Goal: Task Accomplishment & Management: Contribute content

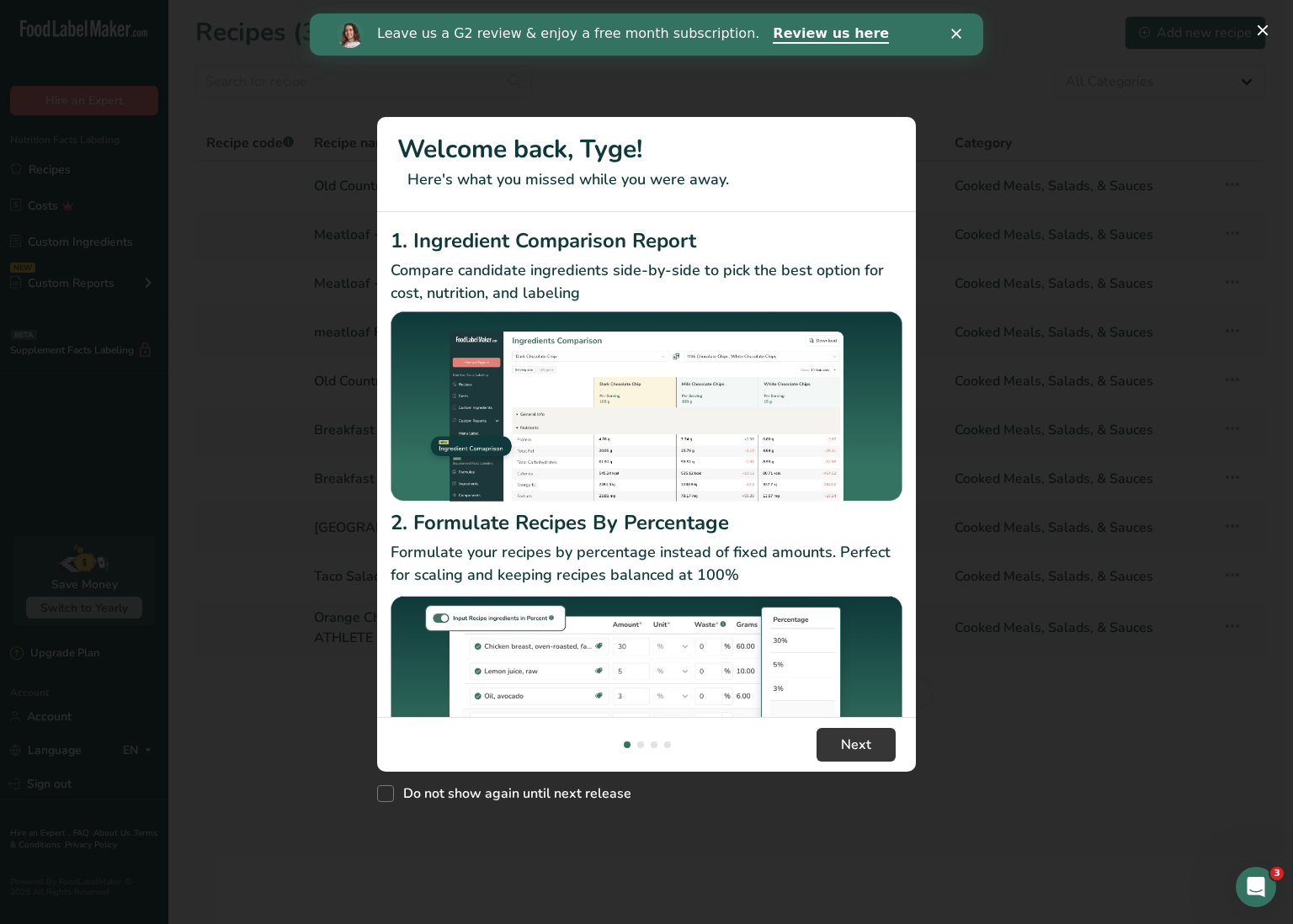
click at [952, 39] on div "Leave us a G2 review & enjoy a free month subscription. Review us here" at bounding box center [646, 35] width 673 height 29
click at [1271, 28] on button "New Features" at bounding box center [1263, 31] width 27 height 27
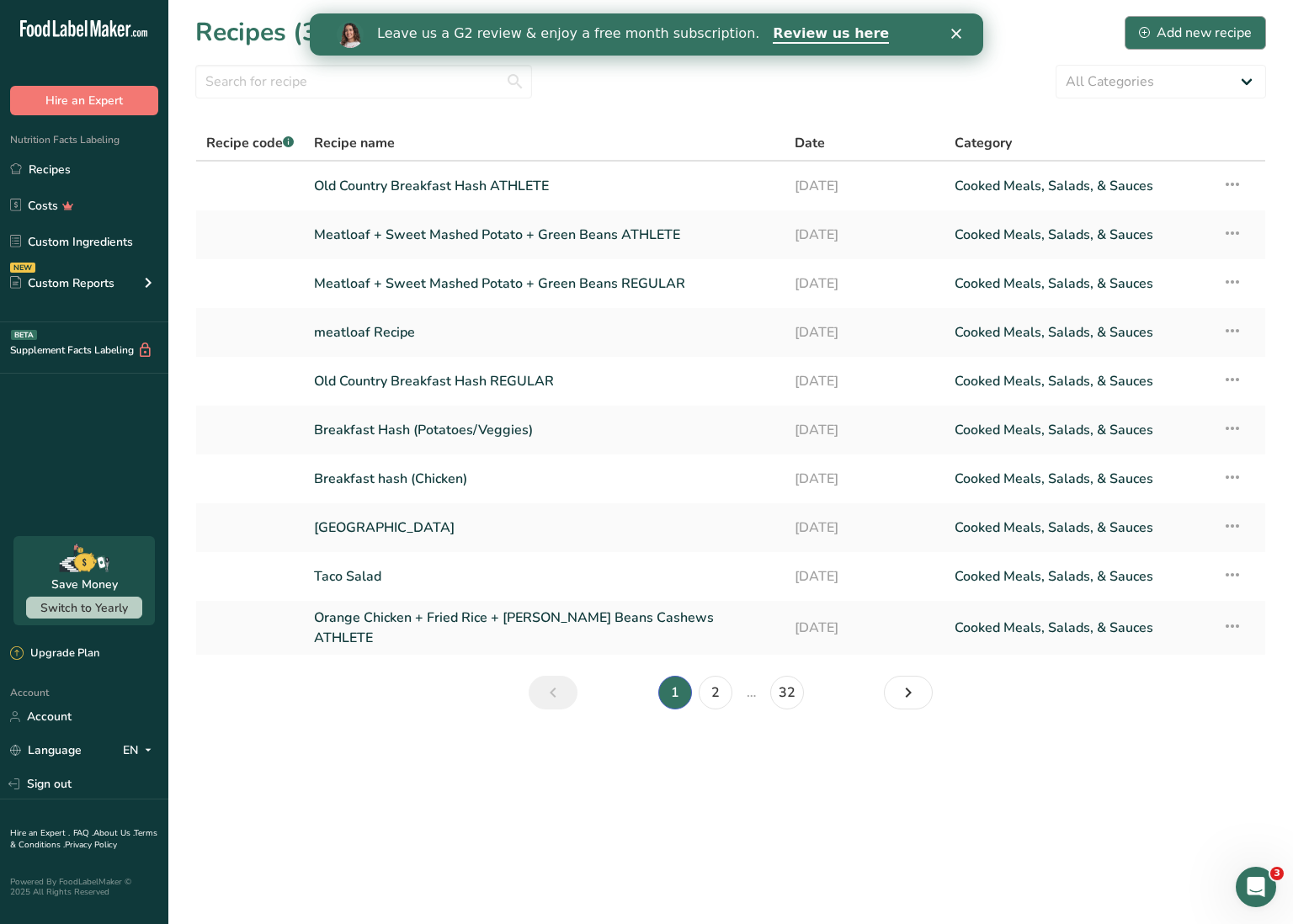
click at [1220, 25] on div "Add new recipe" at bounding box center [1195, 33] width 113 height 20
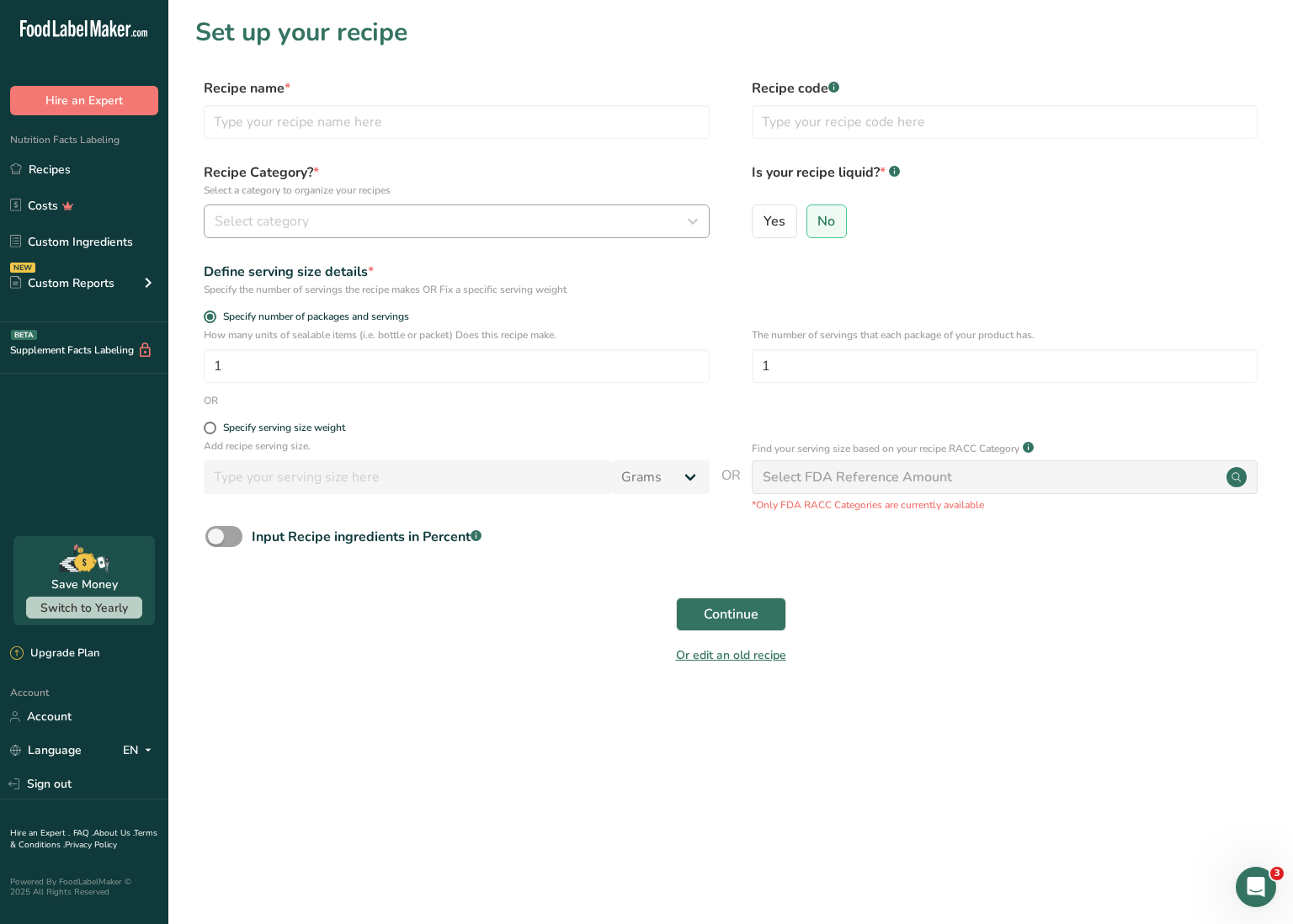
click at [403, 221] on div "Select category" at bounding box center [451, 221] width 474 height 20
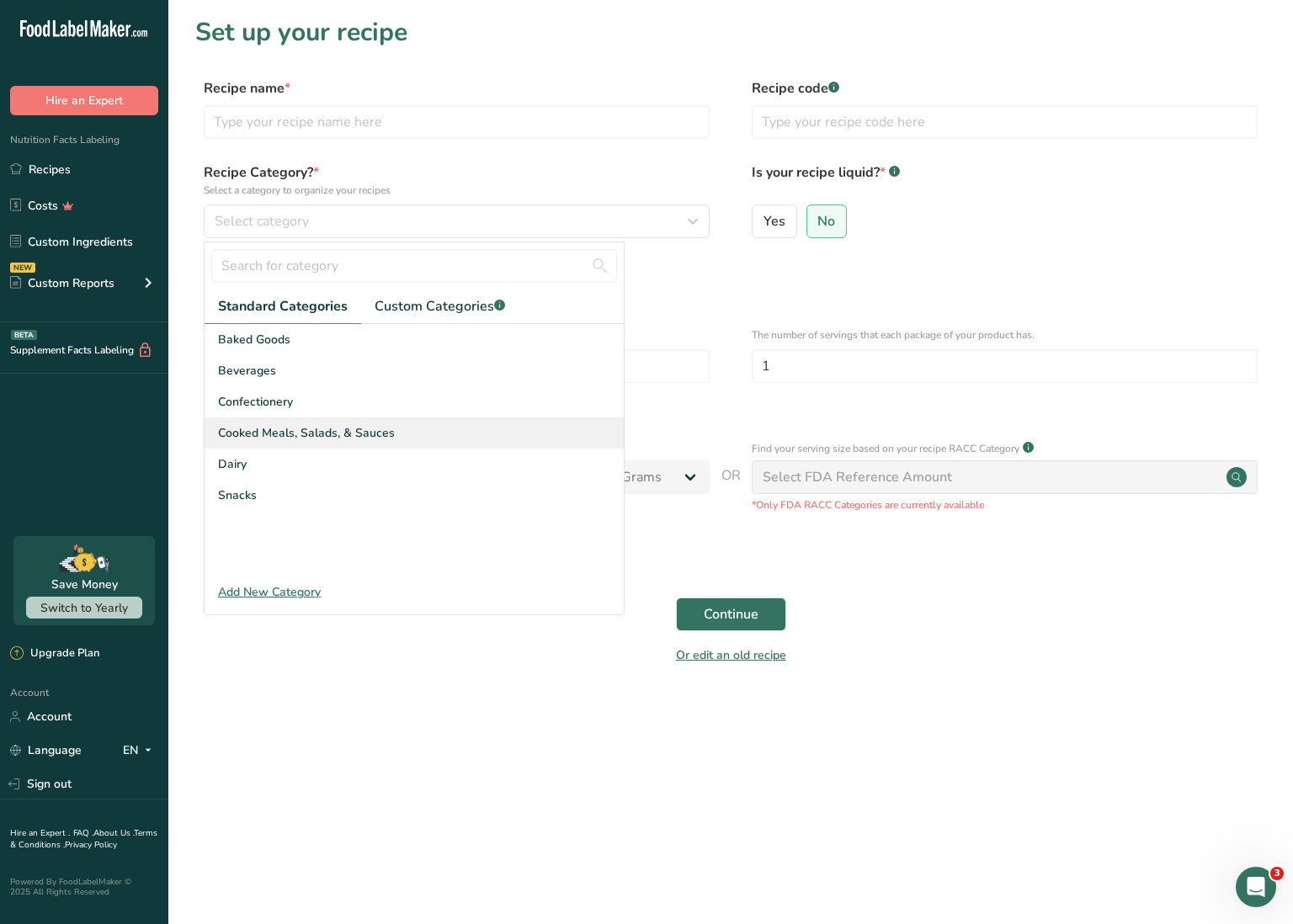
click at [293, 434] on span "Cooked Meals, Salads, & Sauces" at bounding box center [306, 432] width 177 height 18
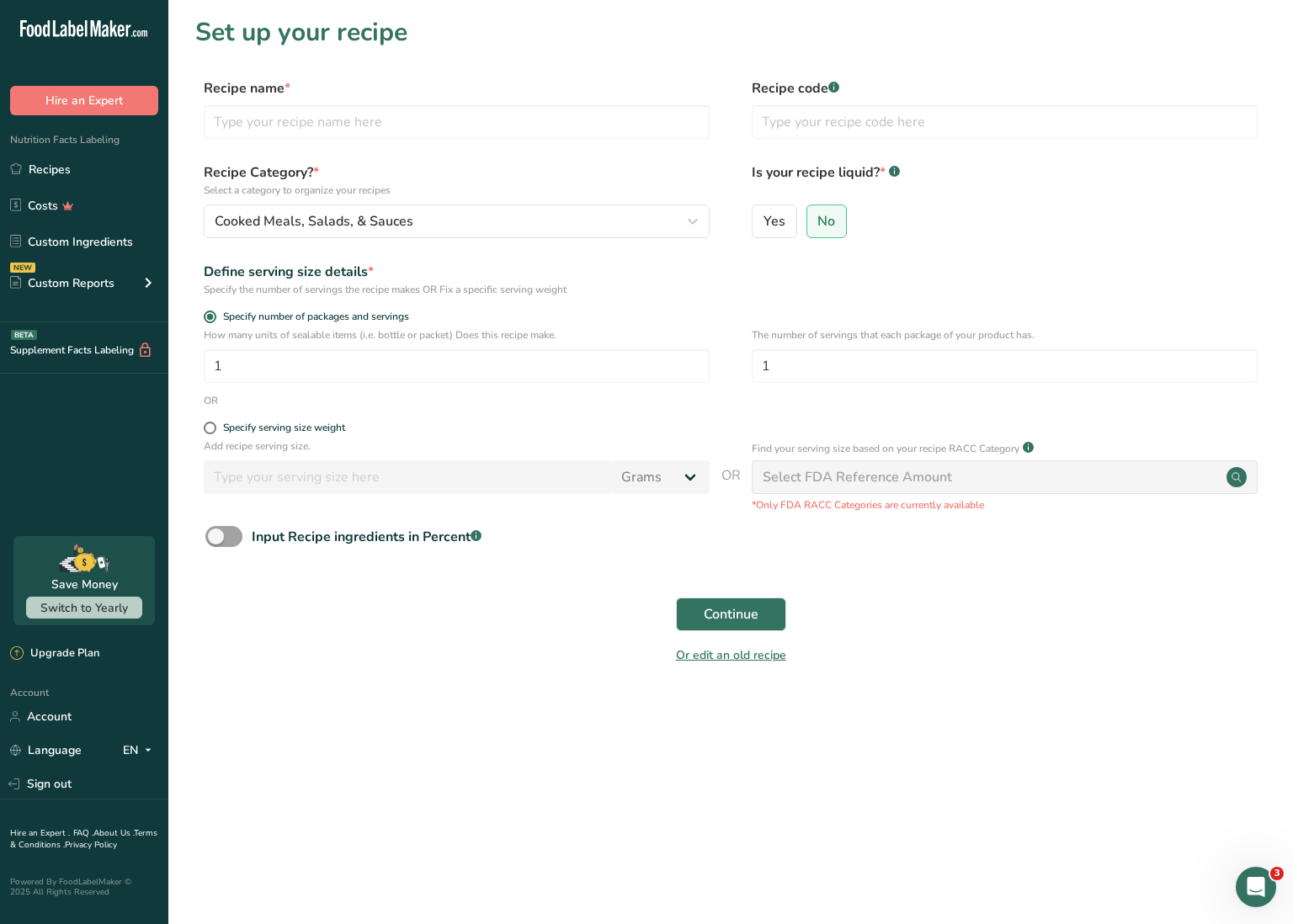
click at [857, 479] on div "Select FDA Reference Amount" at bounding box center [857, 477] width 189 height 20
click at [736, 610] on span "Continue" at bounding box center [731, 615] width 55 height 20
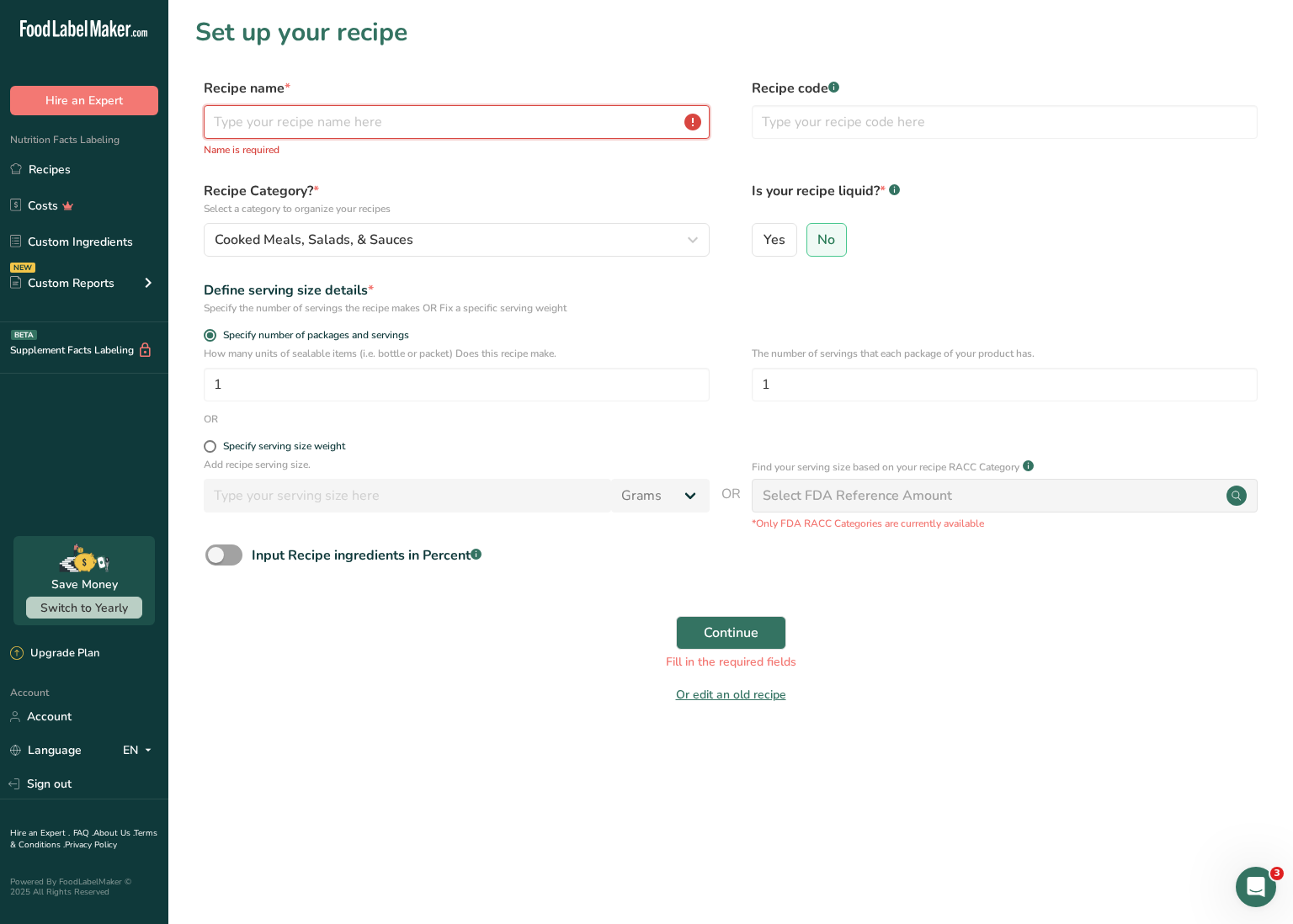
click at [414, 125] on input "text" at bounding box center [456, 122] width 506 height 34
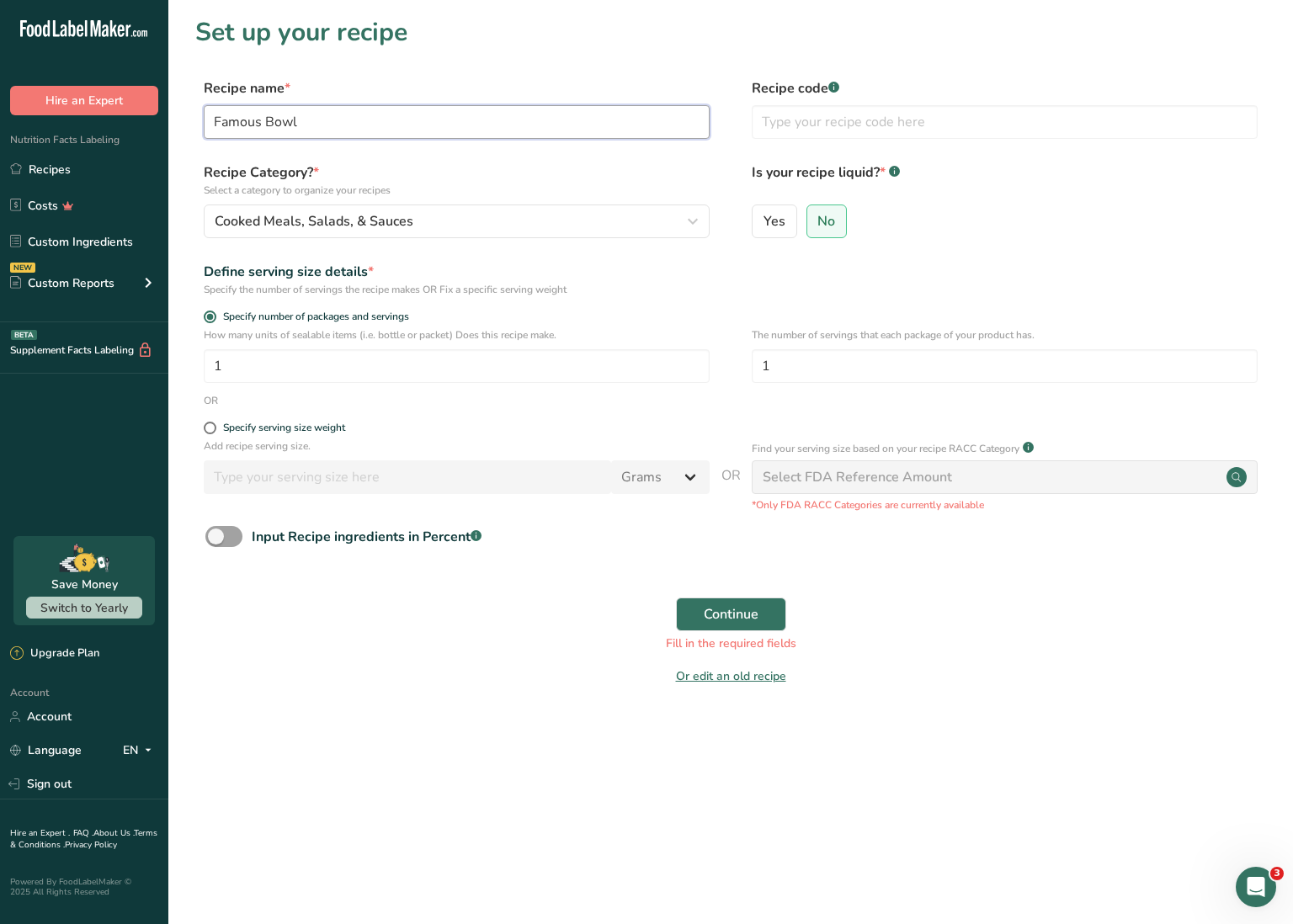
type input "Famous Bowl"
click at [724, 614] on span "Continue" at bounding box center [731, 615] width 55 height 20
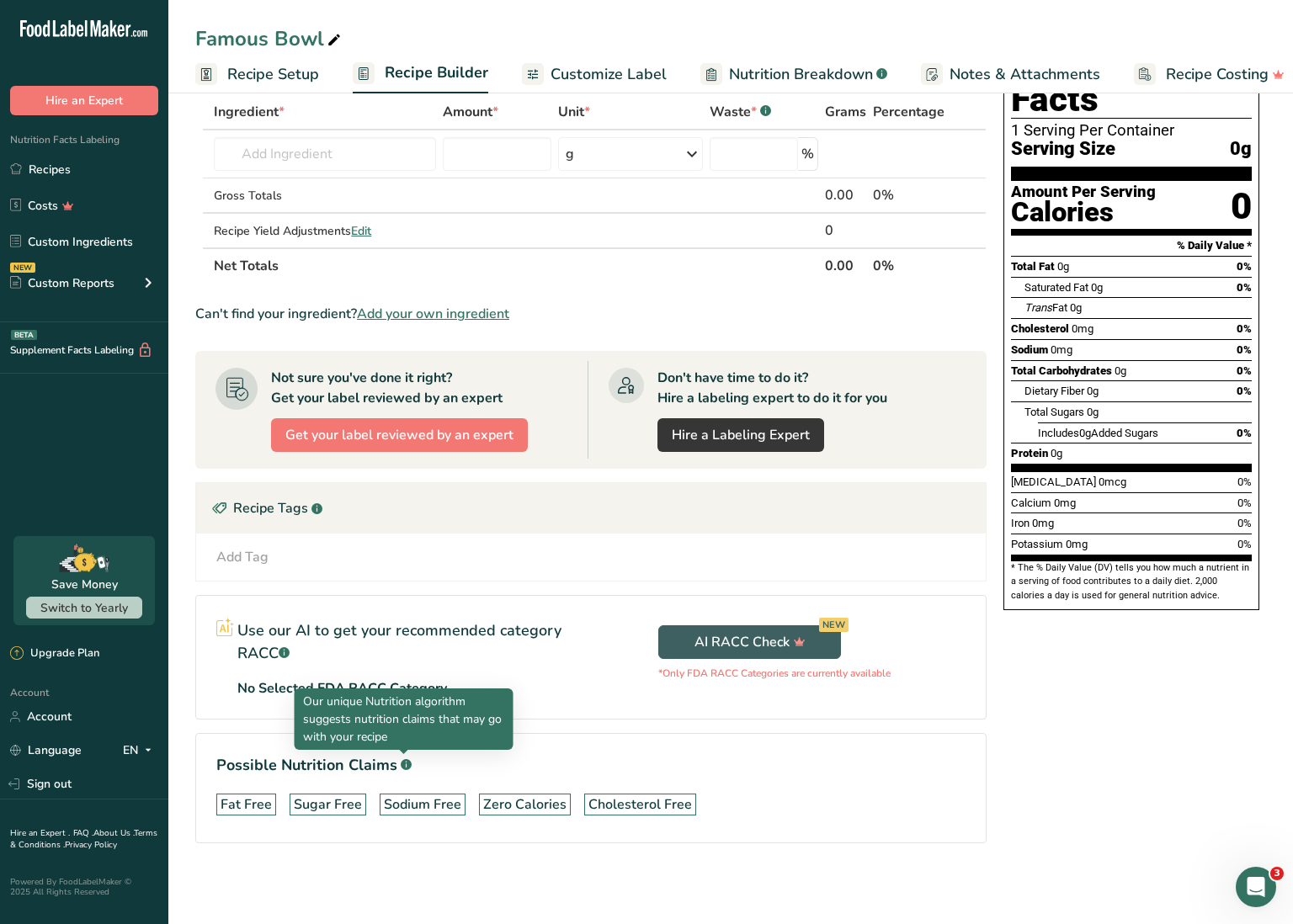
scroll to position [87, 0]
click at [404, 761] on rect at bounding box center [406, 765] width 11 height 11
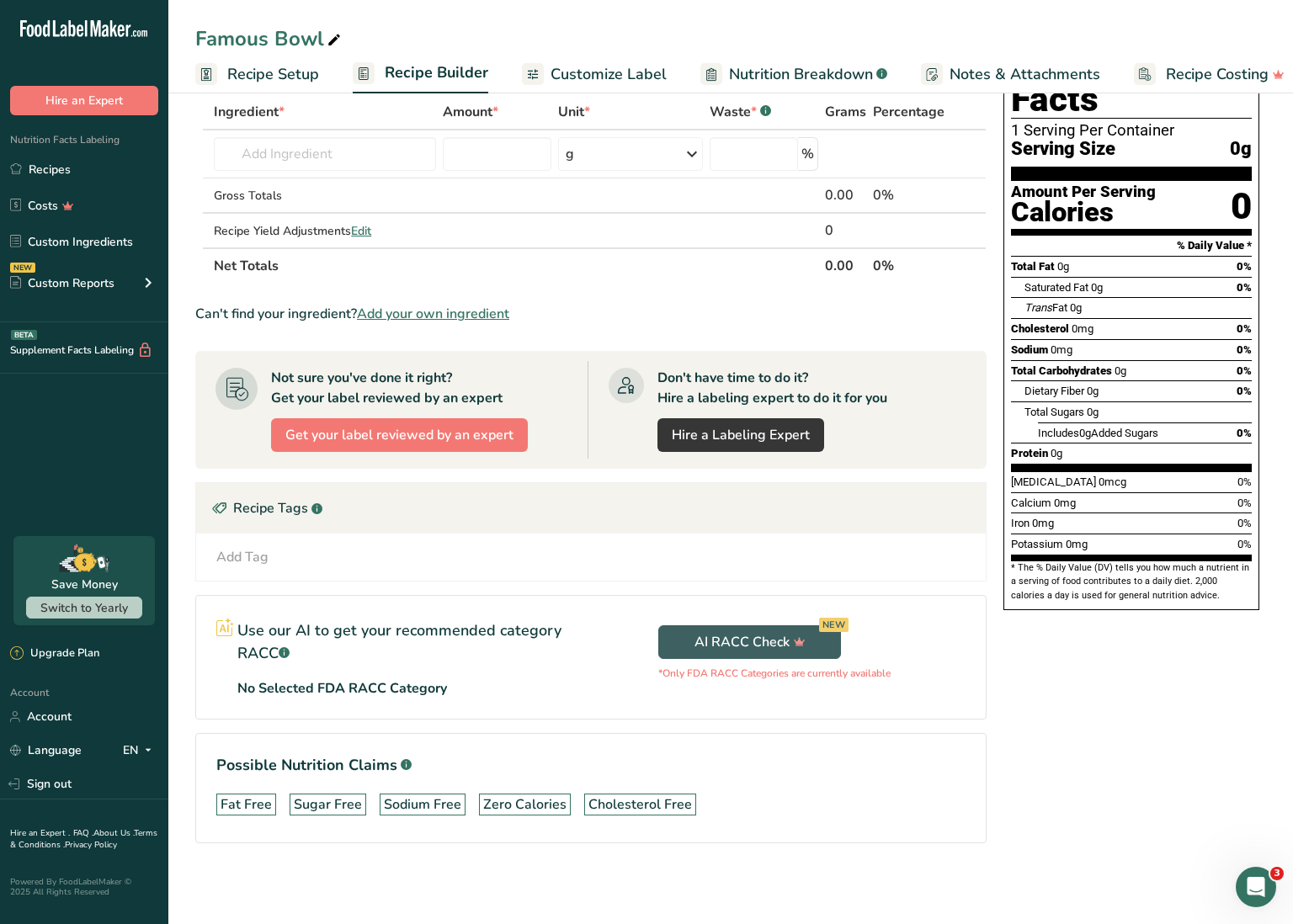
click at [404, 761] on rect at bounding box center [406, 765] width 11 height 11
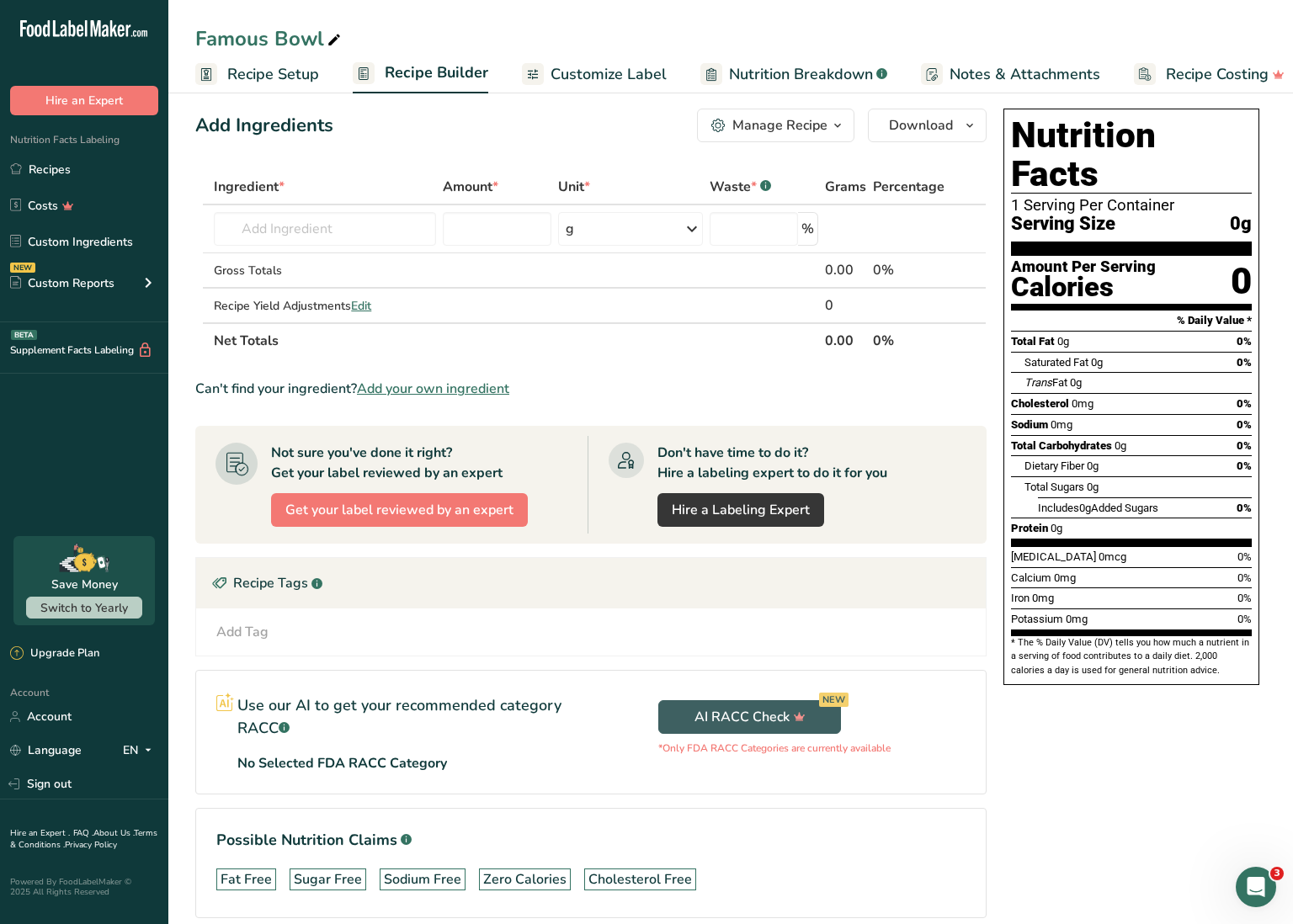
scroll to position [15, 0]
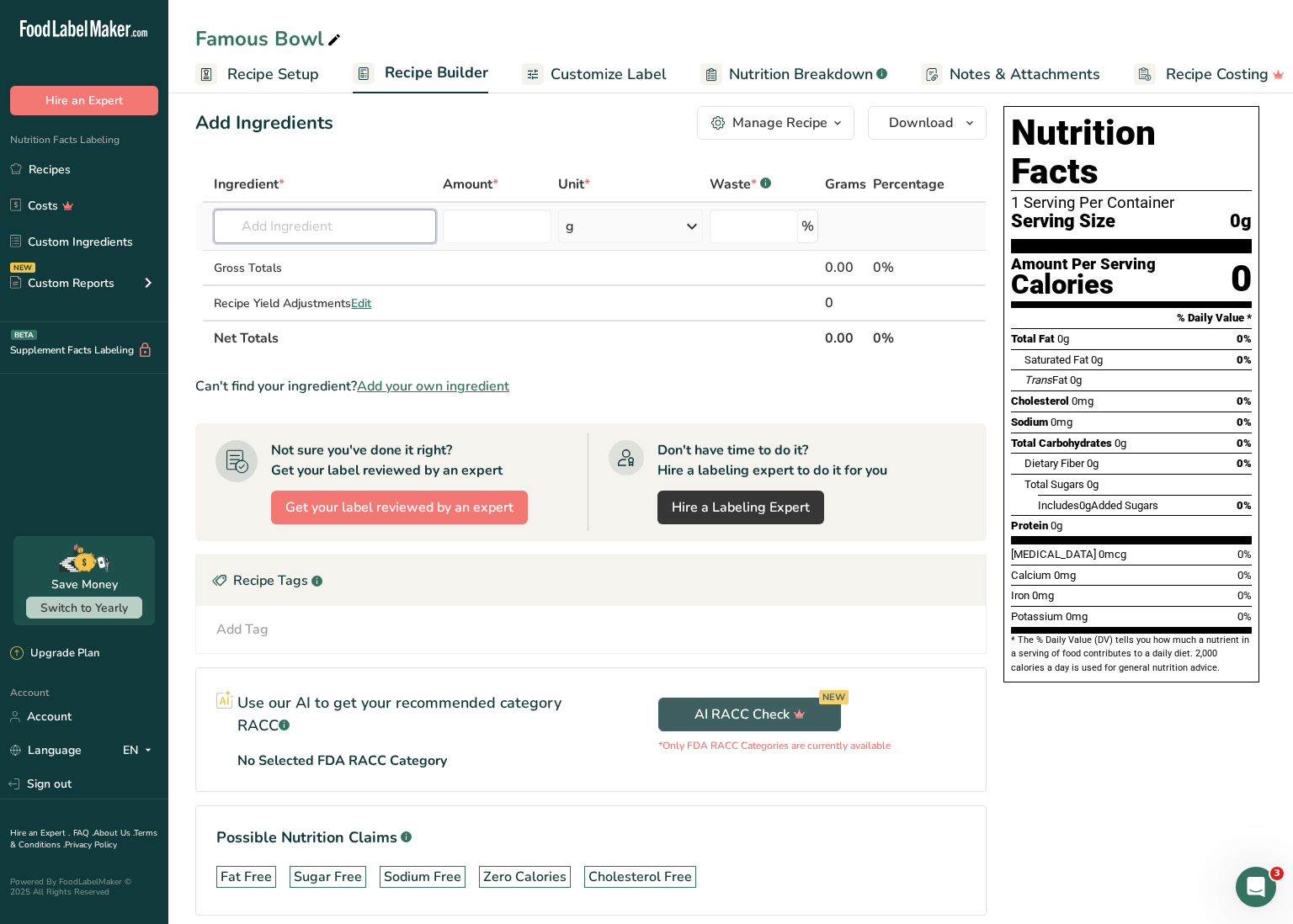
click at [356, 225] on input "text" at bounding box center [325, 226] width 222 height 34
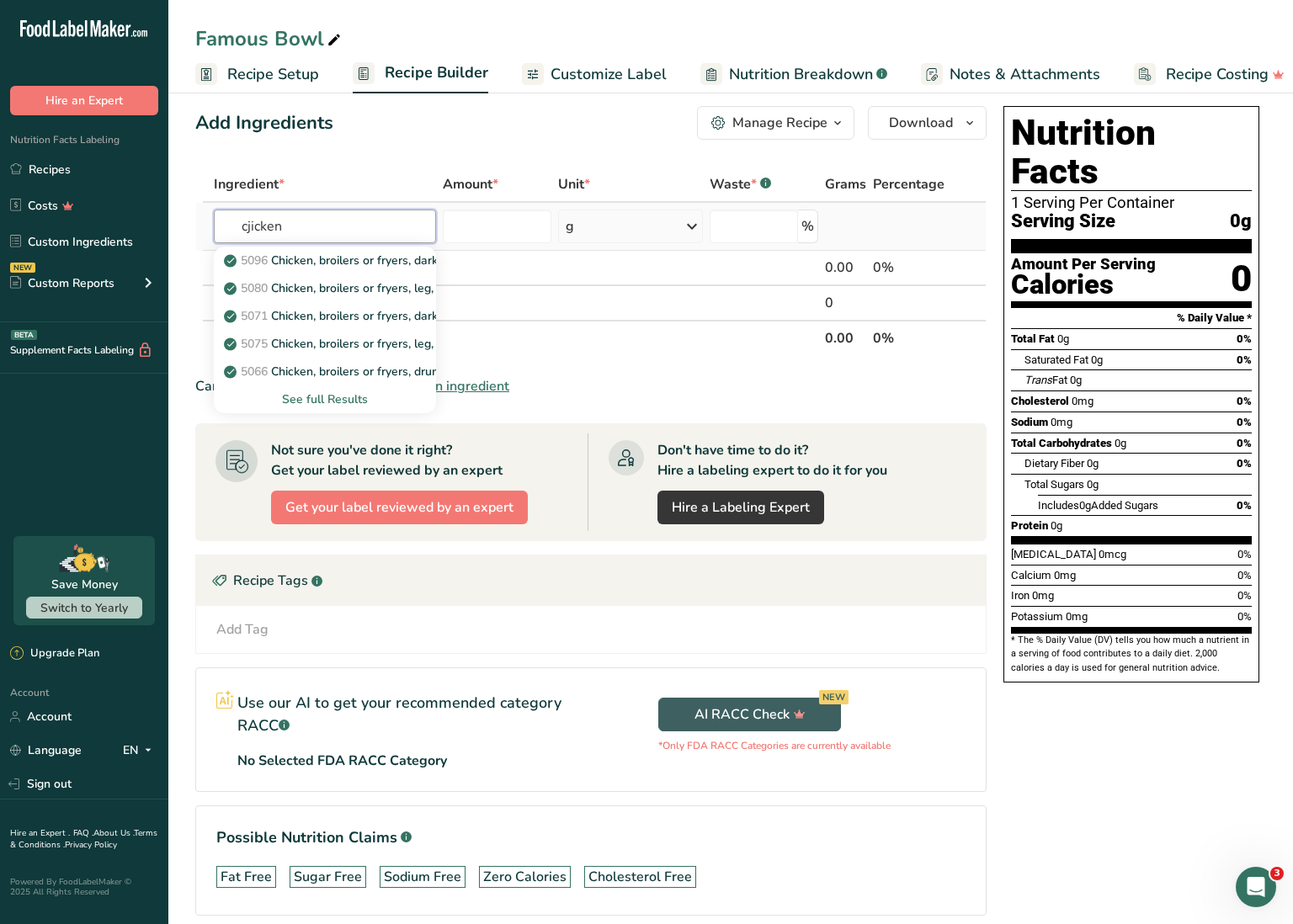
scroll to position [13, 1]
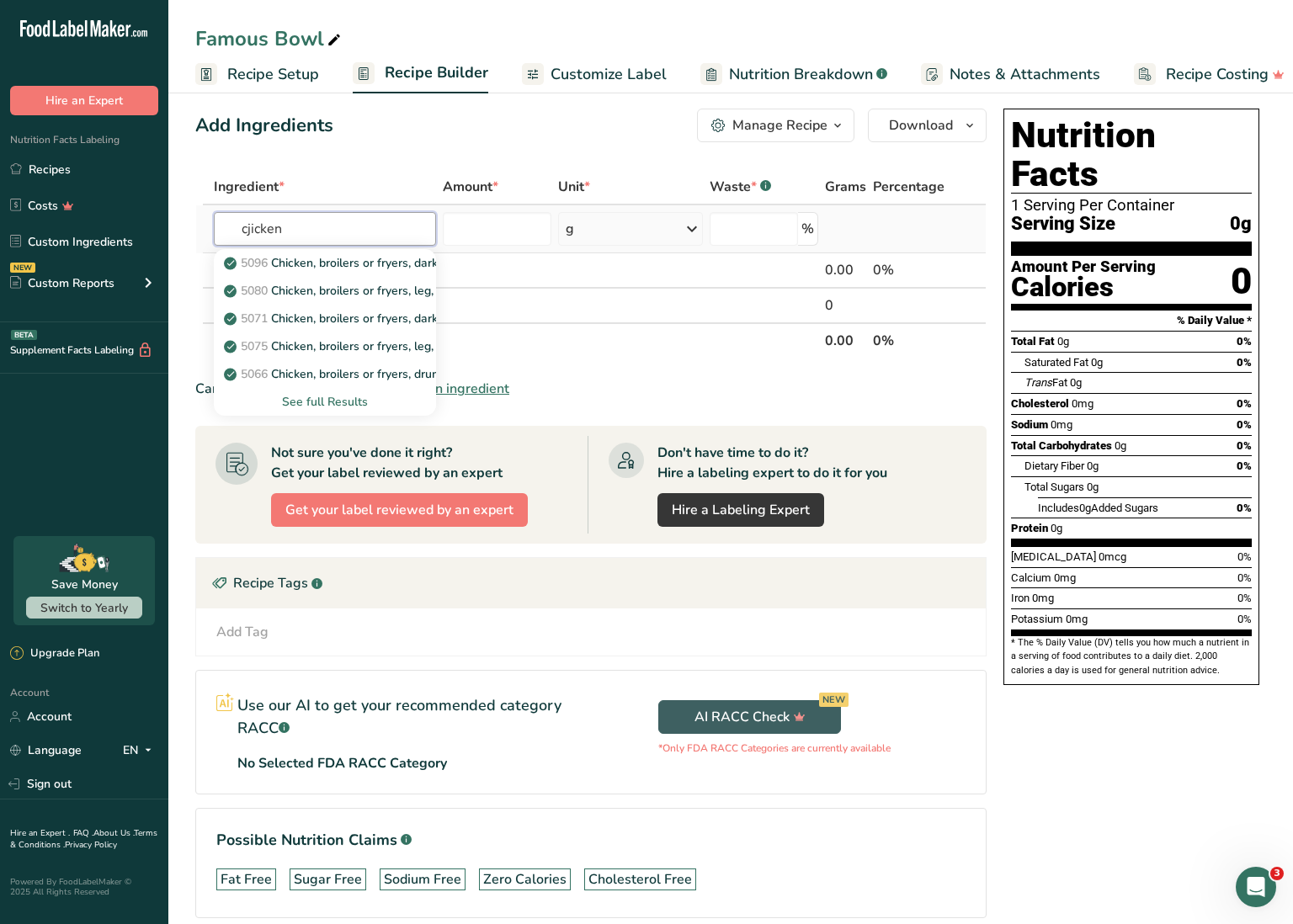
type input "cjicken"
click at [300, 398] on div "See full Results" at bounding box center [325, 402] width 195 height 18
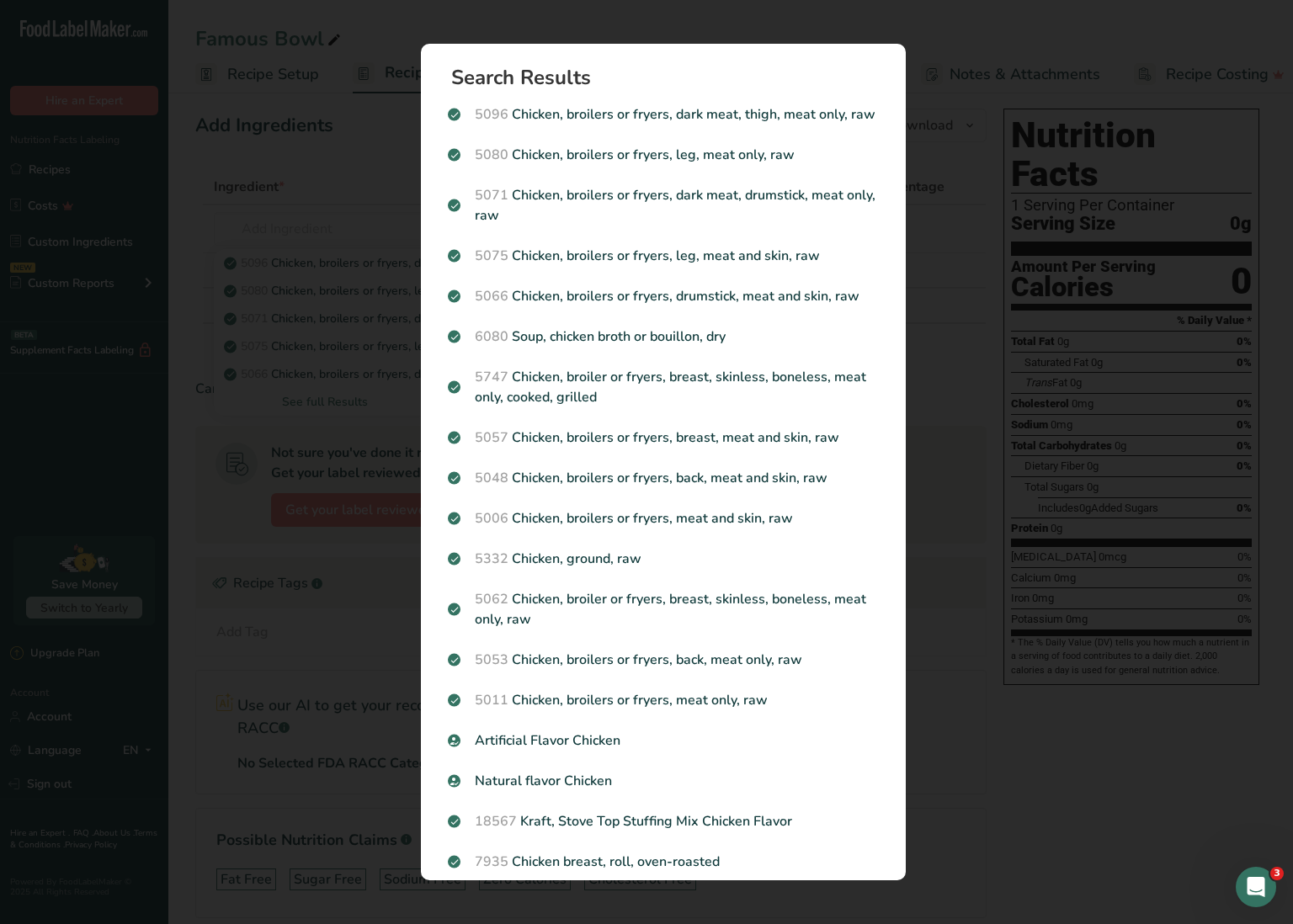
scroll to position [13, 0]
click at [364, 39] on div "Search results modal" at bounding box center [646, 462] width 1293 height 924
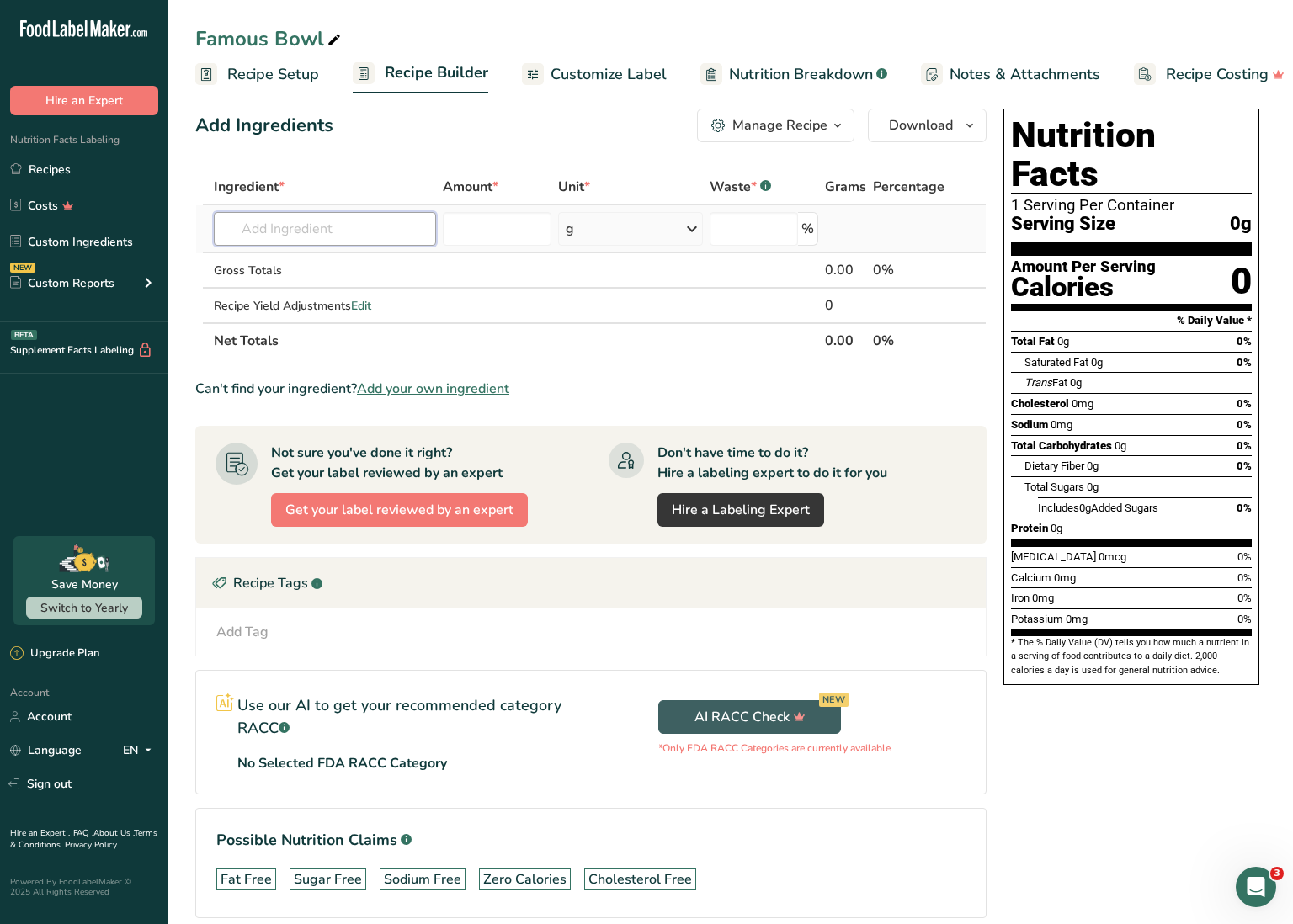
click at [372, 225] on input "text" at bounding box center [325, 229] width 222 height 34
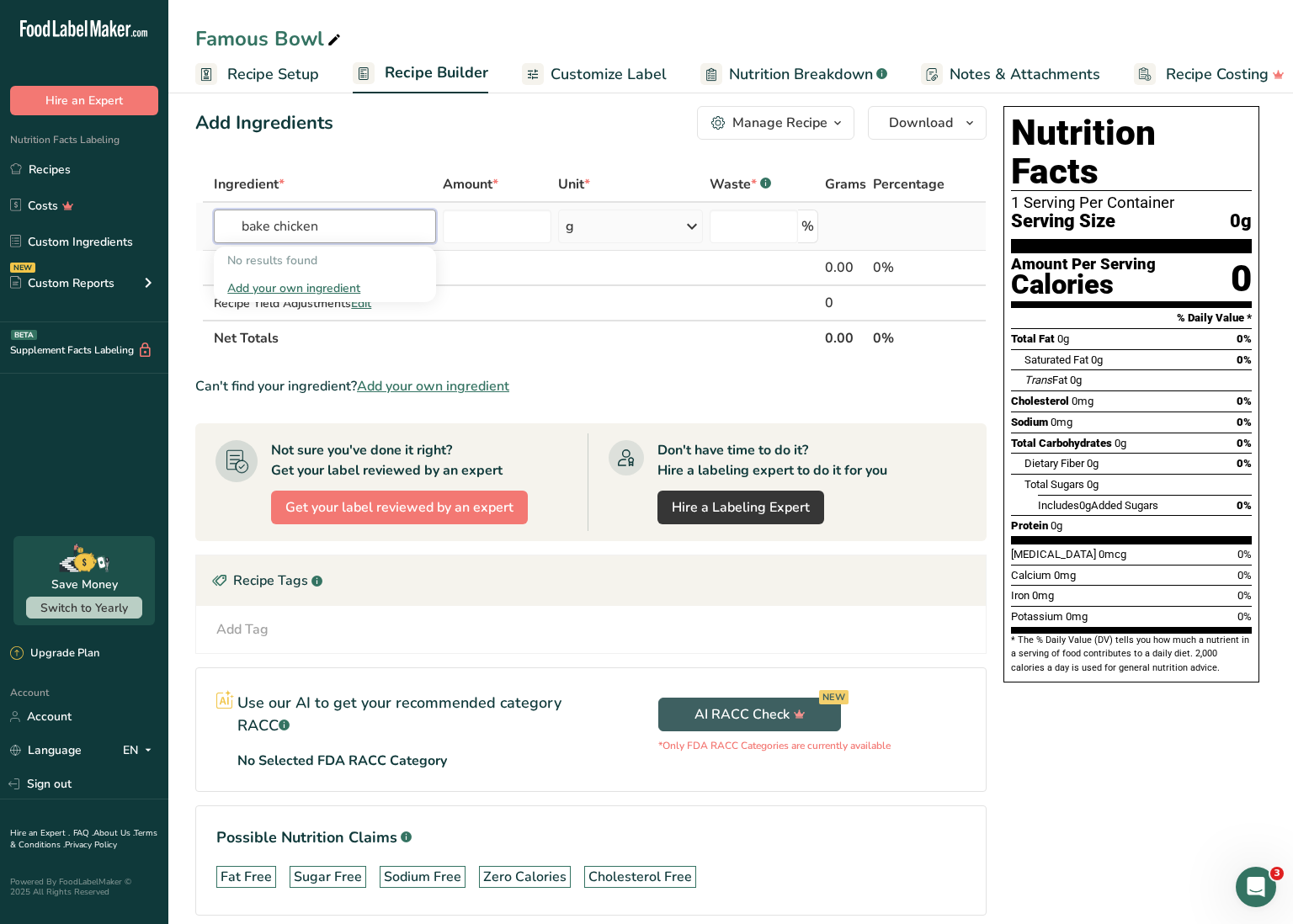
drag, startPoint x: 273, startPoint y: 228, endPoint x: 233, endPoint y: 220, distance: 40.8
click at [233, 220] on input "bake chicken" at bounding box center [325, 226] width 222 height 34
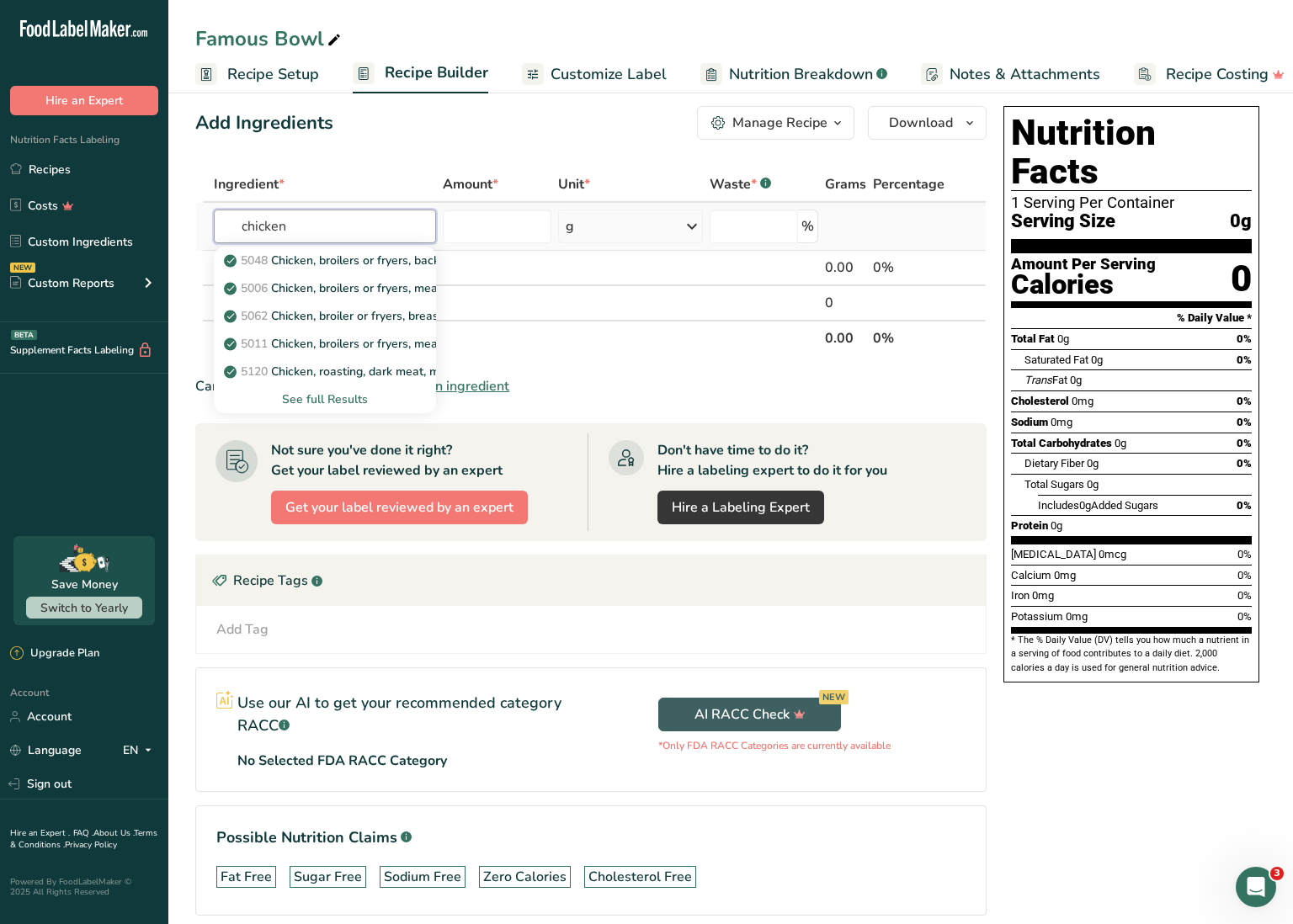
click at [316, 230] on input "chicken" at bounding box center [325, 226] width 222 height 34
type input "chicken breast"
click at [326, 401] on div "See full Results" at bounding box center [325, 399] width 195 height 18
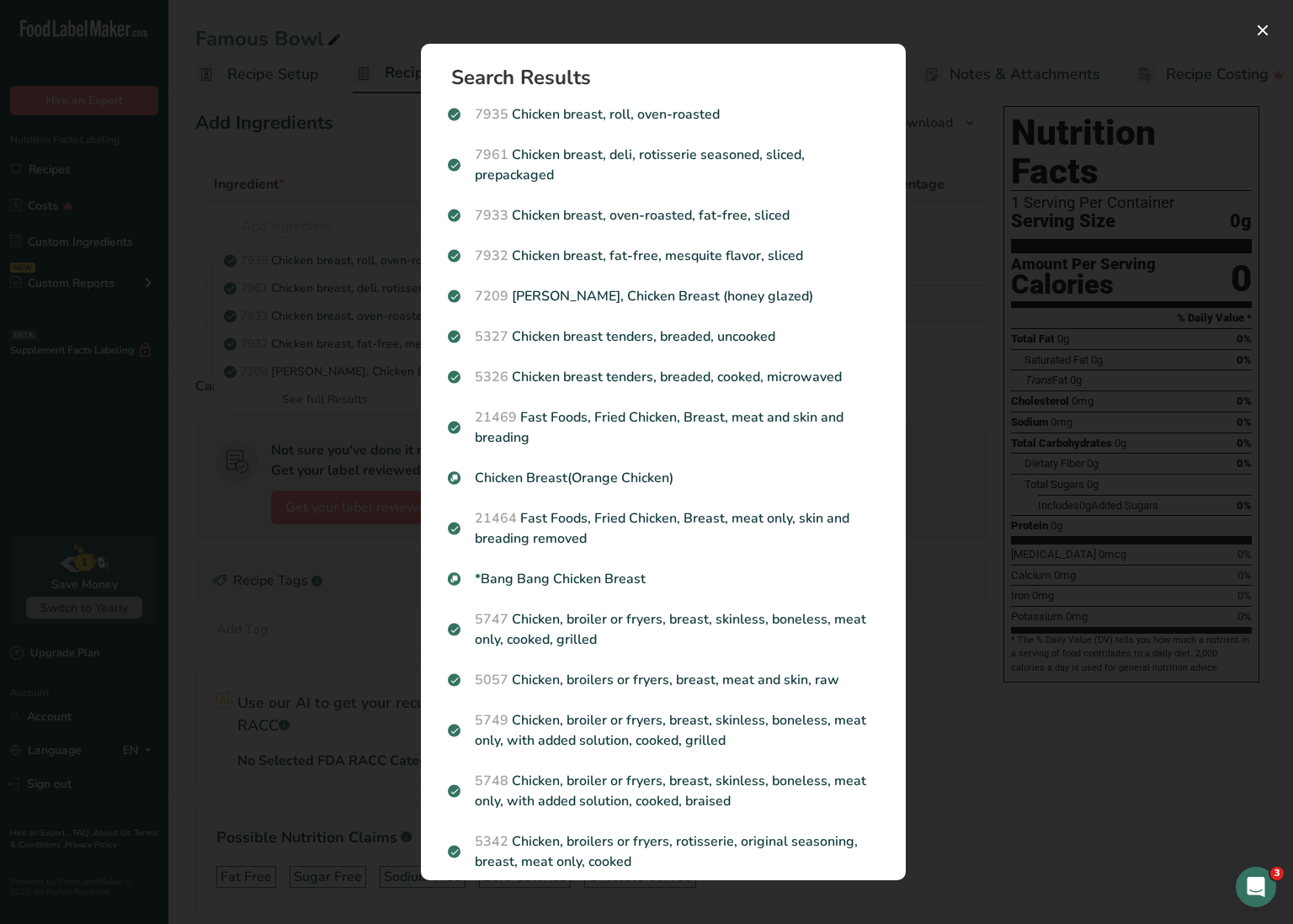
click at [329, 182] on div "Search results modal" at bounding box center [646, 462] width 1293 height 924
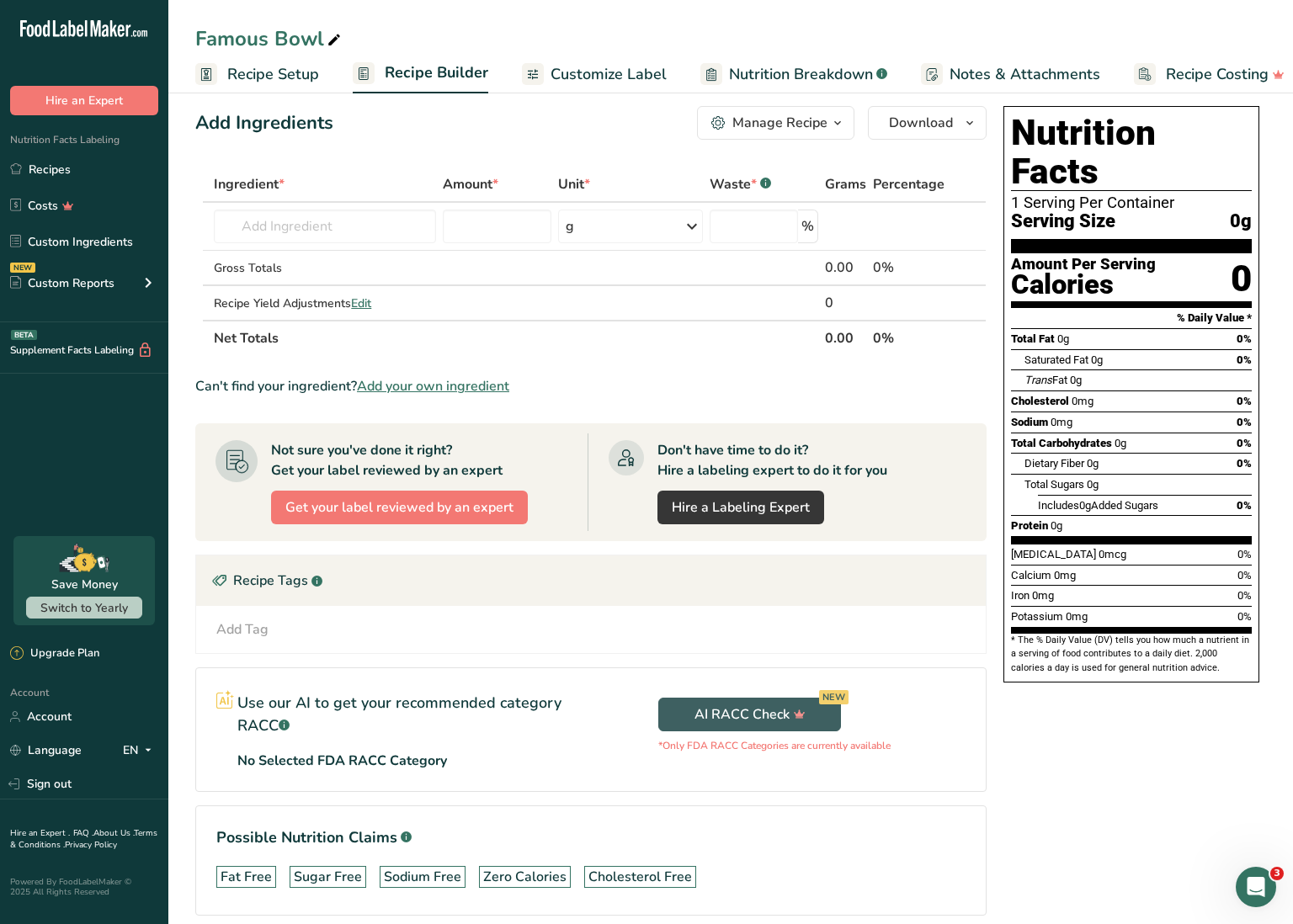
drag, startPoint x: 349, startPoint y: 37, endPoint x: 333, endPoint y: 39, distance: 16.1
click at [348, 37] on div "Famous Bowl" at bounding box center [731, 39] width 1125 height 31
click at [334, 39] on icon at bounding box center [334, 41] width 15 height 24
drag, startPoint x: 294, startPoint y: 38, endPoint x: 166, endPoint y: 34, distance: 128.1
click at [166, 34] on div ".a-20{fill:#fff;} Hire an Expert Nutrition Facts Labeling Recipes Costs Custom …" at bounding box center [646, 491] width 1293 height 1012
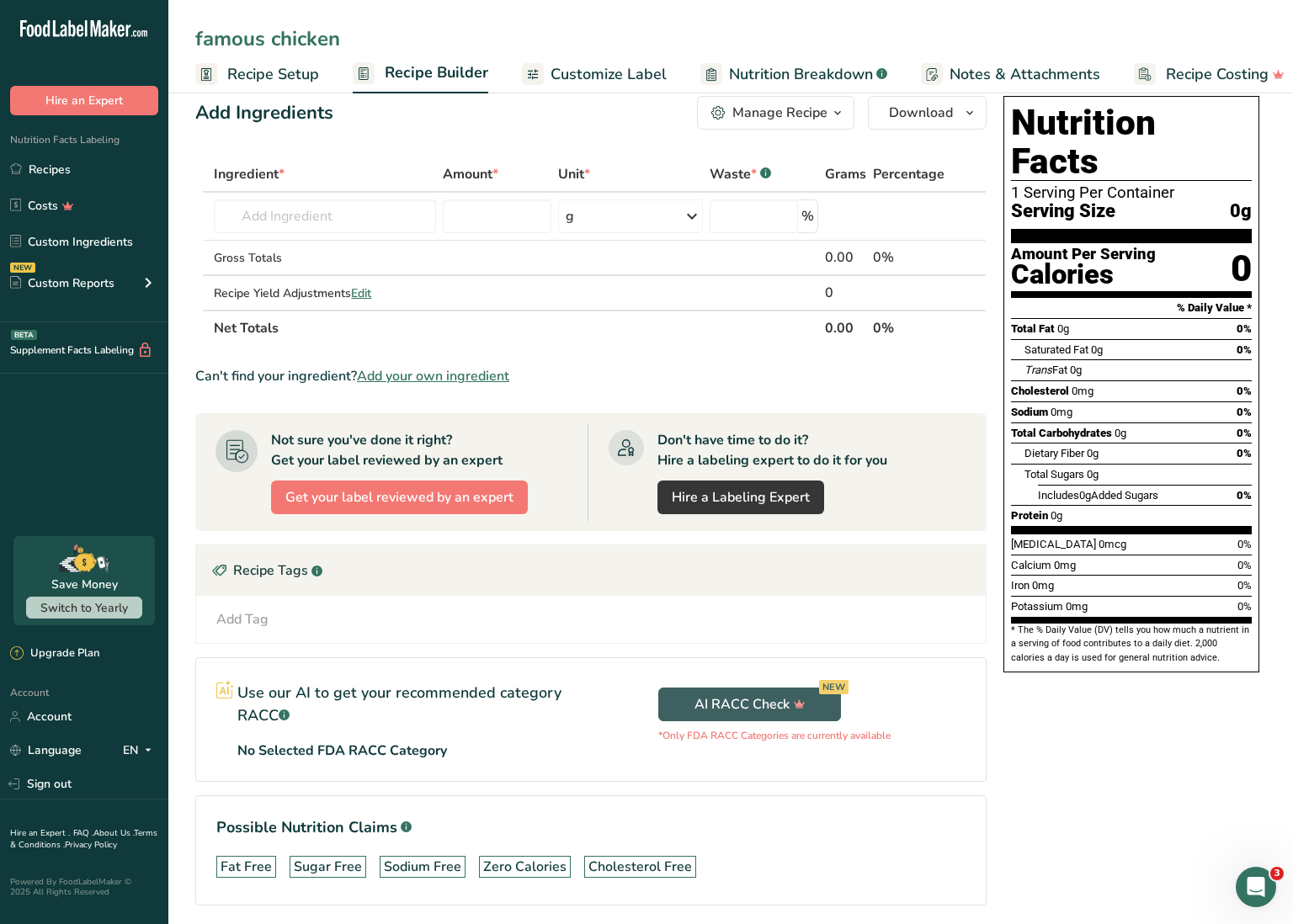
scroll to position [31, 0]
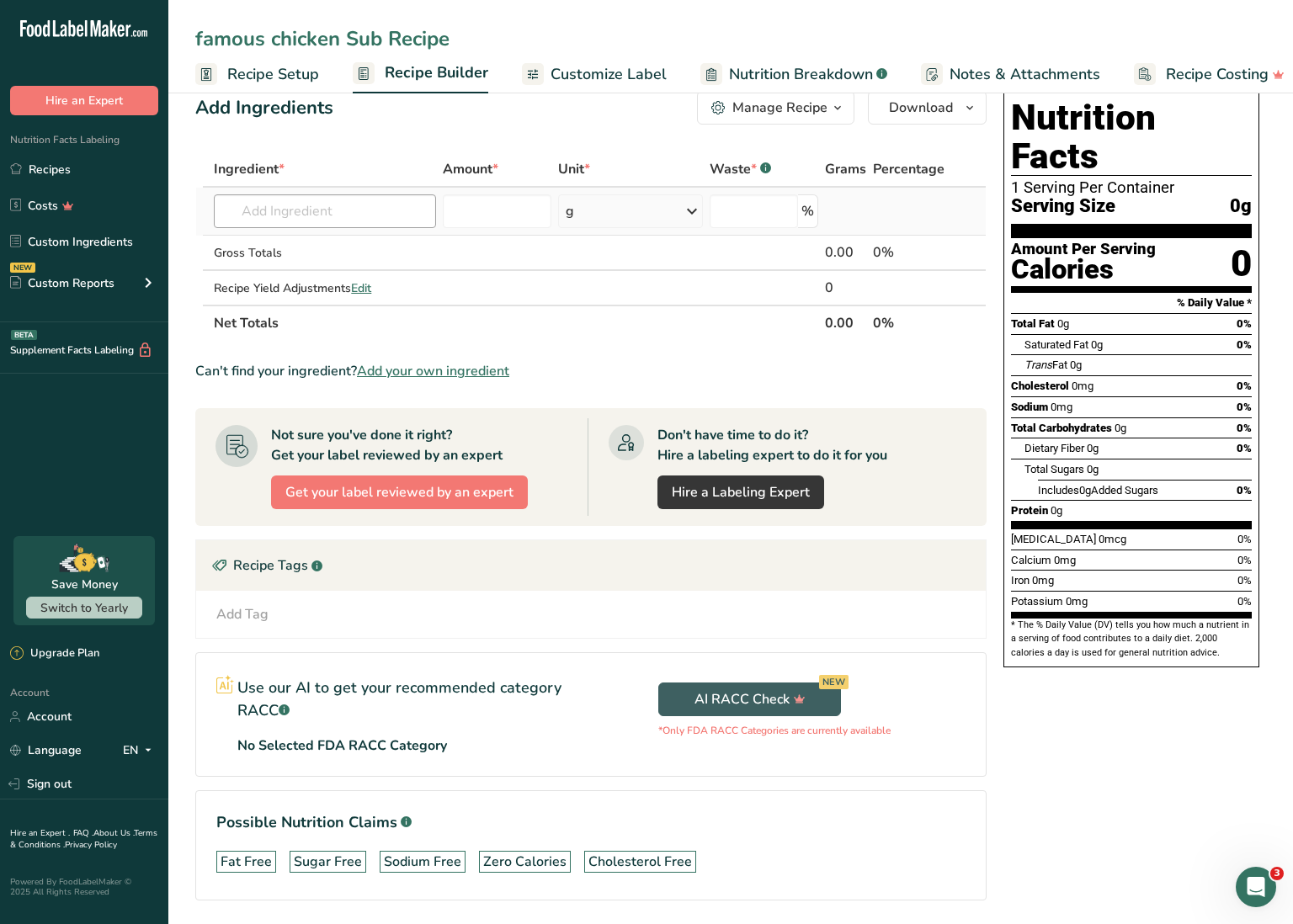
type input "famous chicken Sub Recipe"
click at [341, 198] on input "text" at bounding box center [325, 211] width 222 height 34
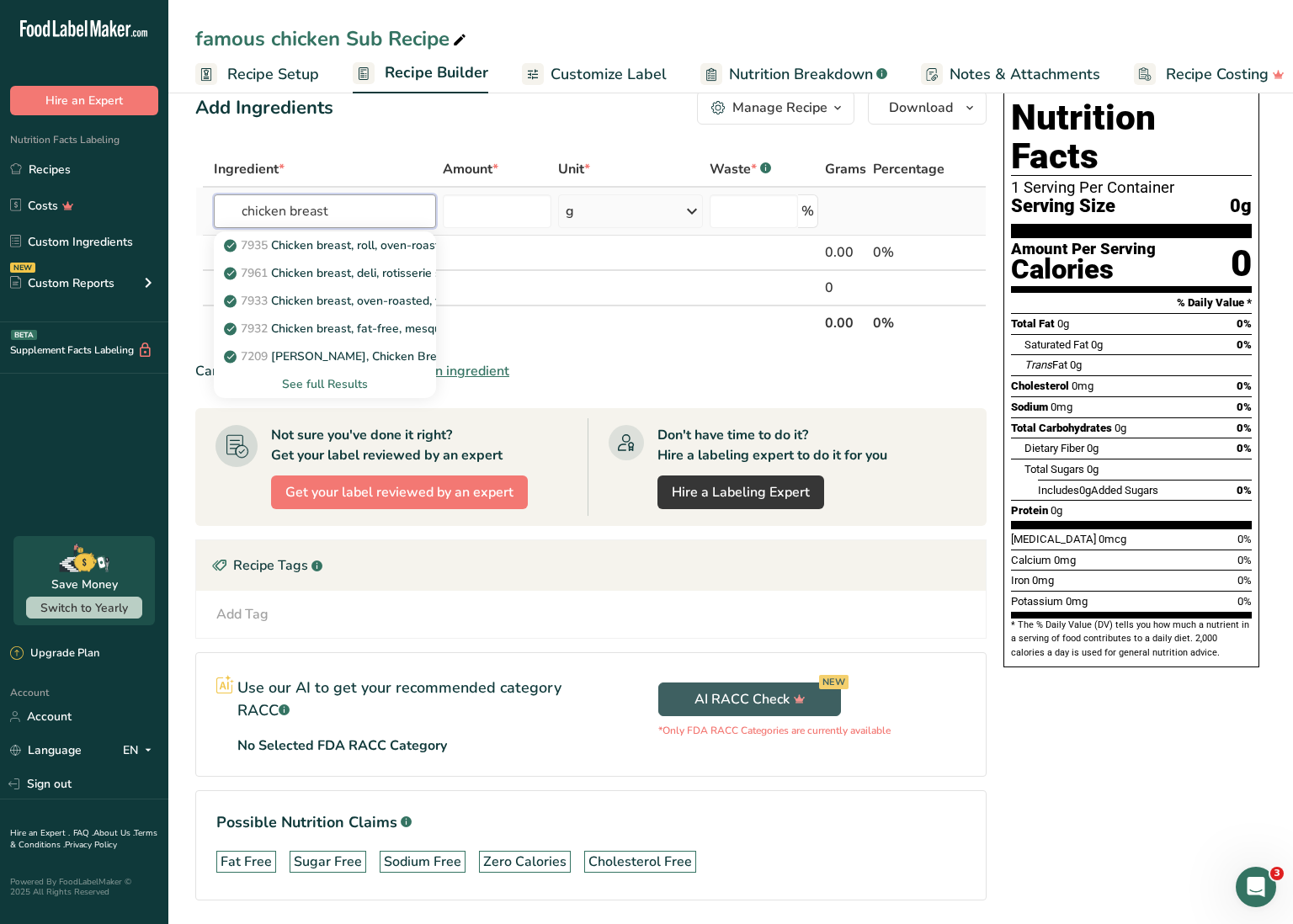
type input "chicken breast"
click at [342, 384] on div "See full Results" at bounding box center [325, 384] width 195 height 18
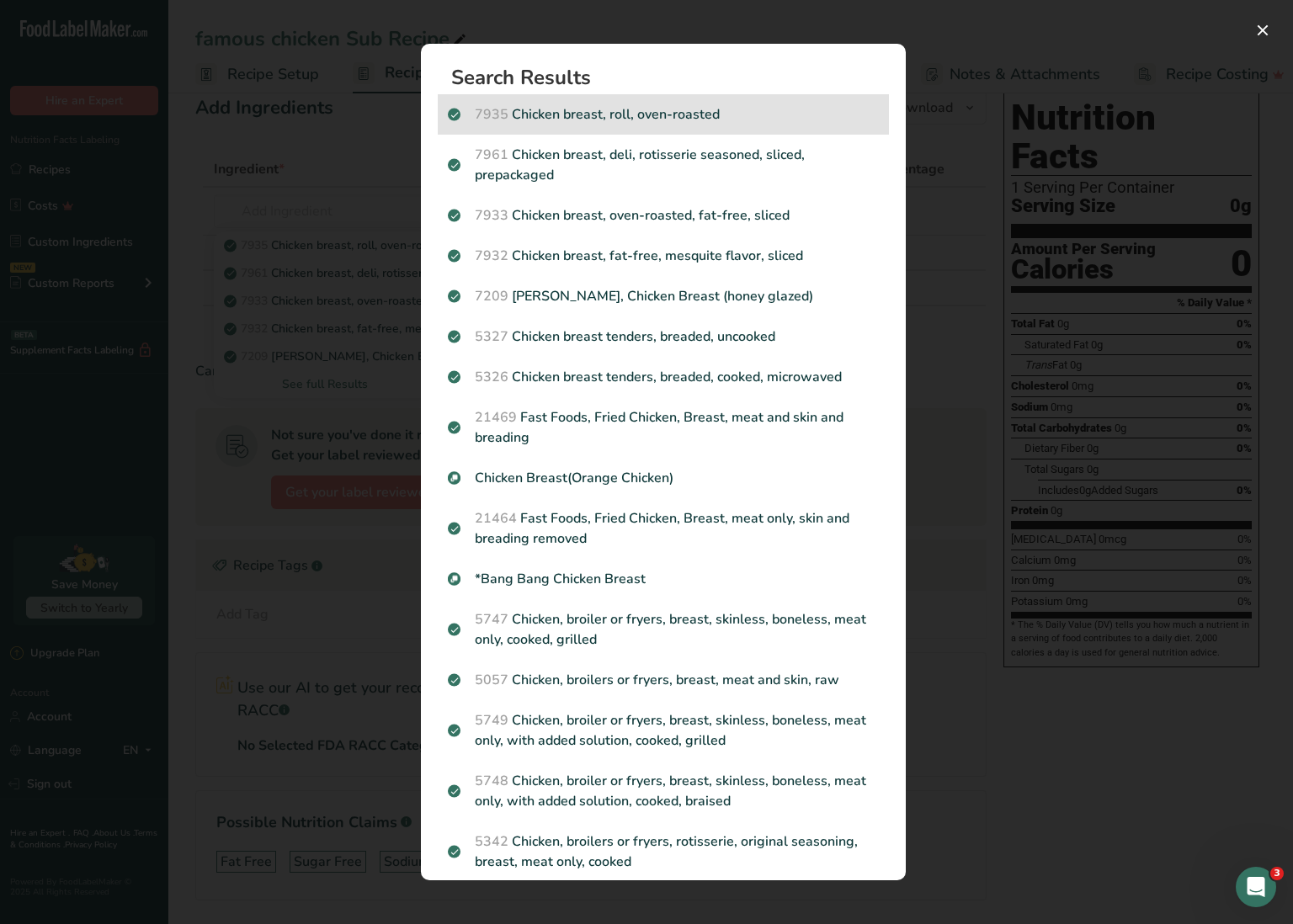
scroll to position [1, 0]
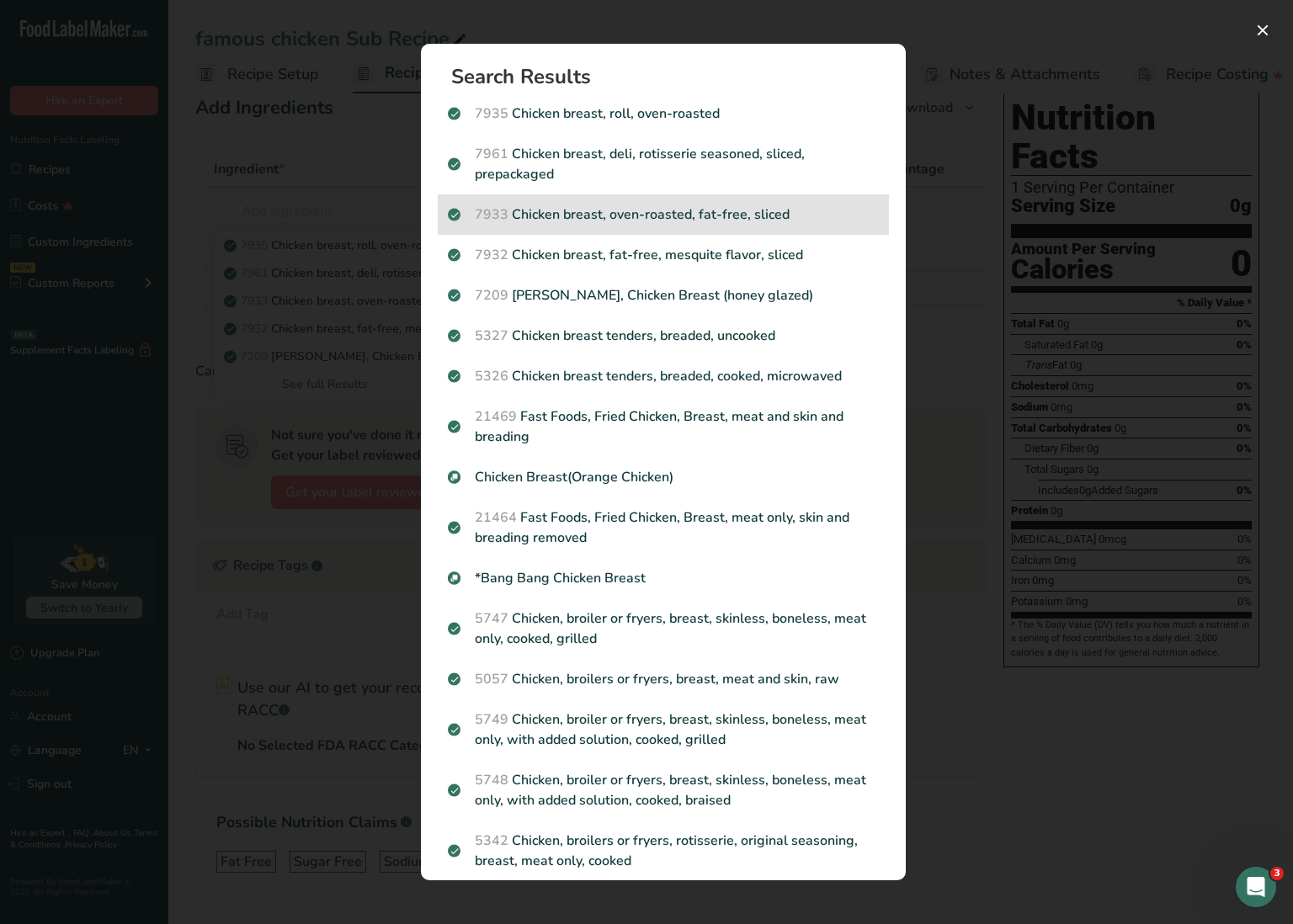
click at [681, 220] on p "7933 Chicken breast, oven-roasted, fat-free, sliced" at bounding box center [663, 214] width 431 height 20
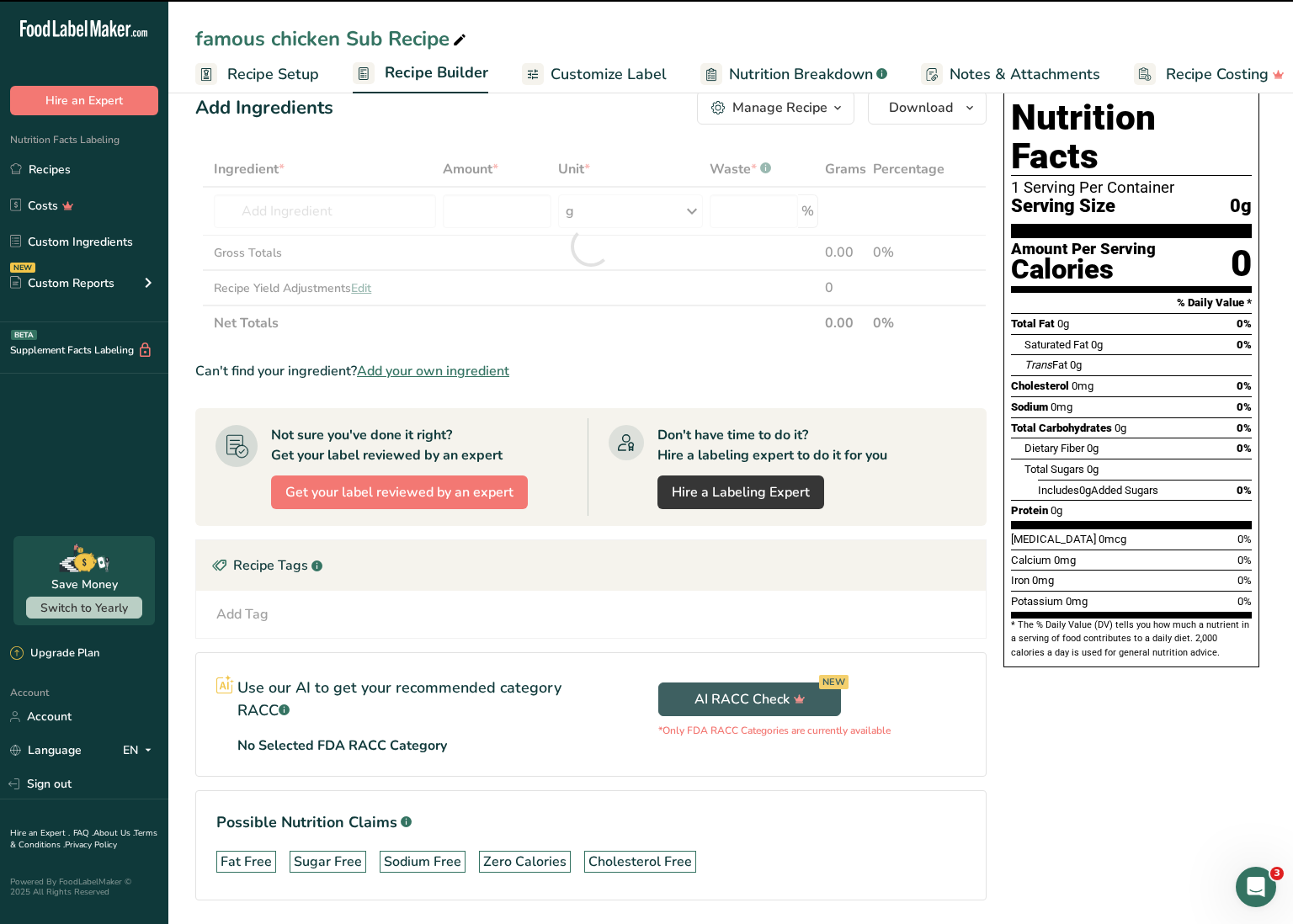
type input "0"
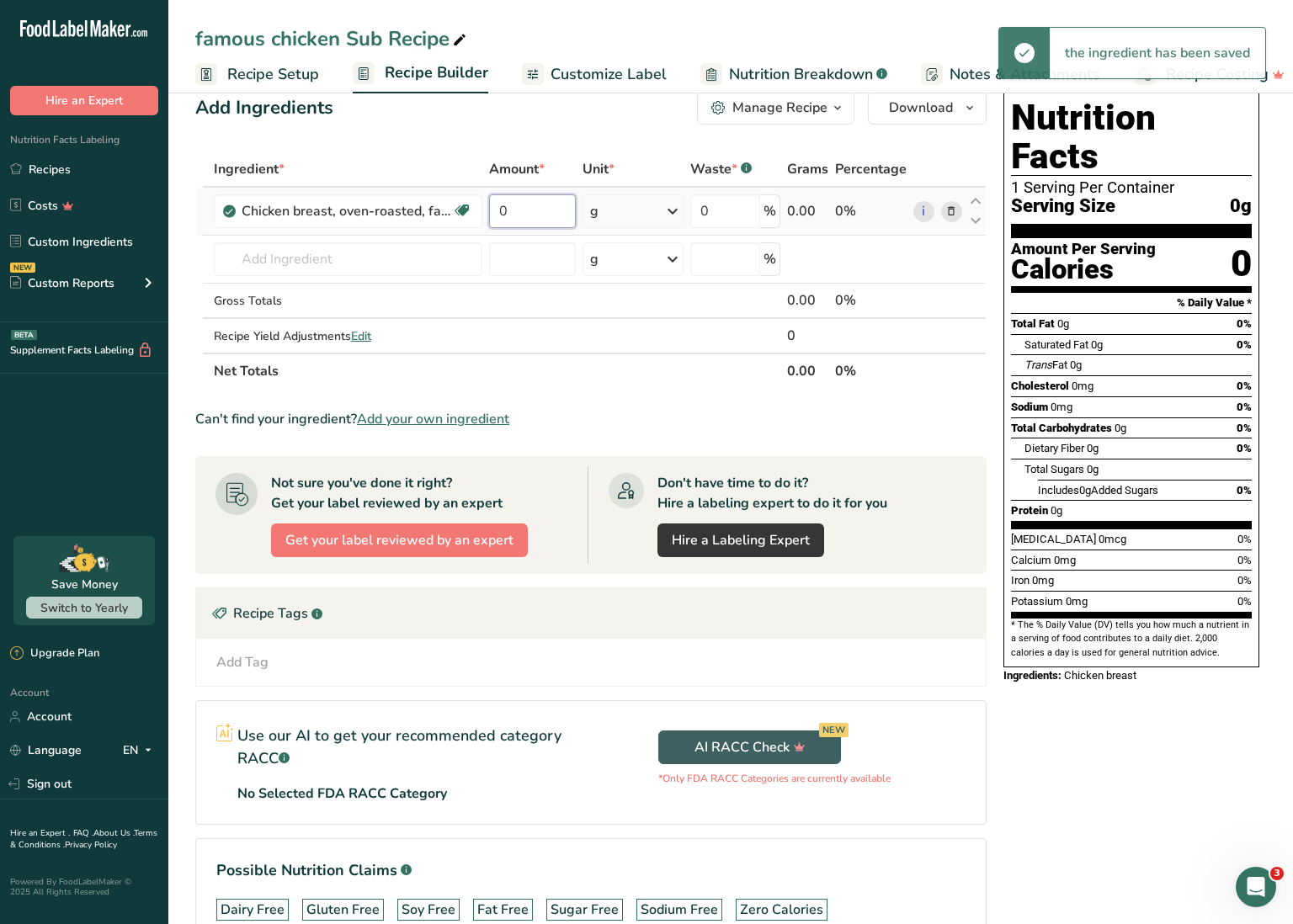
click at [517, 218] on input "0" at bounding box center [532, 211] width 86 height 34
type input "5"
click at [623, 206] on div "Ingredient * Amount * Unit * Waste * .a-a{fill:#347362;}.b-a{fill:#fff;} Grams …" at bounding box center [590, 270] width 791 height 237
click at [644, 210] on div "g" at bounding box center [633, 211] width 101 height 34
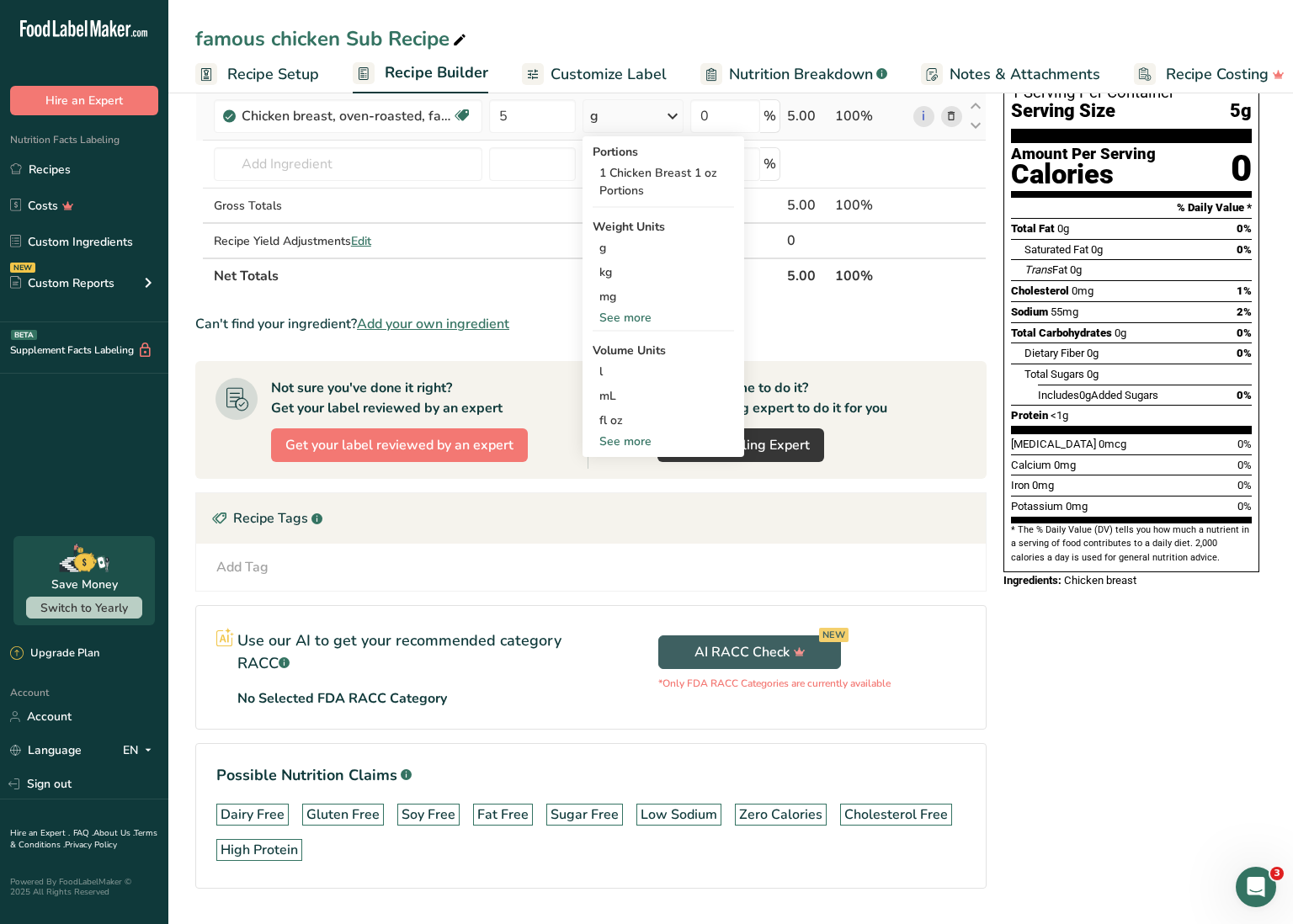
scroll to position [149, 0]
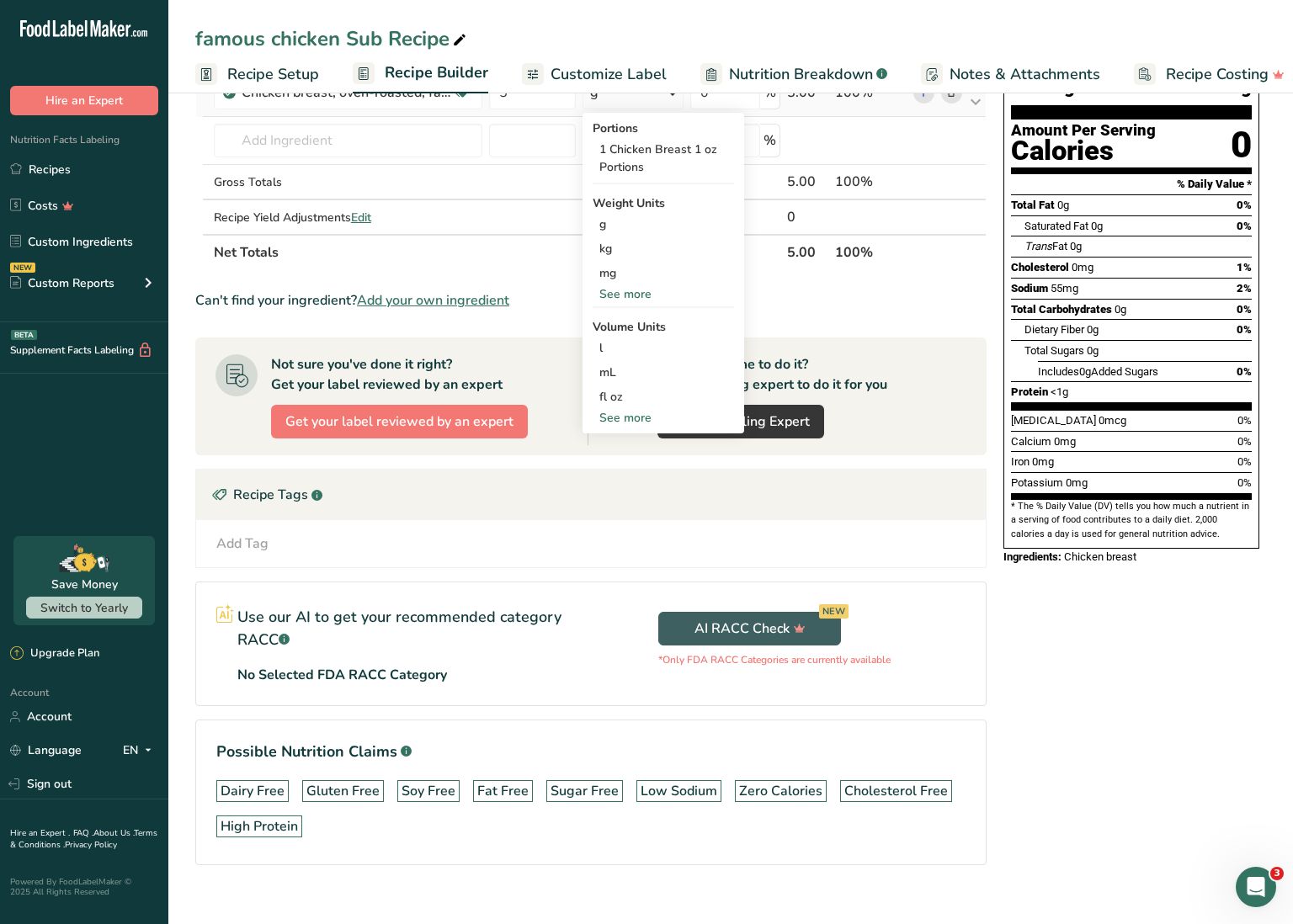
click at [638, 295] on div "See more" at bounding box center [663, 294] width 142 height 18
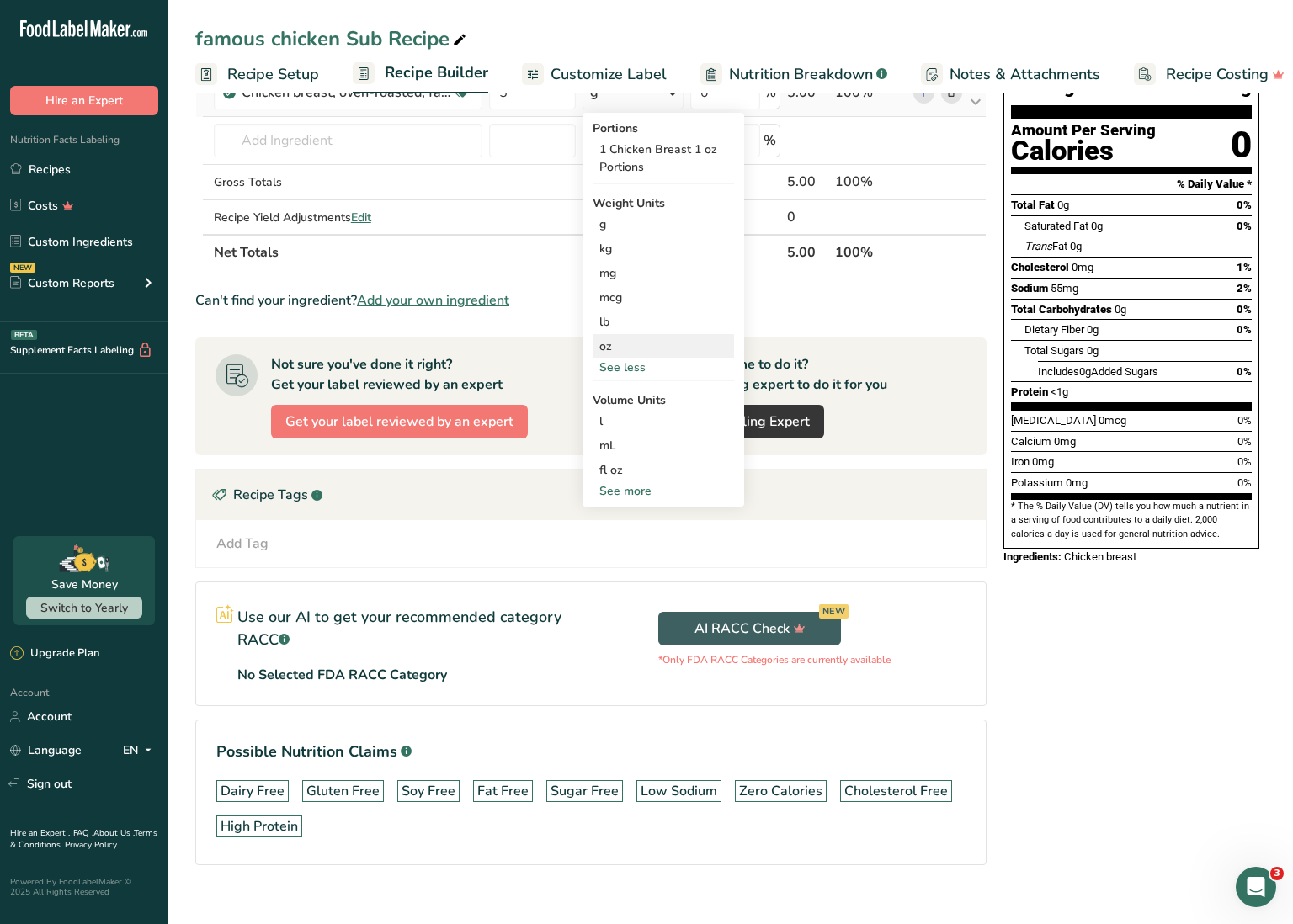
click at [631, 343] on div "oz" at bounding box center [663, 346] width 142 height 25
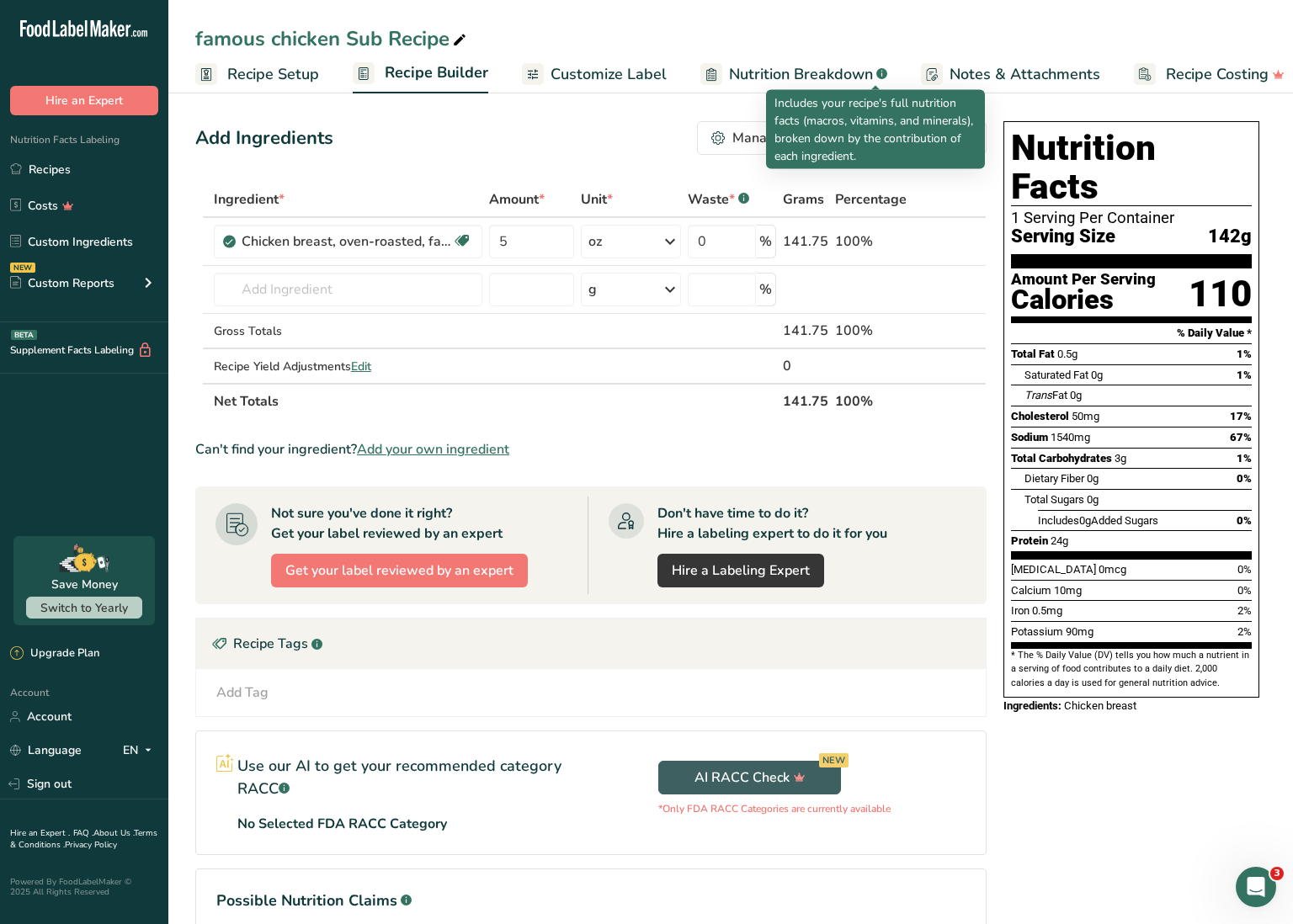
scroll to position [0, 0]
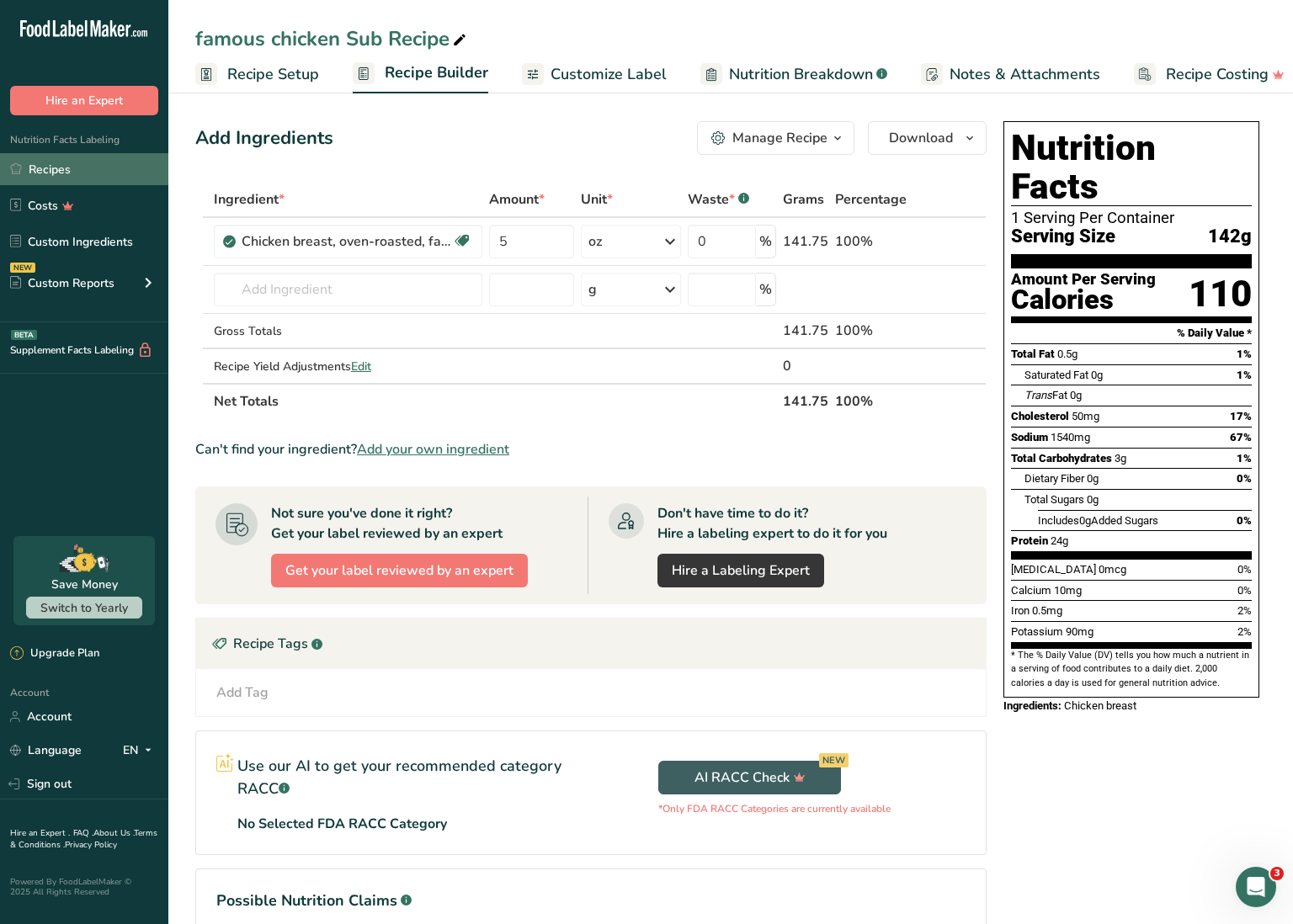
click at [70, 171] on link "Recipes" at bounding box center [84, 170] width 169 height 32
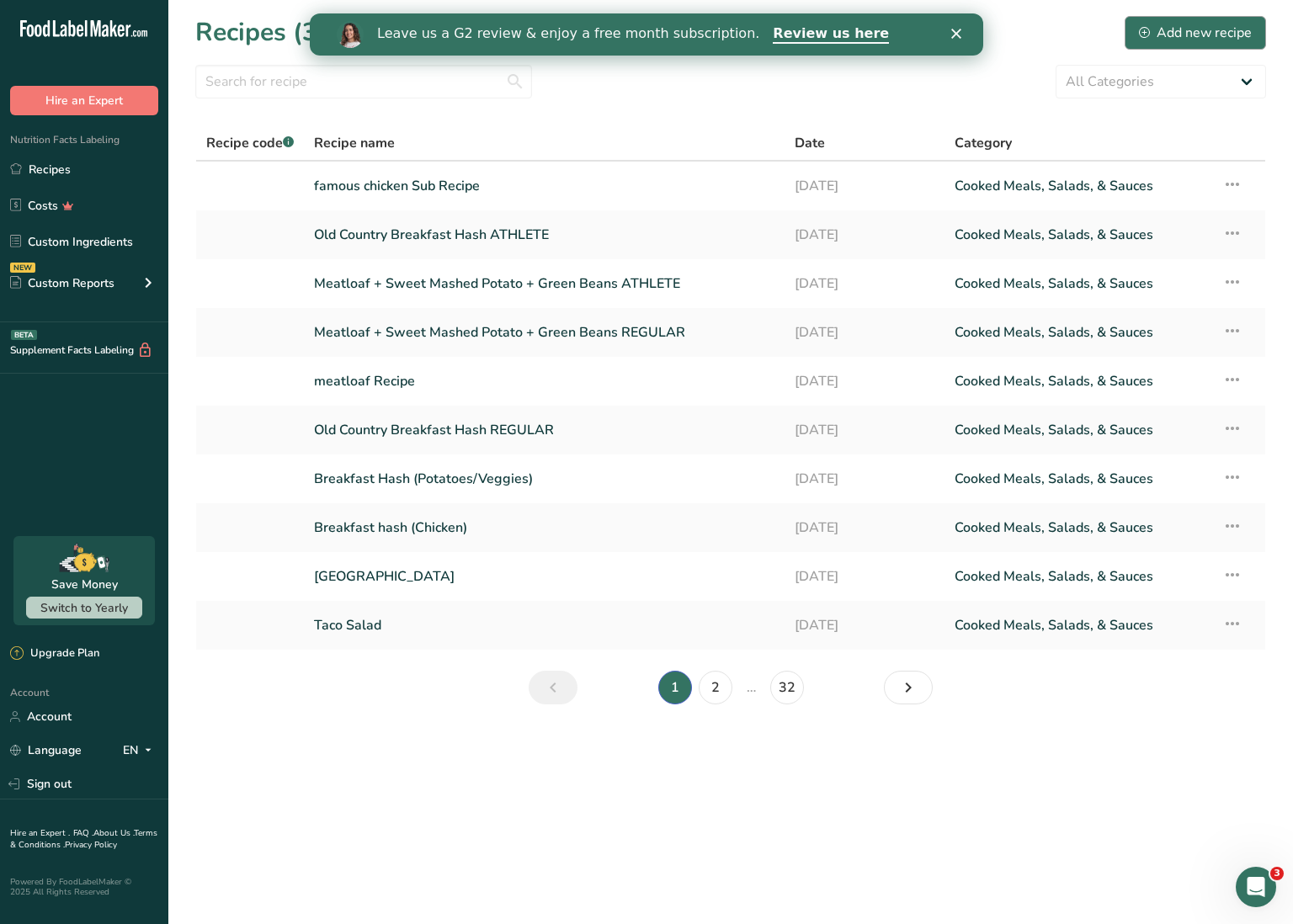
click at [1198, 32] on div "Add new recipe" at bounding box center [1195, 33] width 113 height 20
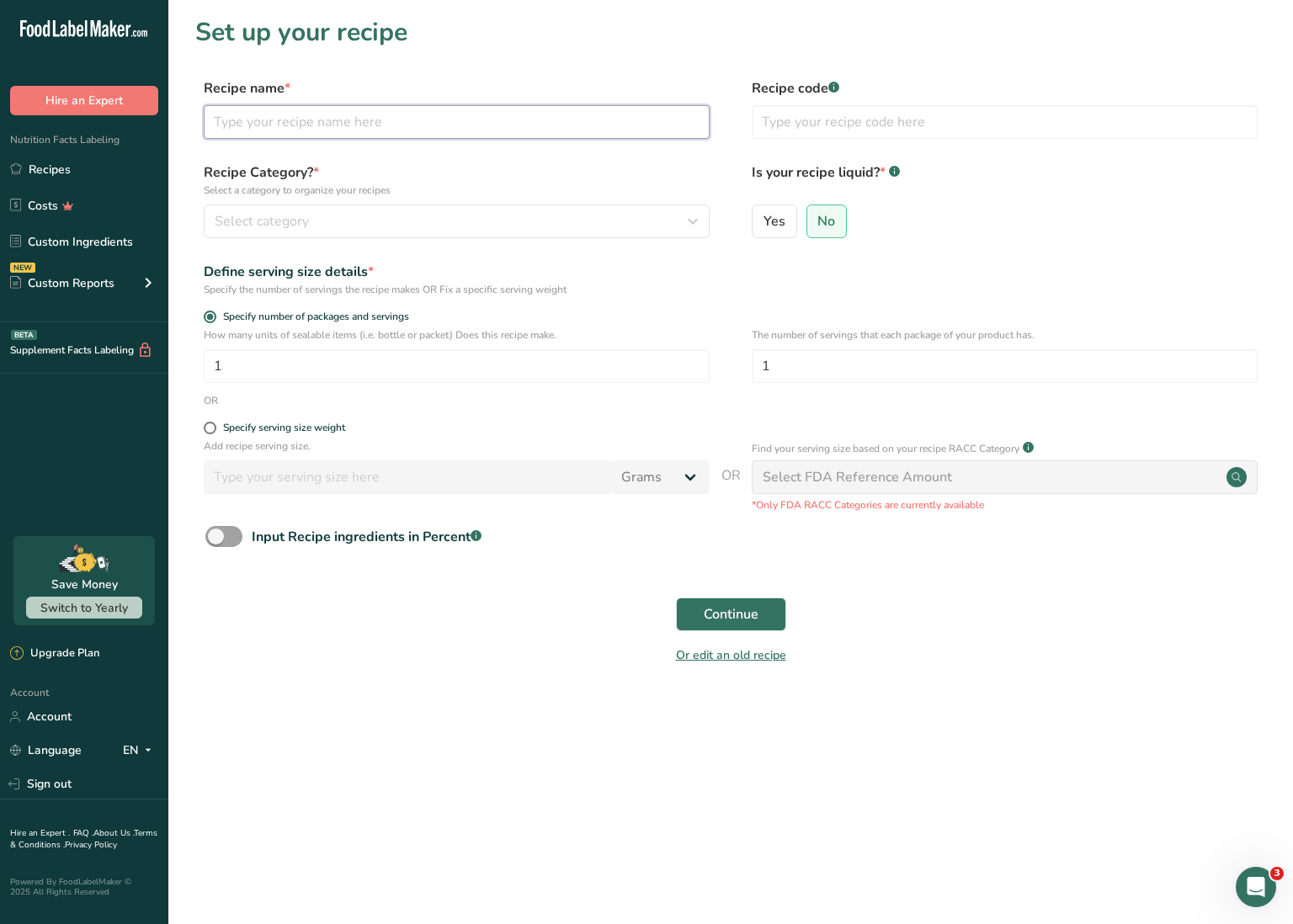
click at [426, 129] on input "text" at bounding box center [456, 122] width 506 height 34
type input "f"
type input "Famous Cheese Mix Sub Recipe"
click at [320, 220] on div "Select category" at bounding box center [451, 221] width 474 height 20
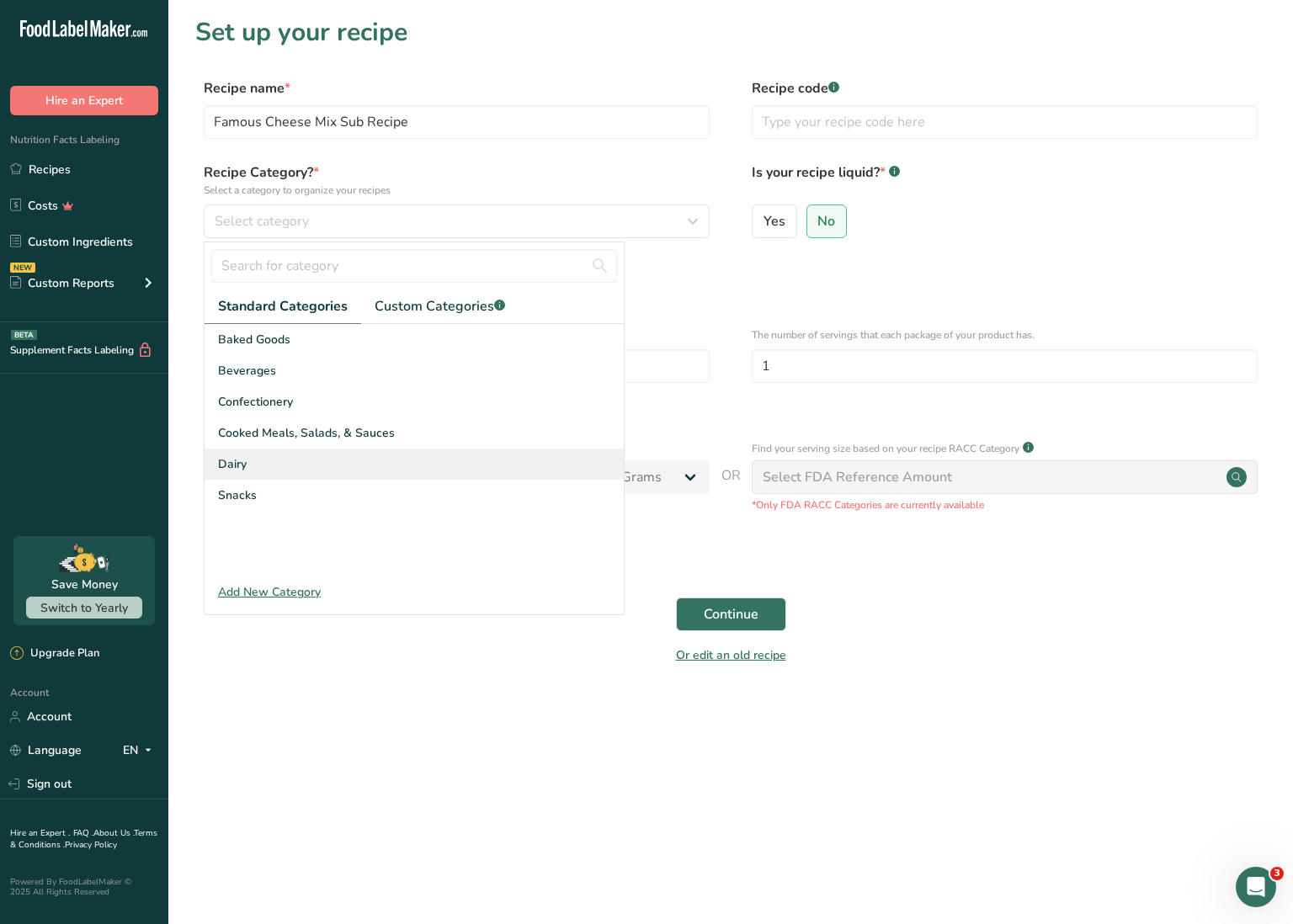
click at [282, 456] on div "Dairy" at bounding box center [414, 464] width 420 height 31
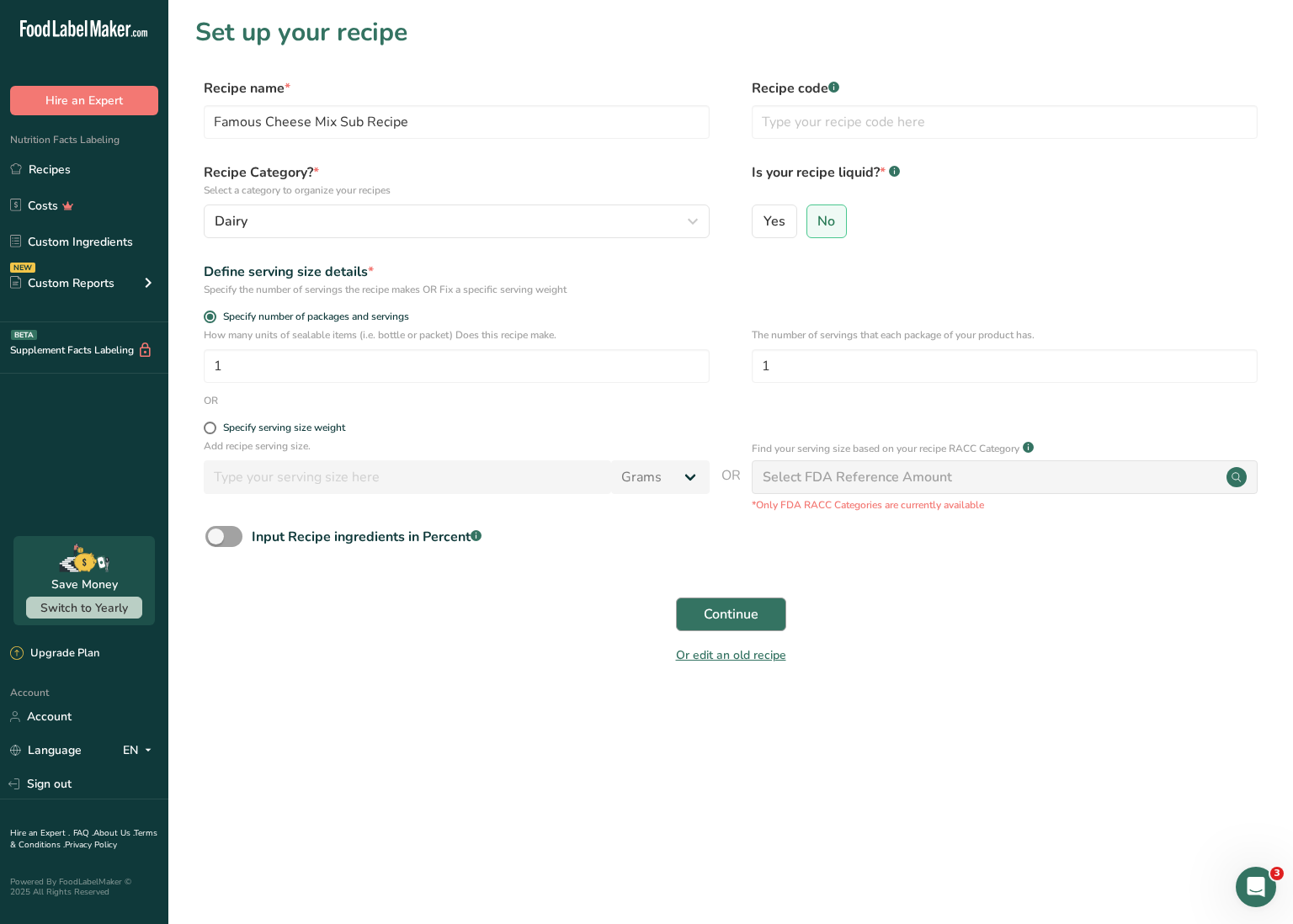
click at [731, 613] on span "Continue" at bounding box center [731, 615] width 55 height 20
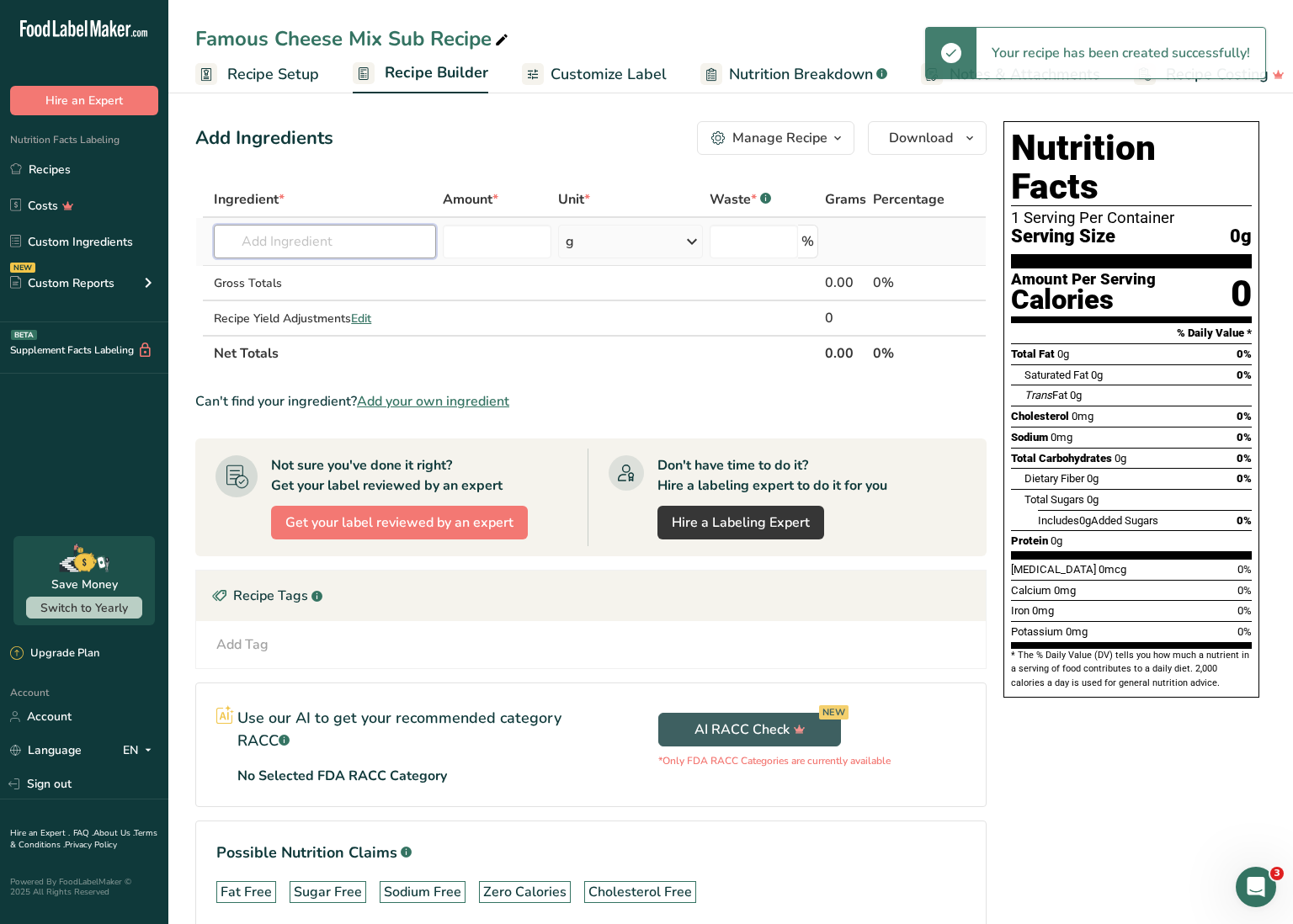
click at [389, 244] on input "text" at bounding box center [325, 242] width 222 height 34
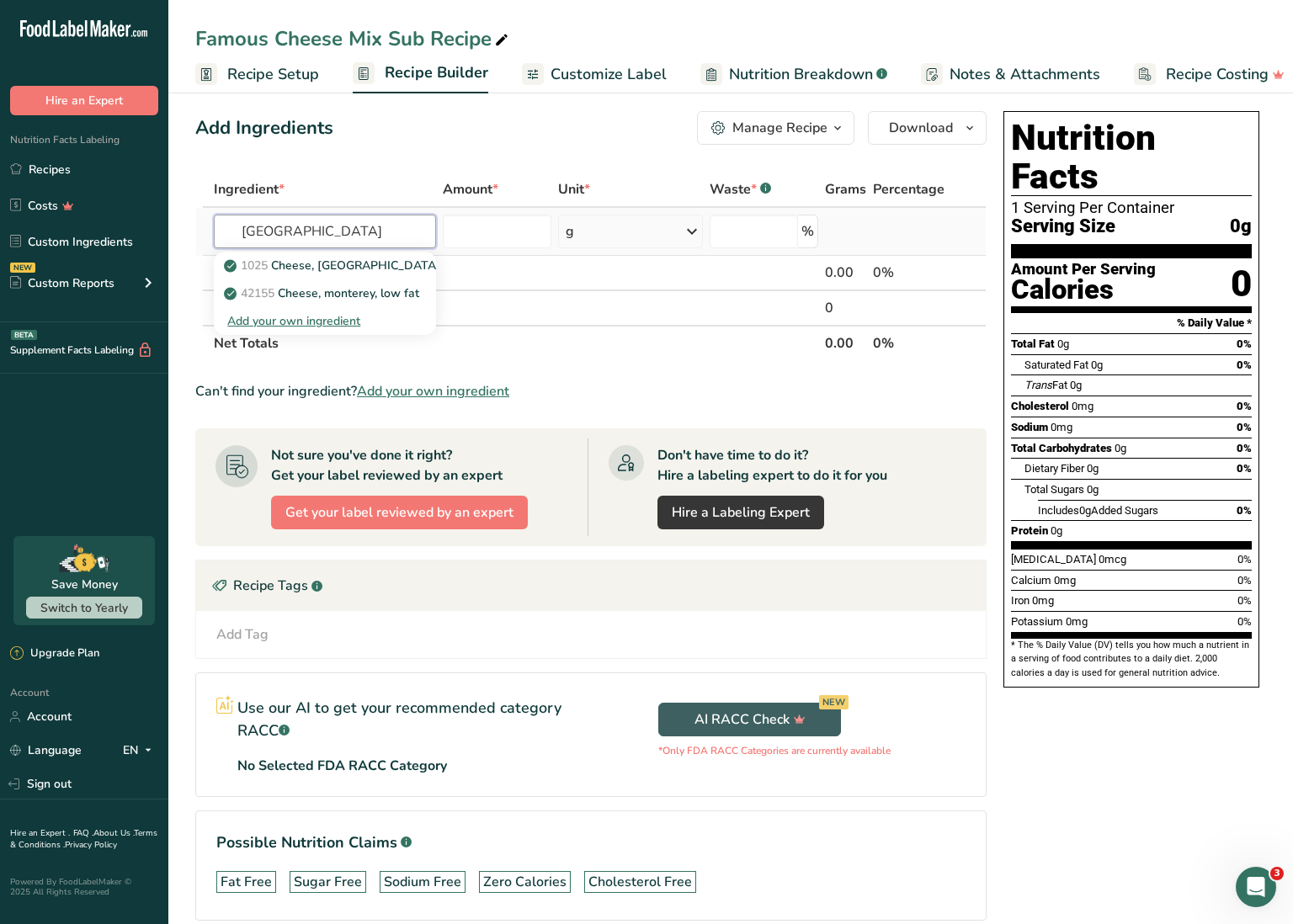
scroll to position [11, 1]
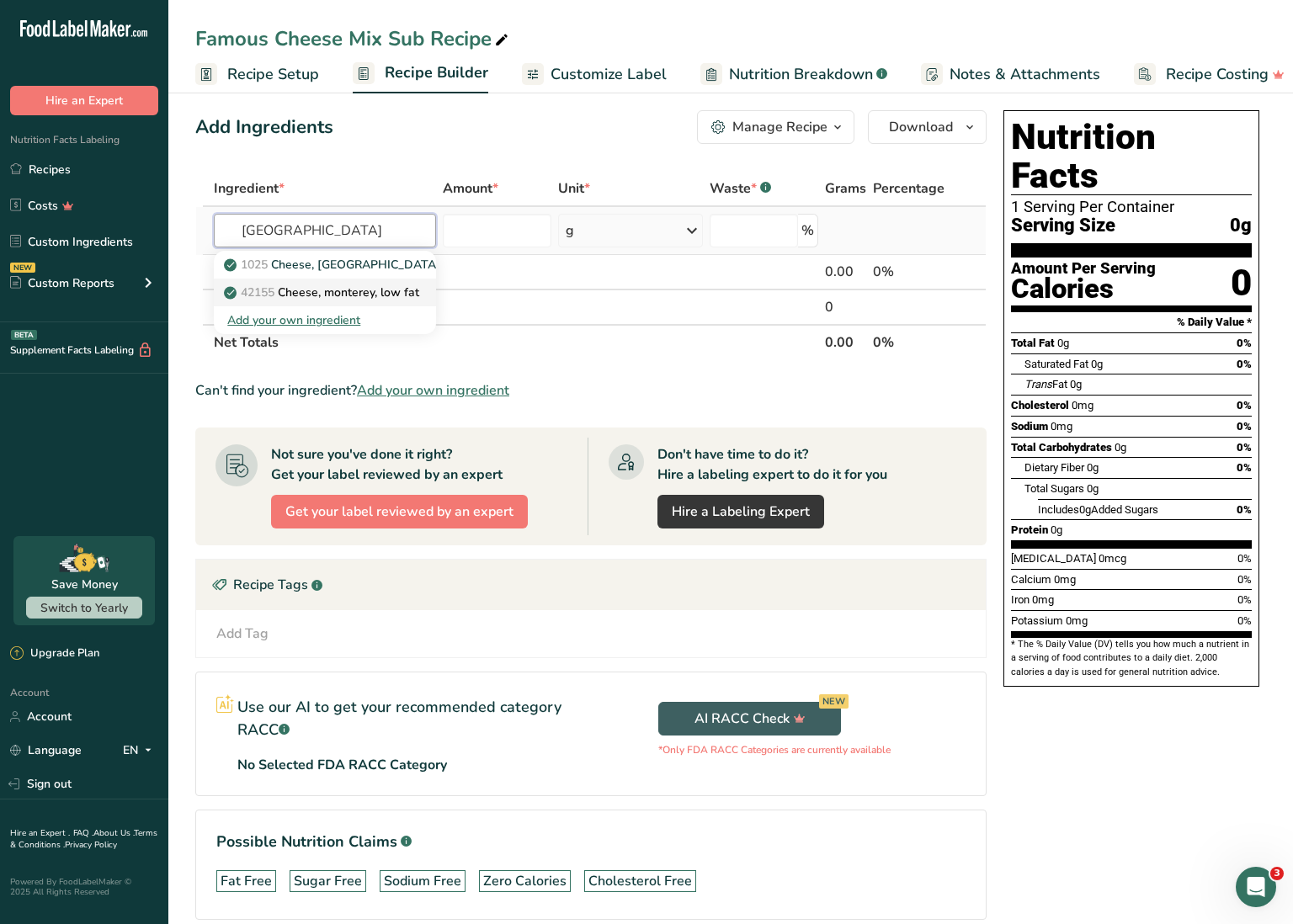
type input "[GEOGRAPHIC_DATA]"
click at [386, 284] on p "42155 Cheese, monterey, low fat" at bounding box center [323, 292] width 192 height 18
type input "Cheese, monterey, low fat"
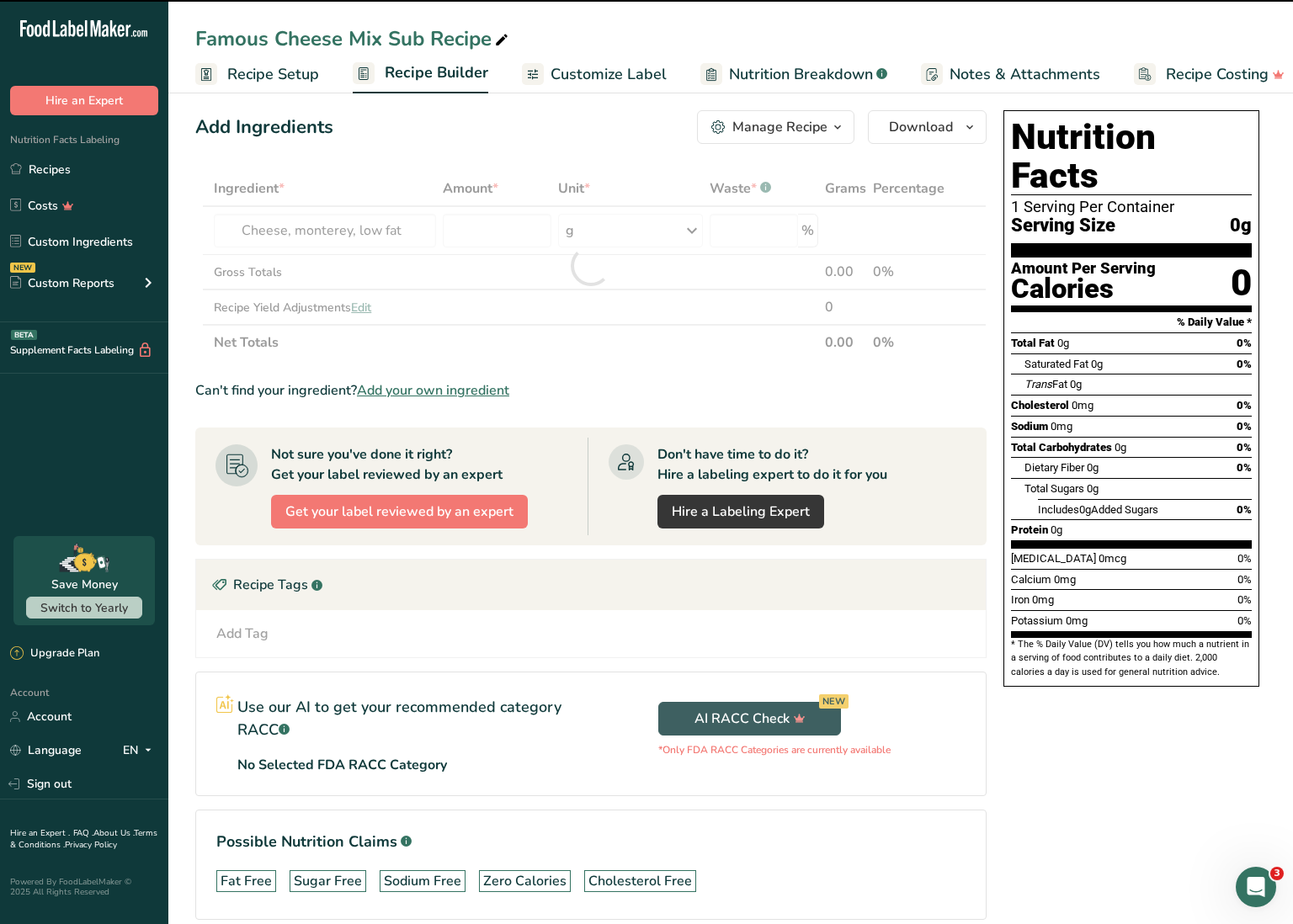
type input "0"
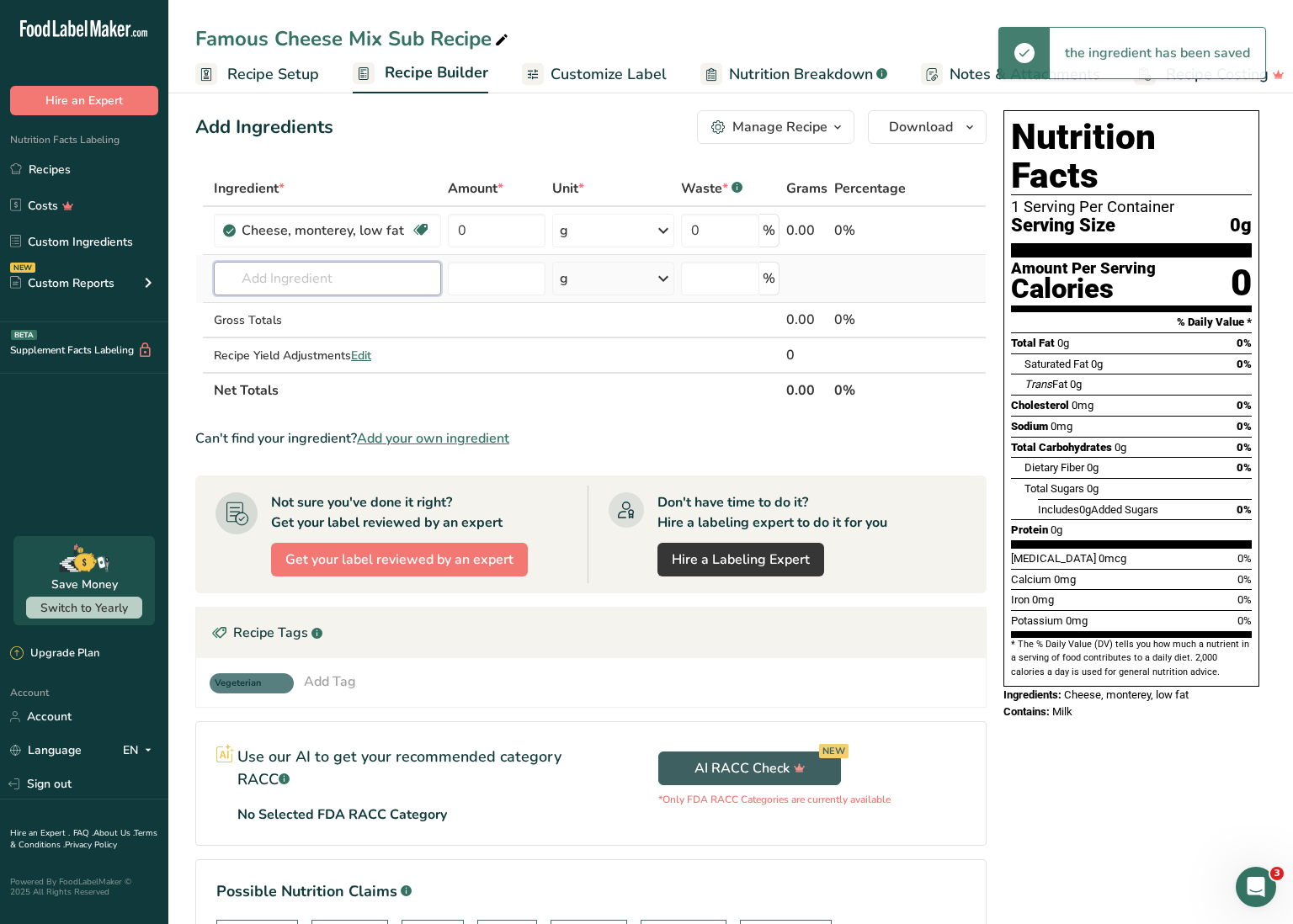
click at [346, 276] on input "text" at bounding box center [327, 279] width 227 height 34
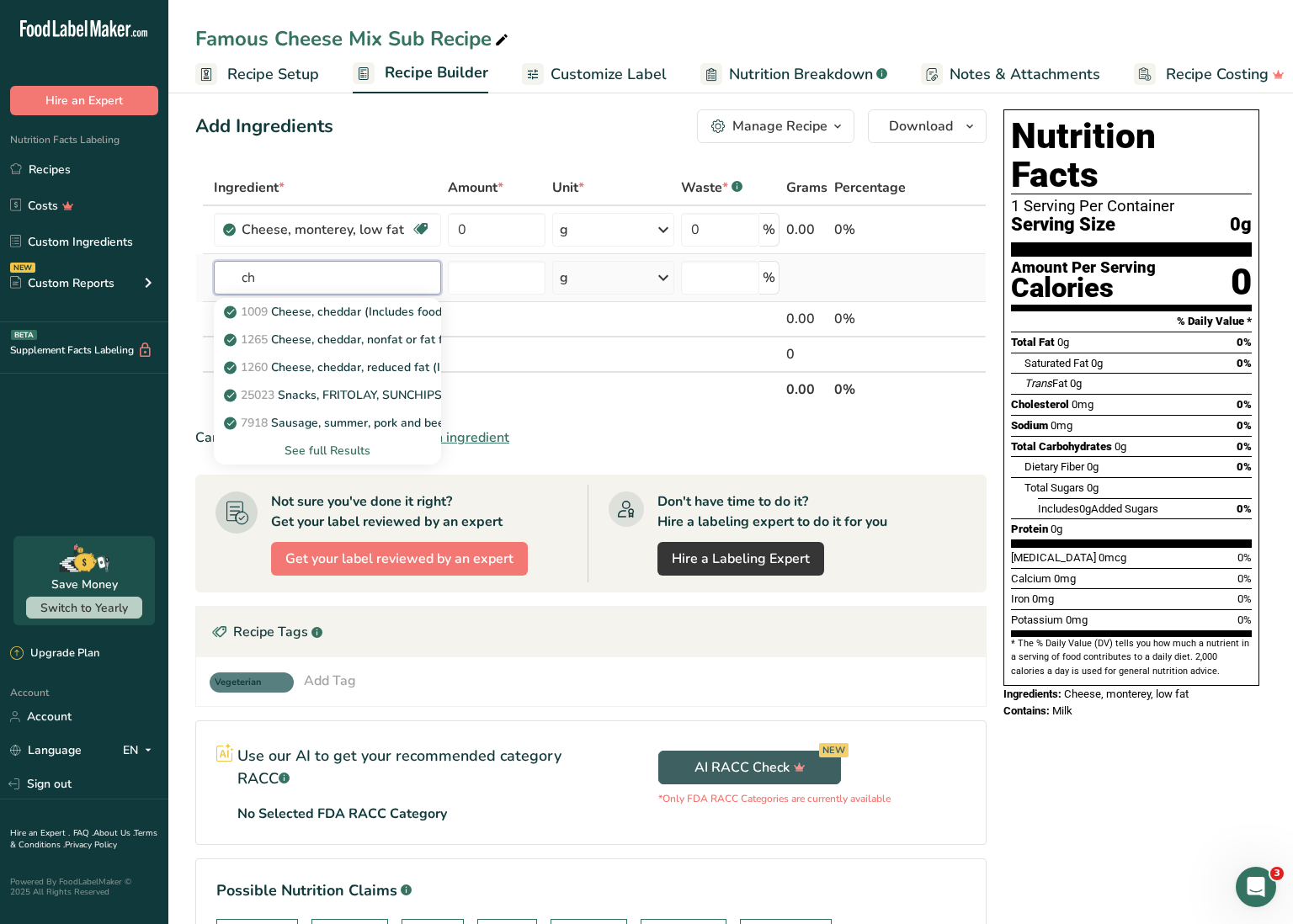
type input "c"
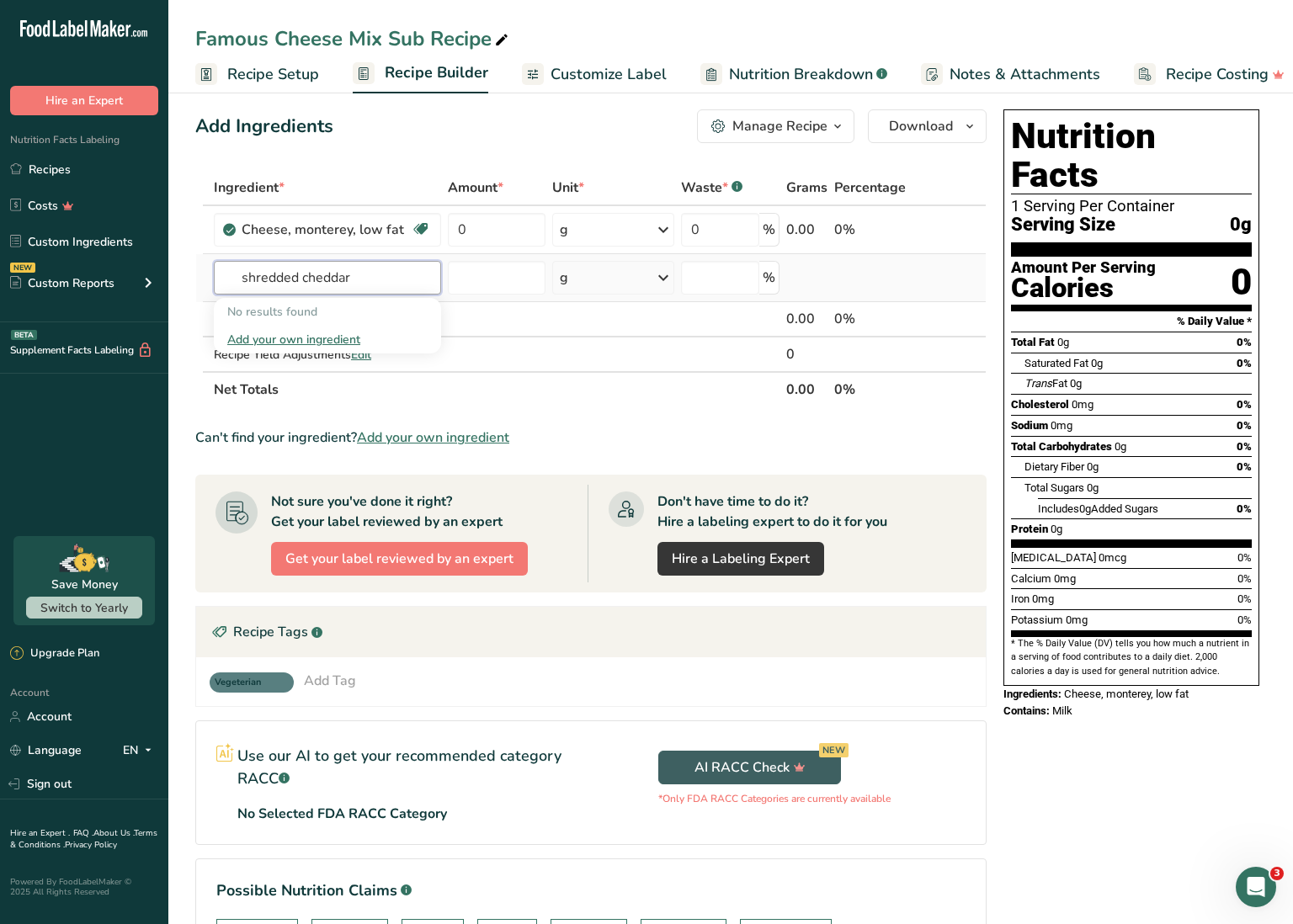
drag, startPoint x: 304, startPoint y: 276, endPoint x: 214, endPoint y: 271, distance: 90.1
click at [214, 271] on input "shredded cheddar" at bounding box center [327, 278] width 227 height 34
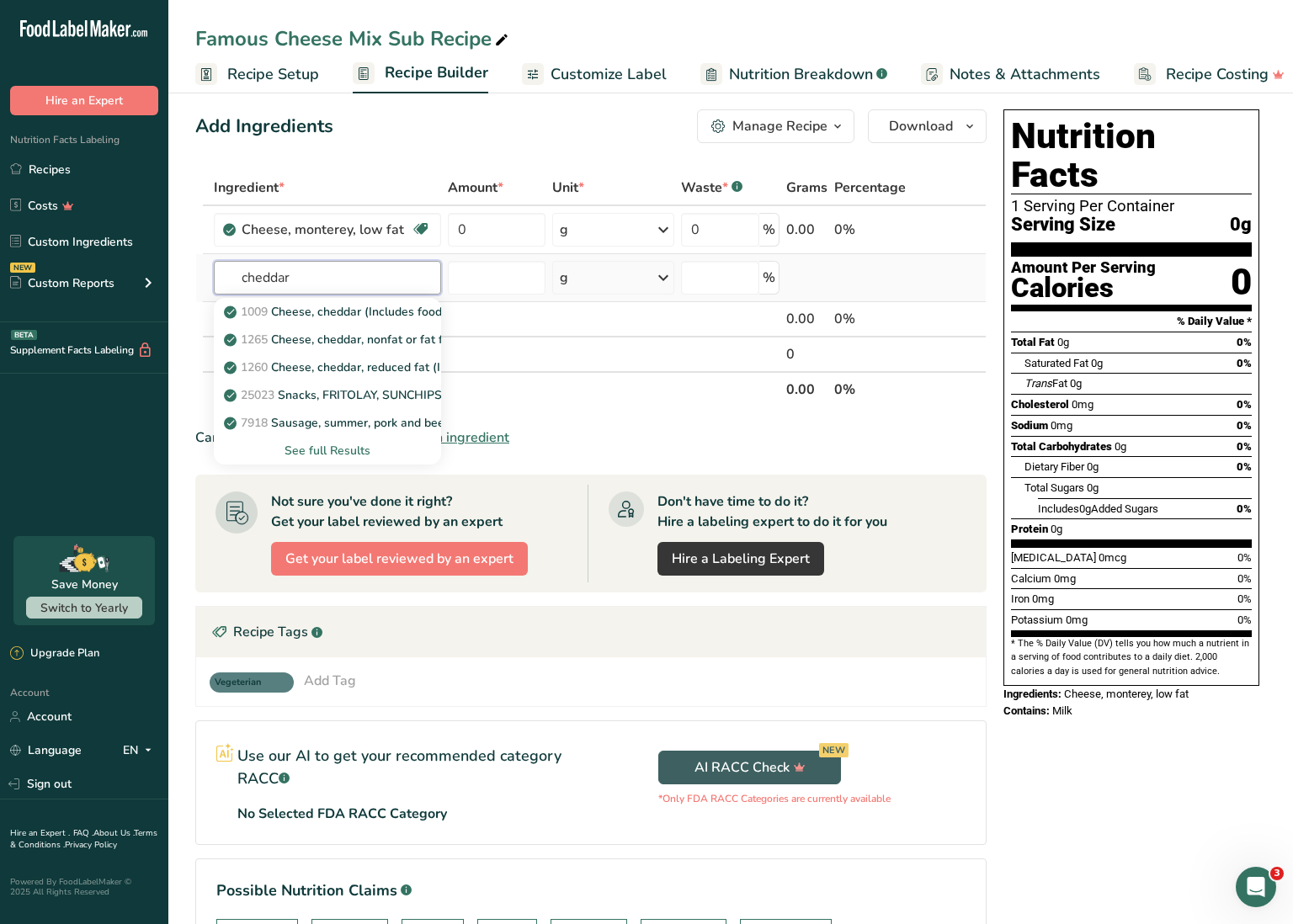
type input "cheddar"
click at [345, 449] on div "See full Results" at bounding box center [327, 450] width 200 height 18
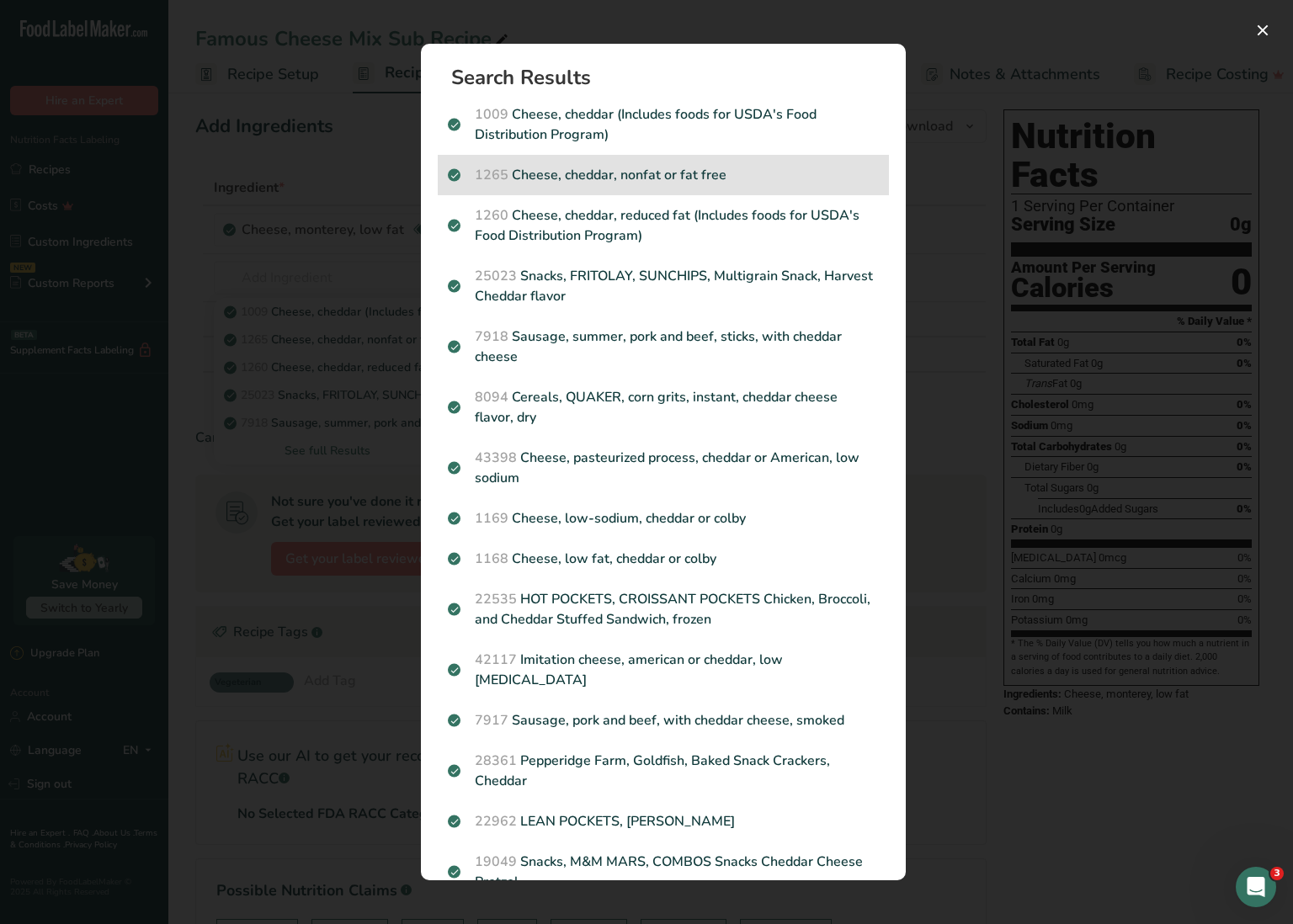
click at [653, 174] on p "1265 Cheese, cheddar, nonfat or fat free" at bounding box center [663, 175] width 431 height 20
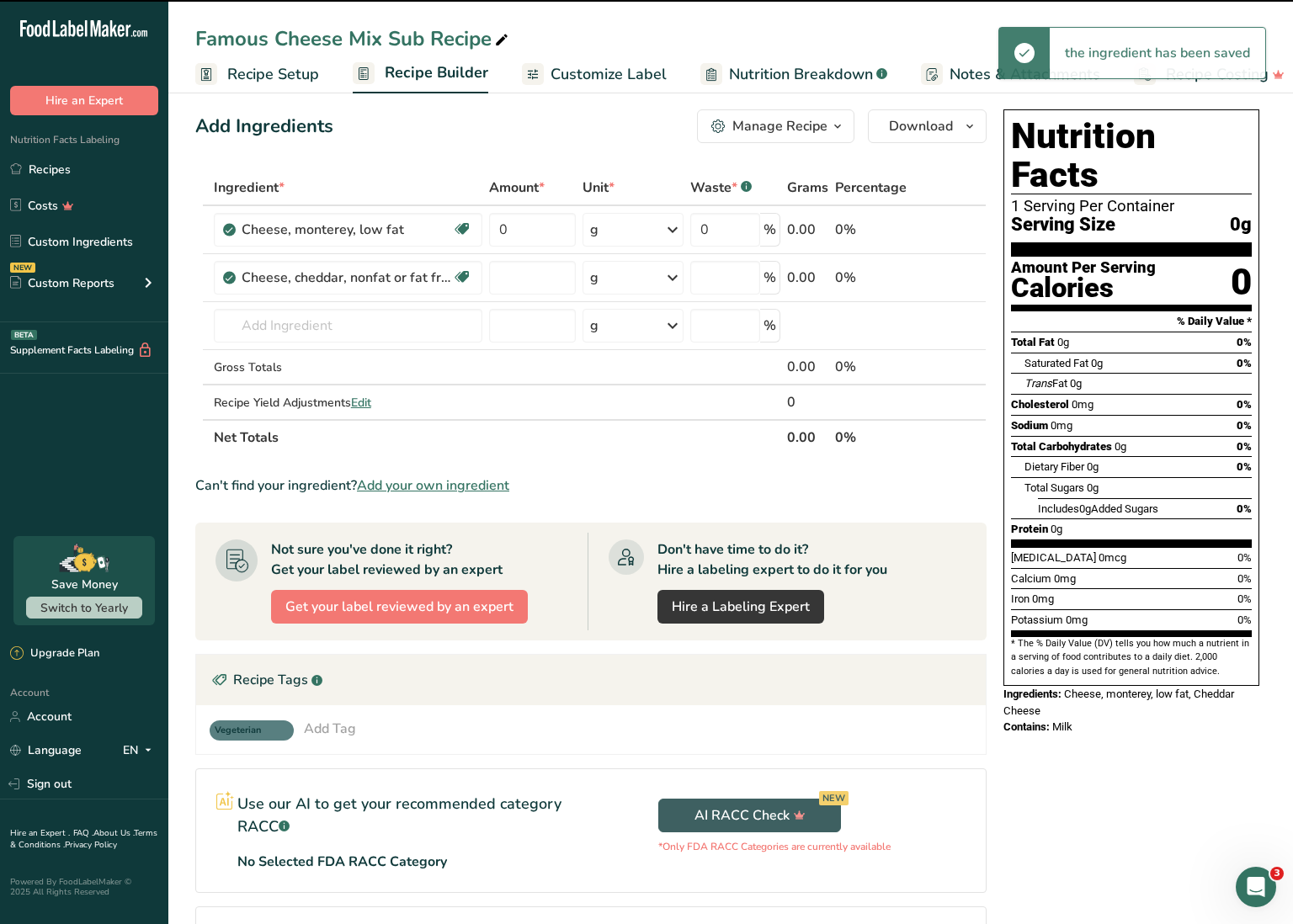
type input "0"
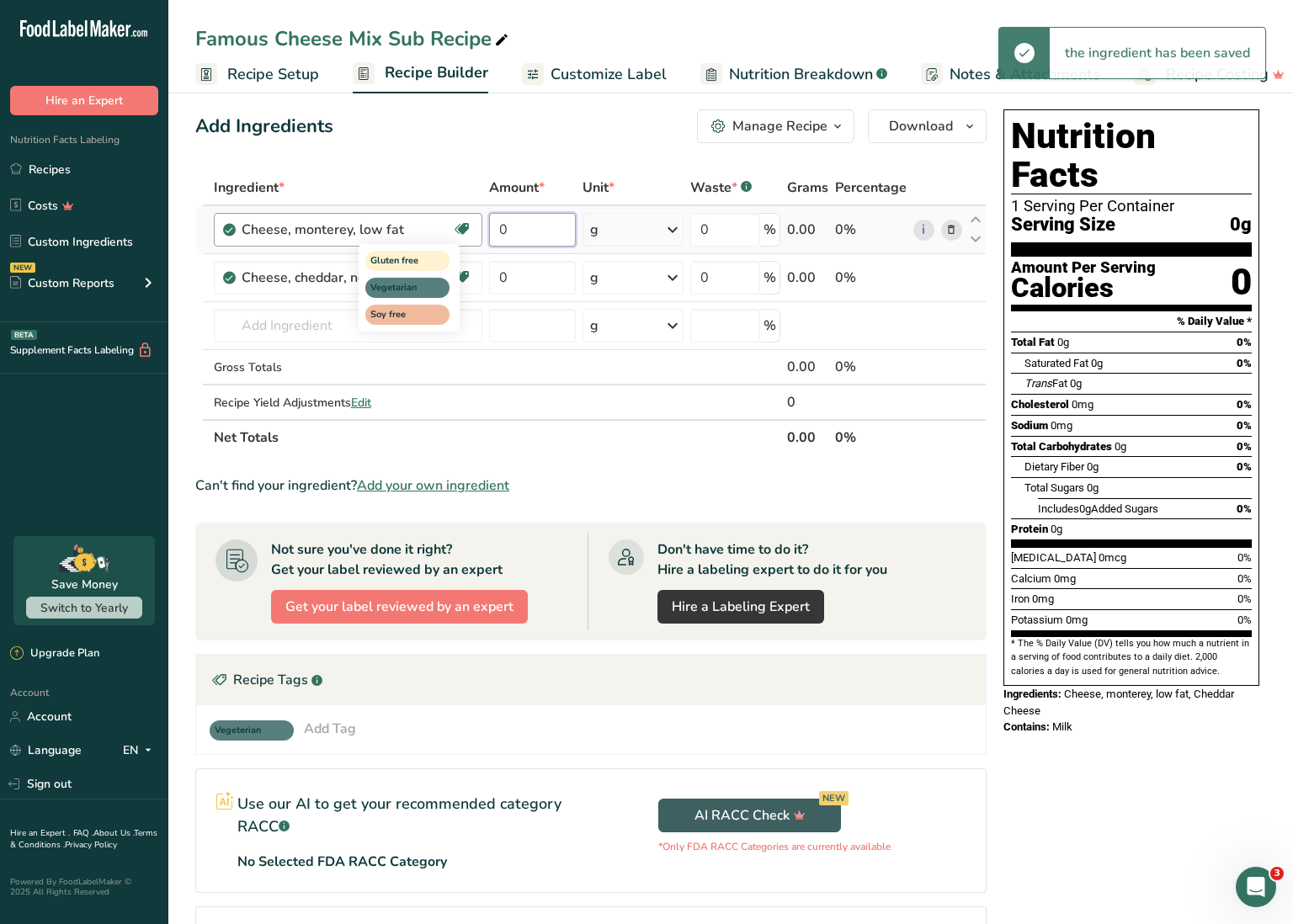
drag, startPoint x: 520, startPoint y: 227, endPoint x: 456, endPoint y: 220, distance: 64.4
click at [456, 220] on tr "Cheese, monterey, low fat Gluten free Vegetarian Soy free 0 g Portions 1 cup, d…" at bounding box center [590, 230] width 789 height 48
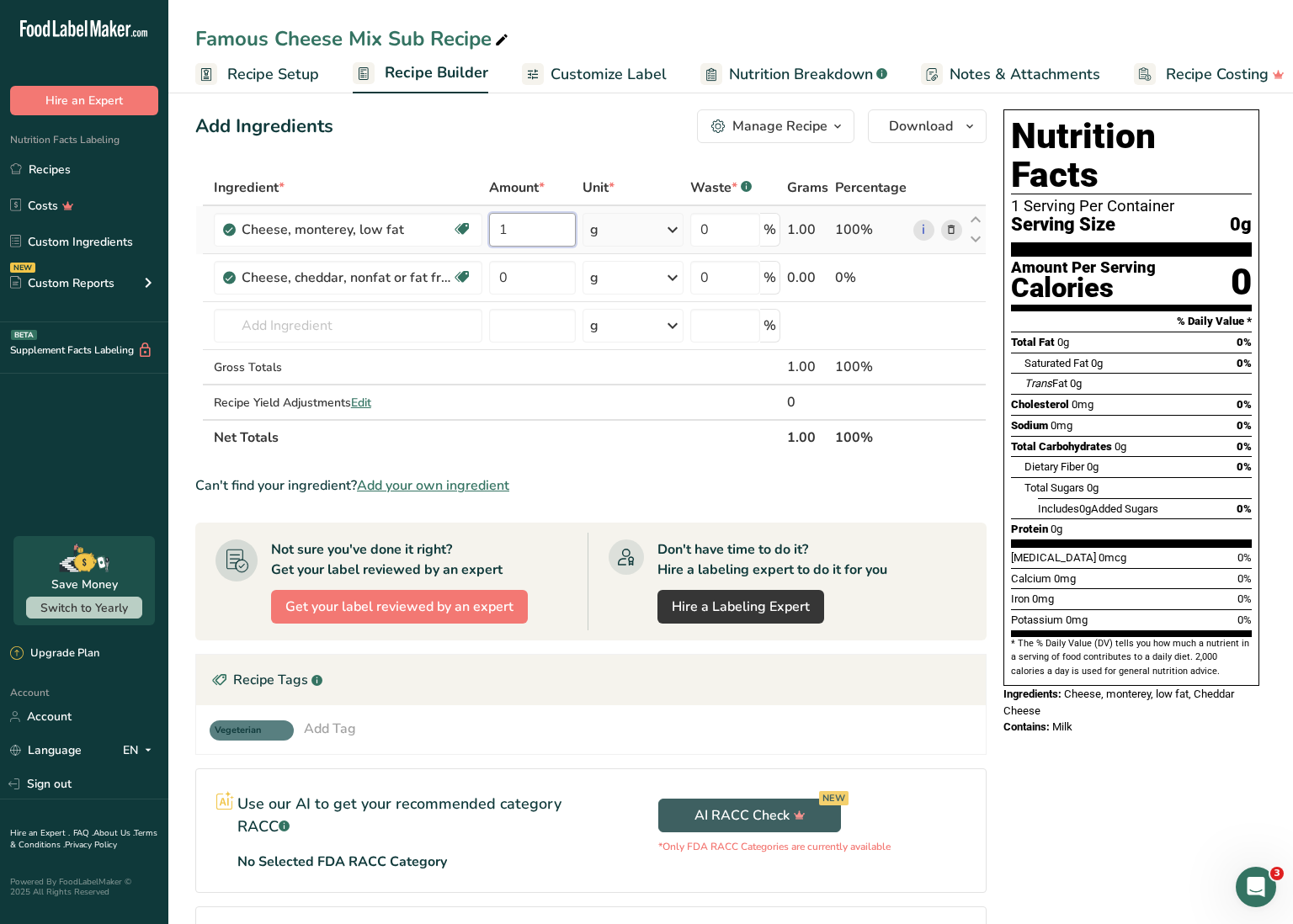
type input "1"
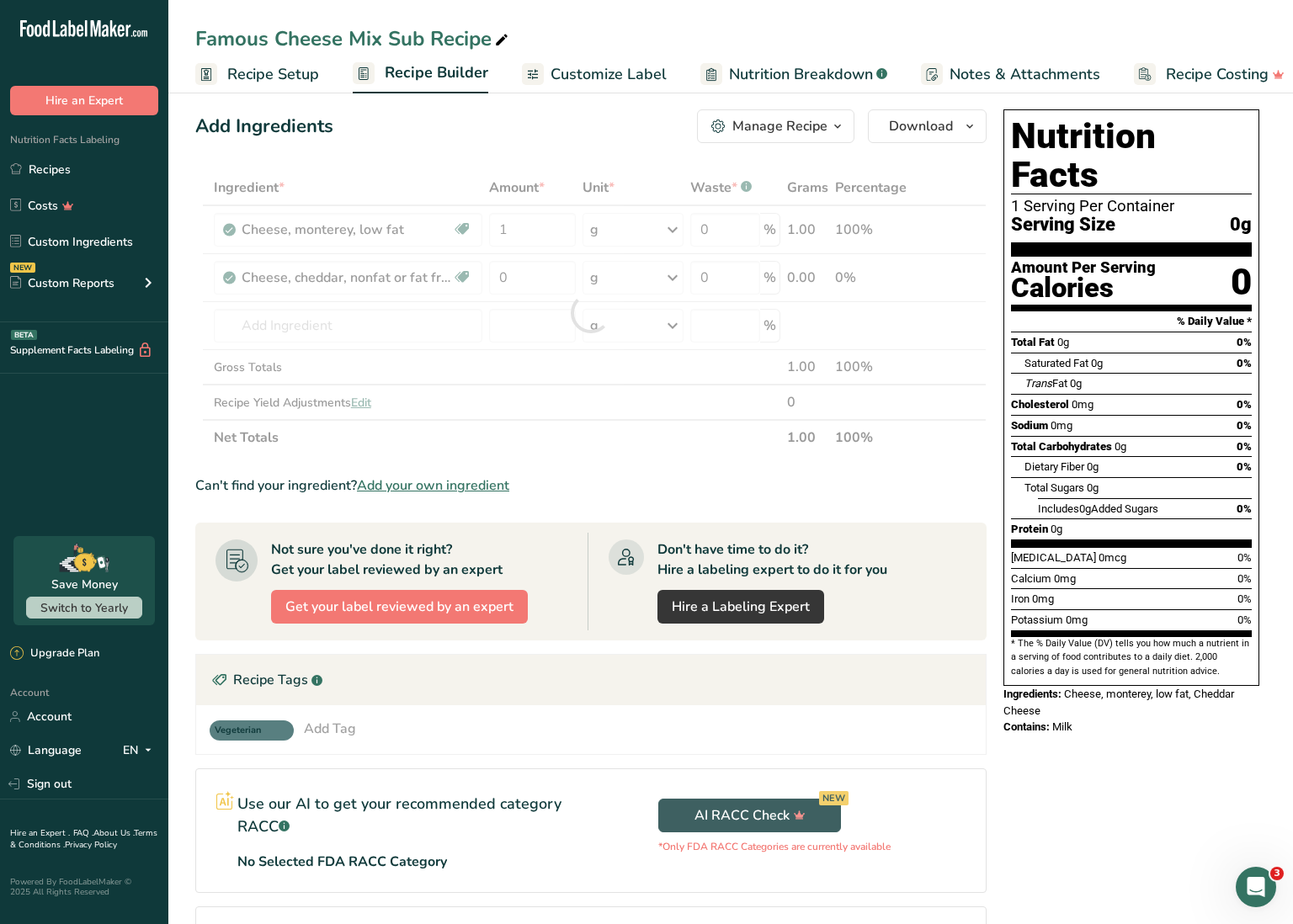
click at [641, 235] on div "Ingredient * Amount * Unit * Waste * .a-a{fill:#347362;}.b-a{fill:#fff;} Grams …" at bounding box center [590, 313] width 791 height 286
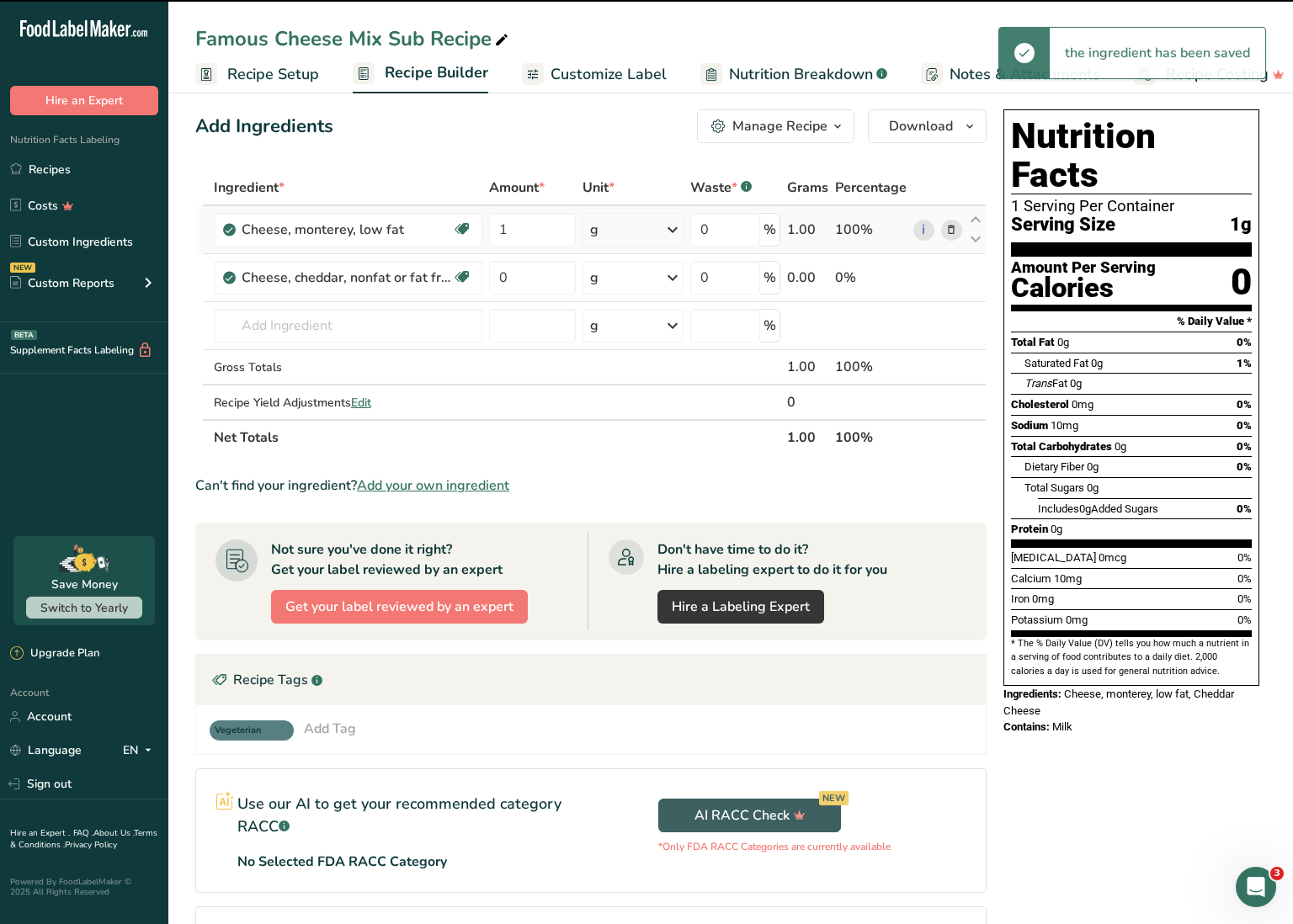
click at [655, 233] on div "g" at bounding box center [633, 230] width 101 height 34
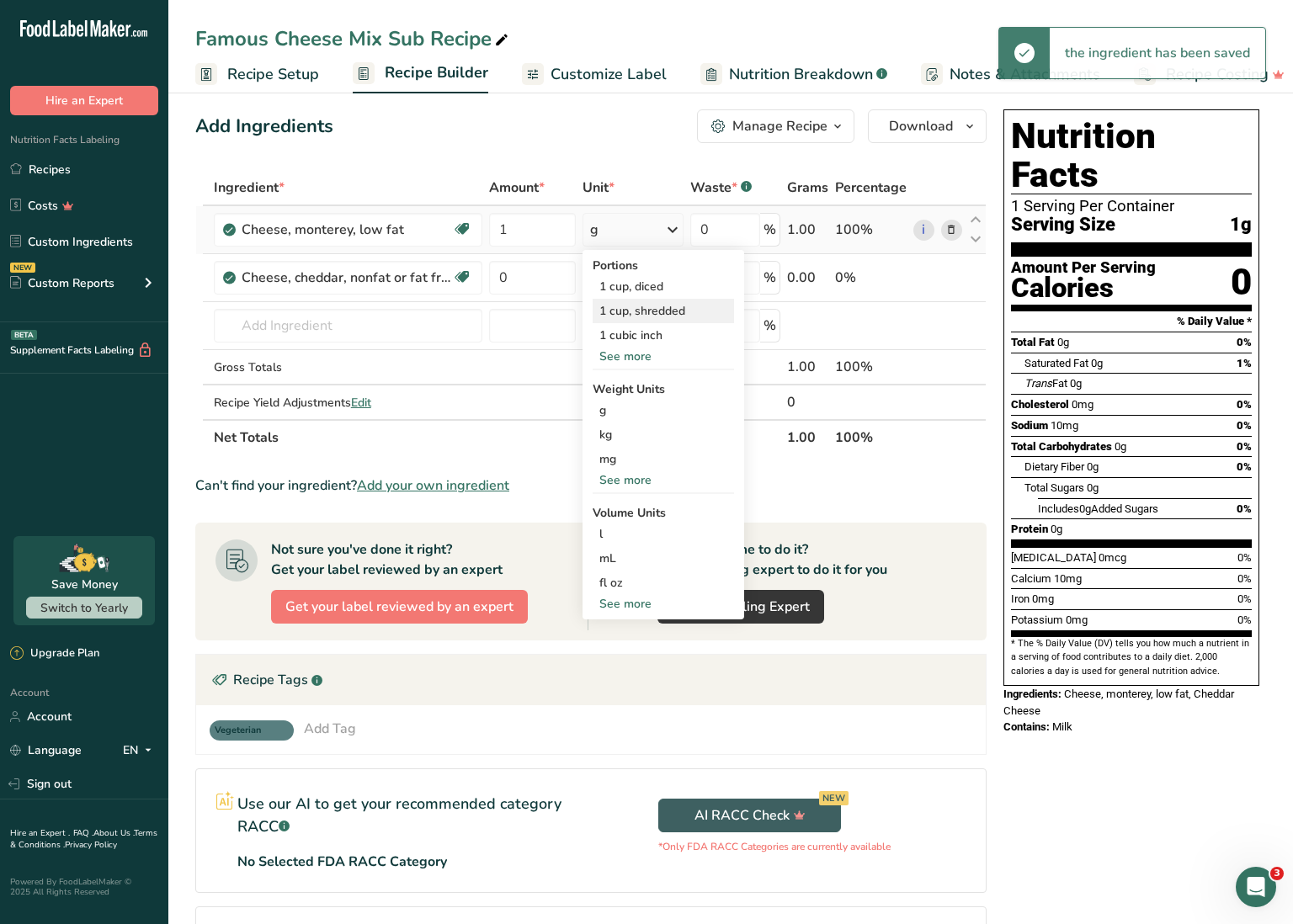
click at [686, 312] on div "1 cup, shredded" at bounding box center [663, 311] width 142 height 25
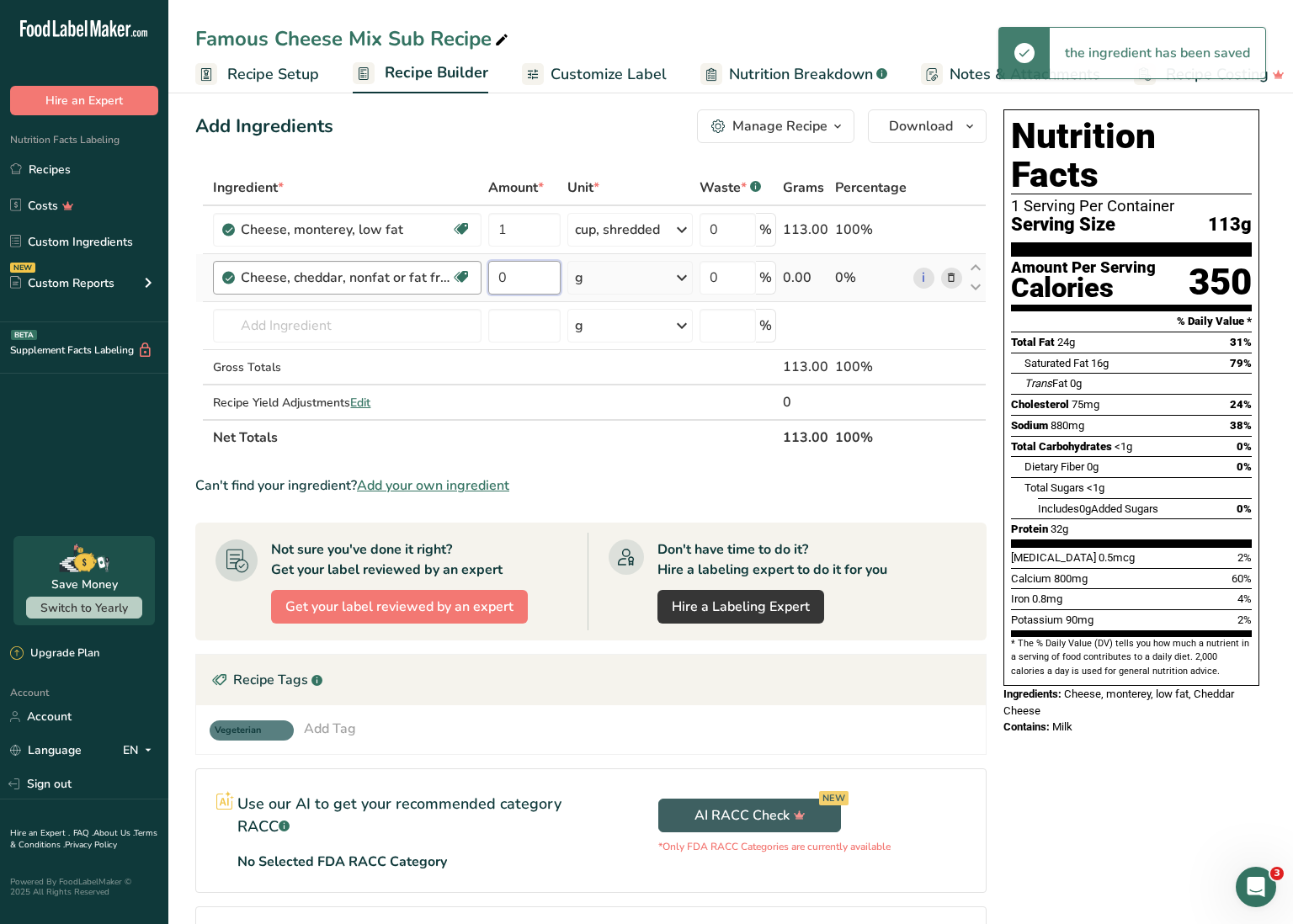
drag, startPoint x: 510, startPoint y: 280, endPoint x: 446, endPoint y: 276, distance: 64.1
click at [446, 276] on tr "Cheese, cheddar, nonfat or fat free Gluten free Vegetarian Soy free 0 g Portion…" at bounding box center [590, 278] width 789 height 48
type input "1"
click at [685, 287] on div "Ingredient * Amount * Unit * Waste * .a-a{fill:#347362;}.b-a{fill:#fff;} Grams …" at bounding box center [590, 313] width 791 height 286
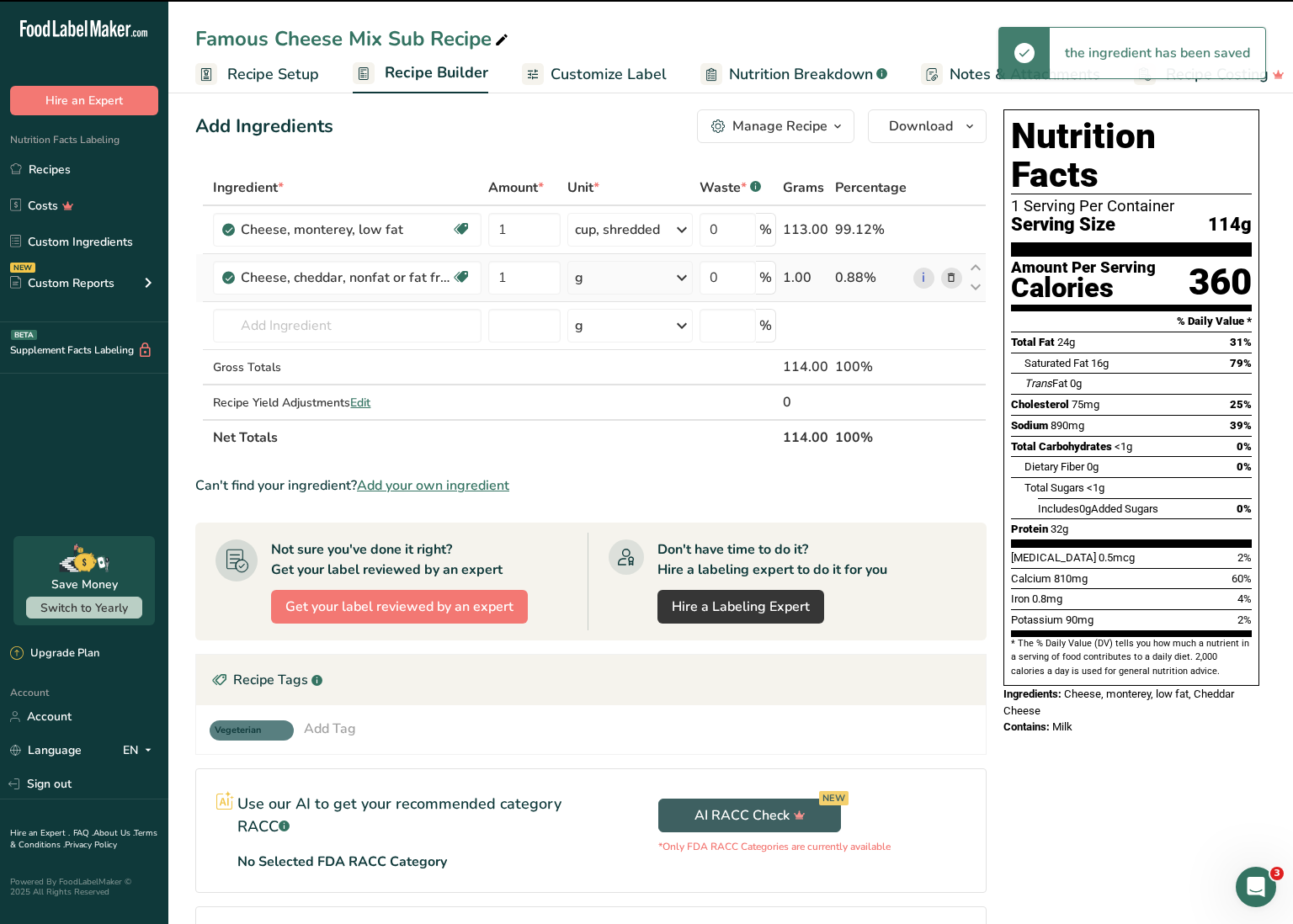
click at [672, 283] on div "g" at bounding box center [629, 278] width 125 height 34
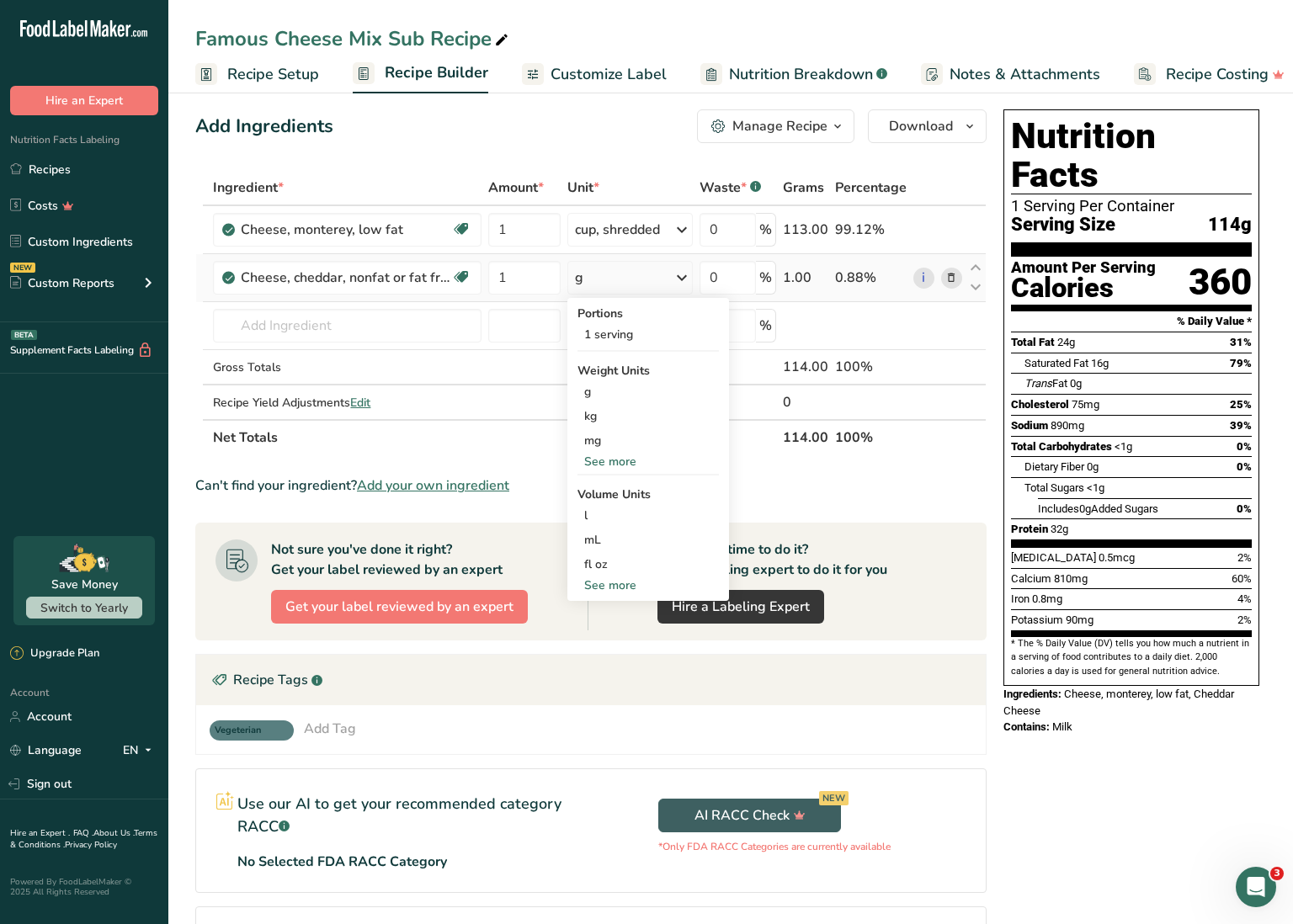
click at [611, 459] on div "See more" at bounding box center [648, 461] width 142 height 18
click at [620, 538] on div "See less" at bounding box center [648, 535] width 142 height 18
click at [615, 461] on div "See more" at bounding box center [648, 461] width 142 height 18
click at [613, 660] on div "See more" at bounding box center [648, 659] width 142 height 18
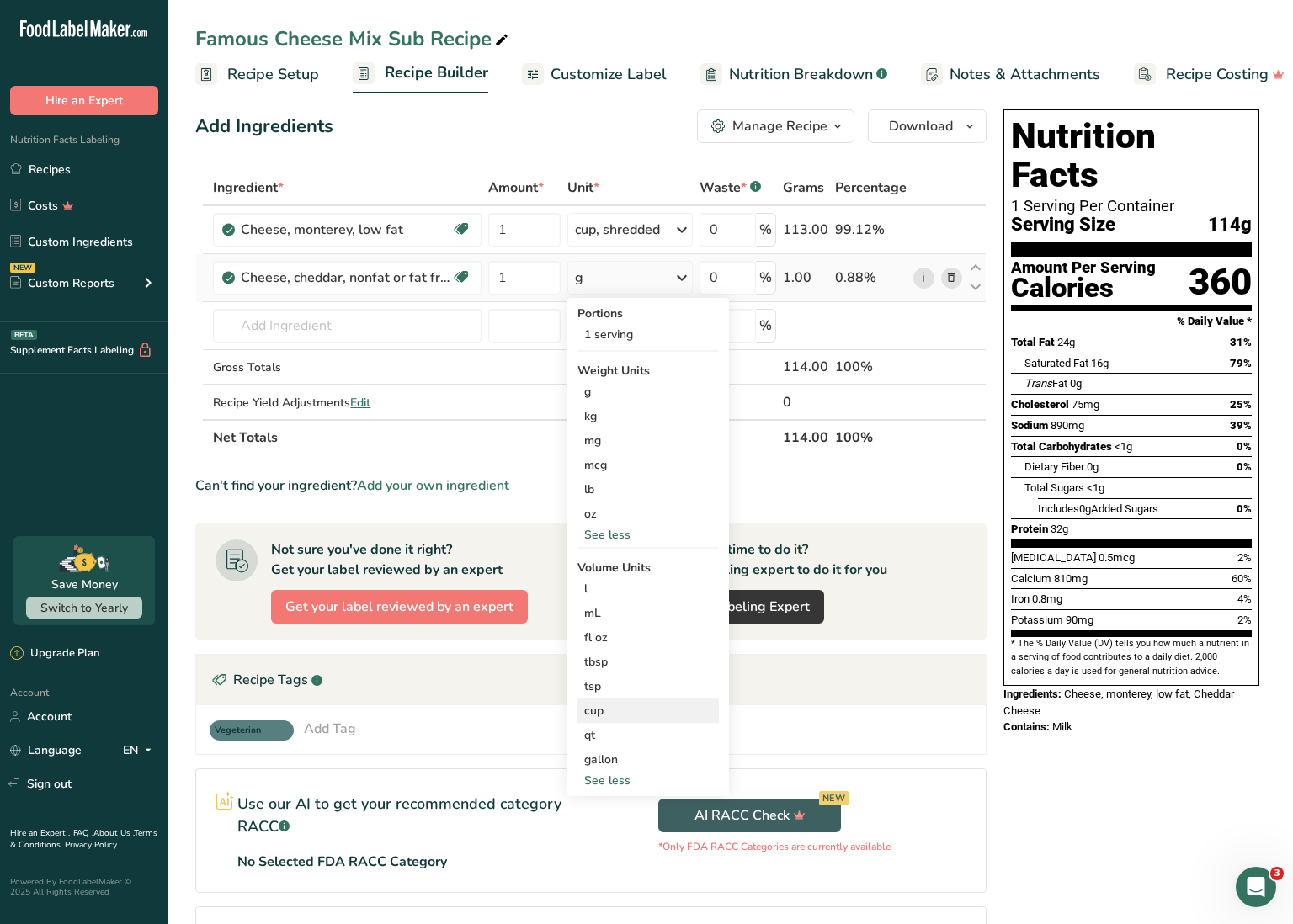
click at [608, 710] on div "cup" at bounding box center [648, 710] width 128 height 18
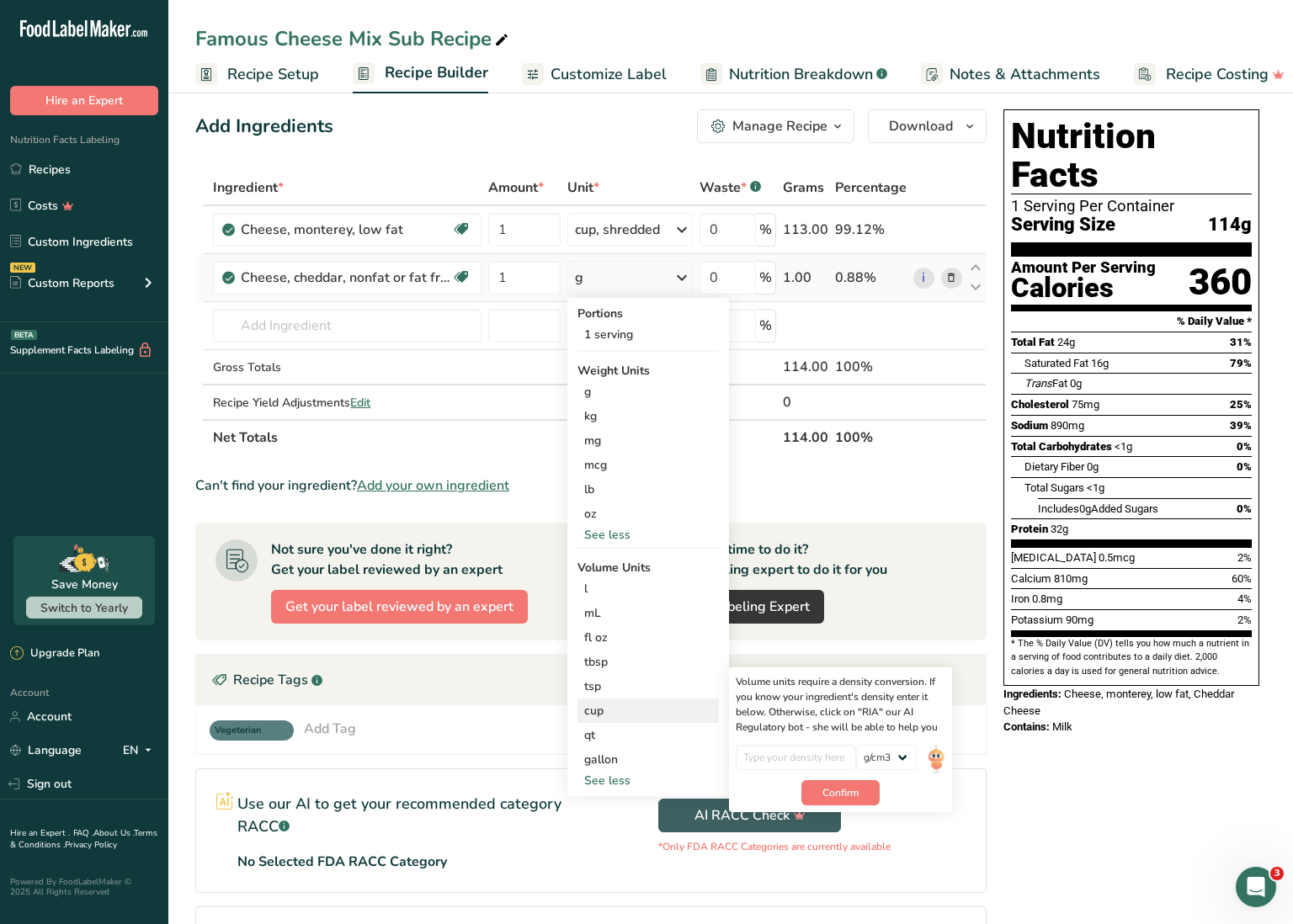
click at [616, 713] on div "cup" at bounding box center [648, 710] width 128 height 18
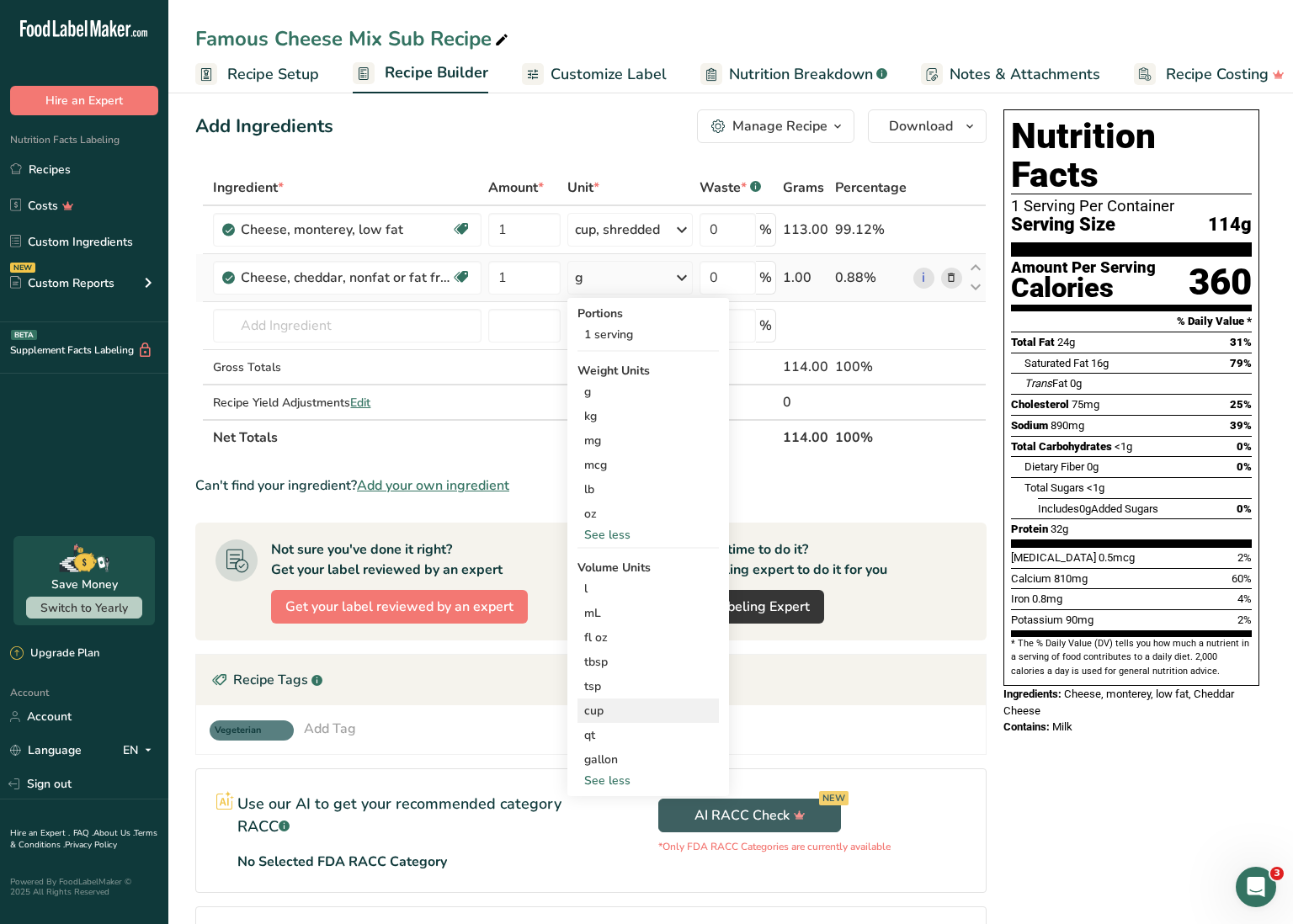
click at [616, 710] on div "cup" at bounding box center [648, 710] width 128 height 18
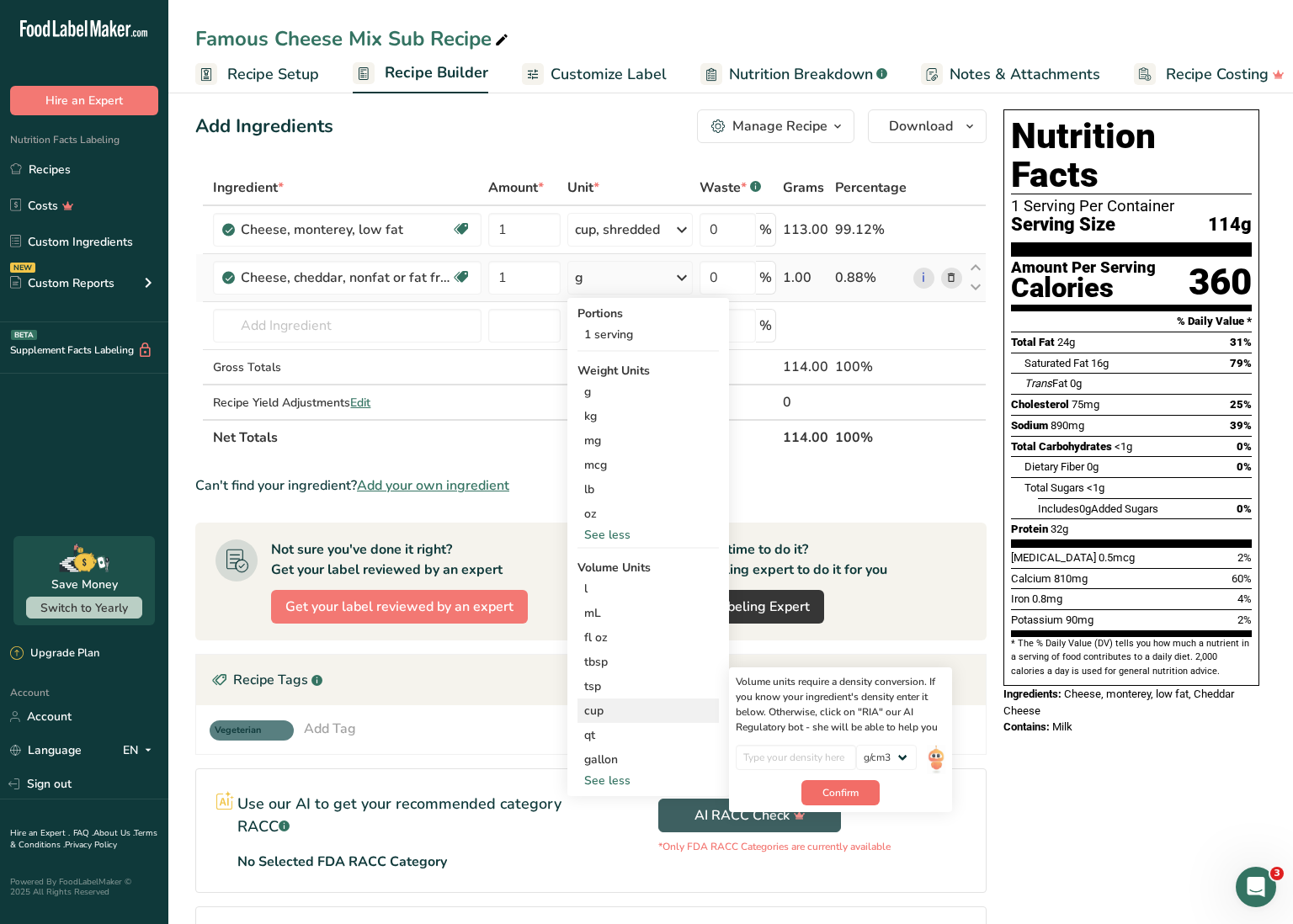
click at [847, 790] on span "Confirm" at bounding box center [840, 793] width 36 height 15
click at [504, 448] on th "Net Totals" at bounding box center [493, 437] width 569 height 36
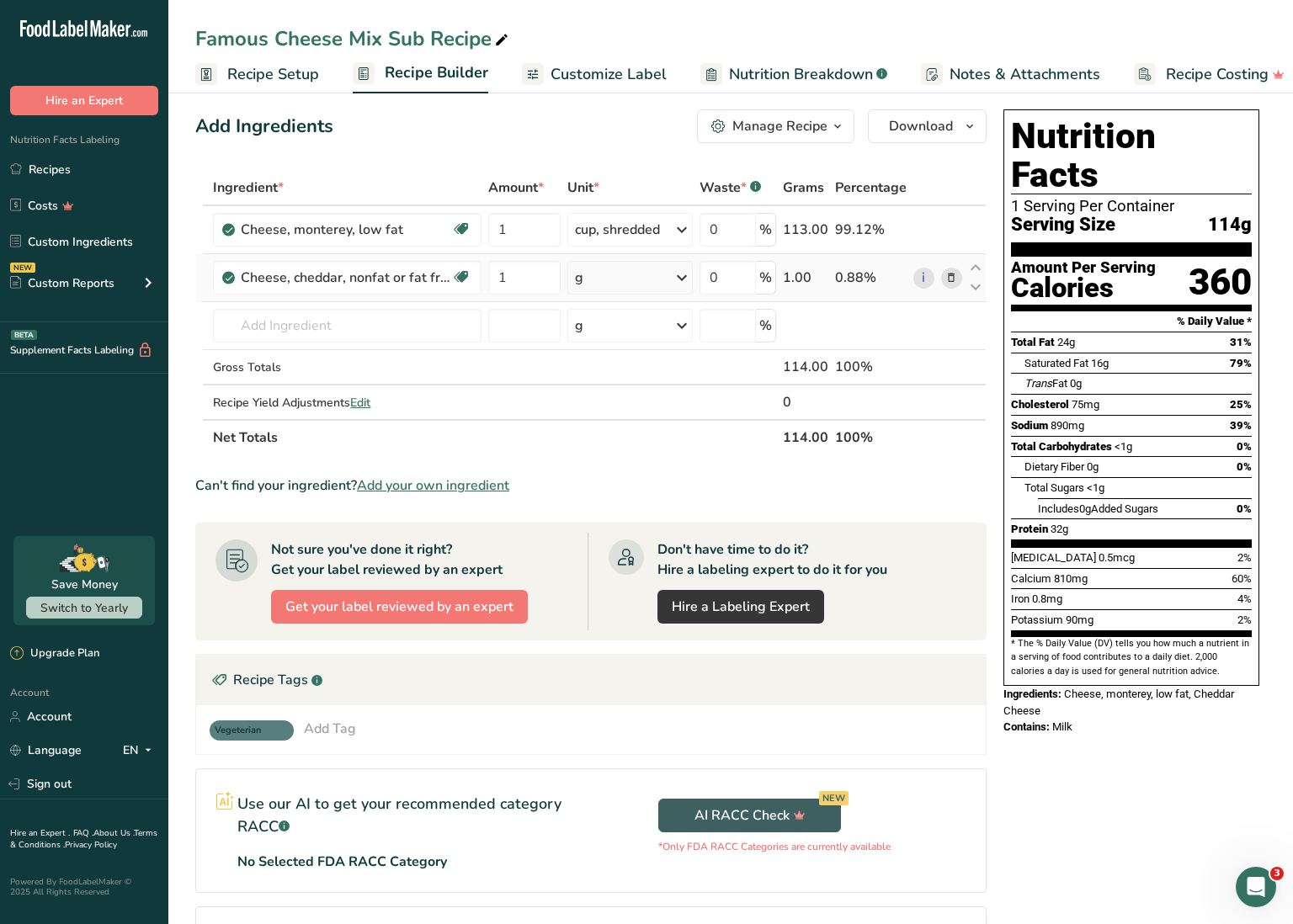
click at [951, 280] on icon at bounding box center [951, 278] width 12 height 18
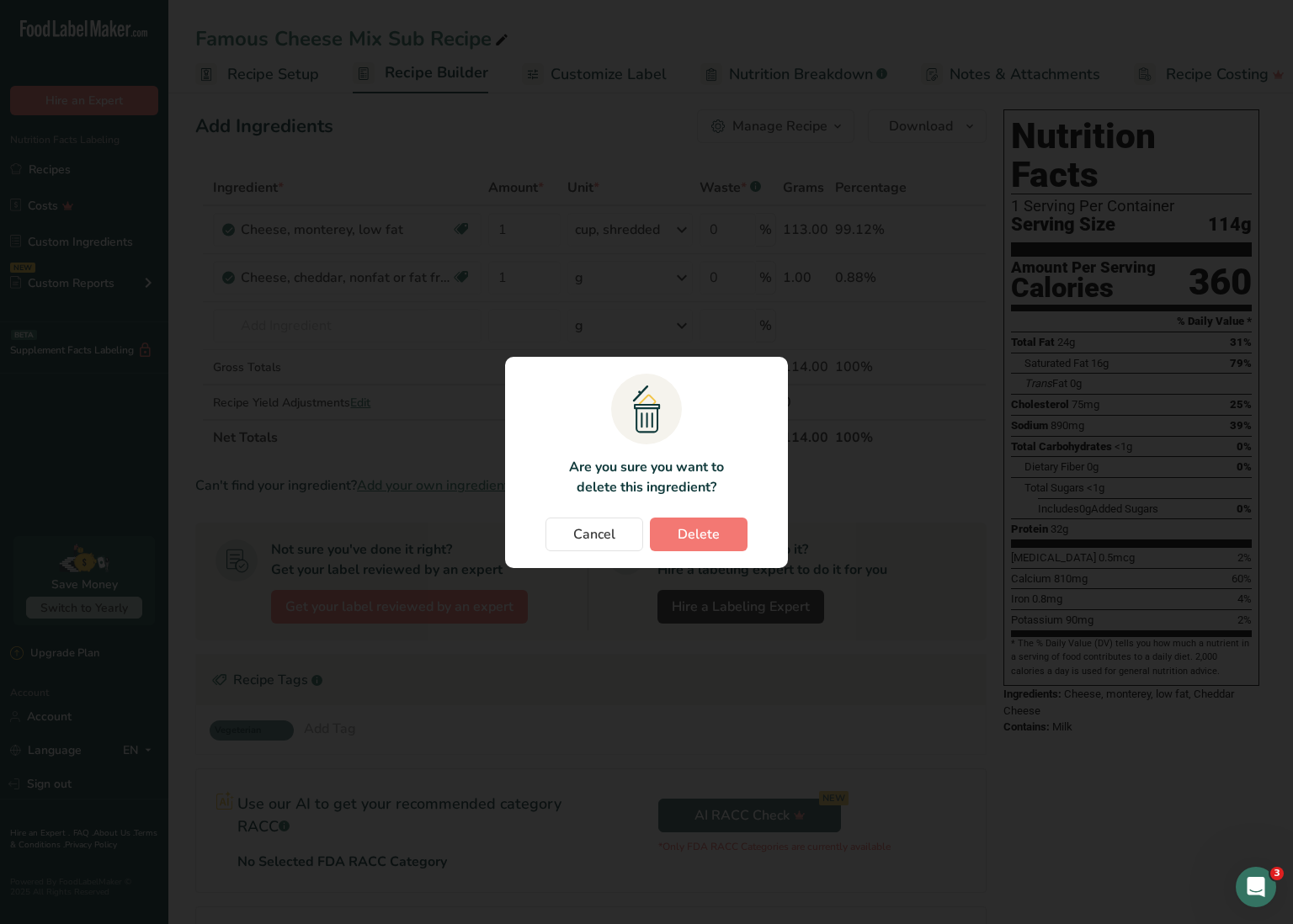
drag, startPoint x: 686, startPoint y: 539, endPoint x: 690, endPoint y: 529, distance: 10.8
click at [686, 539] on span "Delete" at bounding box center [699, 535] width 42 height 20
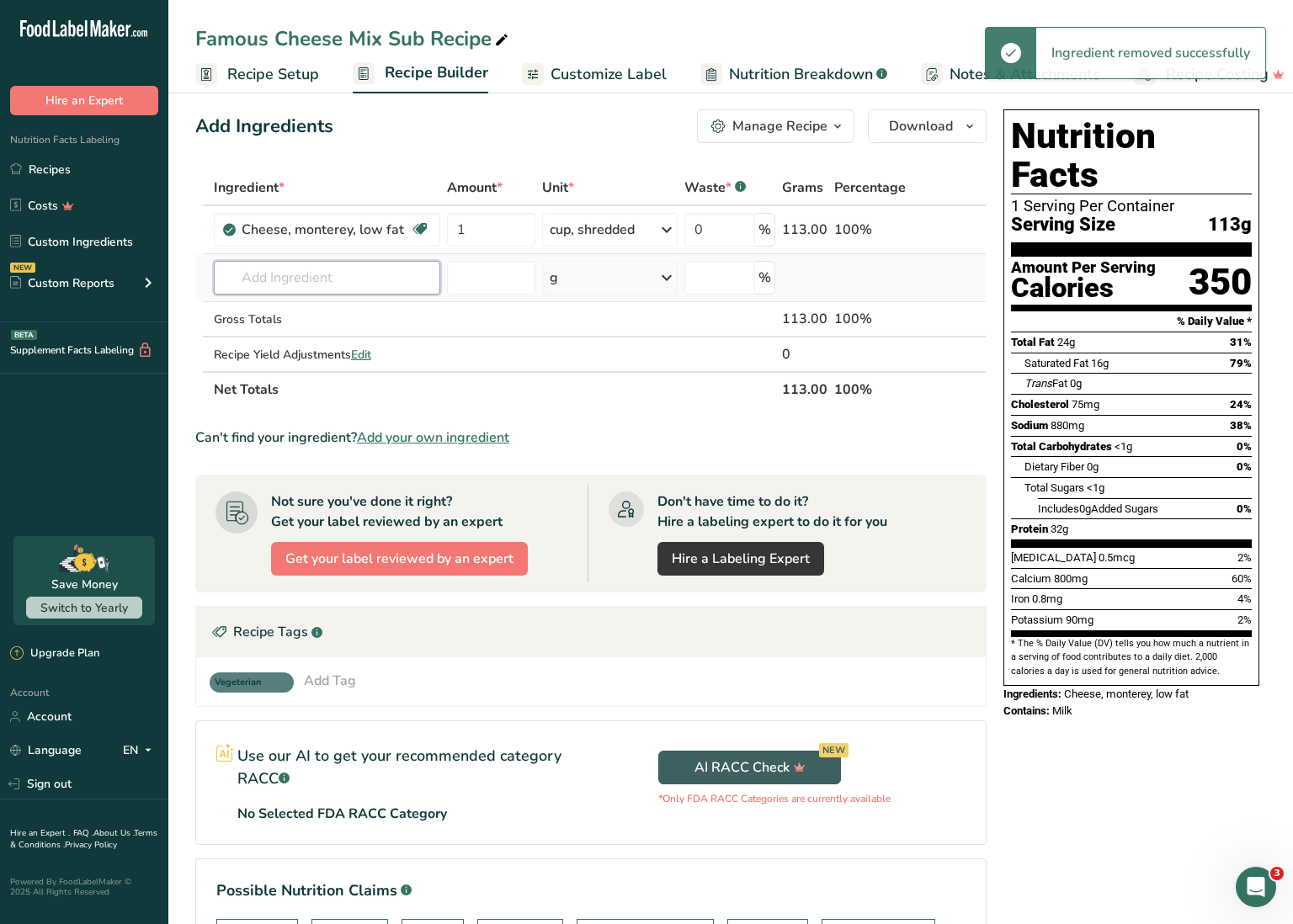
click at [324, 276] on input "text" at bounding box center [326, 278] width 226 height 34
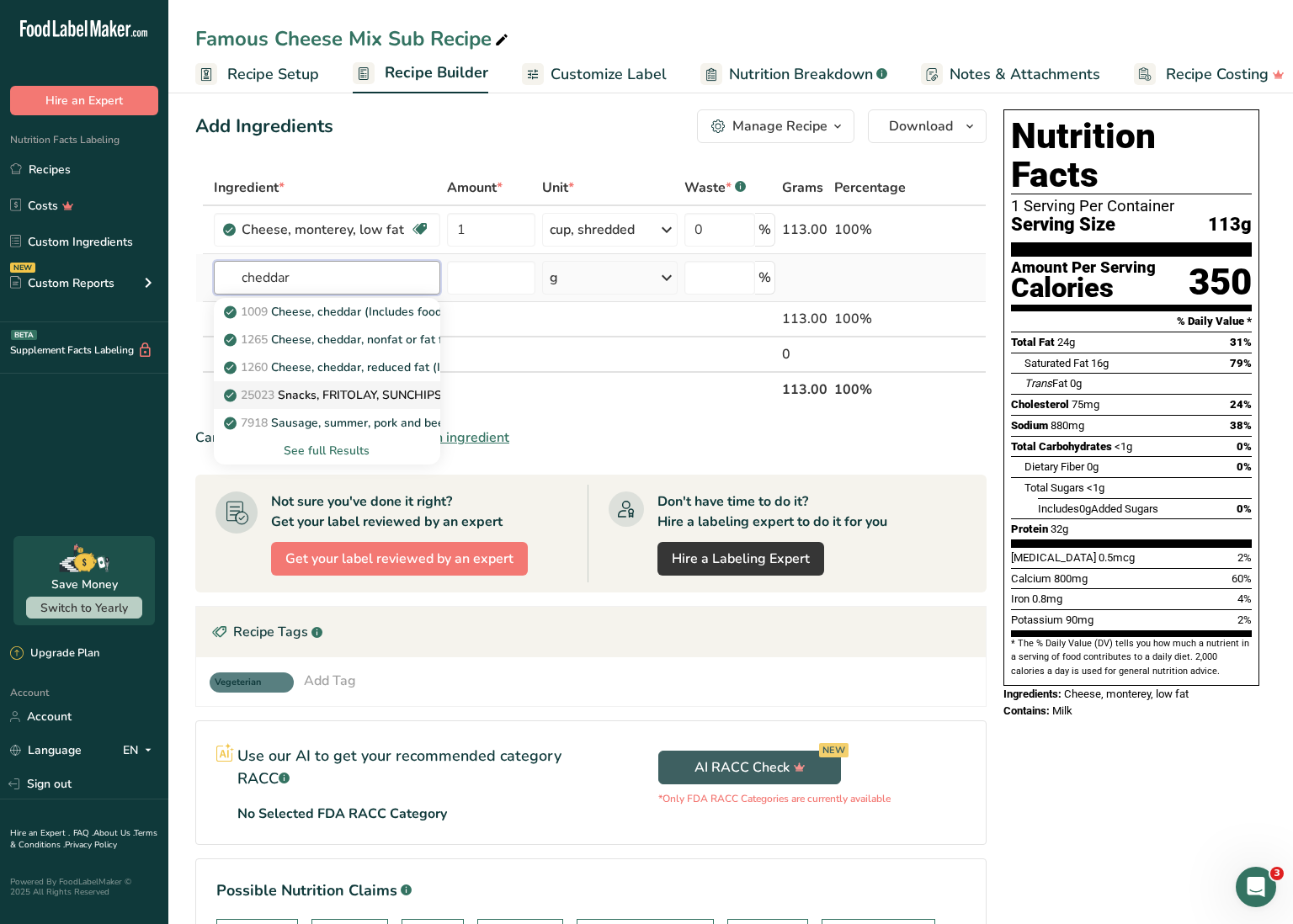
scroll to position [11, 0]
type input "cheddar"
click at [345, 449] on div "See full Results" at bounding box center [326, 451] width 199 height 18
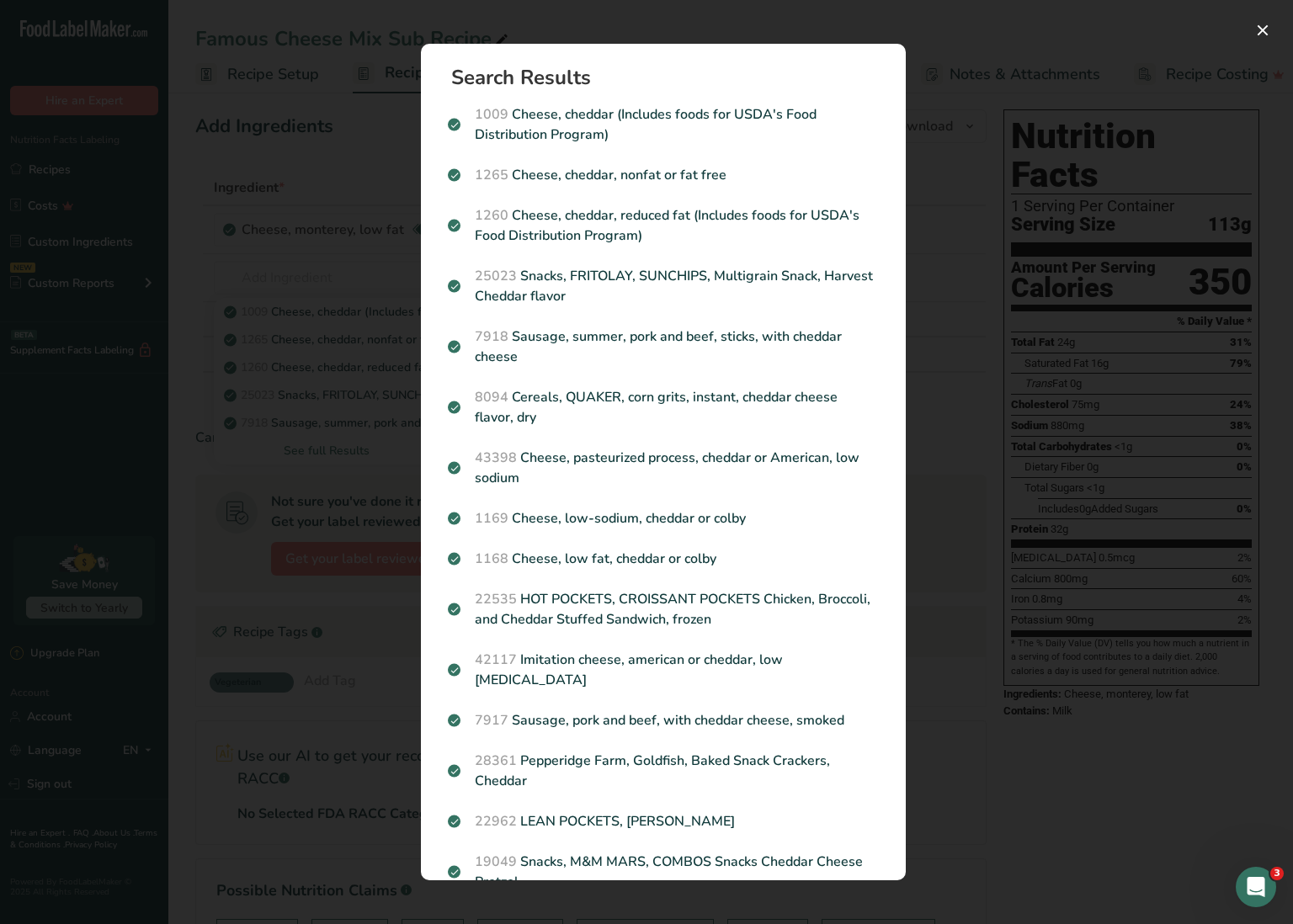
click at [352, 295] on div "Search results modal" at bounding box center [646, 462] width 1293 height 924
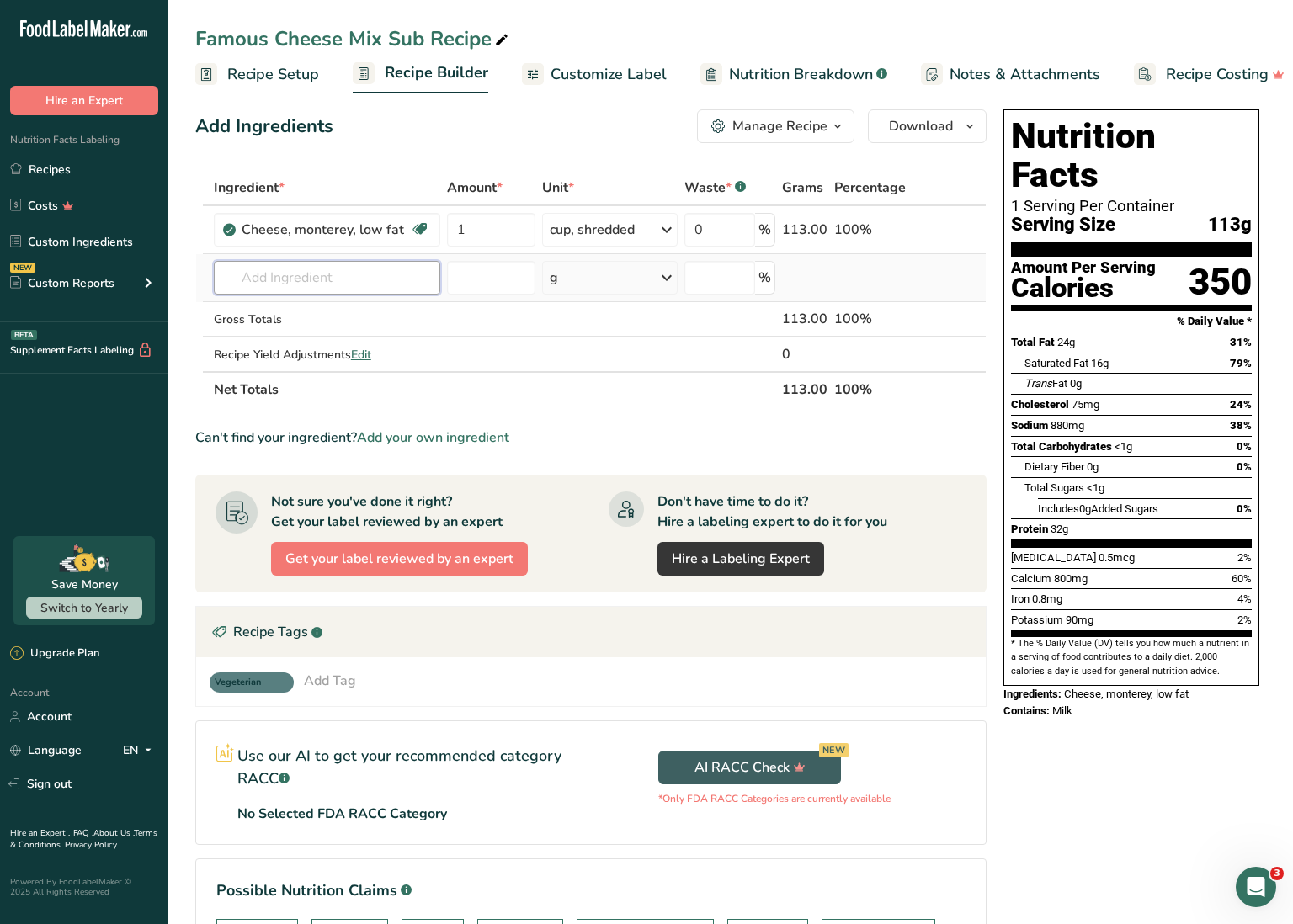
click at [356, 281] on input "text" at bounding box center [326, 278] width 226 height 34
type input "shredded cheese"
click at [337, 368] on div "Add your own ingredient" at bounding box center [326, 367] width 199 height 18
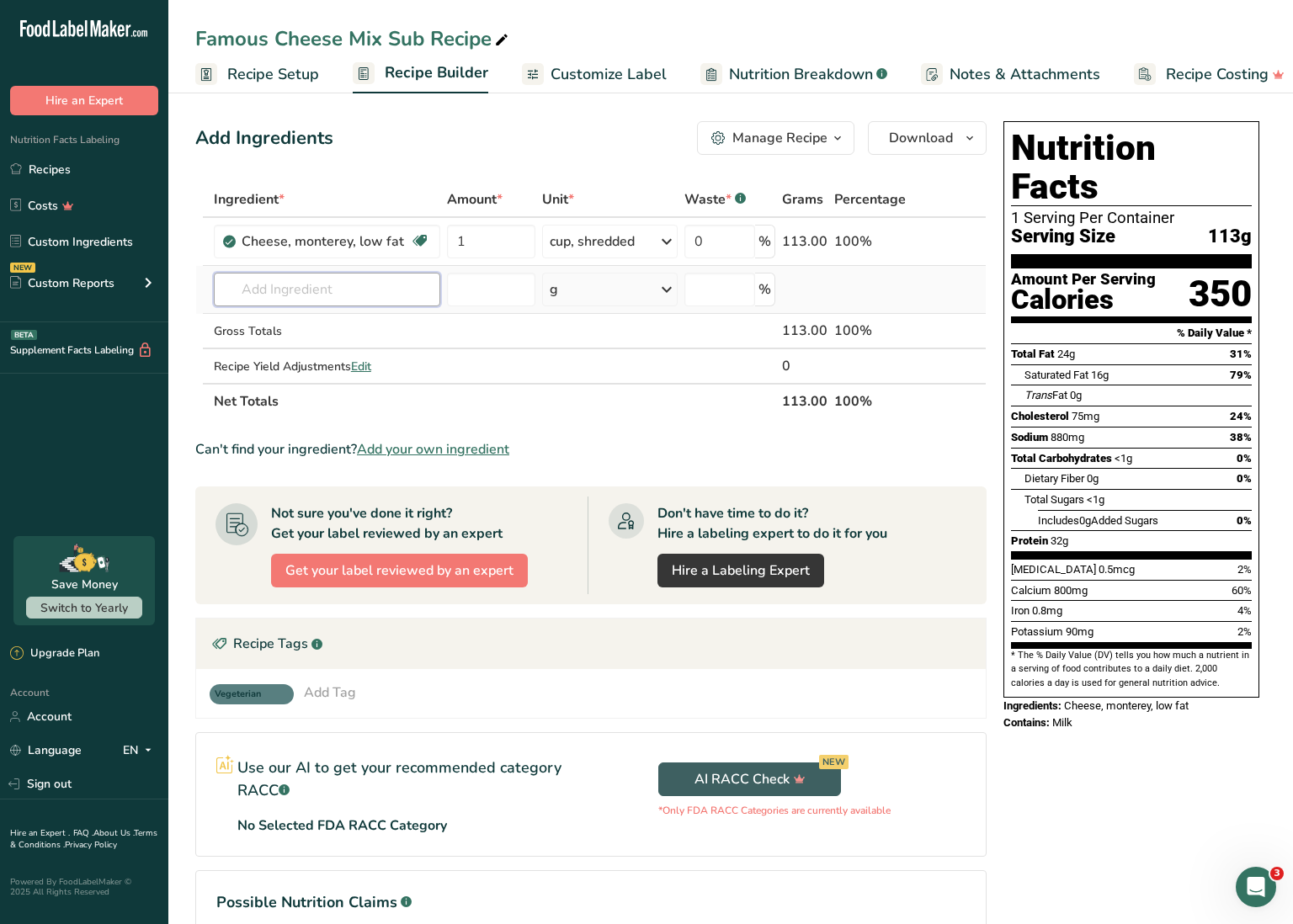
click at [274, 287] on input "text" at bounding box center [326, 290] width 226 height 34
type input "shredded cheese"
drag, startPoint x: 355, startPoint y: 287, endPoint x: 207, endPoint y: 270, distance: 149.0
click at [207, 270] on tr "shredded cheese 1271 Cheese, mozzarella, low moisture, part-skim, shredded 1146…" at bounding box center [590, 290] width 789 height 48
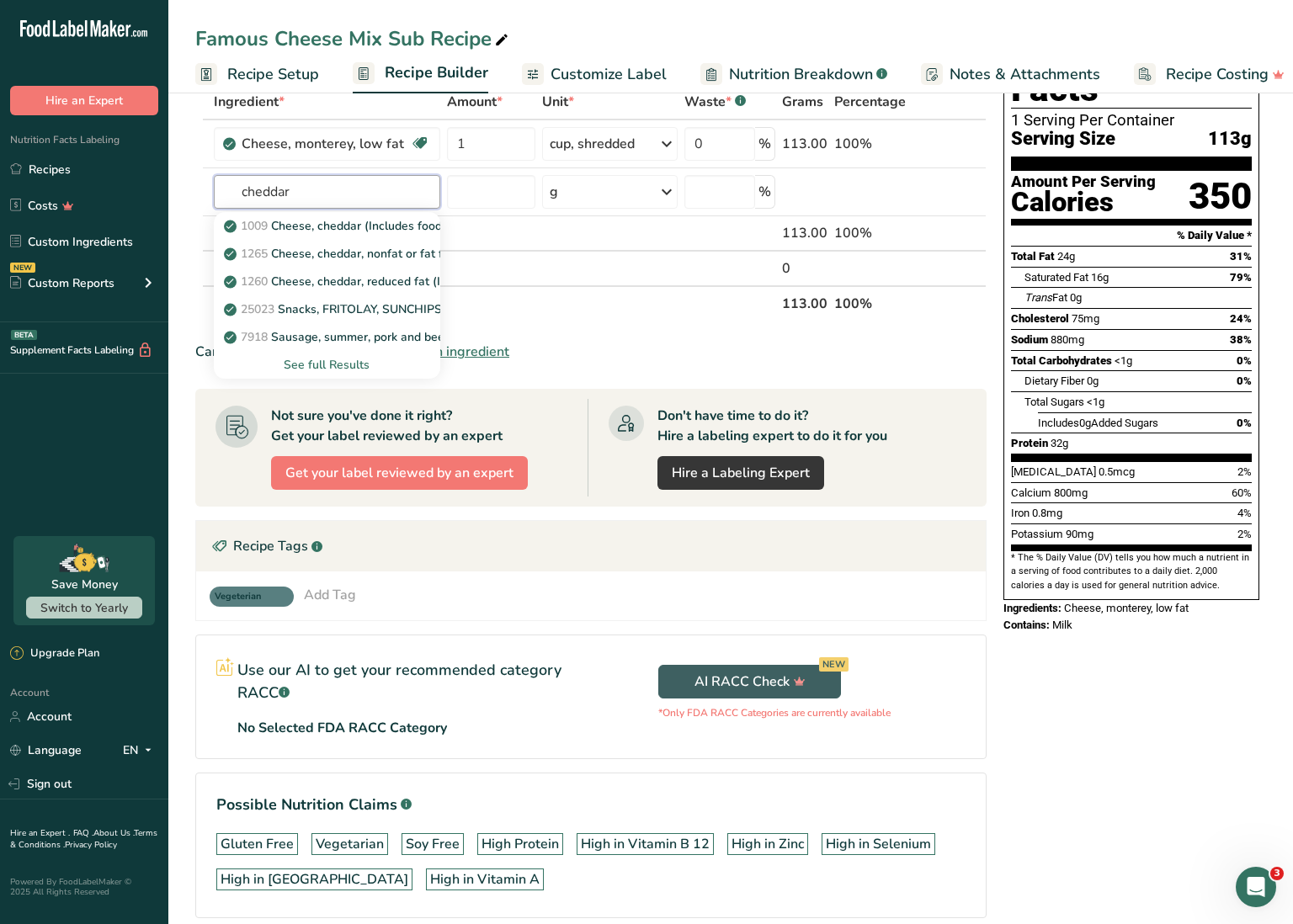
scroll to position [96, 0]
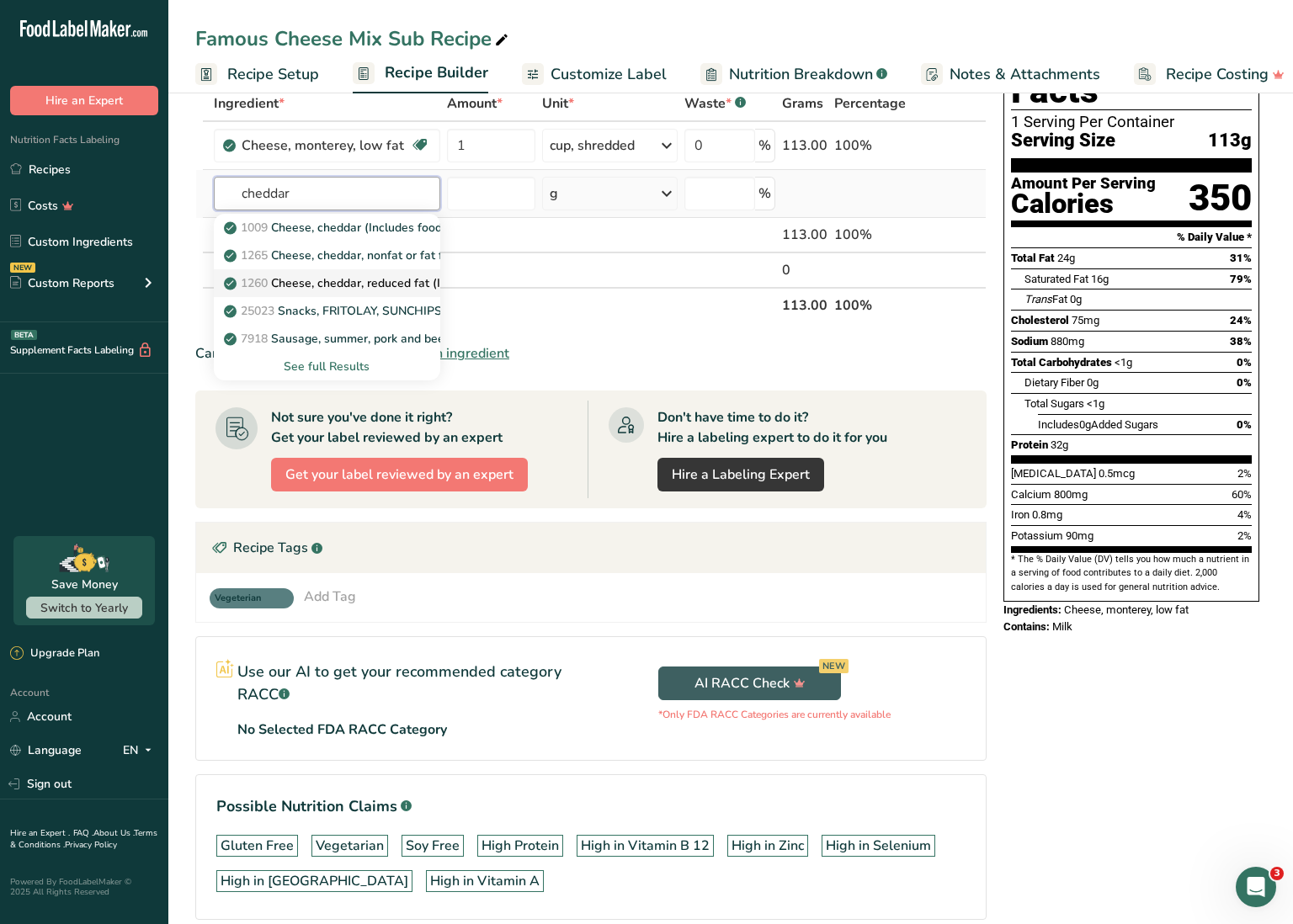
type input "cheddar"
click at [348, 284] on p "1260 Cheese, cheddar, reduced fat (Includes foods for USDA's Food Distribution …" at bounding box center [478, 283] width 503 height 18
type input "Cheese, cheddar, reduced fat (Includes foods for USDA's Food Distribution Progr…"
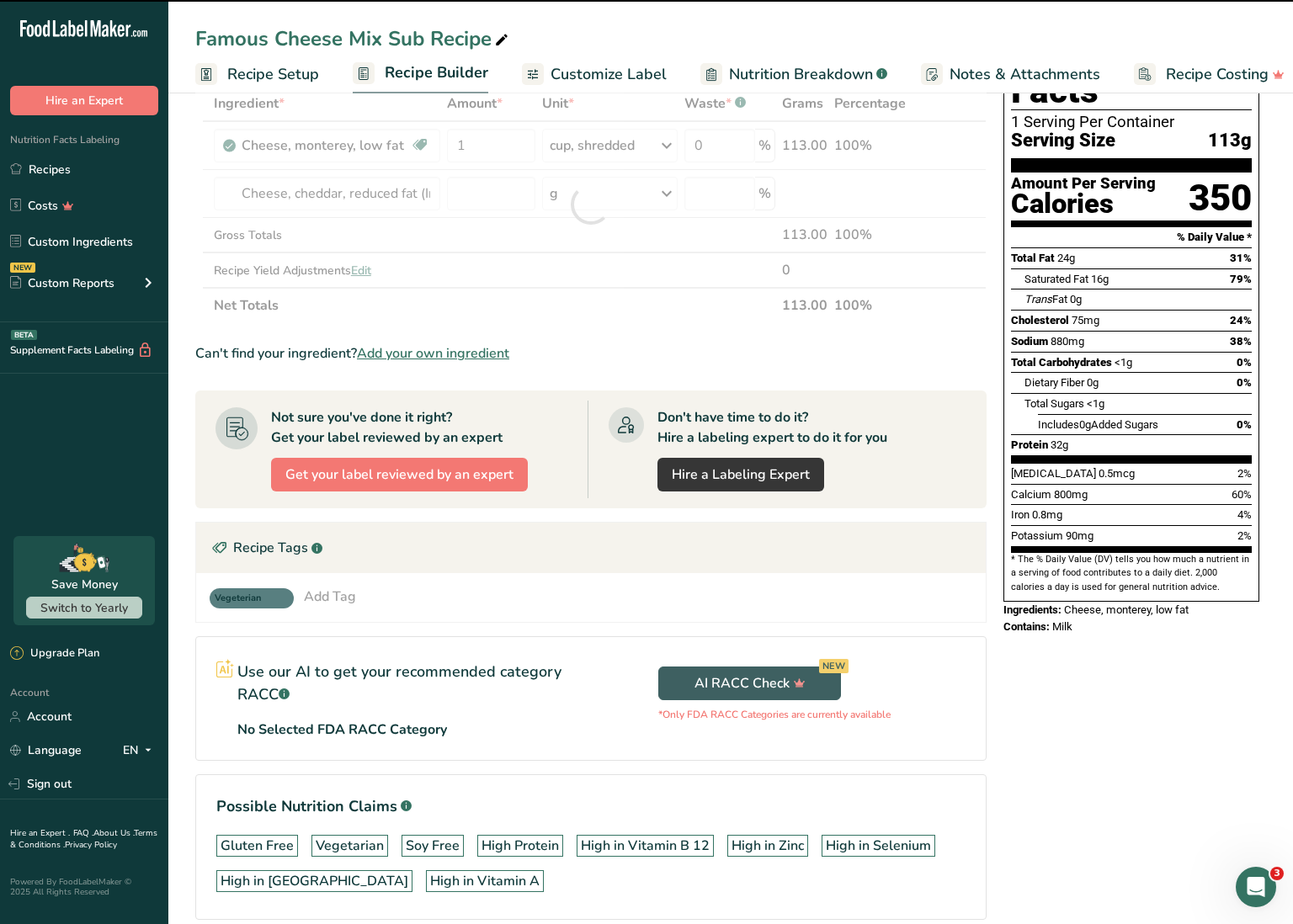
type input "0"
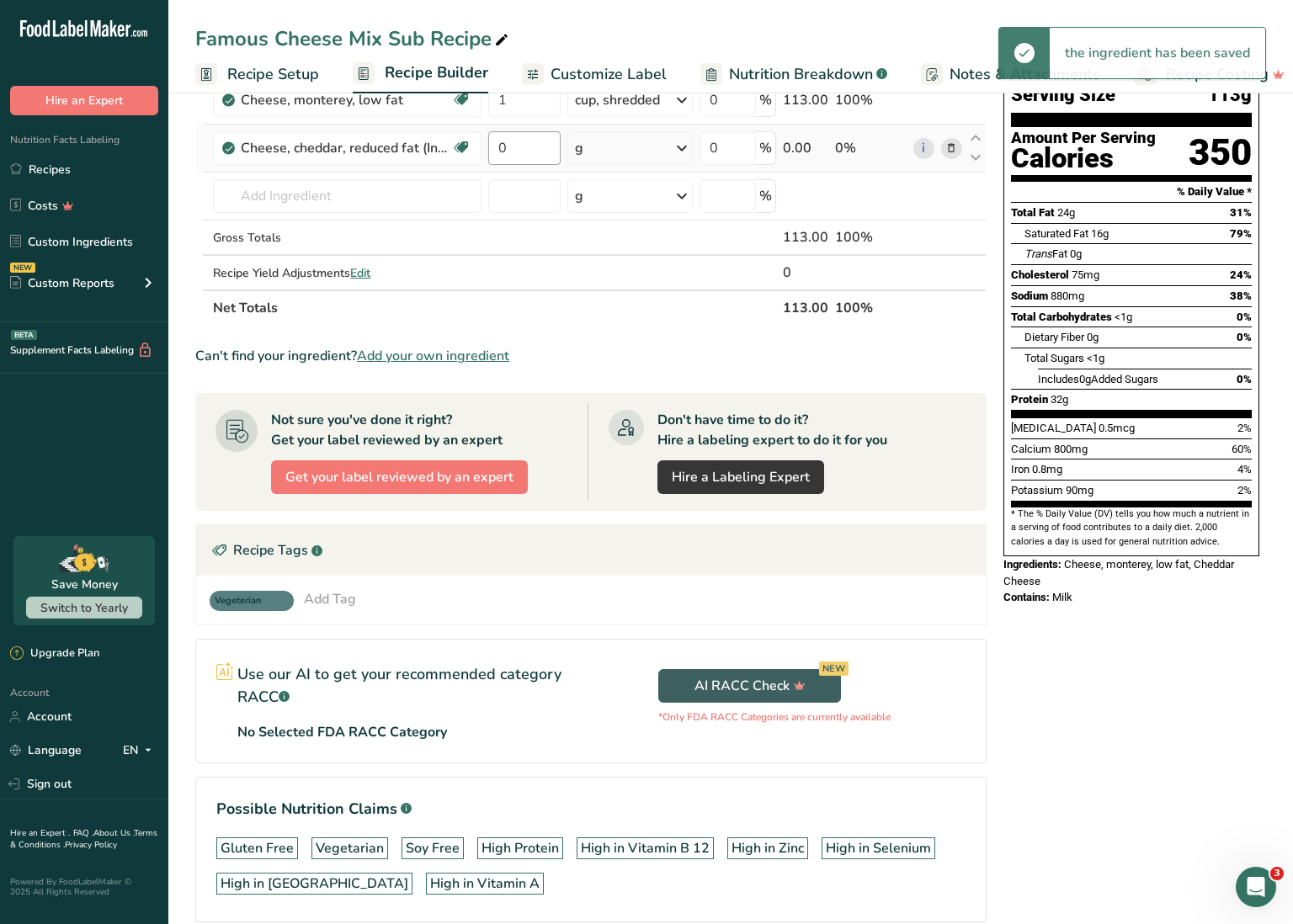
scroll to position [142, 0]
click at [652, 157] on div "g" at bounding box center [629, 148] width 125 height 34
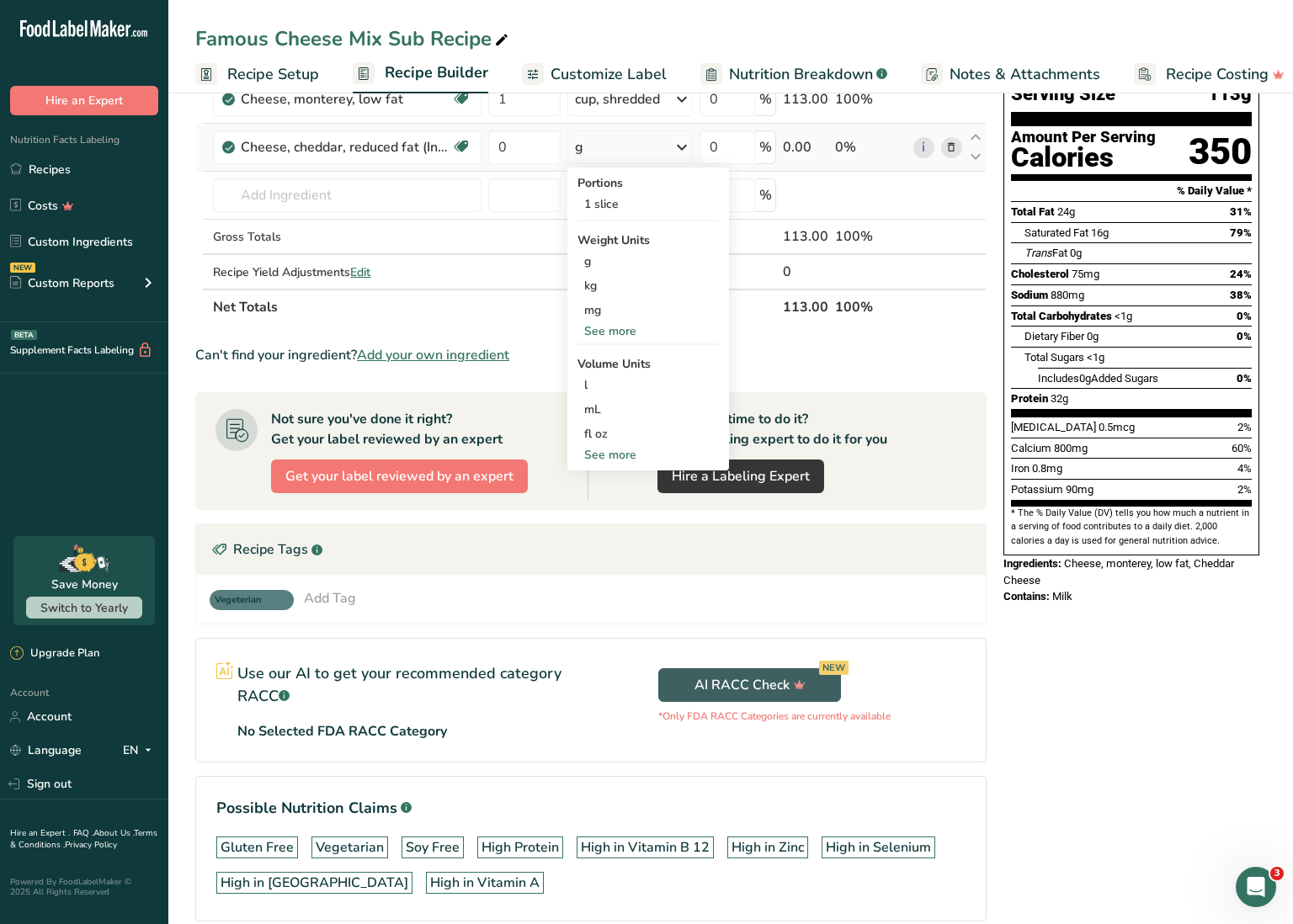
click at [616, 330] on div "See more" at bounding box center [648, 331] width 142 height 18
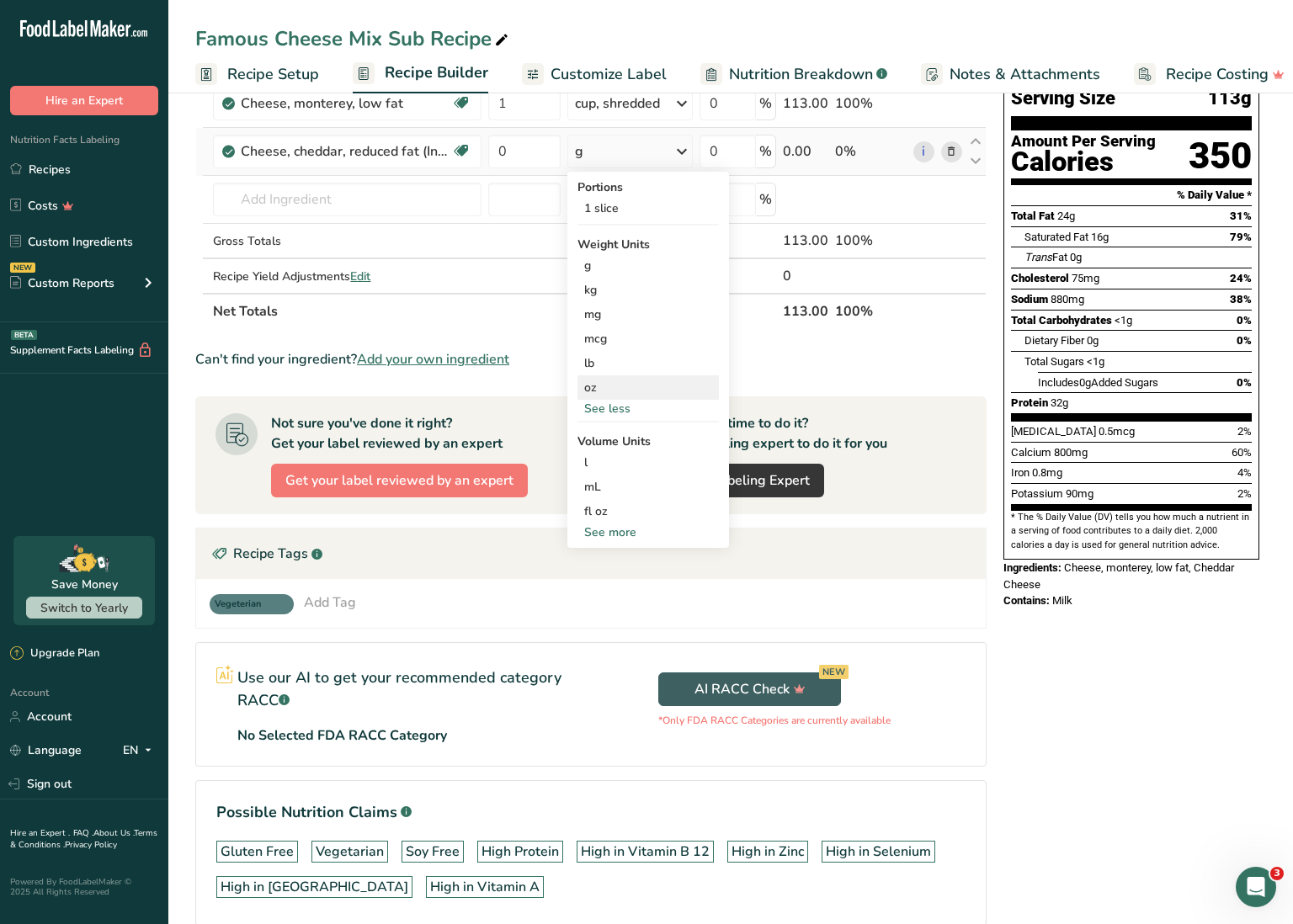
scroll to position [135, 0]
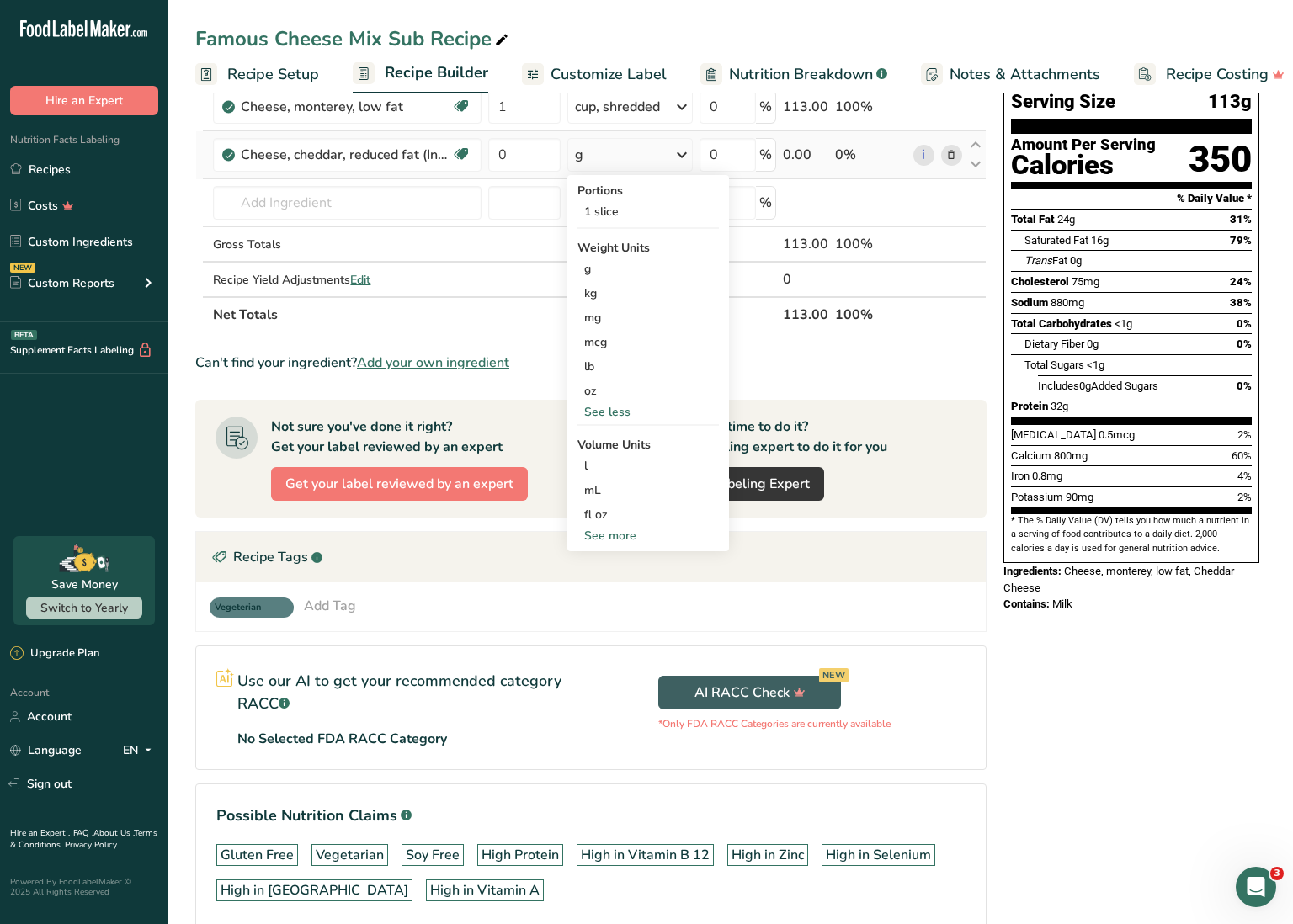
click at [621, 534] on div "See more" at bounding box center [648, 536] width 142 height 18
select select "22"
click at [614, 582] on div "cup" at bounding box center [648, 587] width 128 height 18
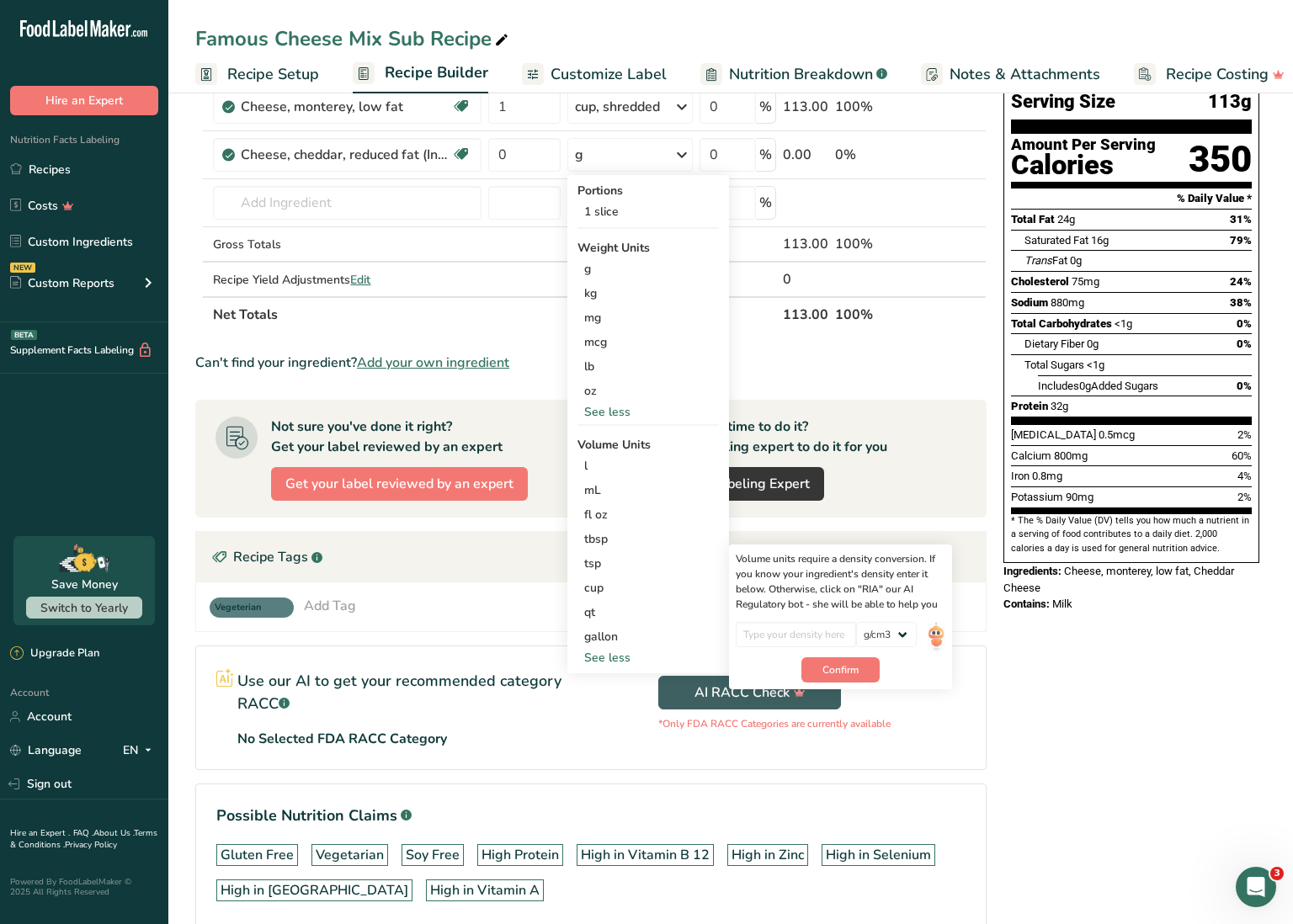
drag, startPoint x: 548, startPoint y: 584, endPoint x: 542, endPoint y: 565, distance: 19.9
click at [546, 576] on section "Recipe Tags .a-a{fill:#347362;}.b-a{fill:#fff;} Vegeterian Add Tag Standard Tag…" at bounding box center [590, 582] width 791 height 101
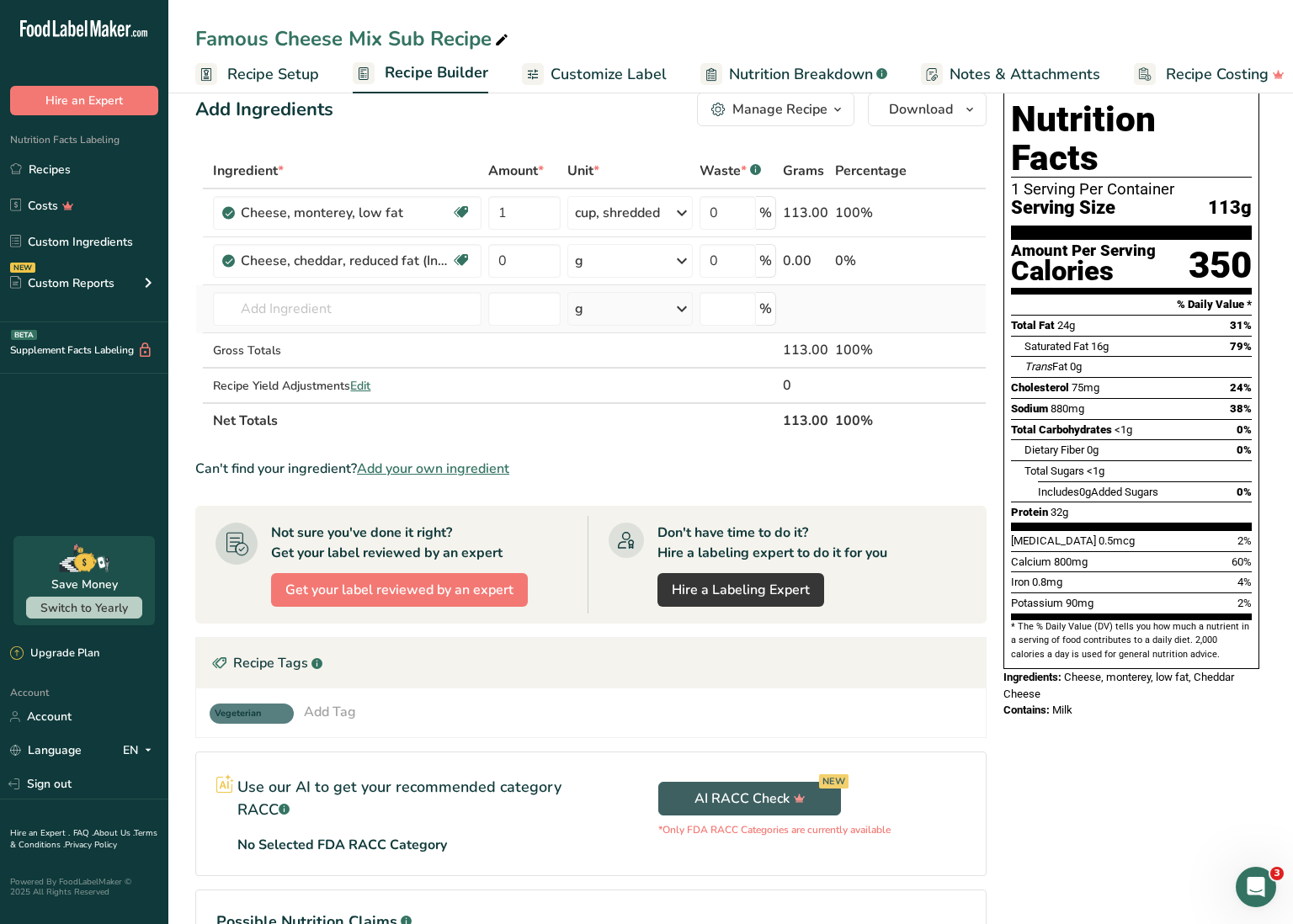
scroll to position [34, 0]
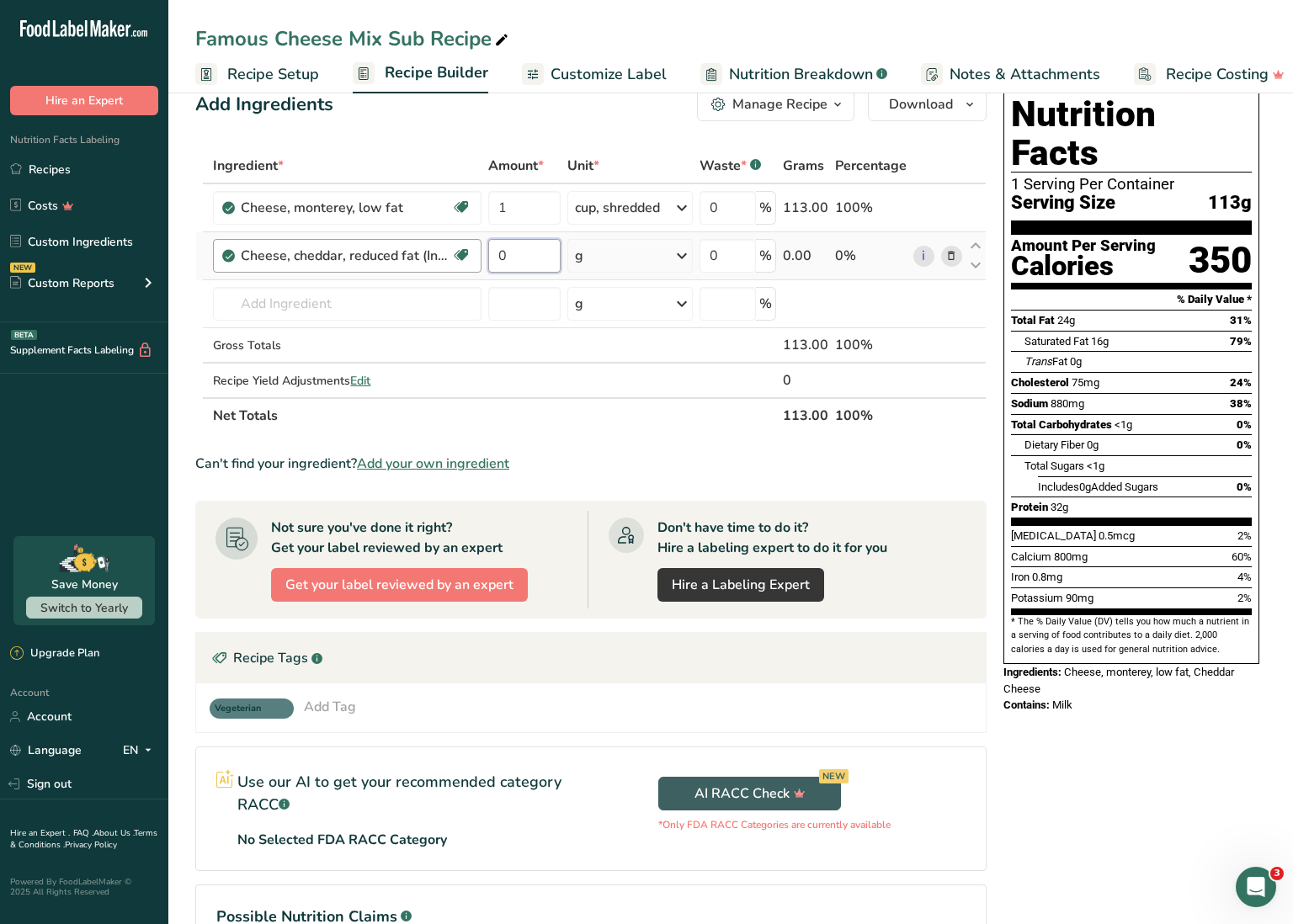
drag, startPoint x: 516, startPoint y: 258, endPoint x: 480, endPoint y: 257, distance: 36.0
click at [480, 257] on tr "Cheese, cheddar, reduced fat (Includes foods for USDA's Food Distribution Progr…" at bounding box center [590, 256] width 789 height 48
type input "1"
type input "240"
click at [656, 429] on div "Ingredient * Amount * Unit * Waste * .a-a{fill:#347362;}.b-a{fill:#fff;} Grams …" at bounding box center [590, 291] width 791 height 286
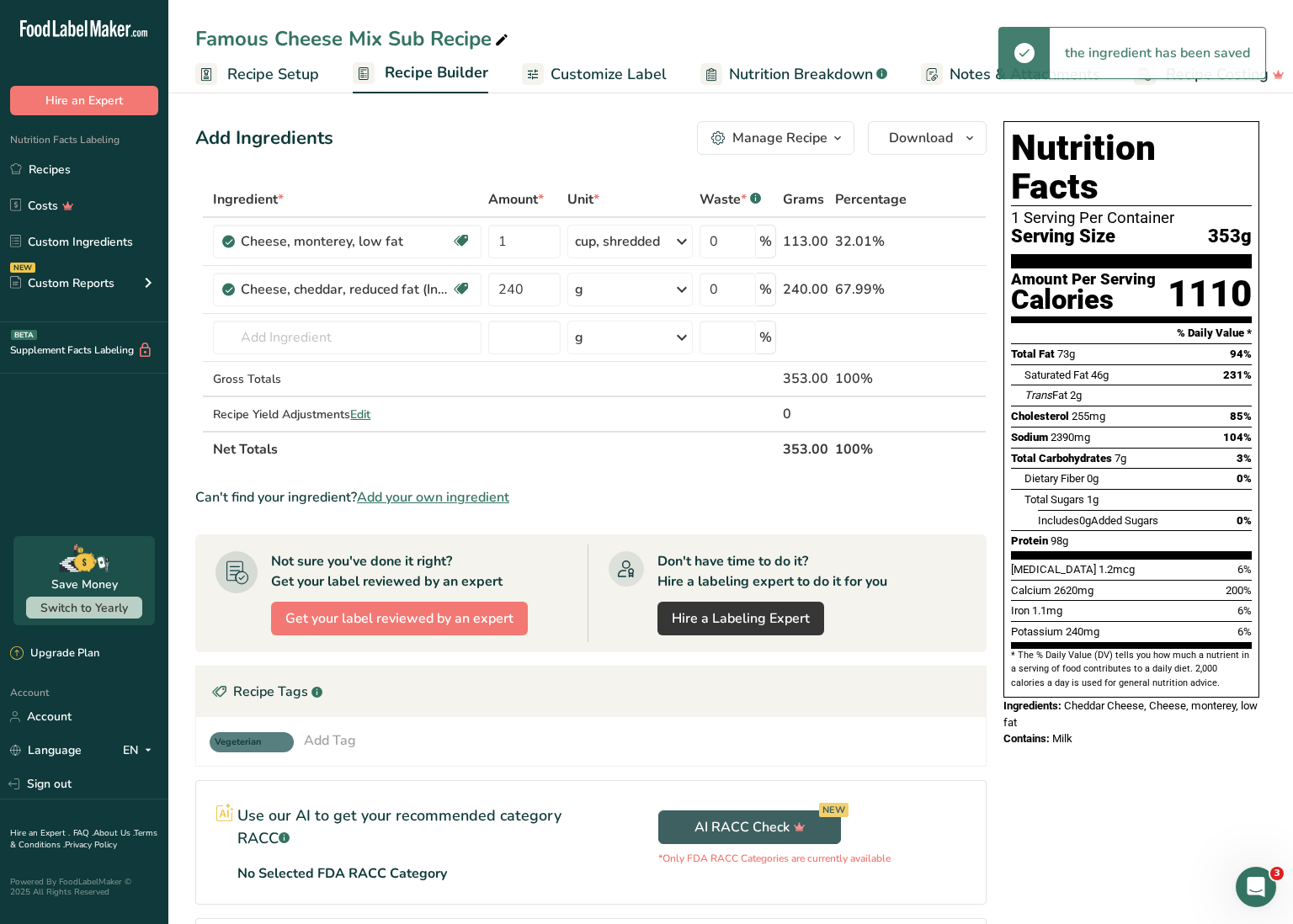
scroll to position [0, 0]
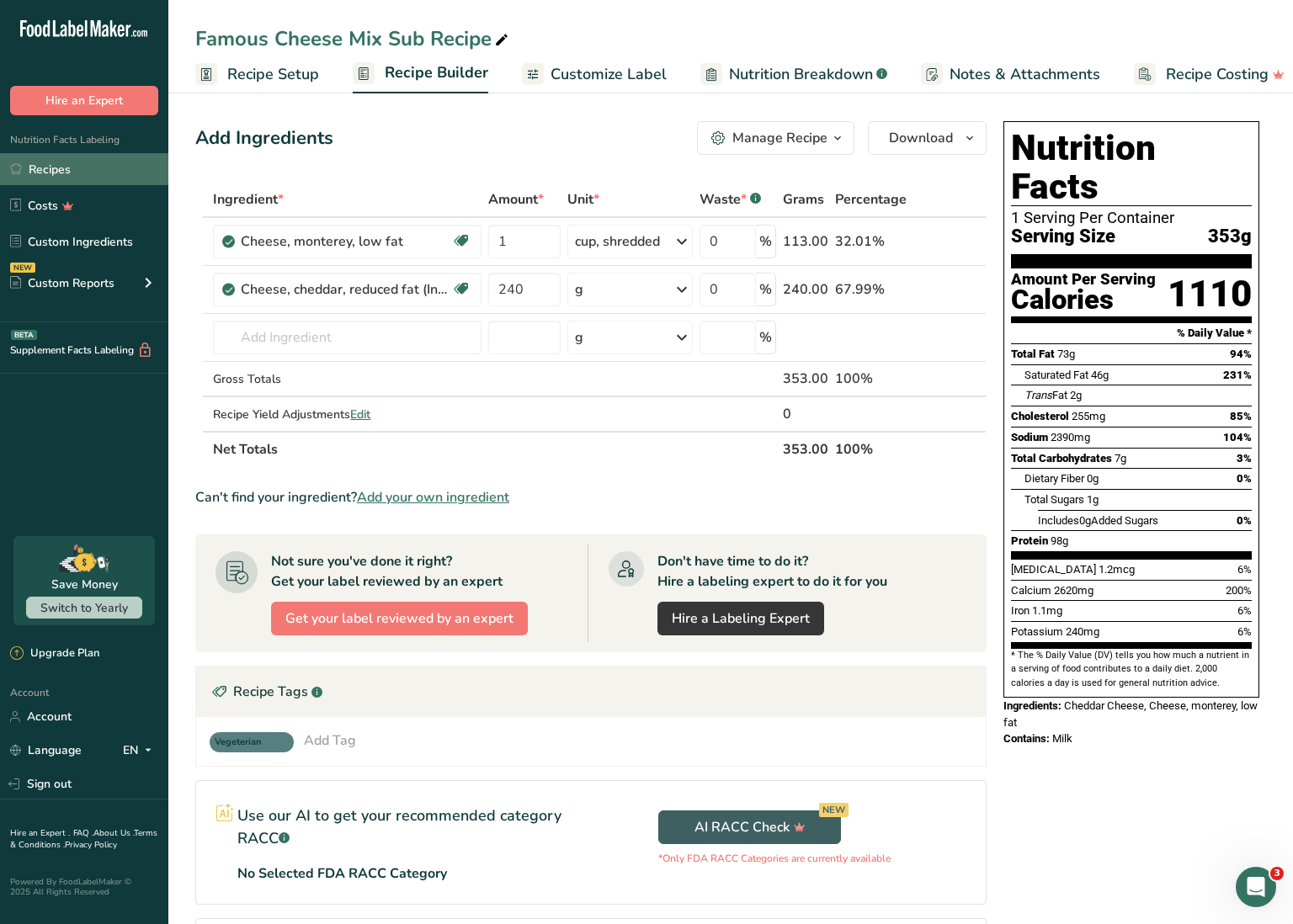
click at [81, 166] on link "Recipes" at bounding box center [84, 170] width 169 height 32
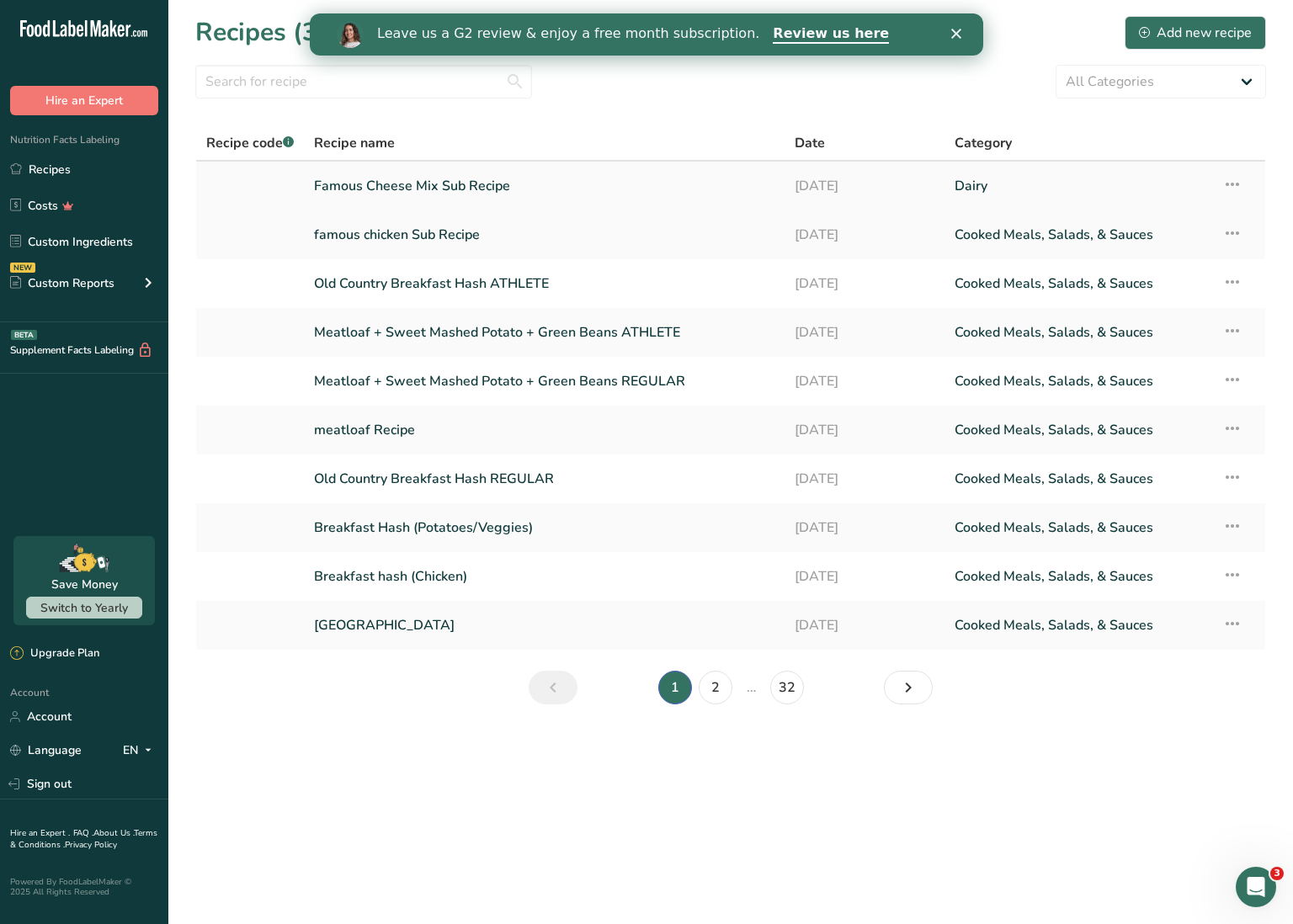
click at [1240, 186] on icon at bounding box center [1233, 185] width 20 height 31
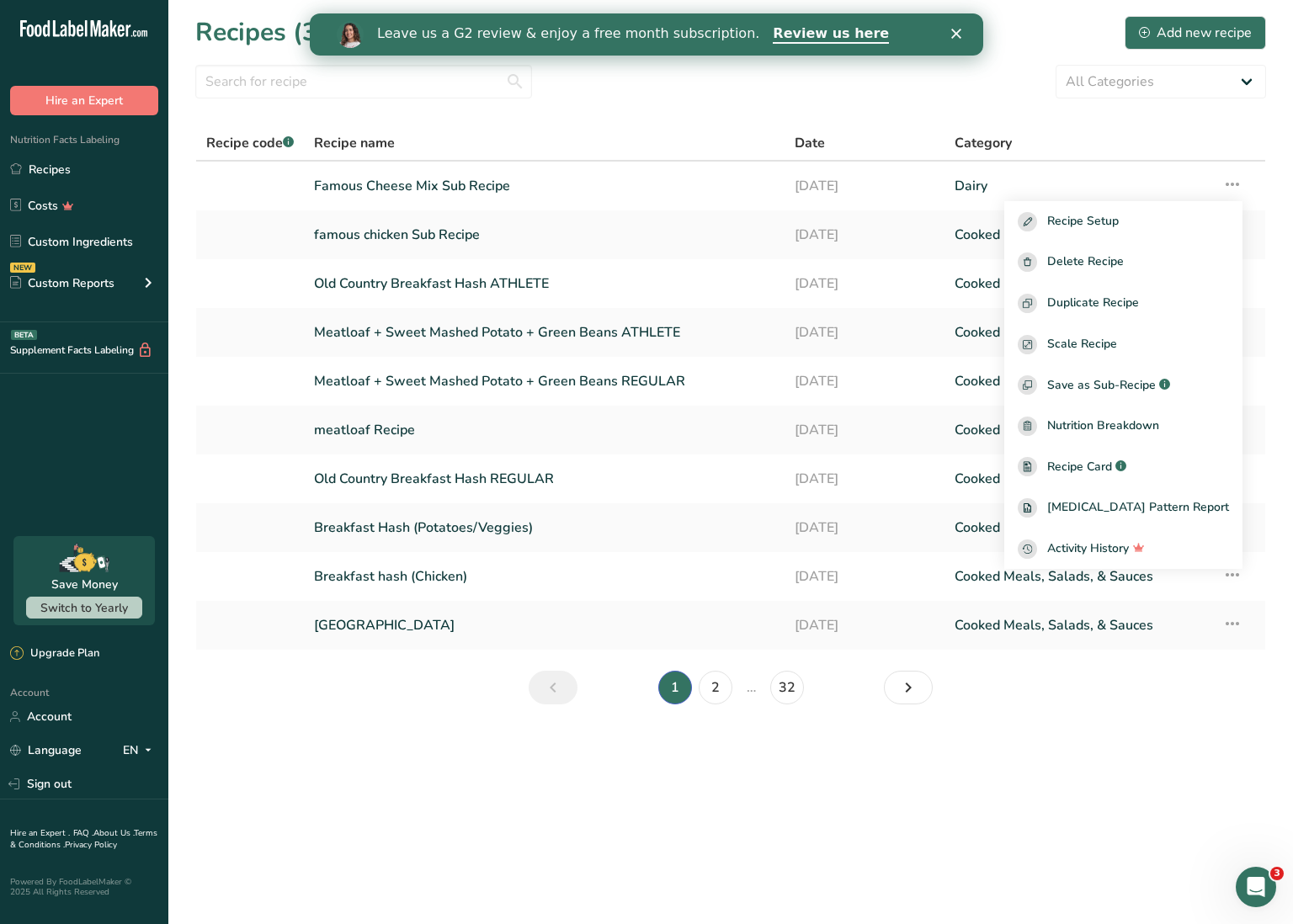
click at [1140, 377] on span "Save as Sub-Recipe" at bounding box center [1101, 385] width 109 height 18
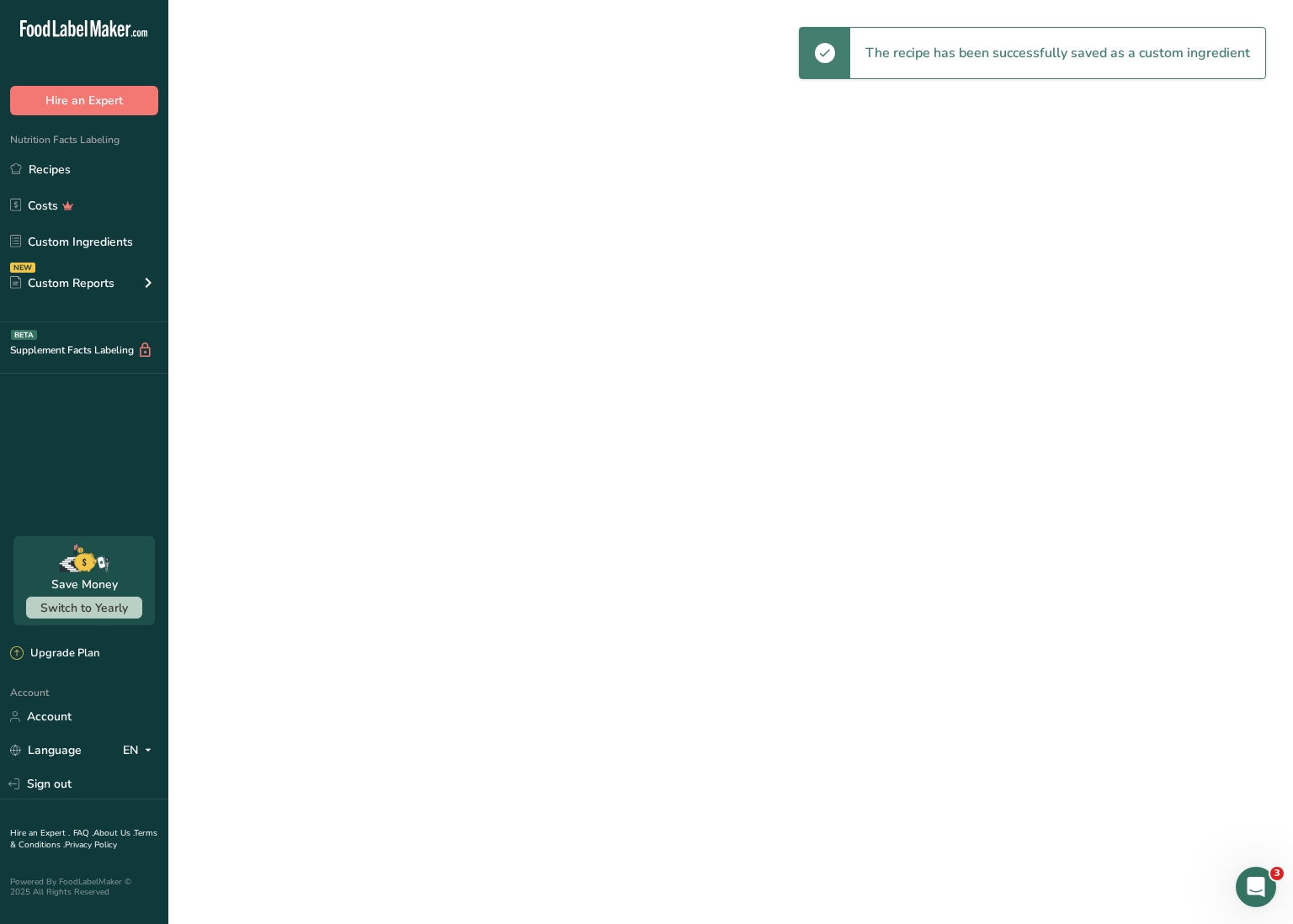
select select "30"
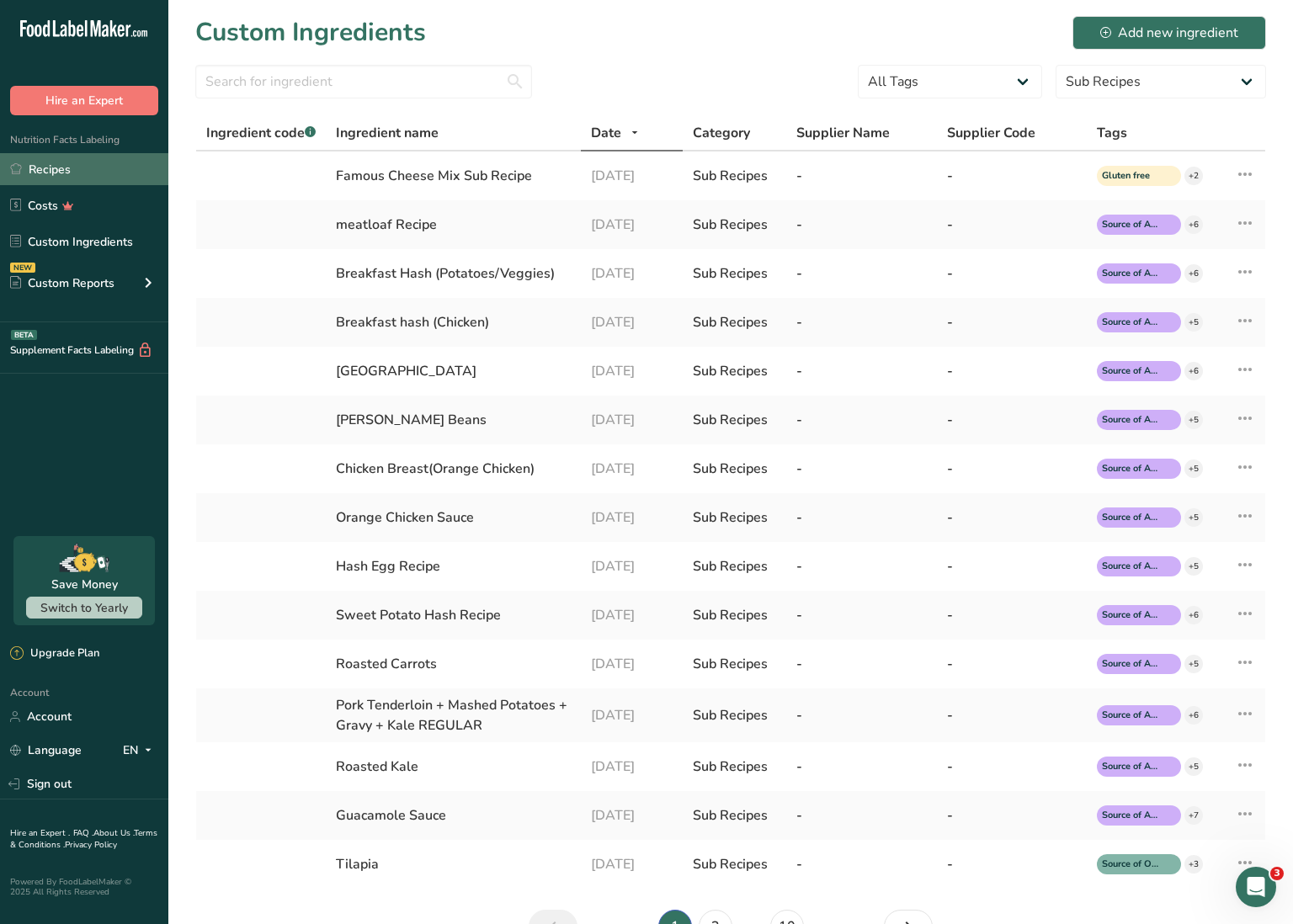
click at [88, 167] on link "Recipes" at bounding box center [84, 170] width 169 height 32
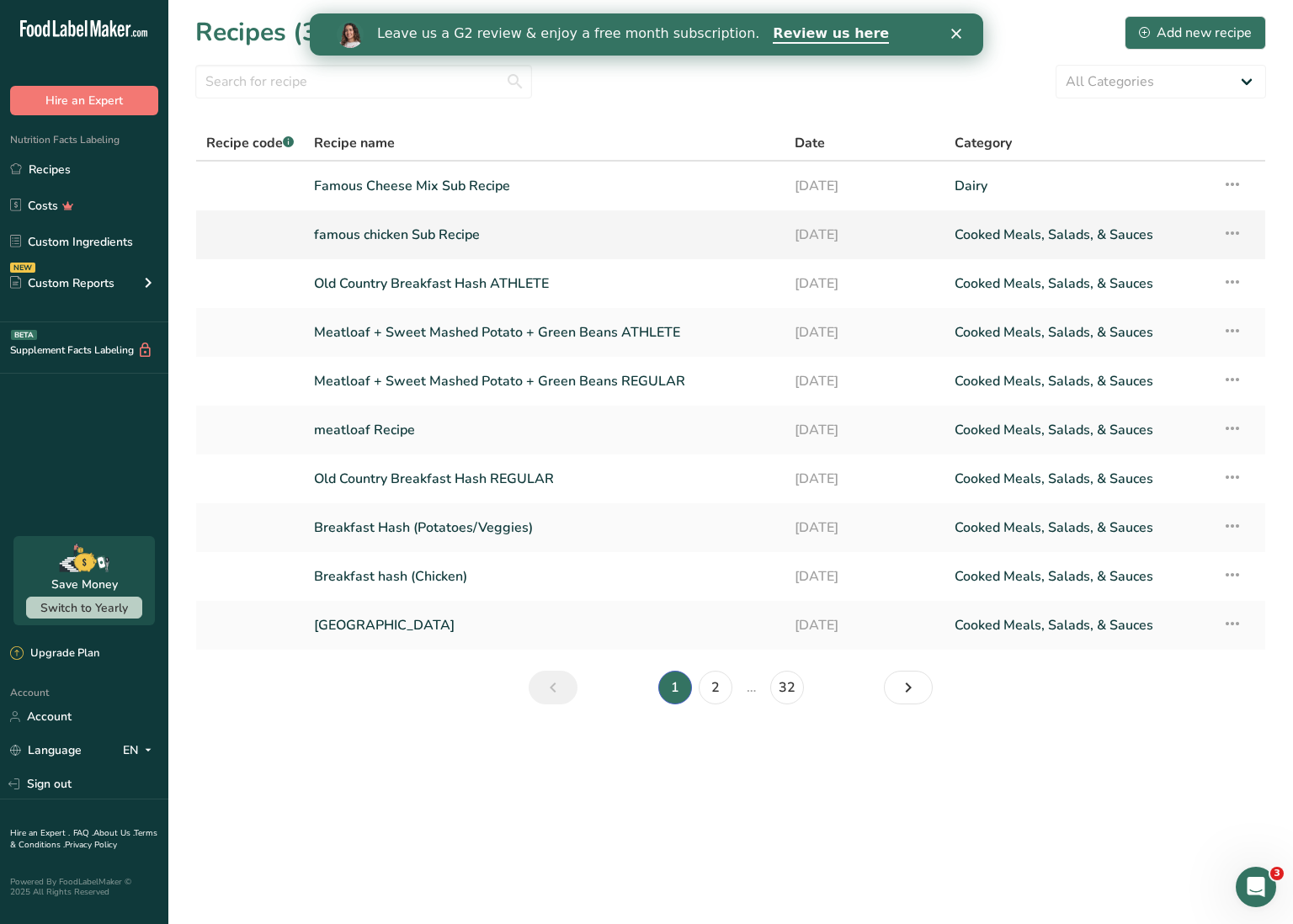
click at [1229, 231] on icon at bounding box center [1233, 233] width 20 height 31
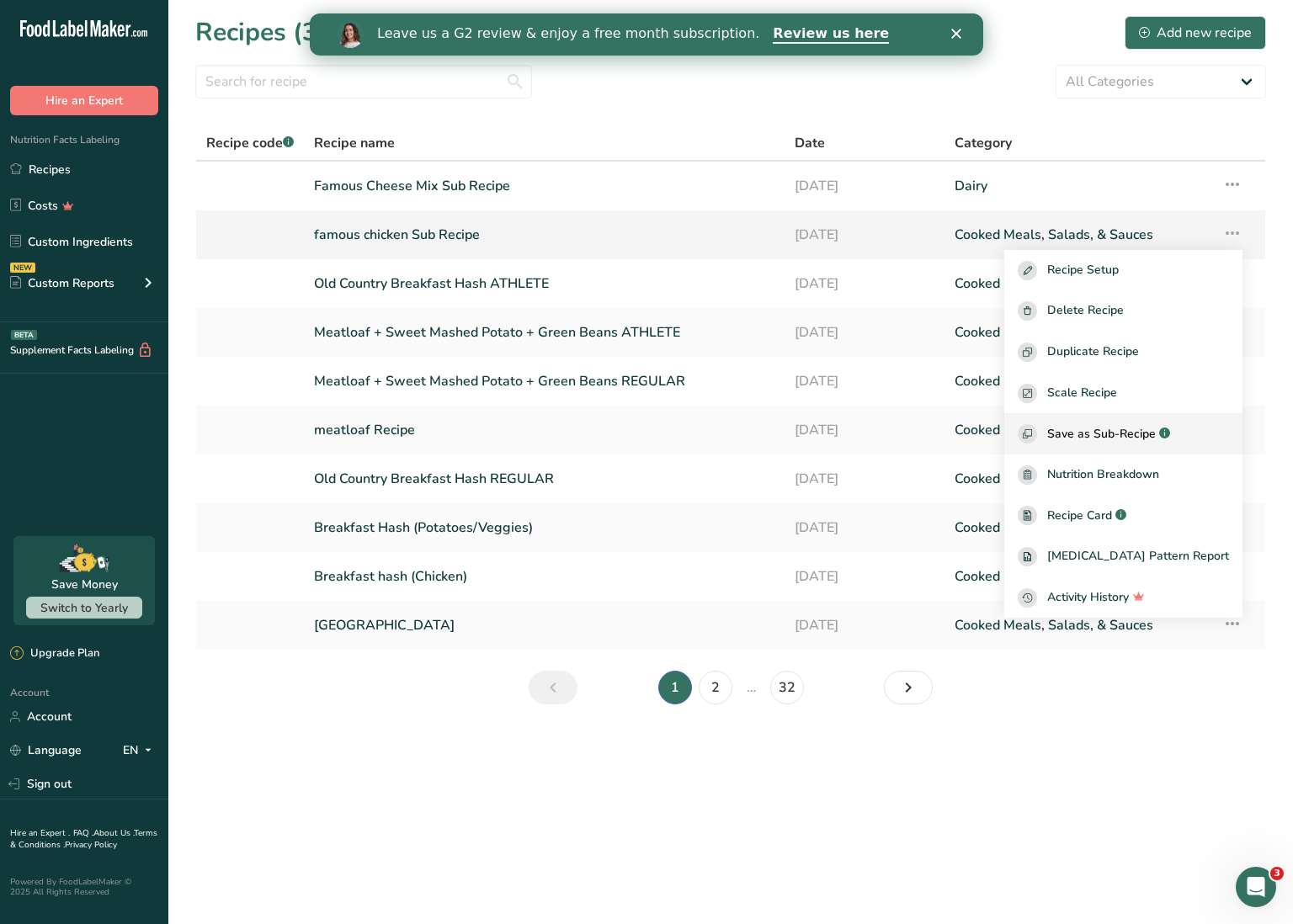
click at [1134, 423] on button "Save as Sub-Recipe .a-a{fill:#347362;}.b-a{fill:#fff;}" at bounding box center [1123, 434] width 238 height 42
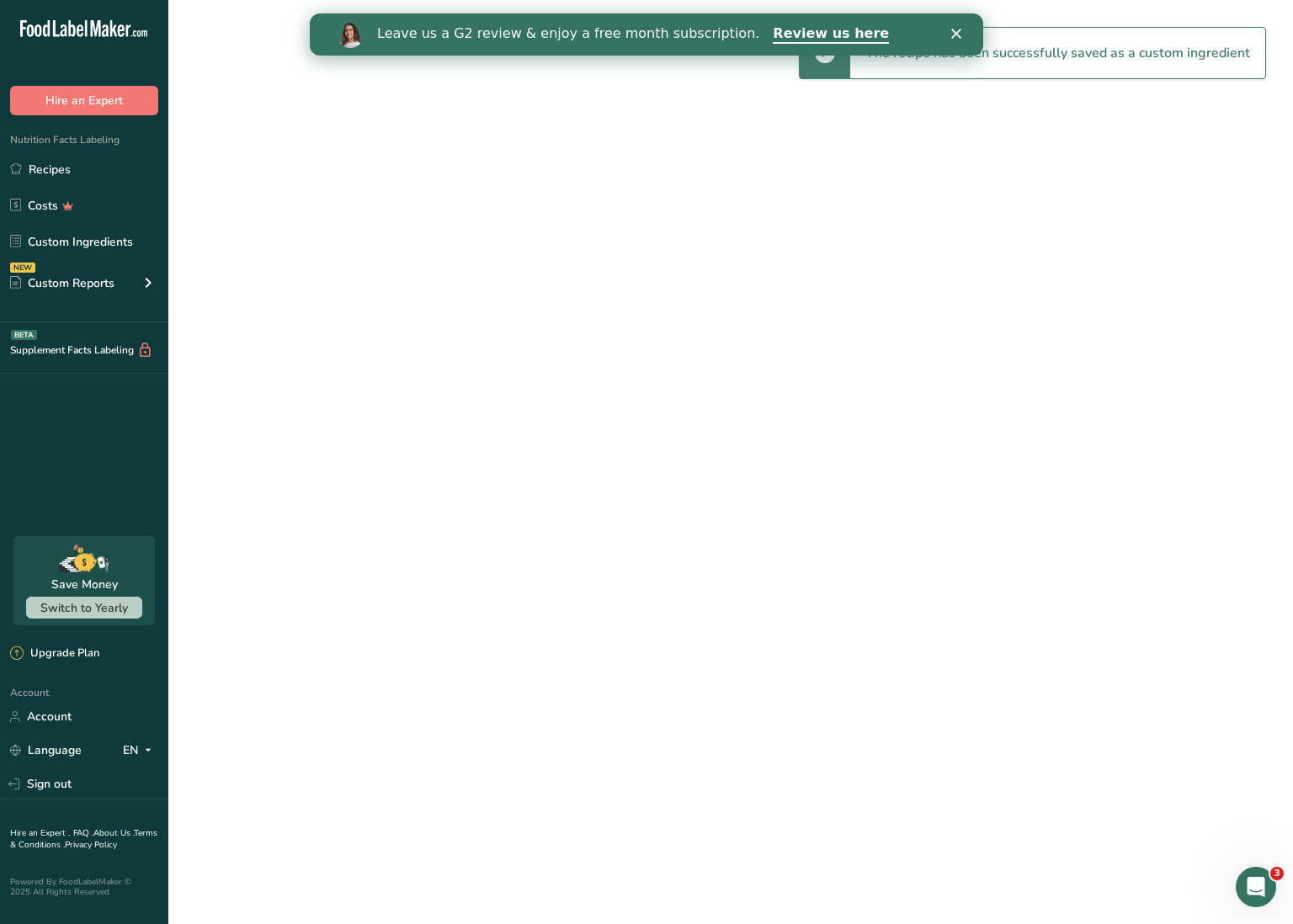
select select "30"
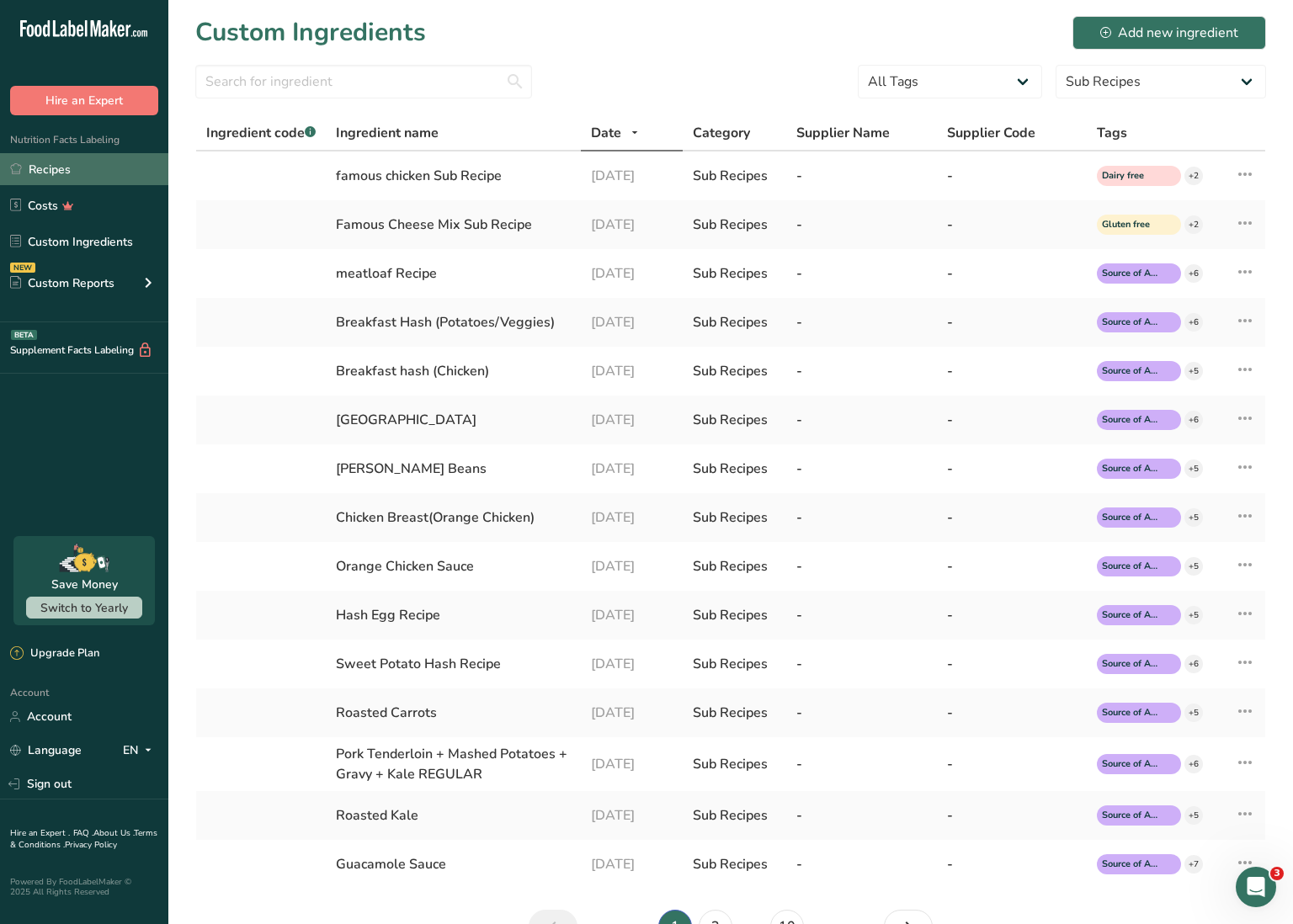
click at [97, 160] on link "Recipes" at bounding box center [84, 170] width 169 height 32
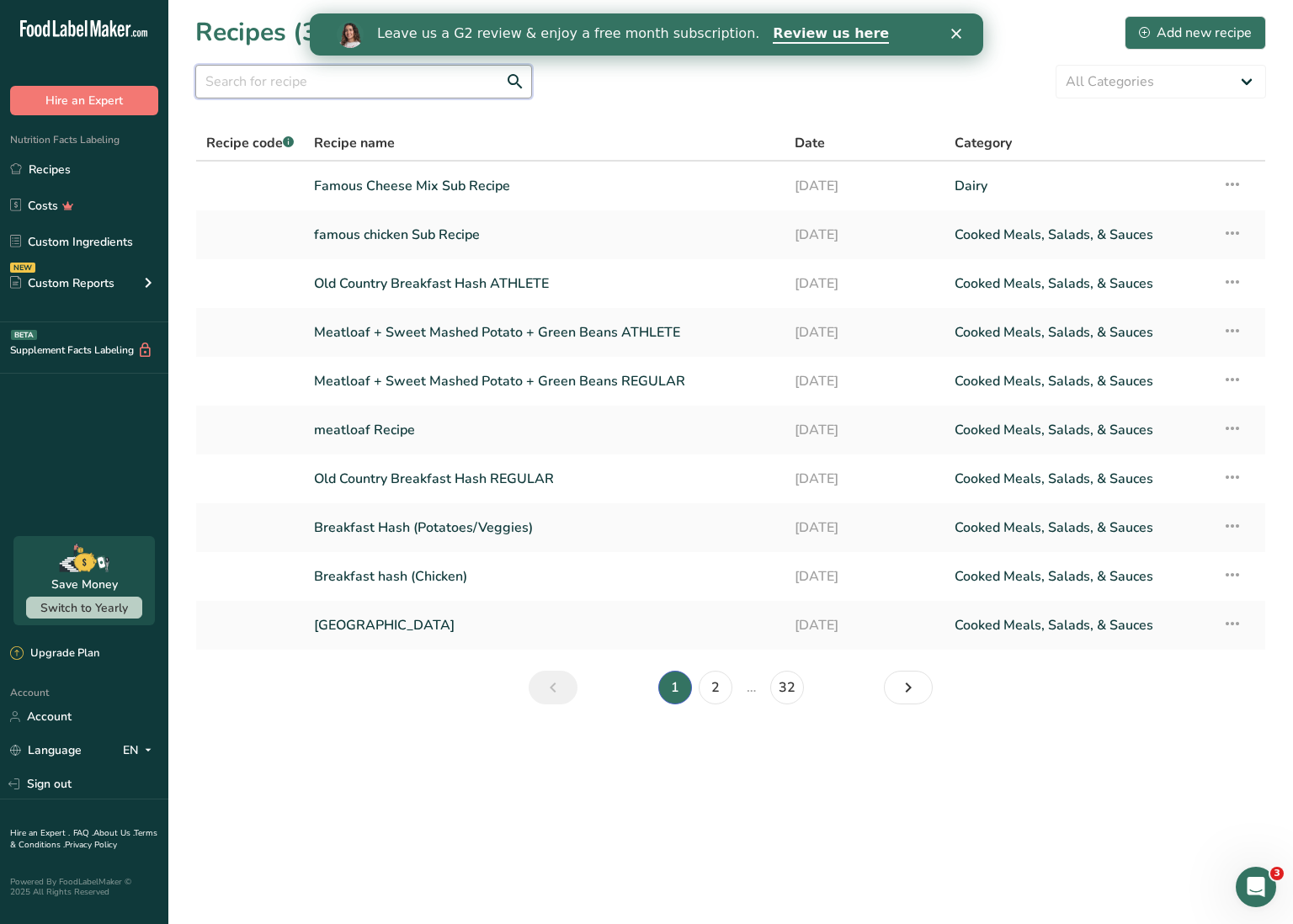
click at [280, 85] on input "text" at bounding box center [363, 81] width 337 height 34
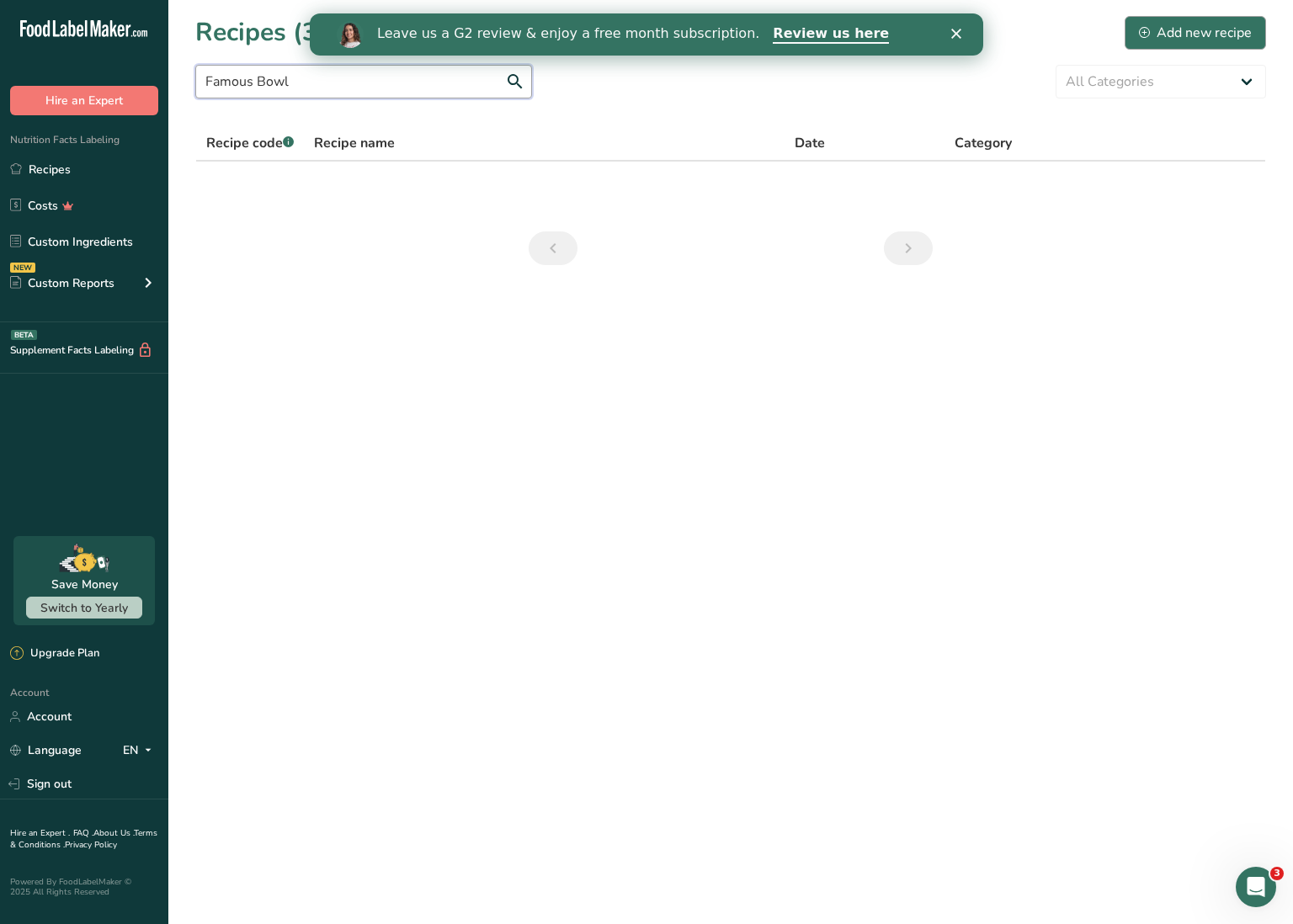
type input "Famous Bowl"
click at [1164, 31] on div "Add new recipe" at bounding box center [1195, 33] width 113 height 20
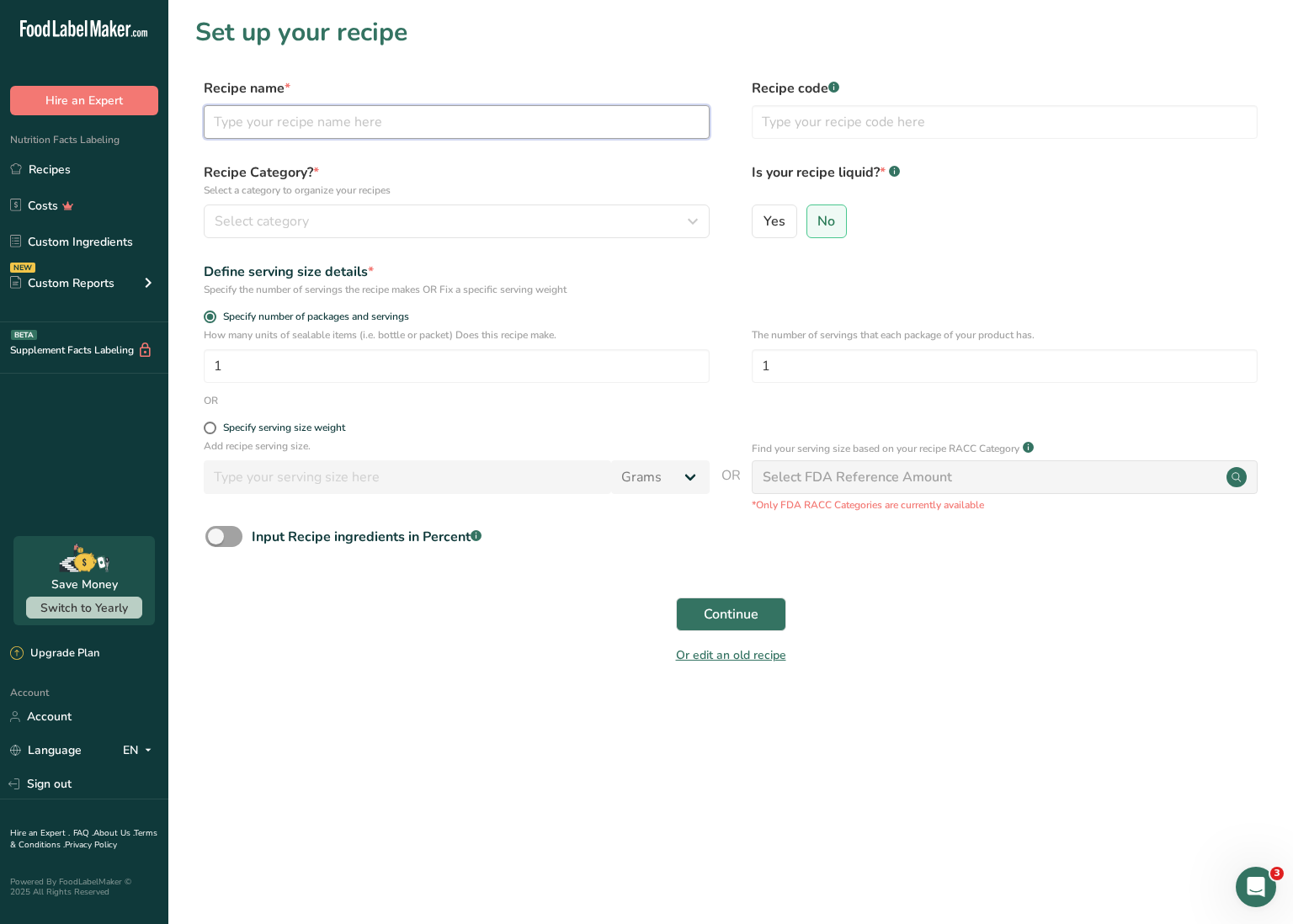
click at [493, 129] on input "text" at bounding box center [456, 122] width 506 height 34
type input "Famous Bowl"
click at [432, 225] on div "Select category" at bounding box center [451, 221] width 474 height 20
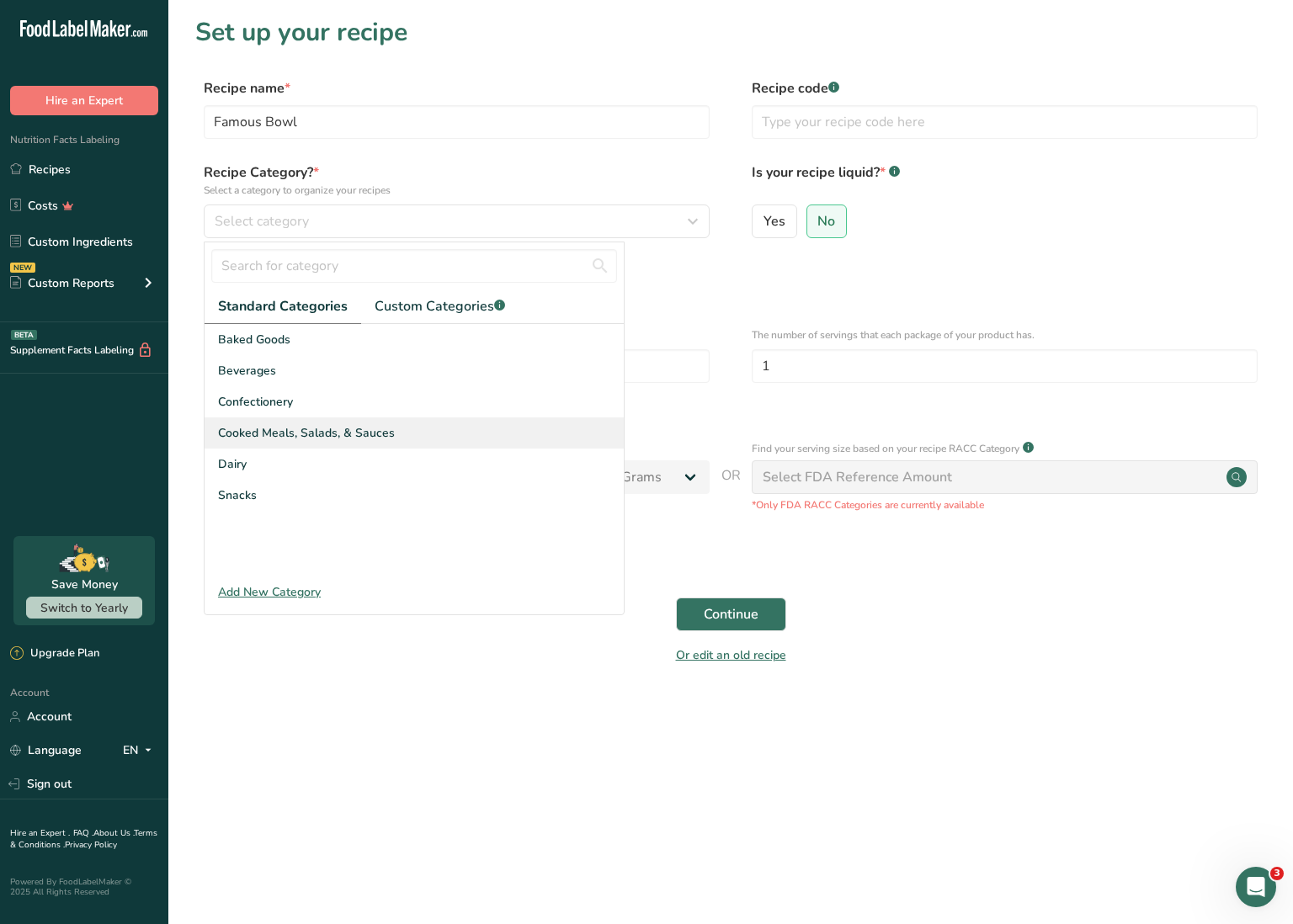
click at [371, 440] on span "Cooked Meals, Salads, & Sauces" at bounding box center [306, 432] width 177 height 18
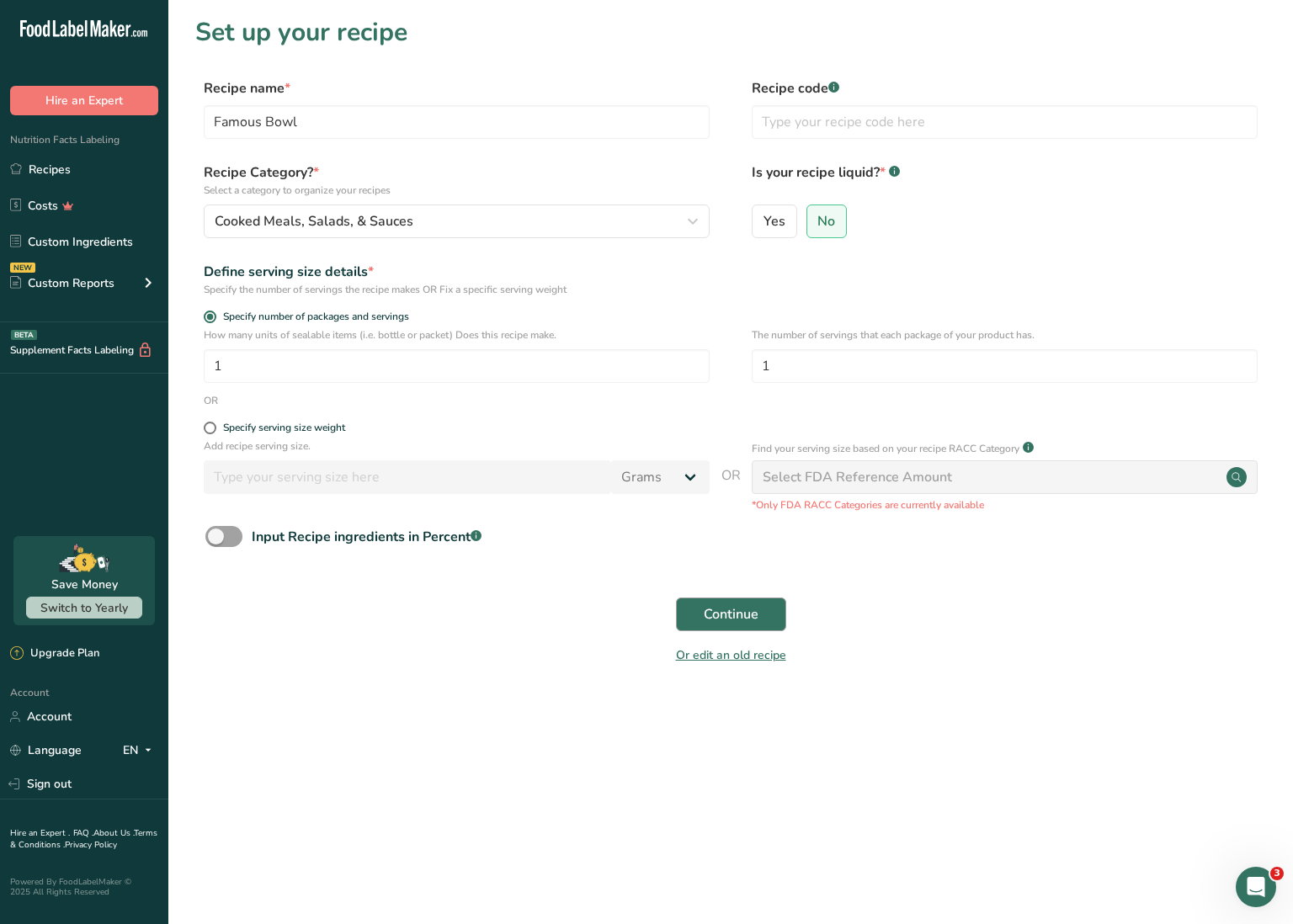
click at [709, 613] on span "Continue" at bounding box center [731, 615] width 55 height 20
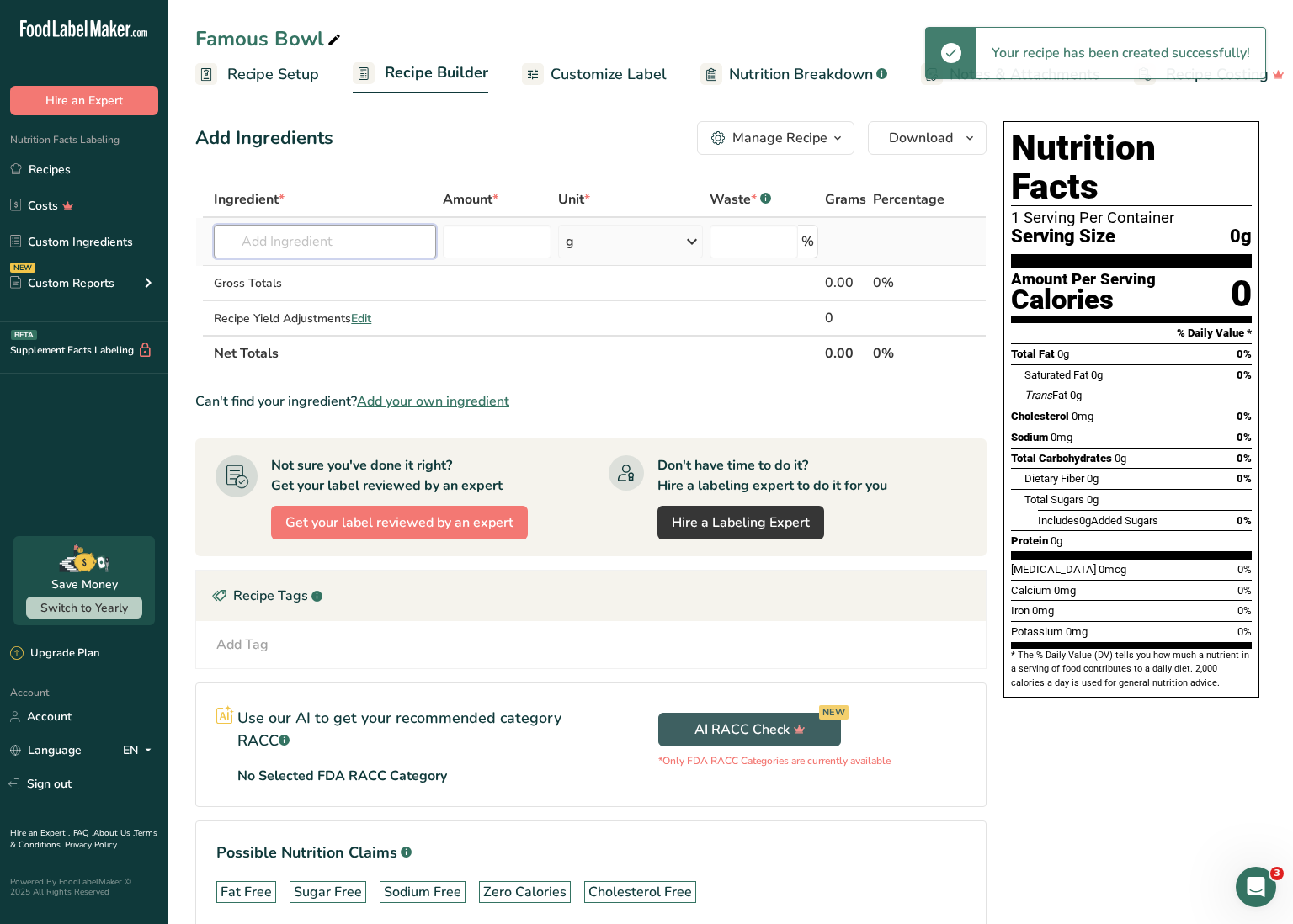
click at [348, 244] on input "text" at bounding box center [325, 242] width 222 height 34
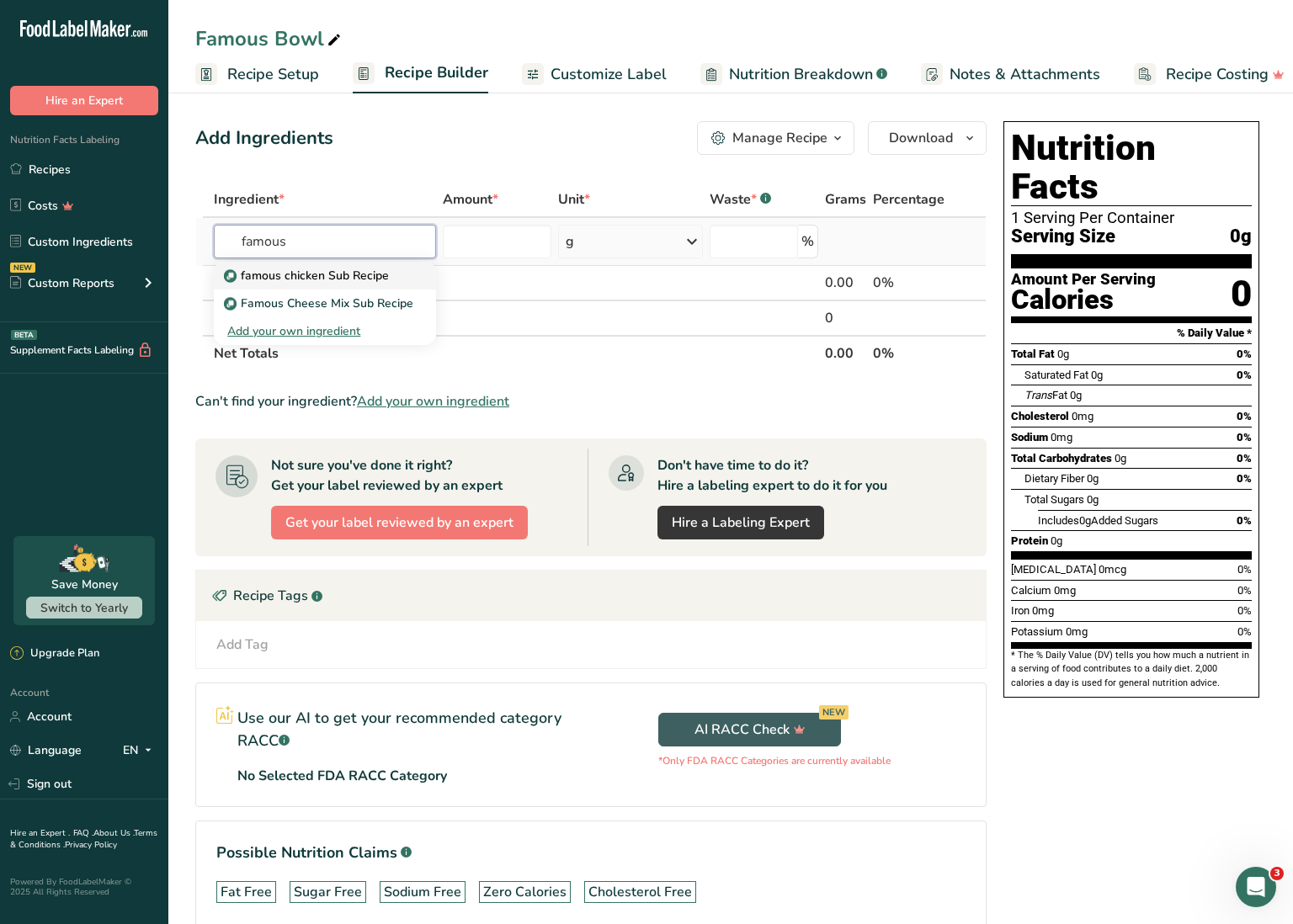
type input "famous"
click at [372, 272] on p "famous chicken Sub Recipe" at bounding box center [308, 276] width 162 height 18
type input "famous chicken Sub Recipe"
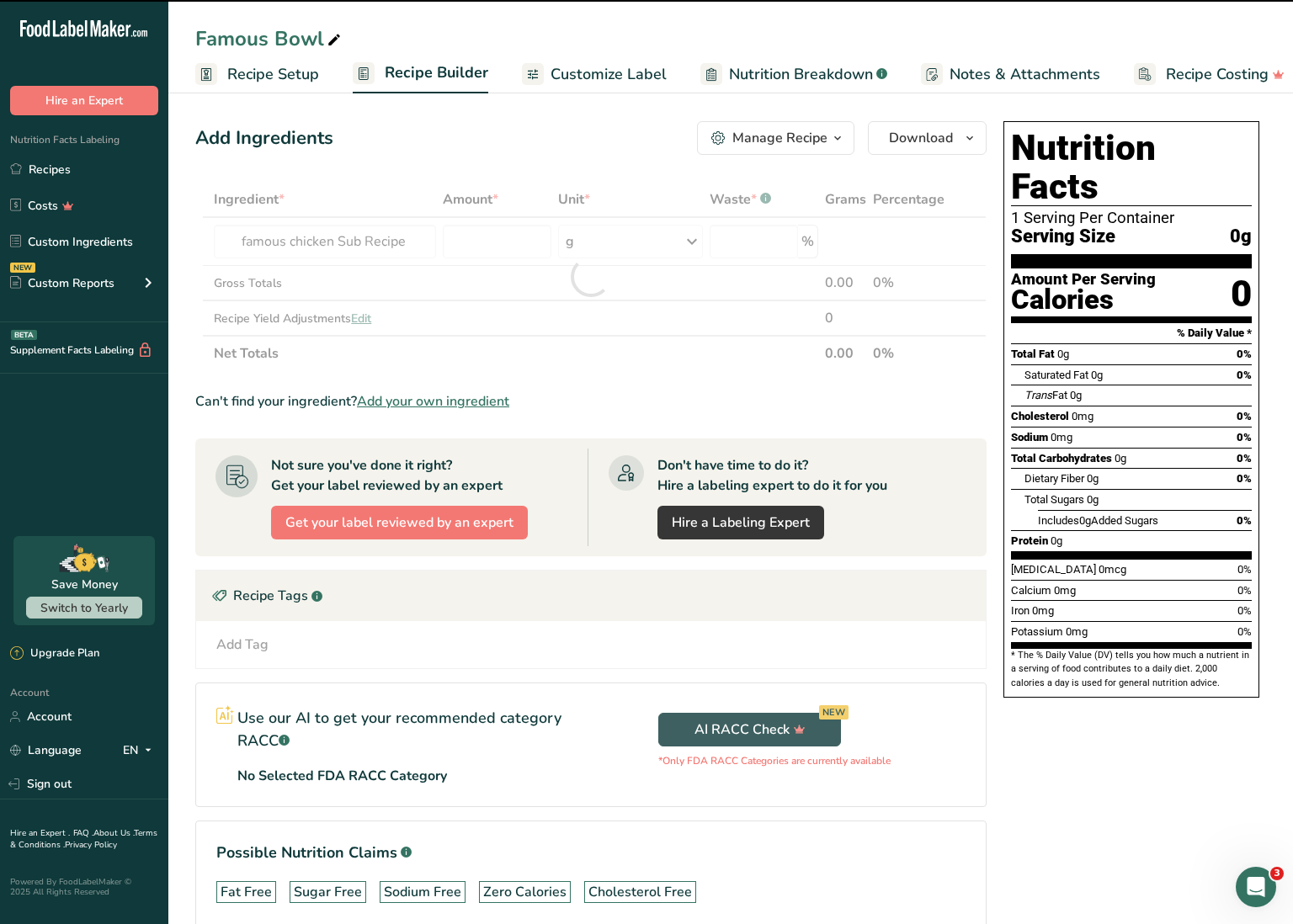
type input "0"
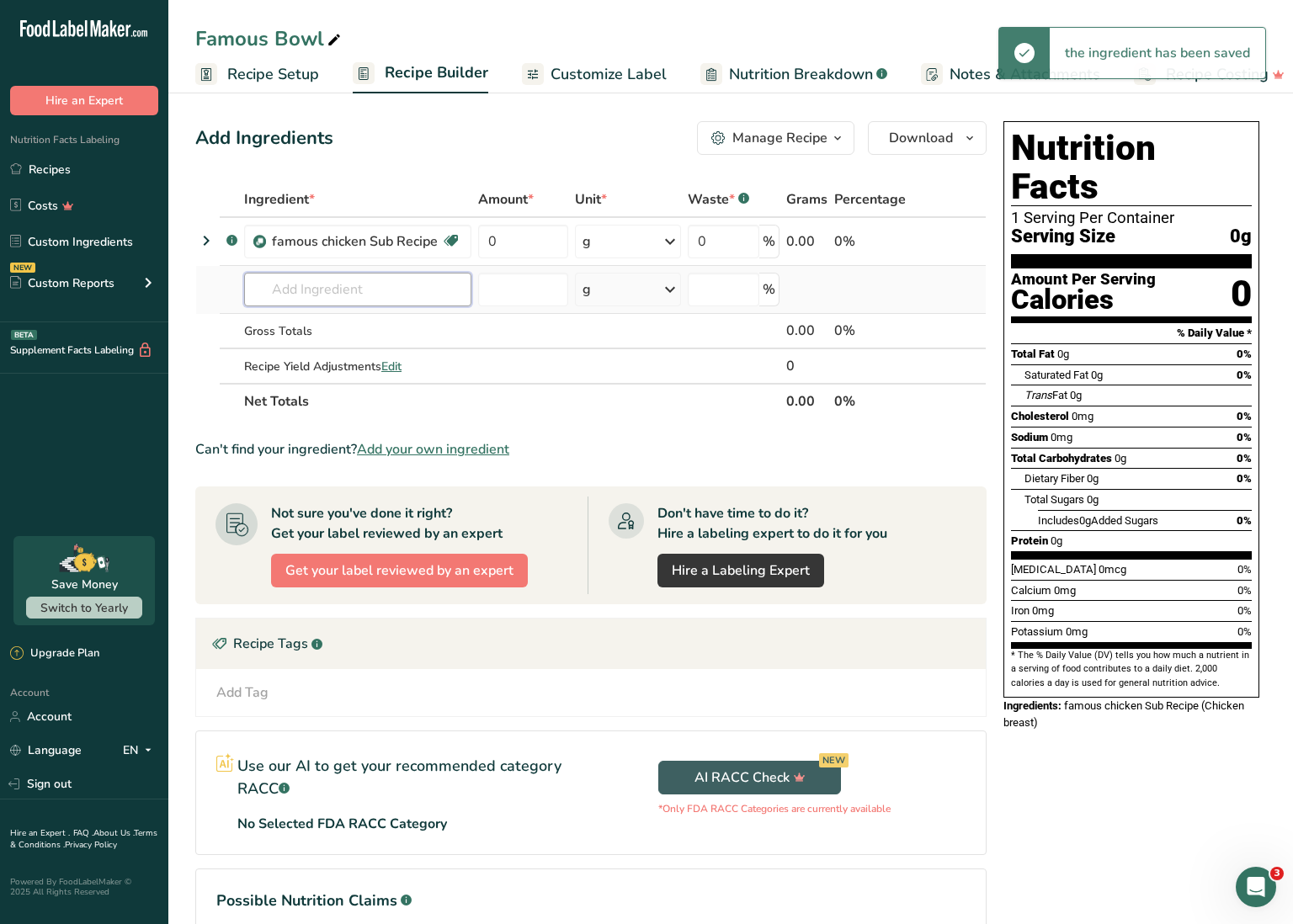
click at [360, 283] on input "text" at bounding box center [358, 290] width 227 height 34
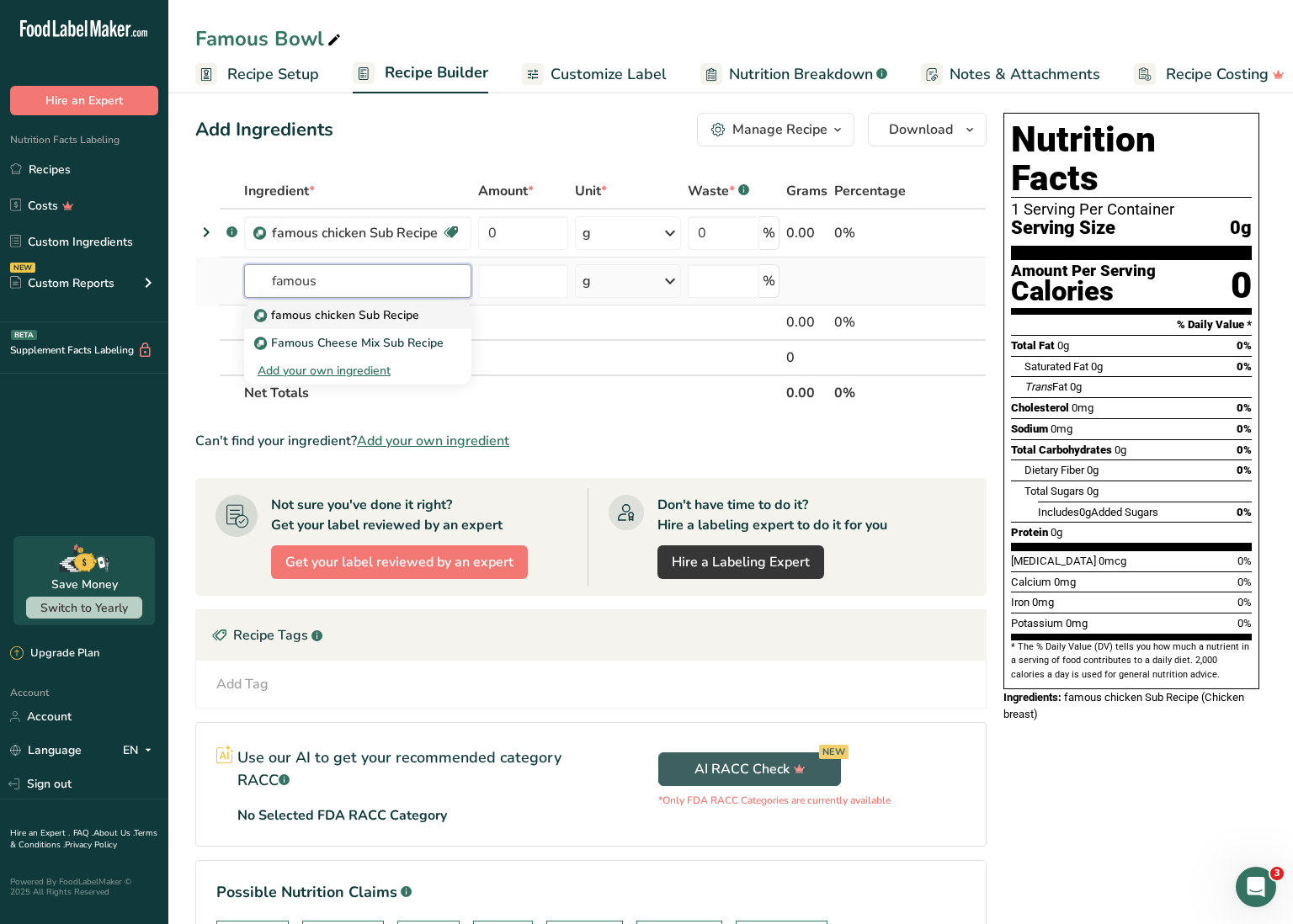
scroll to position [8, 0]
type input "f"
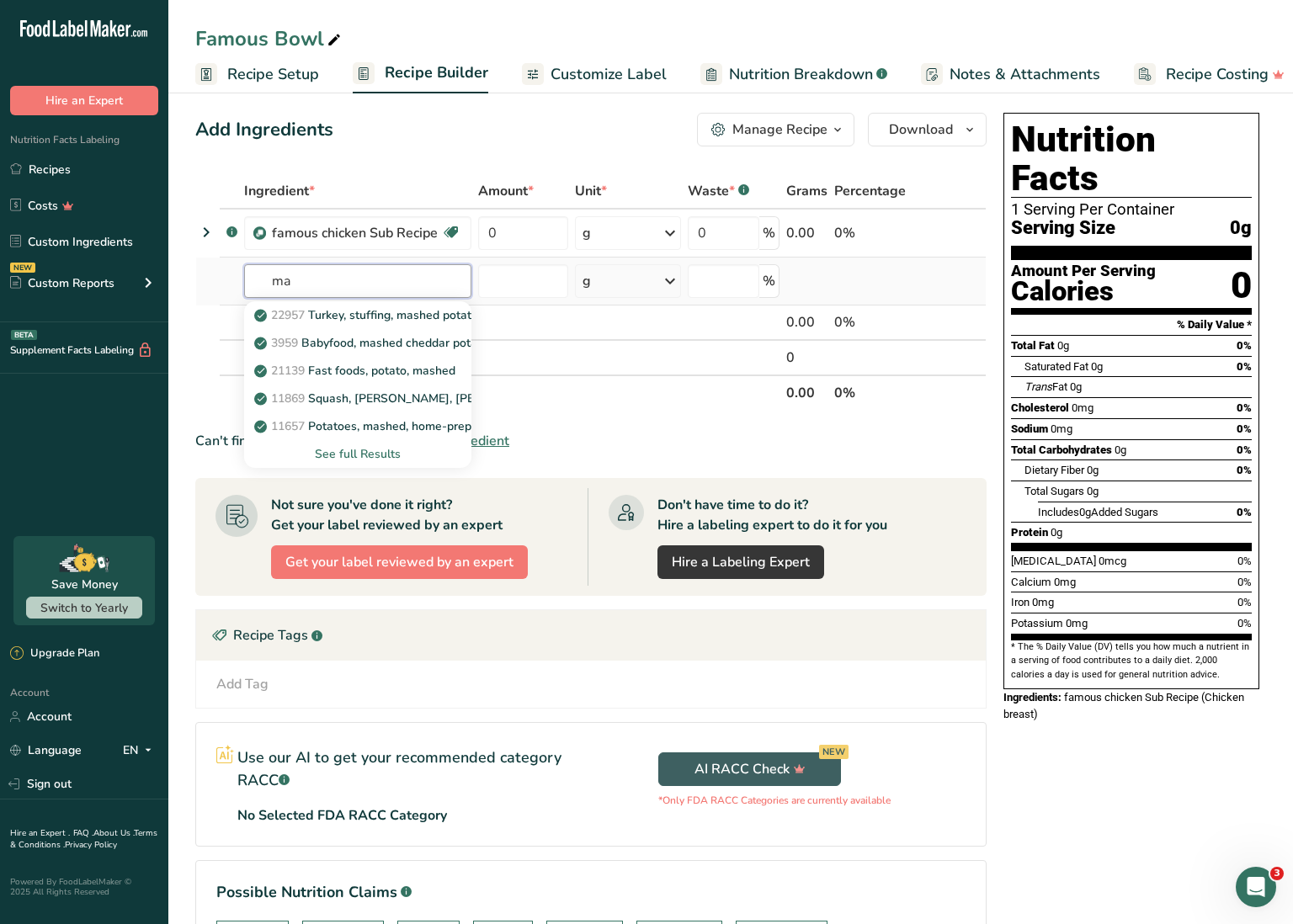
type input "m"
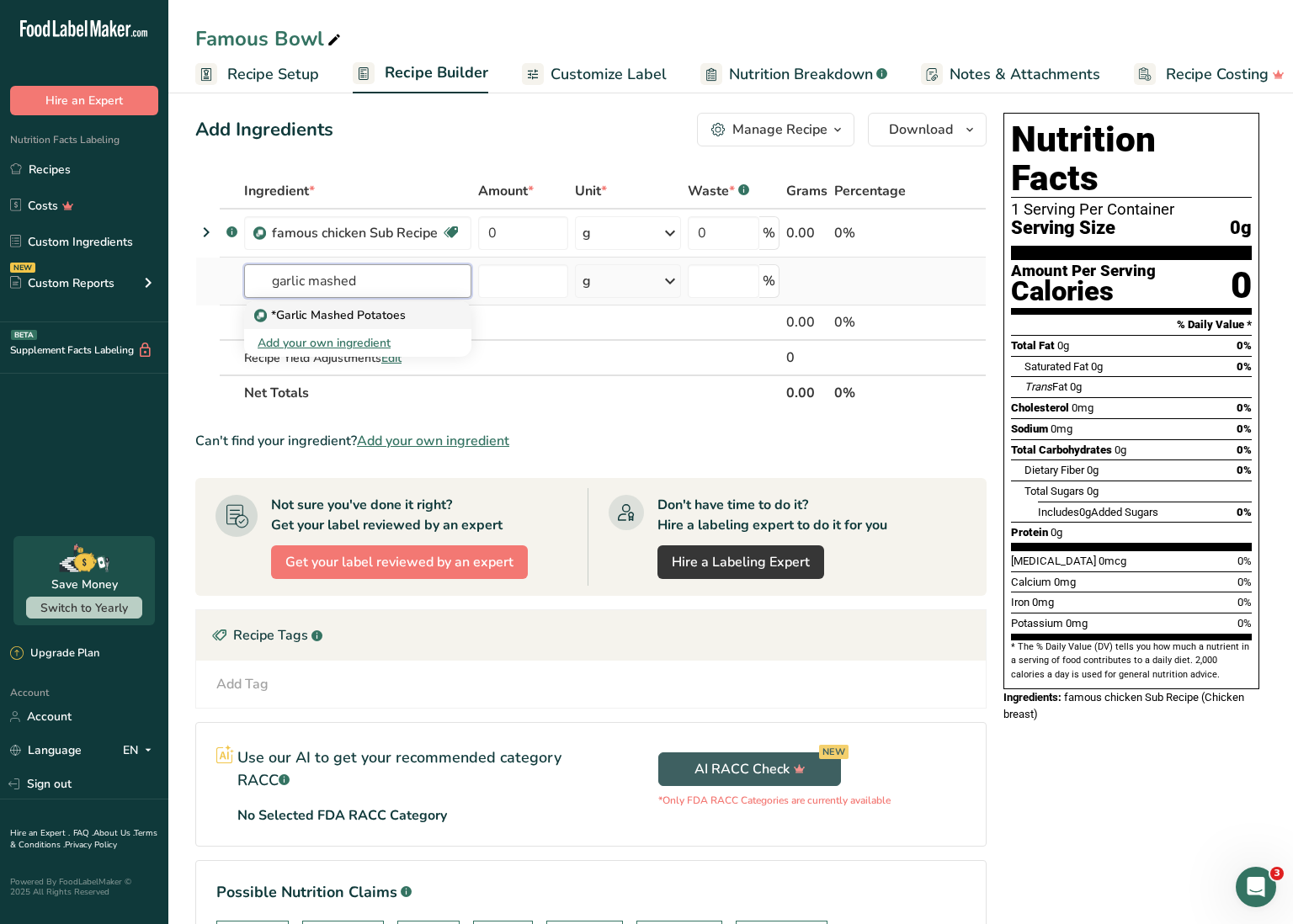
type input "garlic mashed"
click at [381, 316] on p "*Garlic Mashed Potatoes" at bounding box center [332, 314] width 148 height 18
type input "*Garlic Mashed Potatoes"
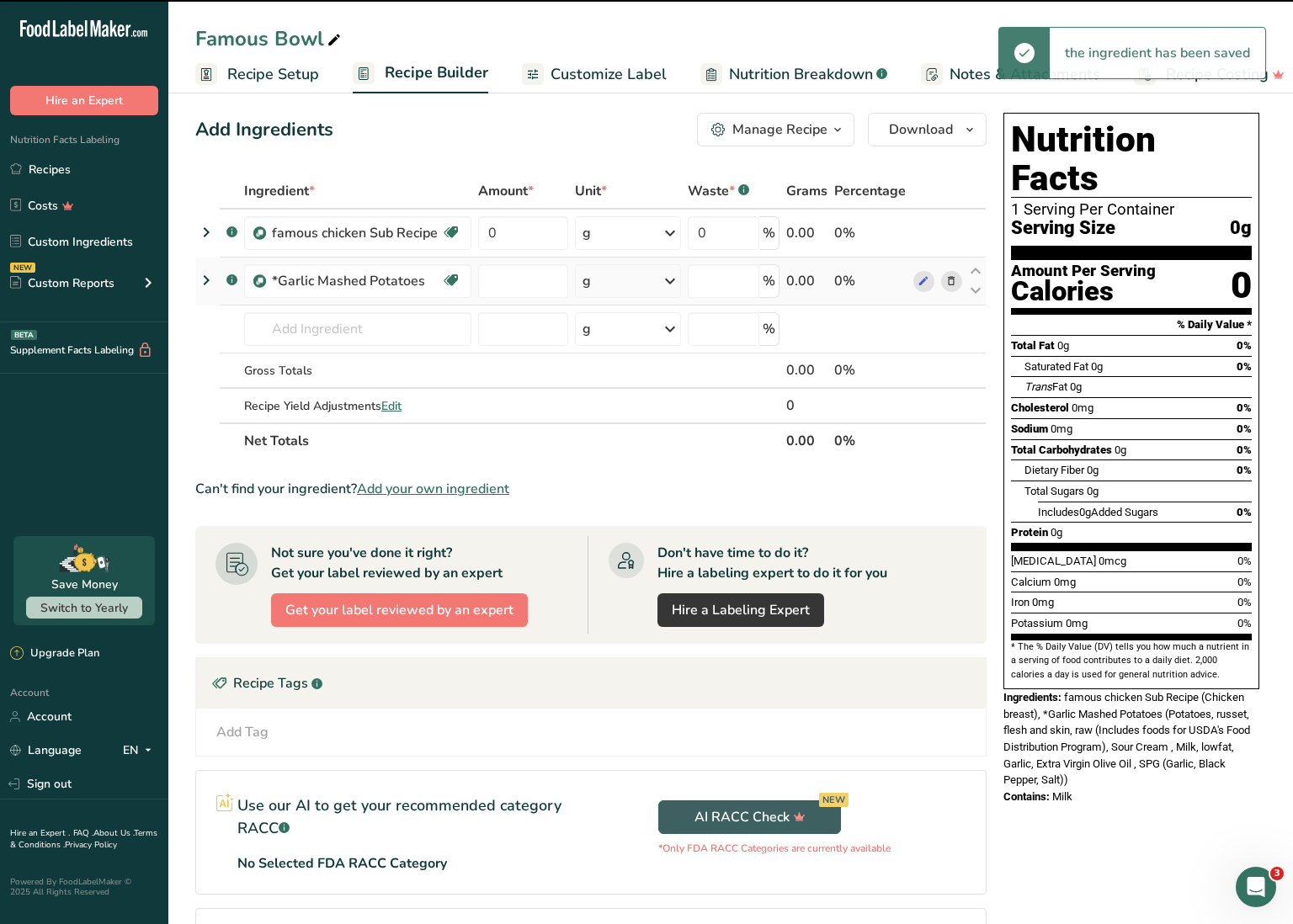
type input "0"
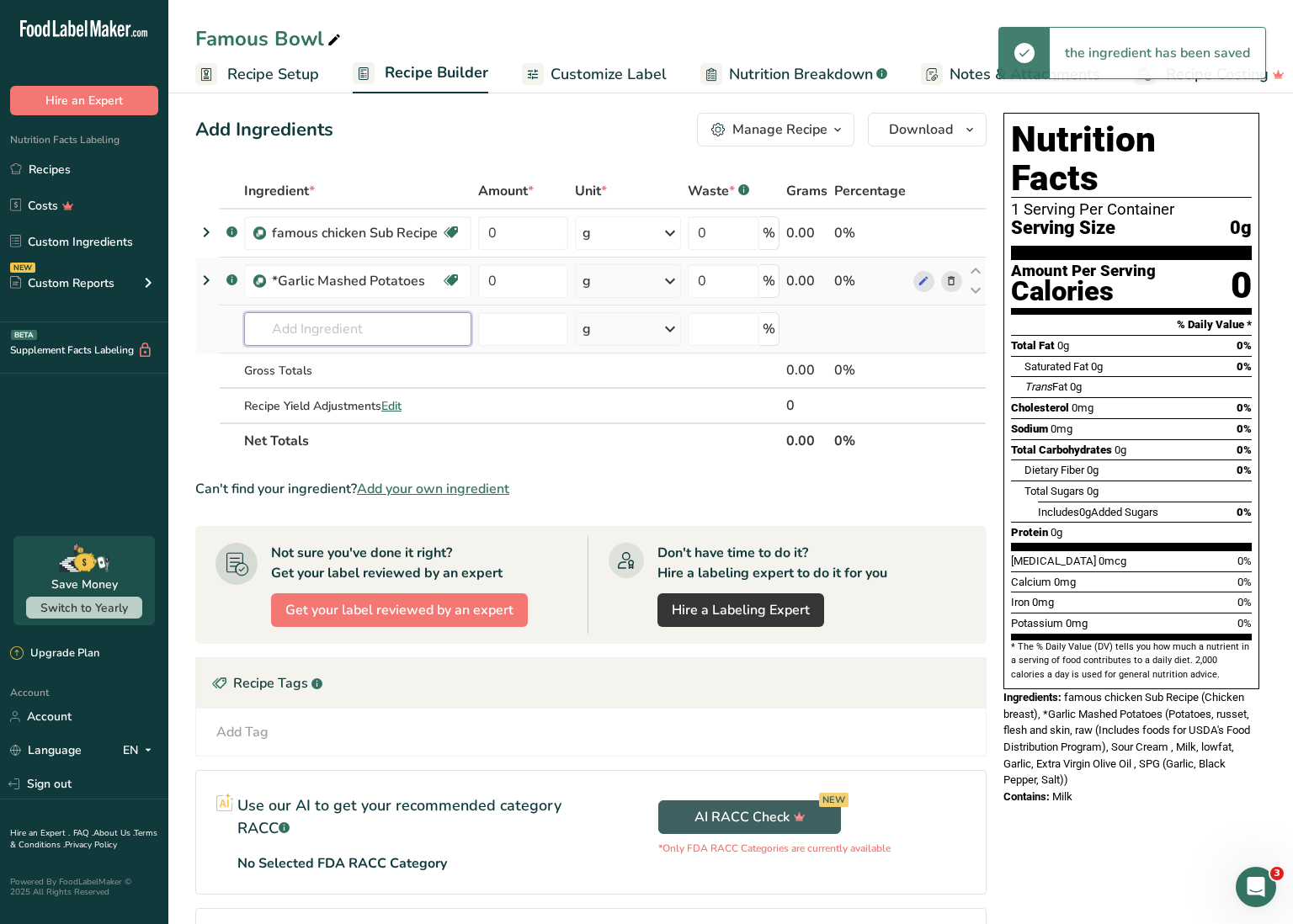
click at [357, 319] on input "text" at bounding box center [358, 329] width 227 height 34
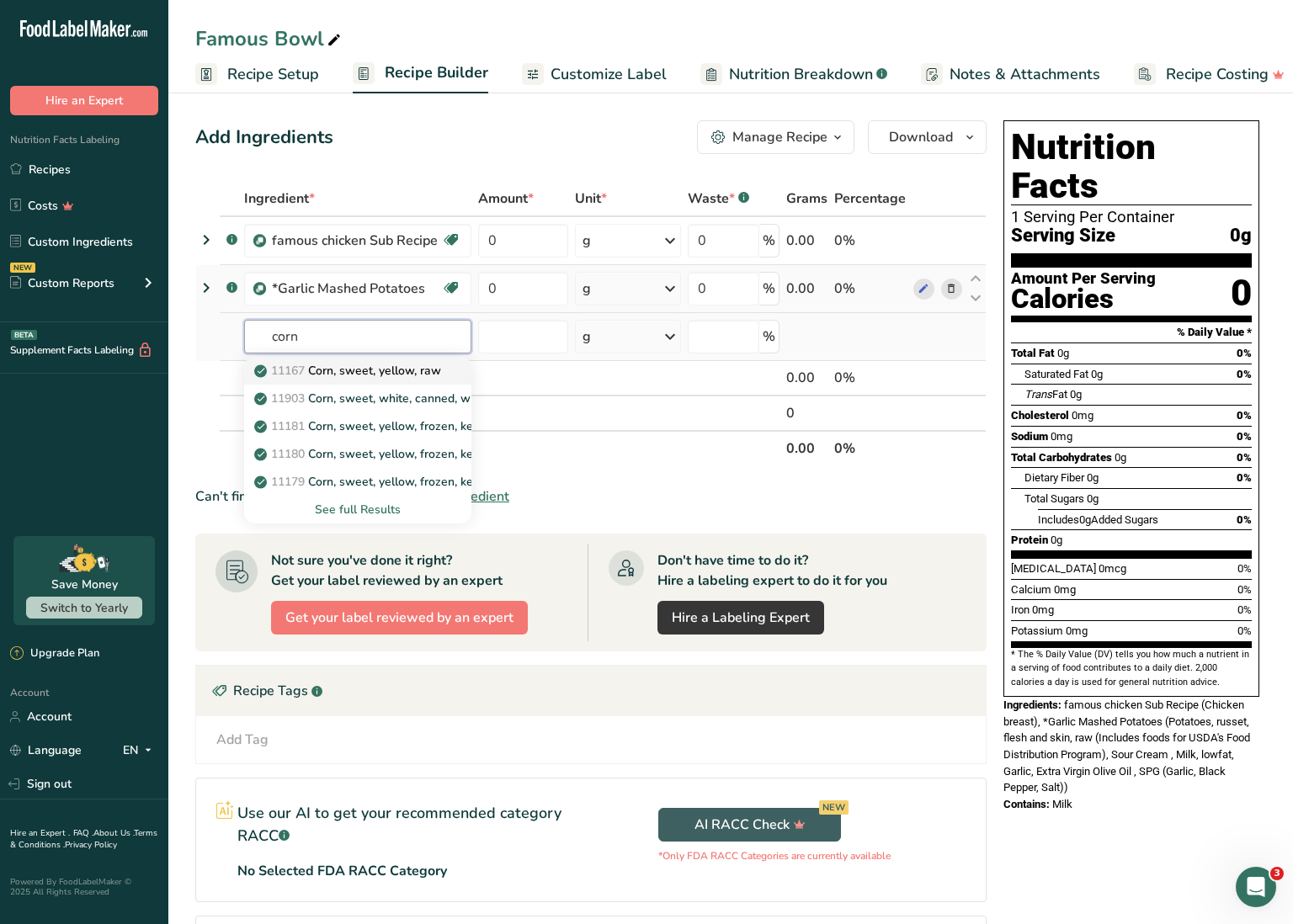
scroll to position [1, 0]
type input "corn"
click at [378, 504] on div "See full Results" at bounding box center [358, 509] width 200 height 18
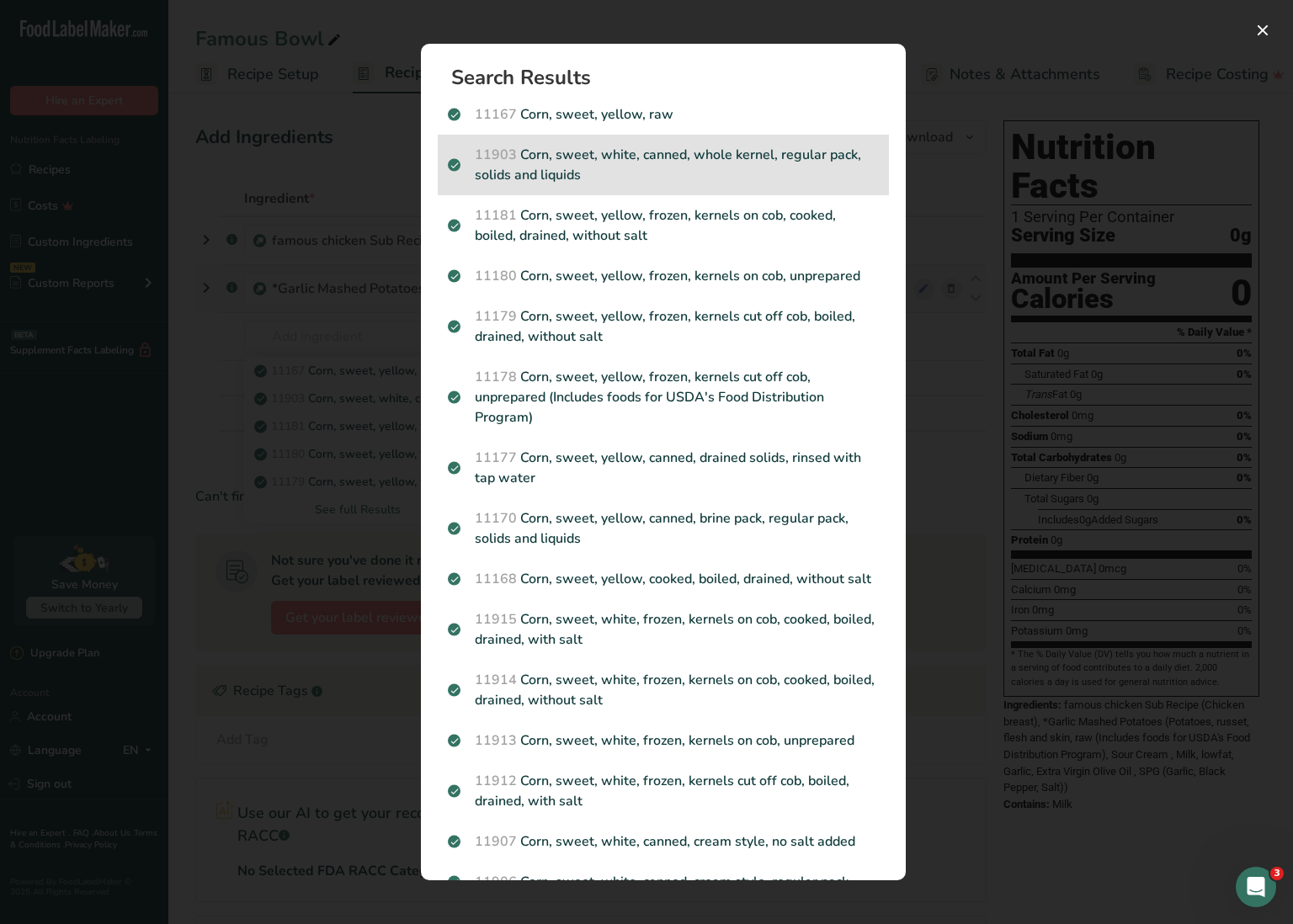
scroll to position [0, 0]
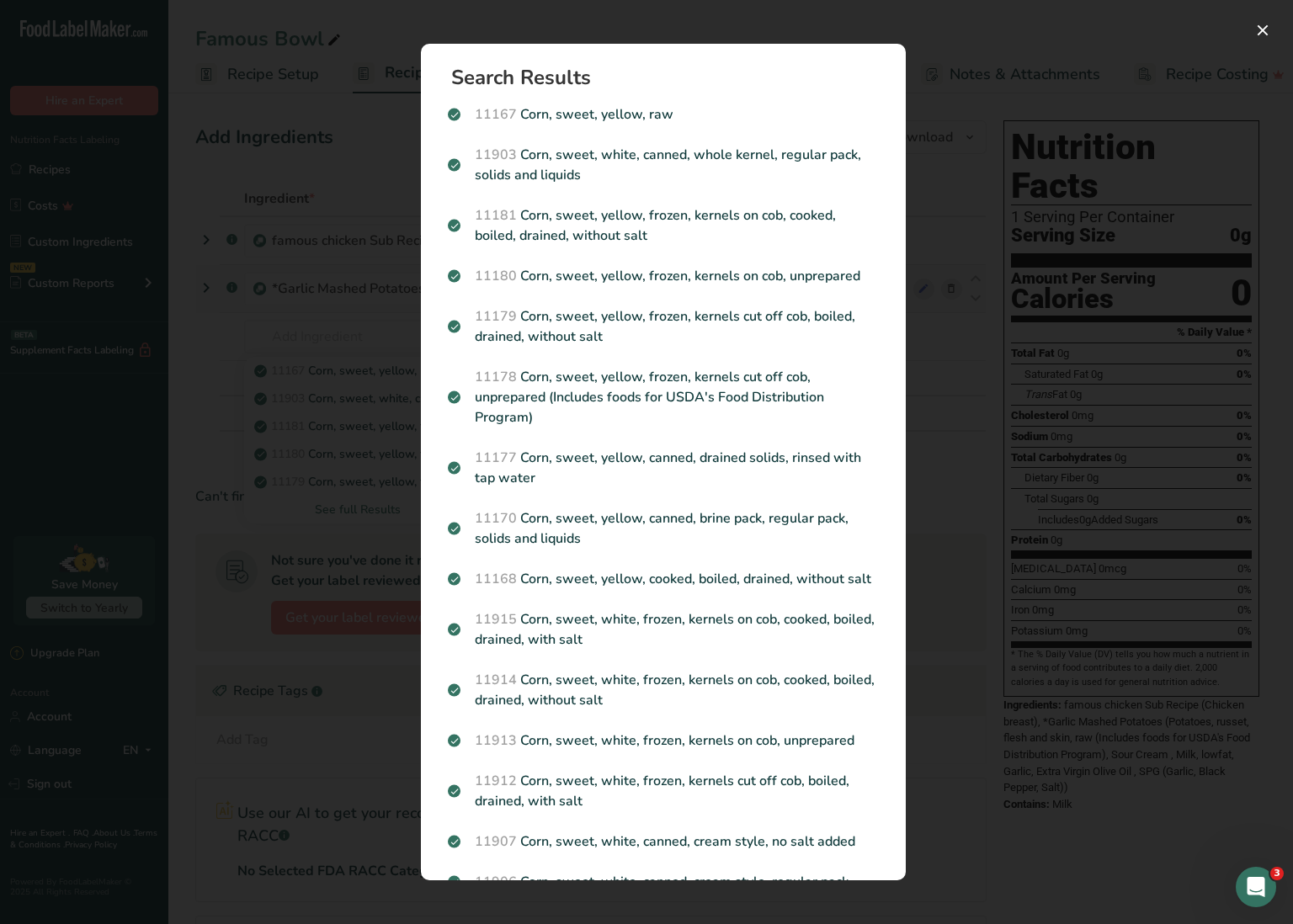
click at [698, 461] on p "11177 Corn, sweet, yellow, canned, drained solids, rinsed with tap water" at bounding box center [663, 468] width 431 height 41
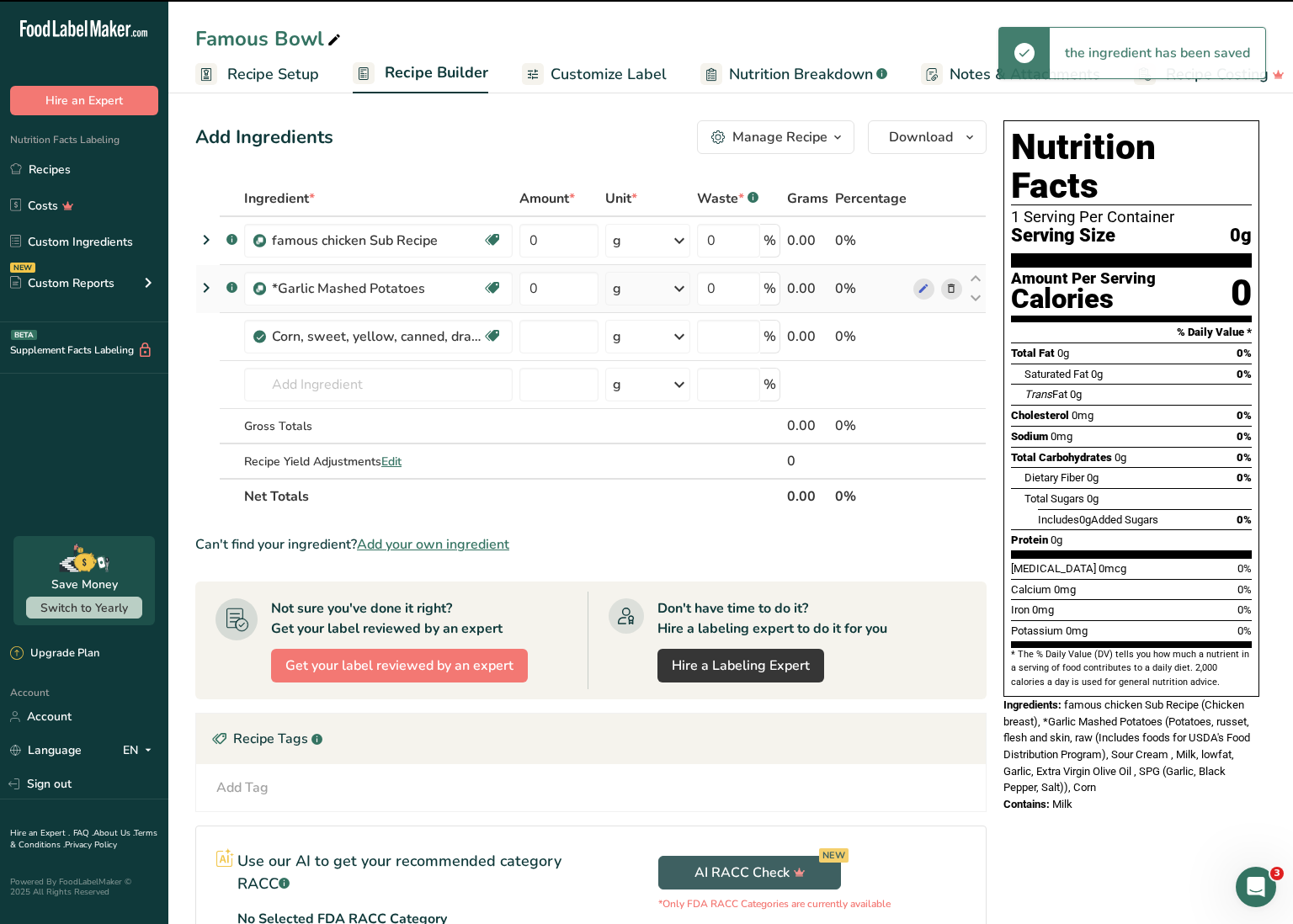
type input "0"
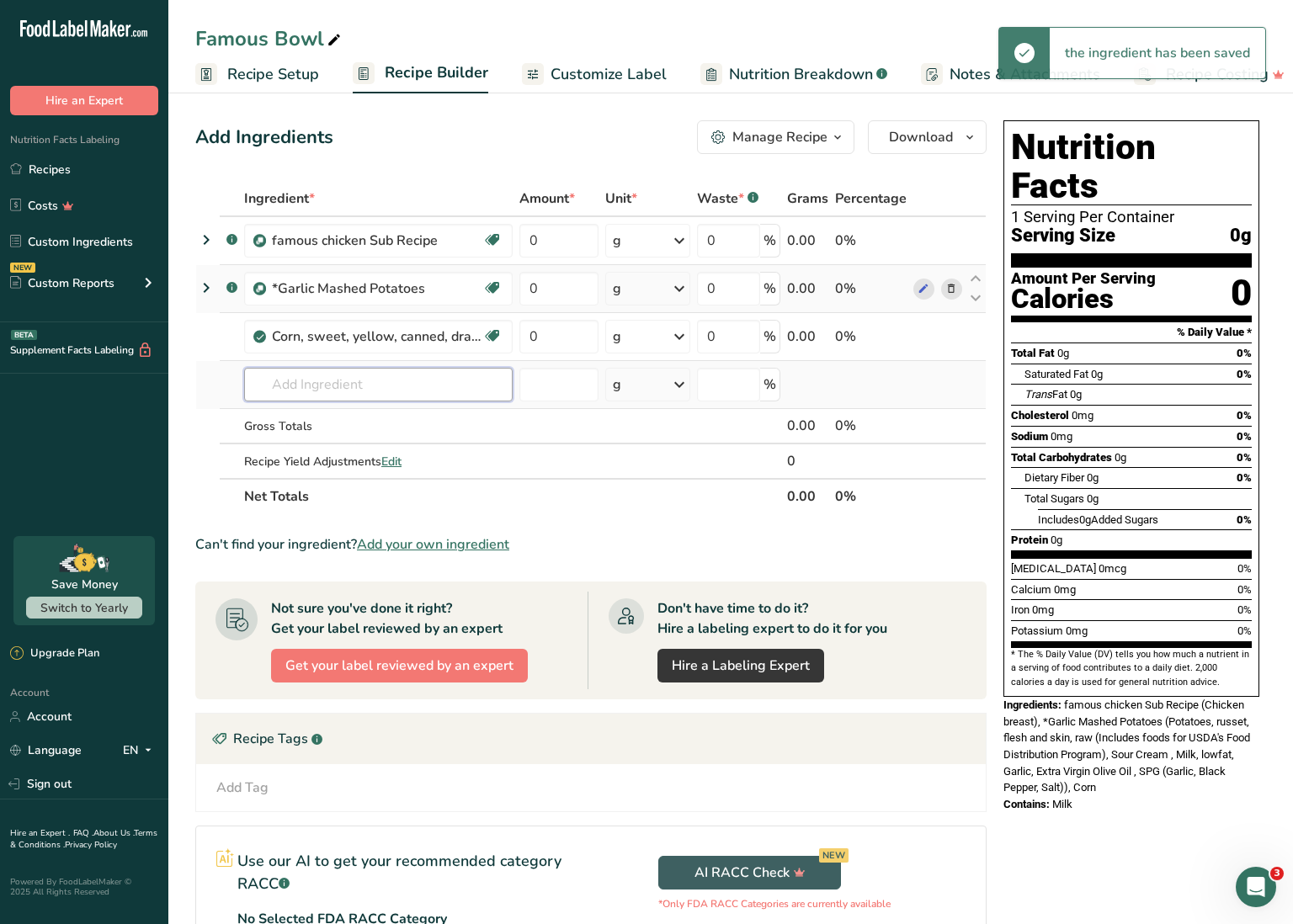
click at [399, 385] on input "text" at bounding box center [378, 385] width 269 height 34
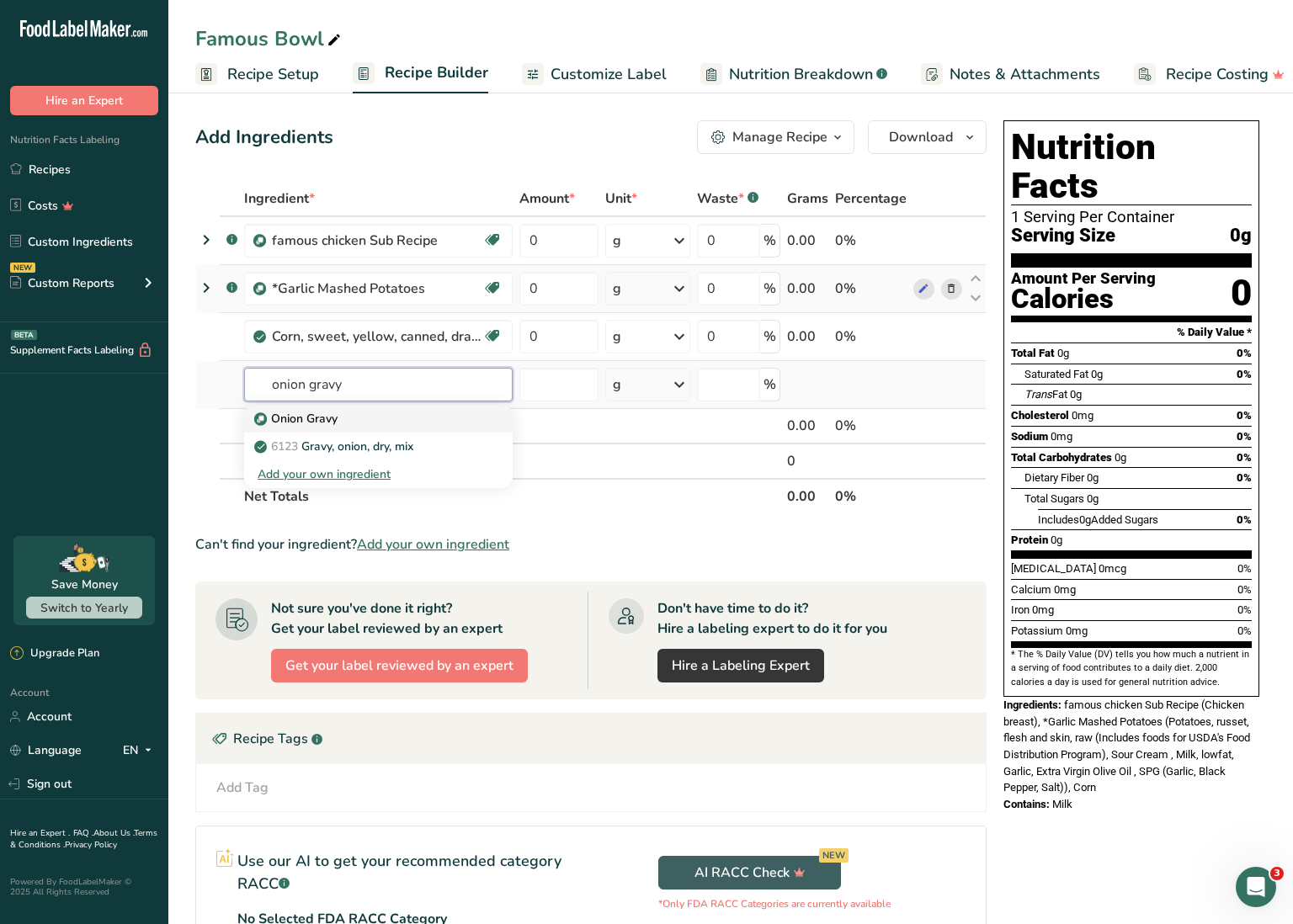
type input "onion gravy"
click at [382, 419] on div "Onion Gravy" at bounding box center [365, 419] width 215 height 18
type input "Onion Gravy"
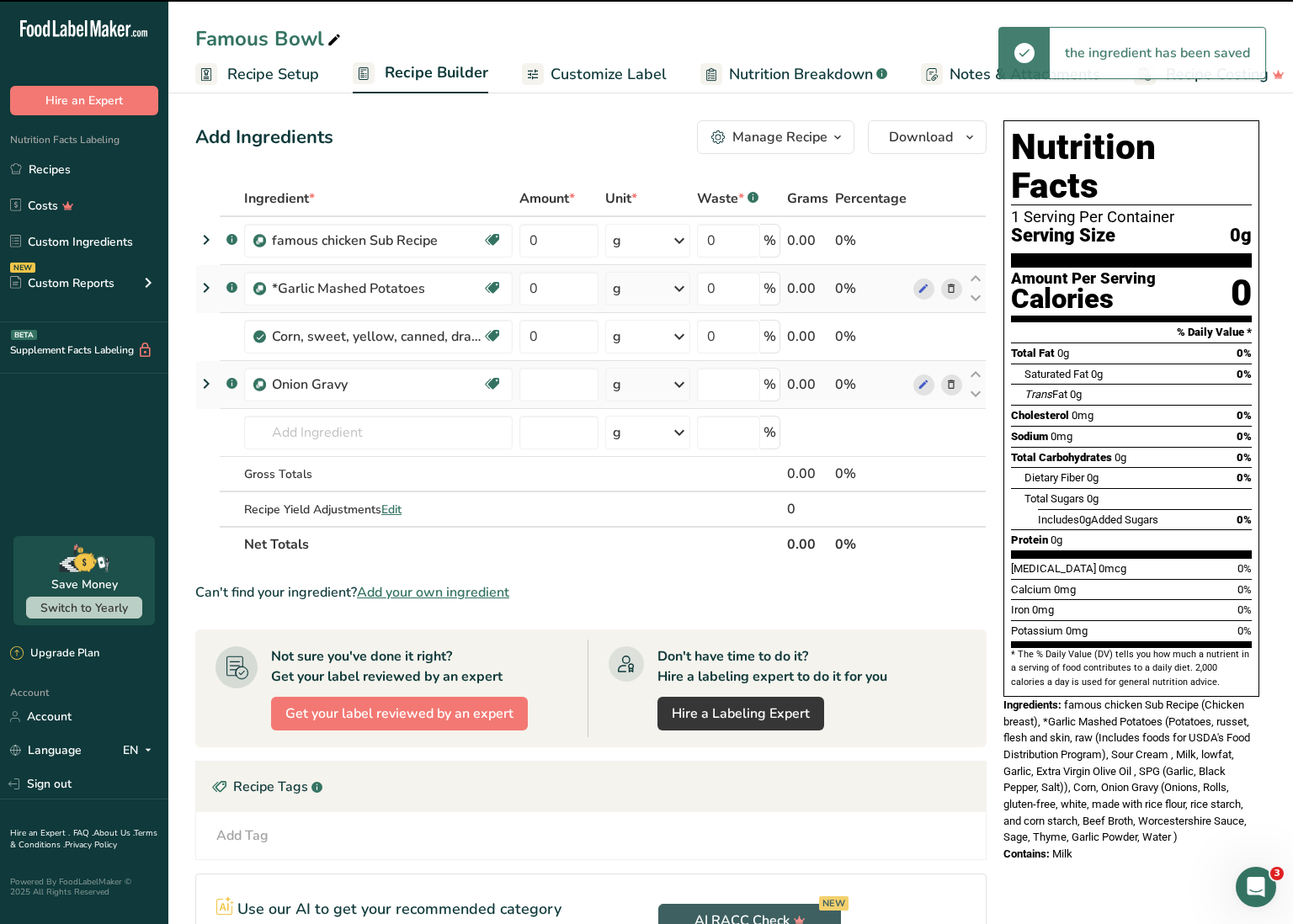
type input "0"
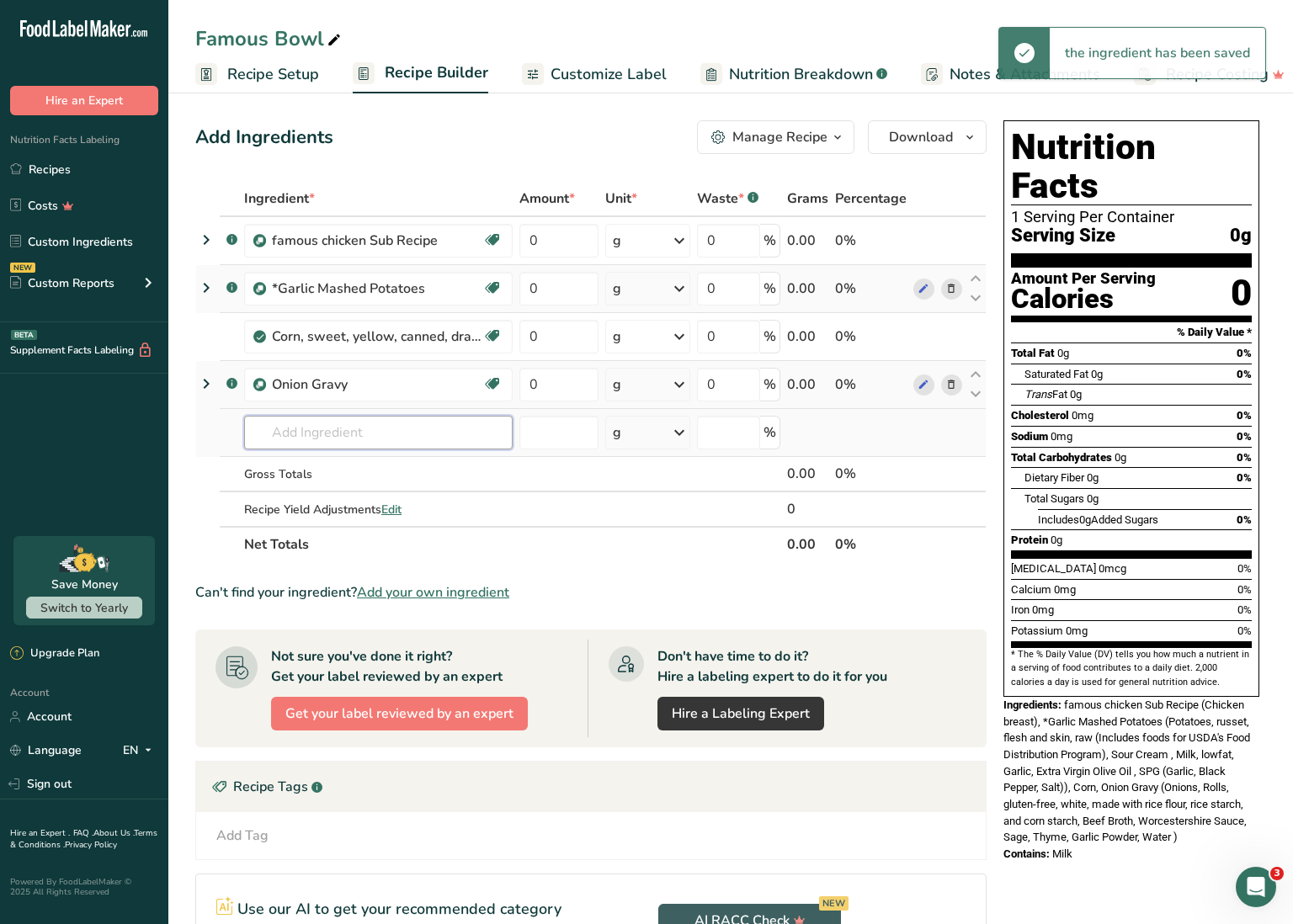
click at [382, 431] on input "text" at bounding box center [378, 433] width 269 height 34
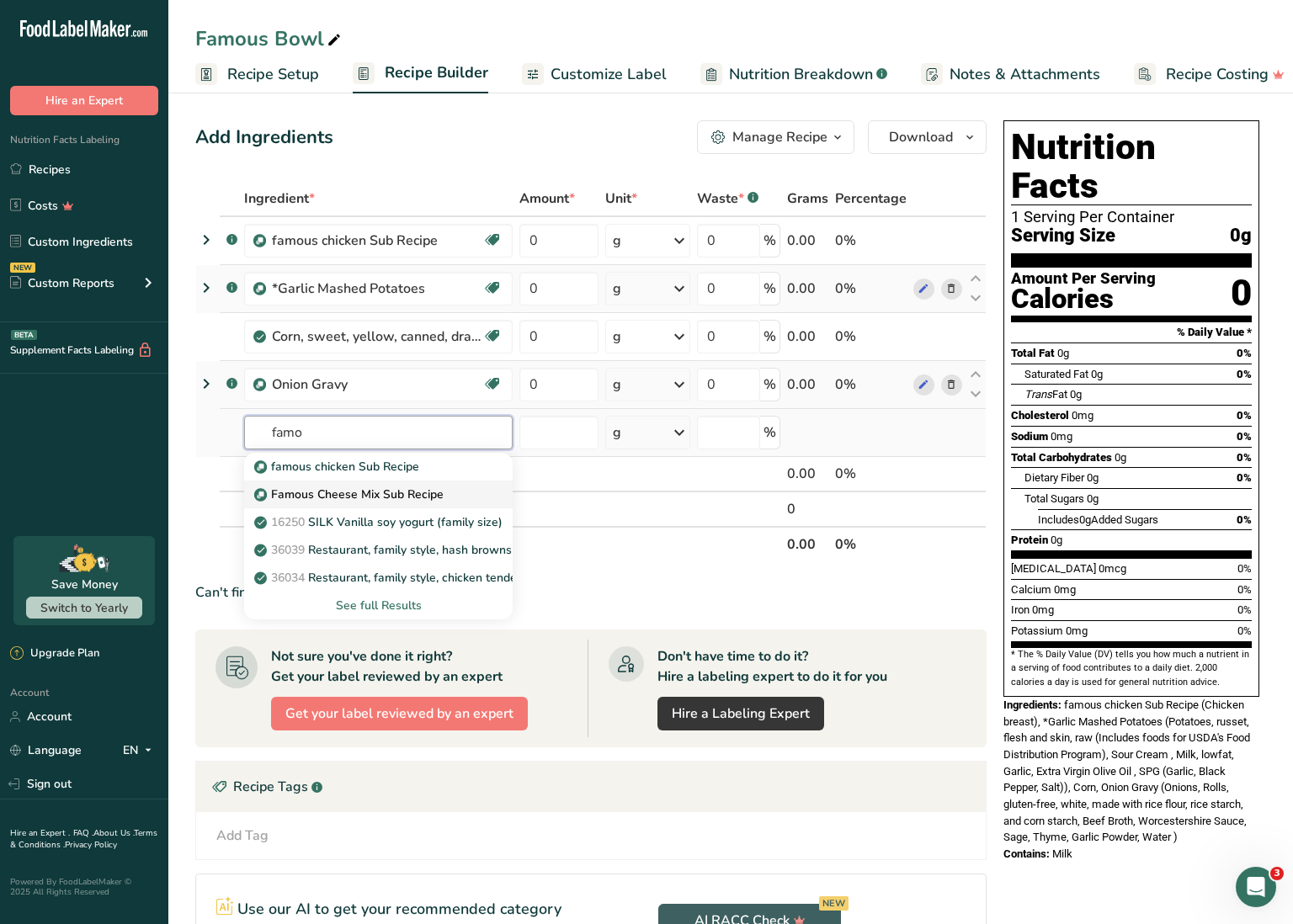
type input "famo"
click at [370, 494] on p "Famous Cheese Mix Sub Recipe" at bounding box center [350, 494] width 186 height 18
type input "Famous Cheese Mix Sub Recipe"
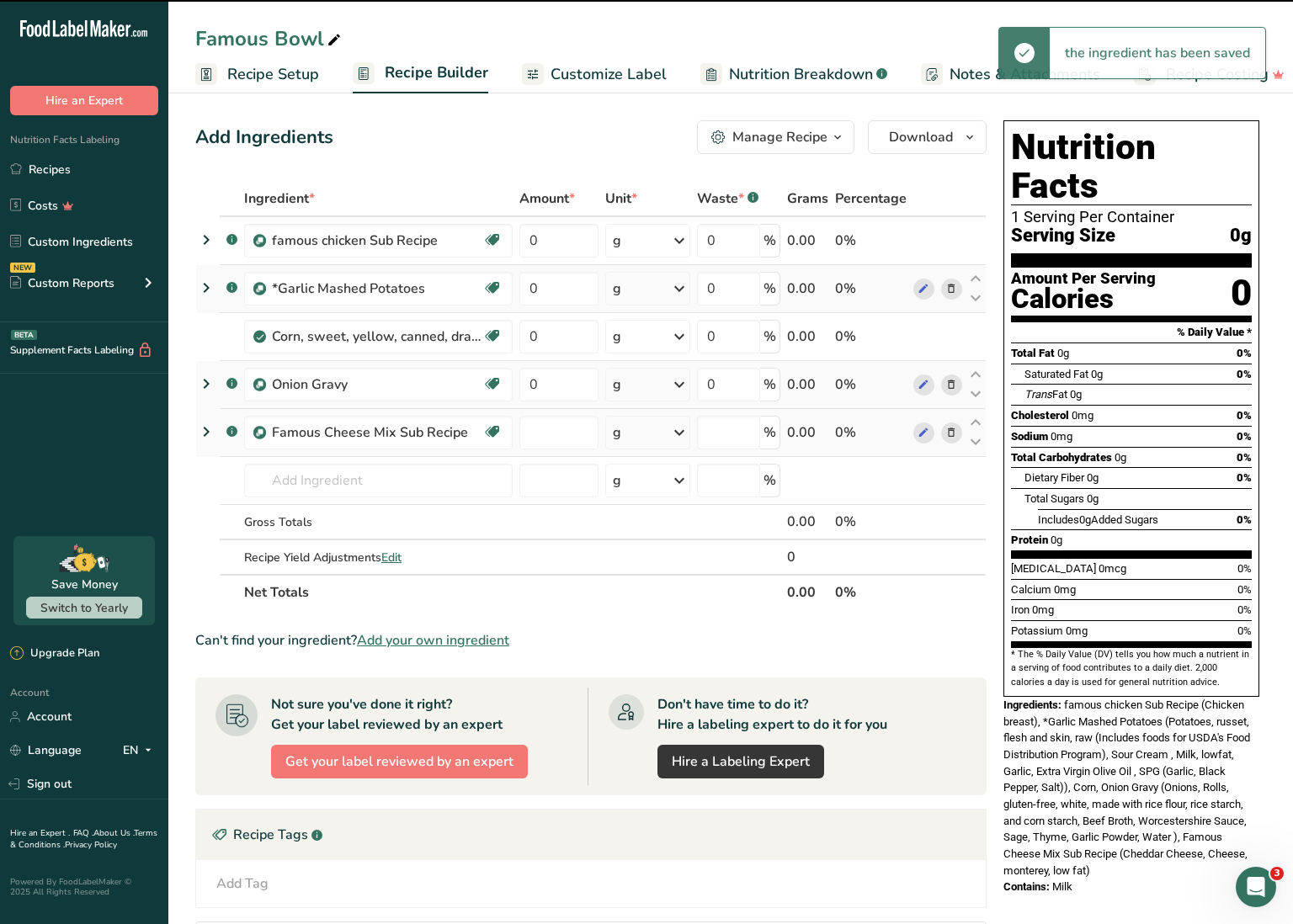
type input "0"
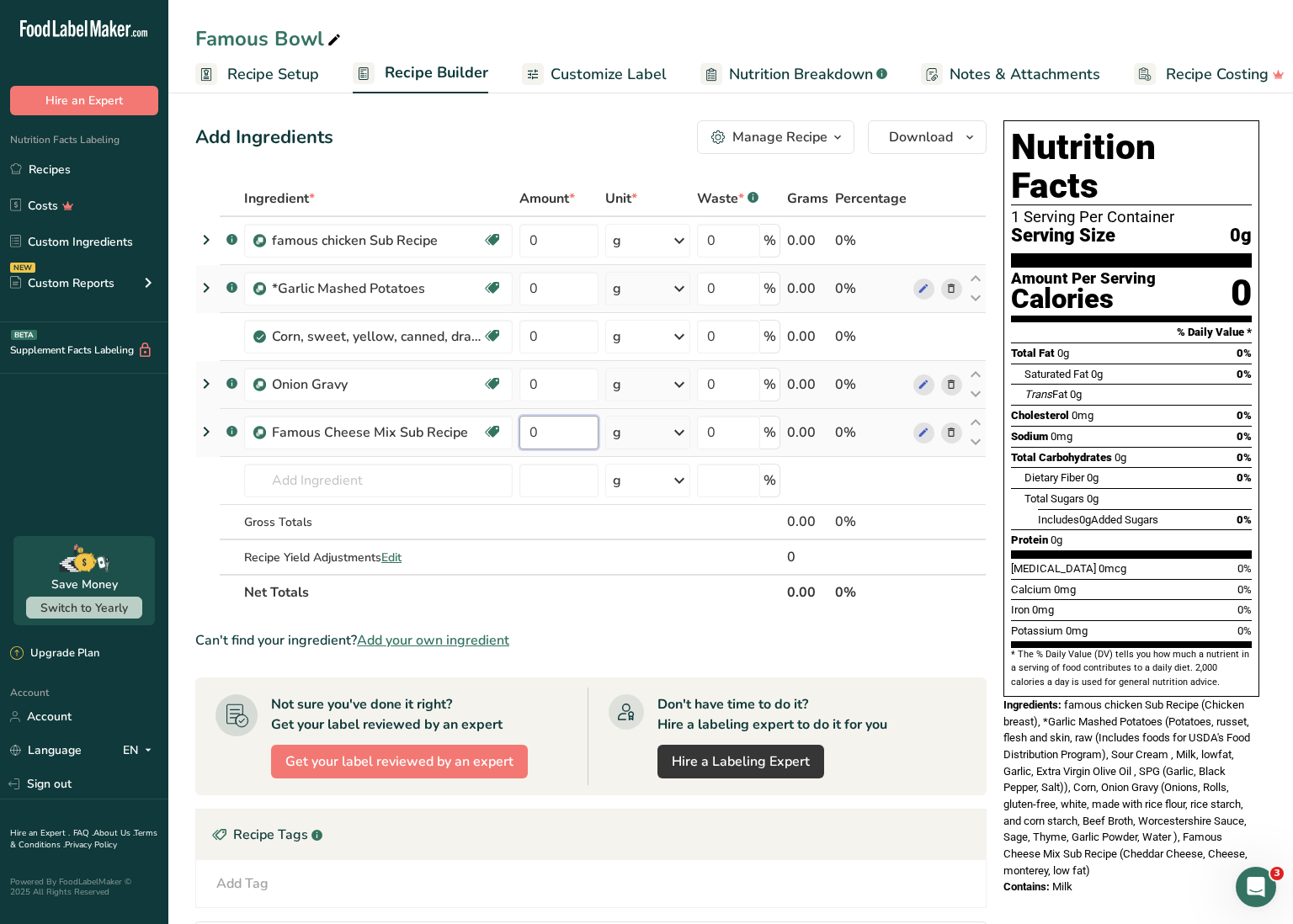
drag, startPoint x: 572, startPoint y: 429, endPoint x: 532, endPoint y: 424, distance: 40.3
click at [532, 424] on input "0" at bounding box center [559, 433] width 79 height 34
type input "60"
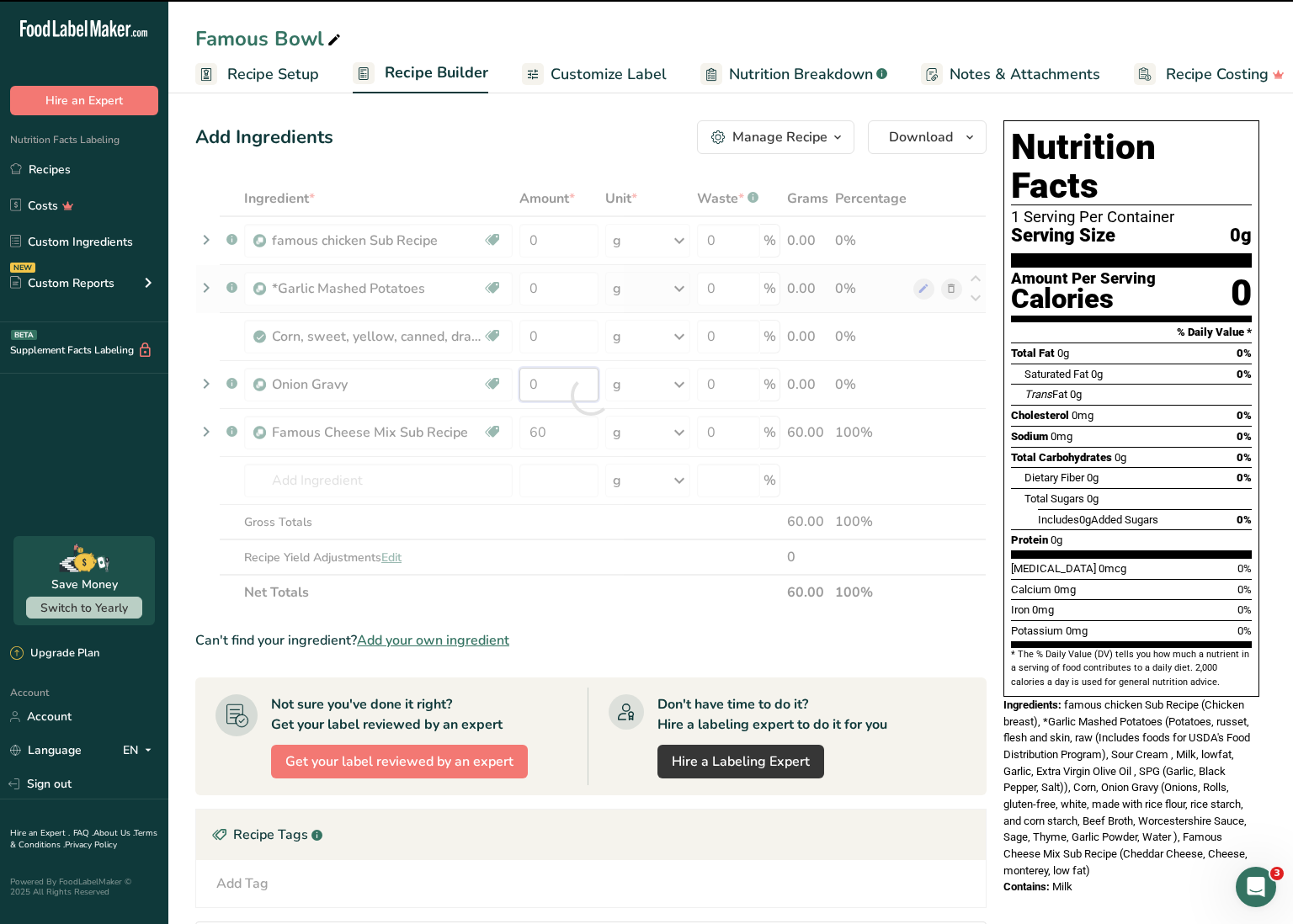
drag, startPoint x: 551, startPoint y: 388, endPoint x: 505, endPoint y: 382, distance: 46.4
click at [505, 382] on div "Ingredient * Amount * Unit * Waste * .a-a{fill:#347362;}.b-a{fill:#fff;} Grams …" at bounding box center [590, 396] width 791 height 429
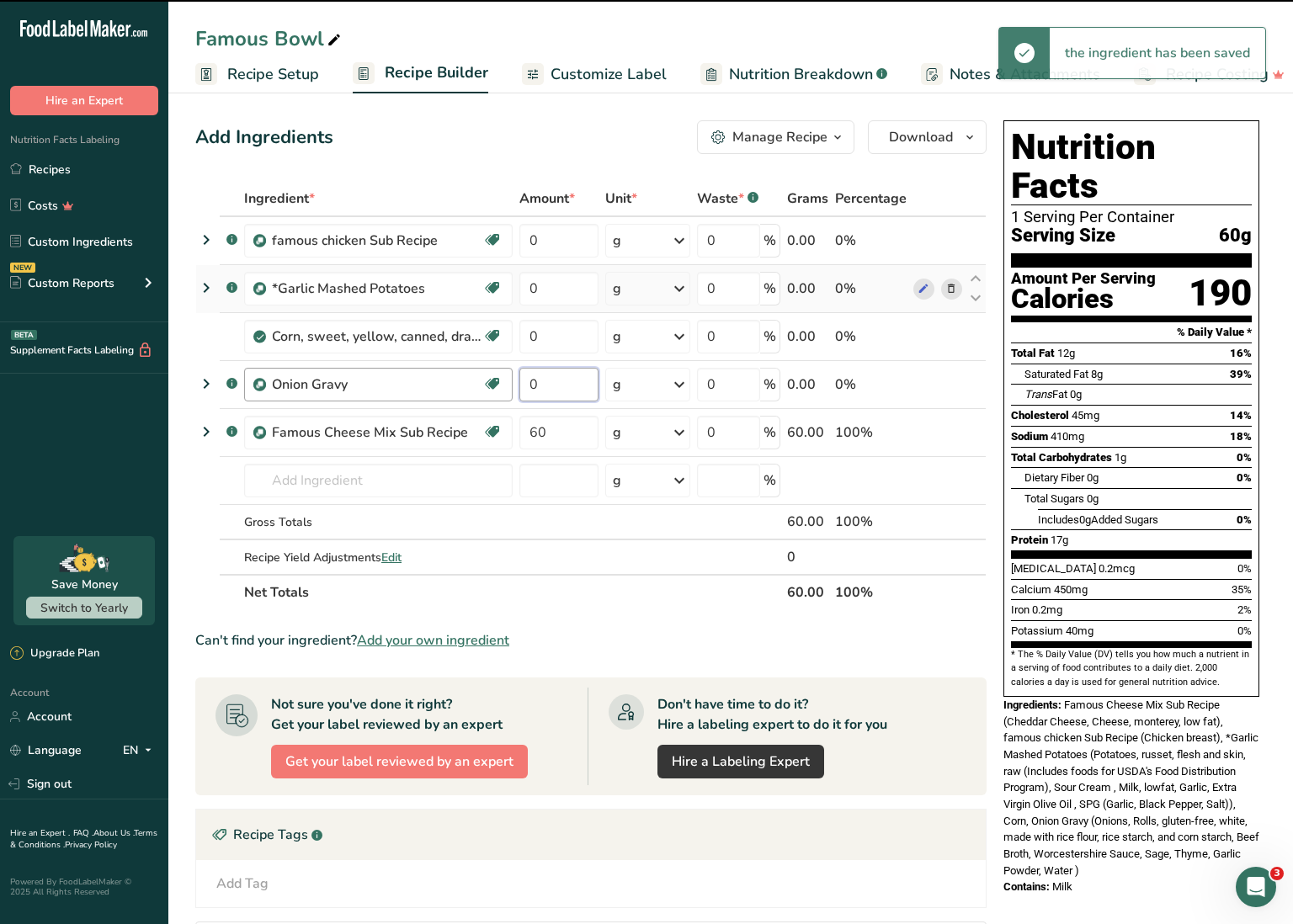
scroll to position [2, 0]
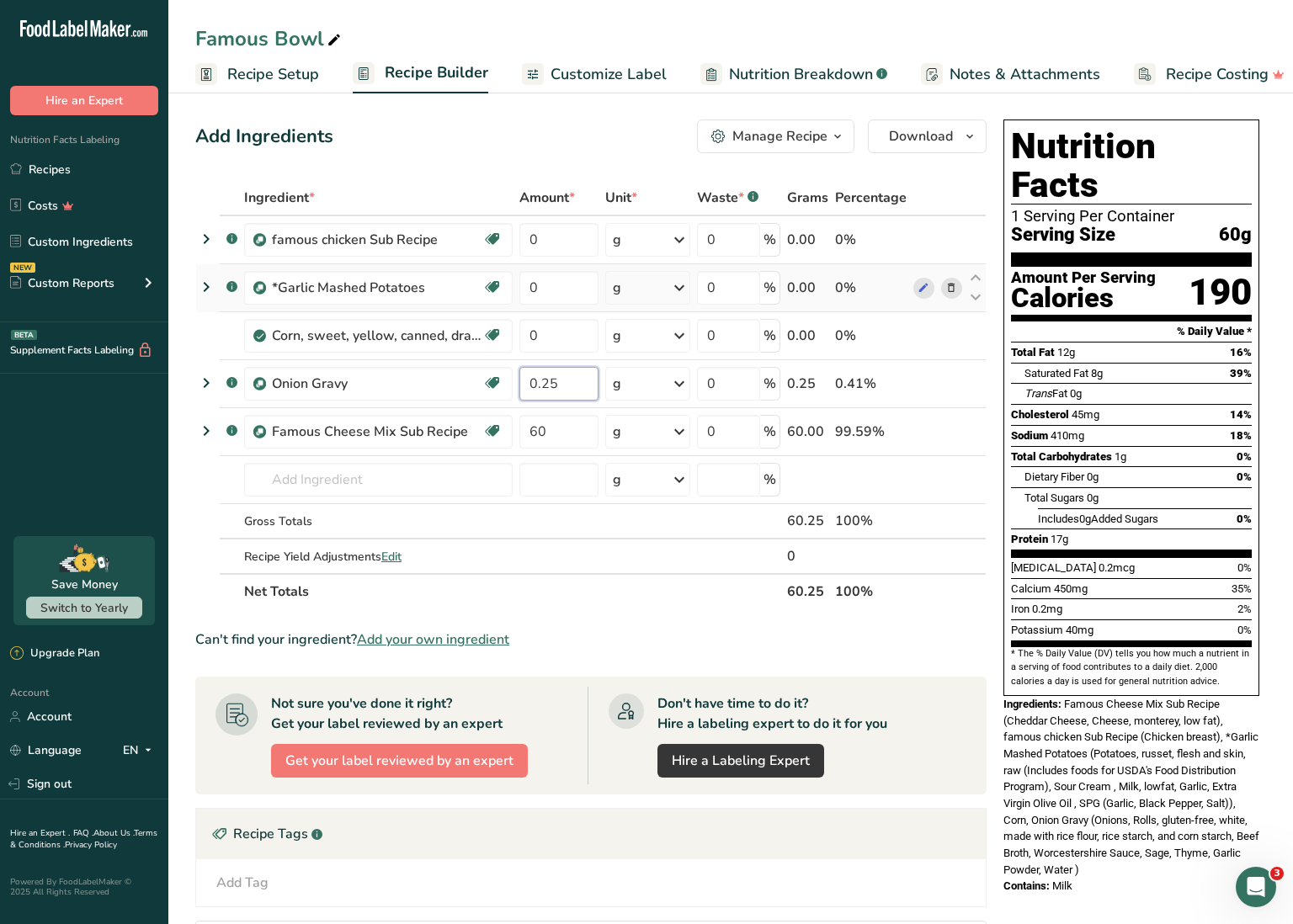
type input "0.25"
click at [640, 383] on div "Ingredient * Amount * Unit * Waste * .a-a{fill:#347362;}.b-a{fill:#fff;} Grams …" at bounding box center [590, 395] width 791 height 429
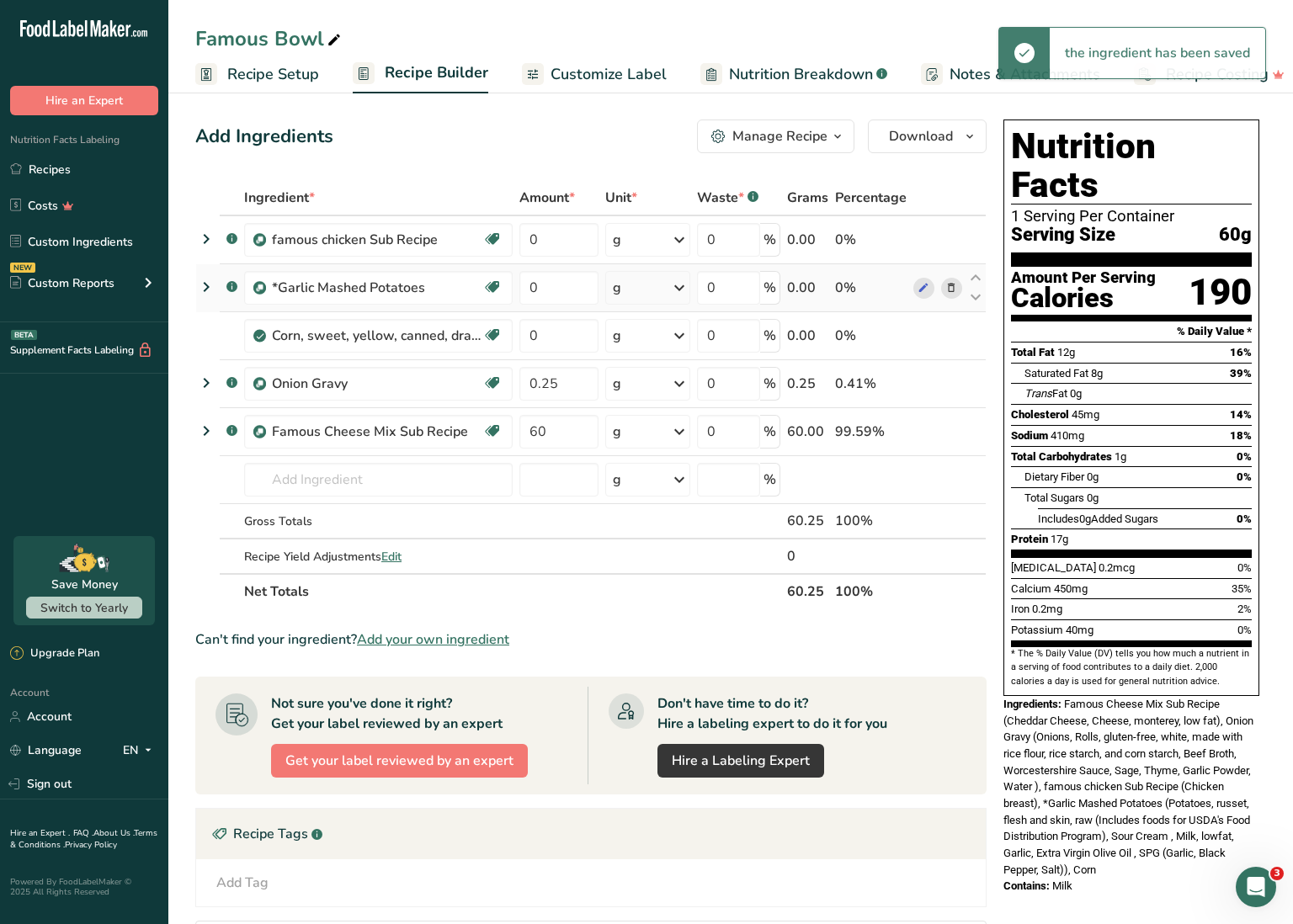
click at [655, 383] on div "g" at bounding box center [648, 384] width 85 height 34
click at [651, 516] on div "See more" at bounding box center [686, 517] width 142 height 18
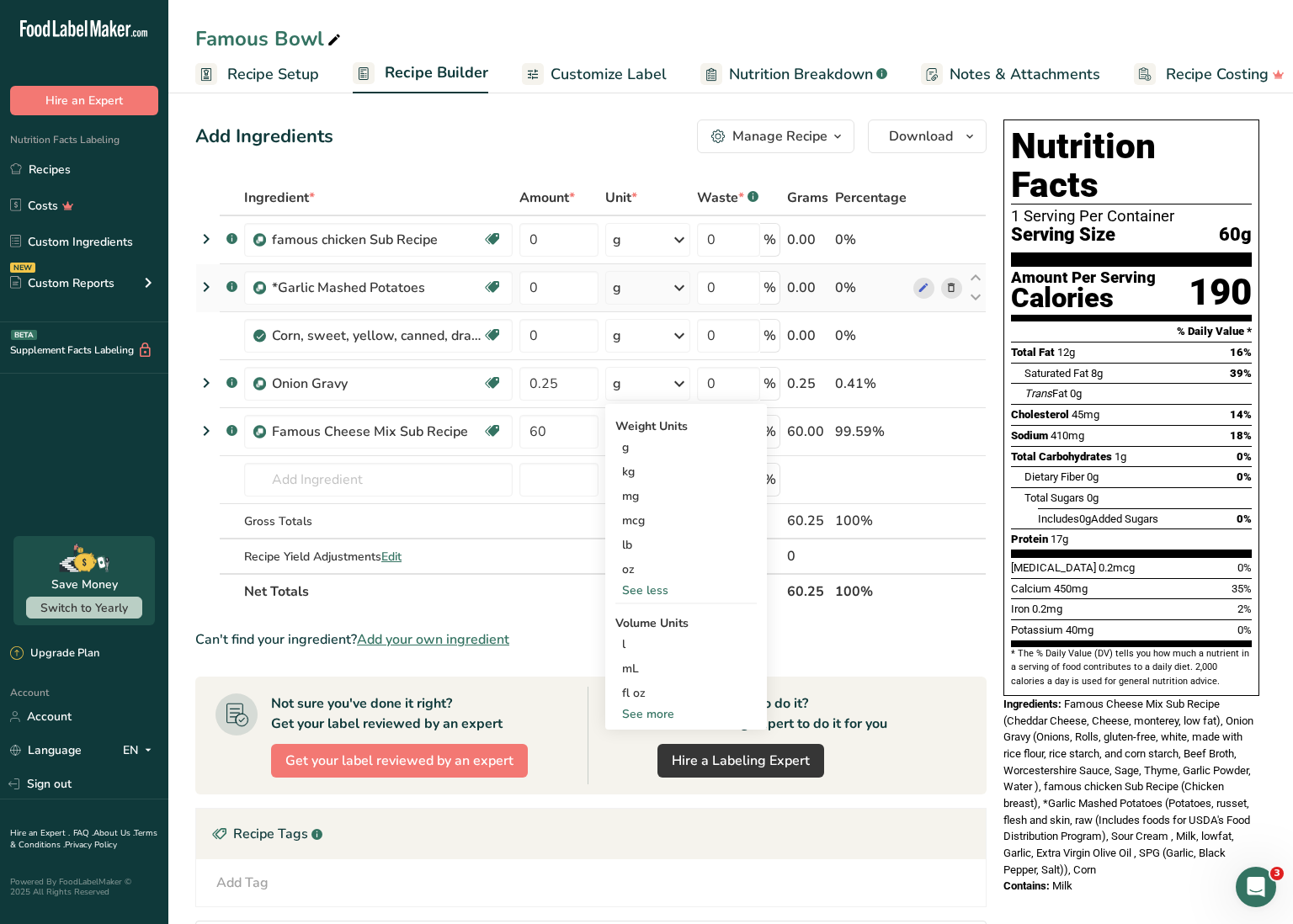
click at [637, 719] on div "See more" at bounding box center [686, 714] width 142 height 18
click at [644, 765] on div "cup" at bounding box center [686, 766] width 128 height 18
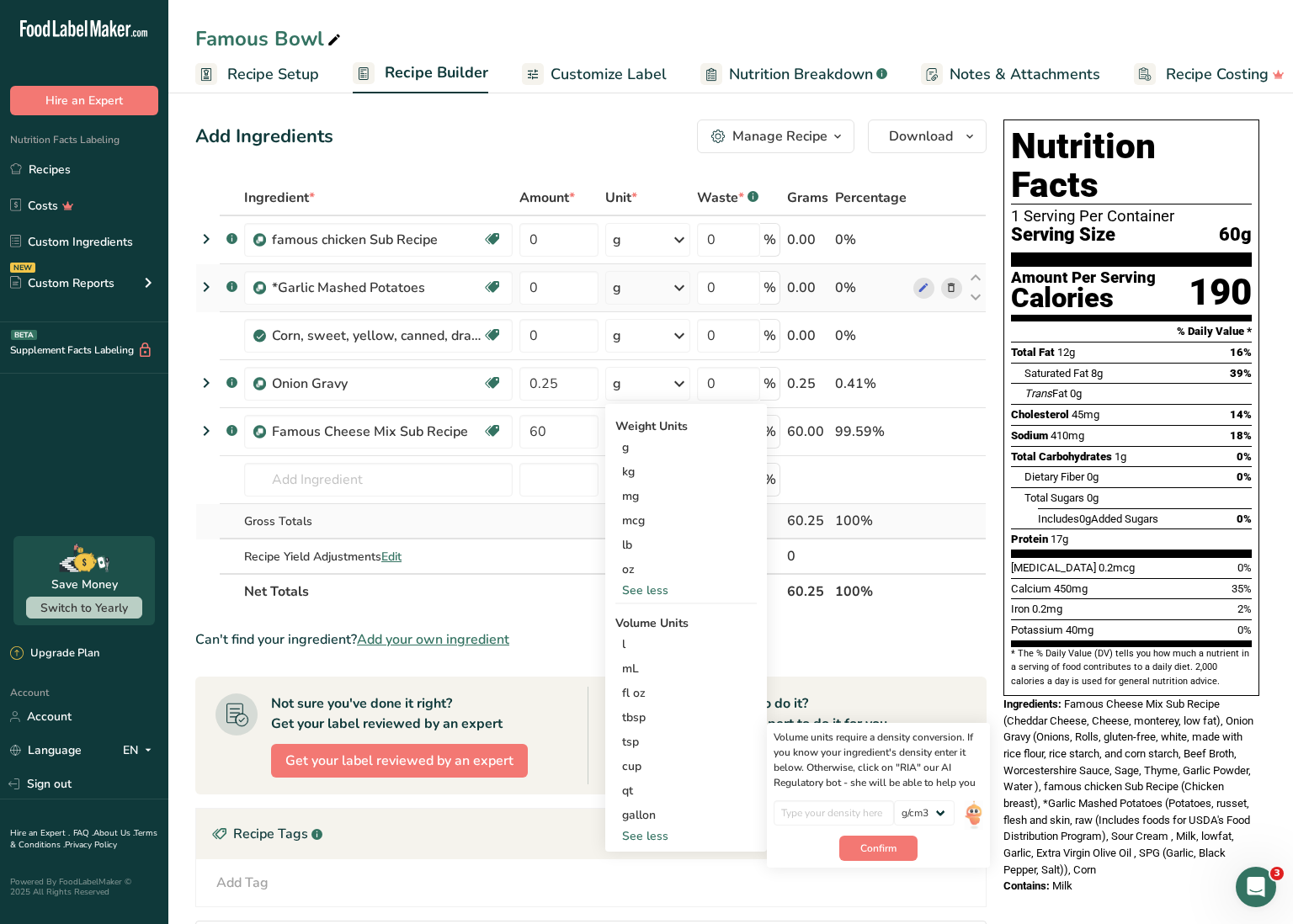
click at [552, 535] on td at bounding box center [559, 522] width 86 height 36
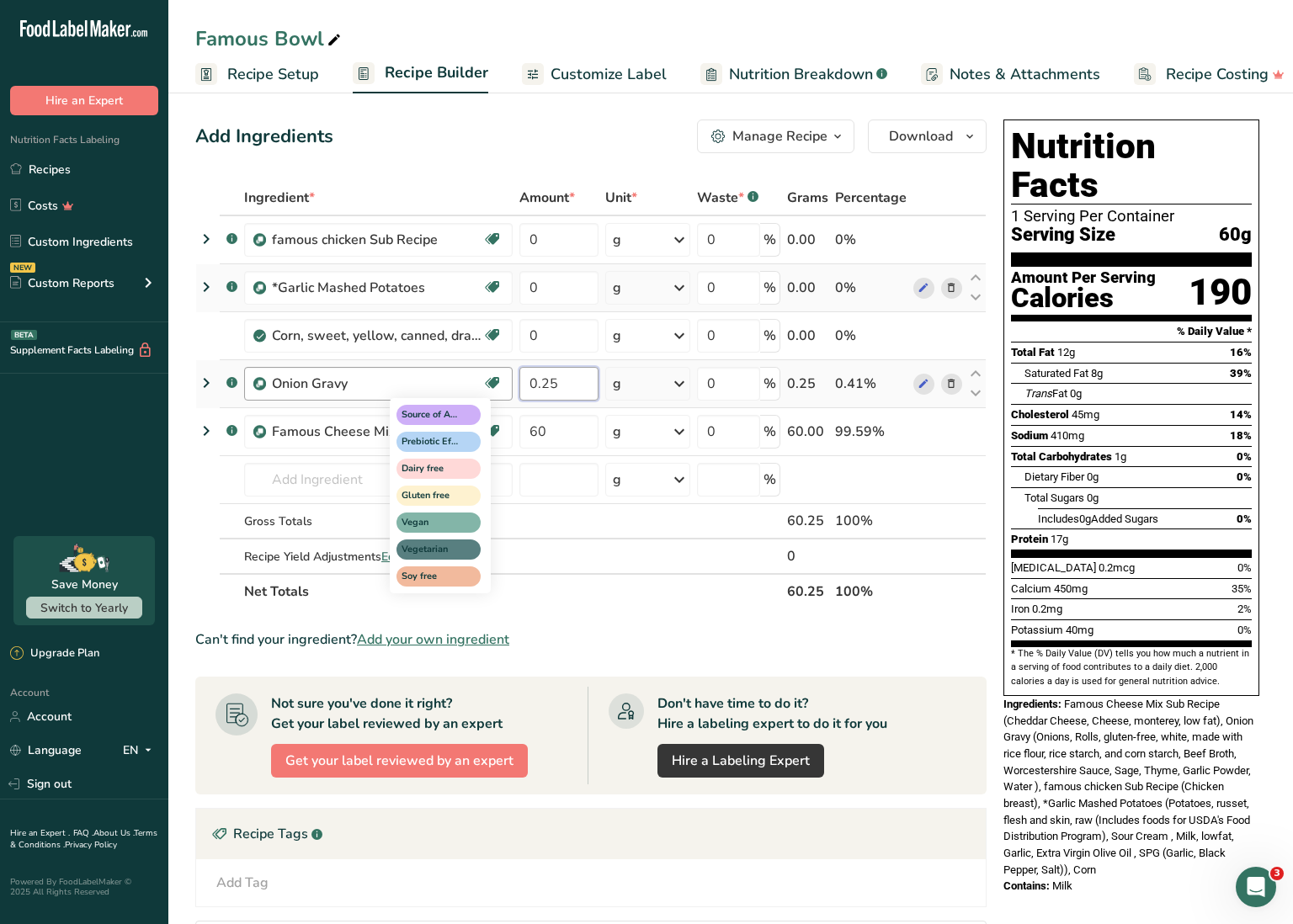
drag, startPoint x: 565, startPoint y: 382, endPoint x: 499, endPoint y: 378, distance: 66.1
click at [499, 378] on tr ".a-a{fill:#347362;}.b-a{fill:#fff;} Onion Gravy Source of Antioxidants [MEDICAL…" at bounding box center [590, 384] width 789 height 48
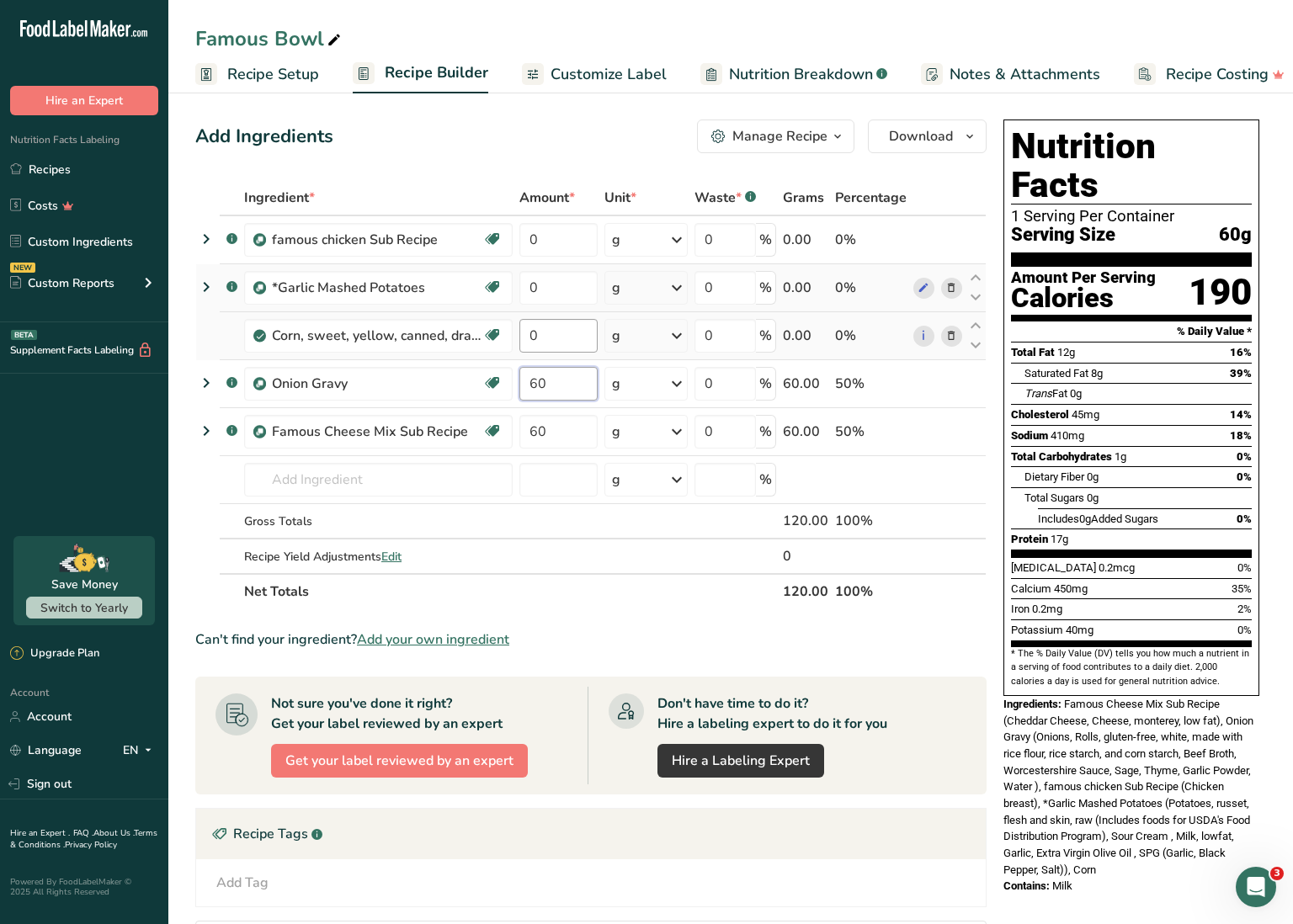
type input "60"
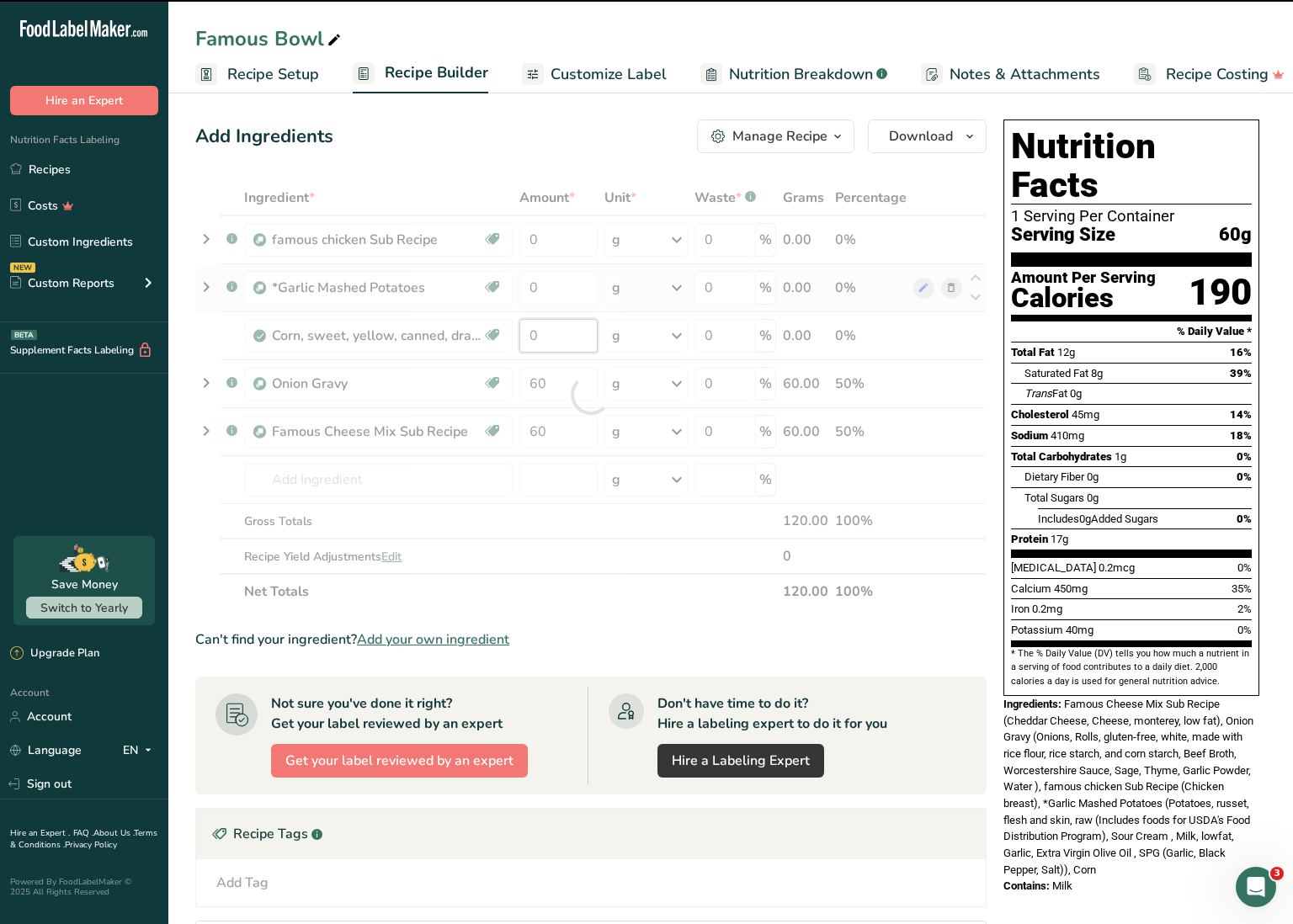
drag, startPoint x: 555, startPoint y: 336, endPoint x: 510, endPoint y: 331, distance: 45.3
click at [510, 331] on div "Ingredient * Amount * Unit * Waste * .a-a{fill:#347362;}.b-a{fill:#fff;} Grams …" at bounding box center [590, 395] width 791 height 429
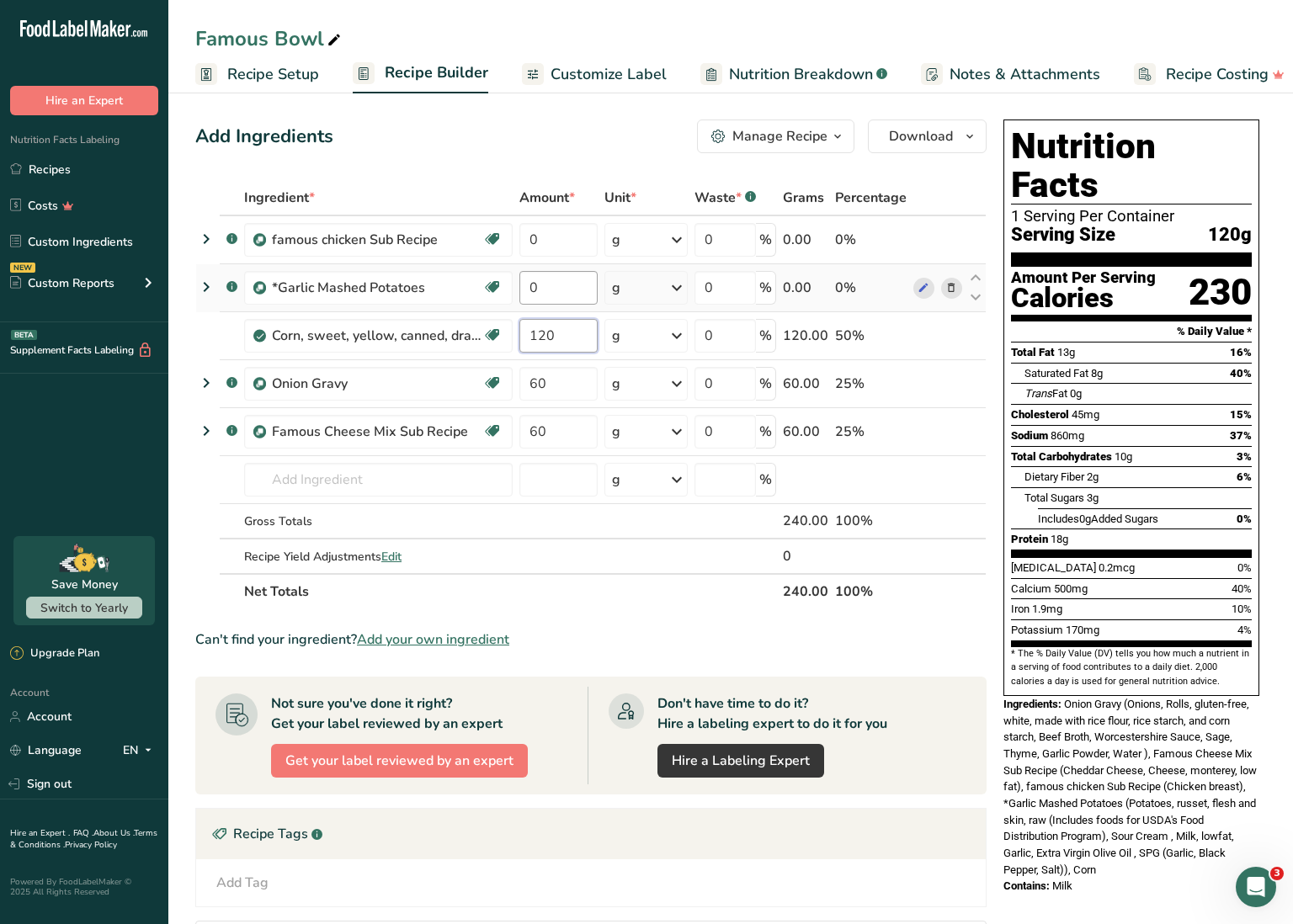
type input "120"
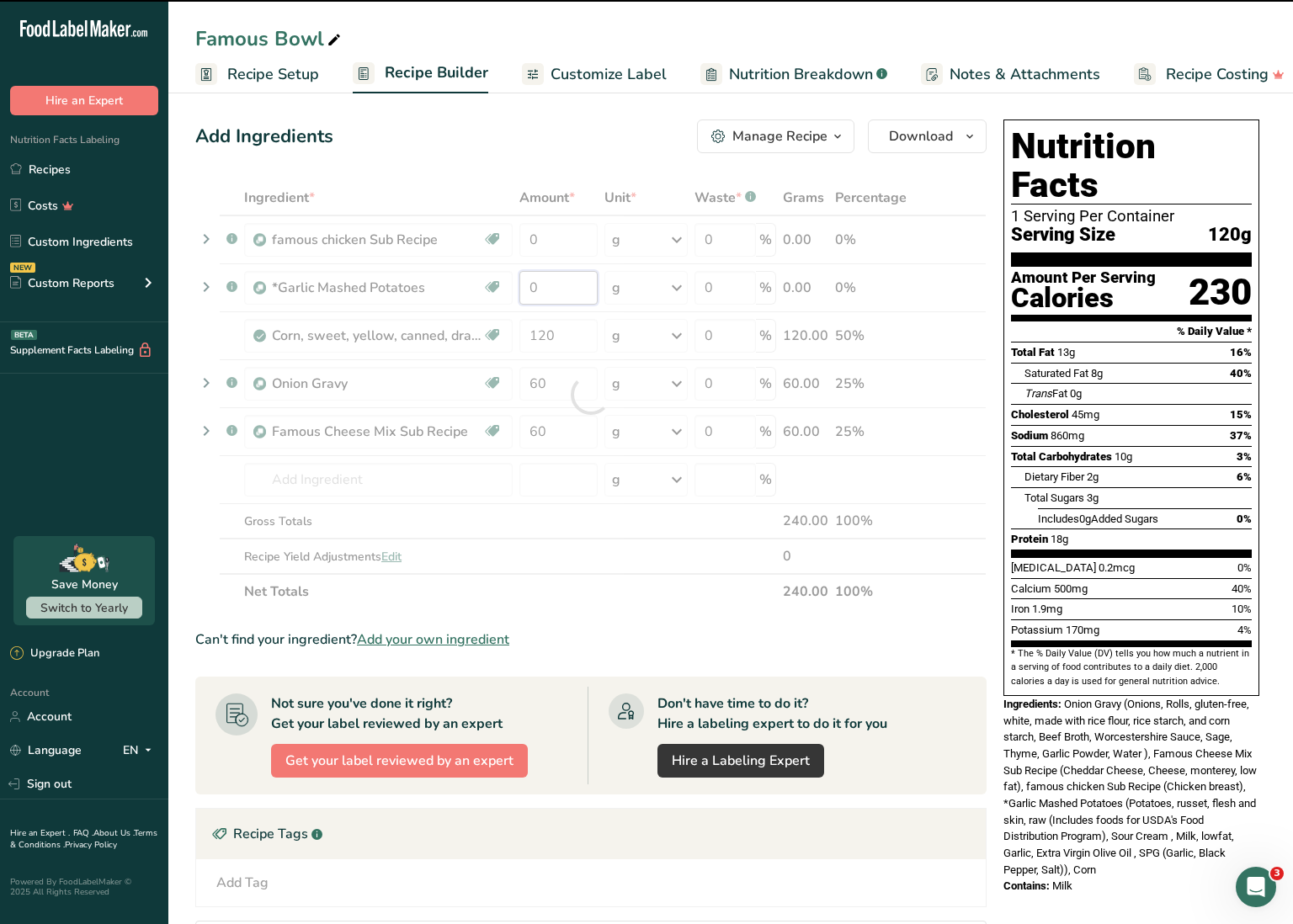
drag, startPoint x: 553, startPoint y: 287, endPoint x: 506, endPoint y: 282, distance: 47.3
click at [506, 282] on div "Ingredient * Amount * Unit * Waste * .a-a{fill:#347362;}.b-a{fill:#fff;} Grams …" at bounding box center [590, 395] width 791 height 429
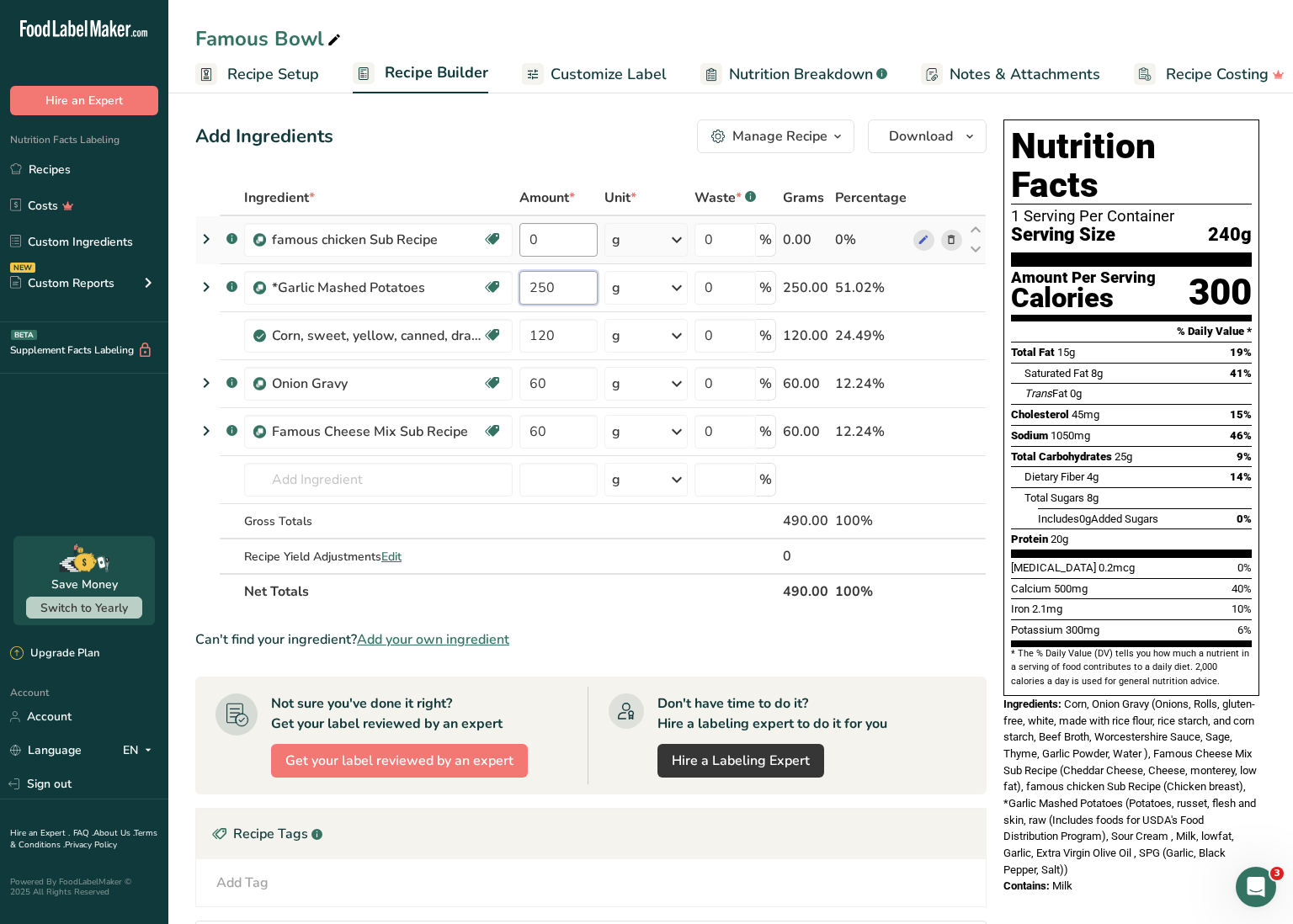
type input "250"
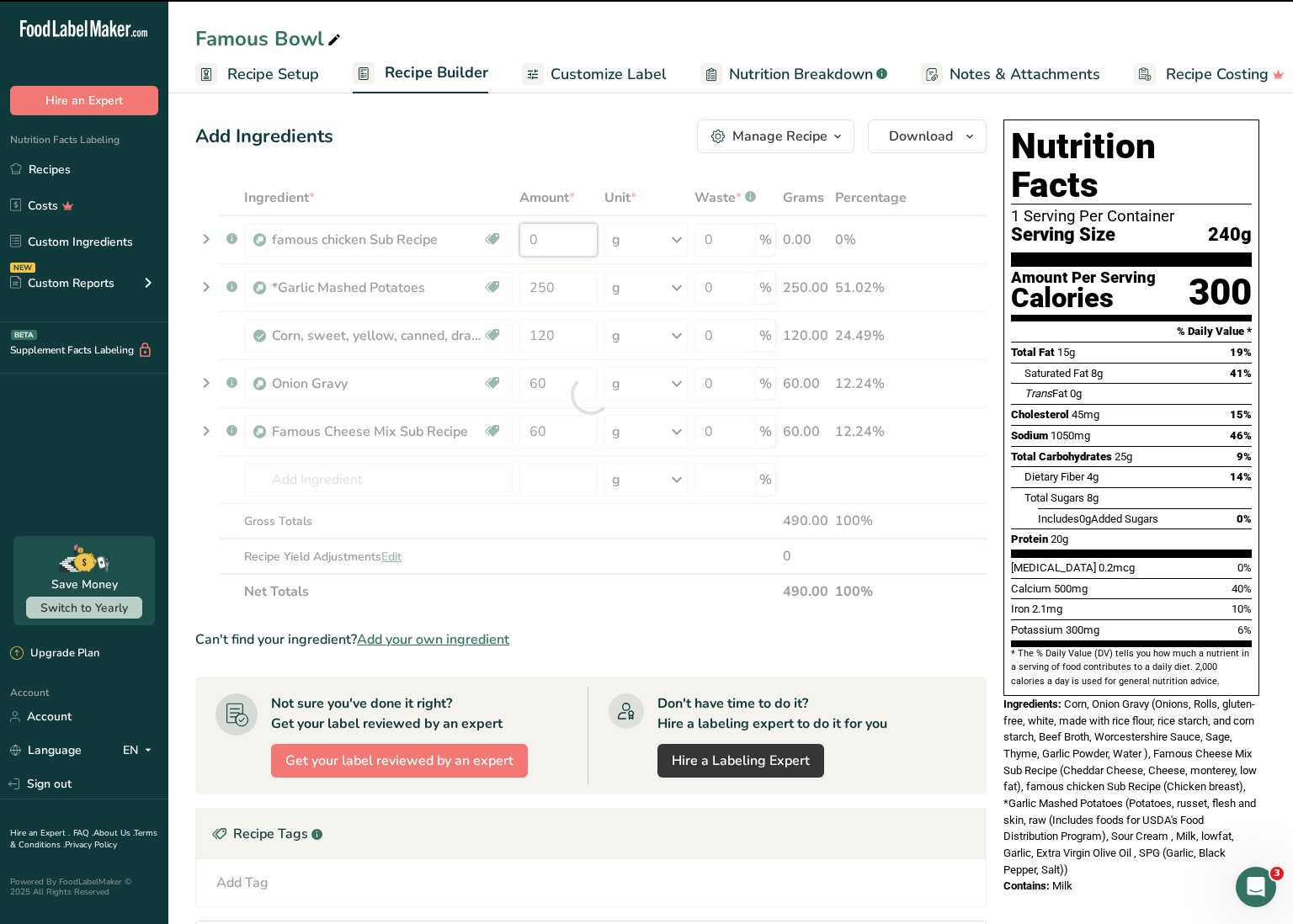
drag, startPoint x: 543, startPoint y: 237, endPoint x: 503, endPoint y: 236, distance: 40.0
click at [503, 236] on div "Ingredient * Amount * Unit * Waste * .a-a{fill:#347362;}.b-a{fill:#fff;} Grams …" at bounding box center [590, 395] width 791 height 429
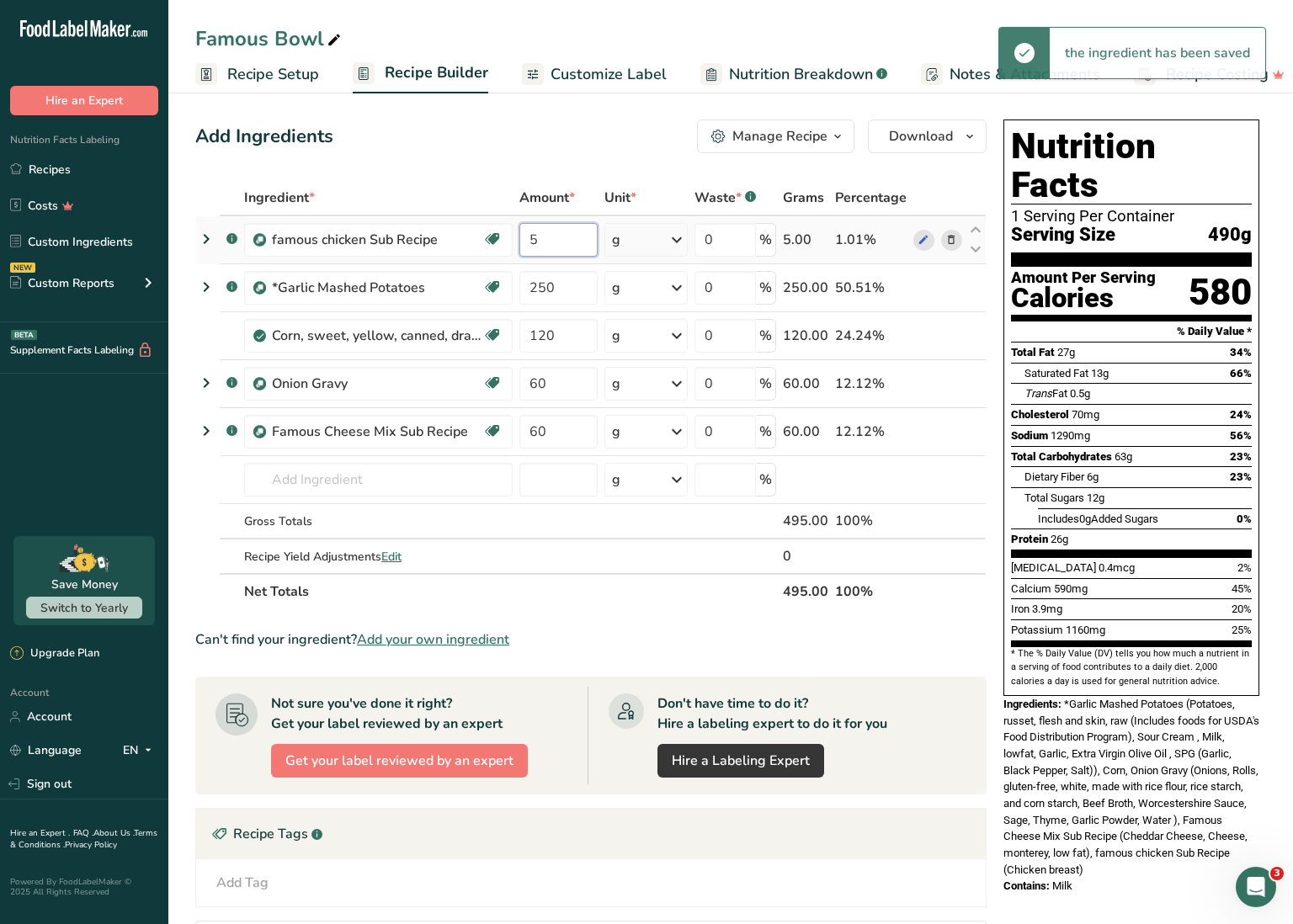
type input "5"
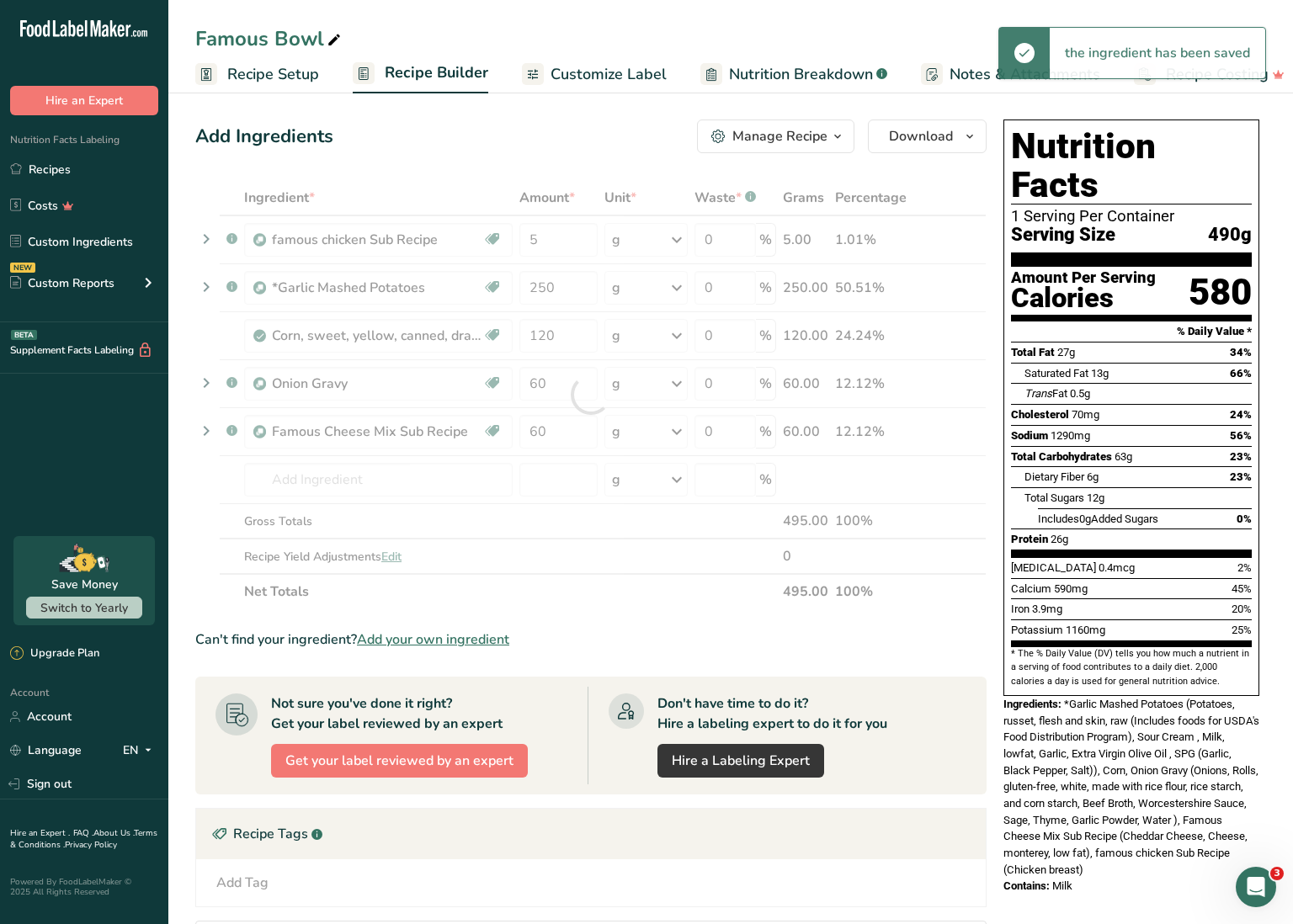
click at [652, 241] on div "Ingredient * Amount * Unit * Waste * .a-a{fill:#347362;}.b-a{fill:#fff;} Grams …" at bounding box center [590, 395] width 791 height 429
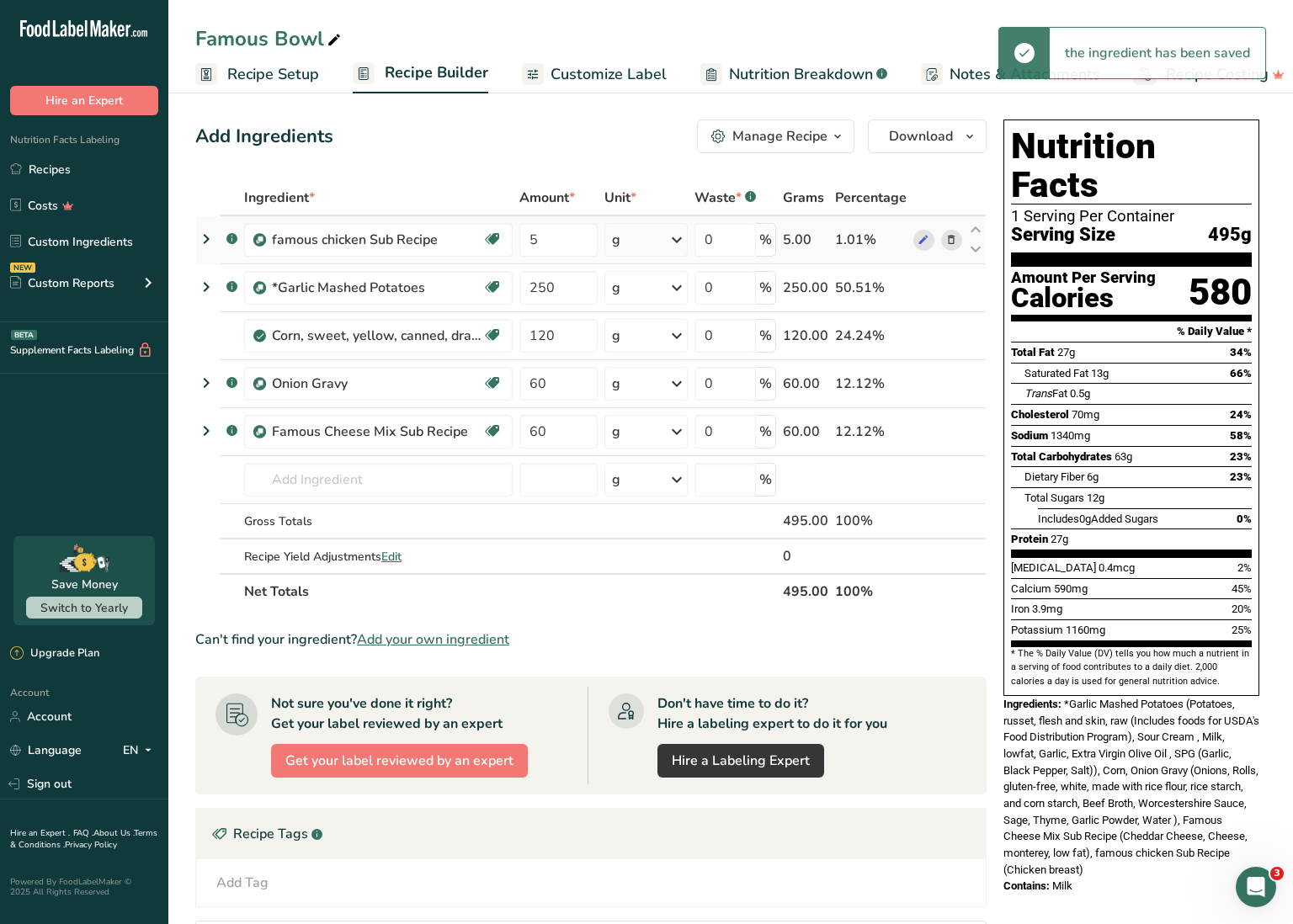
click at [671, 242] on icon at bounding box center [677, 240] width 20 height 31
click at [666, 374] on div "See more" at bounding box center [685, 373] width 142 height 18
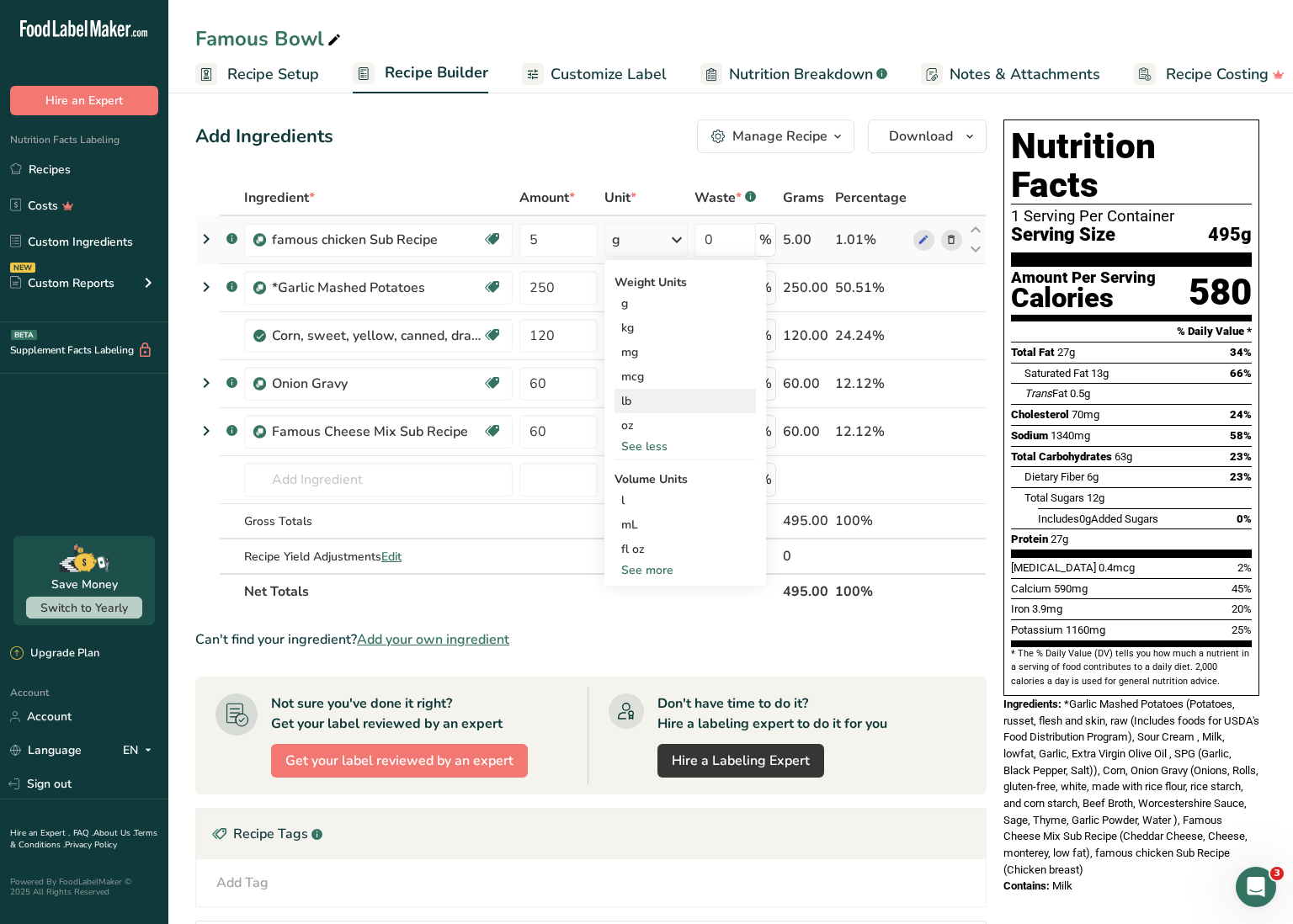
scroll to position [0, 0]
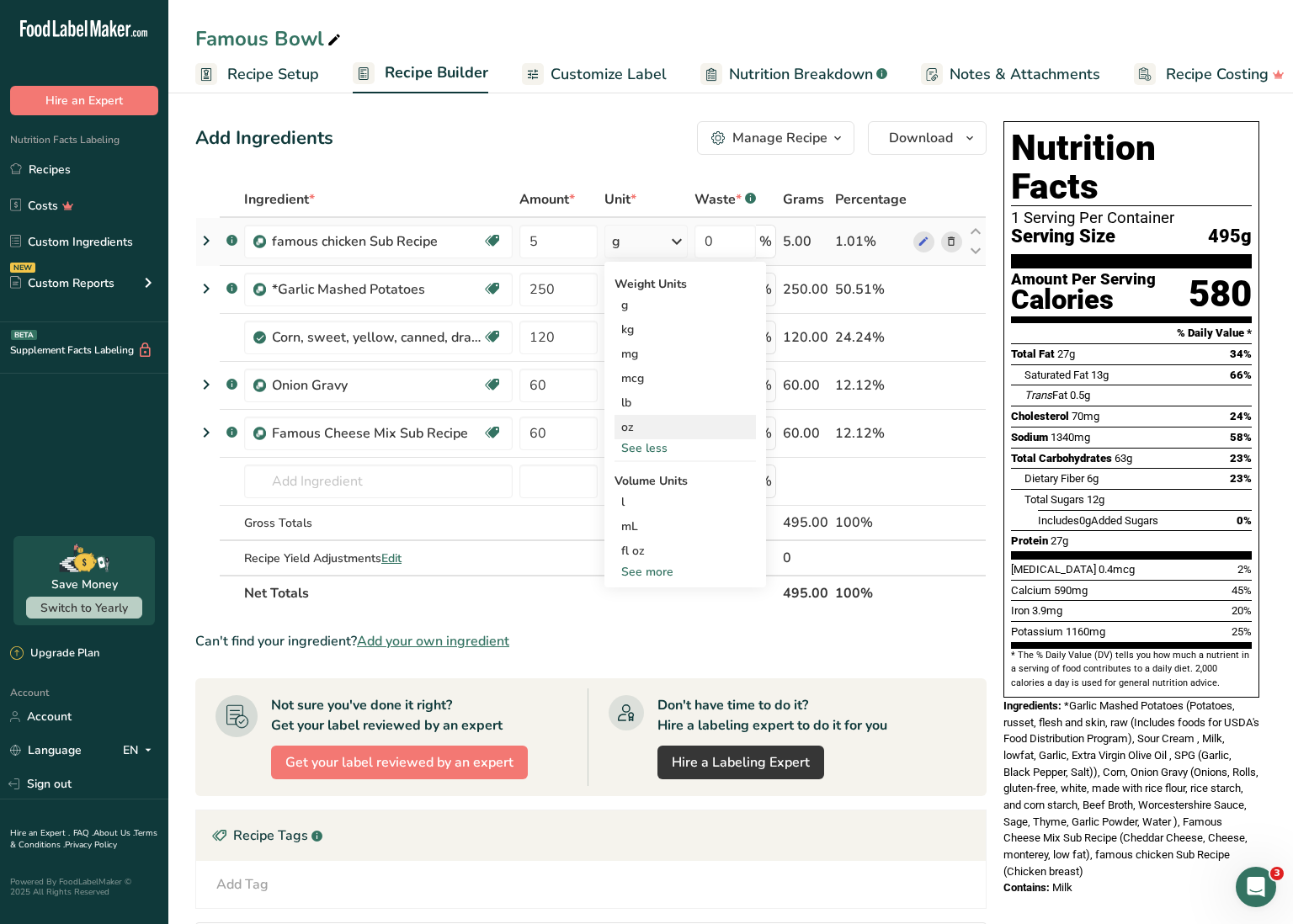
click at [644, 429] on div "oz" at bounding box center [685, 427] width 142 height 25
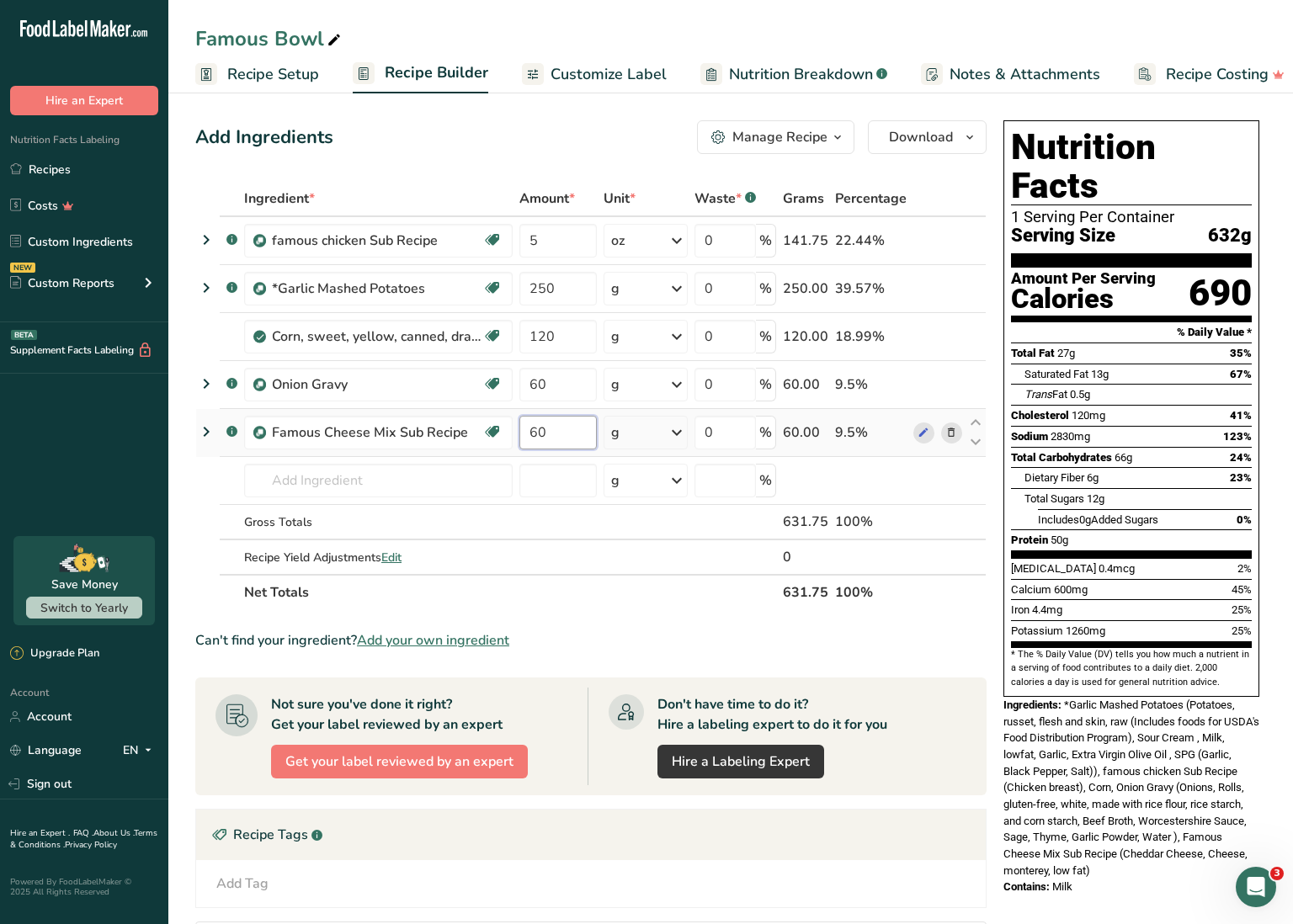
drag, startPoint x: 532, startPoint y: 429, endPoint x: 553, endPoint y: 430, distance: 21.0
click at [555, 431] on input "60" at bounding box center [558, 433] width 77 height 34
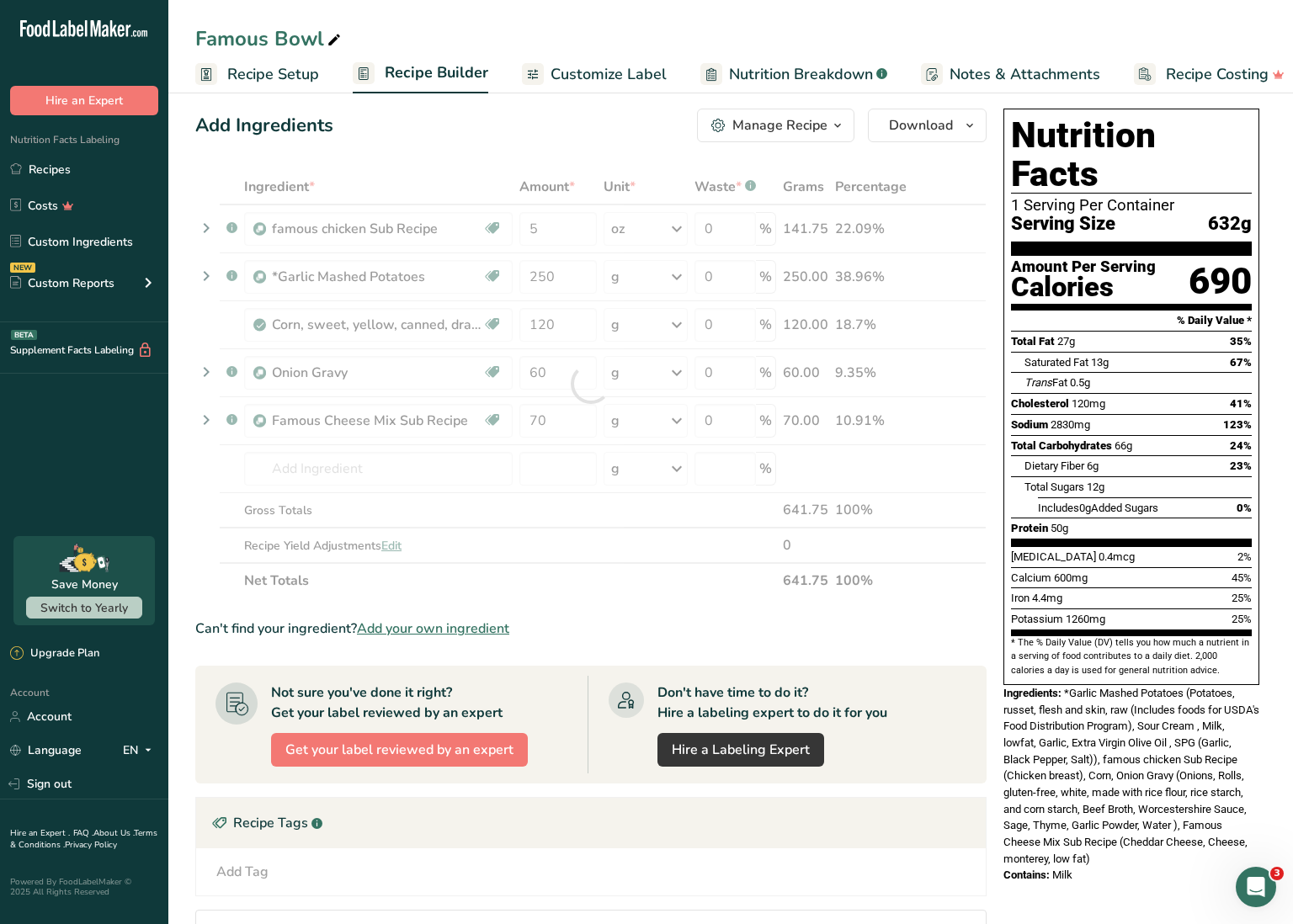
scroll to position [12, 0]
click at [626, 620] on div "Can't find your ingredient? Add your own ingredient" at bounding box center [590, 629] width 791 height 20
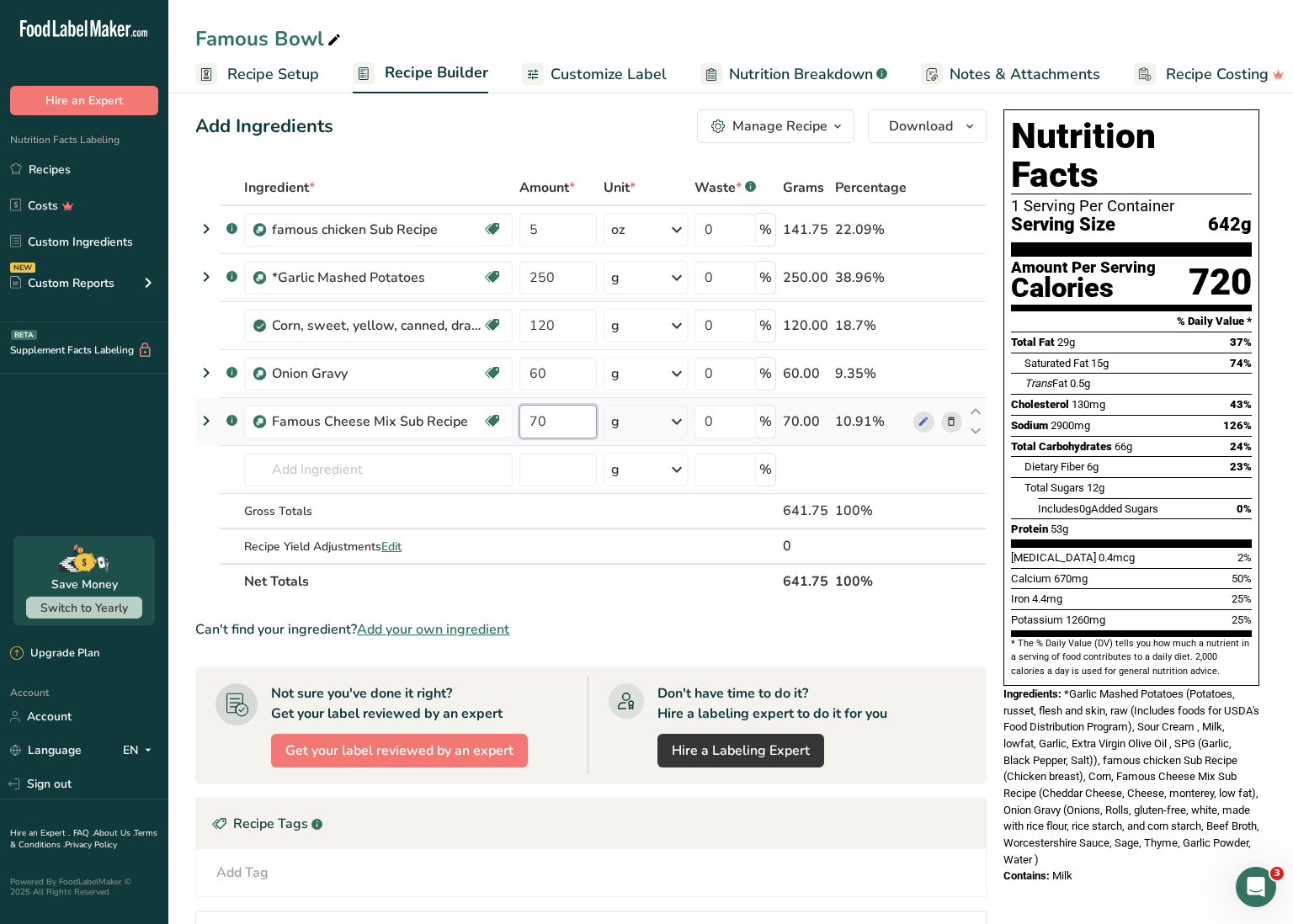
drag, startPoint x: 531, startPoint y: 418, endPoint x: 549, endPoint y: 420, distance: 18.1
click at [549, 420] on input "70" at bounding box center [558, 422] width 77 height 34
type input "65"
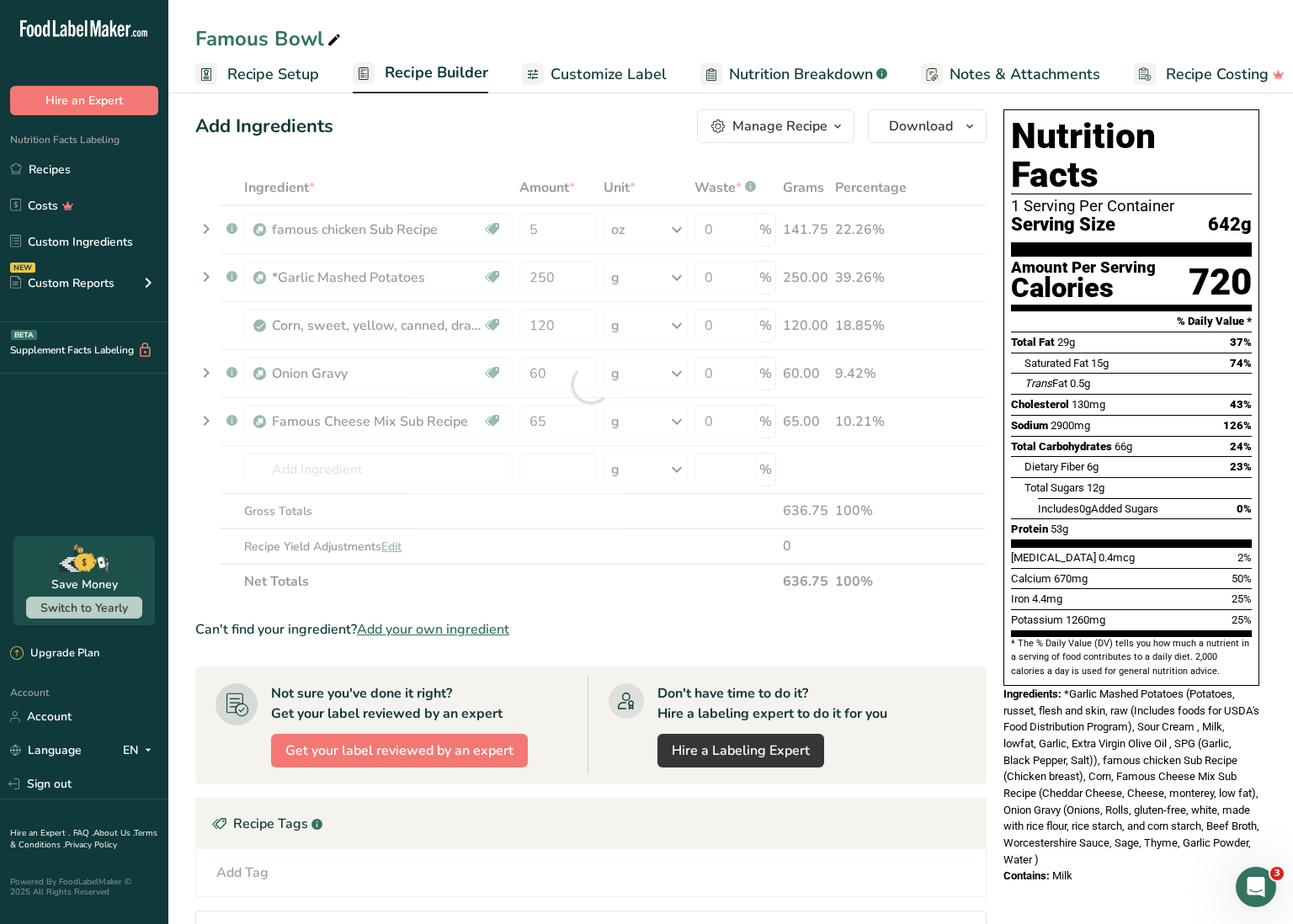
click at [571, 573] on div "Ingredient * Amount * Unit * Waste * .a-a{fill:#347362;}.b-a{fill:#fff;} Grams …" at bounding box center [590, 385] width 791 height 429
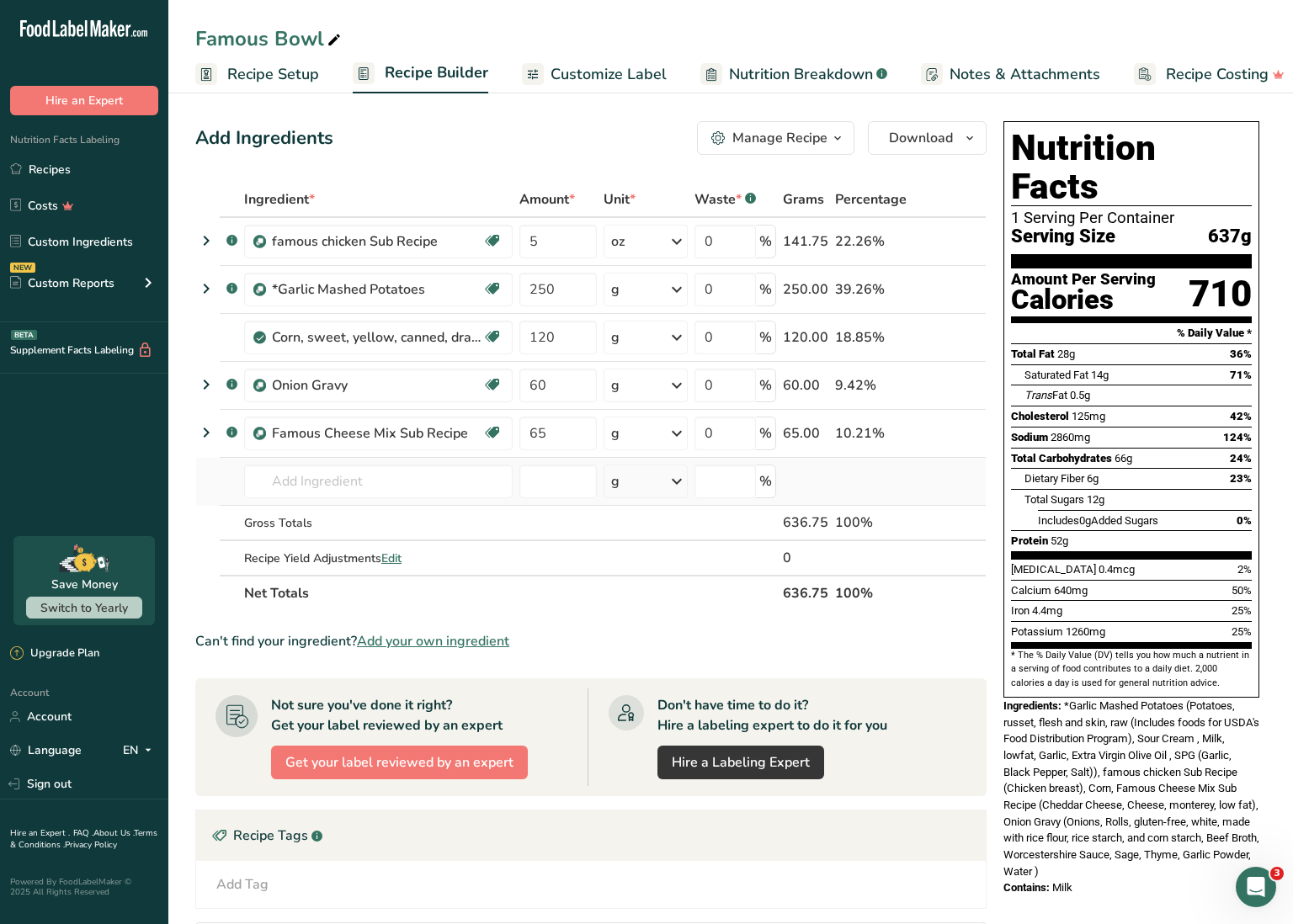
scroll to position [0, 0]
click at [333, 39] on icon at bounding box center [334, 41] width 15 height 24
type input "Famous Bowl REGULAR"
click at [92, 175] on link "Recipes" at bounding box center [84, 170] width 169 height 32
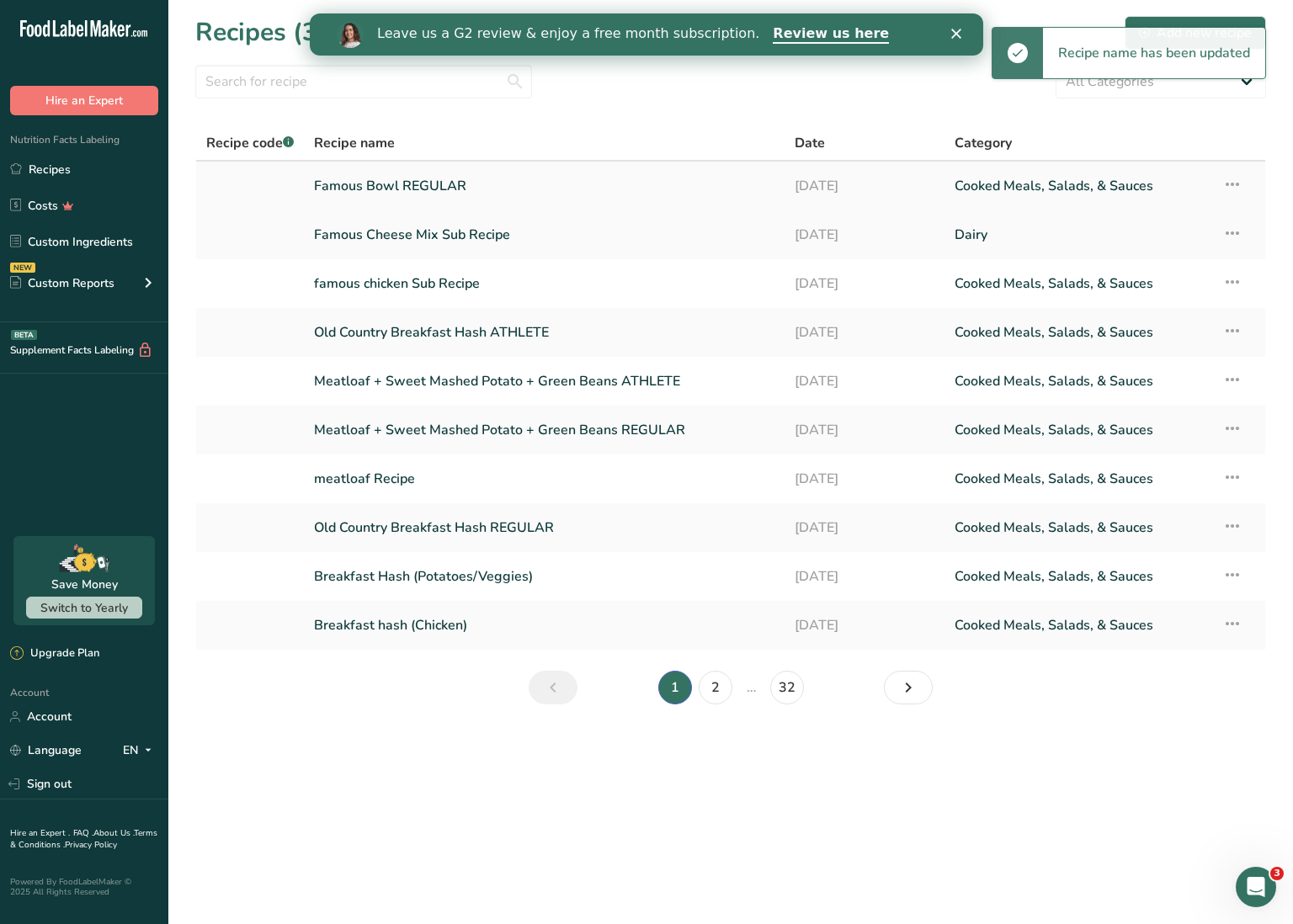
click at [1230, 186] on icon at bounding box center [1233, 185] width 20 height 31
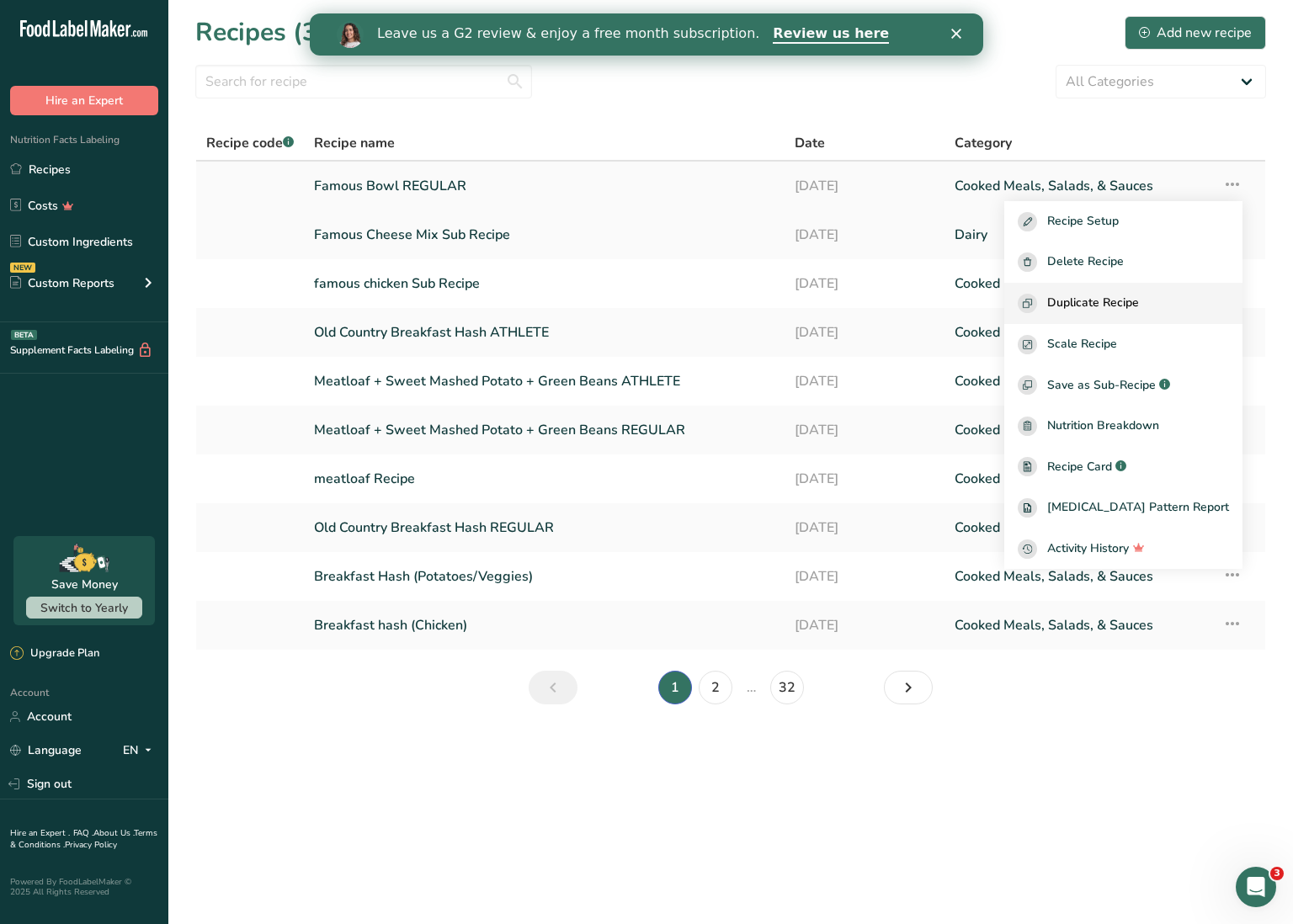
click at [1140, 303] on span "Duplicate Recipe" at bounding box center [1093, 303] width 92 height 19
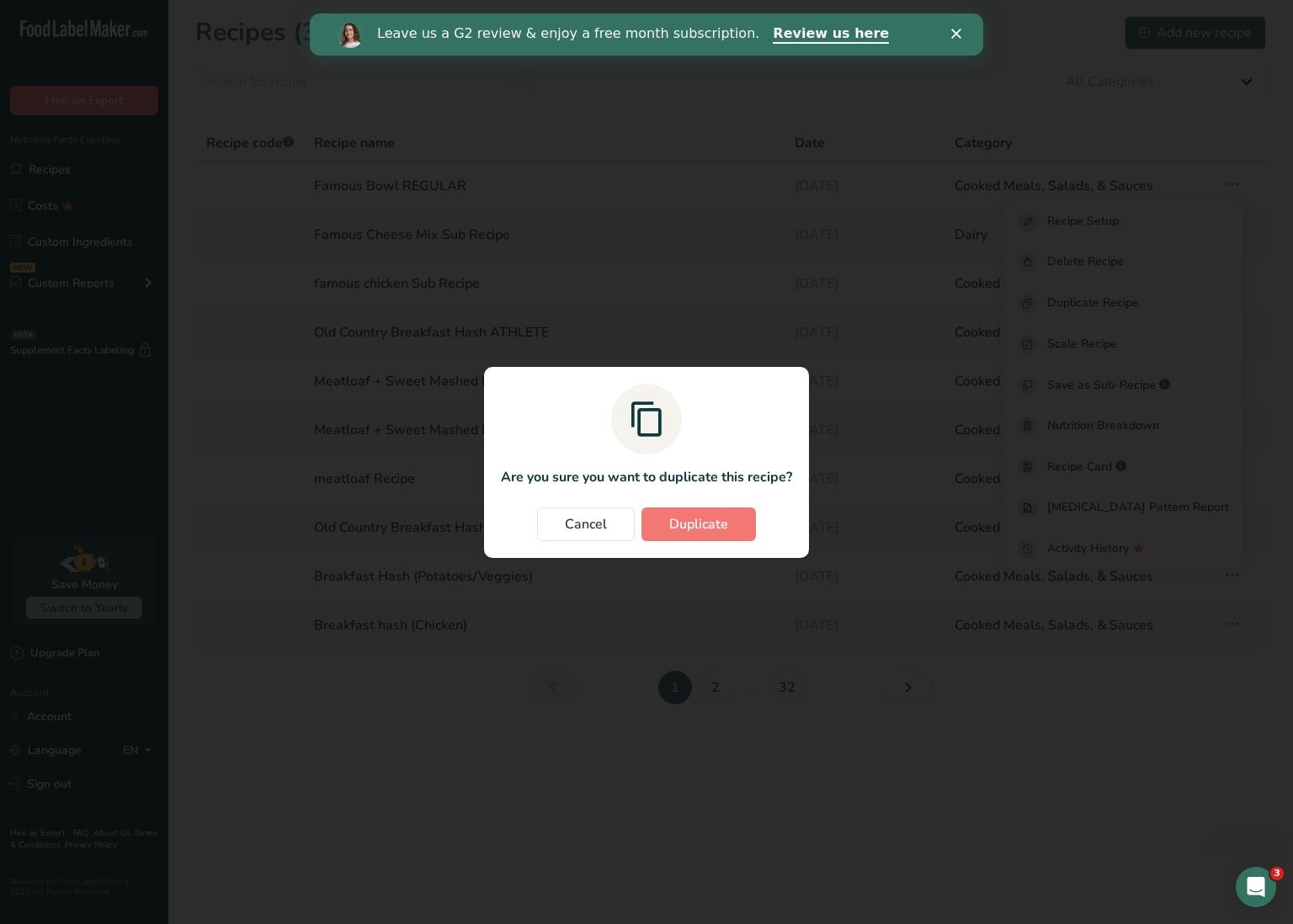
click at [738, 516] on button "Duplicate" at bounding box center [699, 525] width 114 height 34
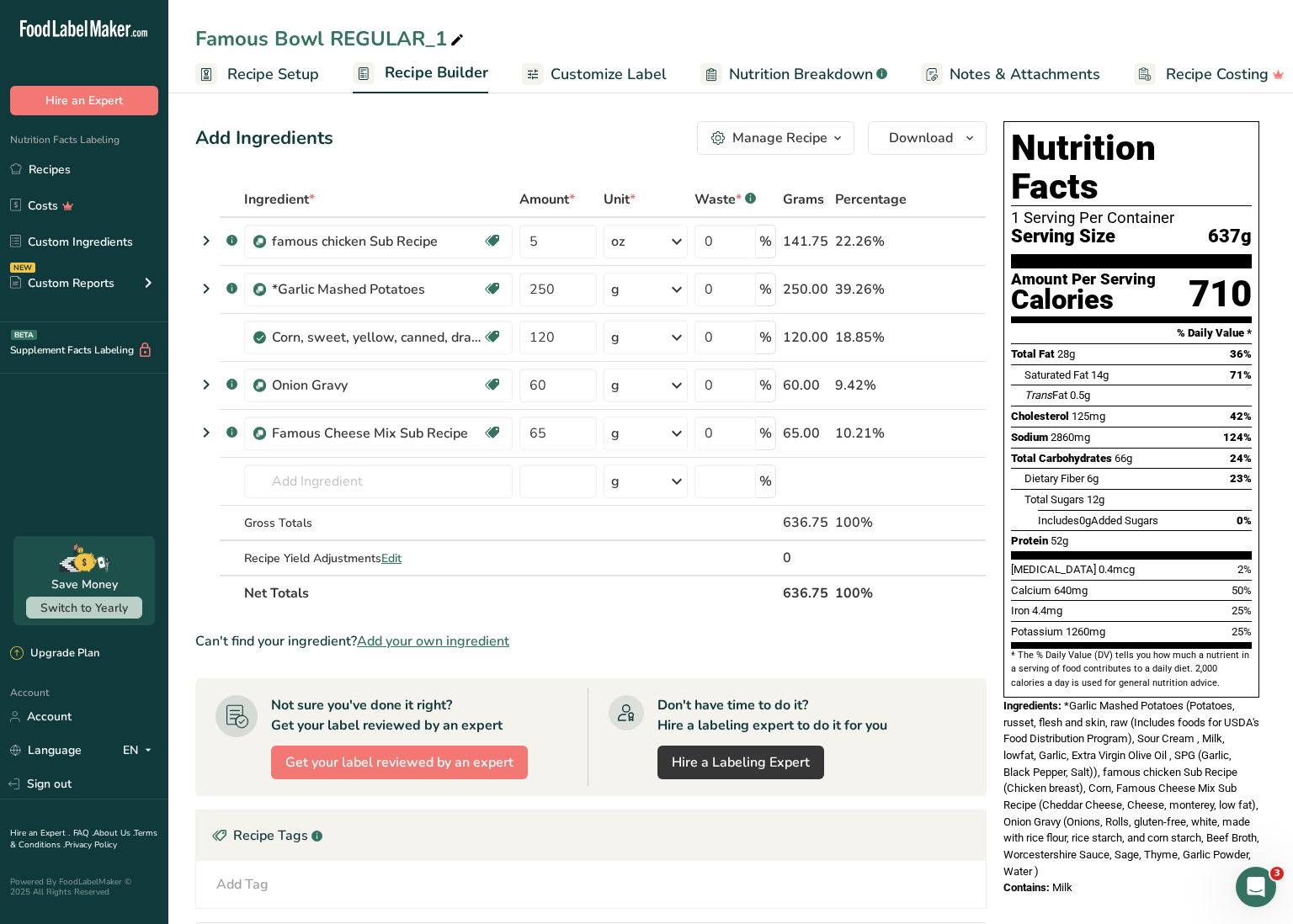
click at [463, 36] on icon at bounding box center [457, 41] width 15 height 24
drag, startPoint x: 327, startPoint y: 38, endPoint x: 456, endPoint y: 40, distance: 129.0
click at [456, 40] on input "Famous Bowl REGULAR_1" at bounding box center [730, 39] width 1071 height 31
type input "Famous Bowl ATHLETE"
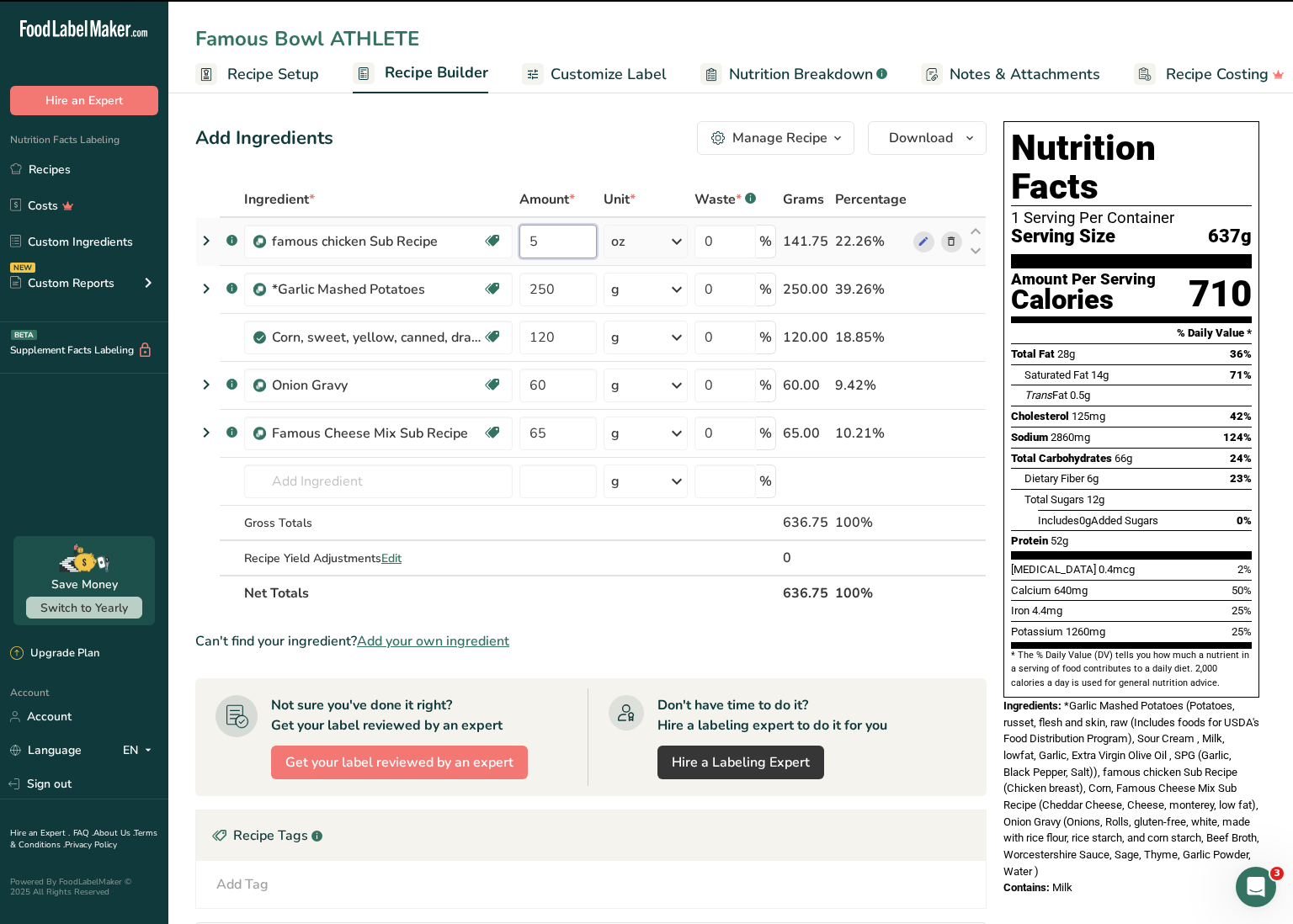
drag, startPoint x: 528, startPoint y: 238, endPoint x: 540, endPoint y: 237, distance: 12.0
click at [540, 237] on input "5" at bounding box center [558, 242] width 77 height 34
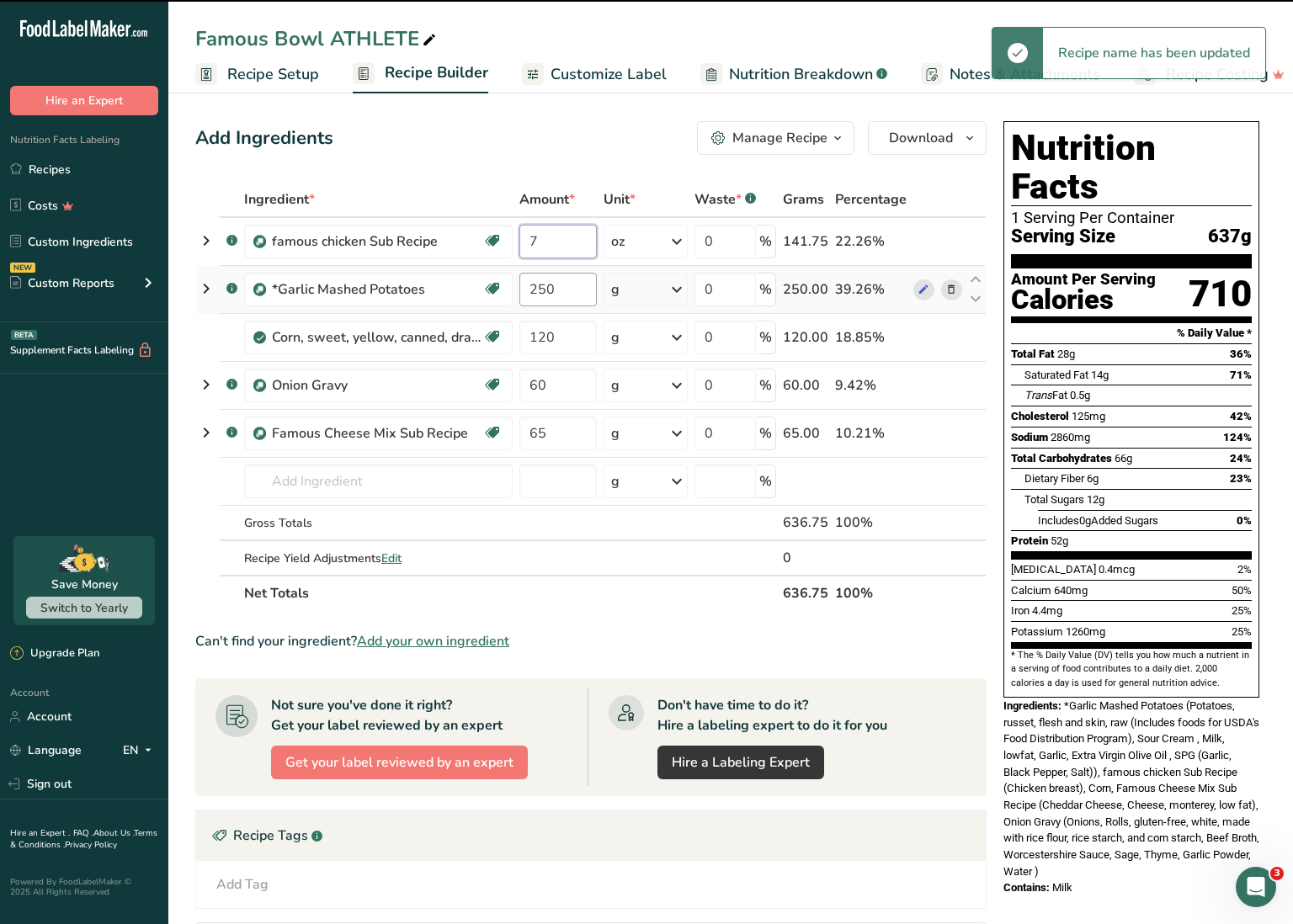
type input "5"
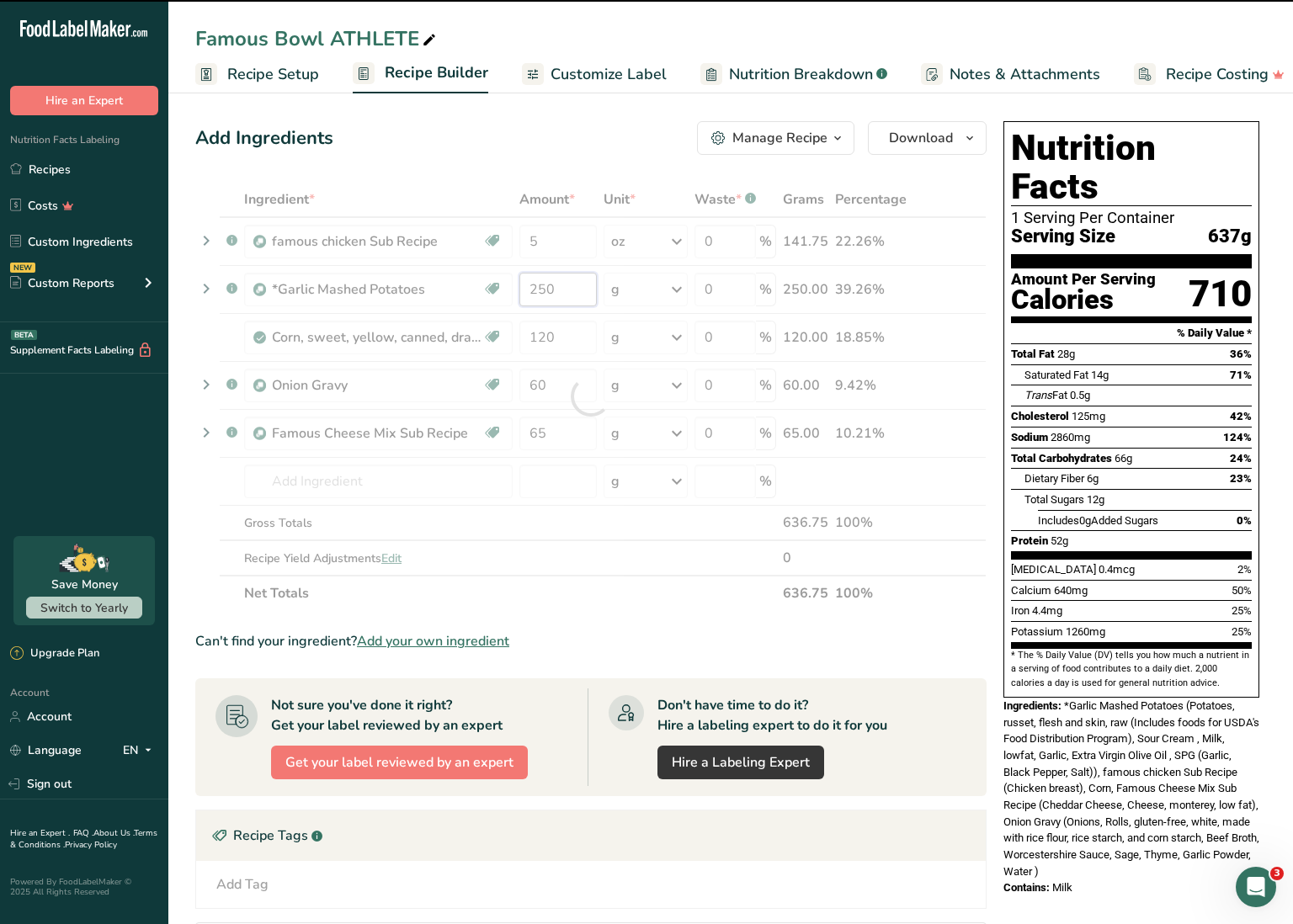
drag, startPoint x: 531, startPoint y: 287, endPoint x: 555, endPoint y: 289, distance: 24.1
click at [555, 289] on div "Ingredient * Amount * Unit * Waste * .a-a{fill:#347362;}.b-a{fill:#fff;} Grams …" at bounding box center [590, 396] width 791 height 429
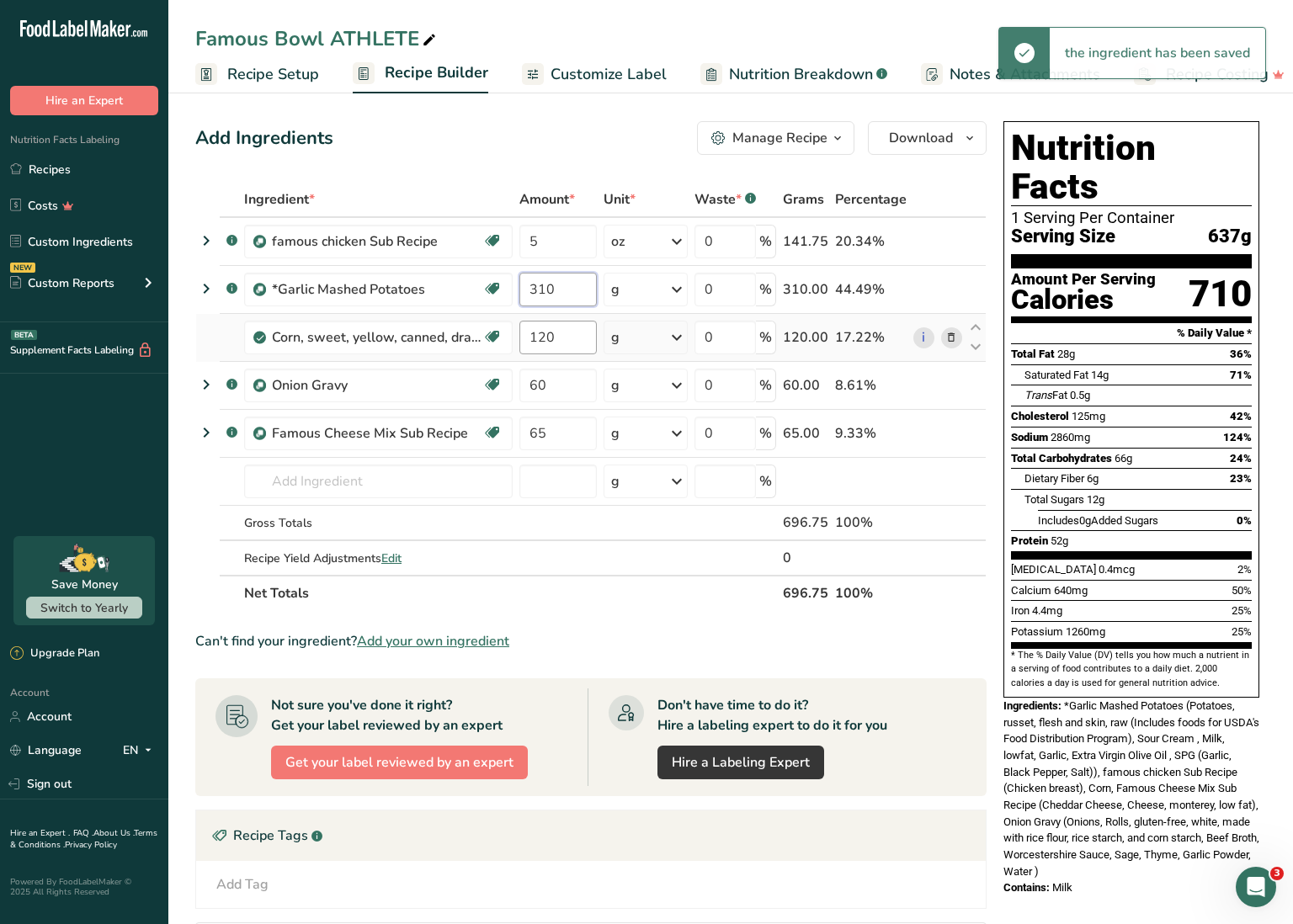
type input "310"
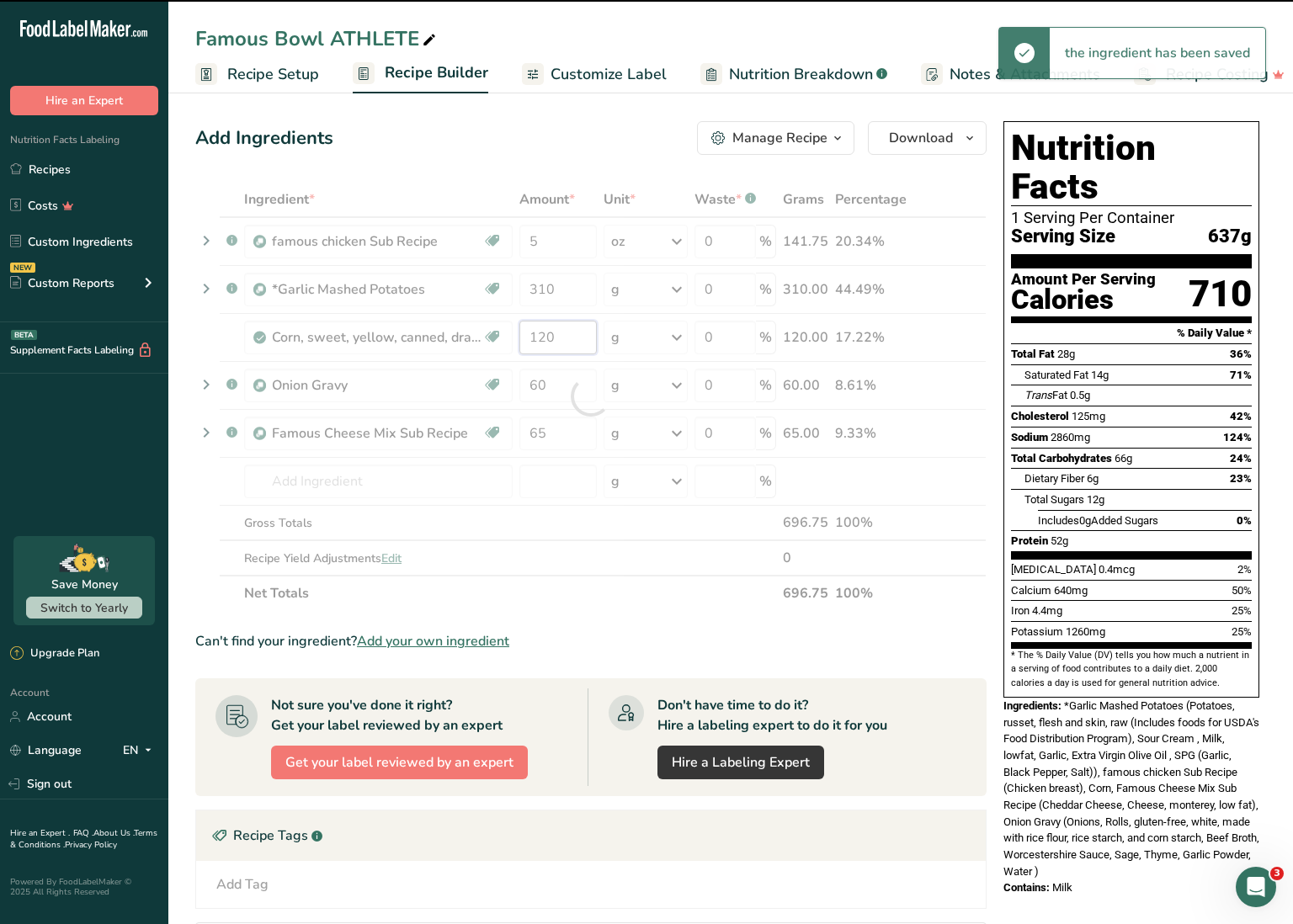
drag, startPoint x: 527, startPoint y: 336, endPoint x: 568, endPoint y: 340, distance: 41.2
click at [568, 340] on div "Ingredient * Amount * Unit * Waste * .a-a{fill:#347362;}.b-a{fill:#fff;} Grams …" at bounding box center [590, 396] width 791 height 429
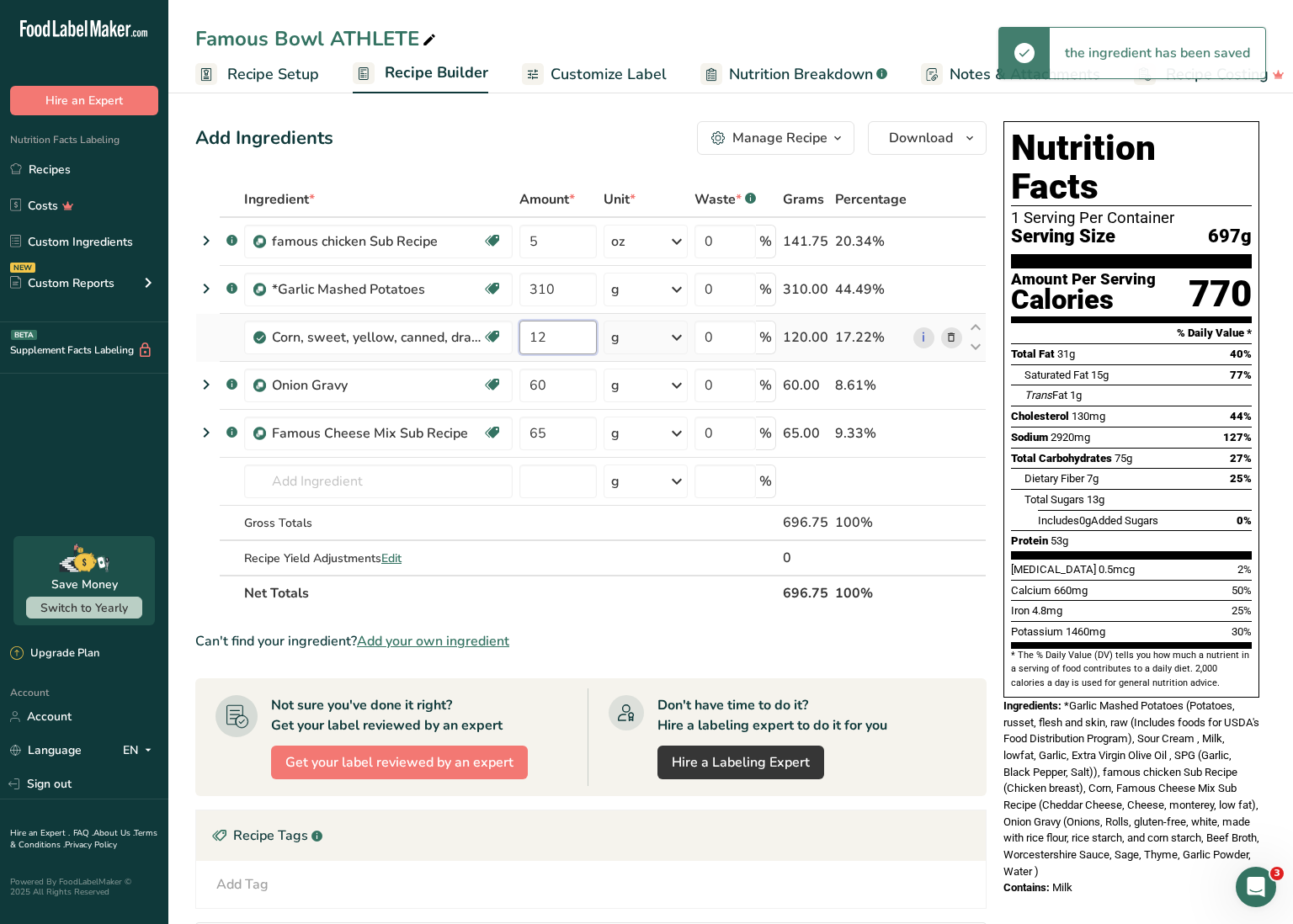
type input "1"
type input "240"
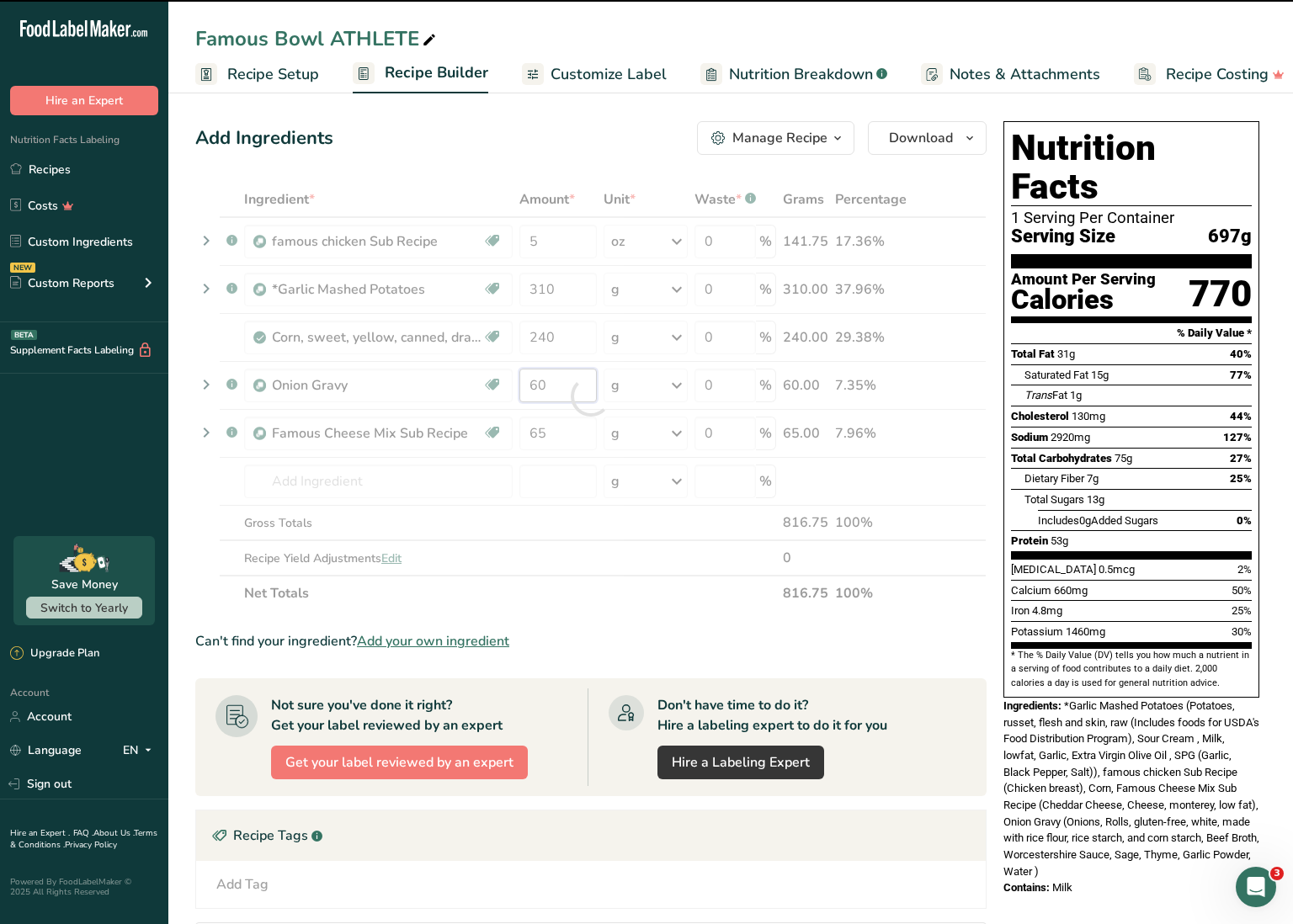
drag, startPoint x: 527, startPoint y: 387, endPoint x: 551, endPoint y: 387, distance: 24.0
click at [551, 387] on div "Ingredient * Amount * Unit * Waste * .a-a{fill:#347362;}.b-a{fill:#fff;} Grams …" at bounding box center [590, 396] width 791 height 429
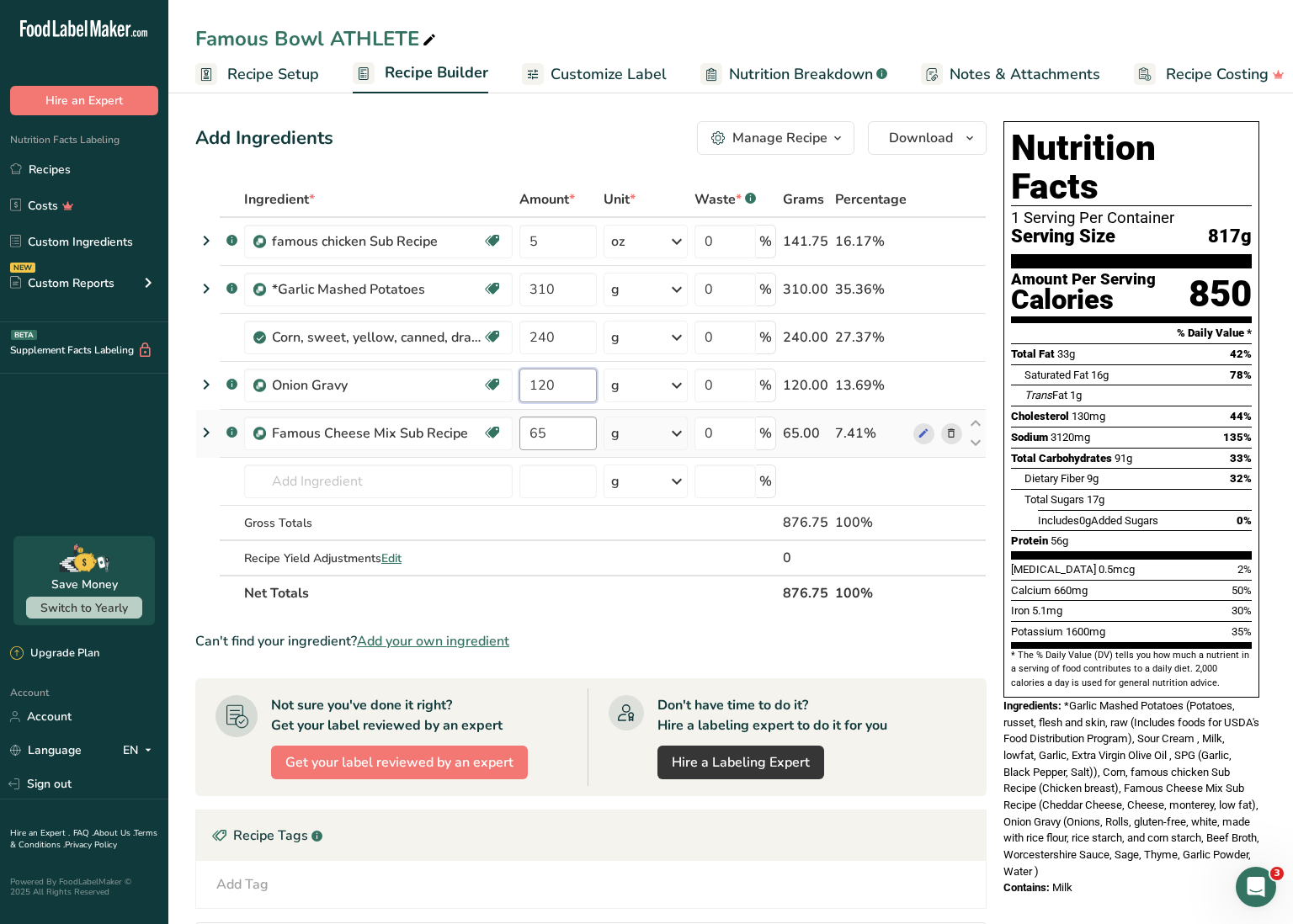
type input "120"
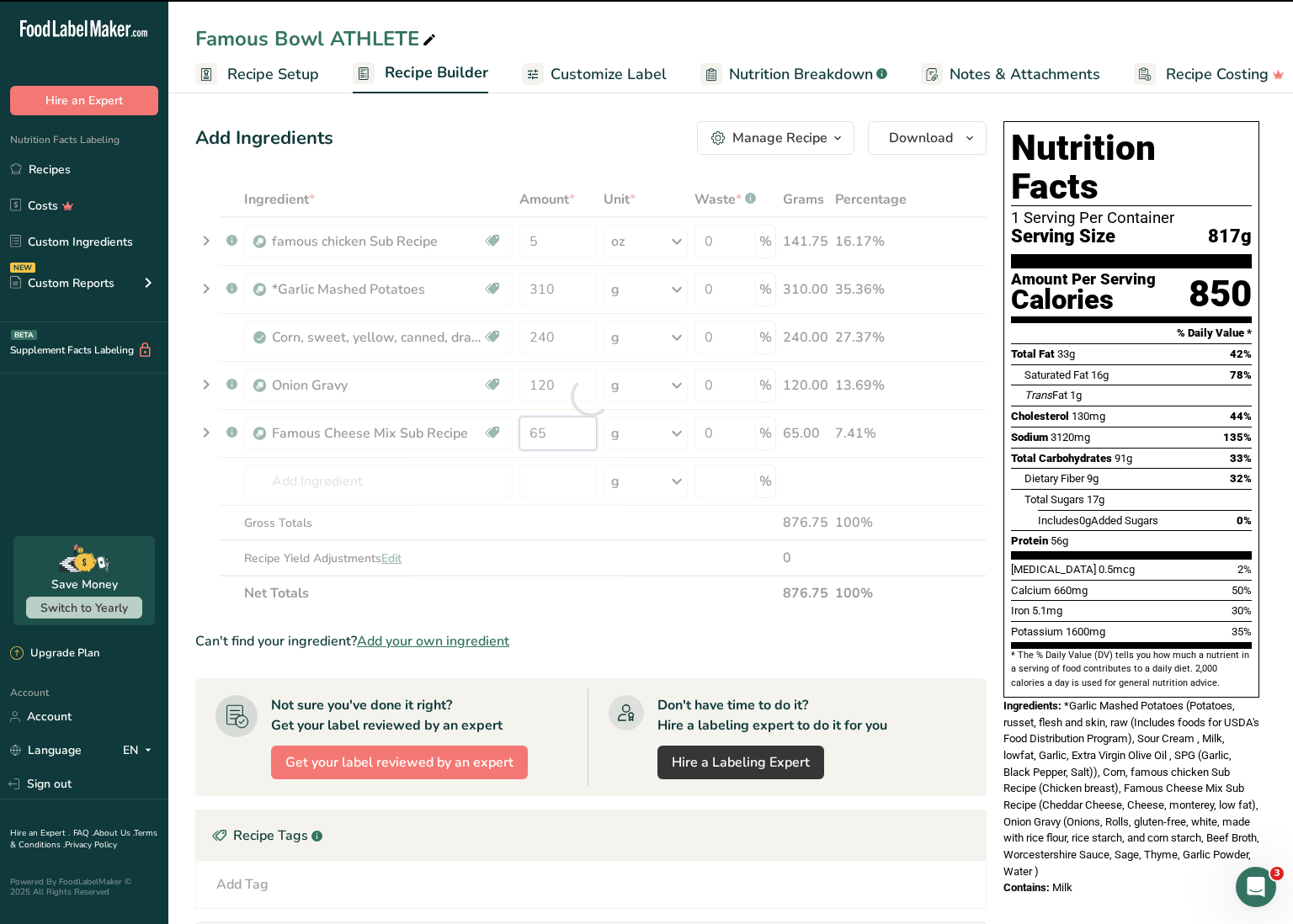
drag, startPoint x: 527, startPoint y: 431, endPoint x: 552, endPoint y: 435, distance: 25.3
click at [553, 435] on div "Ingredient * Amount * Unit * Waste * .a-a{fill:#347362;}.b-a{fill:#fff;} Grams …" at bounding box center [590, 396] width 791 height 429
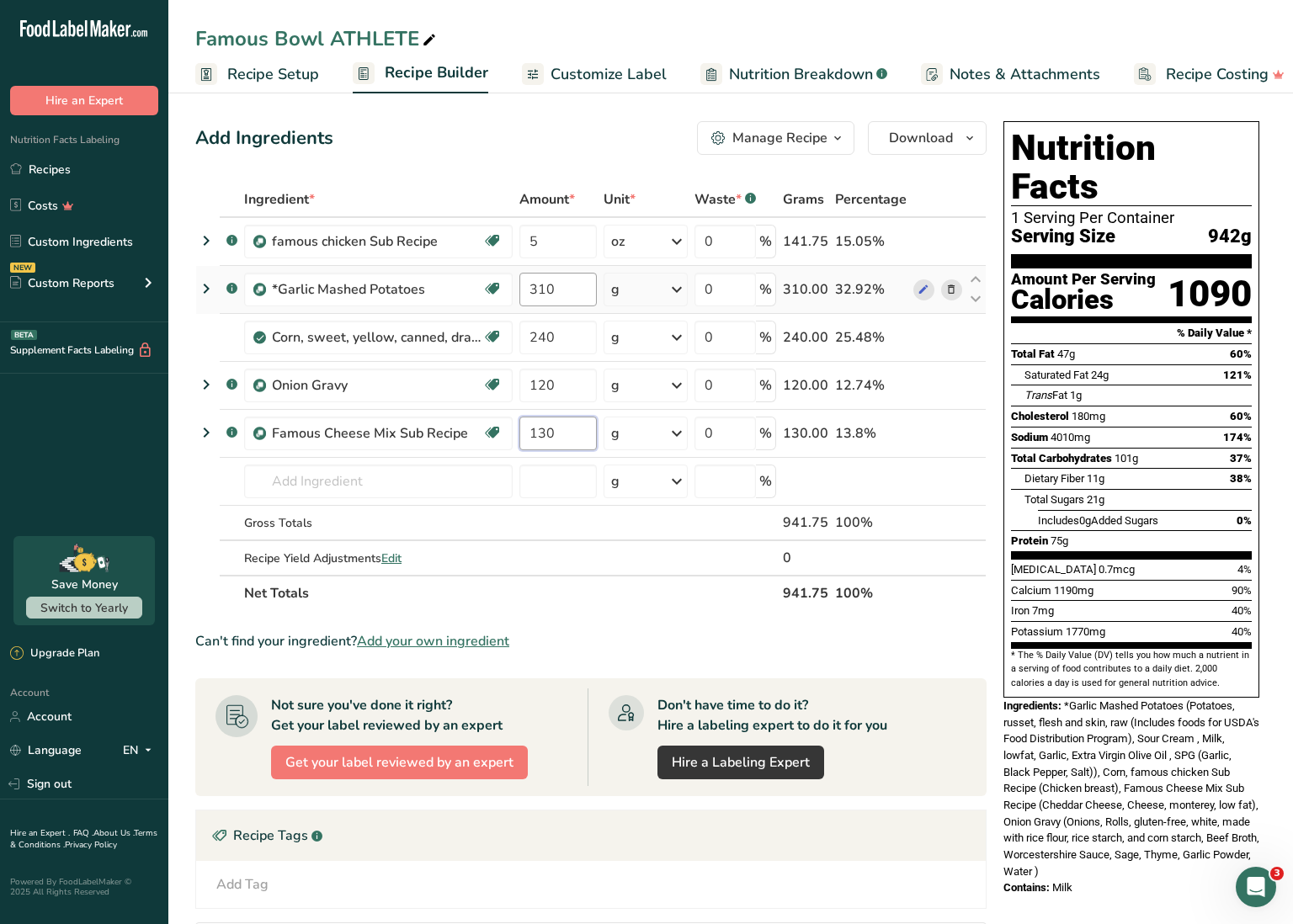
type input "130"
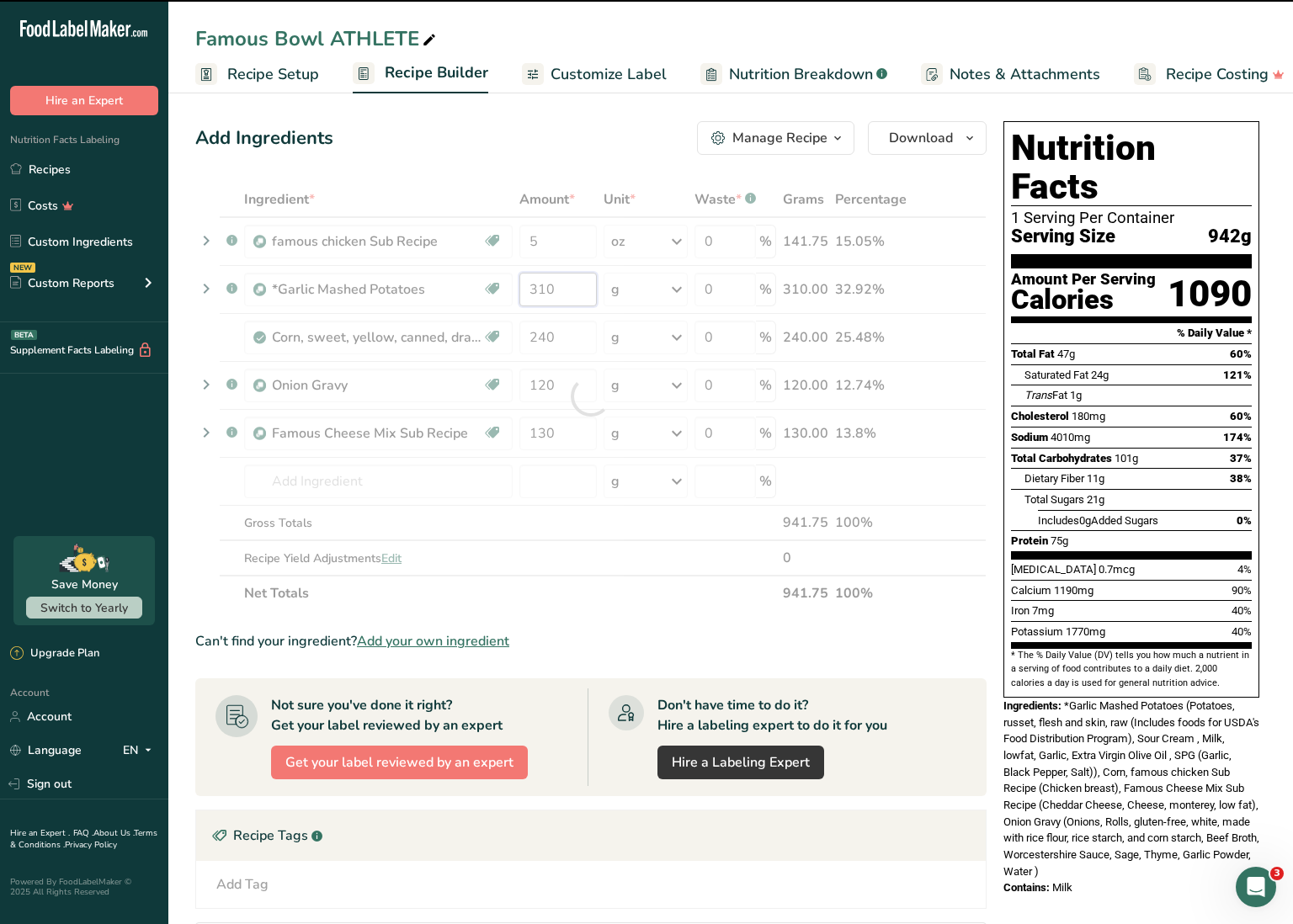
drag, startPoint x: 539, startPoint y: 288, endPoint x: 560, endPoint y: 288, distance: 21.0
click at [560, 288] on div "Ingredient * Amount * Unit * Waste * .a-a{fill:#347362;}.b-a{fill:#fff;} Grams …" at bounding box center [590, 396] width 791 height 429
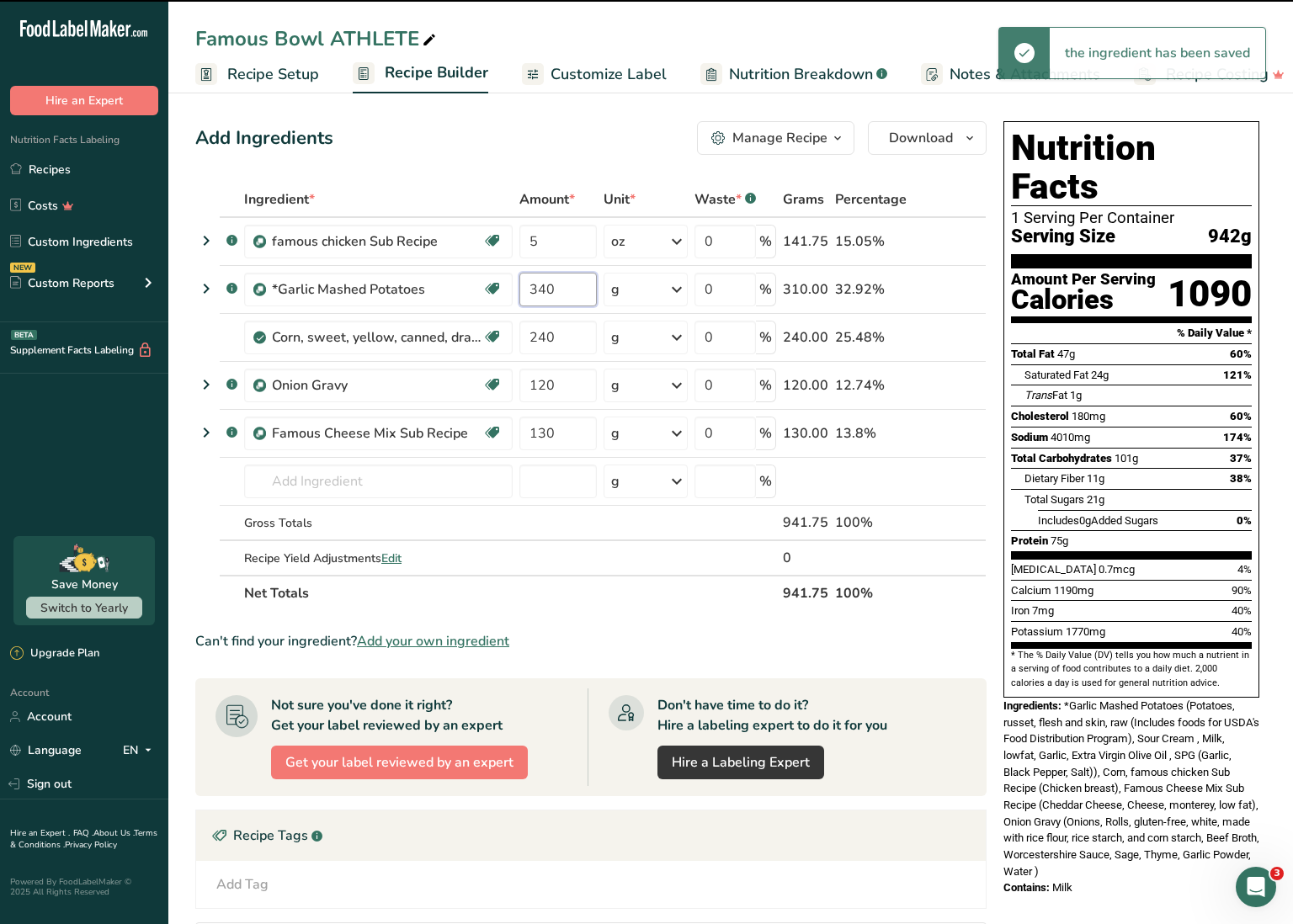
type input "310"
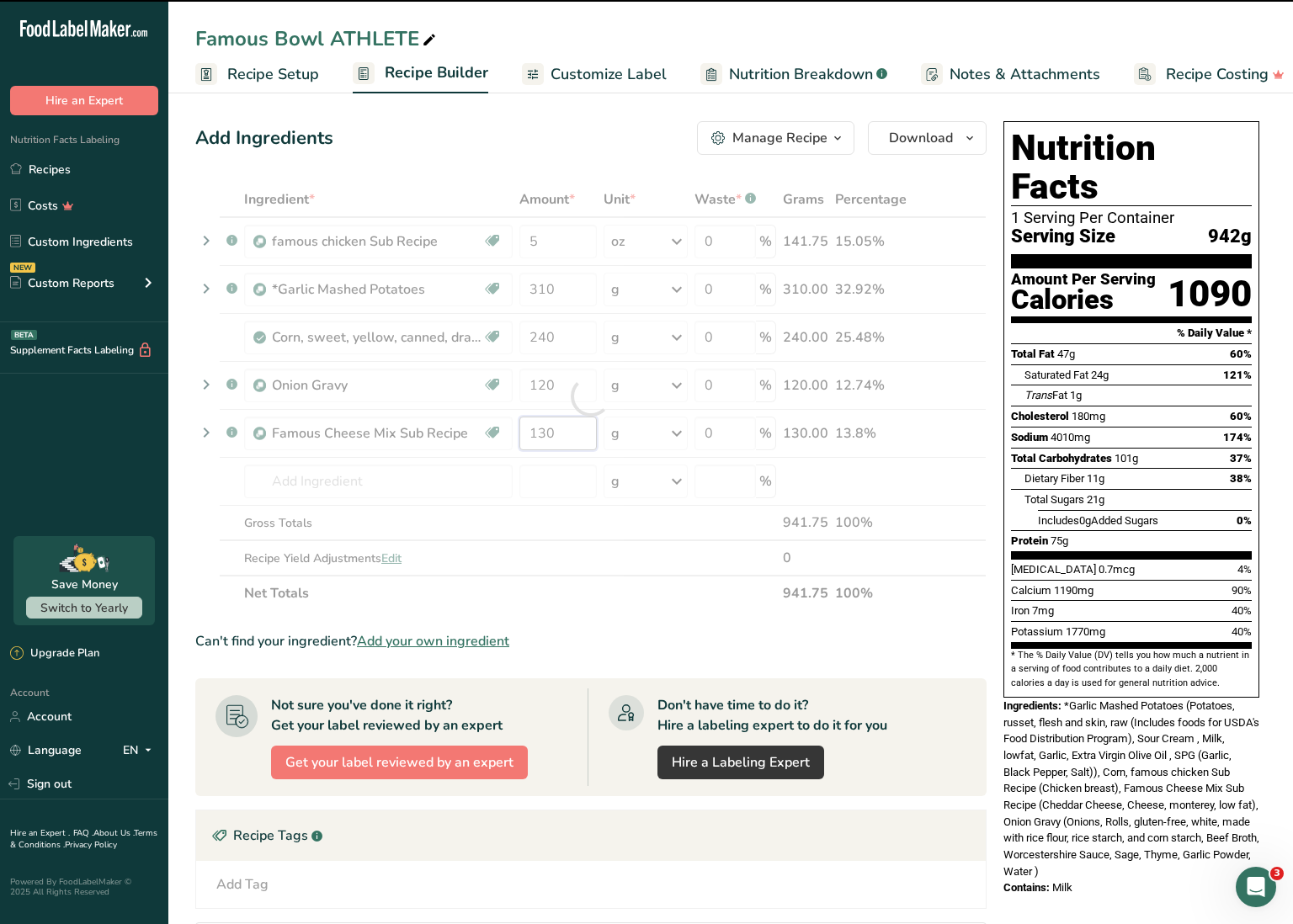
click at [546, 432] on div "Ingredient * Amount * Unit * Waste * .a-a{fill:#347362;}.b-a{fill:#fff;} Grams …" at bounding box center [590, 396] width 791 height 429
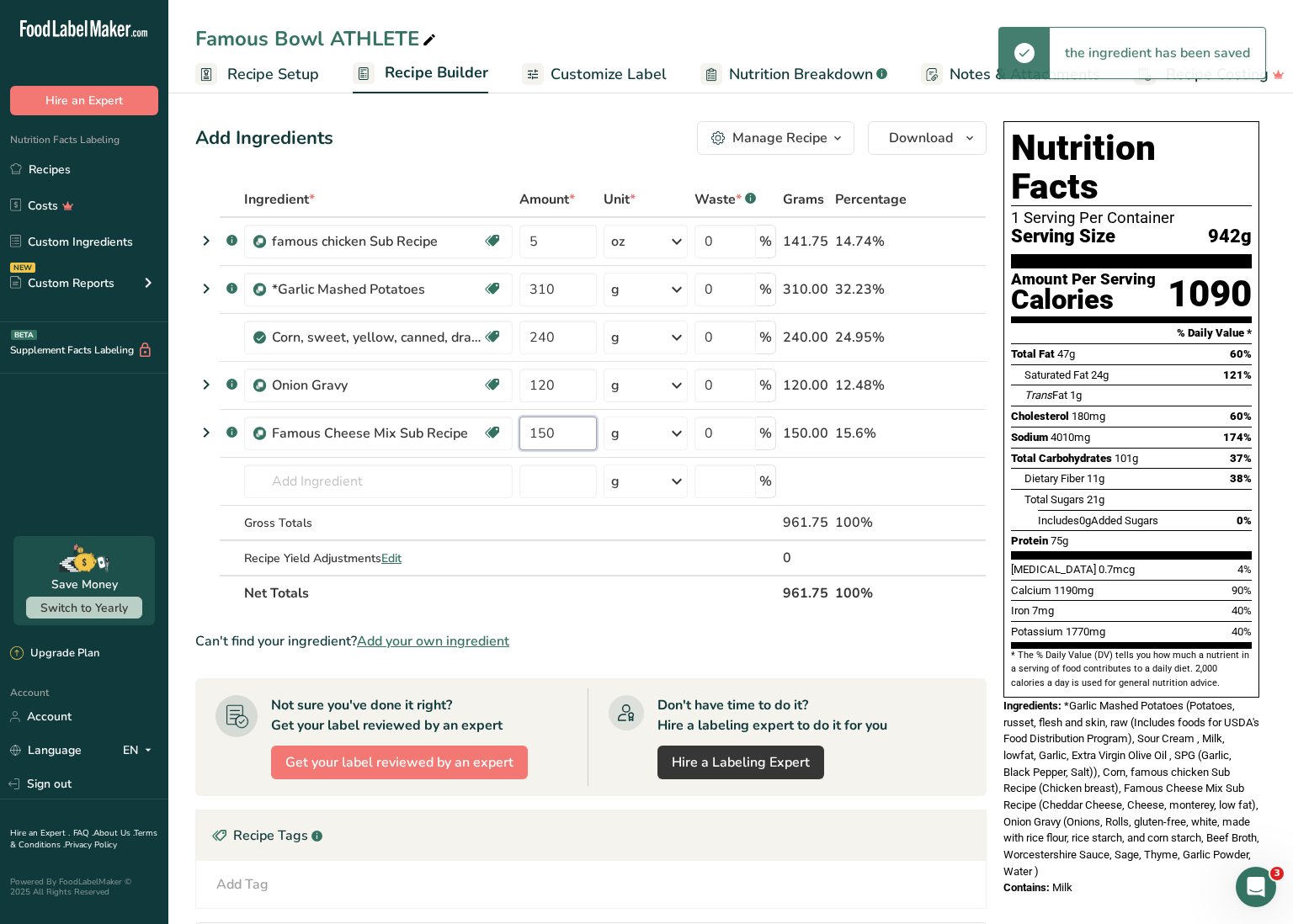
type input "150"
click at [600, 586] on div "Ingredient * Amount * Unit * Waste * .a-a{fill:#347362;}.b-a{fill:#fff;} Grams …" at bounding box center [590, 396] width 791 height 429
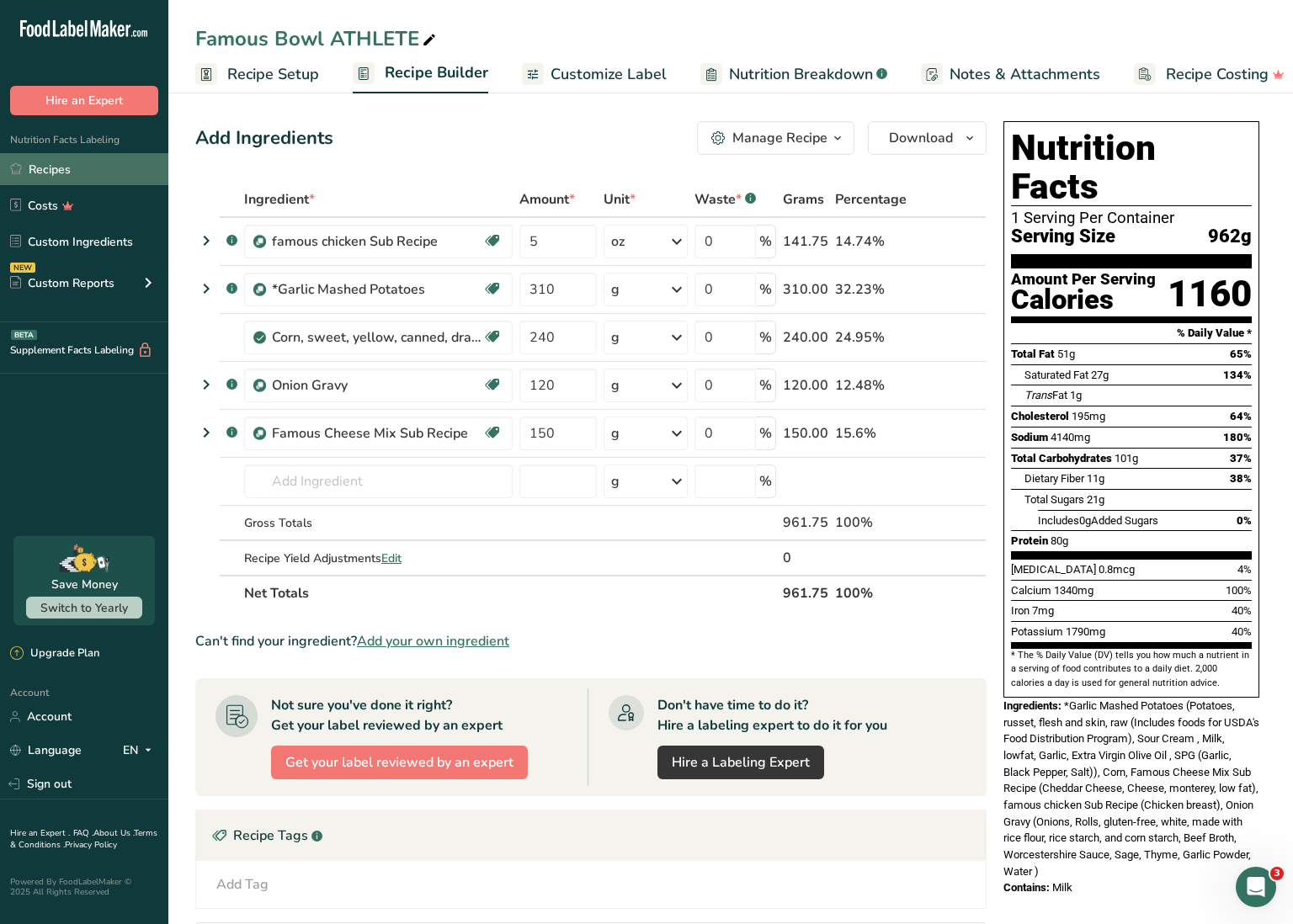
click at [92, 161] on link "Recipes" at bounding box center [84, 170] width 169 height 32
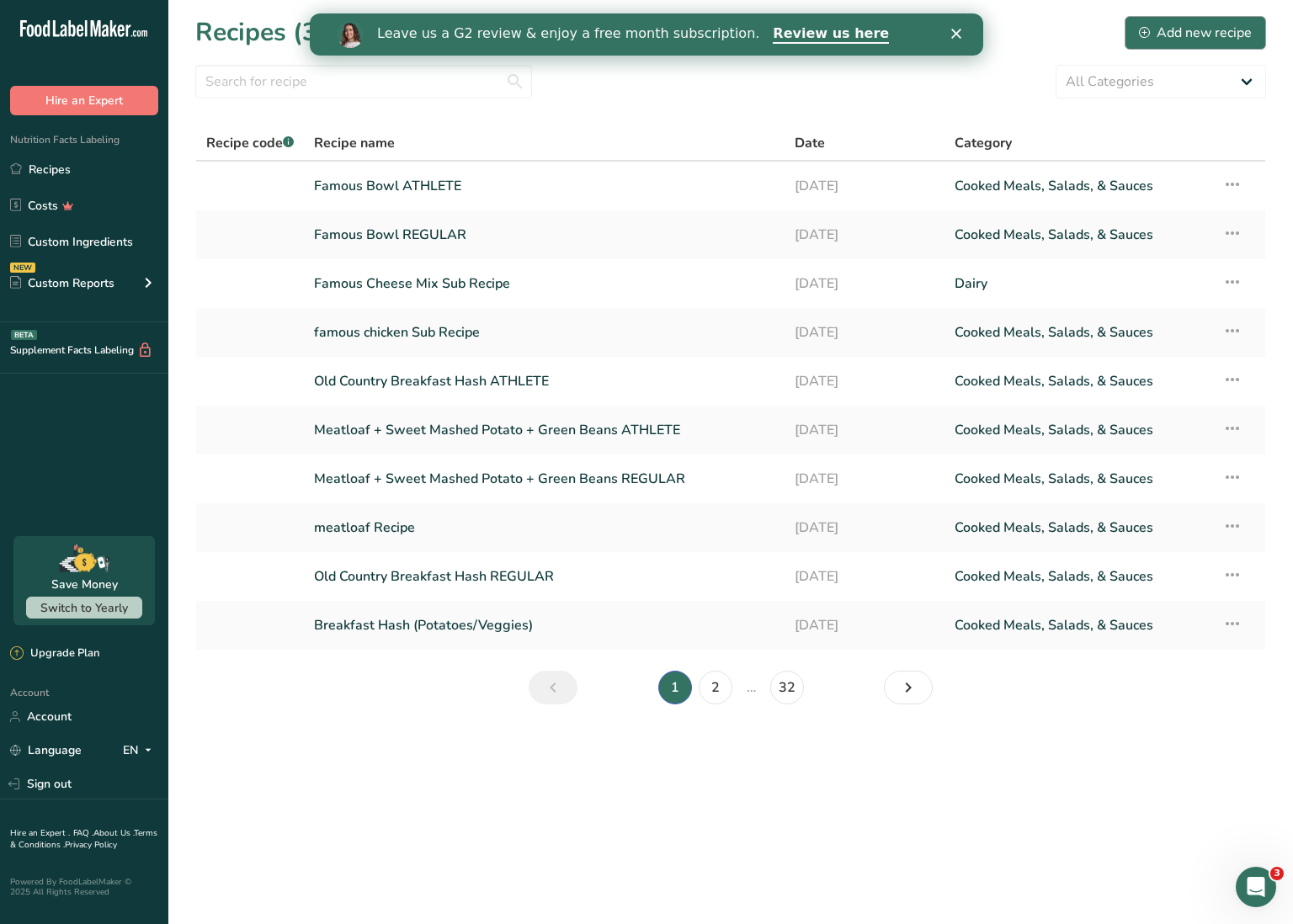
click at [1230, 36] on div "Add new recipe" at bounding box center [1195, 33] width 113 height 20
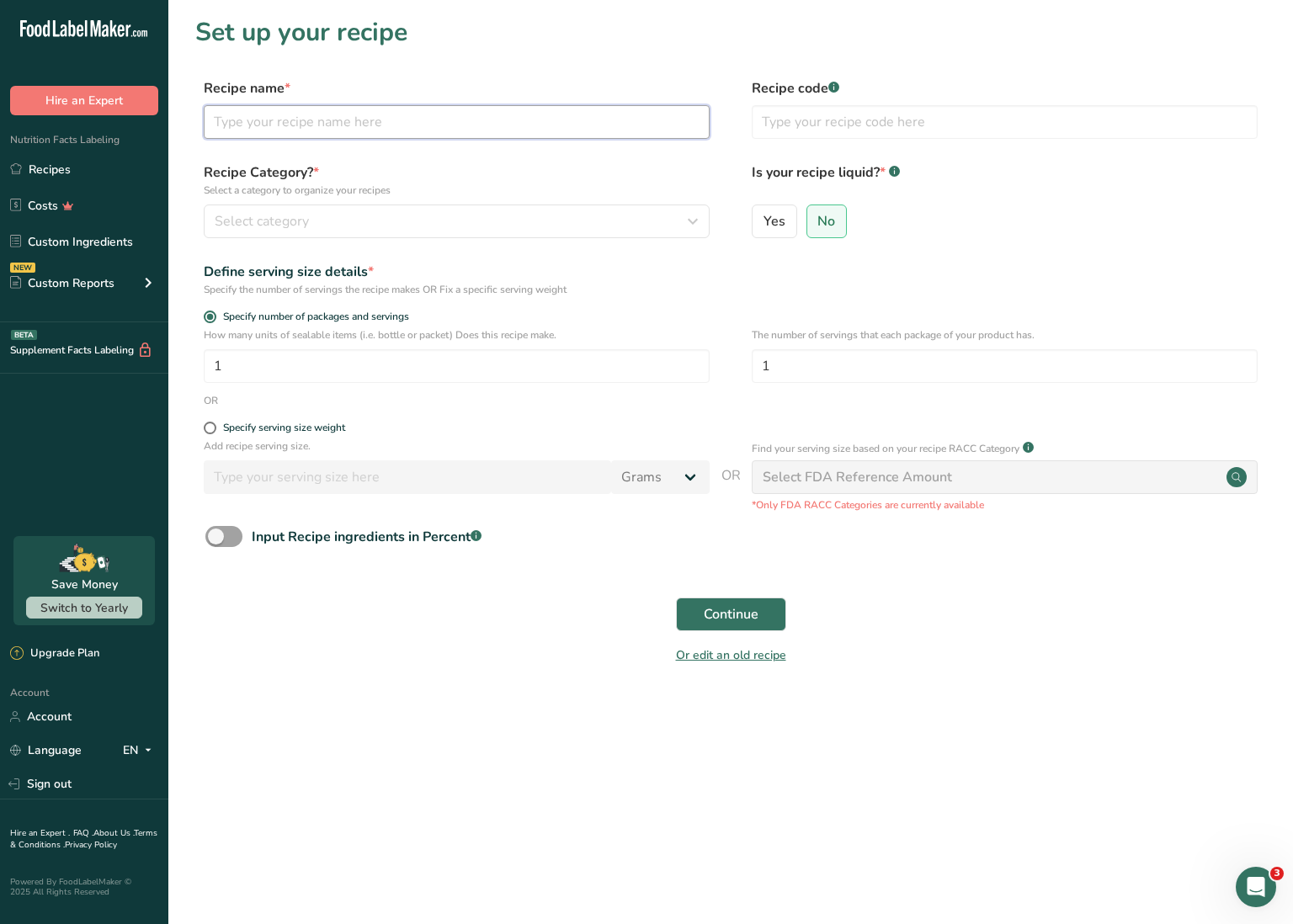
click at [309, 118] on input "text" at bounding box center [456, 122] width 506 height 34
click at [295, 124] on input "text" at bounding box center [456, 122] width 506 height 34
type input "Rajas Sub Recipe"
click at [313, 219] on div "Select category" at bounding box center [451, 221] width 474 height 20
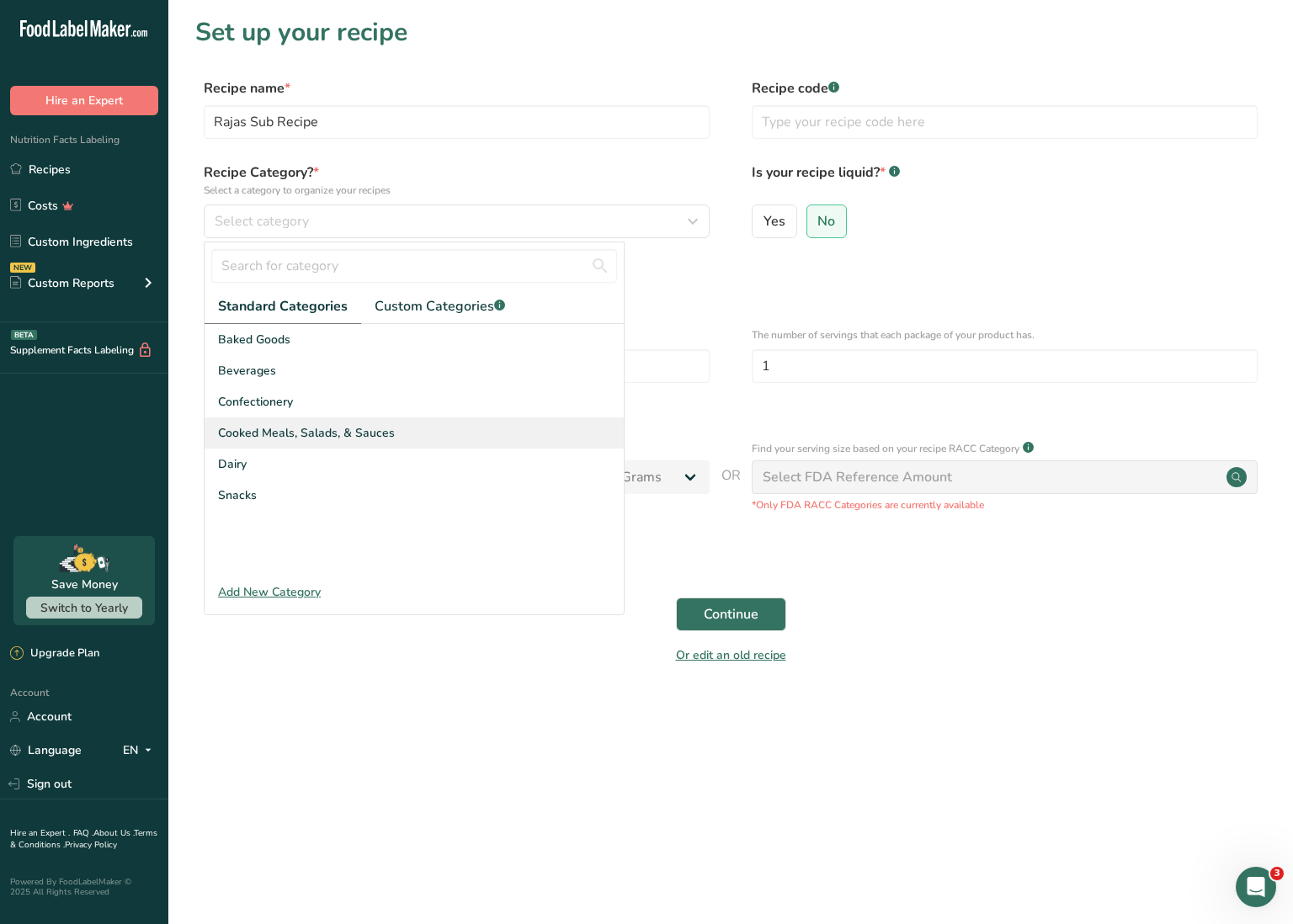
scroll to position [1, 0]
click at [302, 431] on span "Cooked Meals, Salads, & Sauces" at bounding box center [306, 432] width 177 height 18
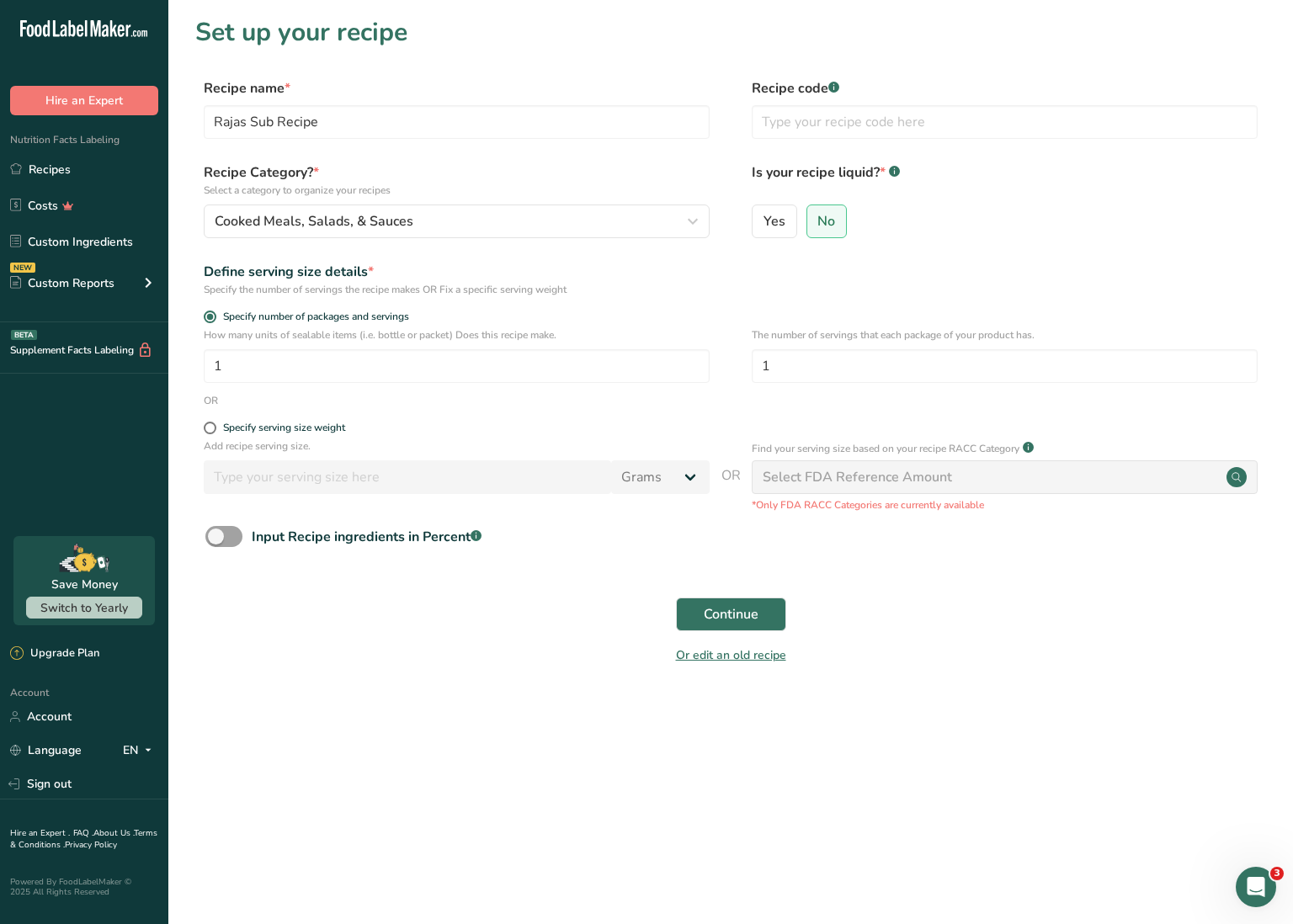
scroll to position [0, 0]
click at [712, 603] on button "Continue" at bounding box center [731, 615] width 110 height 34
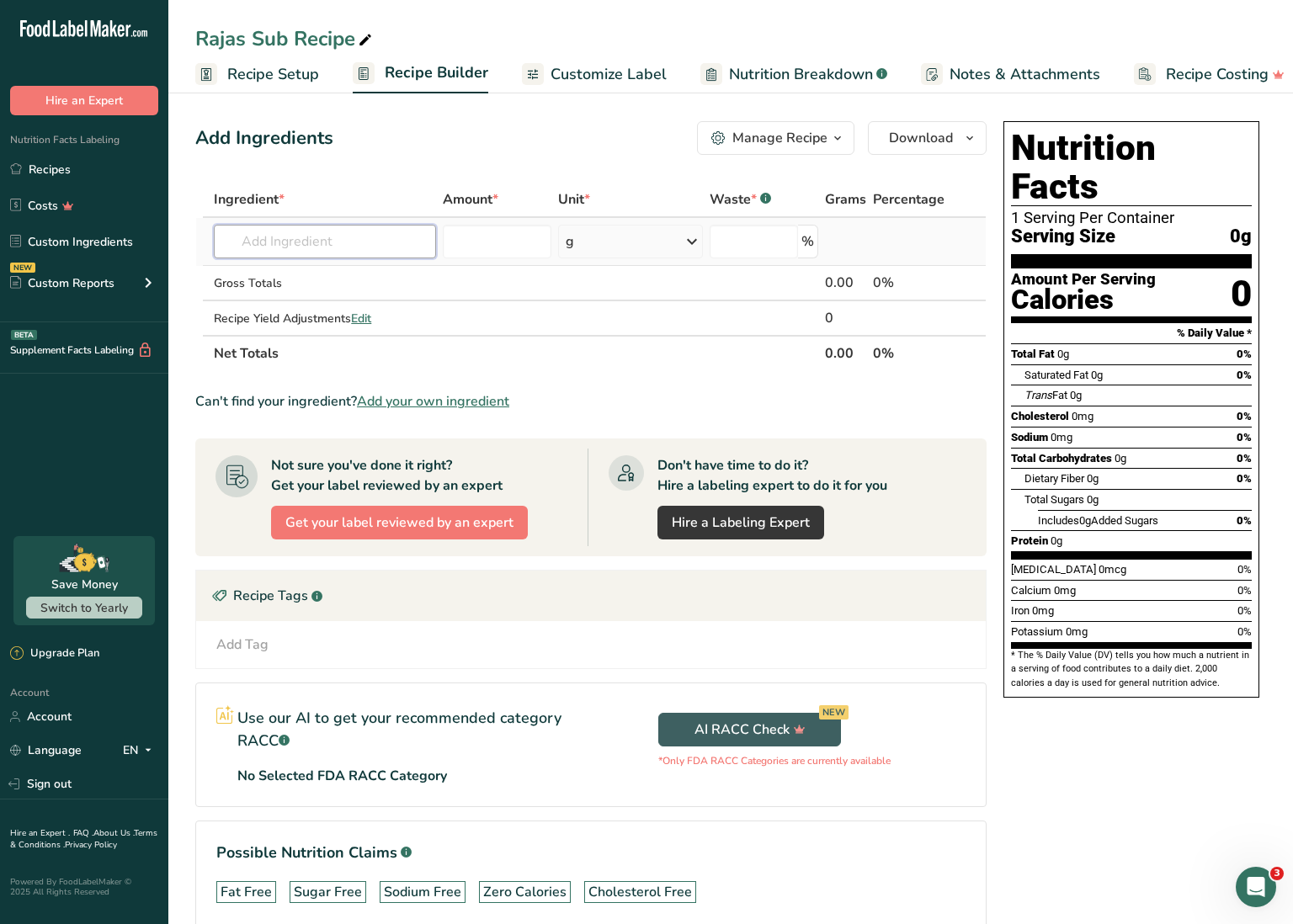
click at [354, 242] on input "text" at bounding box center [325, 242] width 222 height 34
type input "poblanos"
click at [351, 276] on div "Poblano Pepper" at bounding box center [311, 276] width 169 height 18
type input "Poblano Pepper"
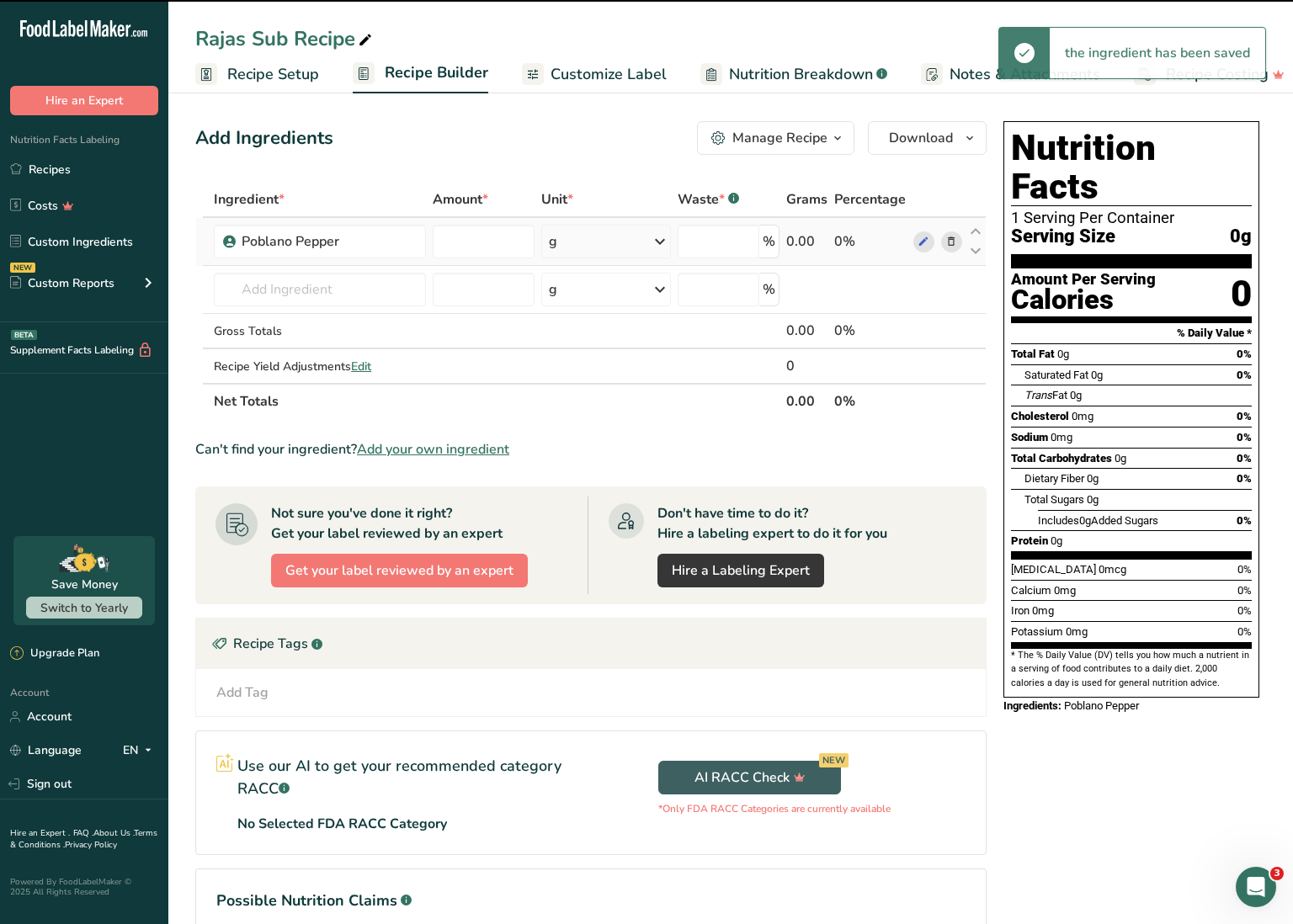
type input "0"
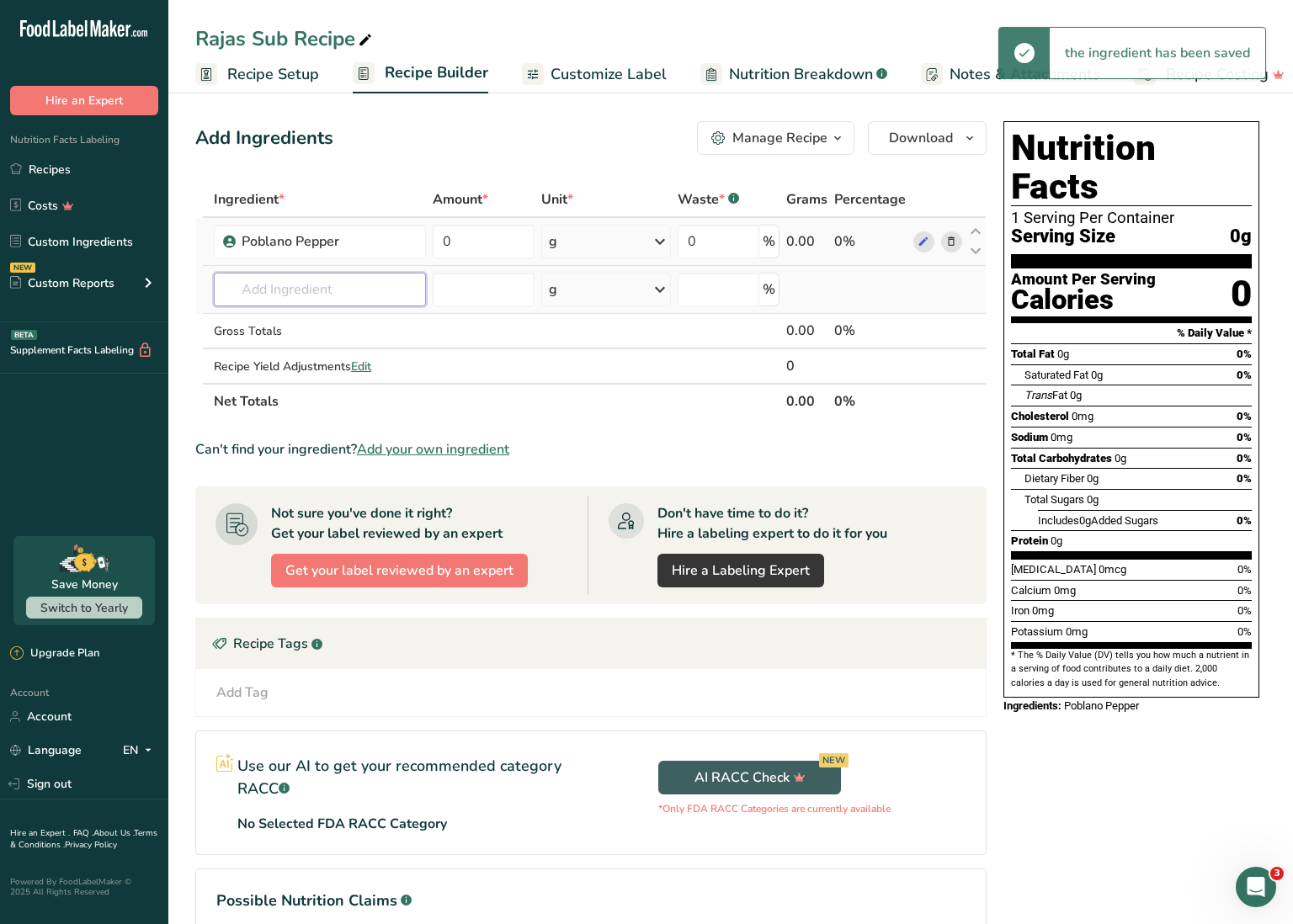
click at [274, 292] on input "text" at bounding box center [320, 290] width 212 height 34
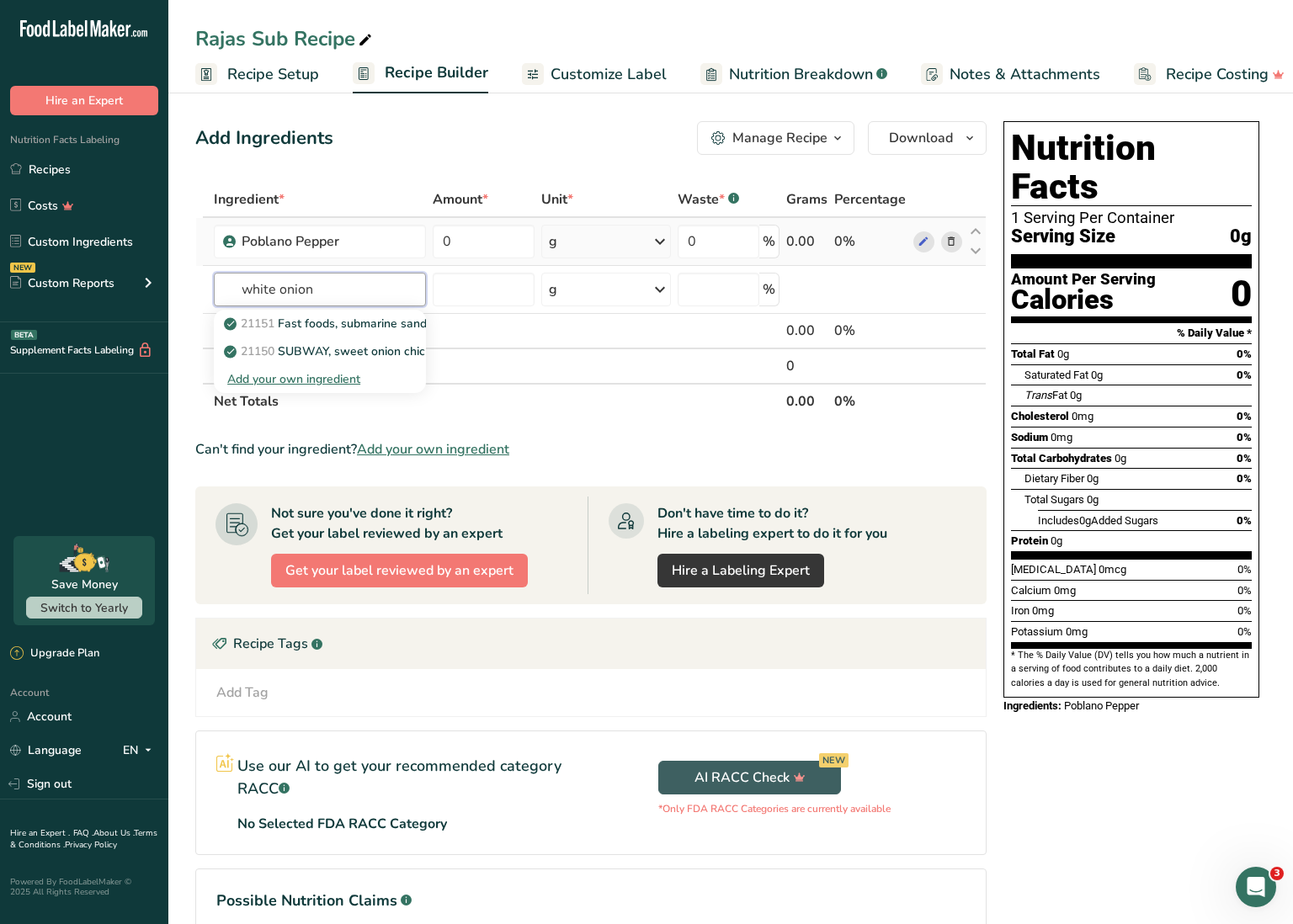
drag, startPoint x: 281, startPoint y: 292, endPoint x: 186, endPoint y: 278, distance: 96.0
click at [186, 278] on section "Add Ingredients Manage Recipe Delete Recipe Duplicate Recipe Scale Recipe Save …" at bounding box center [731, 573] width 1125 height 972
type input "onion"
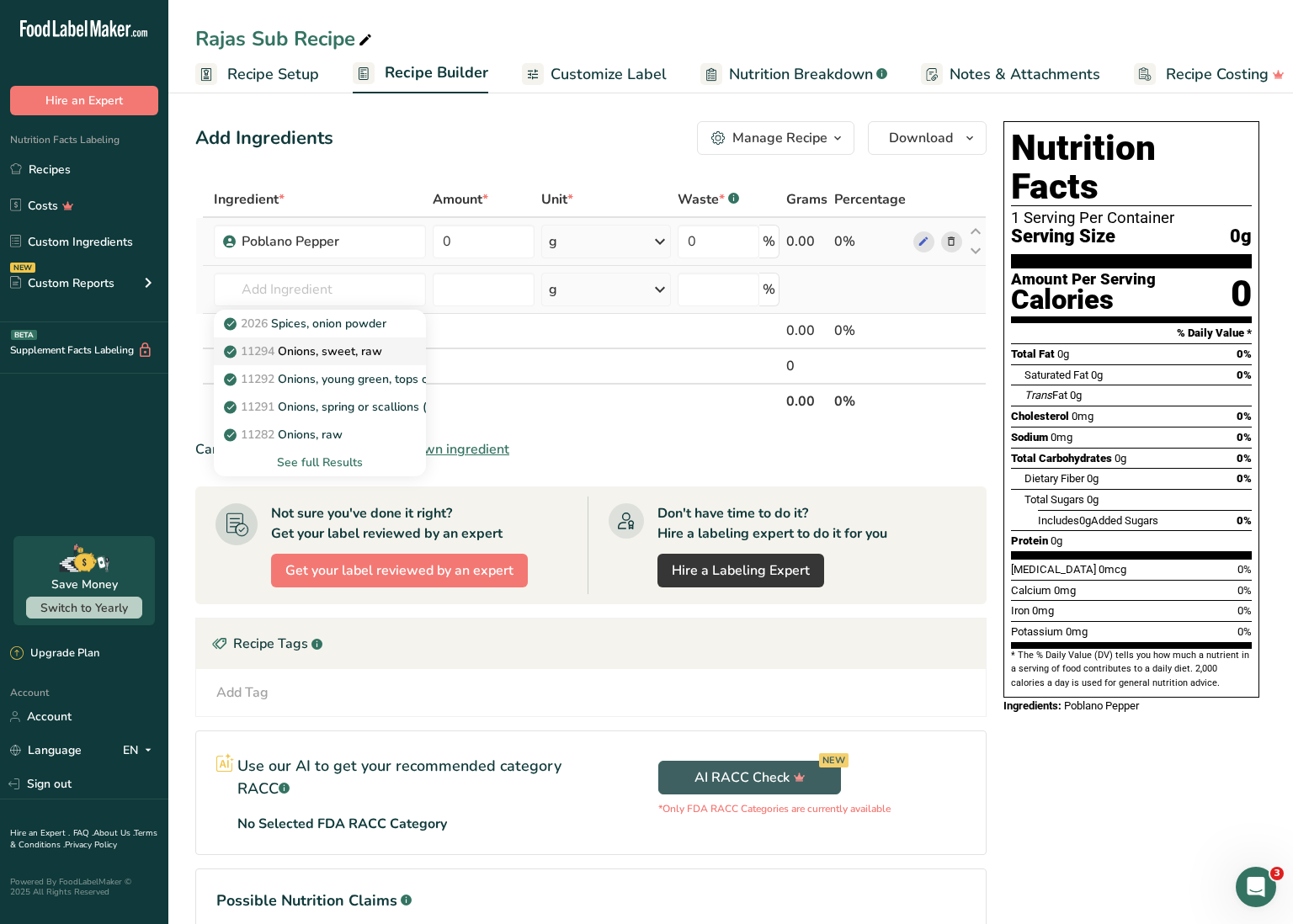
click at [322, 347] on p "11294 Onions, sweet, raw" at bounding box center [304, 351] width 155 height 18
type input "Onions, sweet, raw"
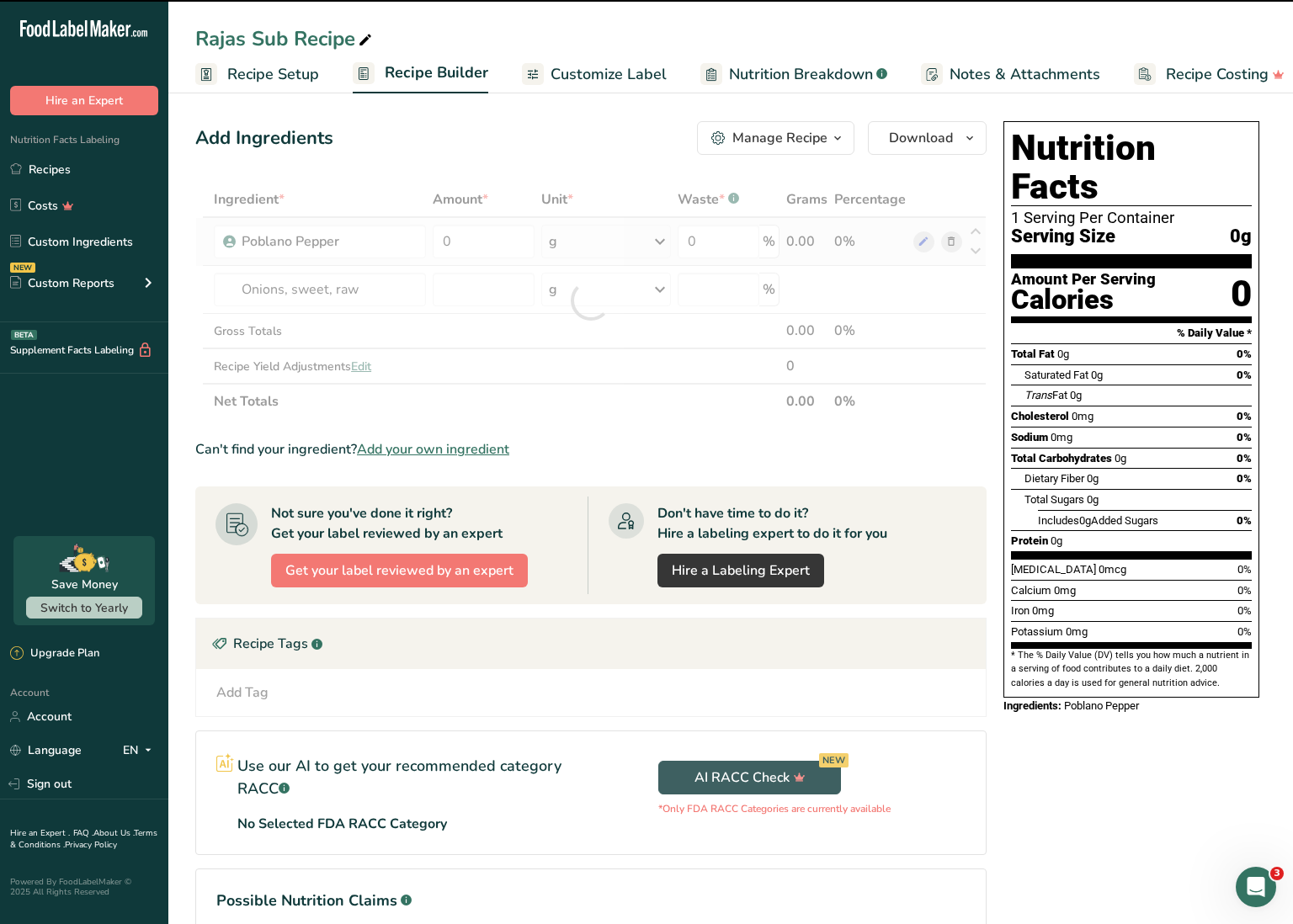
type input "0"
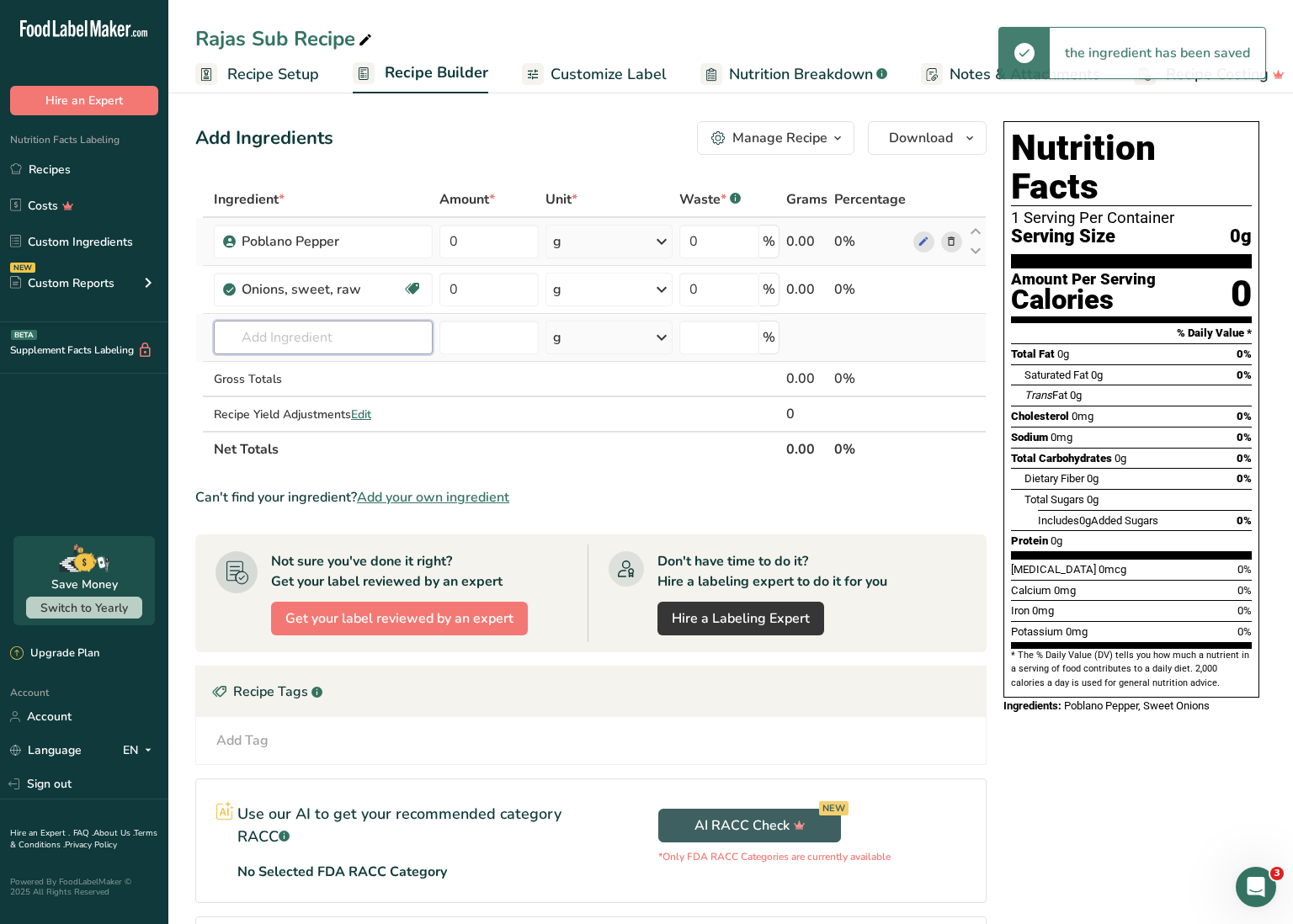
click at [311, 343] on input "text" at bounding box center [323, 337] width 219 height 34
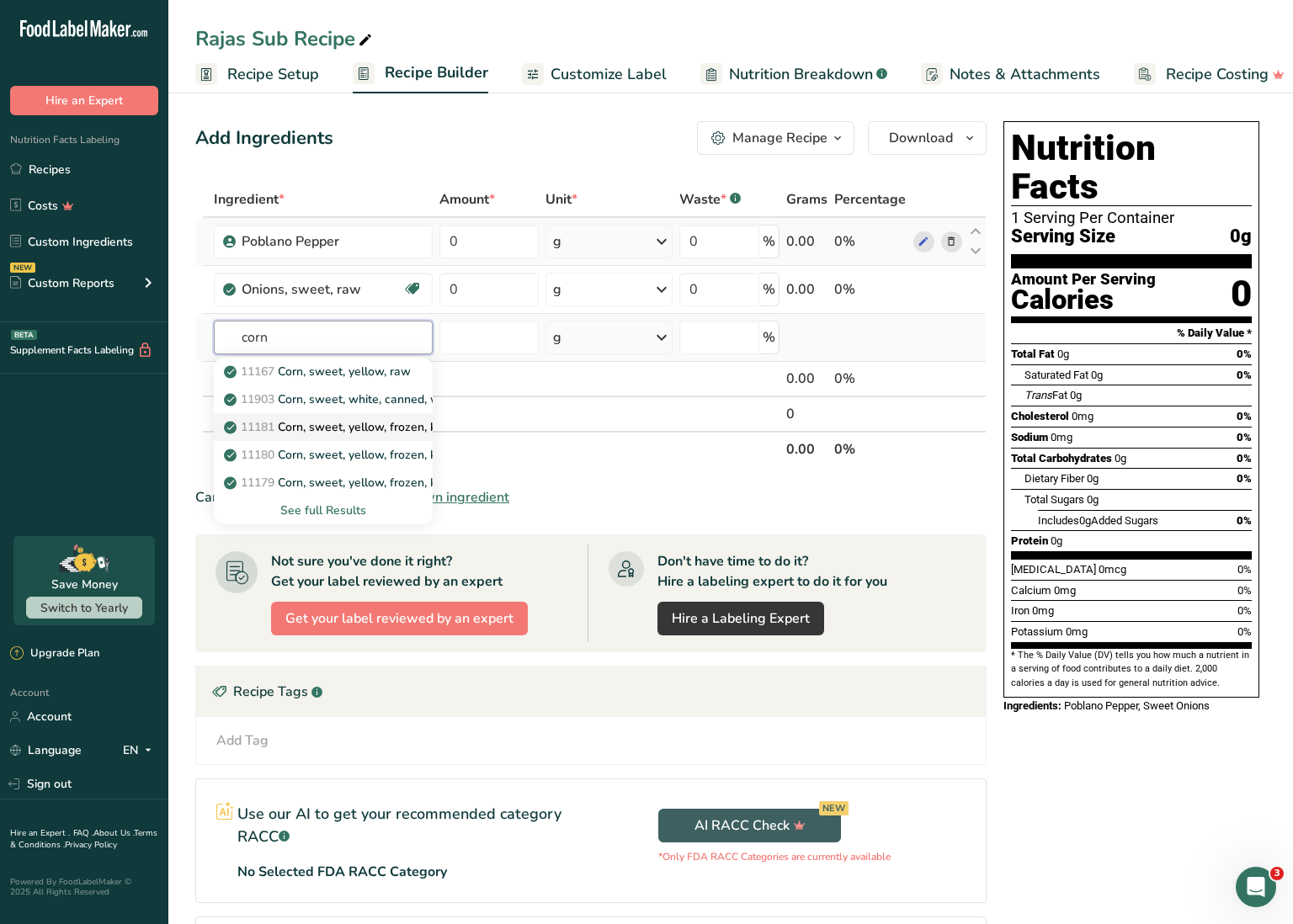
type input "corn"
click at [332, 426] on p "11181 Corn, sweet, yellow, frozen, kernels on cob, cooked, boiled, drained, wit…" at bounding box center [468, 427] width 482 height 18
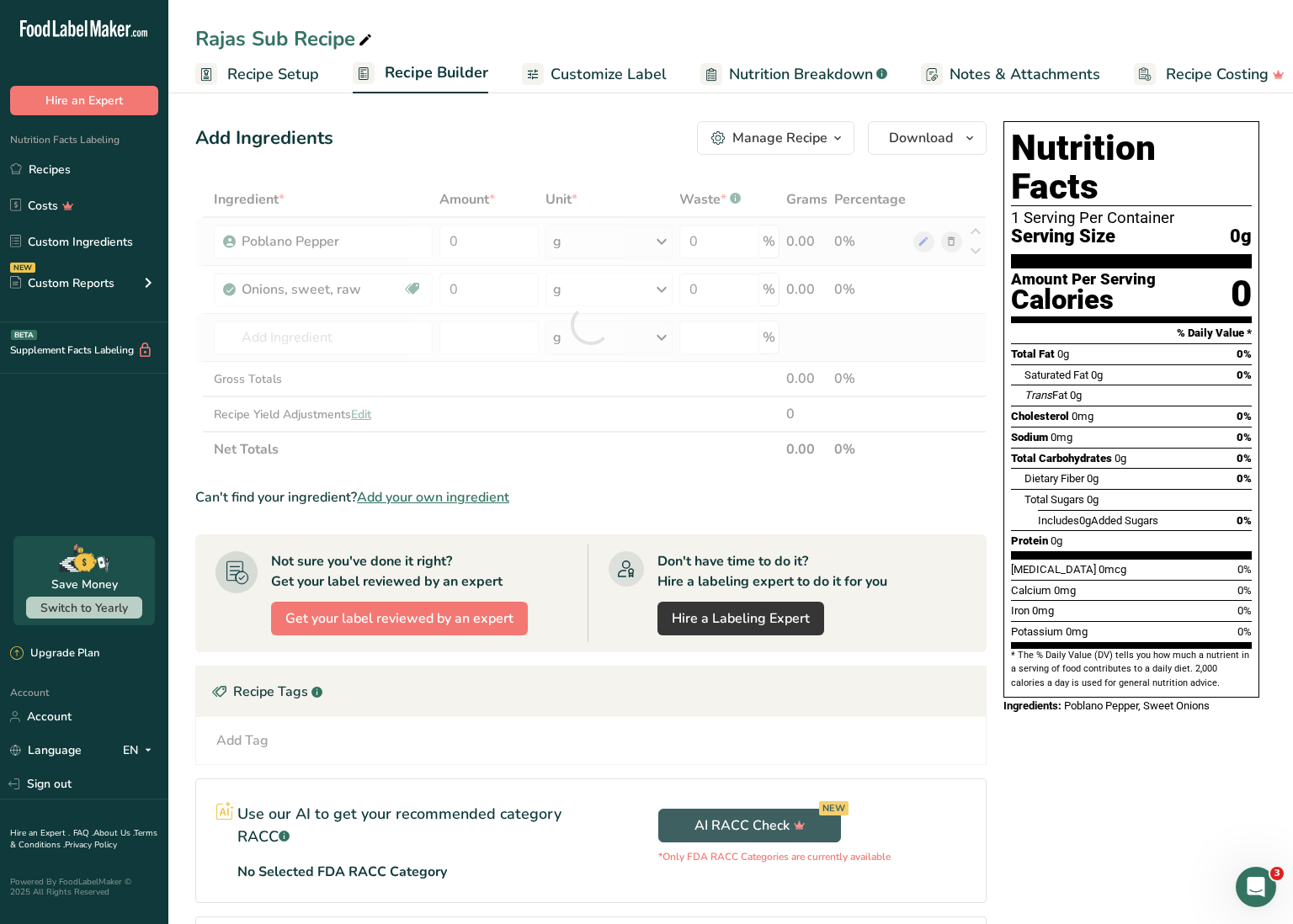
type input "Corn, sweet, yellow, frozen, kernels on cob, cooked, boiled, drained, without s…"
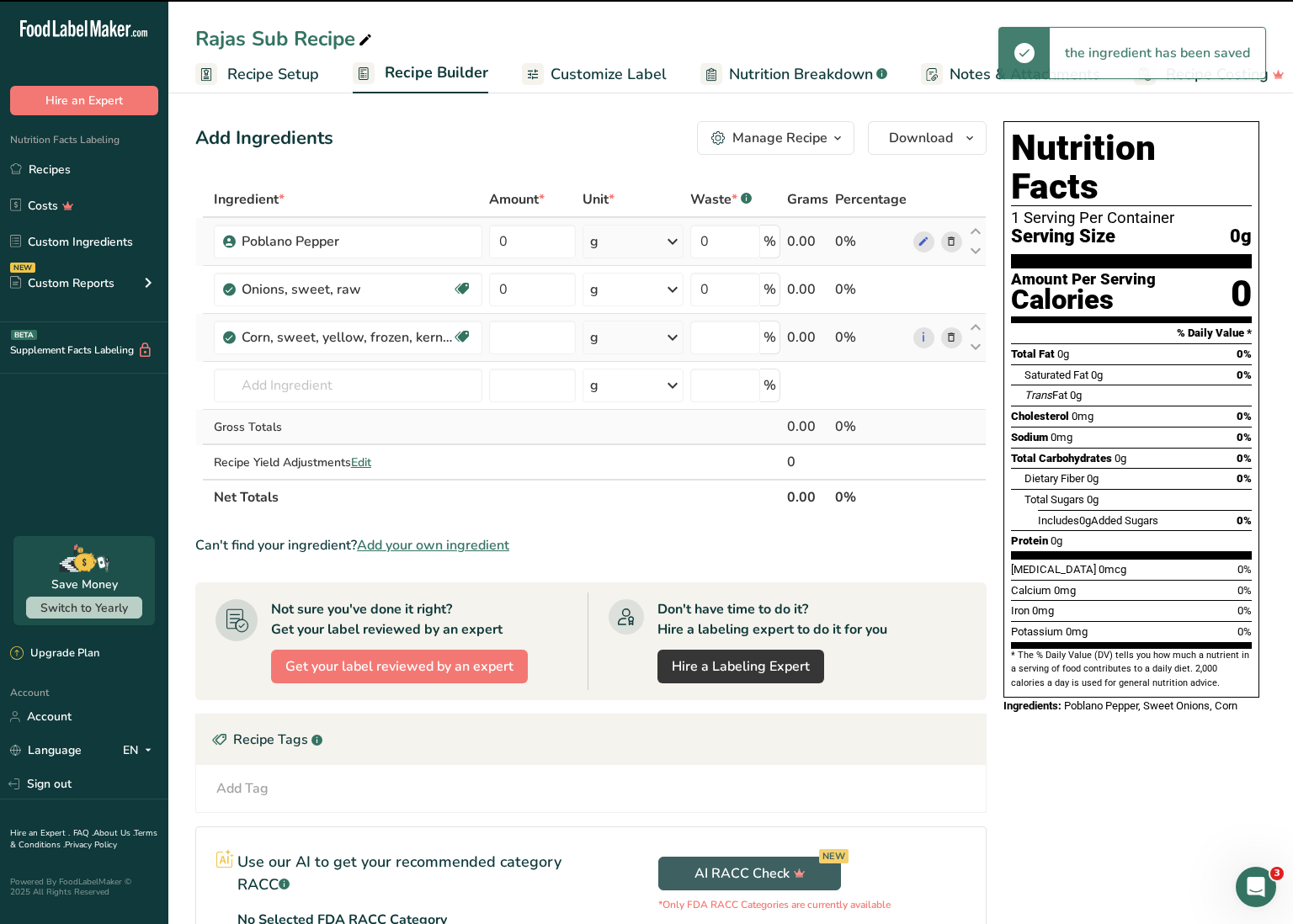
type input "0"
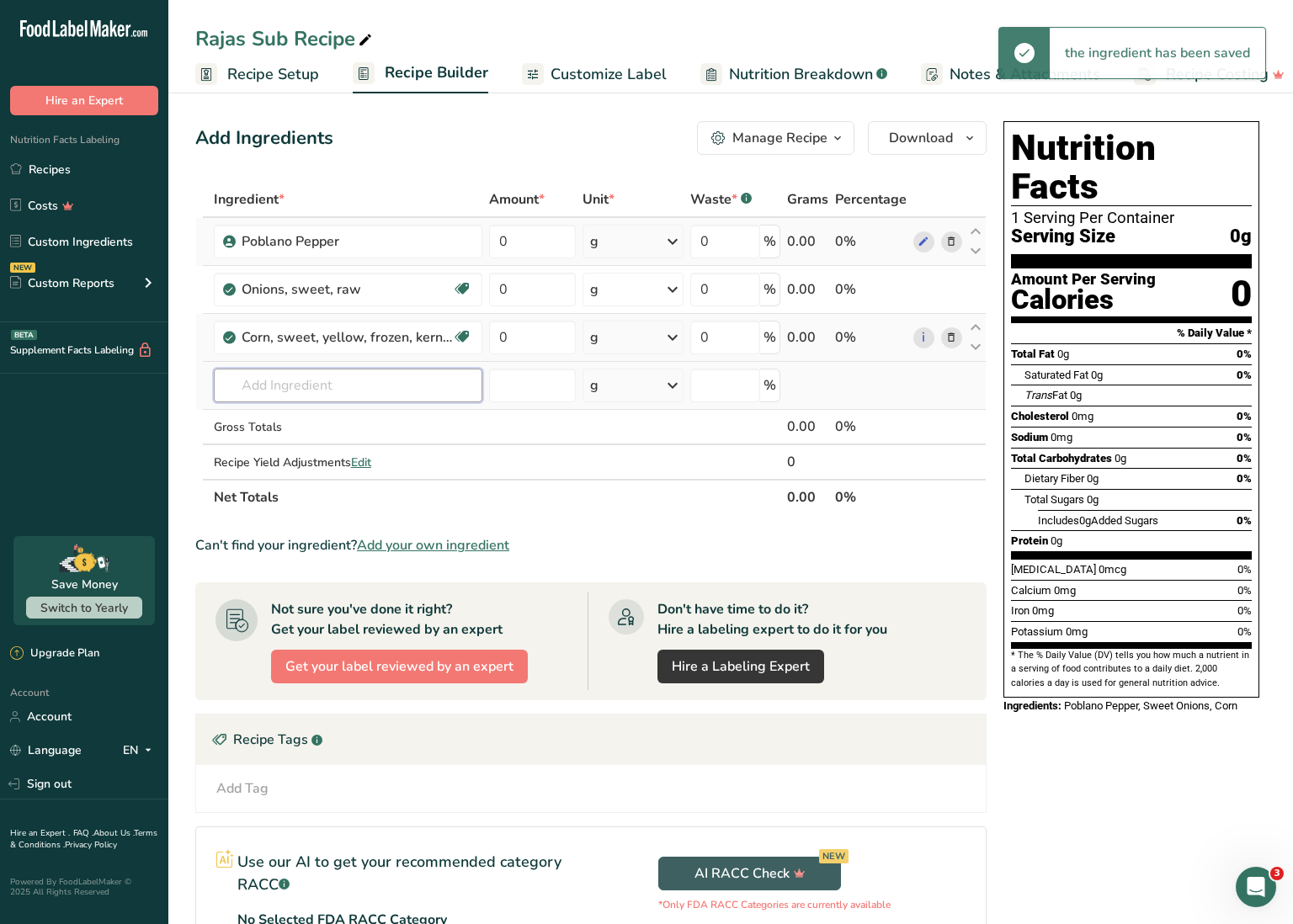
click at [299, 386] on input "text" at bounding box center [348, 386] width 269 height 34
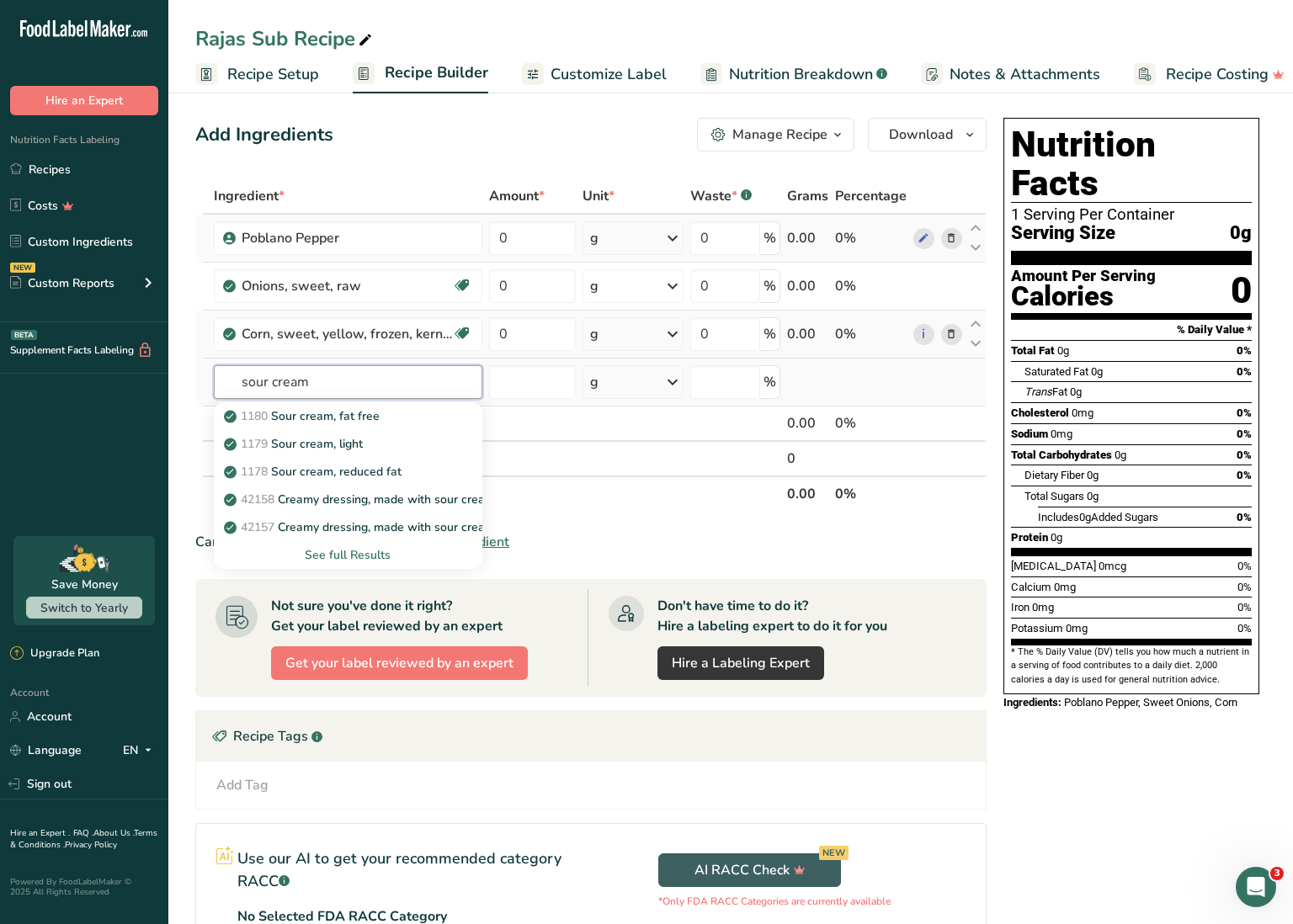
scroll to position [3, 1]
type input "sour cream"
click at [320, 409] on p "1180 Sour cream, fat free" at bounding box center [304, 416] width 153 height 18
type input "Sour cream, fat free"
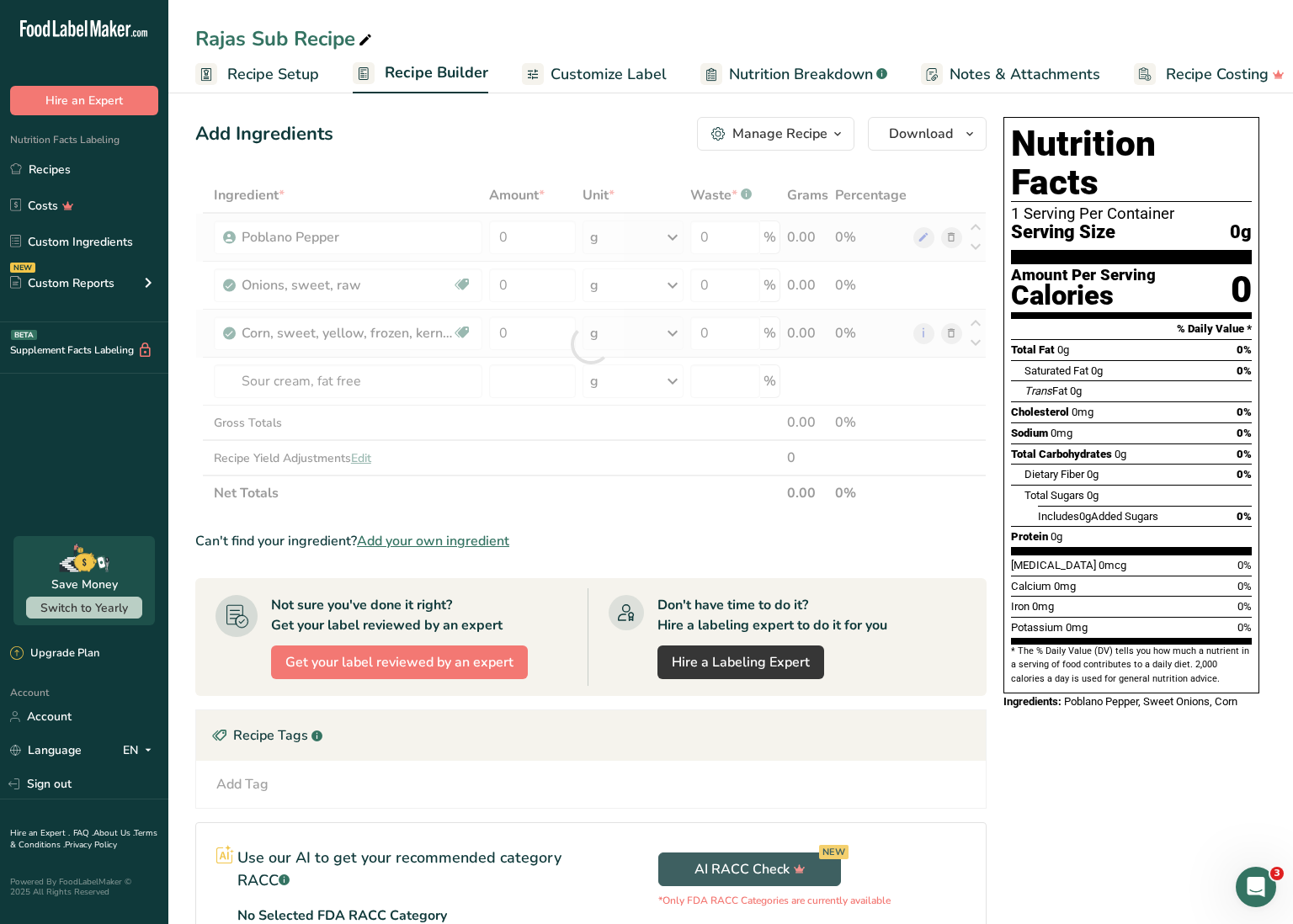
scroll to position [4, 0]
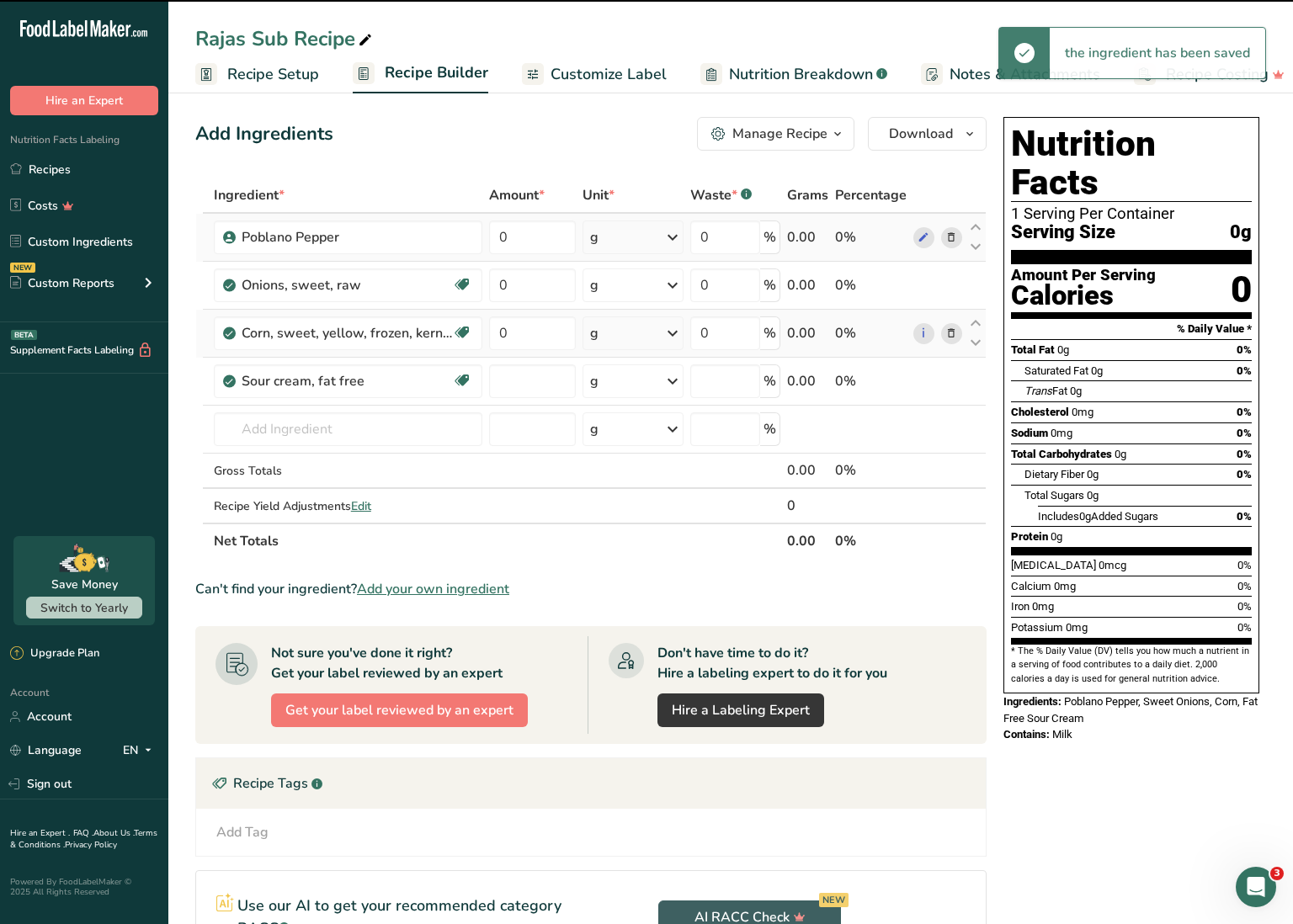
type input "0"
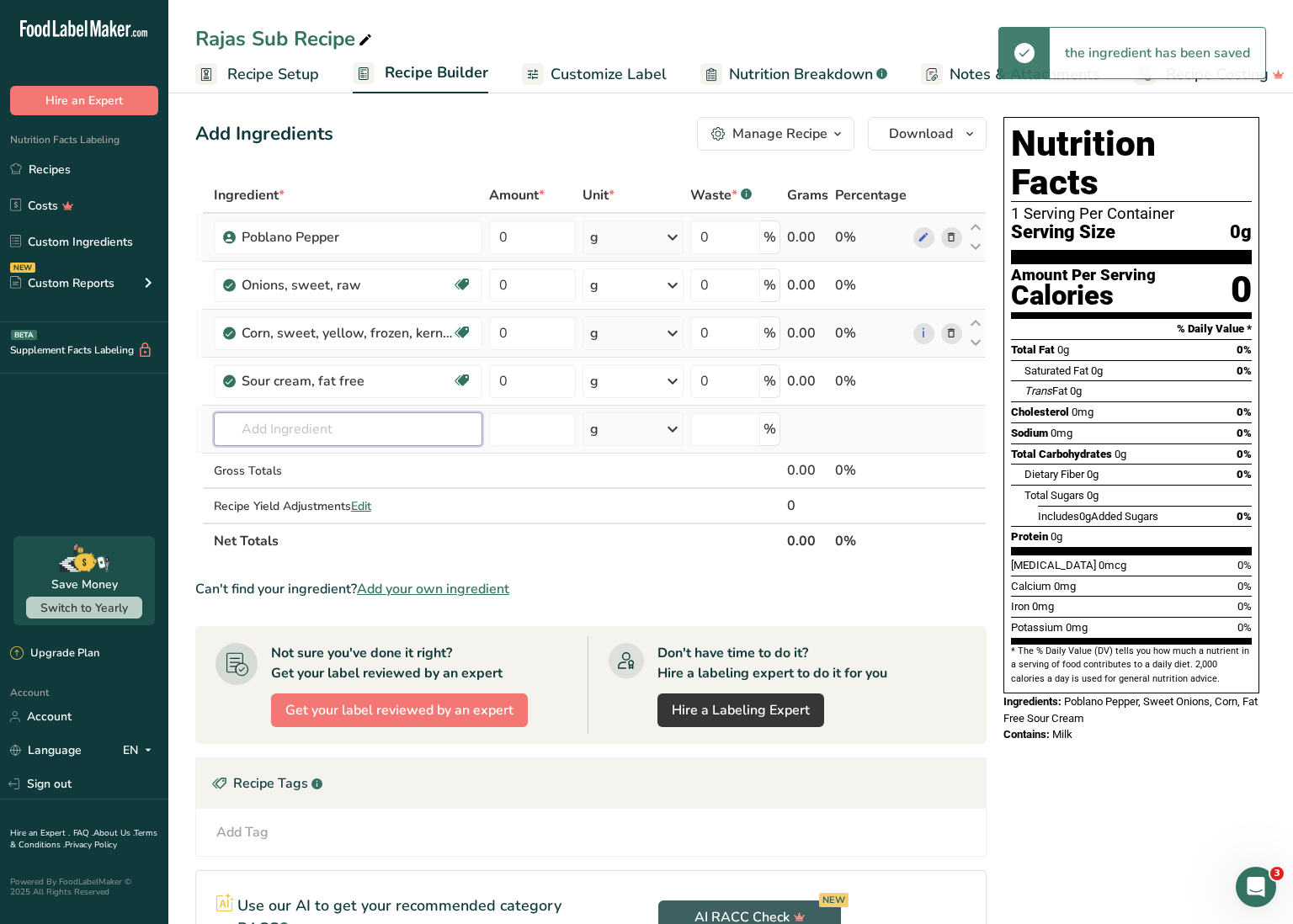
click at [326, 428] on input "text" at bounding box center [348, 430] width 269 height 34
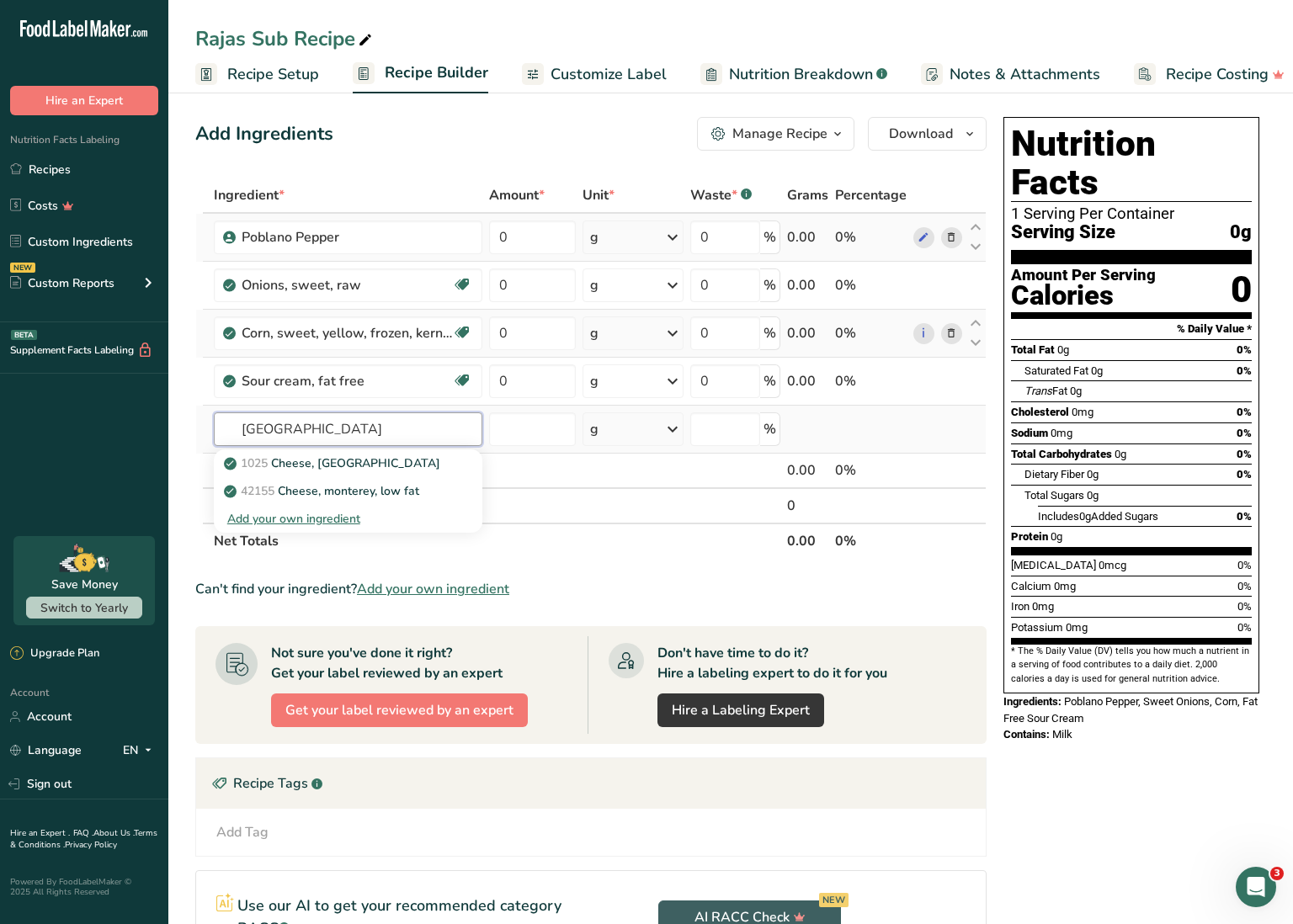
type input "[GEOGRAPHIC_DATA]"
drag, startPoint x: 326, startPoint y: 428, endPoint x: 376, endPoint y: 493, distance: 82.0
click at [376, 493] on p "42155 Cheese, monterey, low fat" at bounding box center [323, 491] width 192 height 18
type input "Cheese, monterey, low fat"
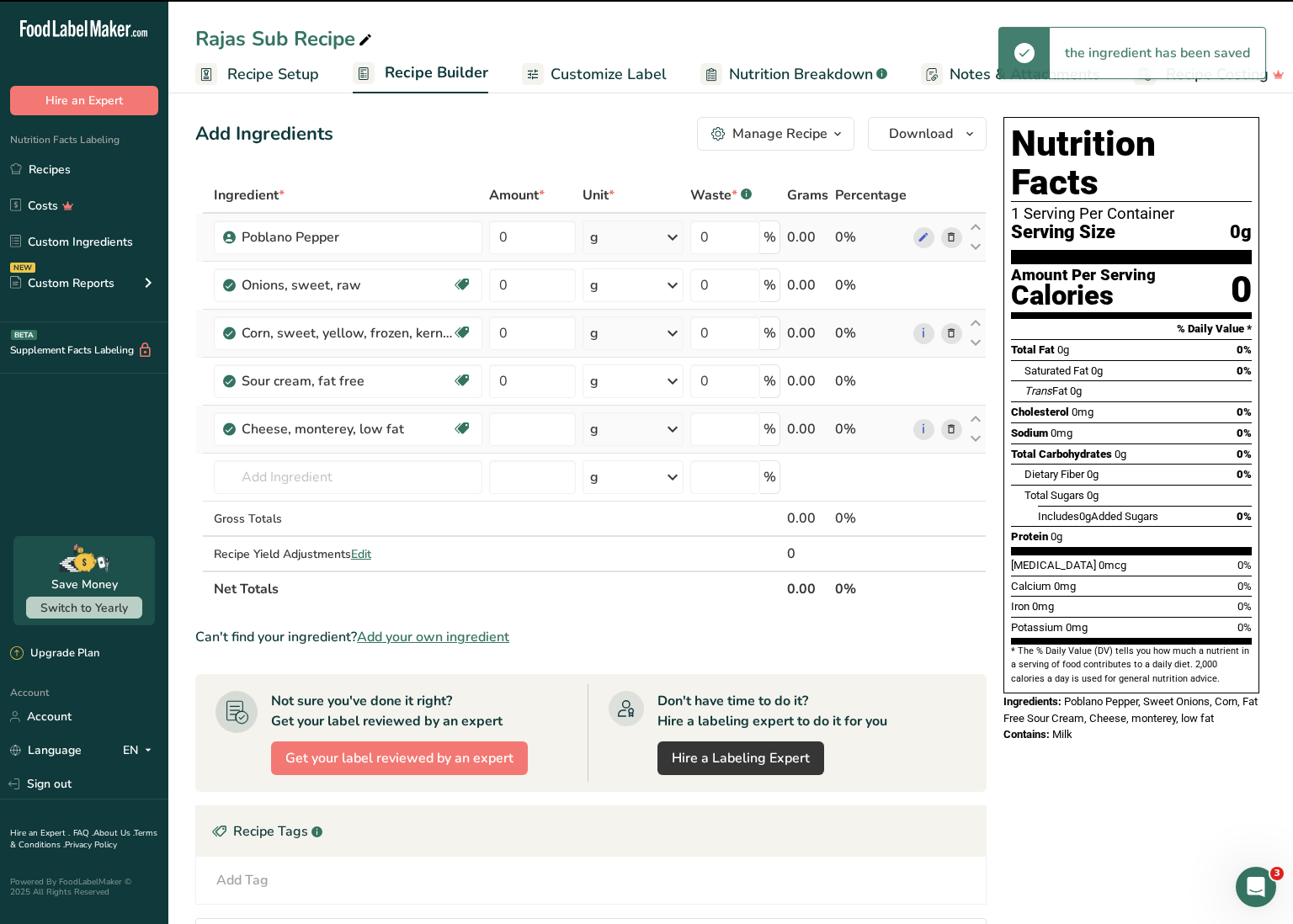
type input "0"
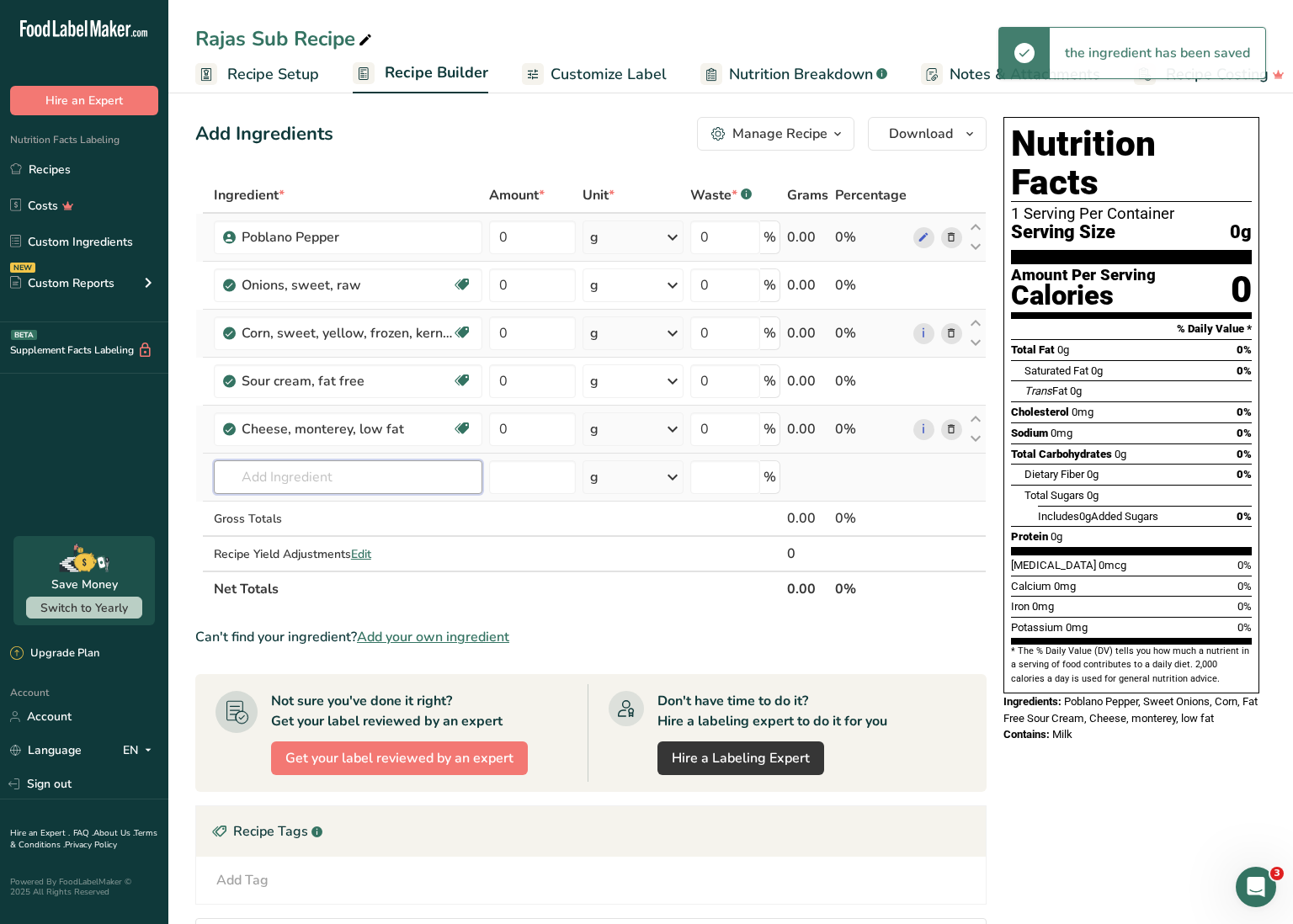
click at [323, 480] on input "text" at bounding box center [348, 477] width 269 height 34
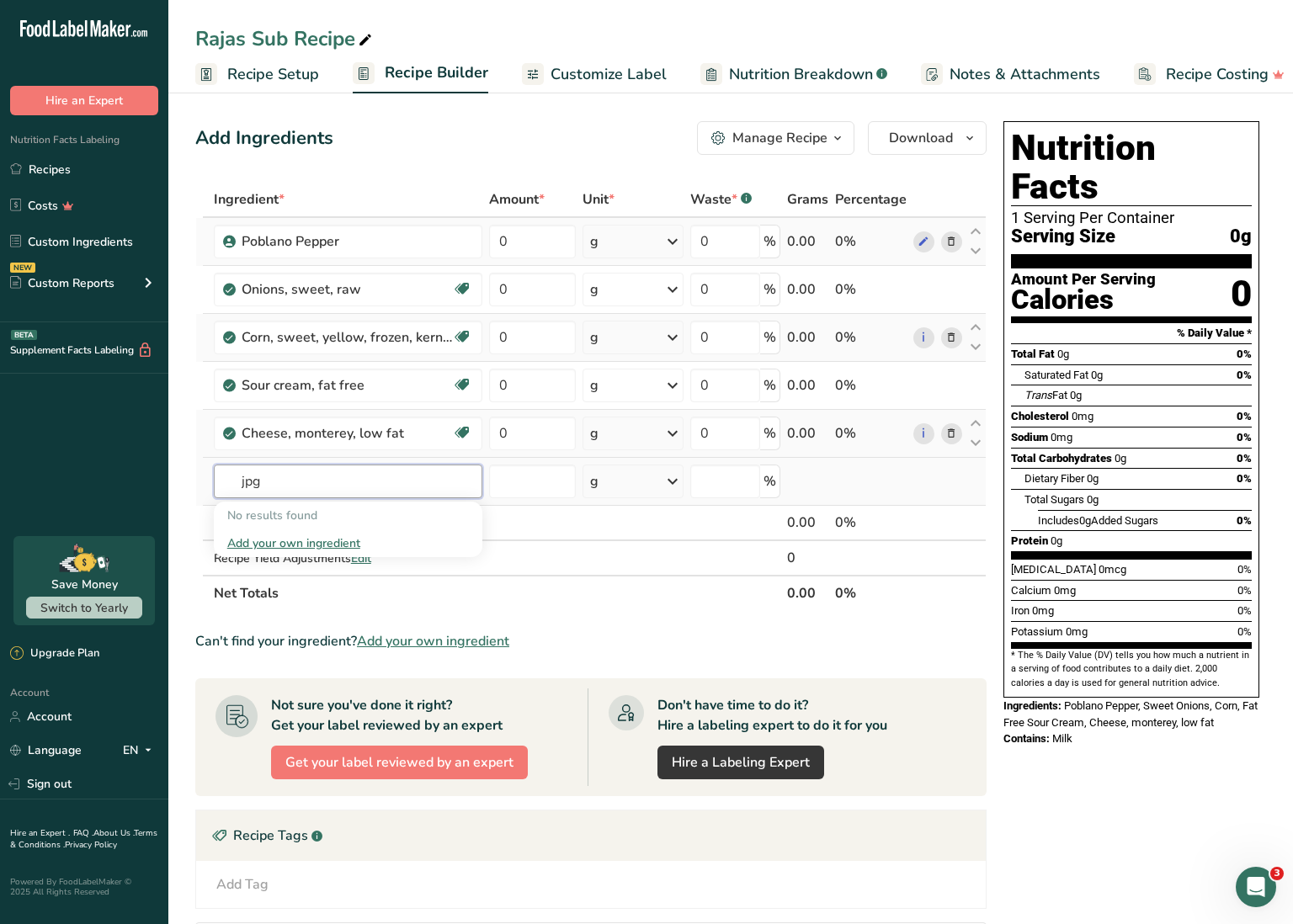
scroll to position [0, 0]
type input "j"
type input "spg"
click at [272, 513] on div "SPG" at bounding box center [334, 515] width 215 height 18
type input "SPG"
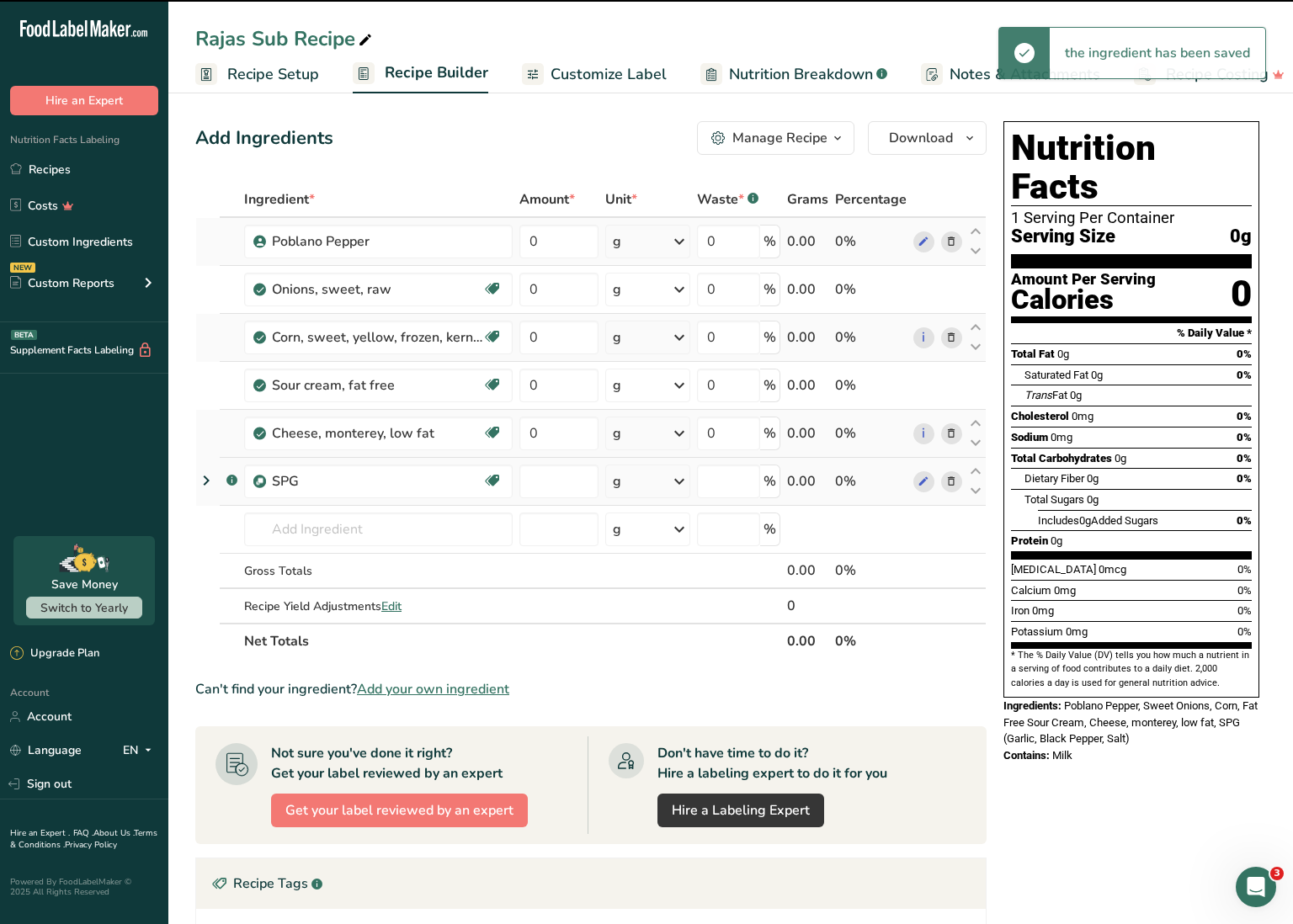
type input "0"
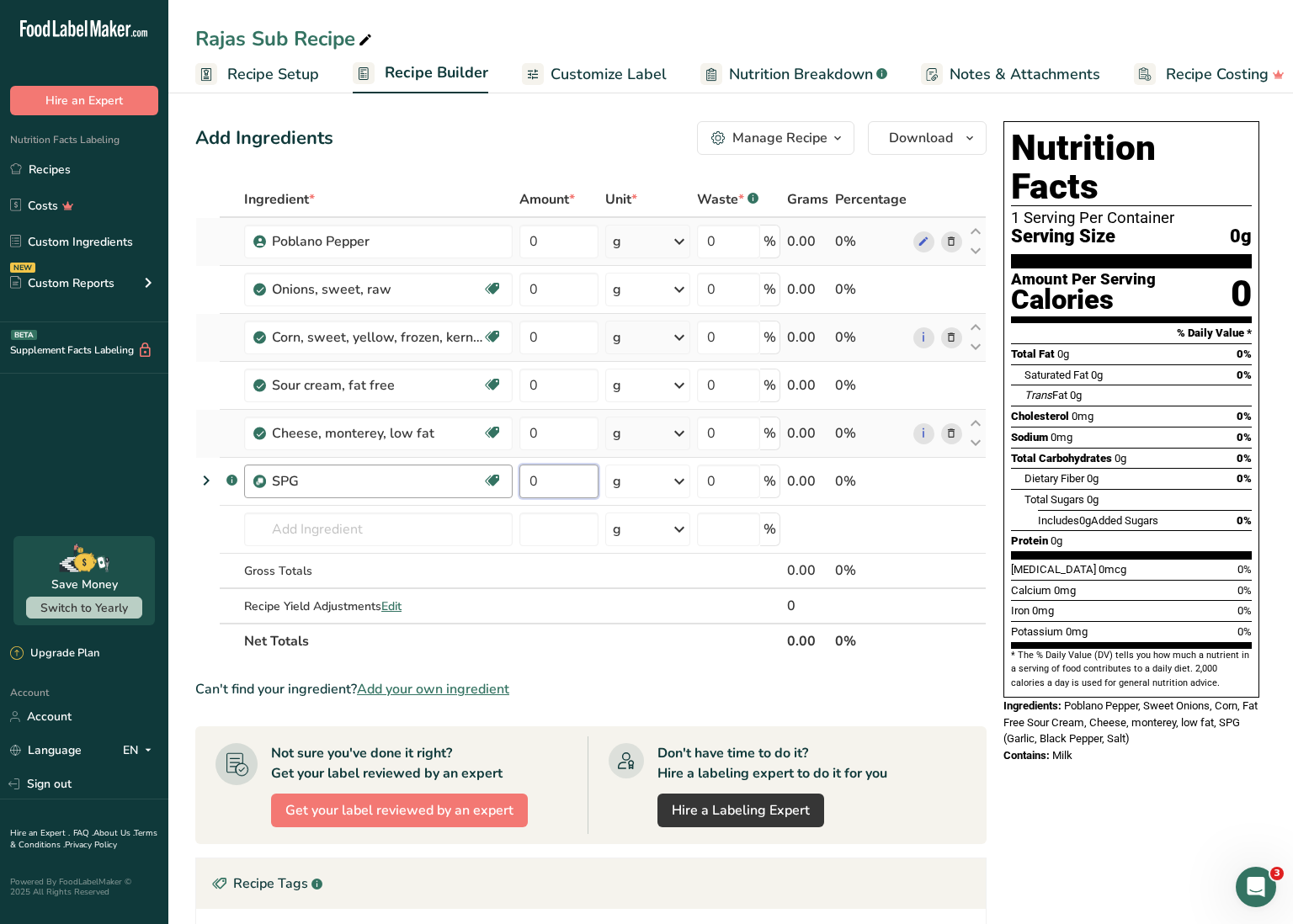
drag, startPoint x: 541, startPoint y: 479, endPoint x: 511, endPoint y: 477, distance: 30.1
click at [512, 477] on tr ".a-a{fill:#347362;}.b-a{fill:#fff;} SPG Source of Antioxidants Dairy free Glute…" at bounding box center [590, 481] width 789 height 48
type input "15"
click at [543, 442] on div "Ingredient * Amount * Unit * Waste * .a-a{fill:#347362;}.b-a{fill:#fff;} Grams …" at bounding box center [590, 420] width 791 height 477
drag, startPoint x: 526, startPoint y: 430, endPoint x: 549, endPoint y: 431, distance: 23.0
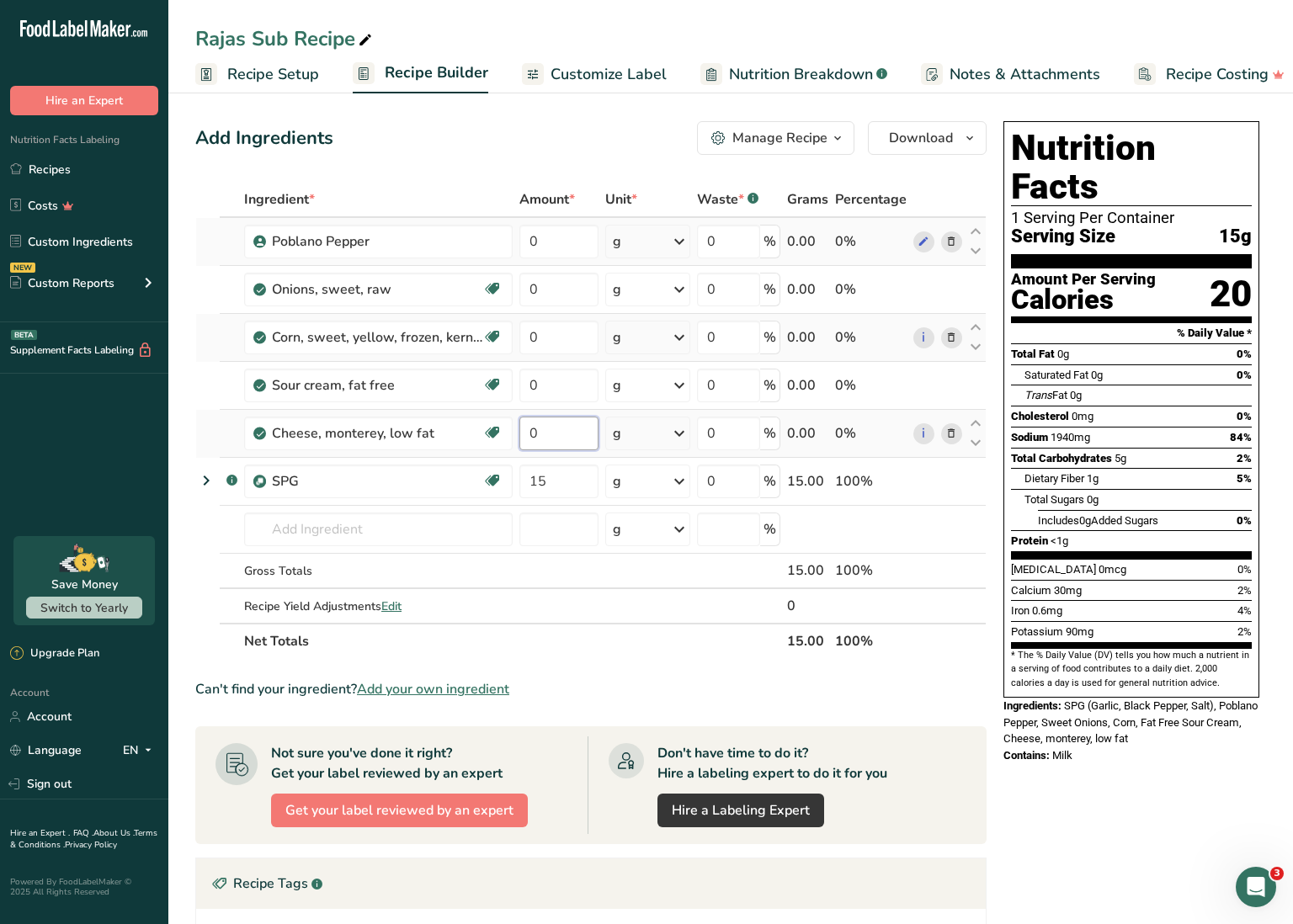
click at [549, 431] on input "0" at bounding box center [559, 434] width 79 height 34
type input "250"
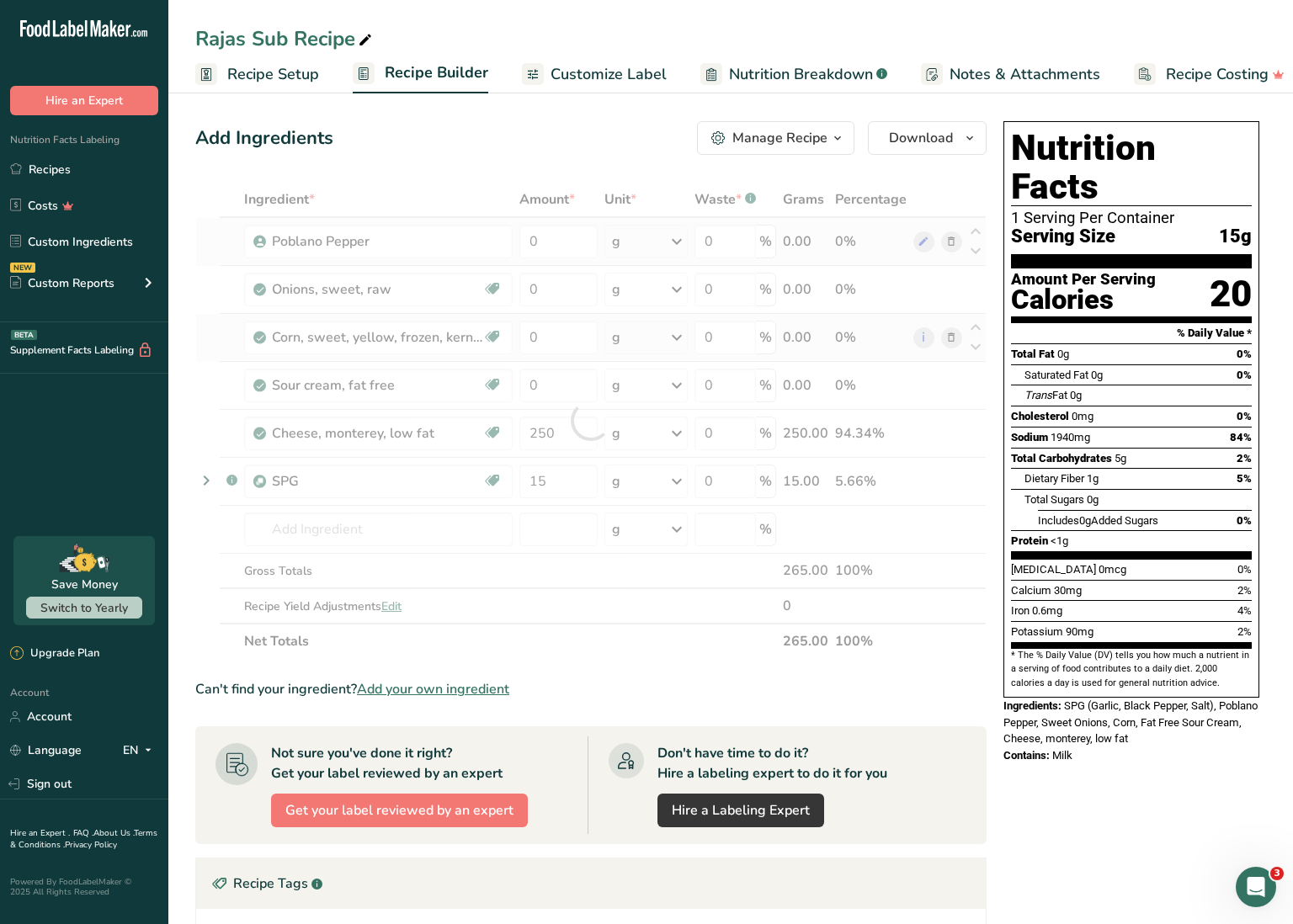
drag, startPoint x: 566, startPoint y: 622, endPoint x: 527, endPoint y: 562, distance: 71.6
click at [566, 622] on div "Ingredient * Amount * Unit * Waste * .a-a{fill:#347362;}.b-a{fill:#fff;} Grams …" at bounding box center [590, 420] width 791 height 477
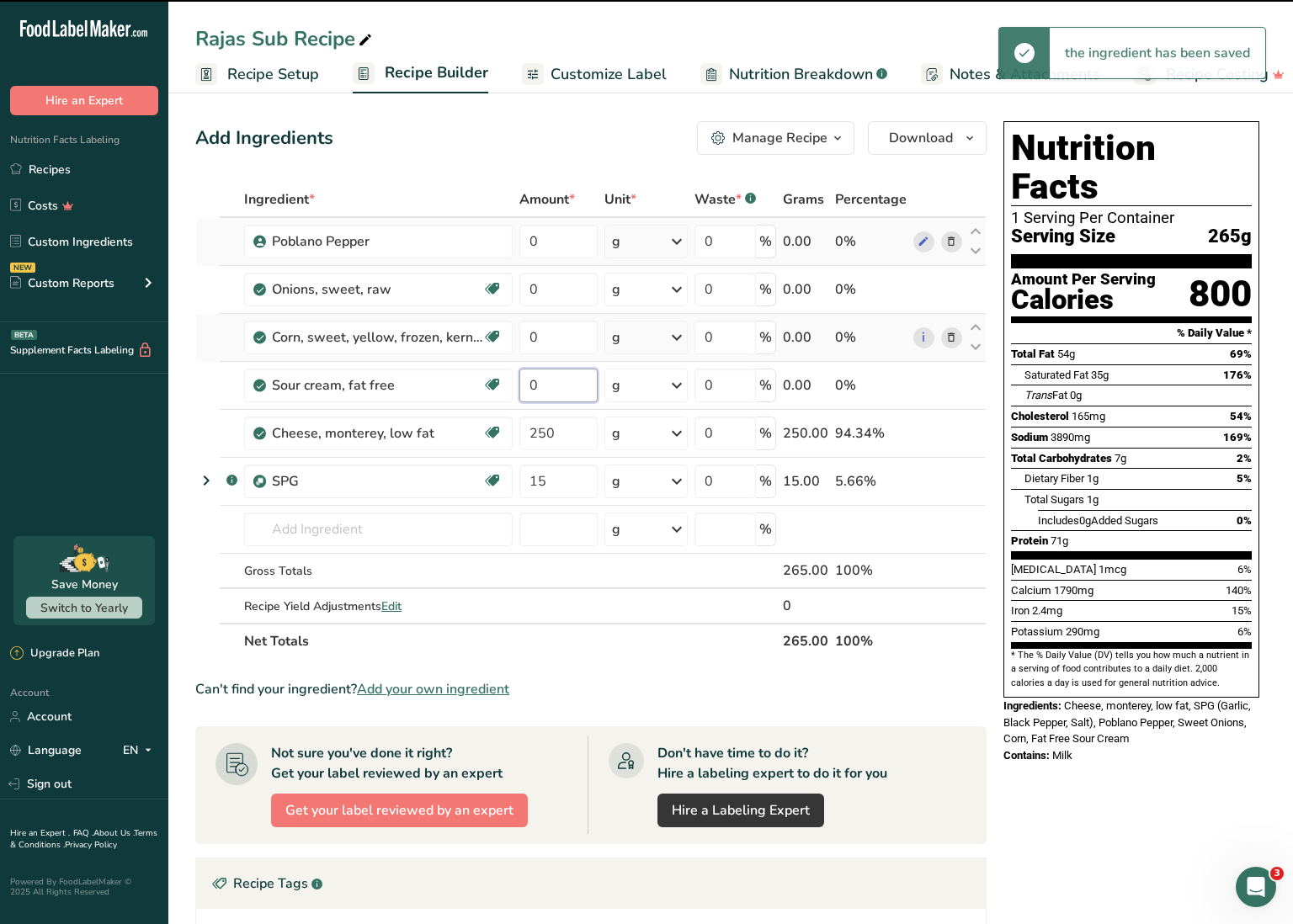
click at [542, 391] on input "0" at bounding box center [559, 386] width 78 height 34
drag, startPoint x: 543, startPoint y: 385, endPoint x: 491, endPoint y: 385, distance: 52.0
click at [509, 380] on tr "Sour cream, fat free Gluten free Vegetarian Soy free 0 g Portions 1 tablespoon …" at bounding box center [590, 386] width 789 height 48
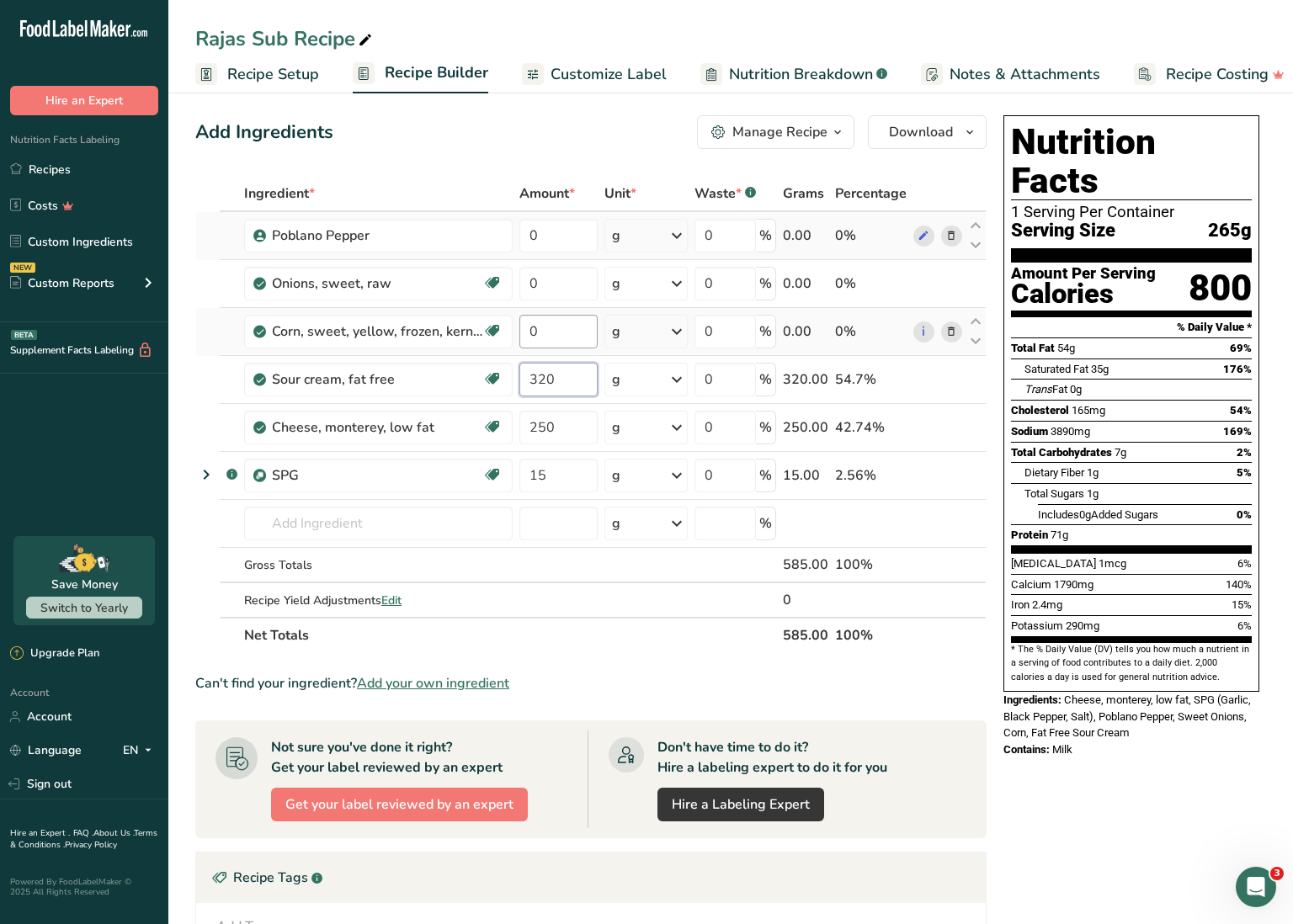
type input "320"
click at [563, 336] on div "Ingredient * Amount * Unit * Waste * .a-a{fill:#347362;}.b-a{fill:#fff;} Grams …" at bounding box center [590, 415] width 791 height 477
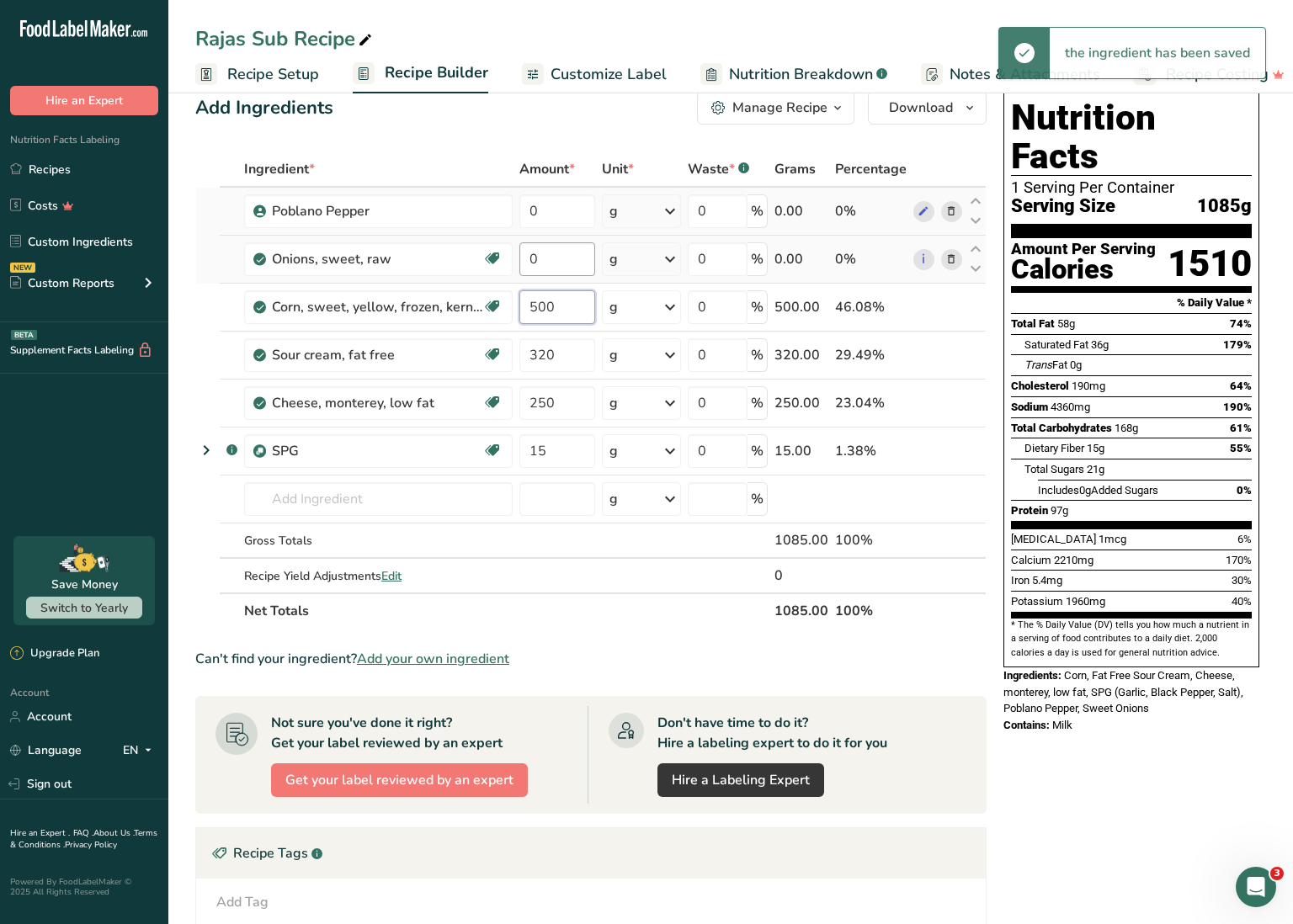
type input "500"
click at [526, 262] on div "Ingredient * Amount * Unit * Waste * .a-a{fill:#347362;}.b-a{fill:#fff;} Grams …" at bounding box center [590, 390] width 791 height 477
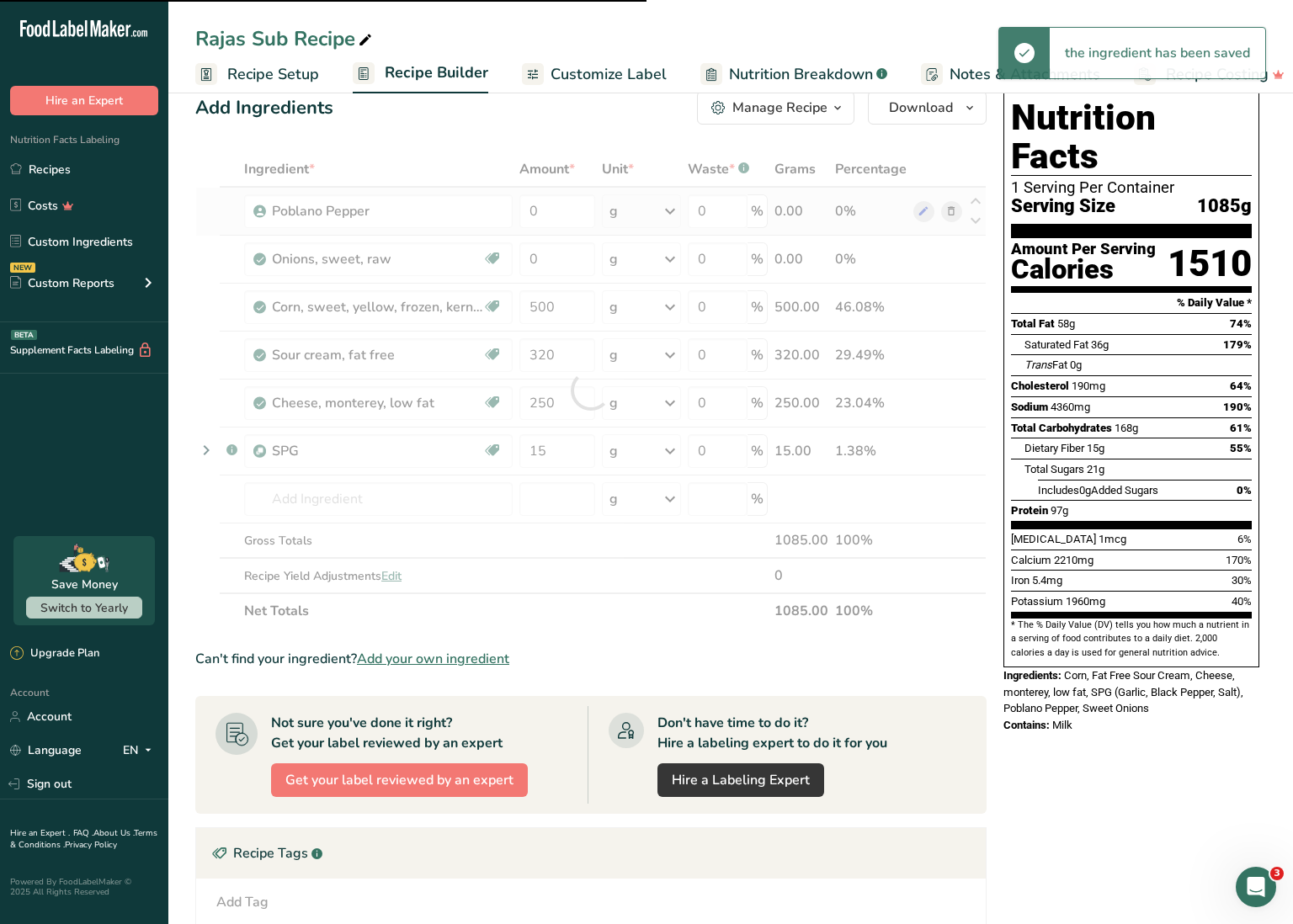
click at [527, 261] on div at bounding box center [590, 390] width 791 height 477
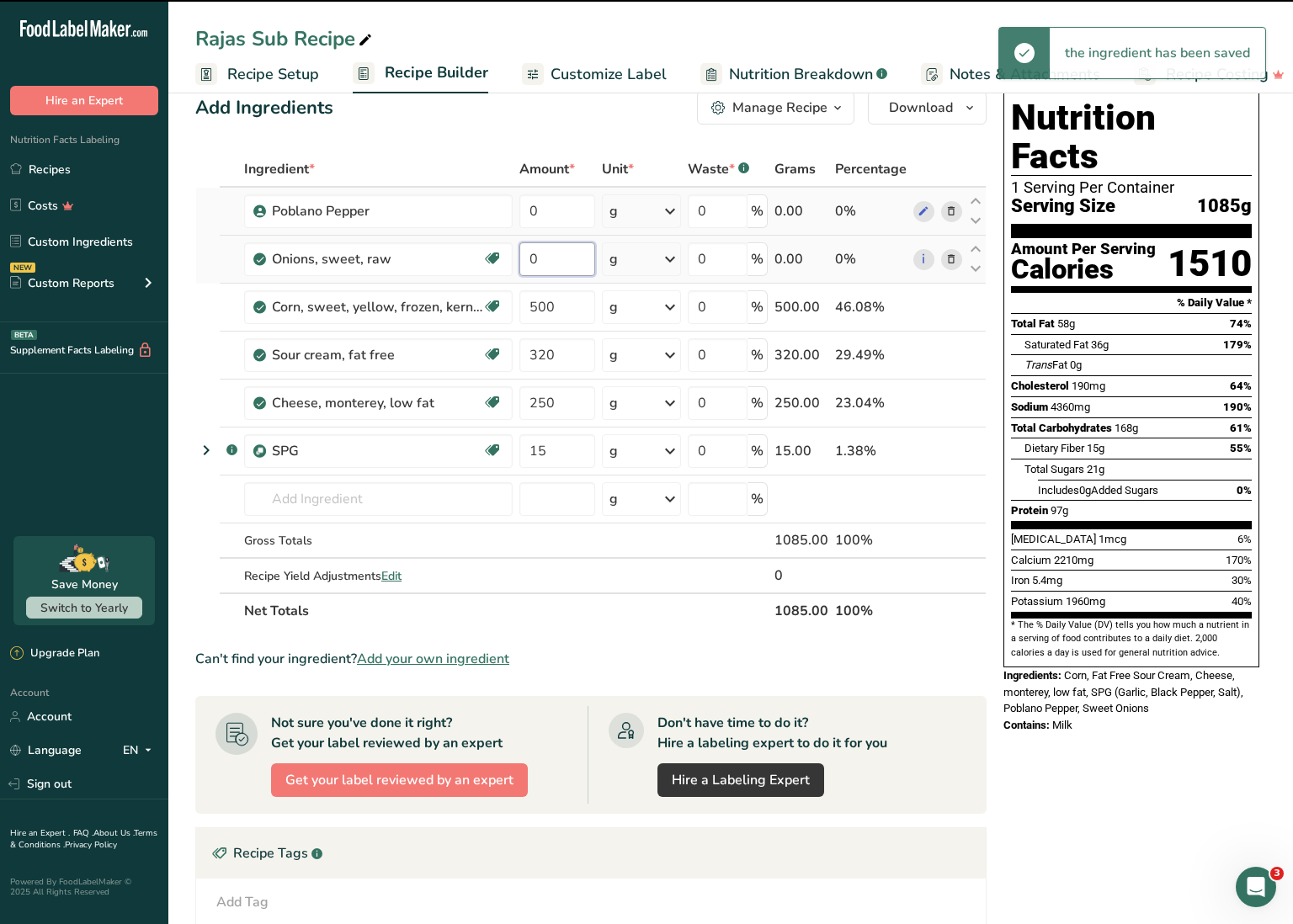
click at [530, 261] on input "0" at bounding box center [557, 259] width 75 height 34
click at [530, 260] on input "0" at bounding box center [557, 259] width 75 height 34
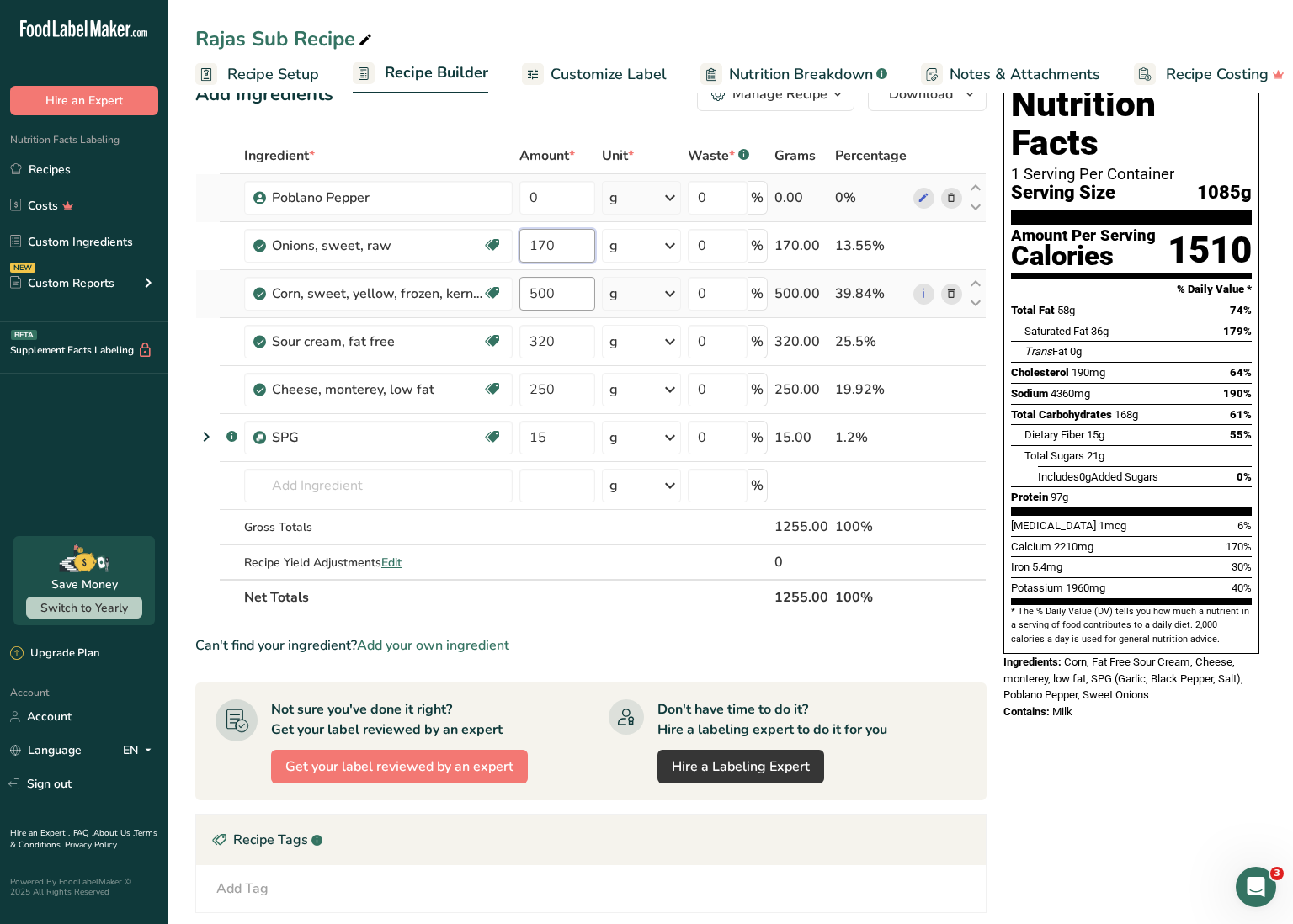
scroll to position [0, 0]
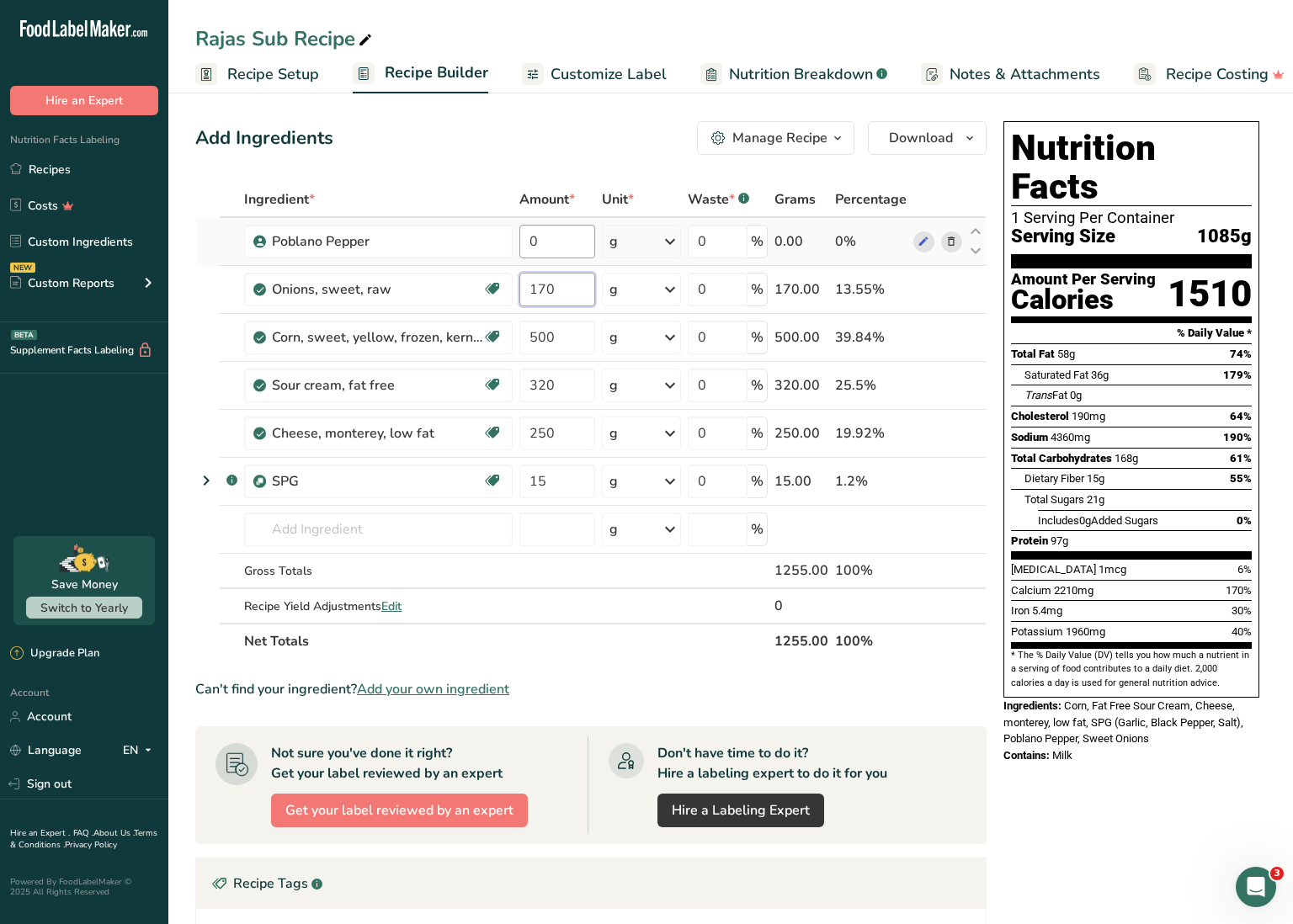
type input "170"
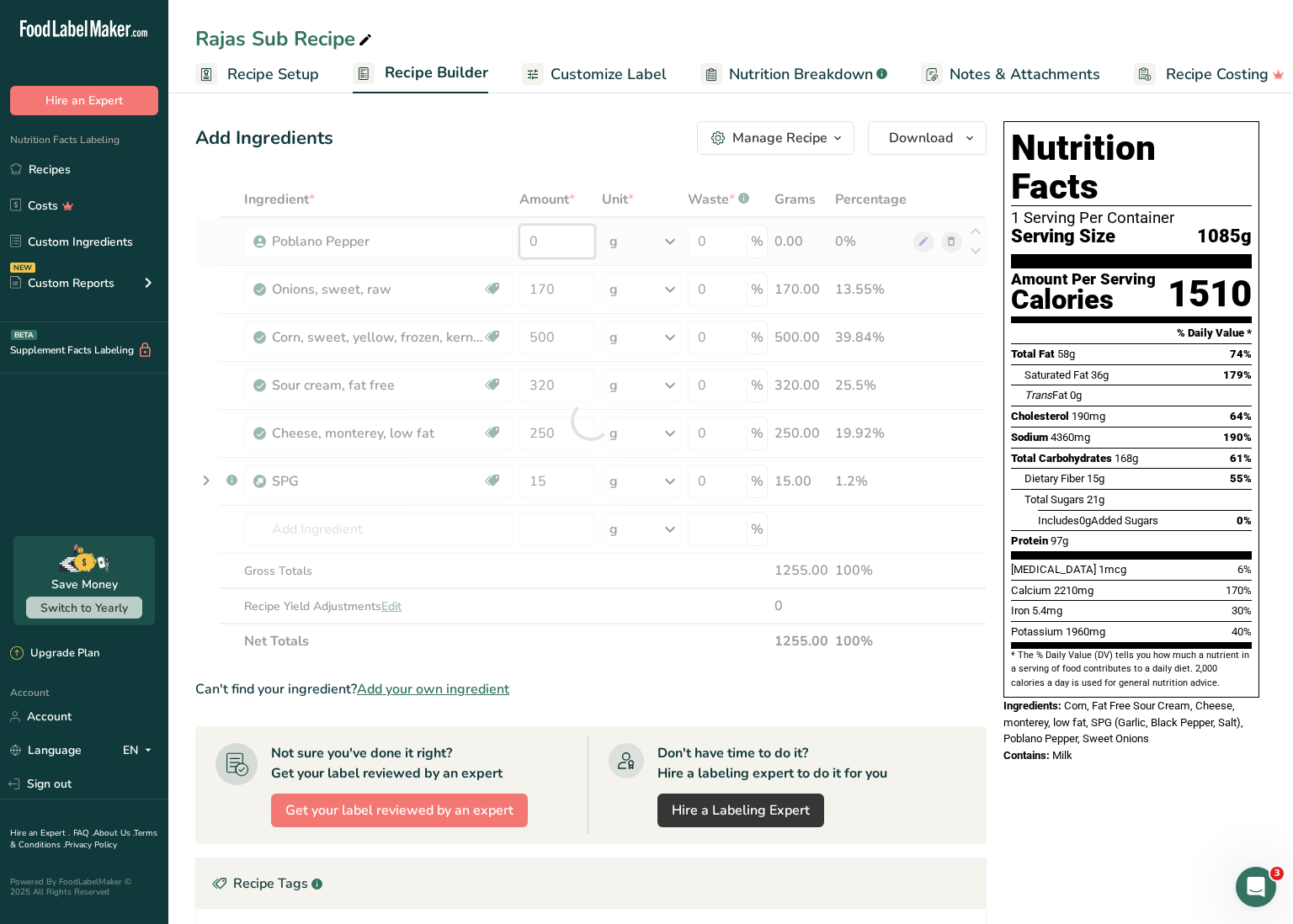
click at [547, 234] on div "Ingredient * Amount * Unit * Waste * .a-a{fill:#347362;}.b-a{fill:#fff;} Grams …" at bounding box center [590, 420] width 791 height 477
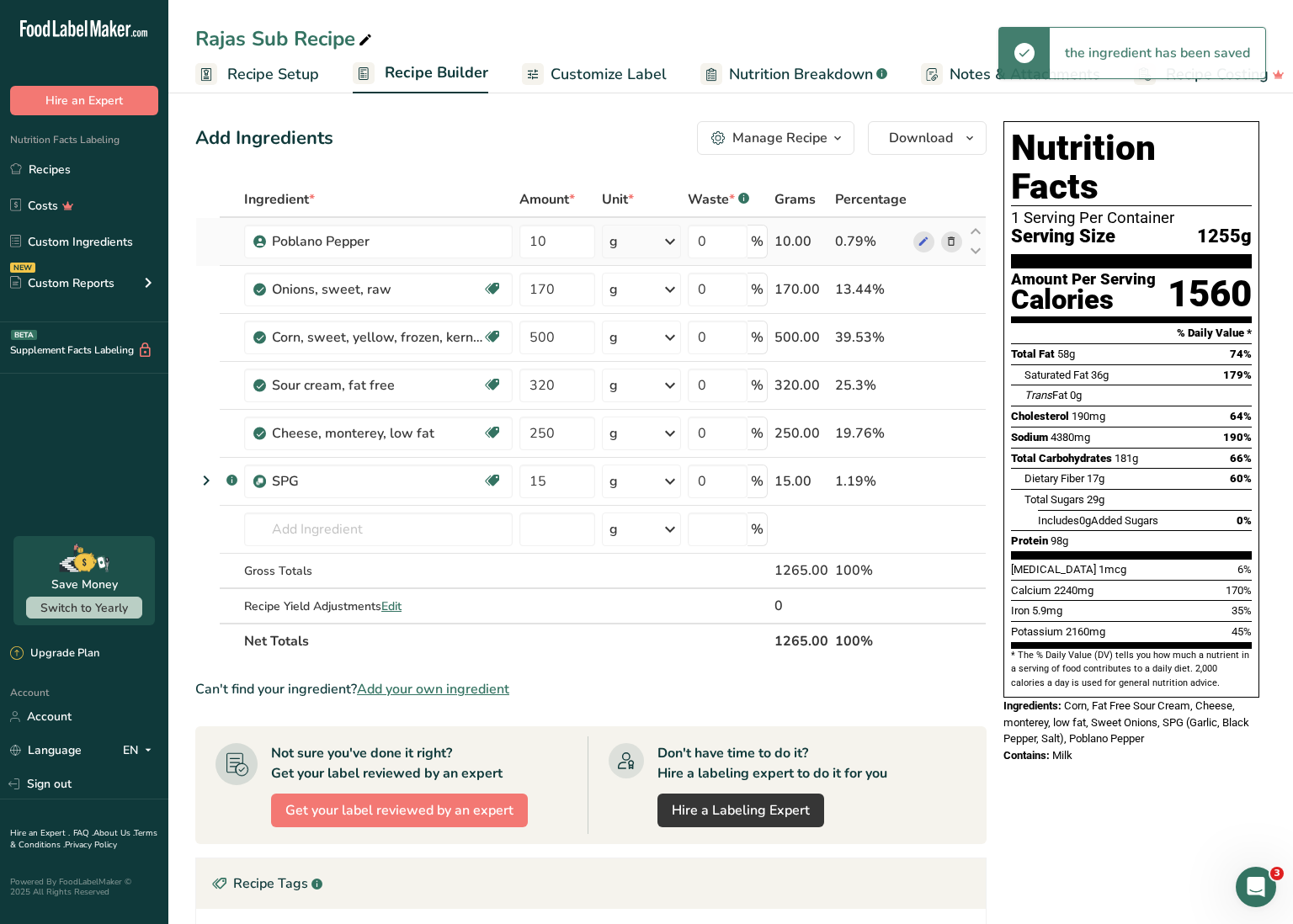
click at [642, 247] on div "Ingredient * Amount * Unit * Waste * .a-a{fill:#347362;}.b-a{fill:#fff;} Grams …" at bounding box center [590, 420] width 791 height 477
click at [660, 243] on div "g" at bounding box center [641, 242] width 79 height 34
click at [663, 375] on div "See more" at bounding box center [683, 375] width 142 height 18
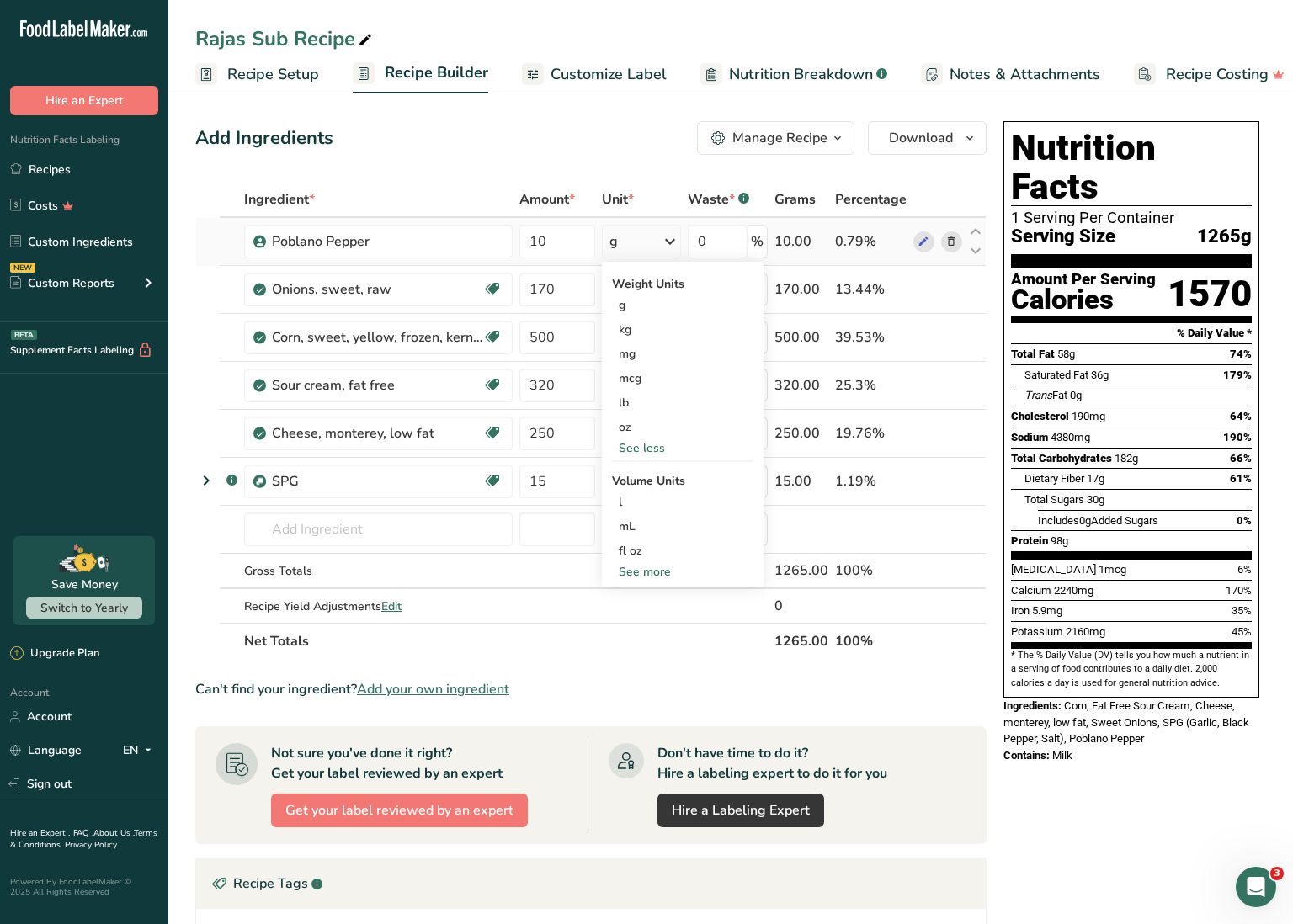
click at [649, 570] on div "See more" at bounding box center [683, 571] width 142 height 18
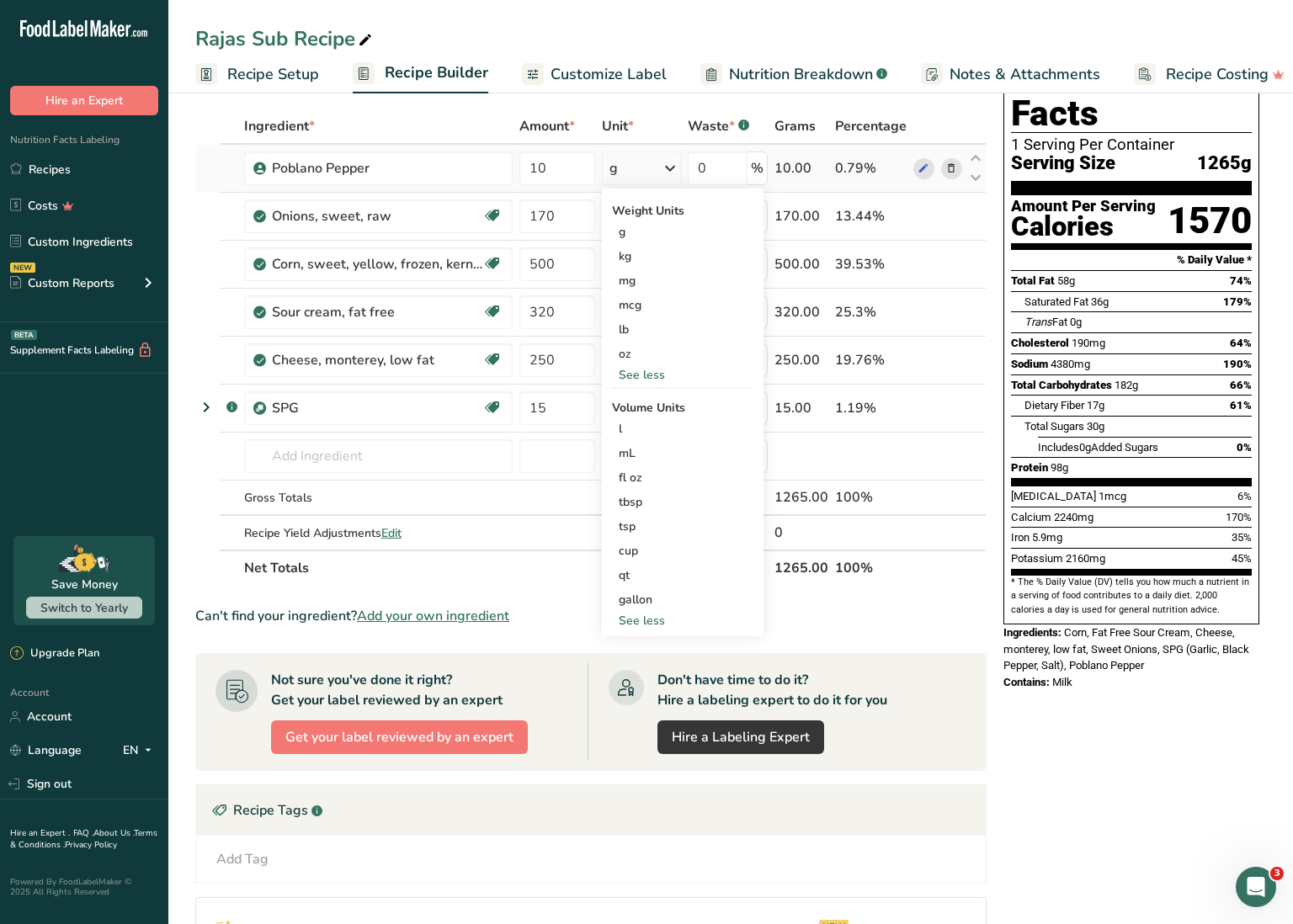
scroll to position [75, 0]
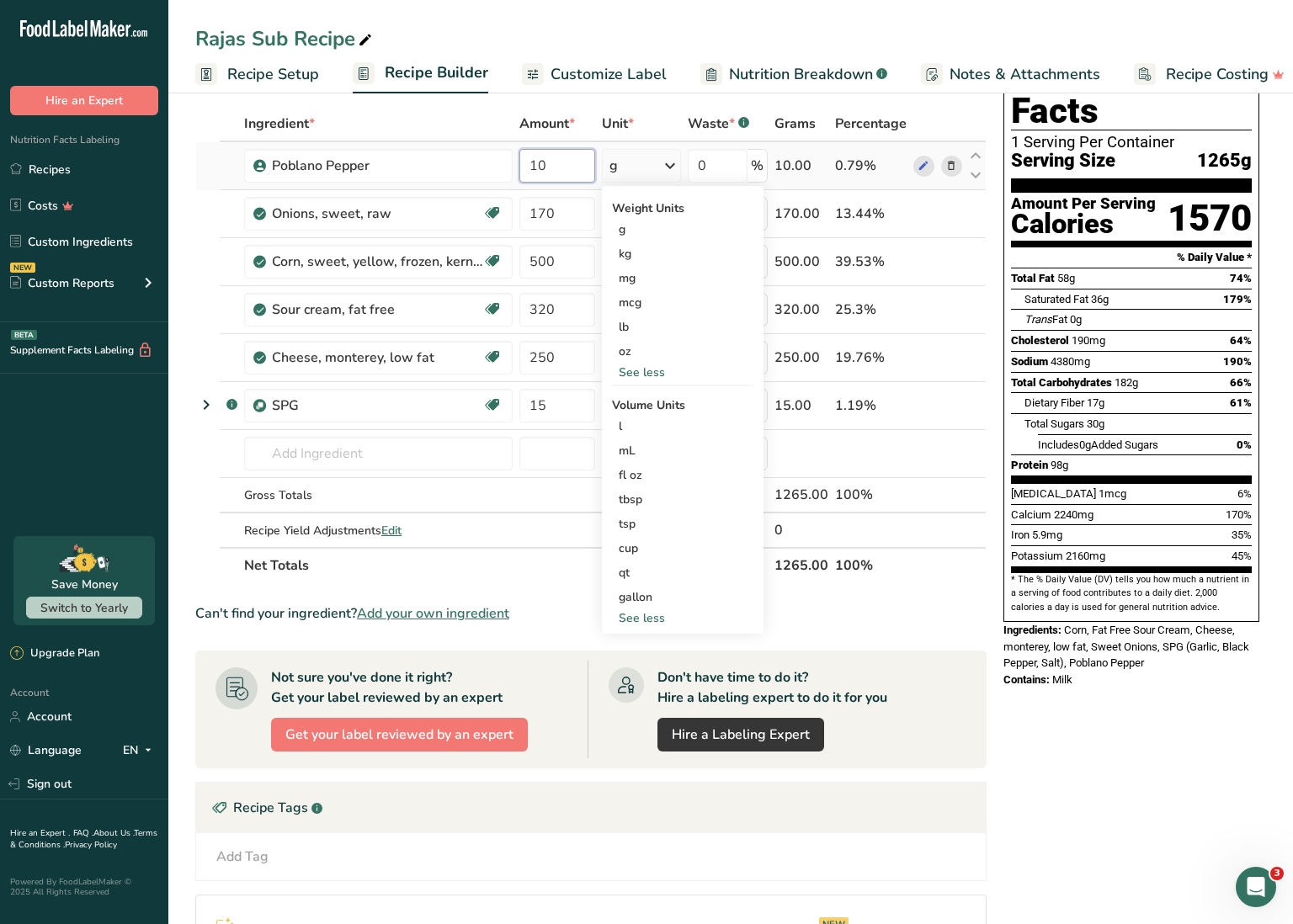
click at [571, 175] on input "10" at bounding box center [557, 166] width 75 height 34
drag, startPoint x: 567, startPoint y: 171, endPoint x: 488, endPoint y: 162, distance: 79.5
click at [488, 162] on tr "Poblano Pepper 10 g Weight Units g kg mg mcg lb oz See less Volume Units l Volu…" at bounding box center [590, 166] width 789 height 48
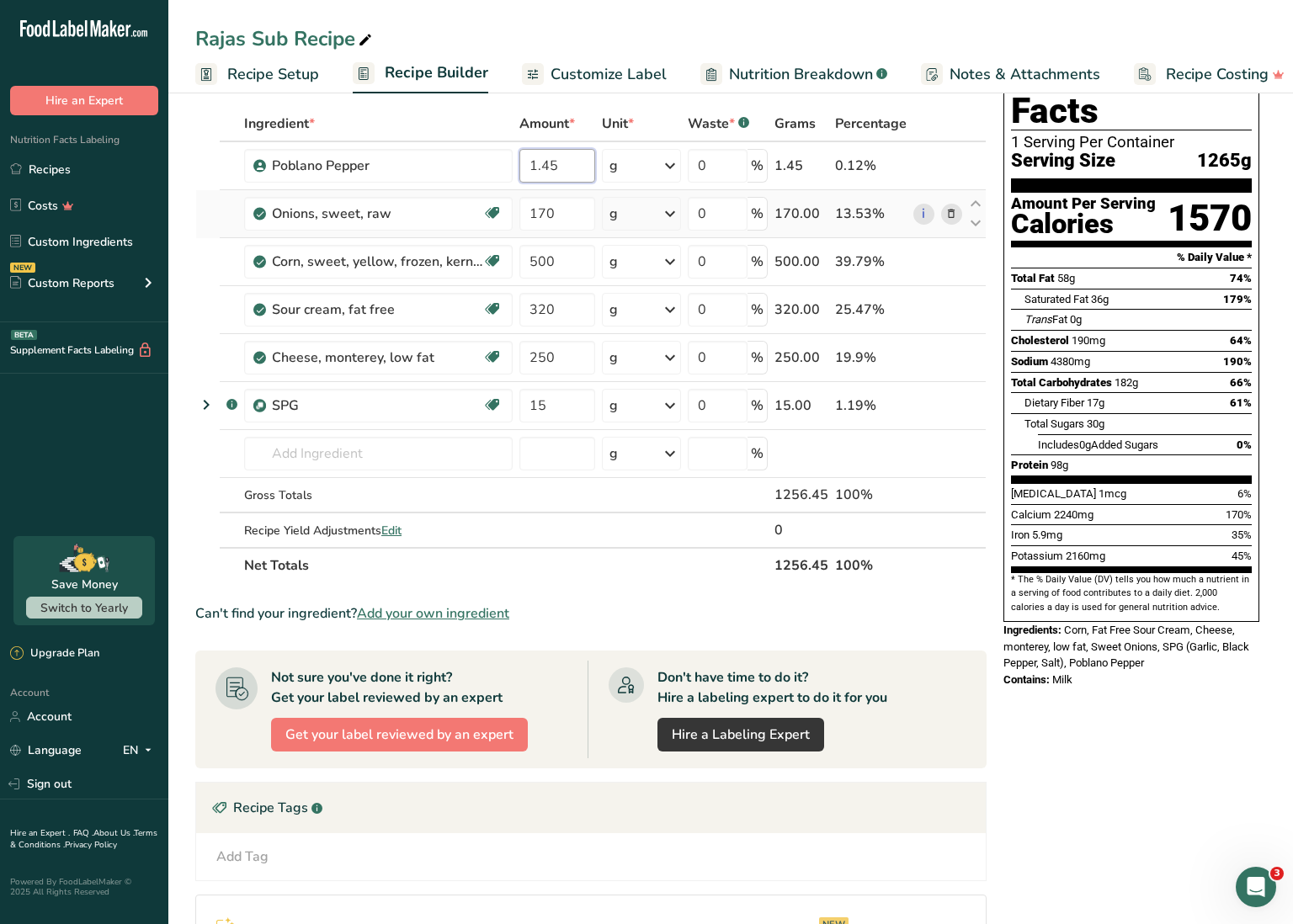
scroll to position [81, 0]
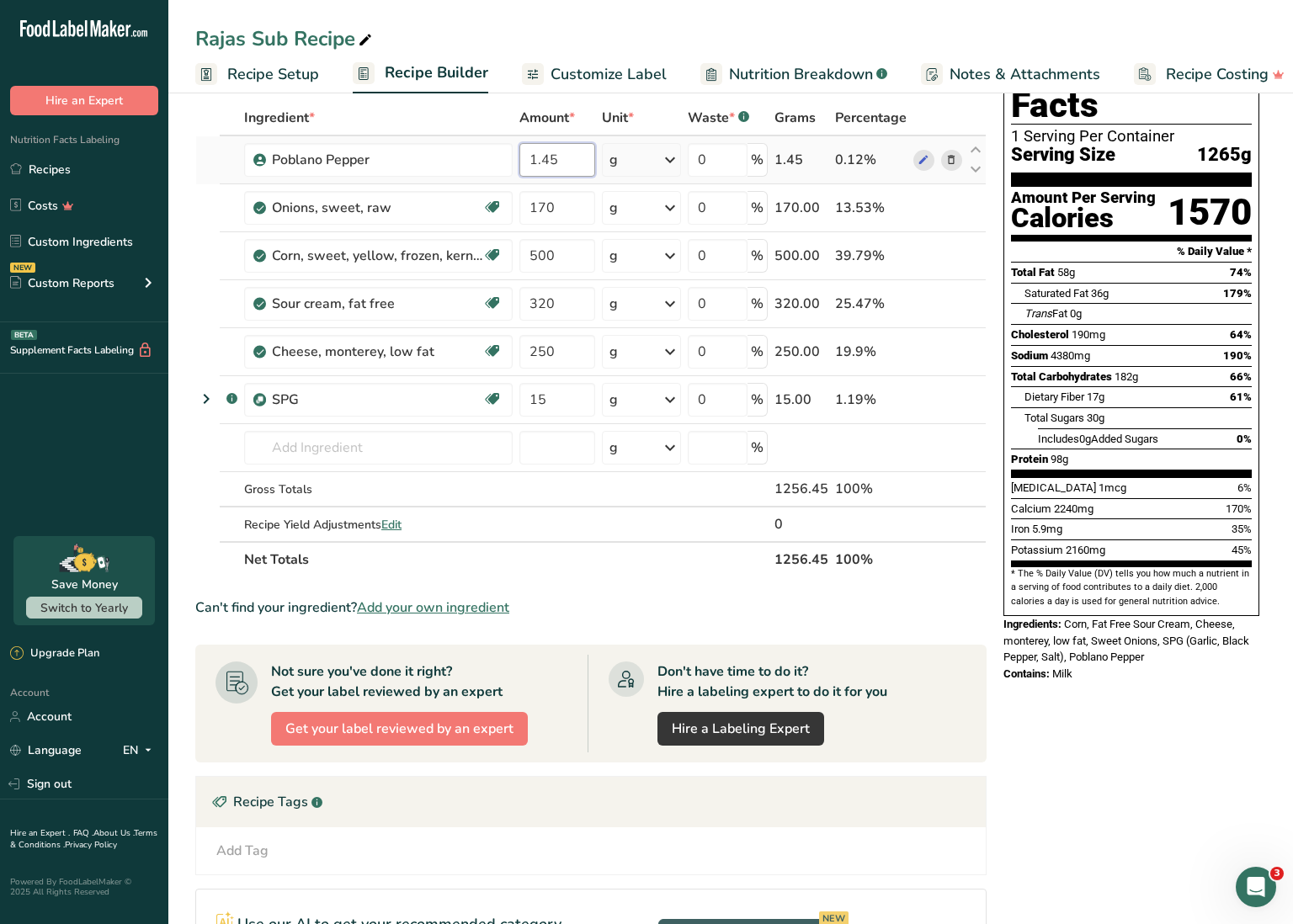
type input "1.45"
click at [633, 157] on div "Ingredient * Amount * Unit * Waste * .a-a{fill:#347362;}.b-a{fill:#fff;} Grams …" at bounding box center [590, 338] width 791 height 477
click at [633, 157] on div "g" at bounding box center [641, 160] width 79 height 34
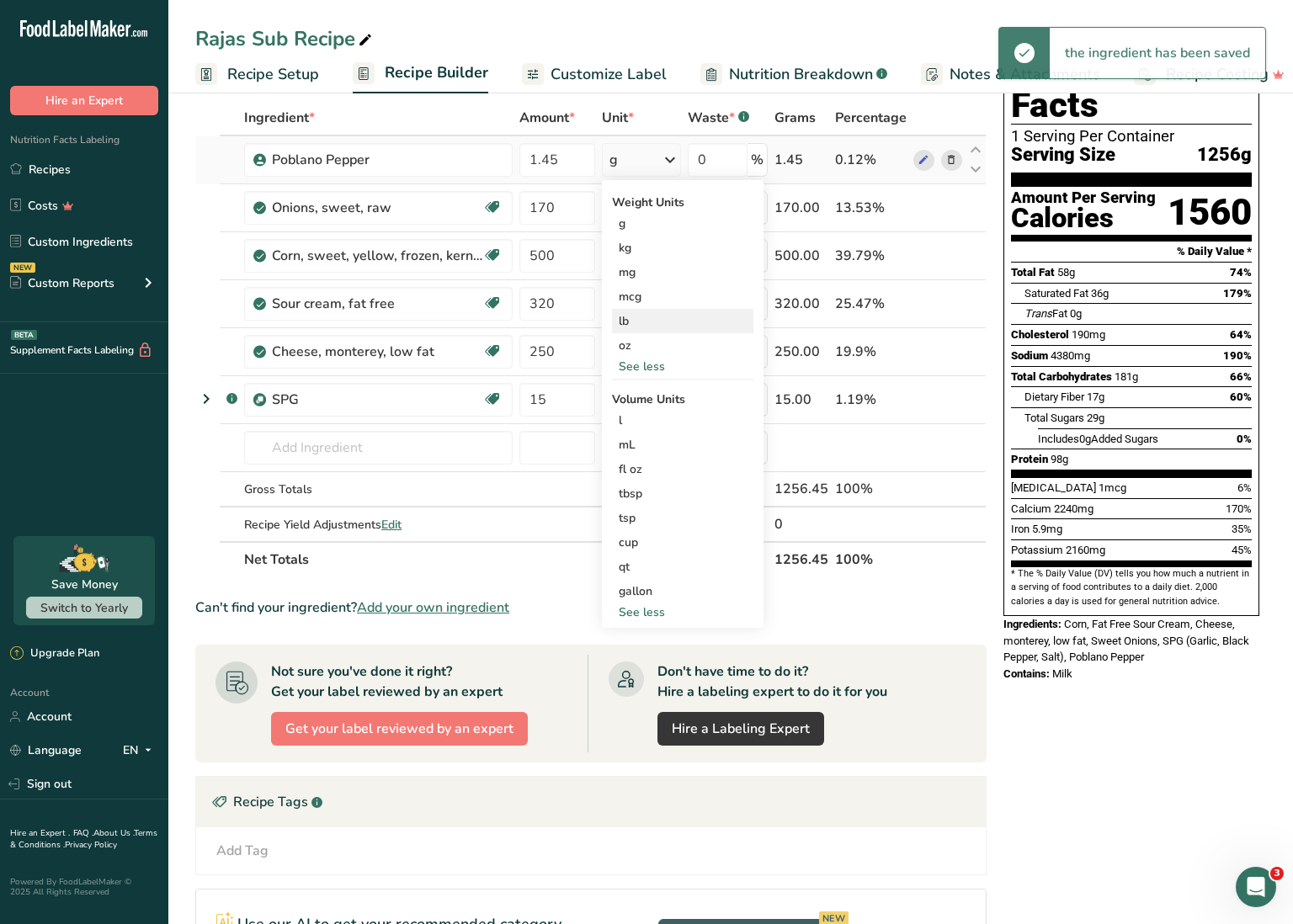
click at [638, 316] on div "lb" at bounding box center [683, 320] width 142 height 25
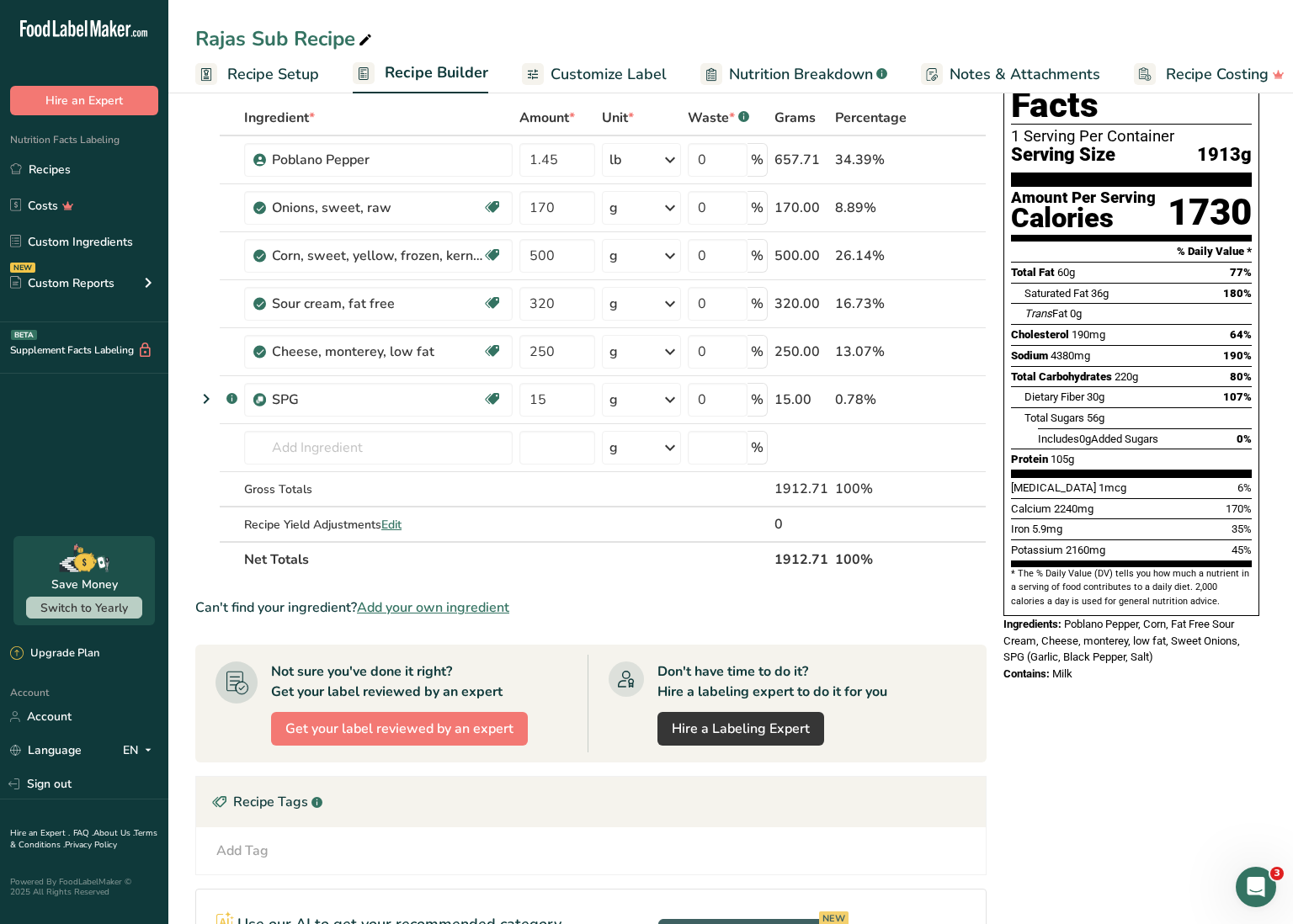
drag, startPoint x: 747, startPoint y: 581, endPoint x: 740, endPoint y: 566, distance: 16.6
click at [747, 581] on section "Ingredient * Amount * Unit * Waste * .a-a{fill:#347362;}.b-a{fill:#fff;} Grams …" at bounding box center [590, 685] width 791 height 1170
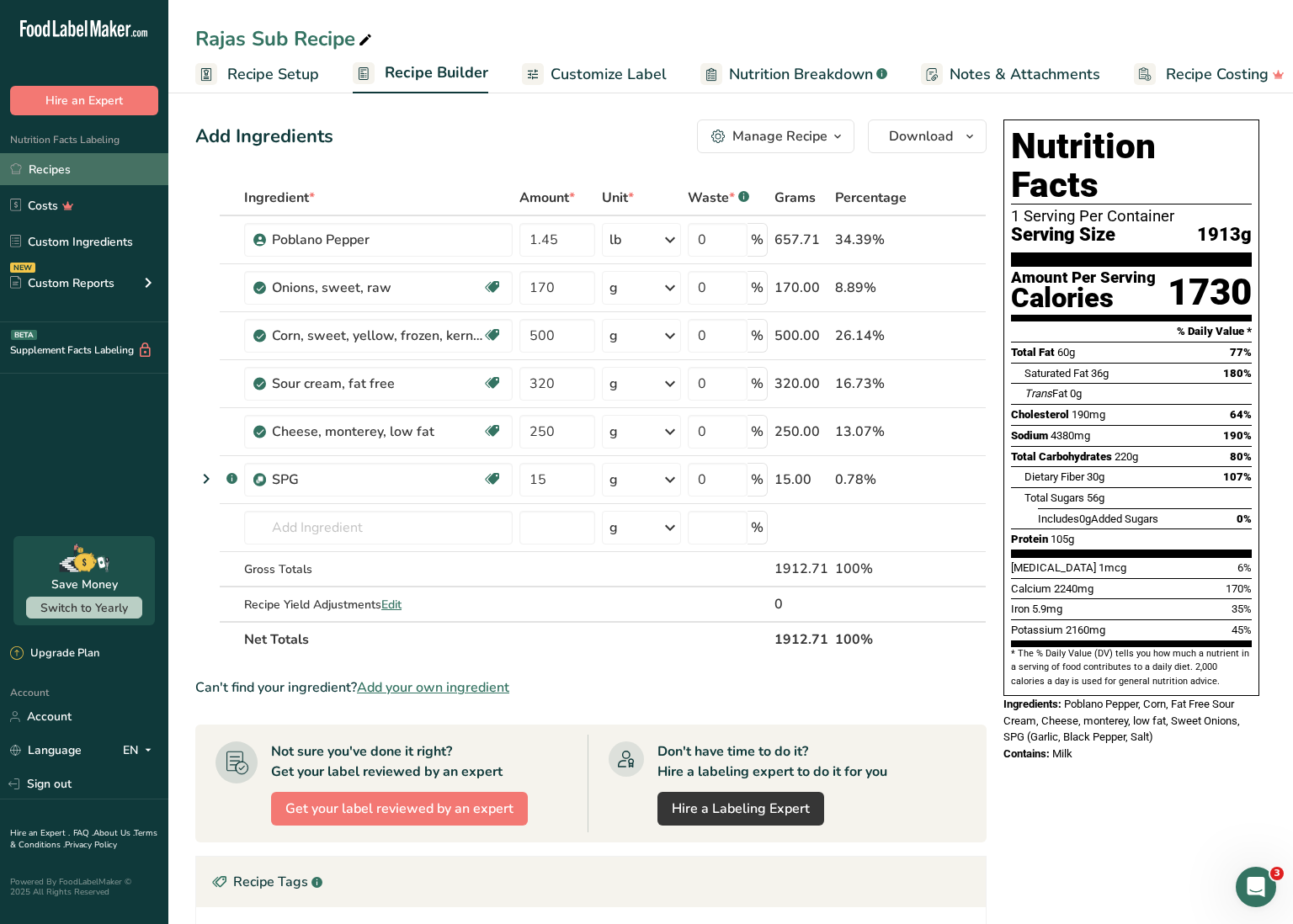
scroll to position [4, 1]
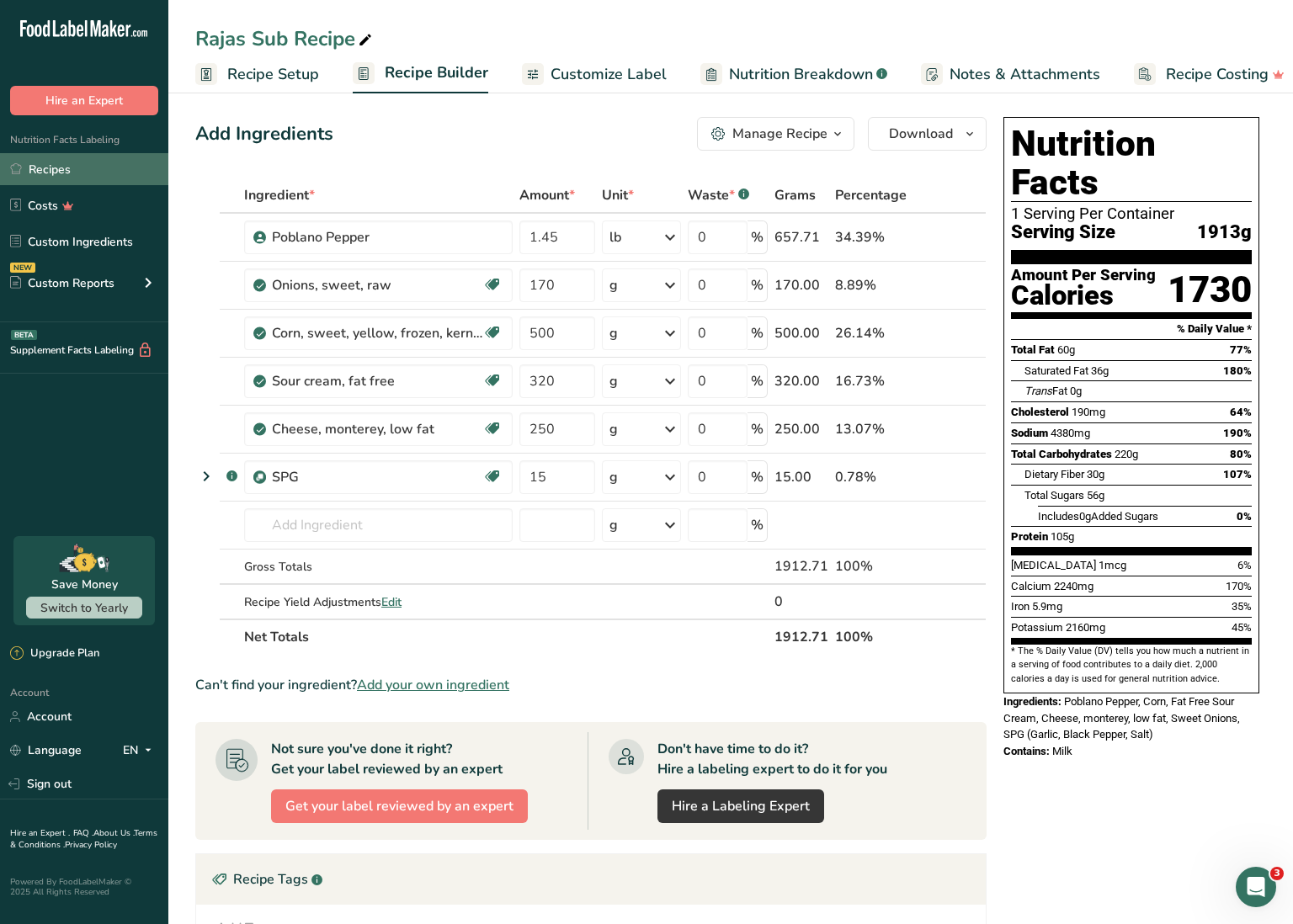
click at [104, 164] on link "Recipes" at bounding box center [84, 170] width 169 height 32
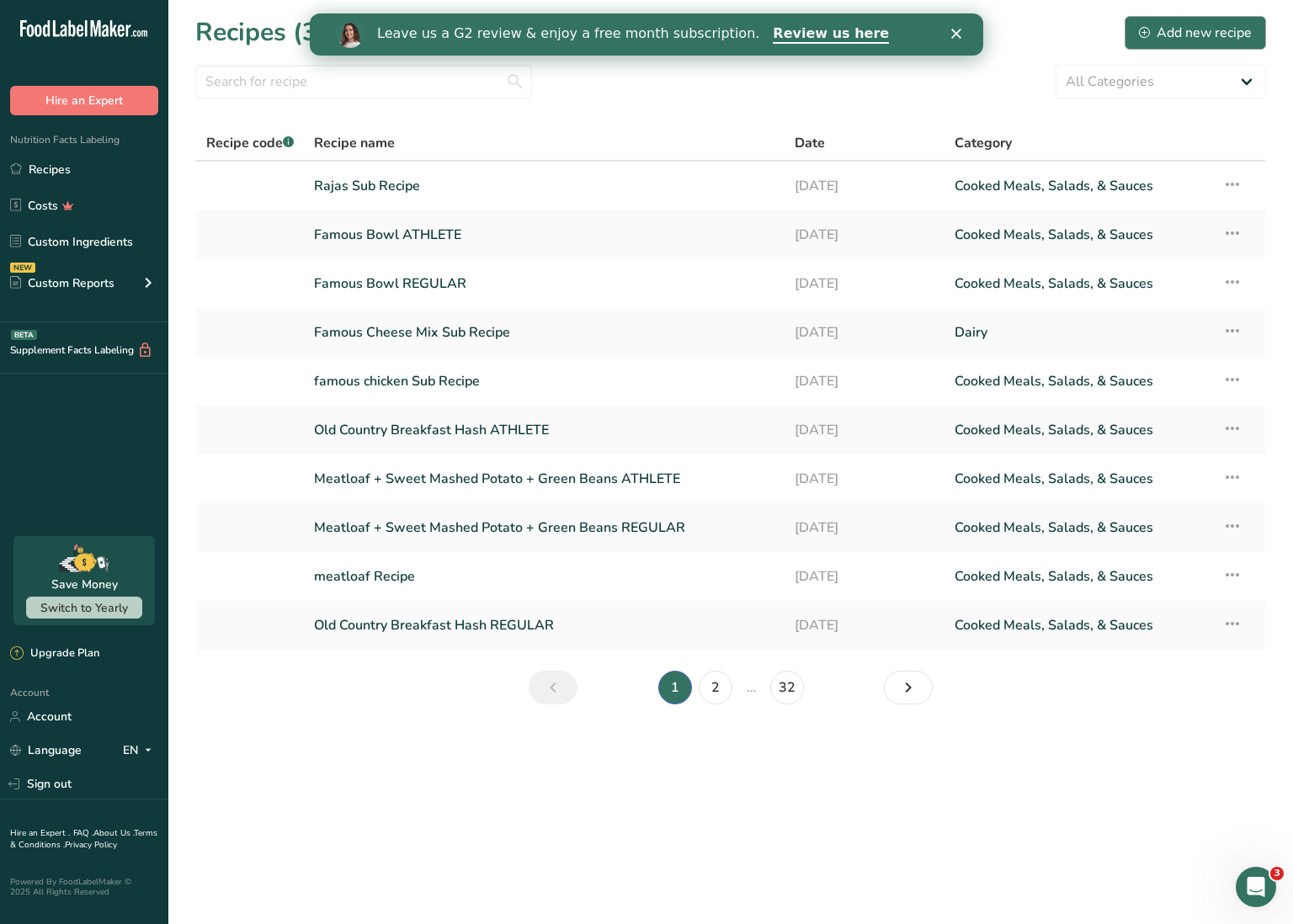
click at [1232, 33] on div "Add new recipe" at bounding box center [1195, 33] width 113 height 20
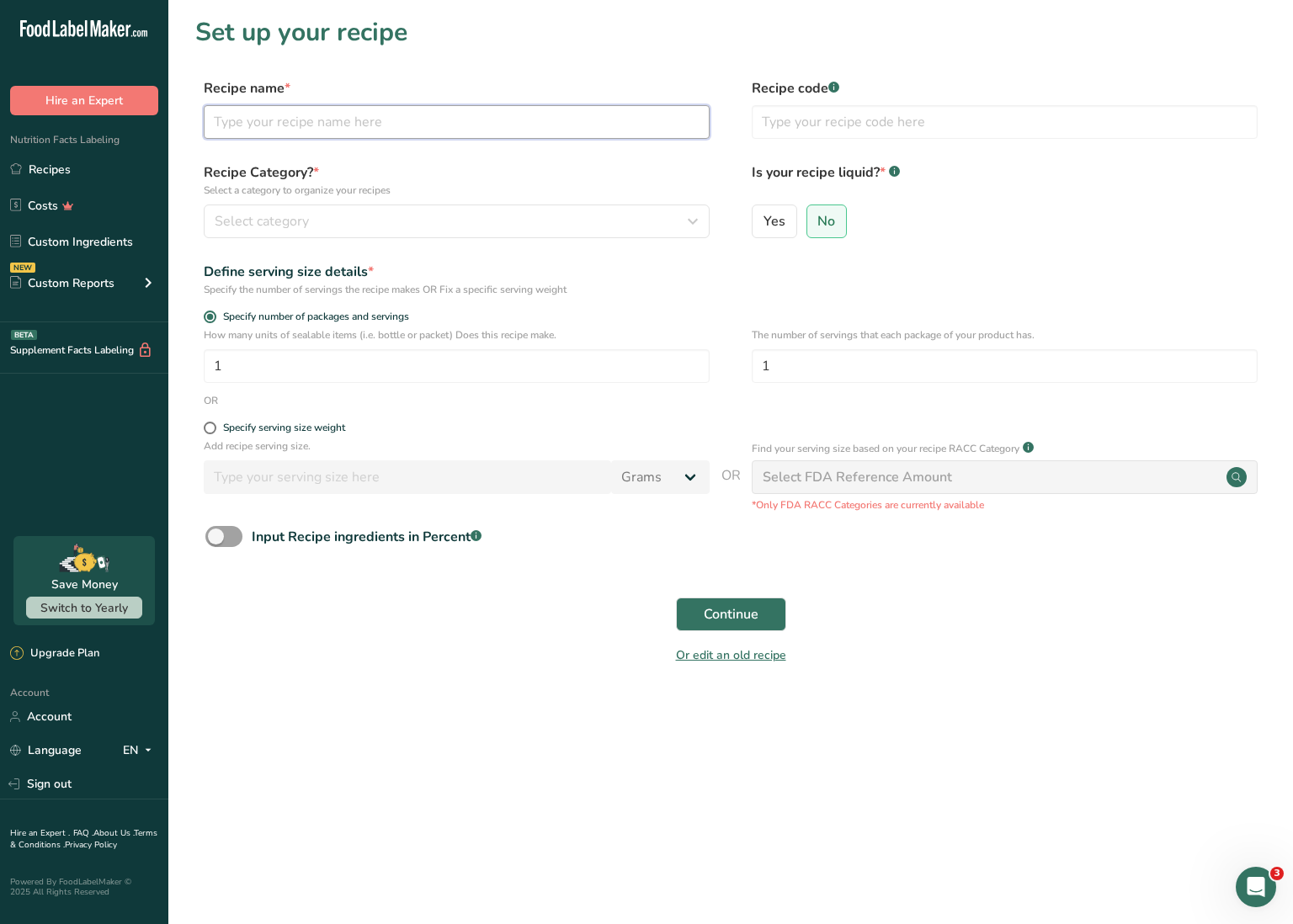
click at [324, 123] on input "text" at bounding box center [456, 122] width 506 height 34
type input "r"
type input "Chicken For Rajas Sub Recipe"
click at [341, 214] on div "Select category" at bounding box center [451, 221] width 474 height 20
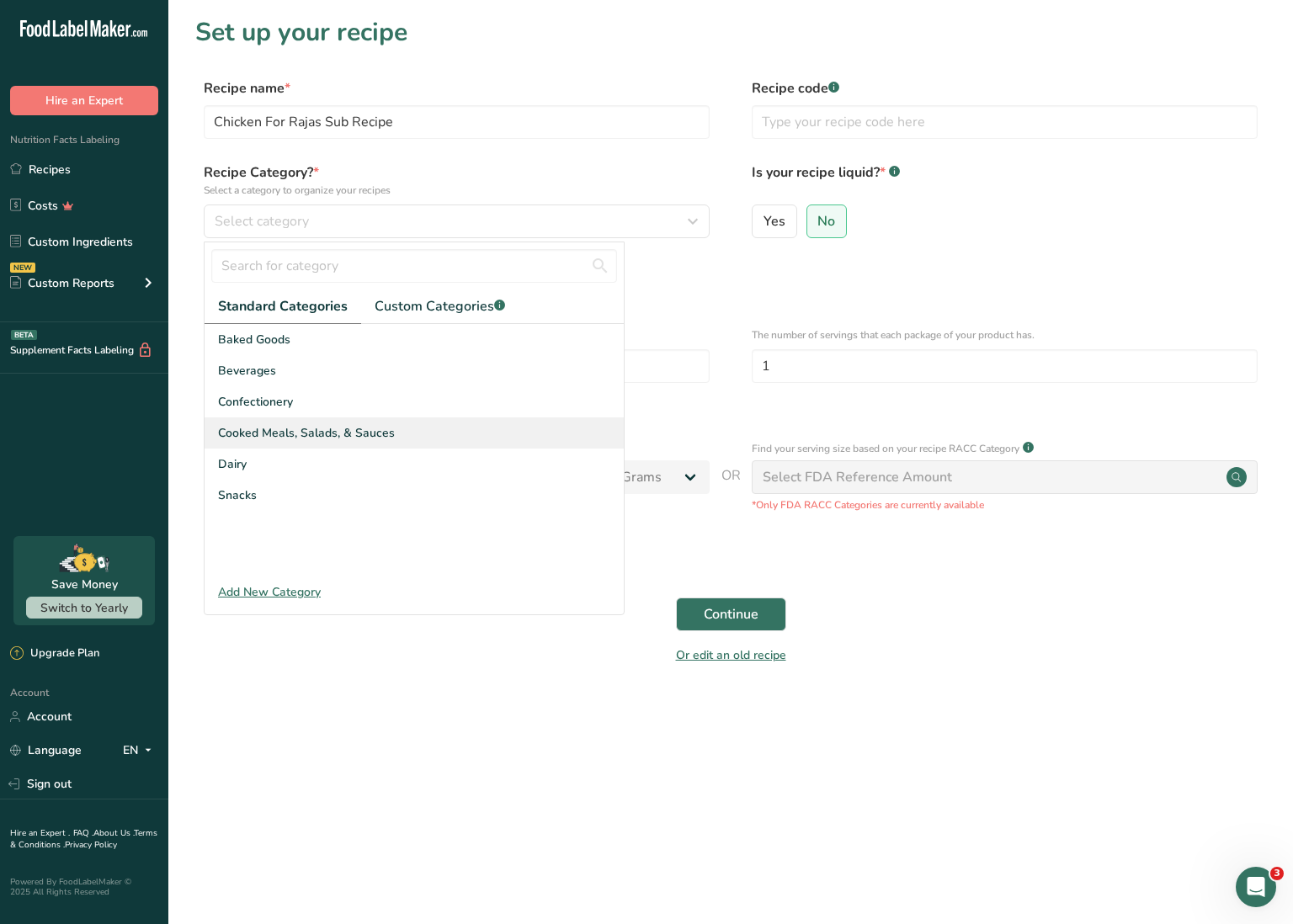
click at [331, 431] on span "Cooked Meals, Salads, & Sauces" at bounding box center [306, 432] width 177 height 18
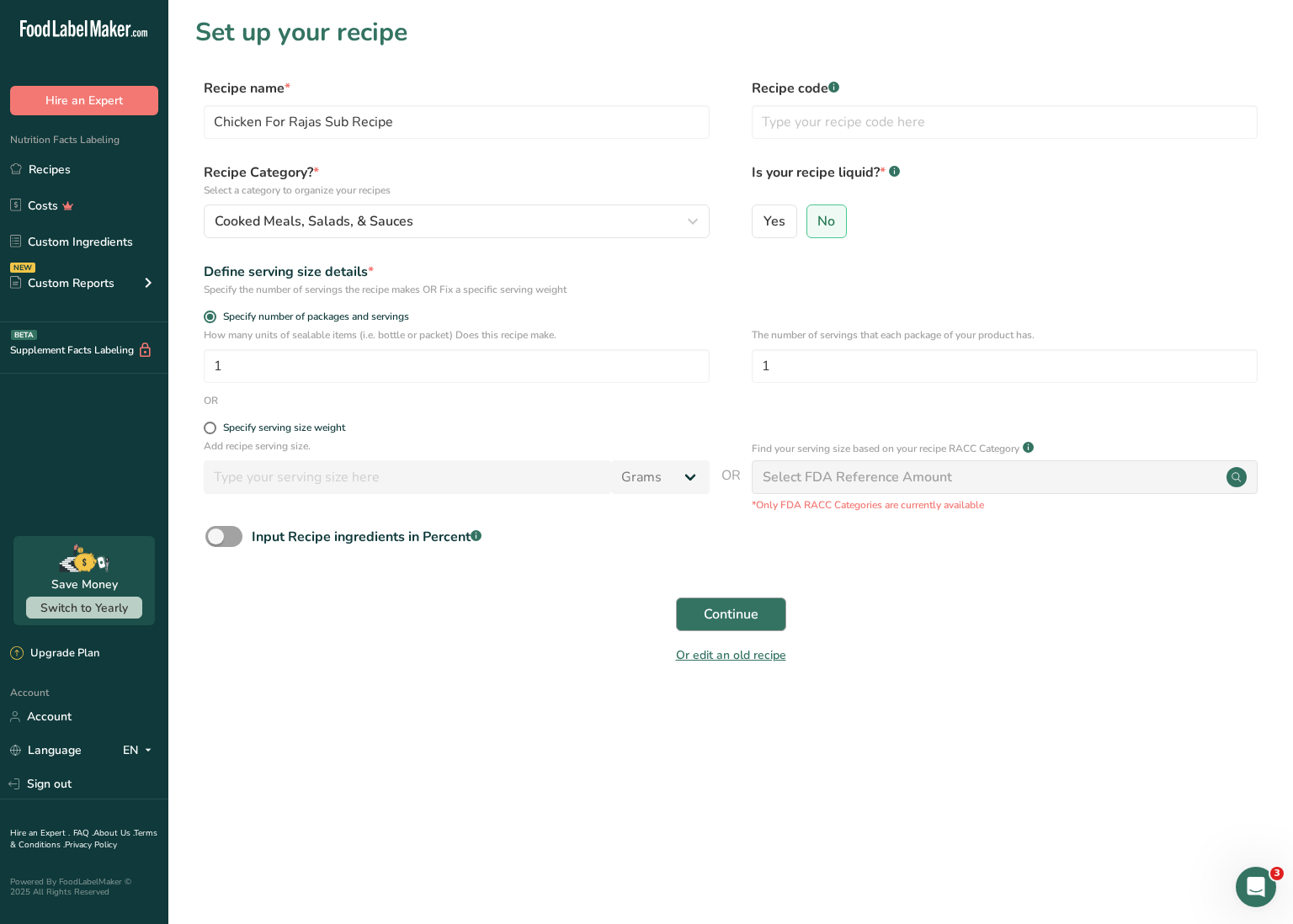
click at [733, 611] on span "Continue" at bounding box center [731, 615] width 55 height 20
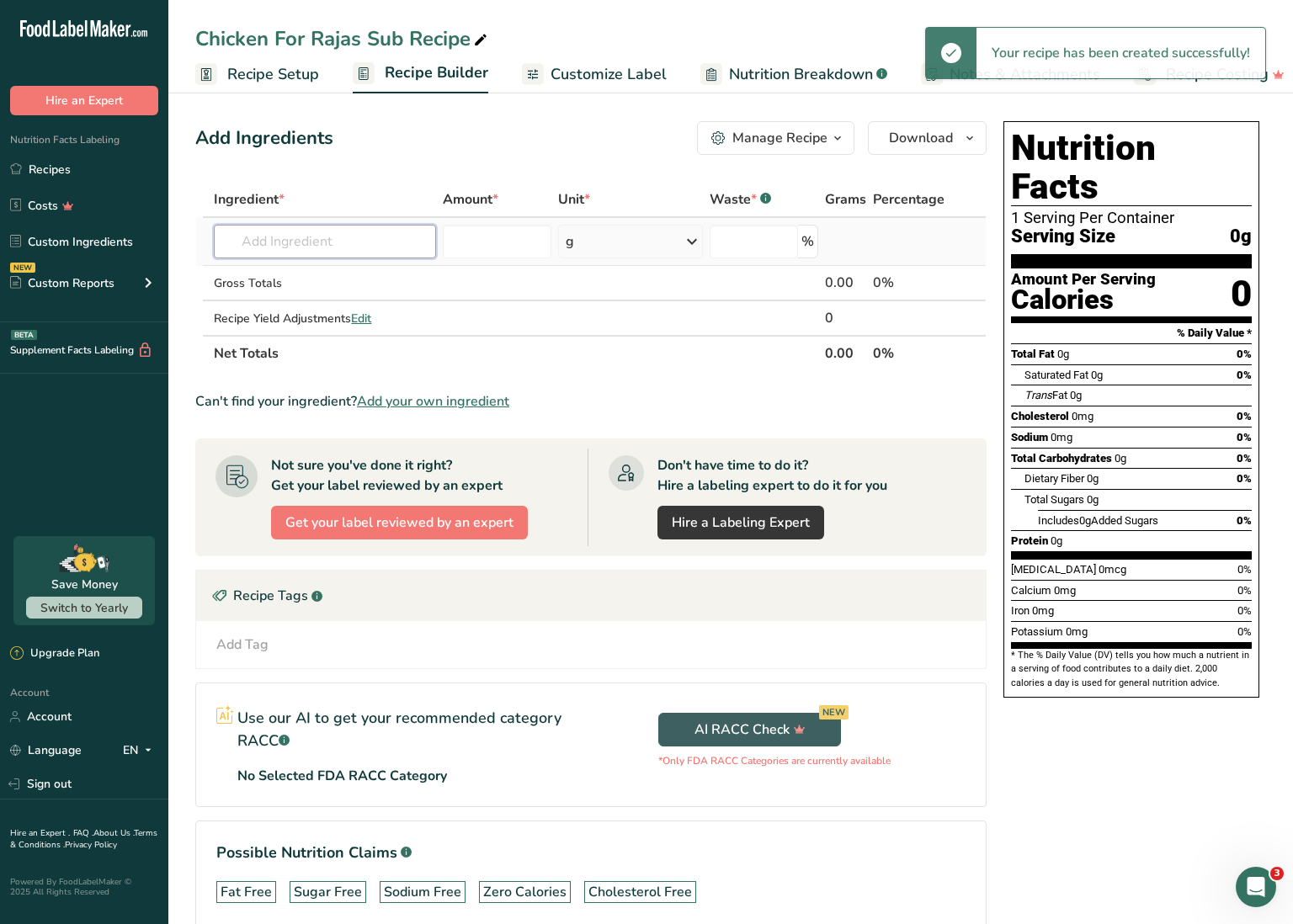
click at [393, 244] on input "text" at bounding box center [325, 242] width 222 height 34
click at [320, 247] on input "text" at bounding box center [325, 242] width 222 height 34
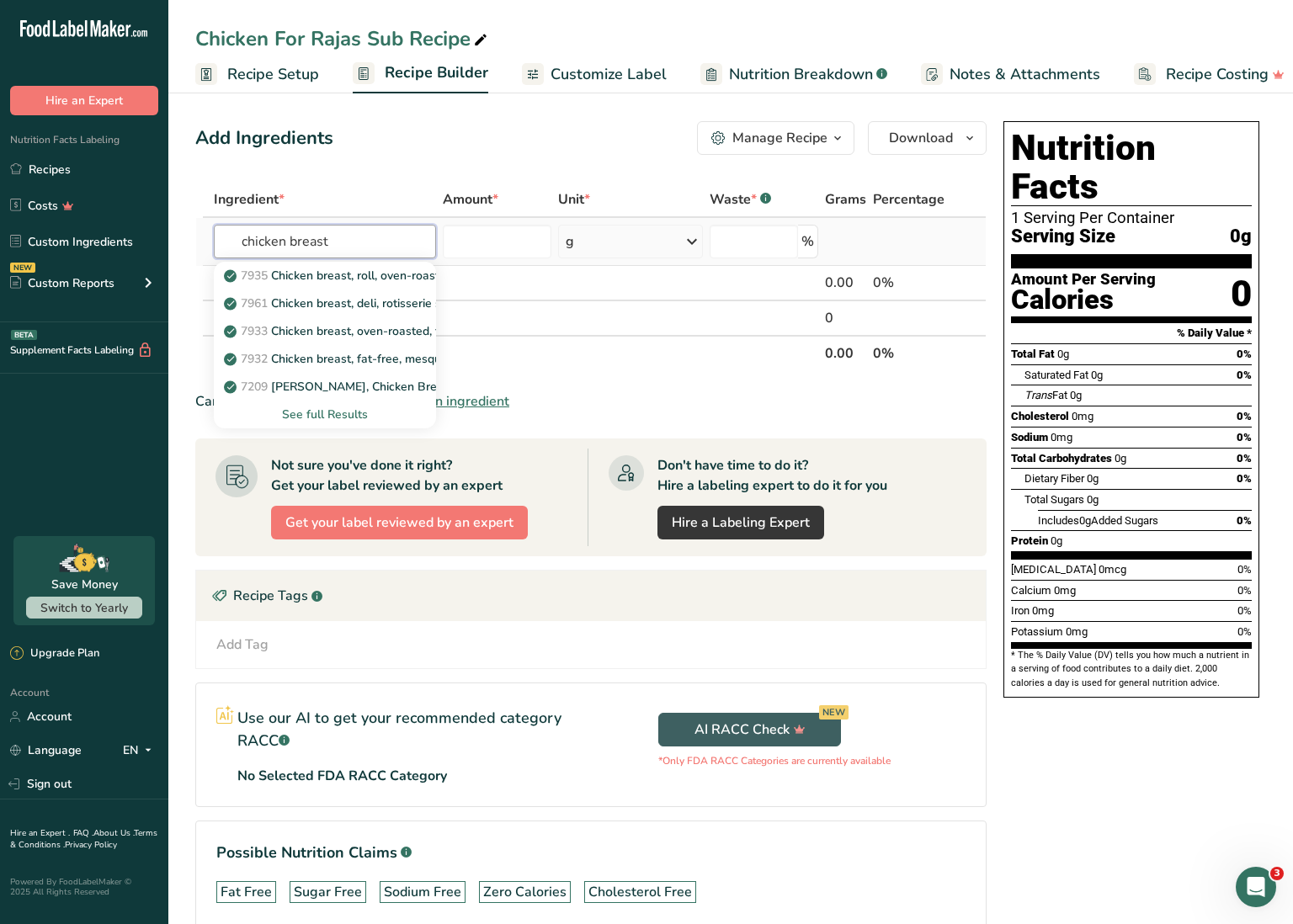
type input "chicken breast"
click at [341, 414] on div "See full Results" at bounding box center [325, 415] width 195 height 18
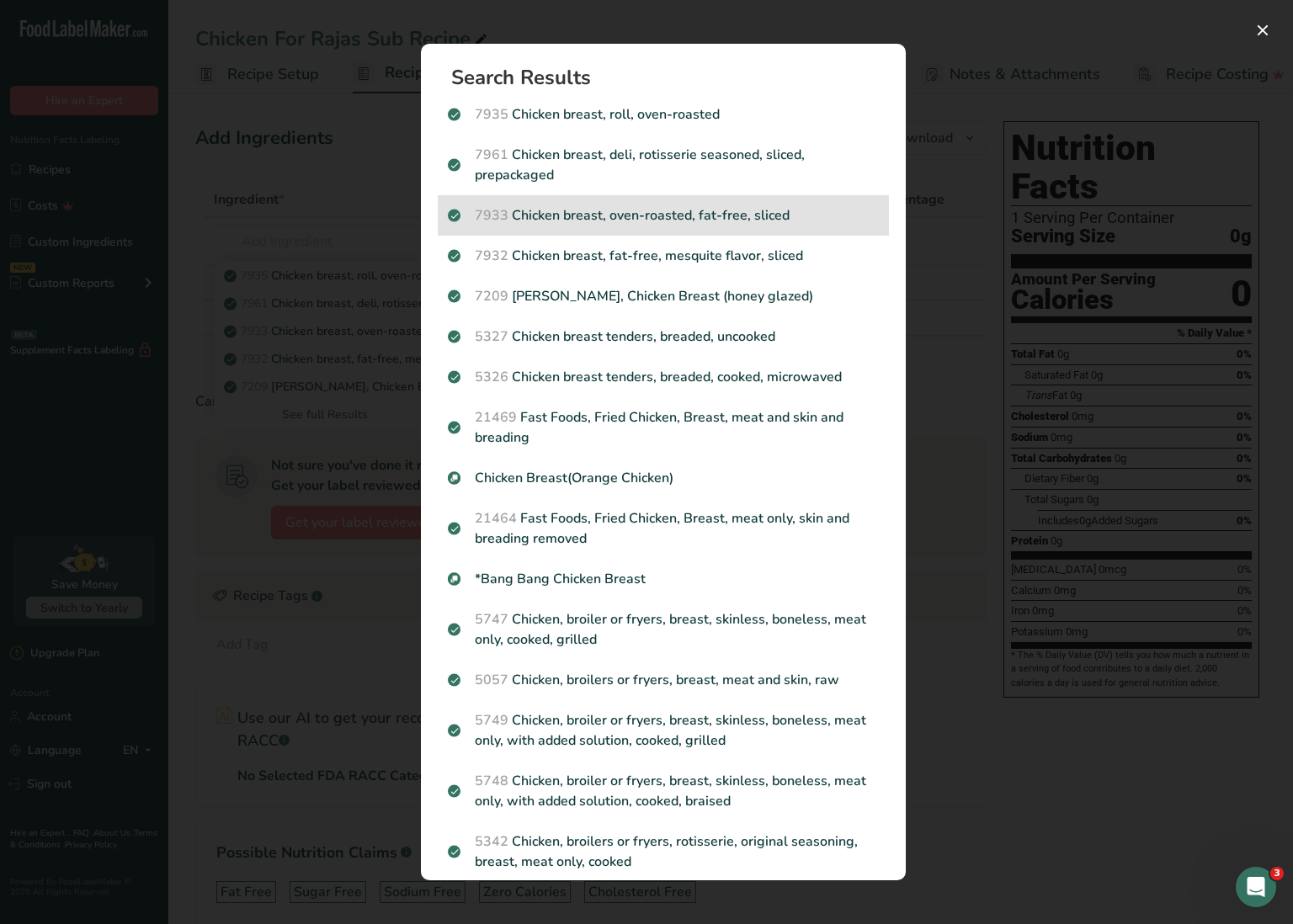
click at [682, 212] on p "7933 Chicken breast, oven-roasted, fat-free, sliced" at bounding box center [663, 215] width 431 height 20
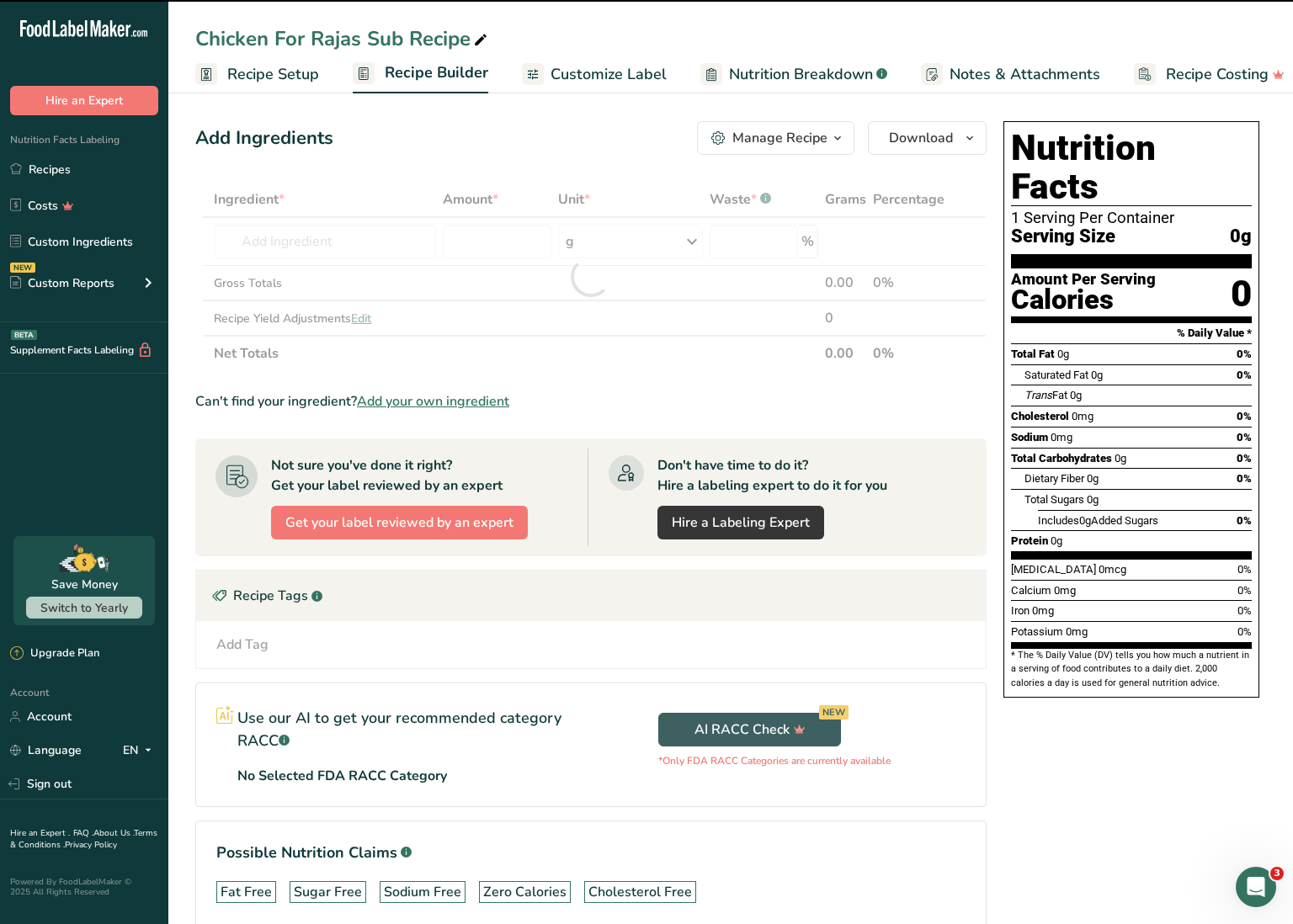
type input "0"
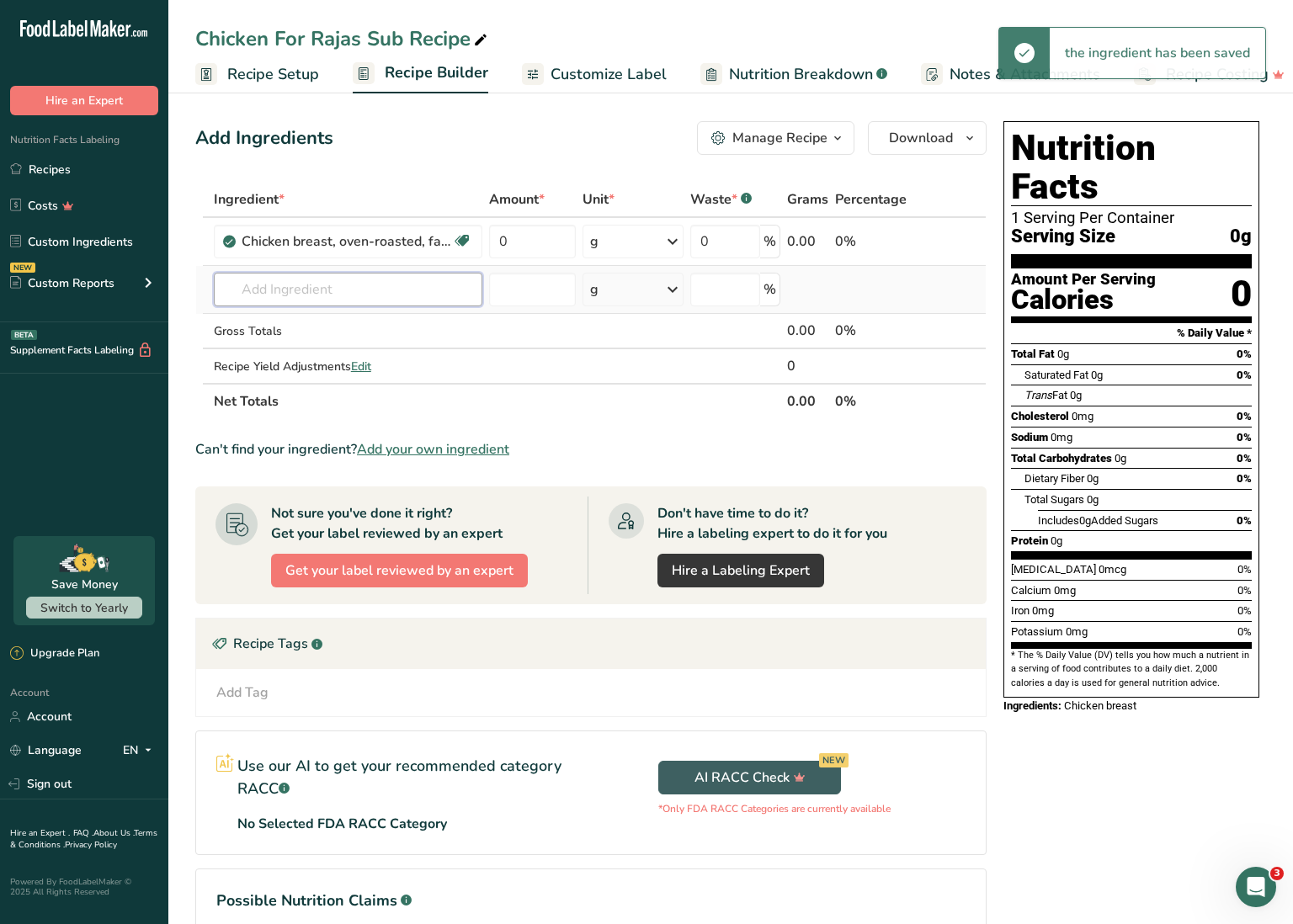
click at [443, 298] on input "text" at bounding box center [348, 290] width 269 height 34
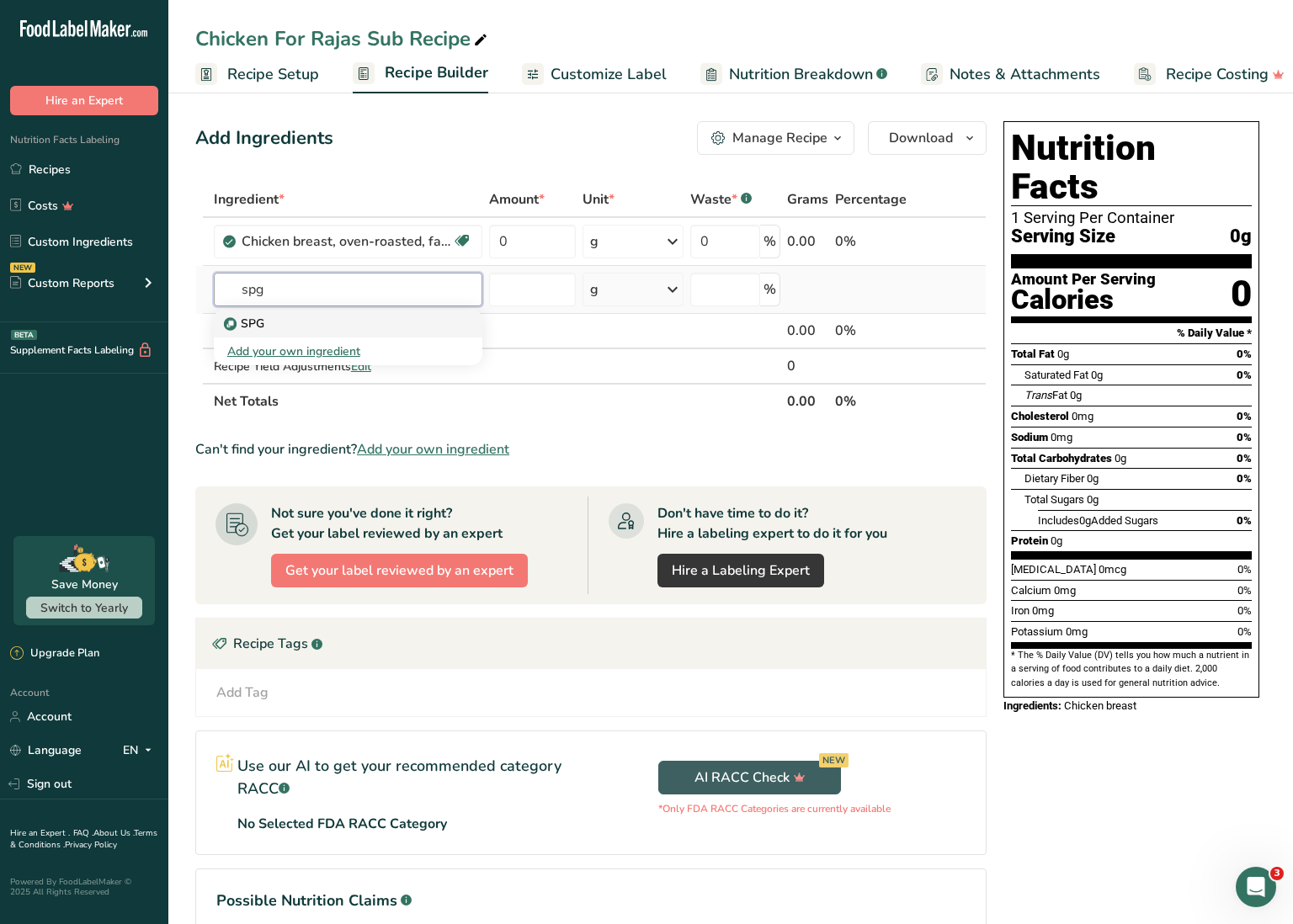
type input "spg"
click at [348, 315] on div "SPG" at bounding box center [334, 323] width 215 height 18
type input "SPG"
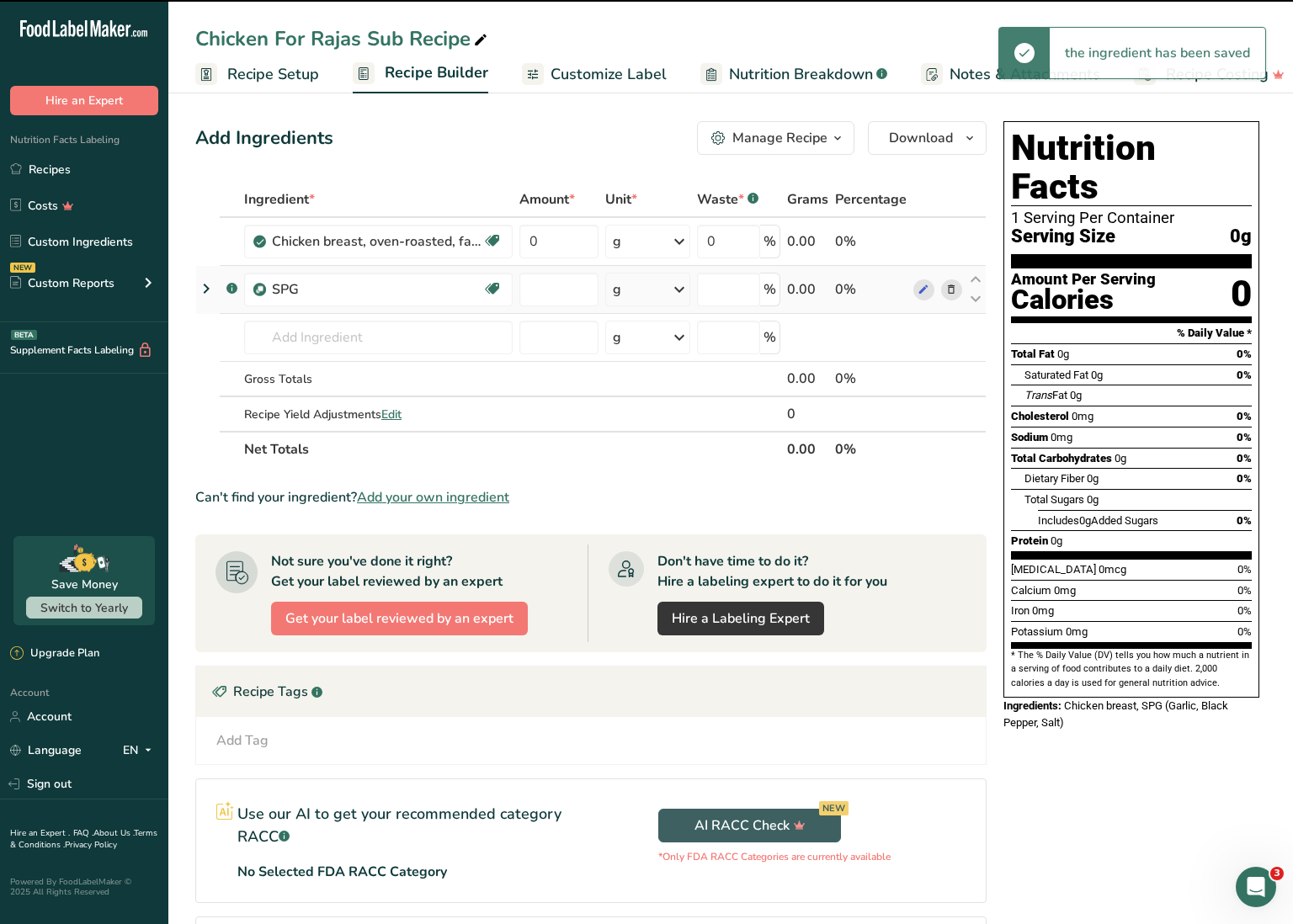
type input "0"
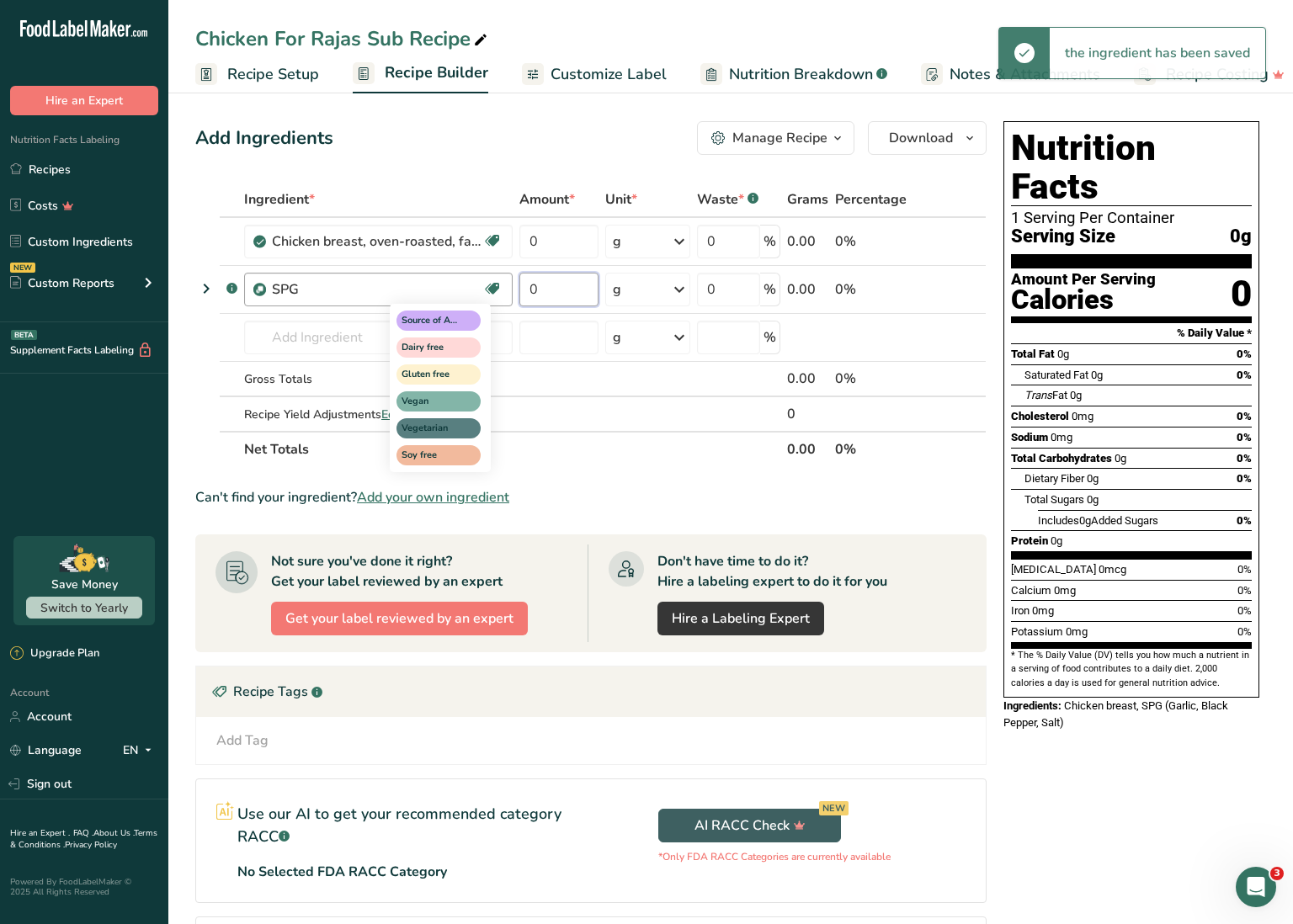
drag, startPoint x: 556, startPoint y: 292, endPoint x: 494, endPoint y: 288, distance: 62.1
click at [494, 288] on tr ".a-a{fill:#347362;}.b-a{fill:#fff;} SPG Source of Antioxidants Dairy free Glute…" at bounding box center [590, 290] width 789 height 48
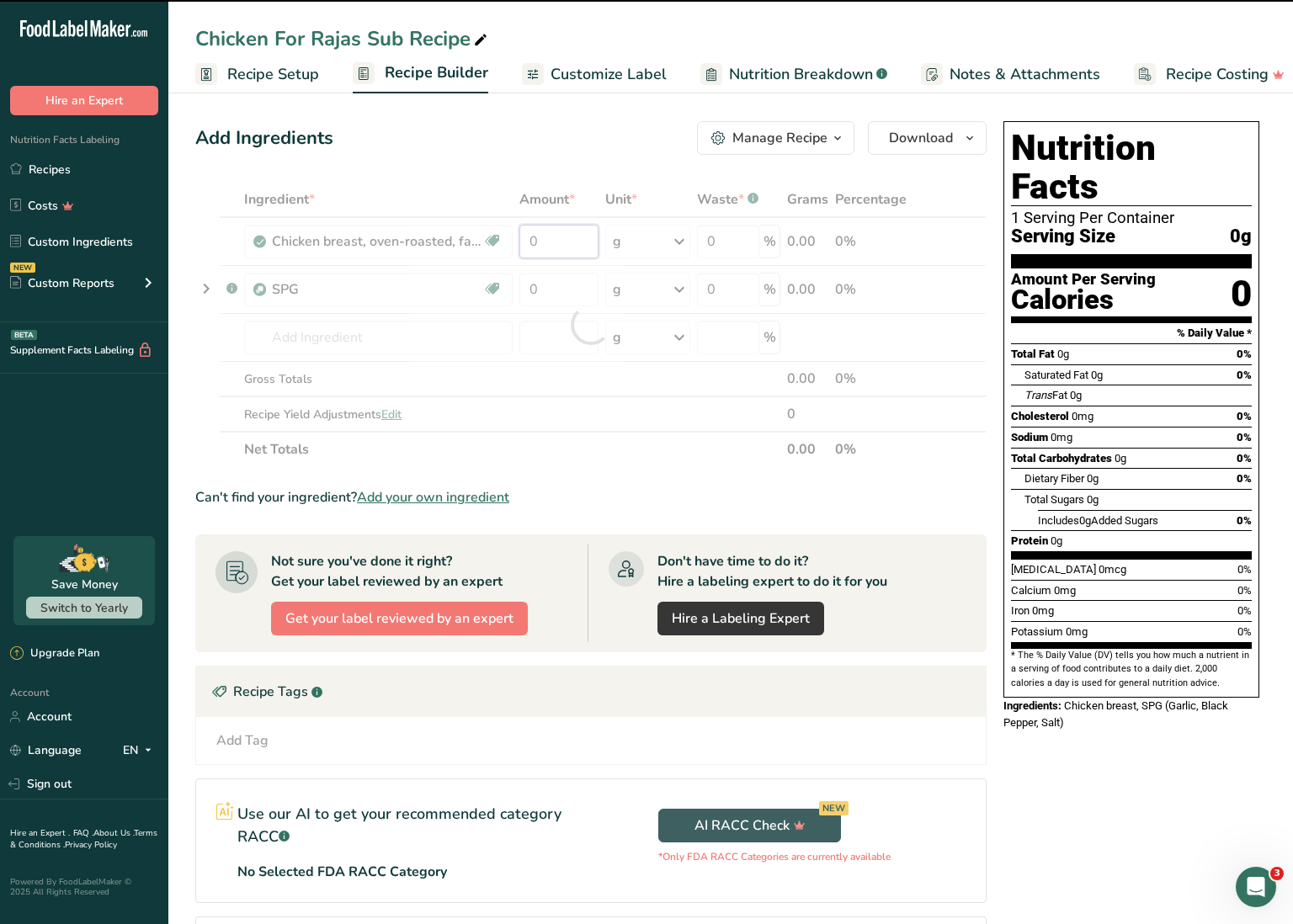
drag, startPoint x: 555, startPoint y: 243, endPoint x: 496, endPoint y: 238, distance: 59.2
click at [496, 238] on div "Ingredient * Amount * Unit * Waste * .a-a{fill:#347362;}.b-a{fill:#fff;} Grams …" at bounding box center [590, 324] width 791 height 286
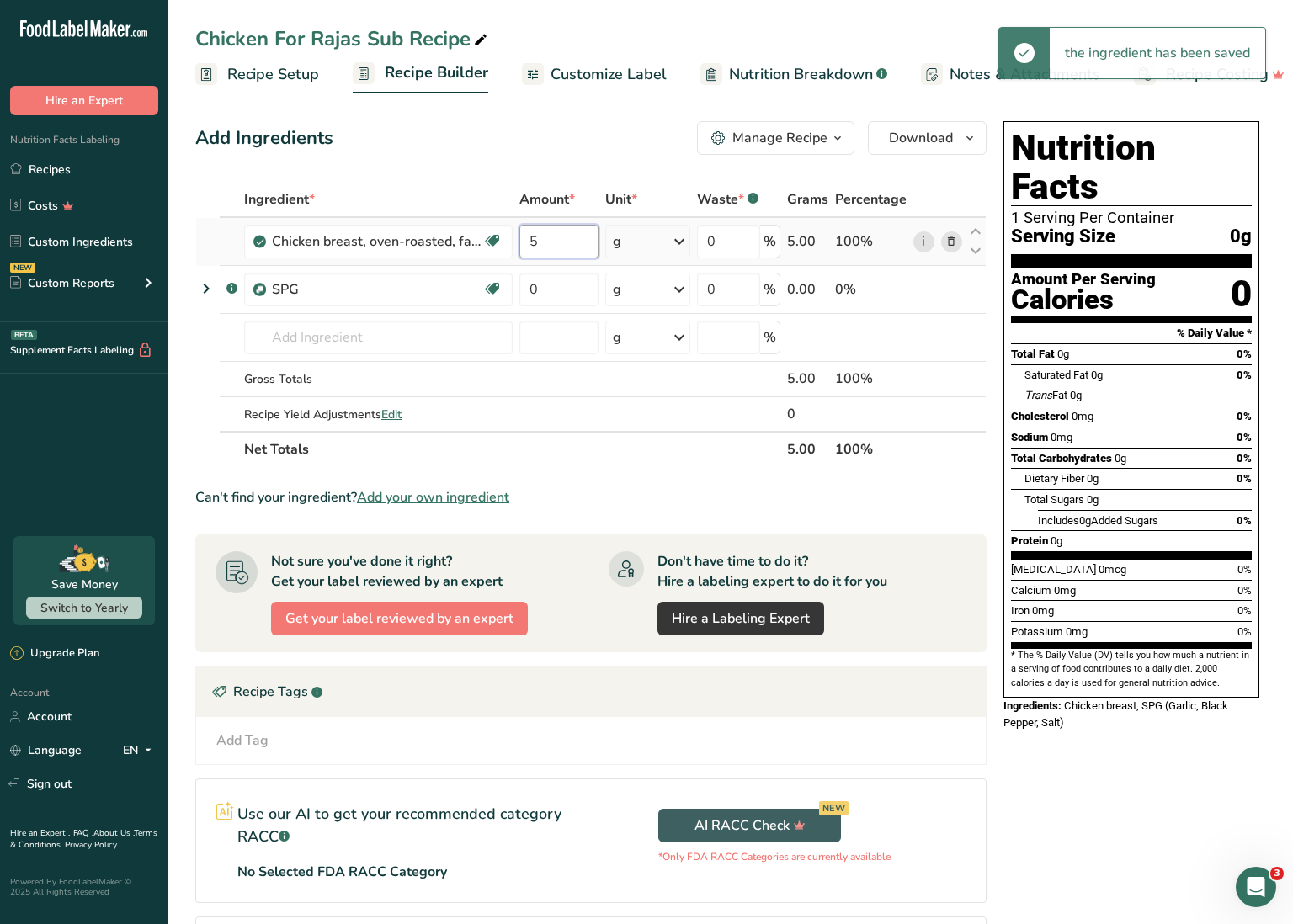
type input "5"
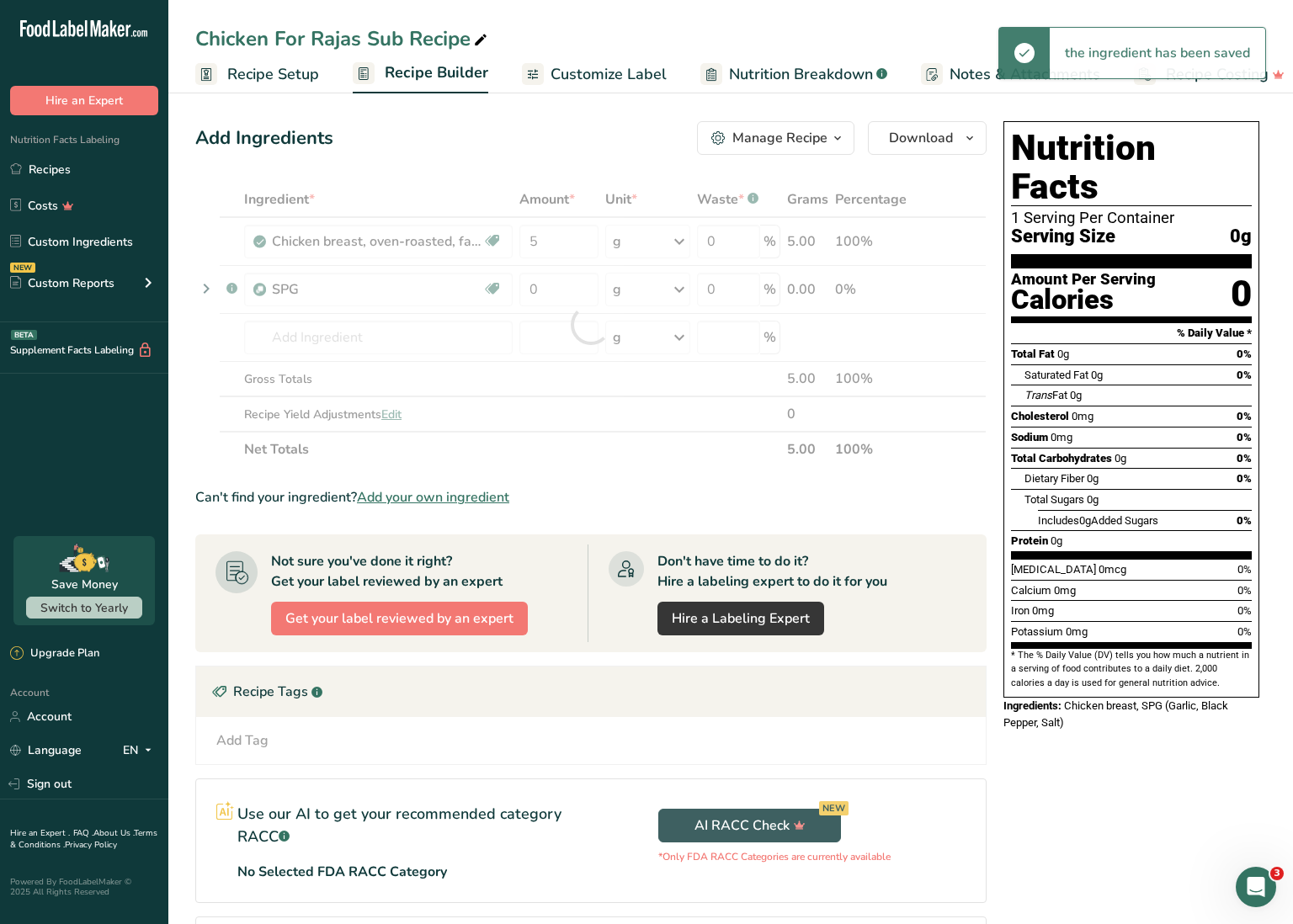
click at [635, 241] on div "Ingredient * Amount * Unit * Waste * .a-a{fill:#347362;}.b-a{fill:#fff;} Grams …" at bounding box center [590, 324] width 791 height 286
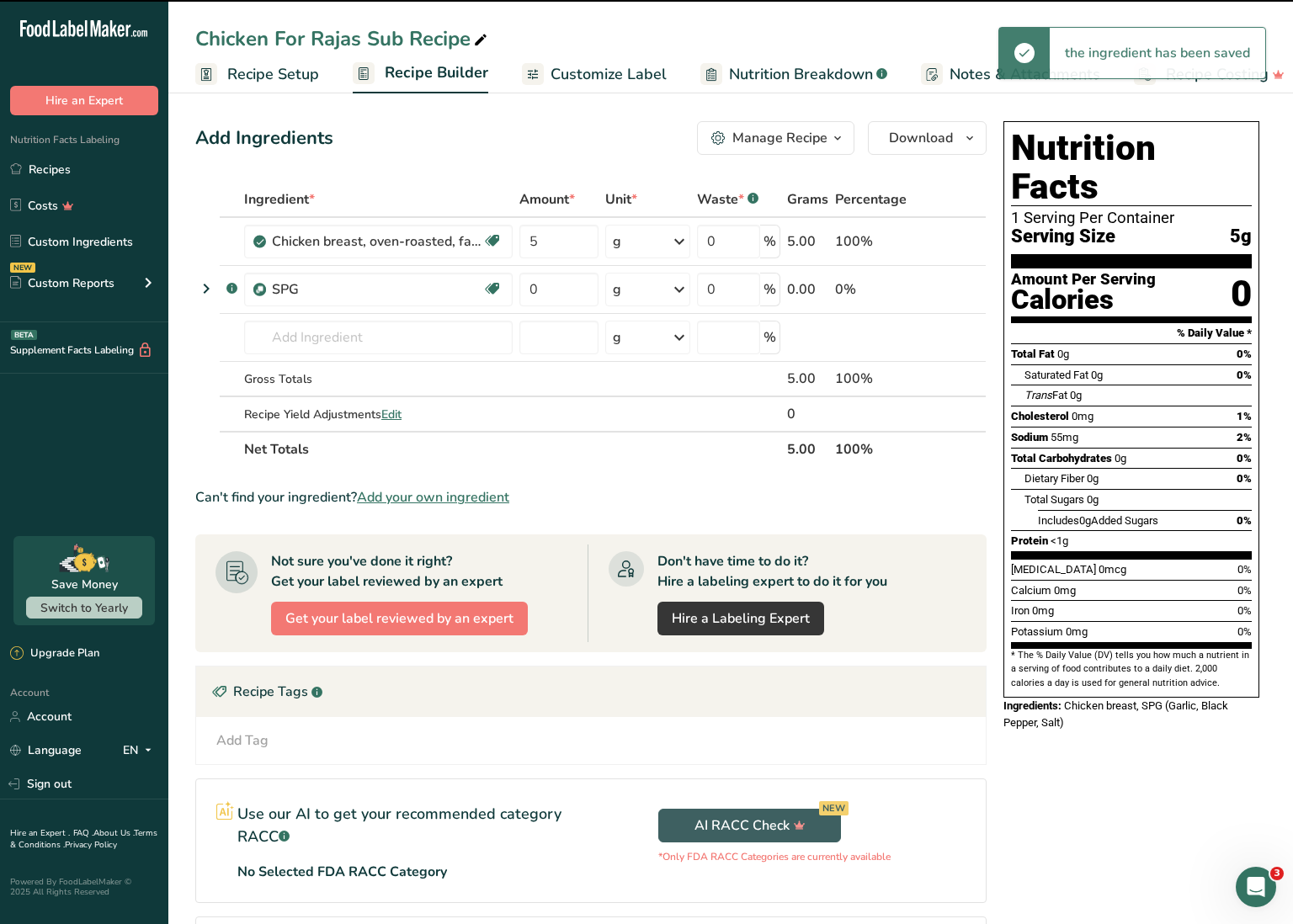
click at [656, 246] on div "g" at bounding box center [648, 242] width 85 height 34
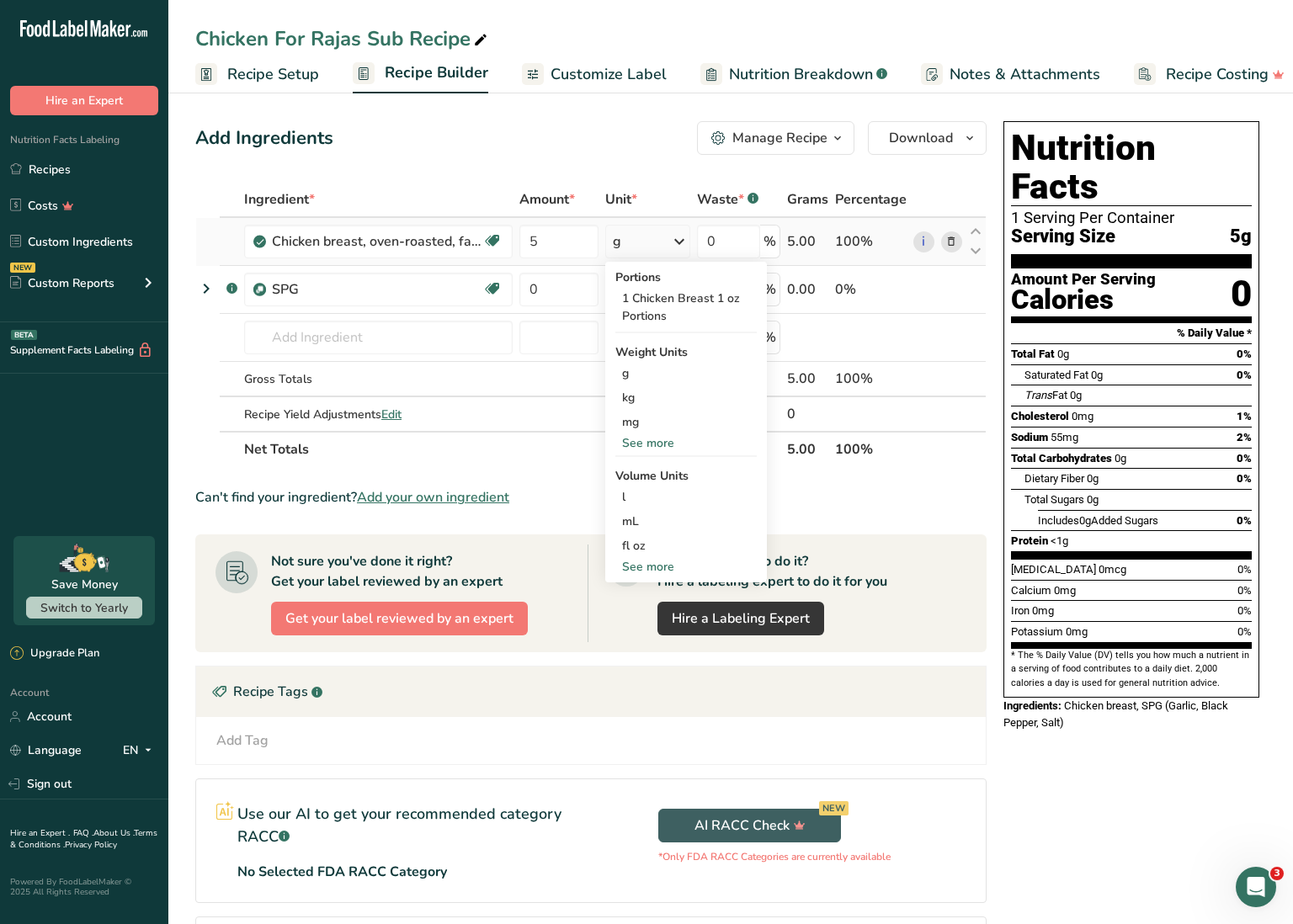
click at [662, 437] on div "See more" at bounding box center [686, 443] width 142 height 18
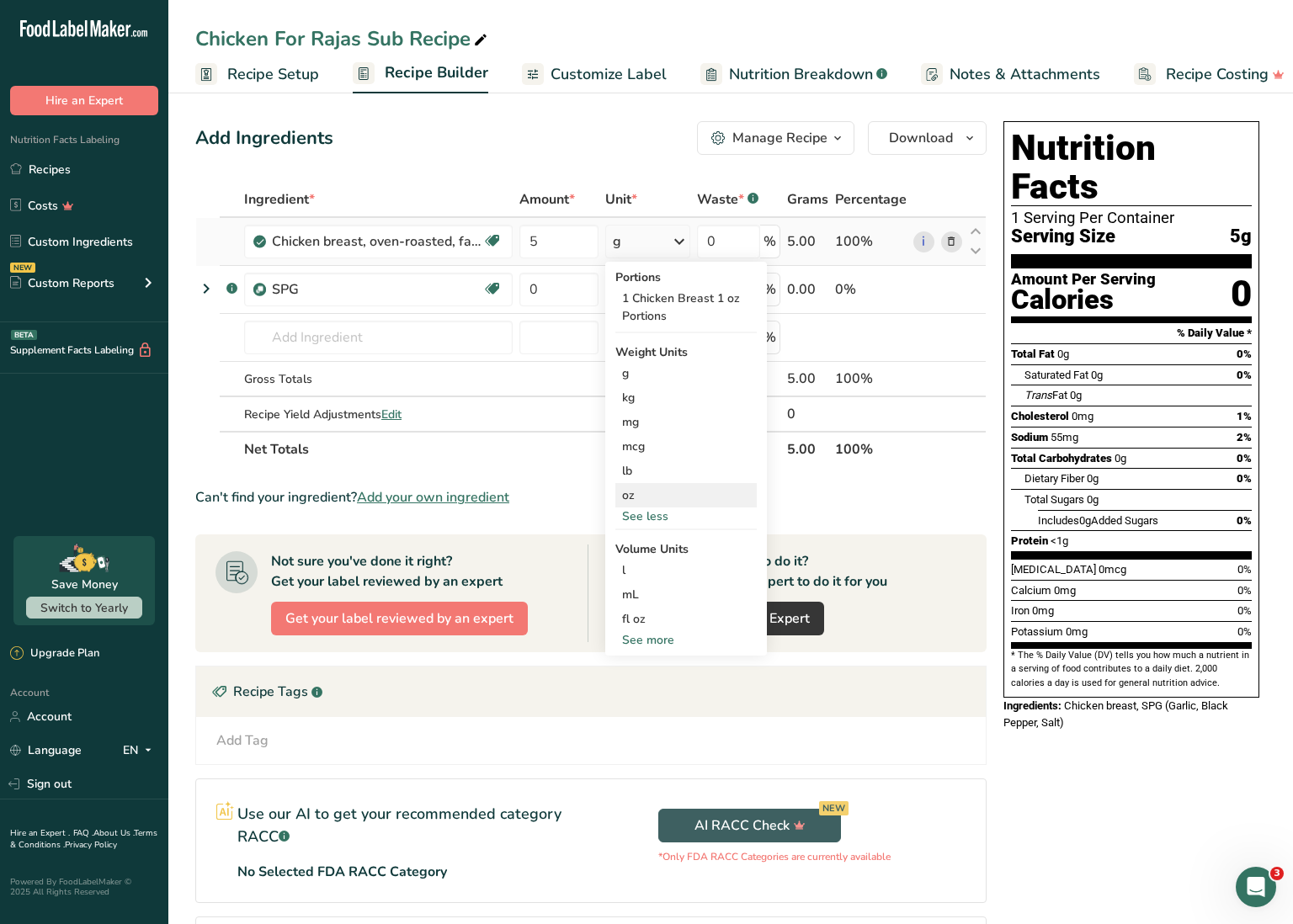
click at [652, 489] on div "oz" at bounding box center [686, 495] width 142 height 25
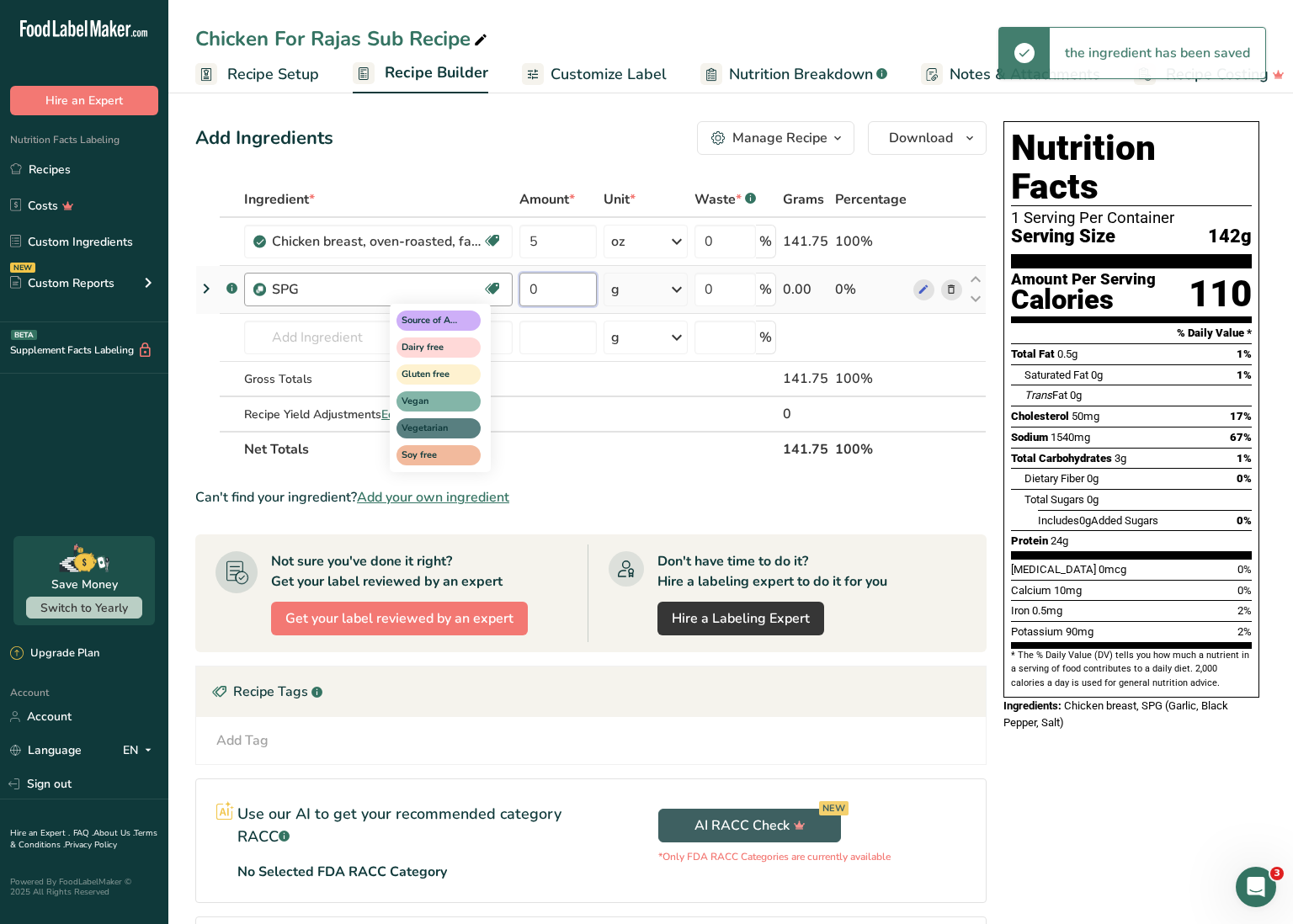
drag, startPoint x: 555, startPoint y: 288, endPoint x: 484, endPoint y: 284, distance: 71.1
click at [484, 284] on tr ".a-a{fill:#347362;}.b-a{fill:#fff;} SPG Source of Antioxidants Dairy free Glute…" at bounding box center [590, 290] width 789 height 48
type input "0"
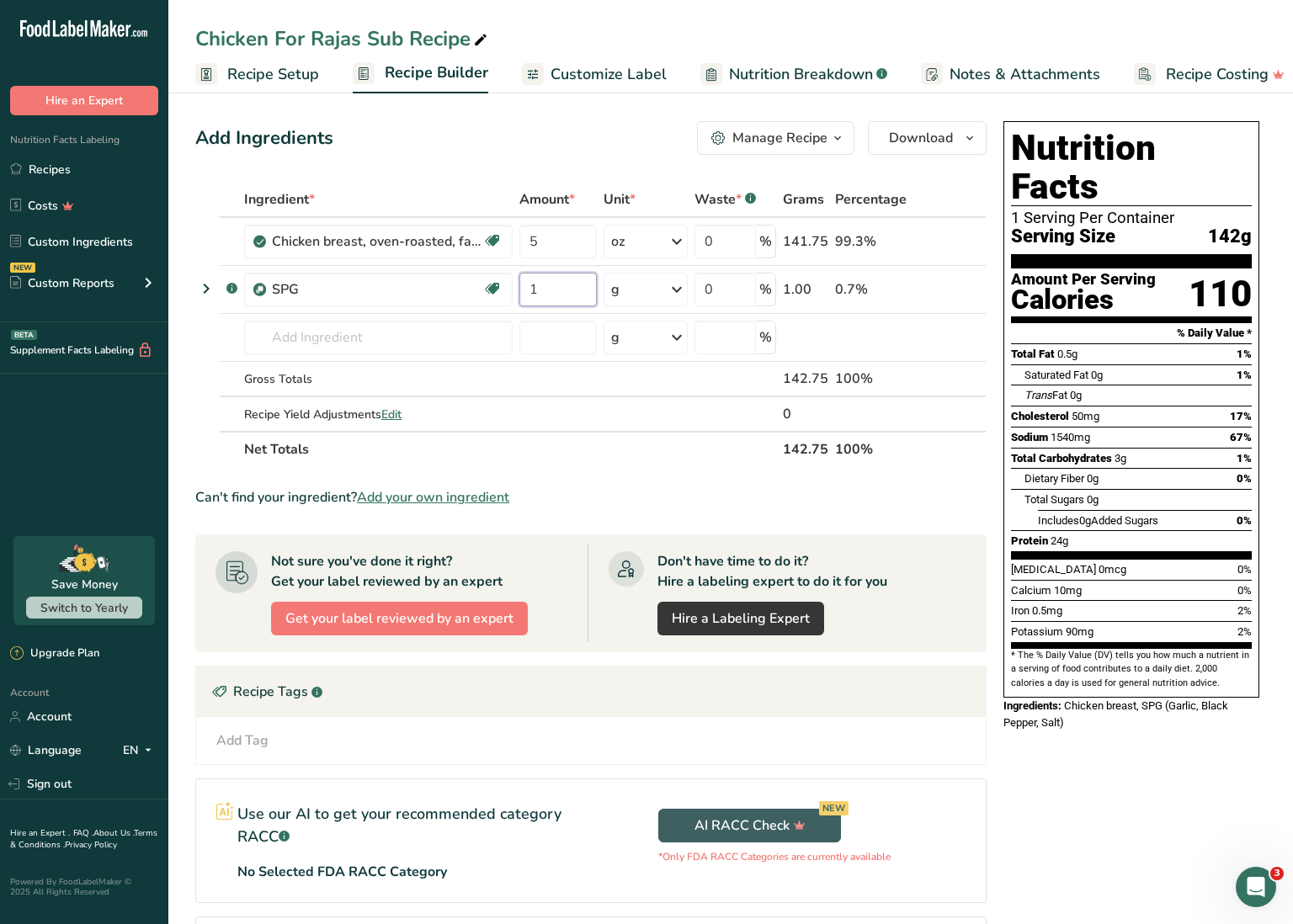
type input "1"
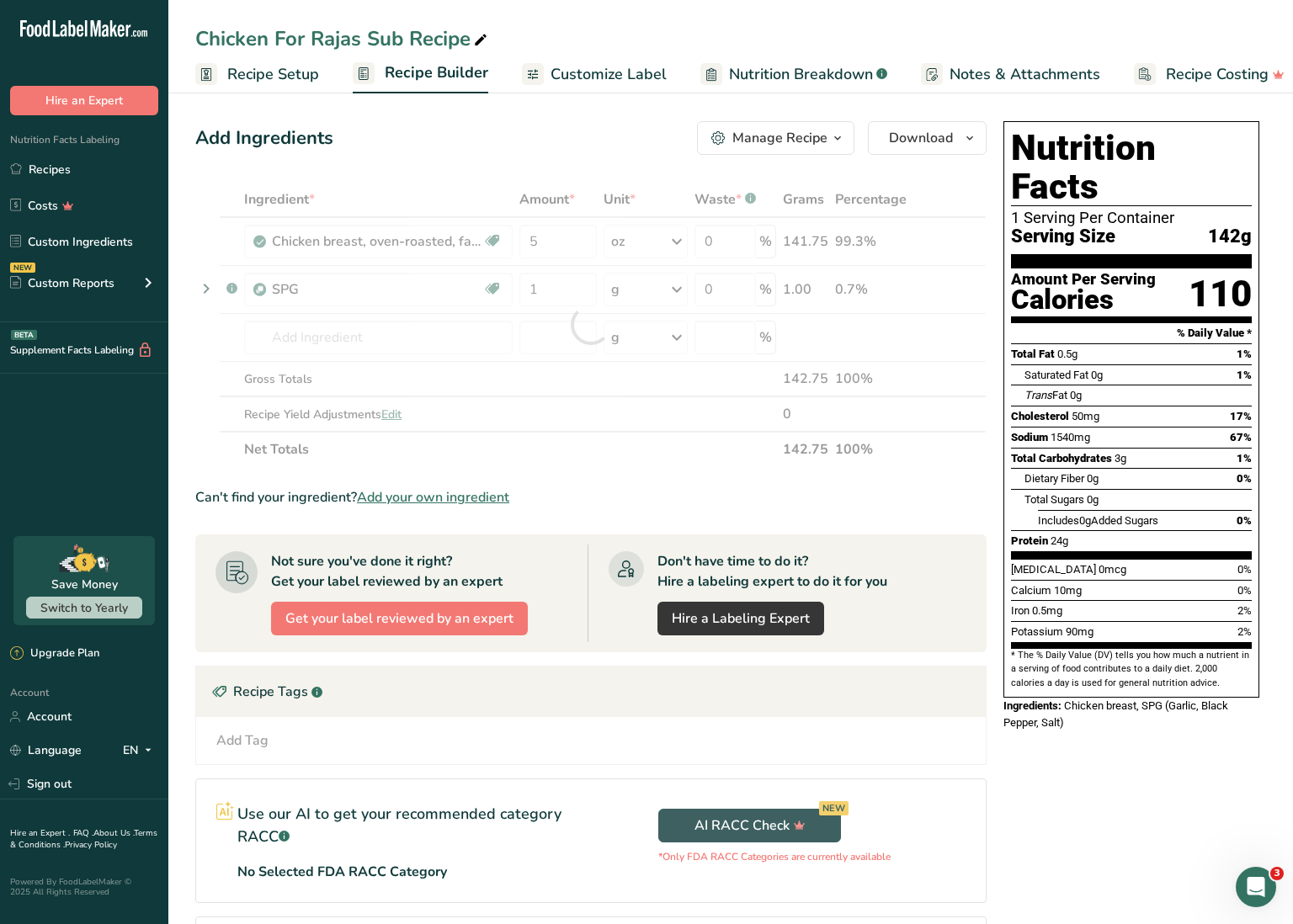
click at [637, 481] on section "Ingredient * Amount * Unit * Waste * .a-a{fill:#347362;}.b-a{fill:#fff;} Grams …" at bounding box center [590, 617] width 791 height 872
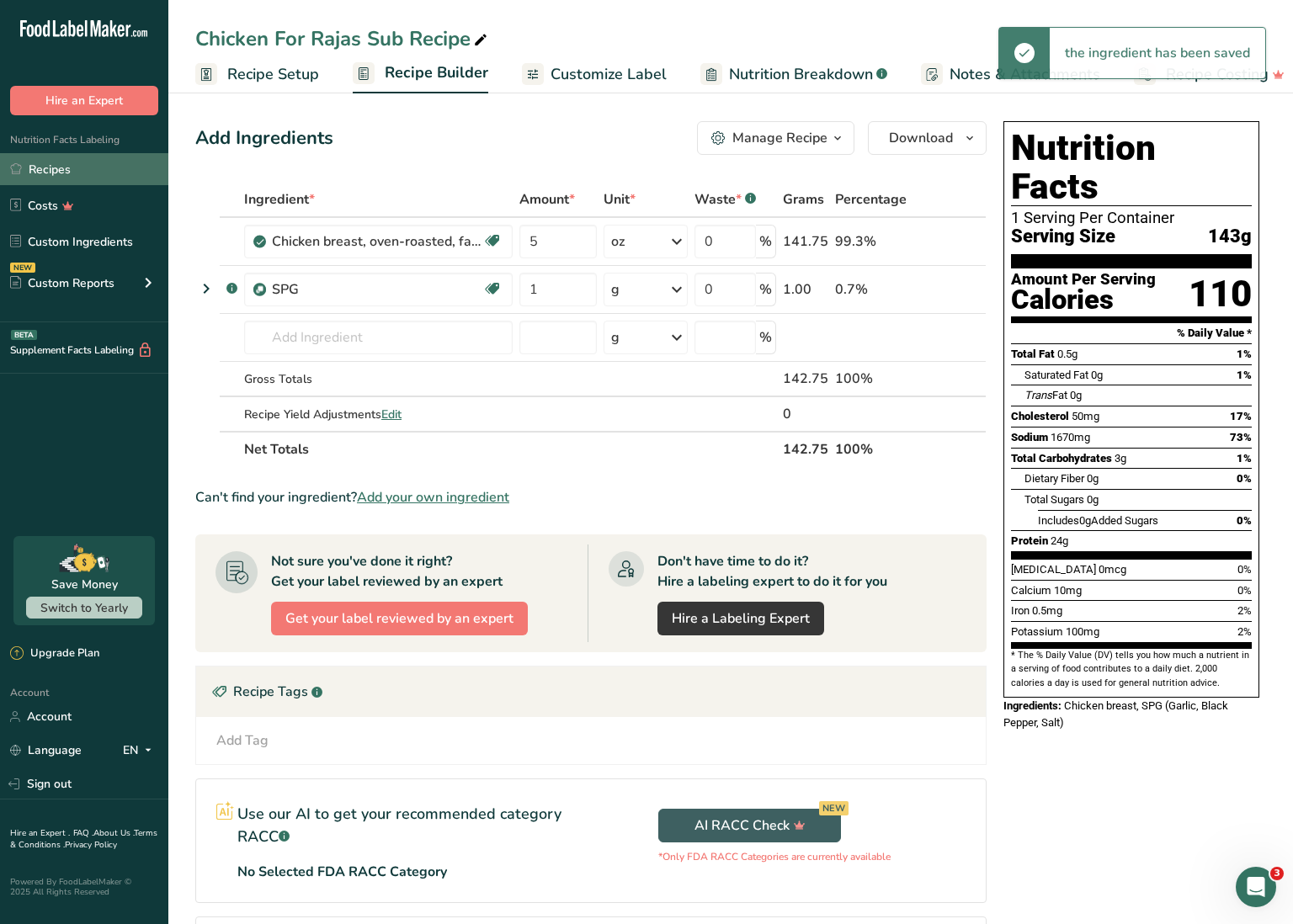
click at [109, 173] on link "Recipes" at bounding box center [84, 170] width 169 height 32
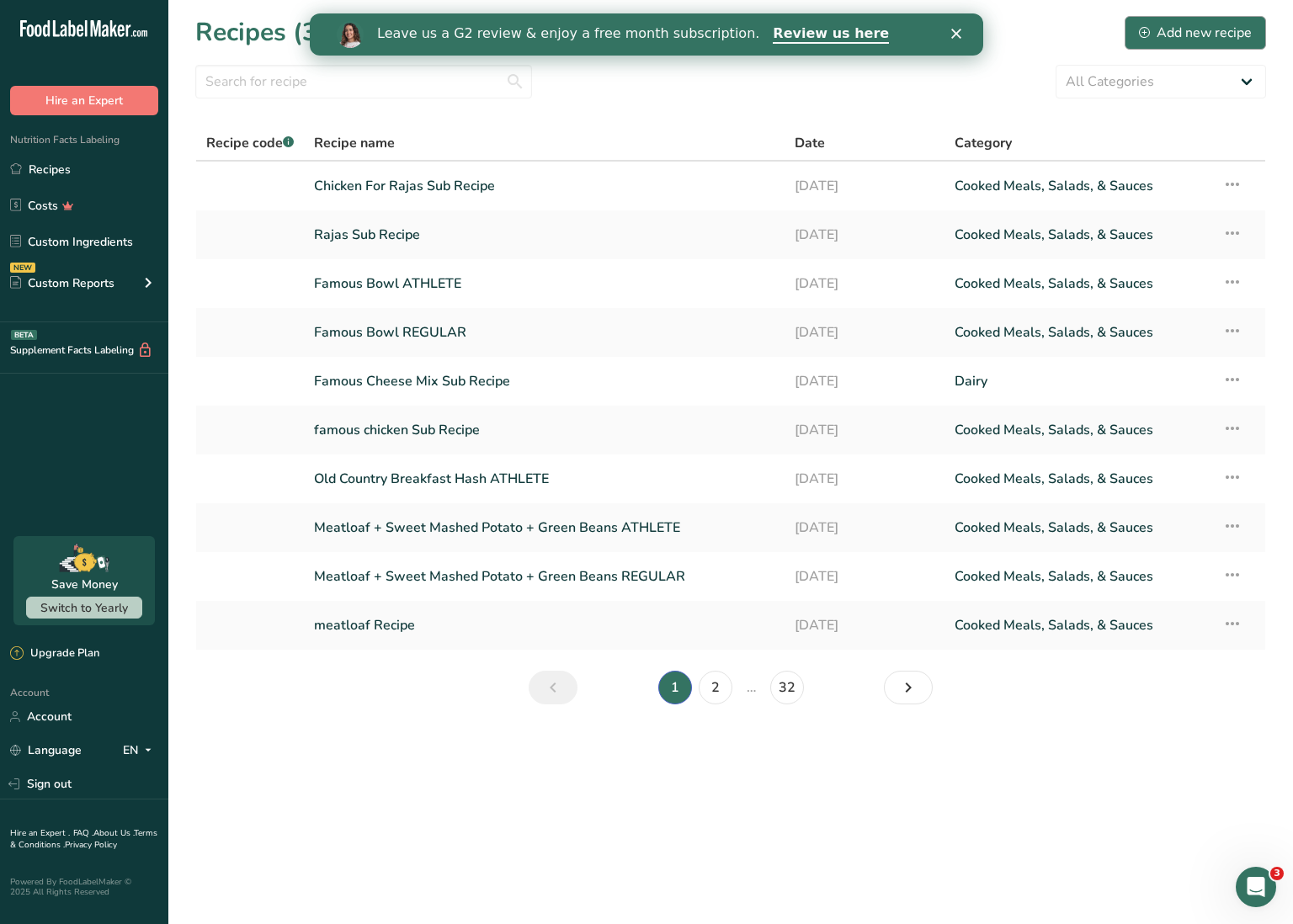
click at [1207, 33] on div "Add new recipe" at bounding box center [1195, 33] width 113 height 20
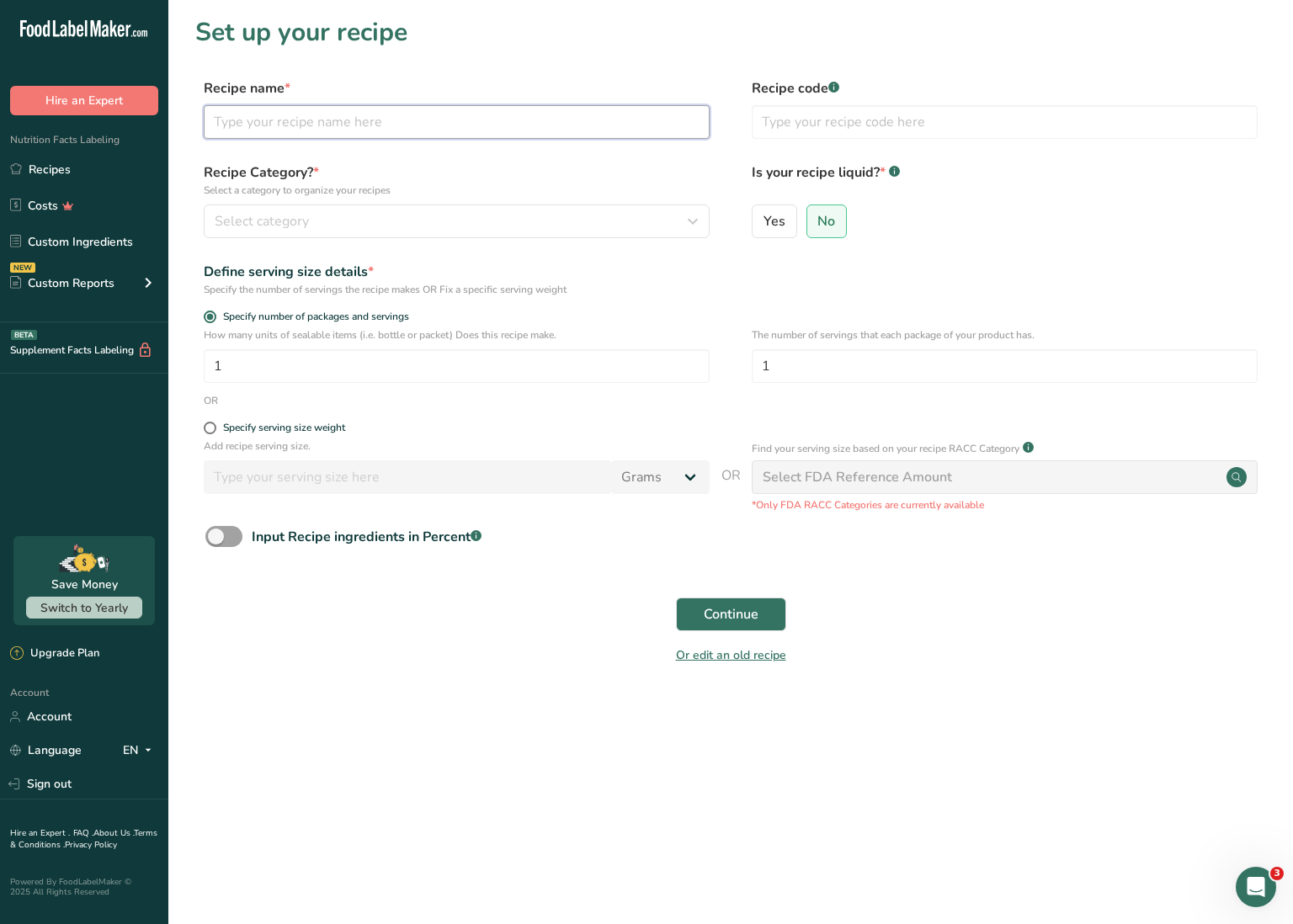
click at [573, 131] on input "text" at bounding box center [456, 122] width 506 height 34
click at [484, 217] on div "Select category" at bounding box center [451, 221] width 474 height 20
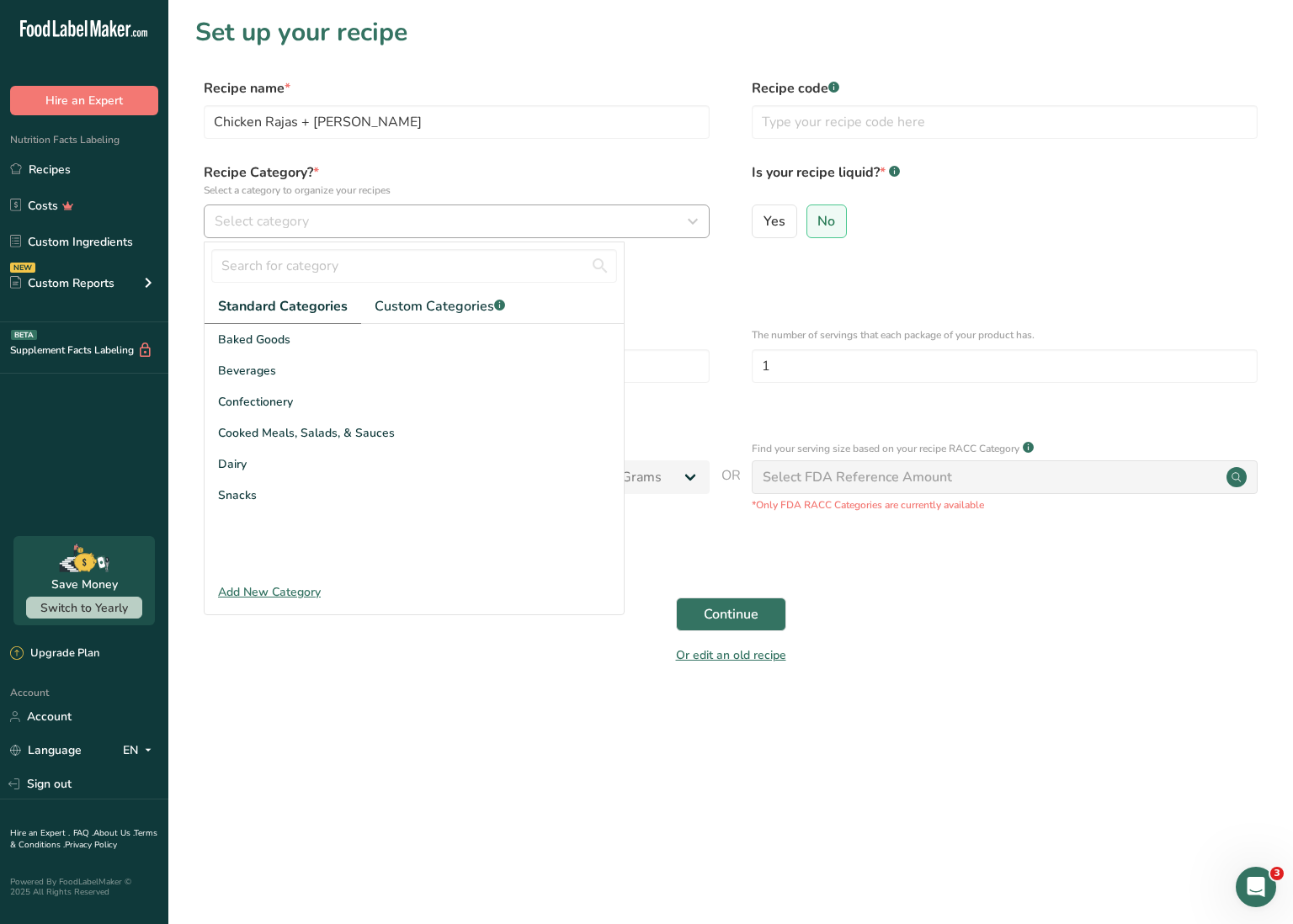
scroll to position [0, 0]
click at [358, 428] on span "Cooked Meals, Salads, & Sauces" at bounding box center [306, 432] width 177 height 18
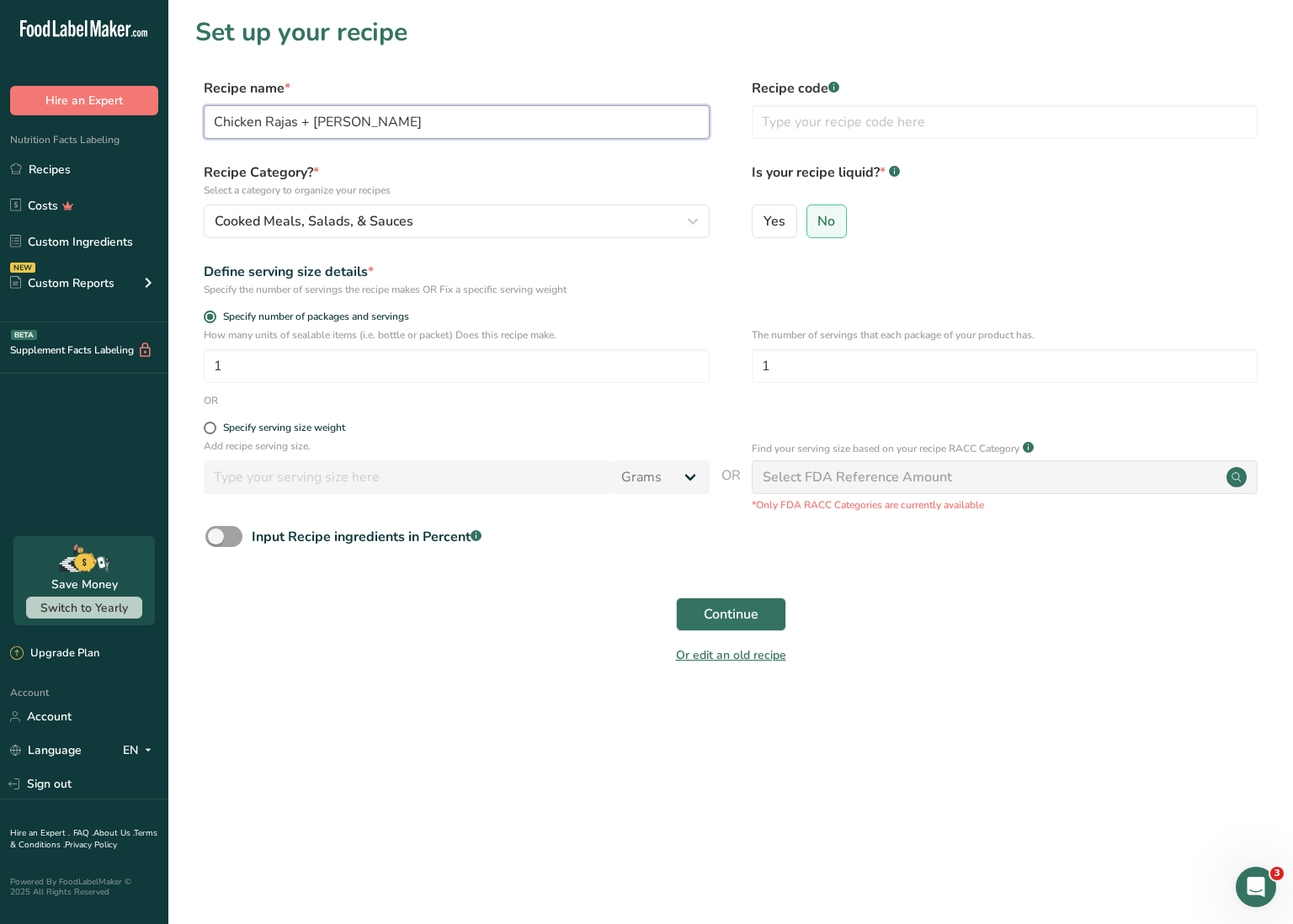
click at [426, 135] on input "Chicken Rajas + [PERSON_NAME]" at bounding box center [456, 122] width 506 height 34
type input "Chicken Rajas + [PERSON_NAME] REGULAR"
click at [744, 610] on span "Continue" at bounding box center [731, 615] width 55 height 20
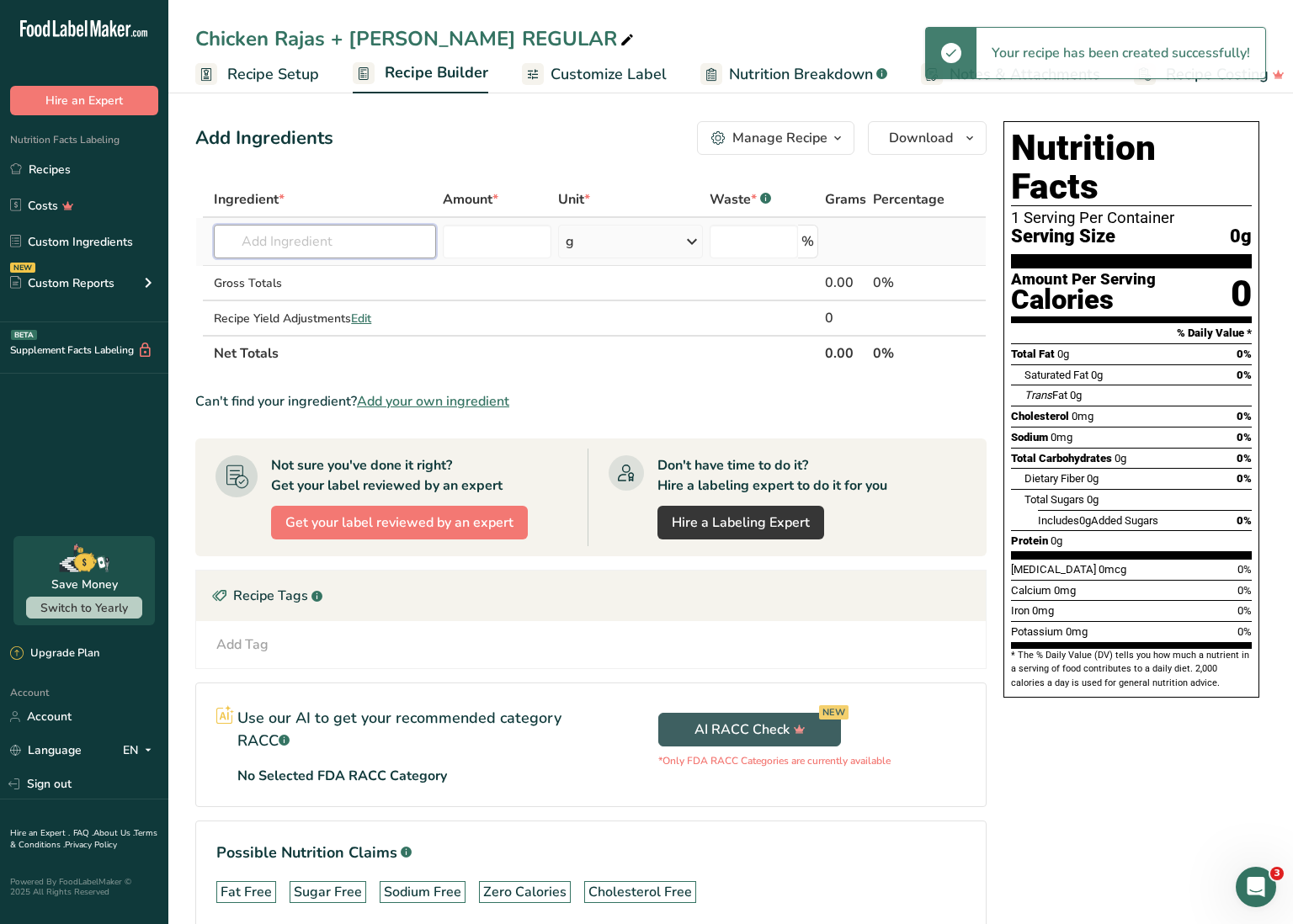
click at [326, 248] on input "text" at bounding box center [325, 242] width 222 height 34
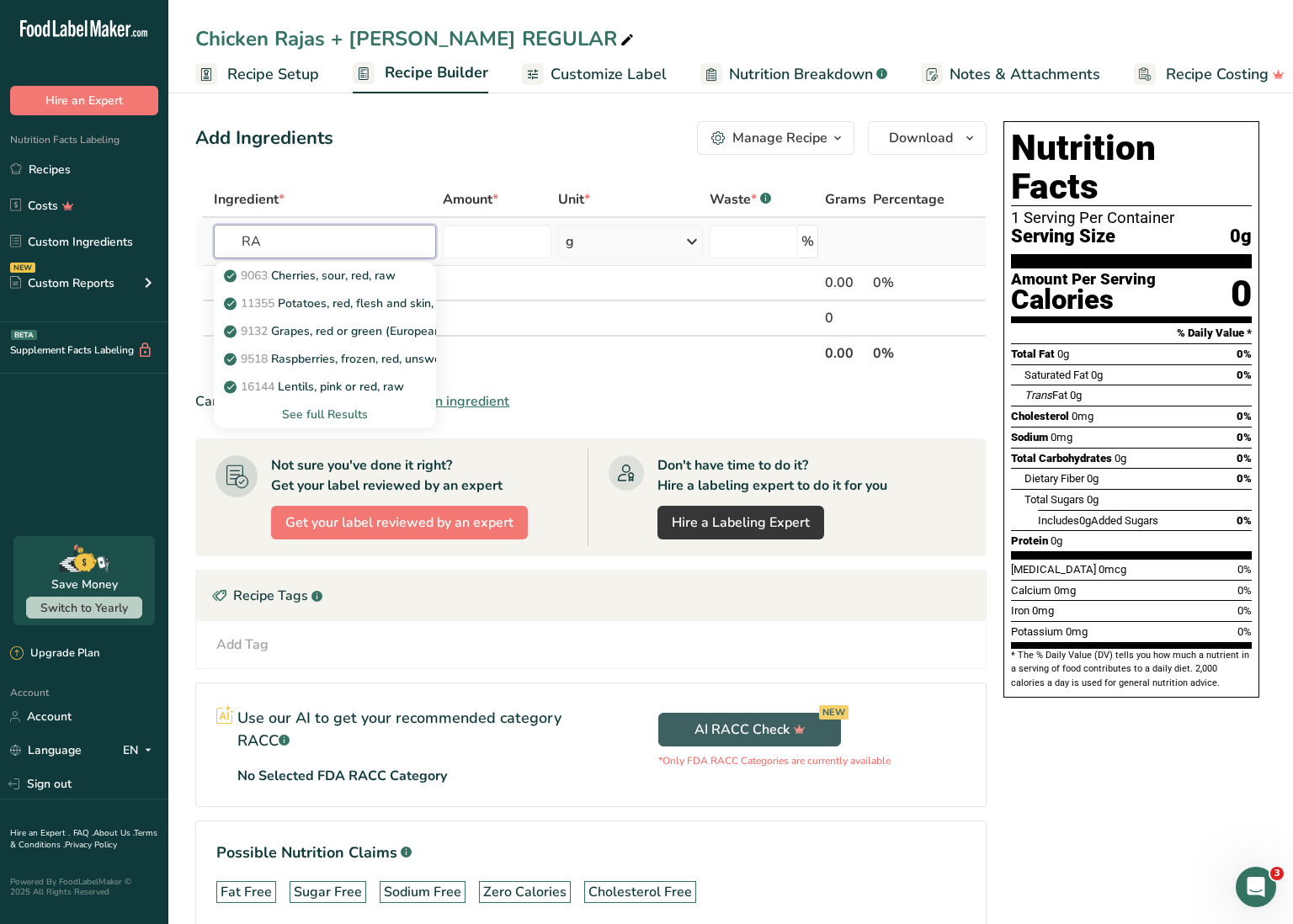
type input "R"
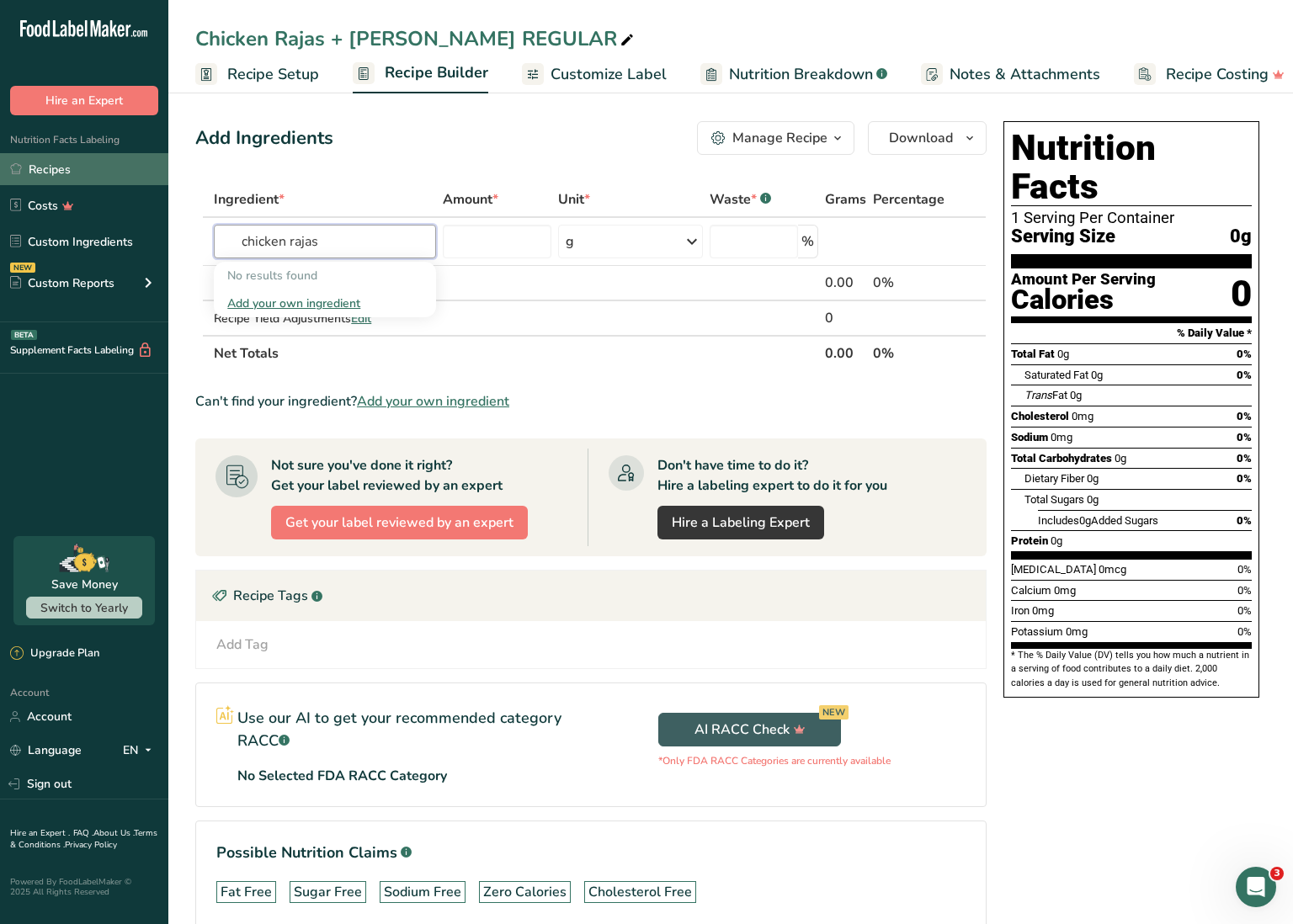
type input "chicken rajas"
click at [97, 167] on link "Recipes" at bounding box center [84, 170] width 169 height 32
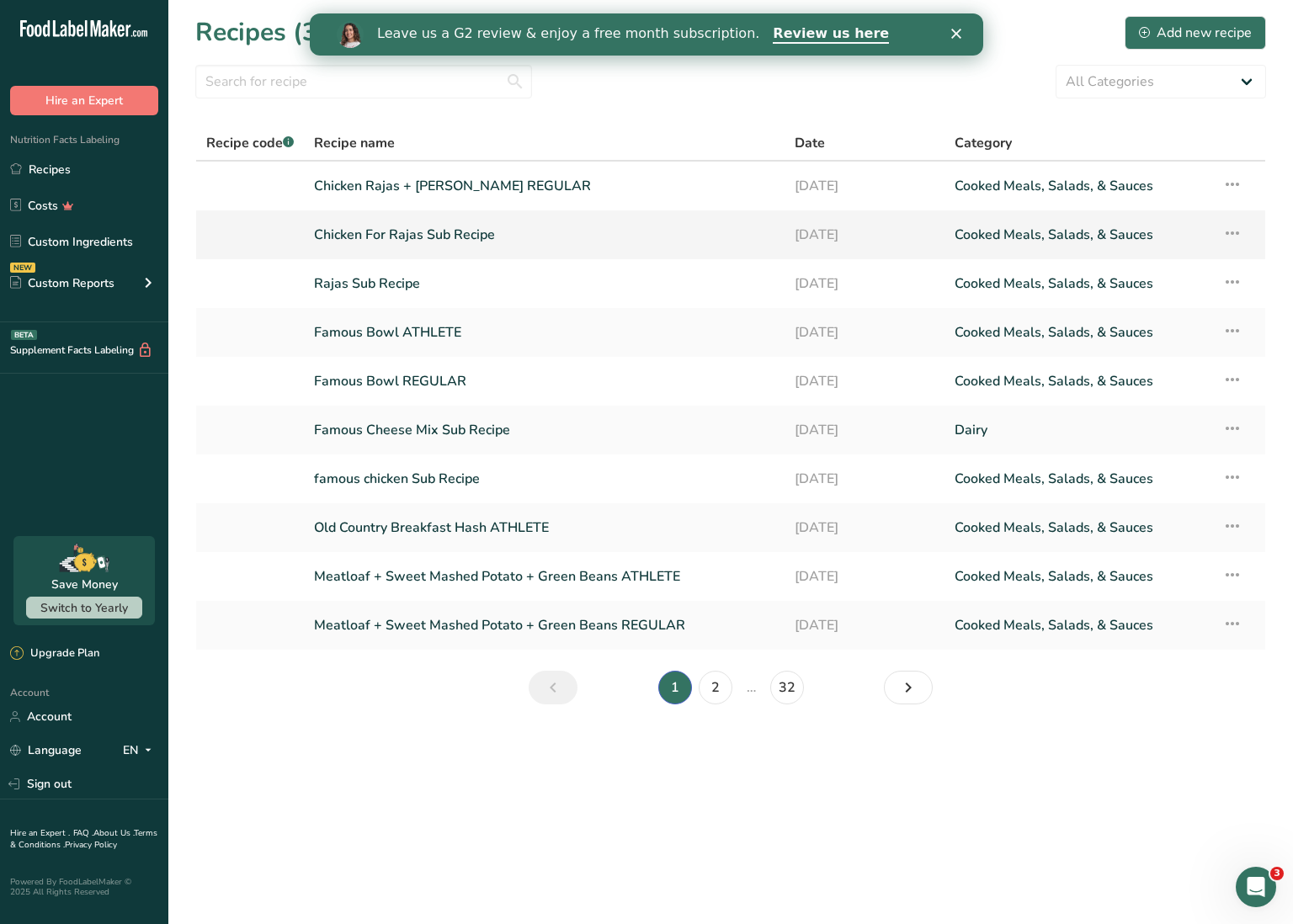
click at [1239, 234] on icon at bounding box center [1233, 233] width 20 height 31
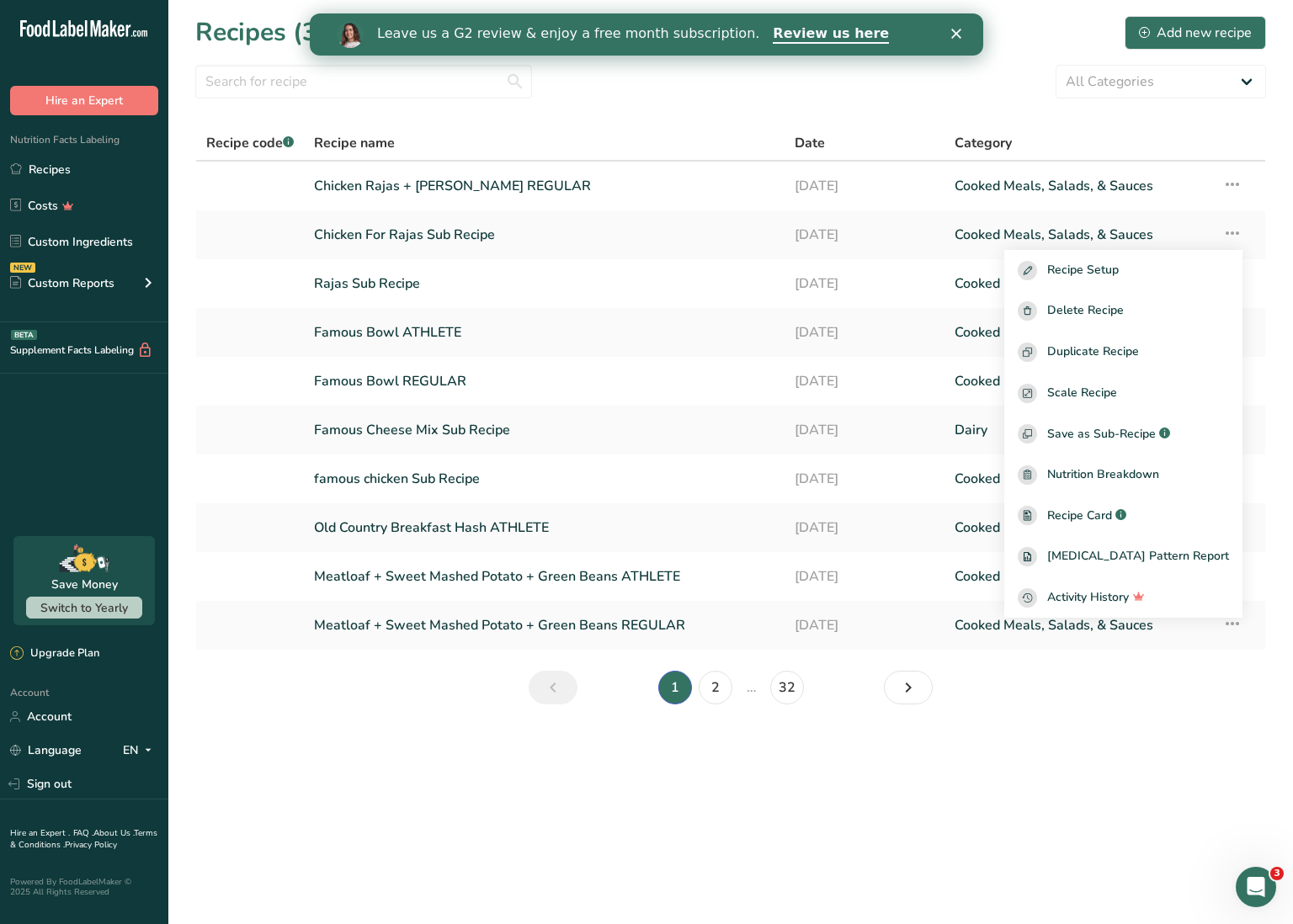
click at [1156, 427] on span "Save as Sub-Recipe" at bounding box center [1101, 433] width 109 height 18
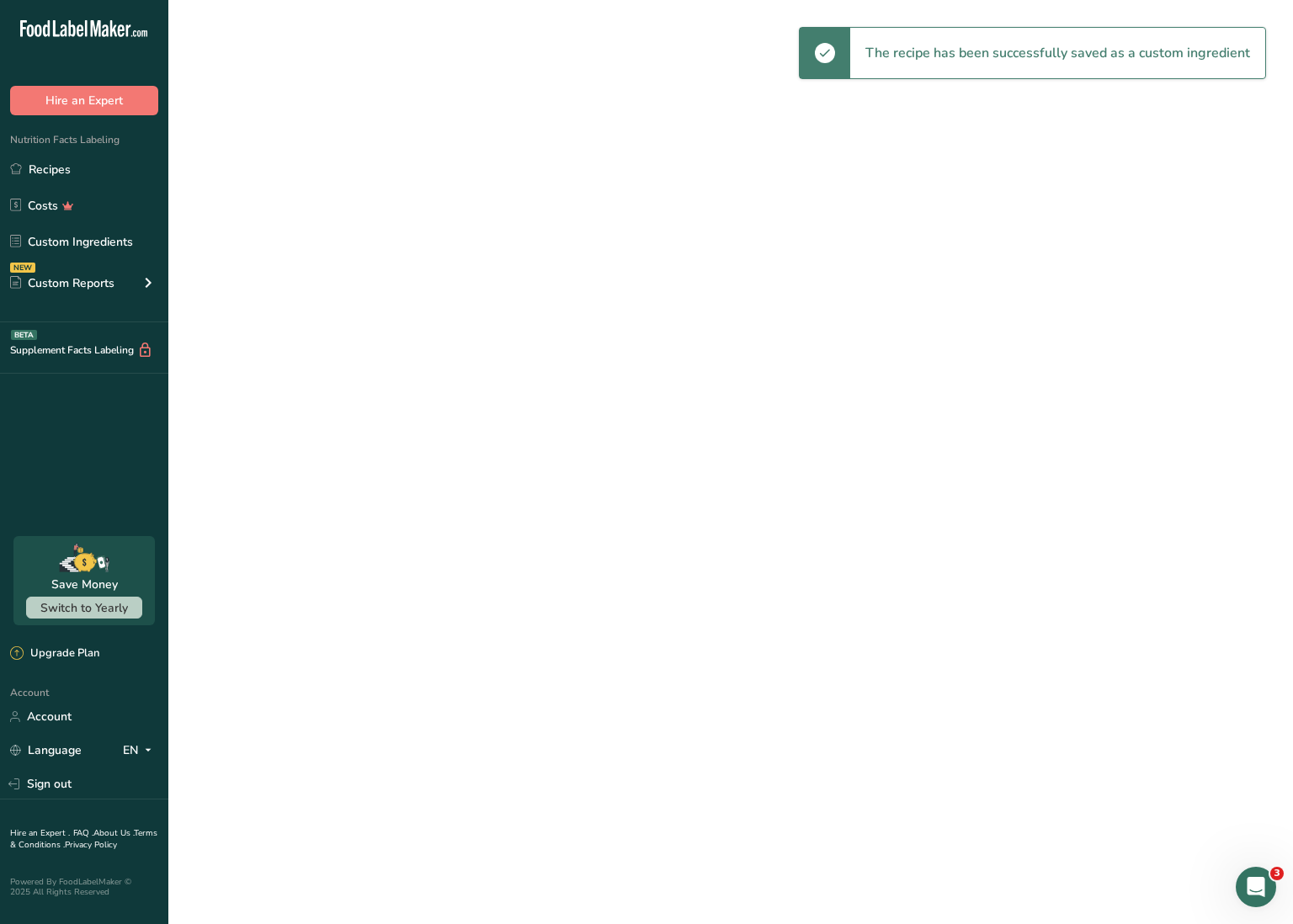
select select "30"
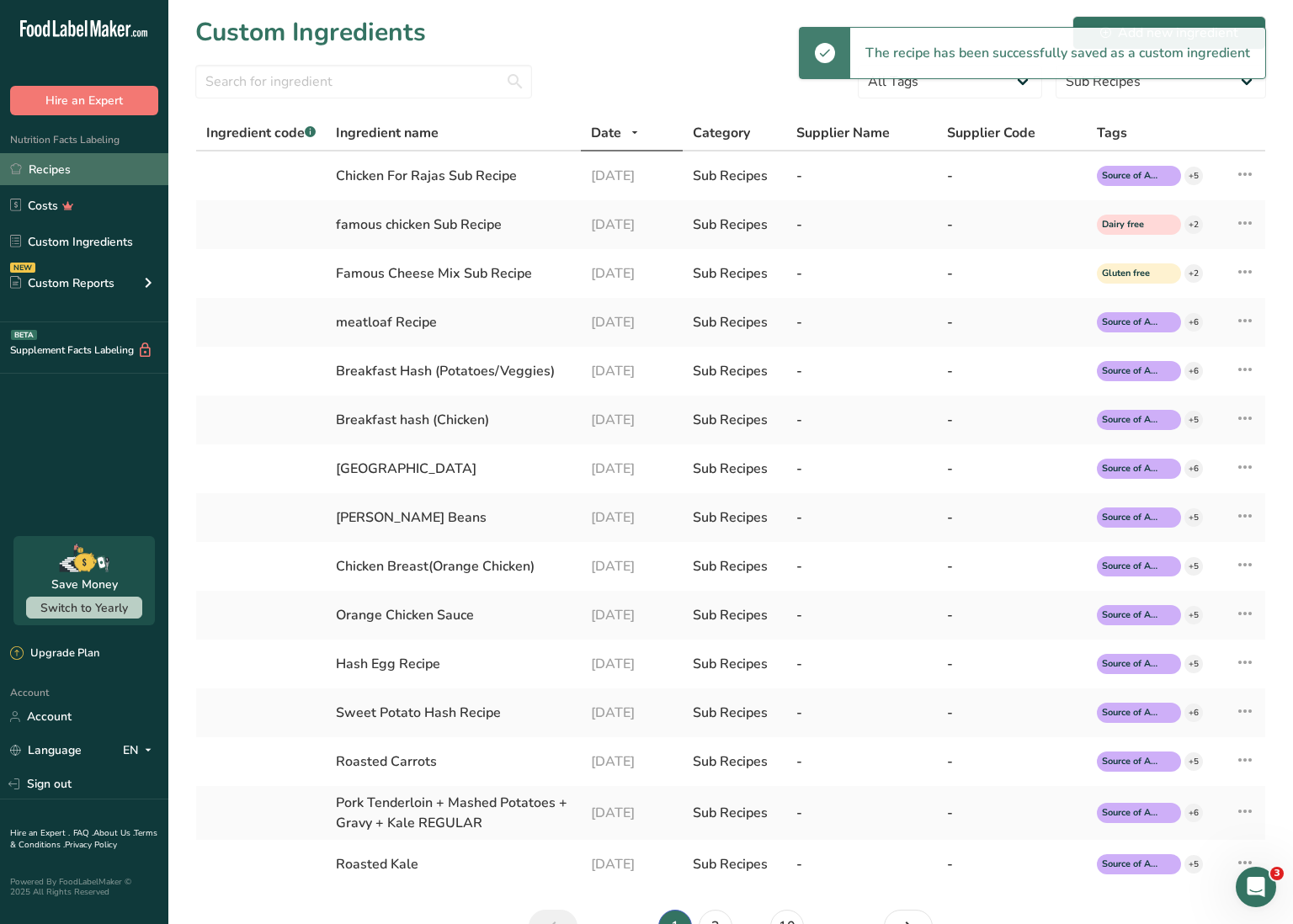
click at [111, 165] on link "Recipes" at bounding box center [84, 170] width 169 height 32
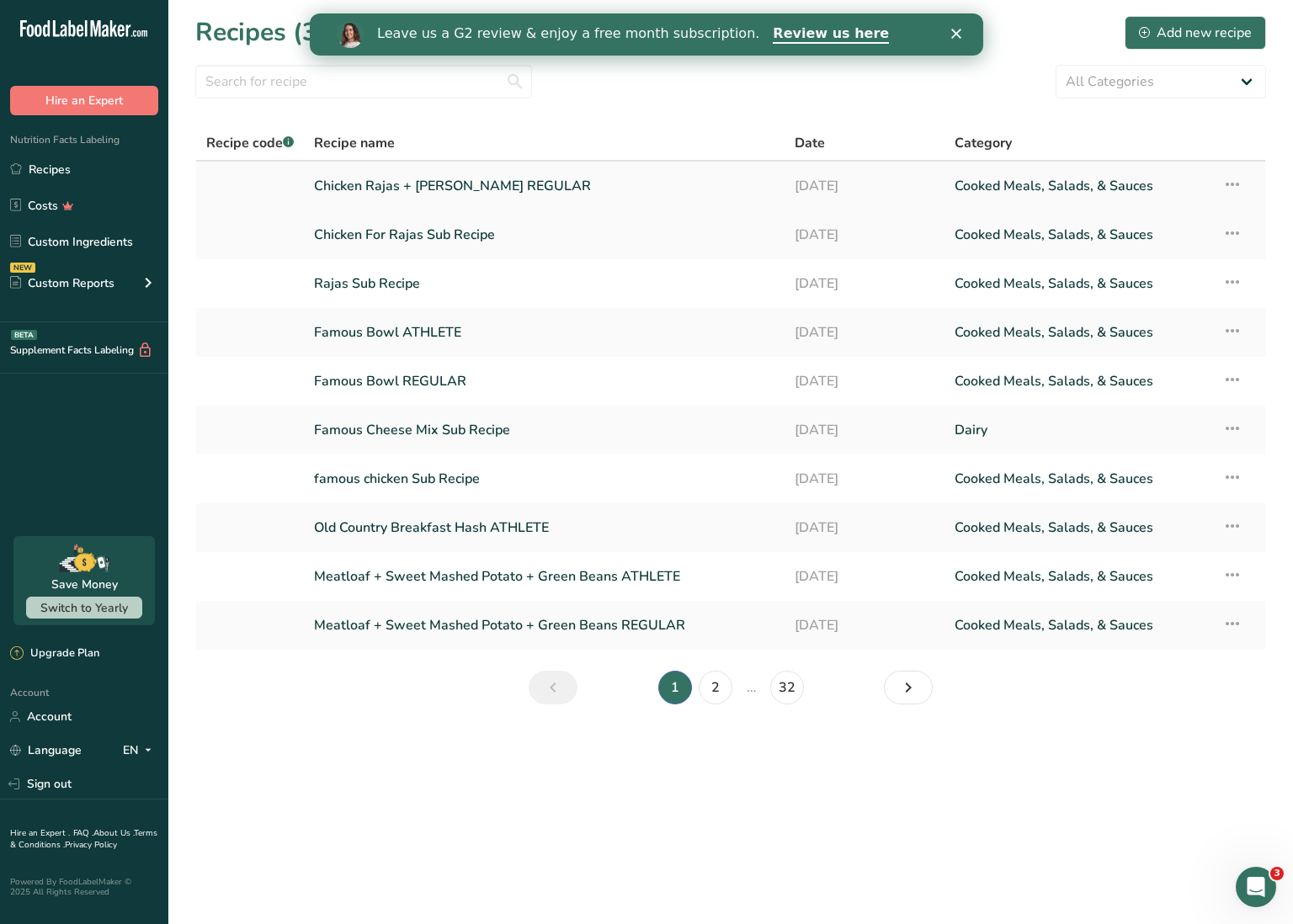
click at [443, 185] on link "Chicken Rajas + [PERSON_NAME] REGULAR" at bounding box center [543, 186] width 460 height 36
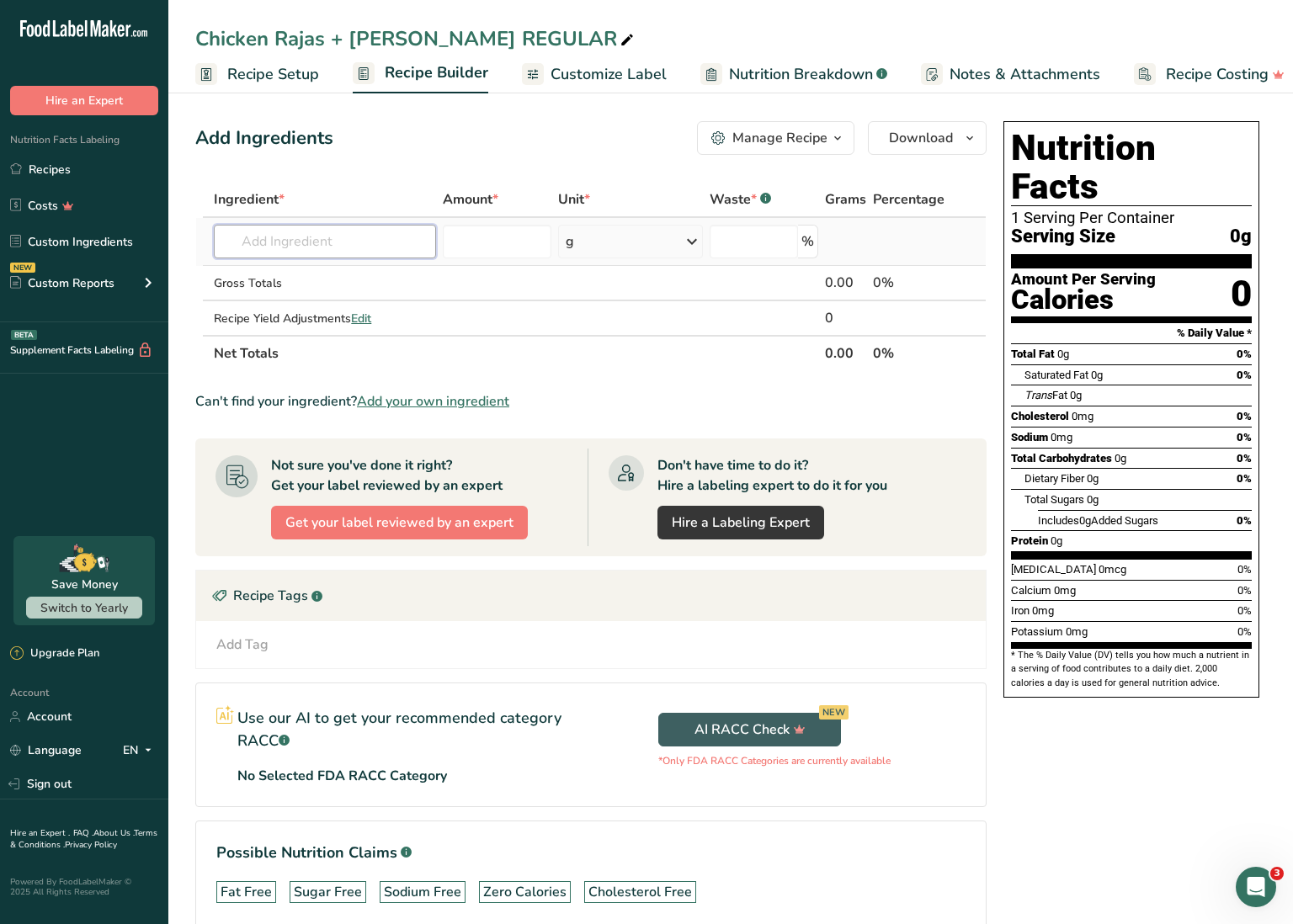
click at [387, 236] on input "text" at bounding box center [325, 242] width 222 height 34
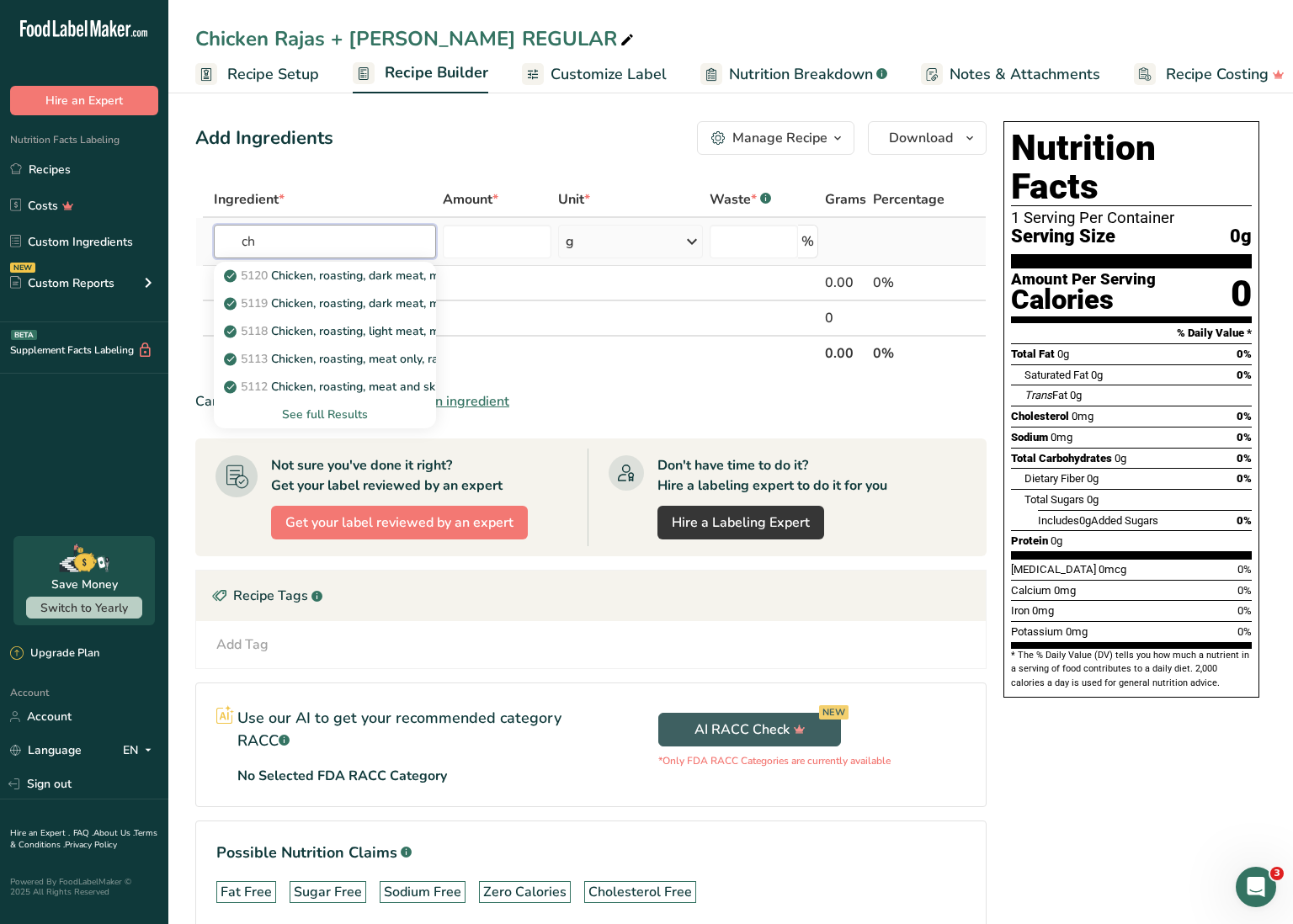
type input "c"
type input "rajas"
click at [386, 276] on p "Chicken For Rajas Sub Recipe" at bounding box center [314, 276] width 174 height 18
type input "Chicken For Rajas Sub Recipe"
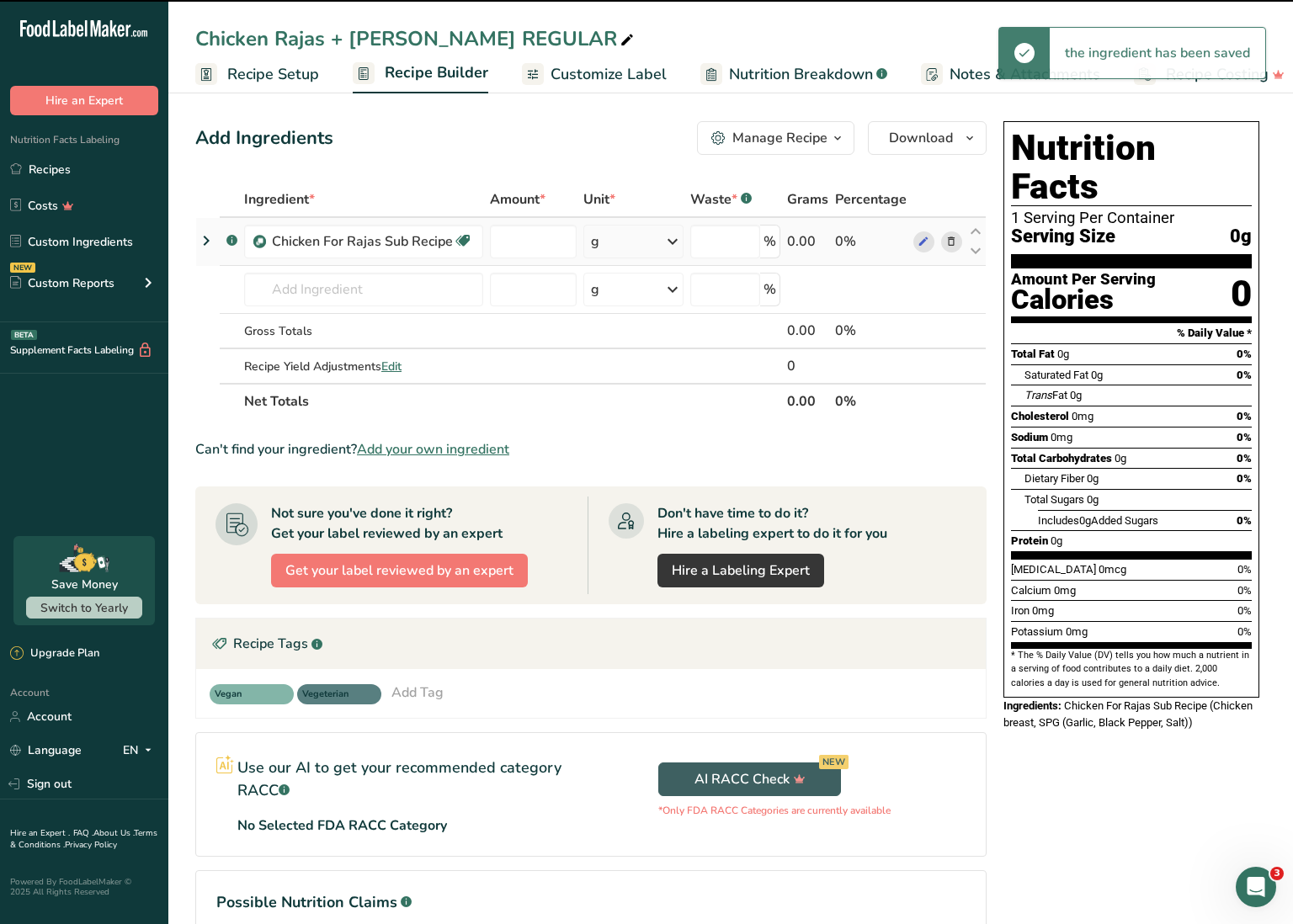
type input "0"
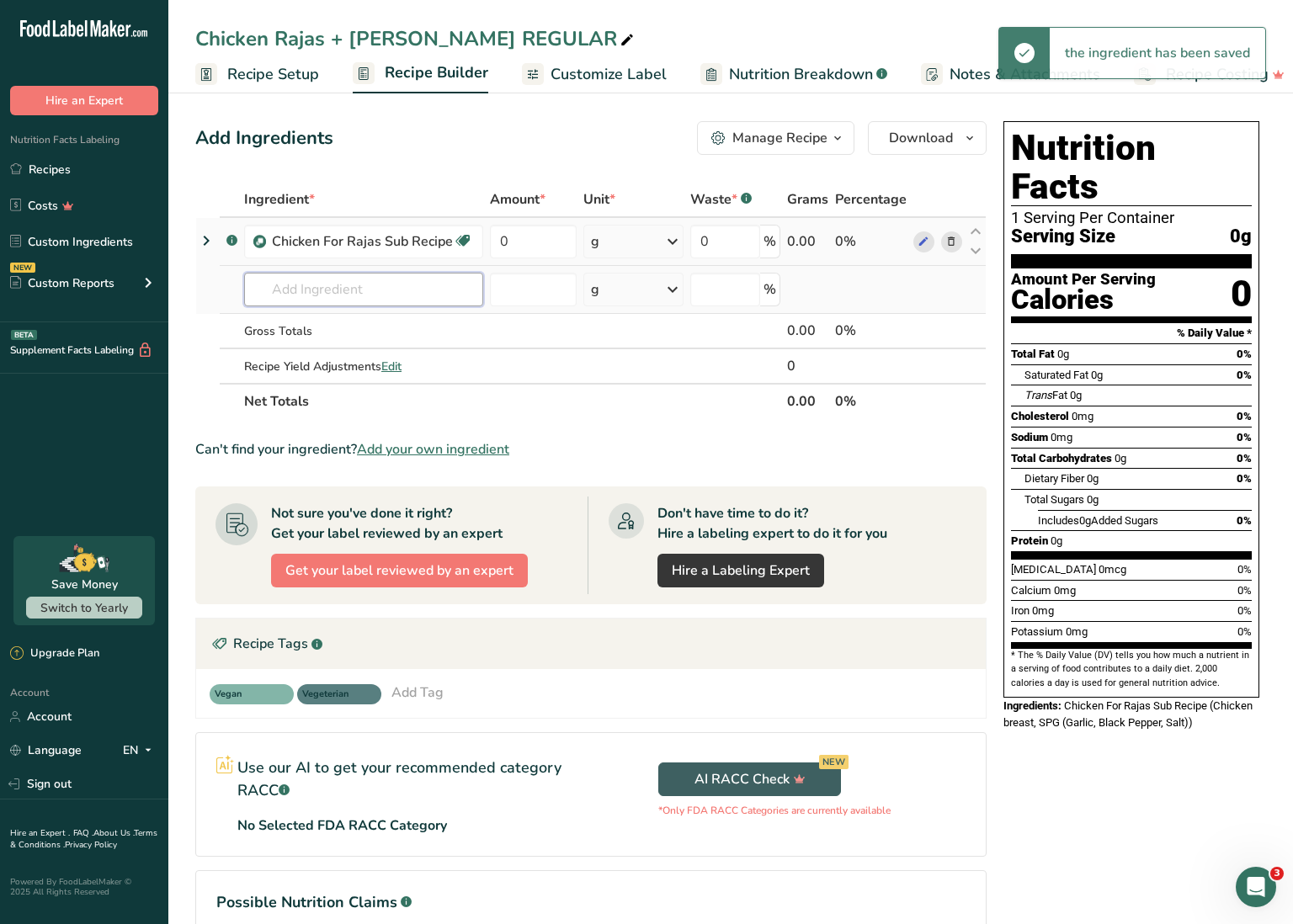
click at [354, 287] on input "text" at bounding box center [364, 290] width 239 height 34
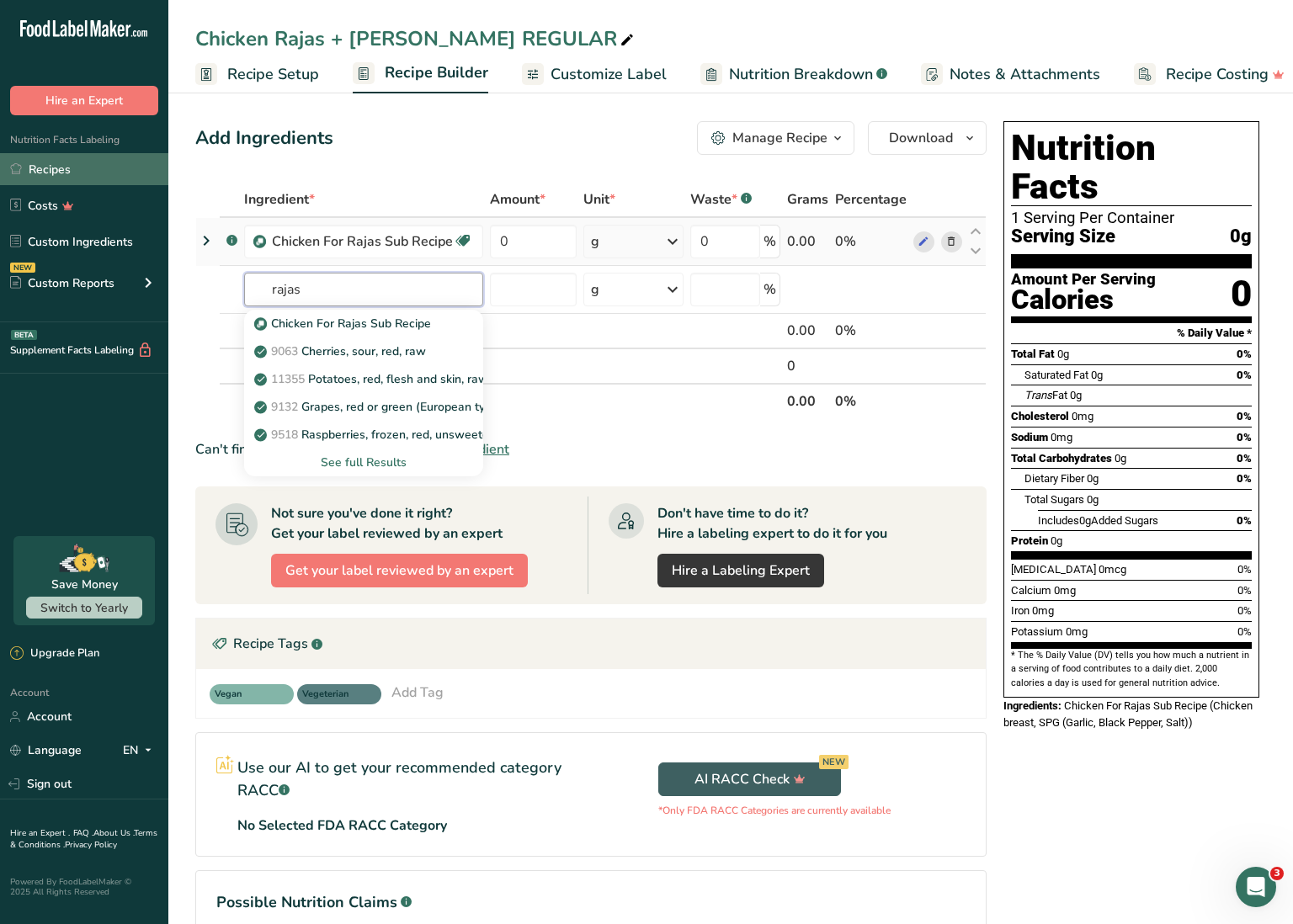
type input "rajas"
click at [85, 170] on link "Recipes" at bounding box center [84, 170] width 169 height 32
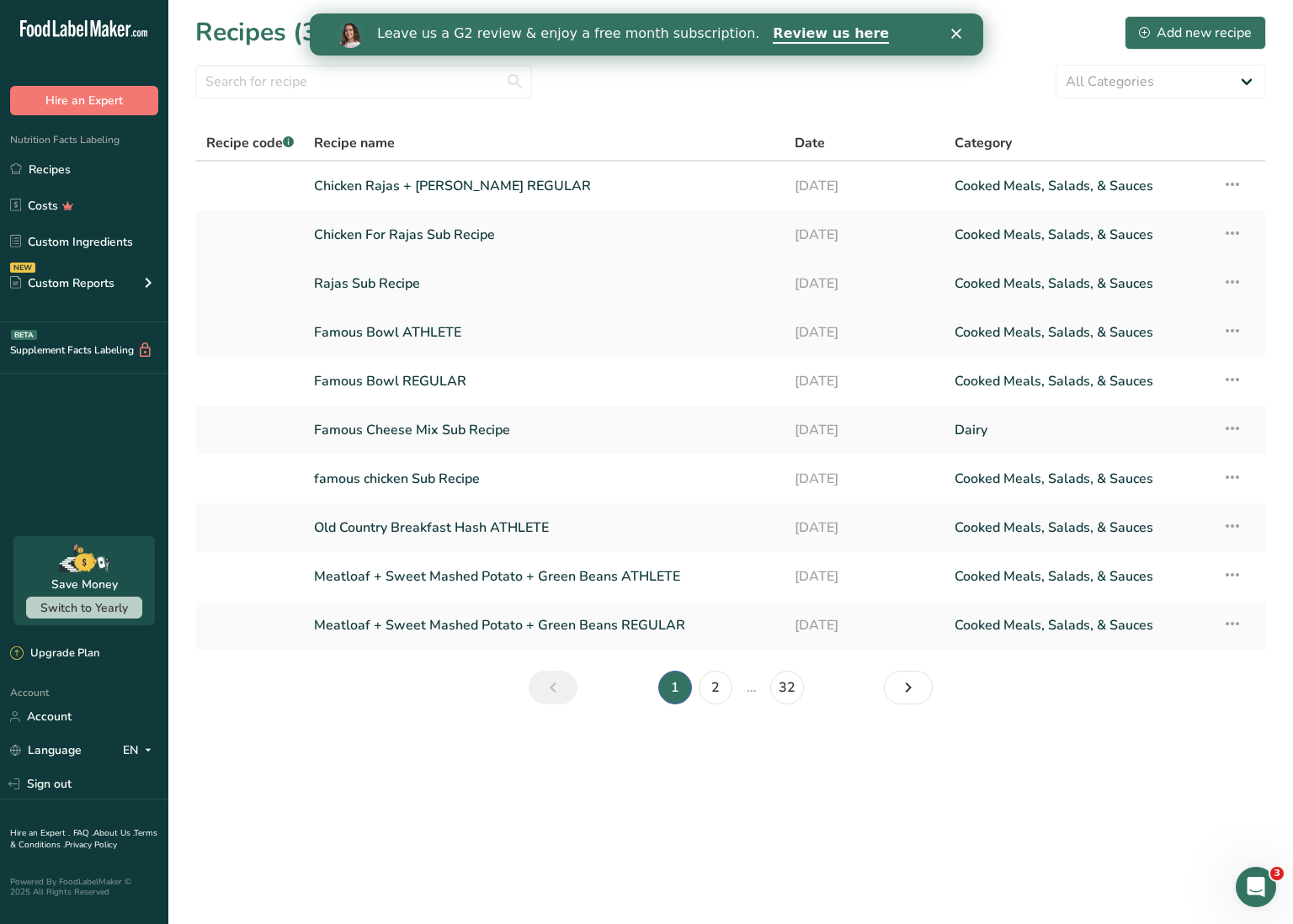
click at [1237, 280] on icon at bounding box center [1233, 282] width 20 height 31
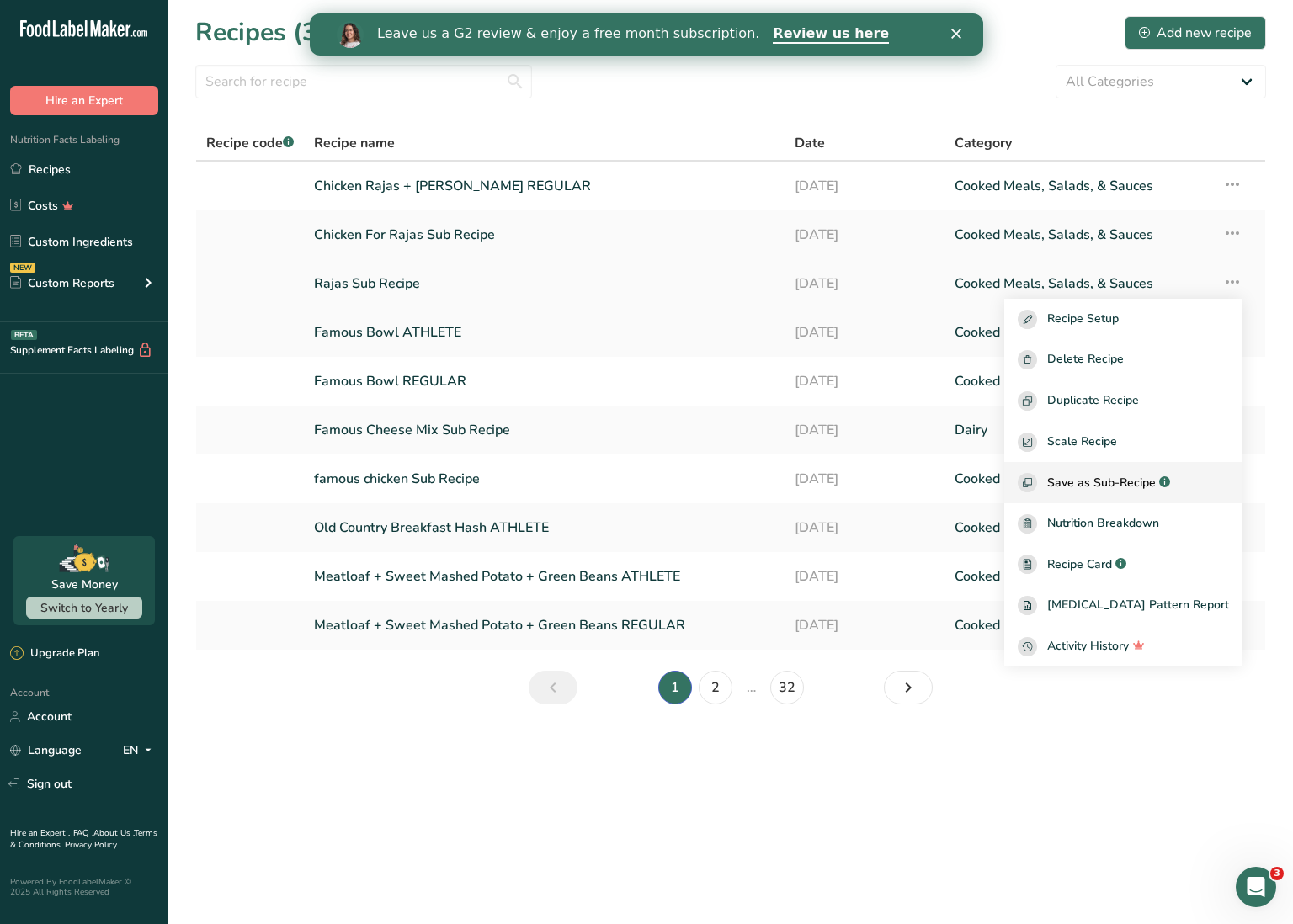
click at [1141, 483] on span "Save as Sub-Recipe" at bounding box center [1101, 482] width 109 height 18
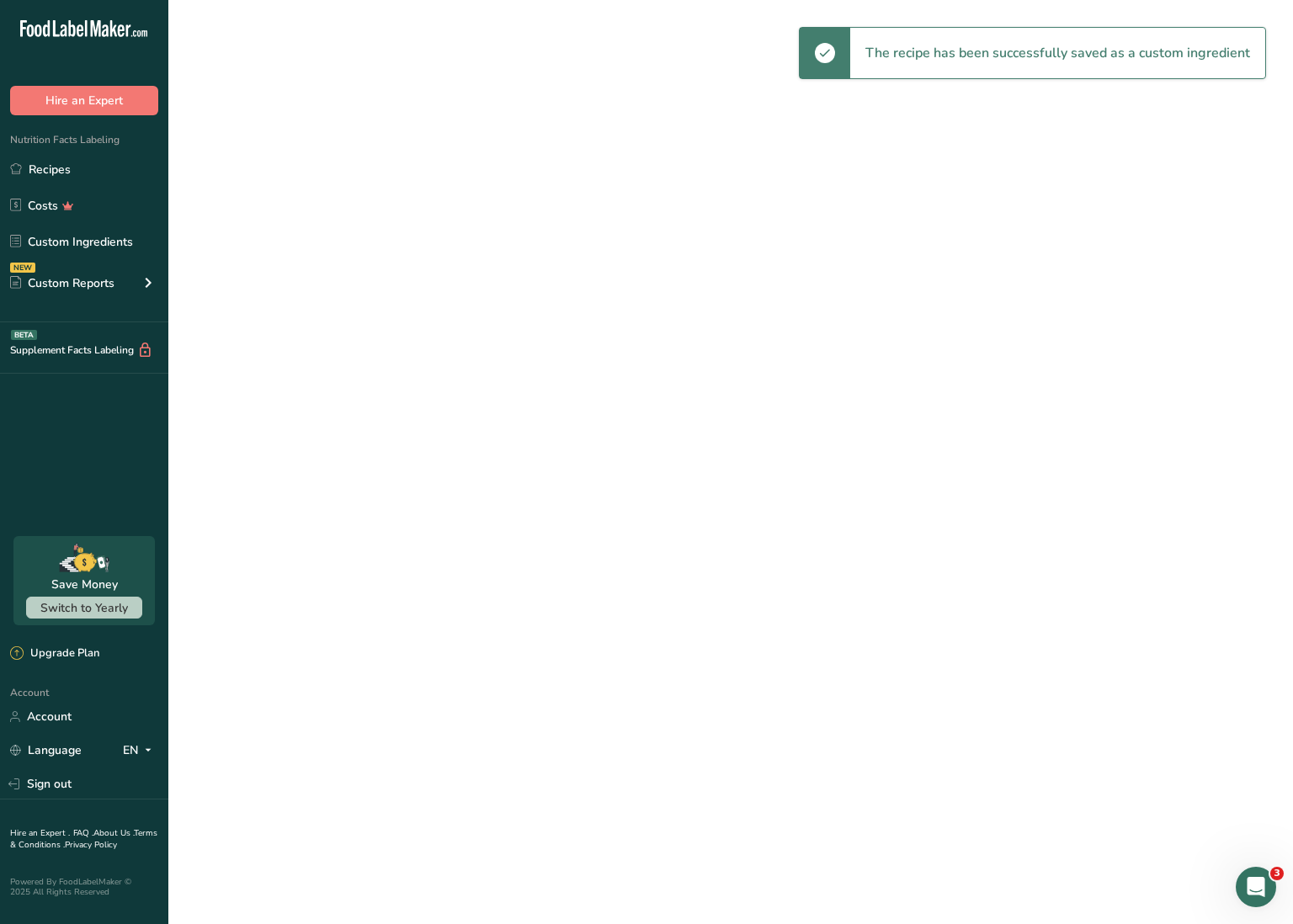
select select "30"
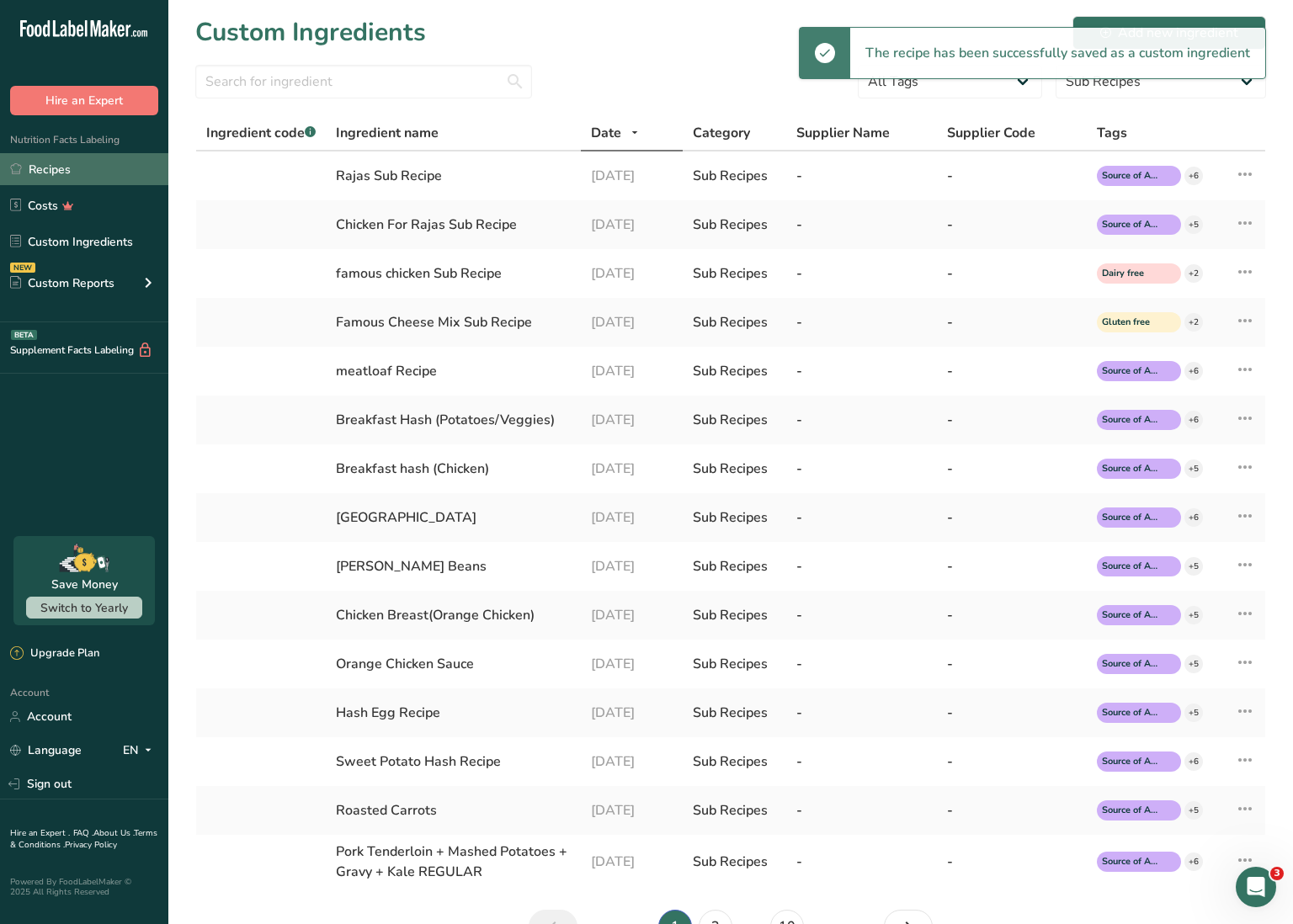
click at [41, 170] on link "Recipes" at bounding box center [84, 170] width 169 height 32
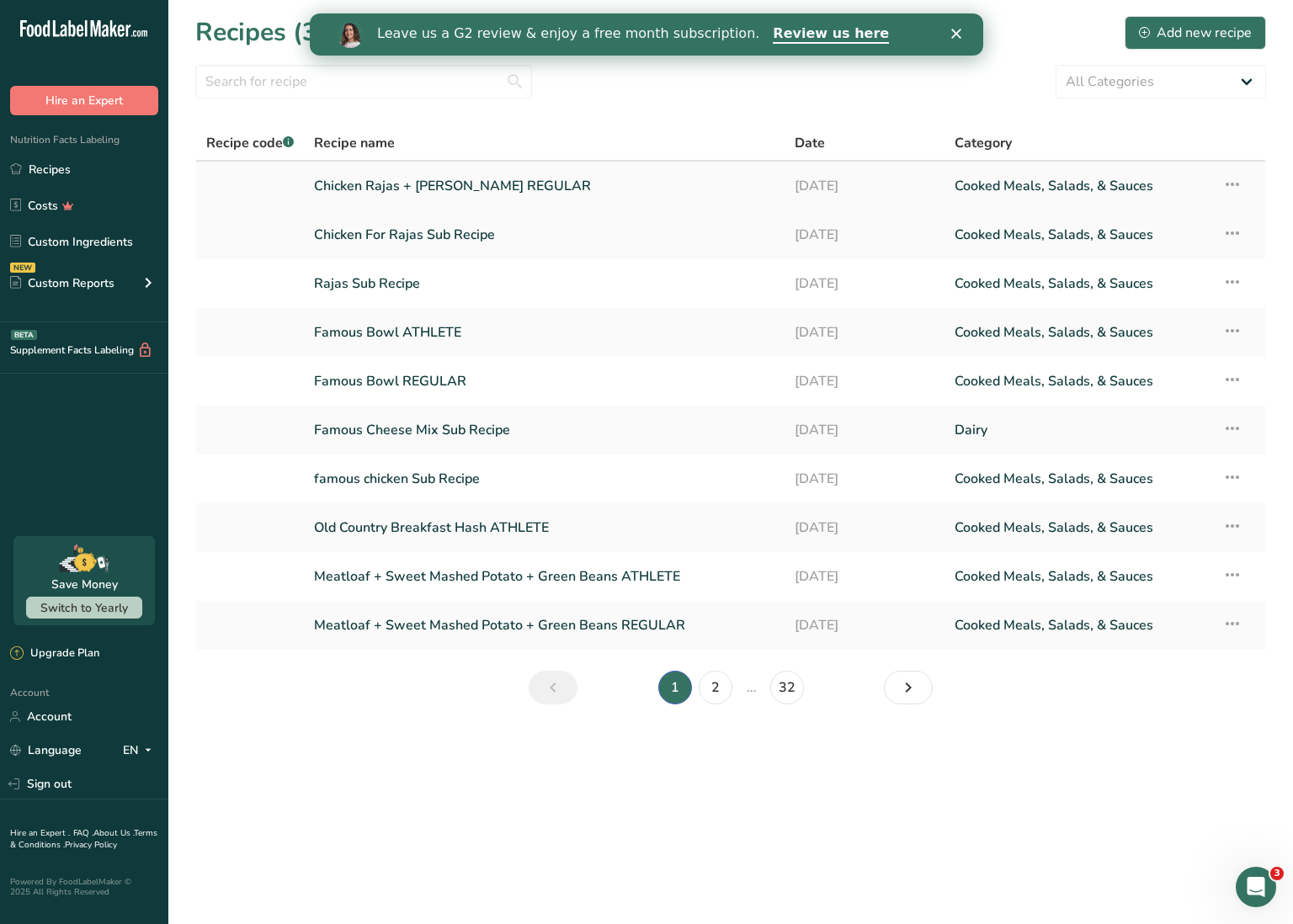
click at [404, 191] on link "Chicken Rajas + [PERSON_NAME] REGULAR" at bounding box center [543, 186] width 460 height 36
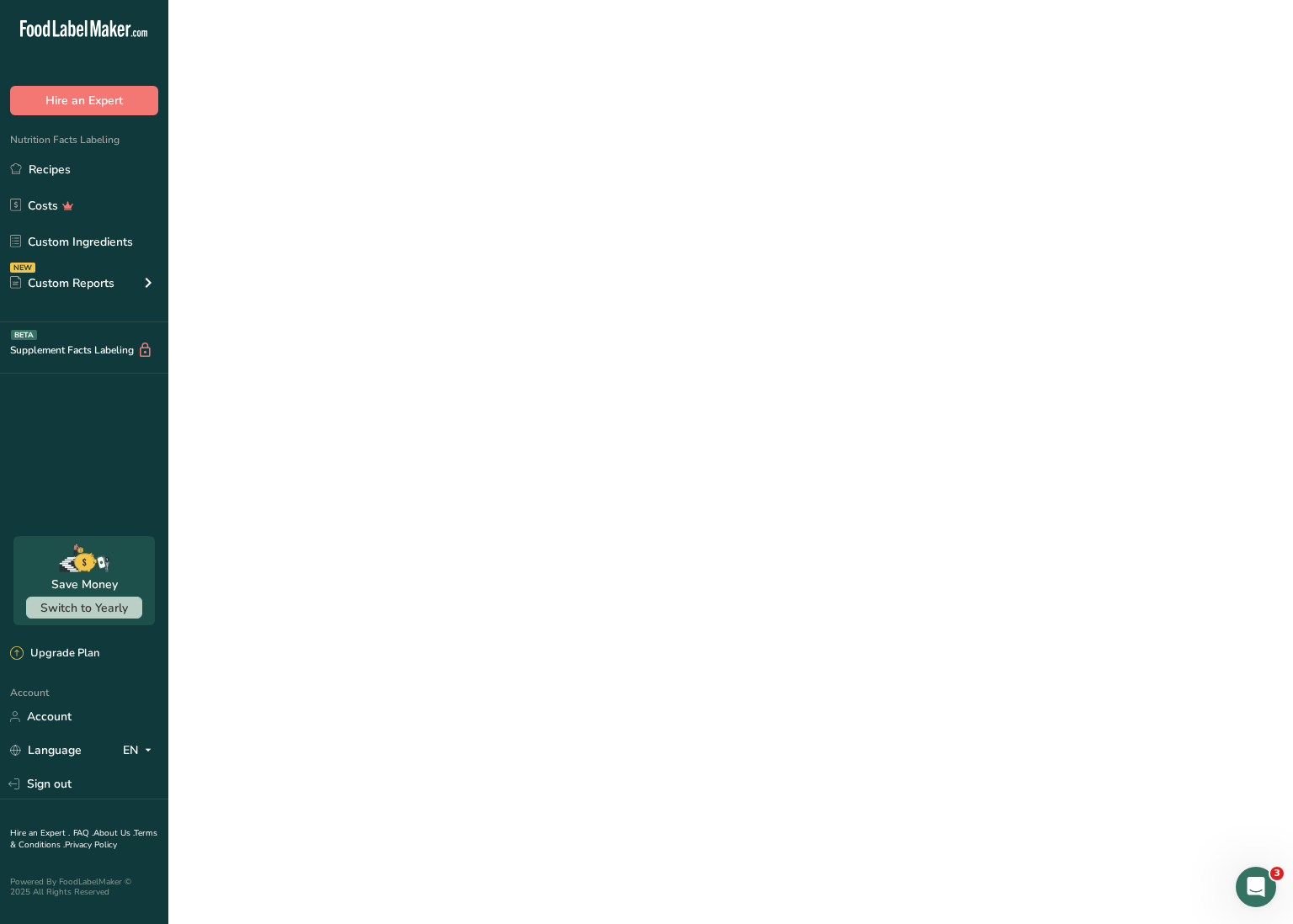
scroll to position [1, 0]
click at [405, 191] on link "Chicken Rajas + [PERSON_NAME] REGULAR" at bounding box center [543, 186] width 460 height 36
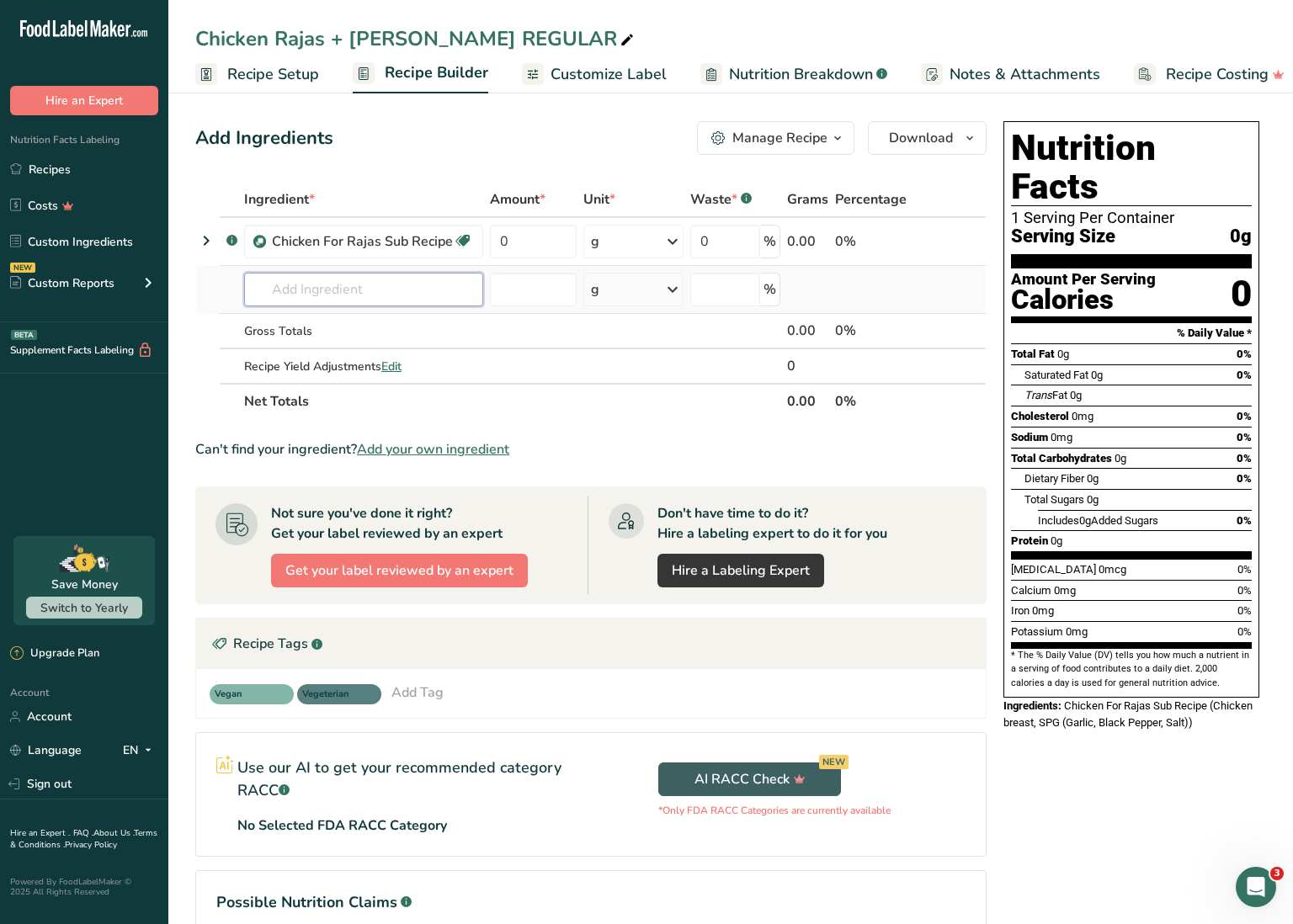
click at [366, 300] on input "text" at bounding box center [364, 290] width 239 height 34
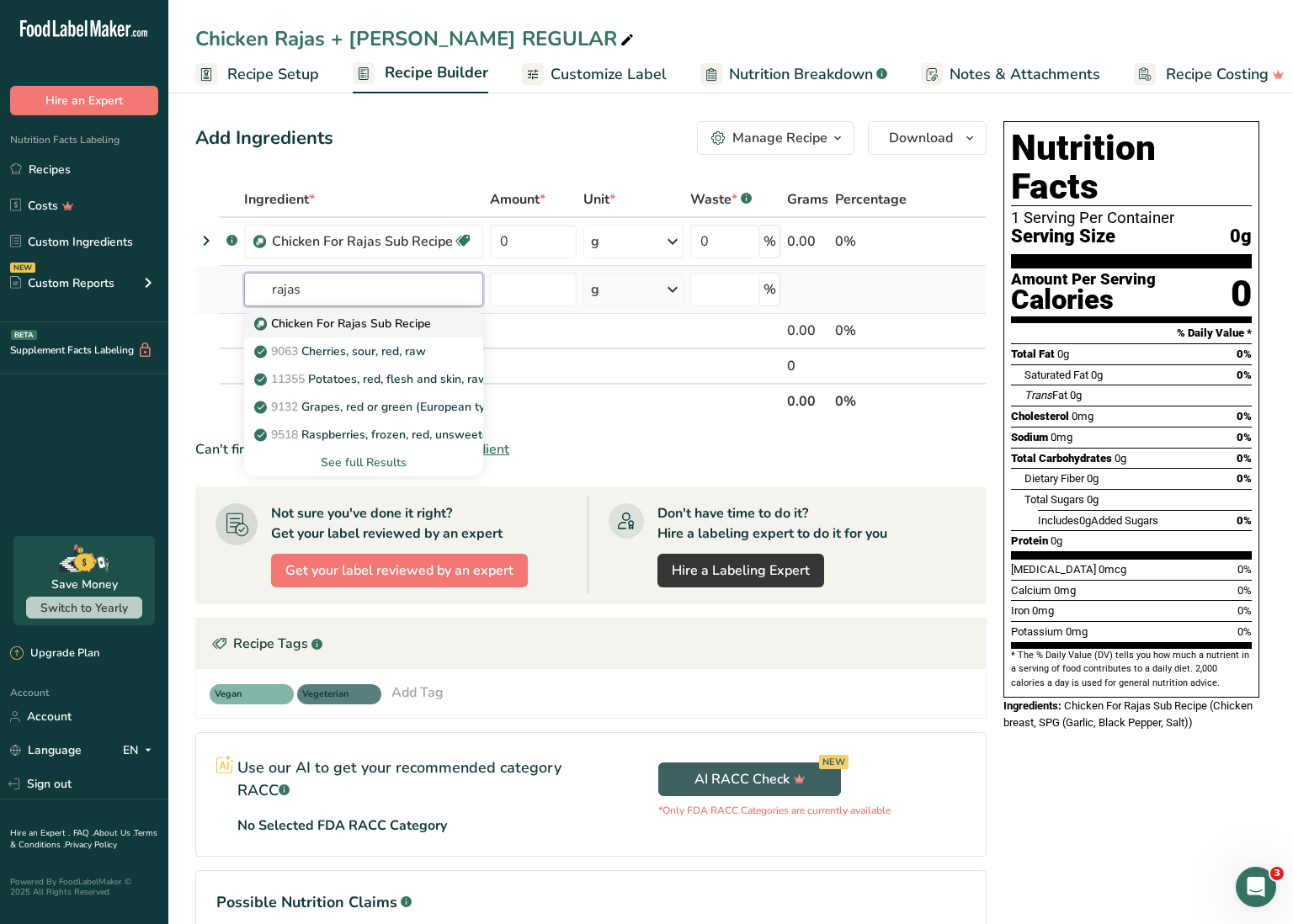
scroll to position [4, 0]
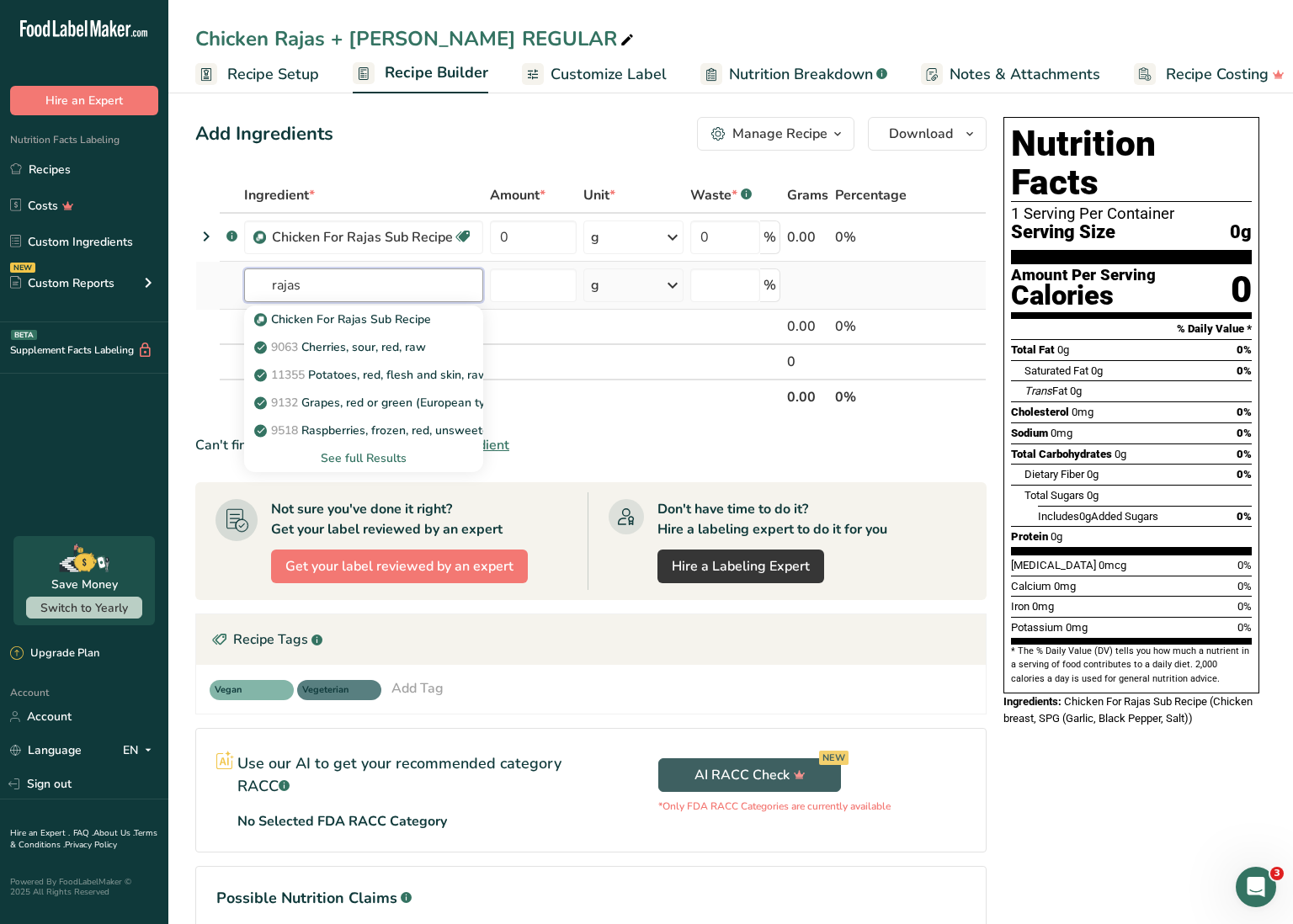
type input "rajas"
click at [346, 451] on div "See full Results" at bounding box center [364, 458] width 212 height 18
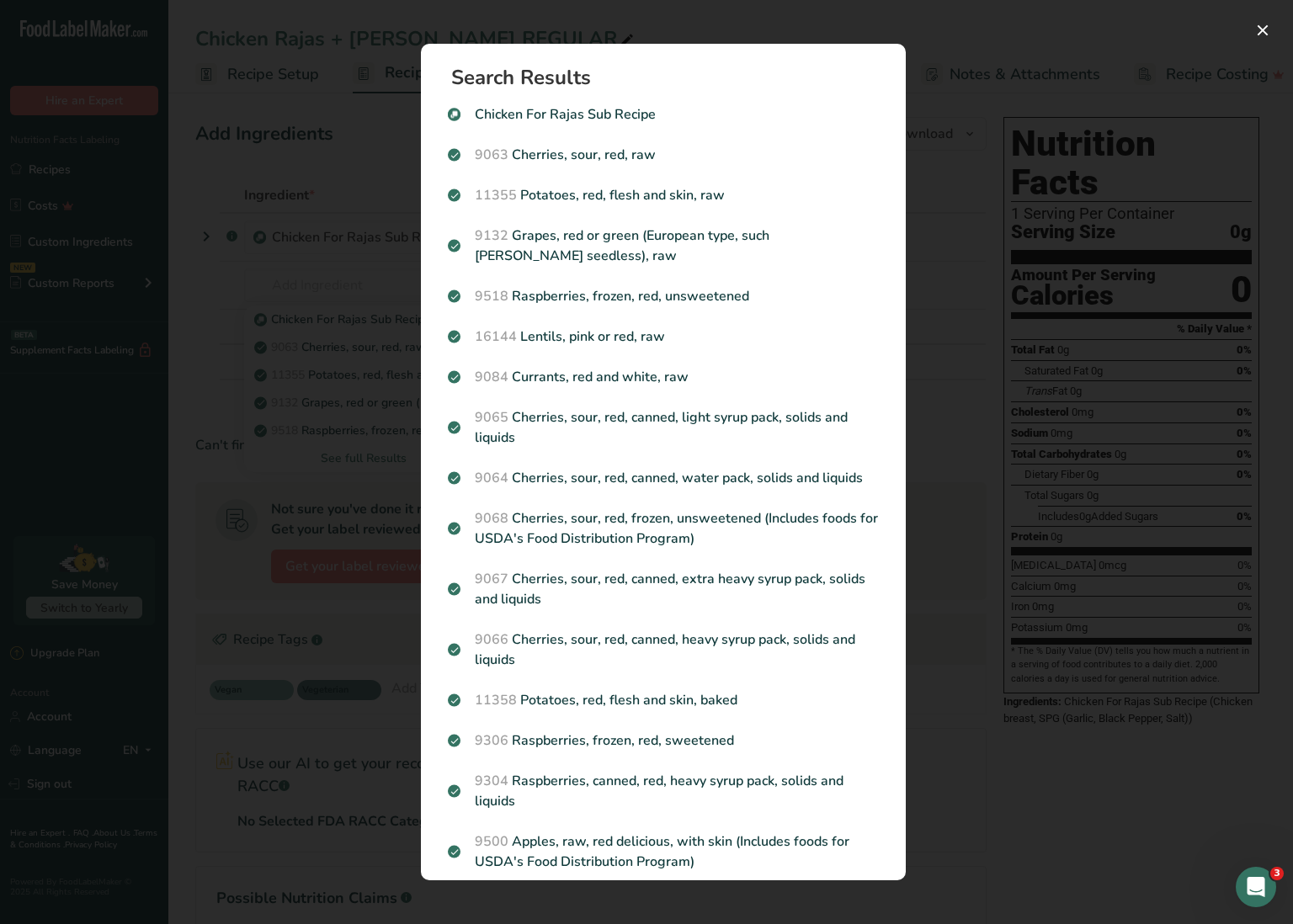
click at [298, 150] on div "Search results modal" at bounding box center [646, 462] width 1293 height 924
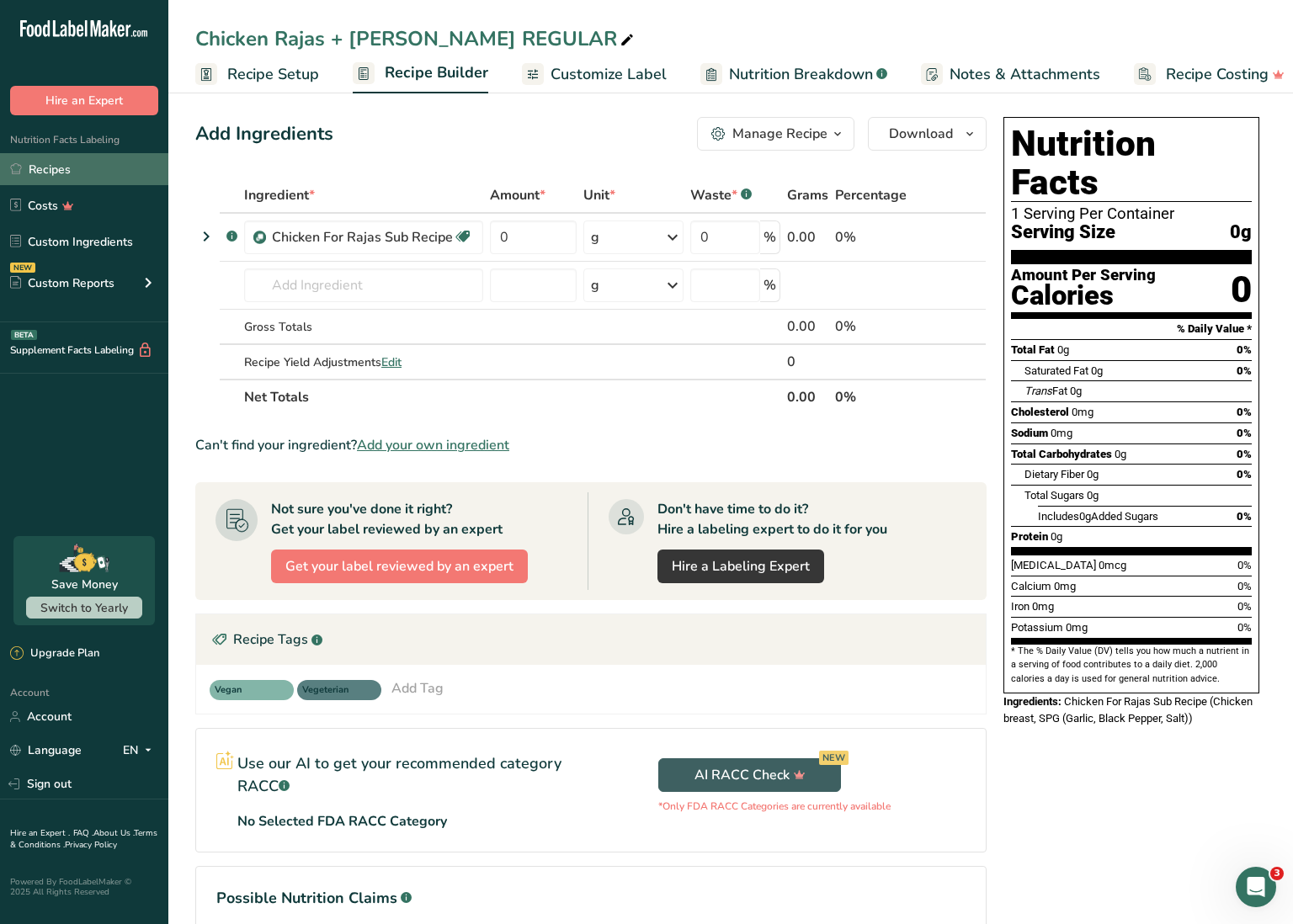
click at [85, 166] on link "Recipes" at bounding box center [84, 170] width 169 height 32
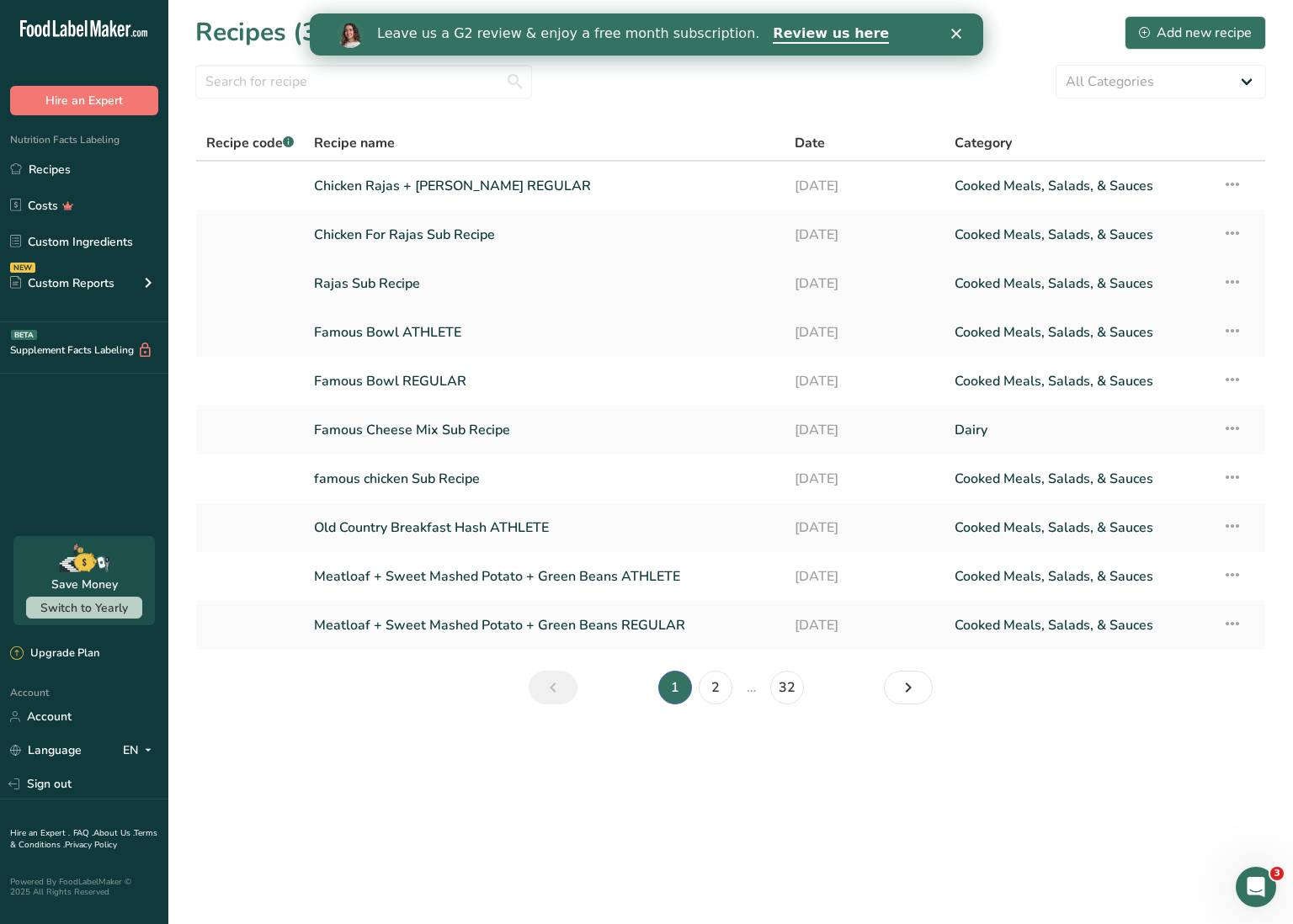
click at [1233, 282] on icon at bounding box center [1233, 282] width 20 height 31
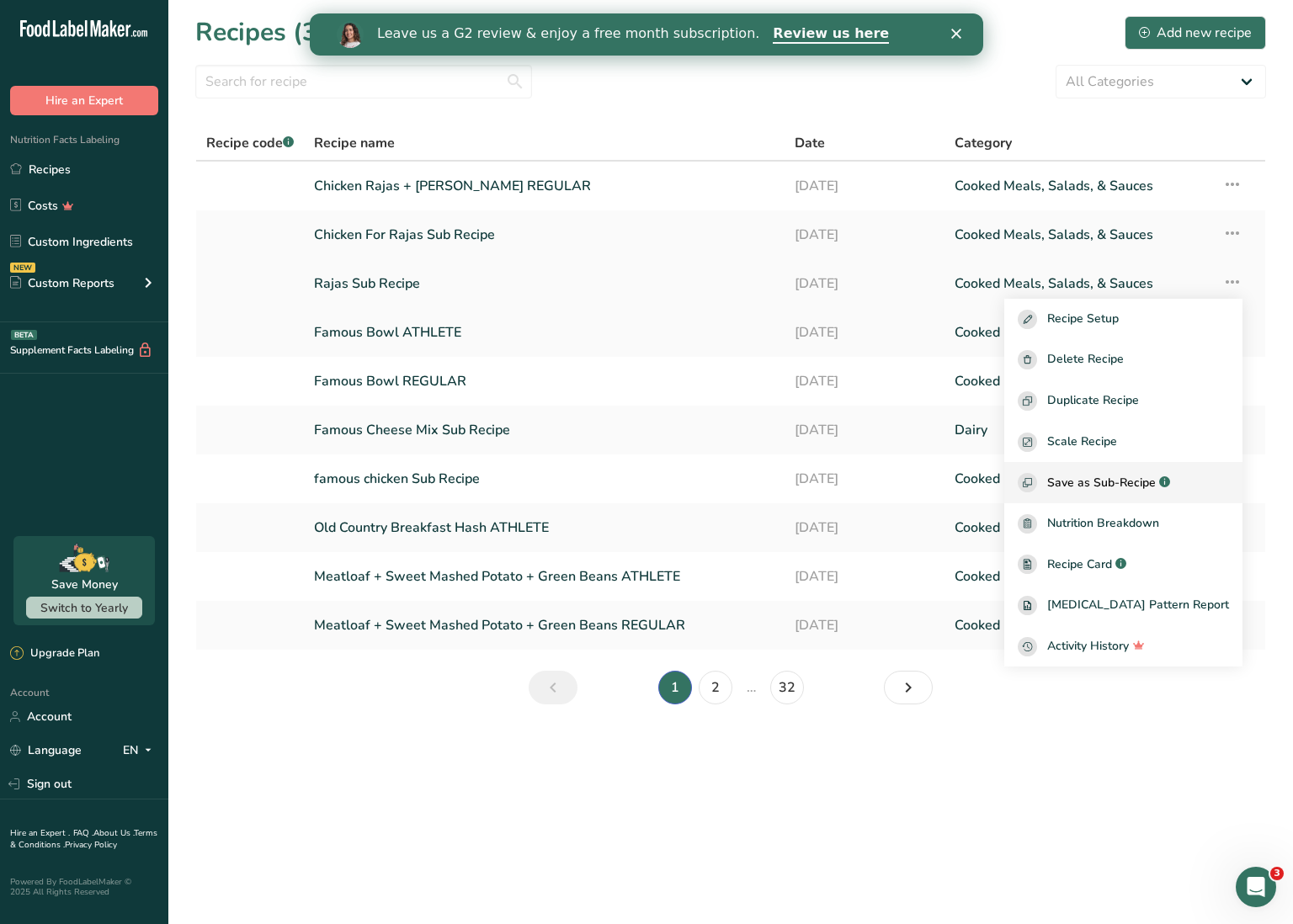
click at [1140, 485] on span "Save as Sub-Recipe" at bounding box center [1101, 482] width 109 height 18
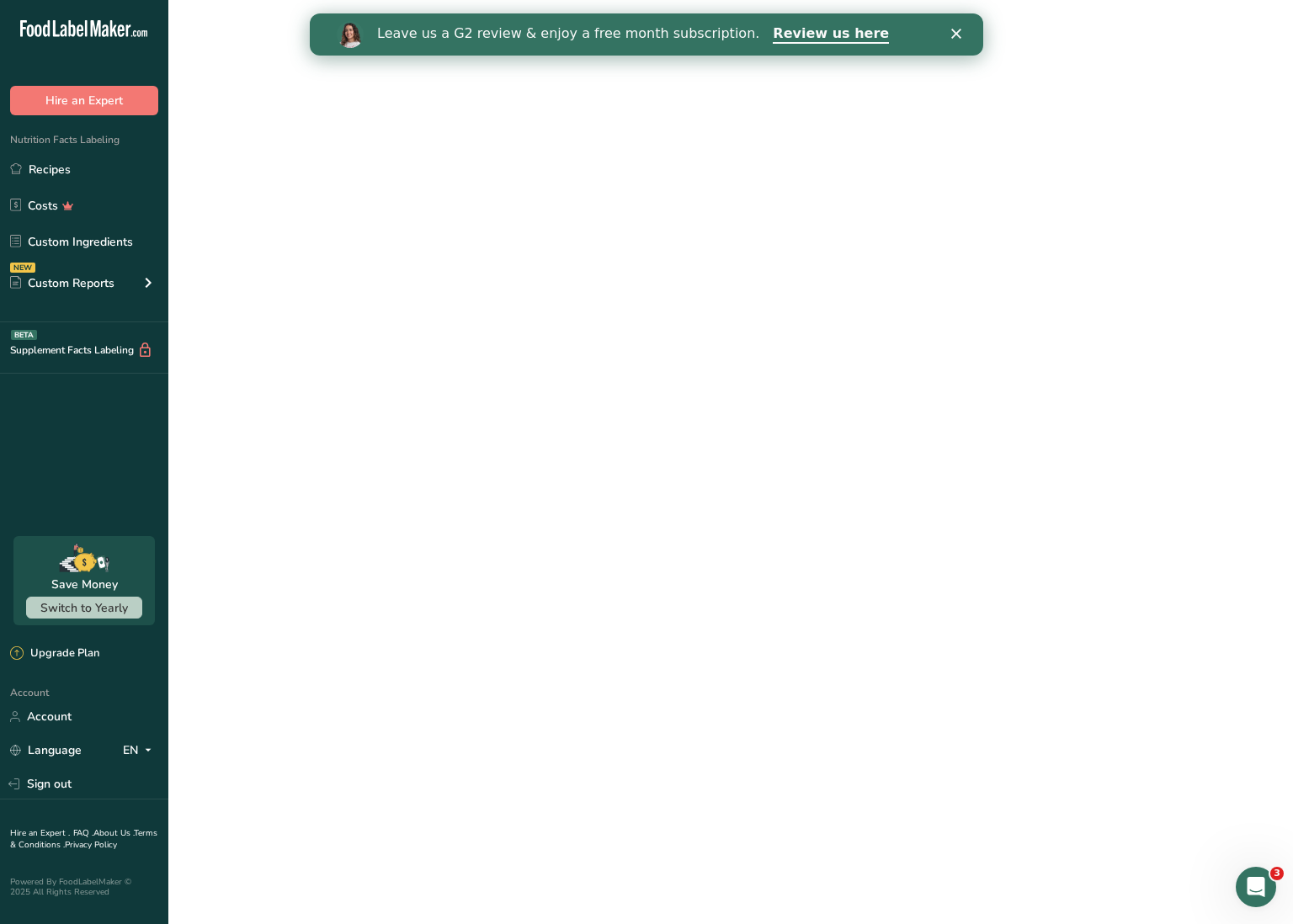
select select "30"
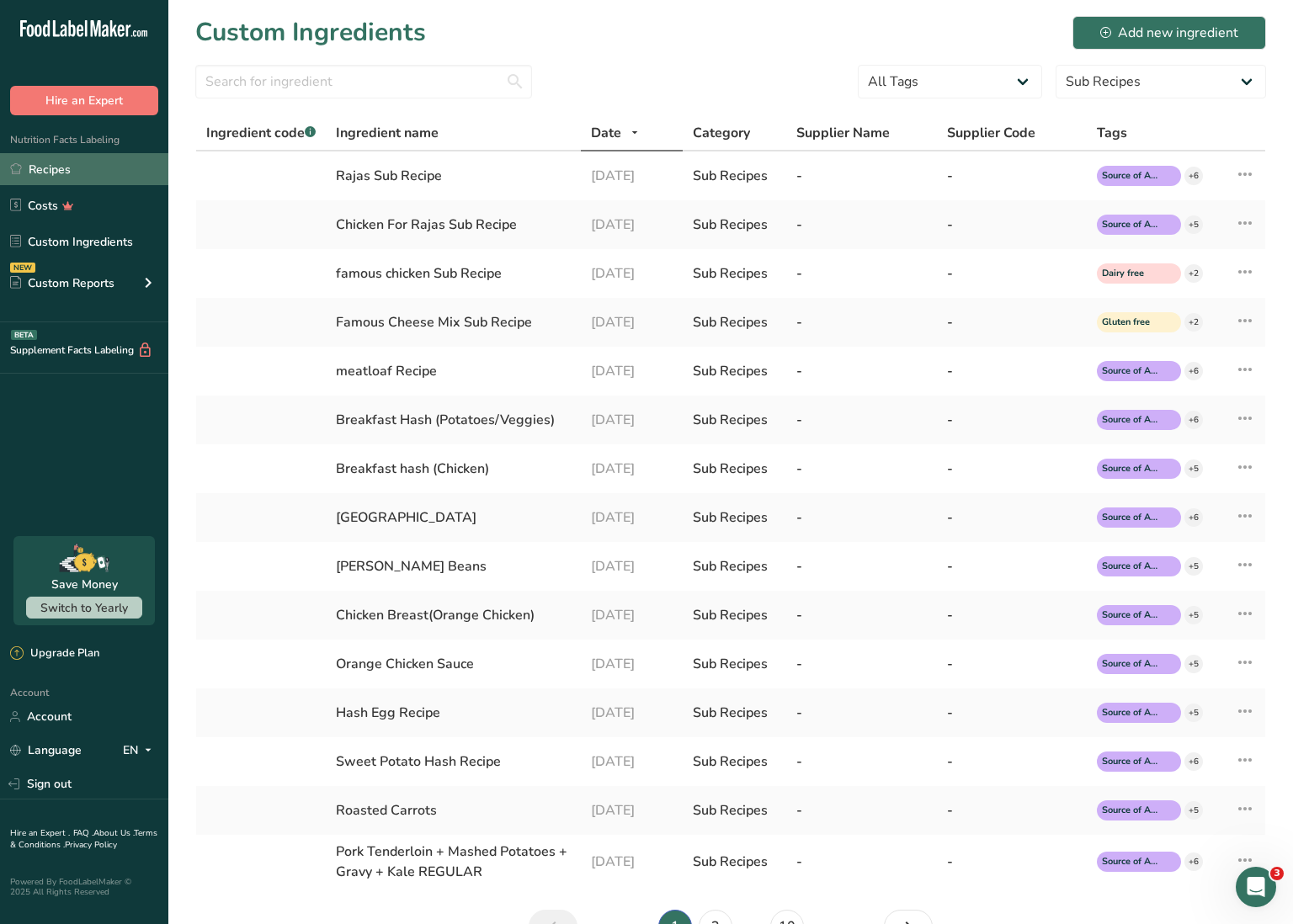
click at [59, 174] on link "Recipes" at bounding box center [84, 170] width 169 height 32
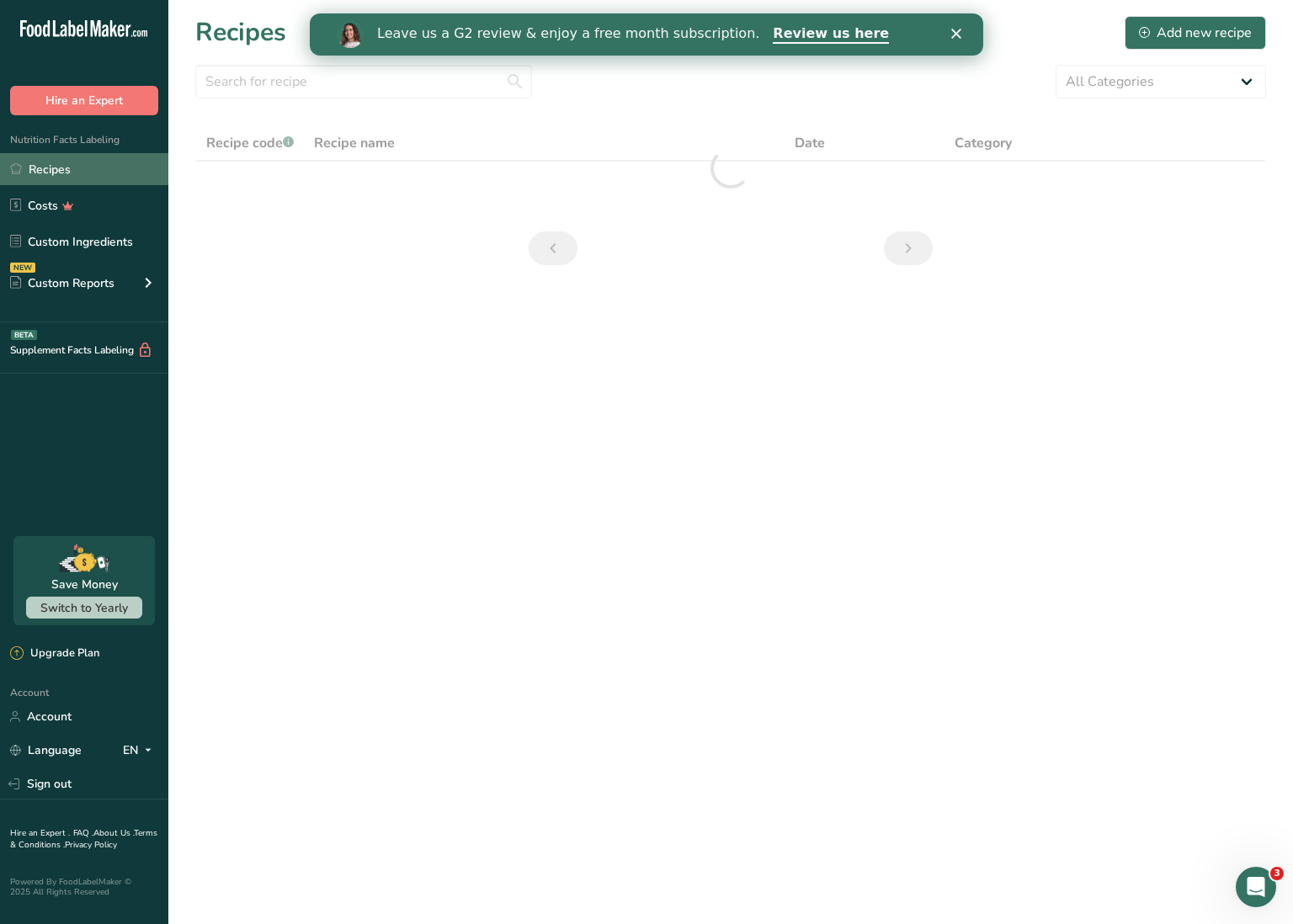
scroll to position [0, 1]
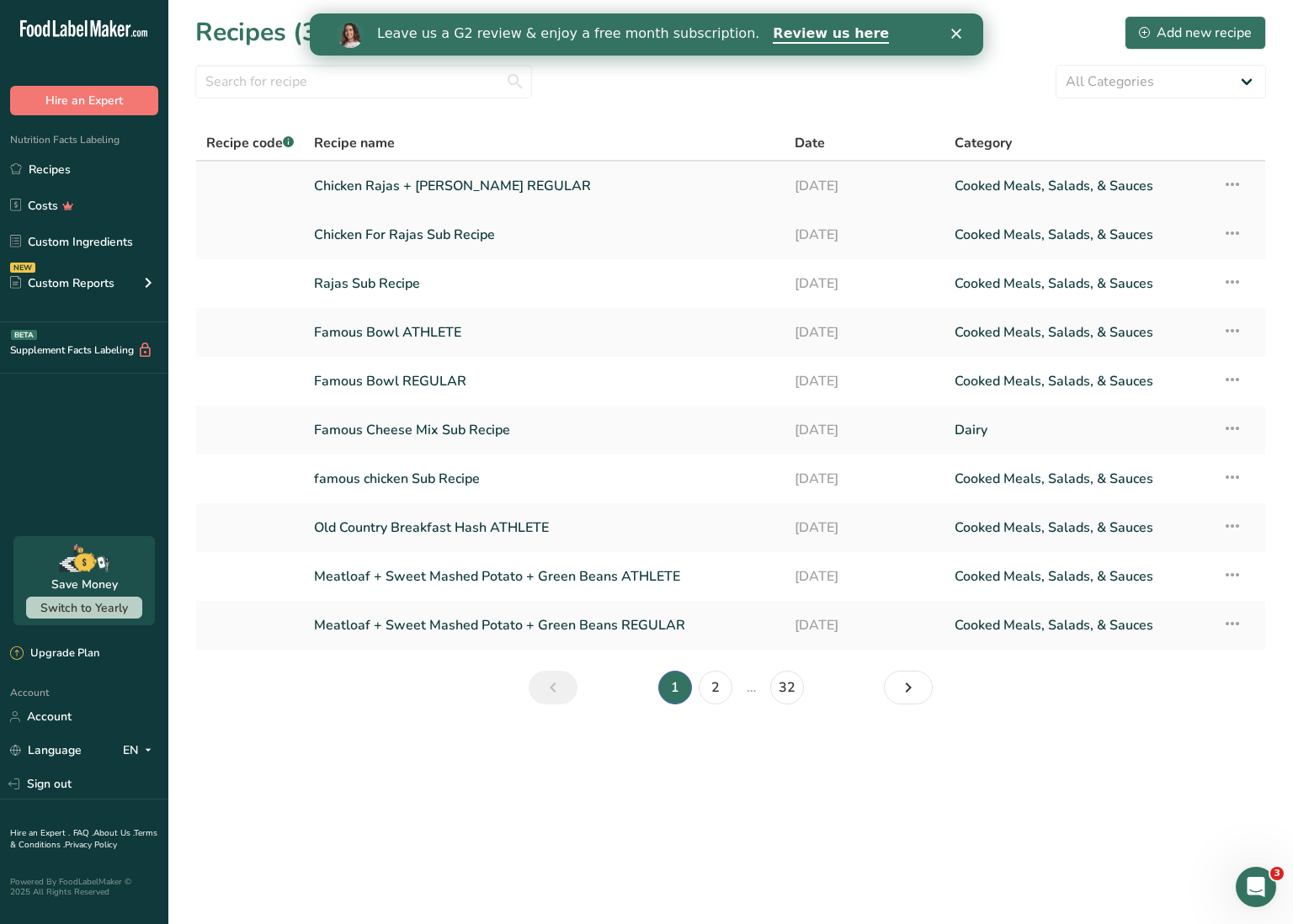
click at [398, 184] on link "Chicken Rajas + [PERSON_NAME] REGULAR" at bounding box center [543, 186] width 460 height 36
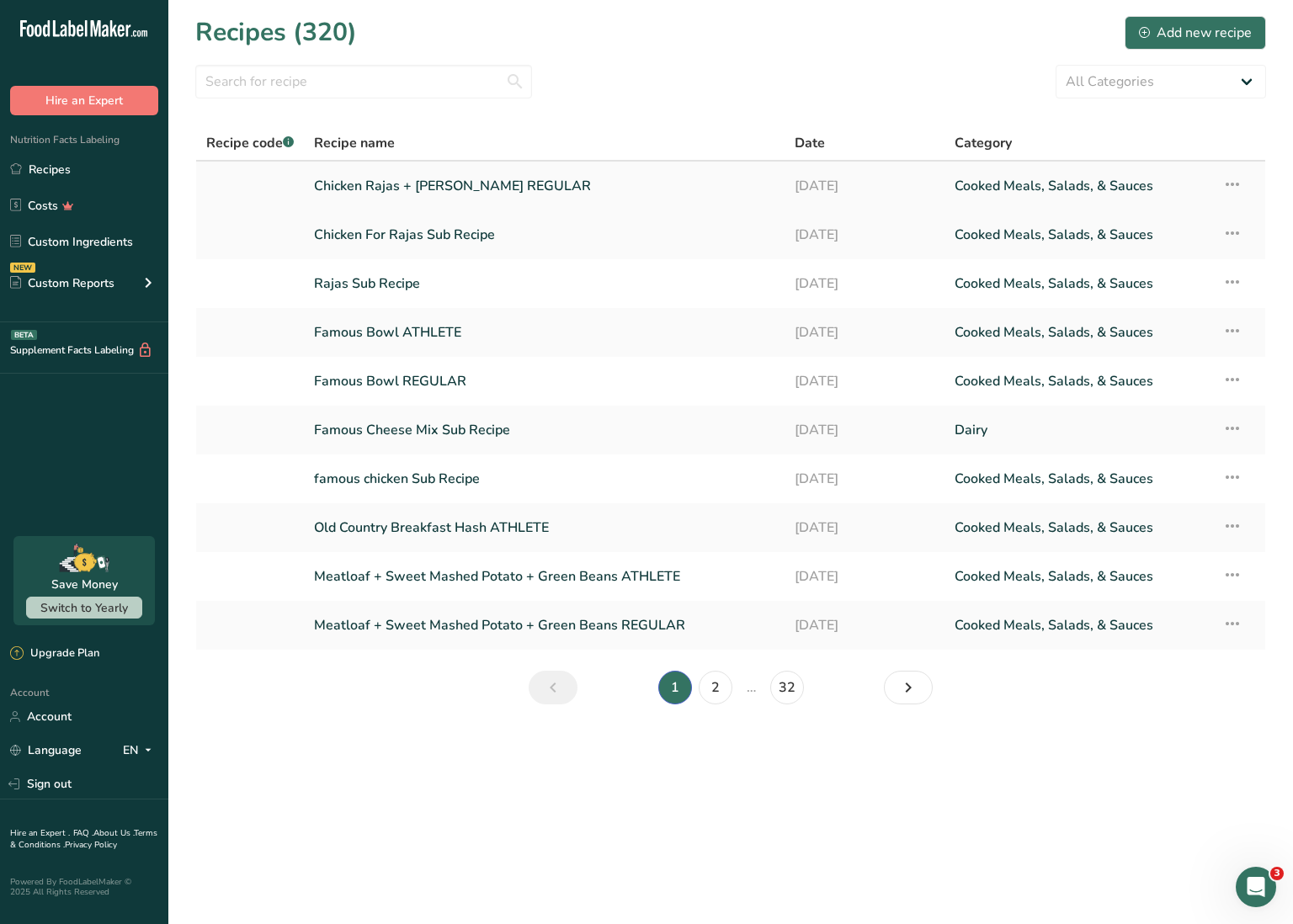
click at [398, 185] on link "Chicken Rajas + [PERSON_NAME] REGULAR" at bounding box center [543, 186] width 460 height 36
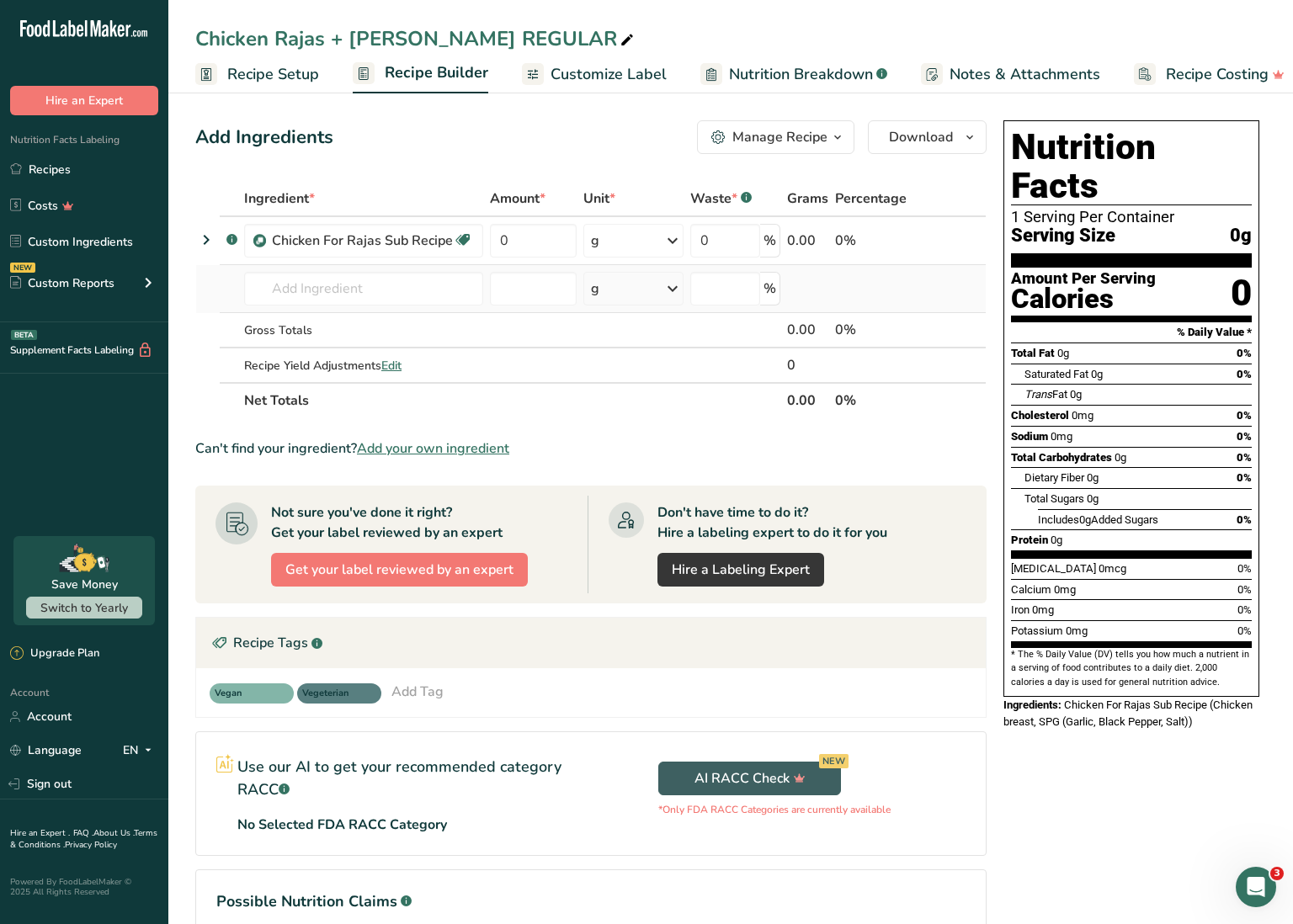
scroll to position [14, 0]
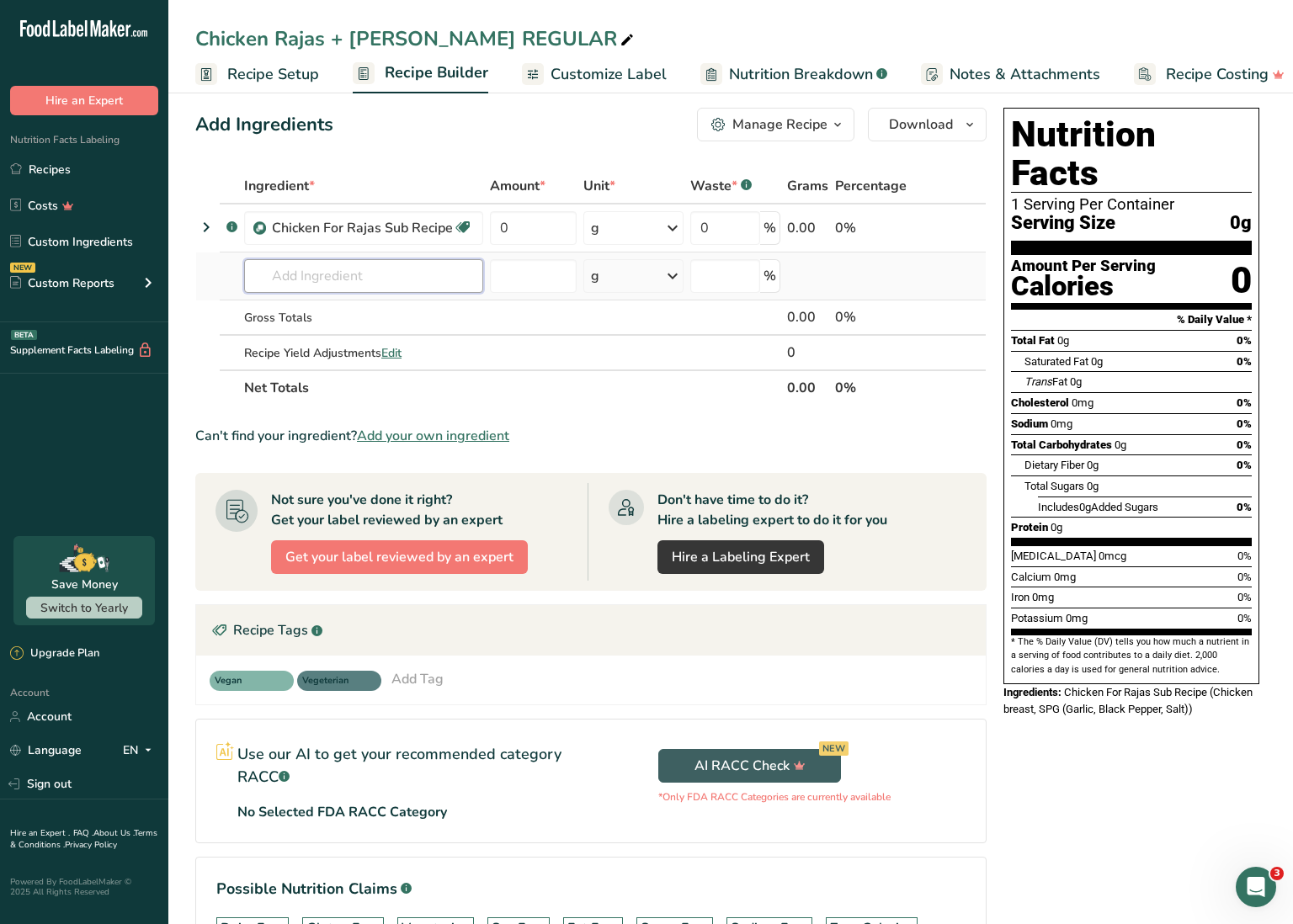
click at [391, 270] on input "text" at bounding box center [364, 276] width 239 height 34
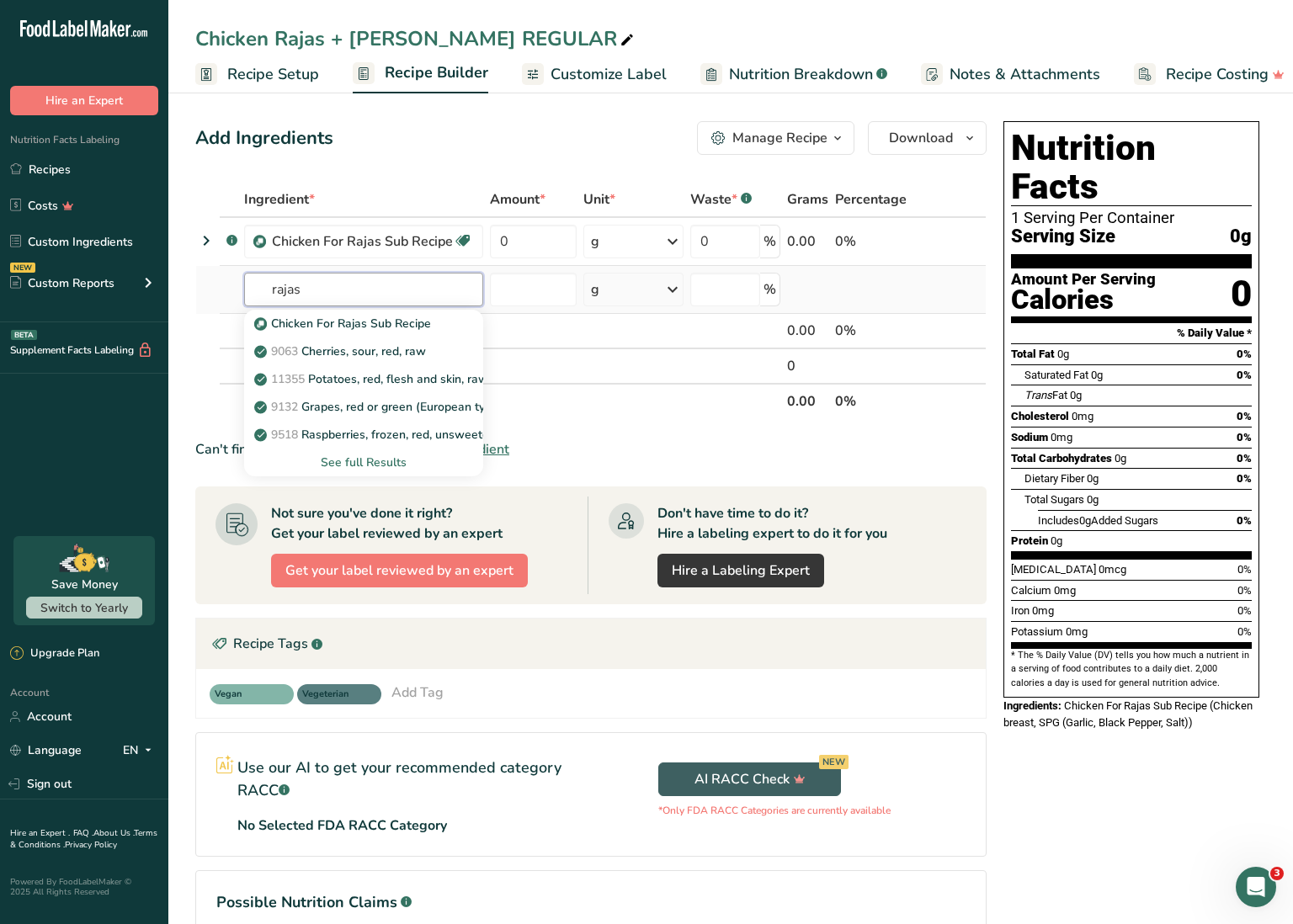
scroll to position [0, 0]
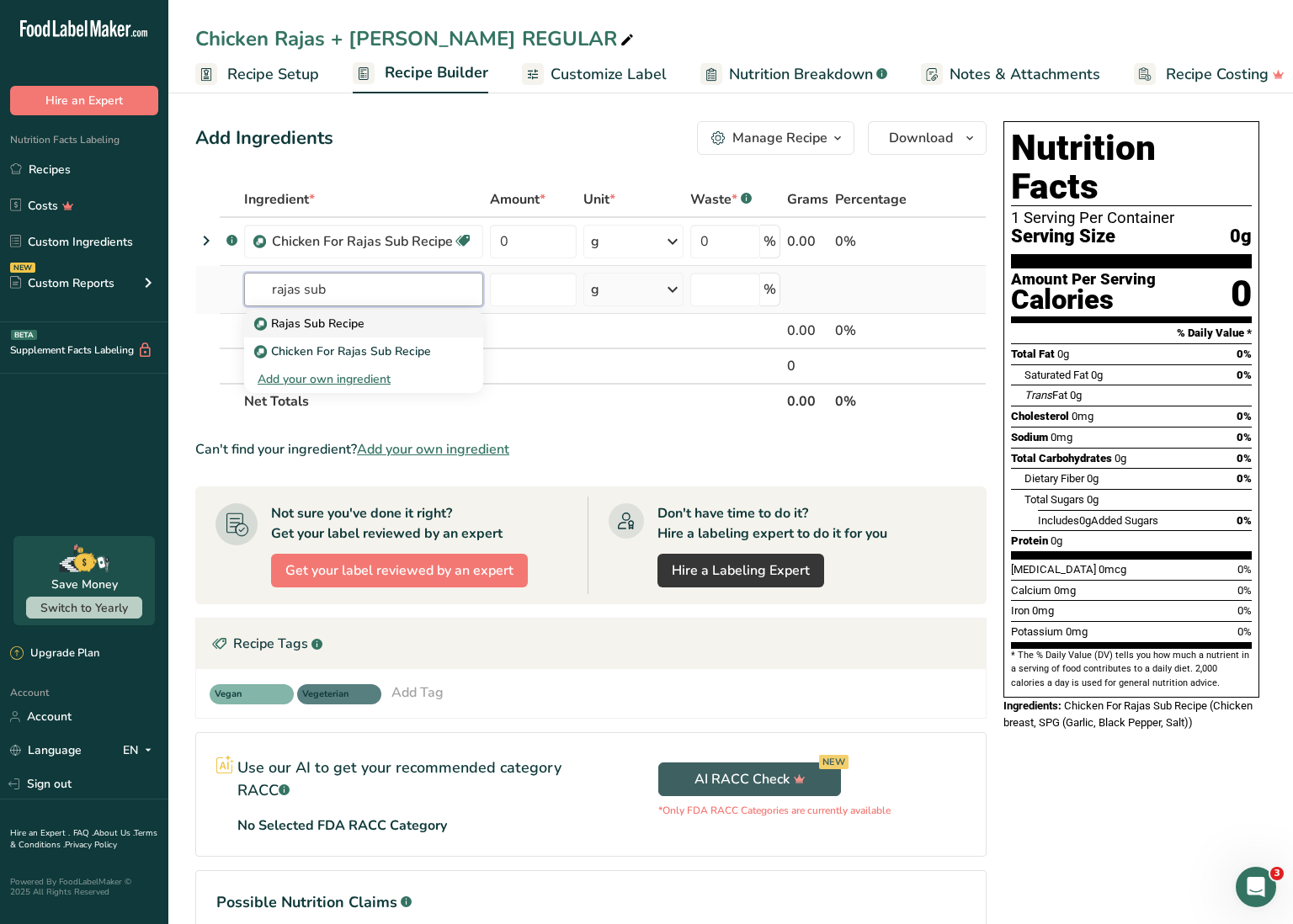
type input "rajas sub"
click at [326, 326] on p "Rajas Sub Recipe" at bounding box center [311, 323] width 107 height 18
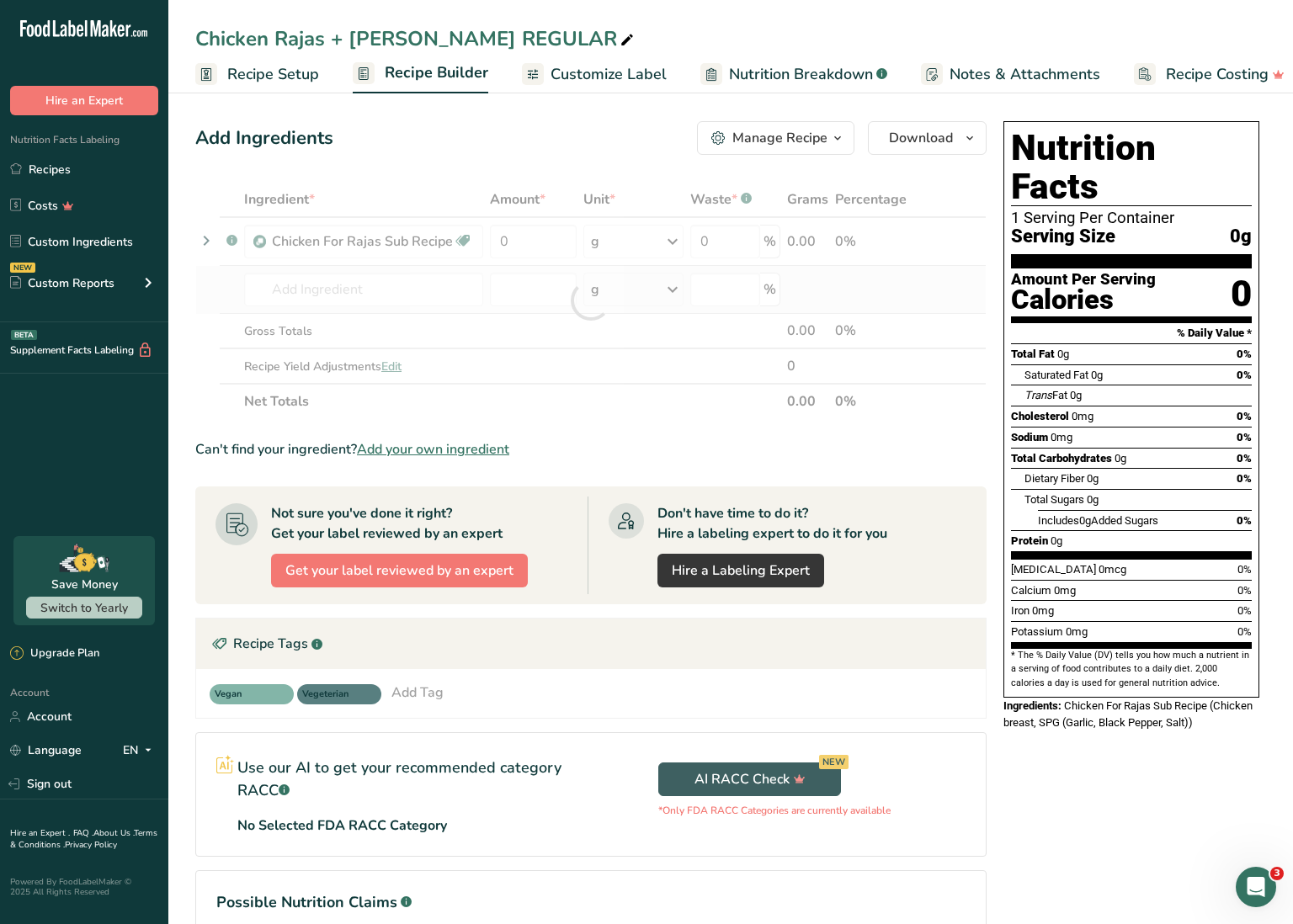
type input "Rajas Sub Recipe"
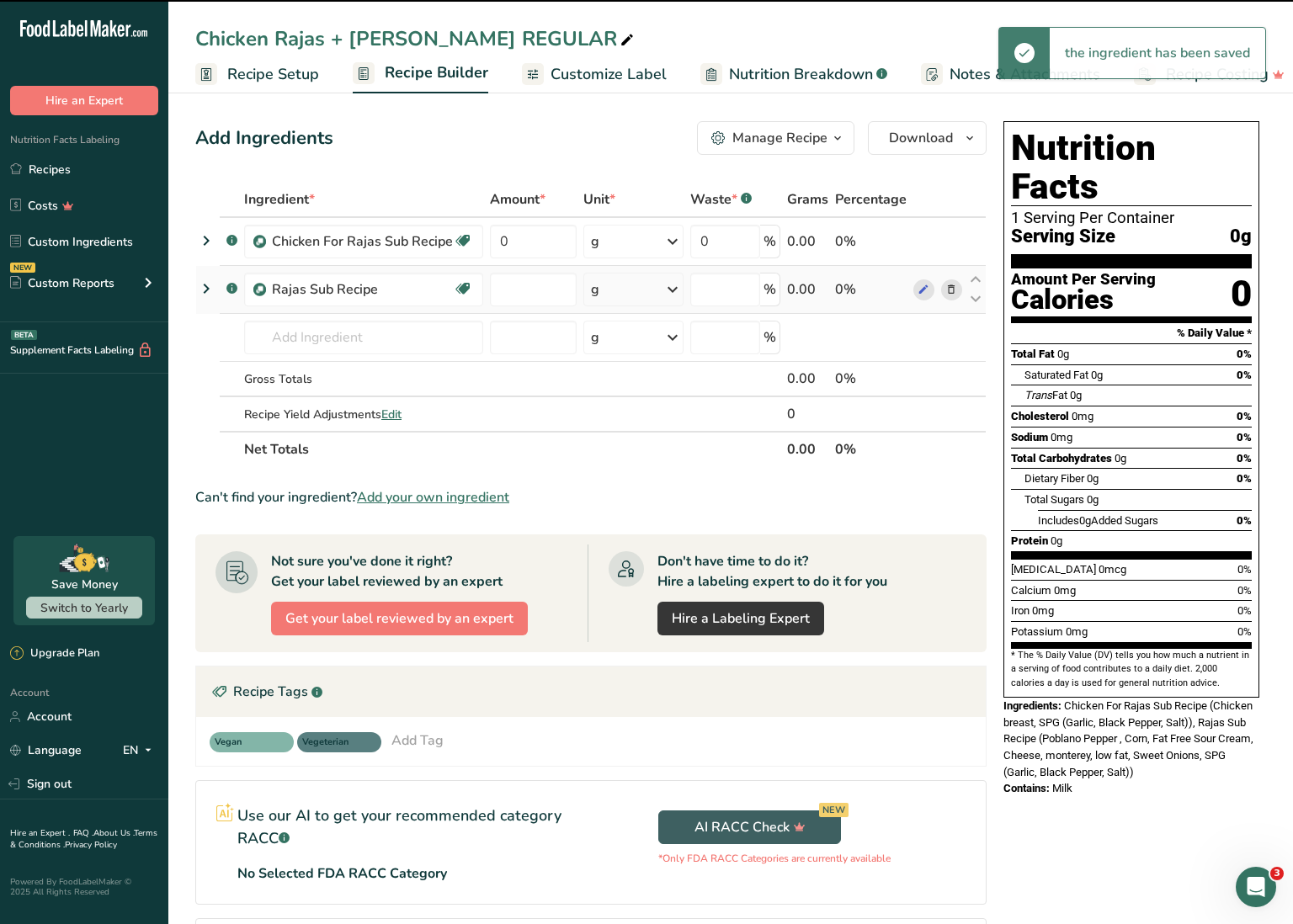
type input "0"
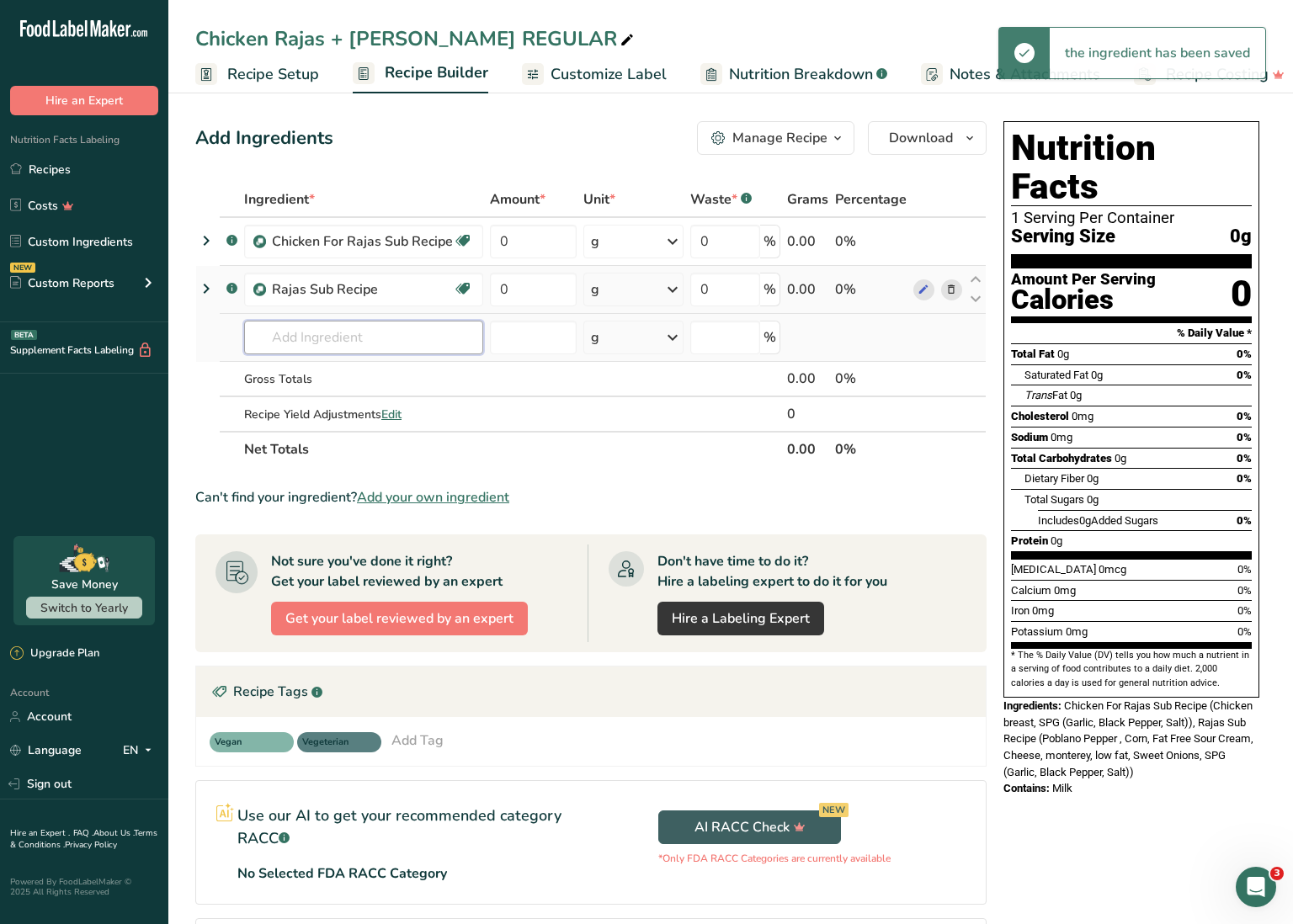
click at [433, 337] on input "text" at bounding box center [364, 337] width 239 height 34
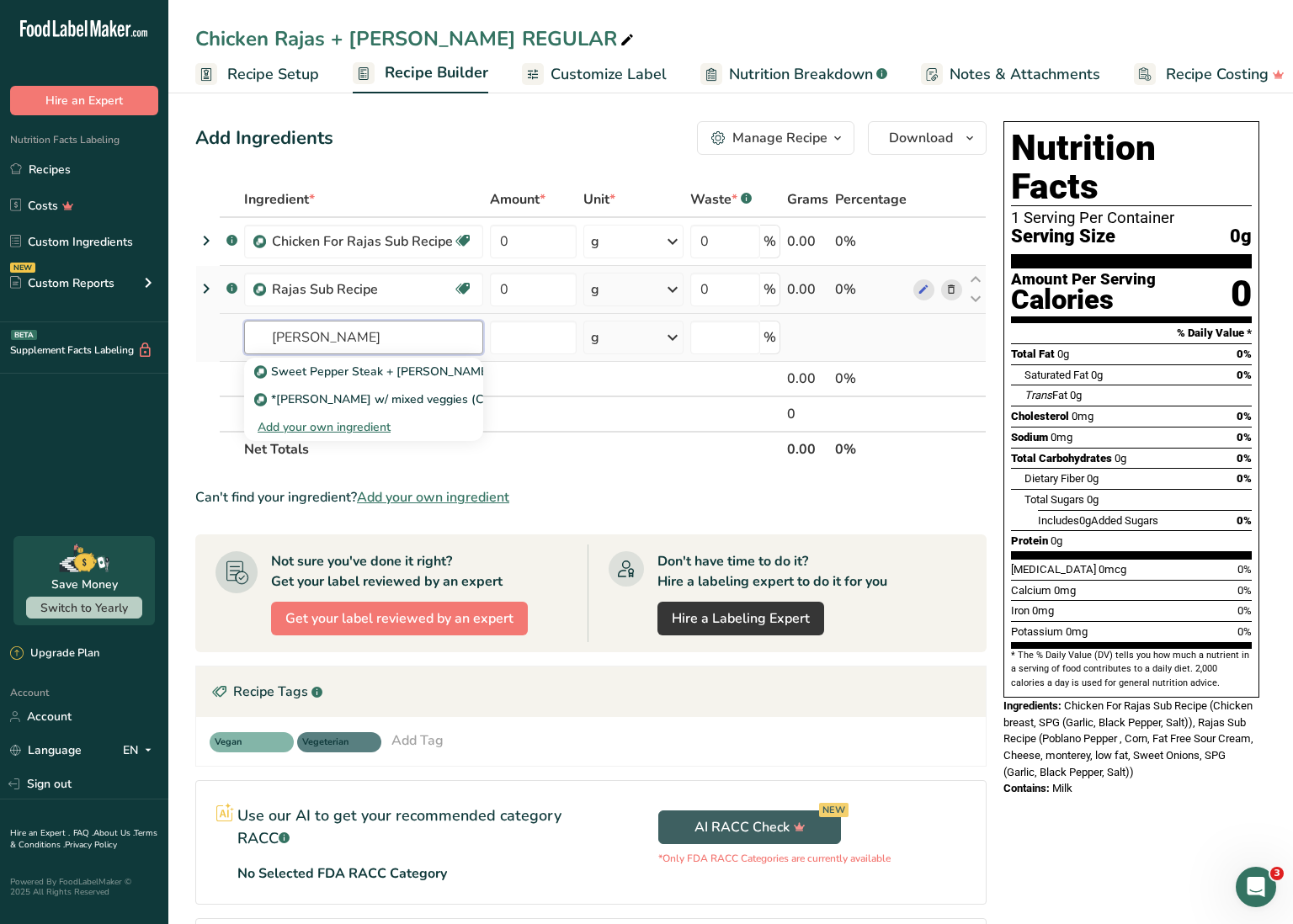
click at [270, 334] on input "[PERSON_NAME]" at bounding box center [364, 337] width 239 height 34
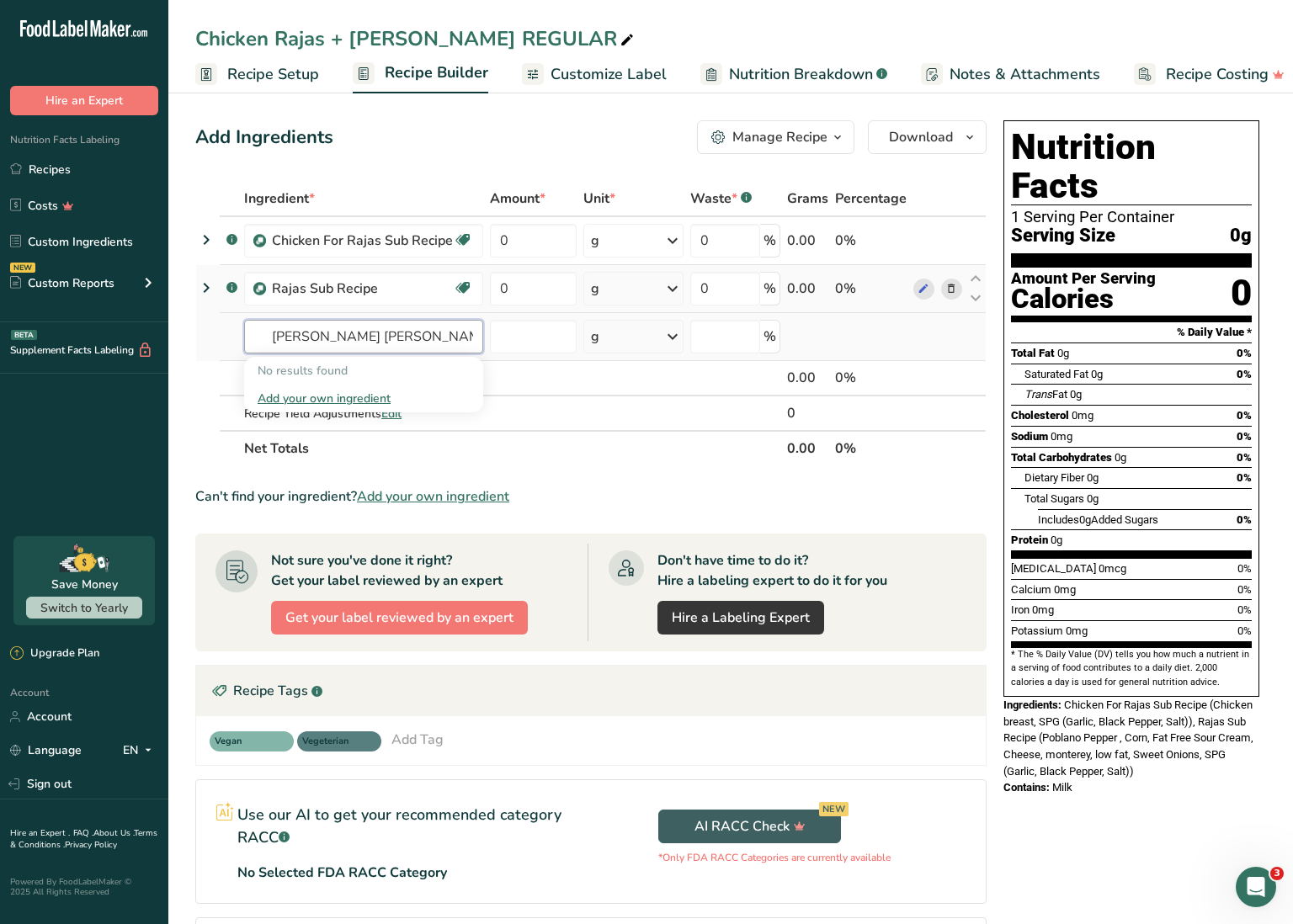
drag, startPoint x: 350, startPoint y: 337, endPoint x: 231, endPoint y: 322, distance: 119.9
click at [231, 322] on tr "[PERSON_NAME] [PERSON_NAME] No results found Add your own ingredient g Weight U…" at bounding box center [590, 337] width 789 height 48
type input "rice"
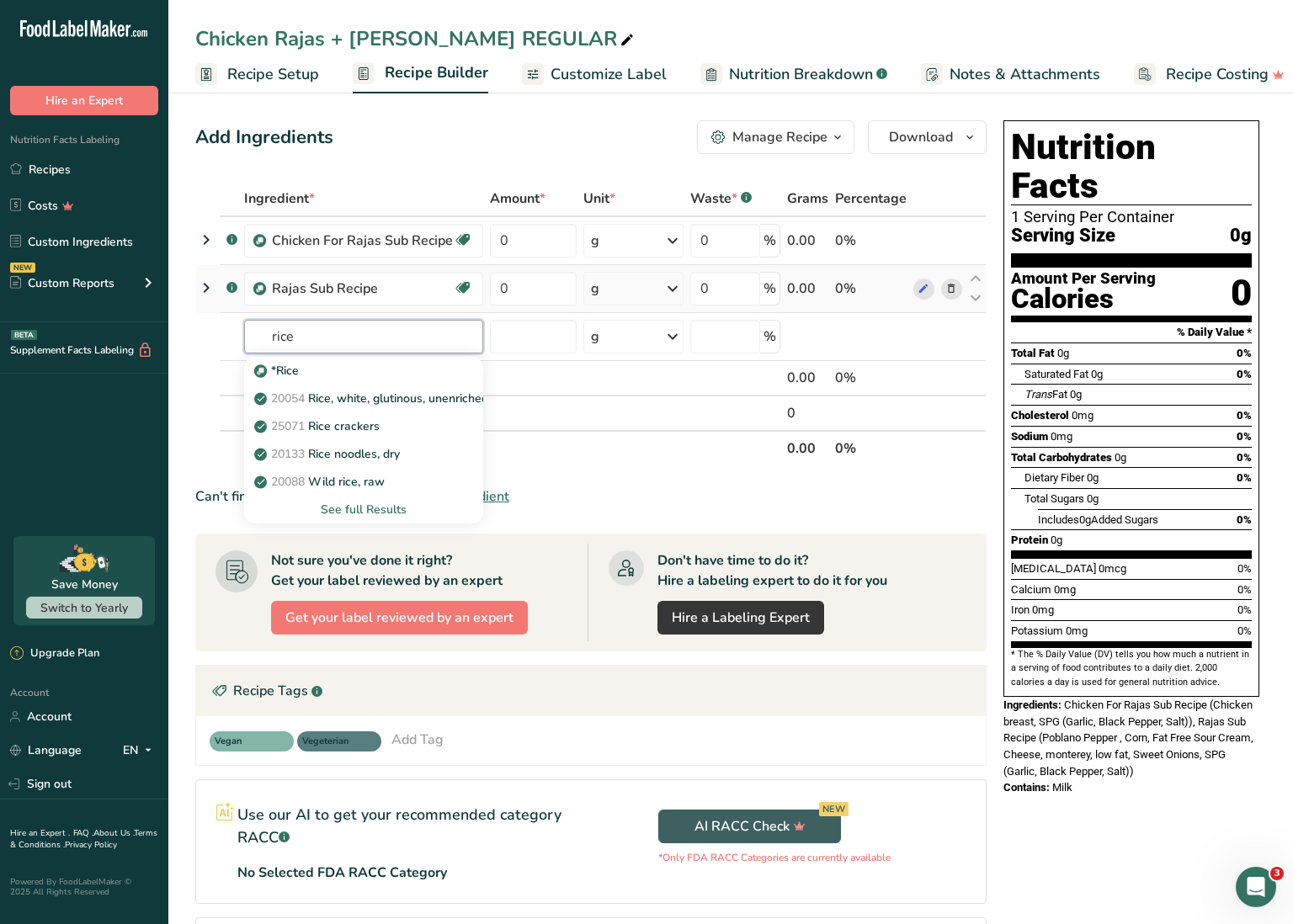
drag, startPoint x: 295, startPoint y: 334, endPoint x: 181, endPoint y: 312, distance: 116.1
click at [181, 312] on section "Add Ingredients Manage Recipe Delete Recipe Duplicate Recipe Scale Recipe Save …" at bounding box center [731, 615] width 1125 height 1057
type input "cook rice"
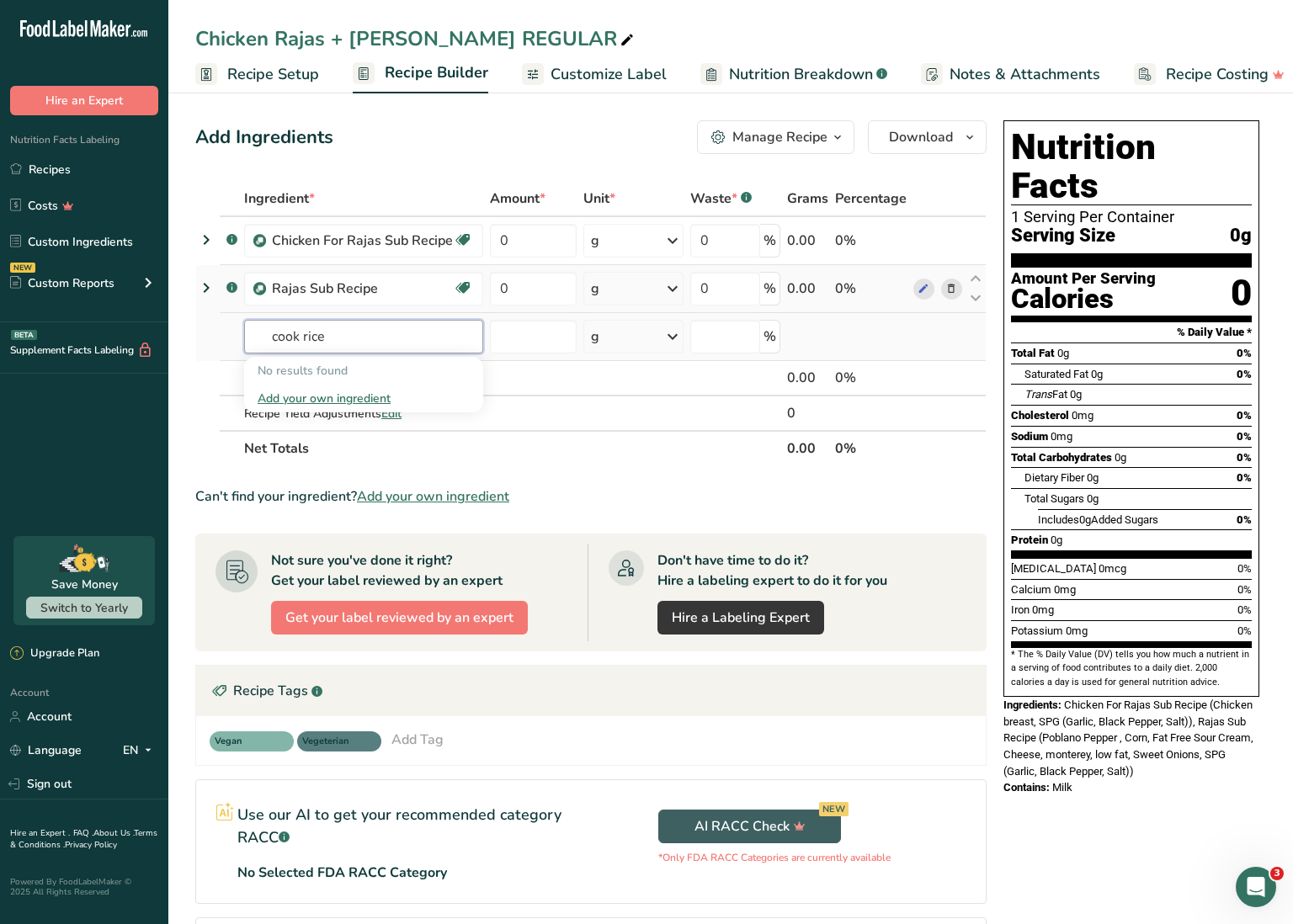
drag, startPoint x: 338, startPoint y: 337, endPoint x: 216, endPoint y: 320, distance: 123.2
click at [216, 320] on tr "cook rice No results found Add your own ingredient g Weight Units g kg mg See m…" at bounding box center [590, 337] width 789 height 48
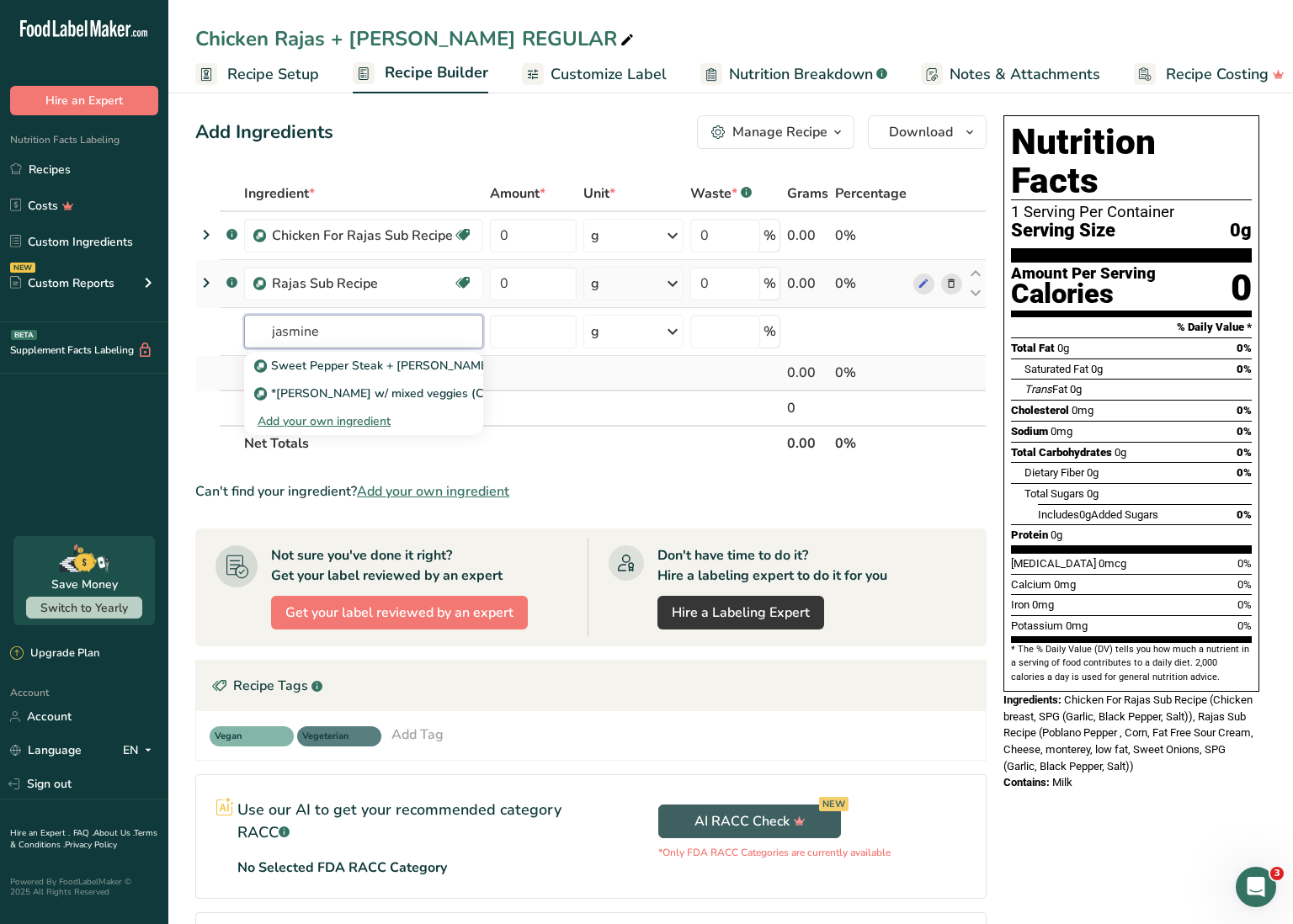
scroll to position [7, 0]
click at [334, 330] on input "jasmine" at bounding box center [364, 331] width 239 height 34
type input "j"
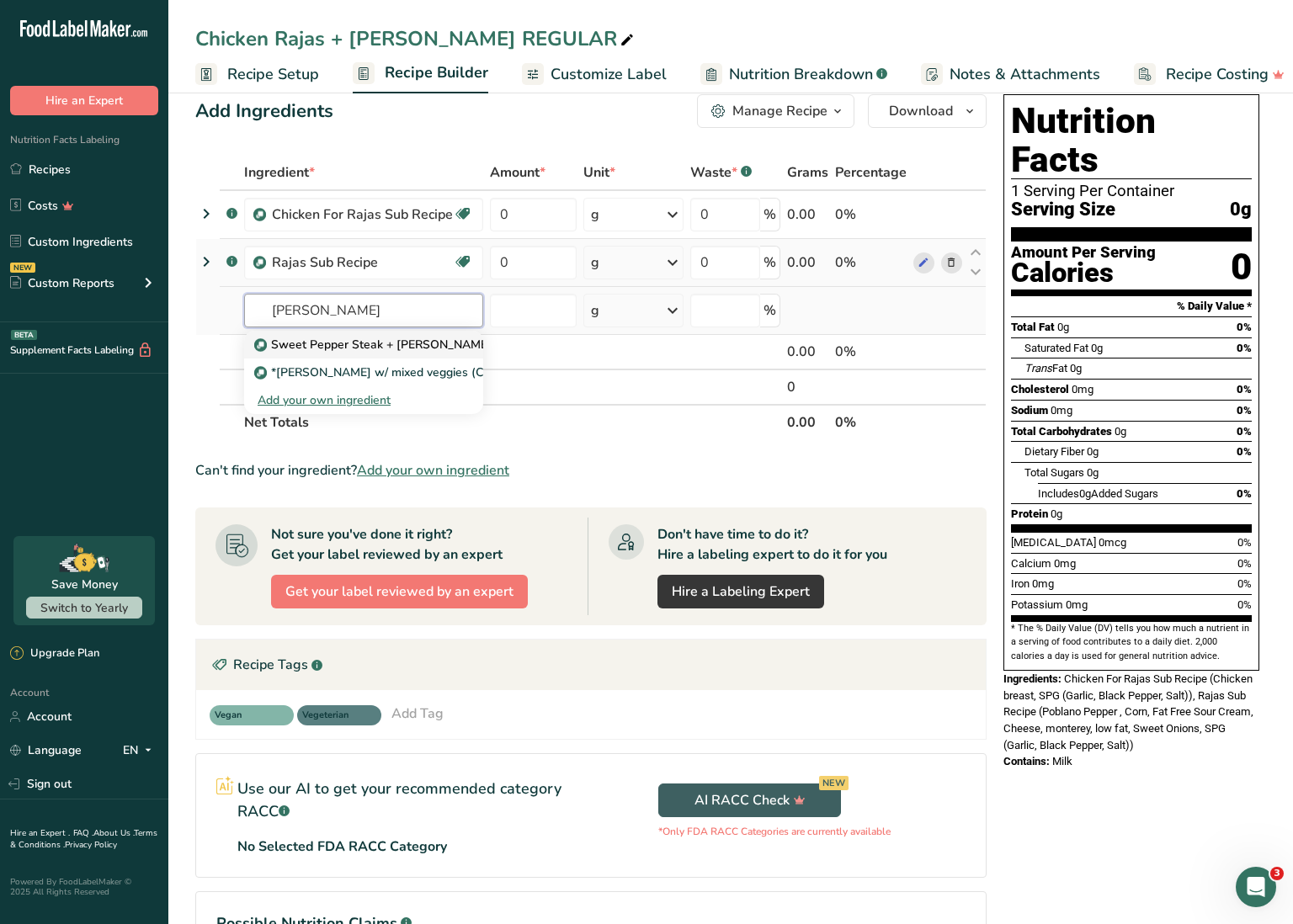
scroll to position [27, 0]
drag, startPoint x: 276, startPoint y: 309, endPoint x: 247, endPoint y: 306, distance: 29.2
click at [247, 306] on input "[PERSON_NAME]" at bounding box center [364, 311] width 239 height 34
type input "[PERSON_NAME]"
drag, startPoint x: 356, startPoint y: 309, endPoint x: 137, endPoint y: 299, distance: 219.2
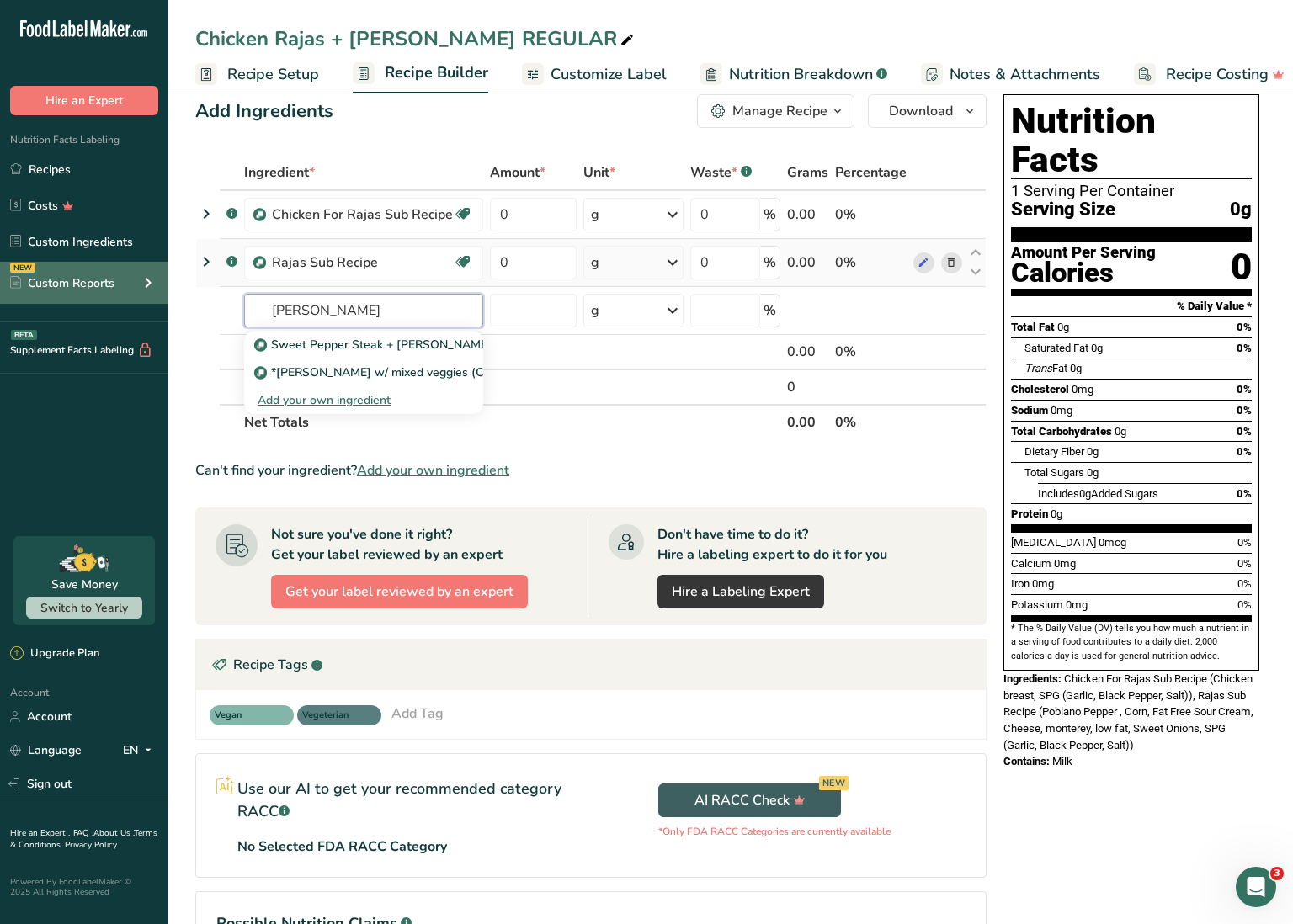
click at [137, 299] on div ".a-20{fill:#fff;} Hire an Expert Nutrition Facts Labeling Recipes Costs Custom …" at bounding box center [646, 545] width 1293 height 1145
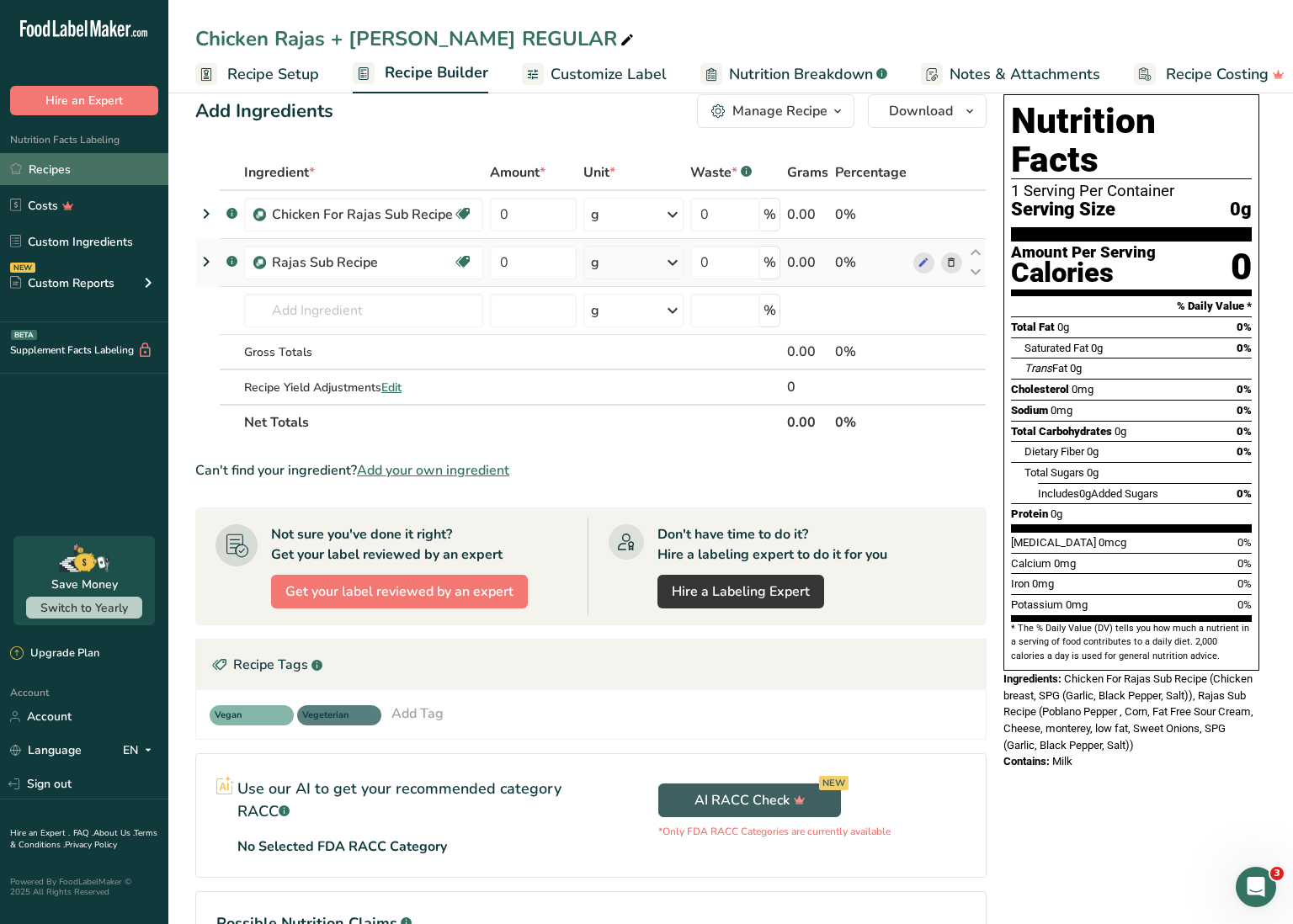
click at [72, 163] on link "Recipes" at bounding box center [84, 170] width 169 height 32
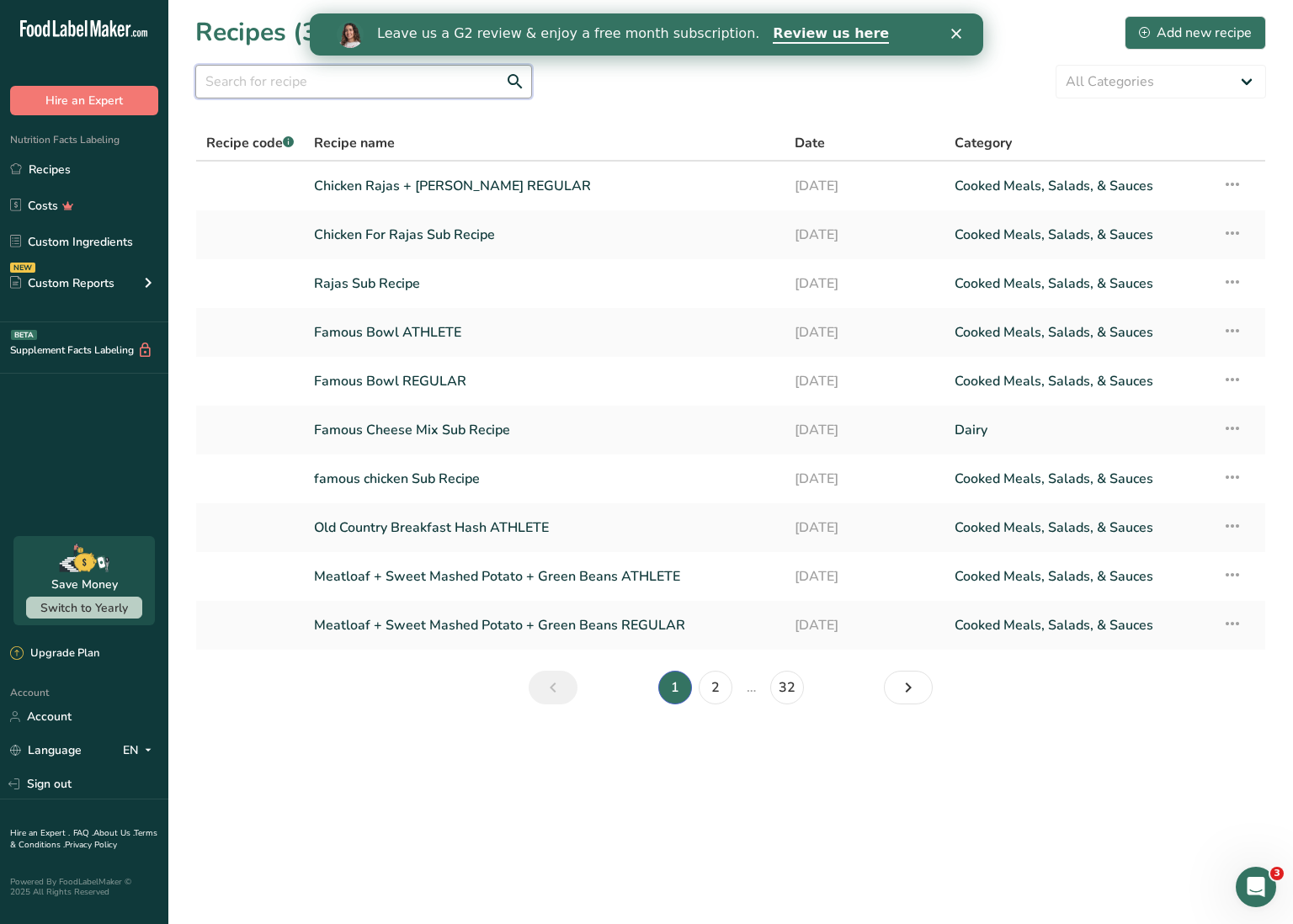
click at [430, 90] on input "text" at bounding box center [363, 81] width 337 height 34
type input "[PERSON_NAME]"
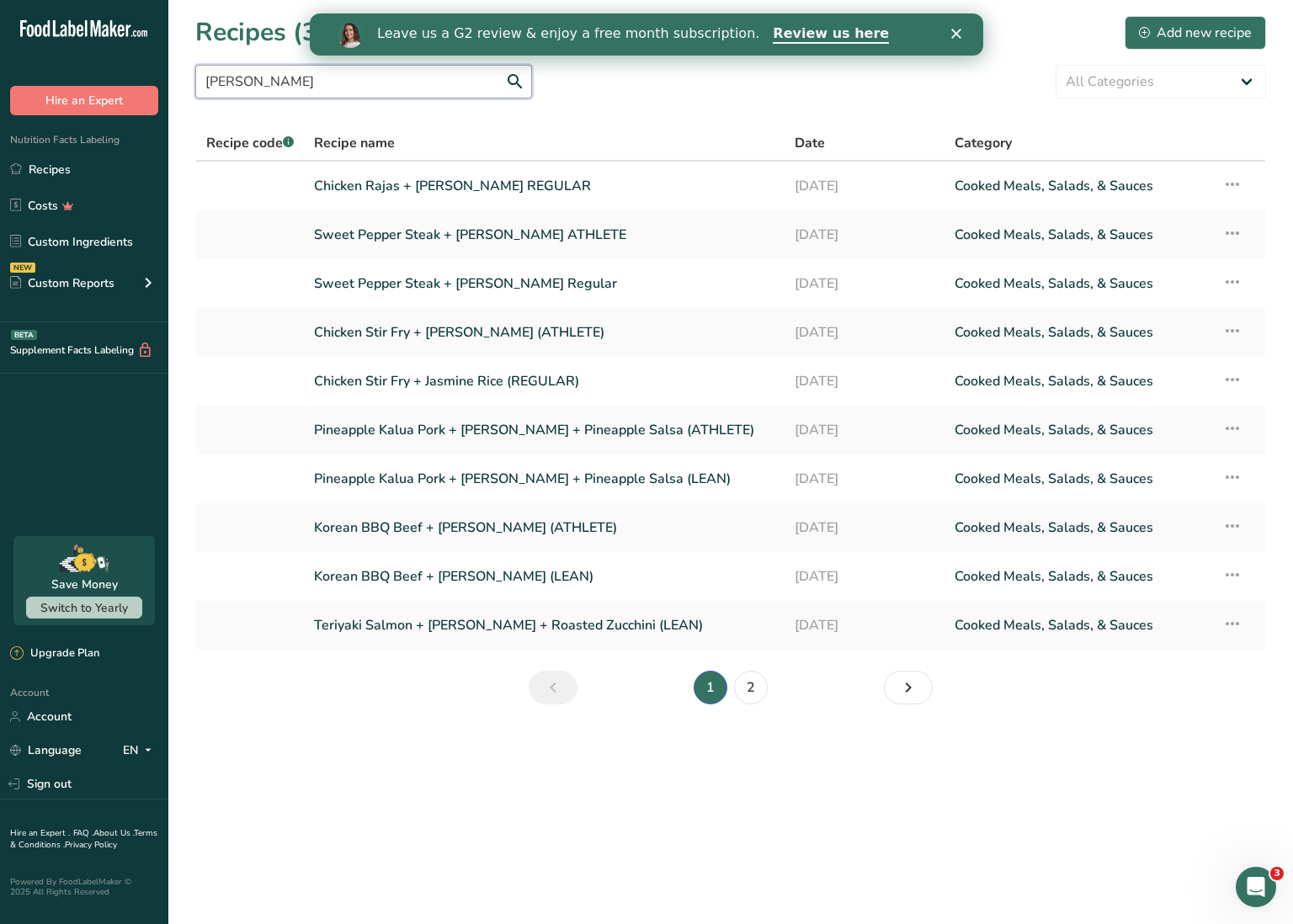
drag, startPoint x: 312, startPoint y: 81, endPoint x: 114, endPoint y: 48, distance: 200.7
click at [114, 48] on div ".a-20{fill:#fff;} Hire an Expert Nutrition Facts Labeling Recipes Costs Custom …" at bounding box center [646, 462] width 1293 height 924
drag, startPoint x: 296, startPoint y: 77, endPoint x: 248, endPoint y: 72, distance: 48.3
click at [249, 72] on input "[PERSON_NAME]" at bounding box center [363, 81] width 337 height 34
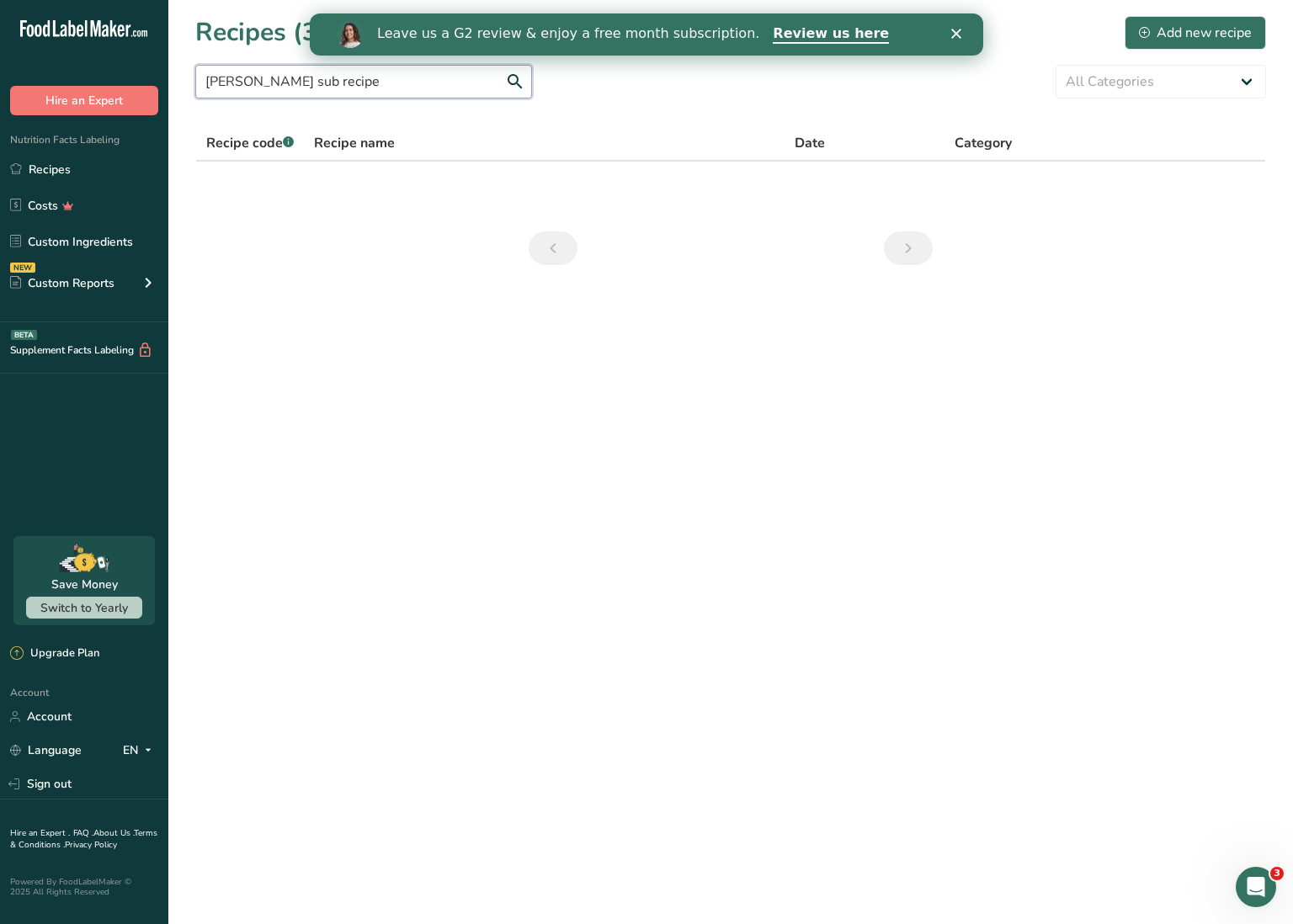
scroll to position [0, 1]
click at [242, 80] on input "[PERSON_NAME] sub recipe" at bounding box center [363, 81] width 337 height 34
type input "[PERSON_NAME] sub recipe"
drag, startPoint x: 363, startPoint y: 80, endPoint x: 181, endPoint y: 70, distance: 182.3
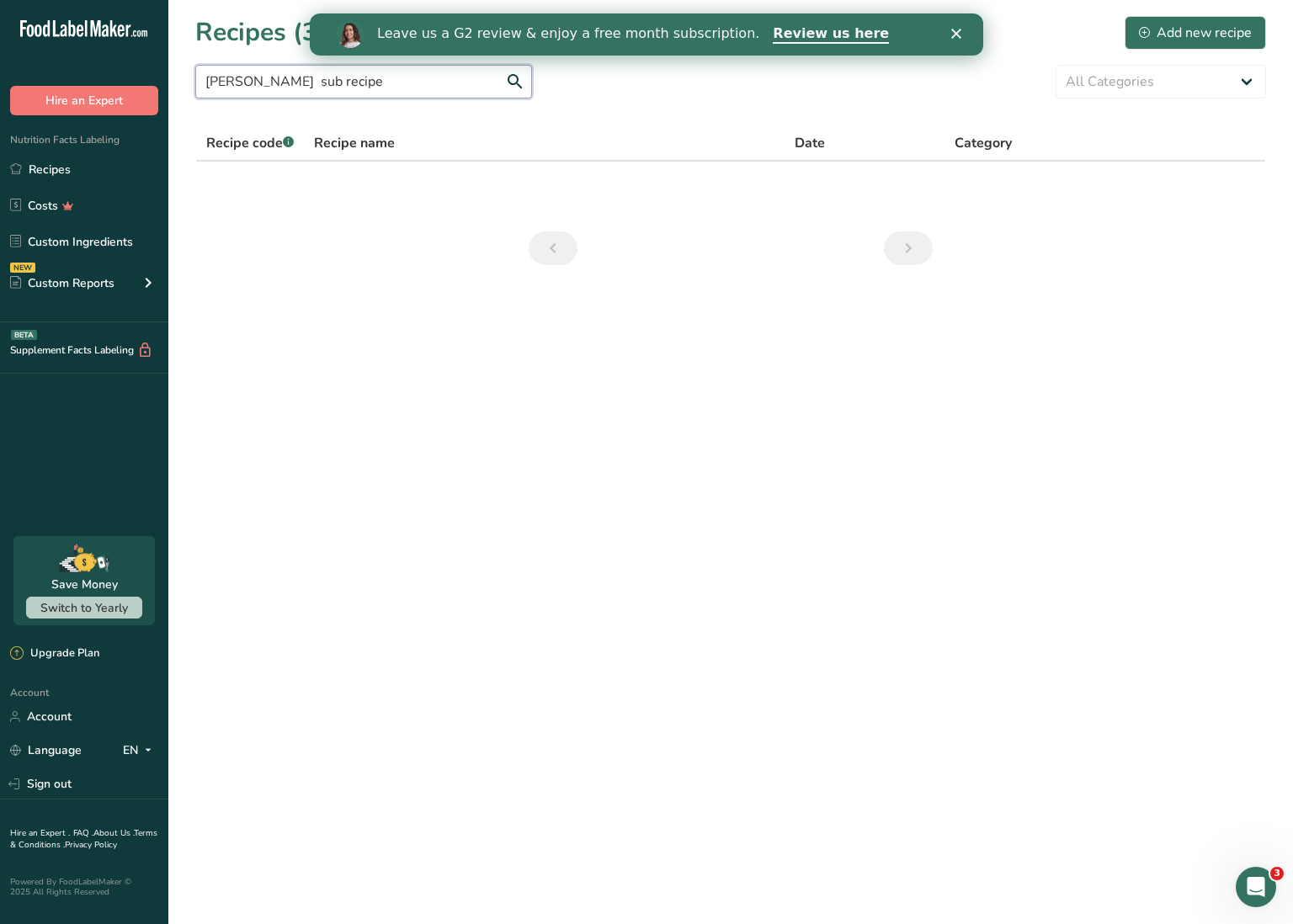
click at [181, 70] on section "Recipes (320) Add new recipe [PERSON_NAME] sub recipe All Categories Baked Good…" at bounding box center [731, 146] width 1125 height 292
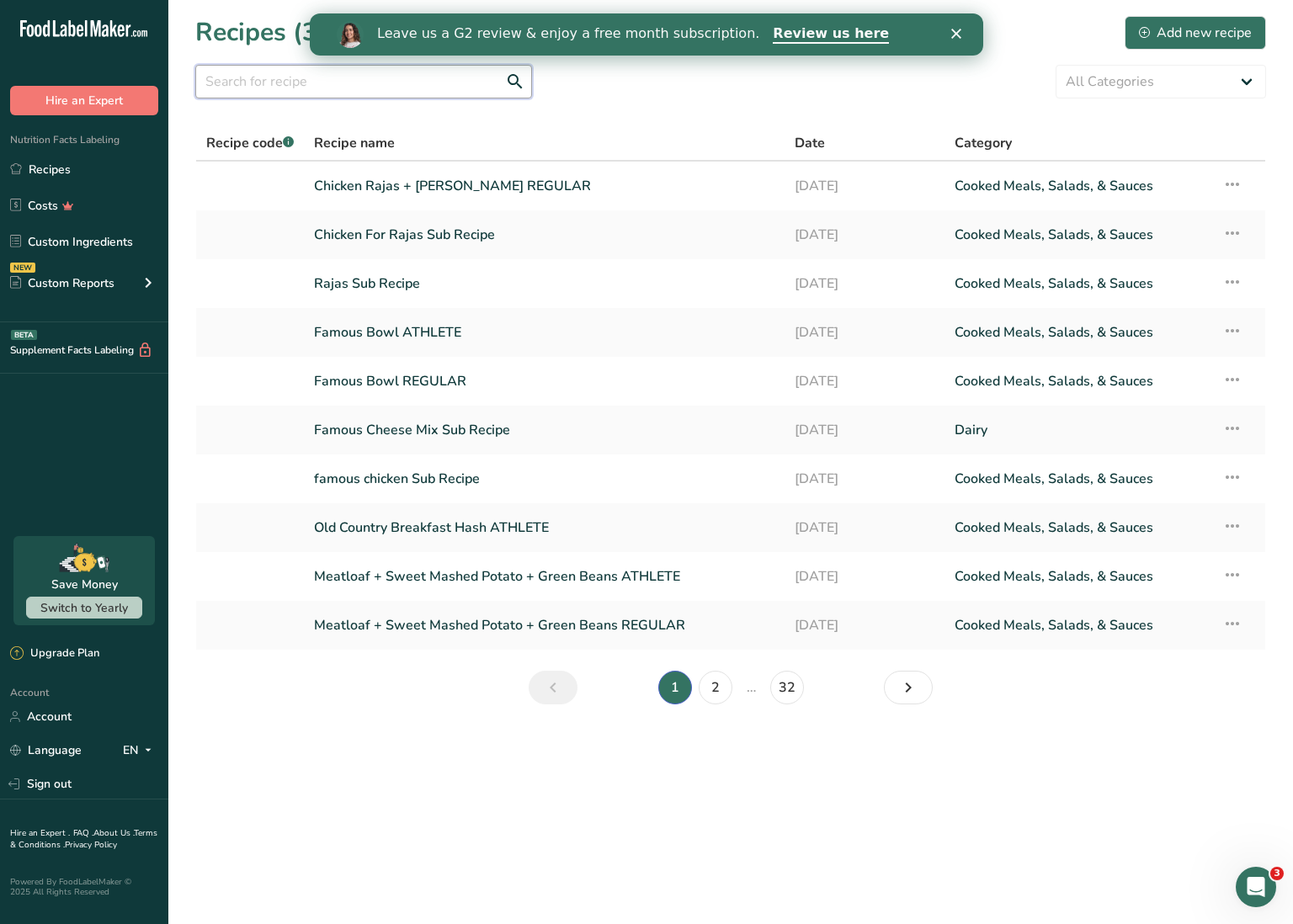
click at [398, 82] on input "text" at bounding box center [363, 81] width 337 height 34
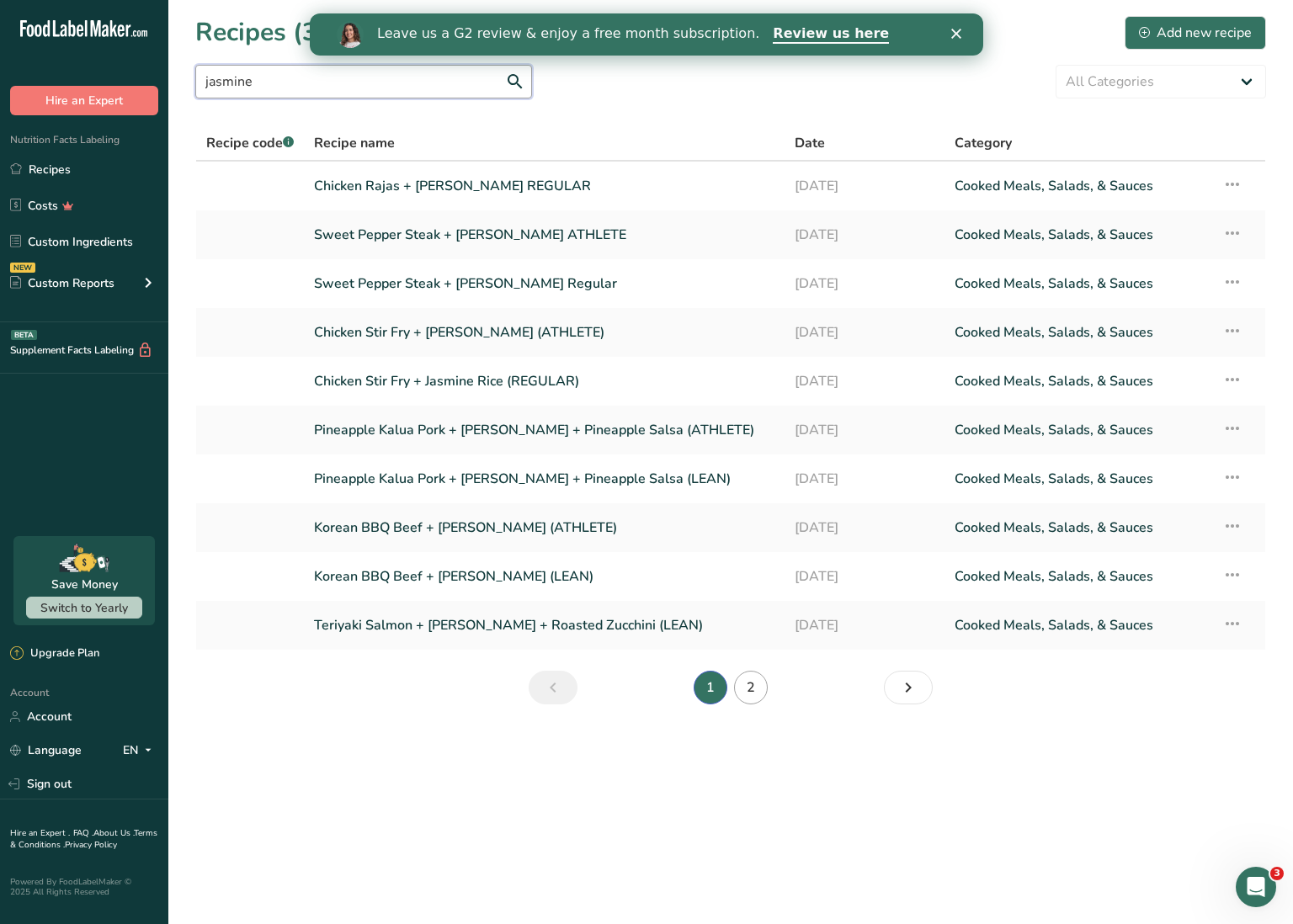
type input "jasmine"
click at [751, 688] on link "2" at bounding box center [751, 687] width 34 height 34
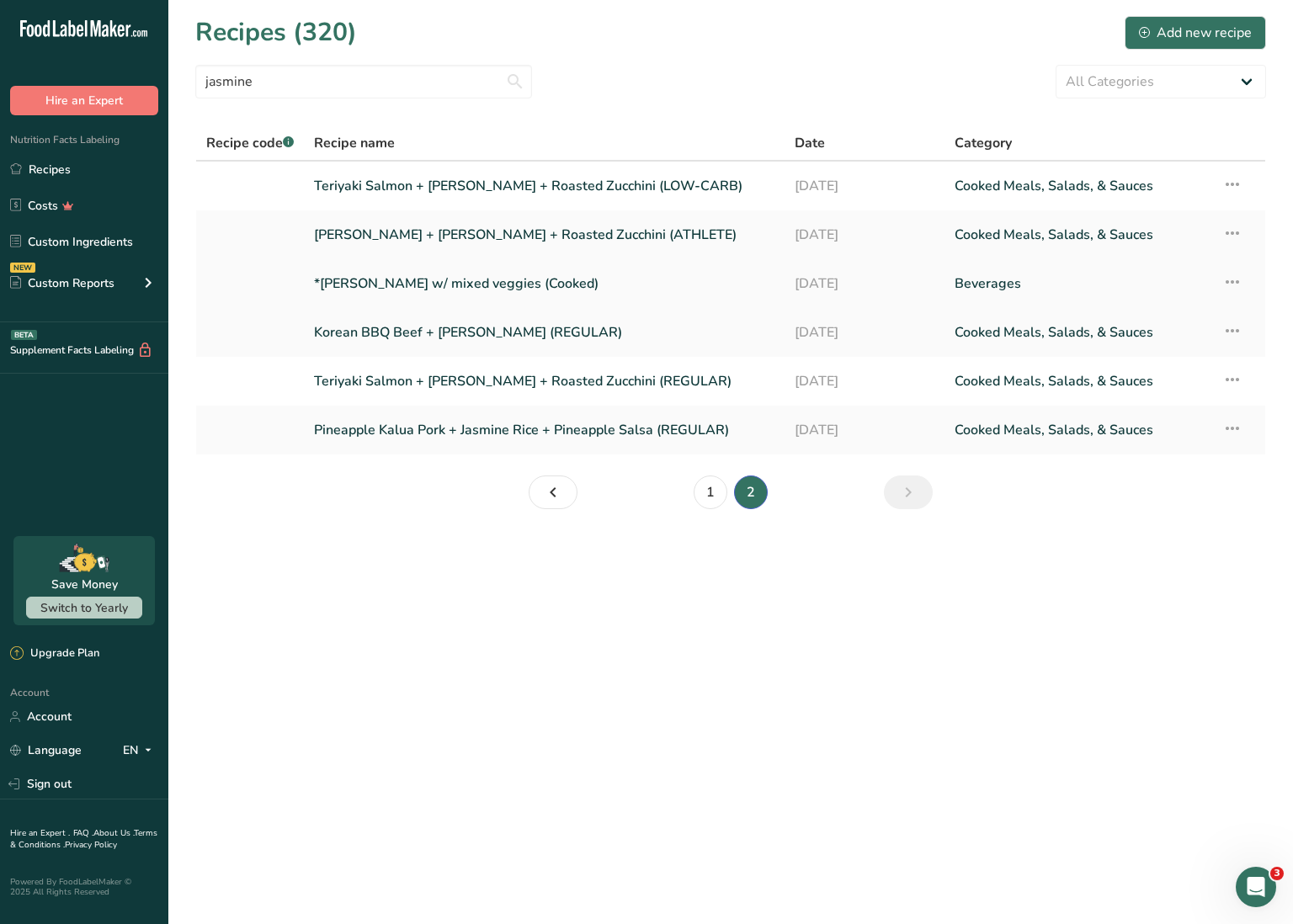
click at [1235, 280] on icon at bounding box center [1233, 282] width 20 height 31
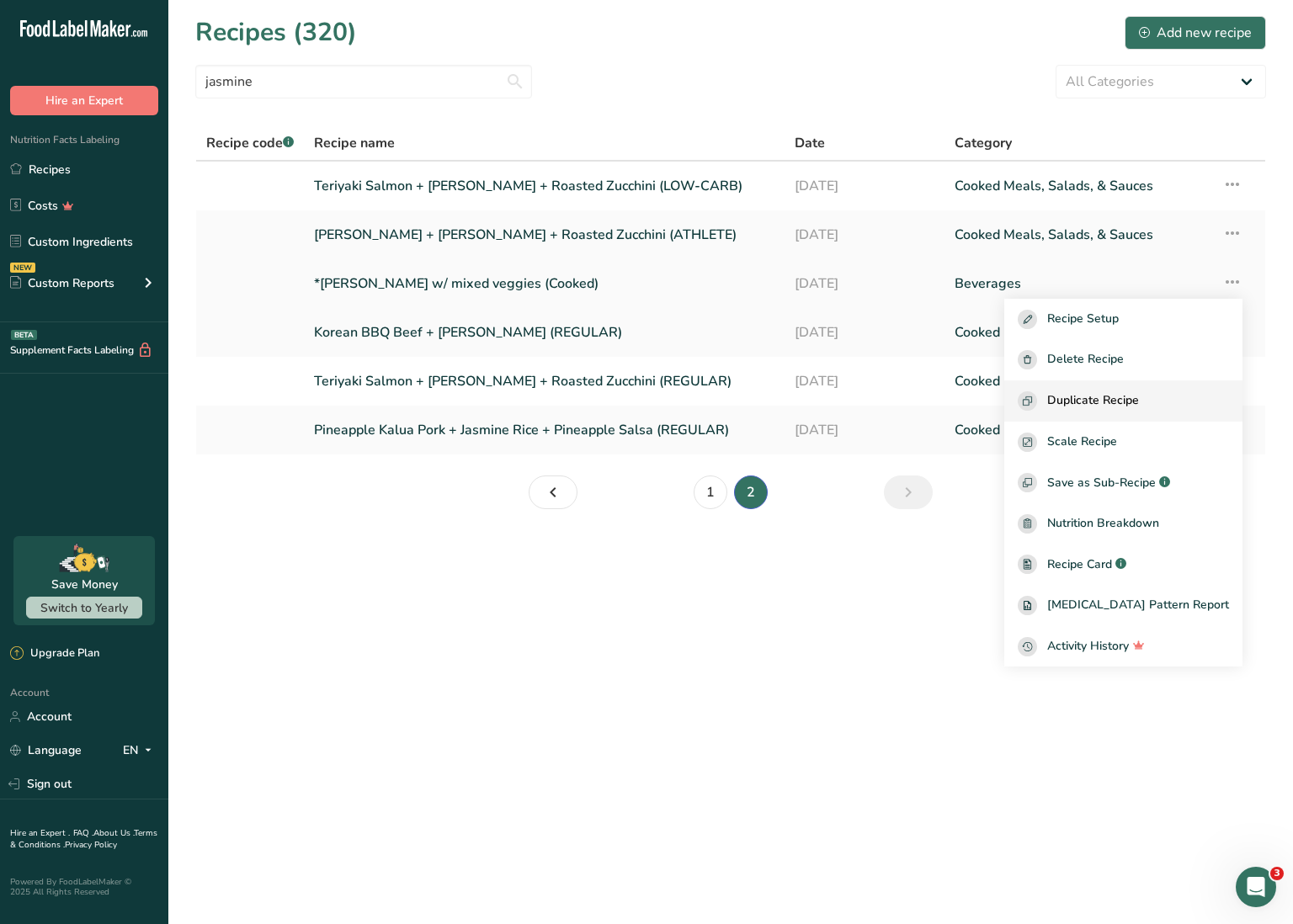
click at [1140, 398] on span "Duplicate Recipe" at bounding box center [1093, 401] width 92 height 19
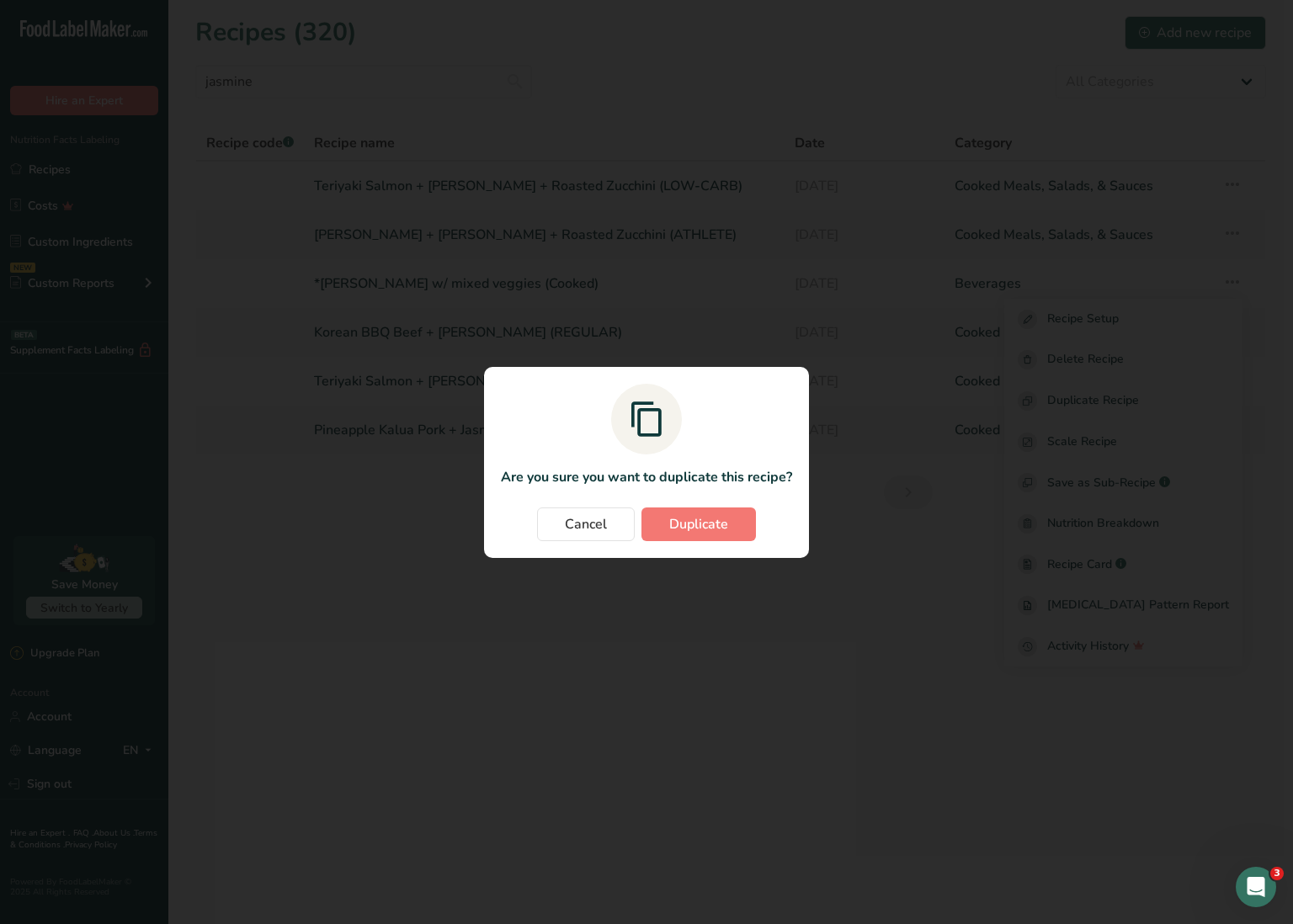
click at [683, 520] on span "Duplicate" at bounding box center [699, 525] width 59 height 20
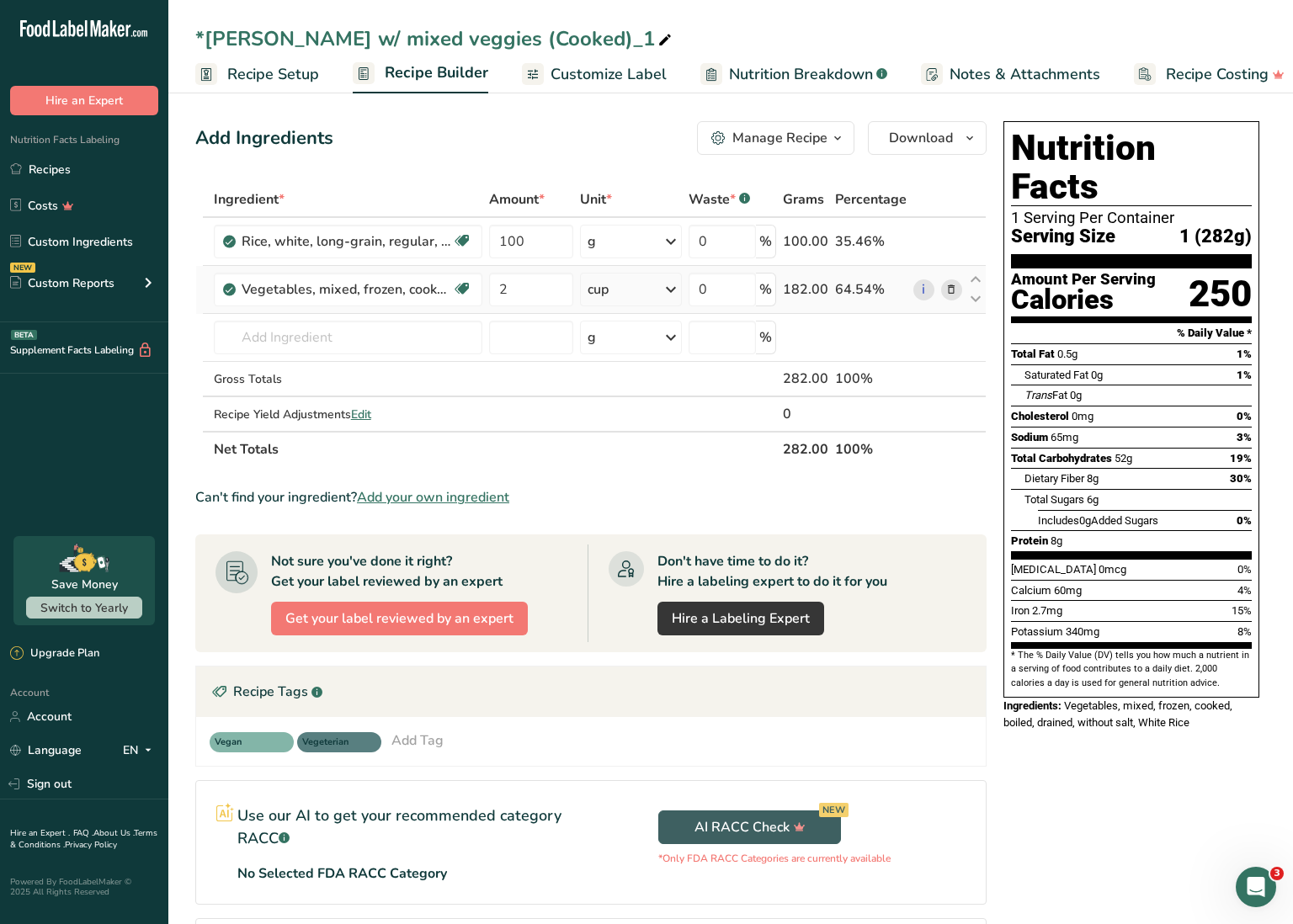
click at [955, 288] on icon at bounding box center [951, 290] width 12 height 18
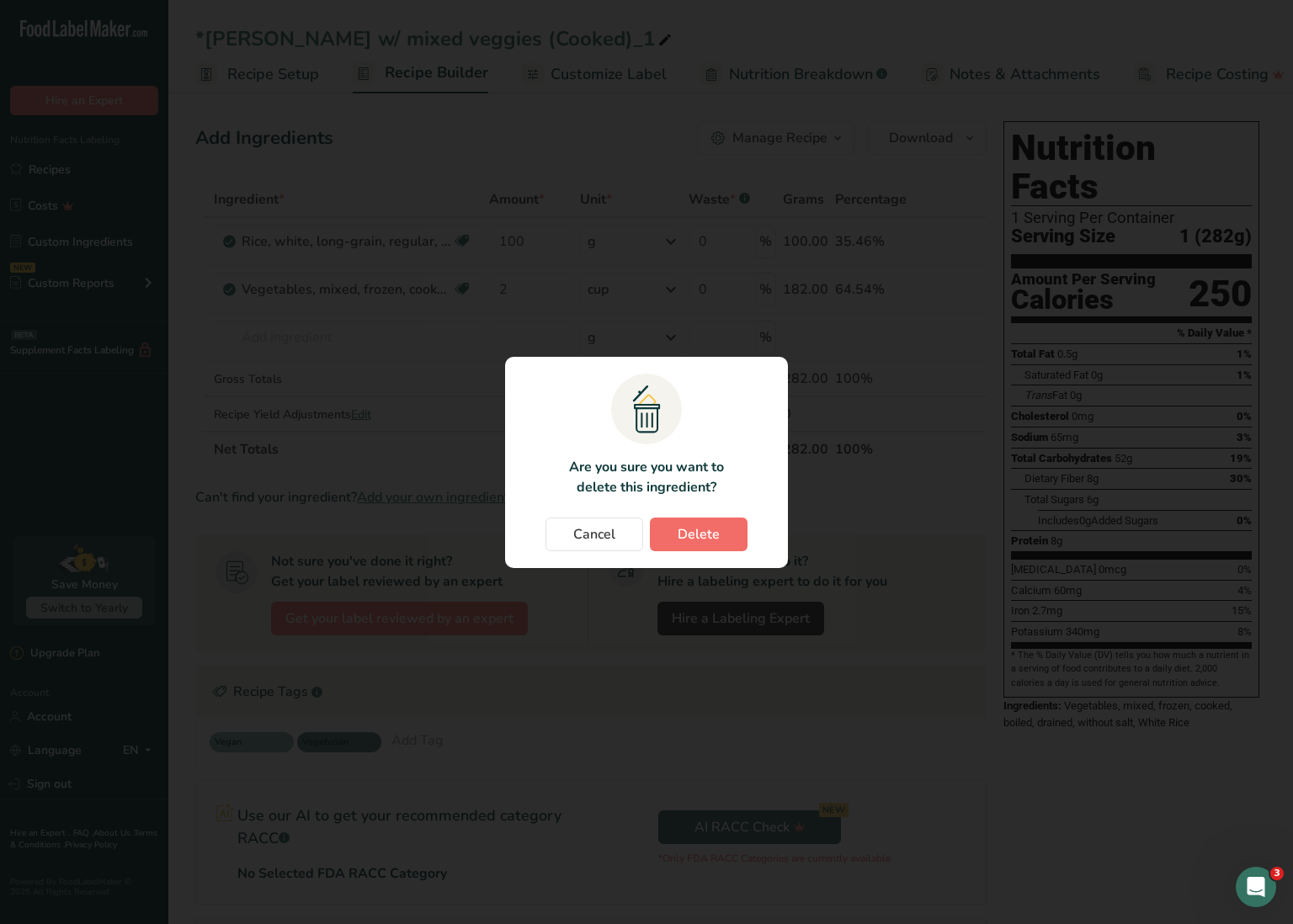
click at [680, 527] on span "Delete" at bounding box center [699, 535] width 42 height 20
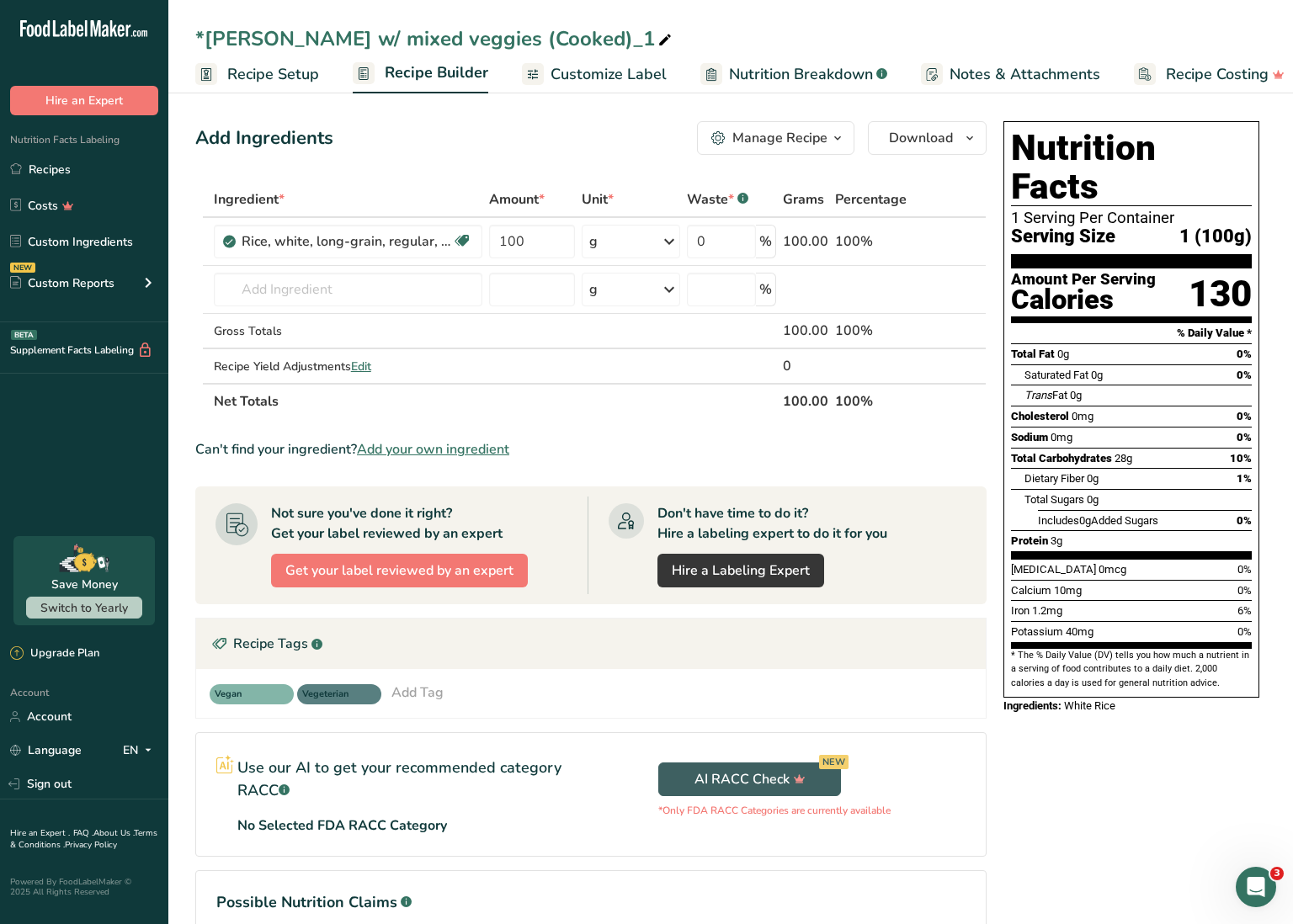
drag, startPoint x: 326, startPoint y: 37, endPoint x: 489, endPoint y: 42, distance: 163.1
click at [489, 42] on div "*[PERSON_NAME] w/ mixed veggies (Cooked)_1" at bounding box center [435, 39] width 480 height 31
drag, startPoint x: 491, startPoint y: 37, endPoint x: 328, endPoint y: 40, distance: 163.0
click at [328, 40] on input "*[PERSON_NAME] w/ mixed veggies (Cooked)" at bounding box center [730, 39] width 1071 height 31
type input "*[PERSON_NAME] (Cooked)"
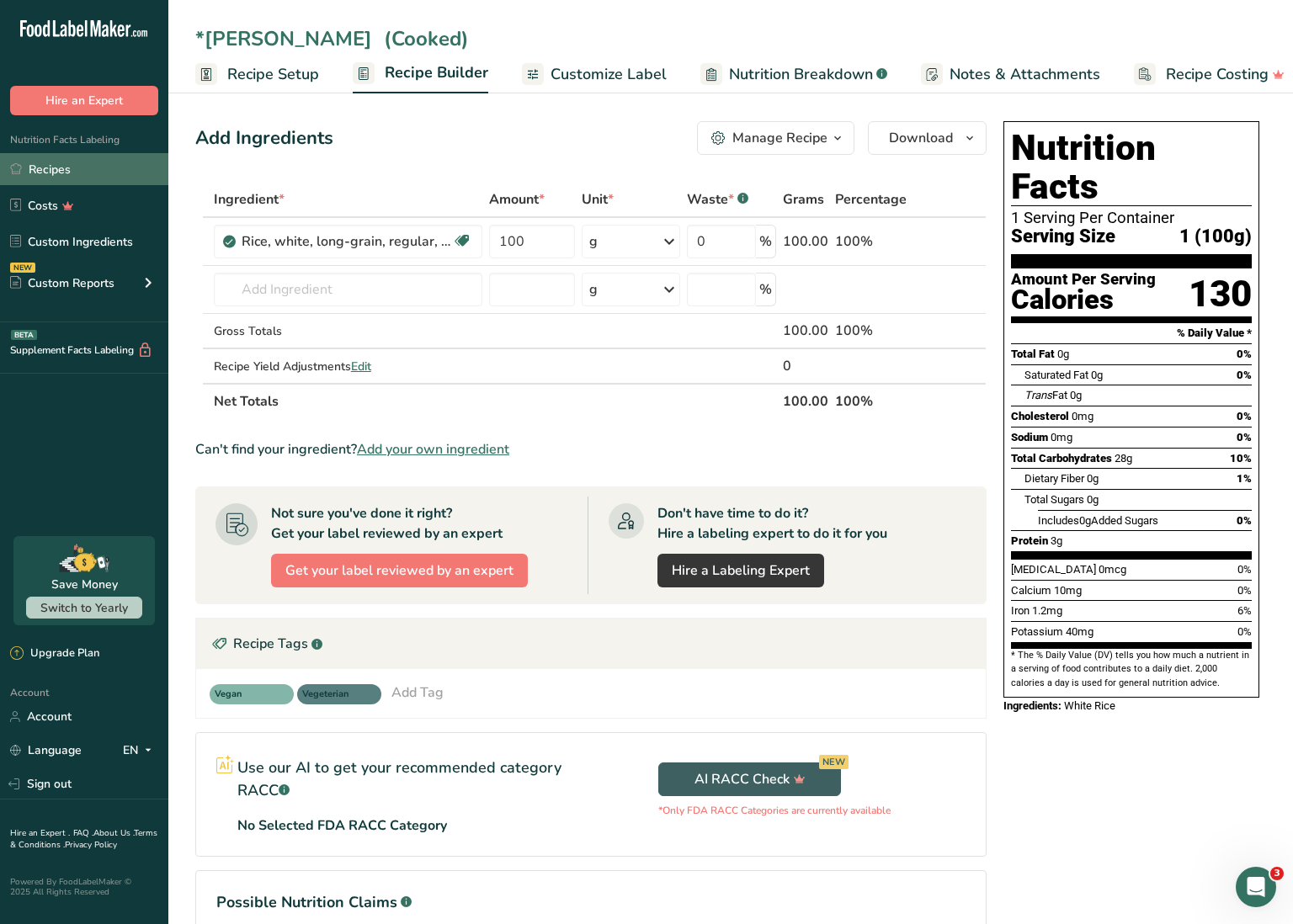
click at [110, 167] on link "Recipes" at bounding box center [84, 170] width 169 height 32
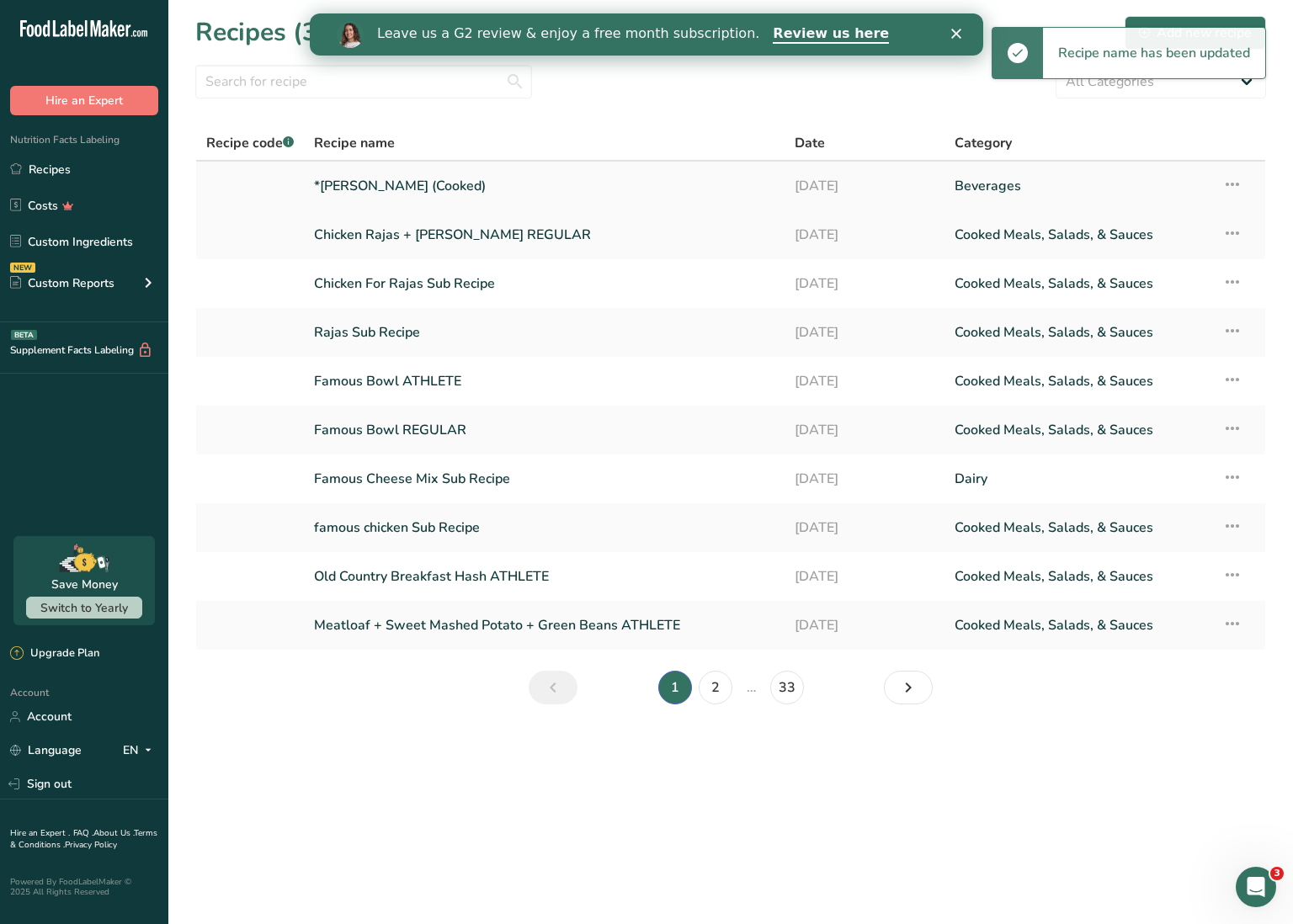
click at [1234, 181] on icon at bounding box center [1233, 185] width 20 height 31
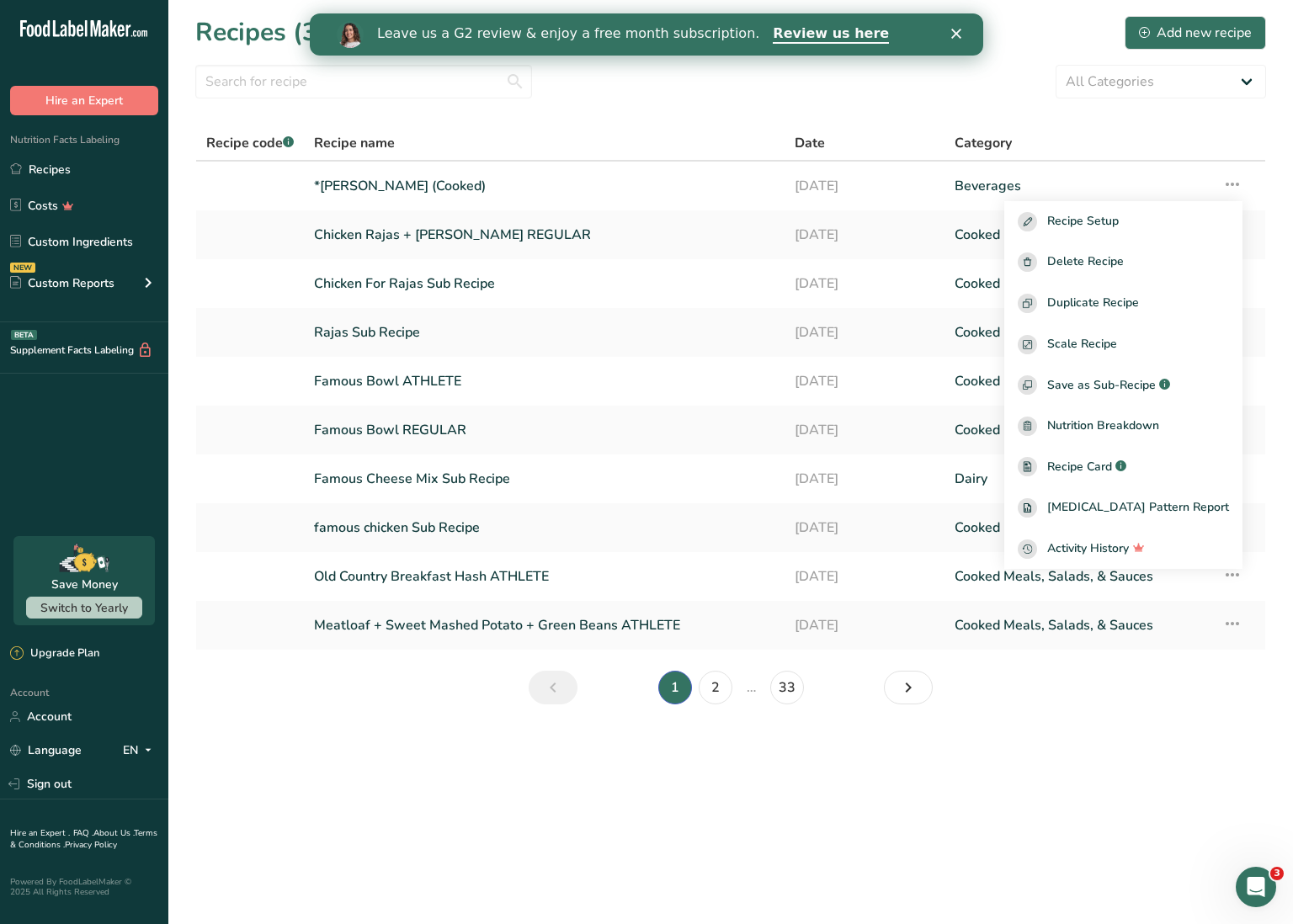
click at [1156, 387] on span "Save as Sub-Recipe" at bounding box center [1101, 385] width 109 height 18
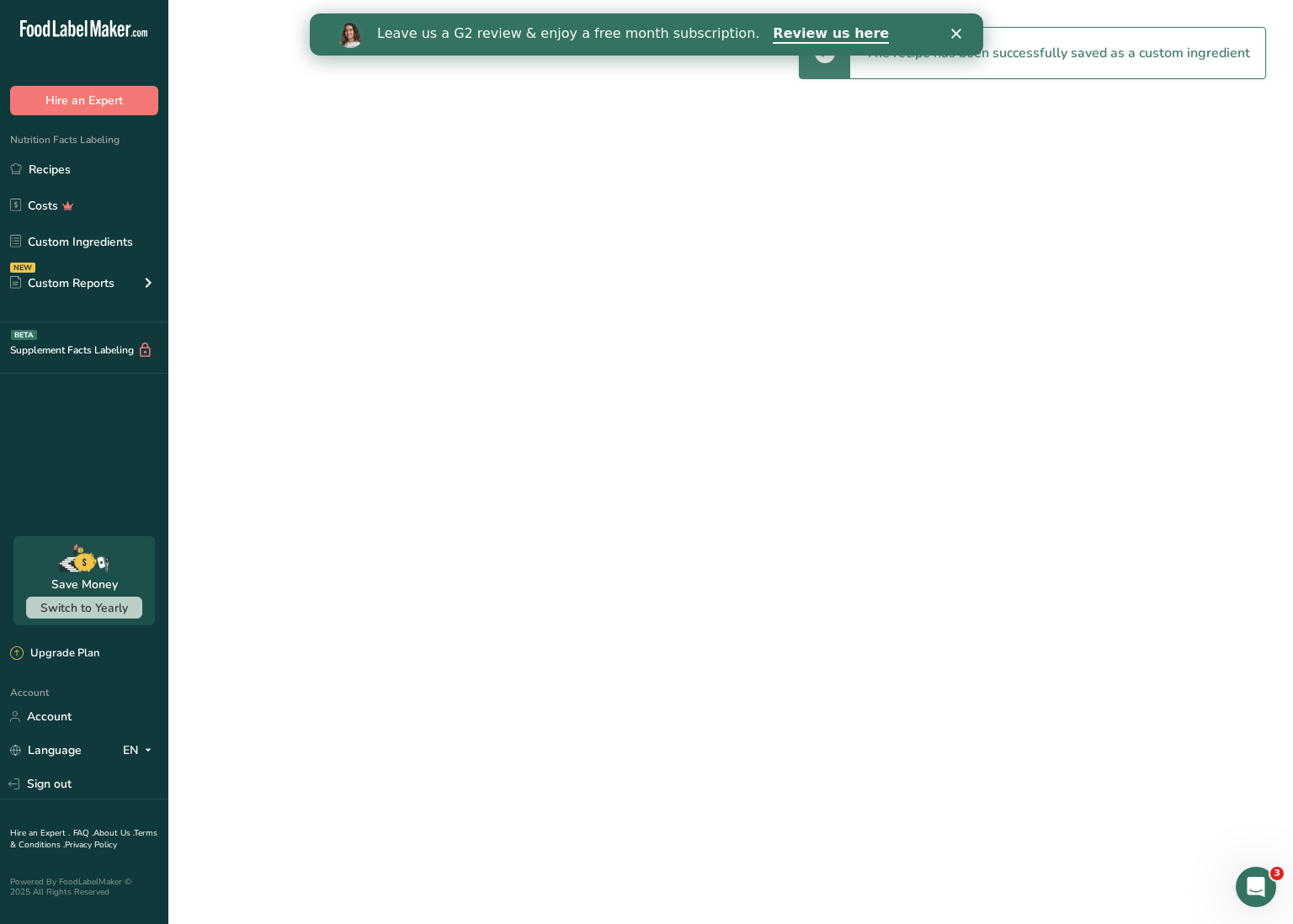
select select "30"
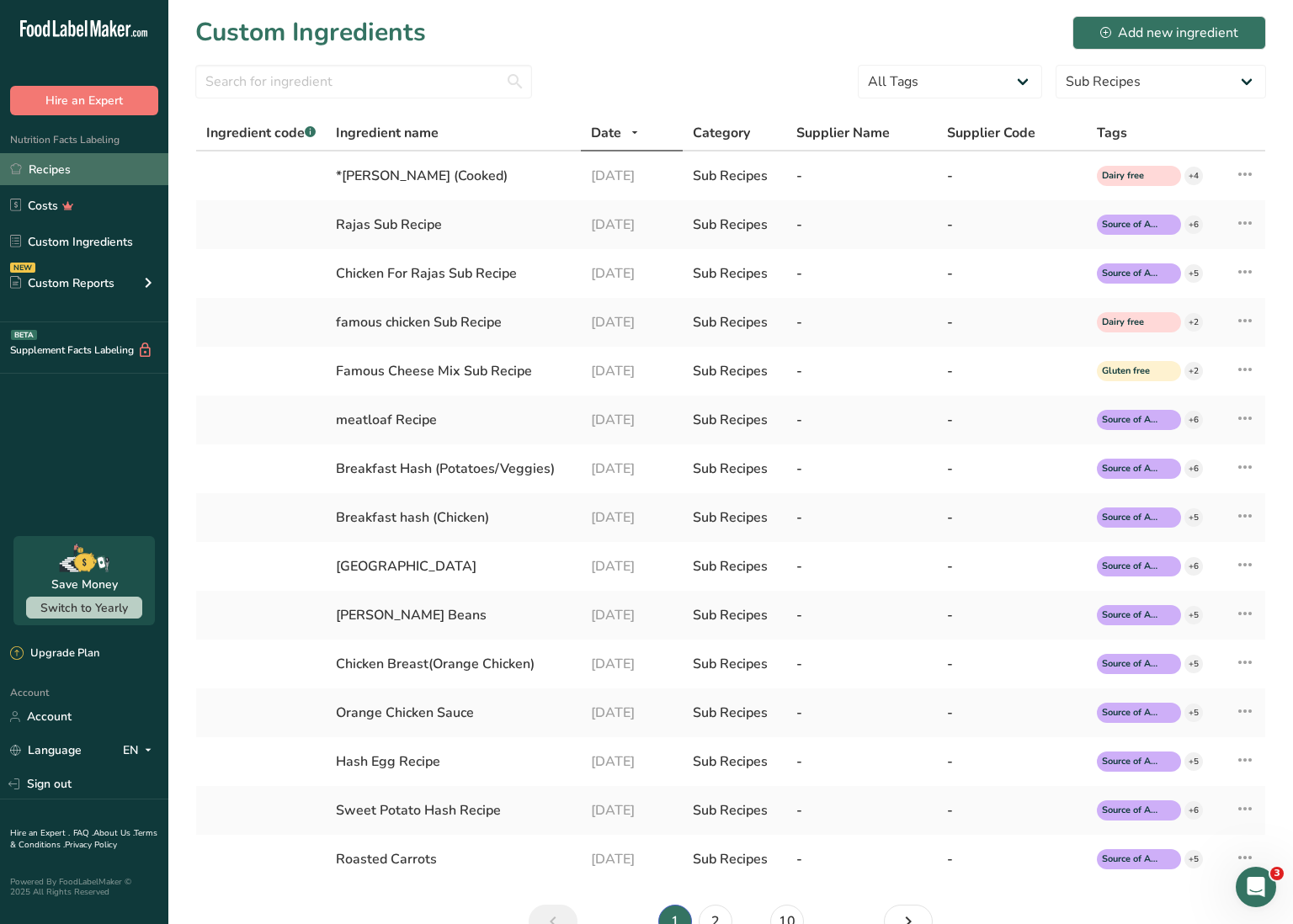
click at [129, 173] on link "Recipes" at bounding box center [84, 170] width 169 height 32
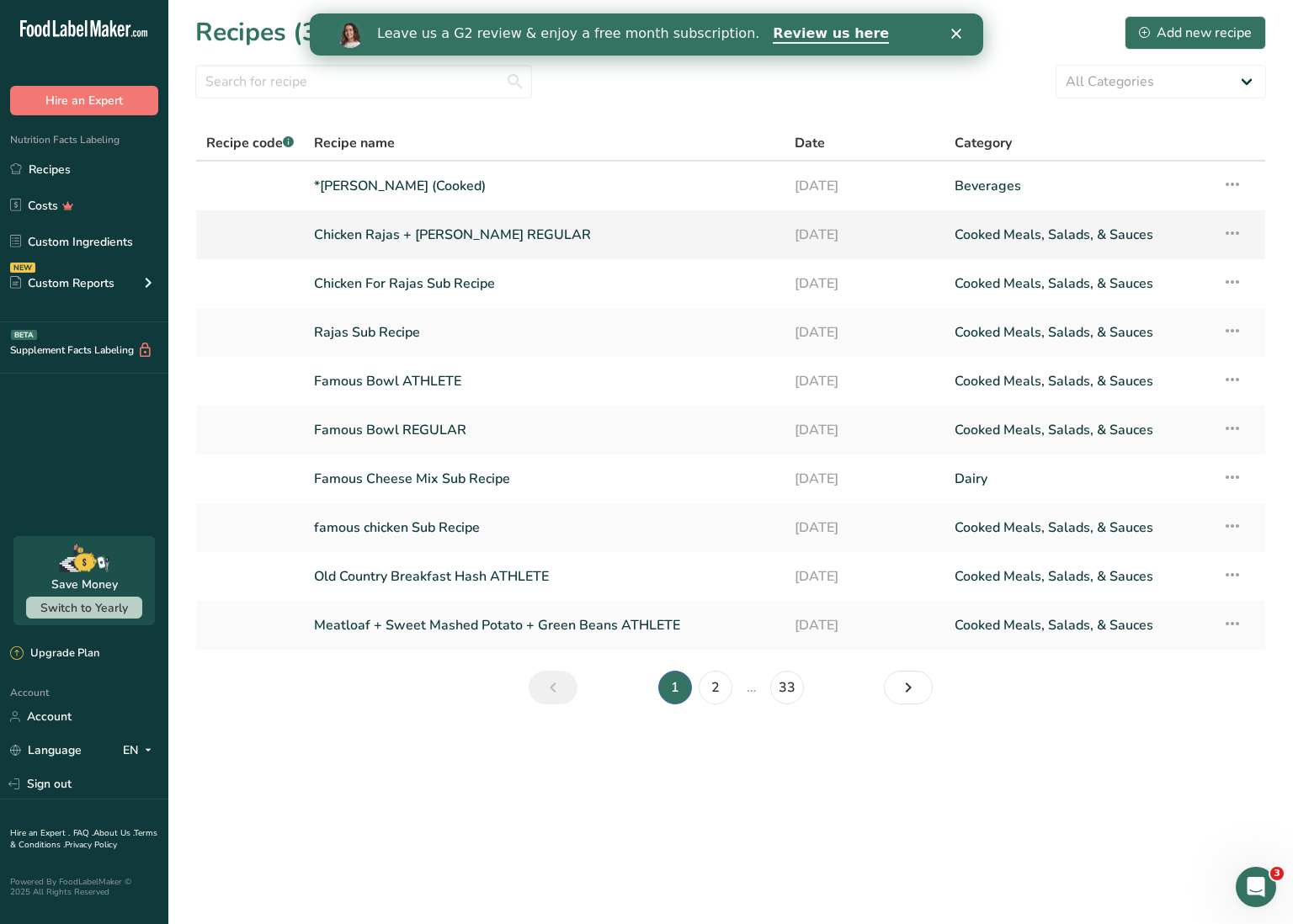
click at [398, 226] on link "Chicken Rajas + [PERSON_NAME] REGULAR" at bounding box center [543, 235] width 460 height 36
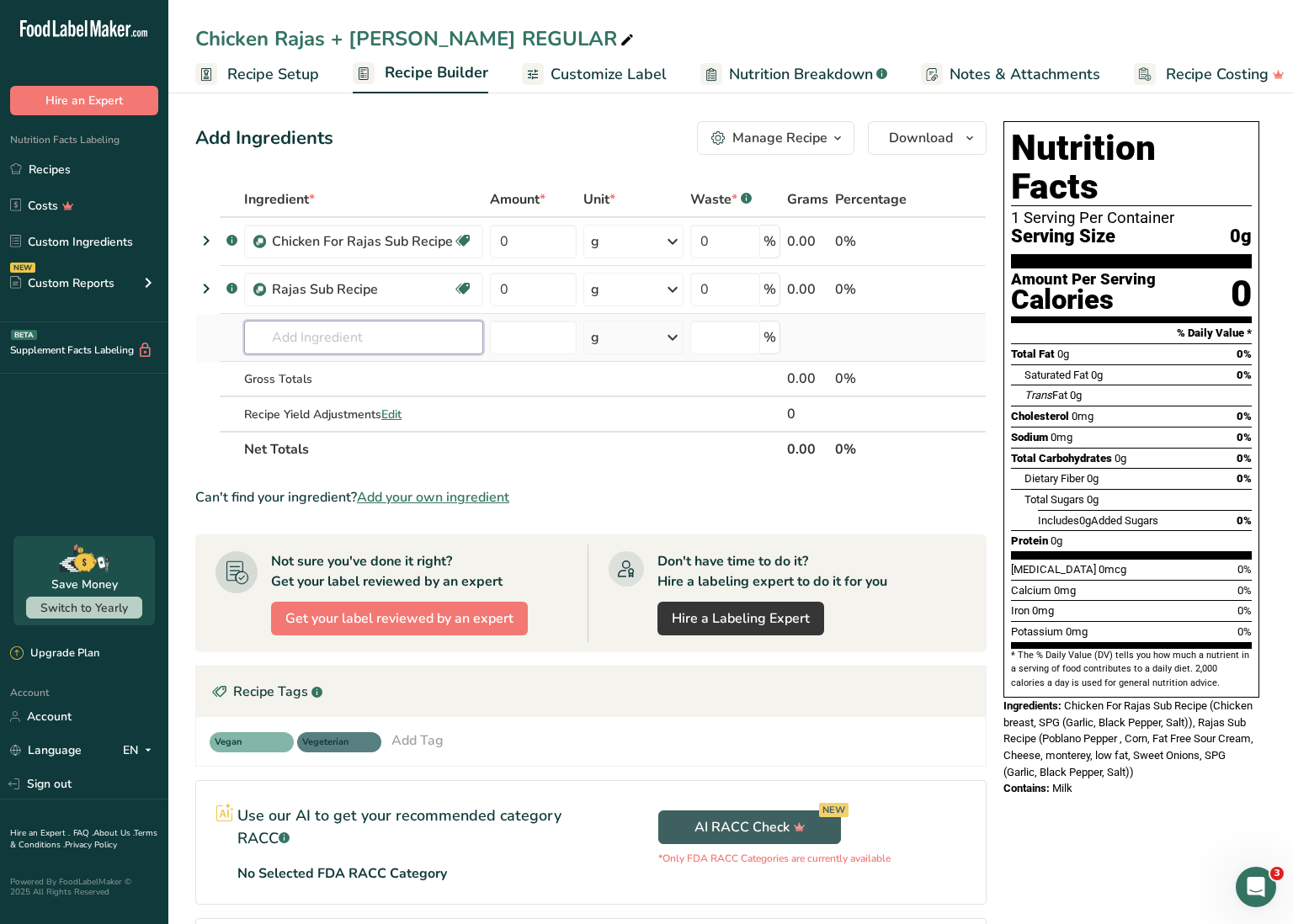
click at [359, 334] on input "text" at bounding box center [364, 337] width 239 height 34
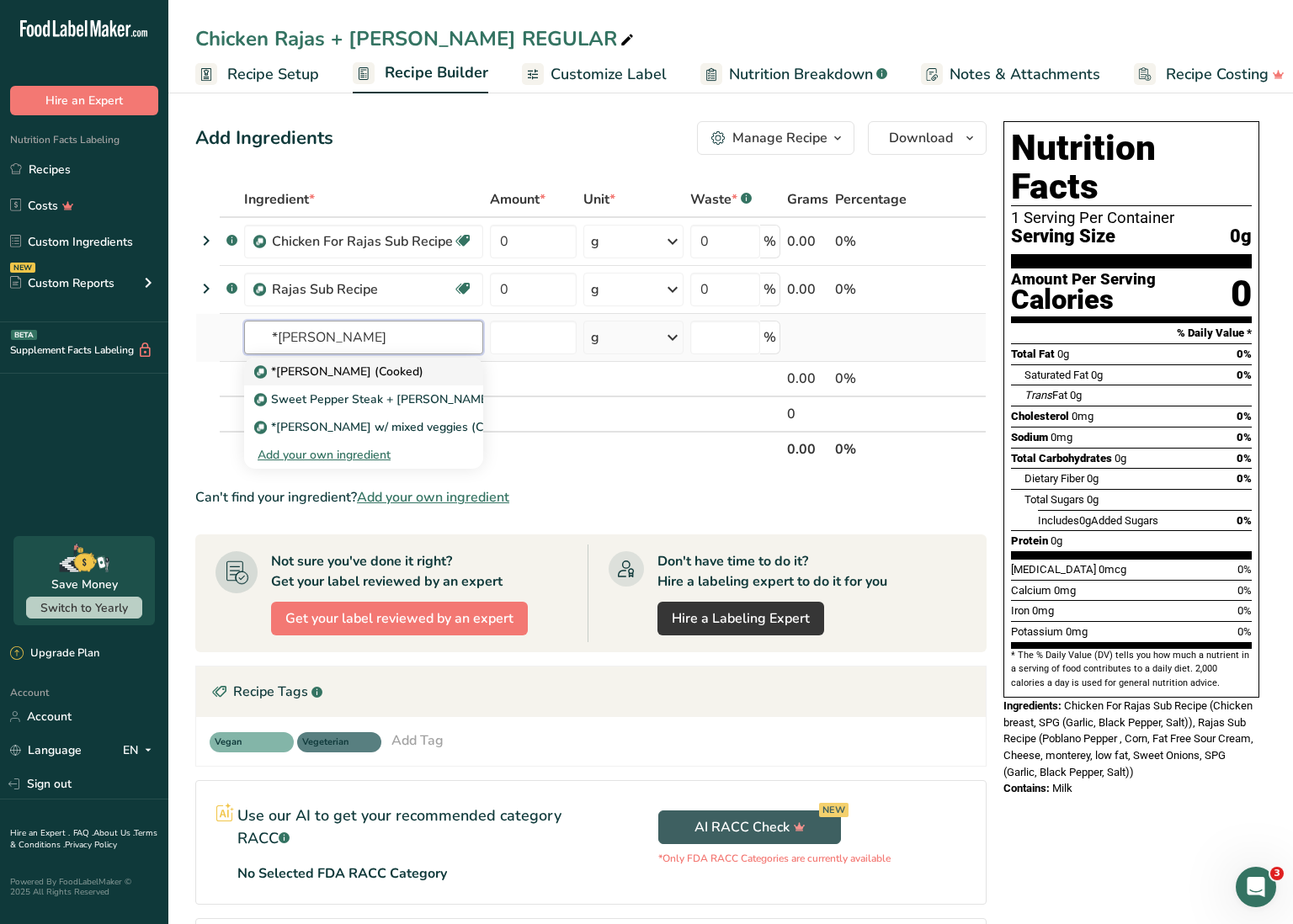
type input "*[PERSON_NAME]"
click at [333, 372] on p "*[PERSON_NAME] (Cooked)" at bounding box center [341, 371] width 166 height 18
type input "*[PERSON_NAME] (Cooked)"
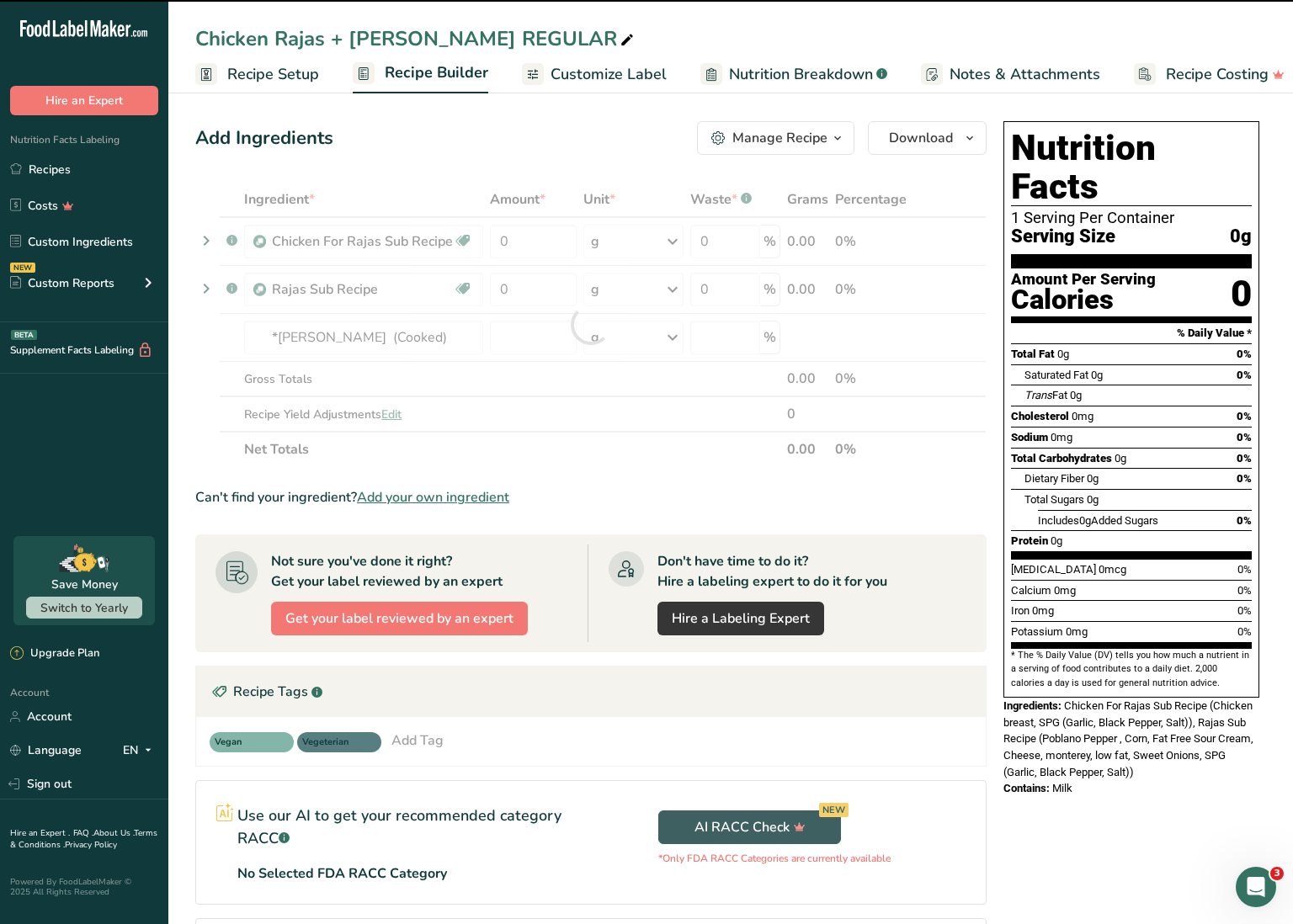
scroll to position [3, 0]
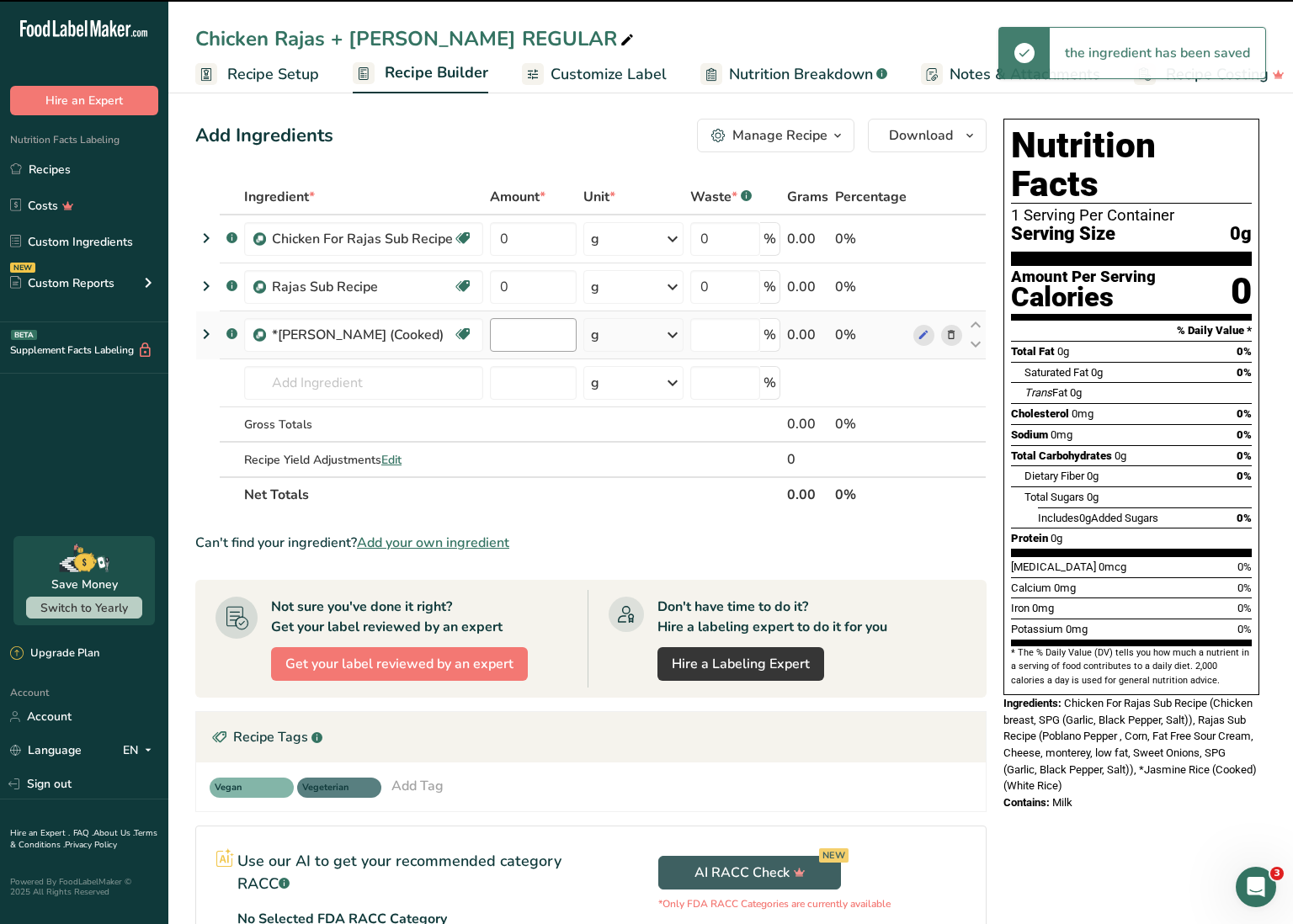
type input "0"
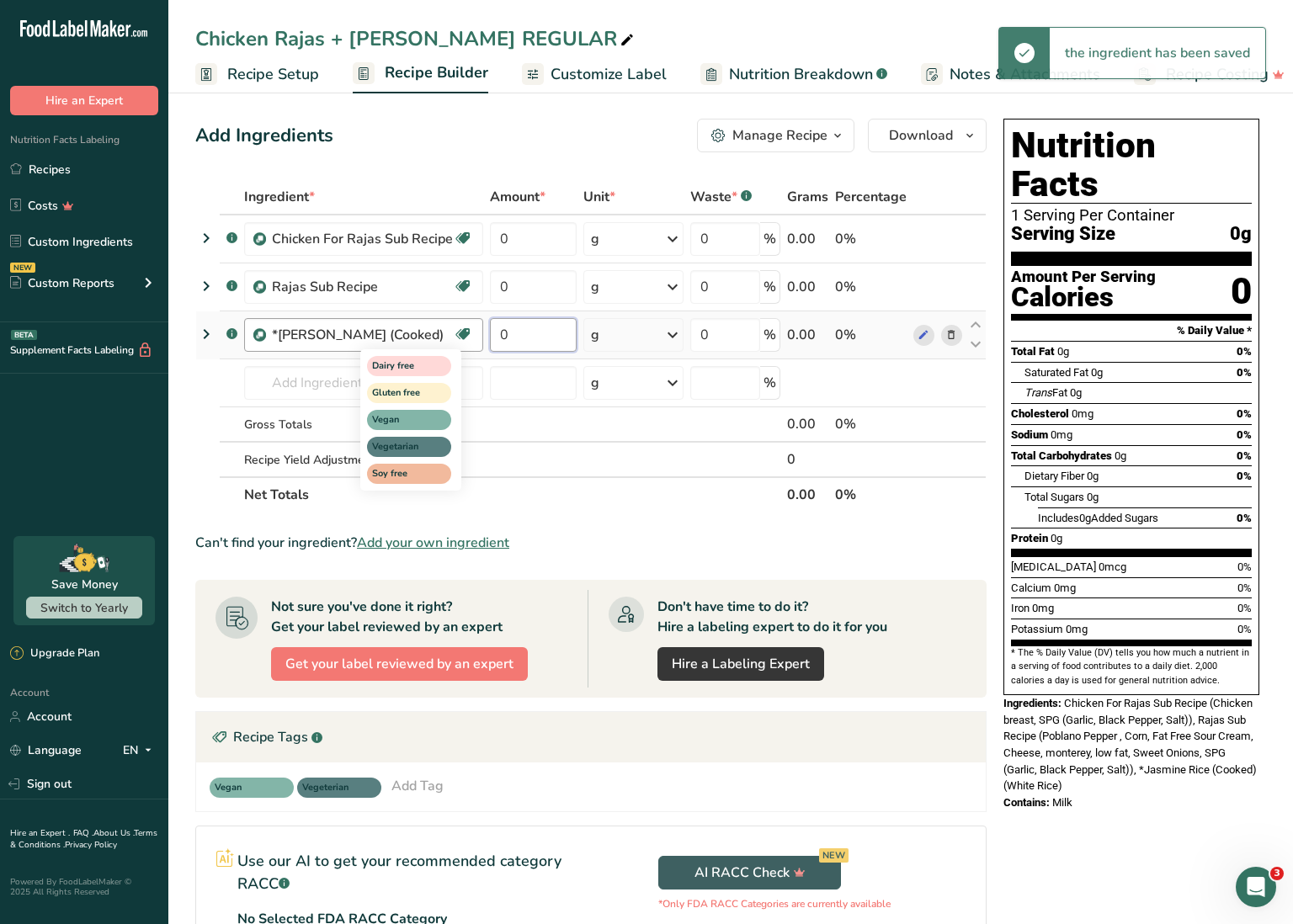
drag, startPoint x: 516, startPoint y: 337, endPoint x: 468, endPoint y: 331, distance: 48.4
click at [468, 331] on tr ".a-a{fill:#347362;}.b-a{fill:#fff;} *[PERSON_NAME] (Cooked) Dairy free Gluten f…" at bounding box center [590, 335] width 789 height 48
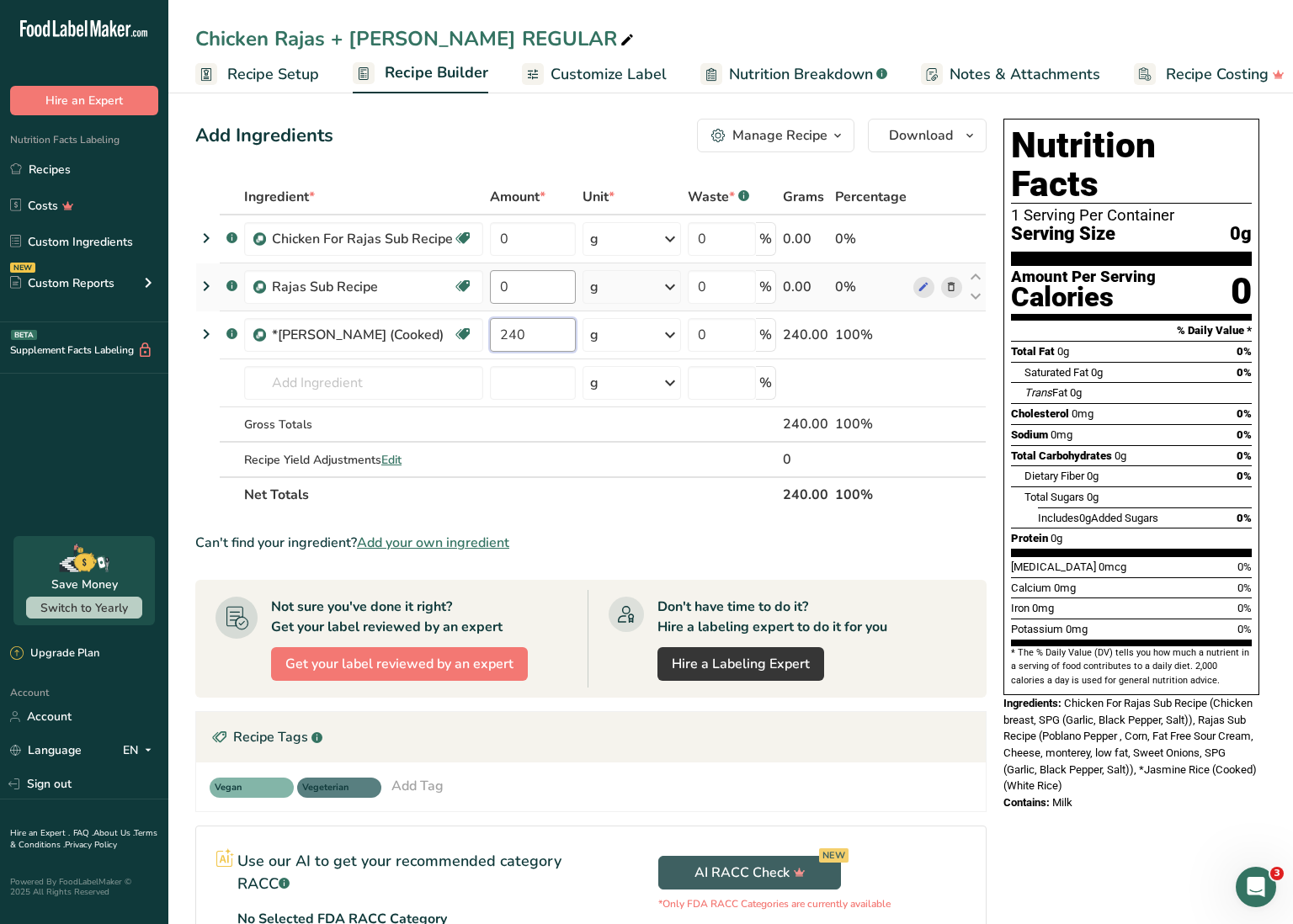
type input "240"
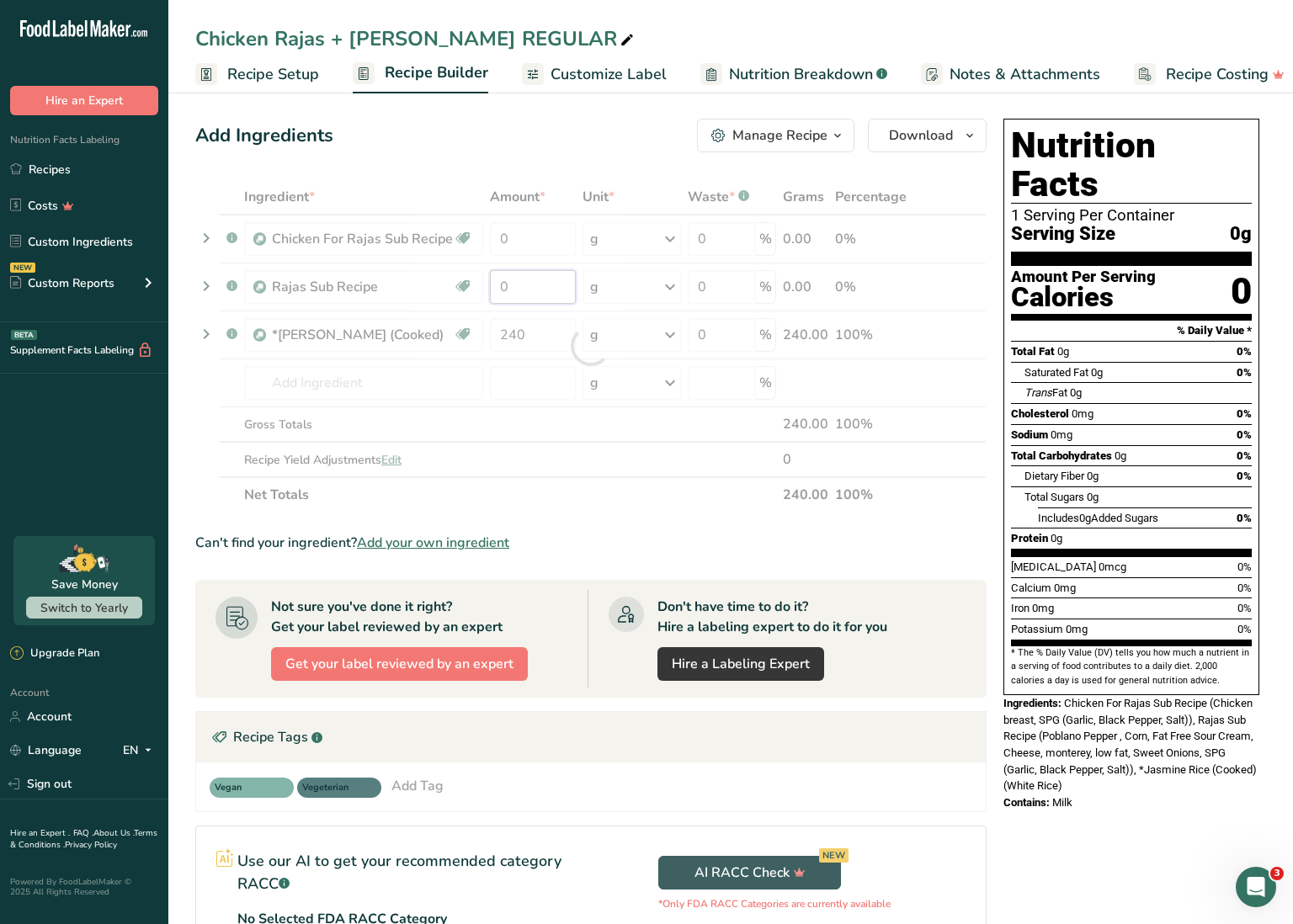
click at [517, 290] on div "Ingredient * Amount * Unit * Waste * .a-a{fill:#347362;}.b-a{fill:#fff;} Grams …" at bounding box center [590, 346] width 791 height 333
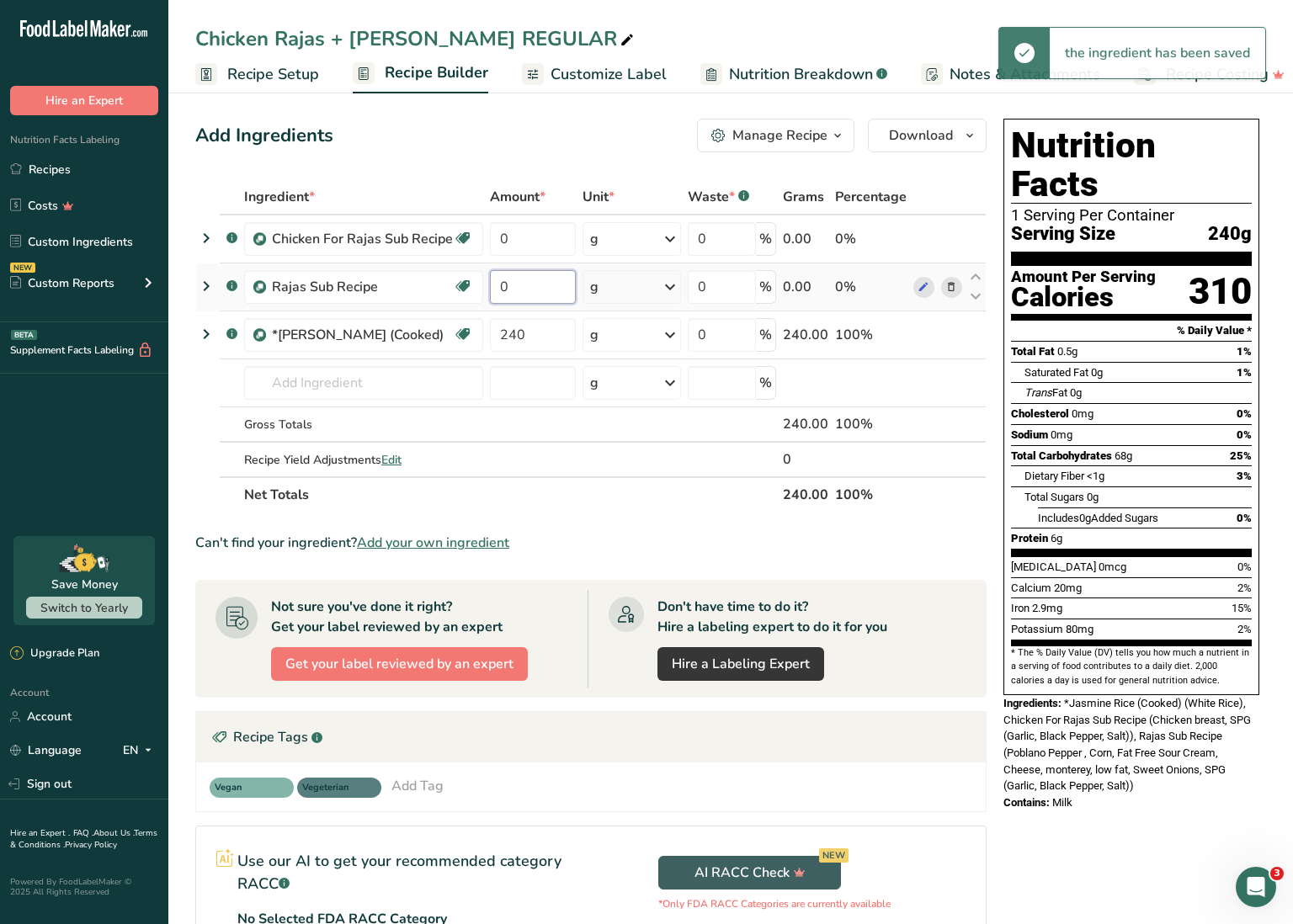
drag, startPoint x: 497, startPoint y: 282, endPoint x: 509, endPoint y: 283, distance: 12.0
click at [509, 283] on input "0" at bounding box center [532, 287] width 86 height 34
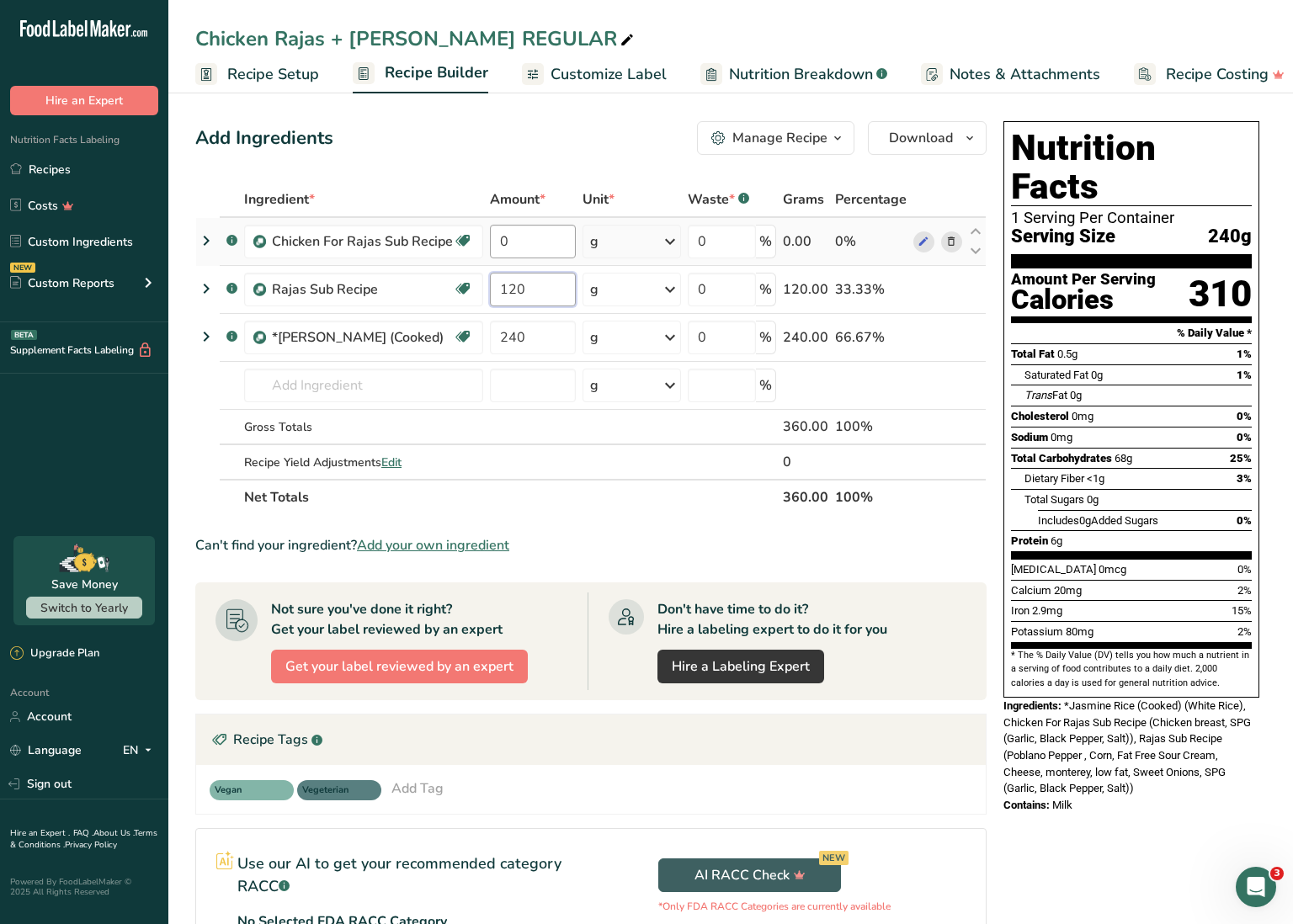
scroll to position [0, 0]
type input "120"
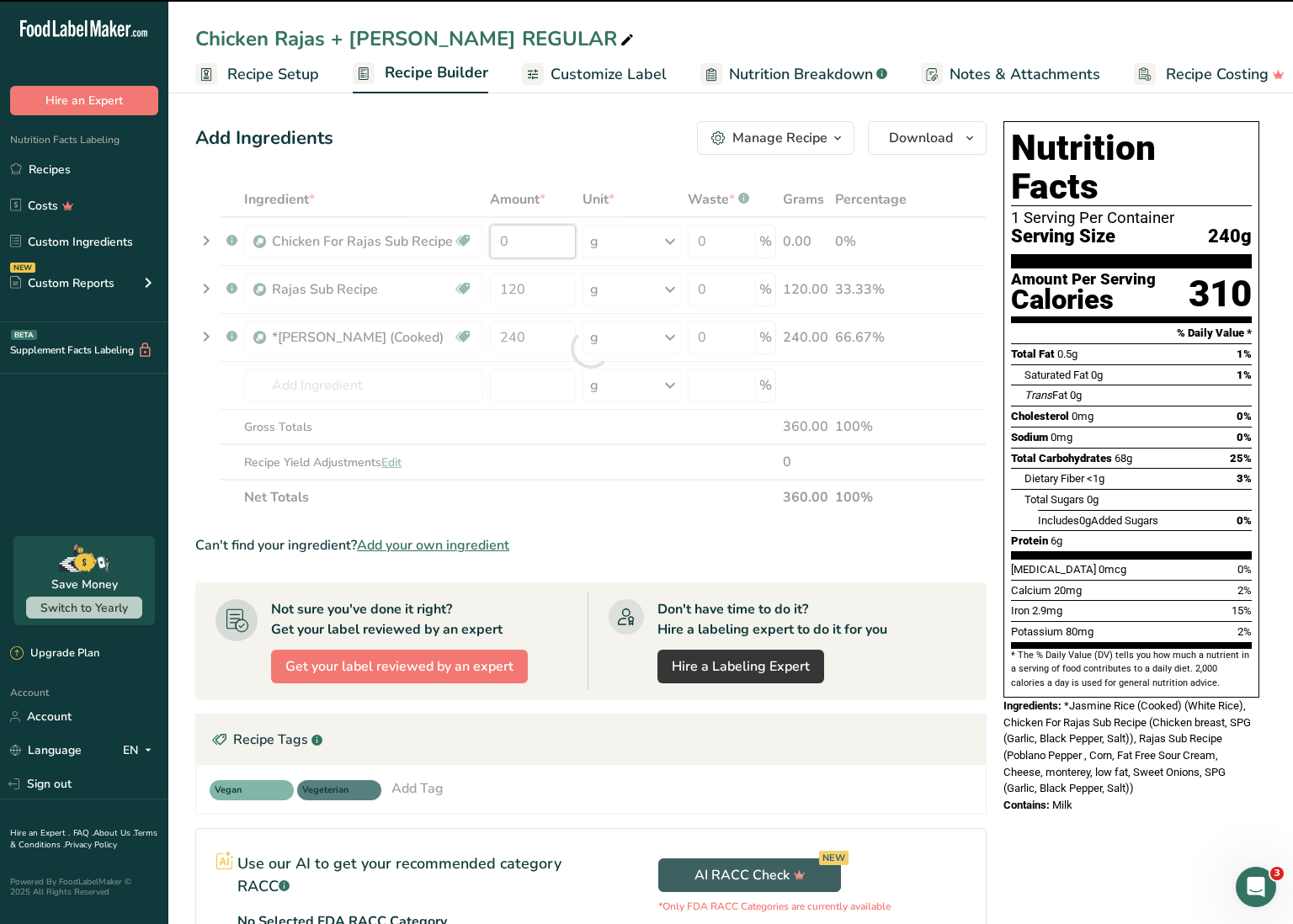
drag, startPoint x: 515, startPoint y: 243, endPoint x: 498, endPoint y: 242, distance: 17.0
click at [498, 242] on div "Ingredient * Amount * Unit * Waste * .a-a{fill:#347362;}.b-a{fill:#fff;} Grams …" at bounding box center [590, 348] width 791 height 333
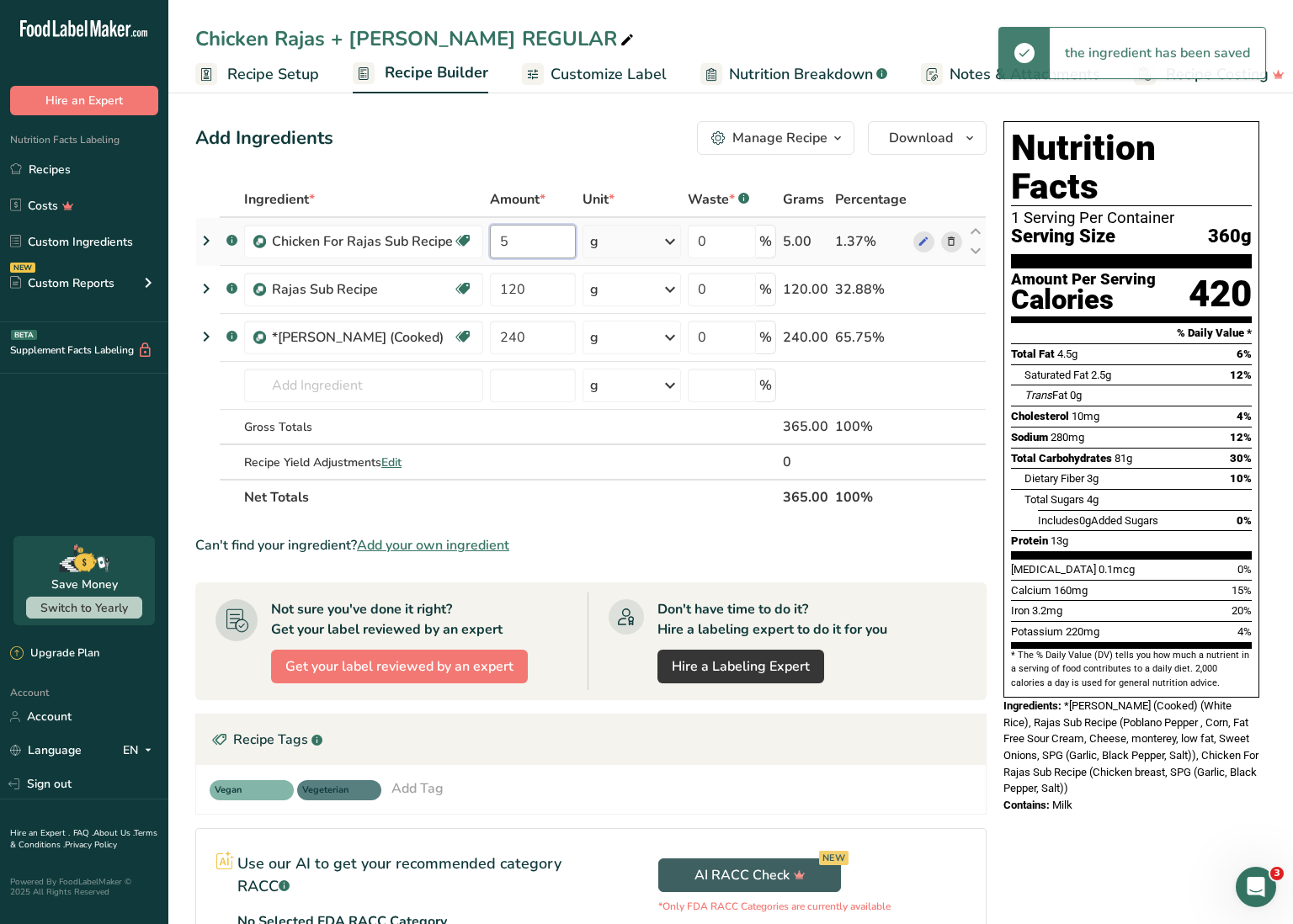
type input "5"
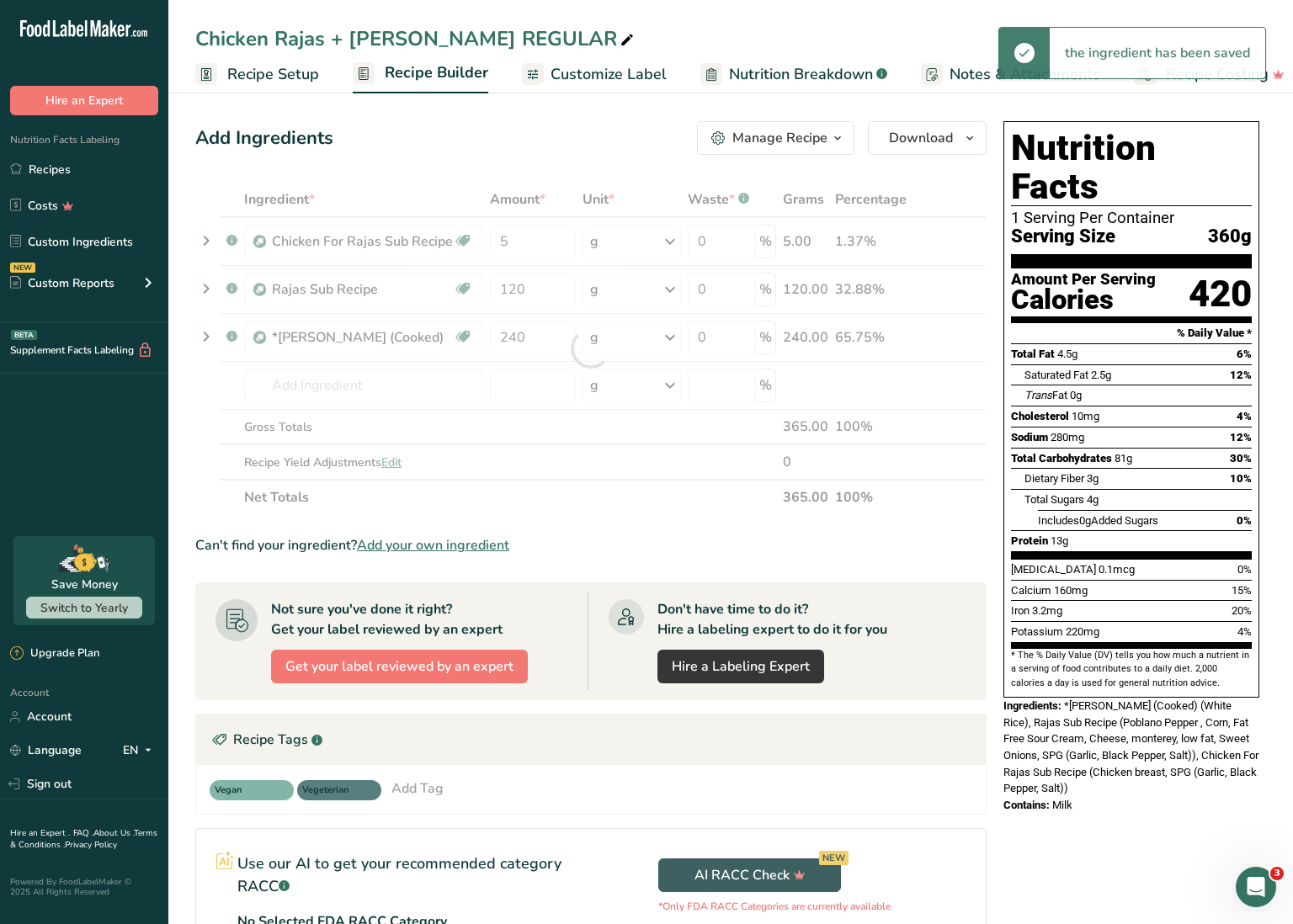
click at [605, 238] on div "Ingredient * Amount * Unit * Waste * .a-a{fill:#347362;}.b-a{fill:#fff;} Grams …" at bounding box center [590, 348] width 791 height 333
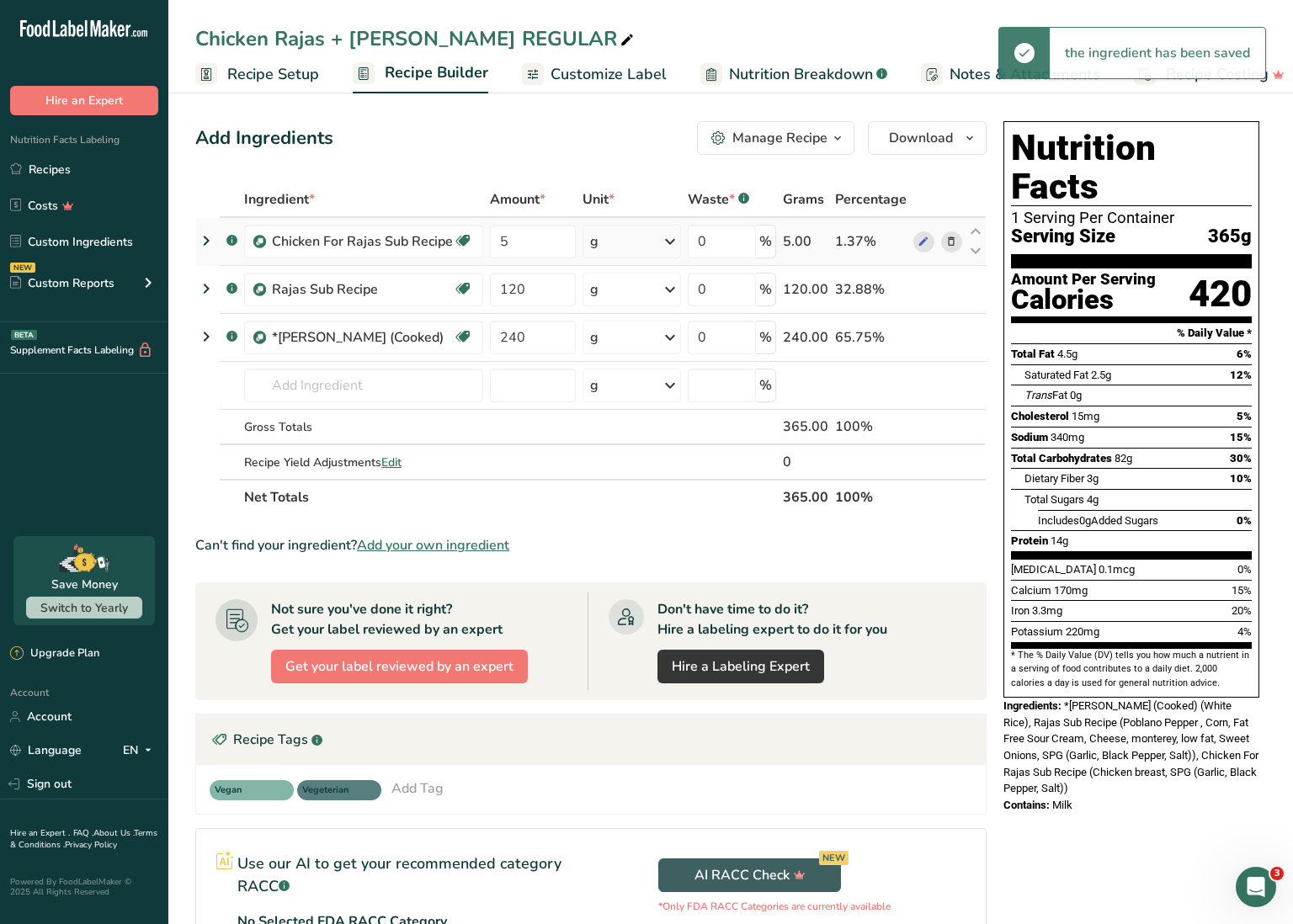
click at [644, 243] on div "g" at bounding box center [632, 242] width 98 height 34
click at [633, 376] on div "See more" at bounding box center [663, 375] width 142 height 18
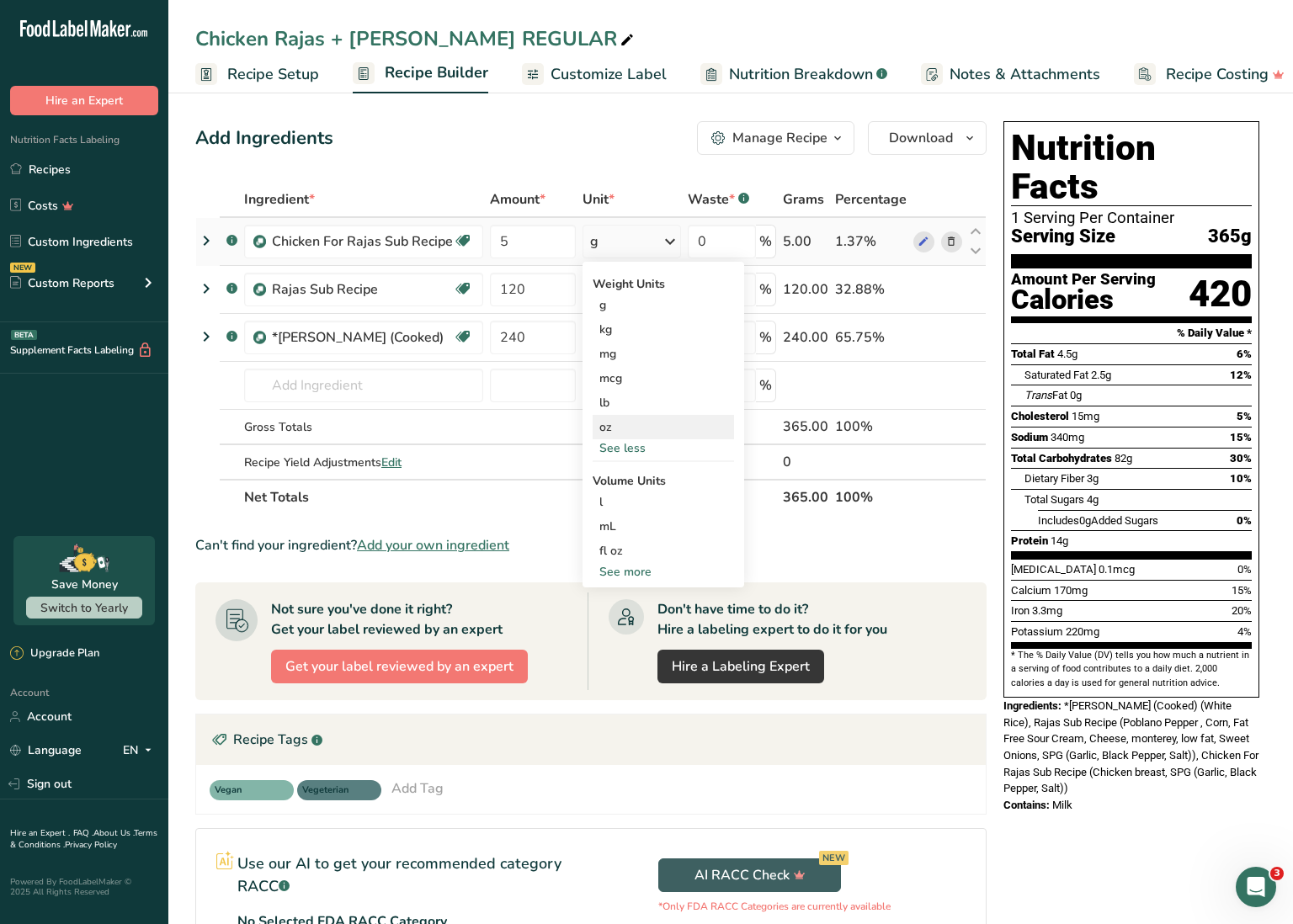
click at [616, 422] on div "oz" at bounding box center [663, 427] width 142 height 25
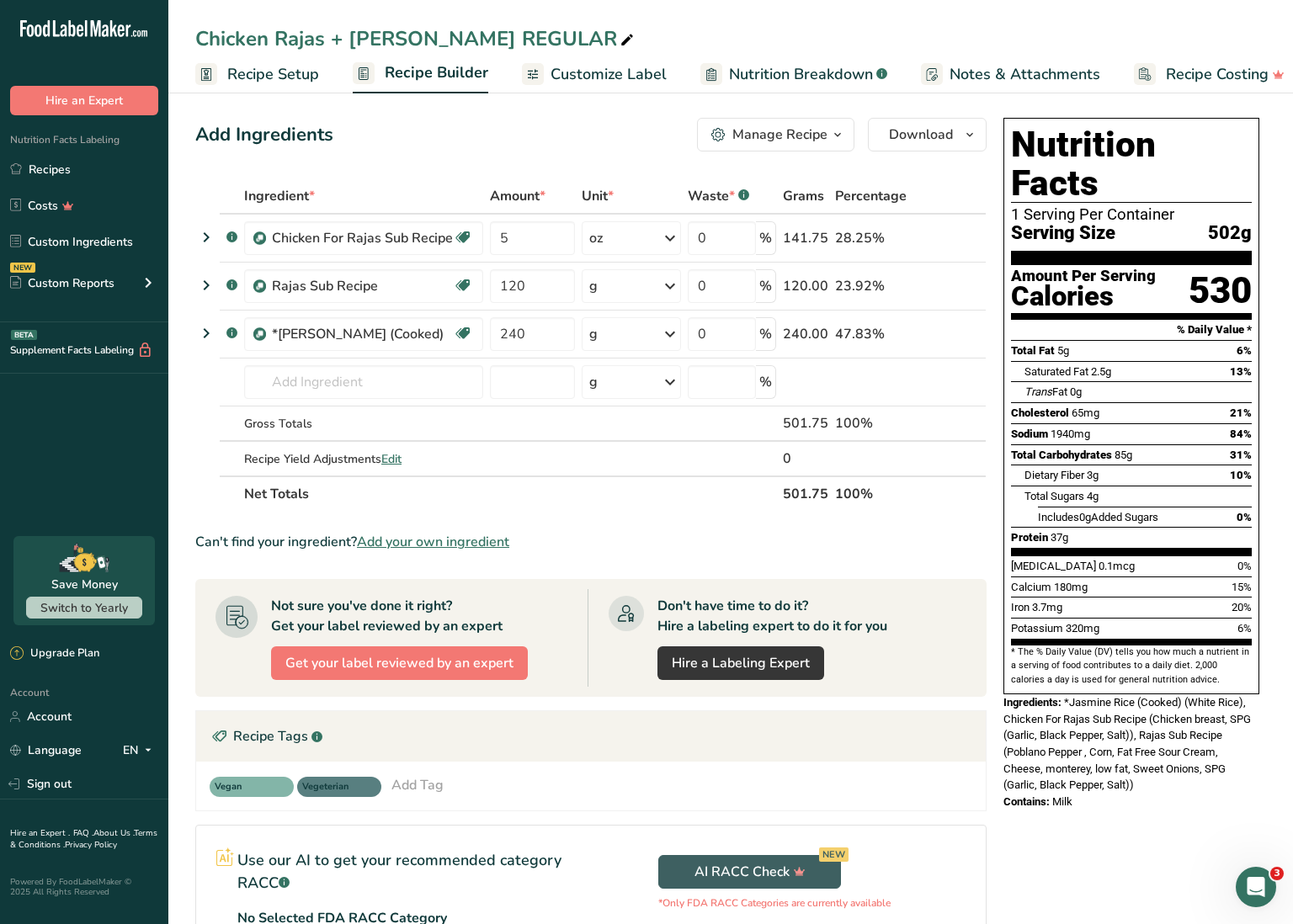
scroll to position [3, 0]
click at [70, 175] on link "Recipes" at bounding box center [84, 170] width 169 height 32
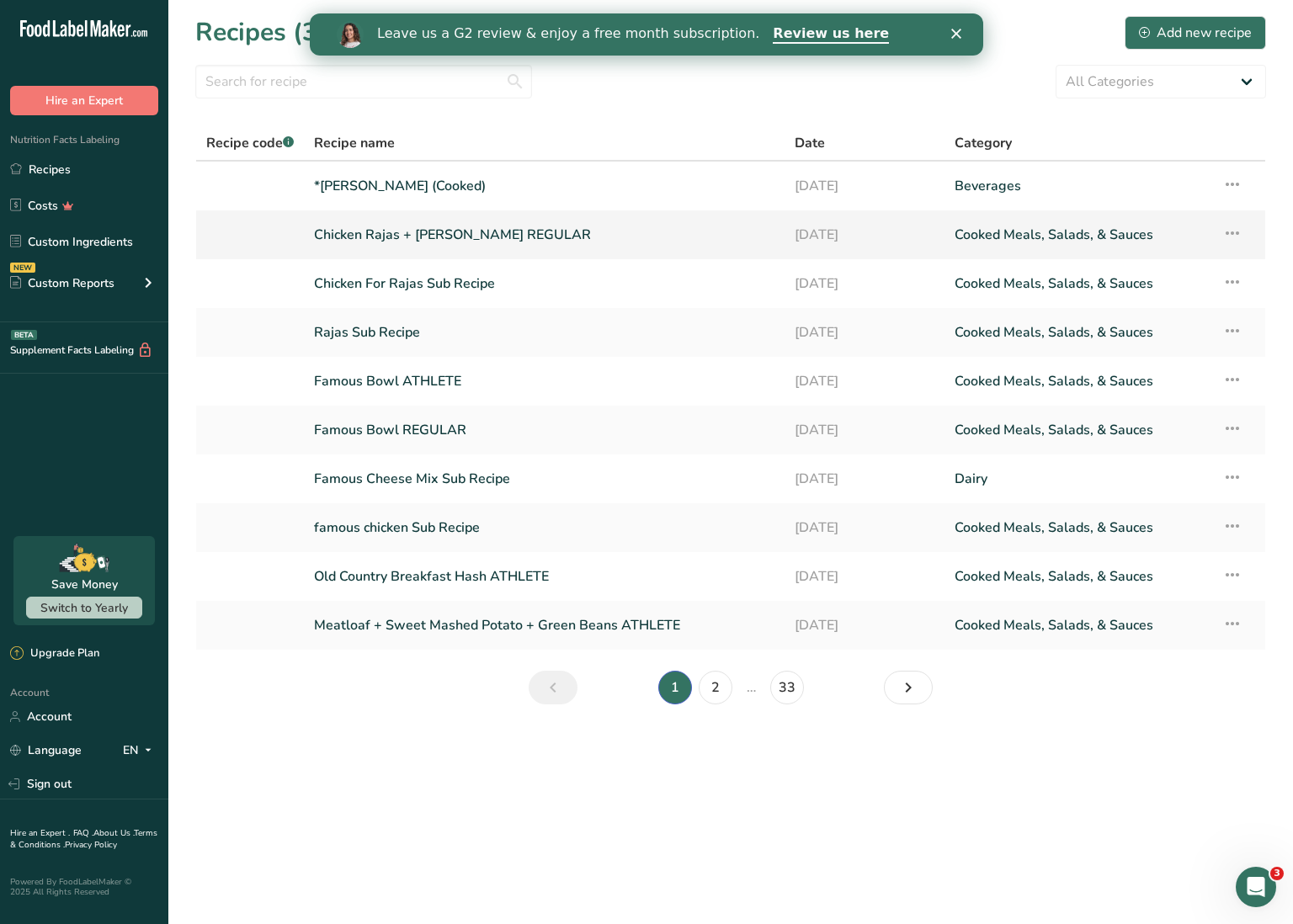
click at [1233, 234] on icon at bounding box center [1233, 233] width 20 height 31
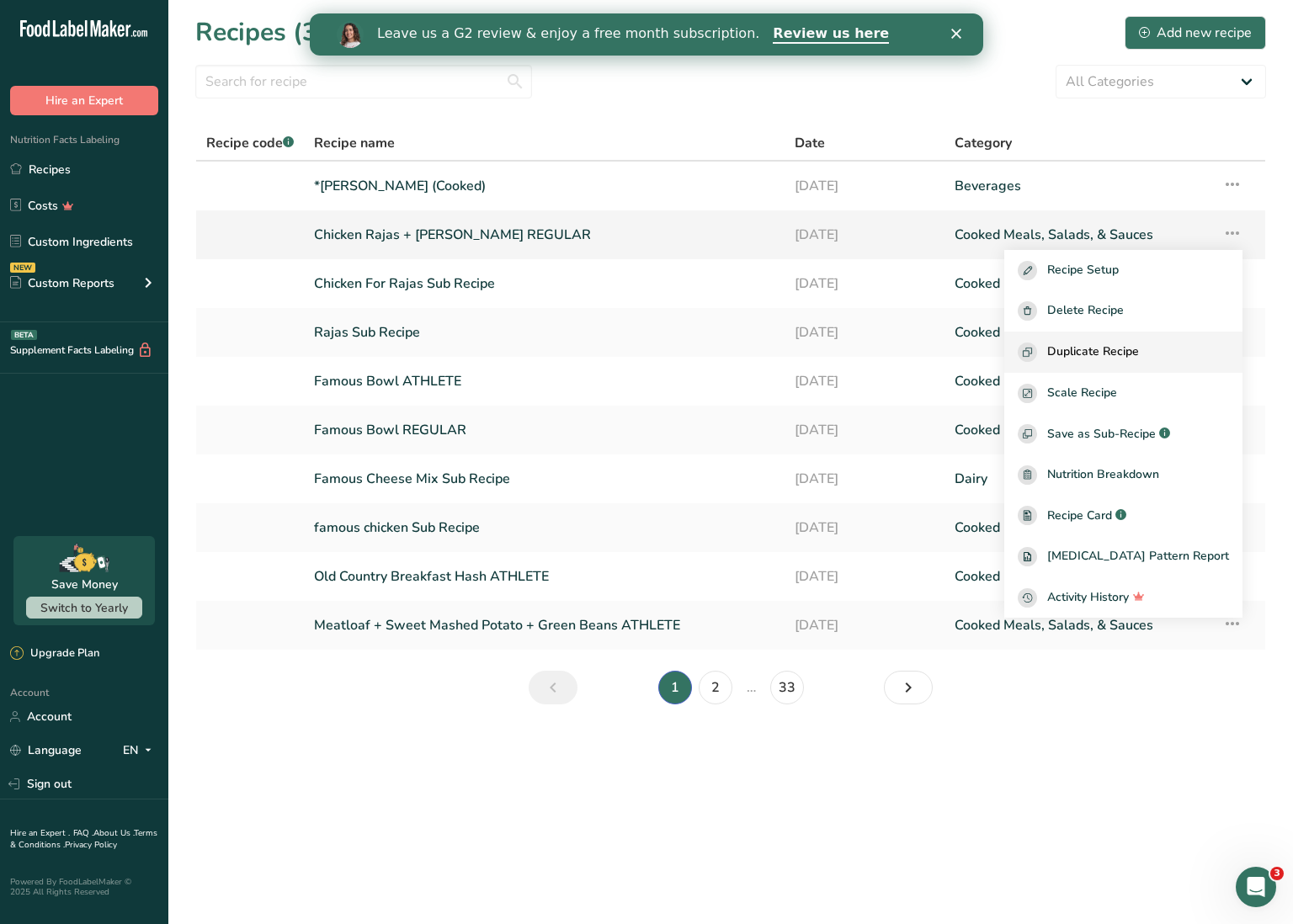
scroll to position [0, 1]
click at [1140, 352] on span "Duplicate Recipe" at bounding box center [1093, 352] width 92 height 19
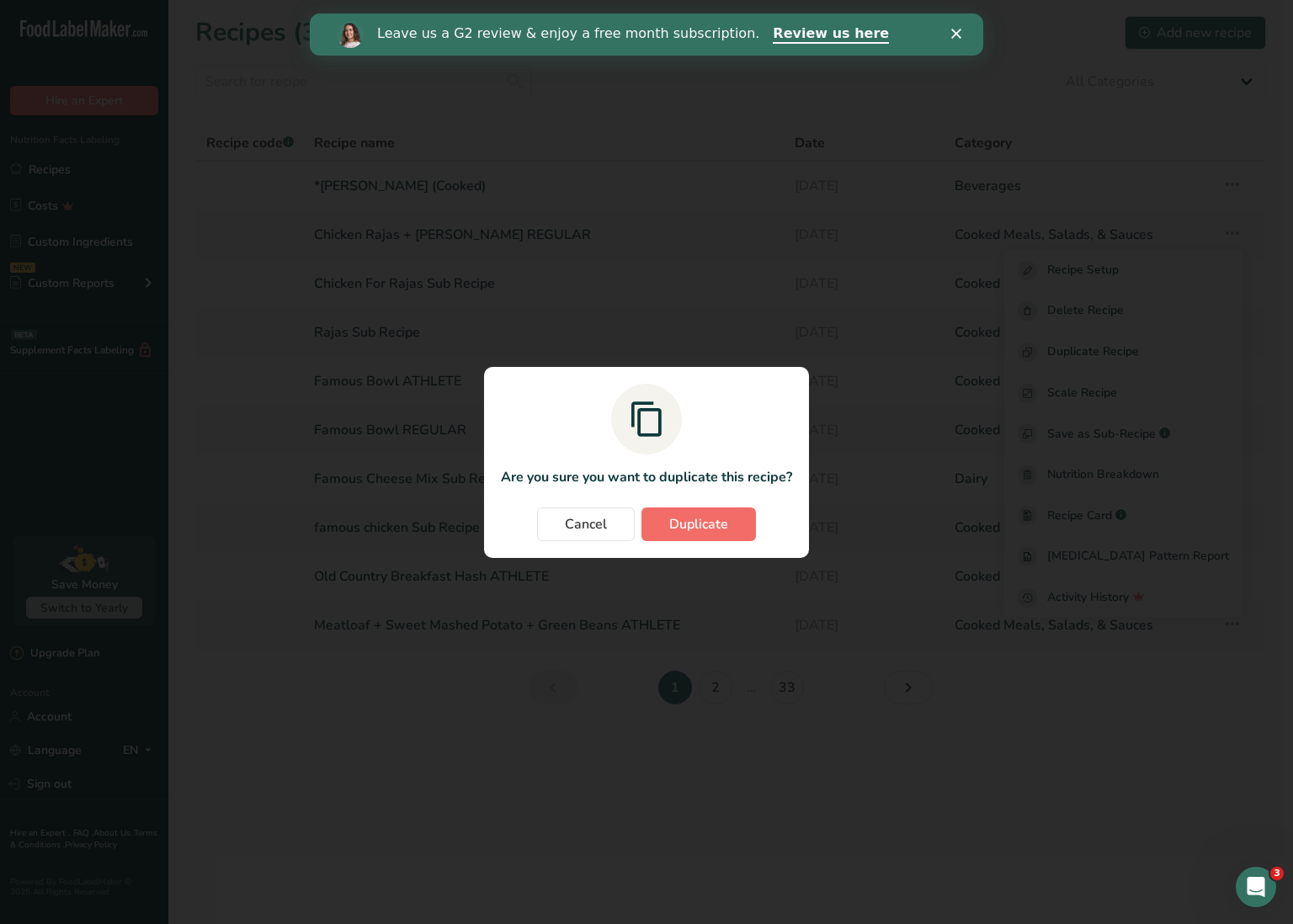
click at [749, 524] on button "Duplicate" at bounding box center [699, 525] width 114 height 34
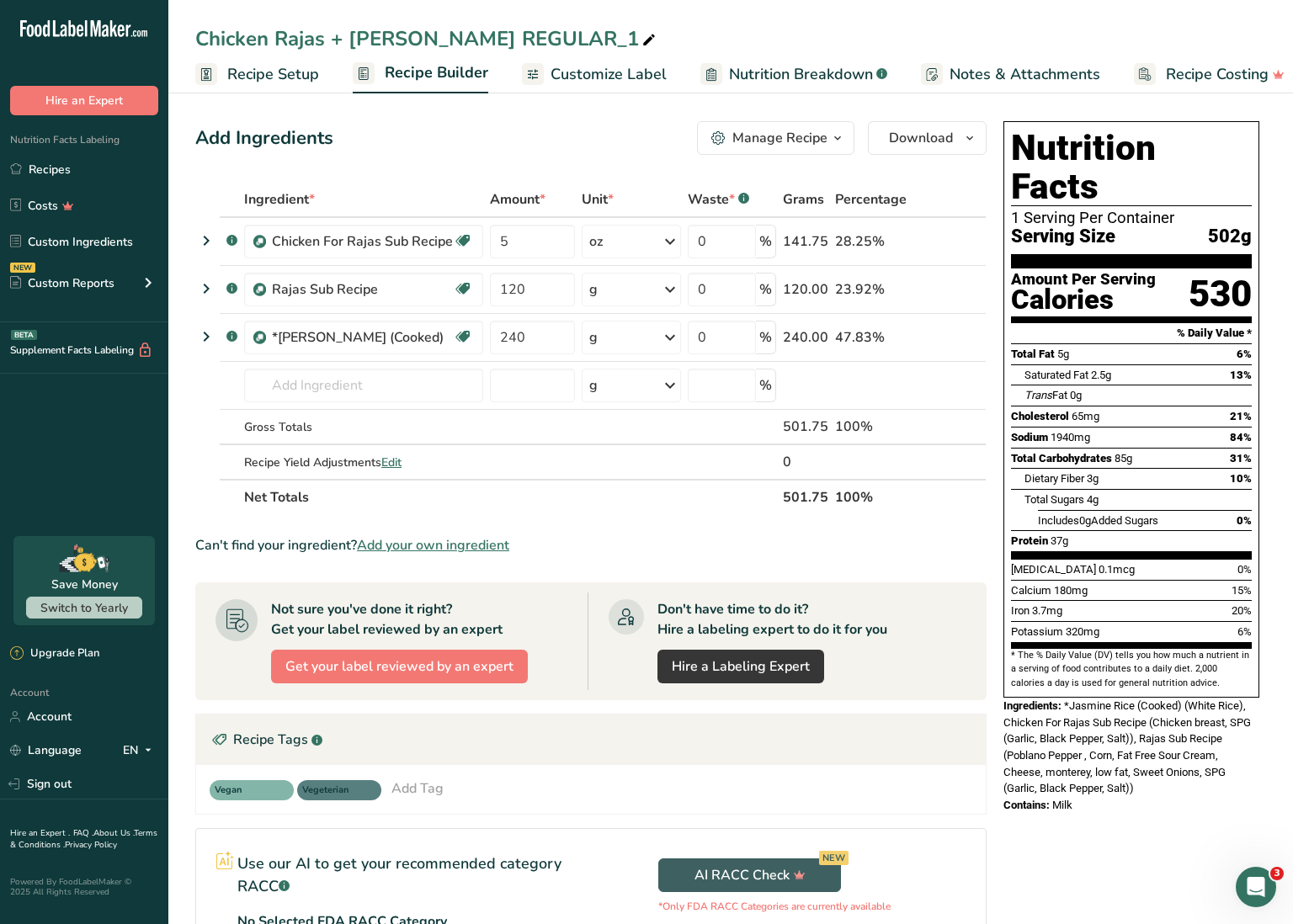
click at [507, 45] on div "Chicken Rajas + [PERSON_NAME] REGULAR_1" at bounding box center [426, 39] width 464 height 31
drag, startPoint x: 471, startPoint y: 38, endPoint x: 596, endPoint y: 46, distance: 125.3
click at [596, 46] on input "Chicken Rajas + [PERSON_NAME] REGULAR_1" at bounding box center [730, 39] width 1071 height 31
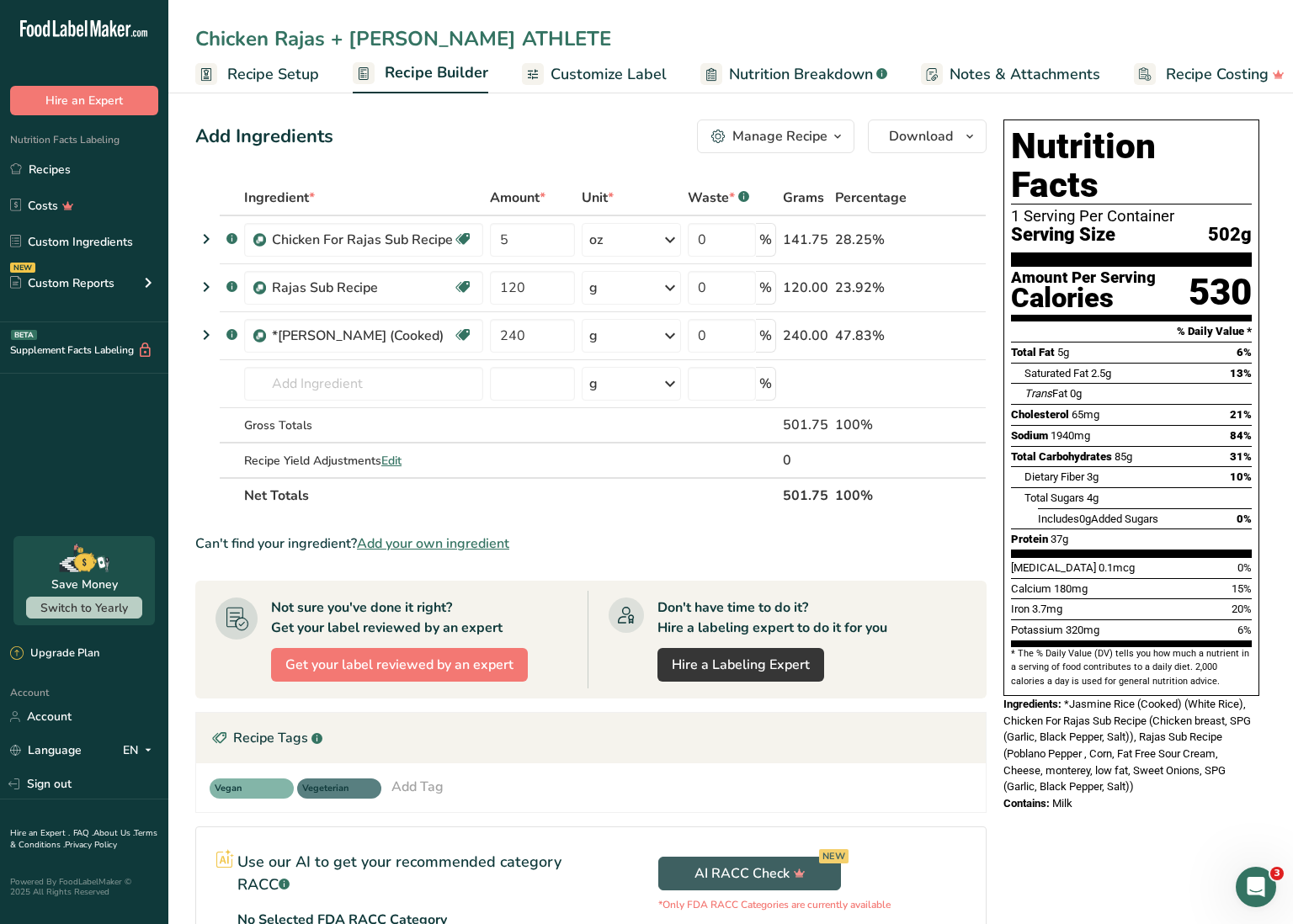
scroll to position [3, 0]
type input "Chicken Rajas + [PERSON_NAME] ATHLETE"
click at [497, 163] on div "Add Ingredients Manage Recipe Delete Recipe Duplicate Recipe Scale Recipe Save …" at bounding box center [595, 637] width 801 height 1051
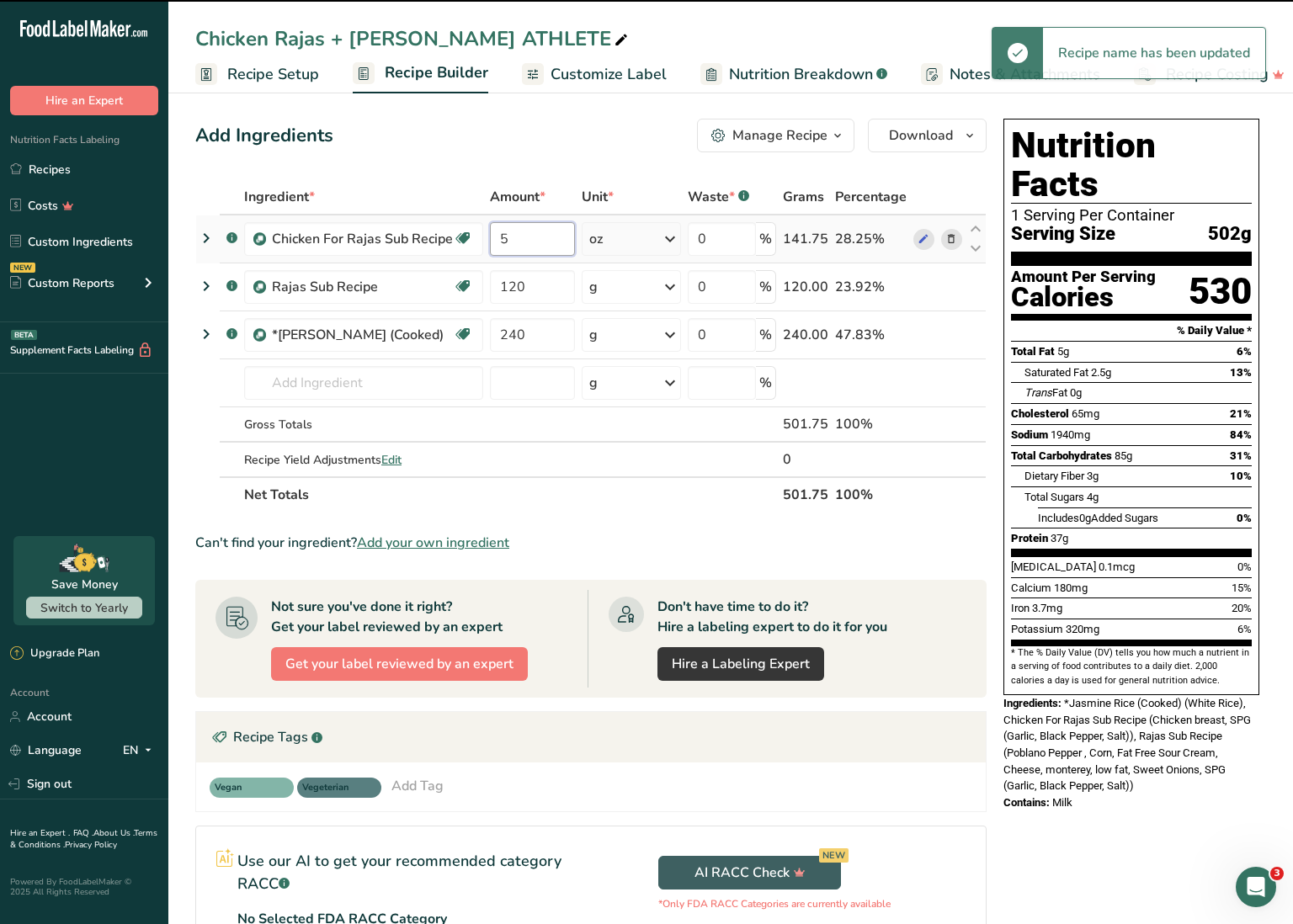
drag, startPoint x: 498, startPoint y: 237, endPoint x: 516, endPoint y: 234, distance: 18.2
click at [510, 235] on input "5" at bounding box center [532, 239] width 85 height 34
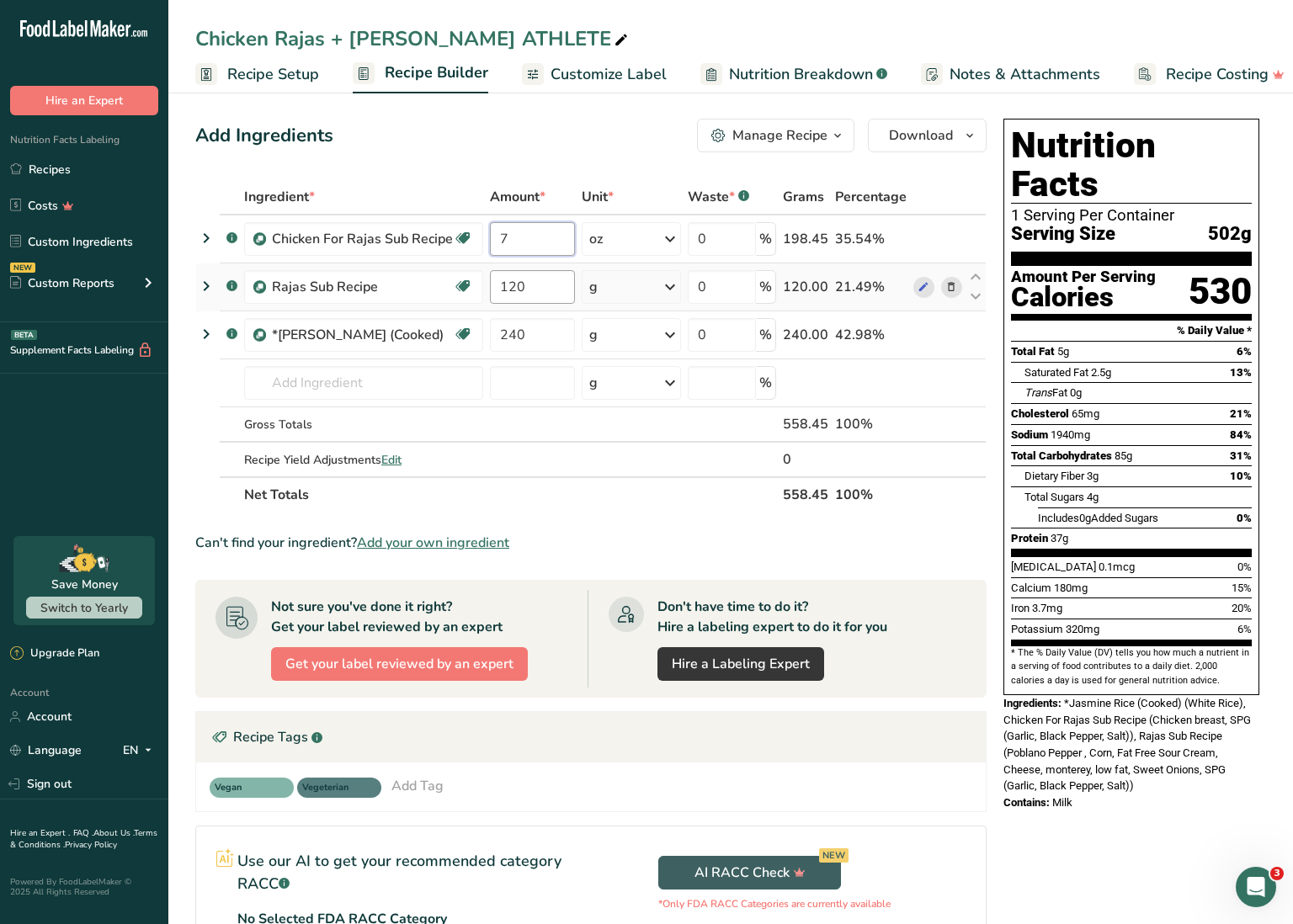
type input "7"
drag, startPoint x: 501, startPoint y: 286, endPoint x: 527, endPoint y: 286, distance: 26.0
click at [527, 286] on input "120" at bounding box center [532, 287] width 85 height 34
type input "190"
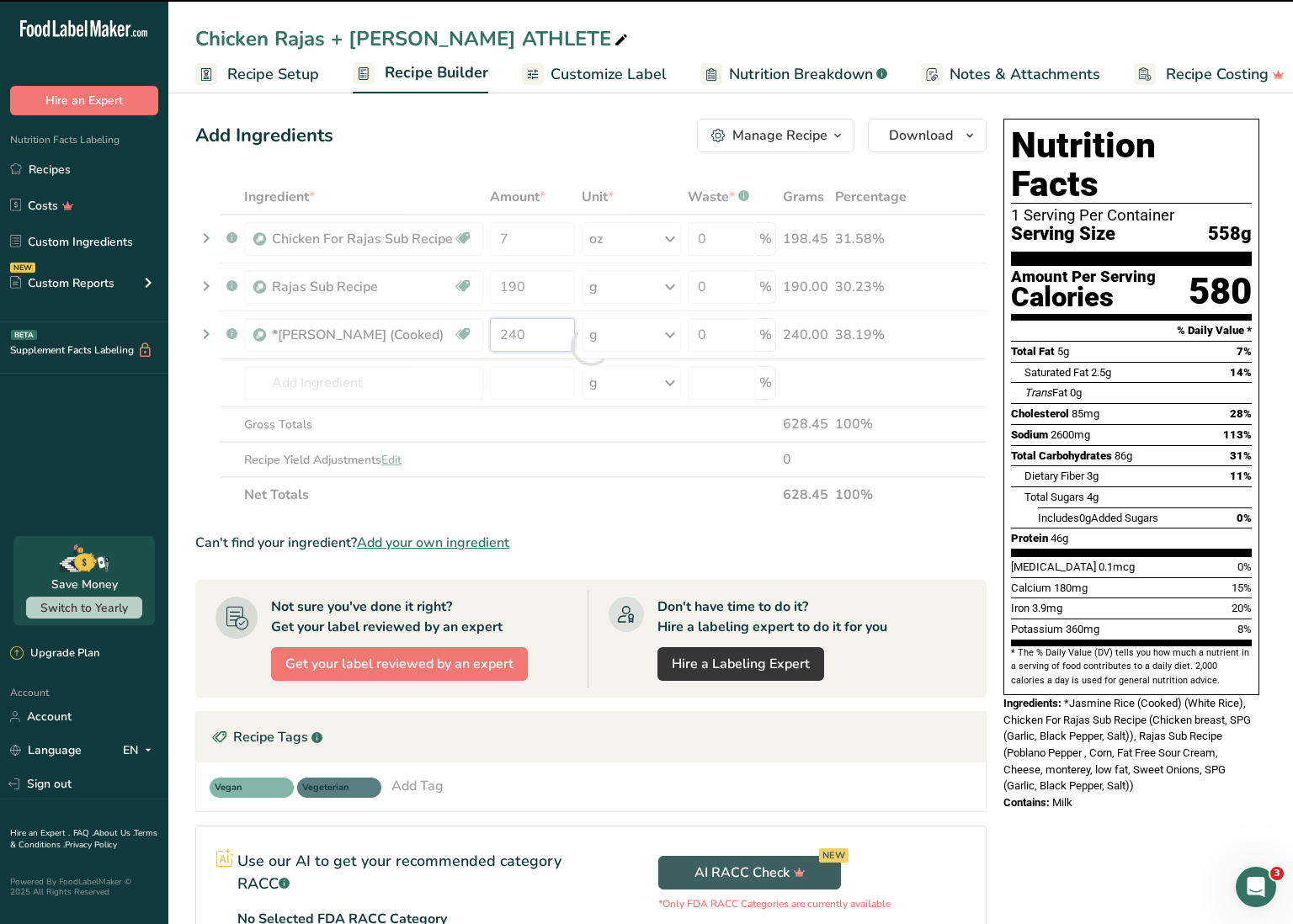
drag, startPoint x: 532, startPoint y: 338, endPoint x: 493, endPoint y: 331, distance: 39.6
click at [493, 331] on div "Ingredient * Amount * Unit * Waste * .a-a{fill:#347362;}.b-a{fill:#fff;} Grams …" at bounding box center [590, 346] width 791 height 333
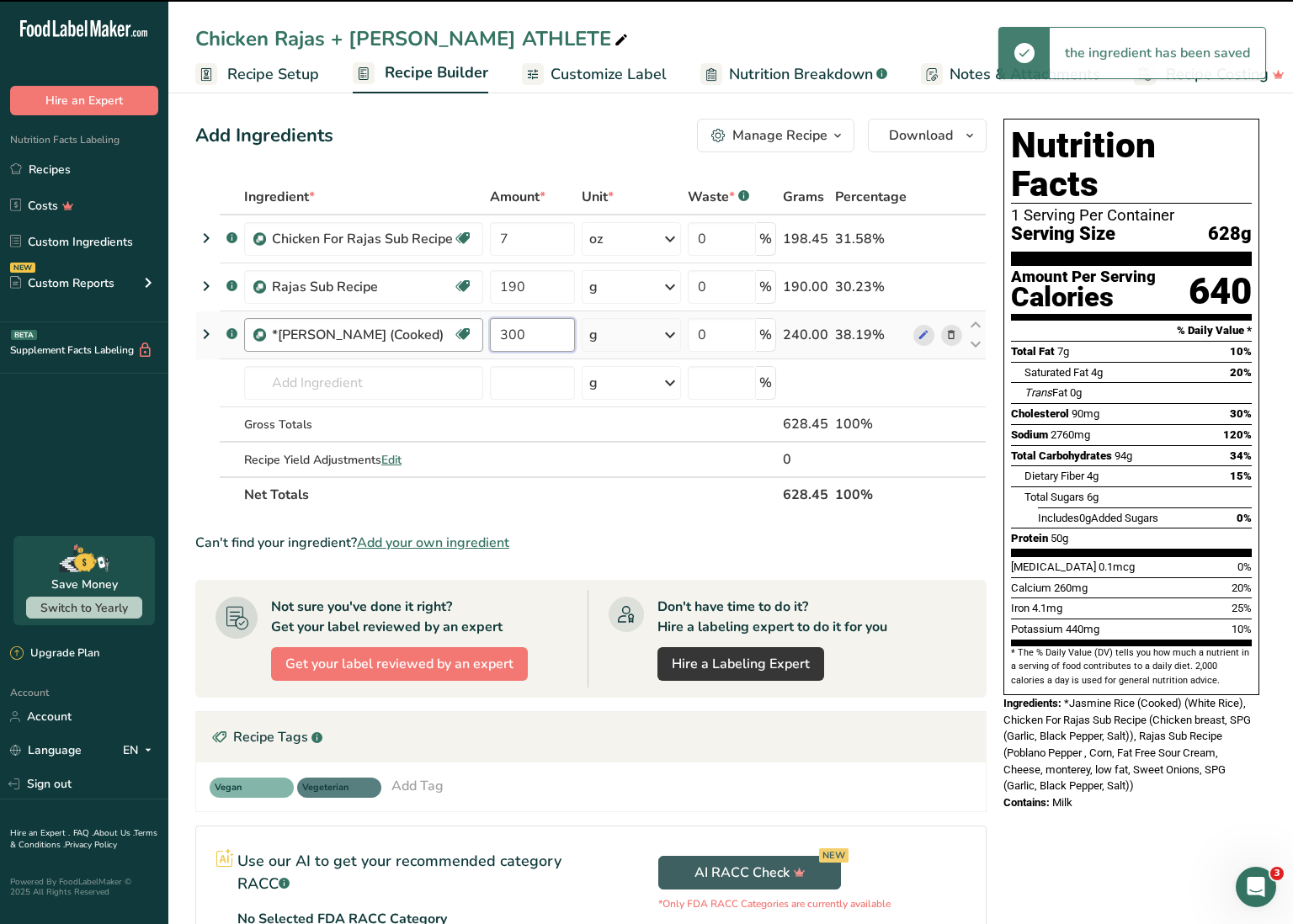
type input "240"
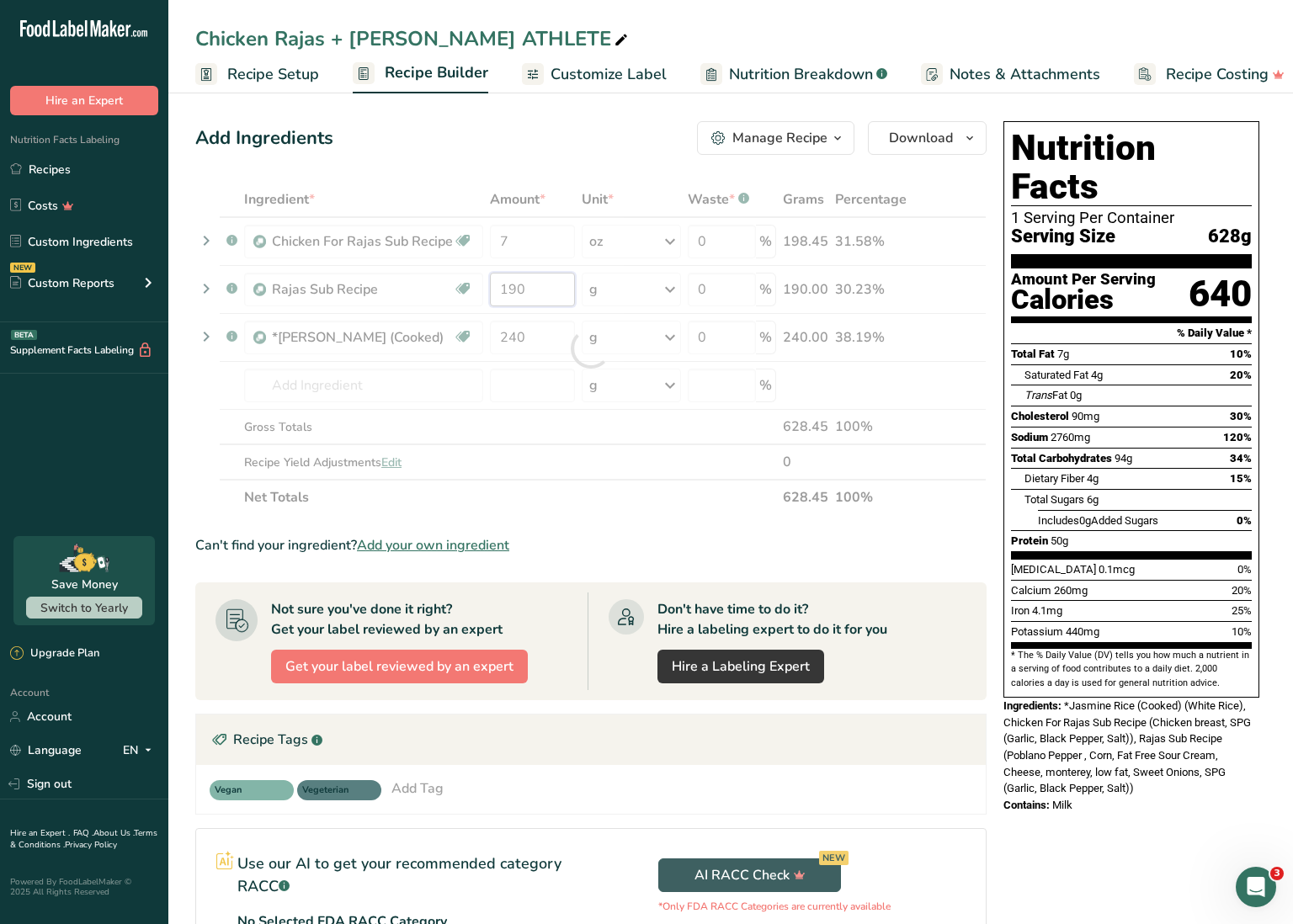
scroll to position [6, 1]
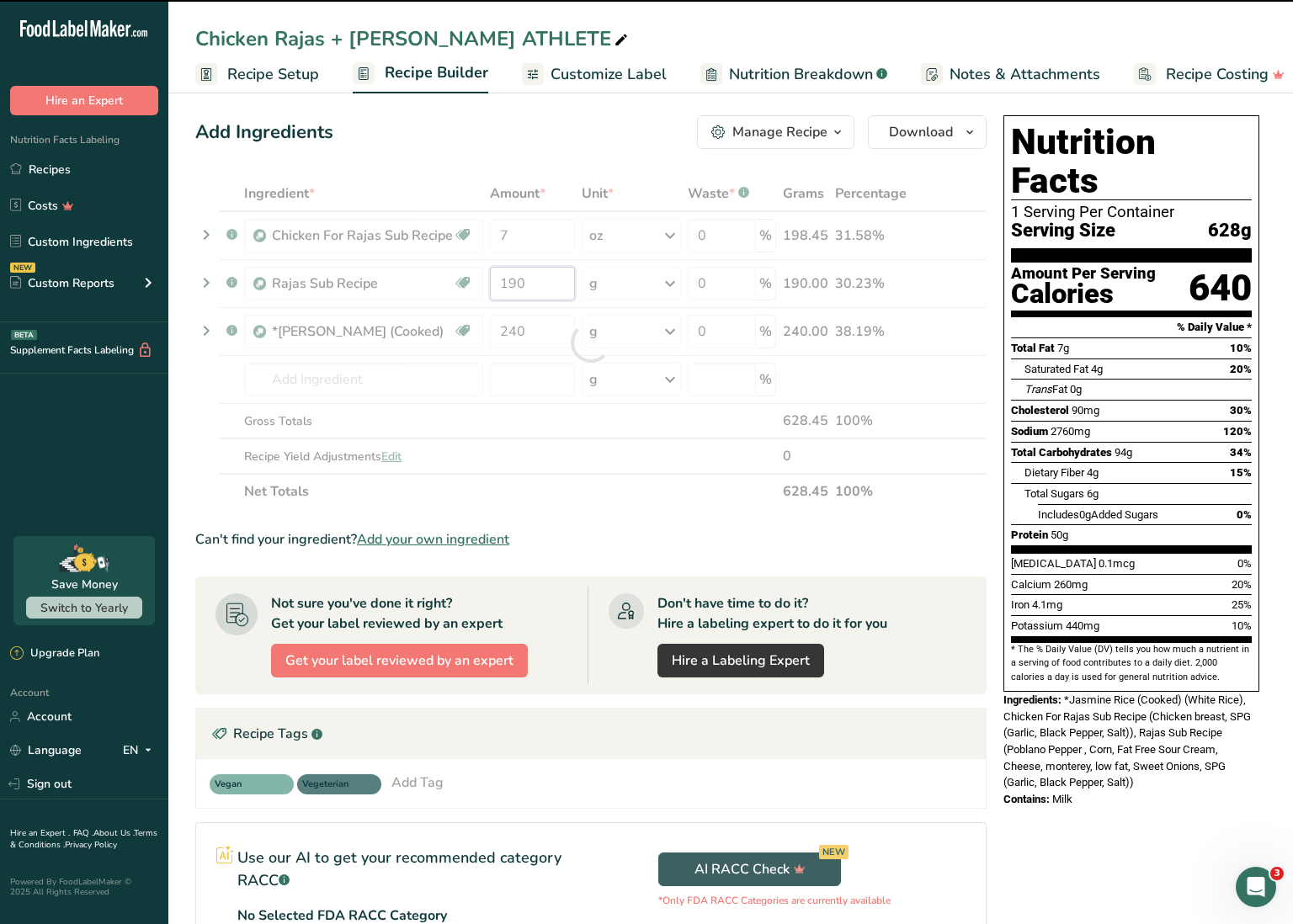
drag, startPoint x: 501, startPoint y: 290, endPoint x: 528, endPoint y: 287, distance: 27.2
click at [528, 287] on div "Ingredient * Amount * Unit * Waste * .a-a{fill:#347362;}.b-a{fill:#fff;} Grams …" at bounding box center [590, 342] width 791 height 333
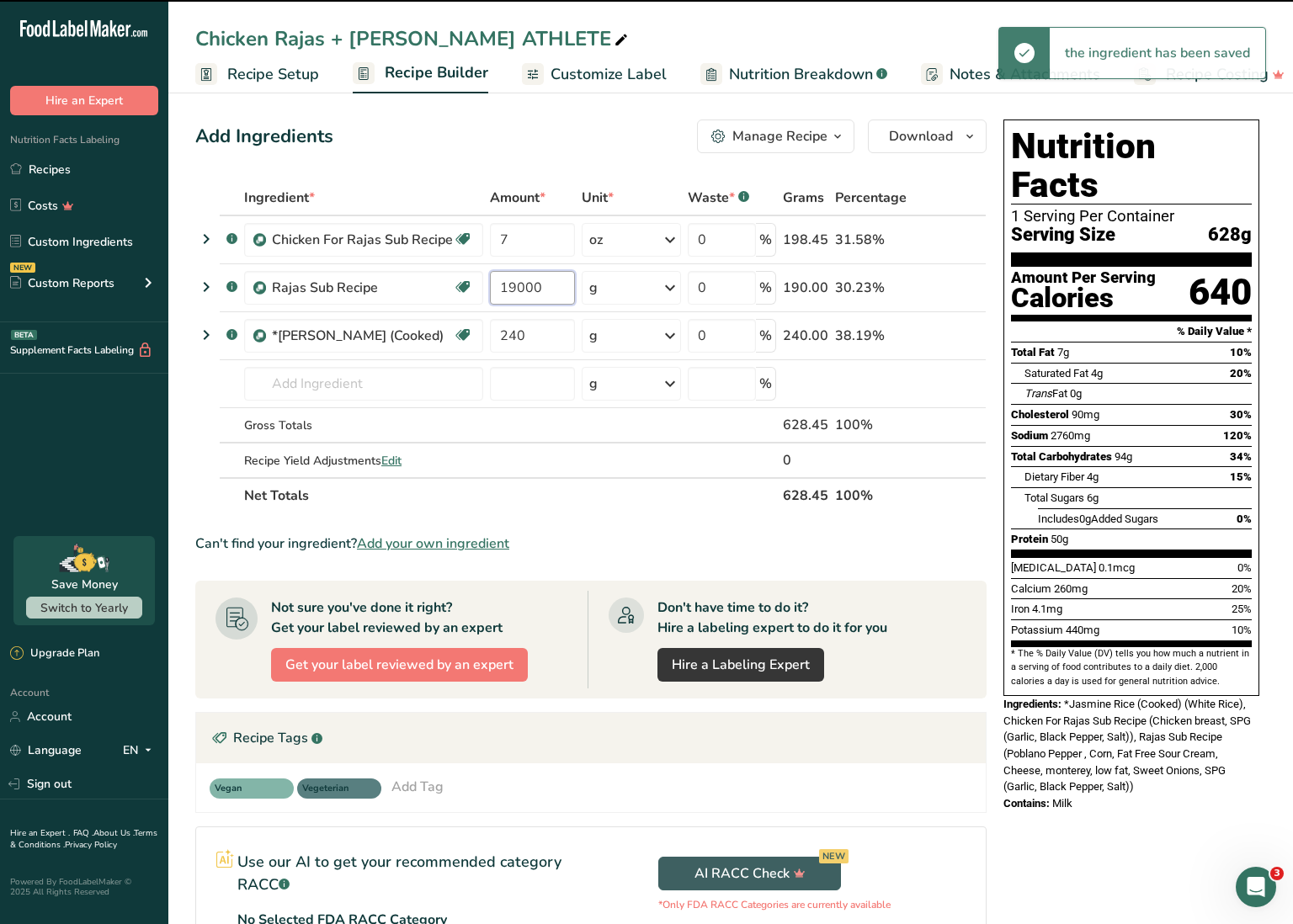
scroll to position [3, 0]
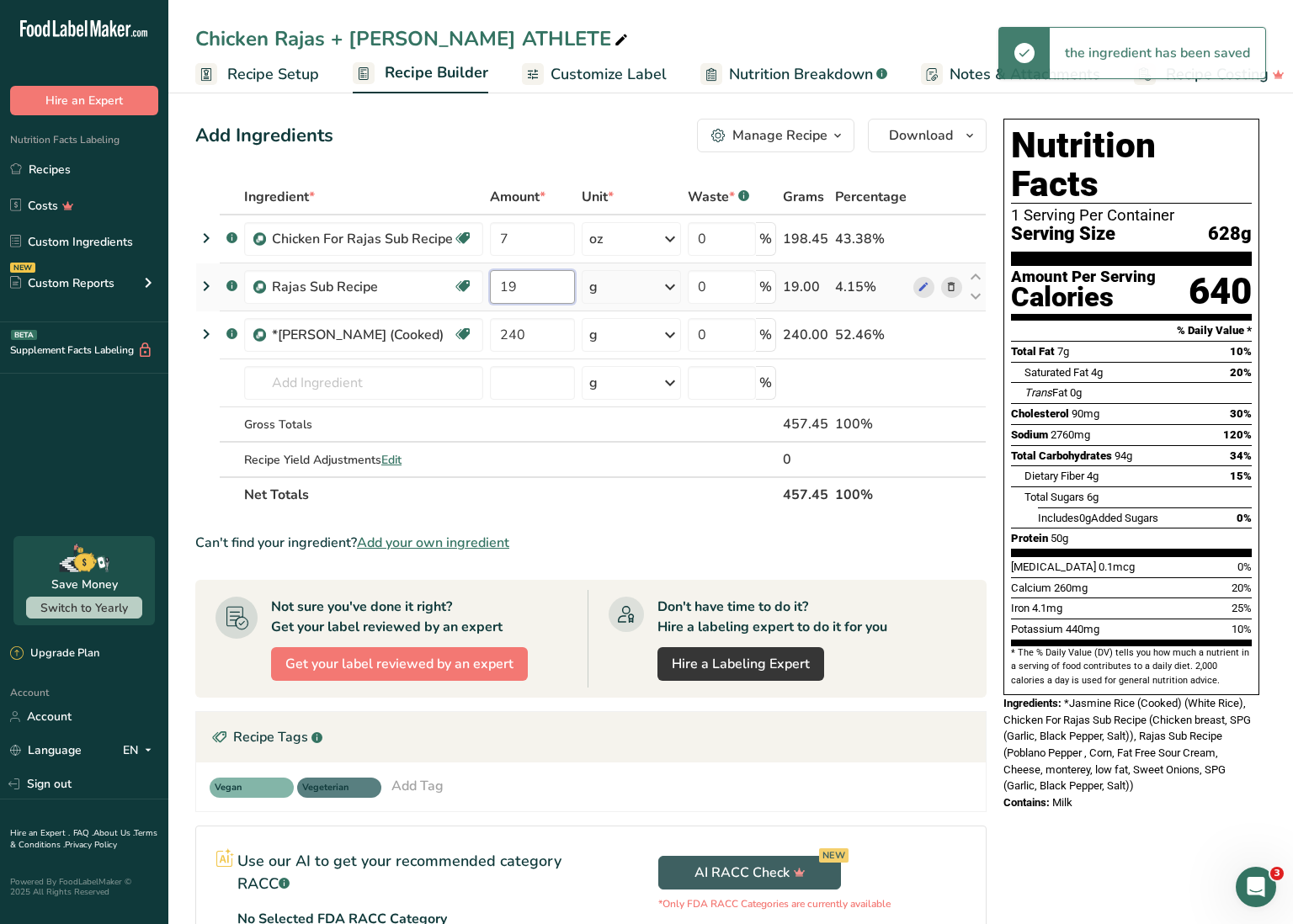
type input "1"
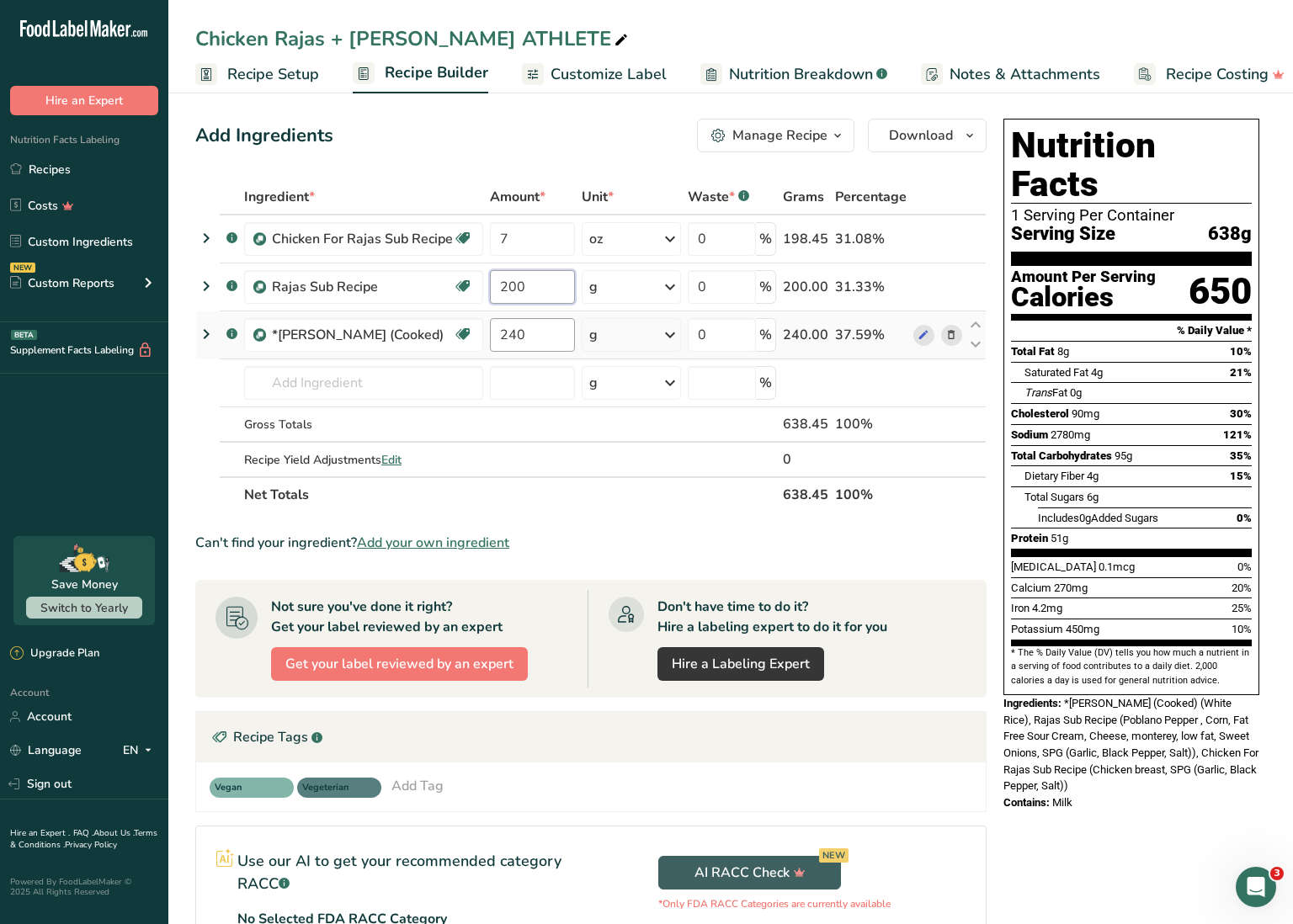
type input "200"
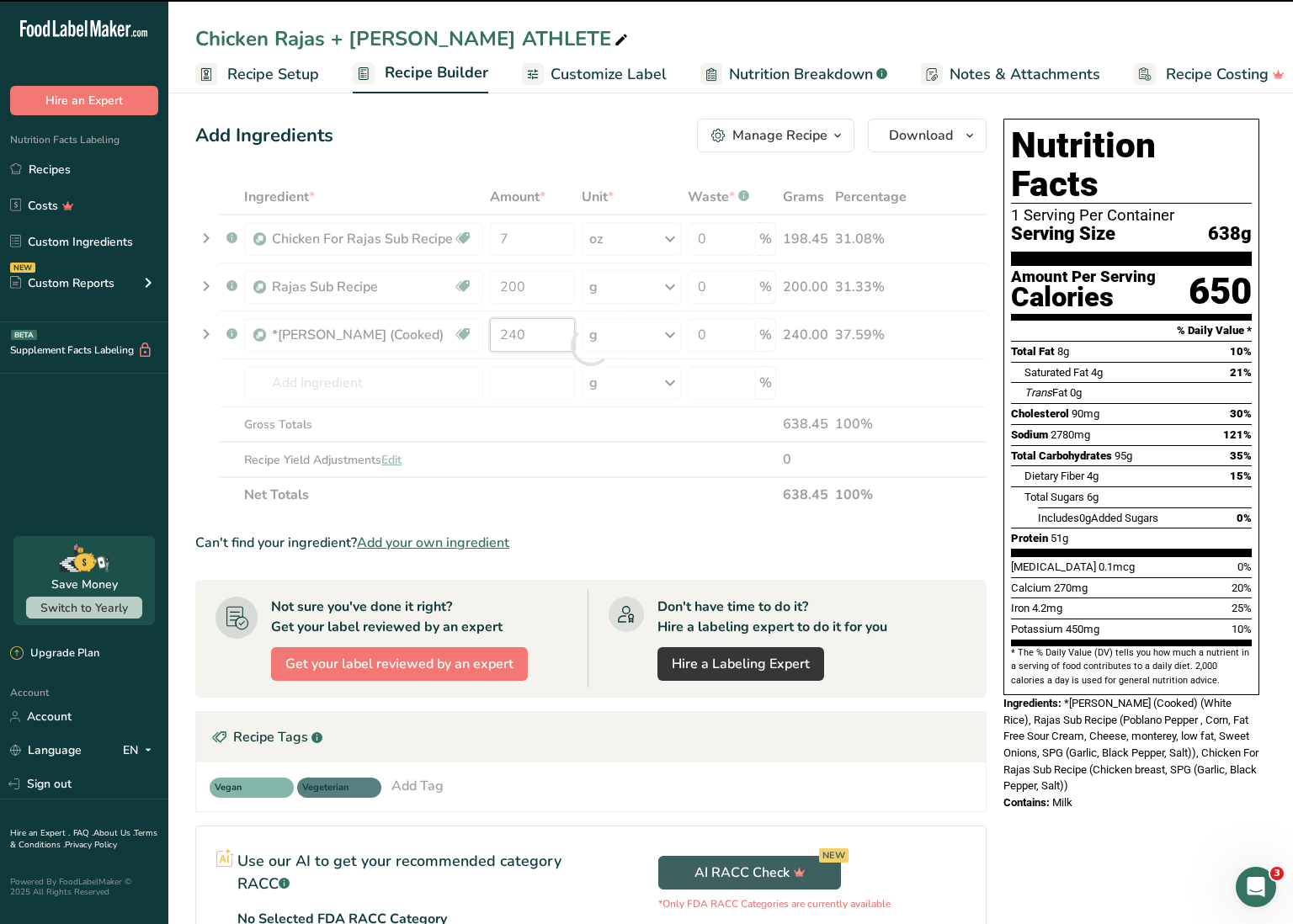
drag, startPoint x: 497, startPoint y: 332, endPoint x: 545, endPoint y: 337, distance: 48.3
click at [545, 337] on div "Ingredient * Amount * Unit * Waste * .a-a{fill:#347362;}.b-a{fill:#fff;} Grams …" at bounding box center [590, 346] width 791 height 333
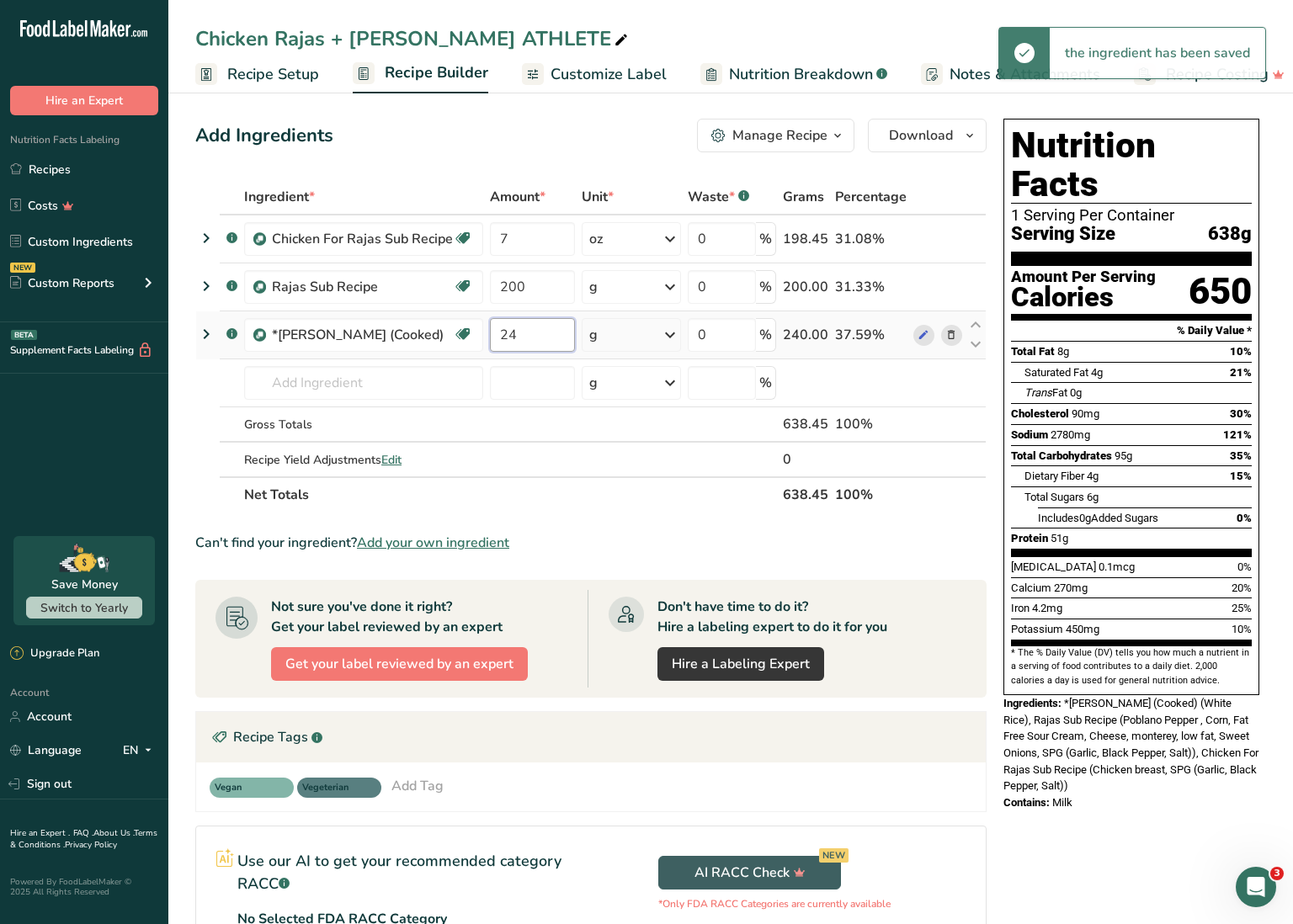
type input "2"
type input "310"
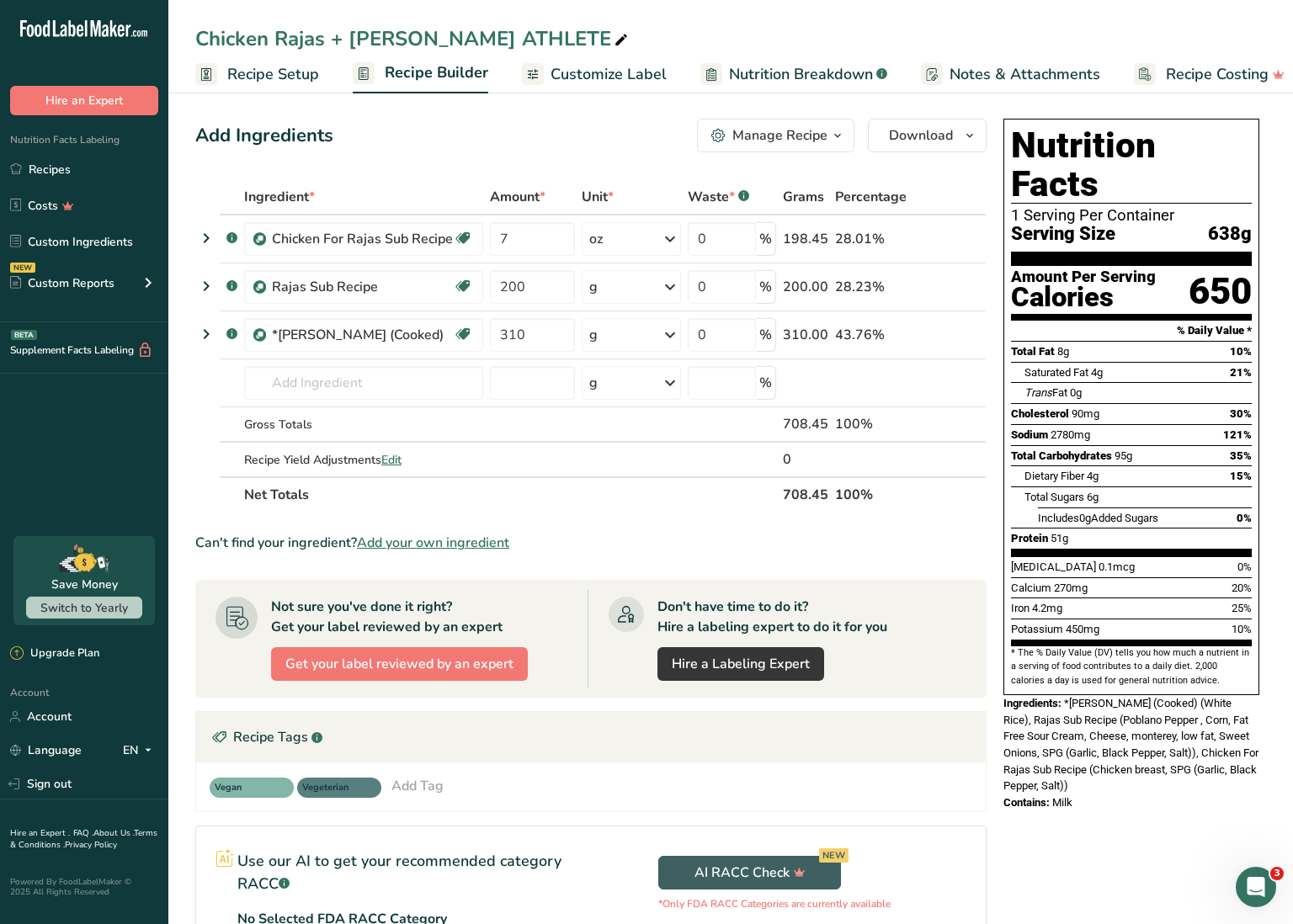
click at [671, 563] on section "Ingredient * Amount * Unit * Waste * .a-a{fill:#347362;}.b-a{fill:#fff;} Grams …" at bounding box center [590, 676] width 791 height 993
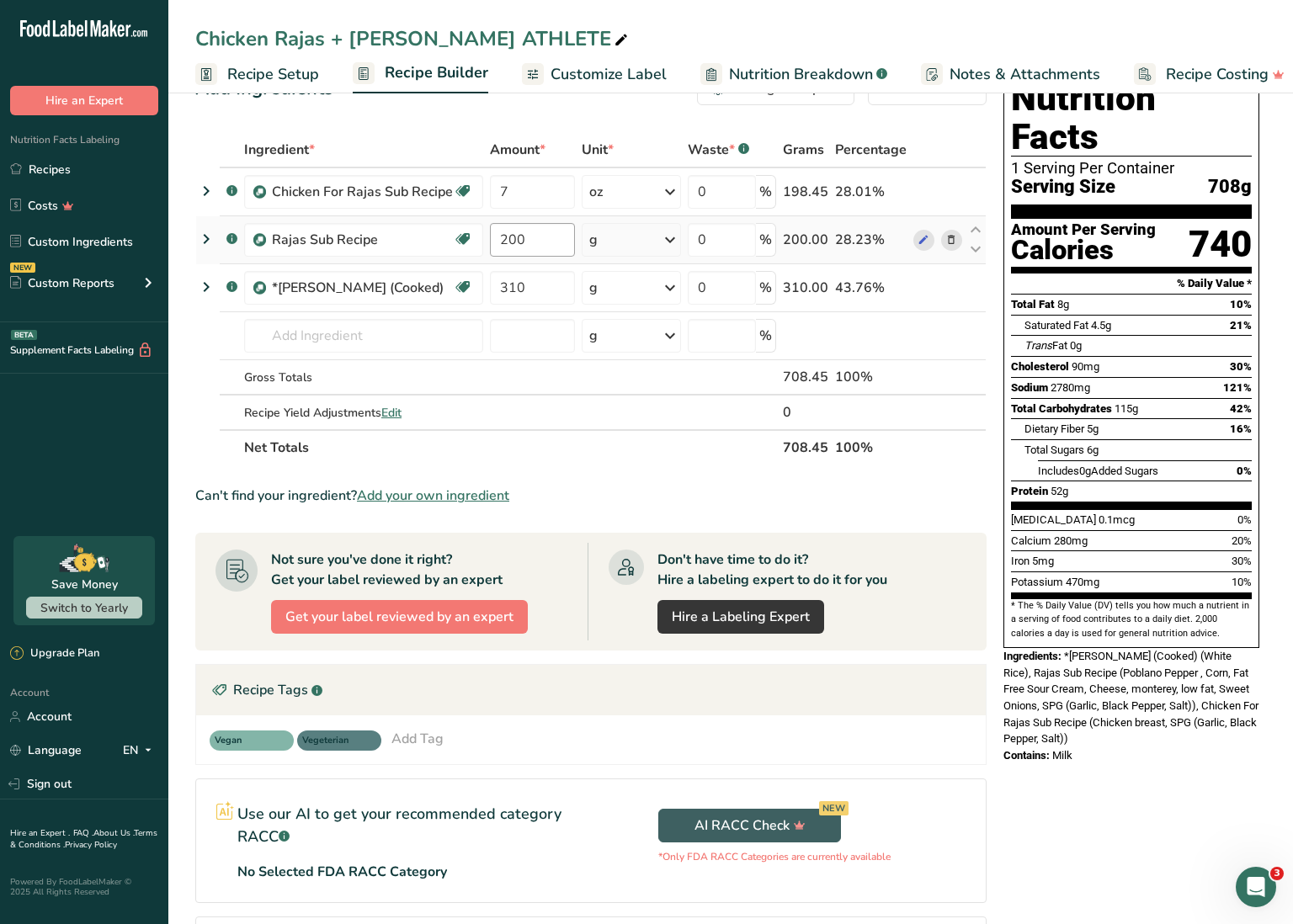
scroll to position [53, 0]
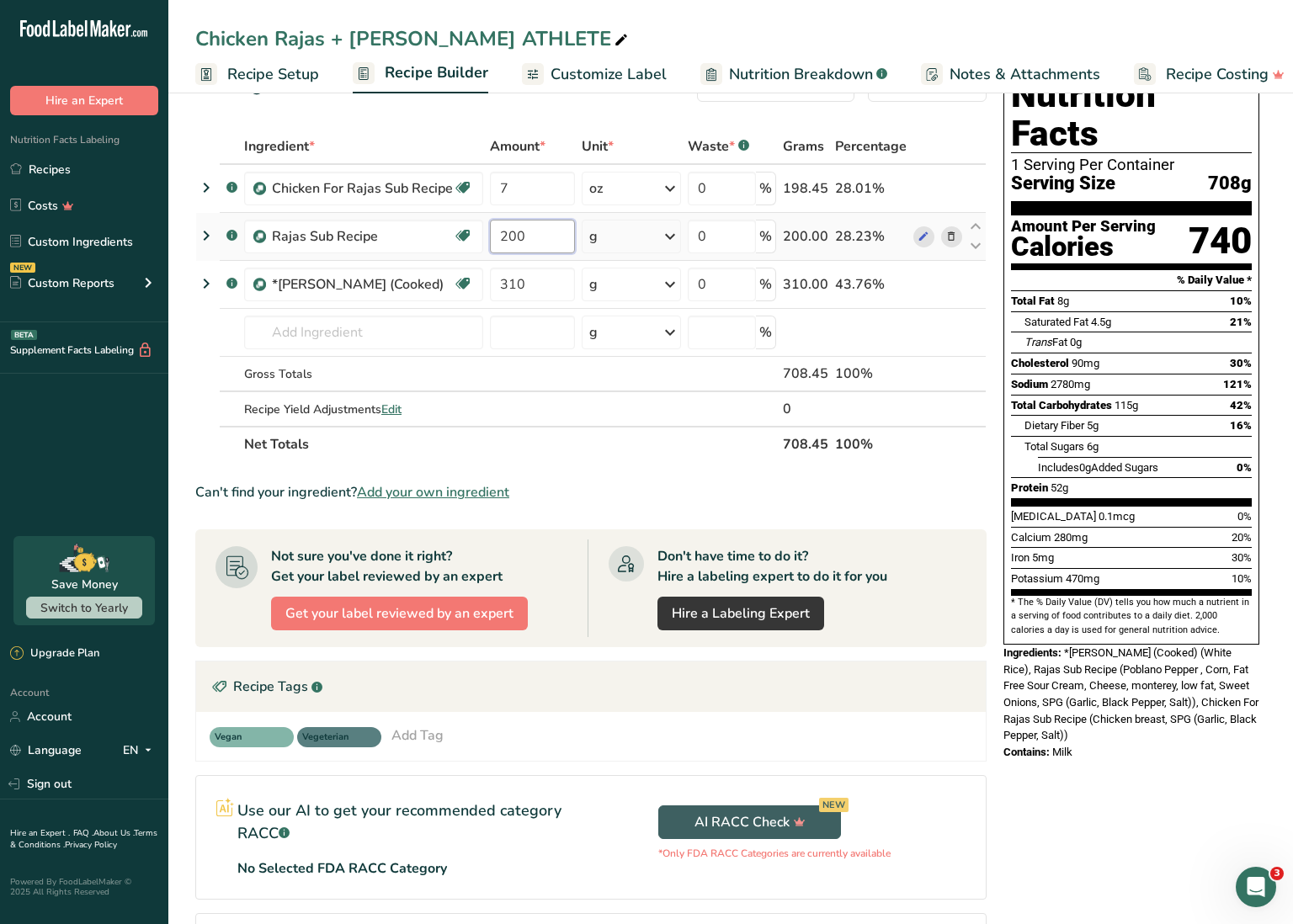
drag, startPoint x: 510, startPoint y: 236, endPoint x: 529, endPoint y: 236, distance: 19.0
click at [529, 236] on input "200" at bounding box center [532, 237] width 85 height 34
click at [591, 449] on div "Ingredient * Amount * Unit * Waste * .a-a{fill:#347362;}.b-a{fill:#fff;} Grams …" at bounding box center [590, 295] width 791 height 333
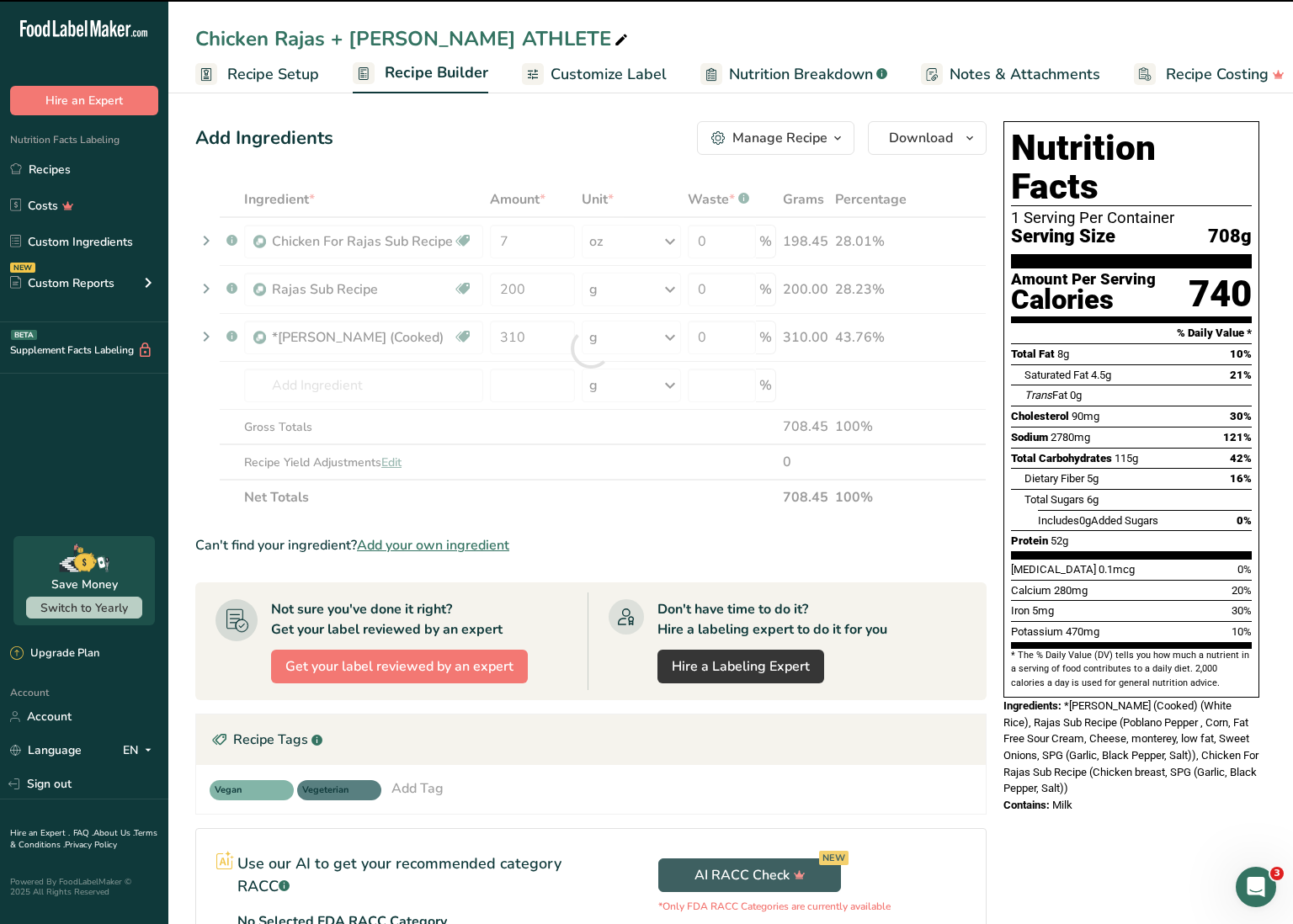
scroll to position [0, 0]
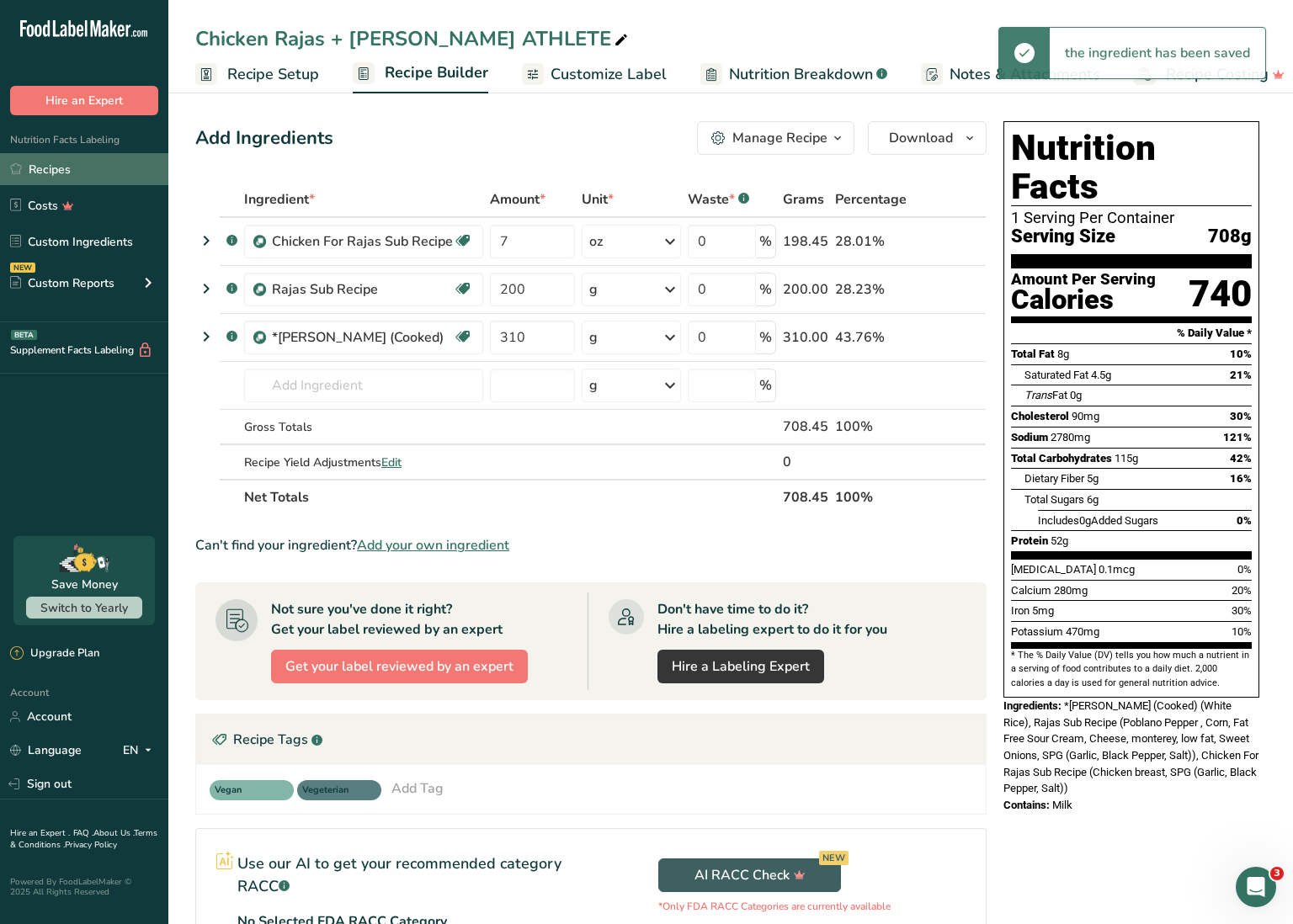
click at [88, 171] on link "Recipes" at bounding box center [84, 170] width 169 height 32
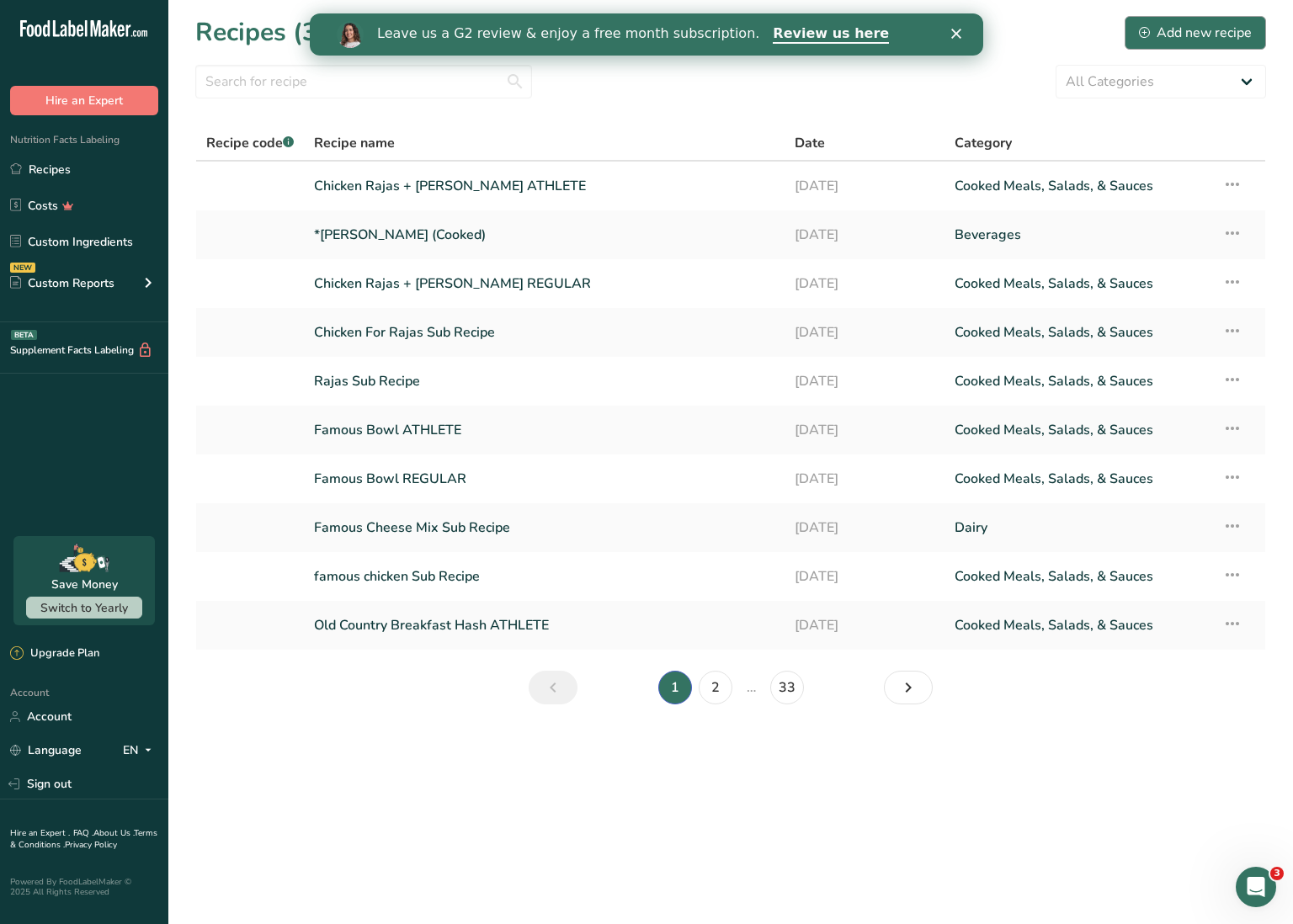
click at [1200, 30] on div "Add new recipe" at bounding box center [1195, 33] width 113 height 20
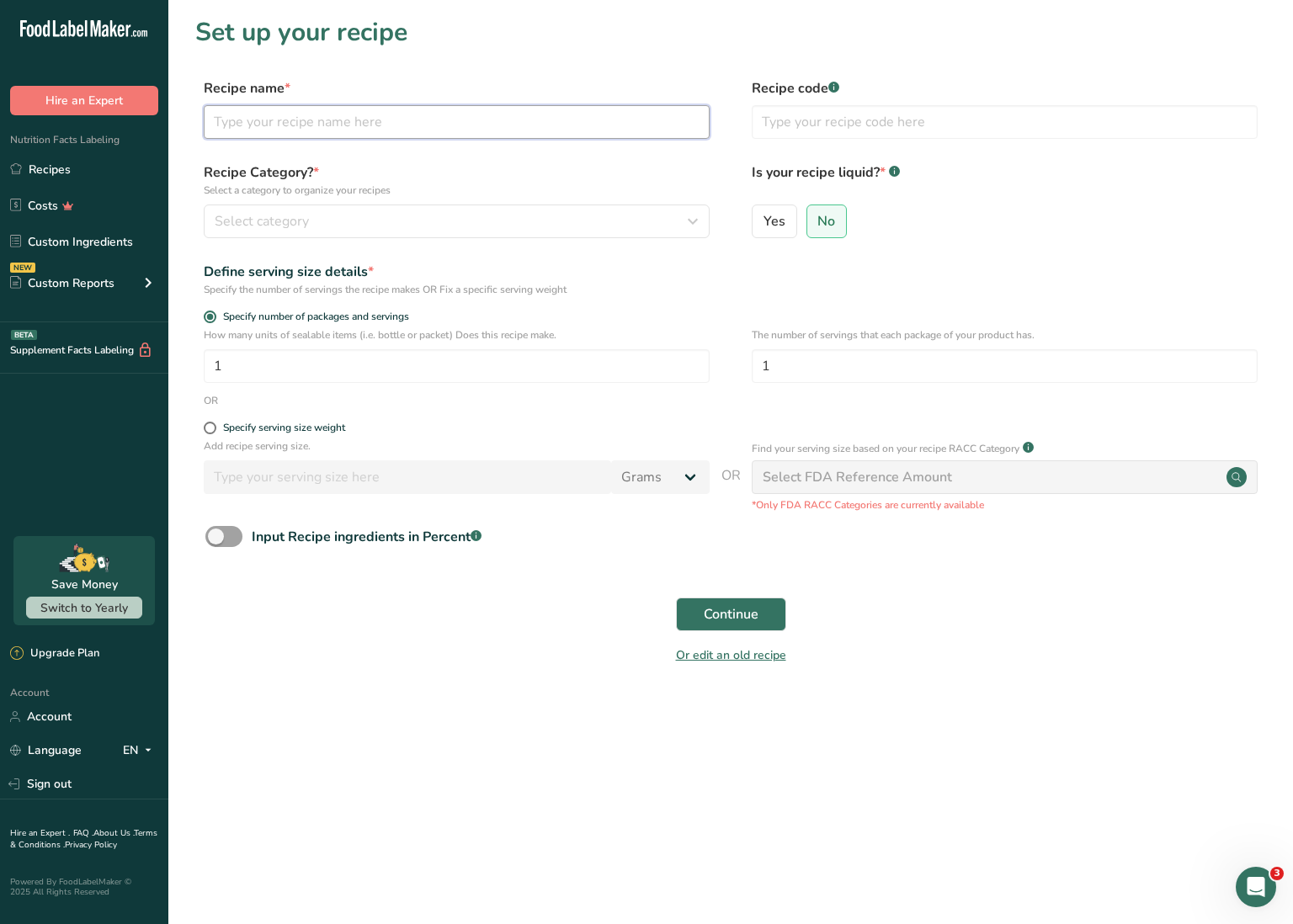
click at [434, 125] on input "text" at bounding box center [456, 122] width 506 height 34
type input "Huli Beef Sub Recipe"
click at [409, 226] on div "Select category" at bounding box center [451, 221] width 474 height 20
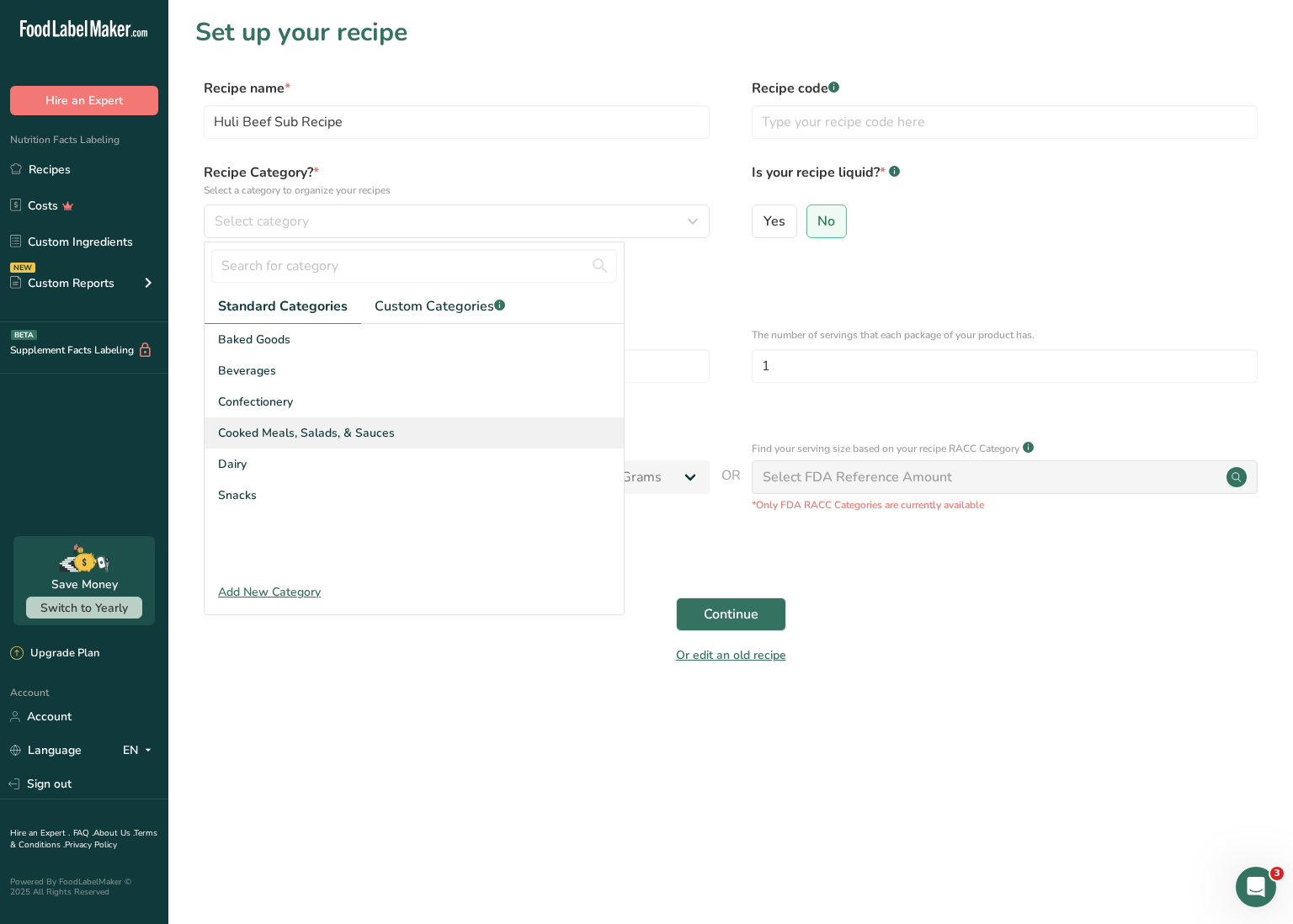
click at [395, 425] on div "Cooked Meals, Salads, & Sauces" at bounding box center [414, 433] width 420 height 31
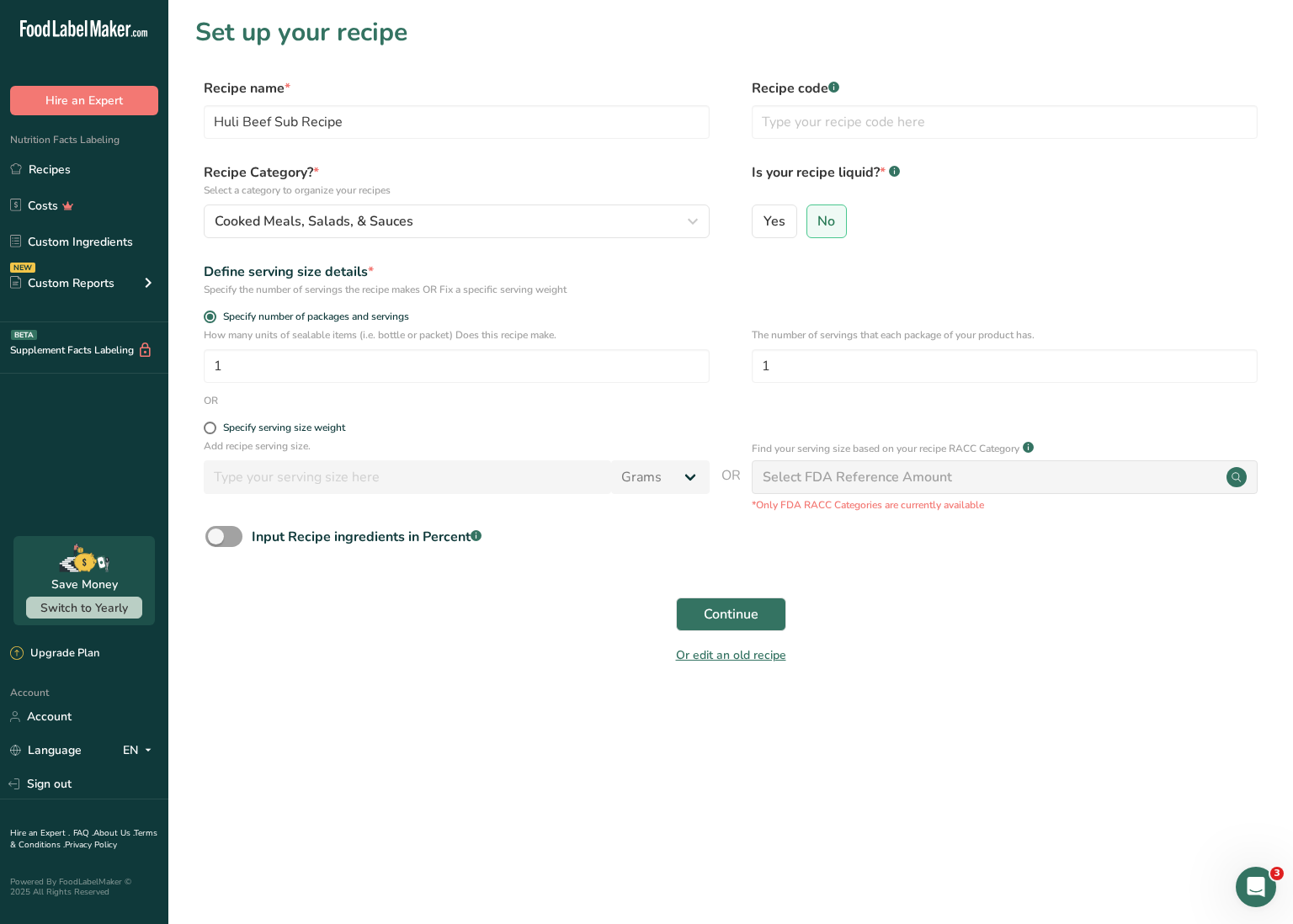
click at [733, 613] on span "Continue" at bounding box center [731, 615] width 55 height 20
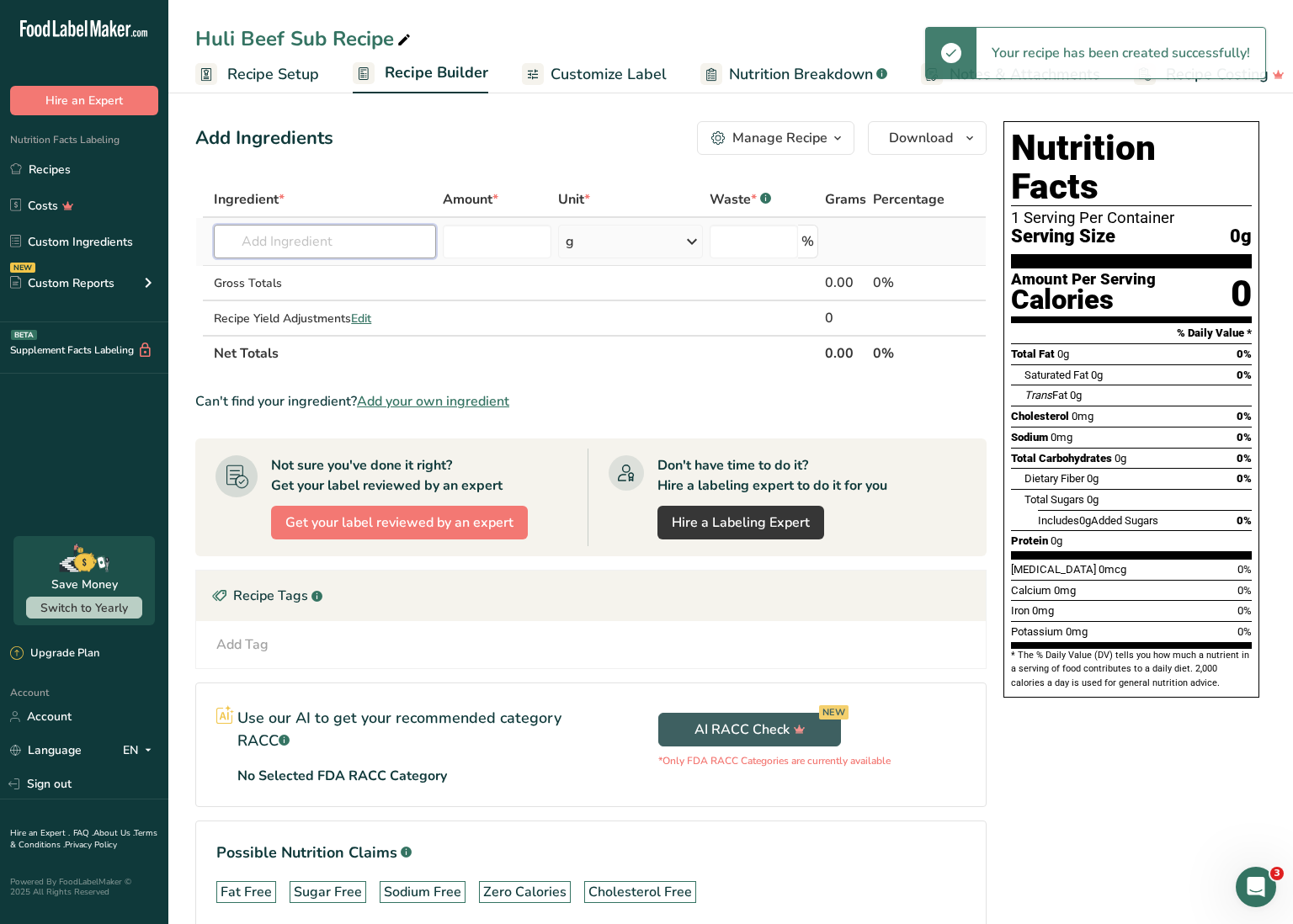
click at [366, 239] on input "text" at bounding box center [325, 242] width 222 height 34
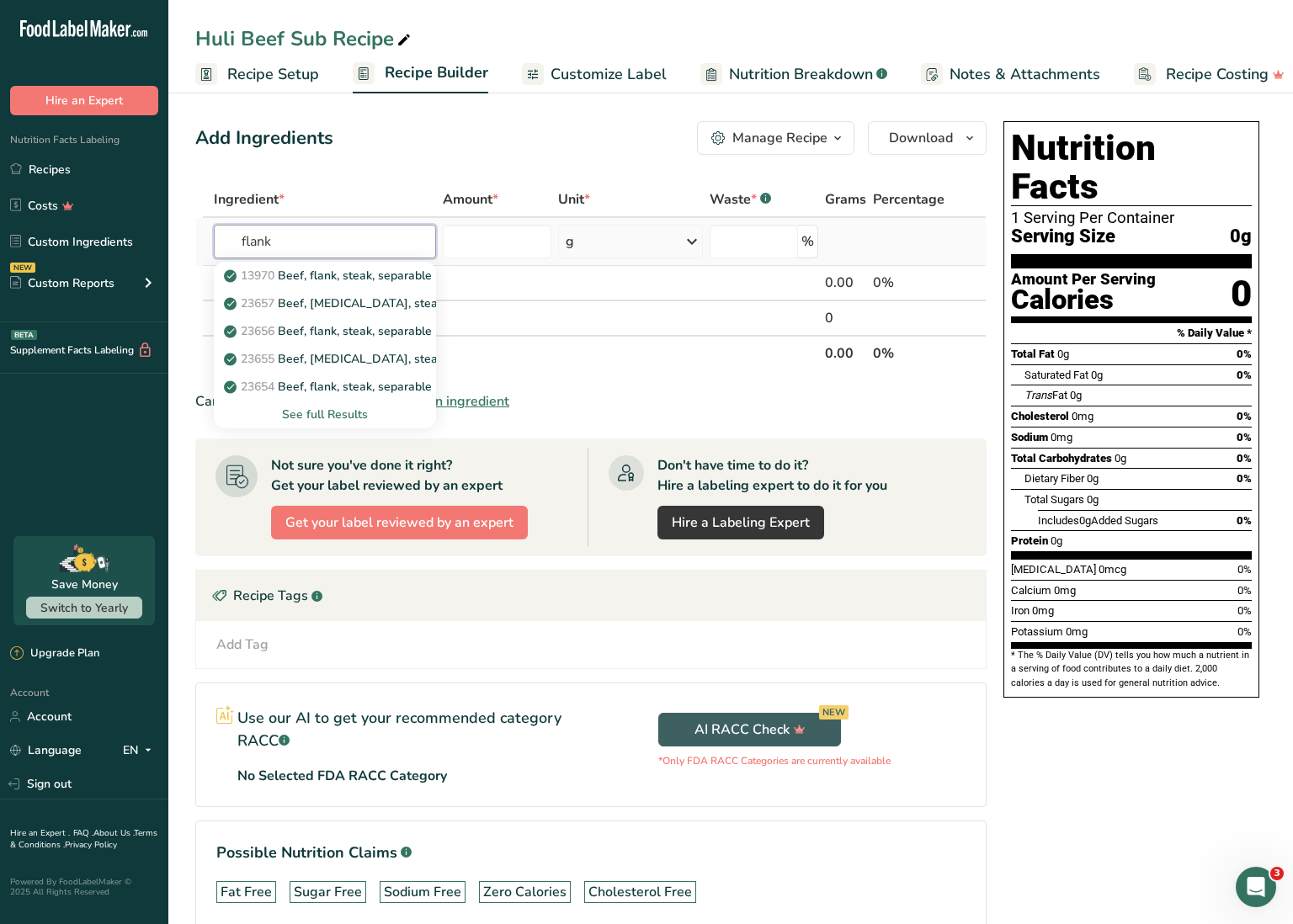
type input "flank"
click at [342, 419] on div "See full Results" at bounding box center [325, 415] width 195 height 18
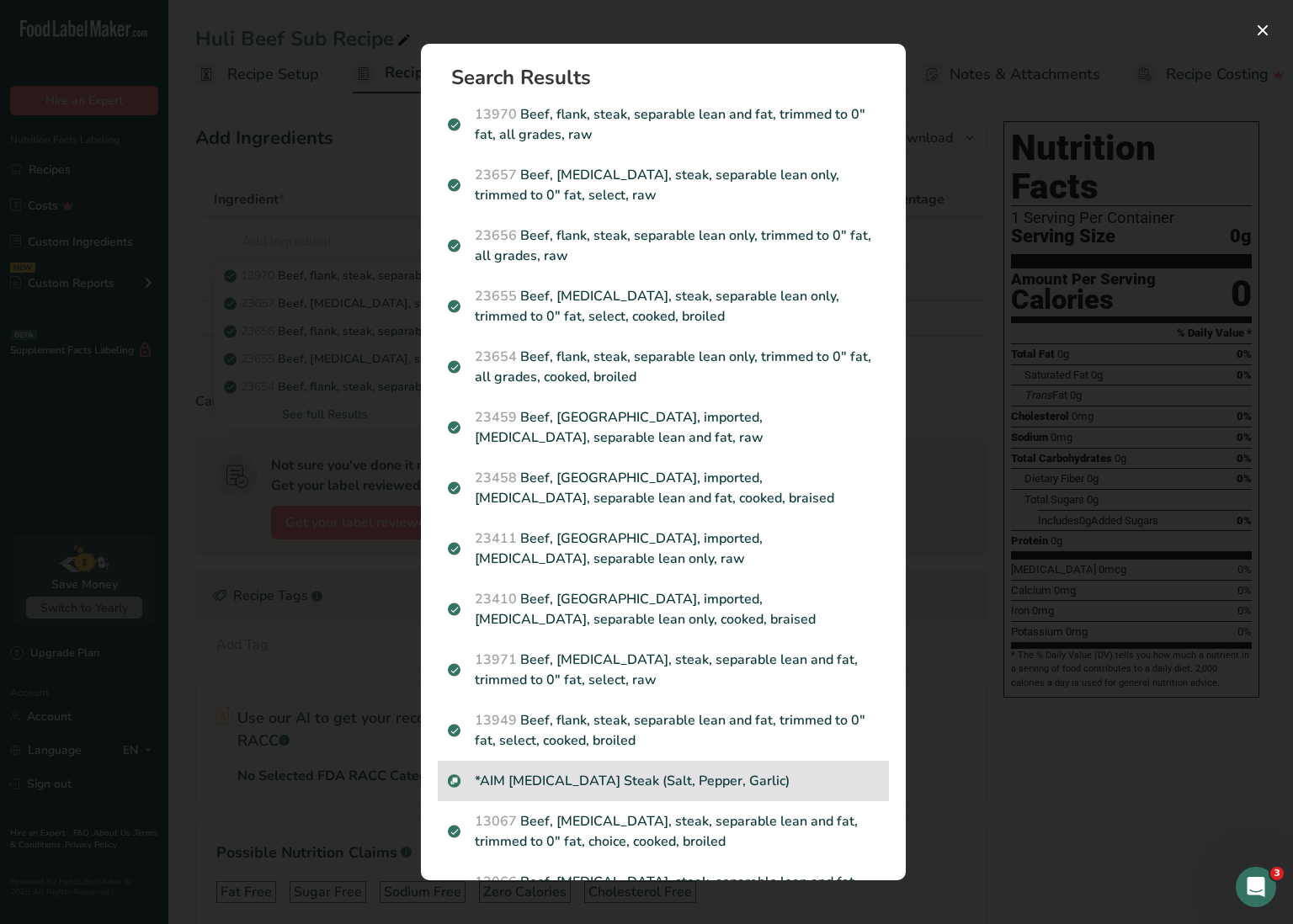
click at [589, 777] on p "*AIM [MEDICAL_DATA] Steak (Salt, Pepper, Garlic)" at bounding box center [663, 782] width 431 height 20
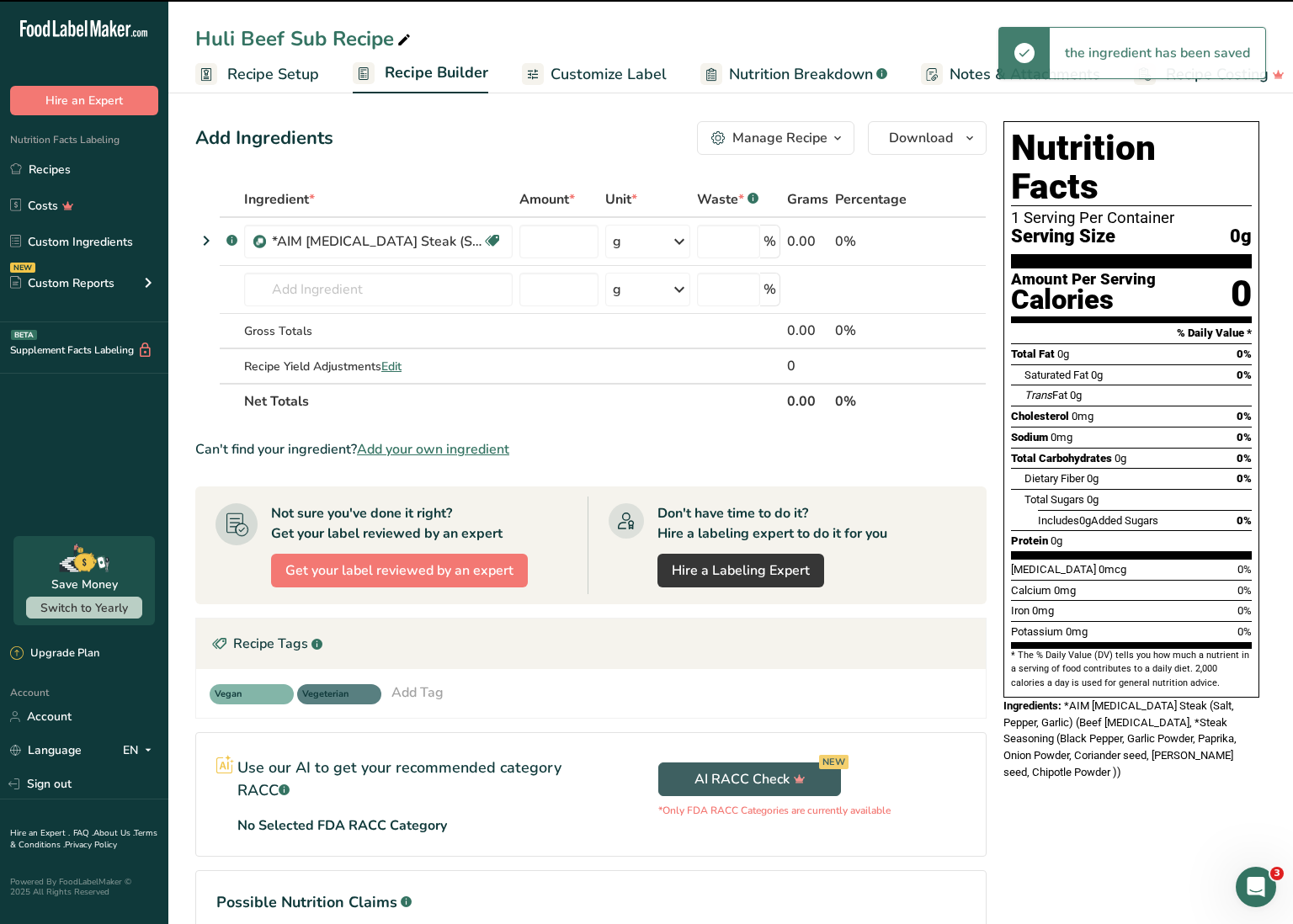
type input "0"
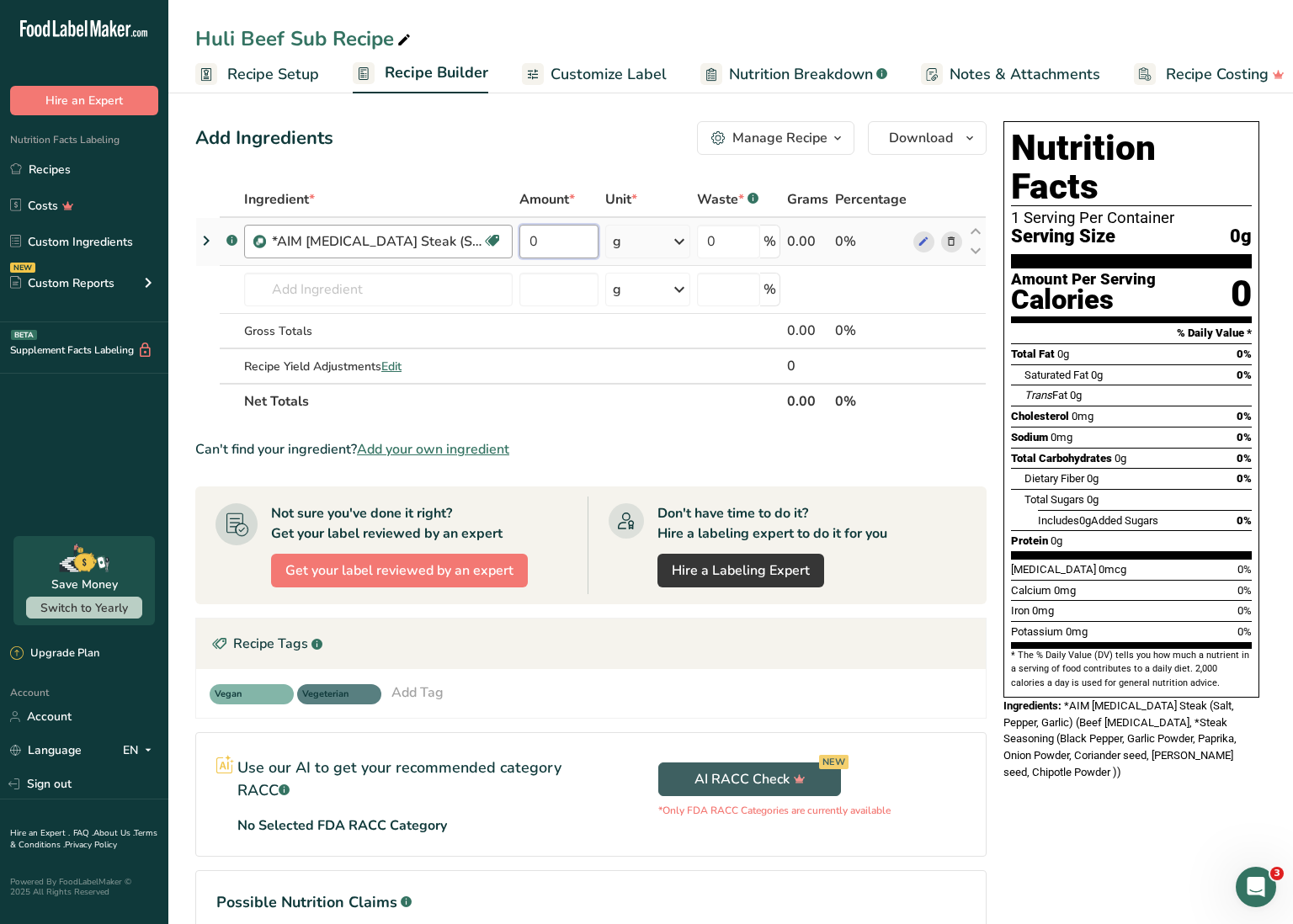
drag, startPoint x: 549, startPoint y: 242, endPoint x: 504, endPoint y: 237, distance: 45.3
click at [504, 237] on tr ".a-a{fill:#347362;}.b-a{fill:#fff;} *AIM [MEDICAL_DATA] Steak (Salt, Pepper, Ga…" at bounding box center [590, 242] width 789 height 48
type input "5"
click at [655, 236] on div "Ingredient * Amount * Unit * Waste * .a-a{fill:#347362;}.b-a{fill:#fff;} Grams …" at bounding box center [590, 300] width 791 height 237
click at [655, 239] on div "g" at bounding box center [648, 242] width 85 height 34
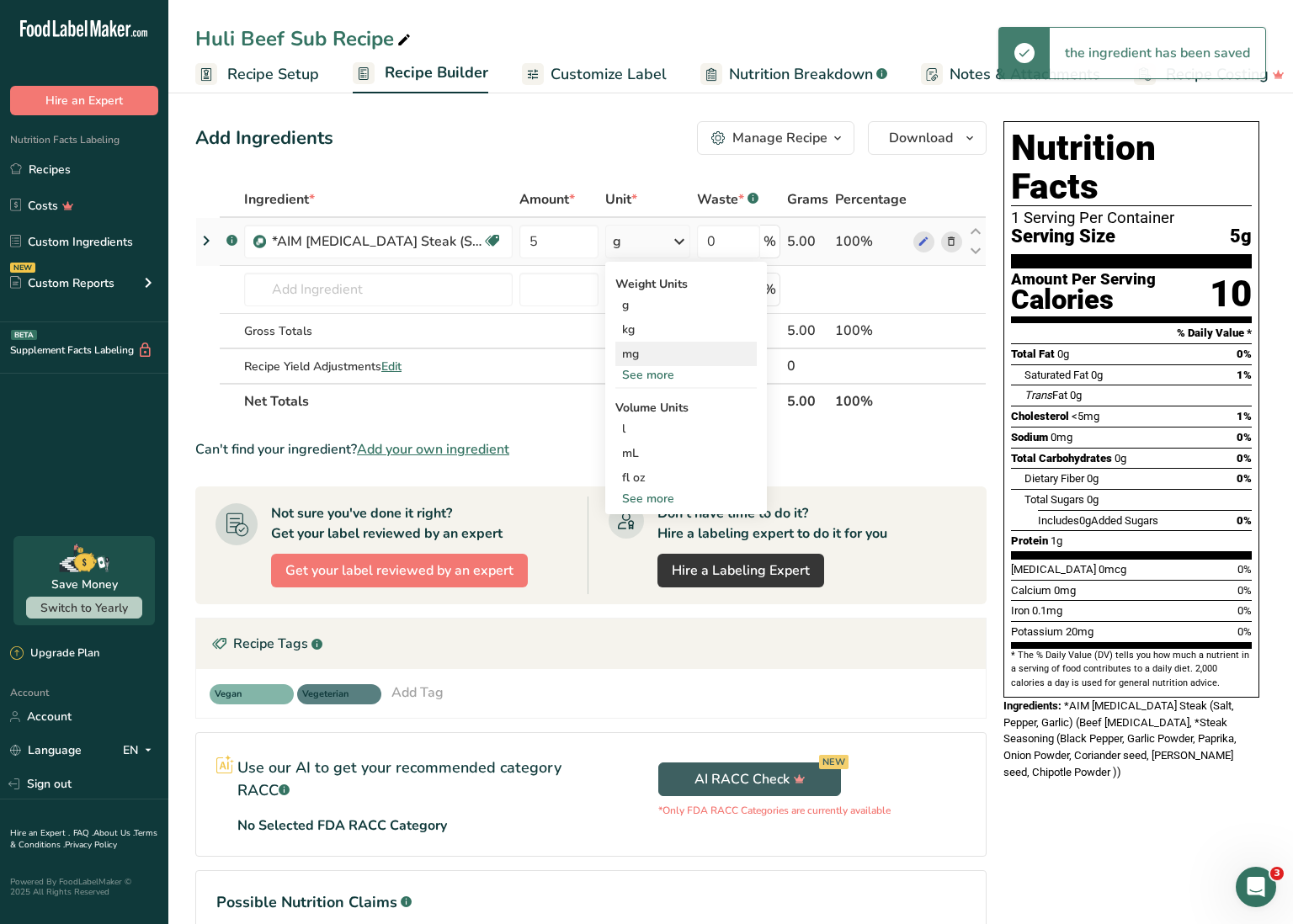
click at [660, 365] on div "mg" at bounding box center [686, 353] width 142 height 25
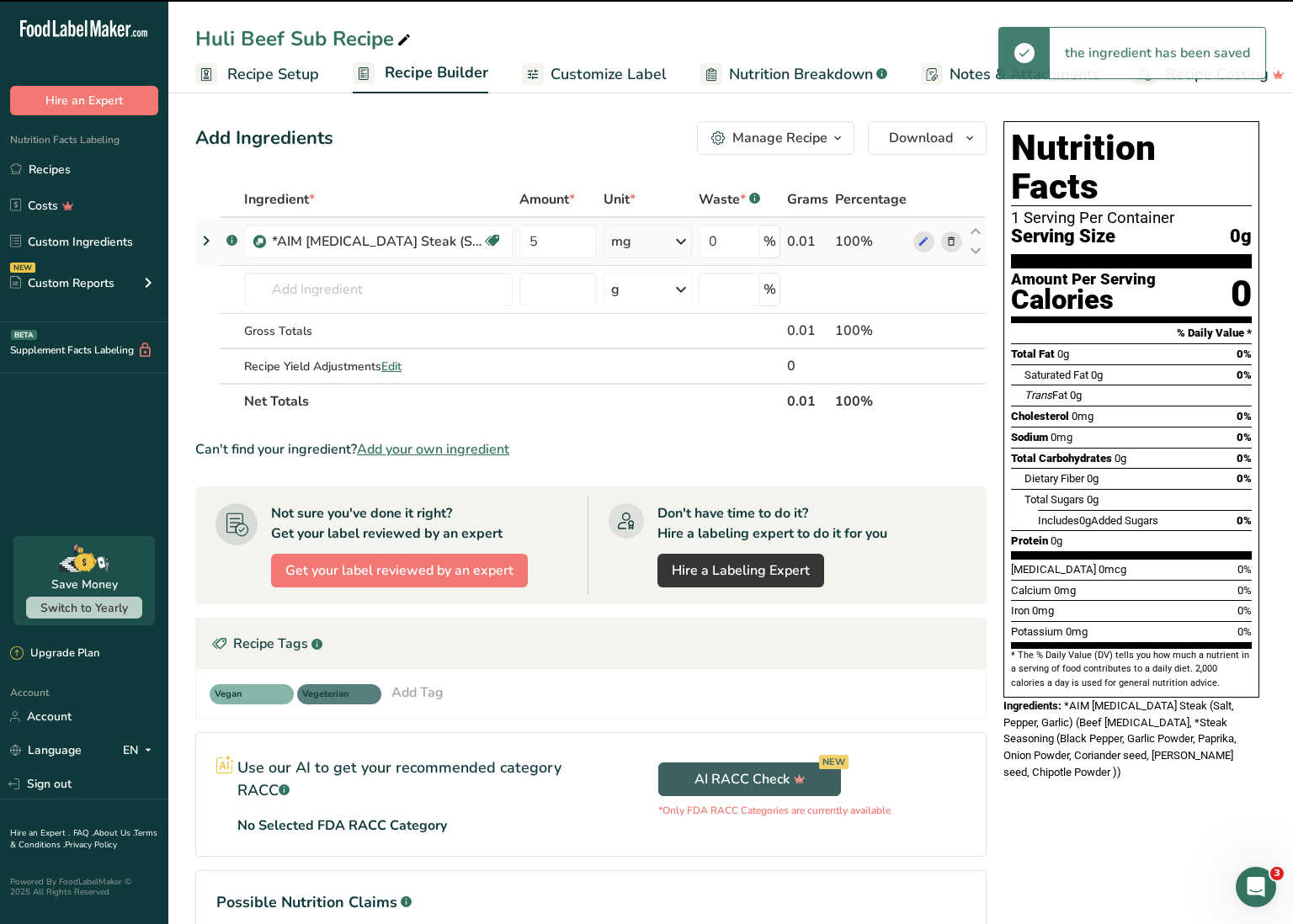
click at [649, 253] on div "mg" at bounding box center [648, 242] width 88 height 34
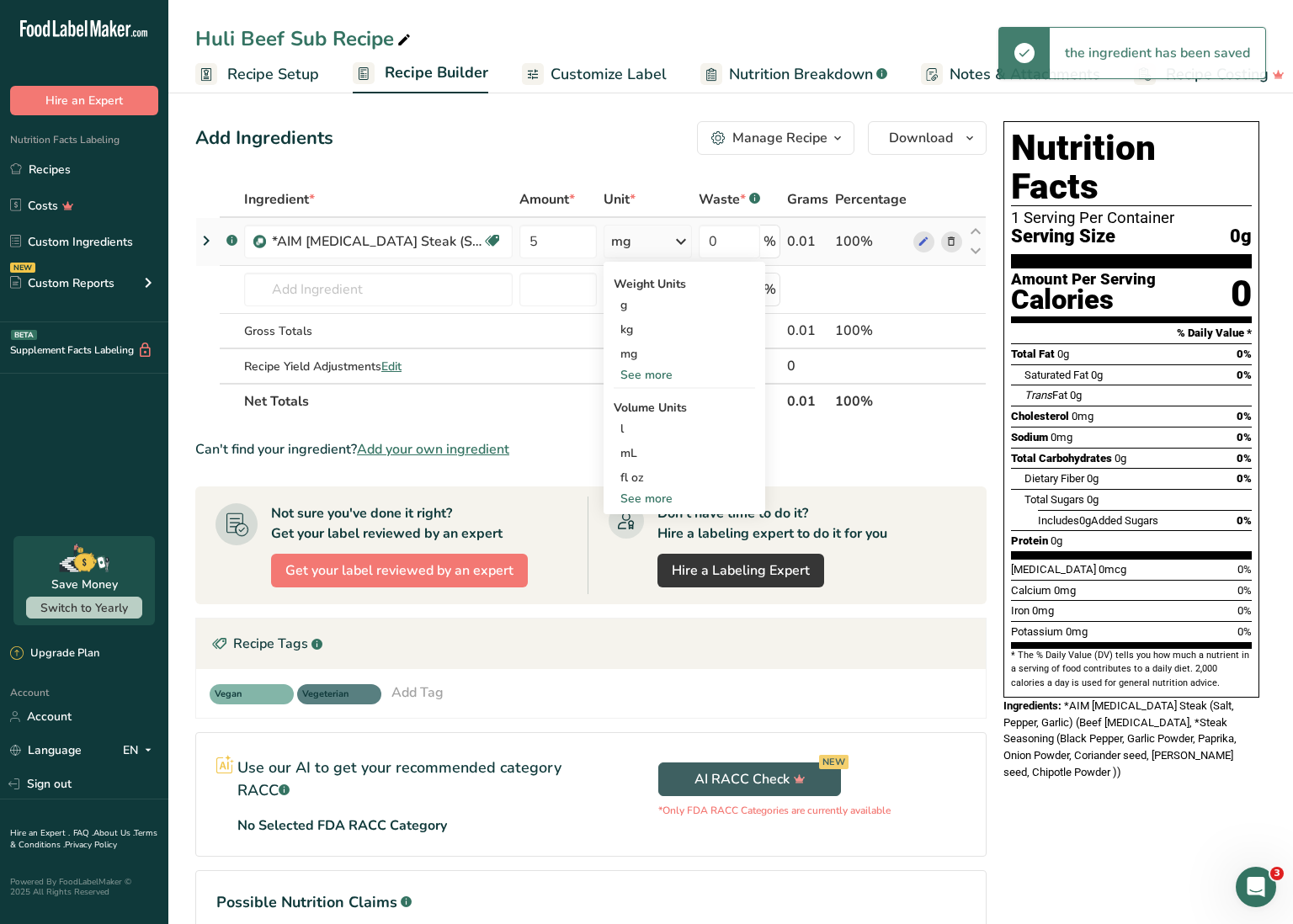
click at [649, 244] on div "mg" at bounding box center [648, 242] width 88 height 34
click at [639, 250] on div "mg" at bounding box center [648, 242] width 88 height 34
click at [651, 368] on div "See more" at bounding box center [684, 375] width 142 height 18
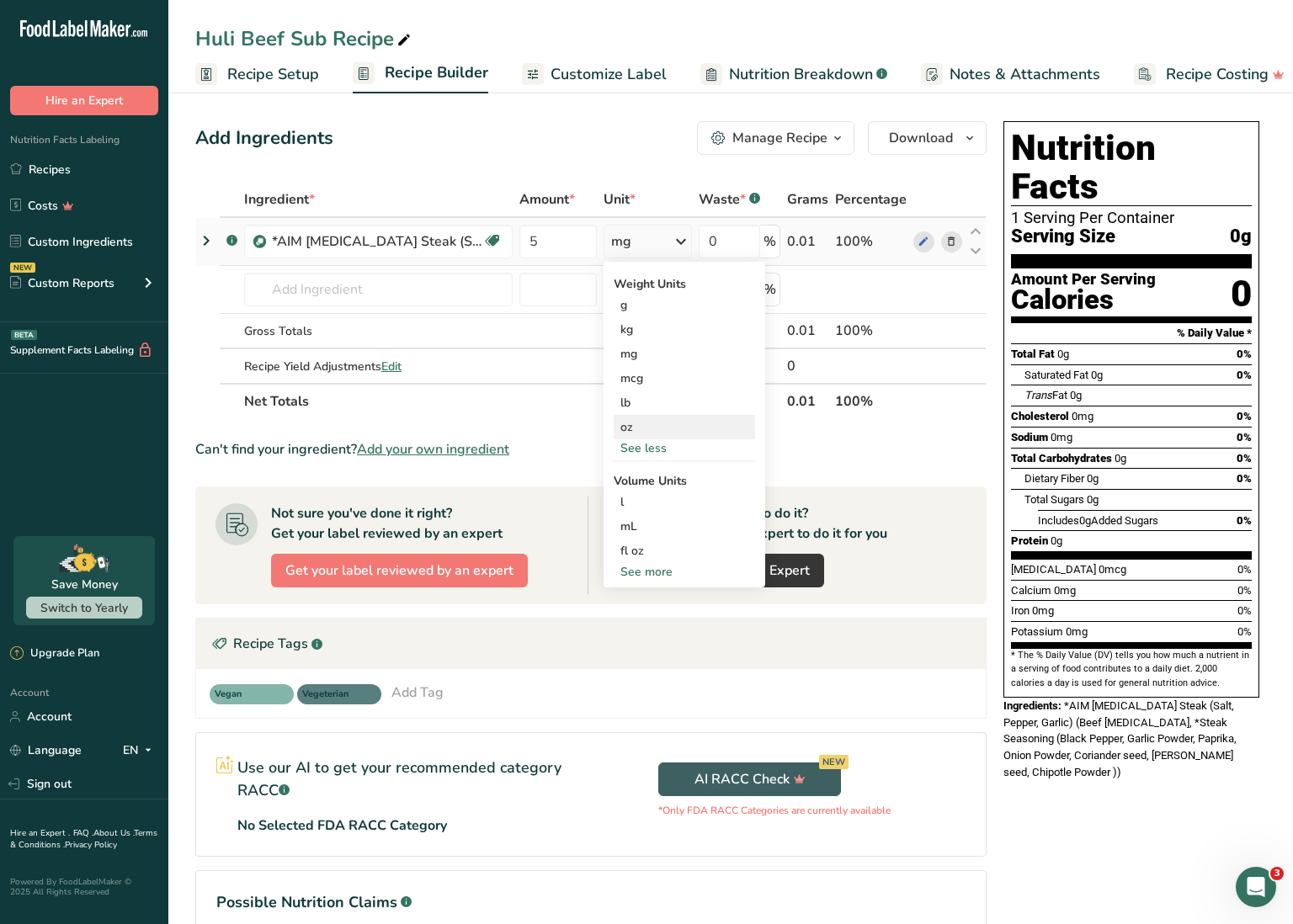
click at [655, 424] on div "oz" at bounding box center [684, 427] width 142 height 25
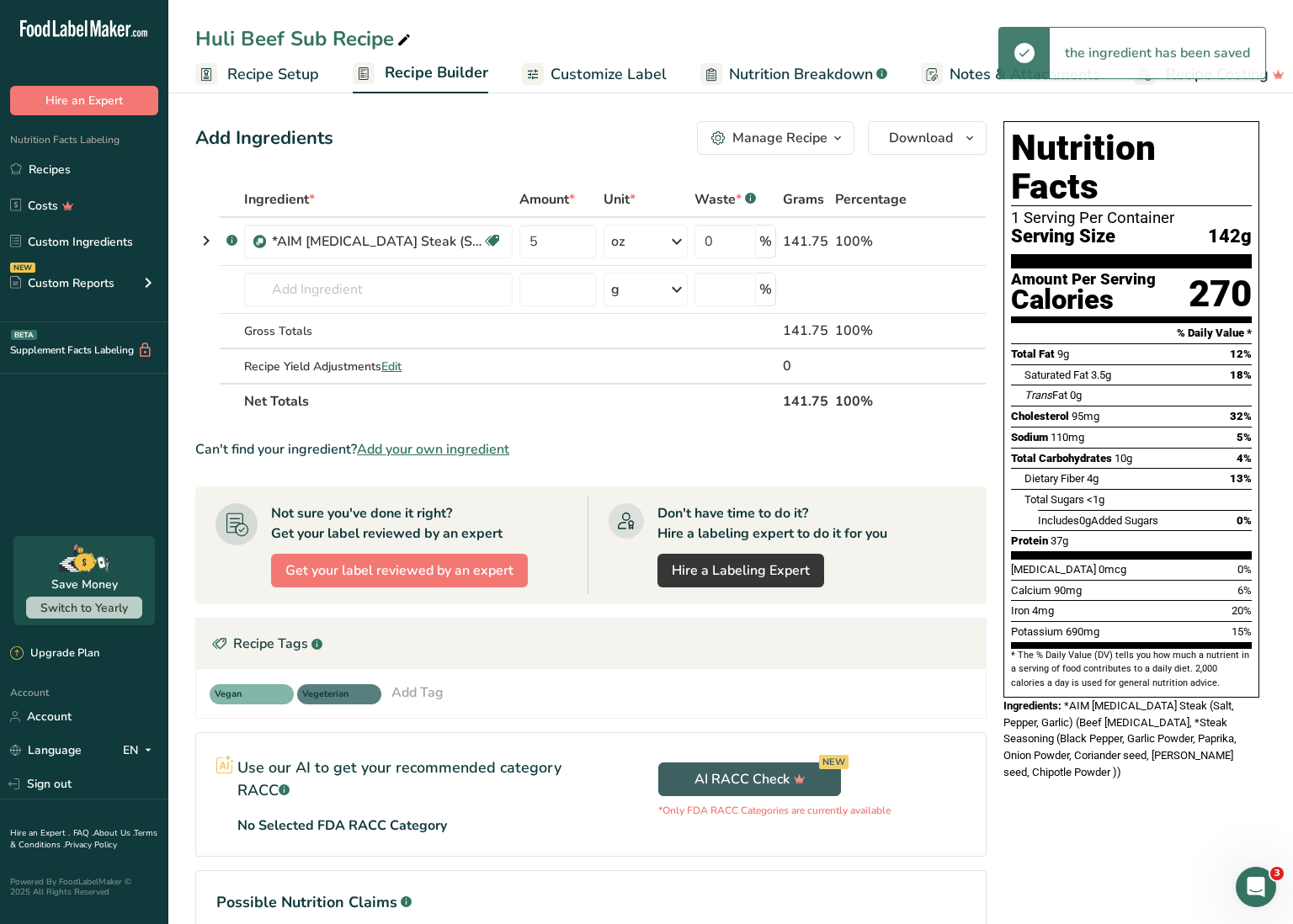
click at [453, 152] on div "Add Ingredients Manage Recipe Delete Recipe Duplicate Recipe Scale Recipe Save …" at bounding box center [590, 138] width 791 height 34
click at [140, 168] on link "Recipes" at bounding box center [84, 170] width 169 height 32
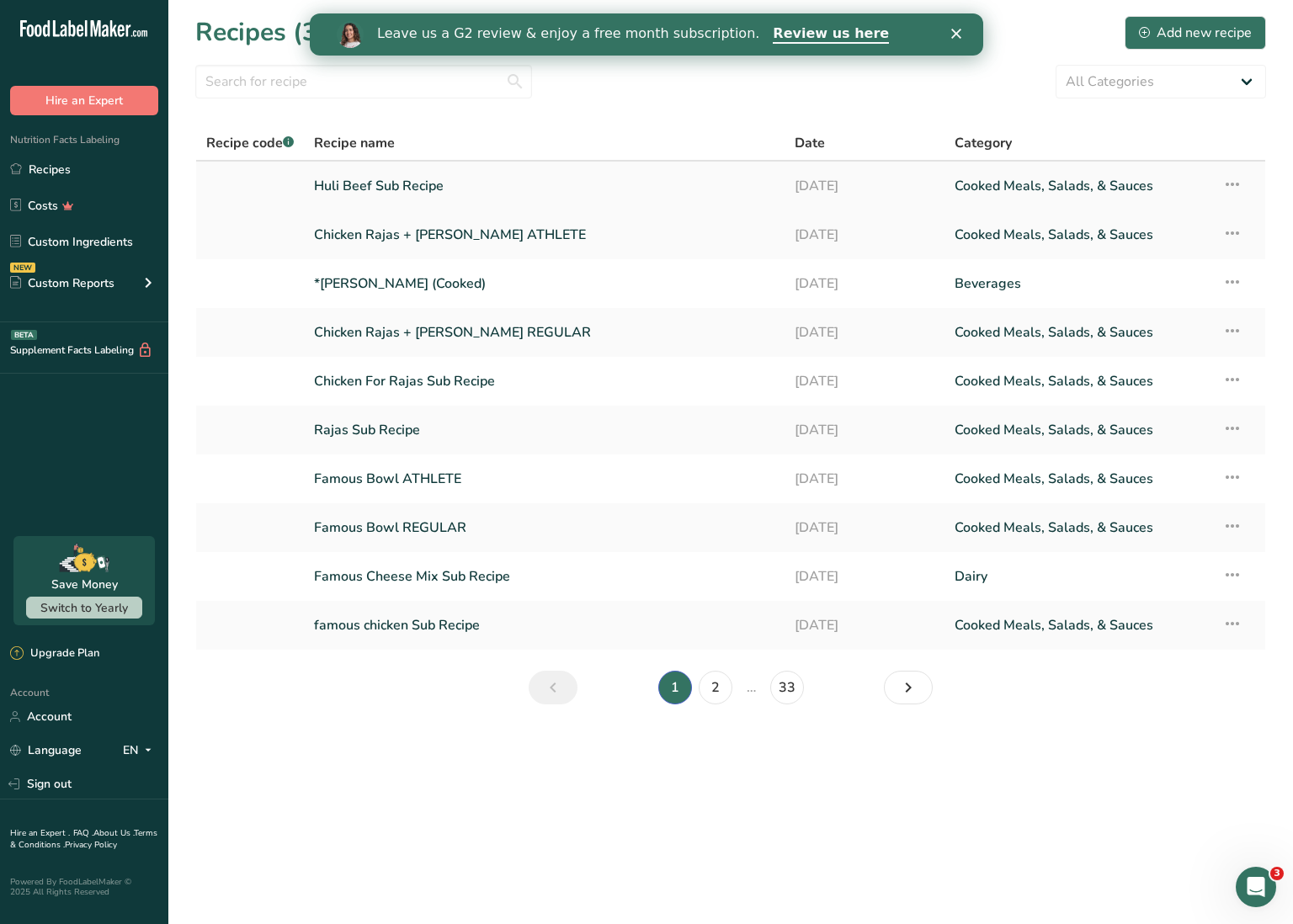
click at [1241, 183] on icon at bounding box center [1233, 185] width 20 height 31
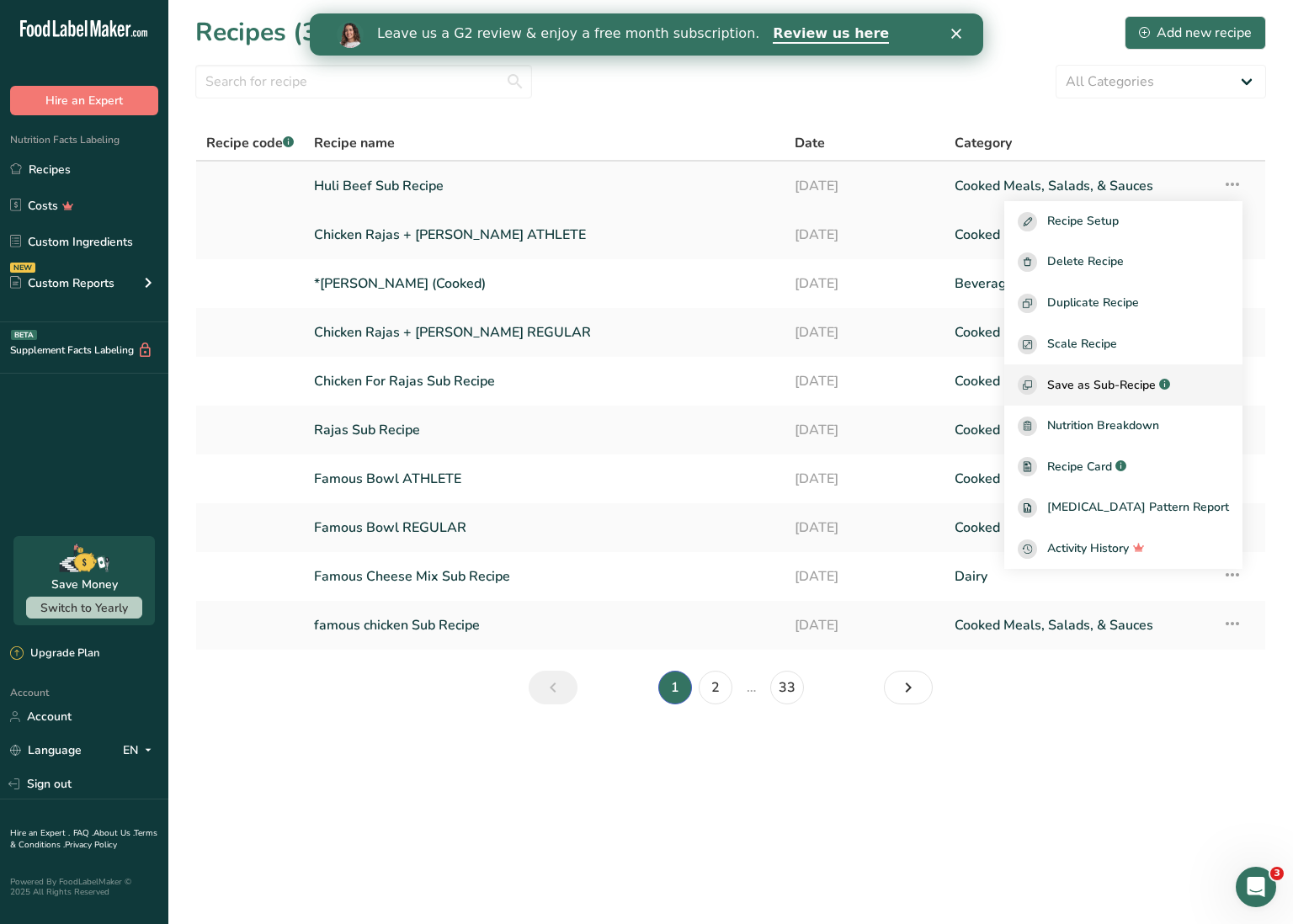
click at [1156, 385] on span "Save as Sub-Recipe" at bounding box center [1101, 385] width 109 height 18
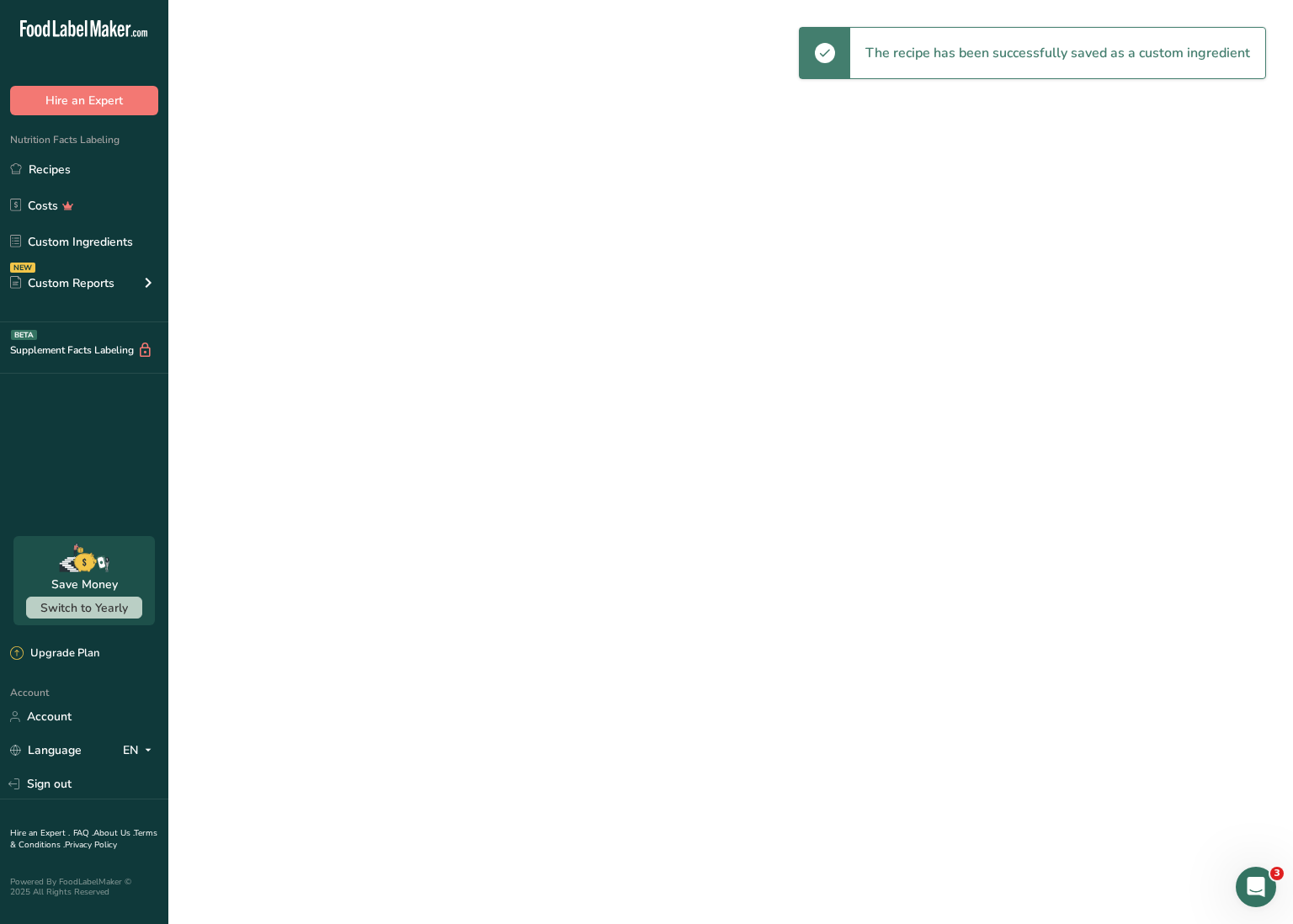
select select "30"
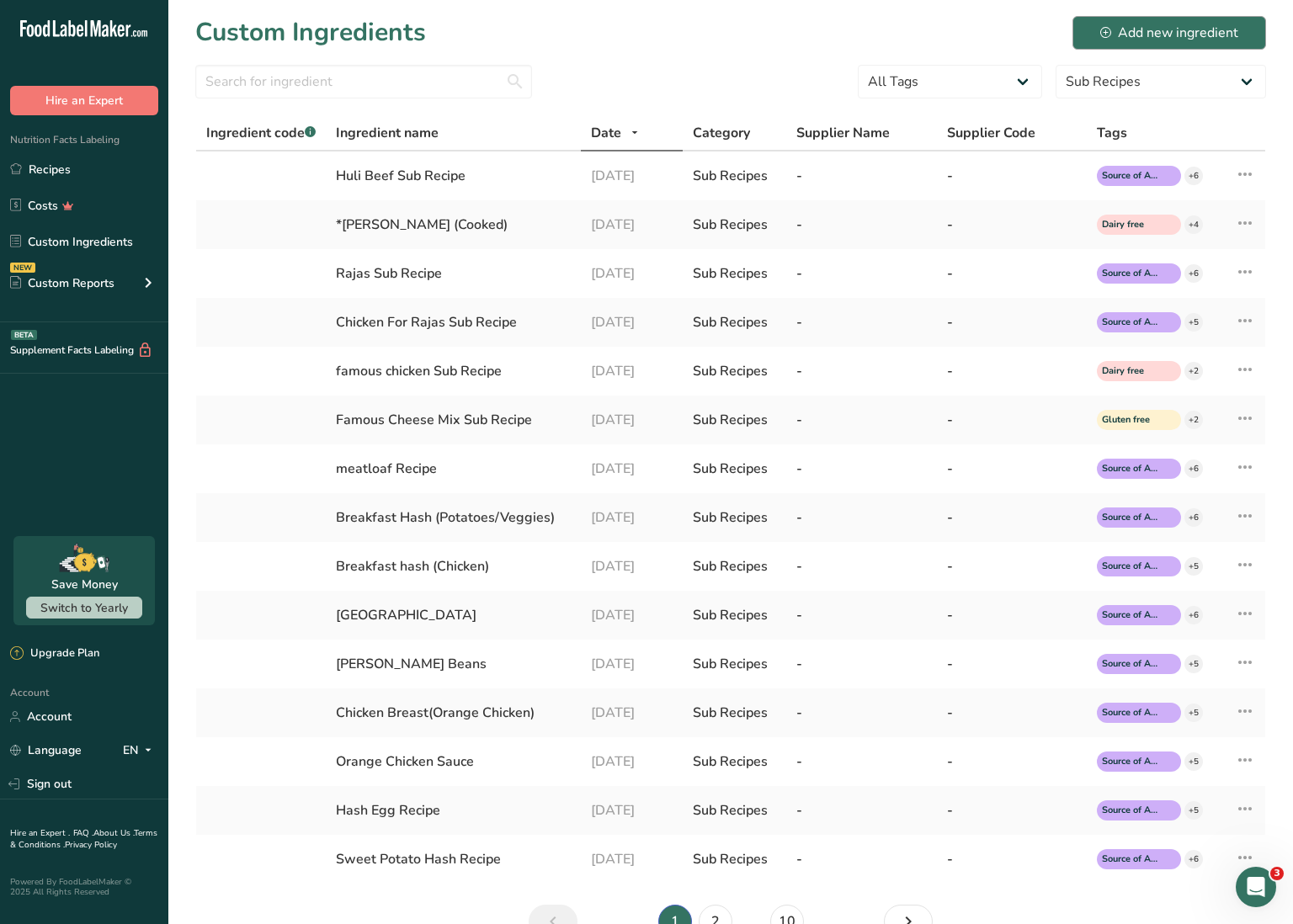
click at [1116, 26] on div "Add new ingredient" at bounding box center [1169, 33] width 138 height 20
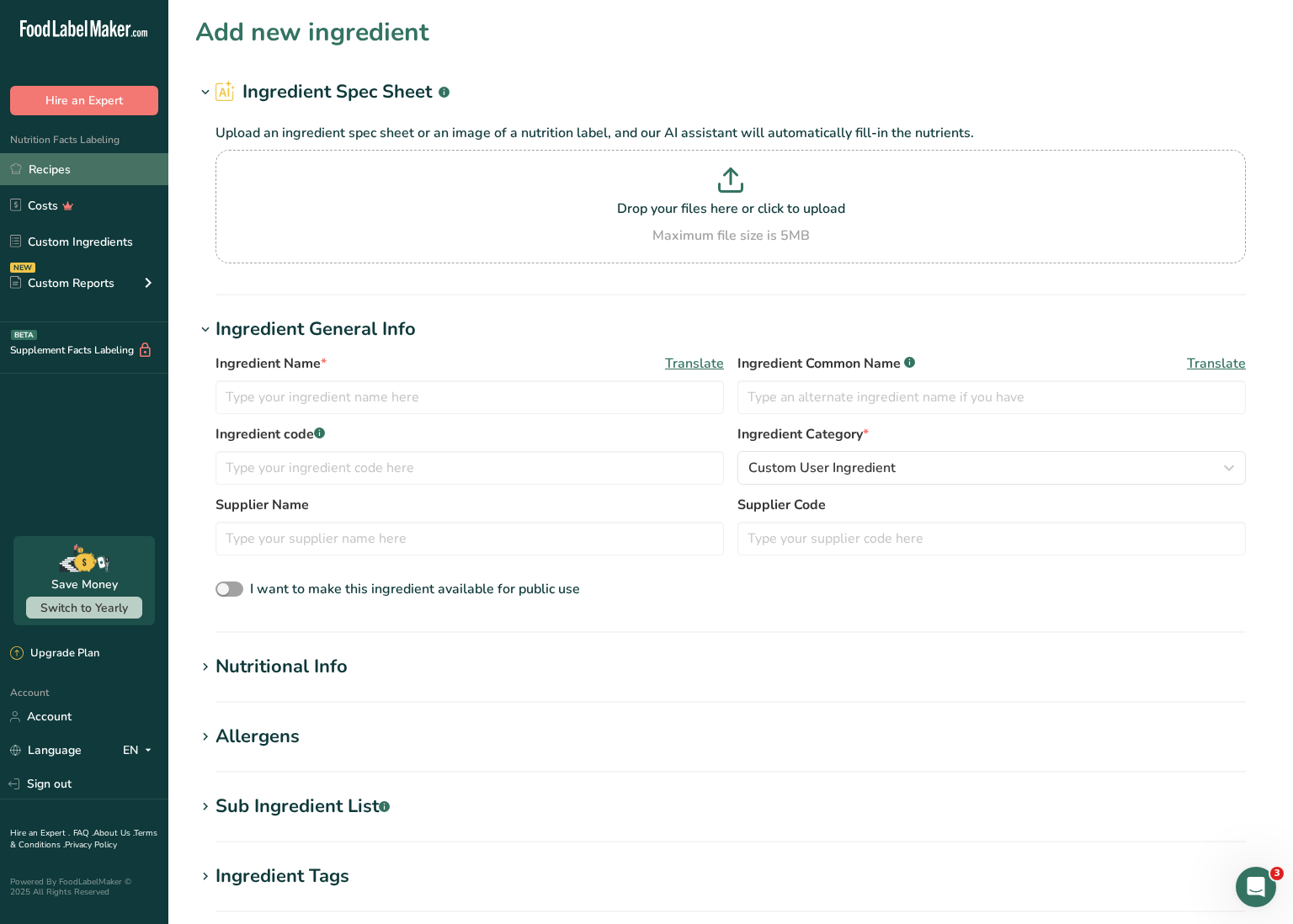
click at [102, 176] on link "Recipes" at bounding box center [84, 170] width 169 height 32
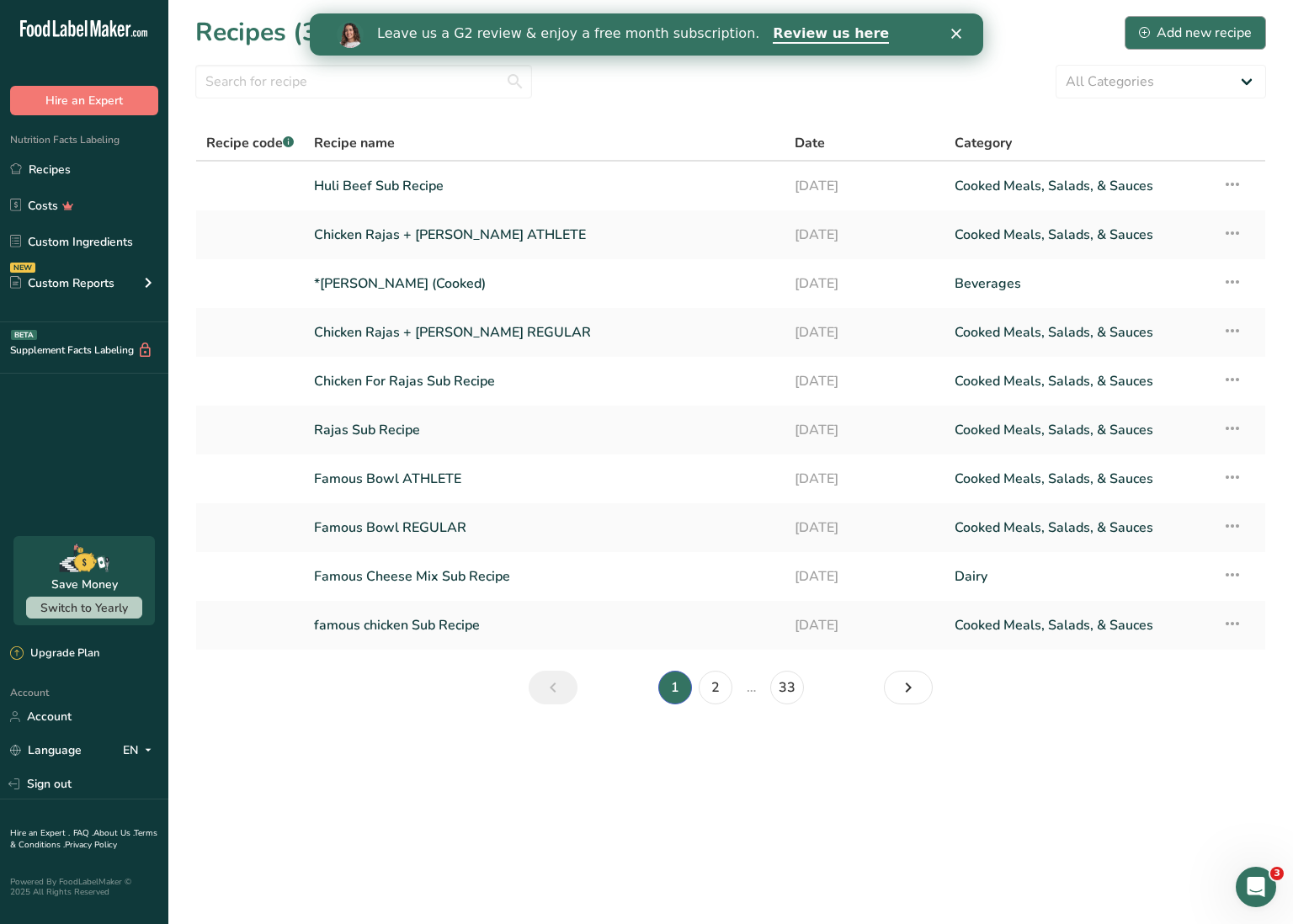
click at [1176, 35] on div "Add new recipe" at bounding box center [1195, 33] width 113 height 20
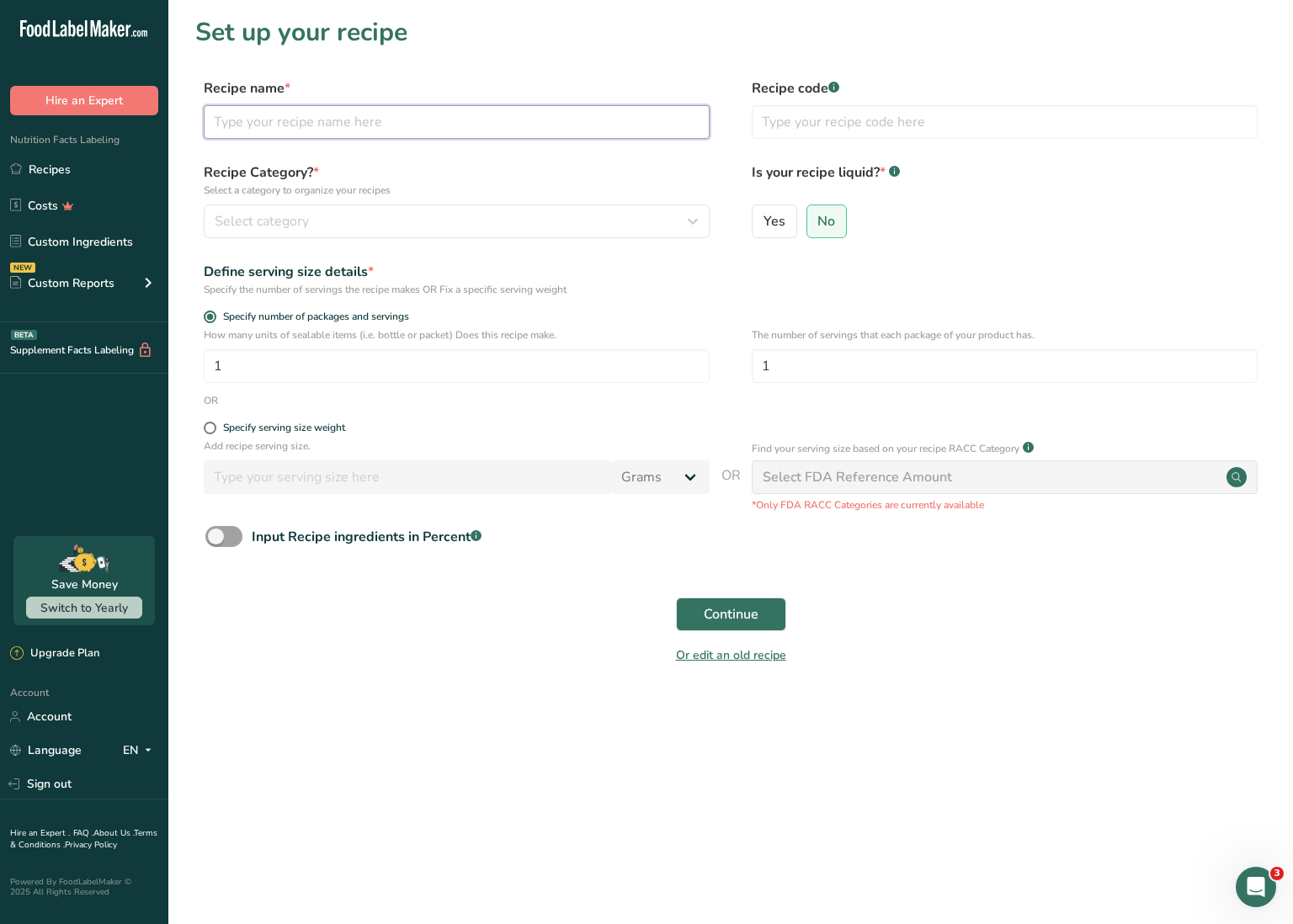
click at [421, 123] on input "text" at bounding box center [456, 122] width 506 height 34
click at [232, 118] on input "Sauteed" at bounding box center [456, 122] width 506 height 34
drag, startPoint x: 251, startPoint y: 124, endPoint x: 262, endPoint y: 121, distance: 11.4
click at [252, 124] on input "Sauteed" at bounding box center [456, 122] width 506 height 34
click at [266, 121] on input "Sauteed" at bounding box center [456, 122] width 506 height 34
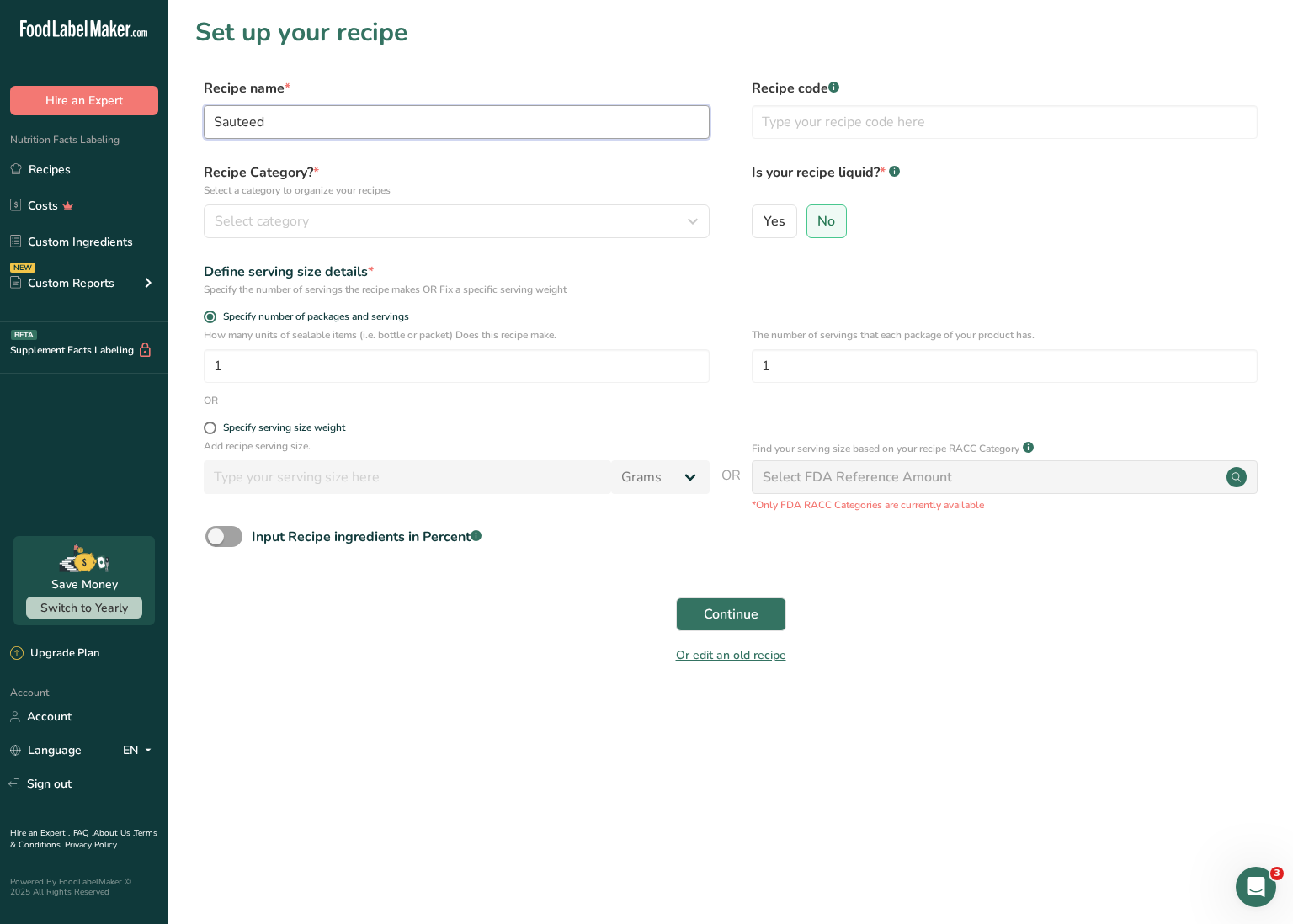
click at [243, 125] on input "Sauteed" at bounding box center [456, 122] width 506 height 34
click at [316, 109] on input "Sautéed" at bounding box center [456, 122] width 506 height 34
click at [304, 120] on input "Sautéed" at bounding box center [456, 122] width 506 height 34
click at [364, 130] on input "Sautéed" at bounding box center [456, 122] width 506 height 34
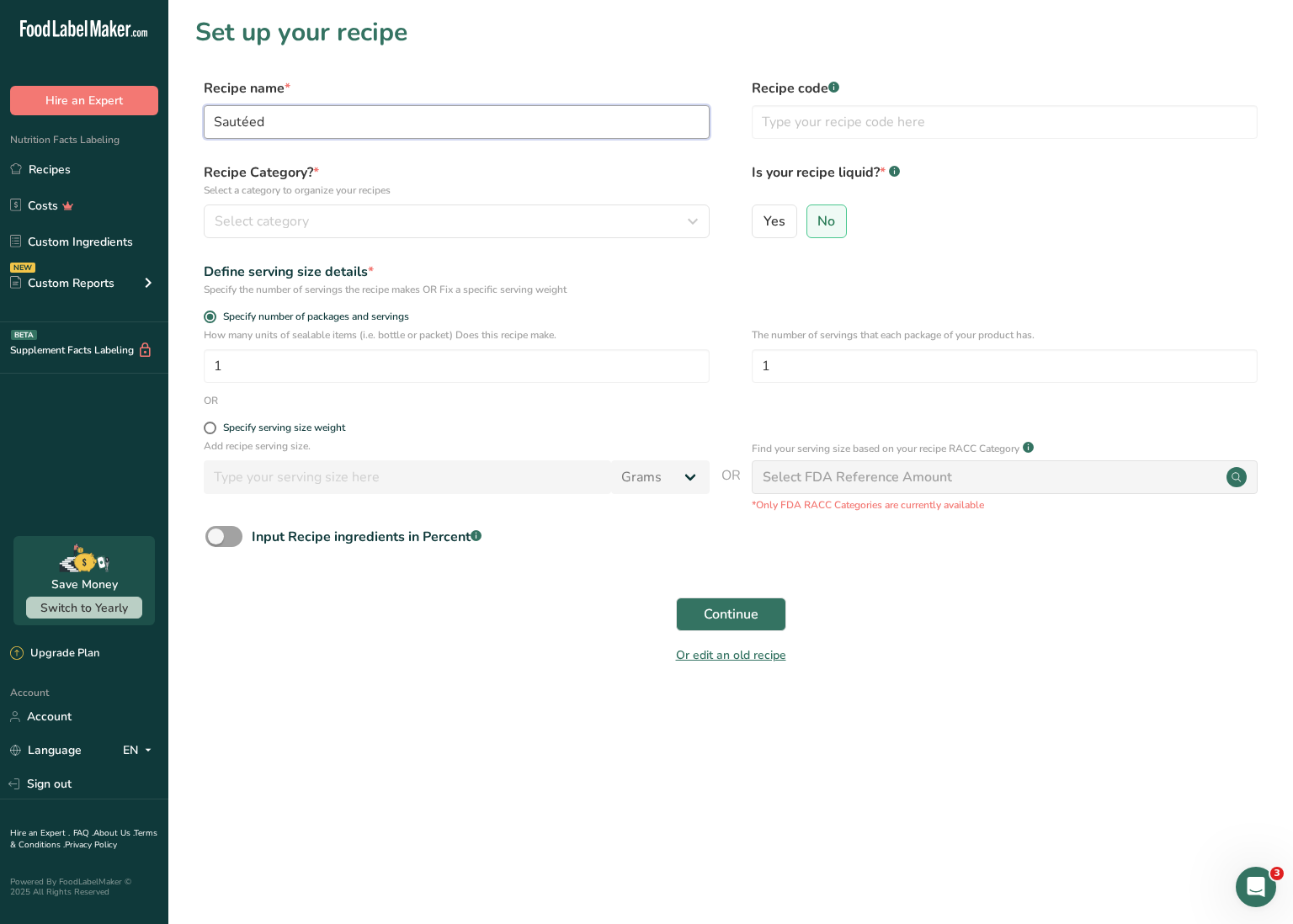
click at [364, 130] on input "Sautéed" at bounding box center [456, 122] width 506 height 34
click at [365, 130] on input "Sautéed" at bounding box center [456, 122] width 506 height 34
click at [380, 120] on input "Sautéed" at bounding box center [456, 122] width 506 height 34
click at [380, 120] on input "Sautéed" at bounding box center [456, 122] width 506 height 34
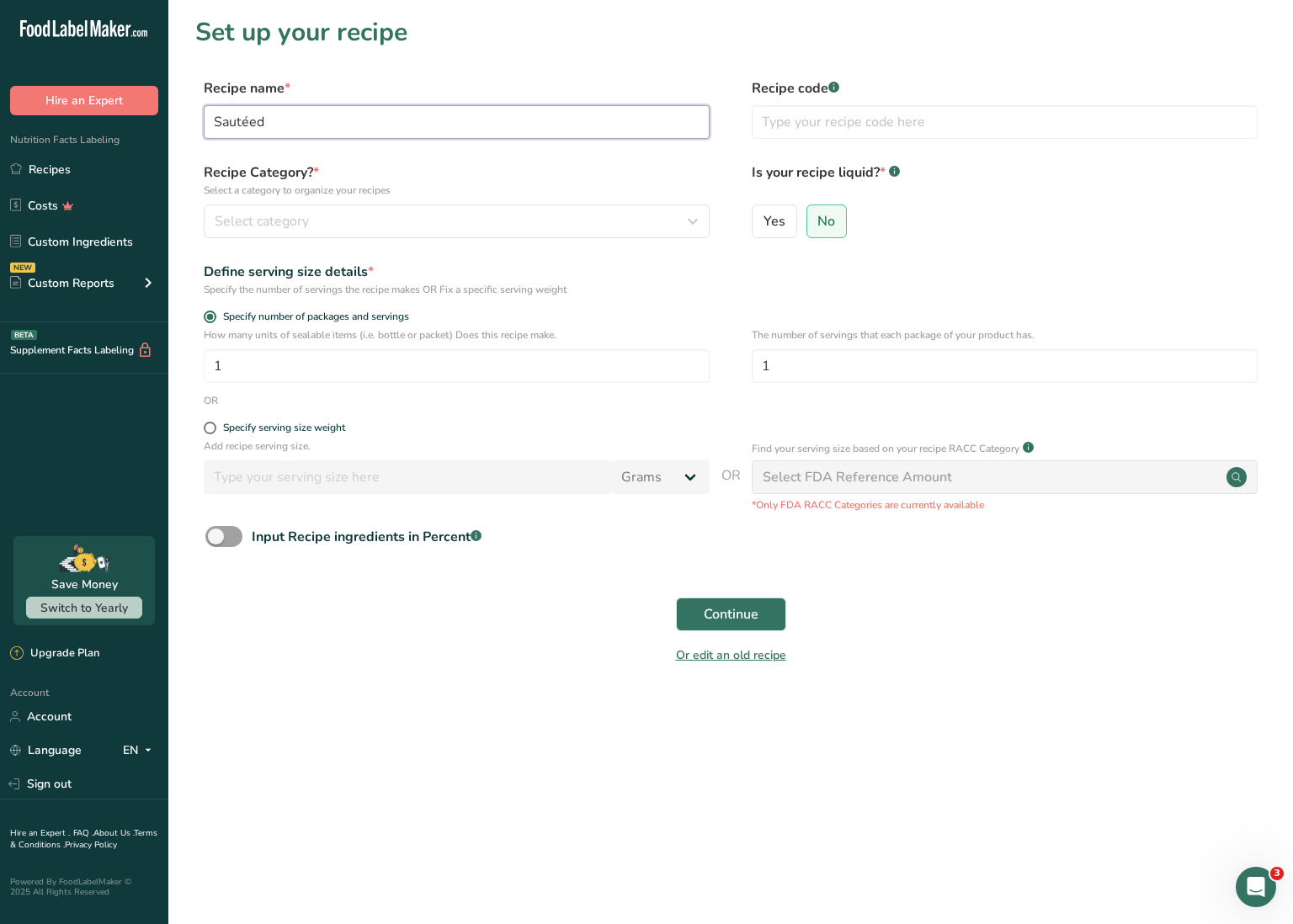
drag, startPoint x: 305, startPoint y: 119, endPoint x: 296, endPoint y: 131, distance: 15.0
click at [305, 119] on input "Sautéed" at bounding box center [456, 122] width 506 height 34
type input "Sautéed Cabbage & Carrots Sub Recipe"
click at [290, 225] on span "Select category" at bounding box center [261, 221] width 94 height 20
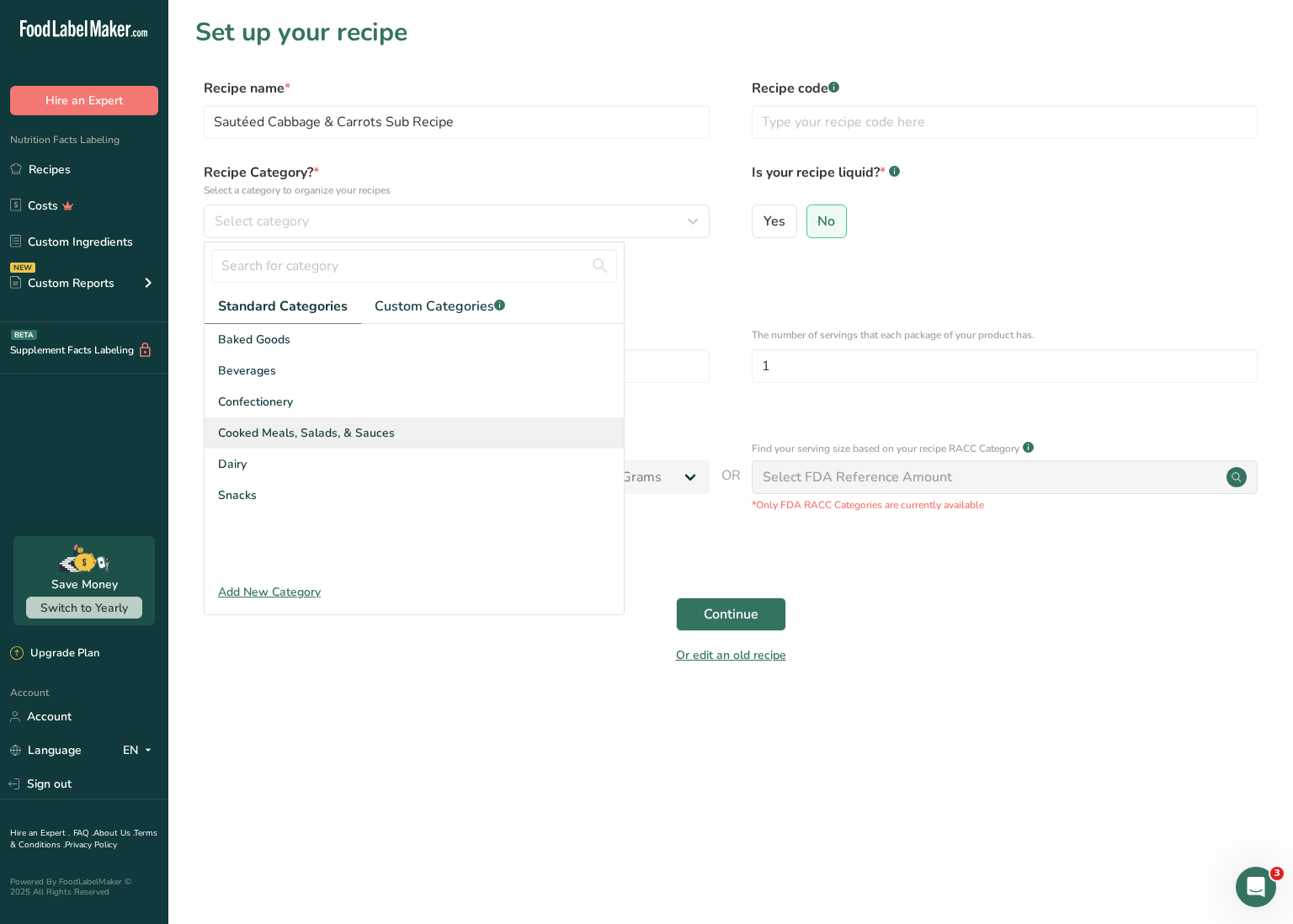
click at [344, 428] on span "Cooked Meals, Salads, & Sauces" at bounding box center [306, 432] width 177 height 18
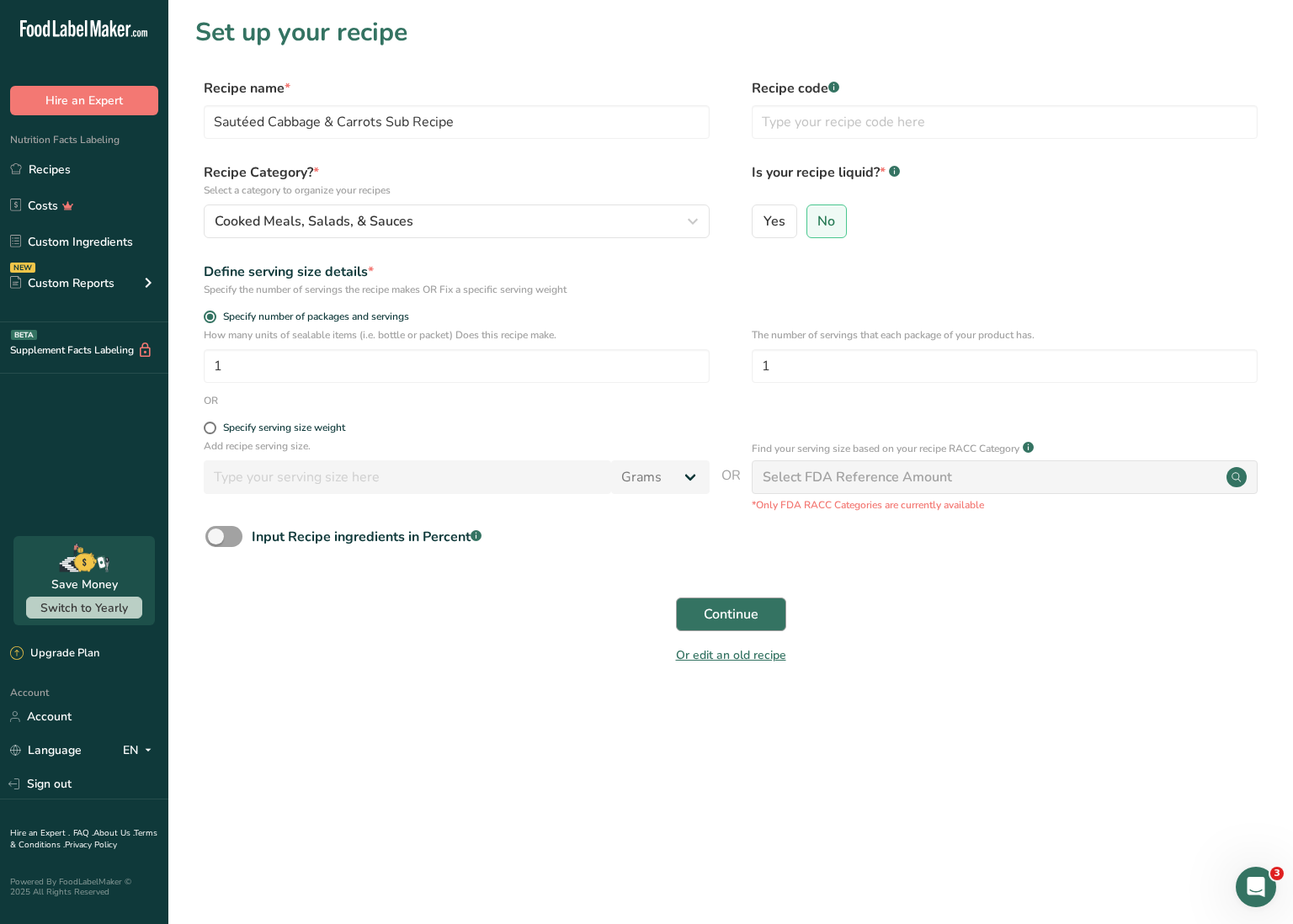
click at [718, 615] on span "Continue" at bounding box center [731, 615] width 55 height 20
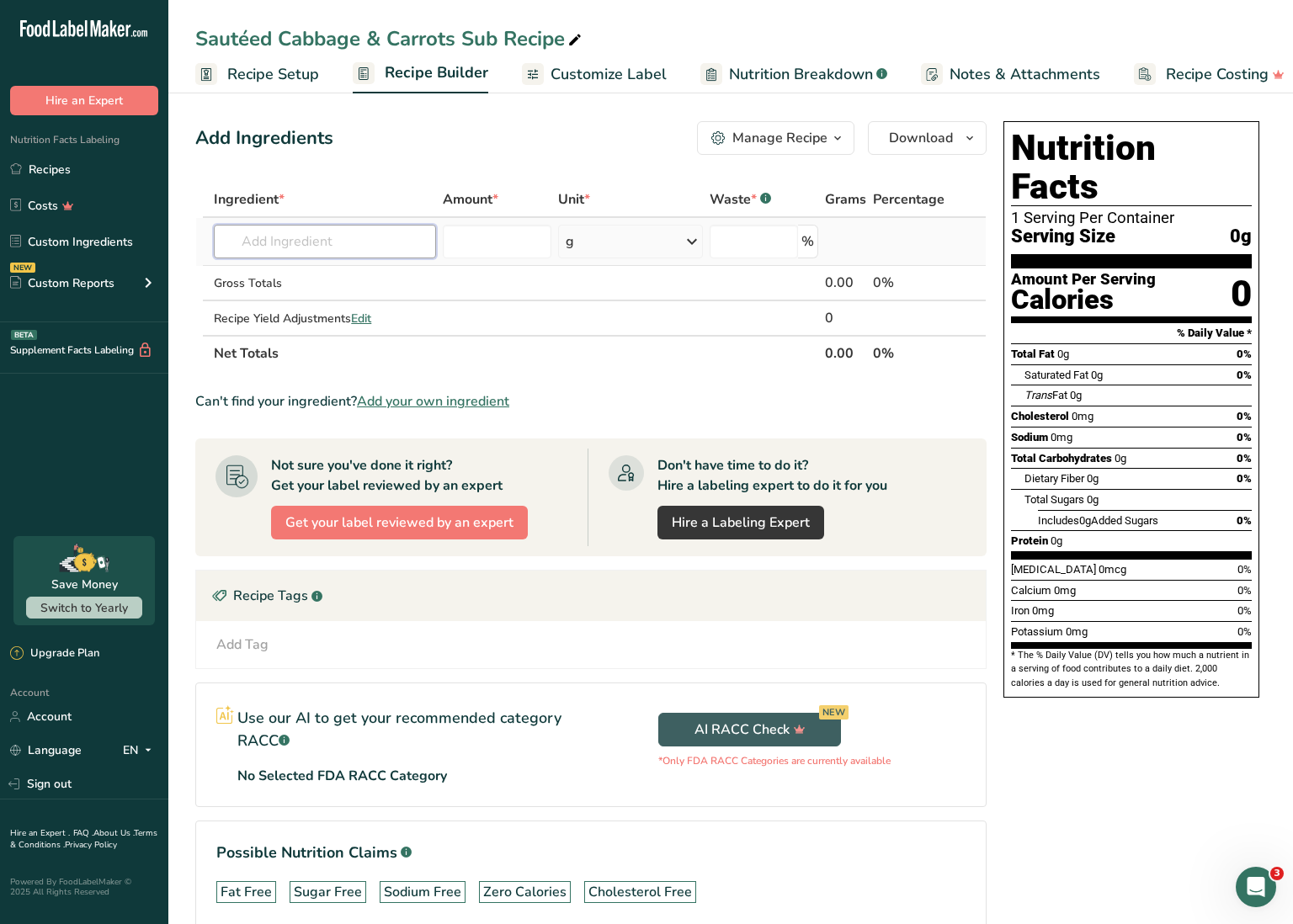
click at [354, 238] on input "text" at bounding box center [325, 242] width 222 height 34
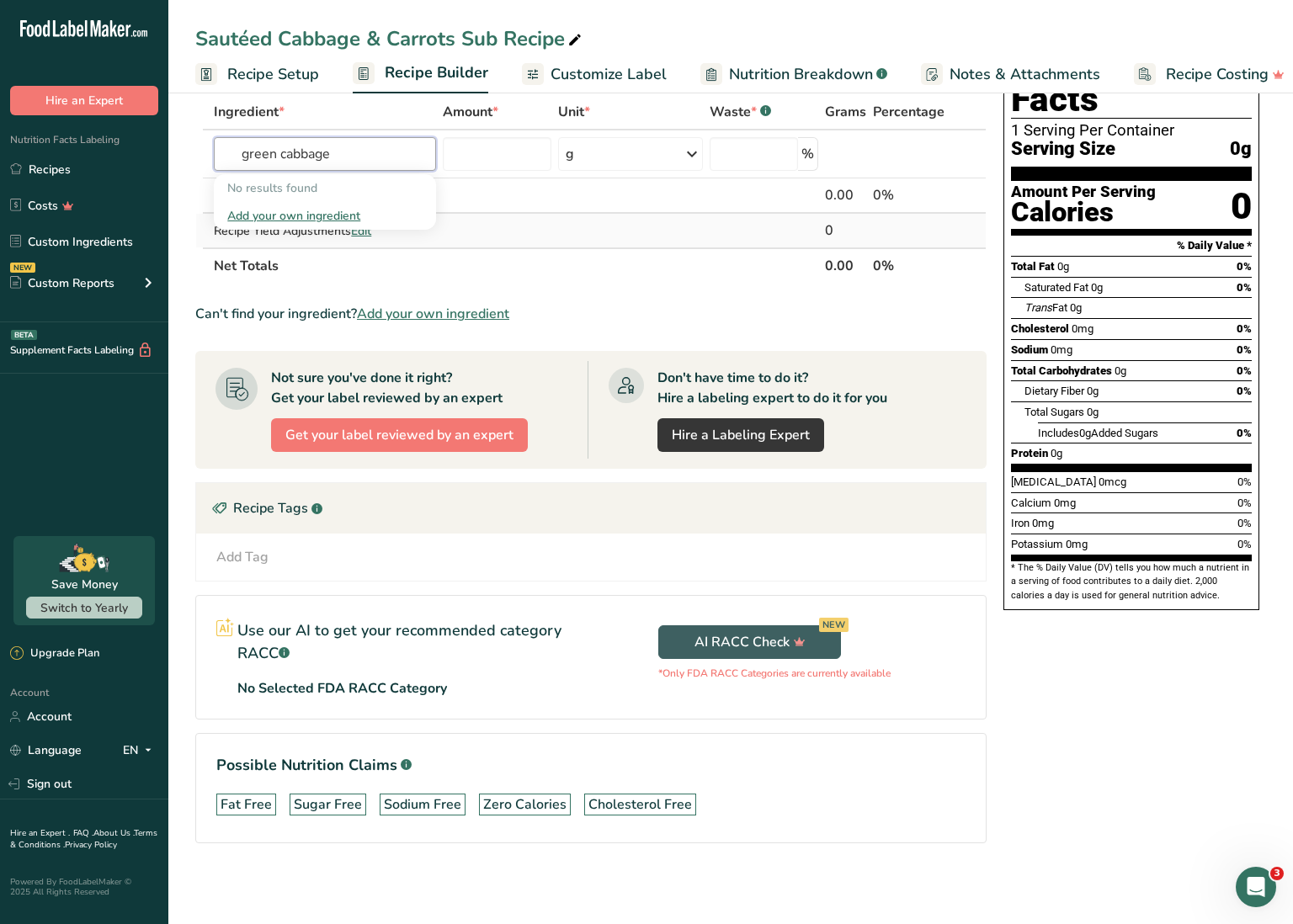
scroll to position [87, 0]
drag, startPoint x: 281, startPoint y: 153, endPoint x: 184, endPoint y: 149, distance: 97.1
click at [184, 149] on section "Add Ingredients Manage Recipe Delete Recipe Duplicate Recipe Scale Recipe Save …" at bounding box center [731, 462] width 1125 height 924
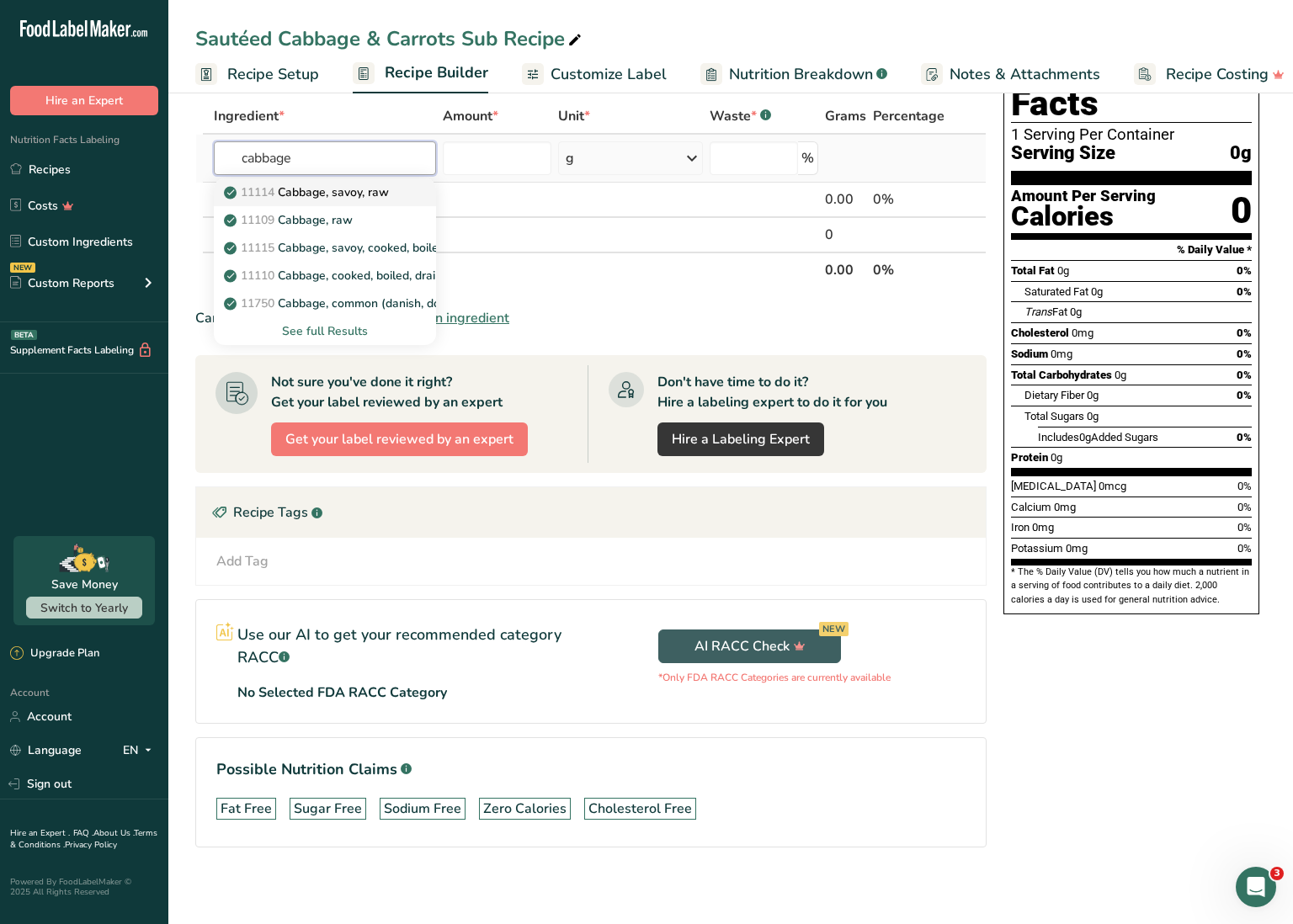
scroll to position [83, 0]
type input "cabbage"
click at [346, 216] on p "11109 Cabbage, raw" at bounding box center [290, 220] width 125 height 18
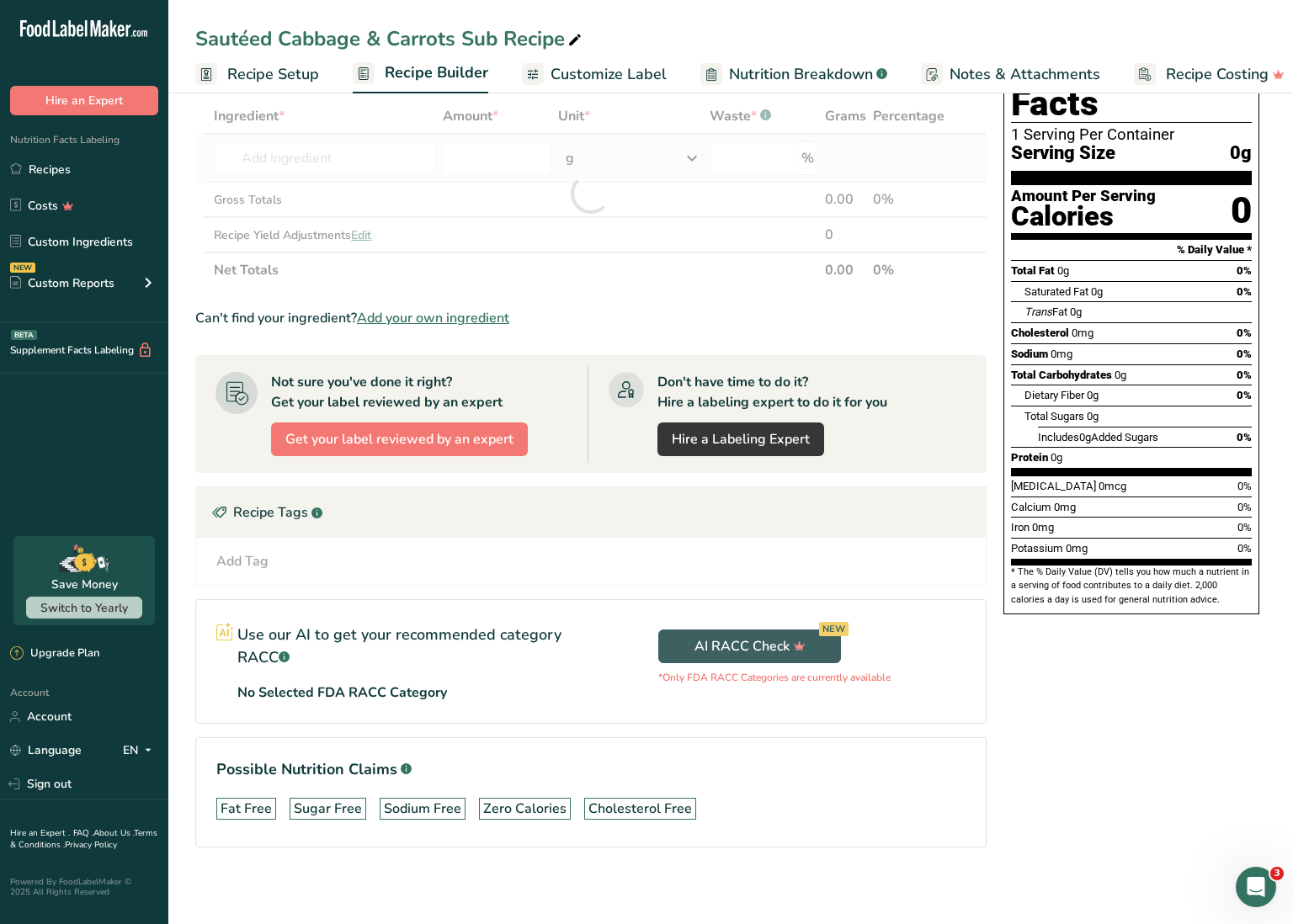
type input "Cabbage, raw"
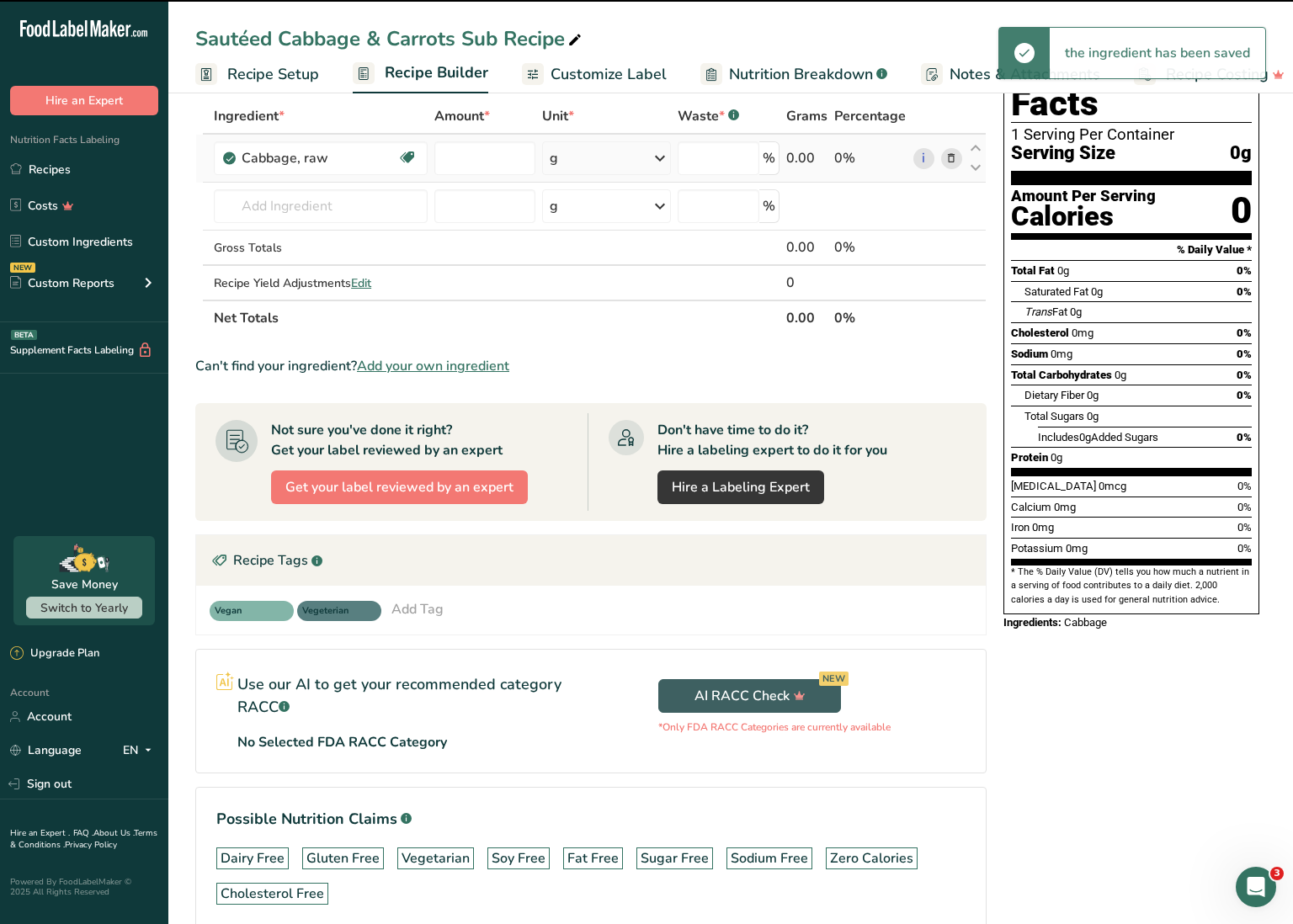
type input "0"
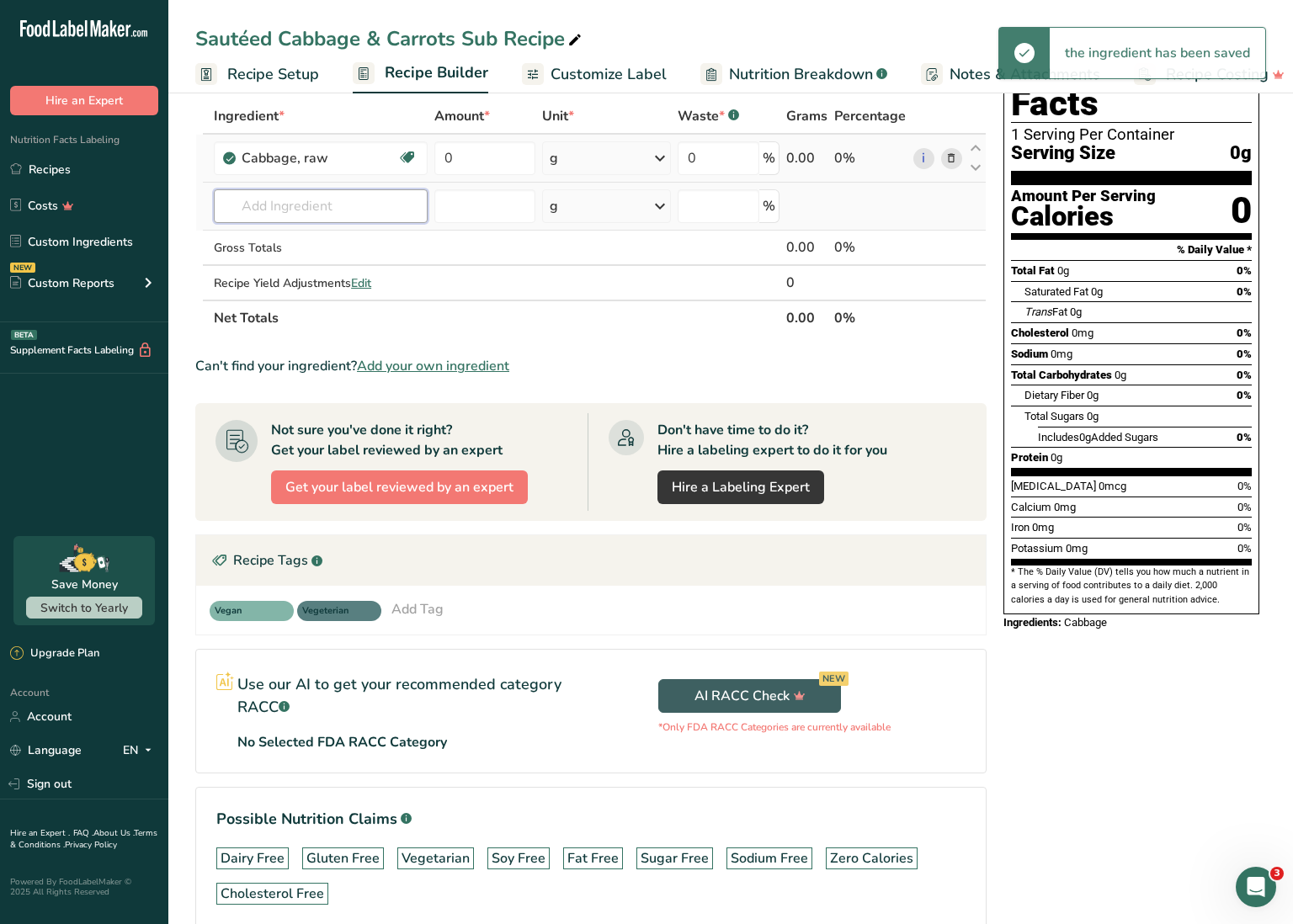
click at [314, 206] on input "text" at bounding box center [320, 206] width 214 height 34
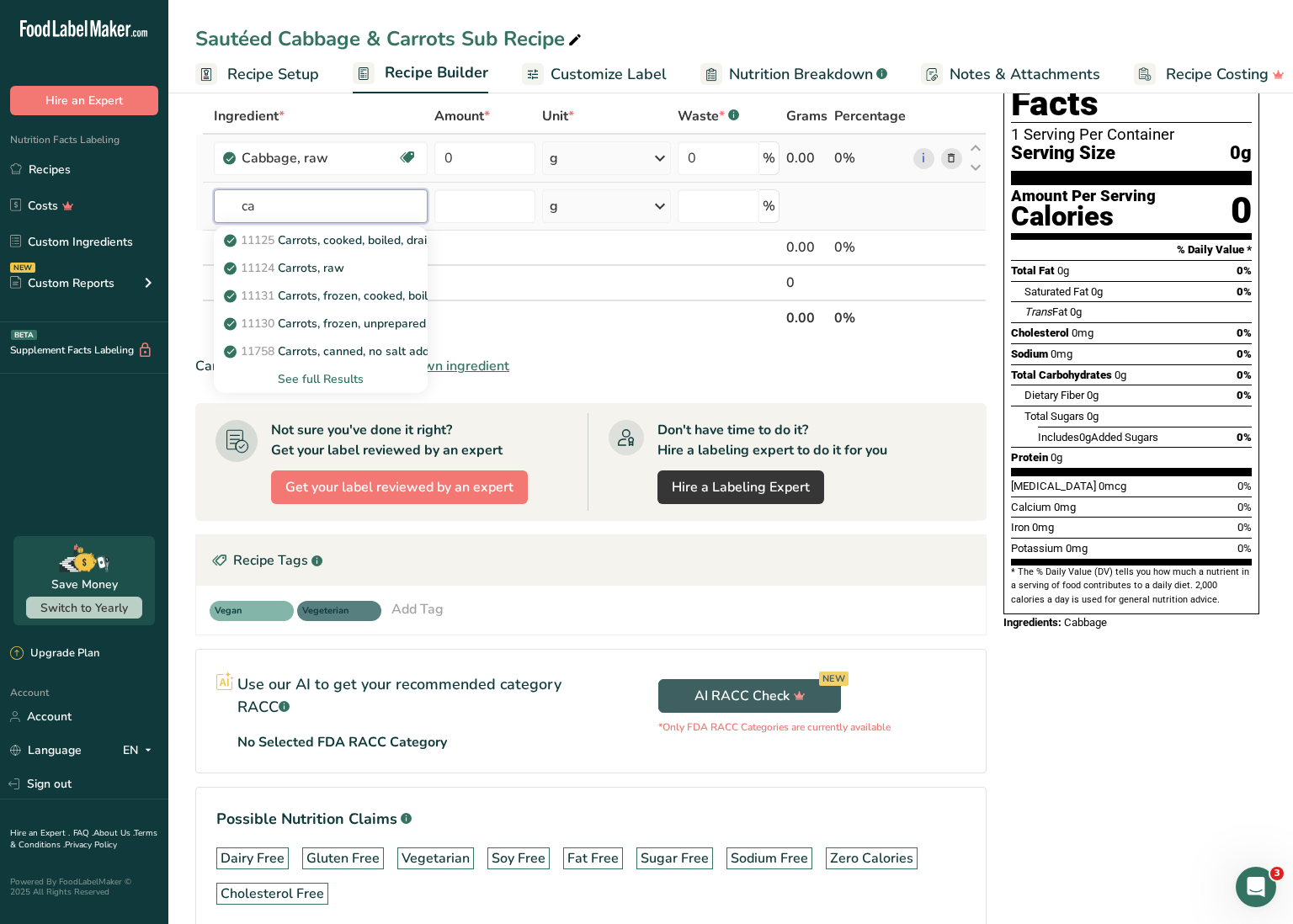
type input "c"
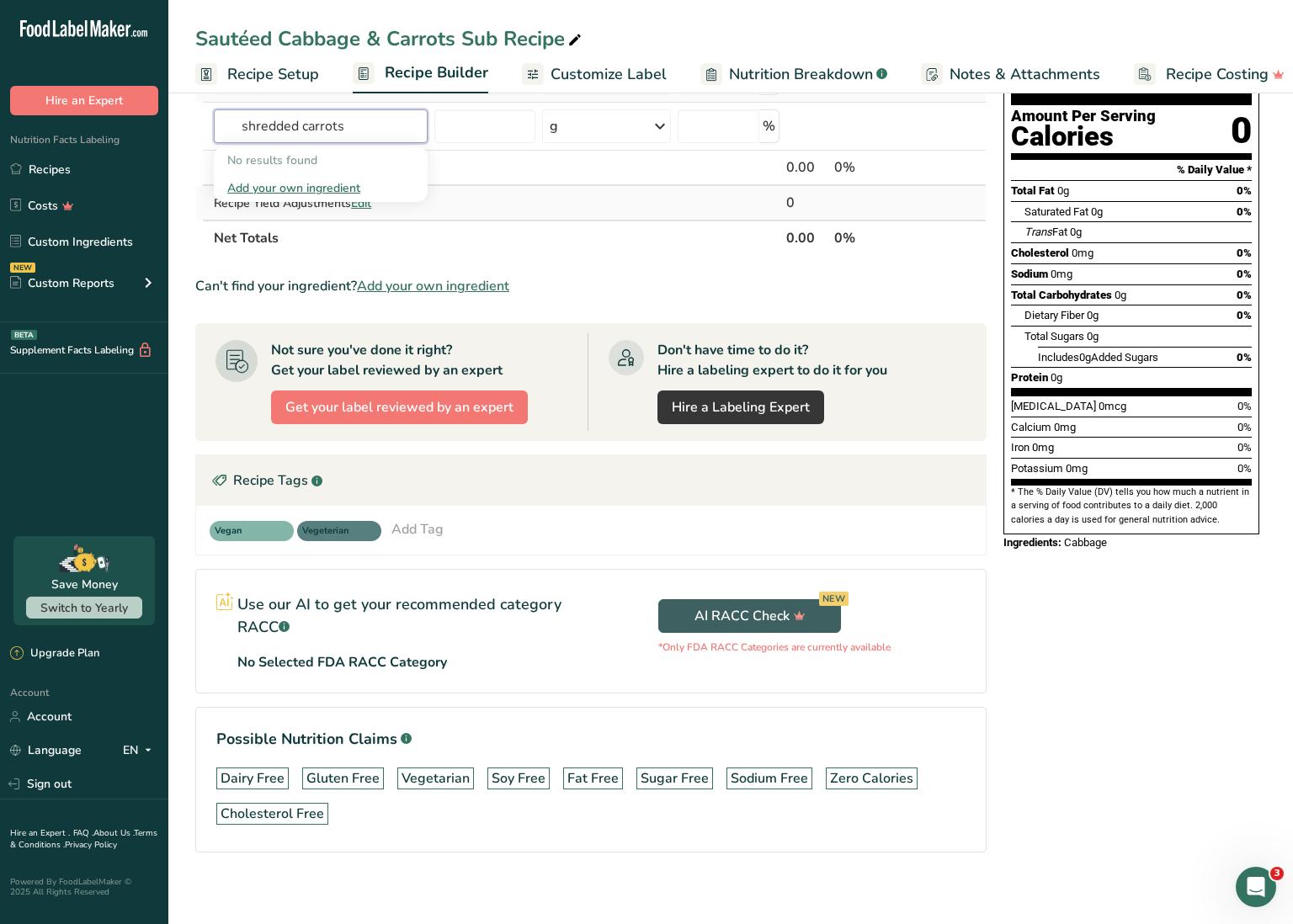
scroll to position [172, 0]
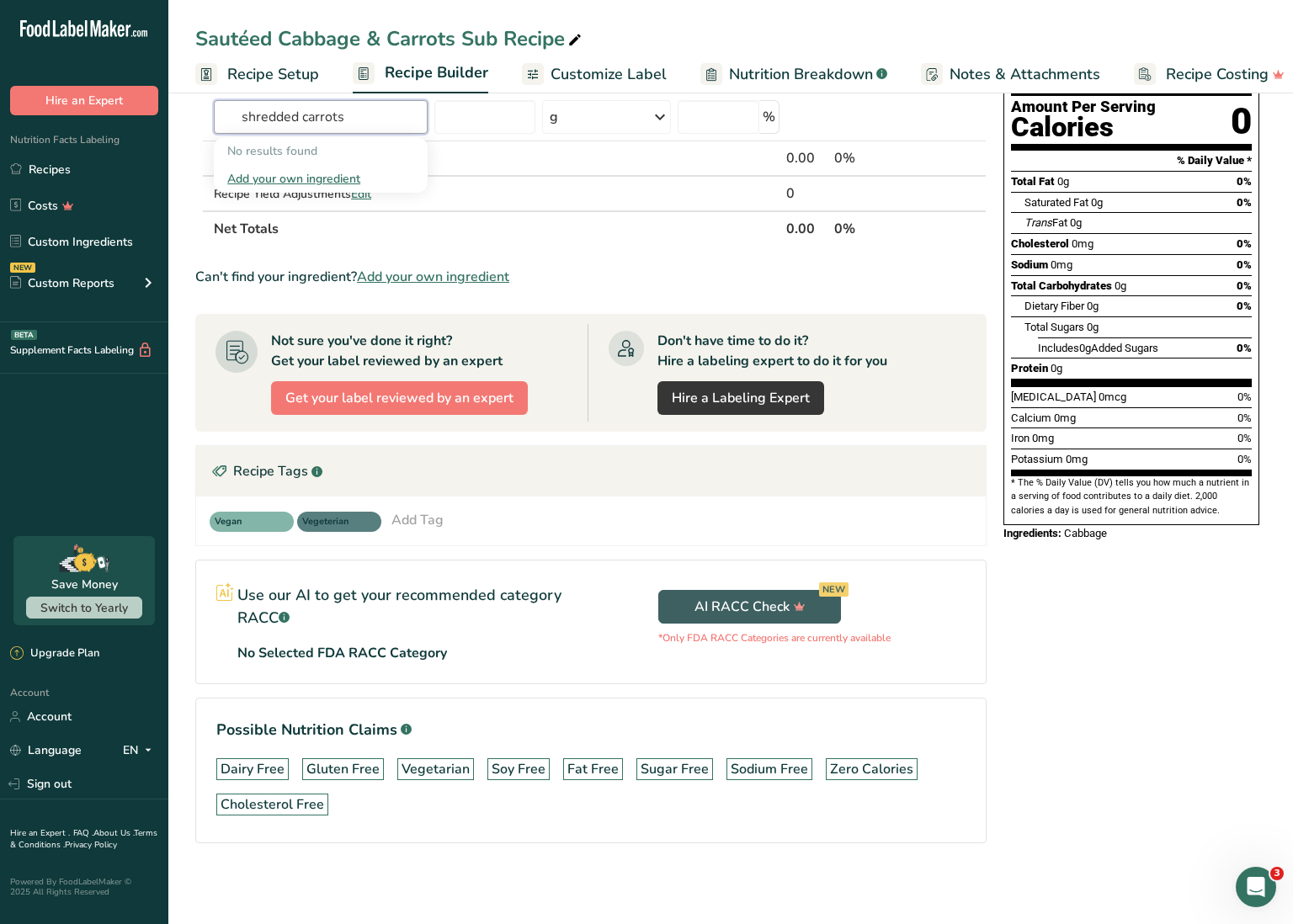
drag, startPoint x: 302, startPoint y: 120, endPoint x: 177, endPoint y: 117, distance: 125.0
click at [177, 117] on section "Add Ingredients Manage Recipe Delete Recipe Duplicate Recipe Scale Recipe Save …" at bounding box center [731, 420] width 1125 height 1010
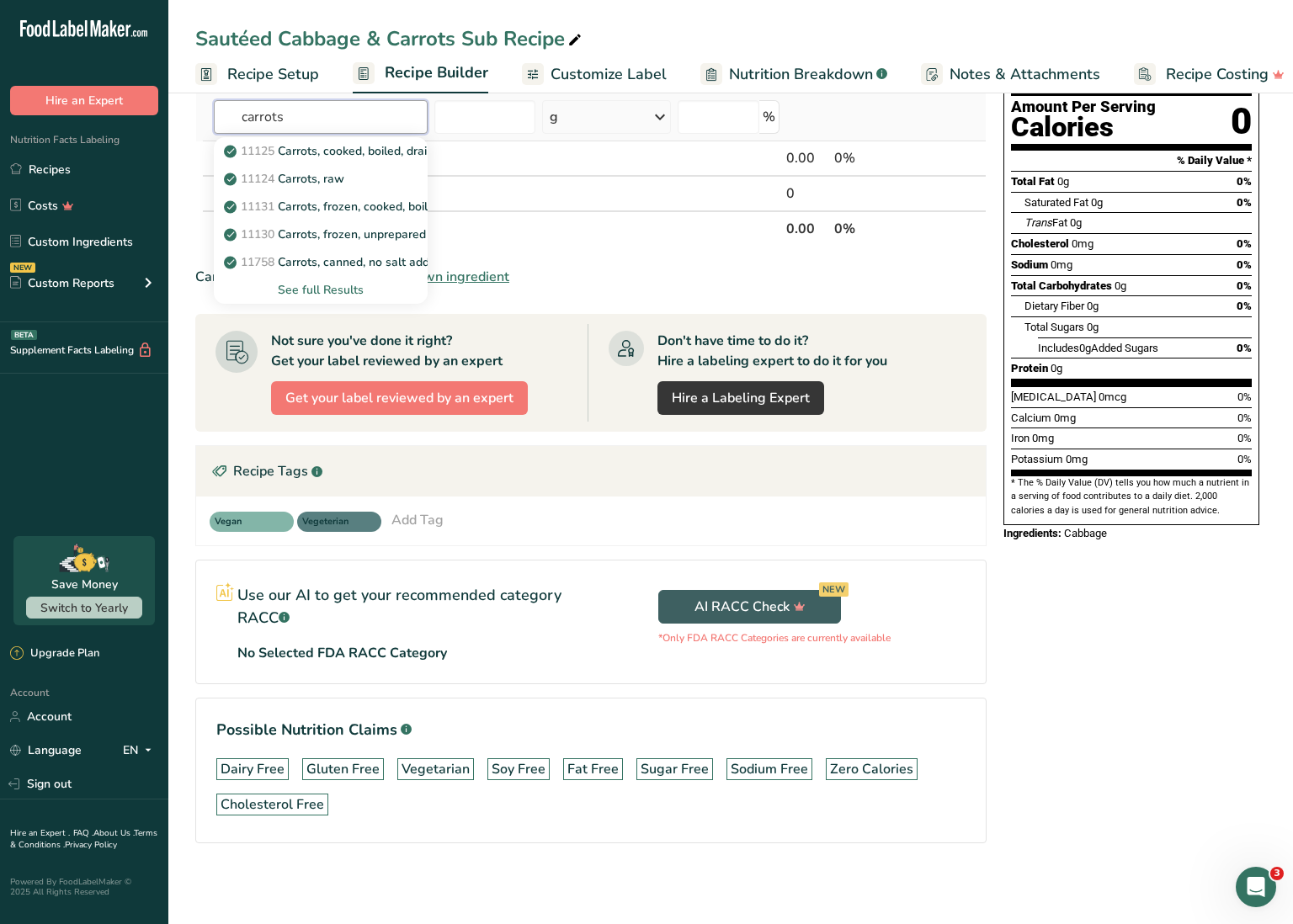
type input "carrots"
click at [343, 287] on div "See full Results" at bounding box center [320, 290] width 187 height 18
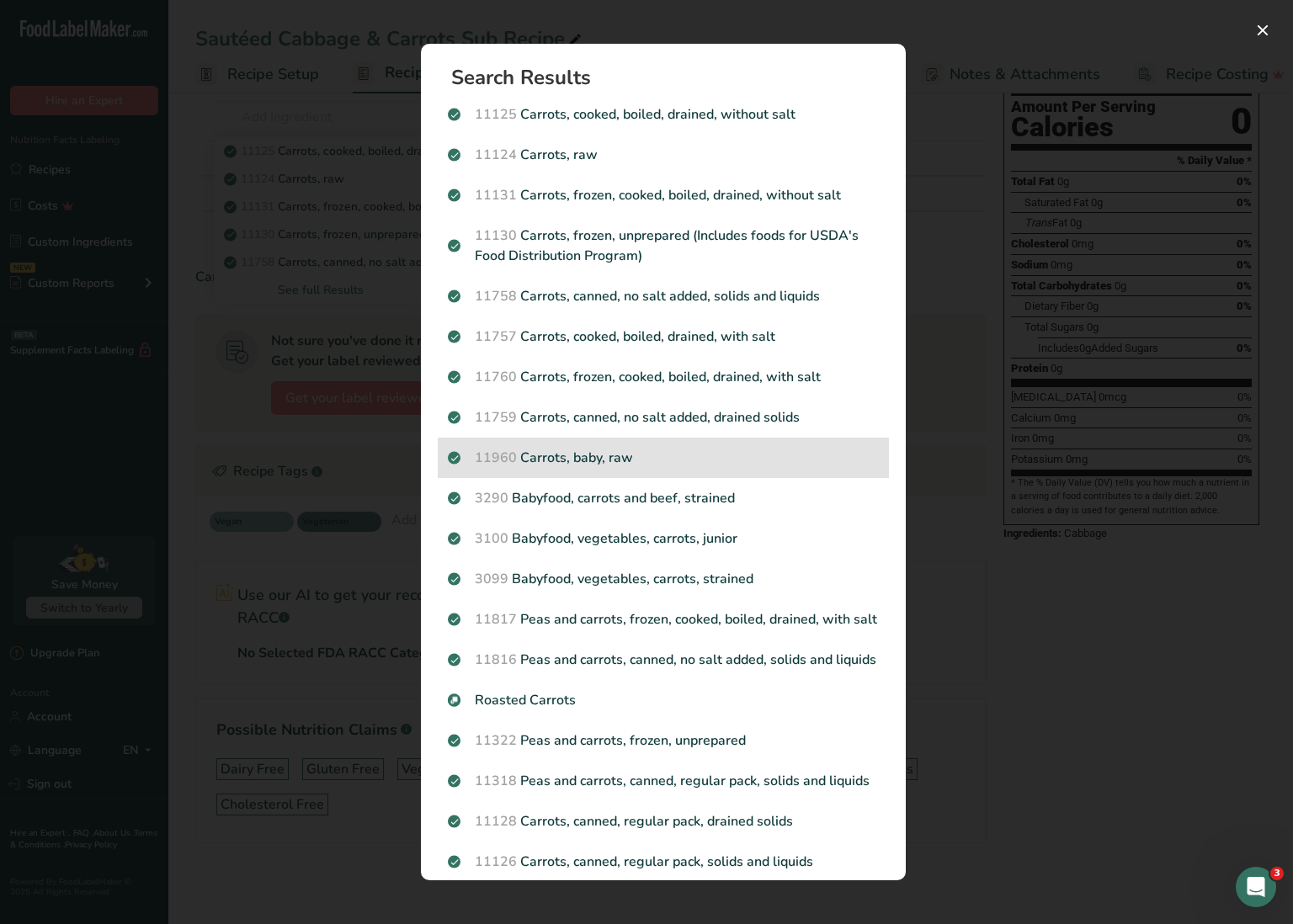
scroll to position [0, 0]
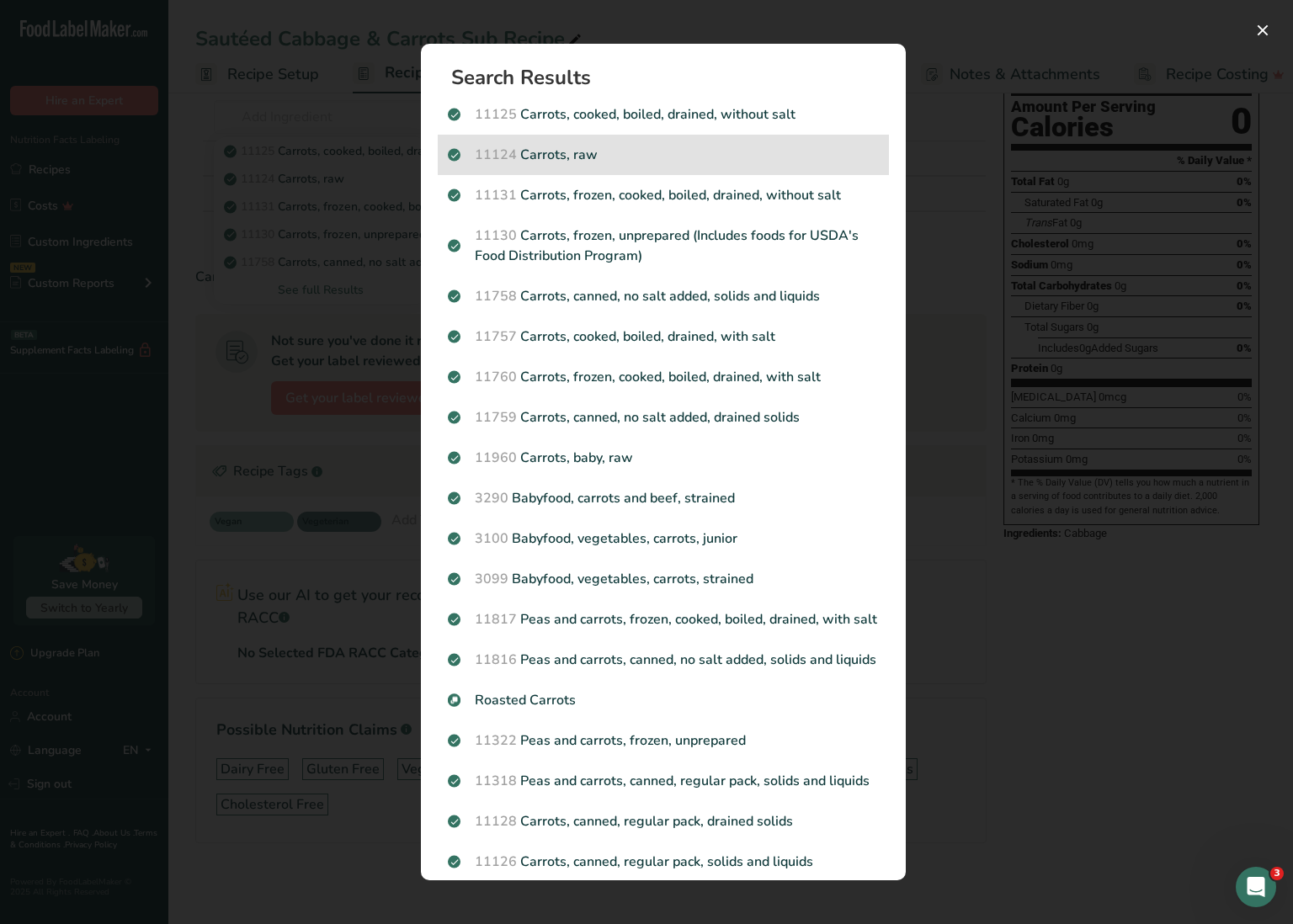
click at [567, 159] on p "11124 [GEOGRAPHIC_DATA], raw" at bounding box center [663, 155] width 431 height 20
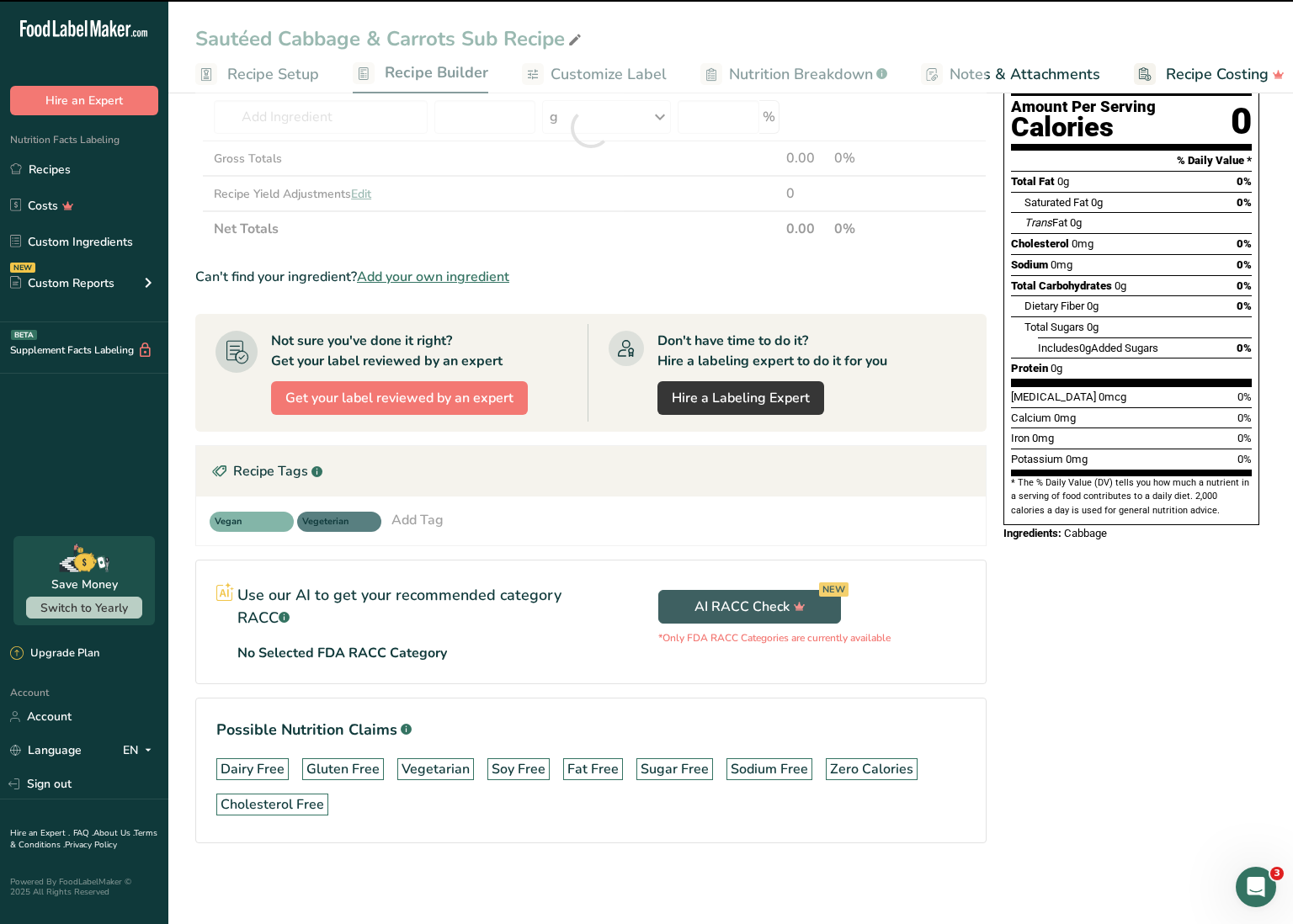
type input "0"
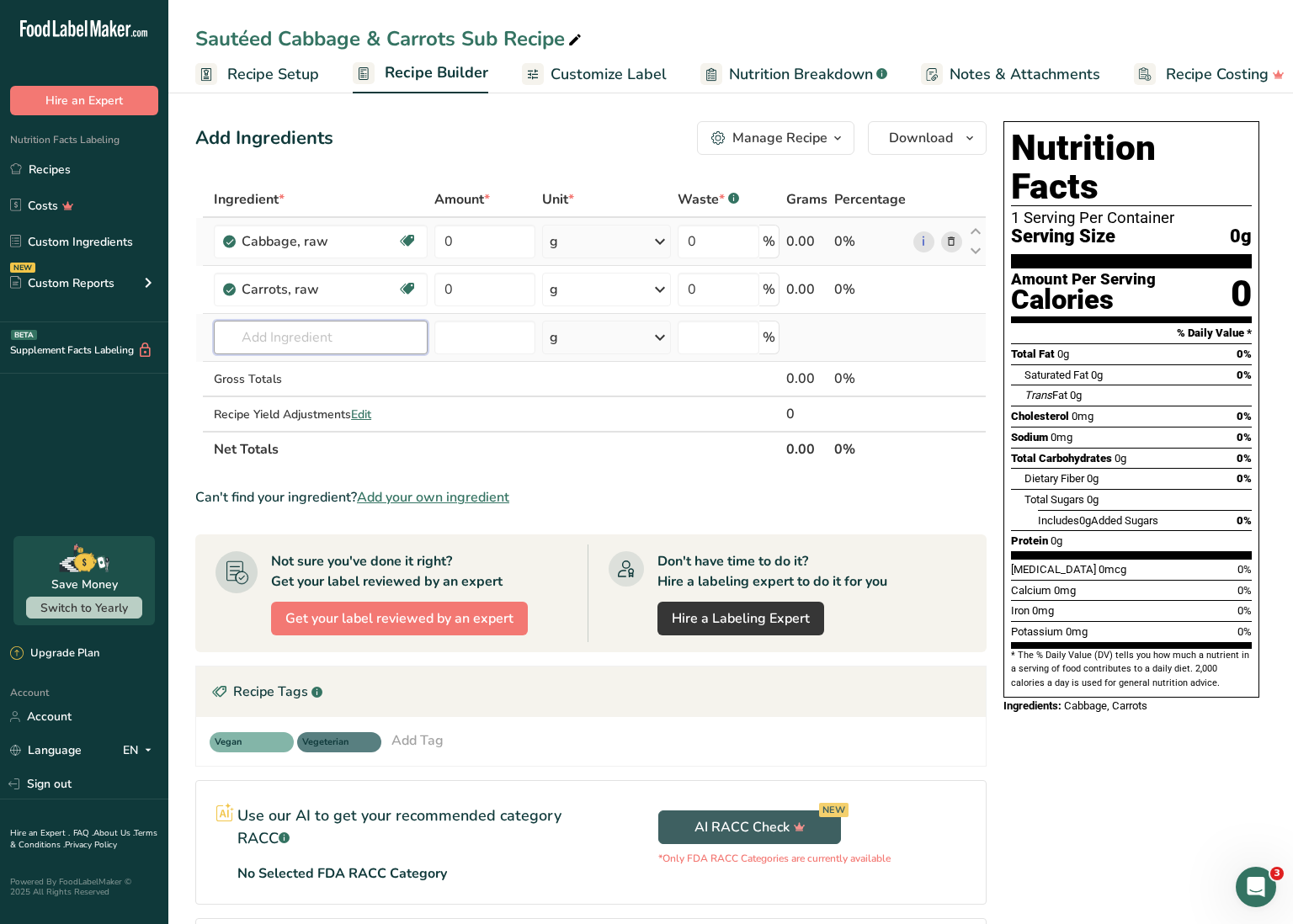
click at [373, 336] on input "text" at bounding box center [320, 337] width 214 height 34
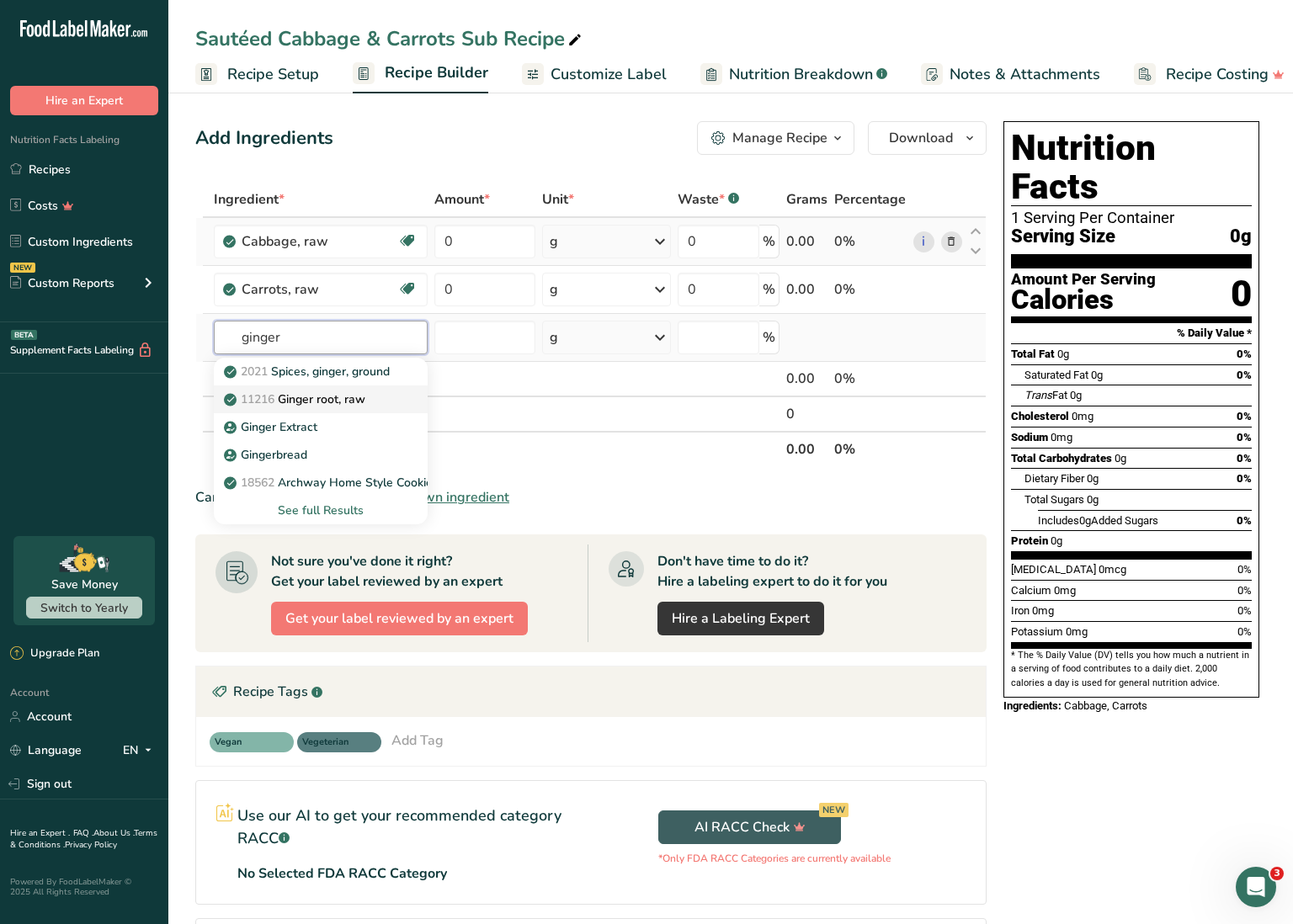
type input "ginger"
click at [376, 398] on div "11216 [PERSON_NAME], raw" at bounding box center [307, 399] width 160 height 18
type input "Ginger root, raw"
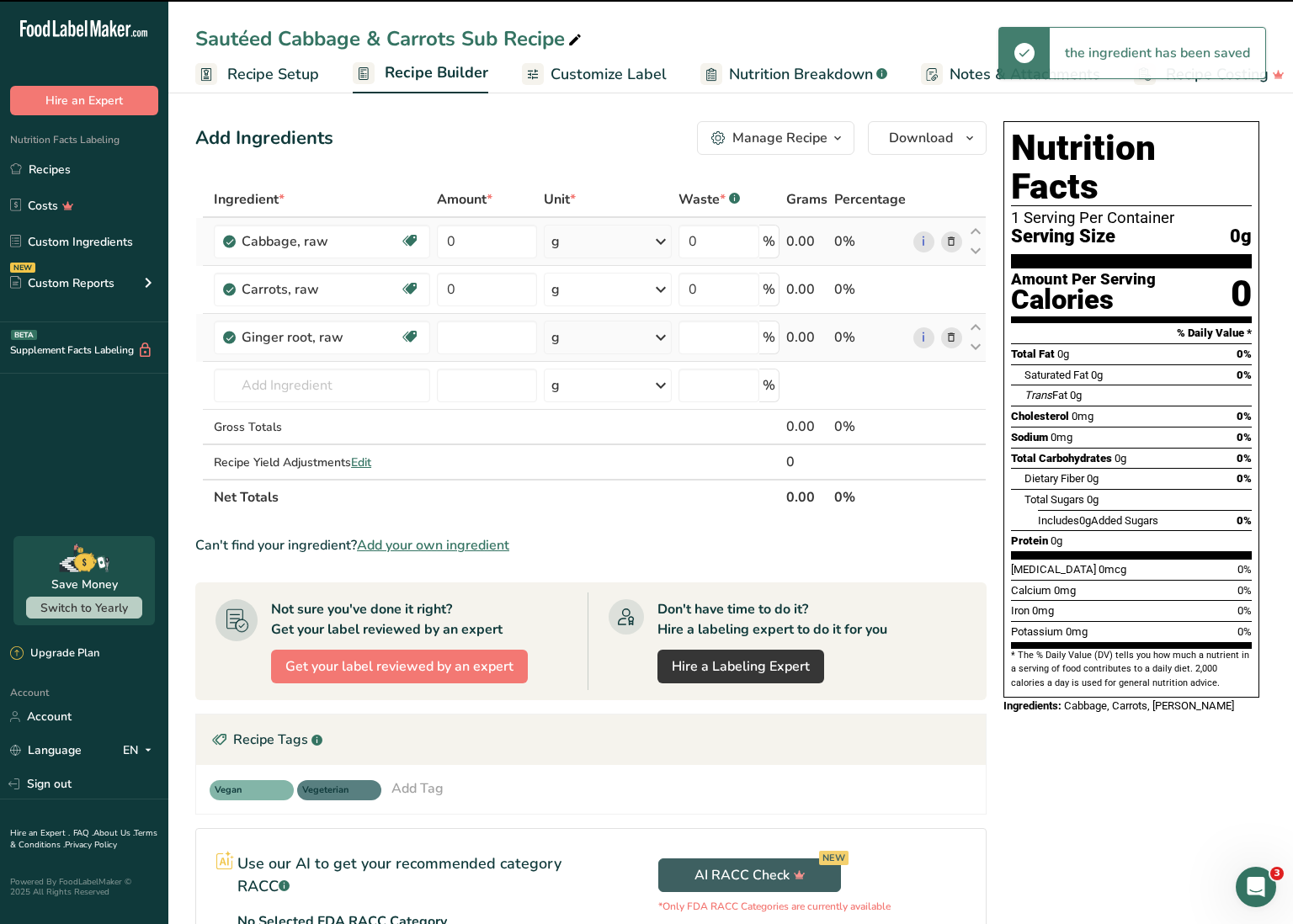
type input "0"
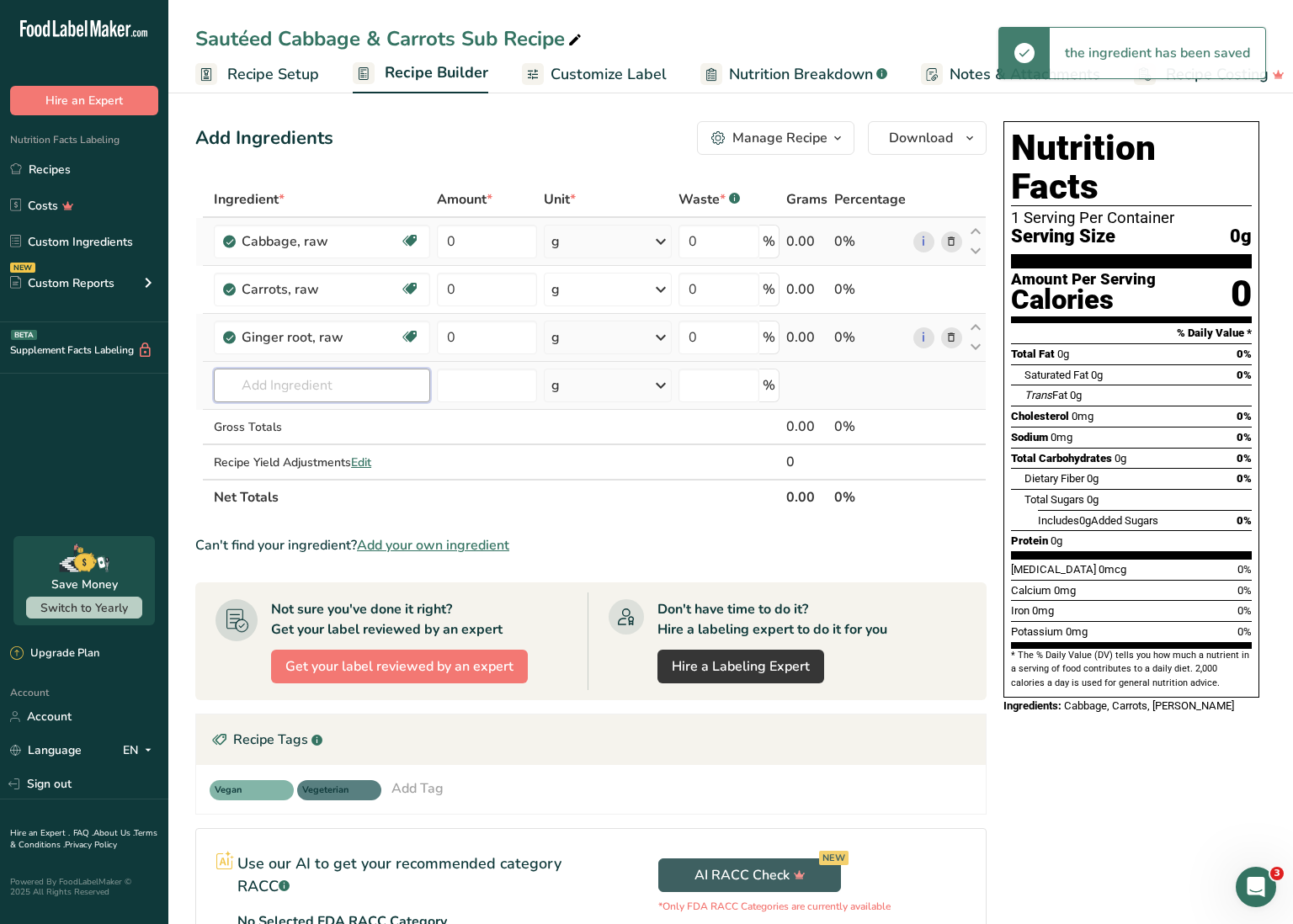
click at [331, 386] on input "text" at bounding box center [321, 386] width 215 height 34
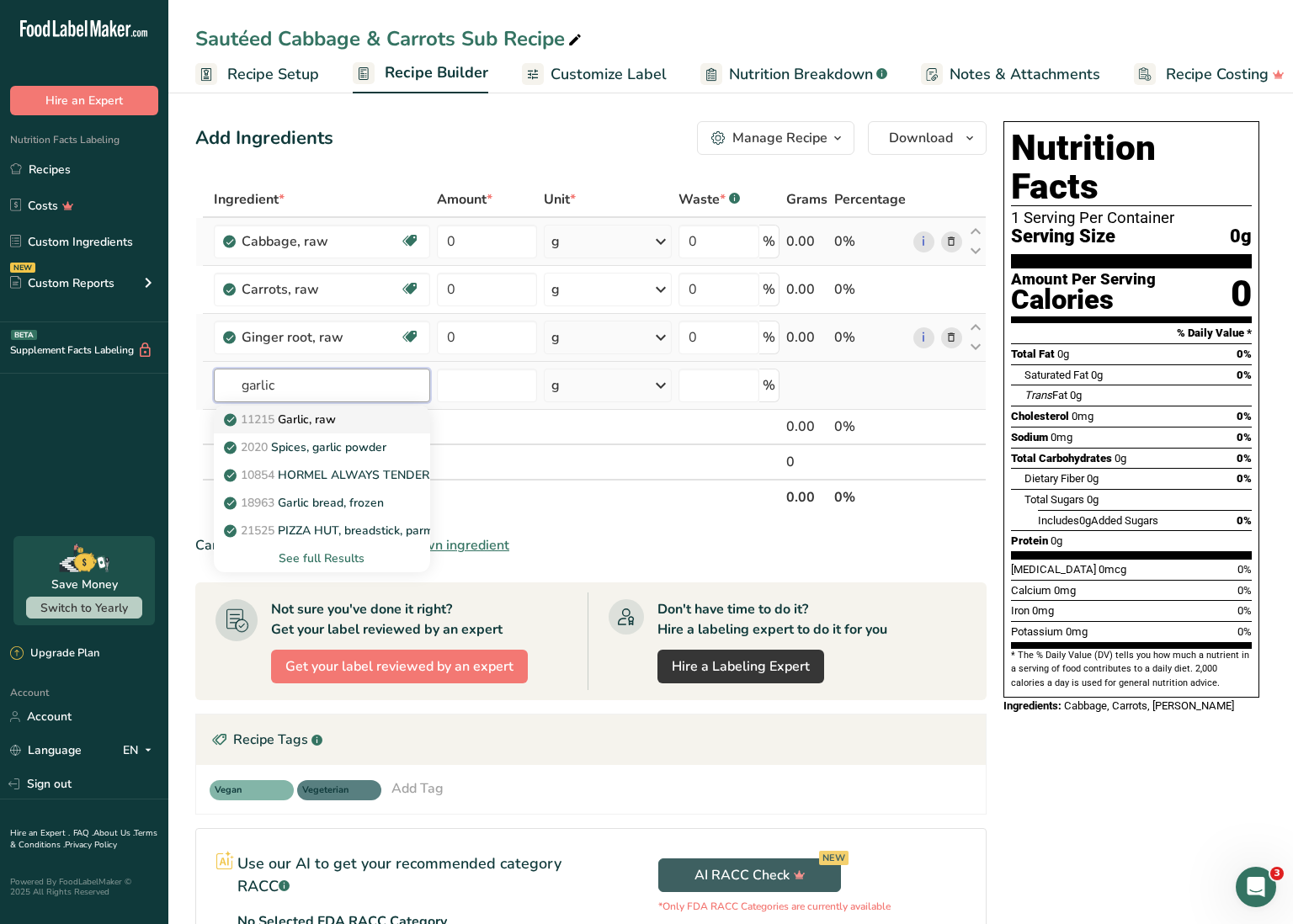
type input "garlic"
click at [364, 418] on div "11215 Garlic, raw" at bounding box center [308, 420] width 162 height 18
type input "Garlic, raw"
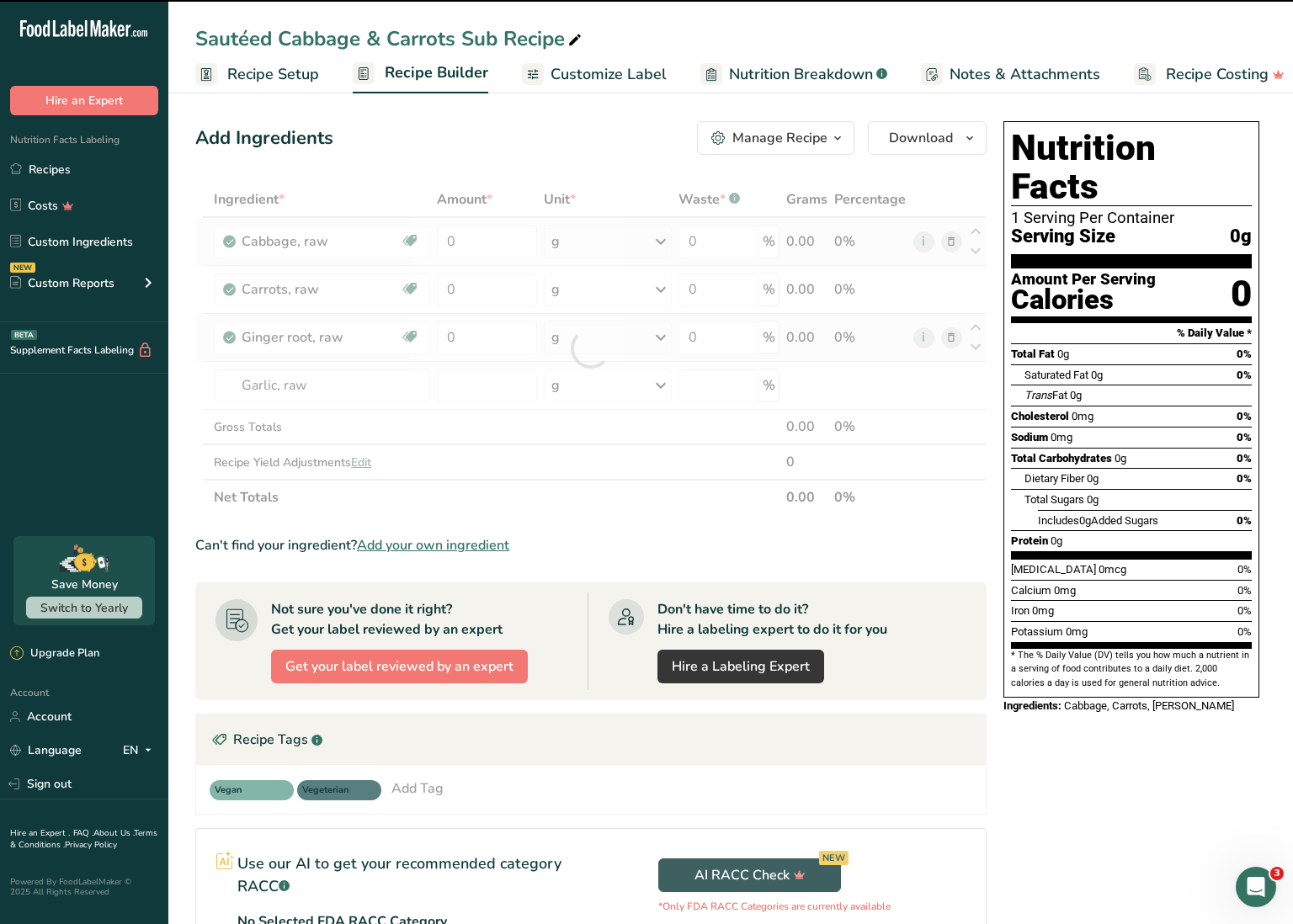
type input "0"
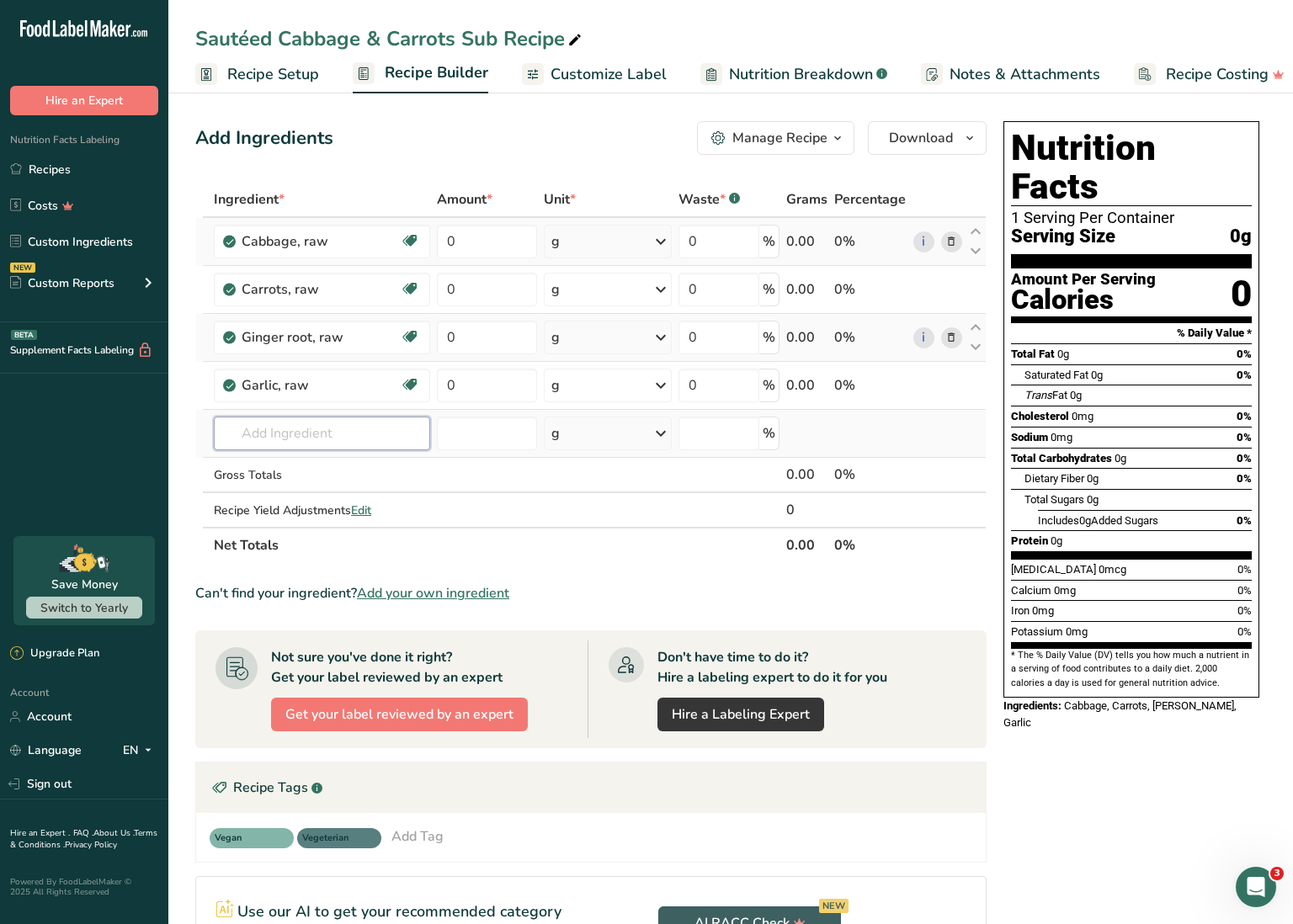
click at [354, 426] on input "text" at bounding box center [321, 434] width 215 height 34
type input "jpg"
drag, startPoint x: 354, startPoint y: 426, endPoint x: 336, endPoint y: 467, distance: 44.8
click at [336, 467] on div "SPG" at bounding box center [308, 467] width 162 height 18
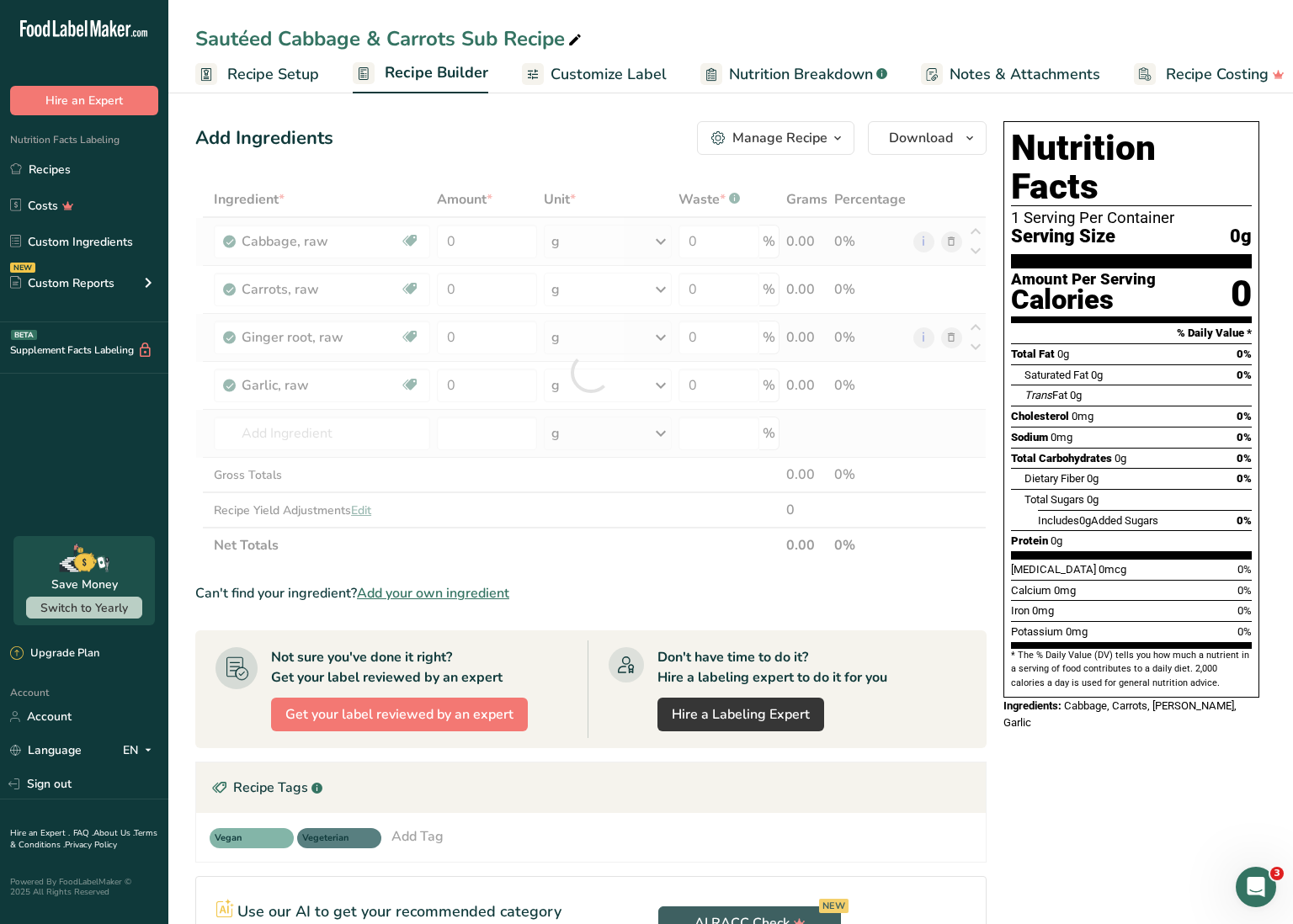
type input "SPG"
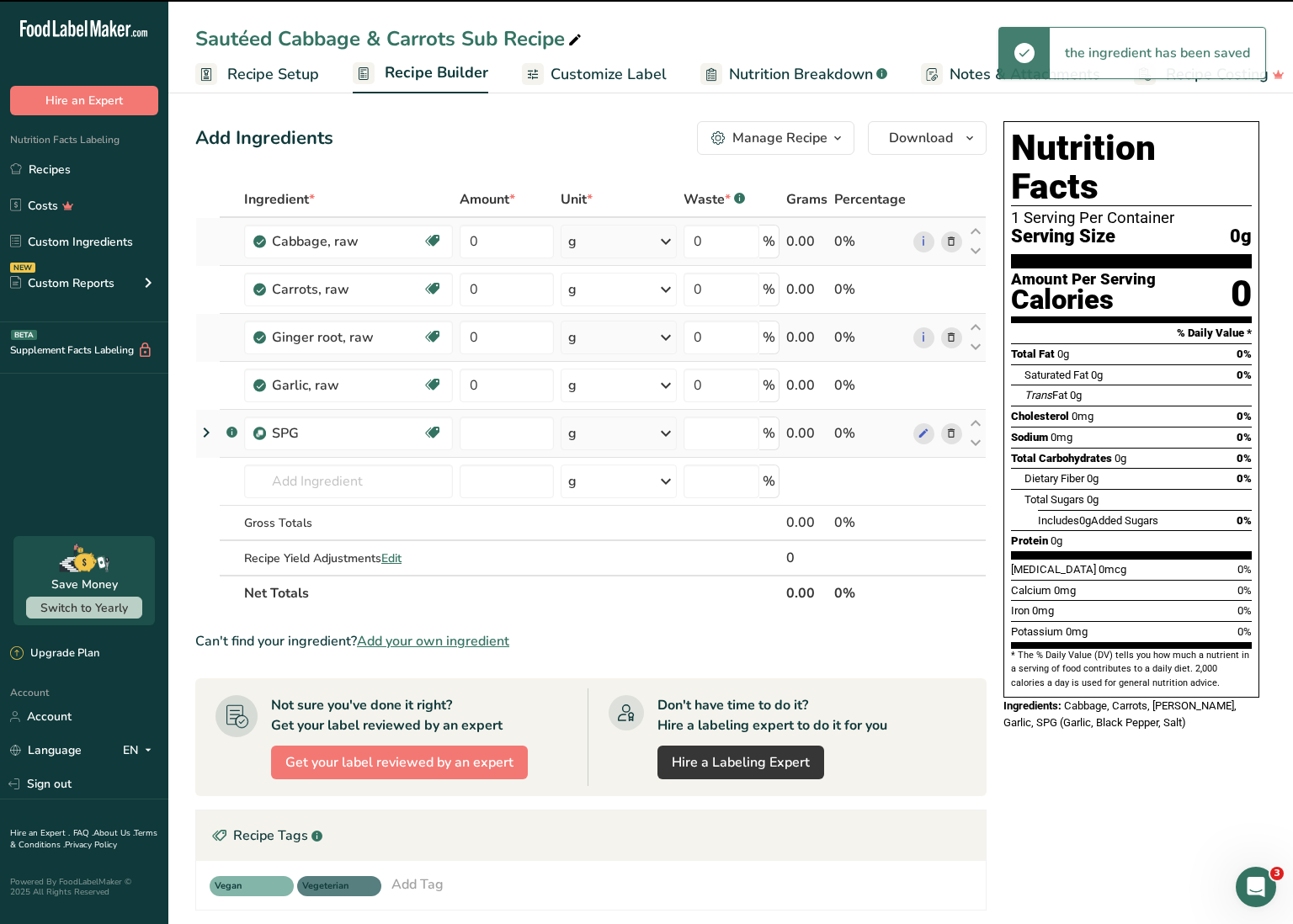
type input "0"
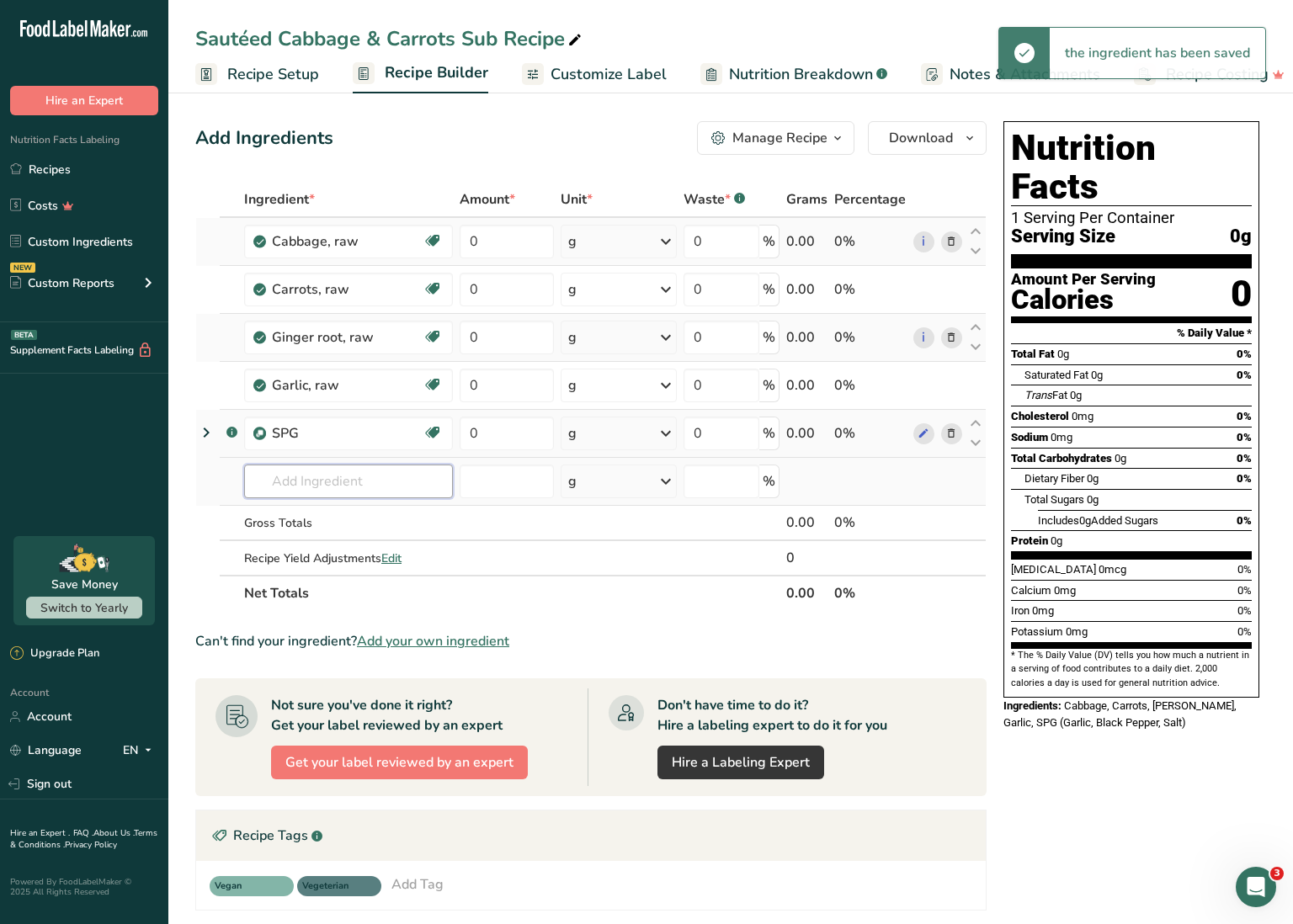
click at [327, 484] on input "text" at bounding box center [348, 481] width 209 height 34
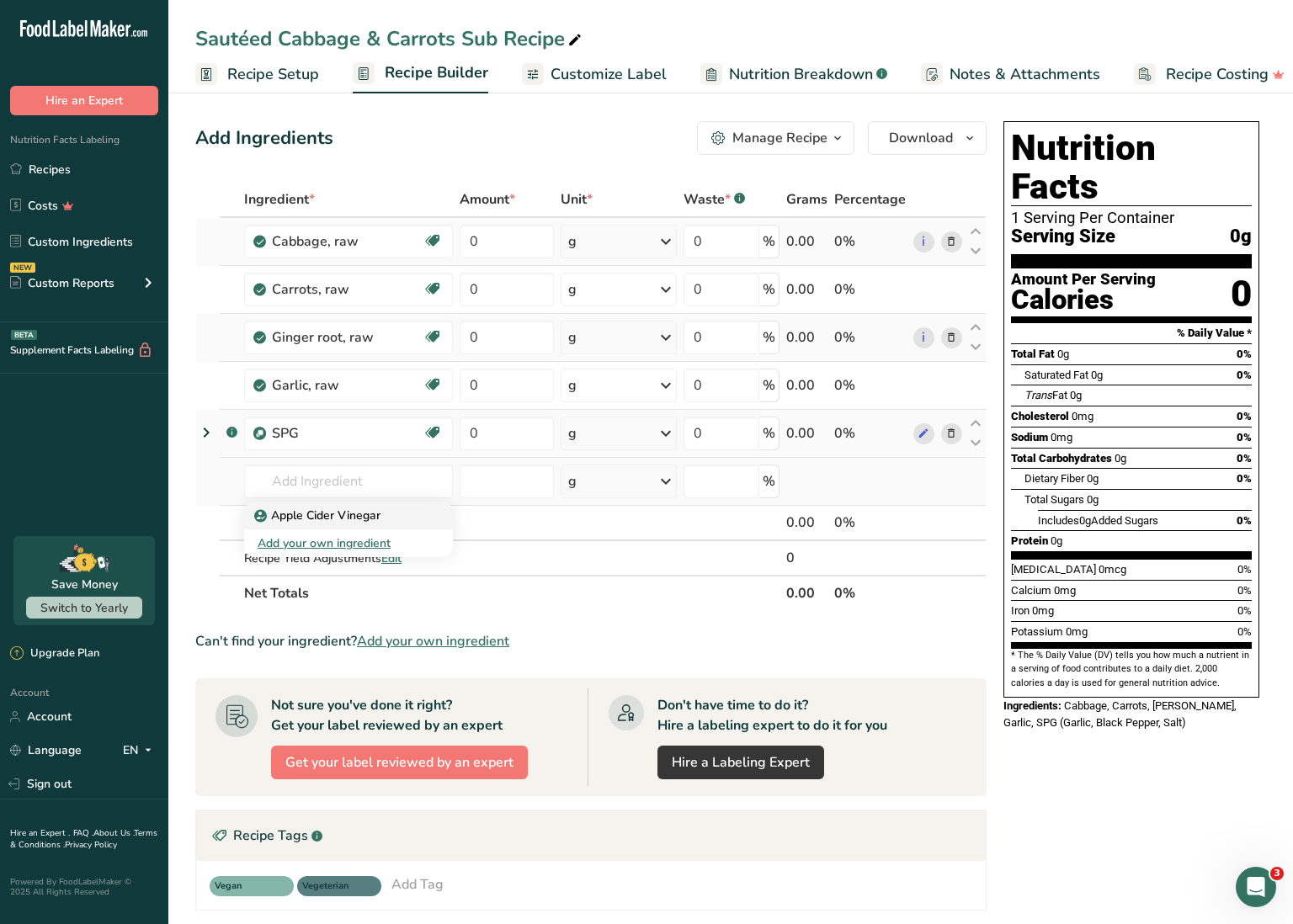
click at [341, 514] on p "Apple Cider Vinegar" at bounding box center [319, 515] width 123 height 18
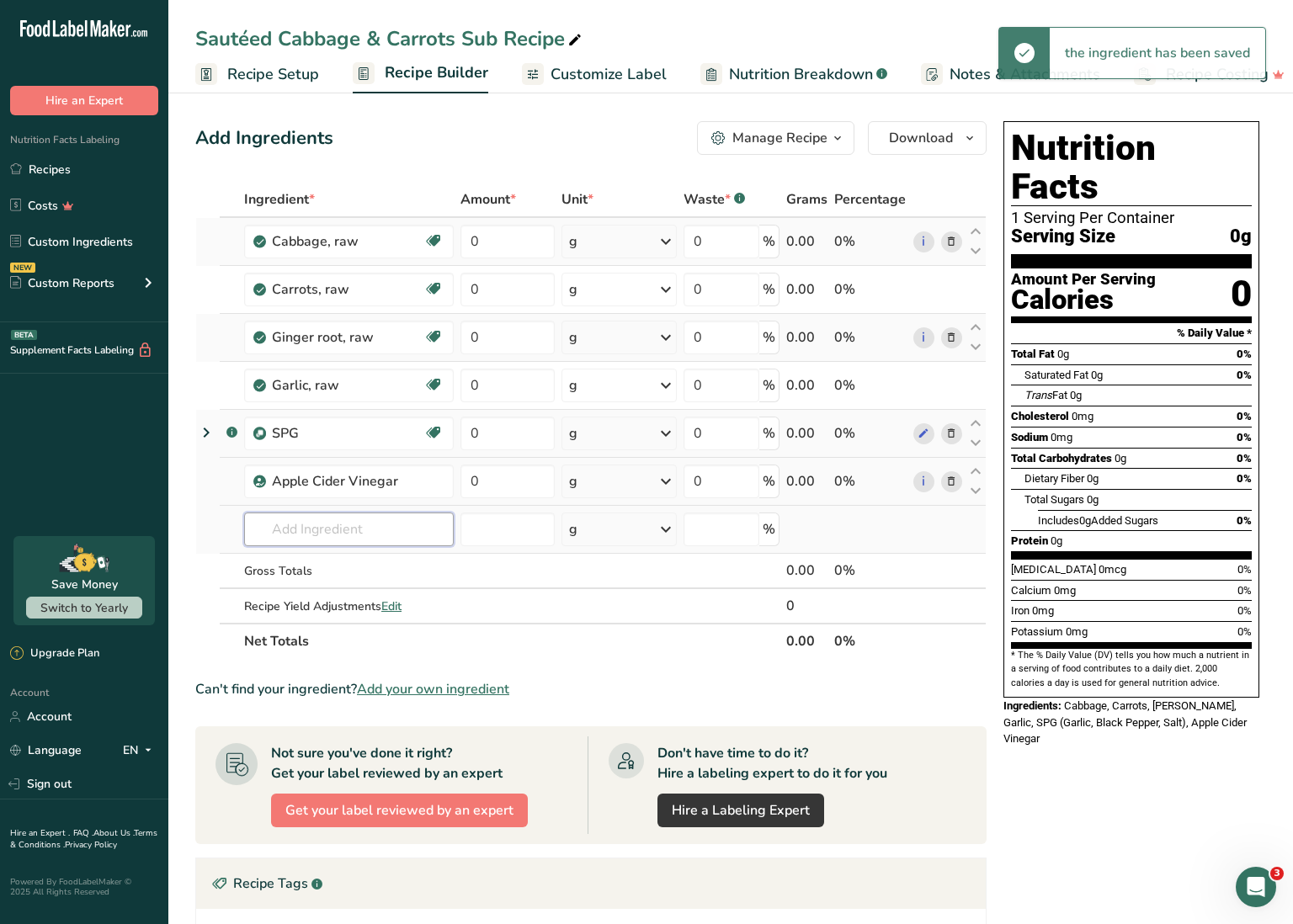
click at [338, 527] on input "text" at bounding box center [348, 530] width 209 height 34
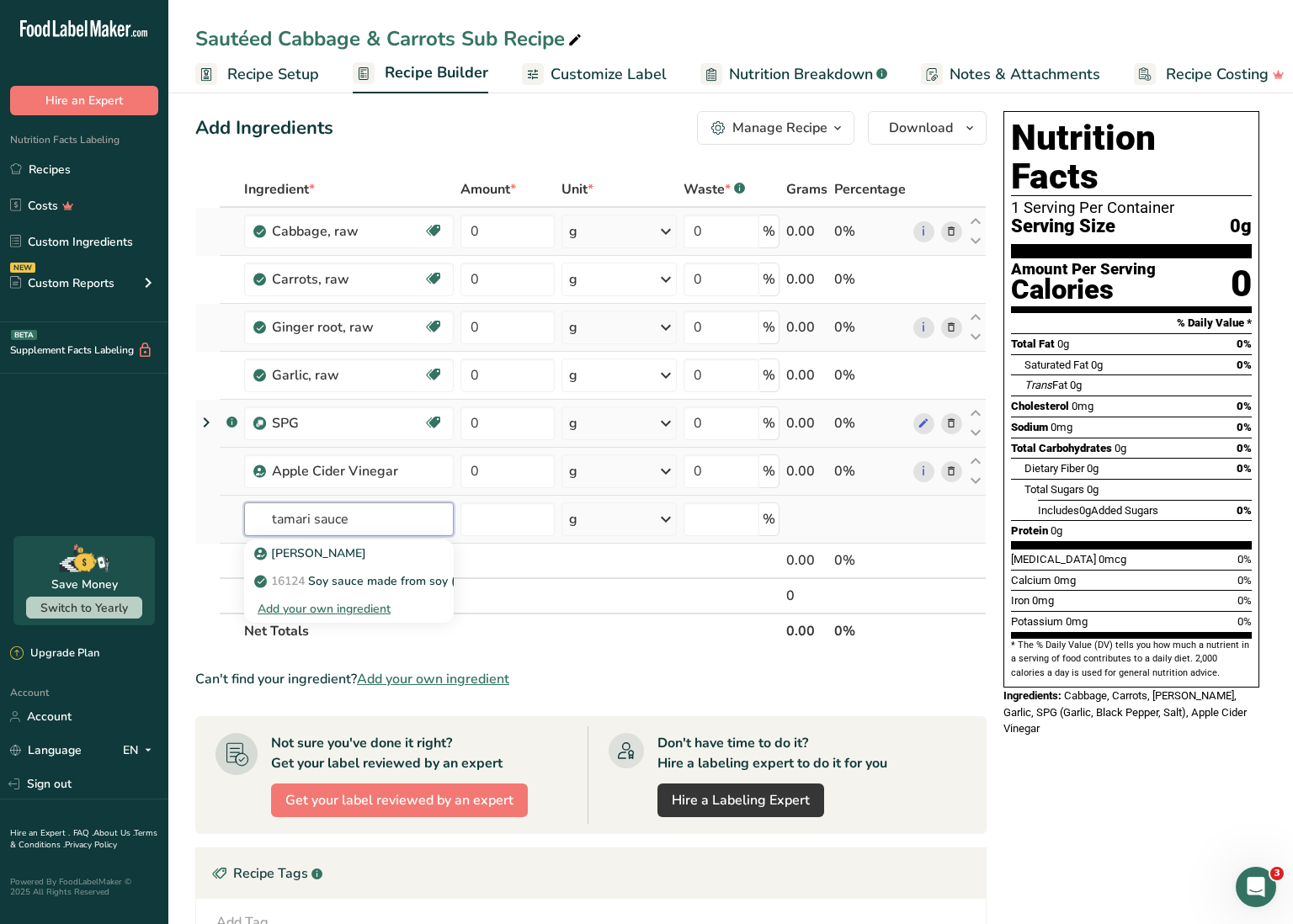
scroll to position [14, 0]
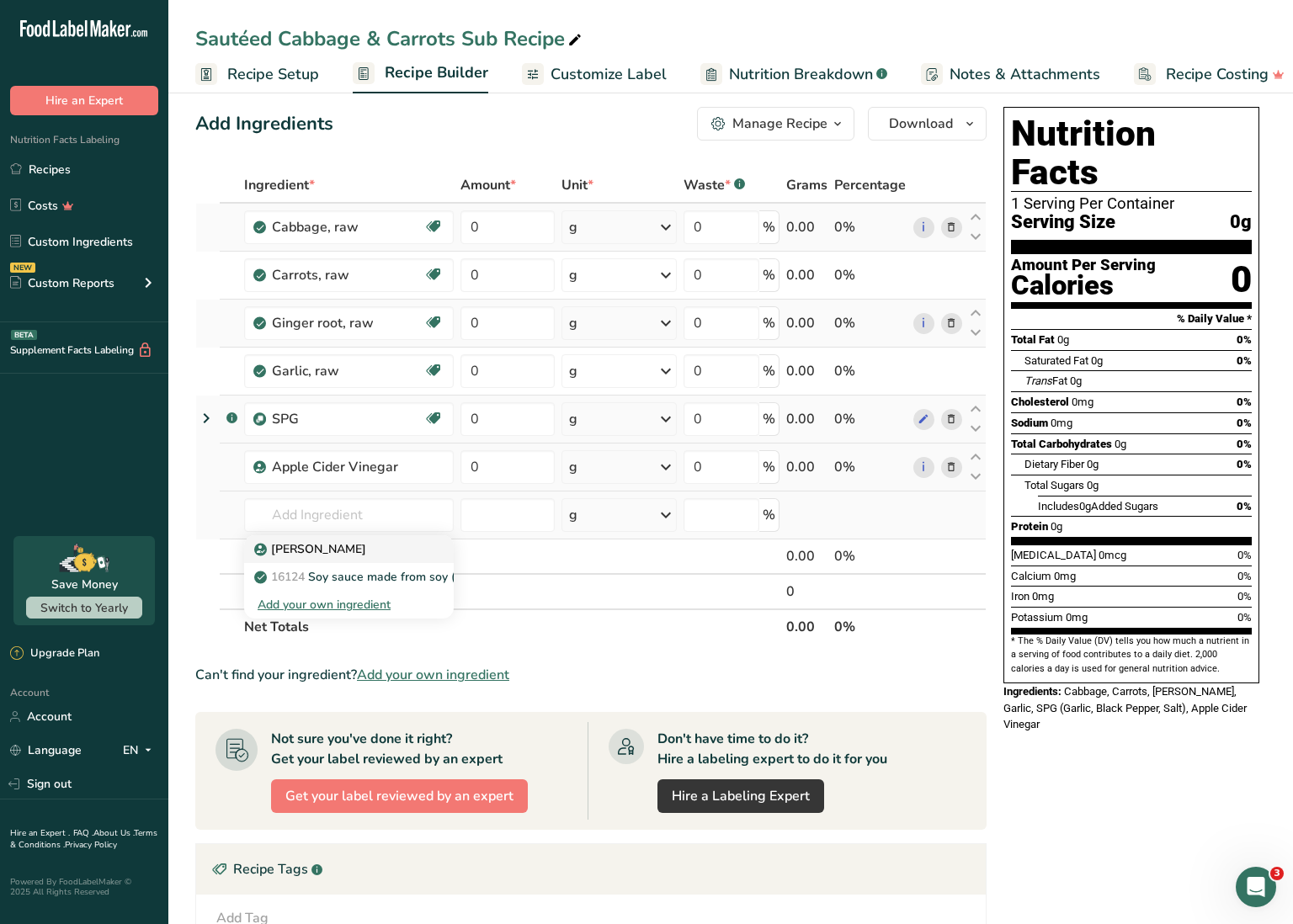
click at [340, 547] on p "[PERSON_NAME]" at bounding box center [312, 549] width 109 height 18
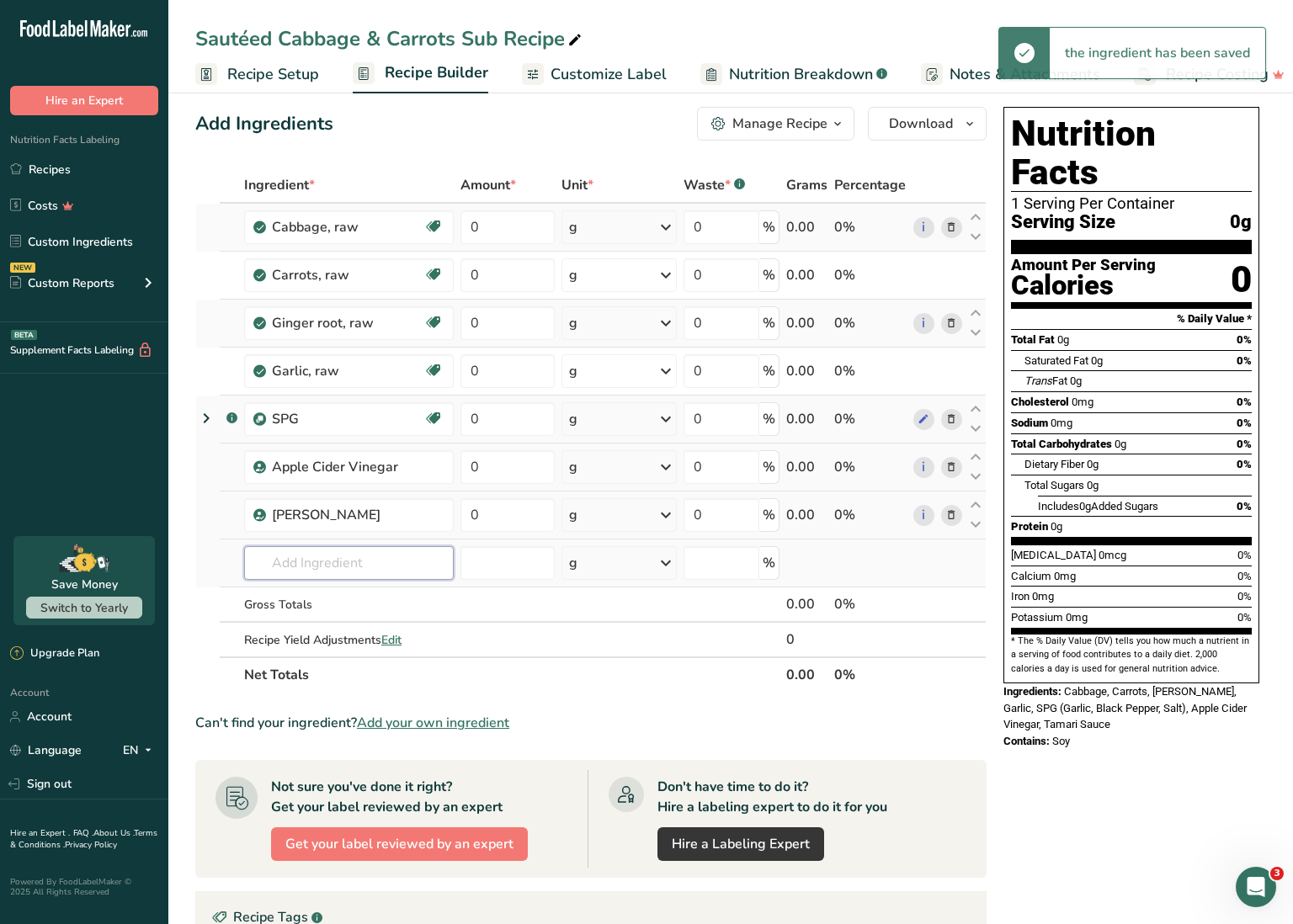
click at [336, 560] on input "text" at bounding box center [348, 563] width 209 height 34
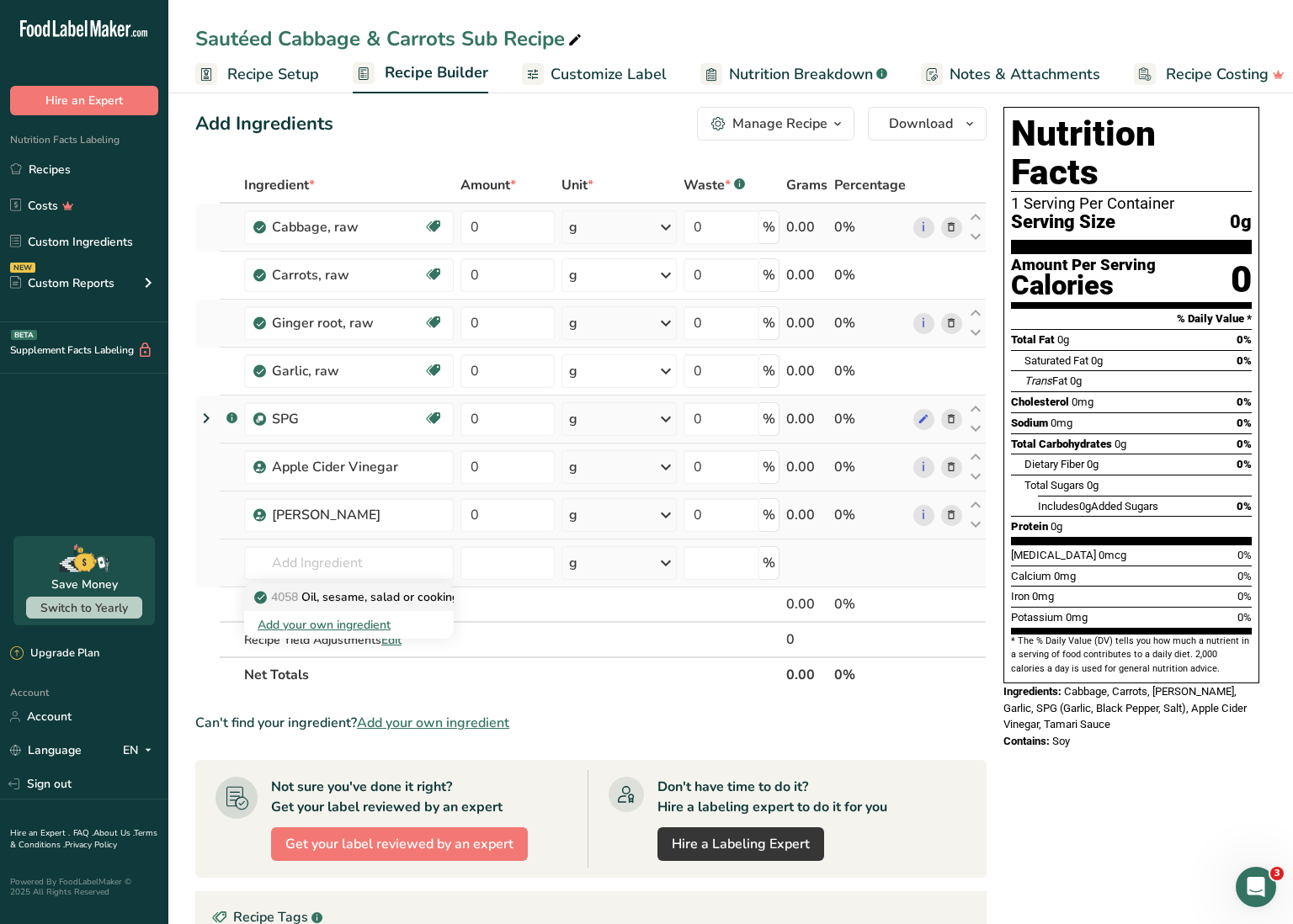
drag, startPoint x: 356, startPoint y: 583, endPoint x: 379, endPoint y: 594, distance: 25.5
click at [379, 594] on p "4058 Oil, sesame, salad or cooking" at bounding box center [358, 597] width 201 height 18
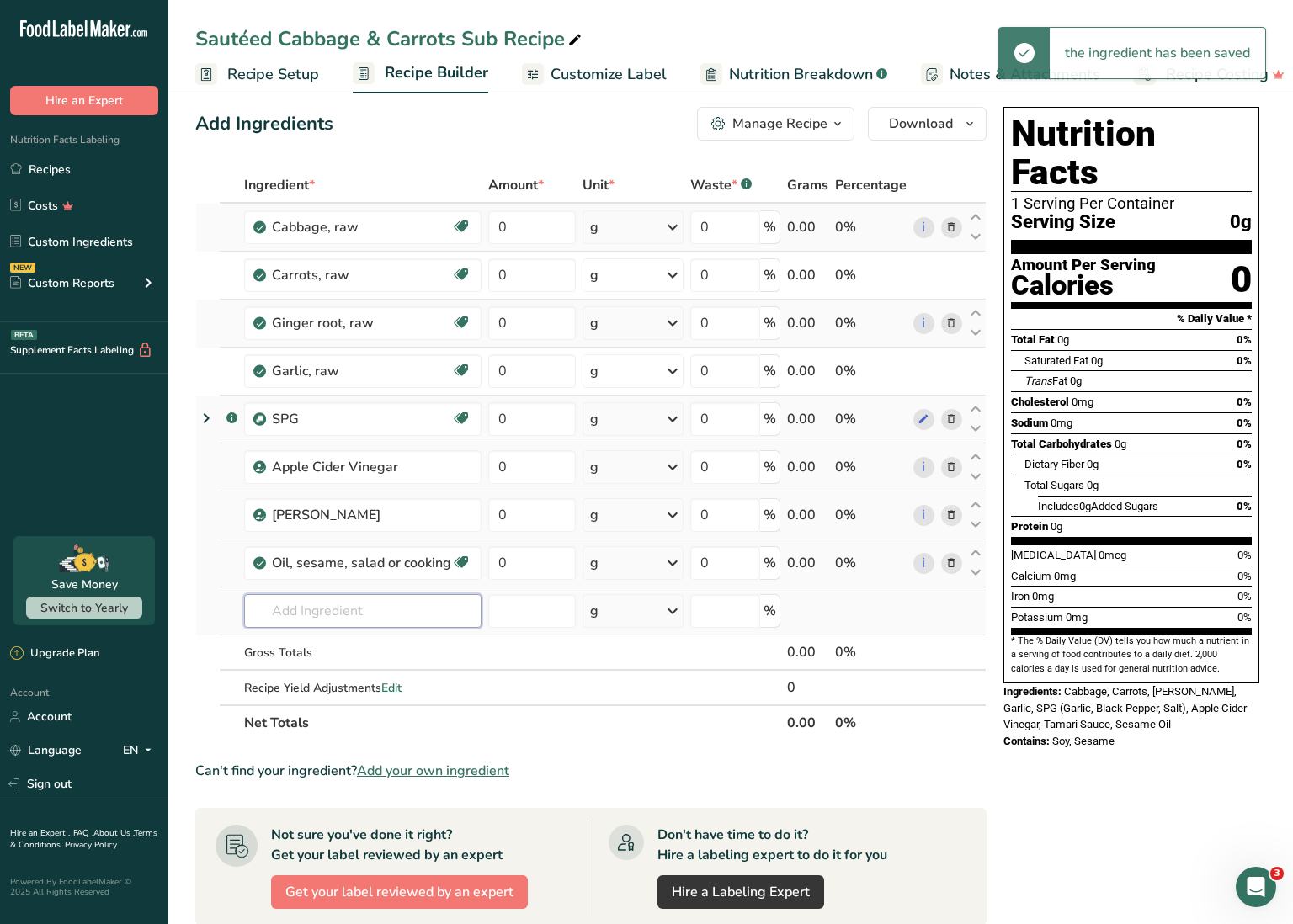
click at [361, 611] on input "text" at bounding box center [363, 611] width 237 height 34
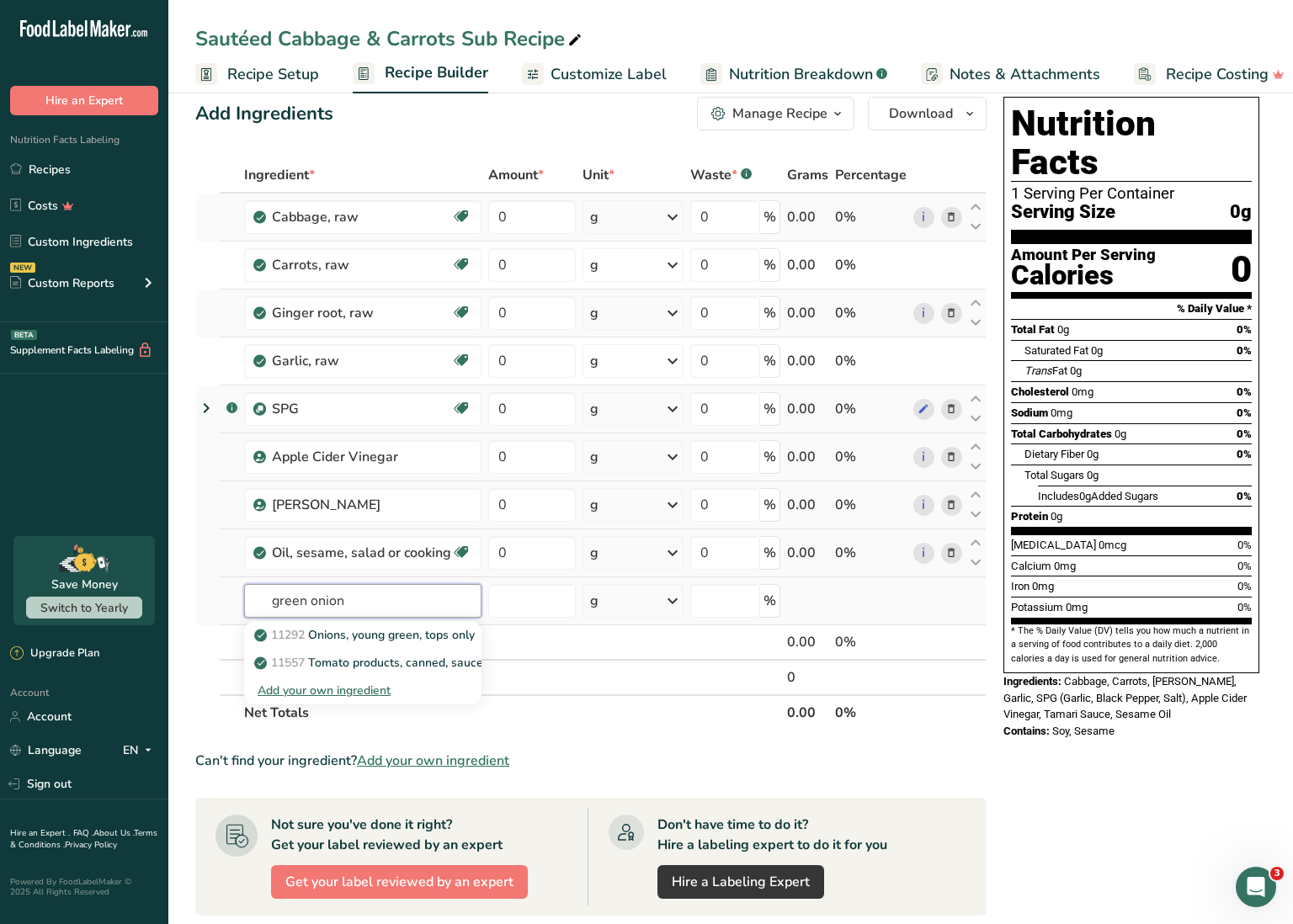
scroll to position [25, 0]
click at [383, 637] on p "11292 Onions, young green, tops only" at bounding box center [366, 635] width 217 height 18
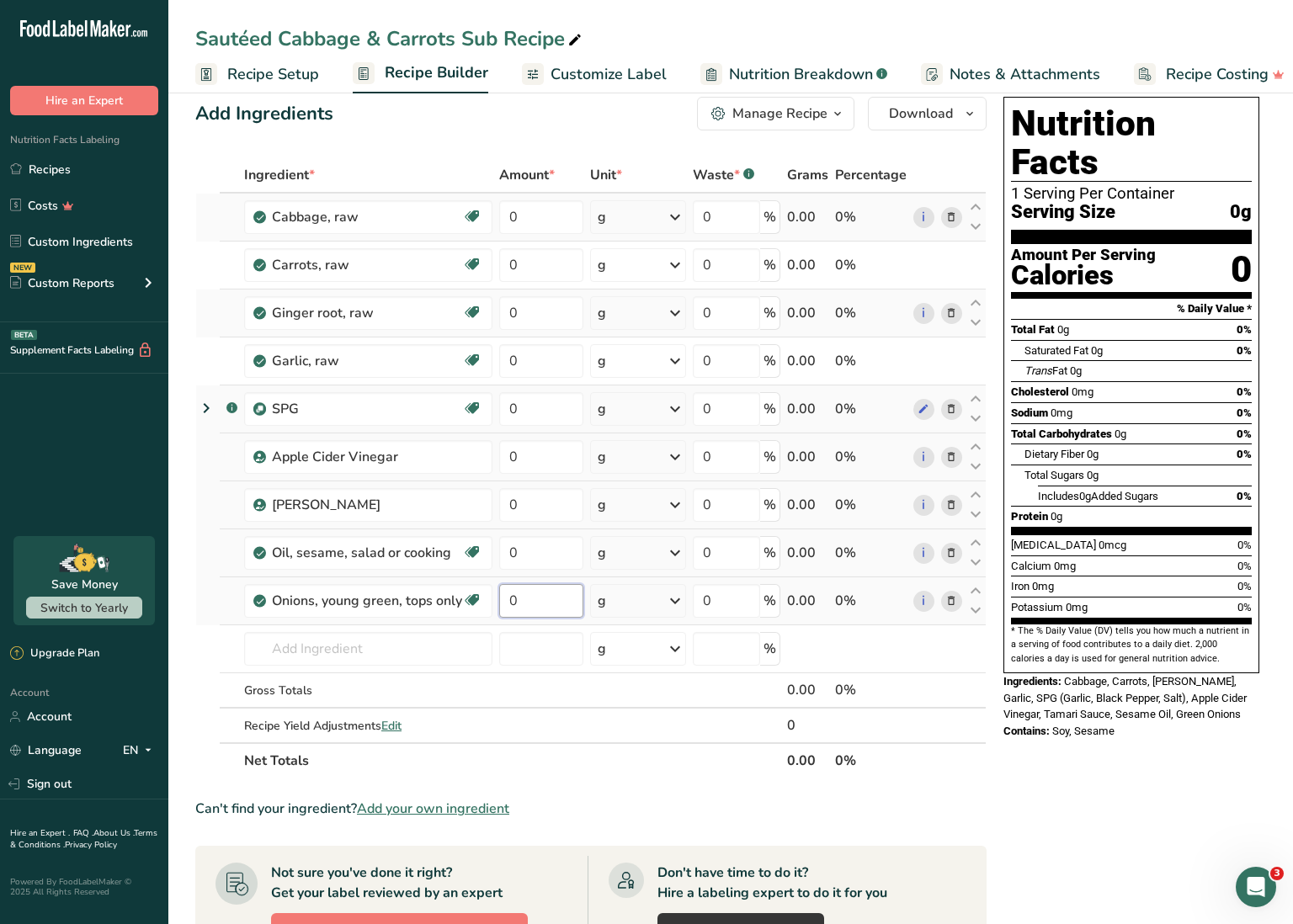
drag, startPoint x: 505, startPoint y: 593, endPoint x: 522, endPoint y: 593, distance: 17.0
click at [522, 593] on input "0" at bounding box center [541, 601] width 84 height 34
click at [673, 599] on div "Ingredient * Amount * Unit * Waste * .a-a{fill:#347362;}.b-a{fill:#fff;} Grams …" at bounding box center [590, 468] width 791 height 621
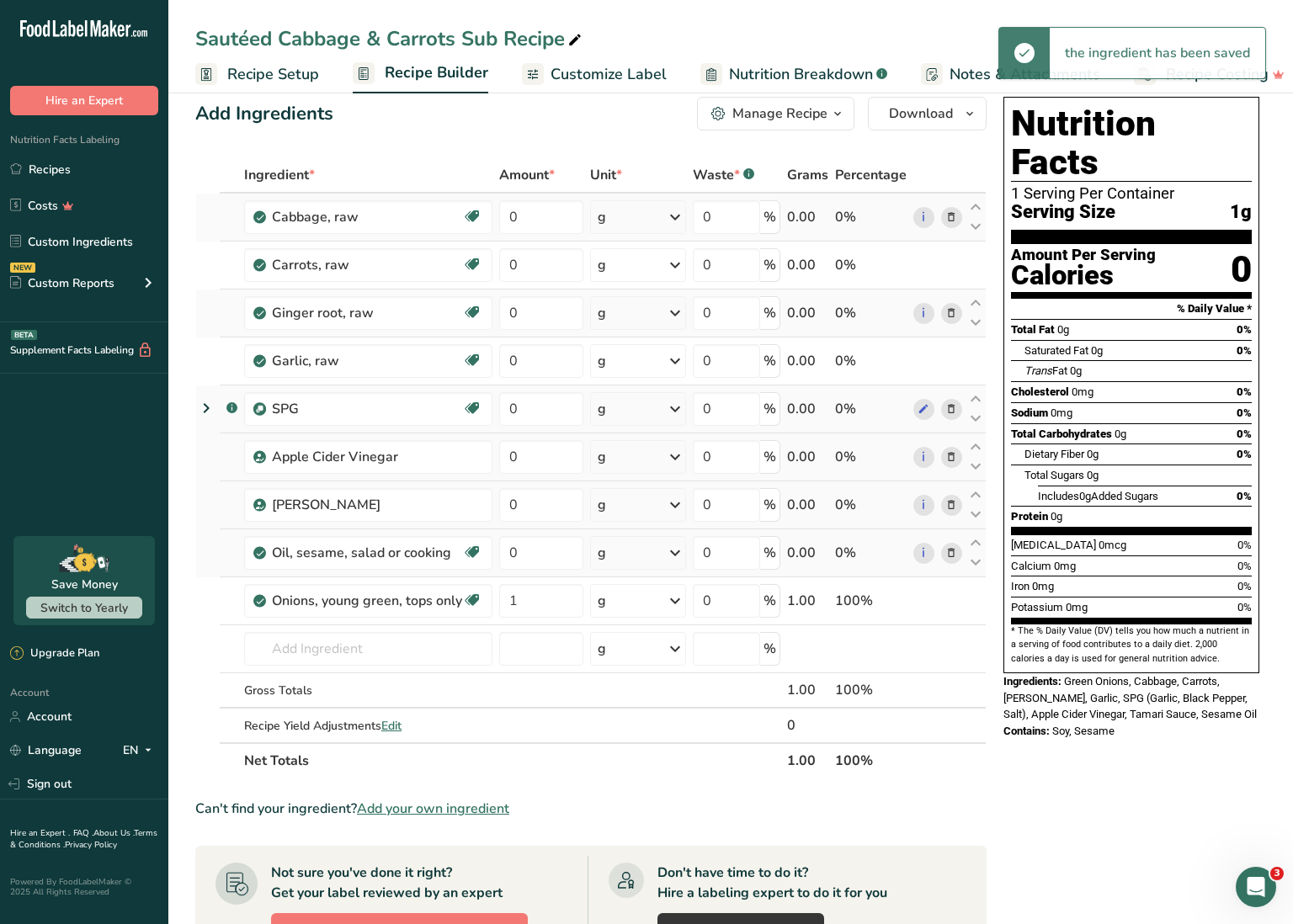
click at [673, 599] on icon at bounding box center [675, 601] width 20 height 31
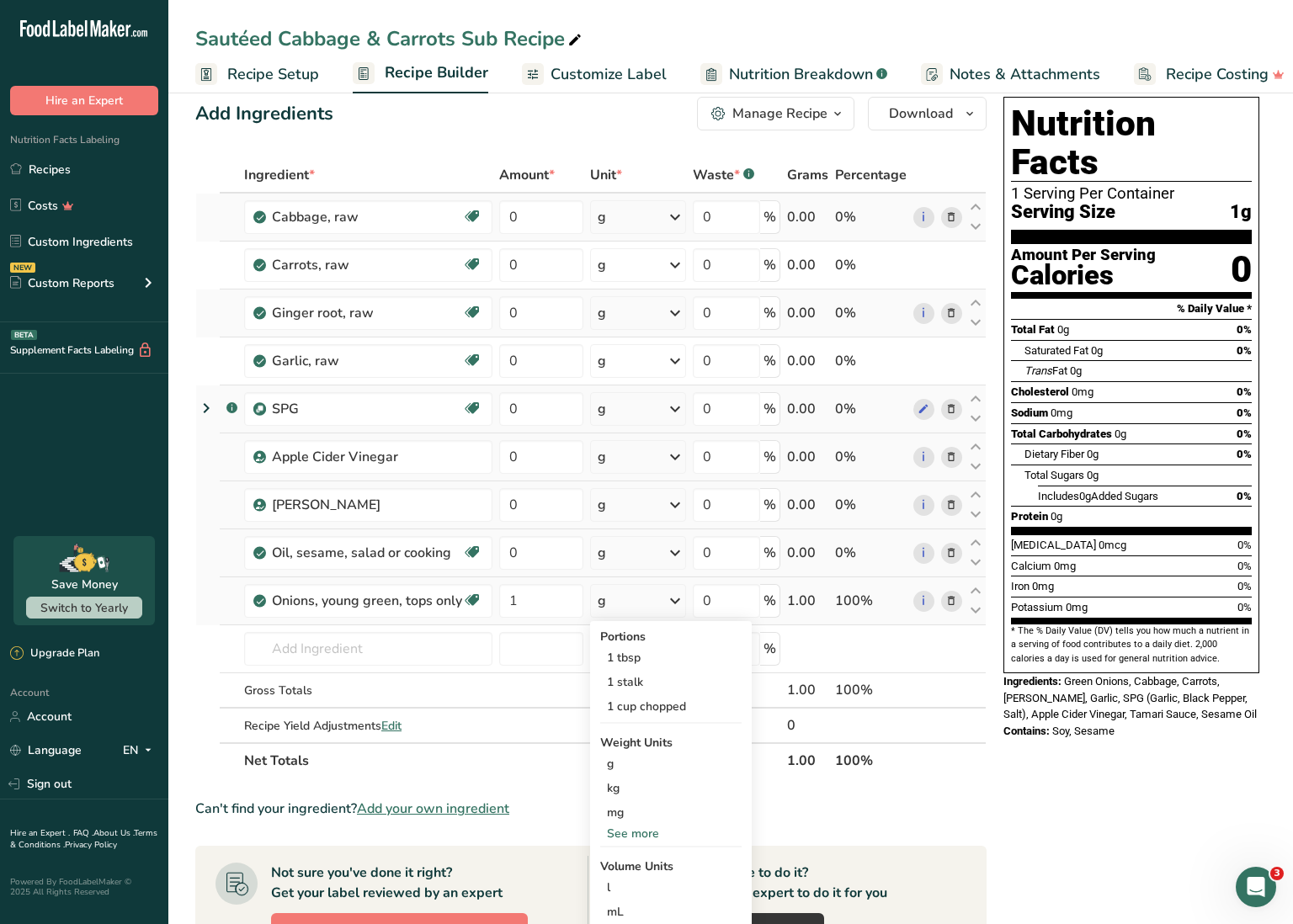
click at [637, 828] on div "See more" at bounding box center [671, 833] width 142 height 18
click at [632, 882] on div "oz" at bounding box center [671, 886] width 142 height 25
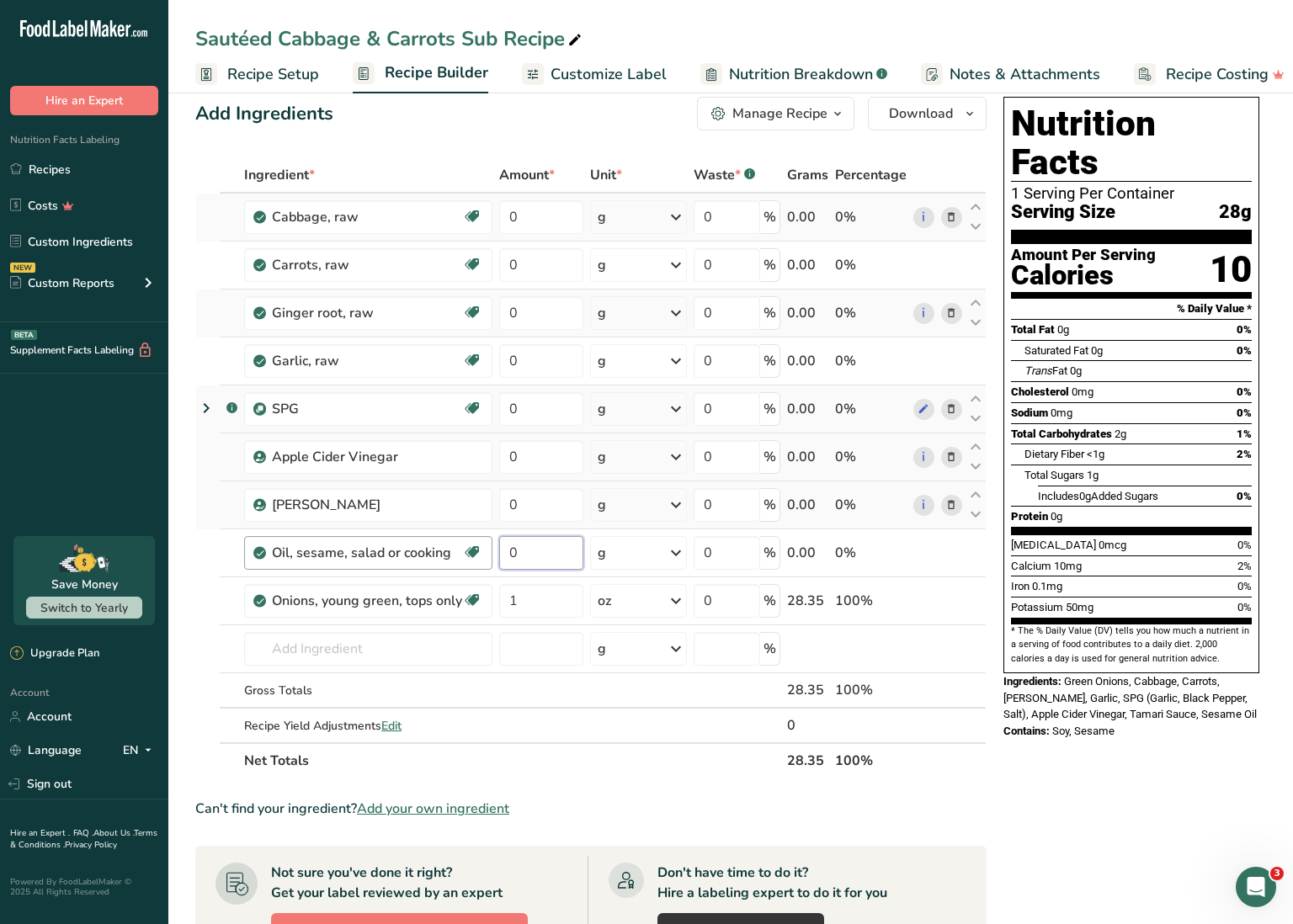
drag, startPoint x: 527, startPoint y: 548, endPoint x: 491, endPoint y: 548, distance: 36.0
click at [491, 548] on tr "Oil, sesame, salad or cooking Source of Antioxidants Dairy free Gluten free Veg…" at bounding box center [590, 554] width 789 height 48
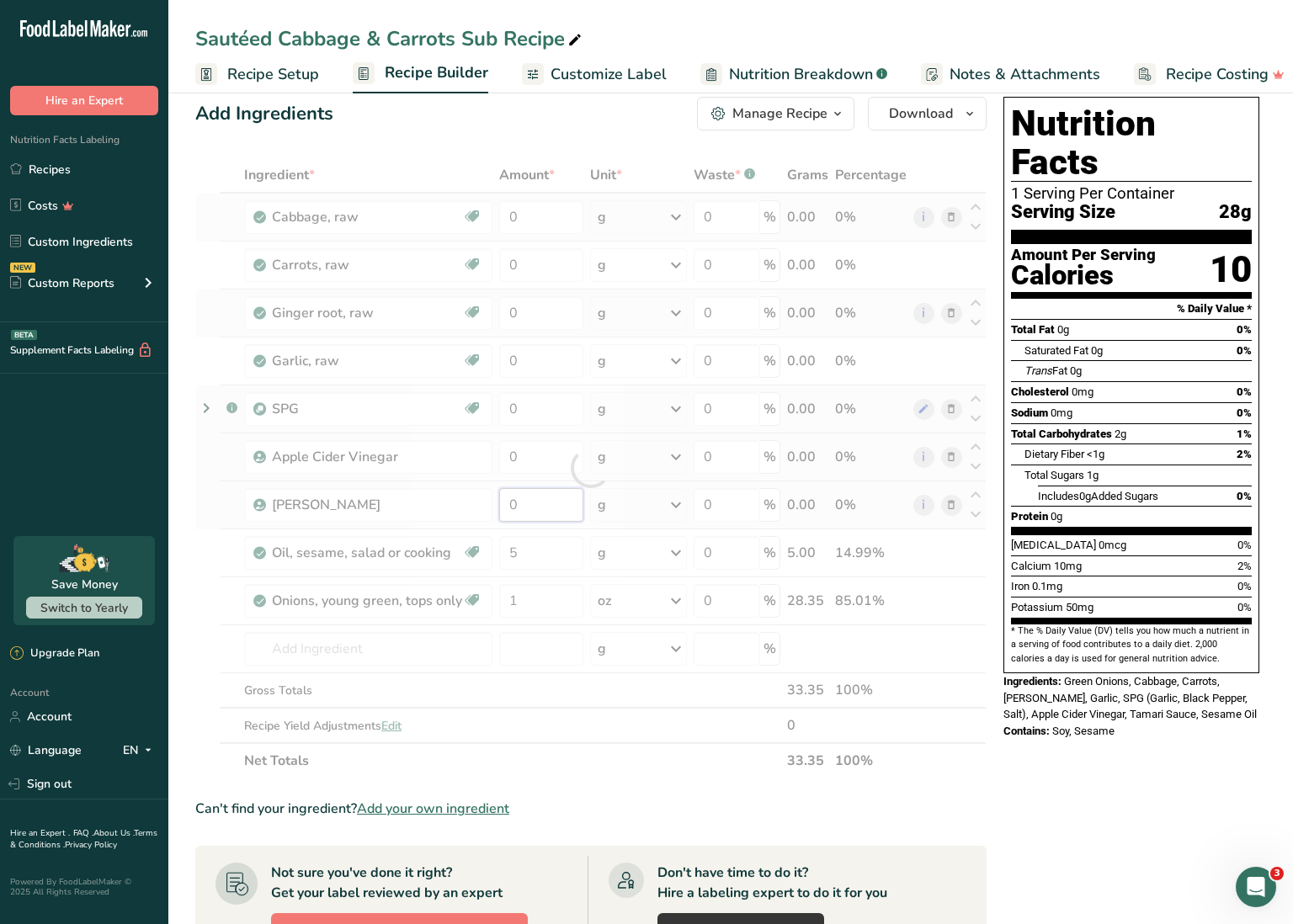
click at [530, 504] on div "Ingredient * Amount * Unit * Waste * .a-a{fill:#347362;}.b-a{fill:#fff;} Grams …" at bounding box center [590, 468] width 791 height 621
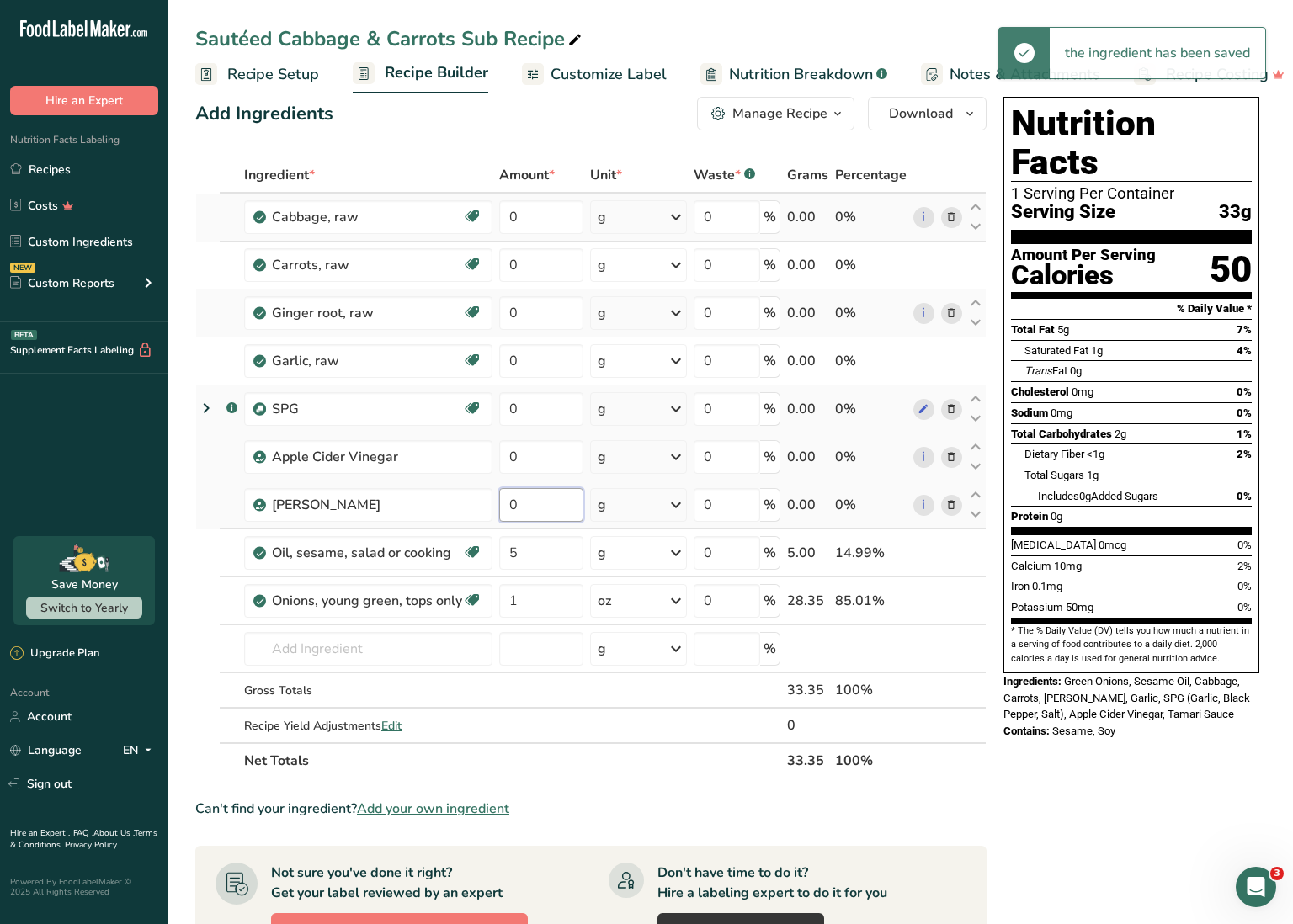
click at [507, 506] on input "0" at bounding box center [541, 505] width 84 height 34
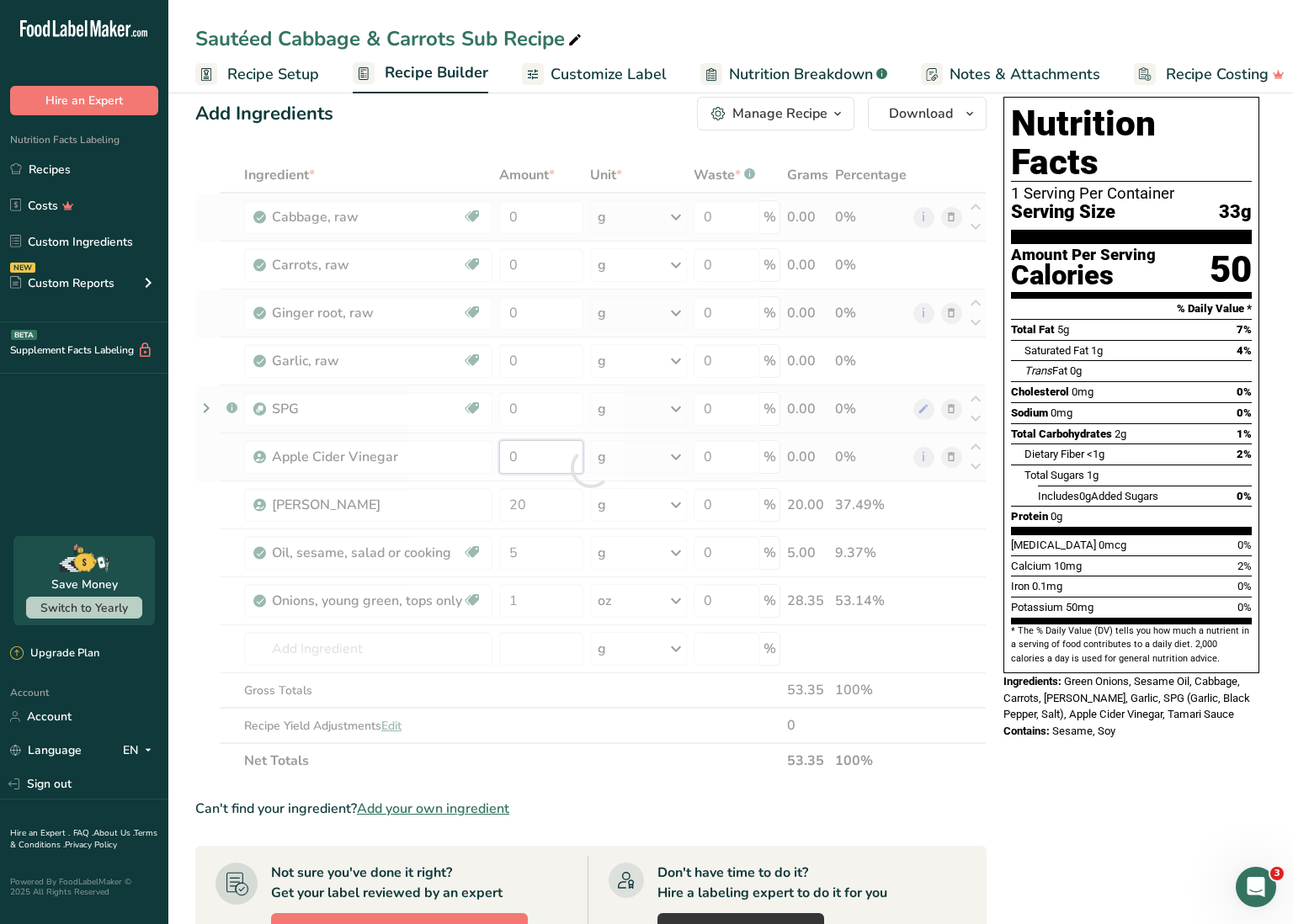
click at [540, 451] on div "Ingredient * Amount * Unit * Waste * .a-a{fill:#347362;}.b-a{fill:#fff;} Grams …" at bounding box center [590, 468] width 791 height 621
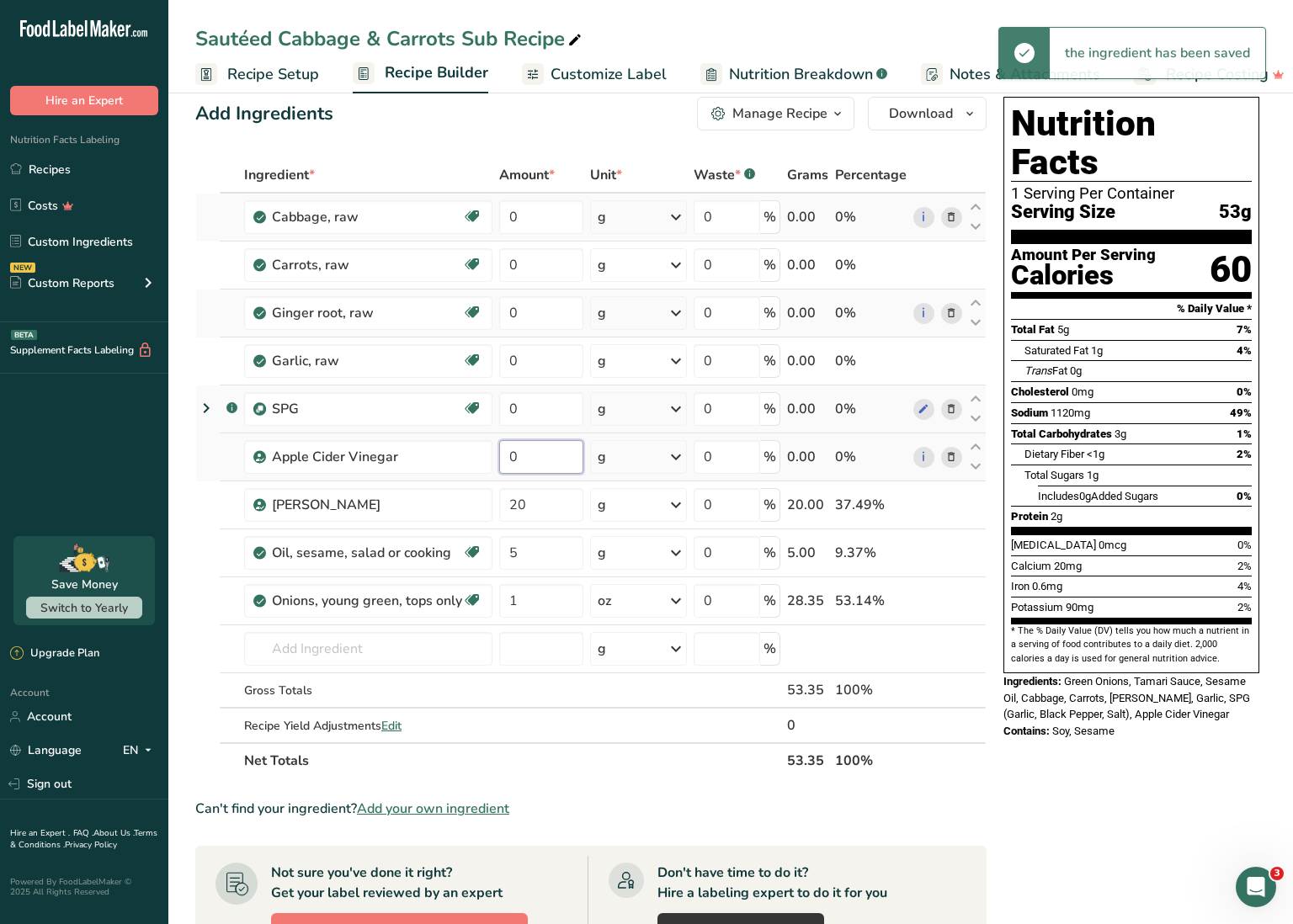
click at [514, 454] on input "0" at bounding box center [541, 457] width 84 height 34
click at [510, 454] on input "0" at bounding box center [541, 457] width 84 height 34
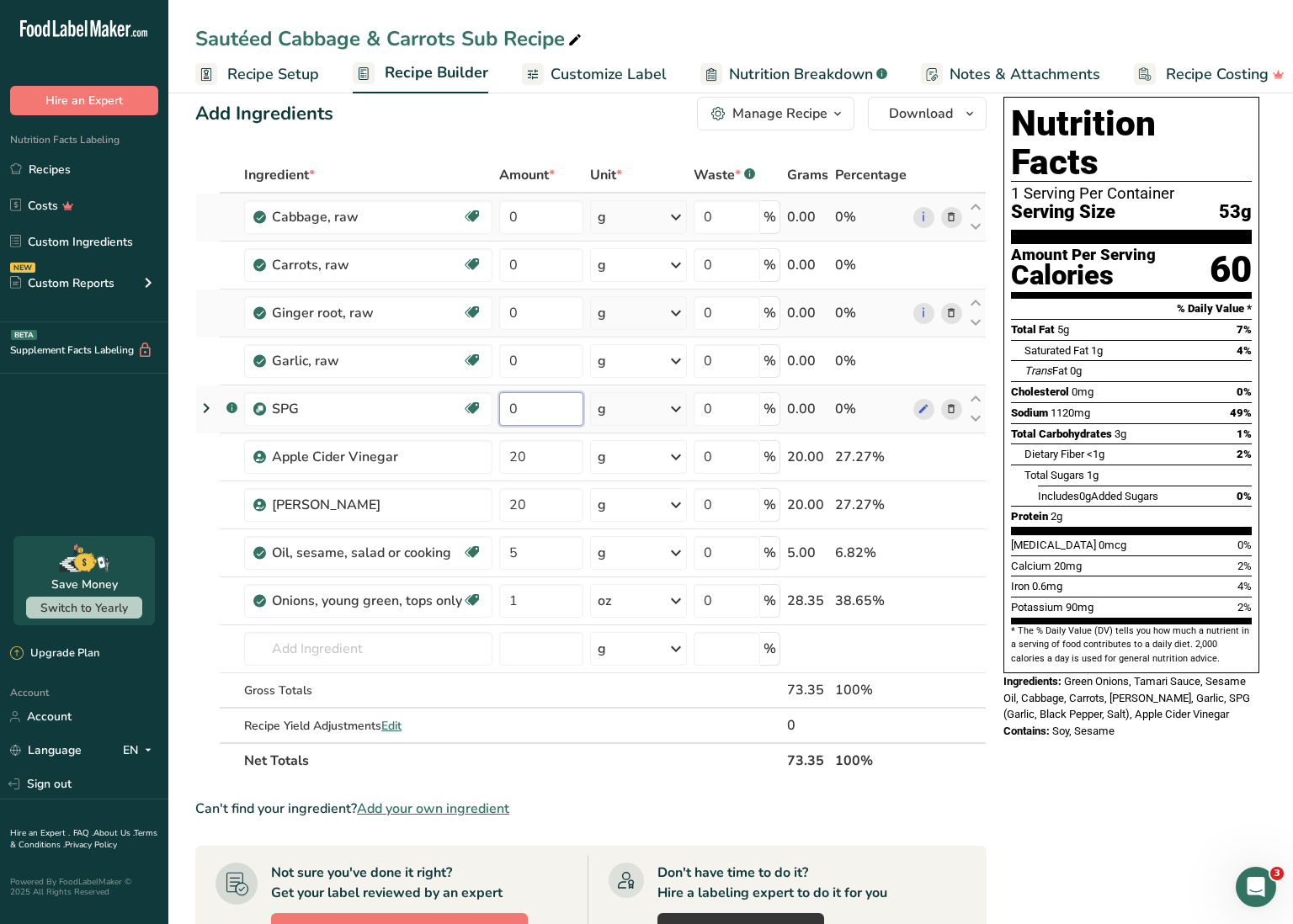
click at [554, 406] on div "Ingredient * Amount * Unit * Waste * .a-a{fill:#347362;}.b-a{fill:#fff;} Grams …" at bounding box center [590, 468] width 791 height 621
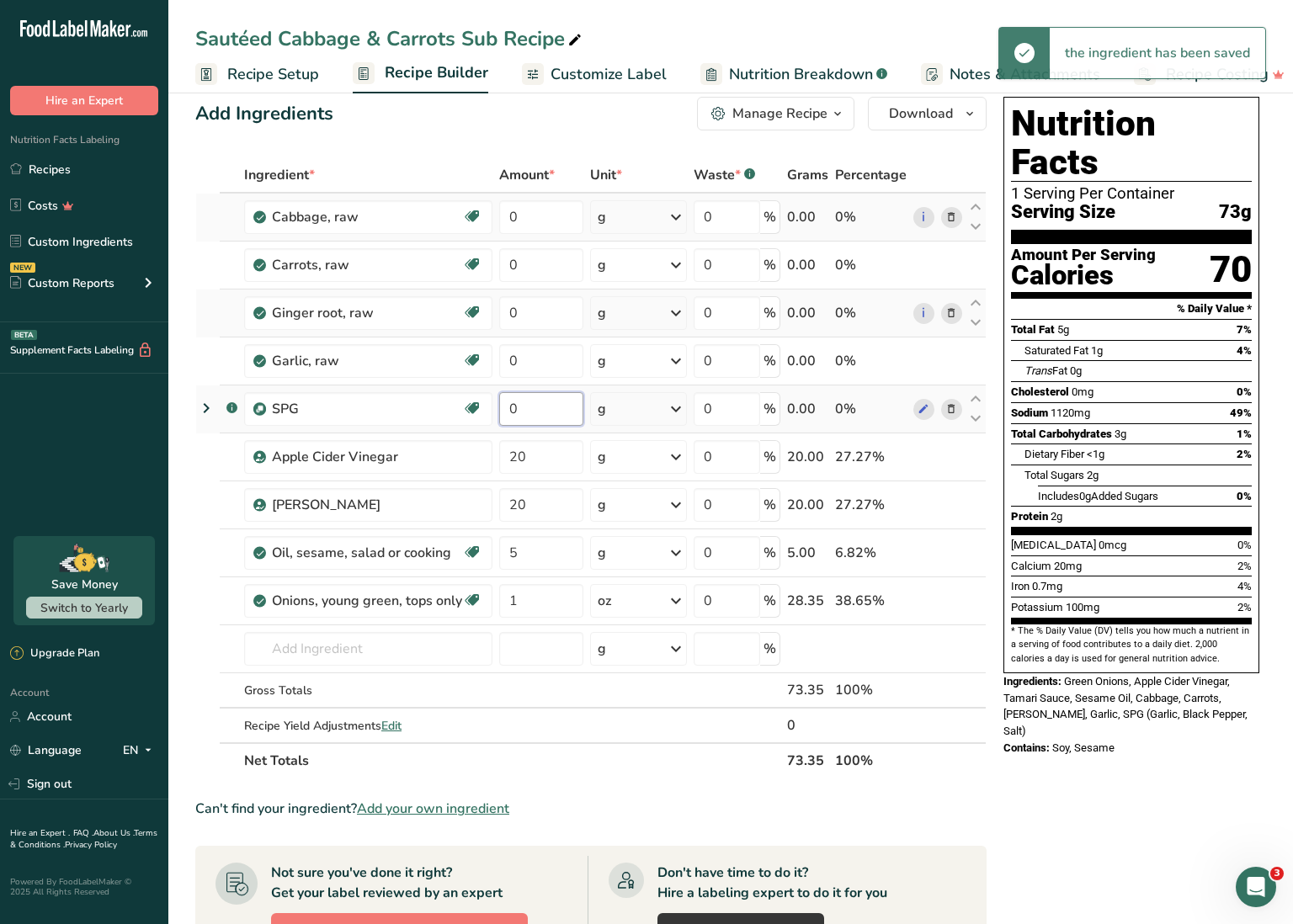
drag, startPoint x: 516, startPoint y: 405, endPoint x: 499, endPoint y: 404, distance: 17.0
click at [499, 404] on input "0" at bounding box center [541, 409] width 84 height 34
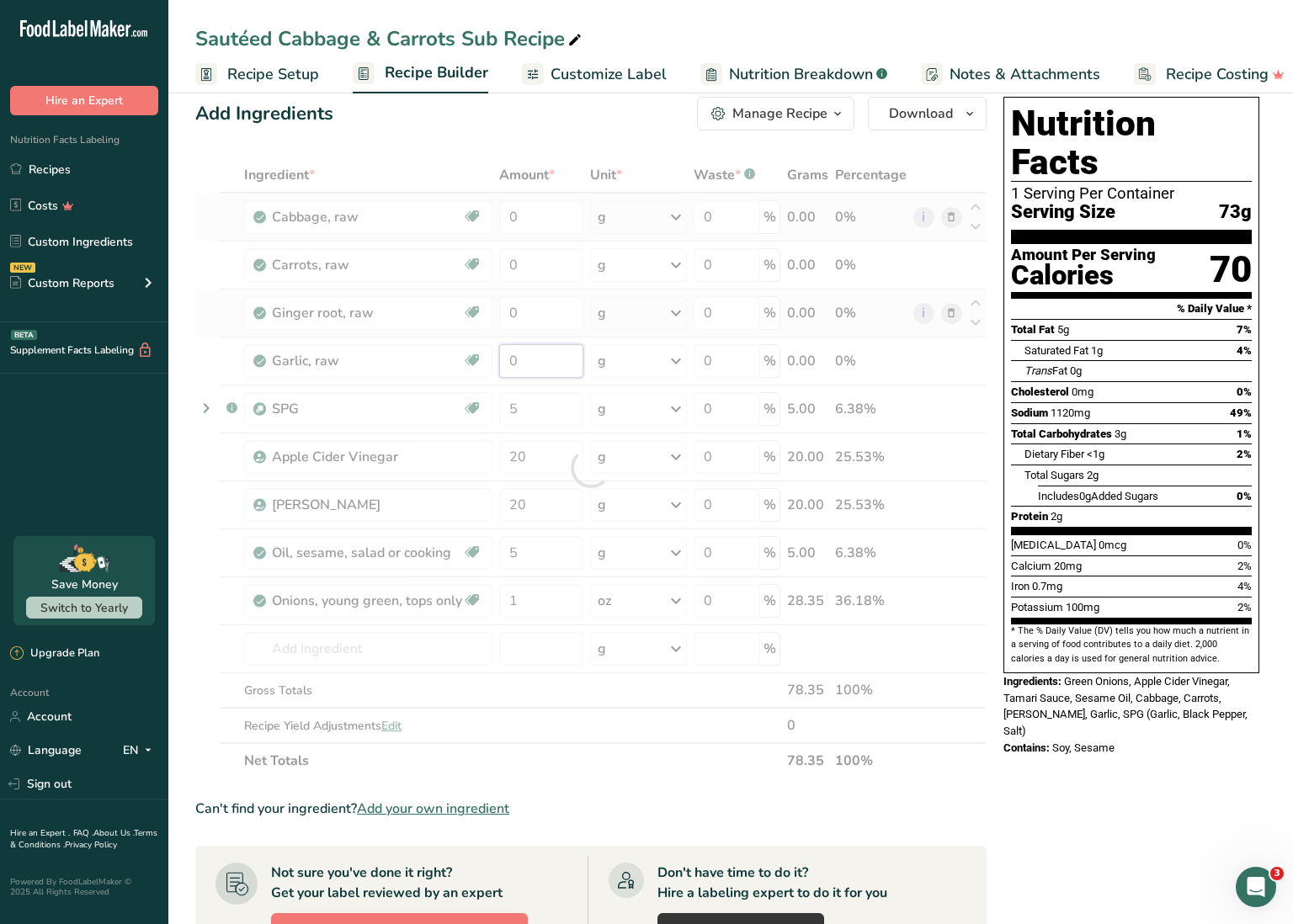
click at [525, 361] on div "Ingredient * Amount * Unit * Waste * .a-a{fill:#347362;}.b-a{fill:#fff;} Grams …" at bounding box center [590, 468] width 791 height 621
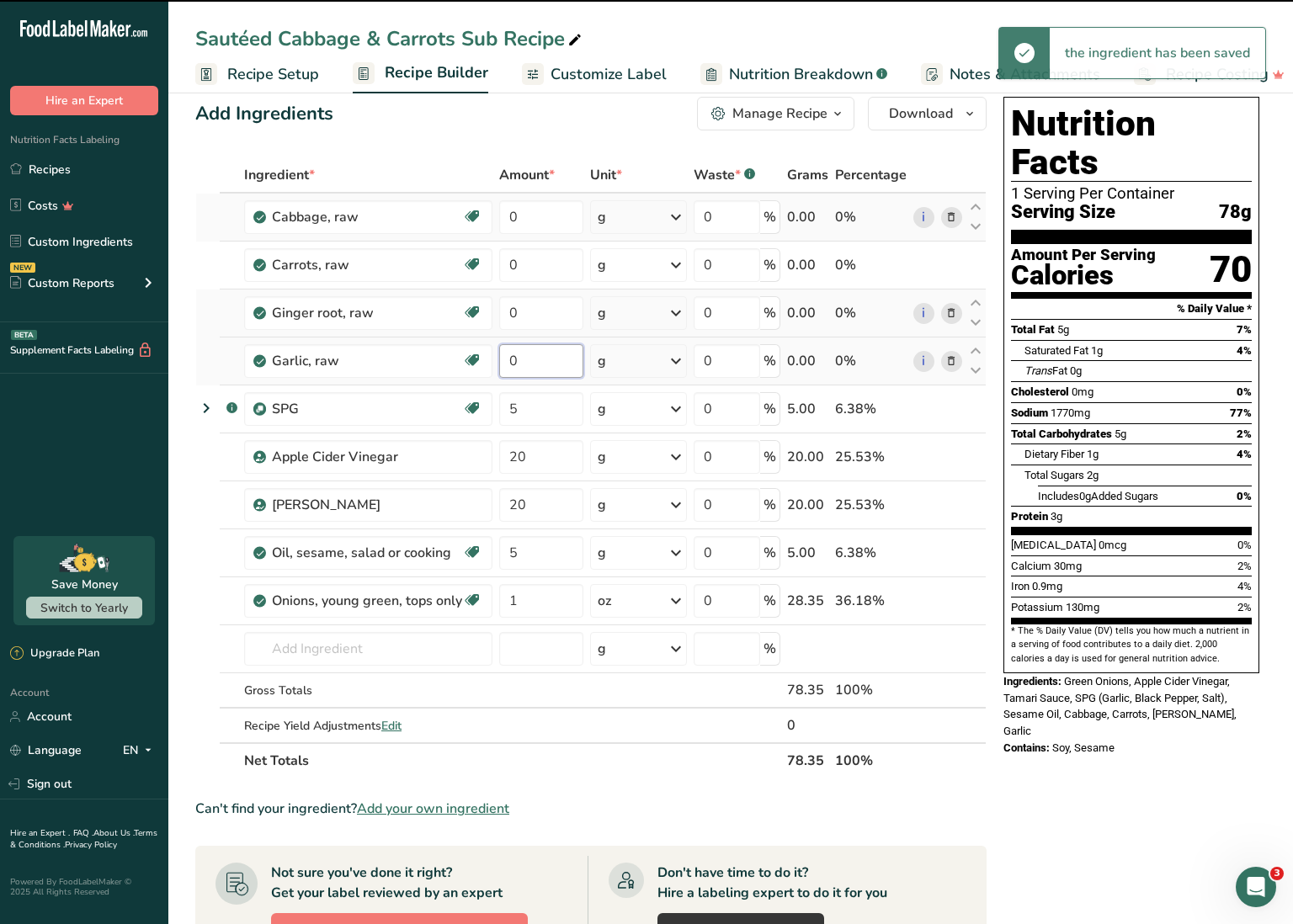
click at [509, 355] on input "0" at bounding box center [541, 361] width 84 height 34
drag, startPoint x: 509, startPoint y: 355, endPoint x: 524, endPoint y: 358, distance: 15.3
click at [524, 358] on input "0" at bounding box center [541, 361] width 84 height 34
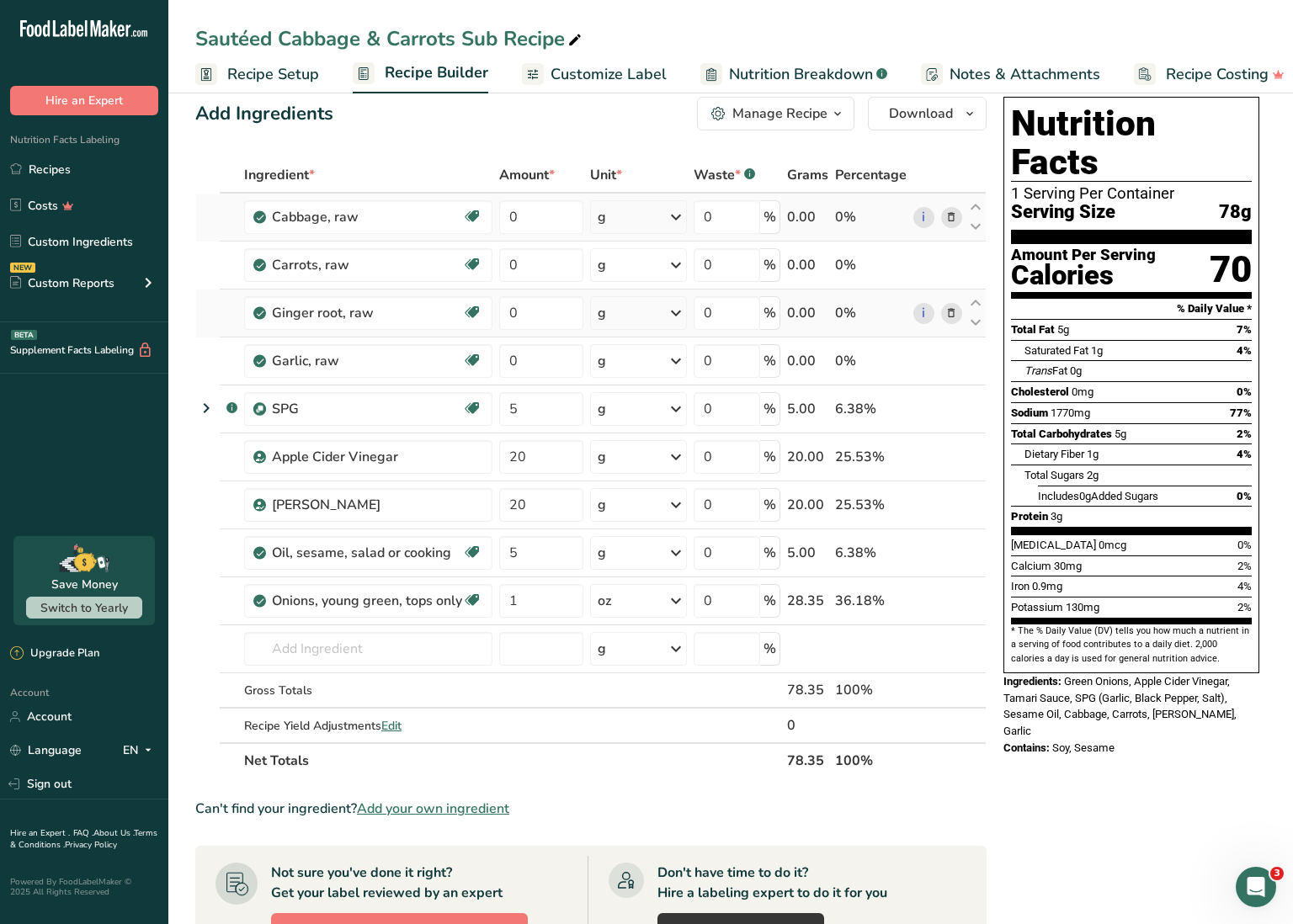
click at [508, 357] on input "0" at bounding box center [541, 361] width 84 height 34
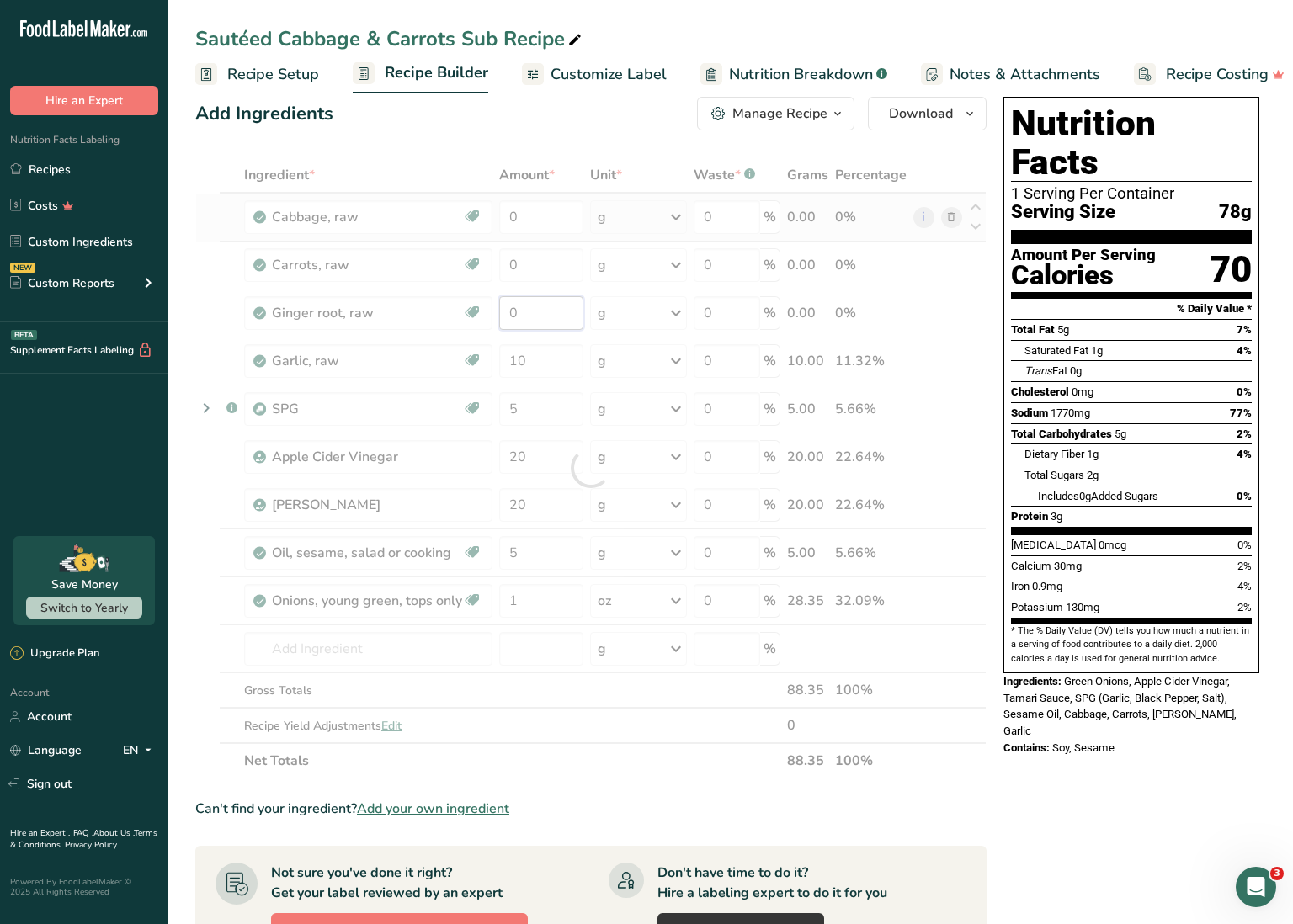
click at [510, 312] on div "Ingredient * Amount * Unit * Waste * .a-a{fill:#347362;}.b-a{fill:#fff;} Grams …" at bounding box center [590, 468] width 791 height 621
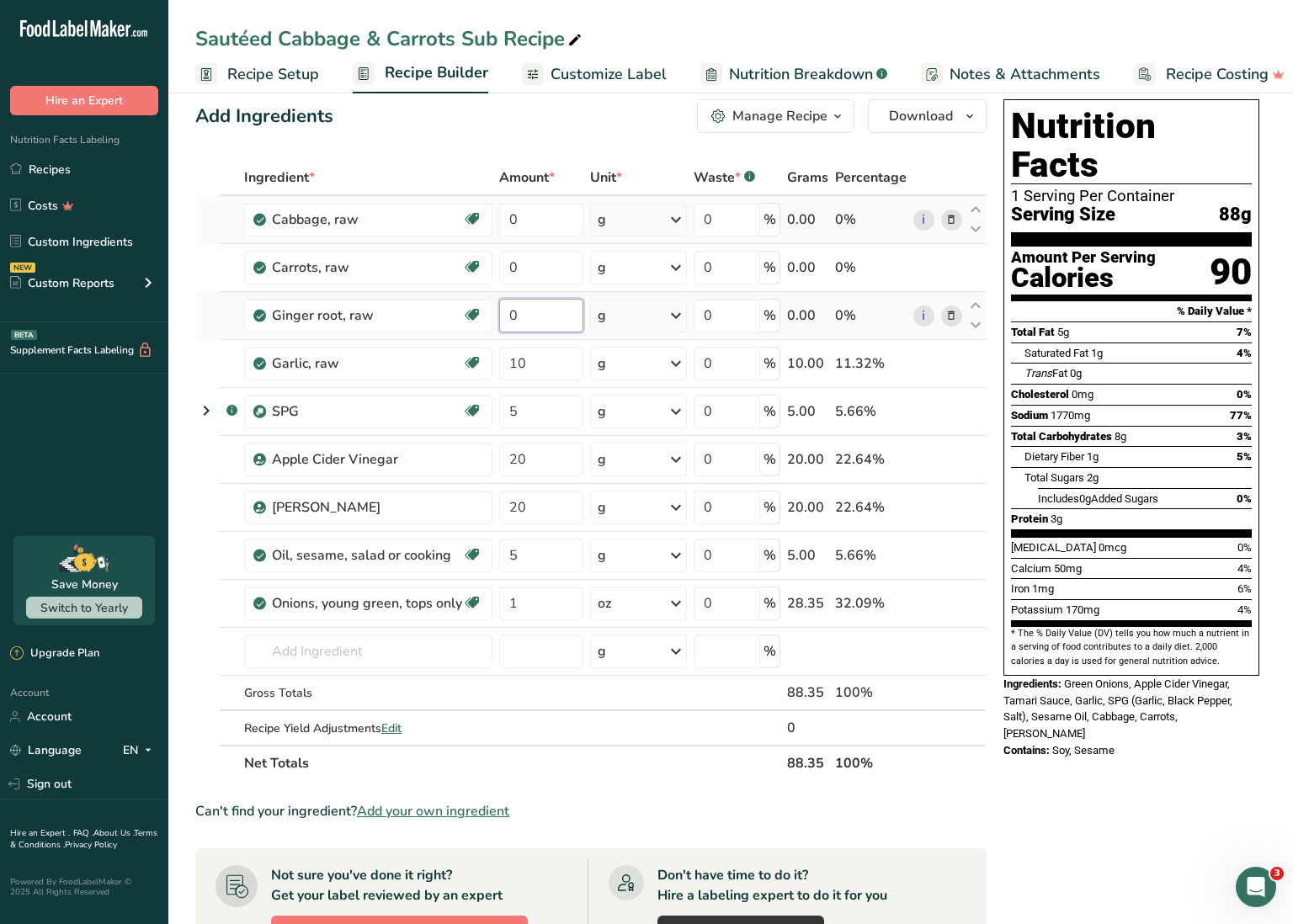
click at [507, 314] on input "0" at bounding box center [541, 316] width 84 height 34
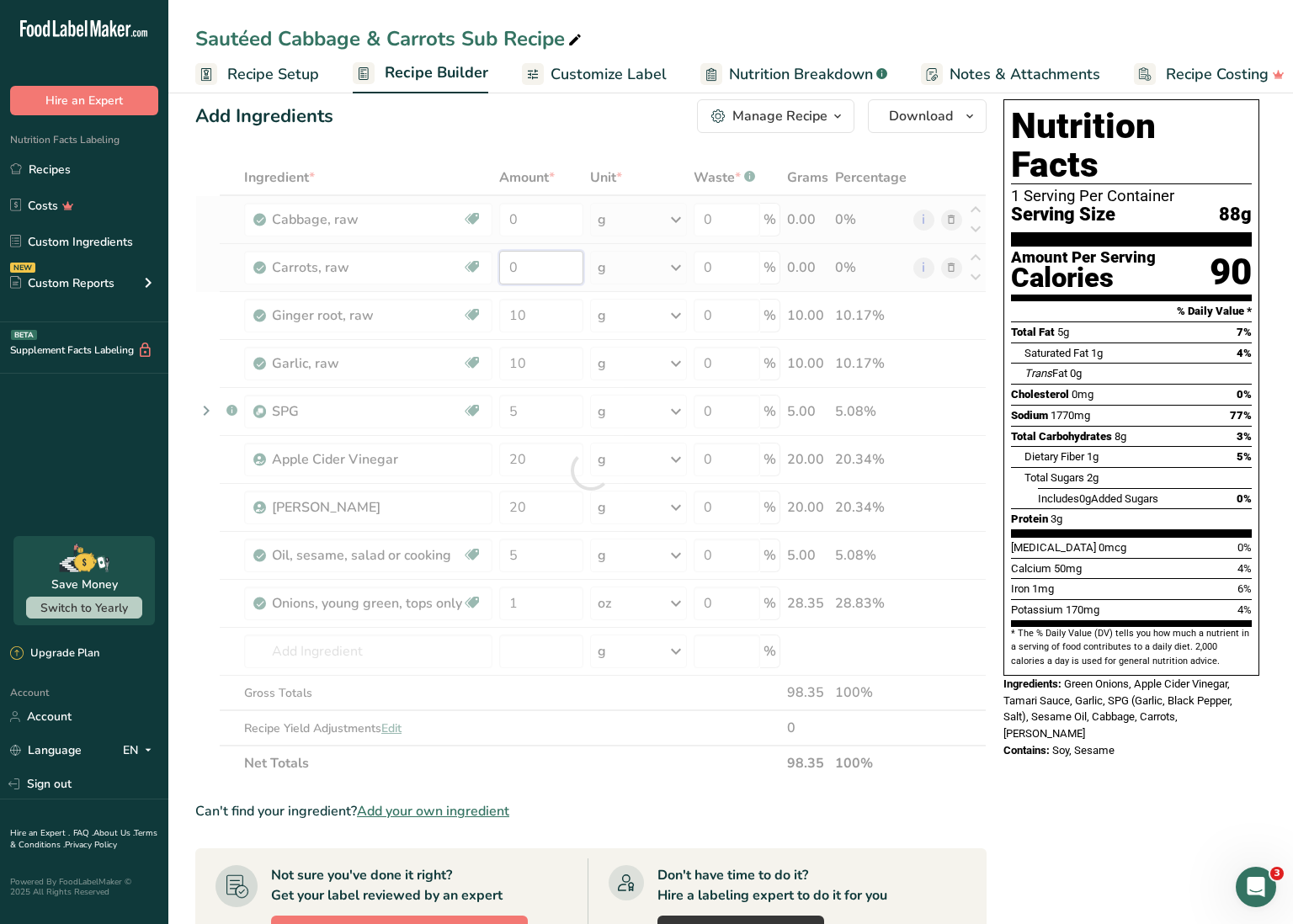
click at [507, 275] on div "Ingredient * Amount * Unit * Waste * .a-a{fill:#347362;}.b-a{fill:#fff;} Grams …" at bounding box center [590, 470] width 791 height 621
click at [509, 266] on div at bounding box center [590, 470] width 791 height 621
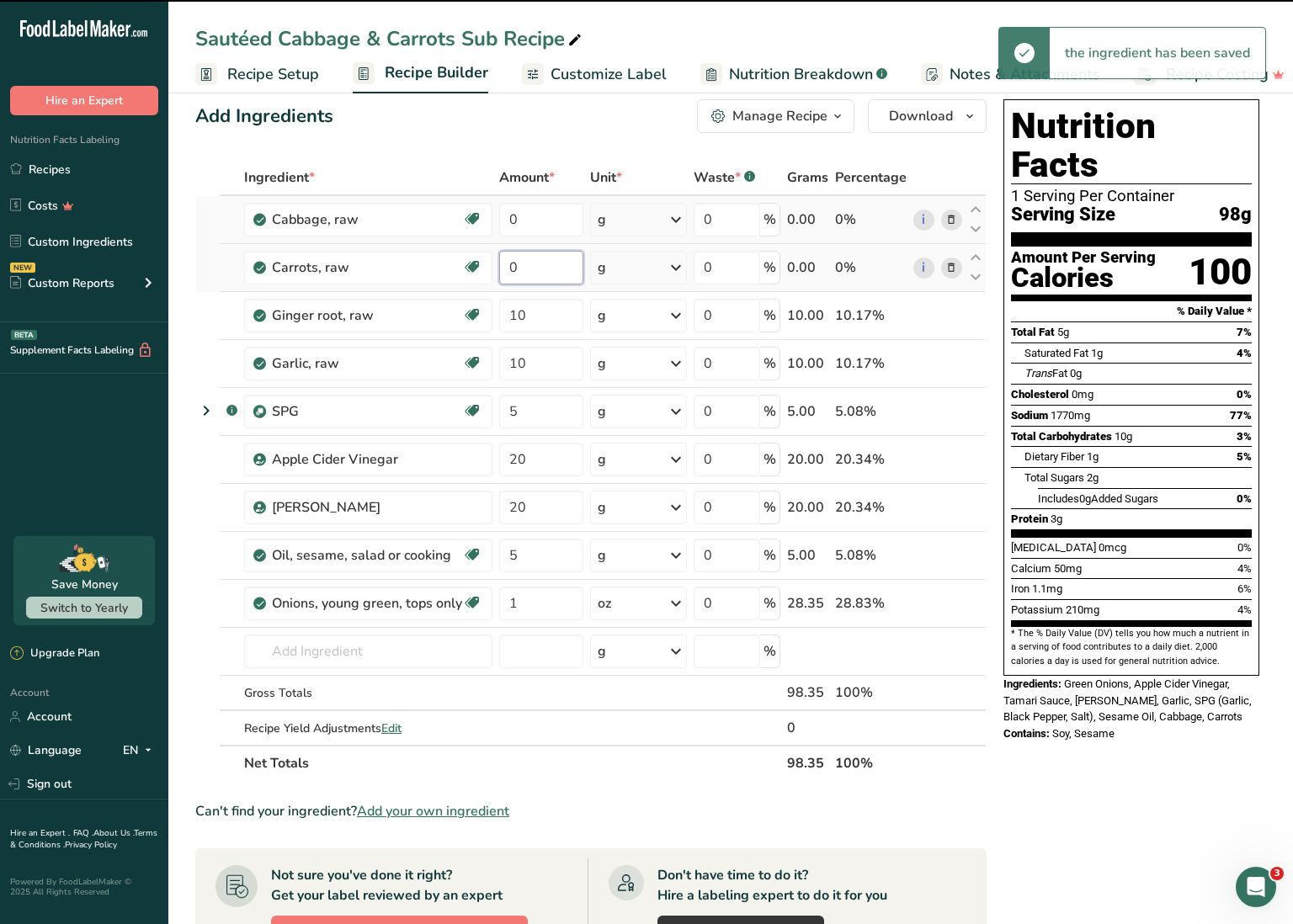
drag, startPoint x: 510, startPoint y: 266, endPoint x: 521, endPoint y: 266, distance: 11.0
click at [520, 266] on input "0" at bounding box center [541, 268] width 84 height 34
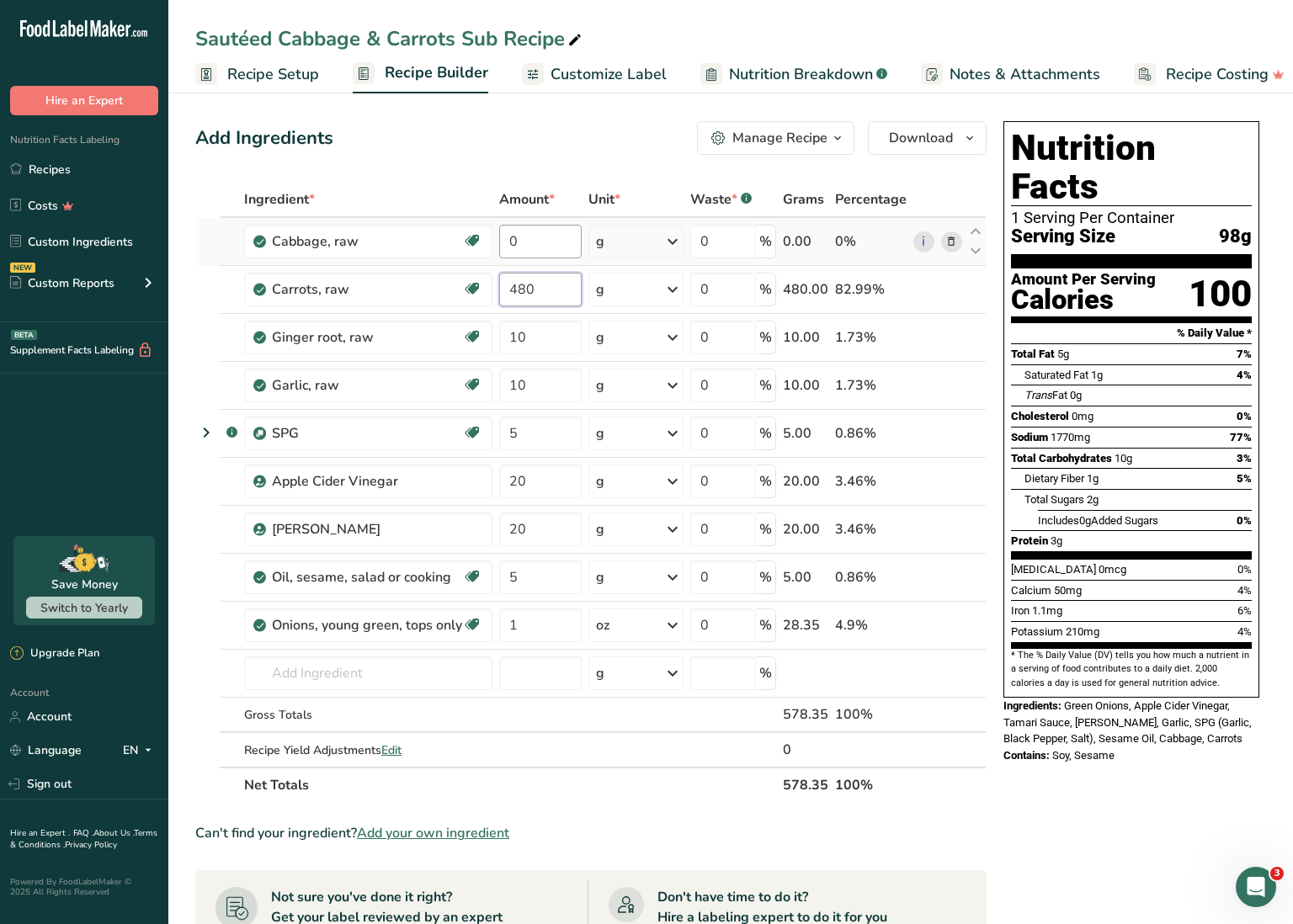
scroll to position [0, 0]
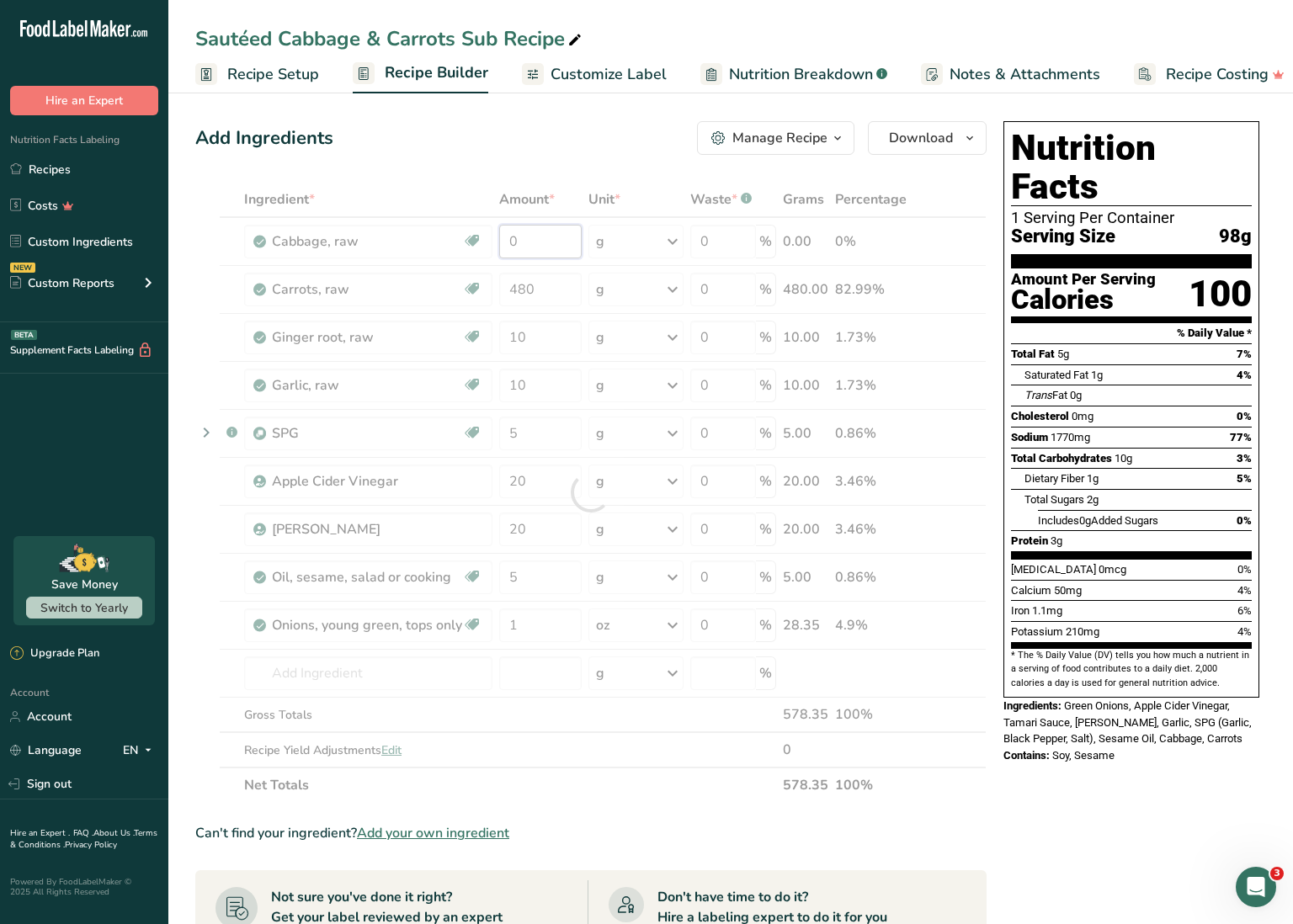
click at [503, 235] on div "Ingredient * Amount * Unit * Waste * .a-a{fill:#347362;}.b-a{fill:#fff;} Grams …" at bounding box center [590, 492] width 791 height 621
click at [667, 820] on section "Ingredient * Amount * Unit * Waste * .a-a{fill:#347362;}.b-a{fill:#fff;} Grams …" at bounding box center [590, 821] width 791 height 1278
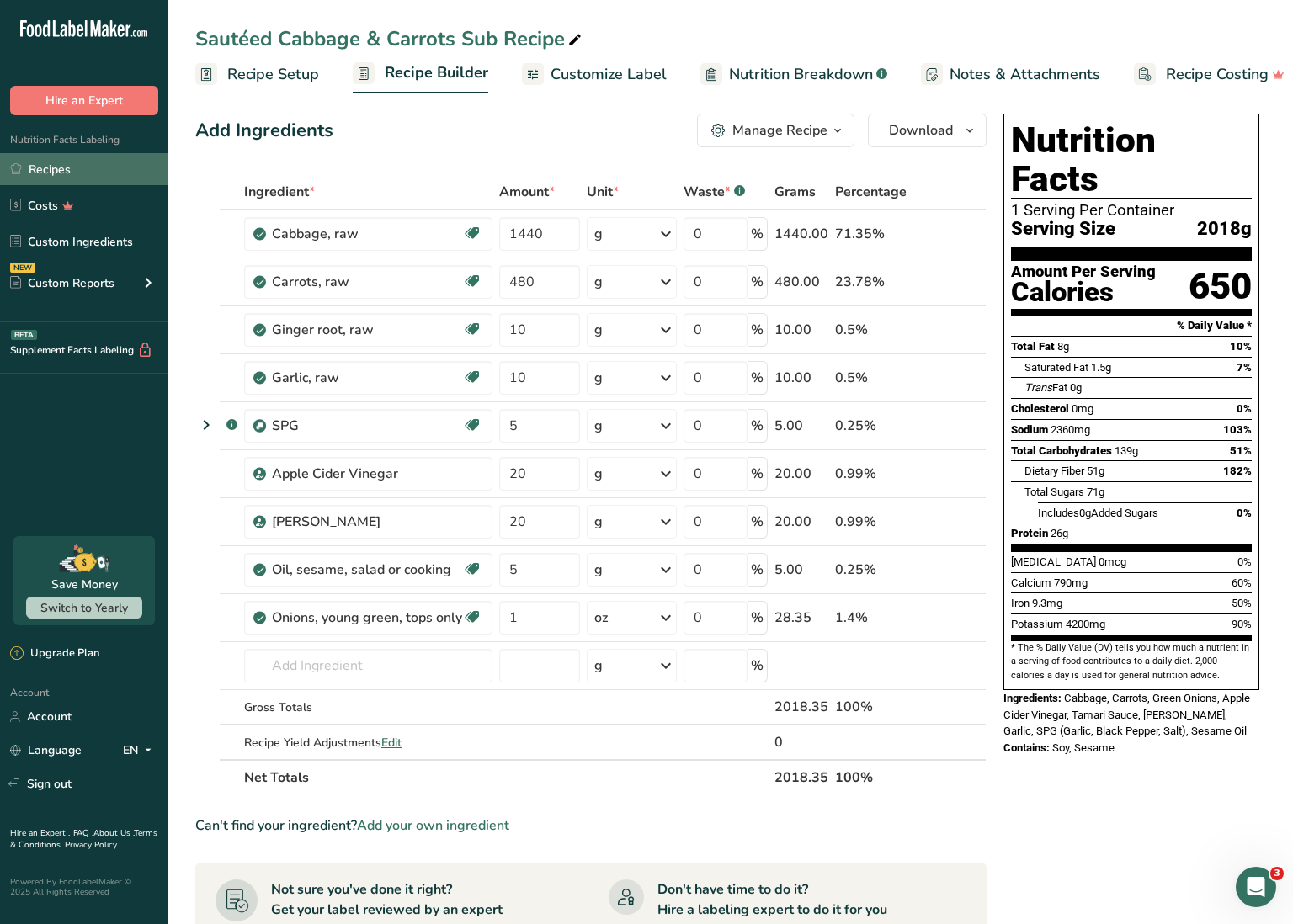
click at [73, 175] on link "Recipes" at bounding box center [84, 170] width 169 height 32
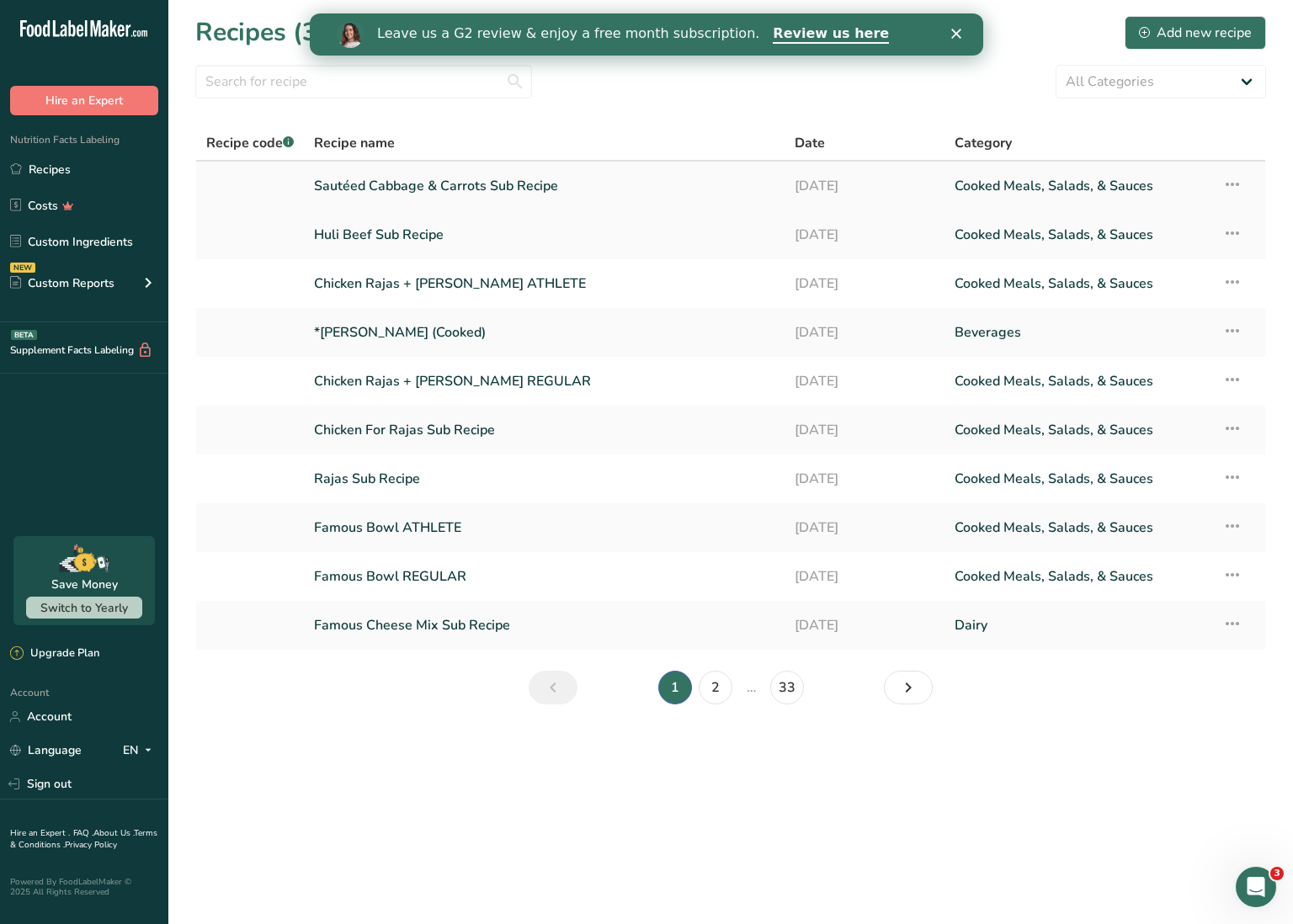
click at [1234, 186] on icon at bounding box center [1233, 185] width 20 height 31
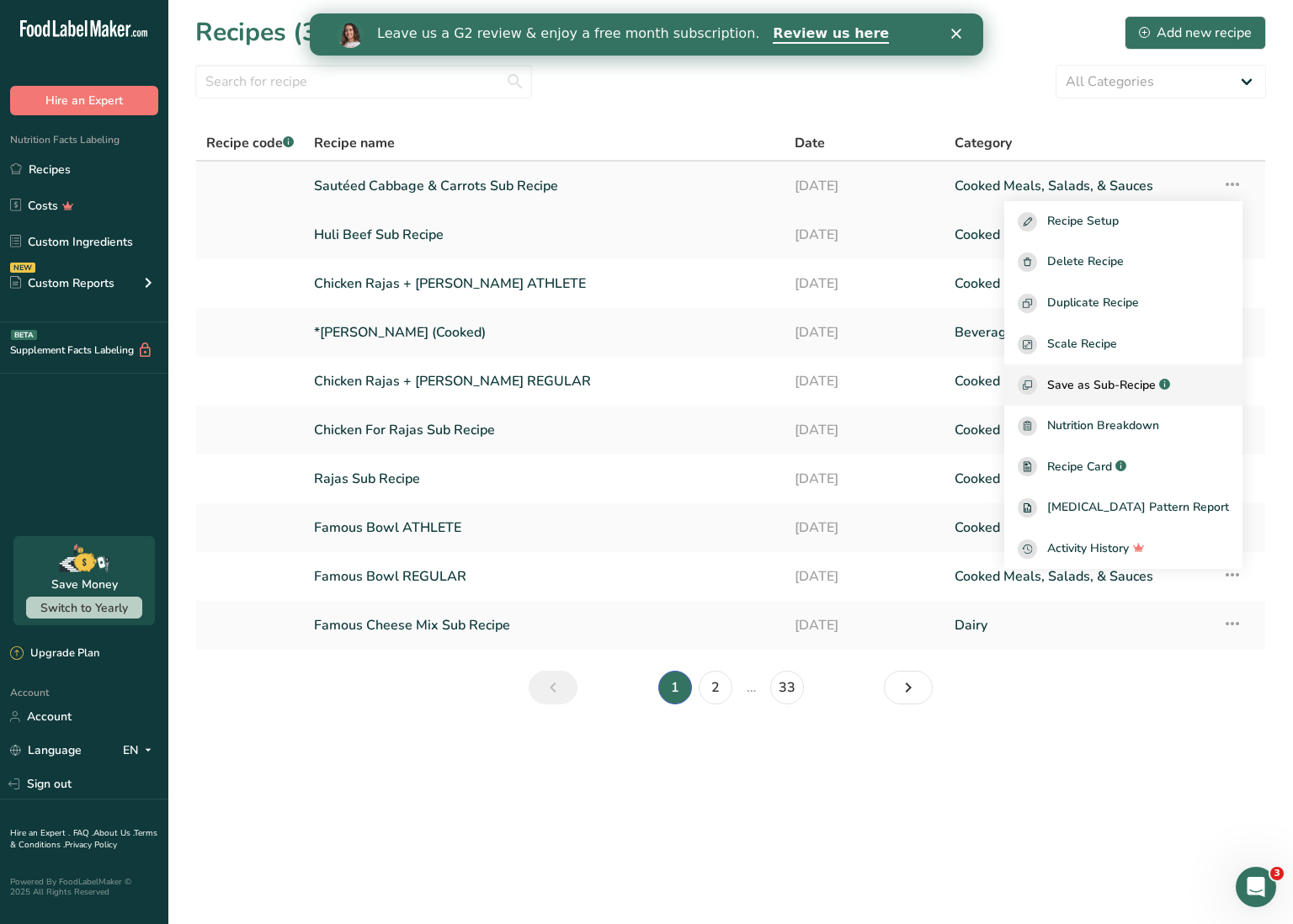
click at [1152, 385] on span "Save as Sub-Recipe" at bounding box center [1101, 385] width 109 height 18
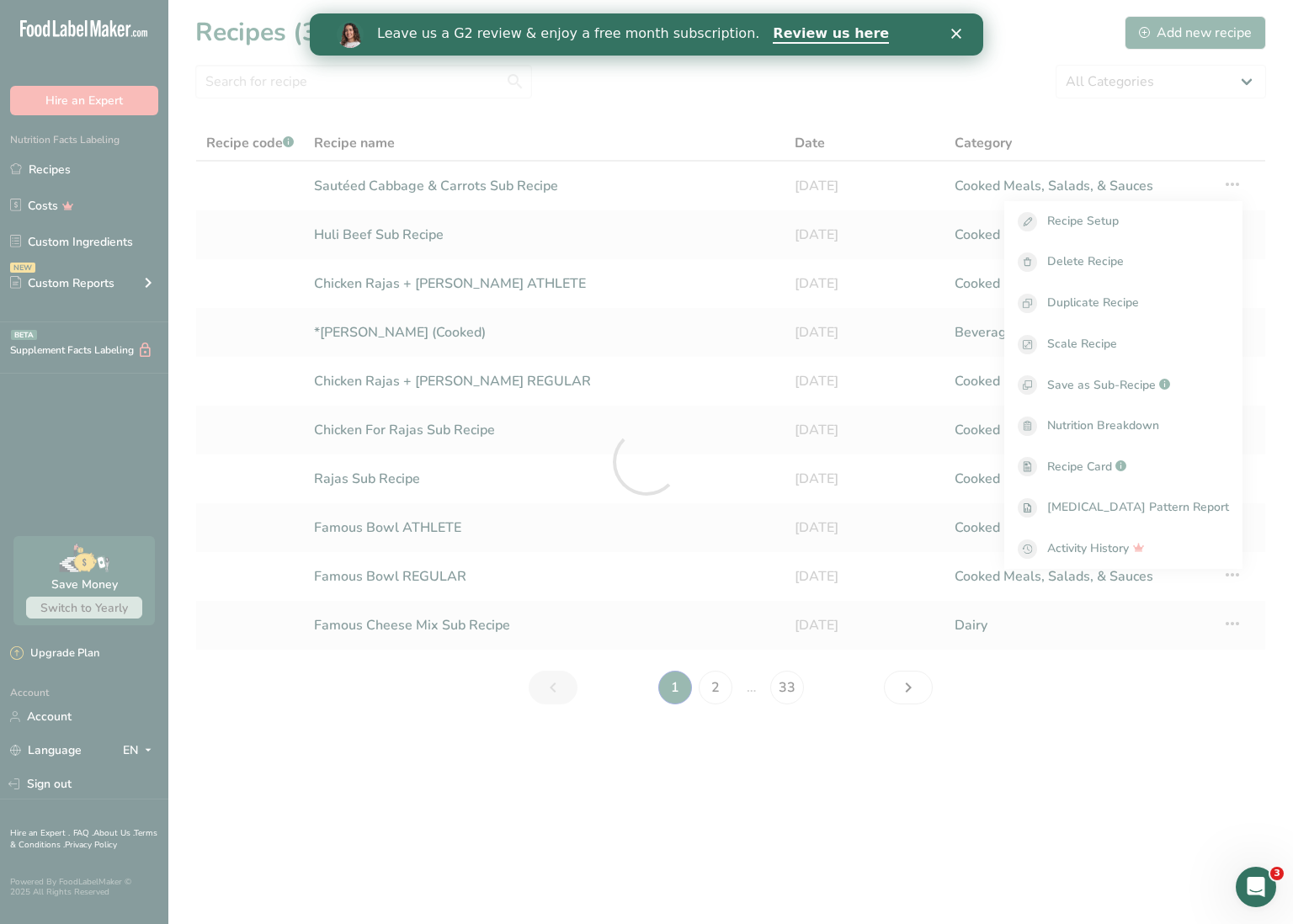
scroll to position [1, 0]
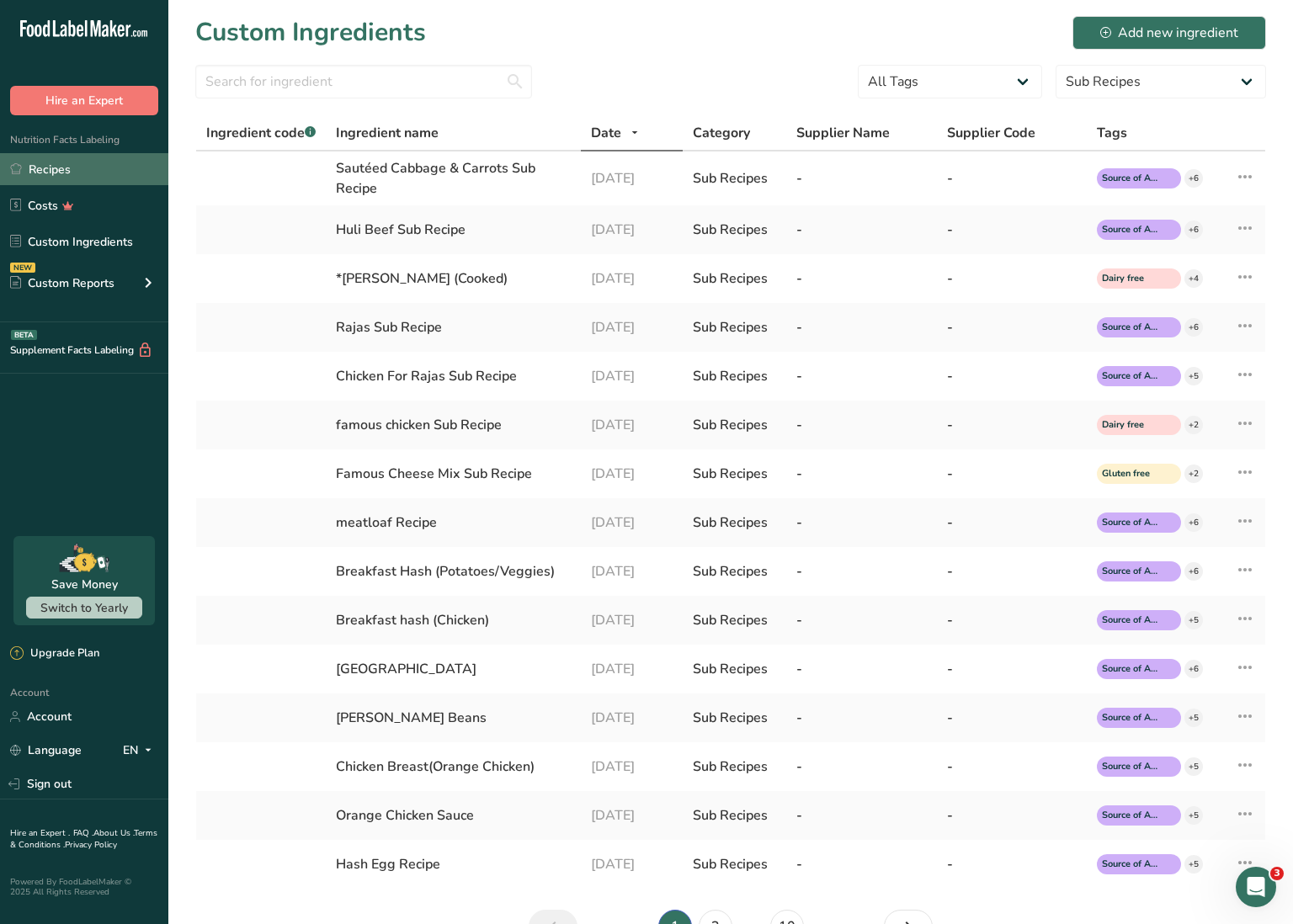
click at [122, 174] on link "Recipes" at bounding box center [84, 170] width 169 height 32
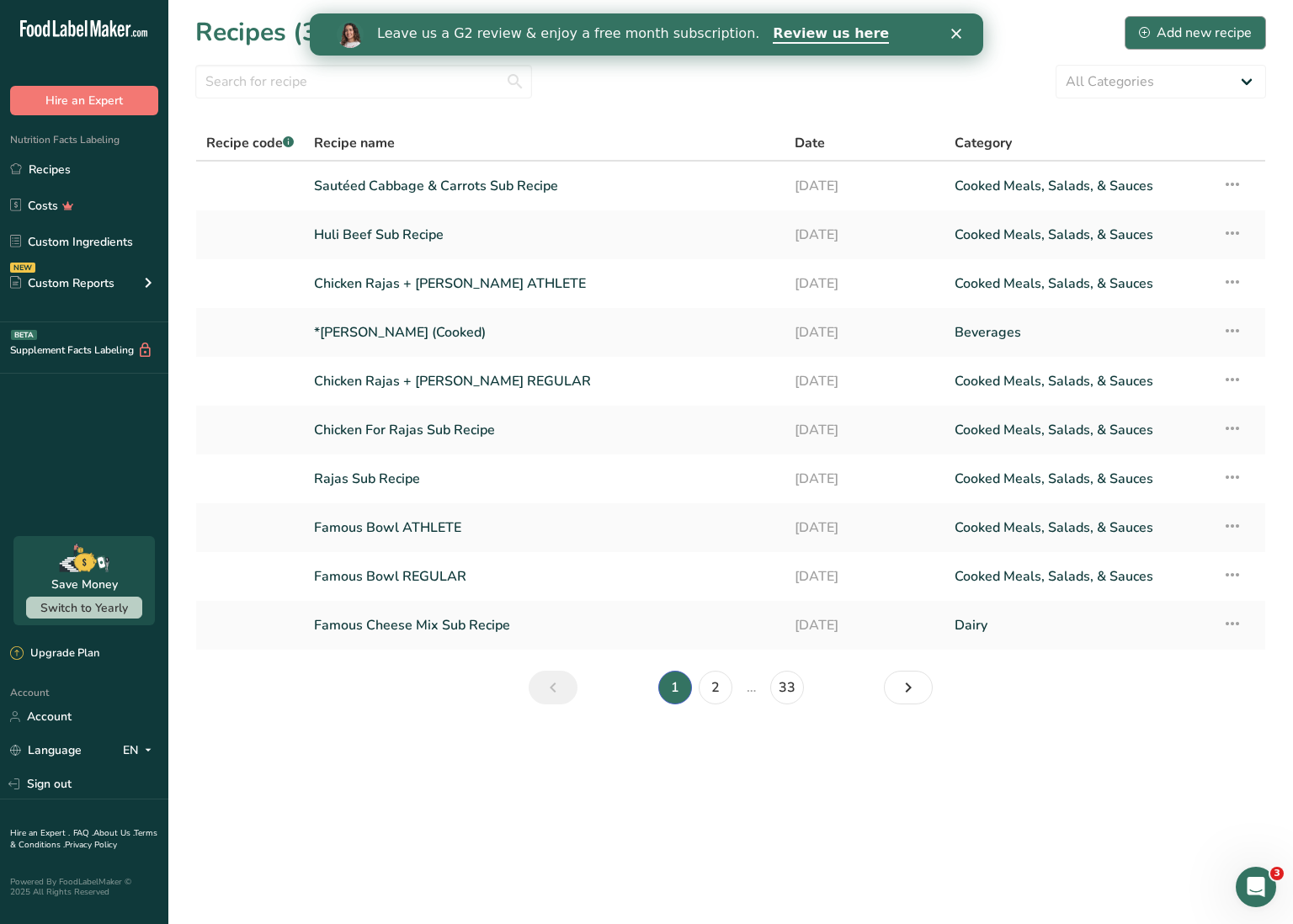
click at [1208, 30] on div "Add new recipe" at bounding box center [1195, 33] width 113 height 20
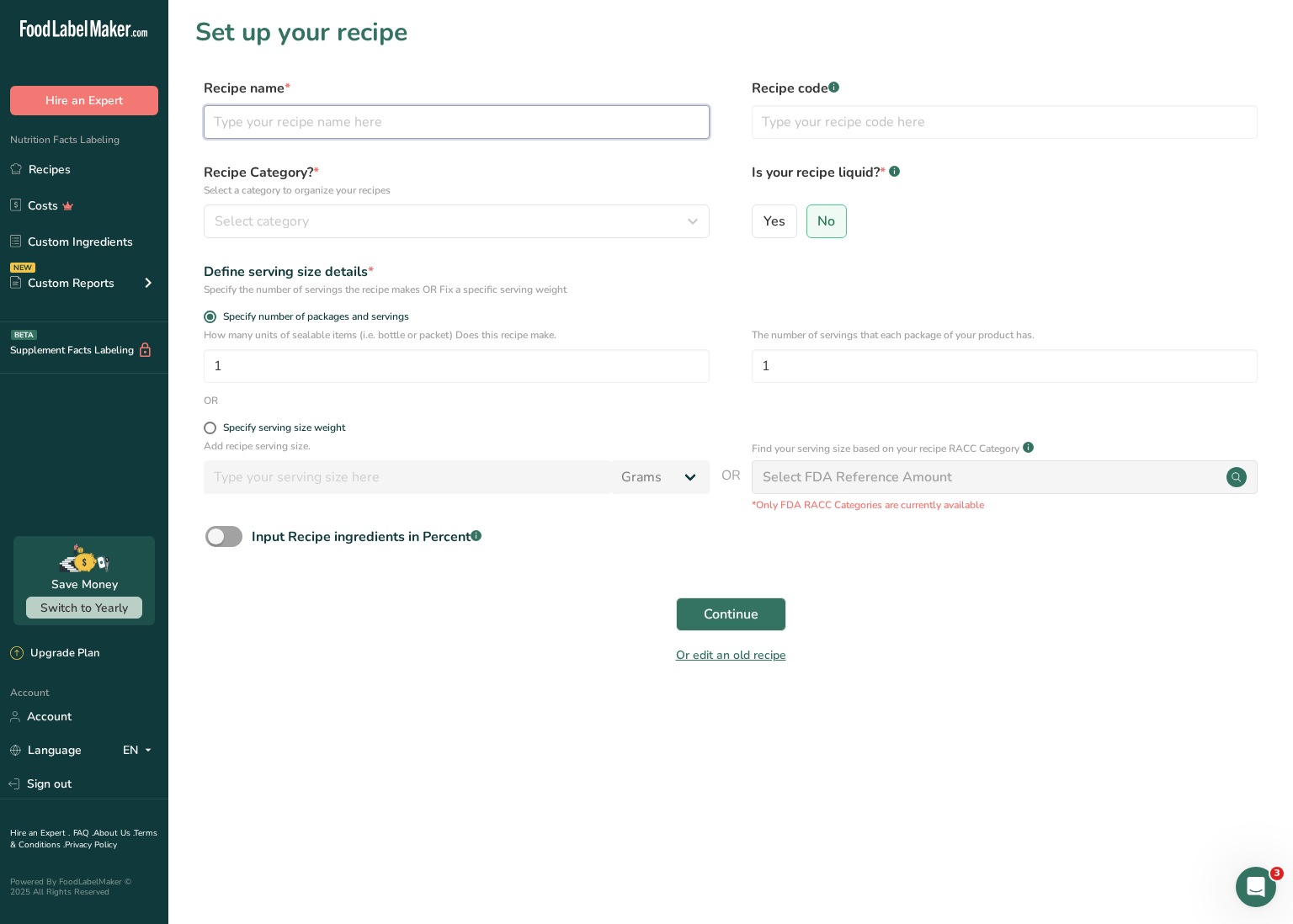
click at [452, 120] on input "text" at bounding box center [456, 122] width 506 height 34
click at [414, 218] on div "Select category" at bounding box center [451, 221] width 474 height 20
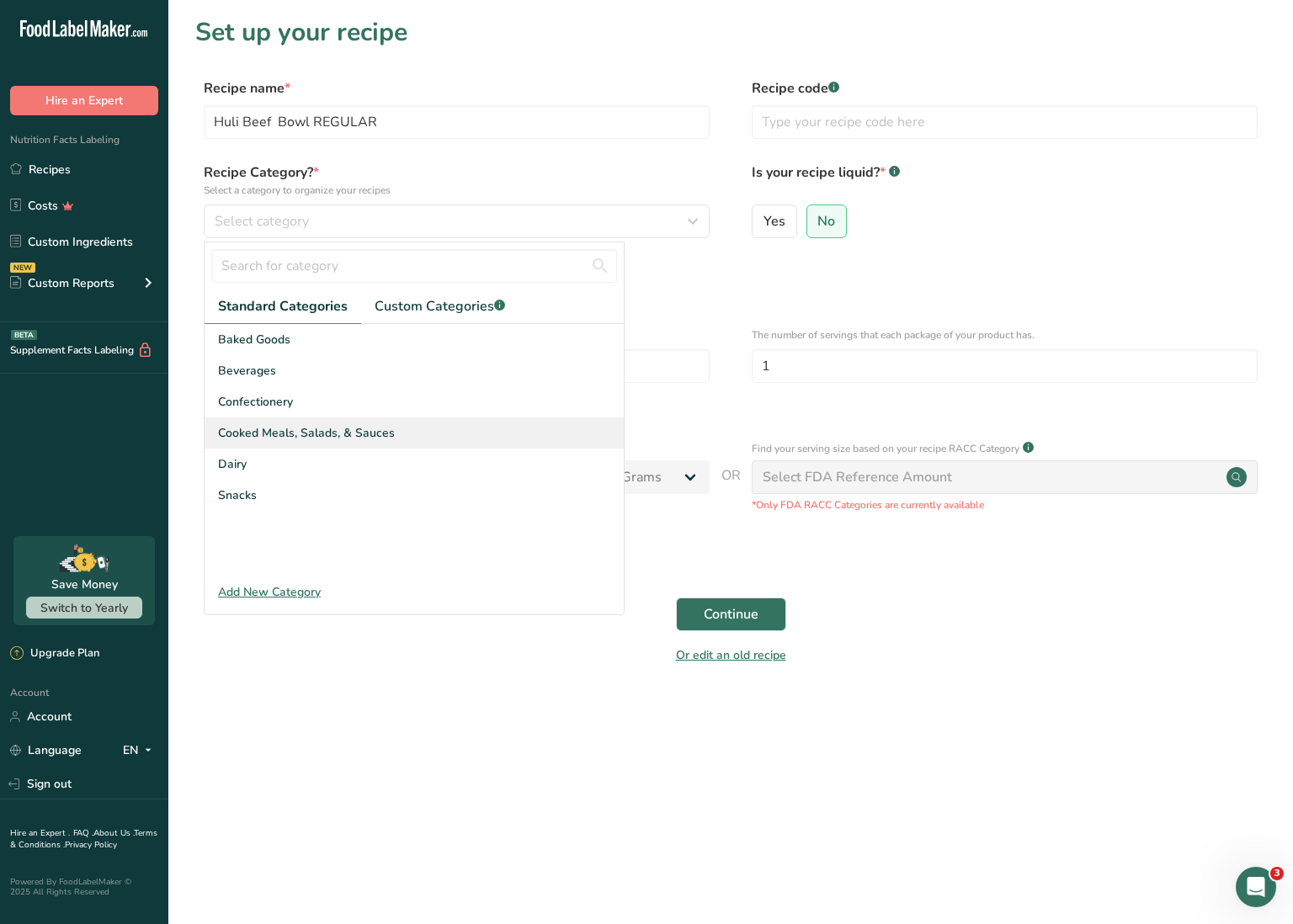
click at [327, 431] on span "Cooked Meals, Salads, & Sauces" at bounding box center [306, 432] width 177 height 18
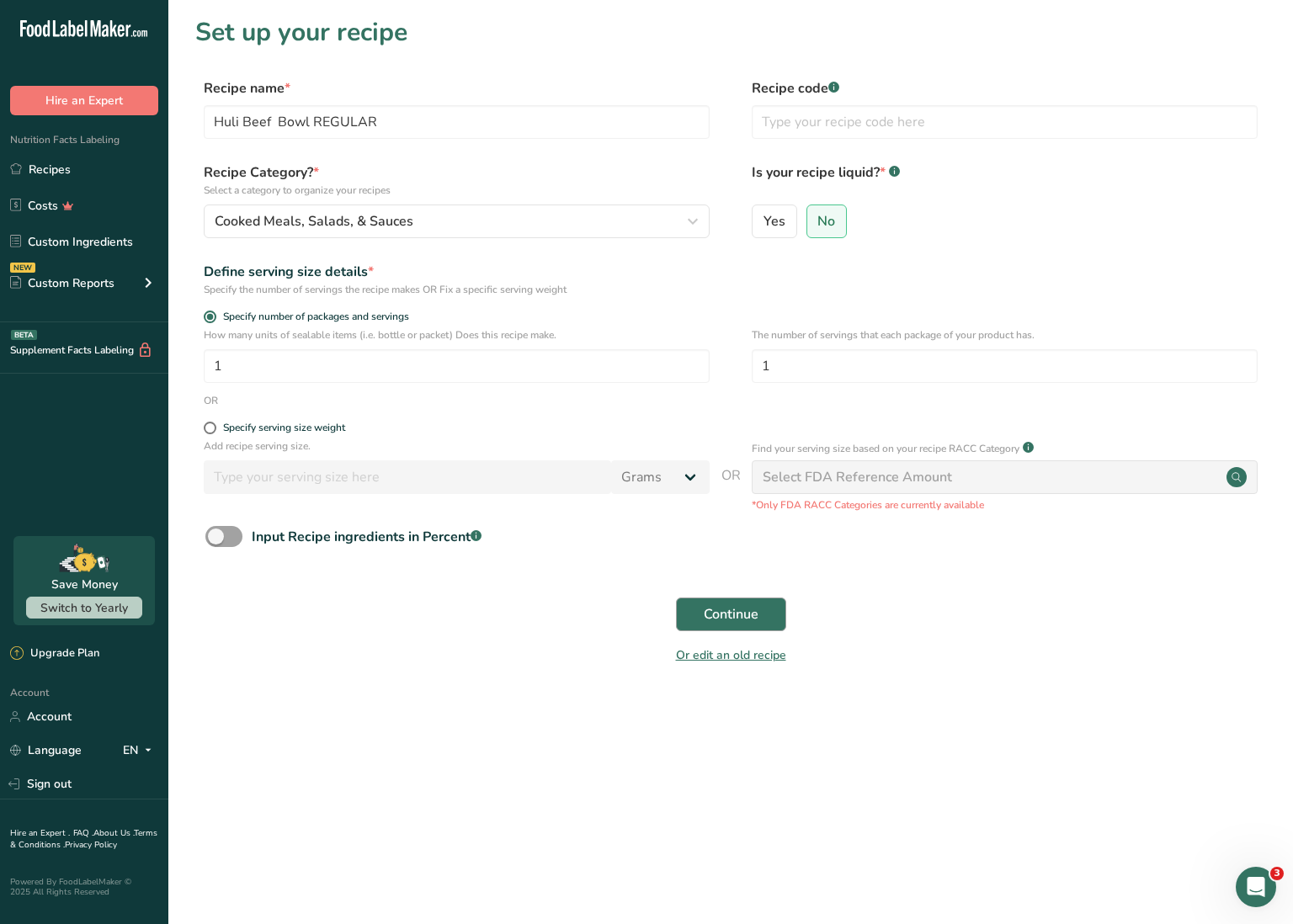
click at [726, 602] on button "Continue" at bounding box center [731, 615] width 110 height 34
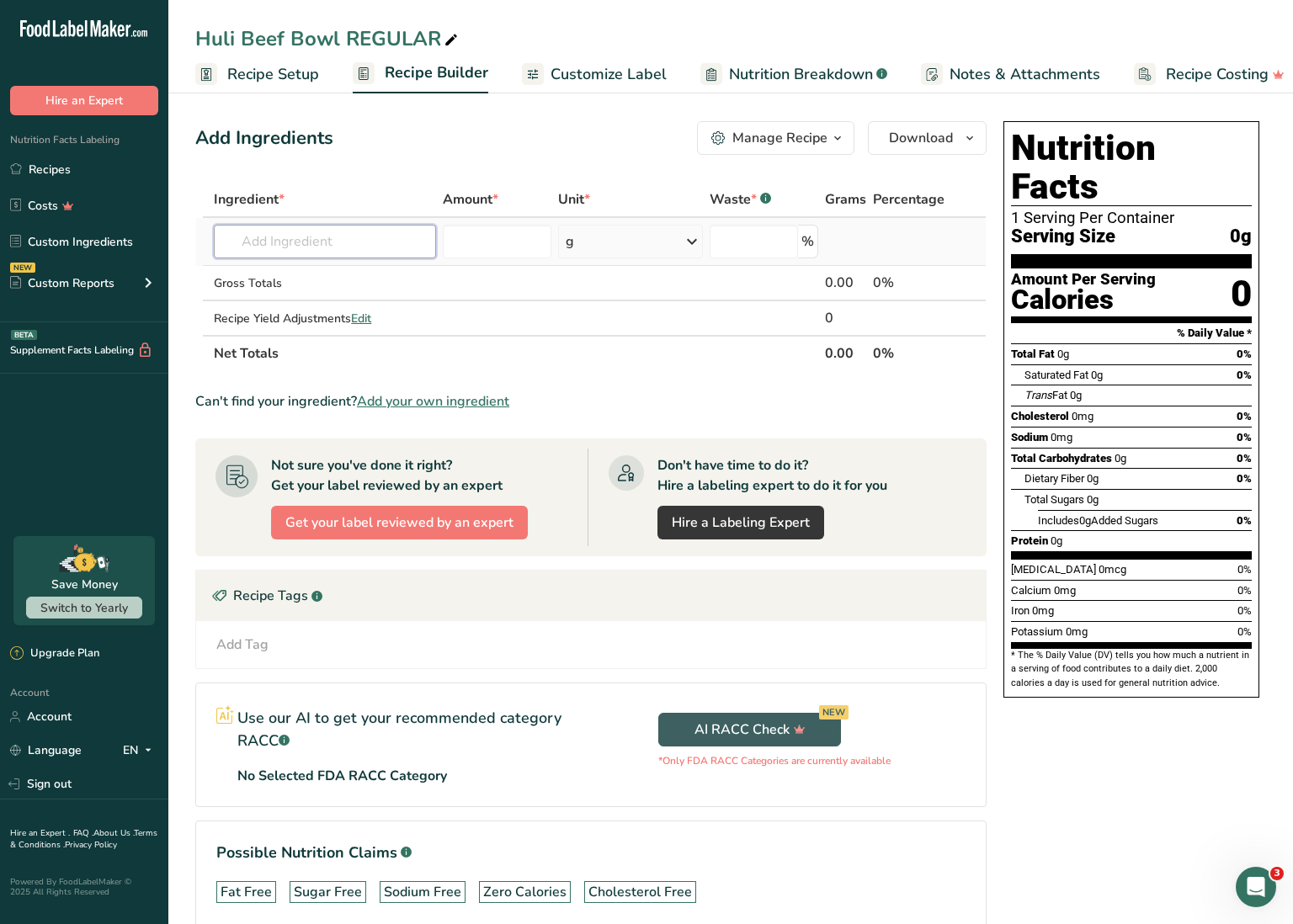
click at [404, 237] on input "text" at bounding box center [325, 242] width 222 height 34
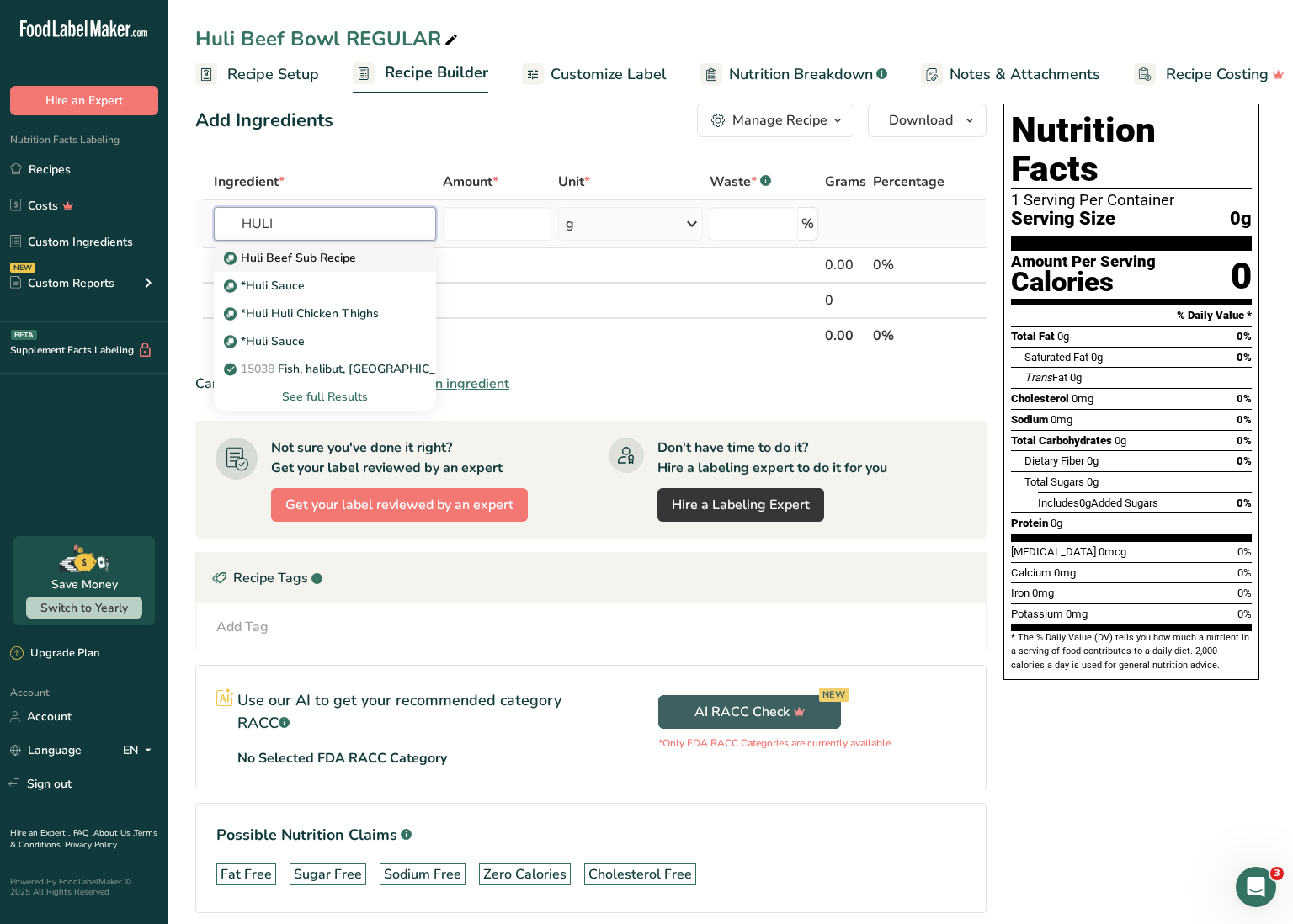
scroll to position [25, 0]
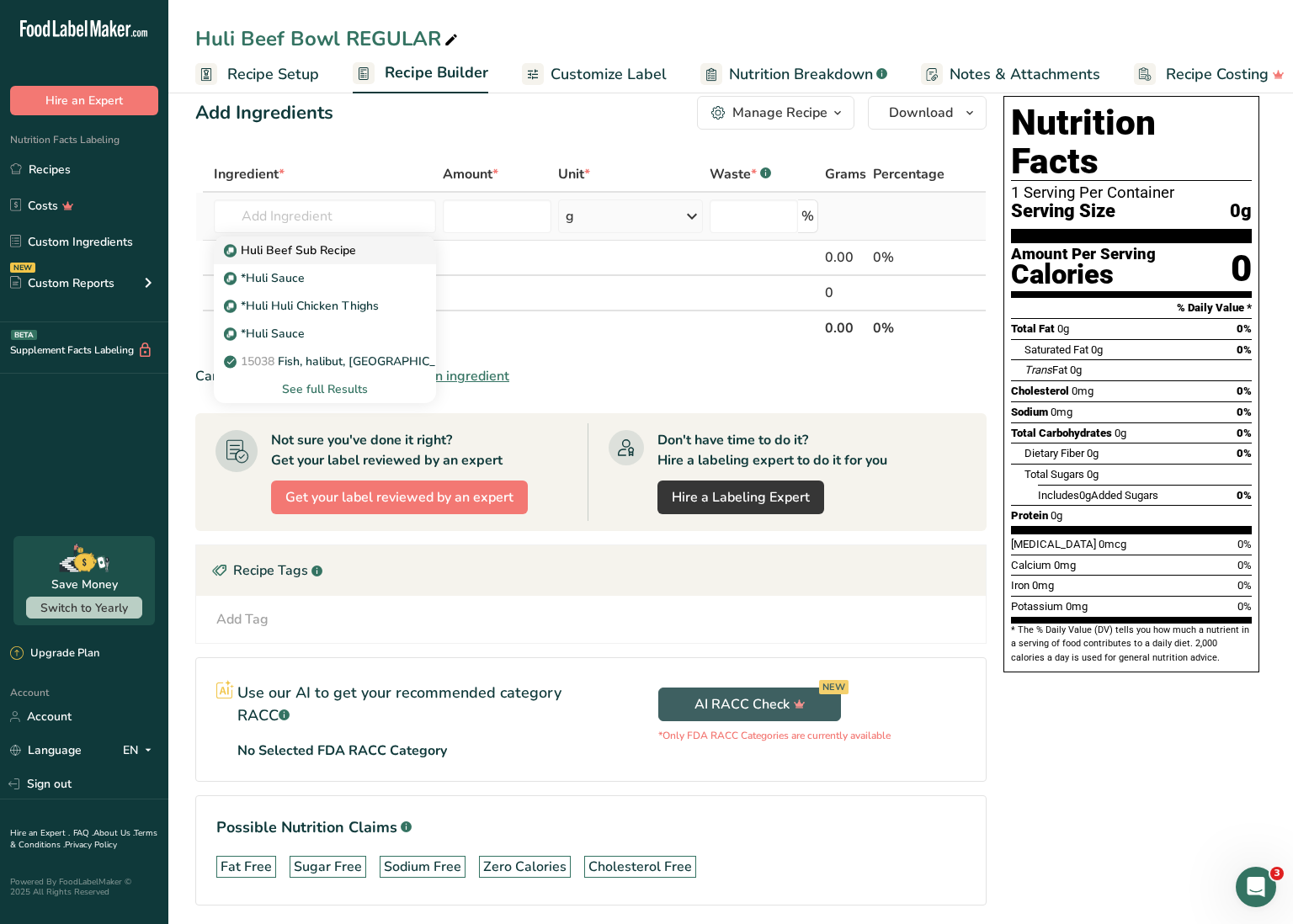
click at [349, 247] on p "Huli Beef Sub Recipe" at bounding box center [292, 250] width 129 height 18
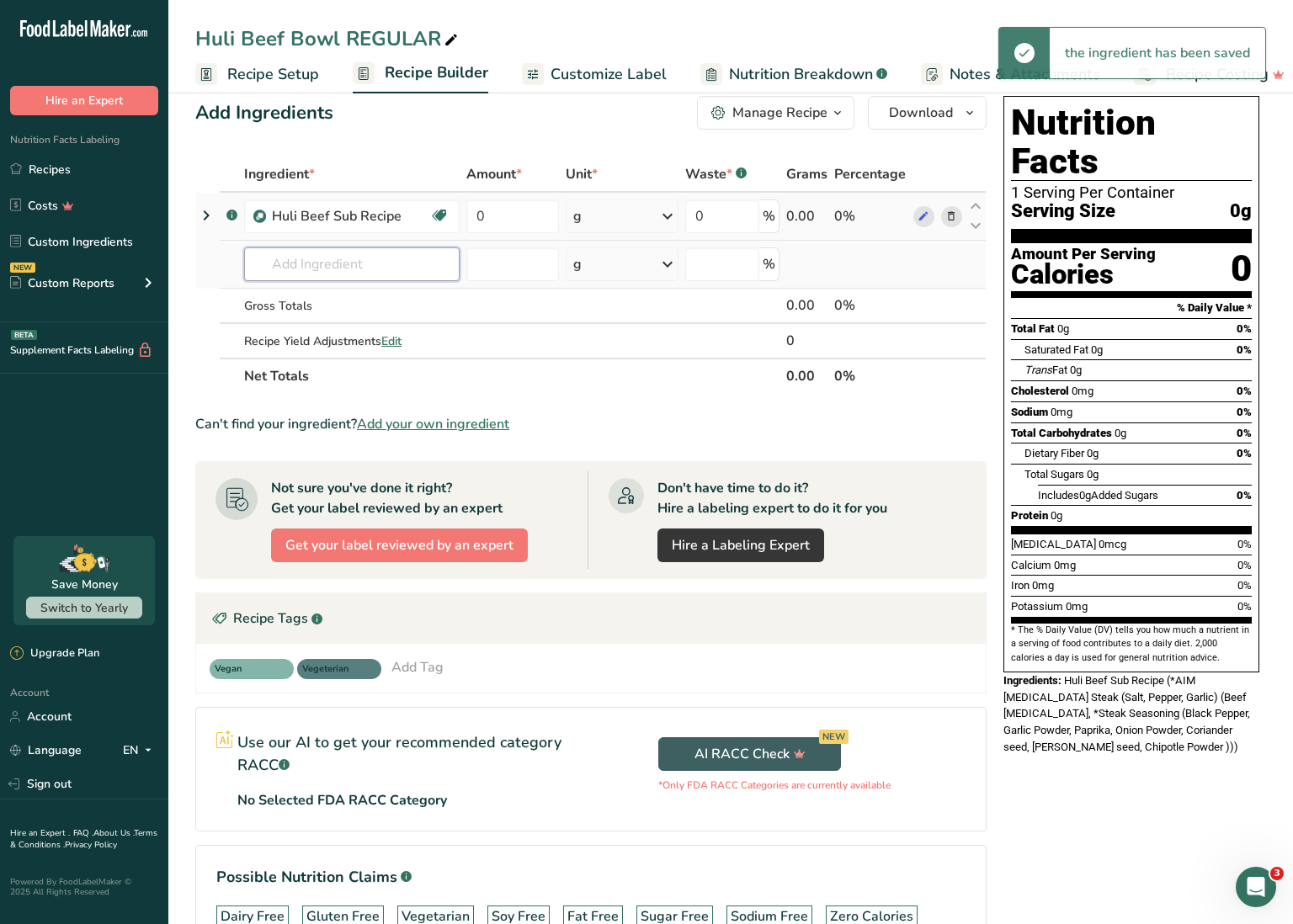
click at [340, 258] on input "text" at bounding box center [352, 264] width 215 height 34
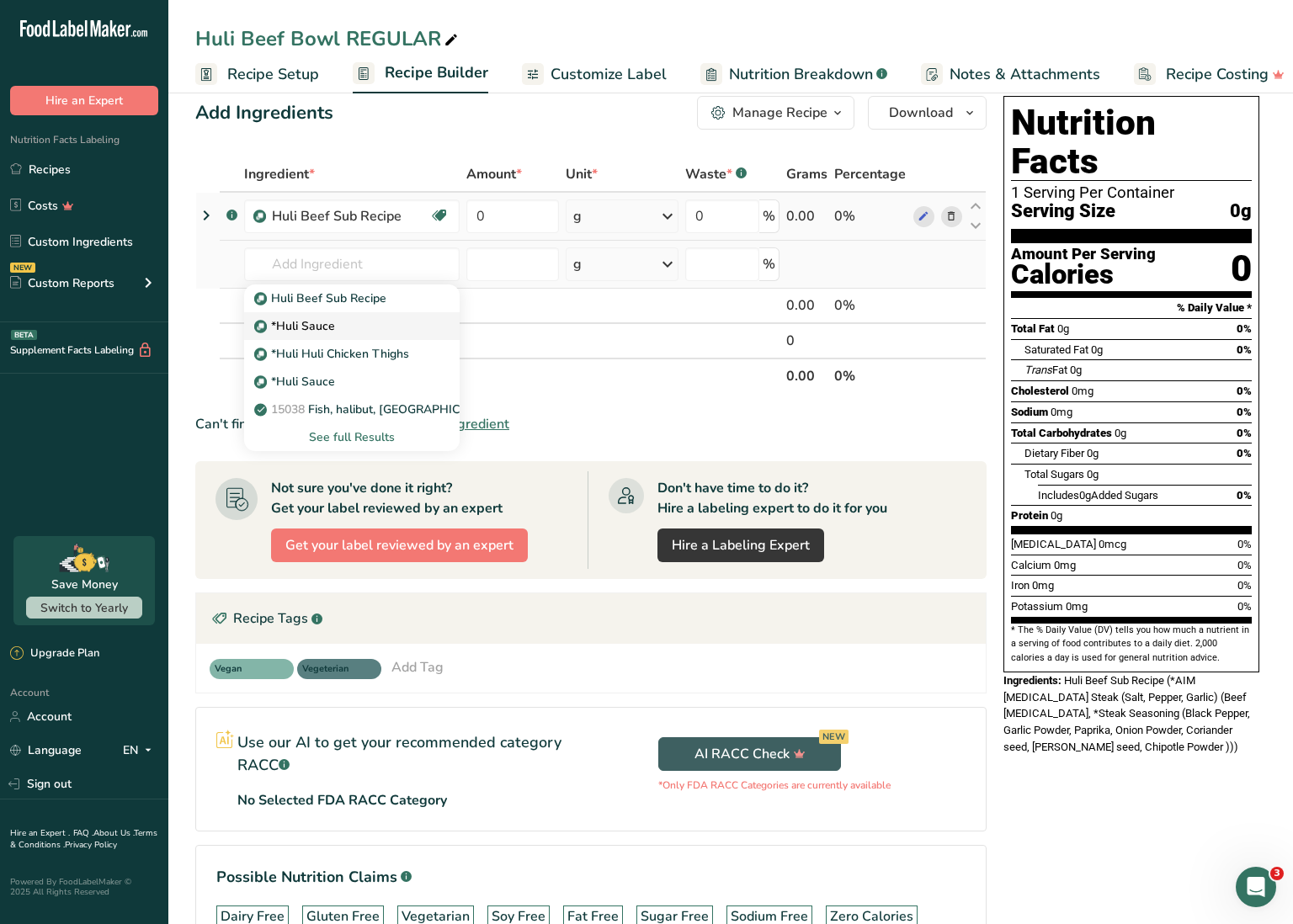
click at [336, 323] on div "*Huli Sauce" at bounding box center [338, 326] width 162 height 18
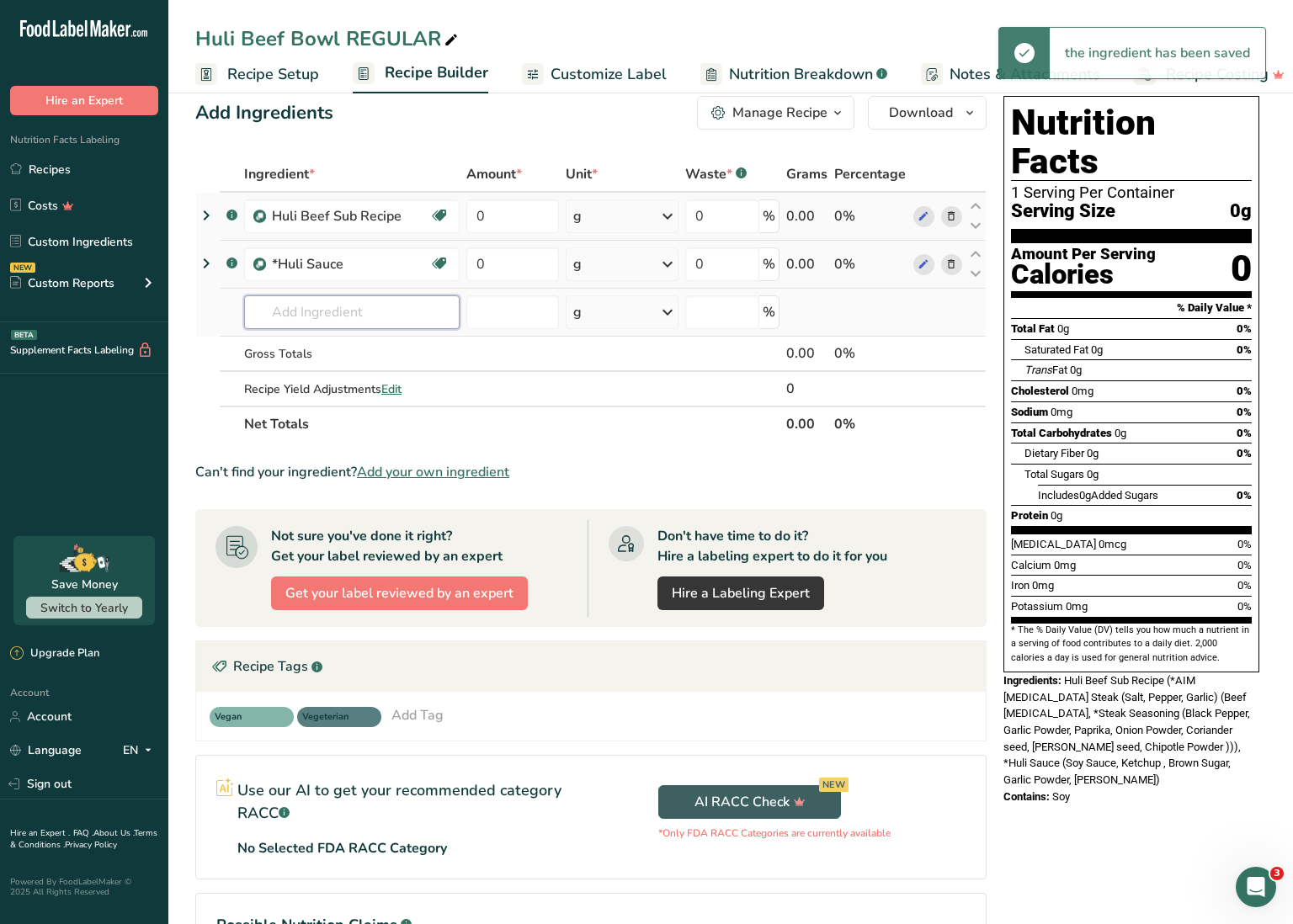
click at [350, 309] on input "text" at bounding box center [352, 313] width 215 height 34
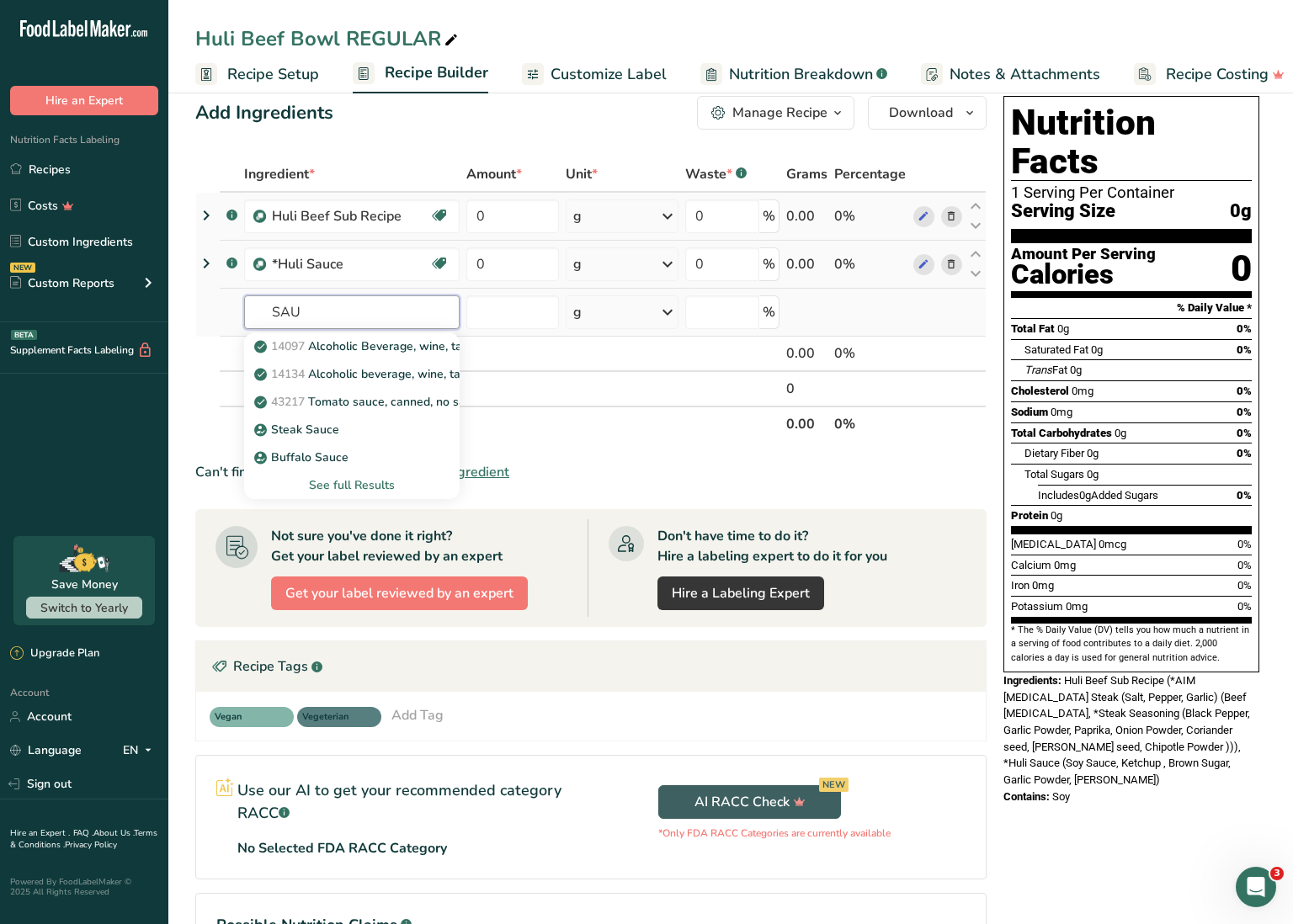
scroll to position [25, 0]
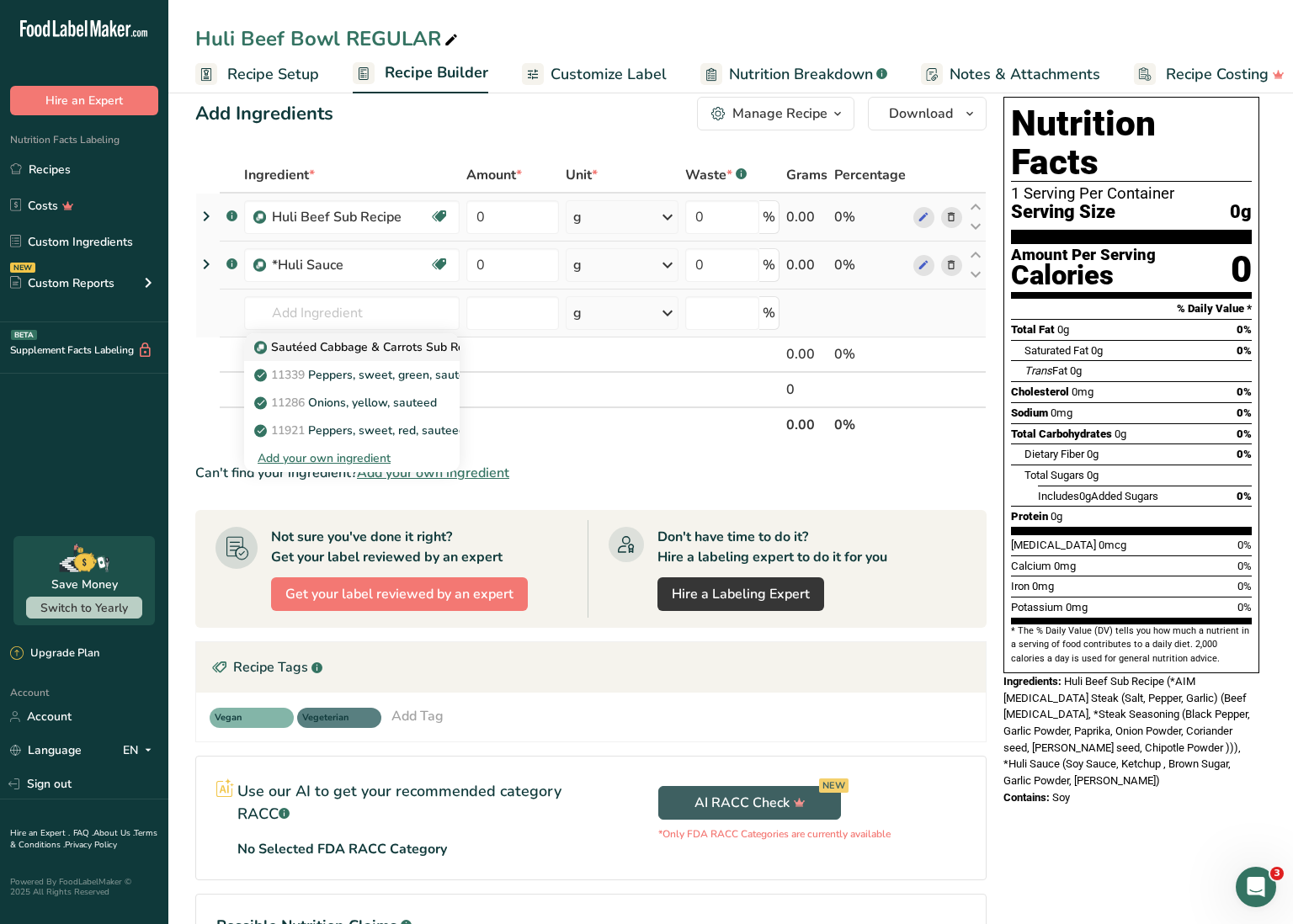
click at [387, 342] on p "Sautéed Cabbage & Carrots Sub Recipe" at bounding box center [372, 347] width 229 height 18
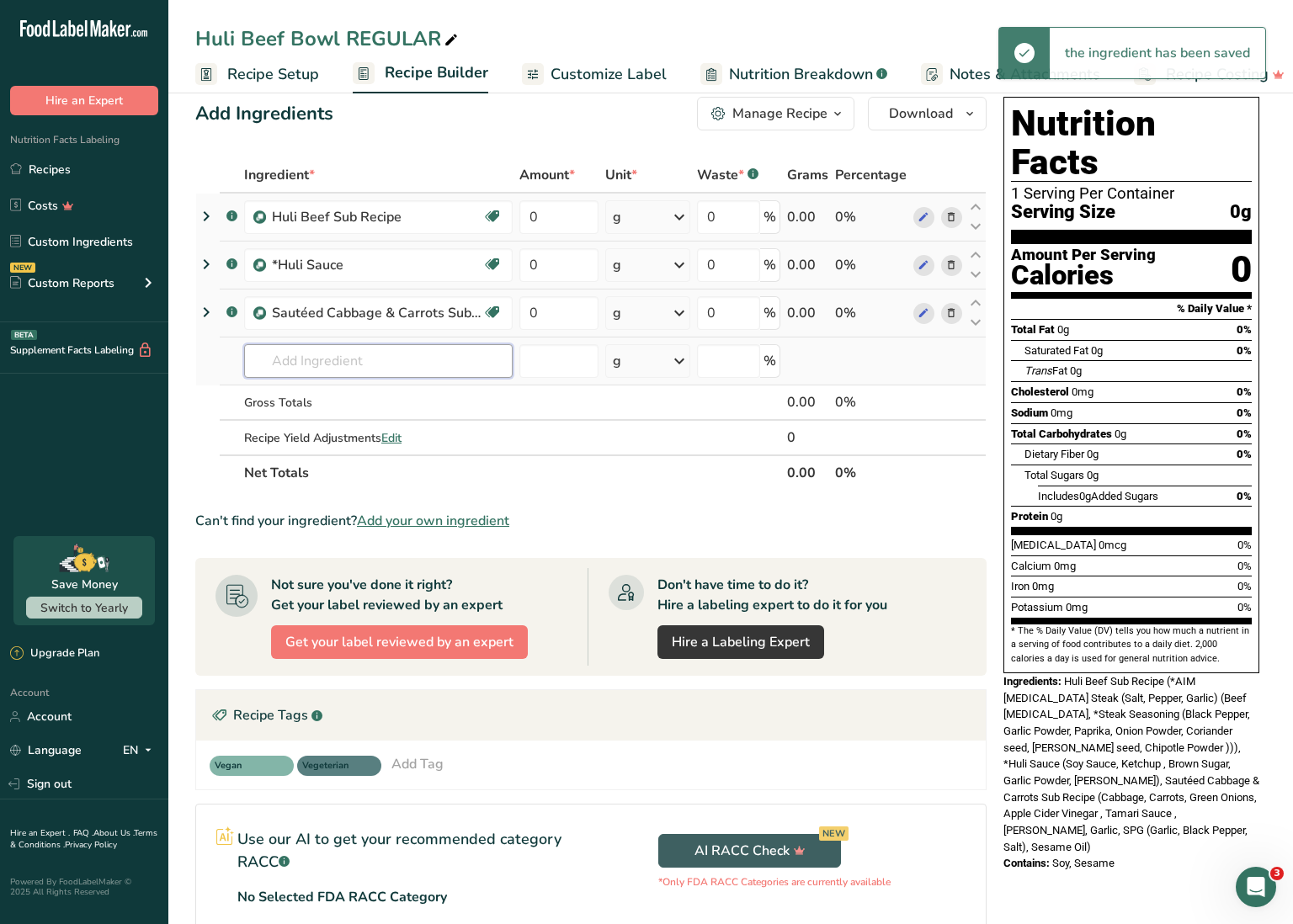
click at [347, 360] on input "text" at bounding box center [378, 361] width 269 height 34
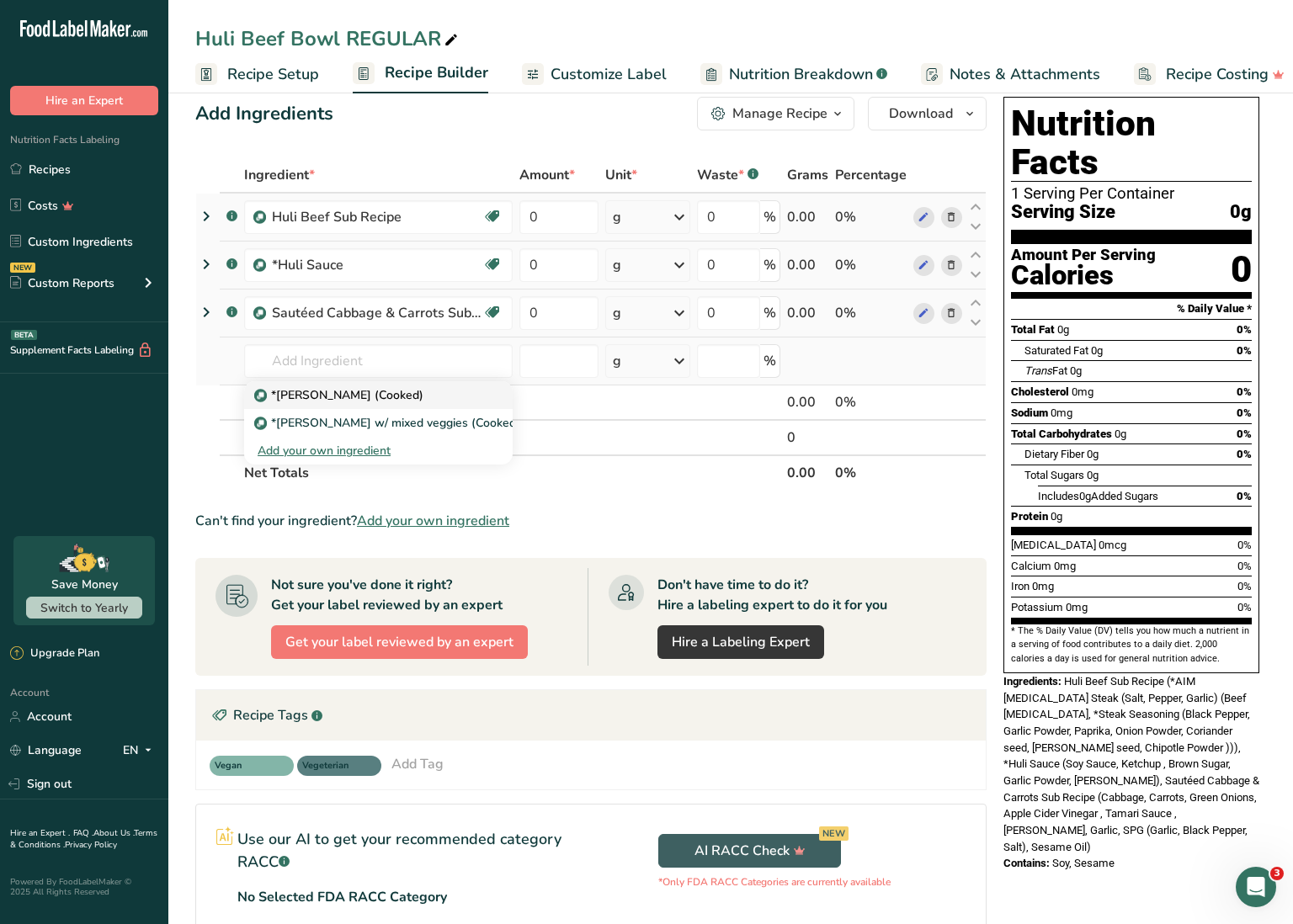
click at [409, 393] on div "*[PERSON_NAME] (Cooked)" at bounding box center [365, 395] width 215 height 18
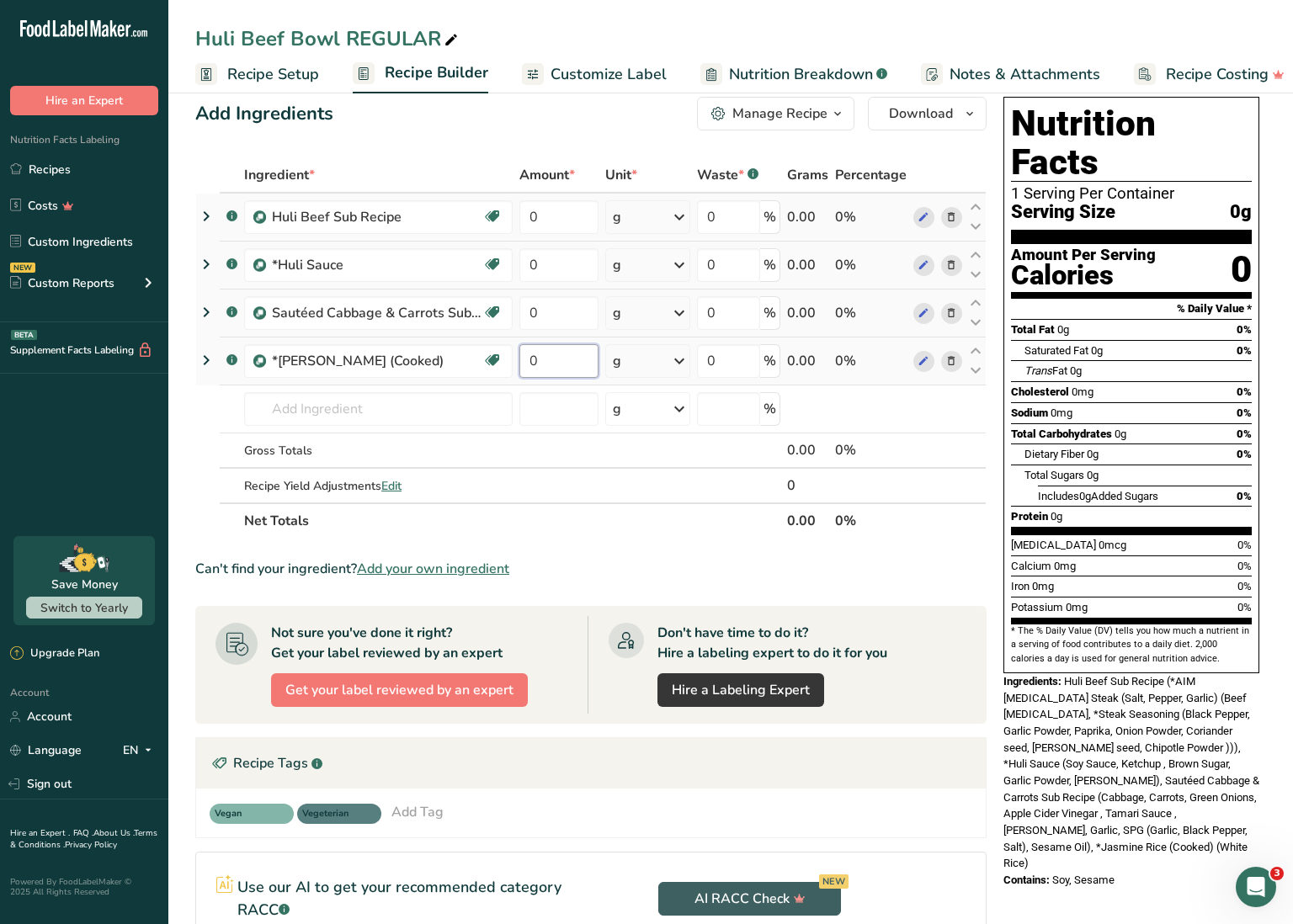
drag, startPoint x: 526, startPoint y: 359, endPoint x: 549, endPoint y: 361, distance: 23.1
click at [549, 361] on input "0" at bounding box center [559, 361] width 79 height 34
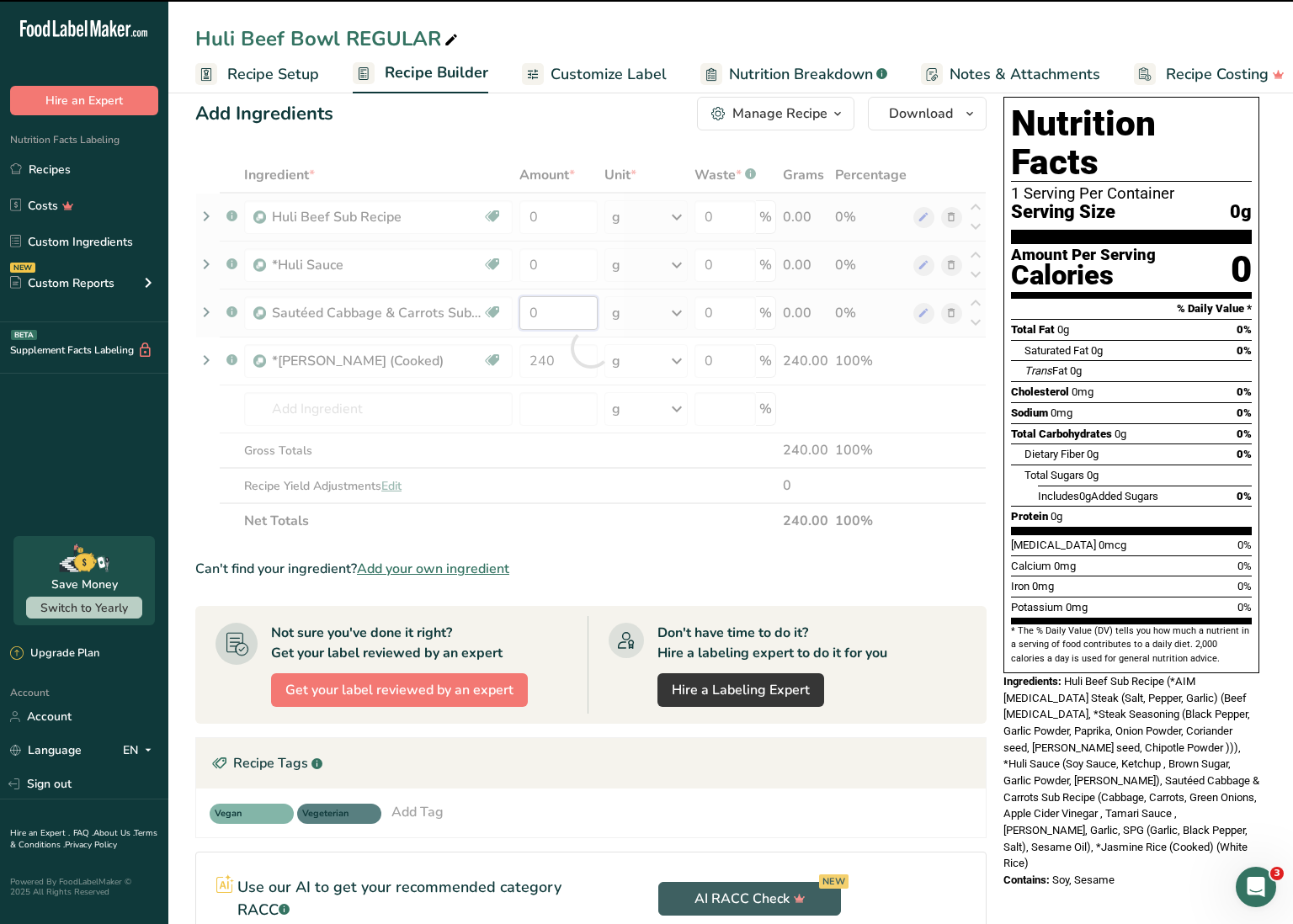
click at [529, 314] on div "Ingredient * Amount * Unit * Waste * .a-a{fill:#347362;}.b-a{fill:#fff;} Grams …" at bounding box center [590, 348] width 791 height 381
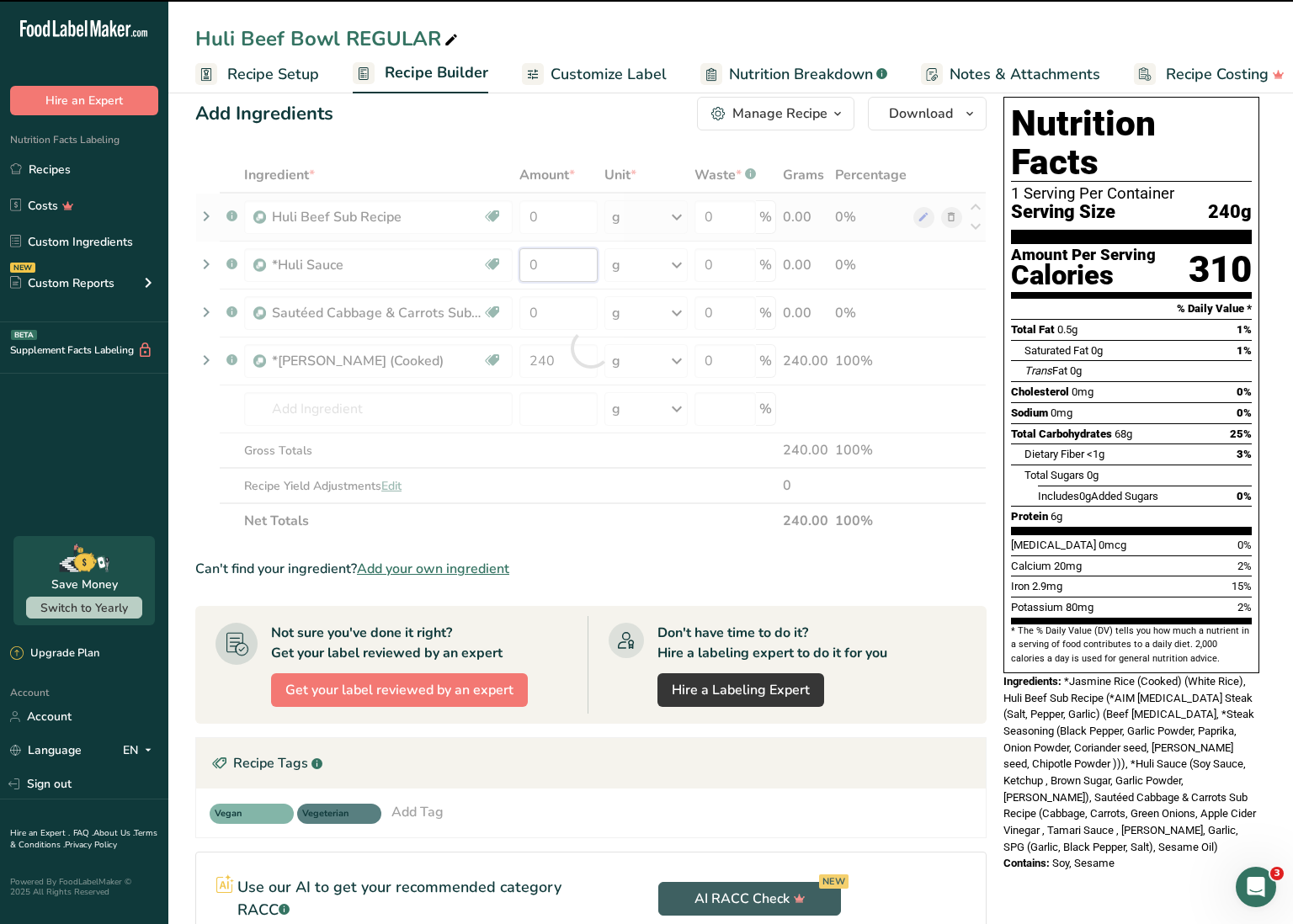
drag, startPoint x: 527, startPoint y: 263, endPoint x: 539, endPoint y: 262, distance: 12.0
click at [539, 262] on div "Ingredient * Amount * Unit * Waste * .a-a{fill:#347362;}.b-a{fill:#fff;} Grams …" at bounding box center [590, 348] width 791 height 381
drag, startPoint x: 526, startPoint y: 311, endPoint x: 545, endPoint y: 312, distance: 19.0
click at [545, 312] on div "Ingredient * Amount * Unit * Waste * .a-a{fill:#347362;}.b-a{fill:#fff;} Grams …" at bounding box center [590, 348] width 791 height 381
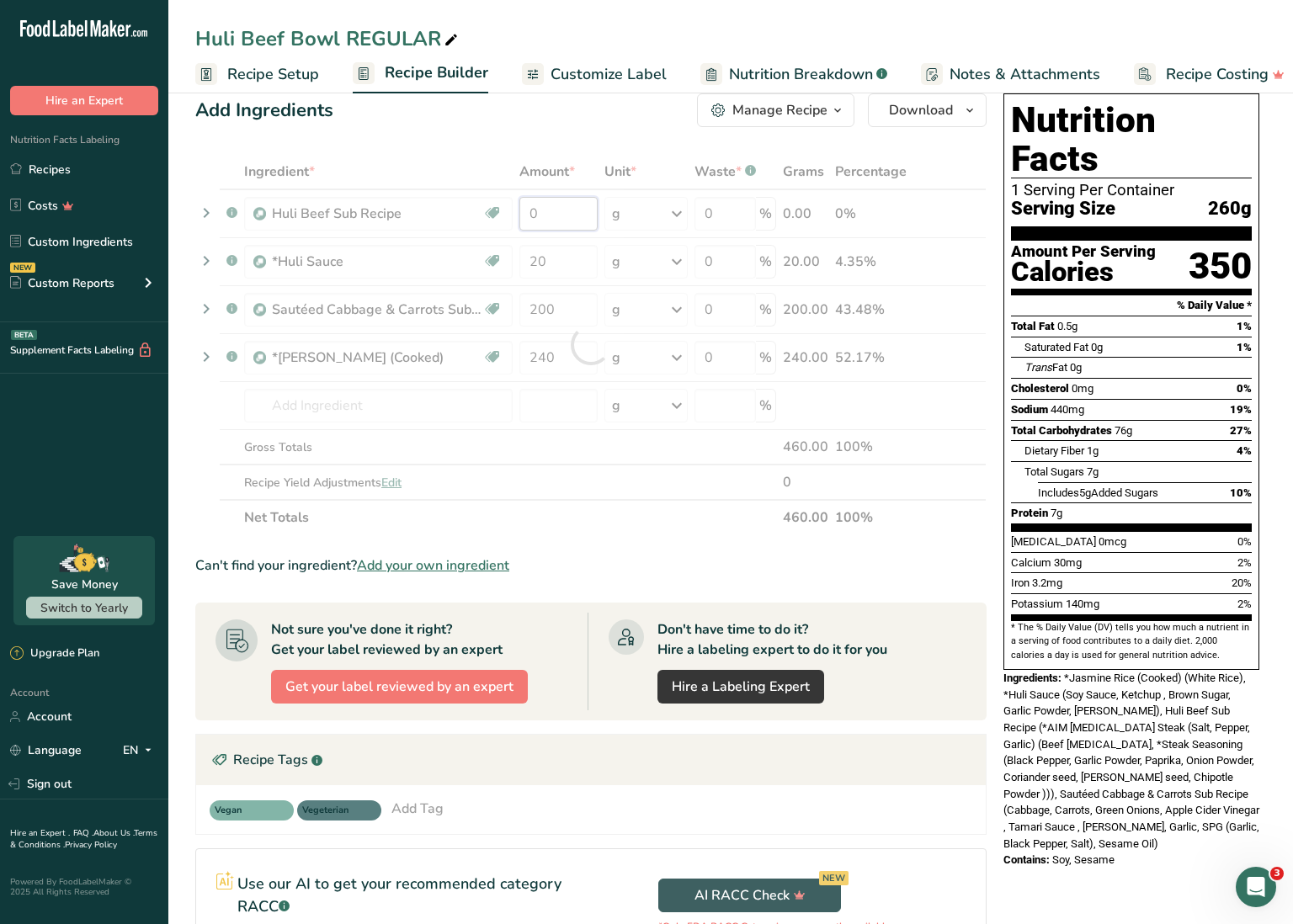
scroll to position [30, 0]
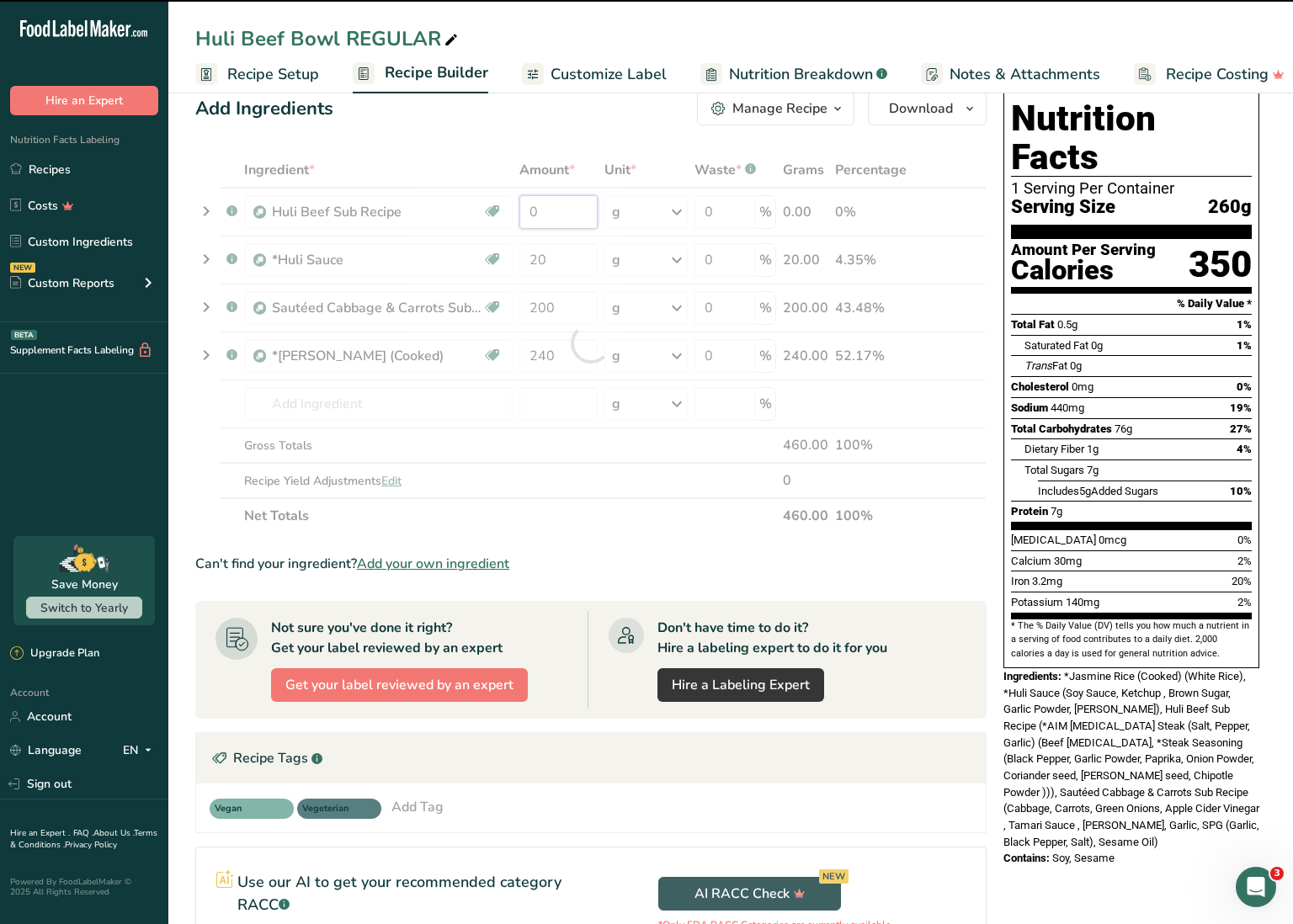
drag, startPoint x: 530, startPoint y: 204, endPoint x: 545, endPoint y: 209, distance: 15.8
click at [545, 208] on div "Ingredient * Amount * Unit * Waste * .a-a{fill:#347362;}.b-a{fill:#fff;} Grams …" at bounding box center [590, 343] width 791 height 381
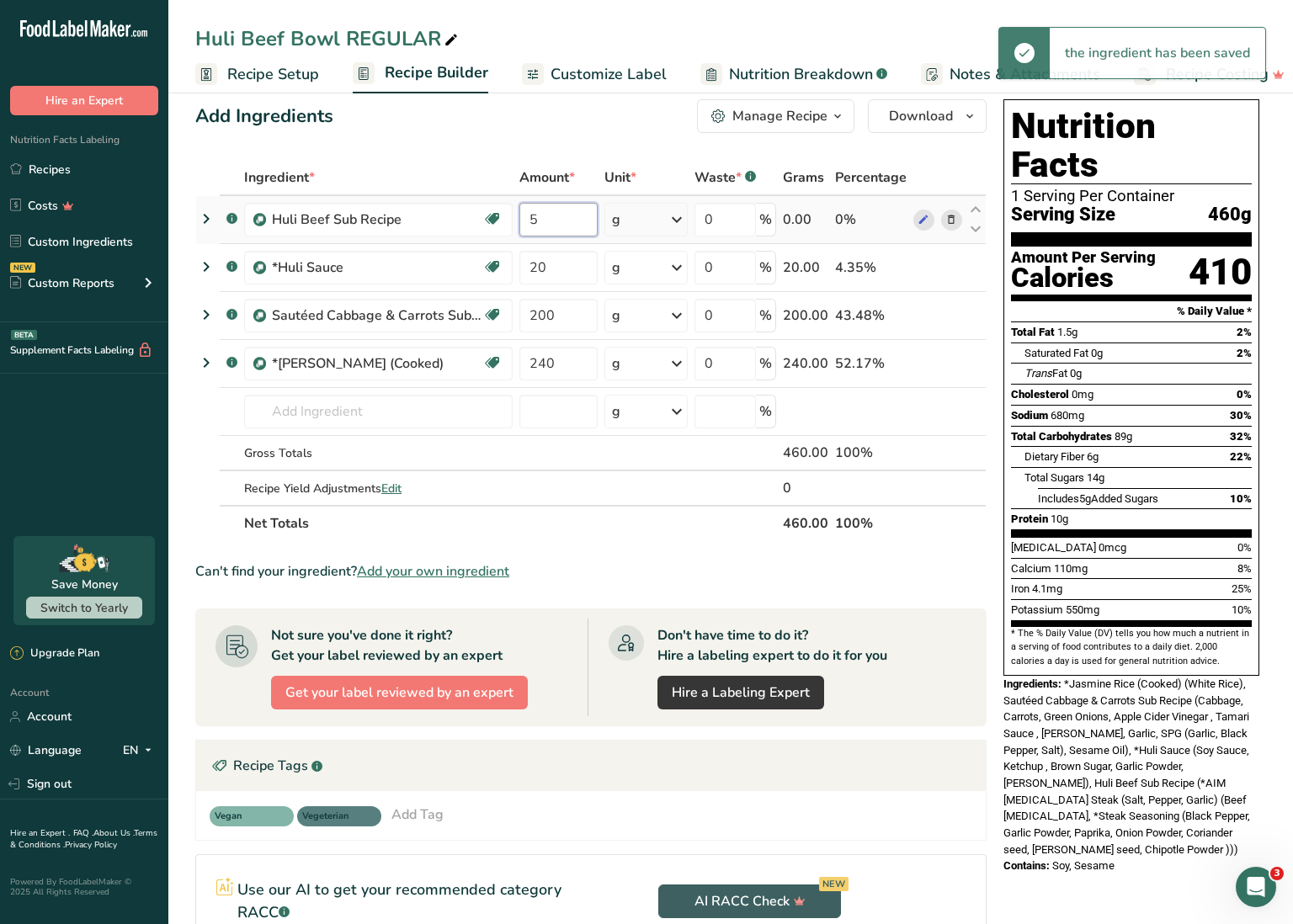
scroll to position [22, 0]
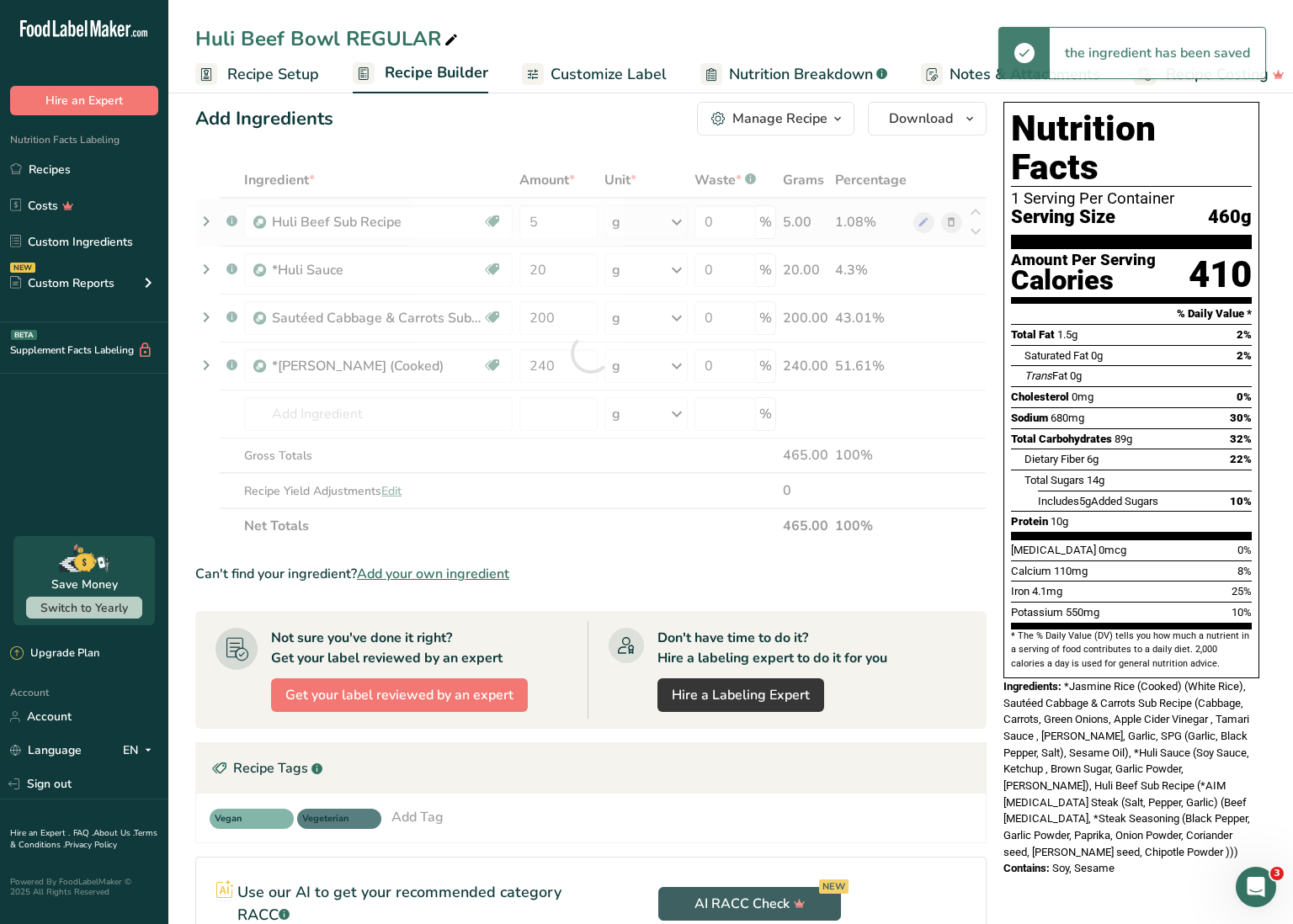
click at [665, 218] on div "Ingredient * Amount * Unit * Waste * .a-a{fill:#347362;}.b-a{fill:#fff;} Grams …" at bounding box center [590, 353] width 791 height 381
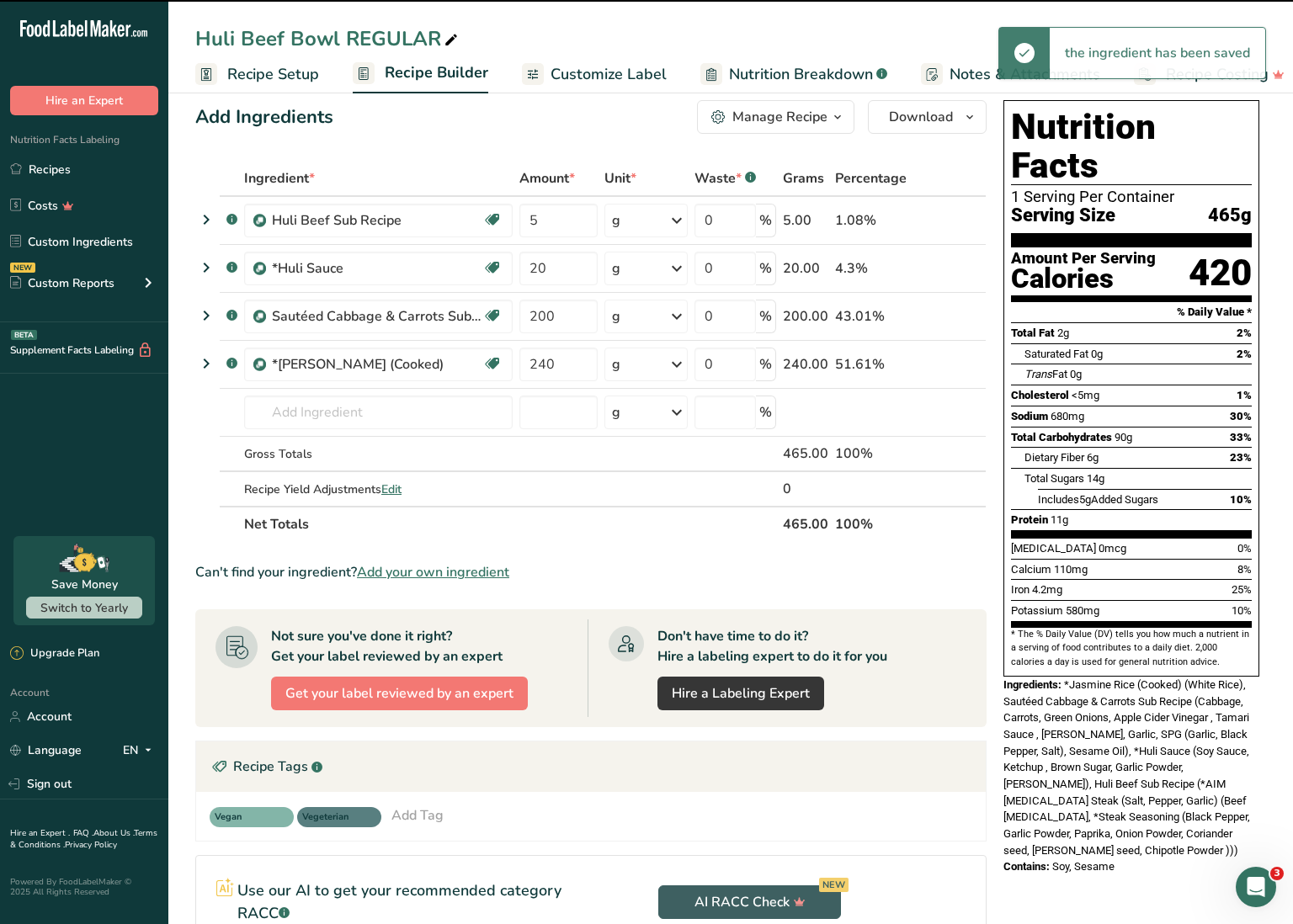
scroll to position [21, 0]
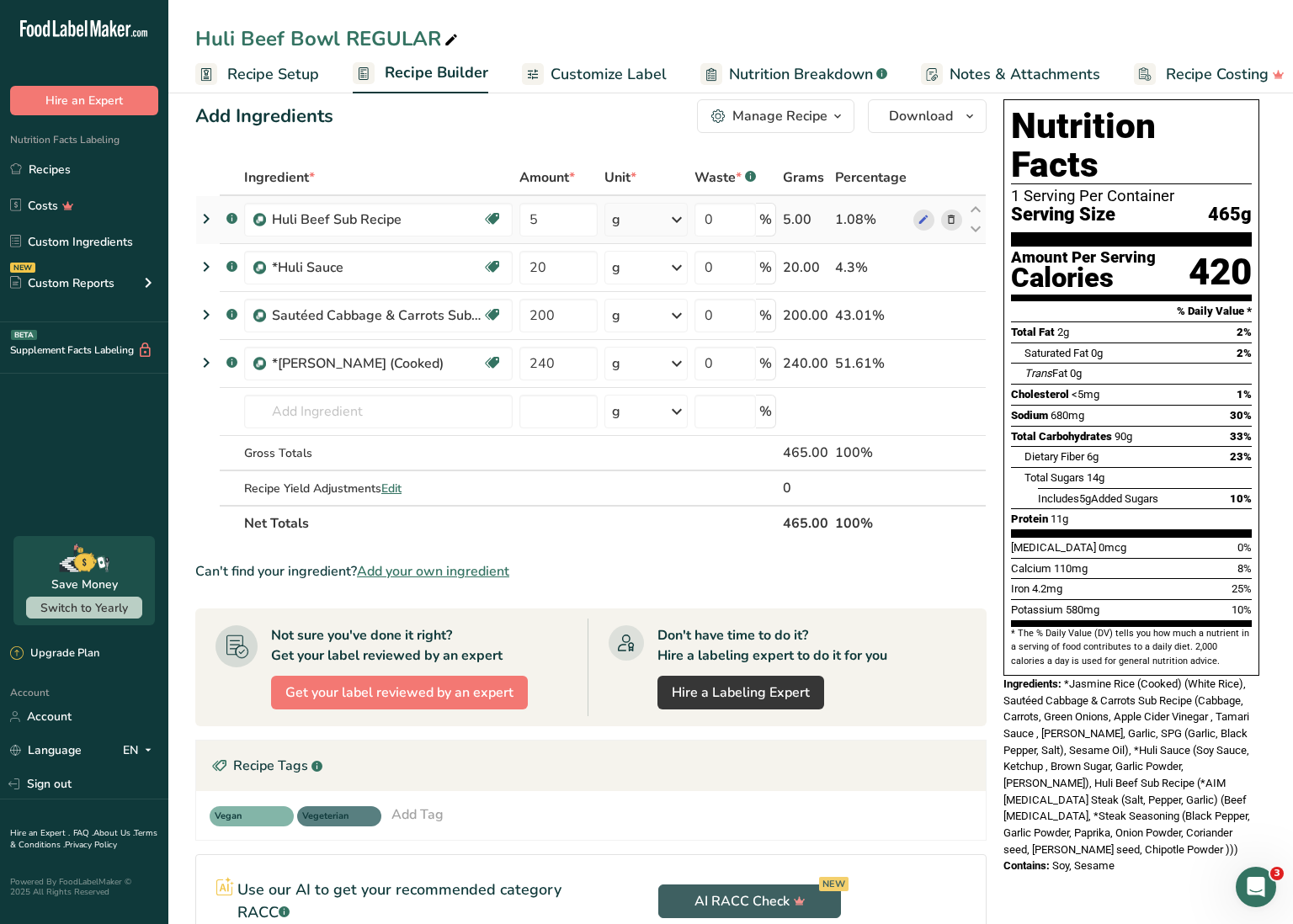
click at [665, 218] on div "g" at bounding box center [646, 220] width 83 height 34
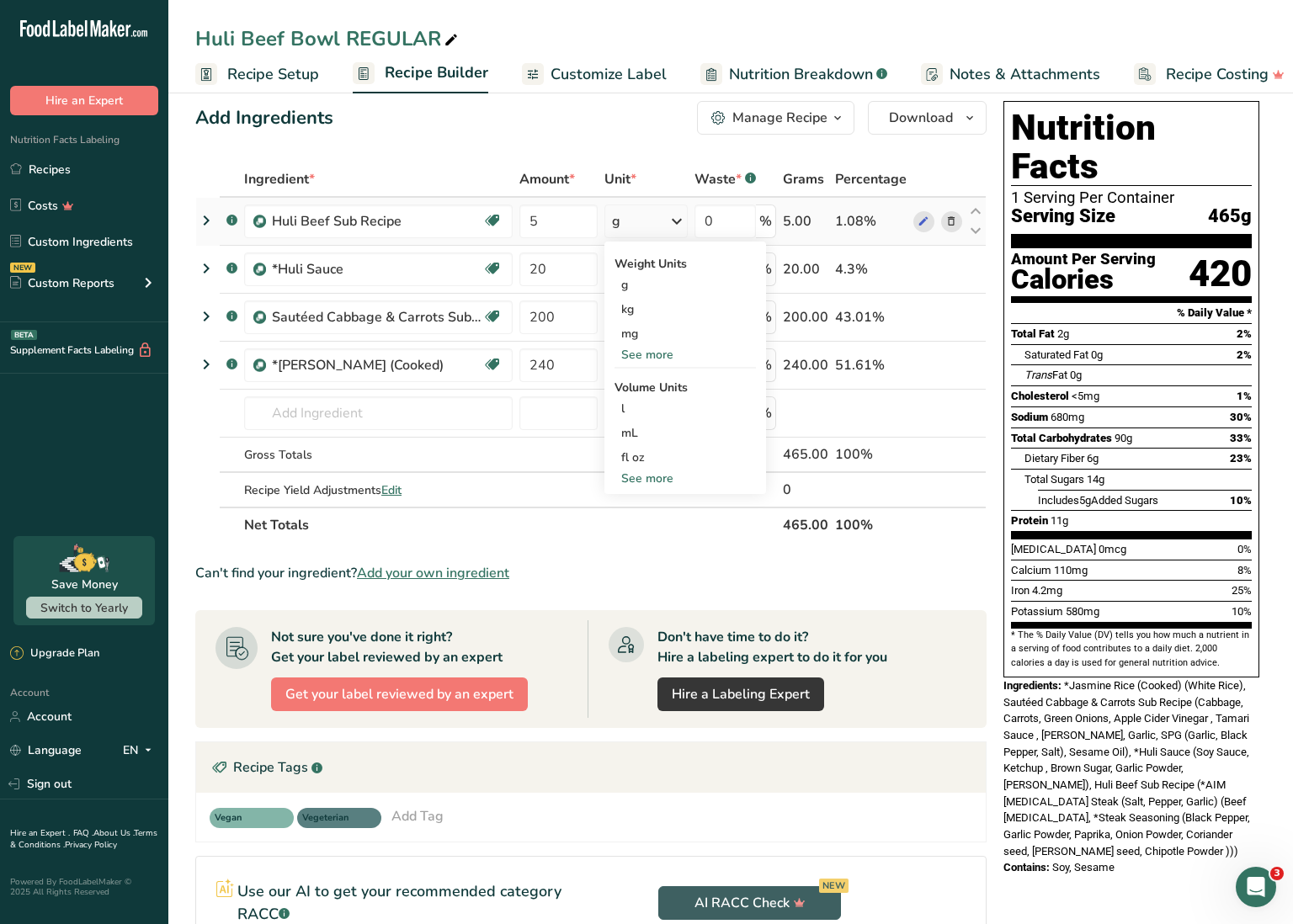
click at [663, 350] on div "See more" at bounding box center [685, 354] width 142 height 18
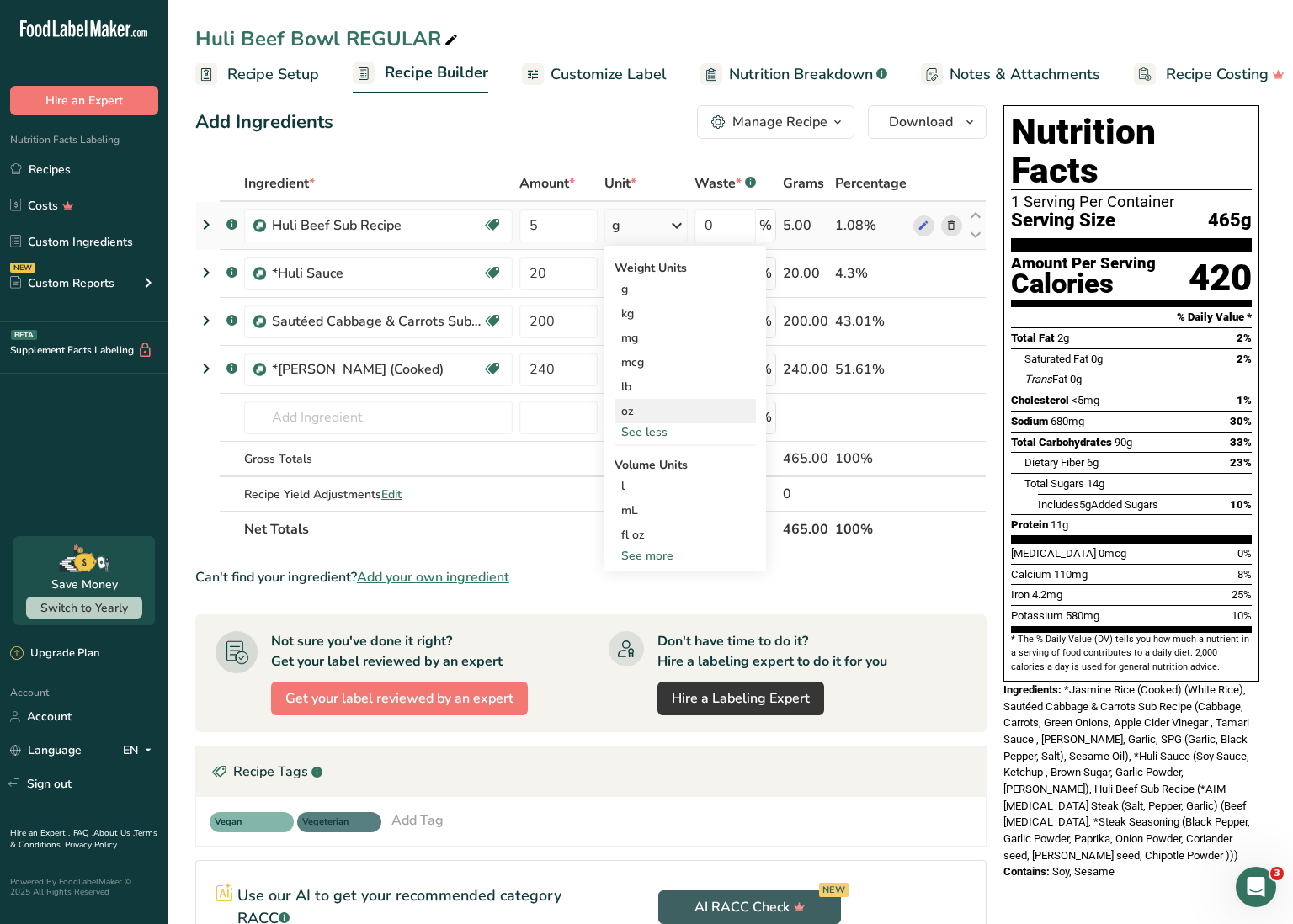
click at [653, 407] on div "oz" at bounding box center [685, 411] width 142 height 25
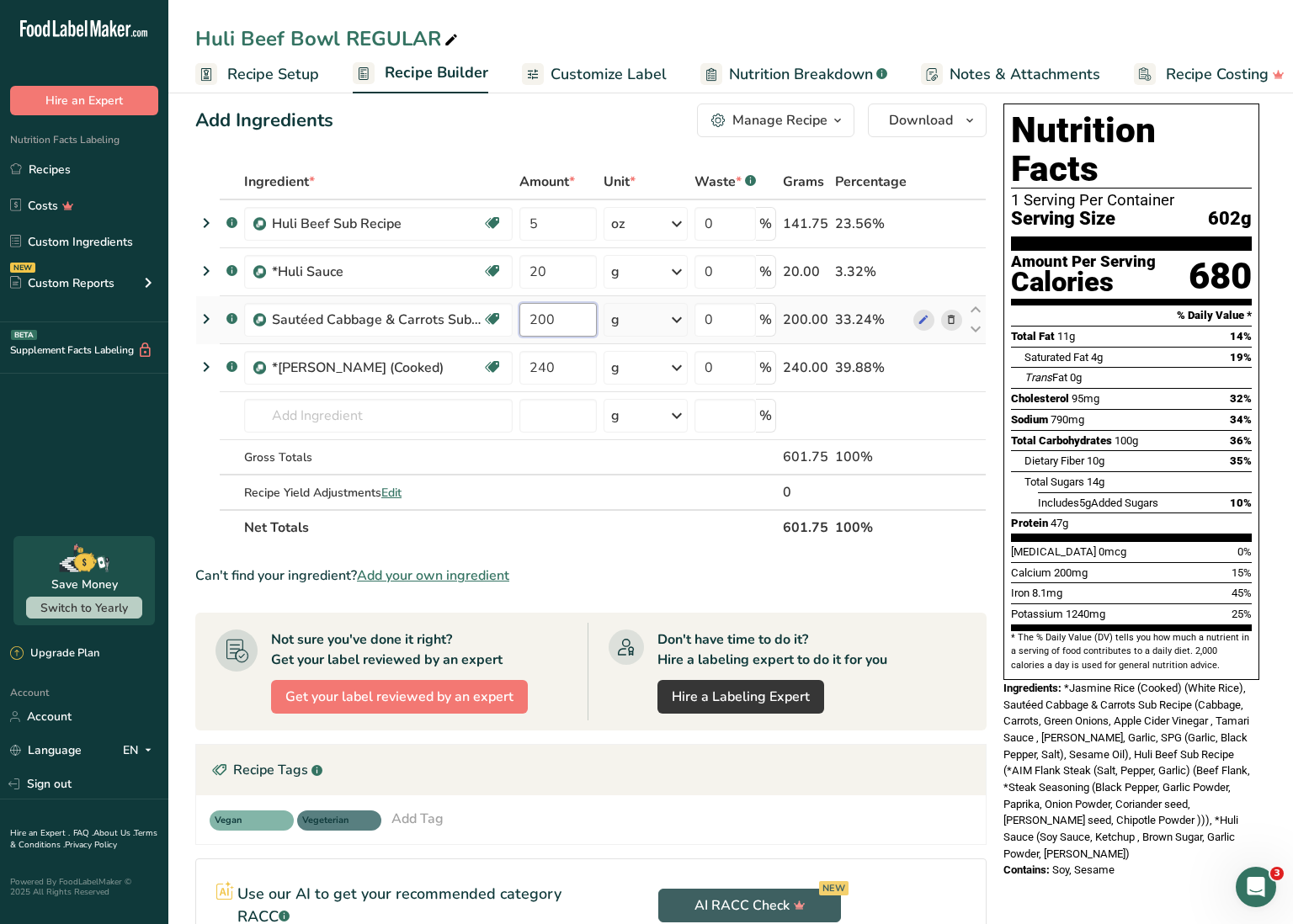
drag, startPoint x: 539, startPoint y: 319, endPoint x: 555, endPoint y: 316, distance: 16.3
click at [555, 316] on input "200" at bounding box center [558, 320] width 77 height 34
click at [542, 316] on input "200" at bounding box center [558, 320] width 77 height 34
drag, startPoint x: 533, startPoint y: 316, endPoint x: 566, endPoint y: 316, distance: 33.0
click at [566, 316] on input "200" at bounding box center [558, 320] width 77 height 34
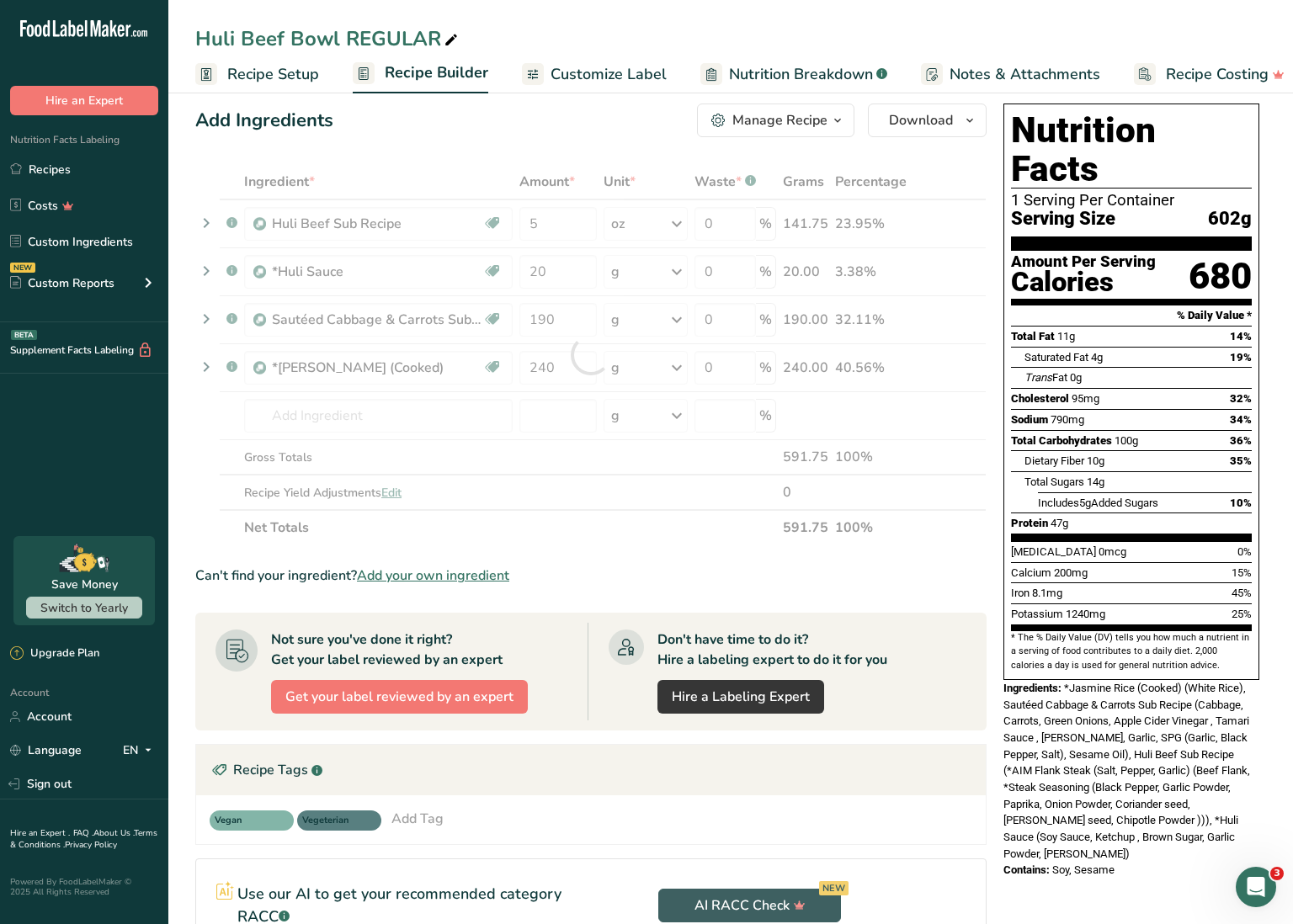
click at [677, 523] on div "Ingredient * Amount * Unit * Waste * .a-a{fill:#347362;}.b-a{fill:#fff;} Grams …" at bounding box center [590, 355] width 791 height 381
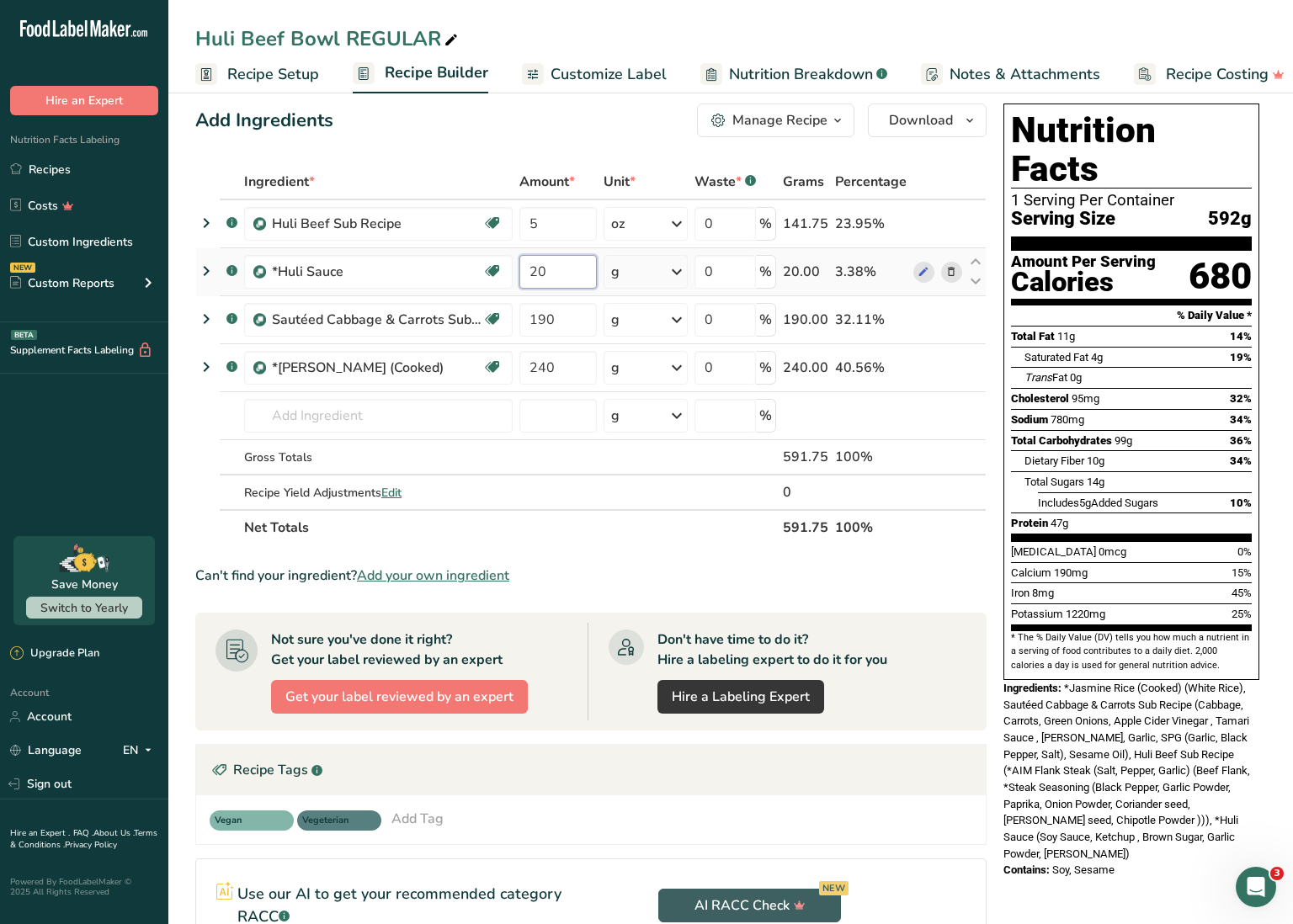
drag, startPoint x: 527, startPoint y: 270, endPoint x: 568, endPoint y: 273, distance: 41.1
click at [568, 273] on input "20" at bounding box center [558, 272] width 77 height 34
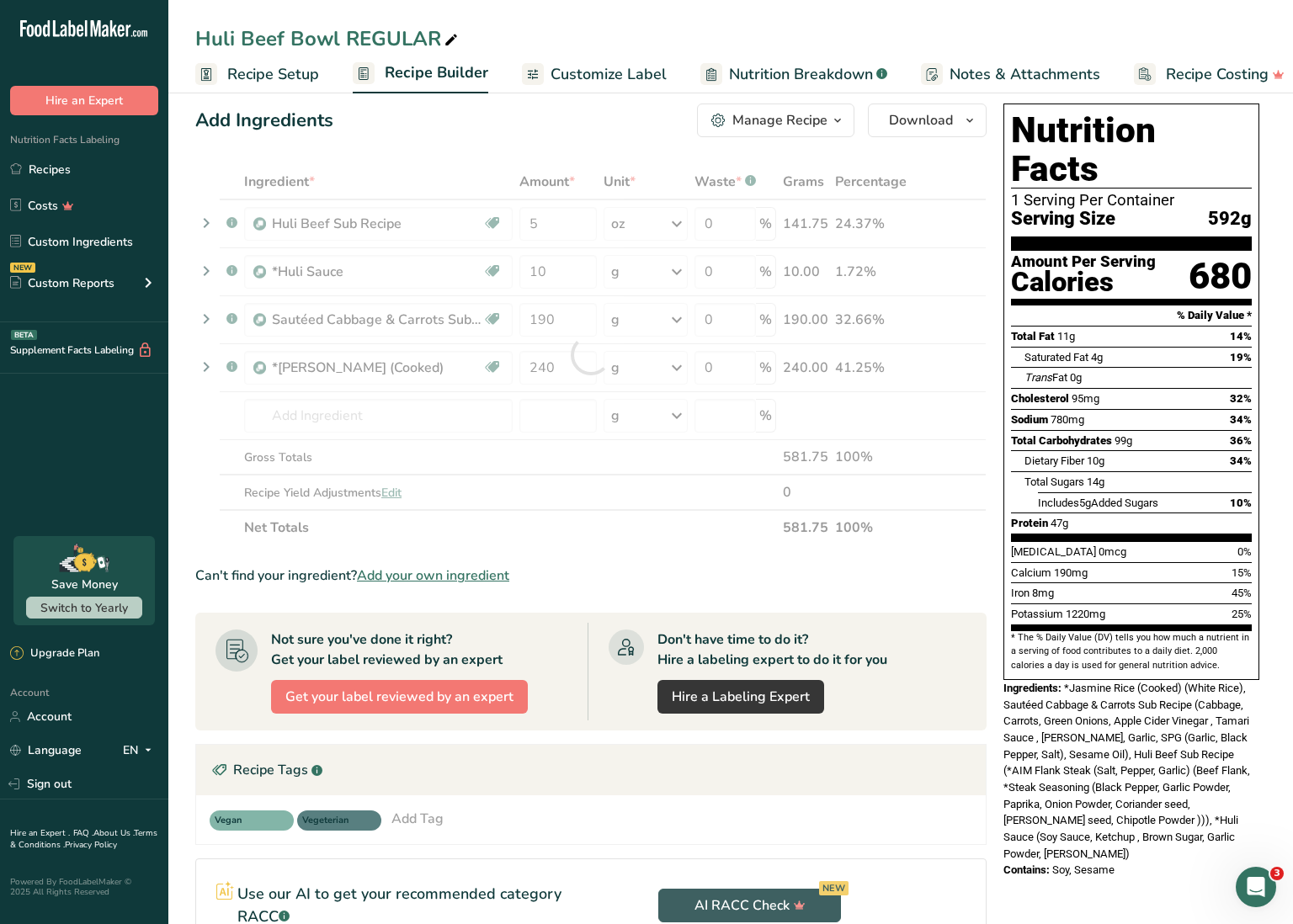
click at [648, 521] on div "Ingredient * Amount * Unit * Waste * .a-a{fill:#347362;}.b-a{fill:#fff;} Grams …" at bounding box center [590, 355] width 791 height 381
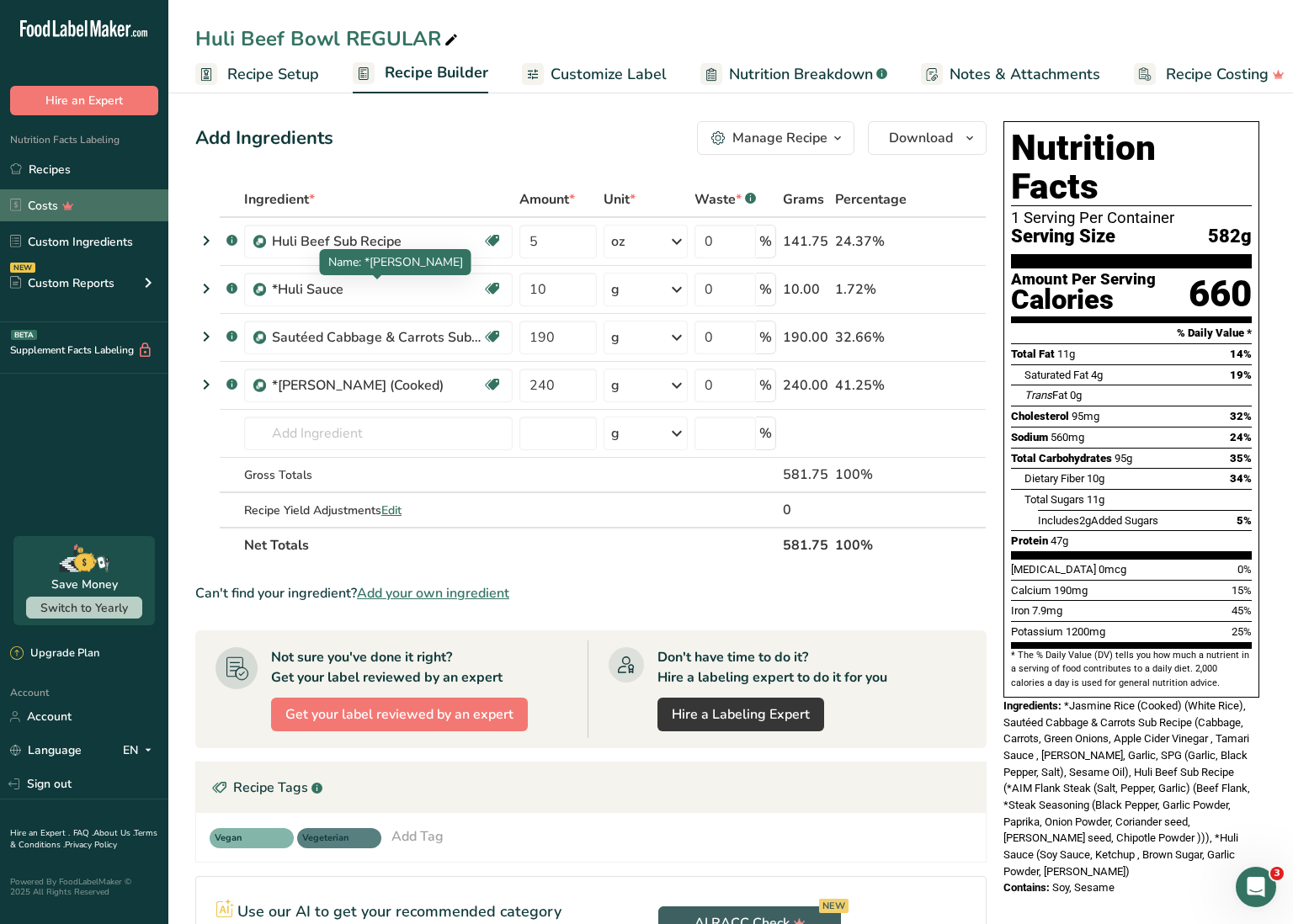
scroll to position [0, 0]
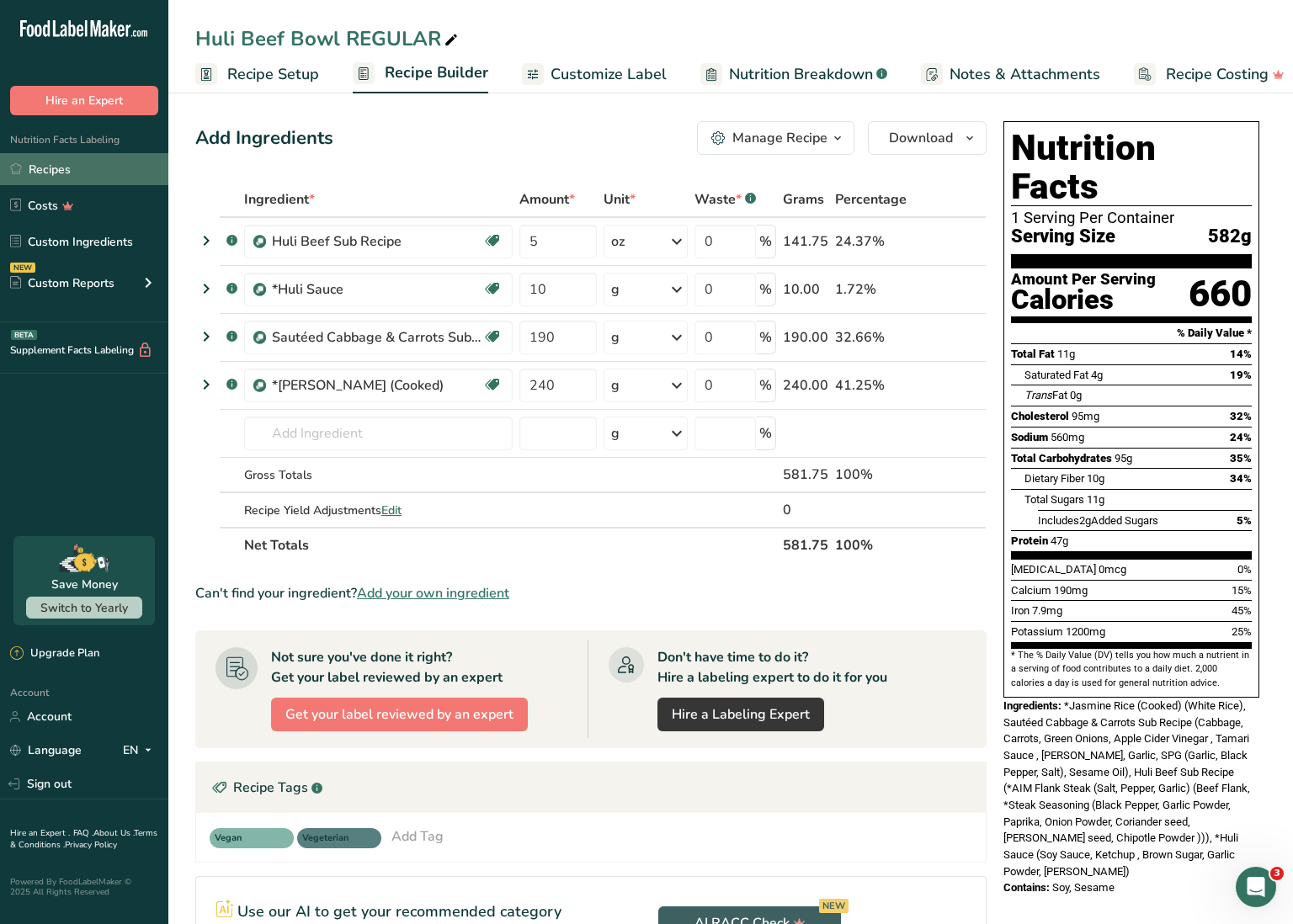
click at [109, 175] on link "Recipes" at bounding box center [84, 170] width 169 height 32
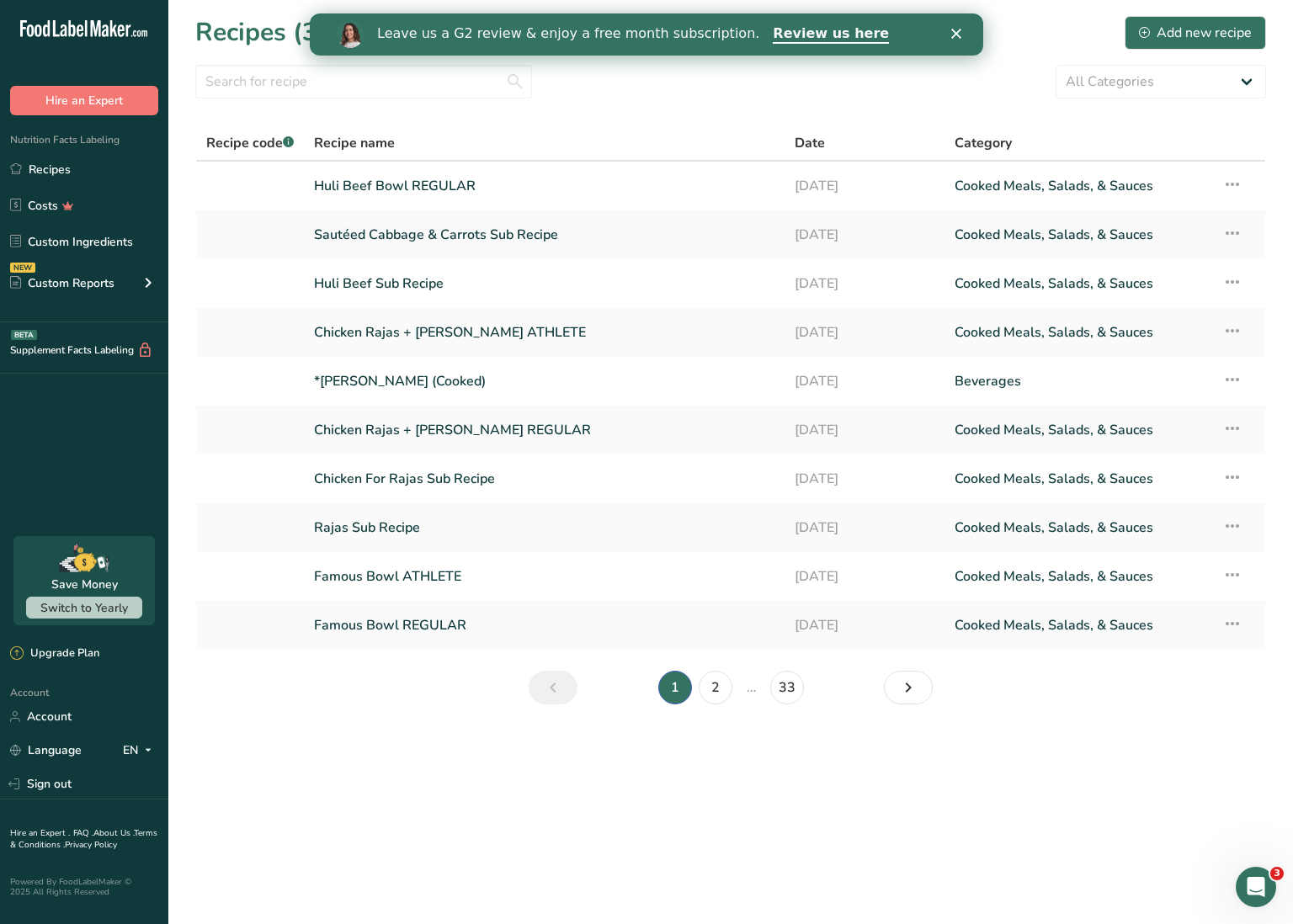
click at [959, 35] on icon "Cerrar" at bounding box center [956, 34] width 10 height 10
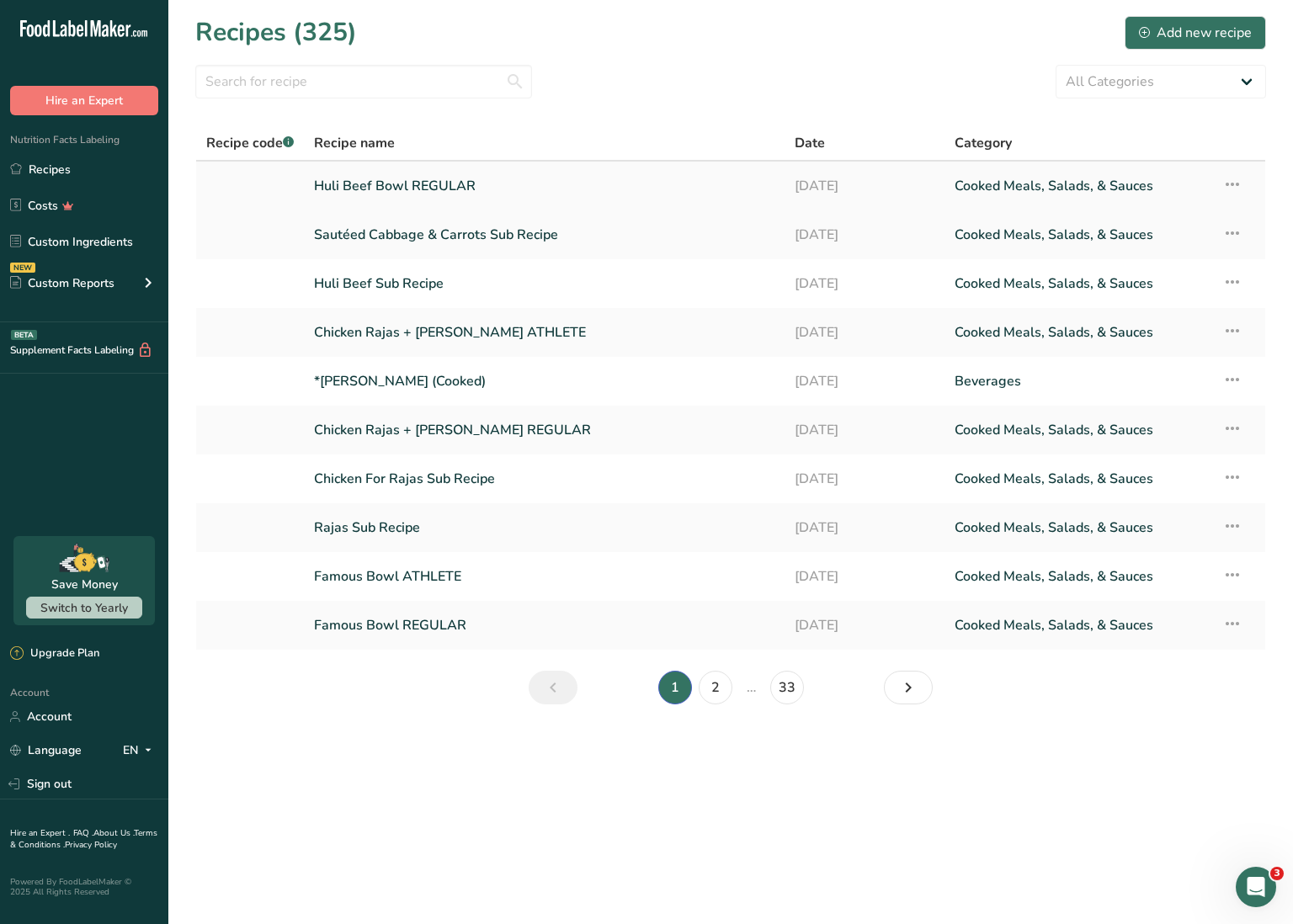
click at [1237, 182] on icon at bounding box center [1233, 185] width 20 height 31
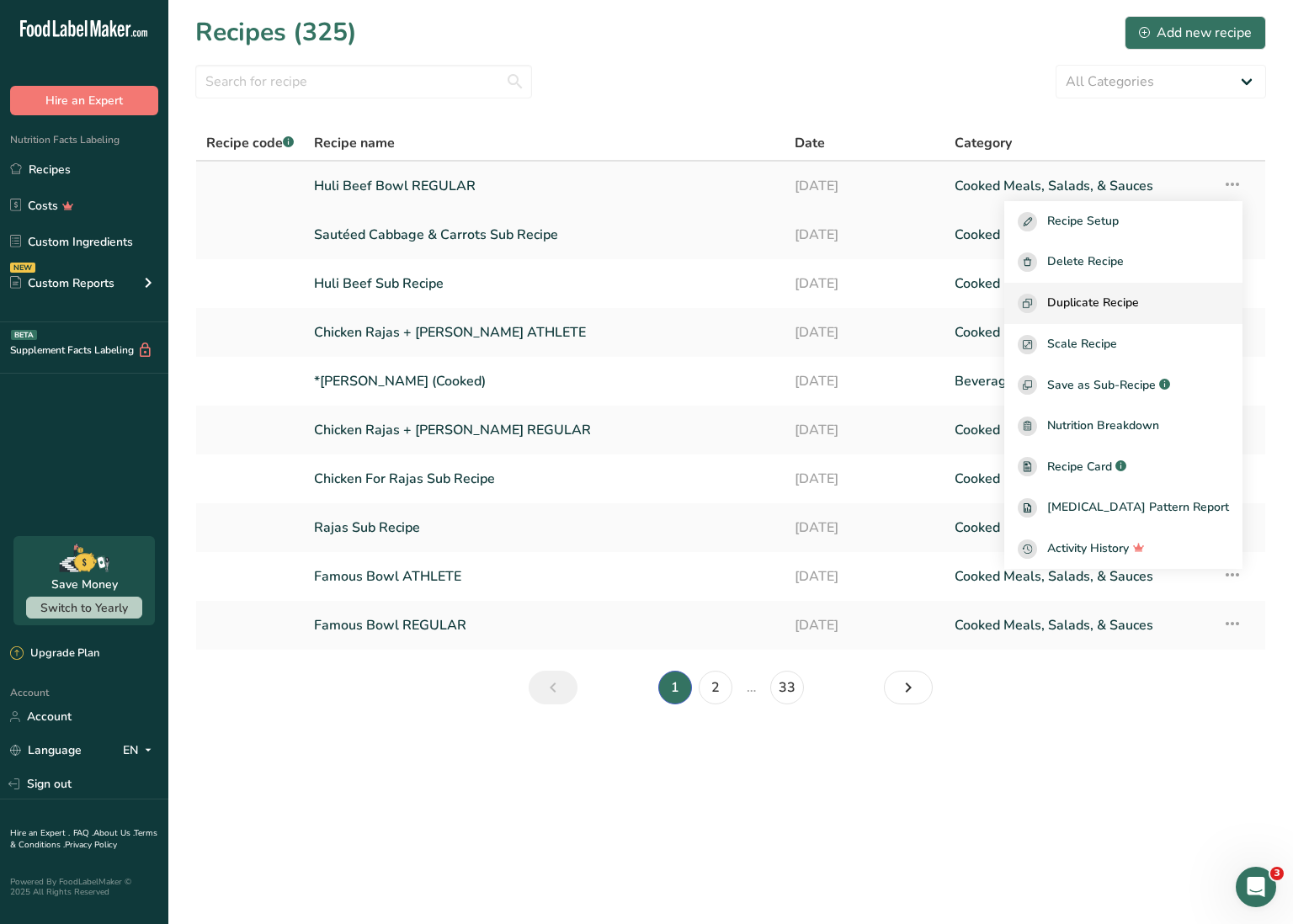
click at [1128, 302] on span "Duplicate Recipe" at bounding box center [1093, 303] width 92 height 19
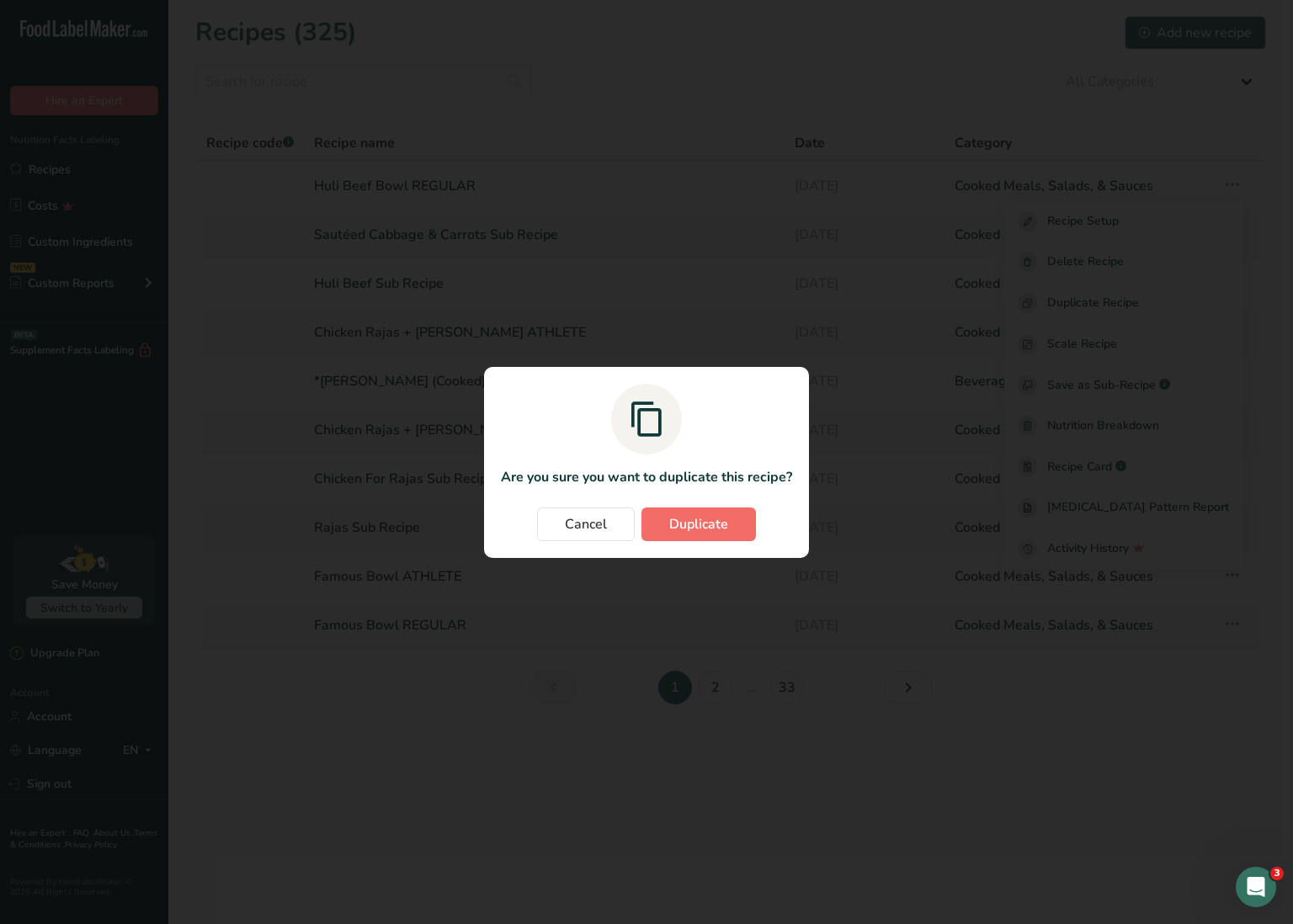
click at [728, 510] on button "Duplicate" at bounding box center [699, 525] width 114 height 34
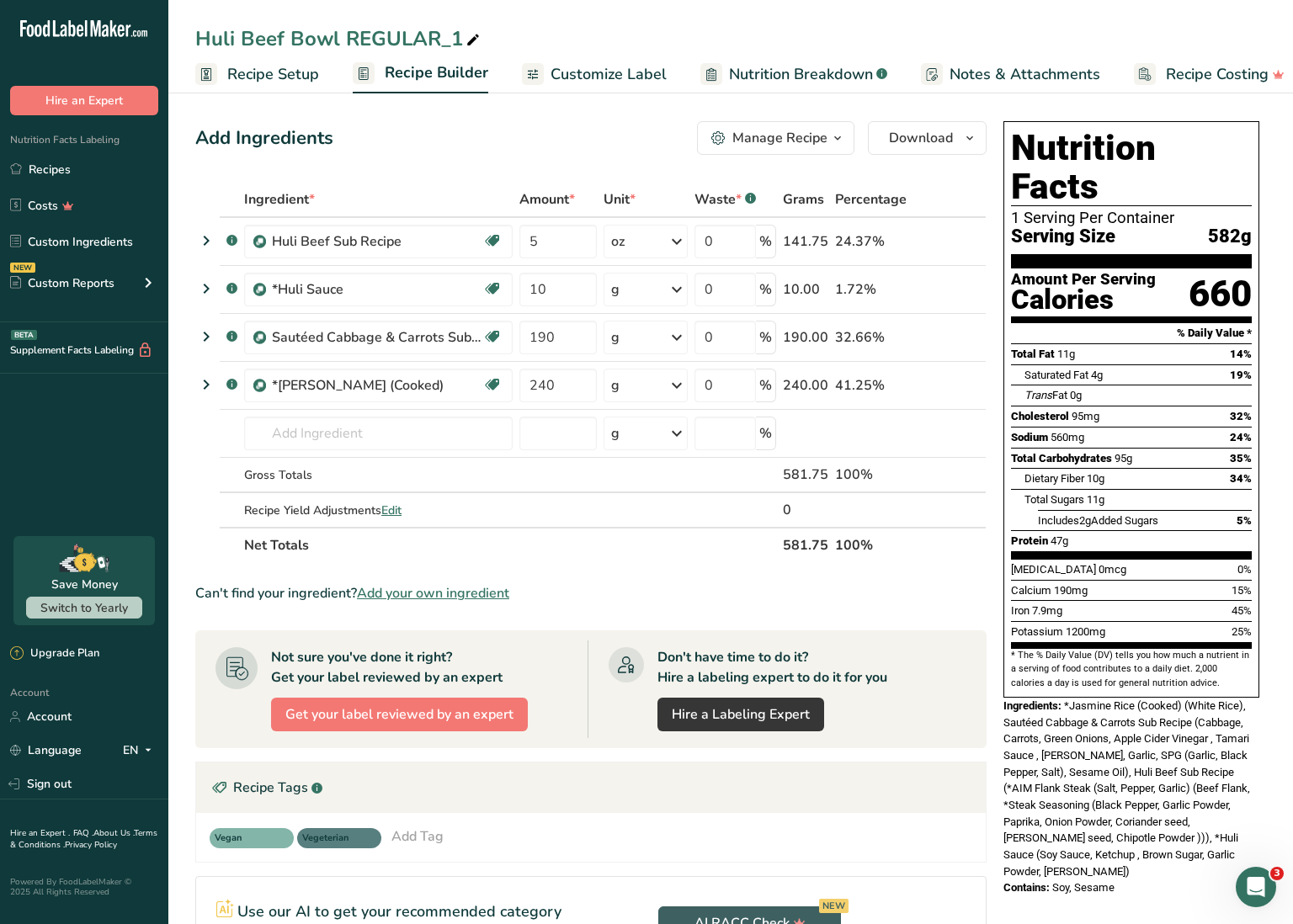
click at [409, 42] on div "Huli Beef Bowl REGULAR_1" at bounding box center [339, 39] width 288 height 31
click at [504, 42] on input "Huli Beef Bowl REGULAR_1" at bounding box center [730, 39] width 1071 height 31
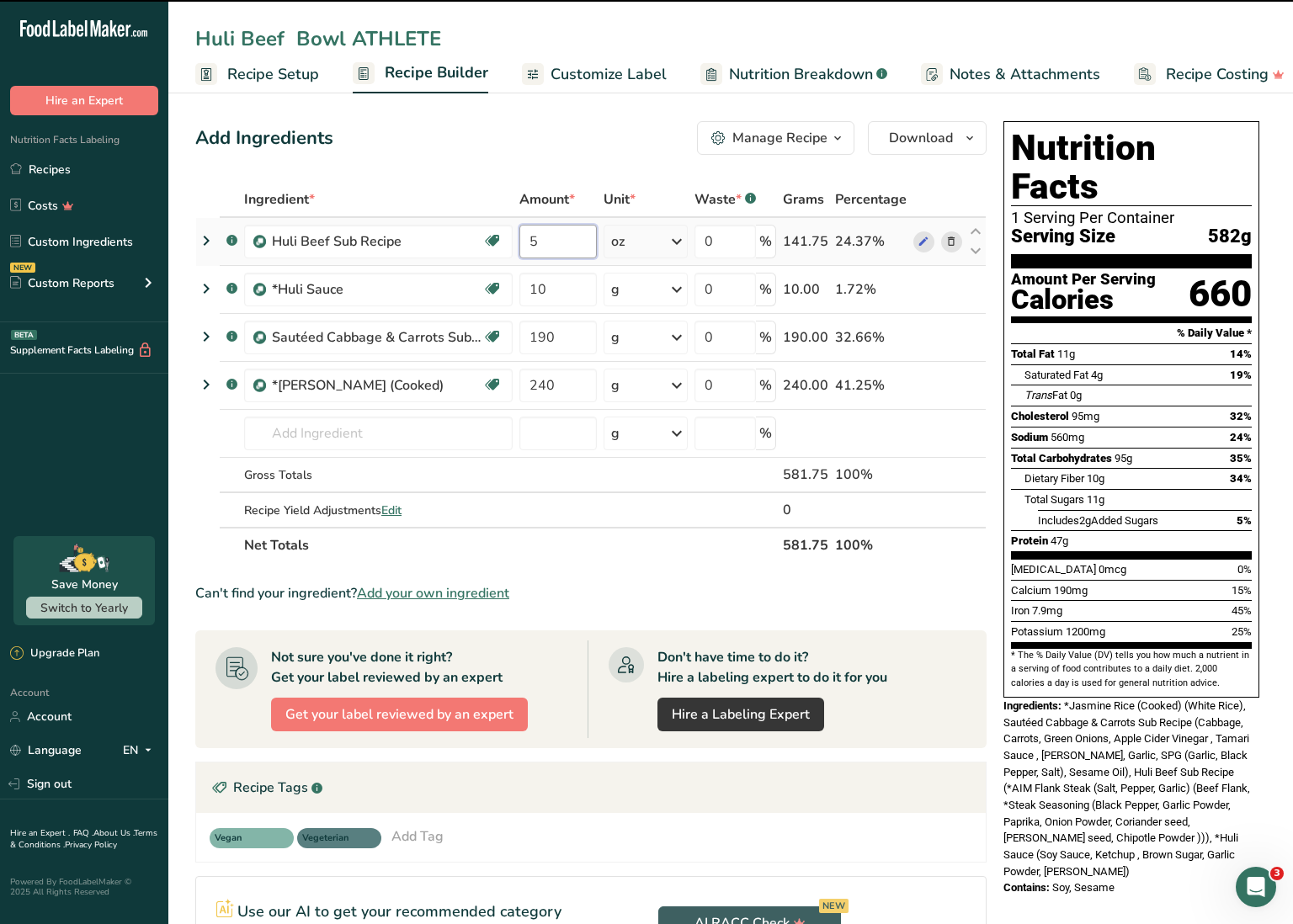
drag, startPoint x: 529, startPoint y: 237, endPoint x: 545, endPoint y: 236, distance: 16.0
click at [545, 236] on input "5" at bounding box center [558, 242] width 77 height 34
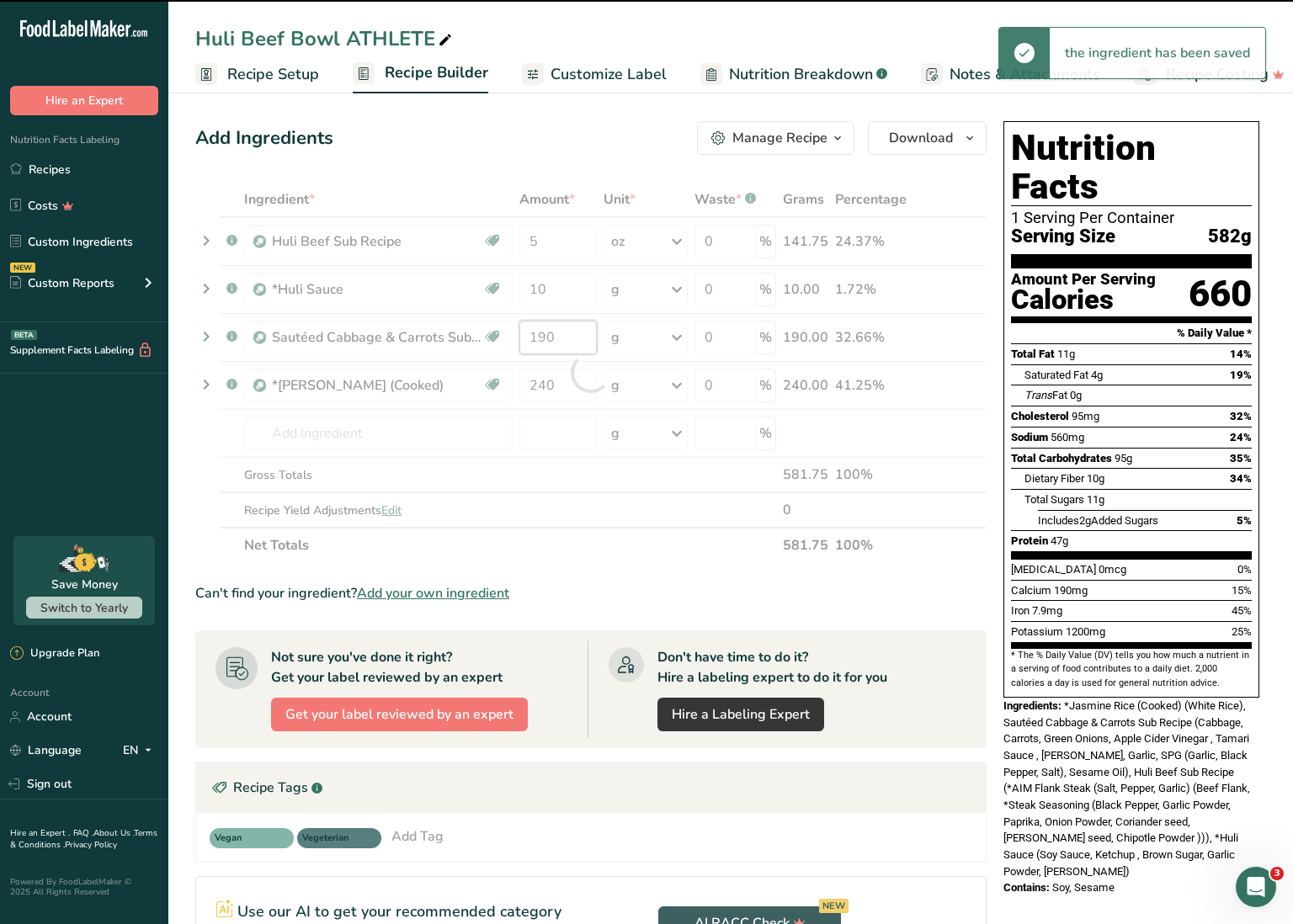
drag, startPoint x: 527, startPoint y: 331, endPoint x: 578, endPoint y: 340, distance: 51.8
click at [578, 340] on div "Ingredient * Amount * Unit * Waste * .a-a{fill:#347362;}.b-a{fill:#fff;} Grams …" at bounding box center [590, 372] width 791 height 381
drag, startPoint x: 527, startPoint y: 382, endPoint x: 566, endPoint y: 384, distance: 39.1
click at [566, 384] on div "Ingredient * Amount * Unit * Waste * .a-a{fill:#347362;}.b-a{fill:#fff;} Grams …" at bounding box center [590, 372] width 791 height 381
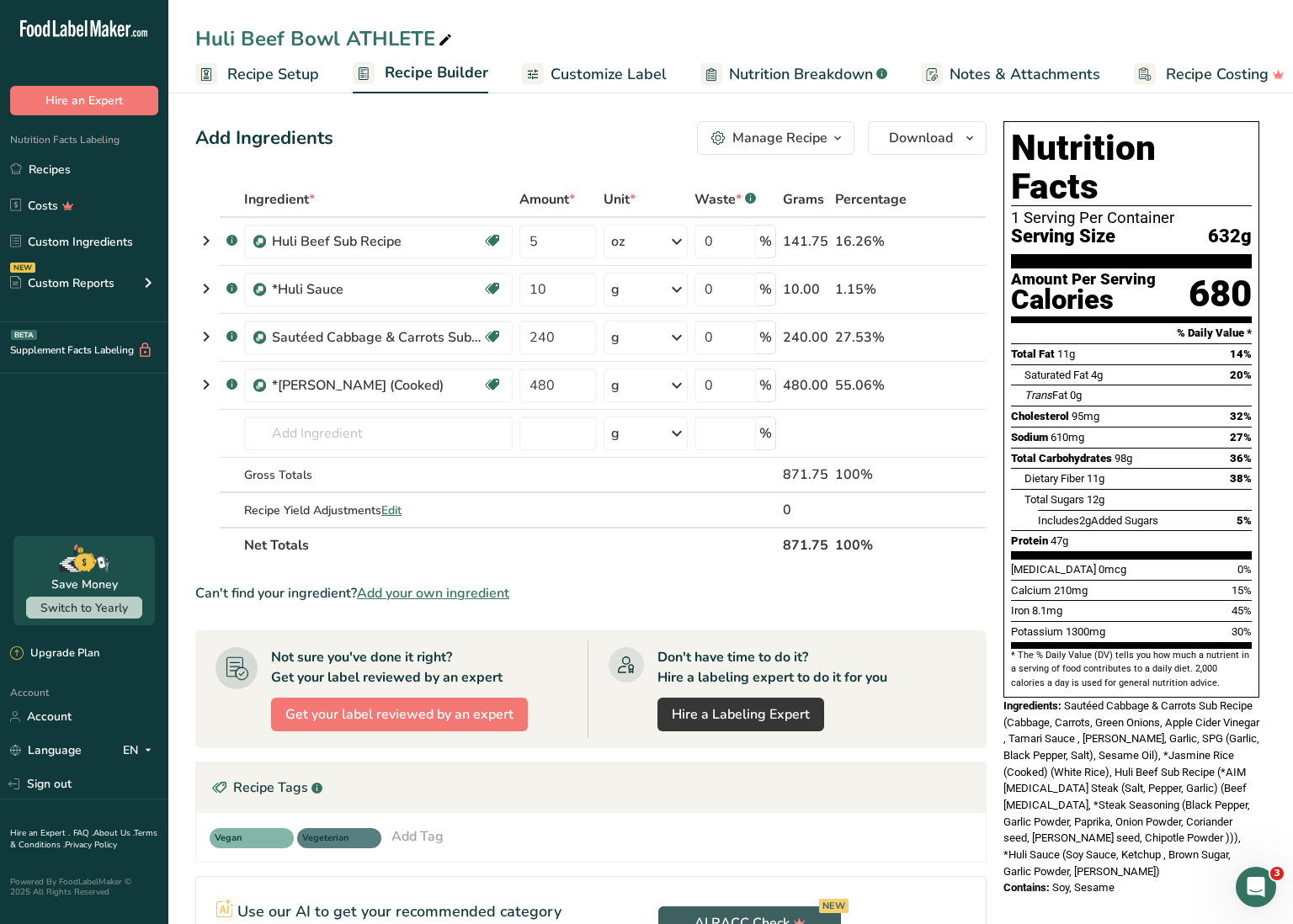
click at [616, 585] on div "Can't find your ingredient? Add your own ingredient" at bounding box center [590, 593] width 791 height 20
drag, startPoint x: 538, startPoint y: 385, endPoint x: 554, endPoint y: 384, distance: 16.0
click at [554, 384] on input "480" at bounding box center [558, 386] width 77 height 34
click at [593, 569] on section "Ingredient * Amount * Unit * Waste * .a-a{fill:#347362;}.b-a{fill:#fff;} Grams …" at bounding box center [590, 719] width 791 height 1076
click at [82, 179] on link "Recipes" at bounding box center [84, 170] width 169 height 32
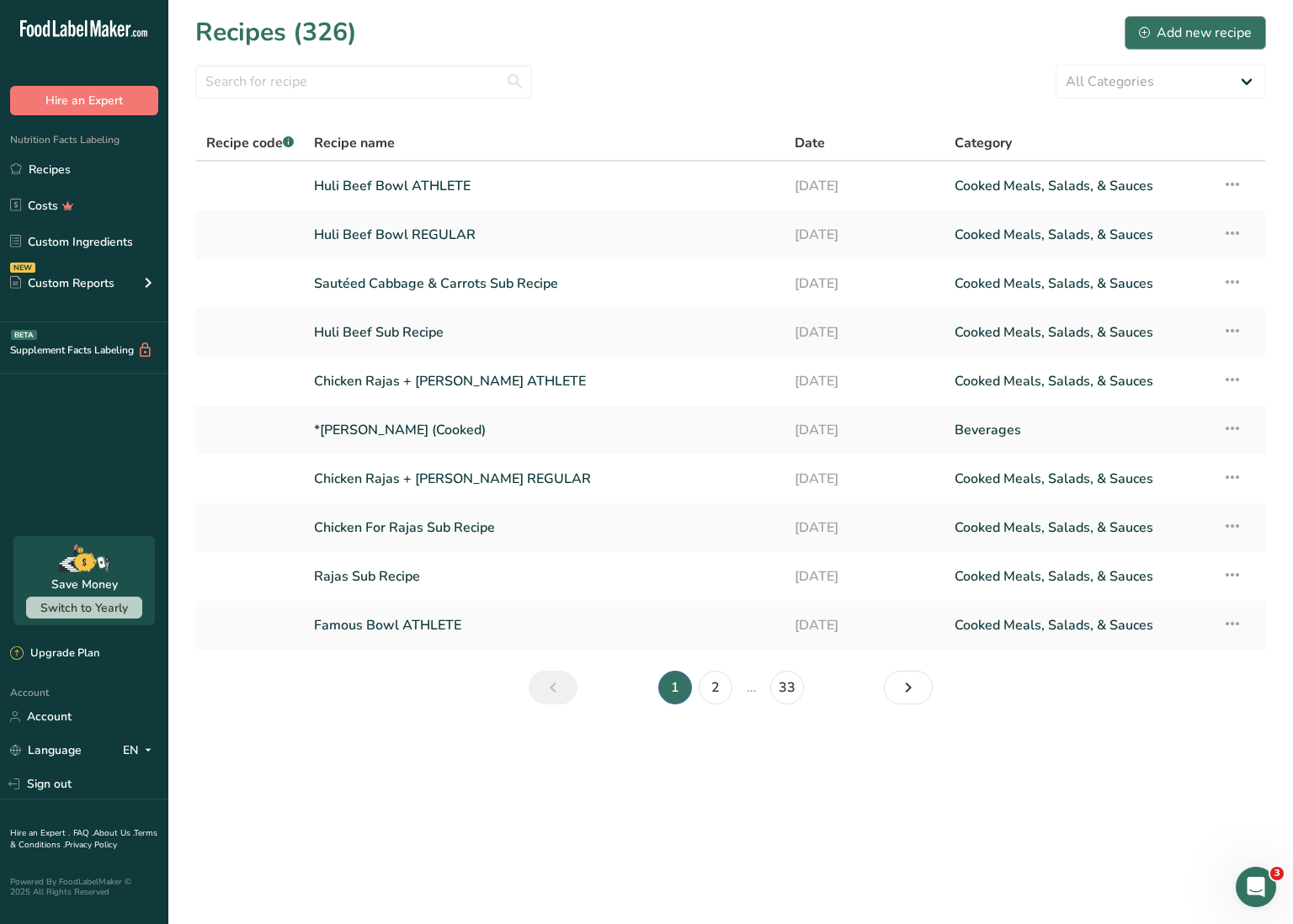
click at [1164, 30] on div "Add new recipe" at bounding box center [1195, 33] width 113 height 20
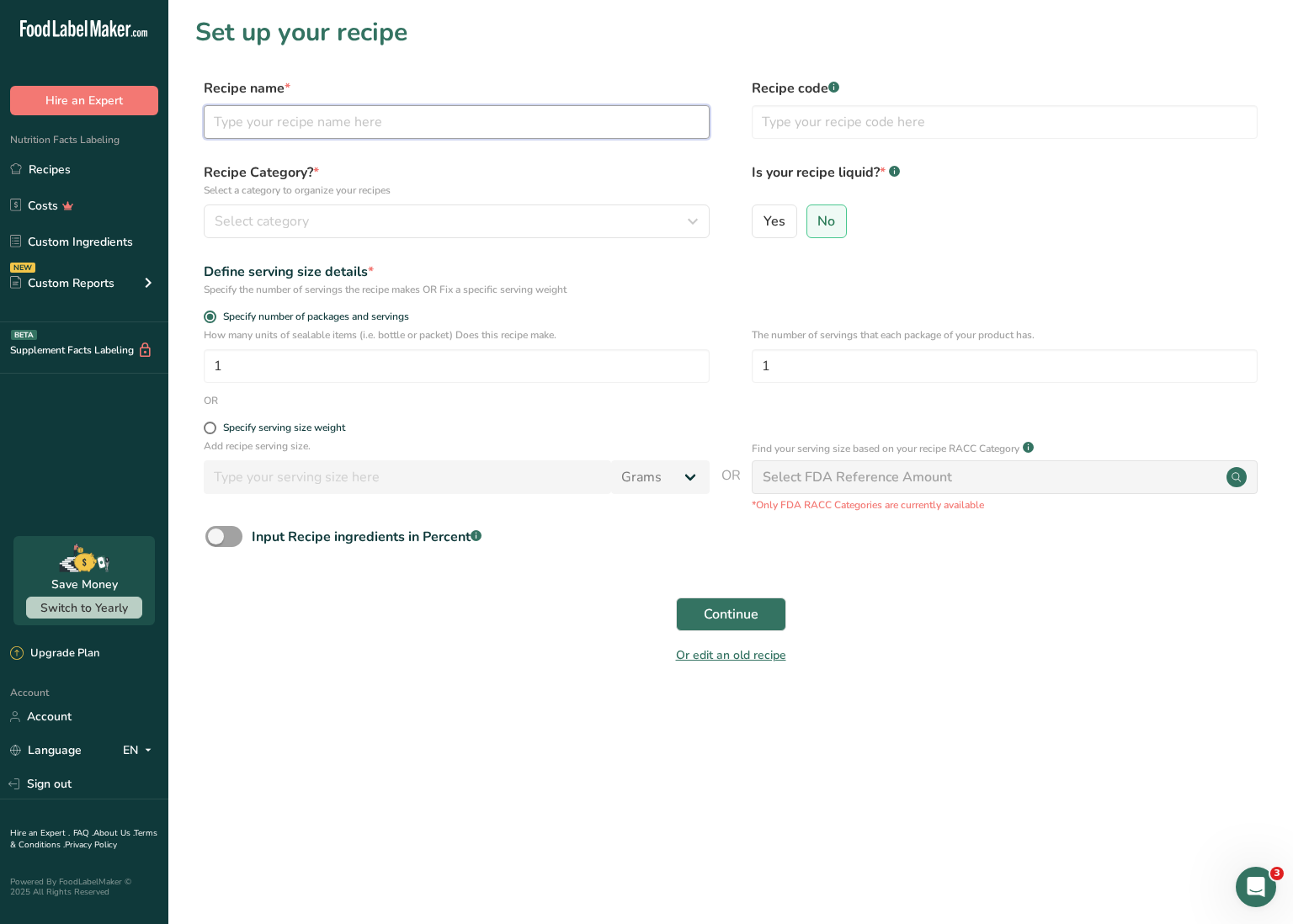
click at [431, 126] on input "text" at bounding box center [456, 122] width 506 height 34
click at [329, 213] on div "Select category" at bounding box center [451, 221] width 474 height 20
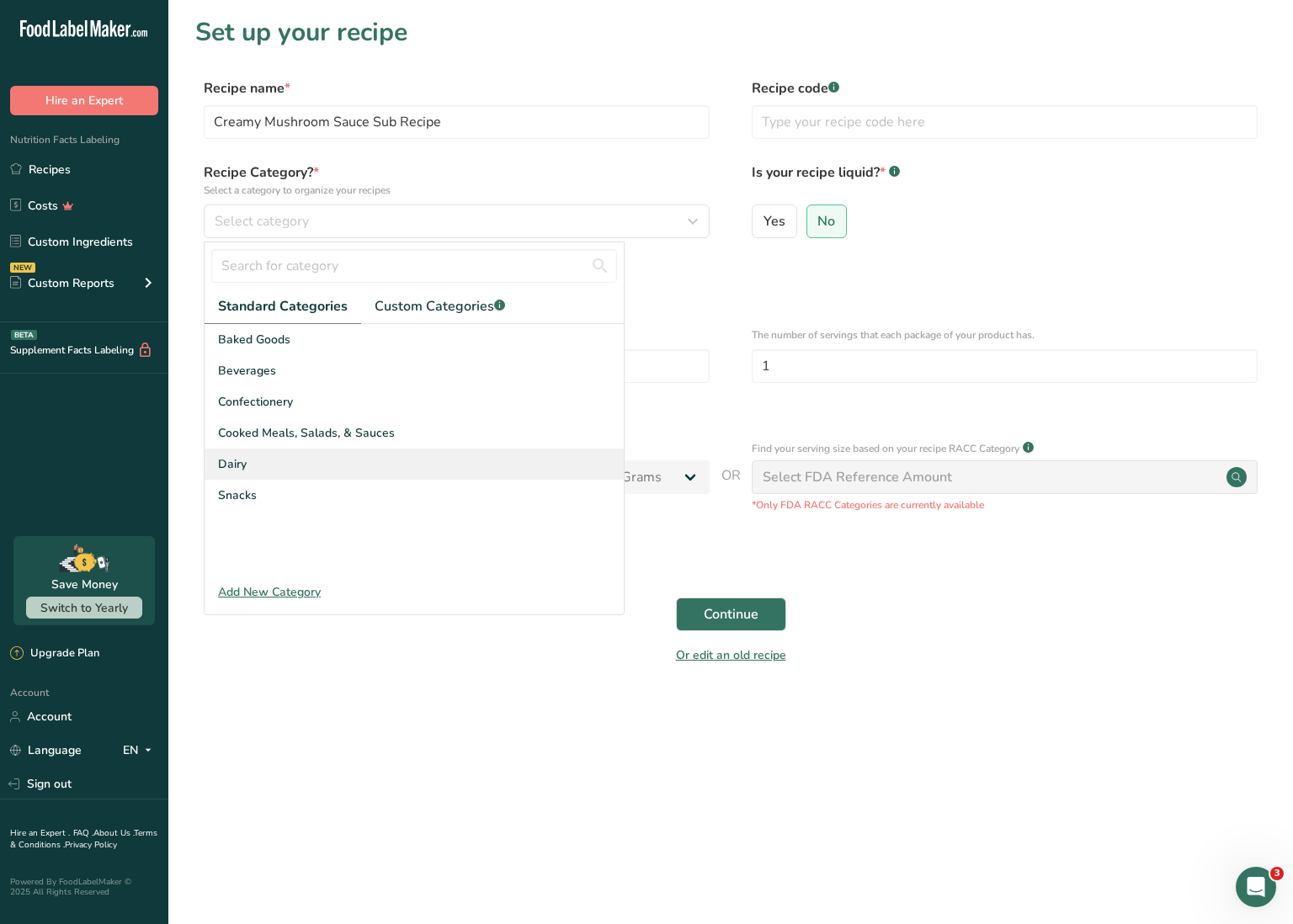
drag, startPoint x: 348, startPoint y: 429, endPoint x: 449, endPoint y: 473, distance: 110.2
click at [348, 429] on span "Cooked Meals, Salads, & Sauces" at bounding box center [306, 432] width 177 height 18
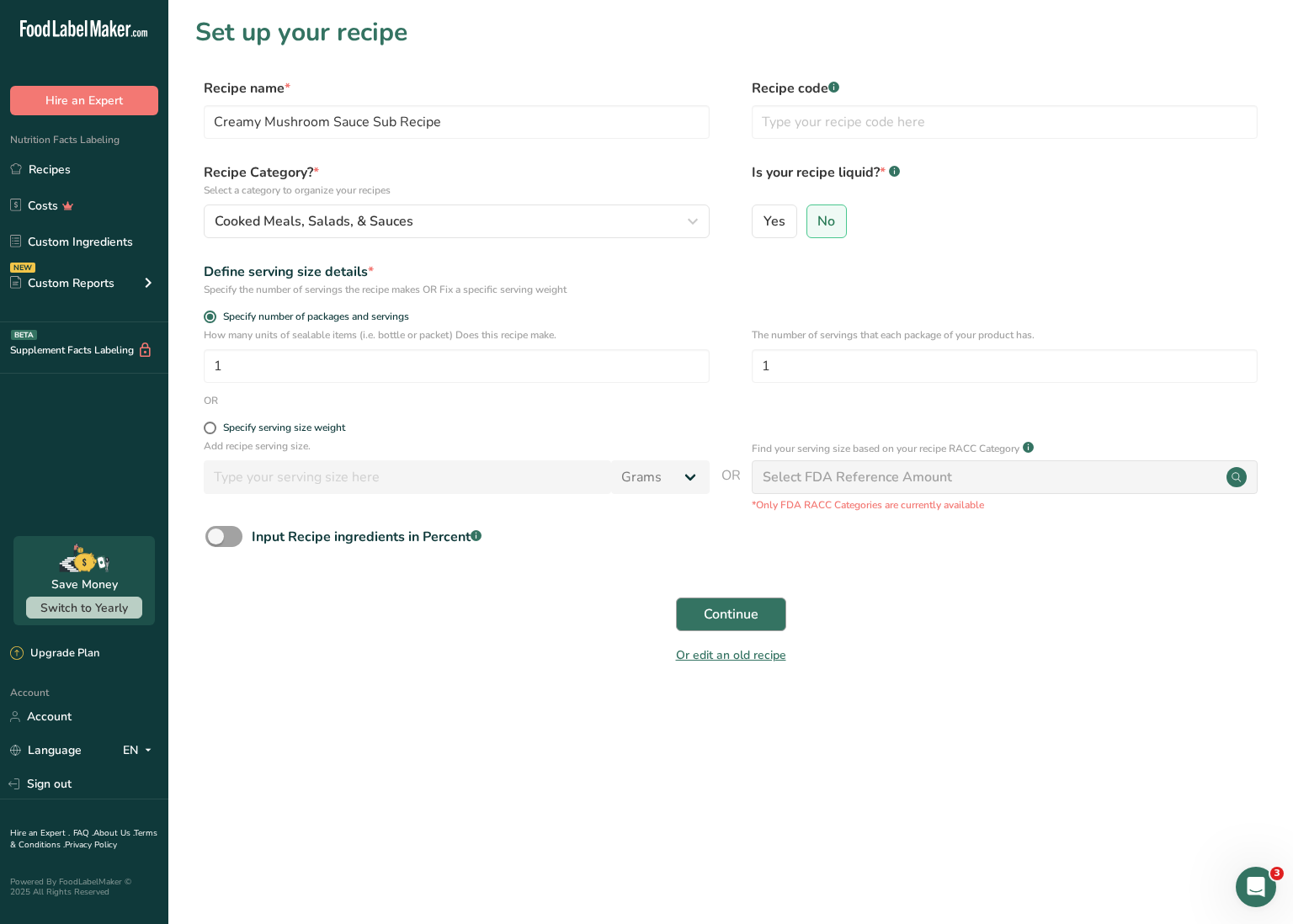
click at [778, 614] on button "Continue" at bounding box center [731, 615] width 110 height 34
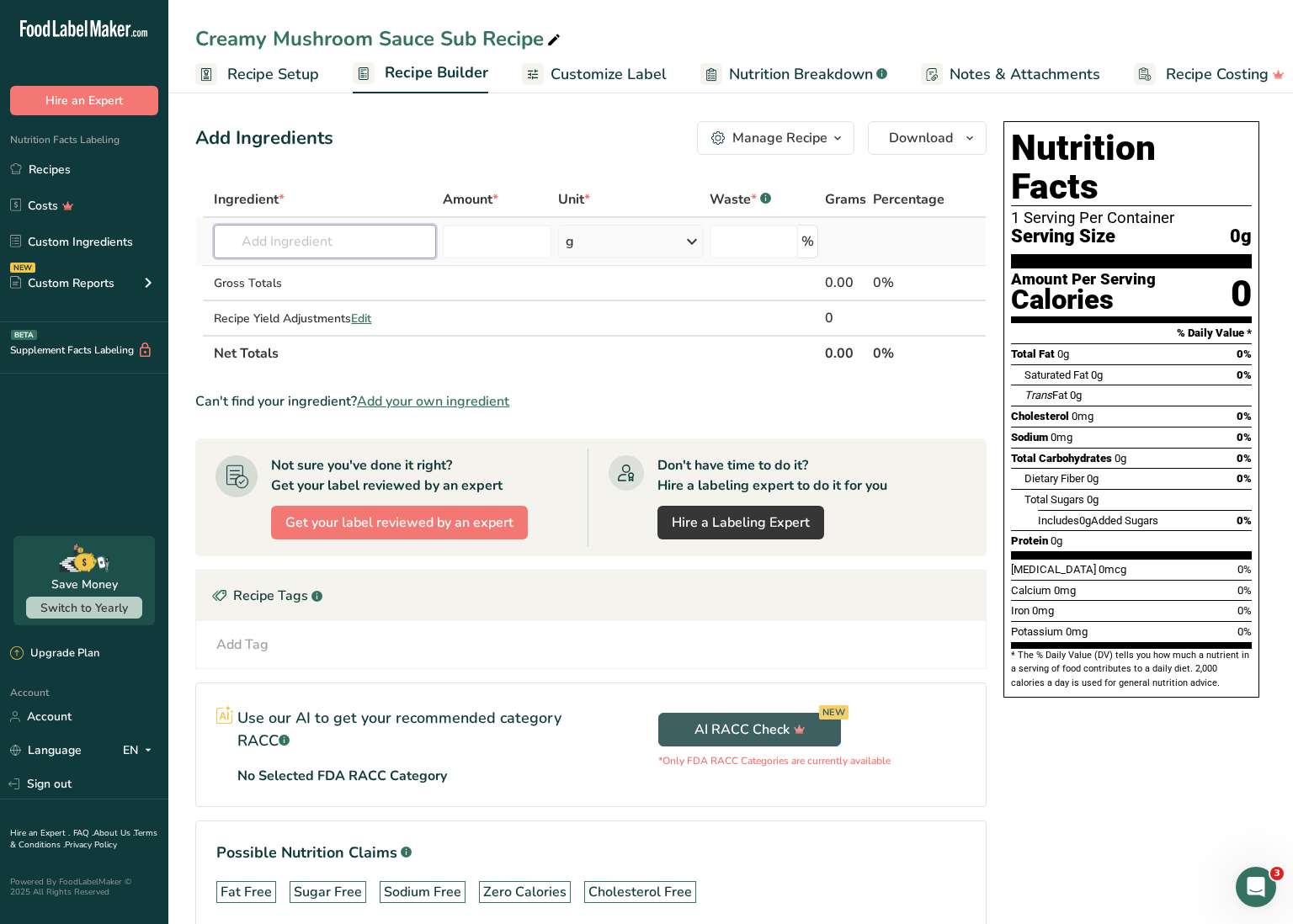
click at [357, 241] on input "text" at bounding box center [325, 242] width 222 height 34
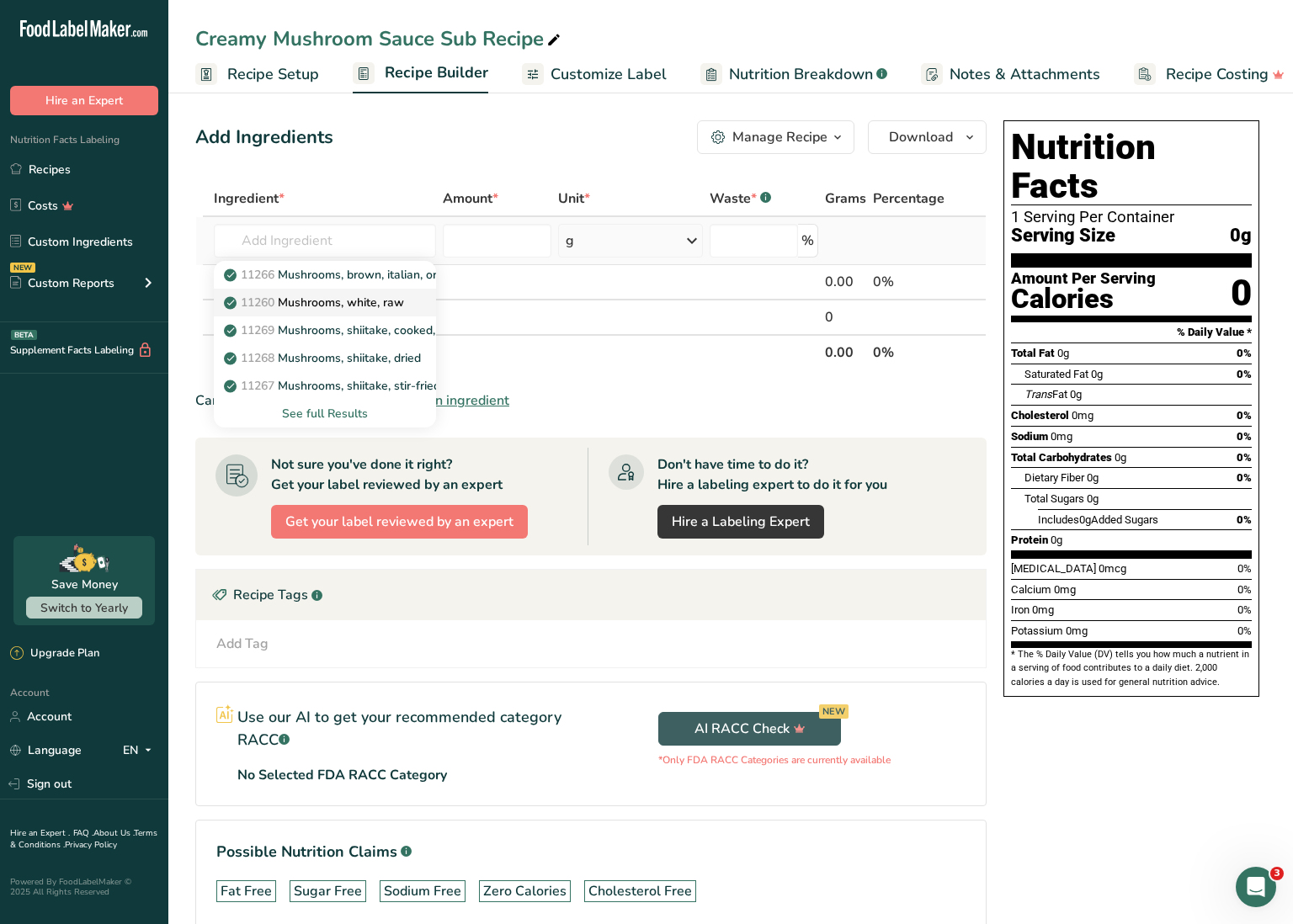
click at [326, 298] on p "11260 Mushrooms, white, raw" at bounding box center [315, 303] width 177 height 18
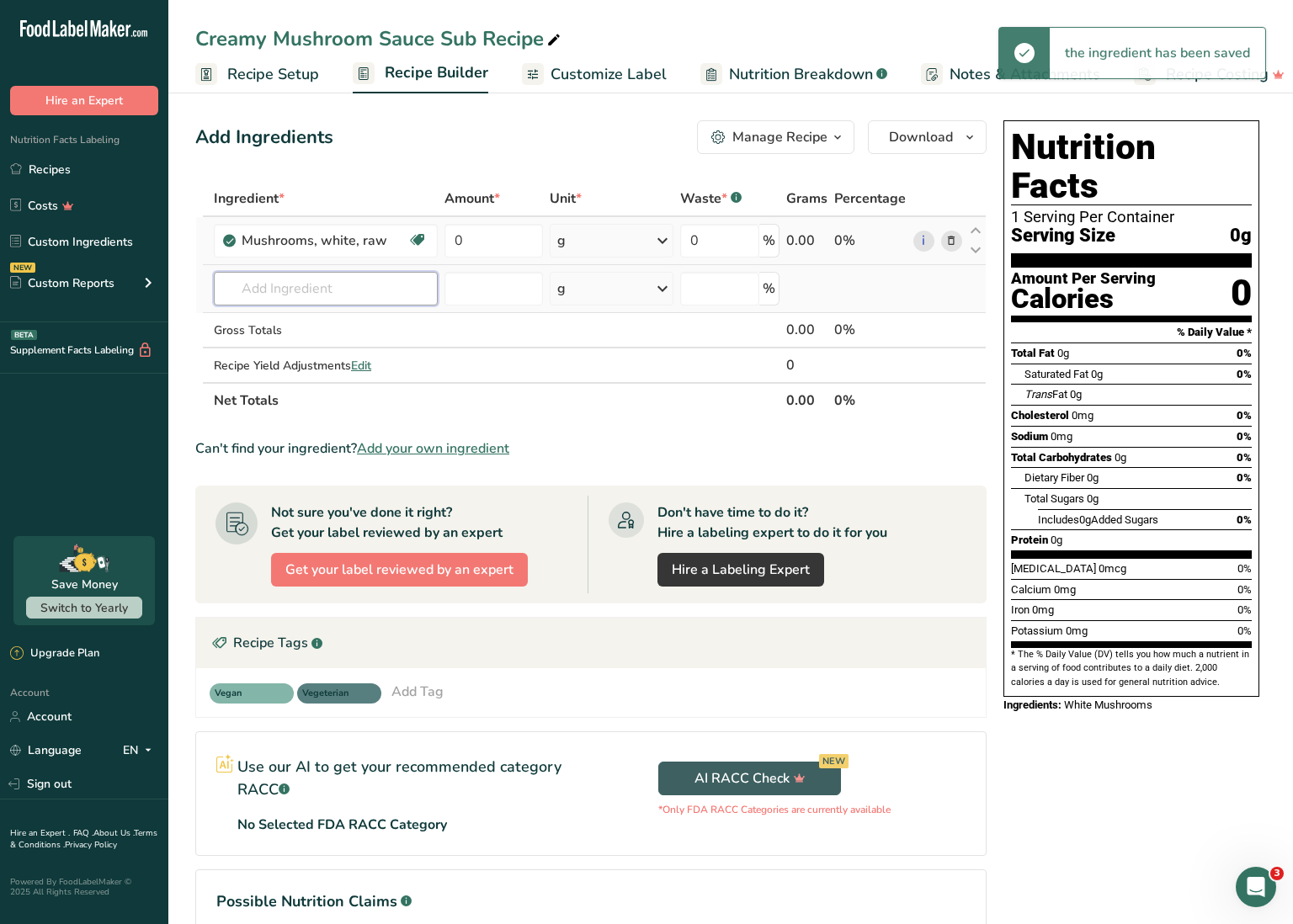
click at [315, 287] on input "text" at bounding box center [326, 289] width 224 height 34
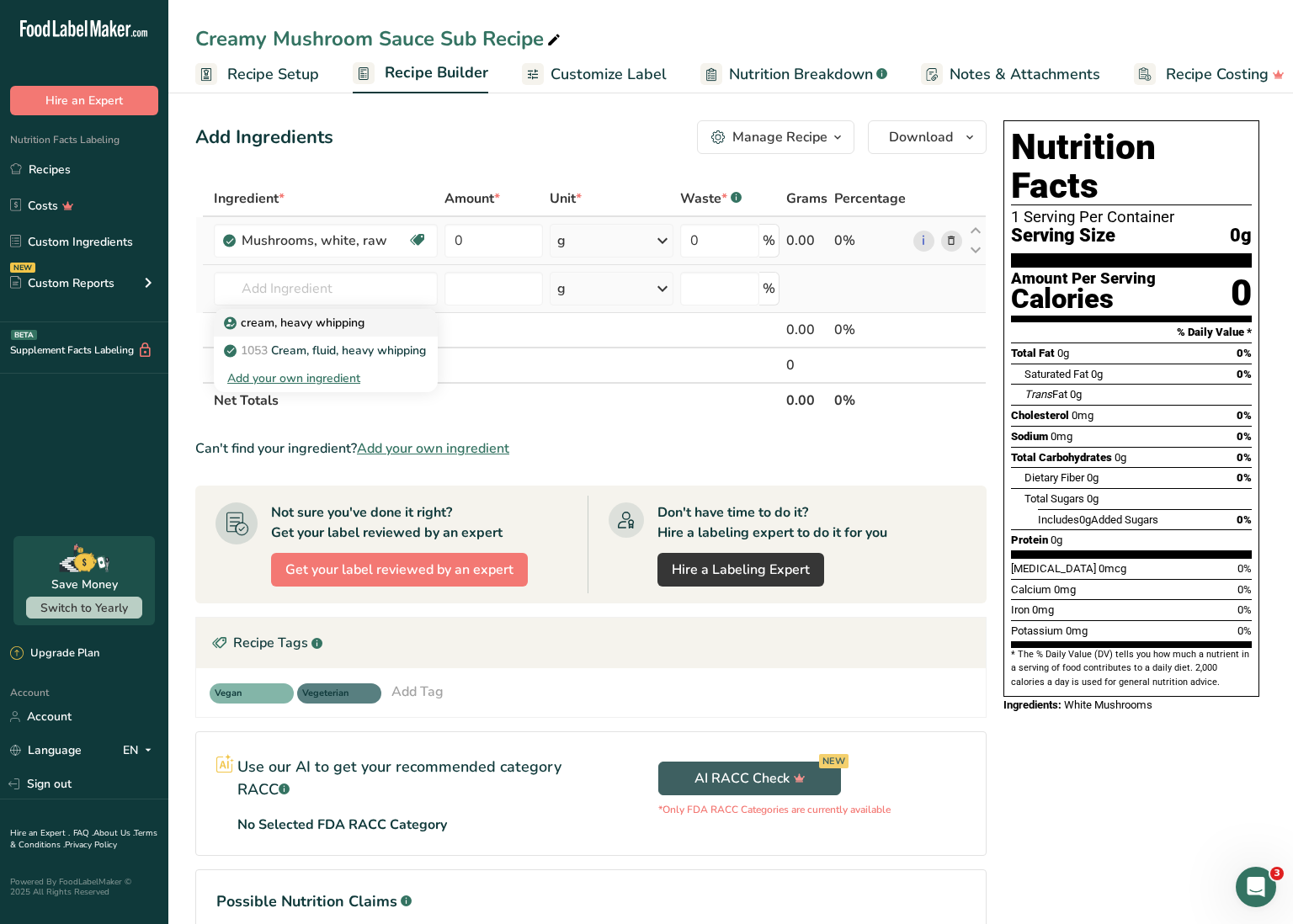
drag, startPoint x: 315, startPoint y: 287, endPoint x: 348, endPoint y: 321, distance: 47.4
click at [348, 321] on p "cream, heavy whipping" at bounding box center [296, 322] width 137 height 18
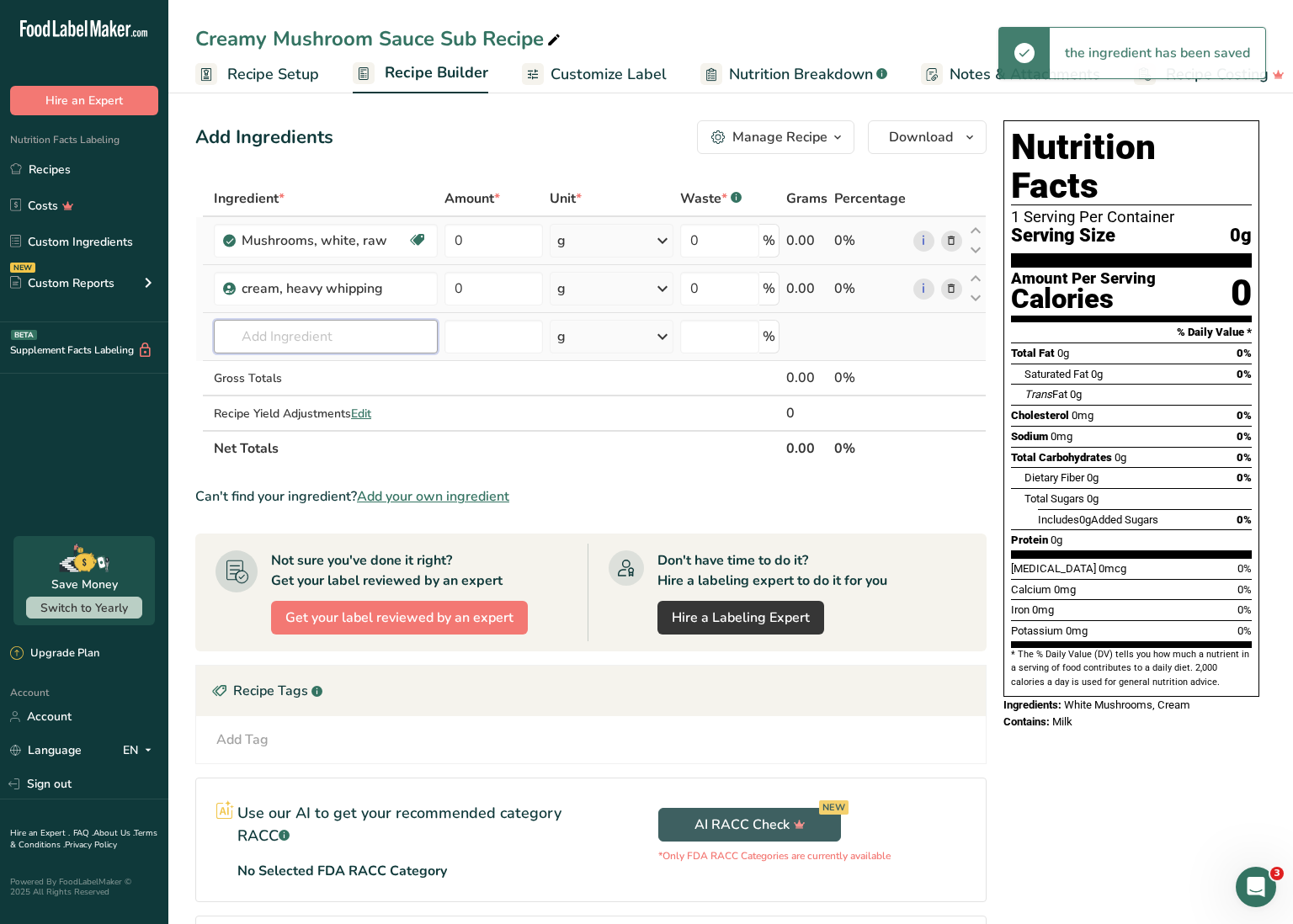
click at [322, 336] on input "text" at bounding box center [326, 337] width 224 height 34
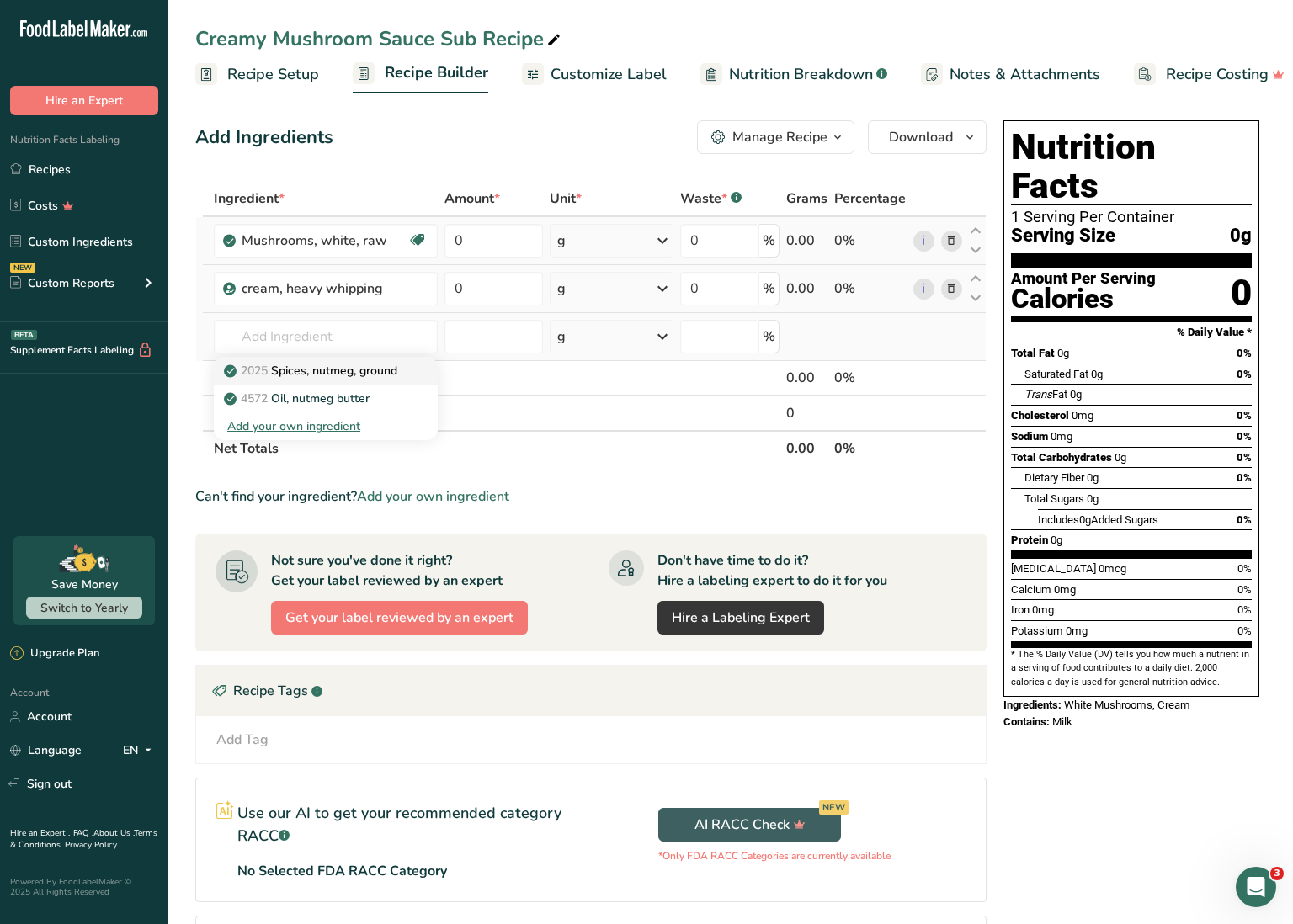
click at [350, 365] on p "2025 Spices, nutmeg, ground" at bounding box center [312, 370] width 170 height 18
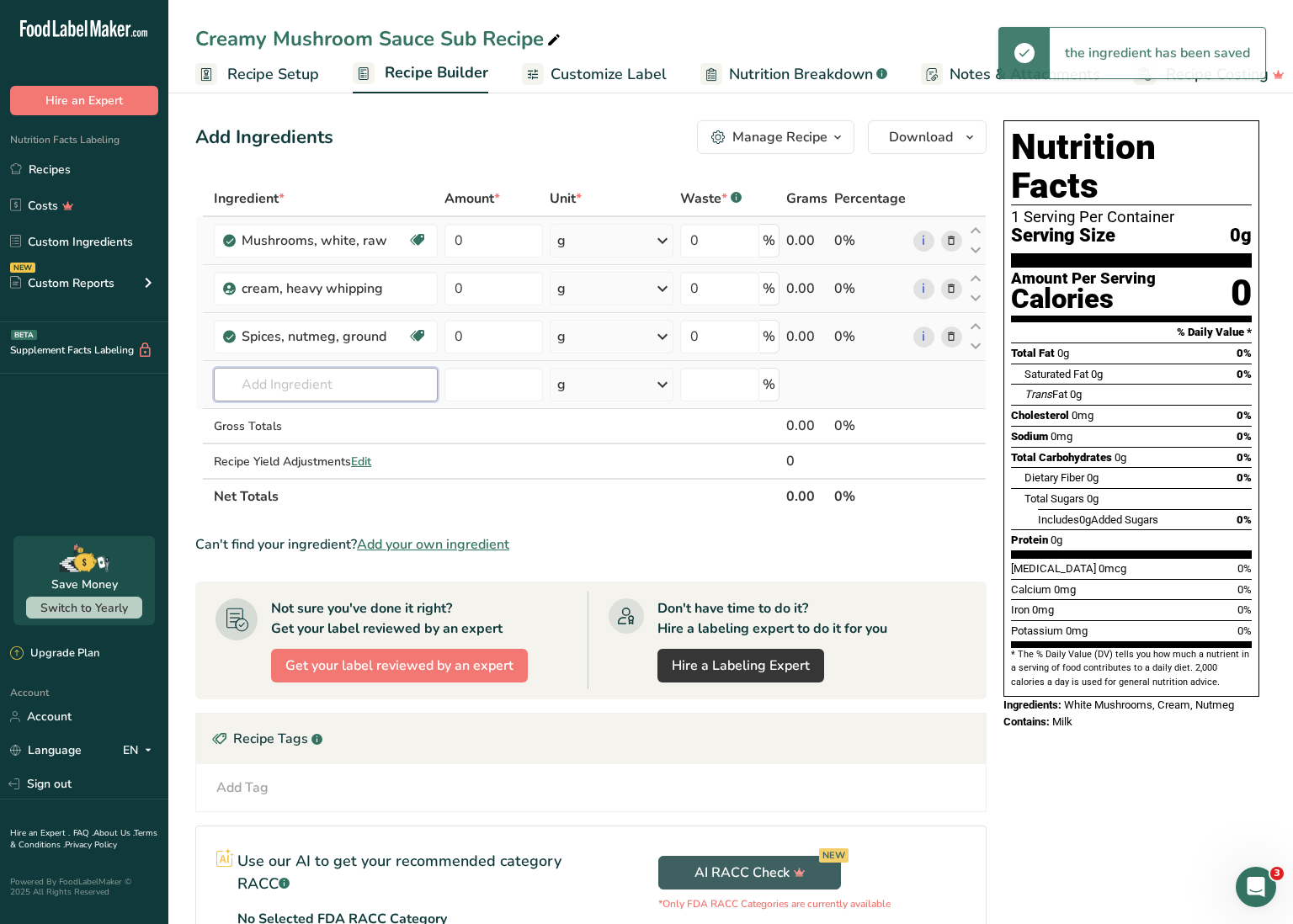
click at [319, 380] on input "text" at bounding box center [326, 385] width 224 height 34
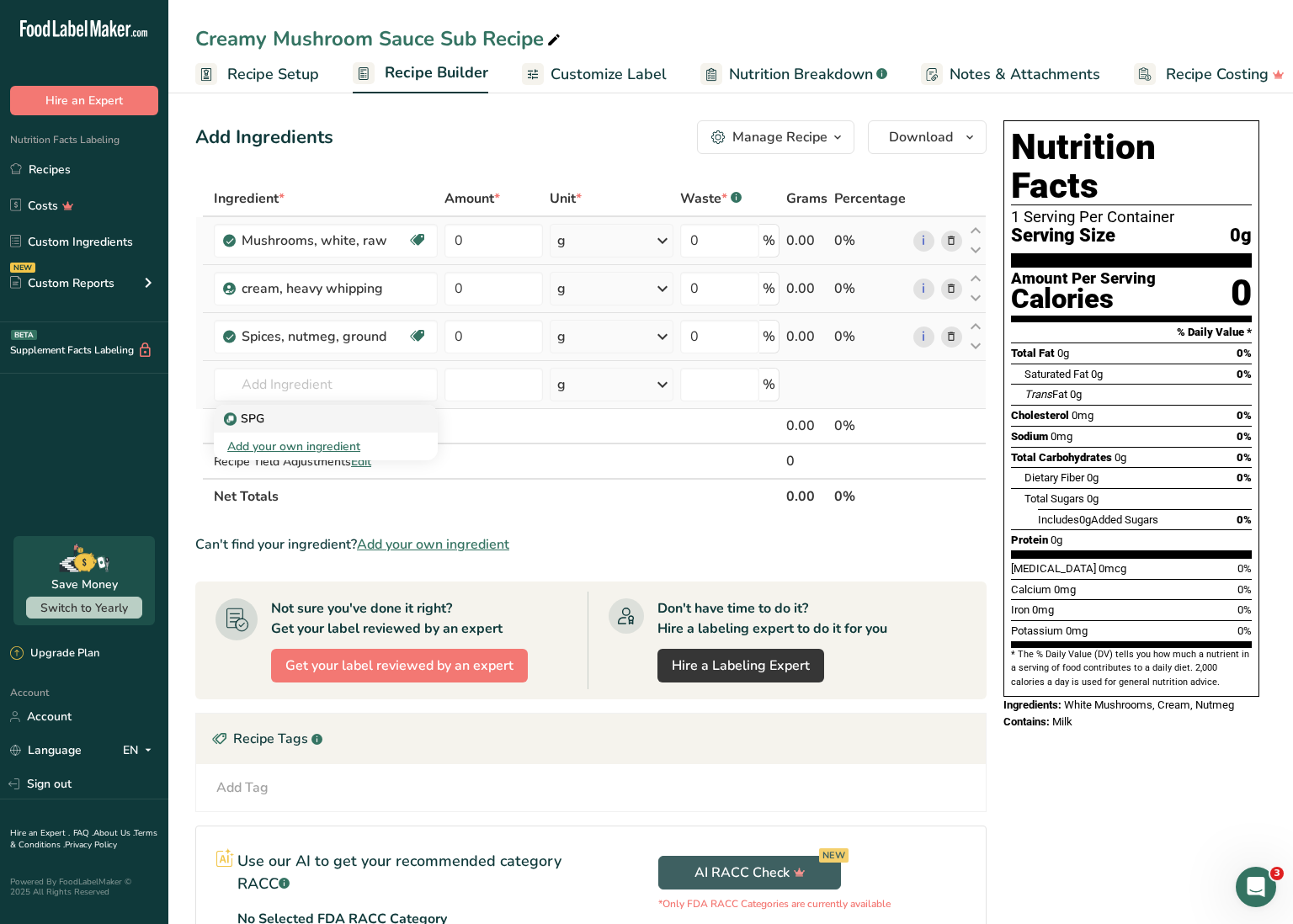
drag, startPoint x: 315, startPoint y: 378, endPoint x: 328, endPoint y: 423, distance: 46.8
click at [328, 423] on div "SPG" at bounding box center [312, 419] width 170 height 18
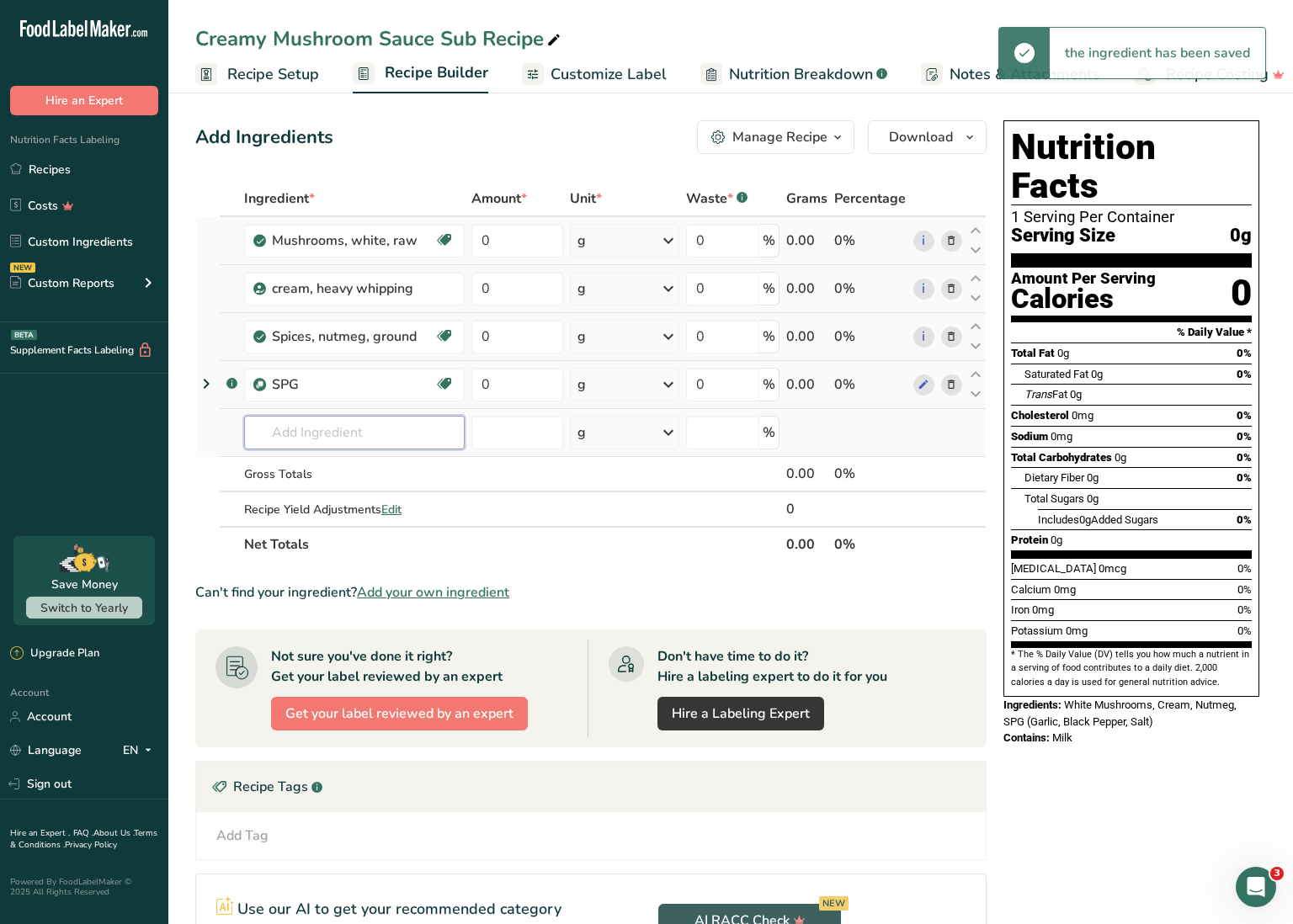
click at [311, 429] on input "text" at bounding box center [354, 433] width 220 height 34
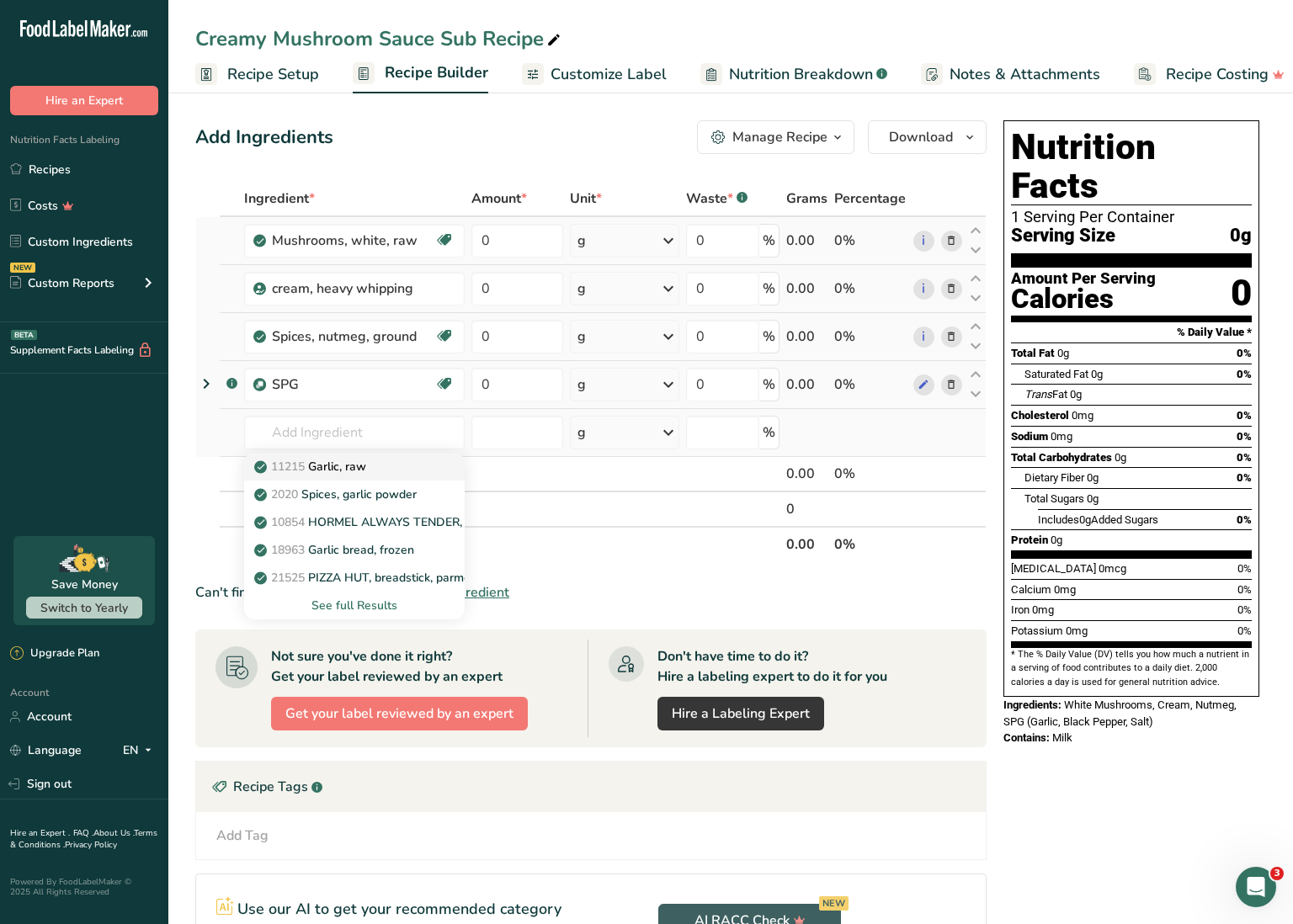
click at [332, 464] on p "11215 Garlic, raw" at bounding box center [312, 466] width 109 height 18
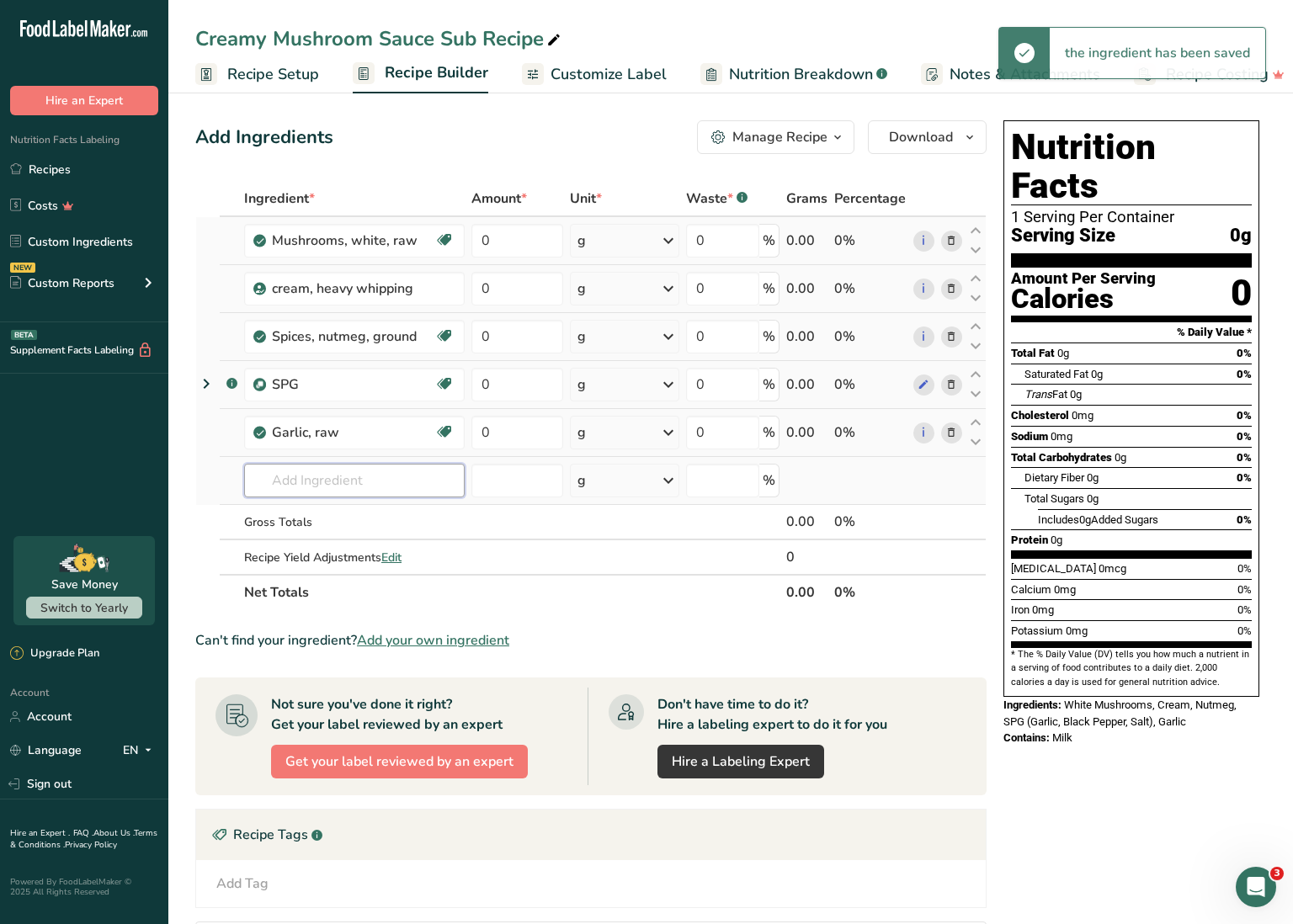
click at [331, 482] on input "text" at bounding box center [354, 481] width 220 height 34
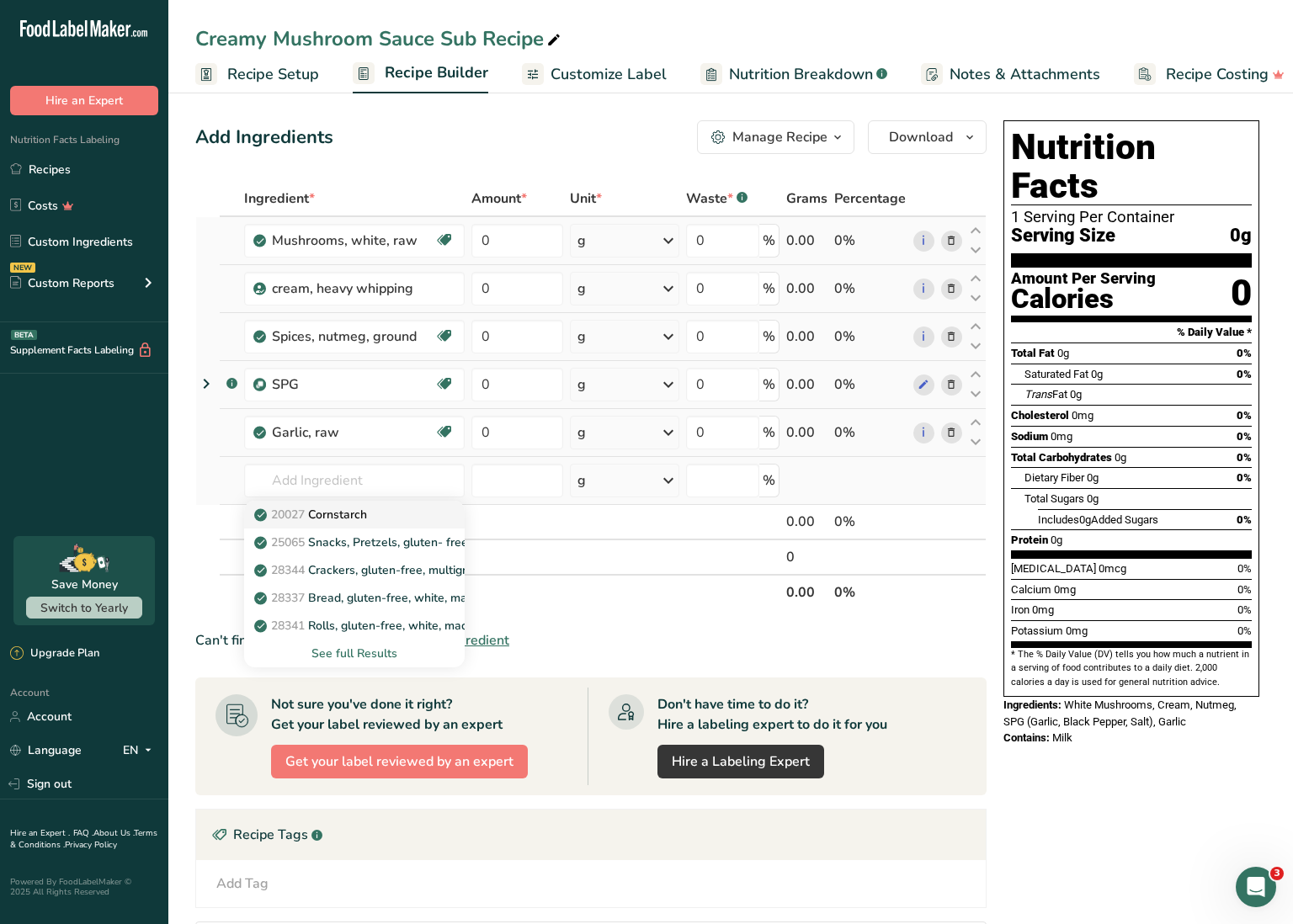
click at [332, 509] on p "20027 [GEOGRAPHIC_DATA]" at bounding box center [312, 515] width 109 height 18
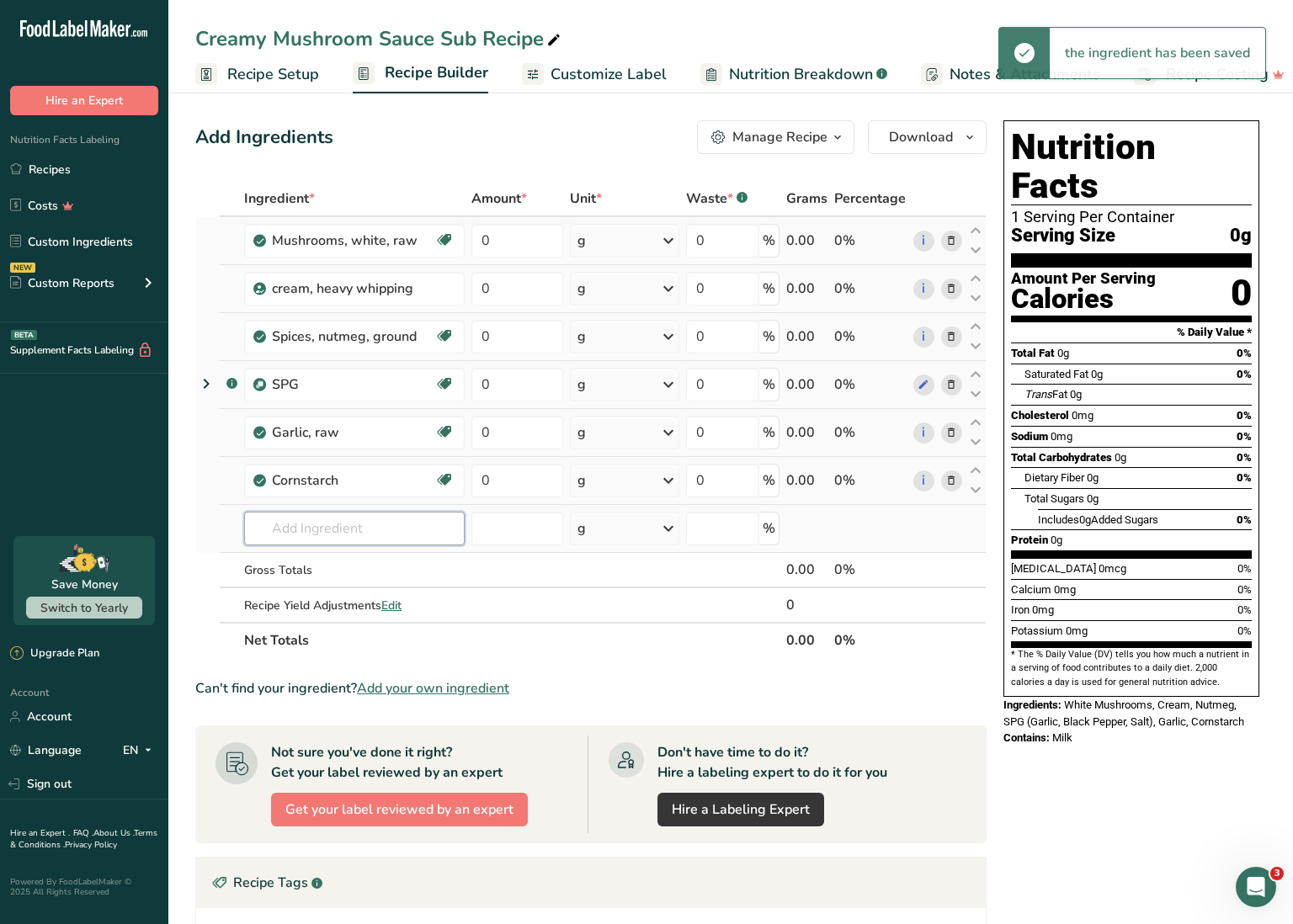
click at [358, 535] on input "text" at bounding box center [354, 529] width 220 height 34
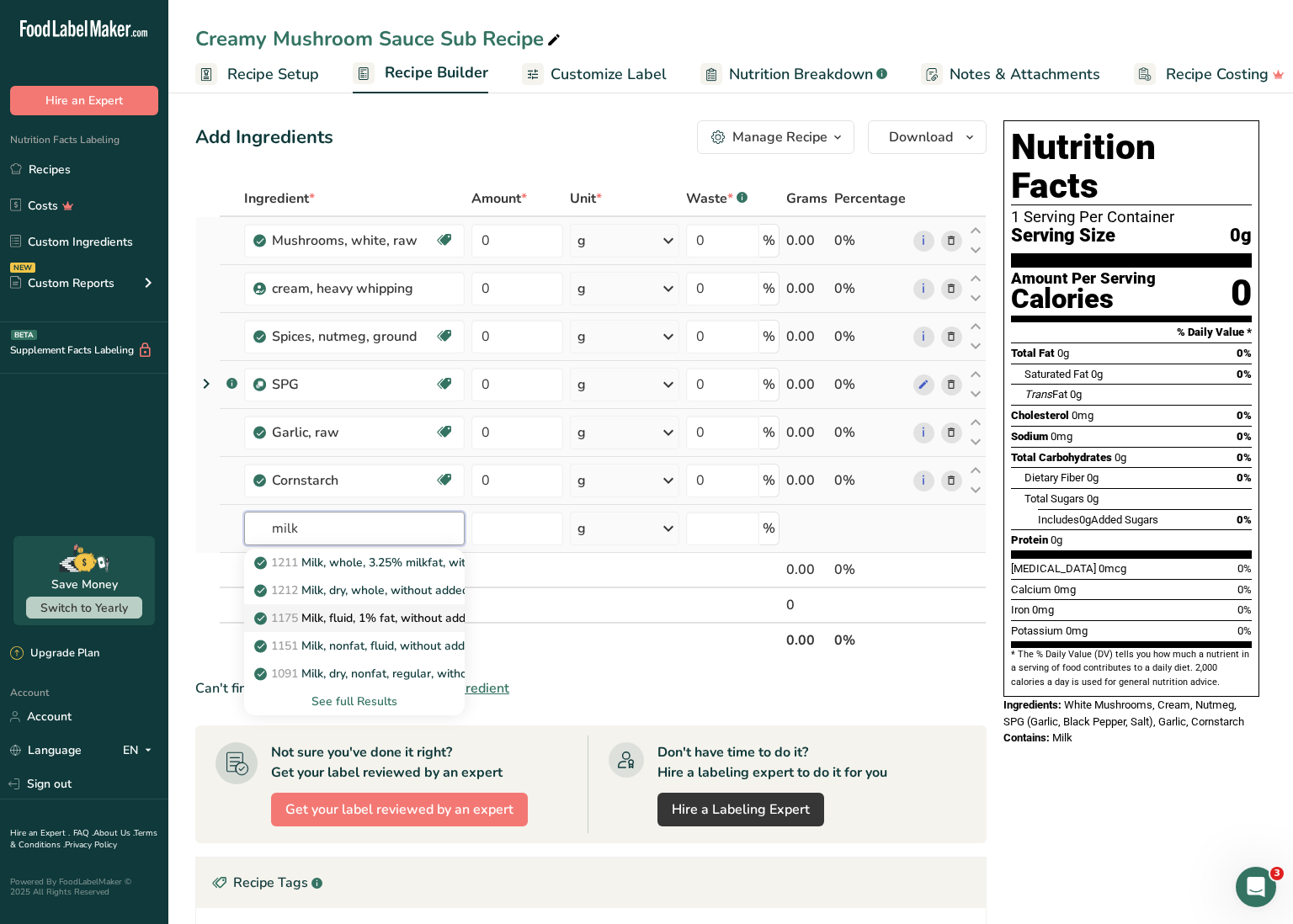
scroll to position [2, 0]
click at [378, 611] on p "1175 Milk, fluid, 1% fat, without added vitamin A and [MEDICAL_DATA]" at bounding box center [458, 617] width 401 height 18
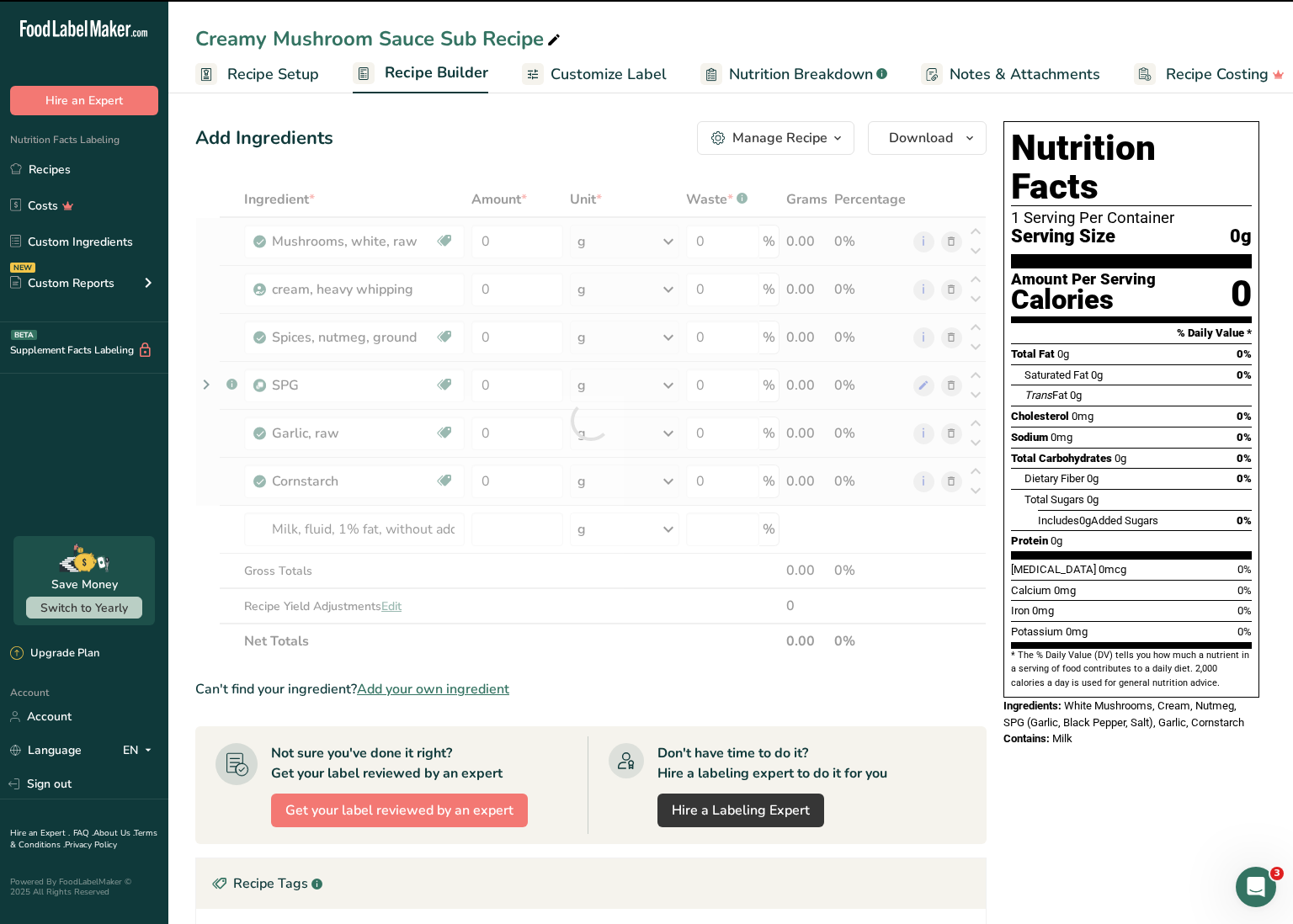
scroll to position [0, 0]
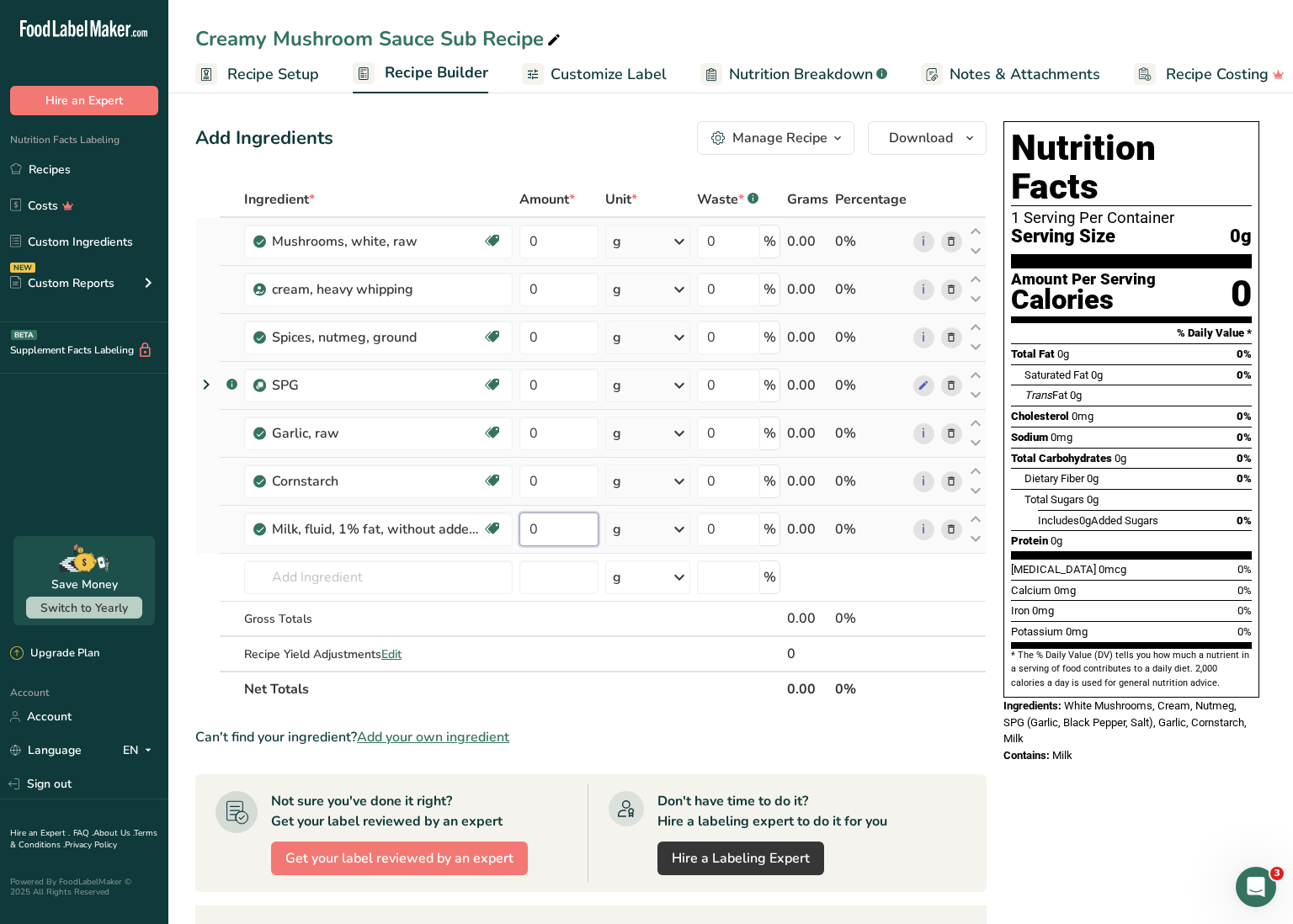
drag, startPoint x: 543, startPoint y: 525, endPoint x: 519, endPoint y: 526, distance: 24.0
click at [519, 526] on td "0" at bounding box center [559, 530] width 86 height 48
click at [644, 532] on div "Ingredient * Amount * Unit * Waste * .a-a{fill:#347362;}.b-a{fill:#fff;} Grams …" at bounding box center [590, 444] width 791 height 526
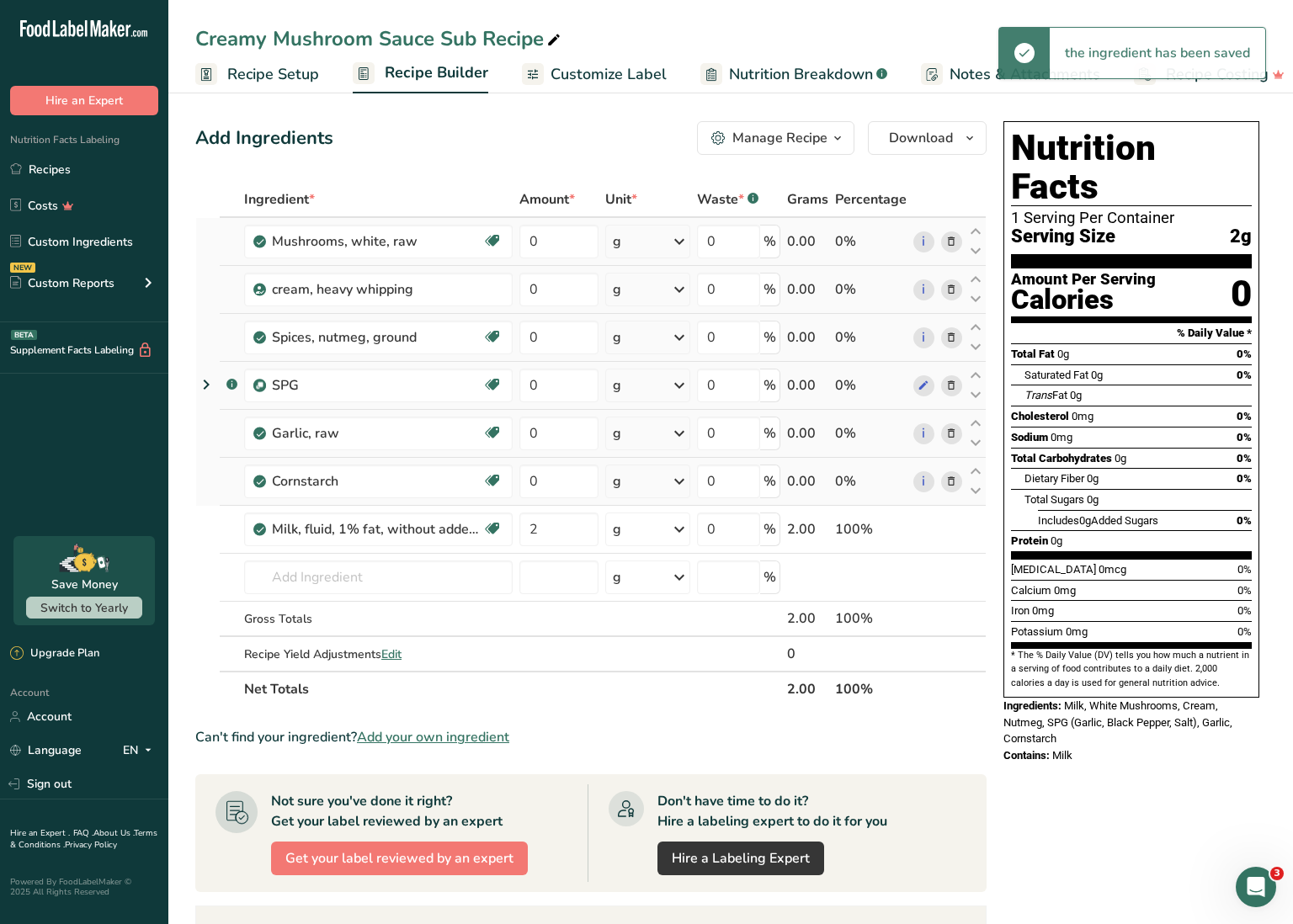
click at [644, 532] on div "g" at bounding box center [648, 530] width 85 height 34
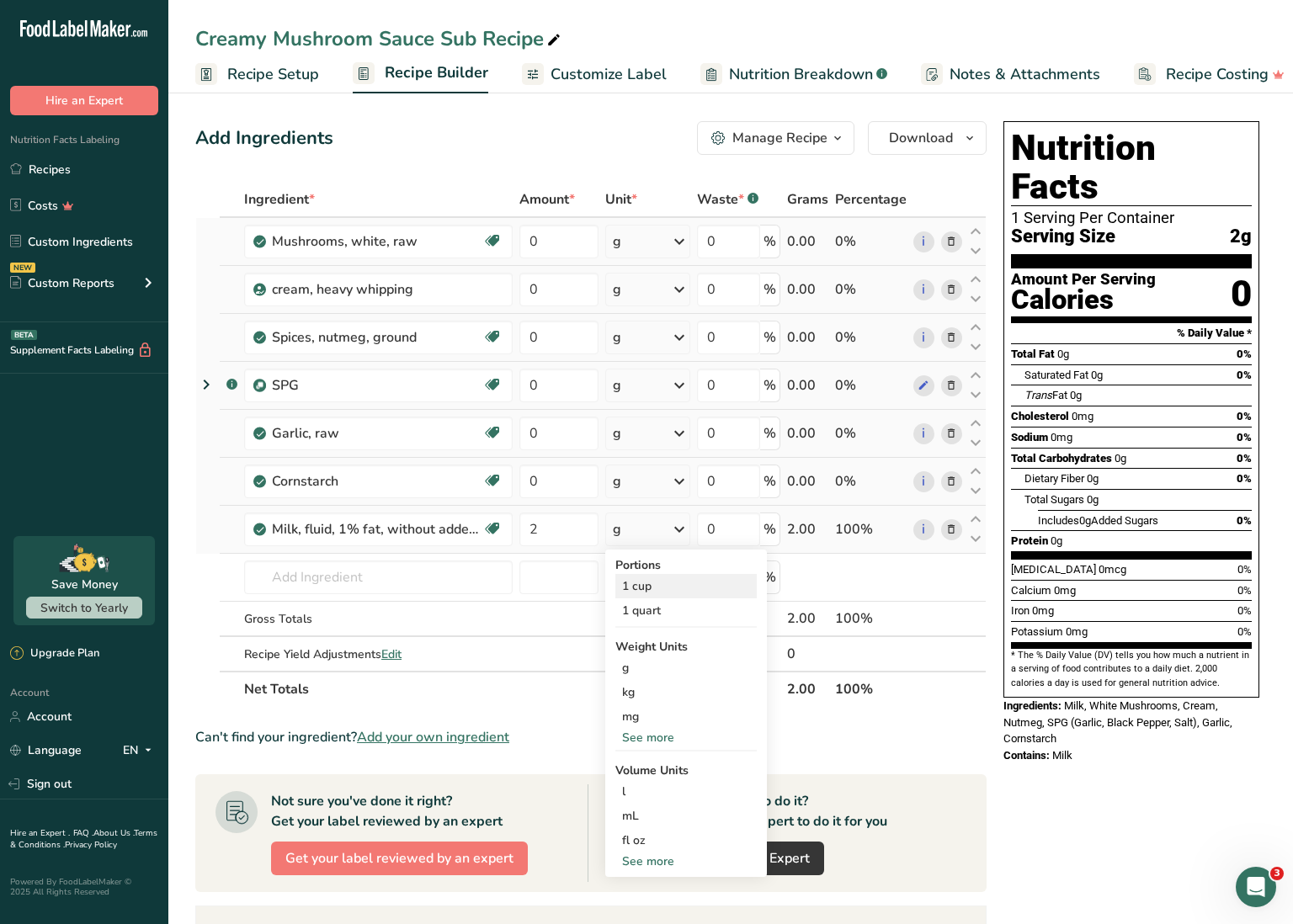
scroll to position [1, 0]
click at [648, 582] on div "1 cup" at bounding box center [686, 585] width 142 height 25
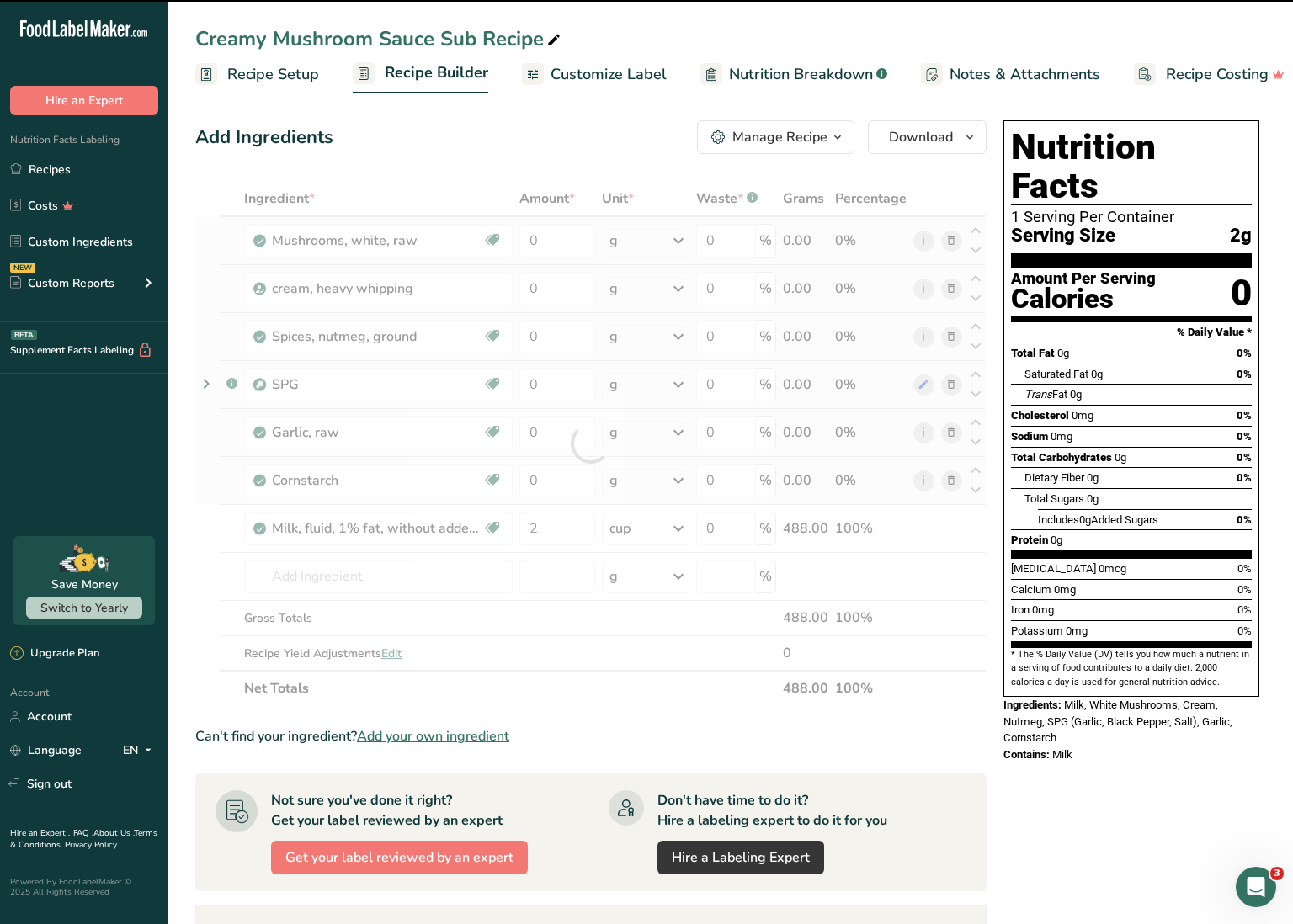
scroll to position [10, 0]
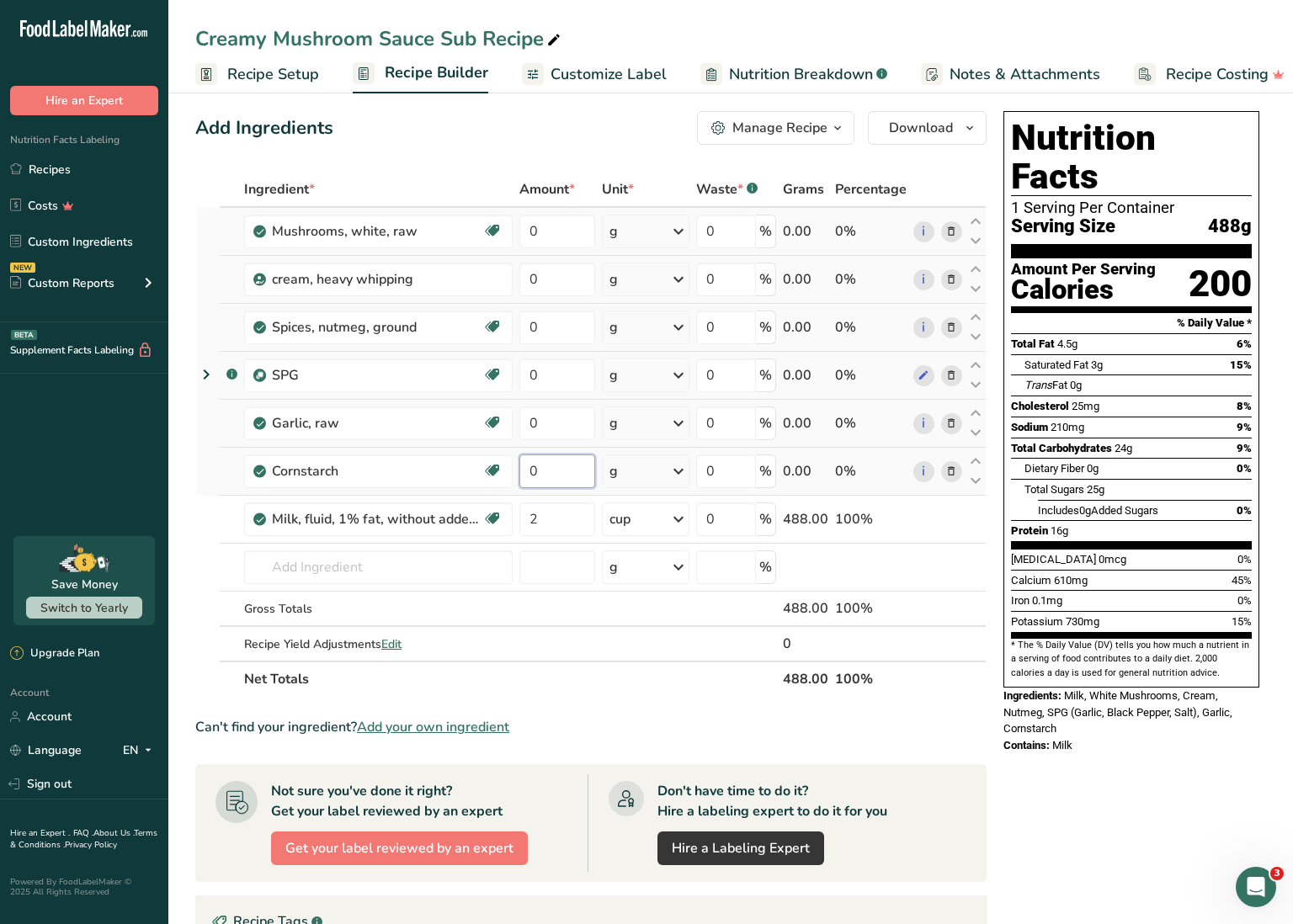
click at [528, 469] on input "0" at bounding box center [557, 471] width 75 height 34
click at [550, 437] on div "Ingredient * Amount * Unit * Waste * .a-a{fill:#347362;}.b-a{fill:#fff;} Grams …" at bounding box center [590, 435] width 791 height 526
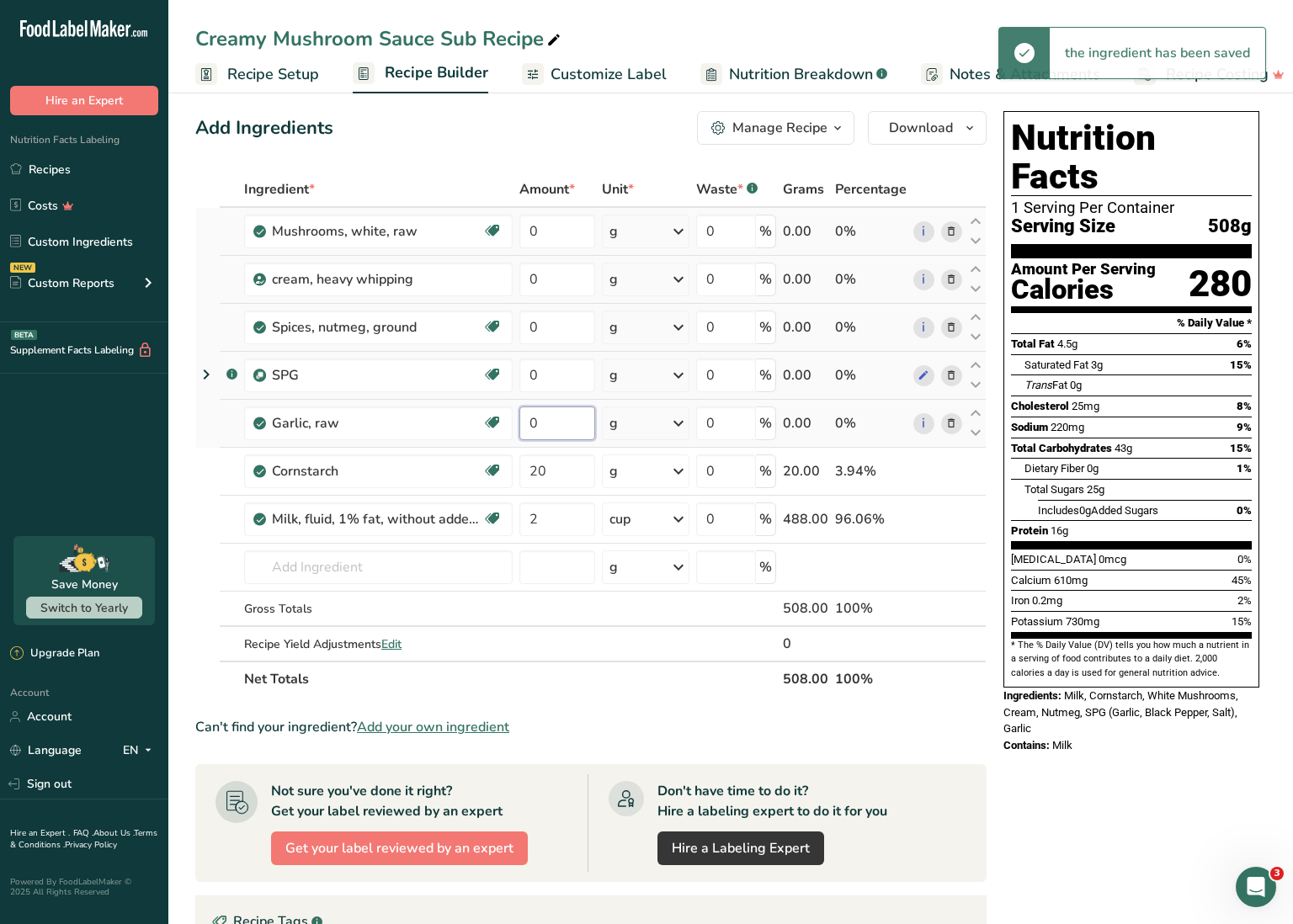
click at [528, 420] on input "0" at bounding box center [557, 424] width 75 height 34
click at [553, 404] on div "Ingredient * Amount * Unit * Waste * .a-a{fill:#347362;}.b-a{fill:#fff;} Grams …" at bounding box center [590, 435] width 791 height 526
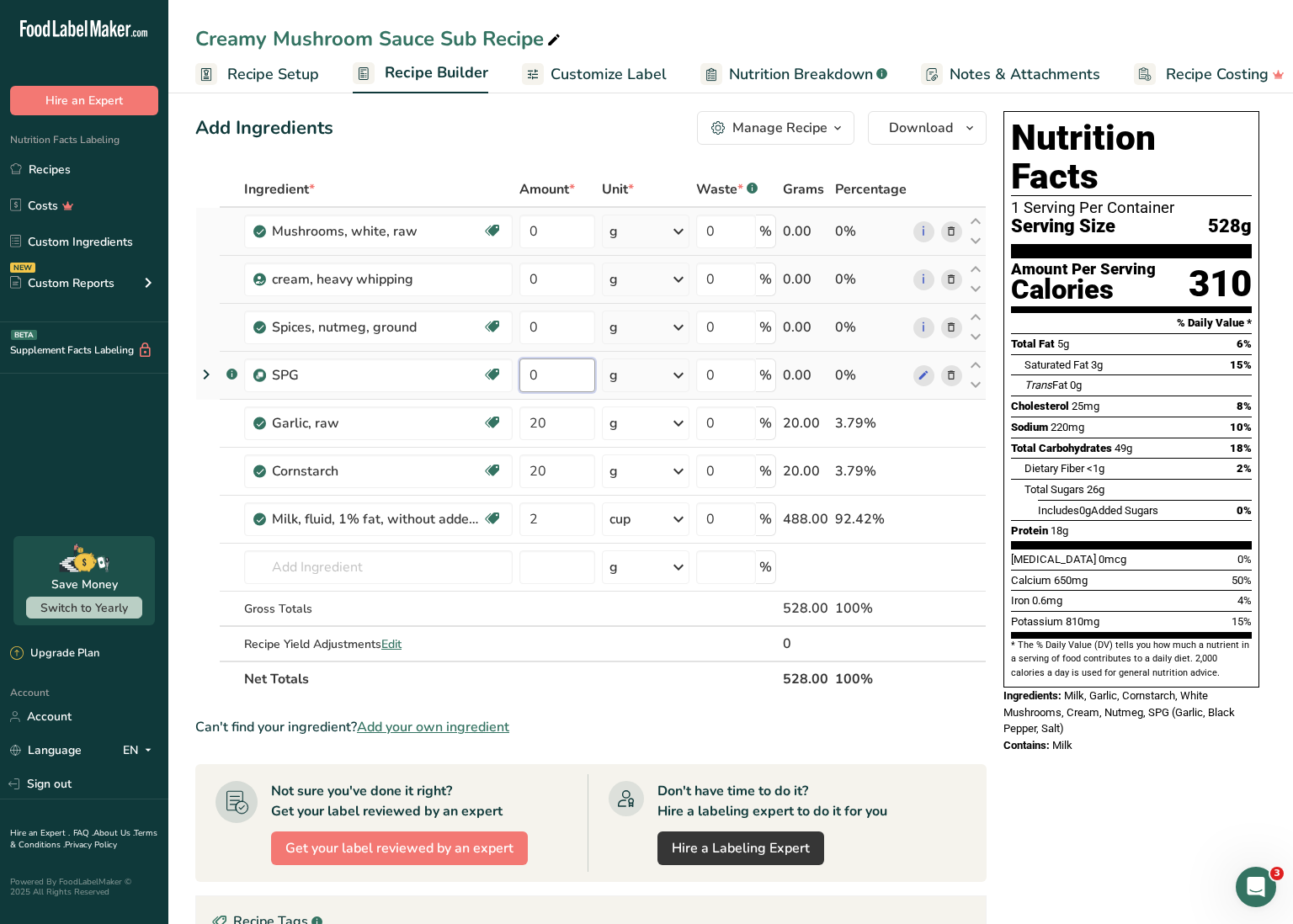
click at [549, 374] on input "0" at bounding box center [557, 376] width 75 height 34
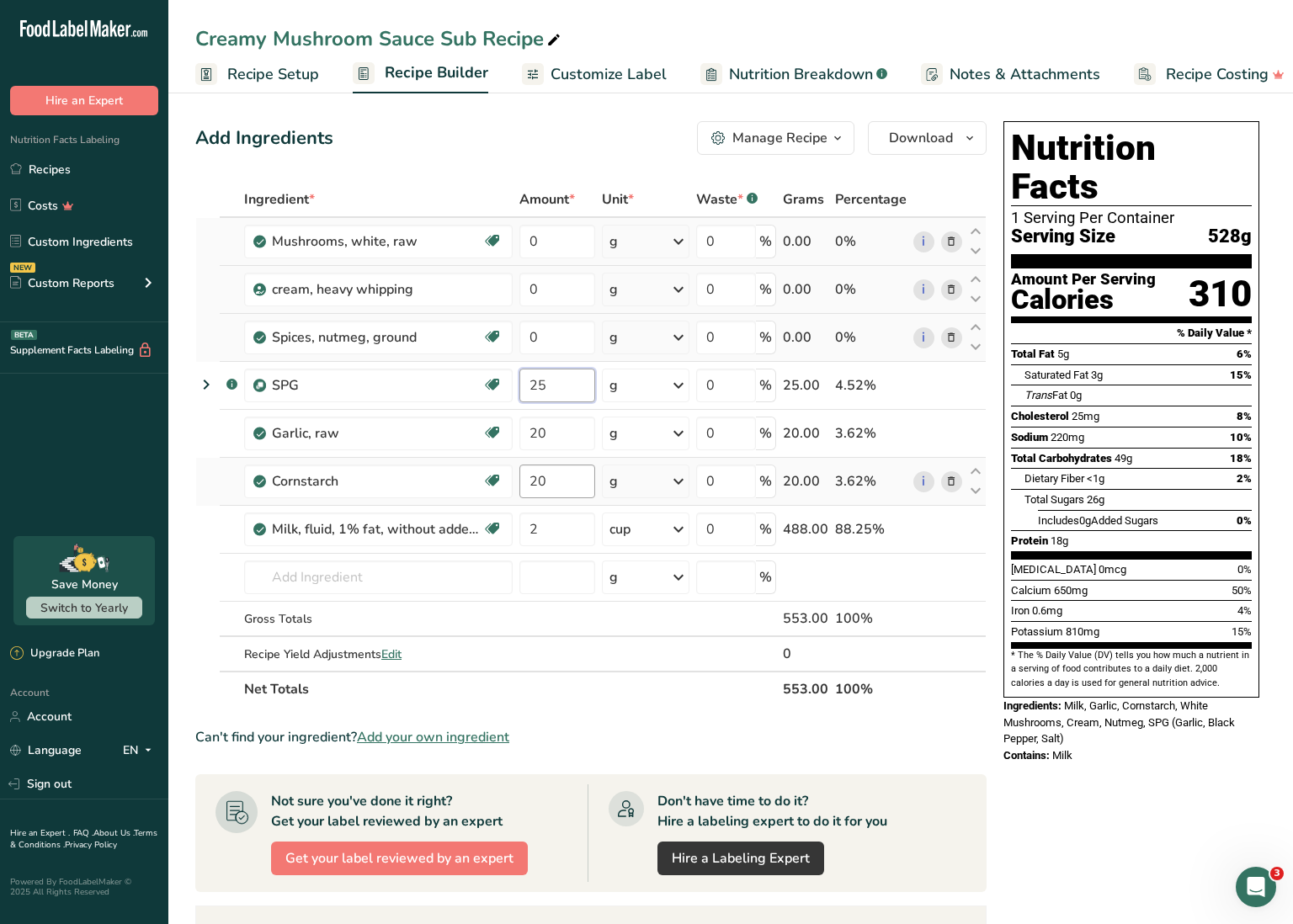
scroll to position [0, 0]
click at [562, 497] on div "Ingredient * Amount * Unit * Waste * .a-a{fill:#347362;}.b-a{fill:#fff;} Grams …" at bounding box center [590, 444] width 791 height 526
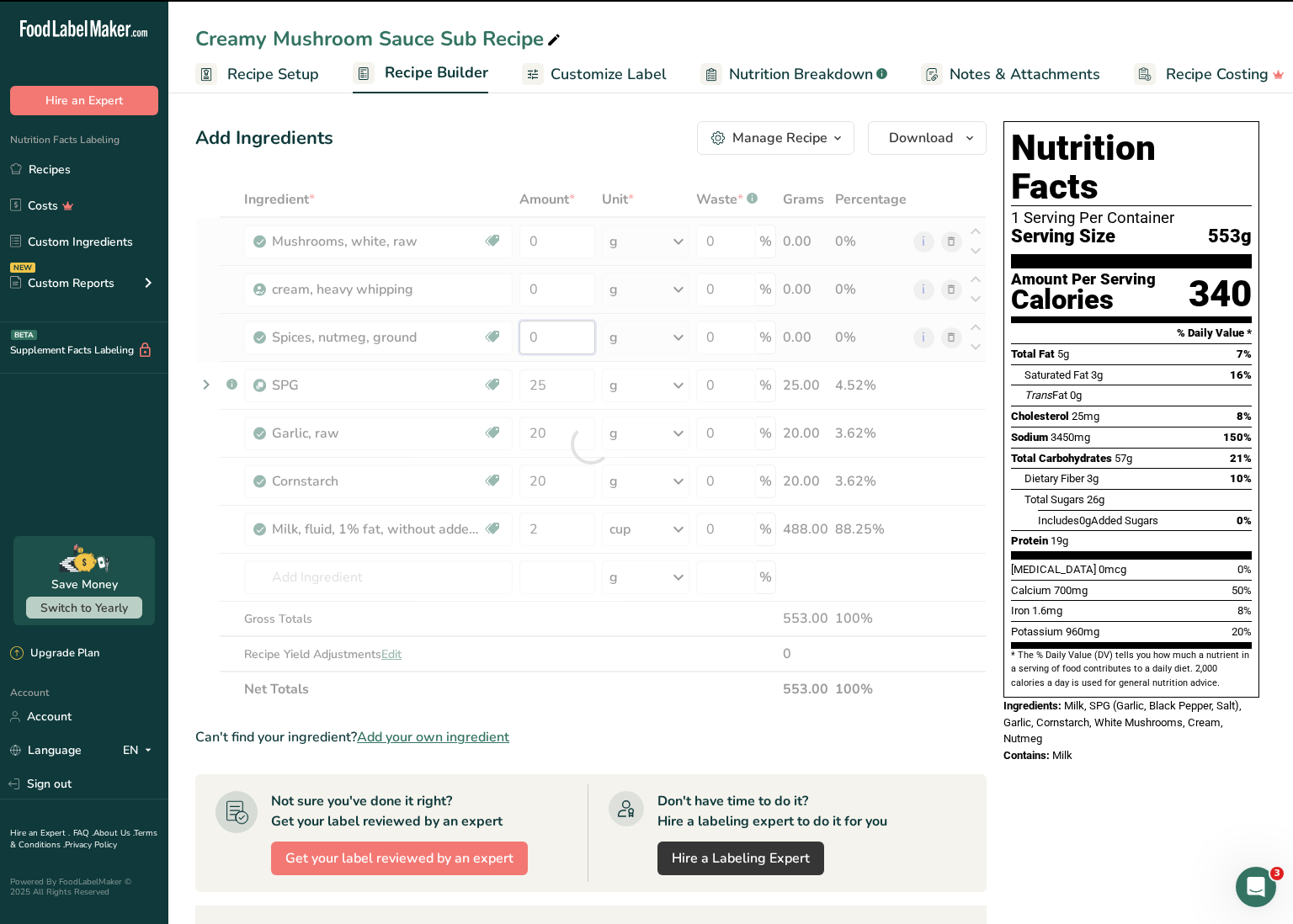
drag, startPoint x: 532, startPoint y: 338, endPoint x: 542, endPoint y: 334, distance: 10.8
click at [543, 334] on div "Ingredient * Amount * Unit * Waste * .a-a{fill:#347362;}.b-a{fill:#fff;} Grams …" at bounding box center [590, 444] width 791 height 526
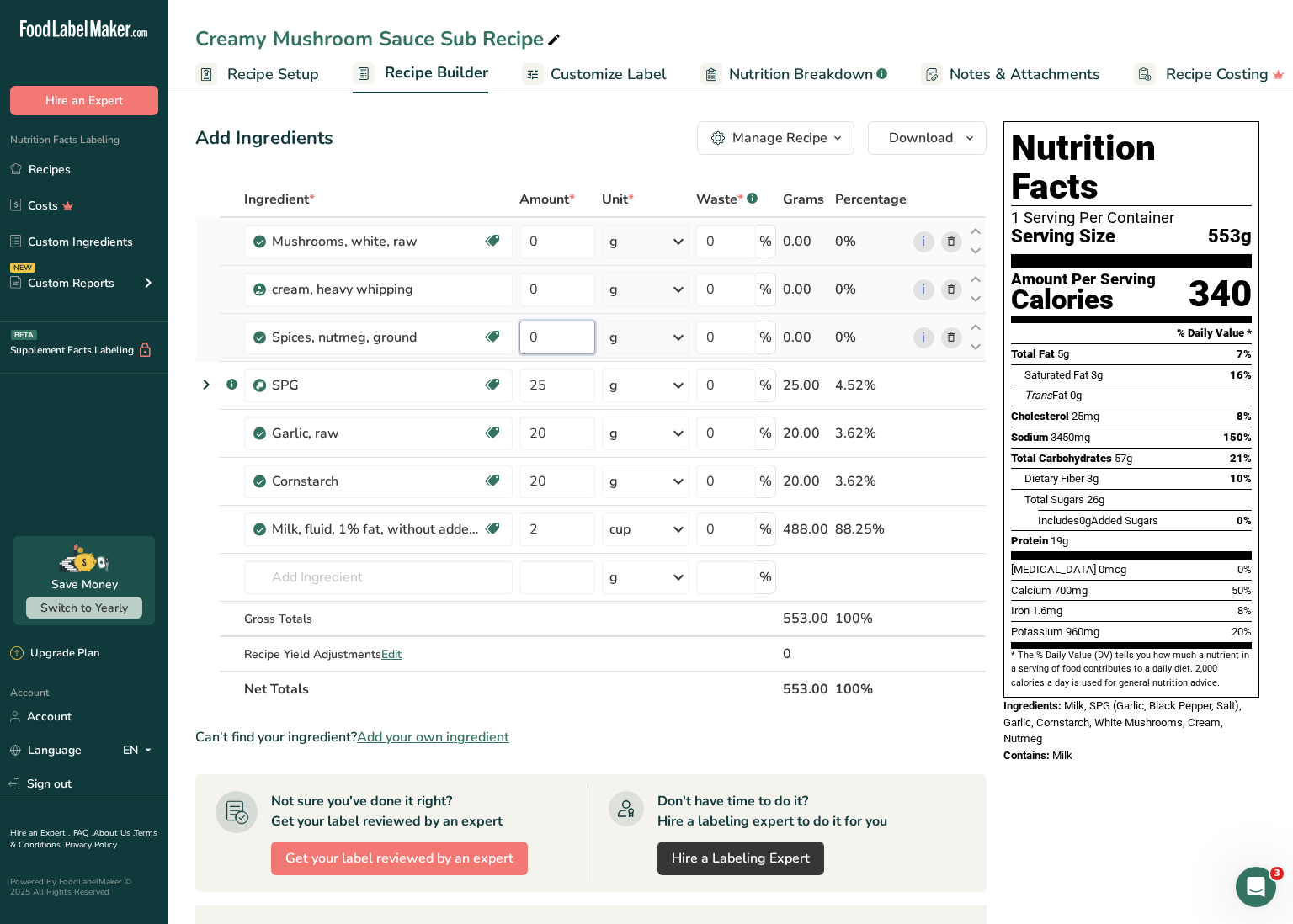
drag, startPoint x: 543, startPoint y: 328, endPoint x: 531, endPoint y: 330, distance: 12.2
click at [531, 330] on input "0" at bounding box center [557, 337] width 75 height 34
click at [543, 298] on div "Ingredient * Amount * Unit * Waste * .a-a{fill:#347362;}.b-a{fill:#fff;} Grams …" at bounding box center [590, 444] width 791 height 526
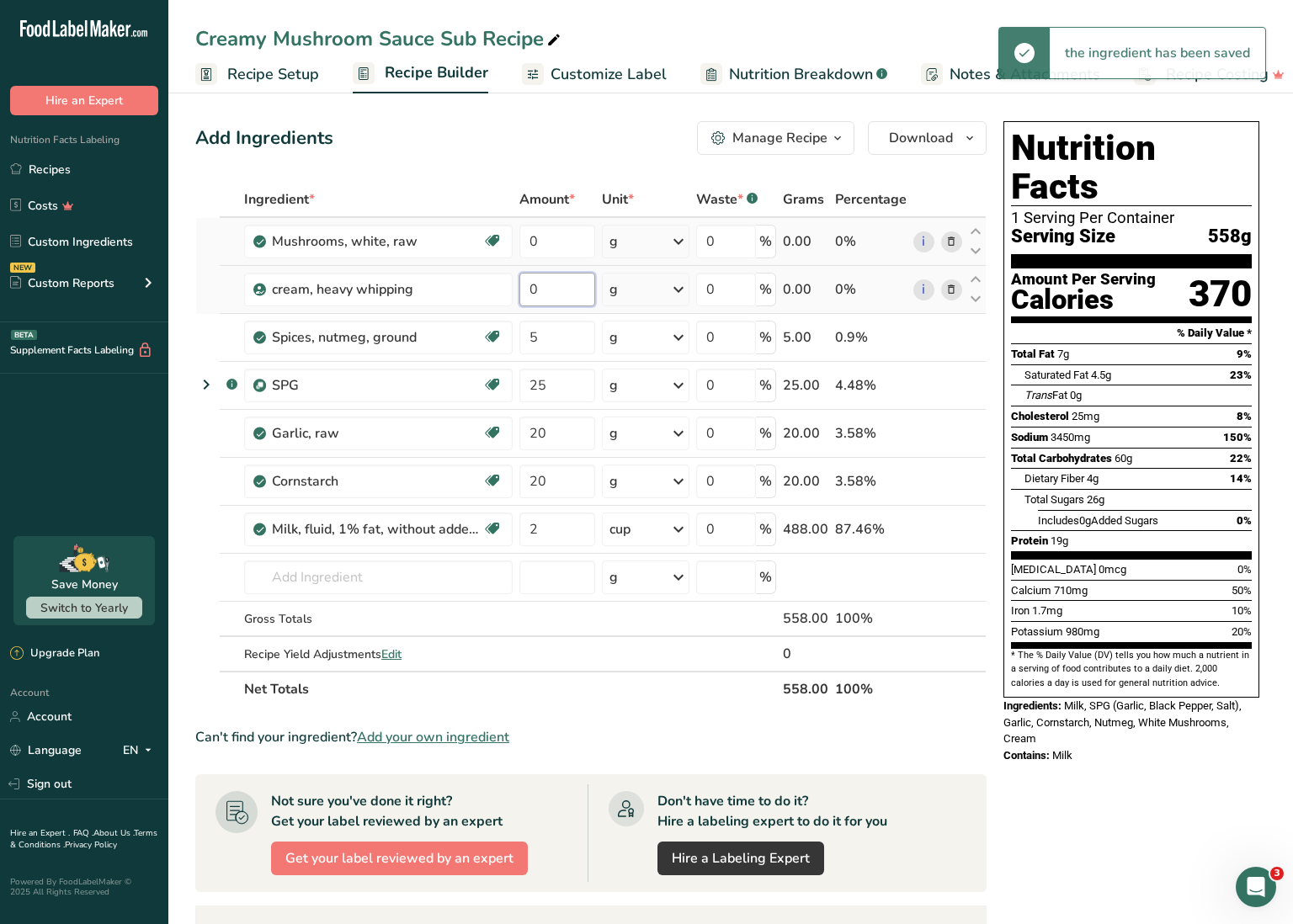
click at [532, 287] on input "0" at bounding box center [557, 290] width 75 height 34
click at [657, 284] on div "Ingredient * Amount * Unit * Waste * .a-a{fill:#347362;}.b-a{fill:#fff;} Grams …" at bounding box center [590, 444] width 791 height 526
click at [658, 286] on div "g" at bounding box center [645, 290] width 86 height 34
click at [668, 422] on div "See more" at bounding box center [683, 423] width 142 height 18
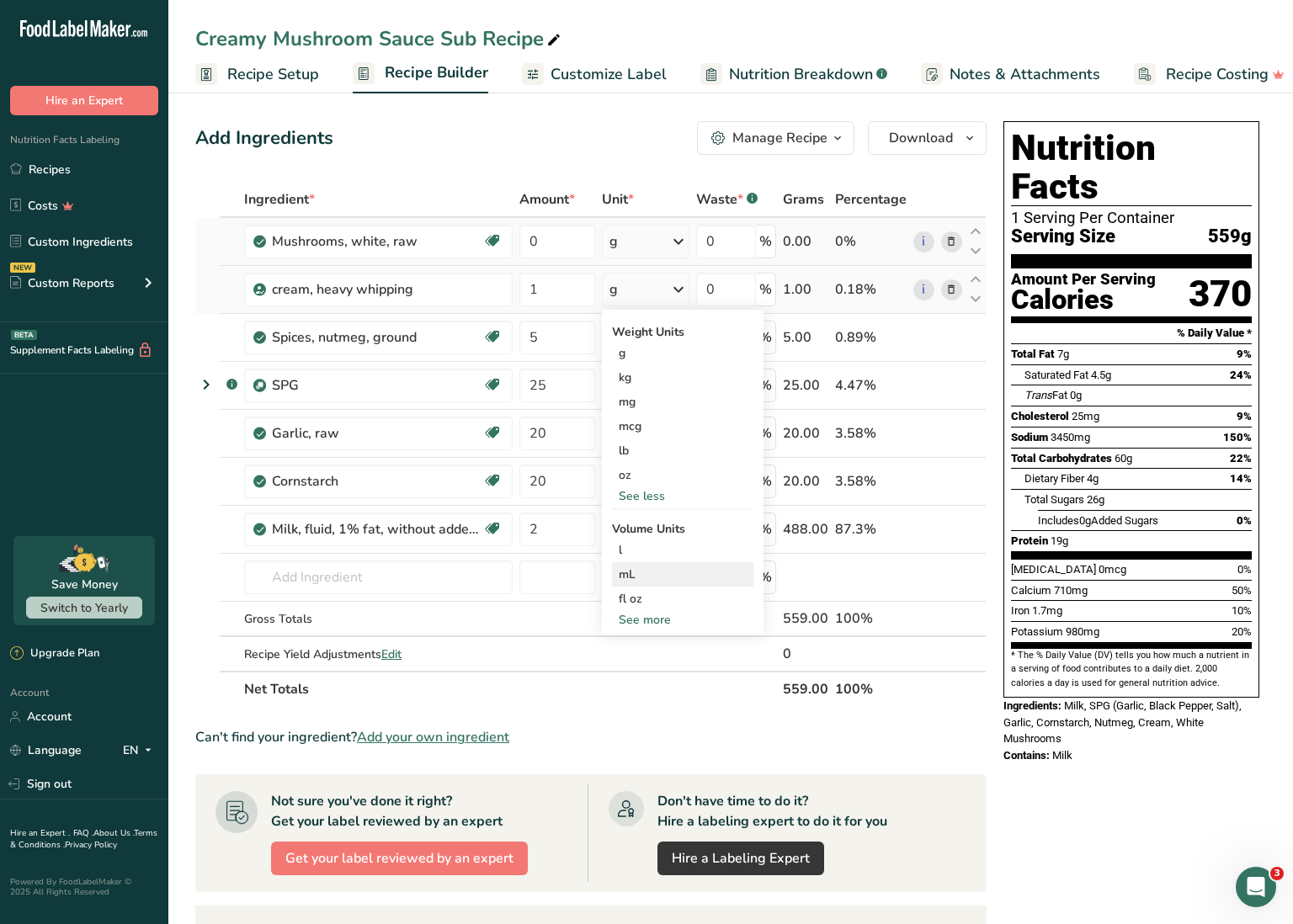
click at [655, 500] on div "See less" at bounding box center [683, 496] width 142 height 18
click at [662, 541] on div "See more" at bounding box center [683, 547] width 142 height 18
click at [649, 595] on div "cup" at bounding box center [683, 598] width 128 height 18
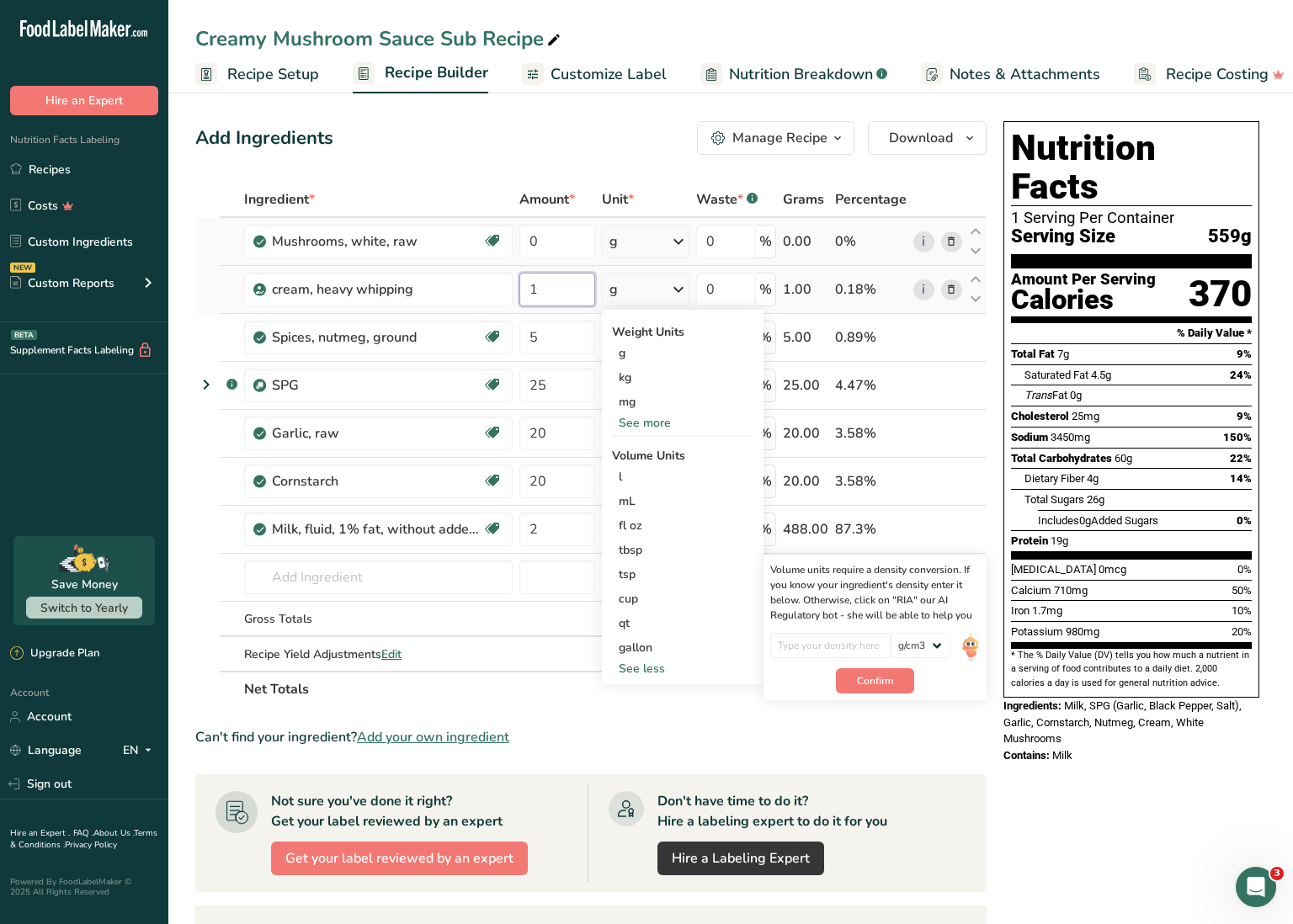
click at [574, 289] on input "1" at bounding box center [557, 290] width 75 height 34
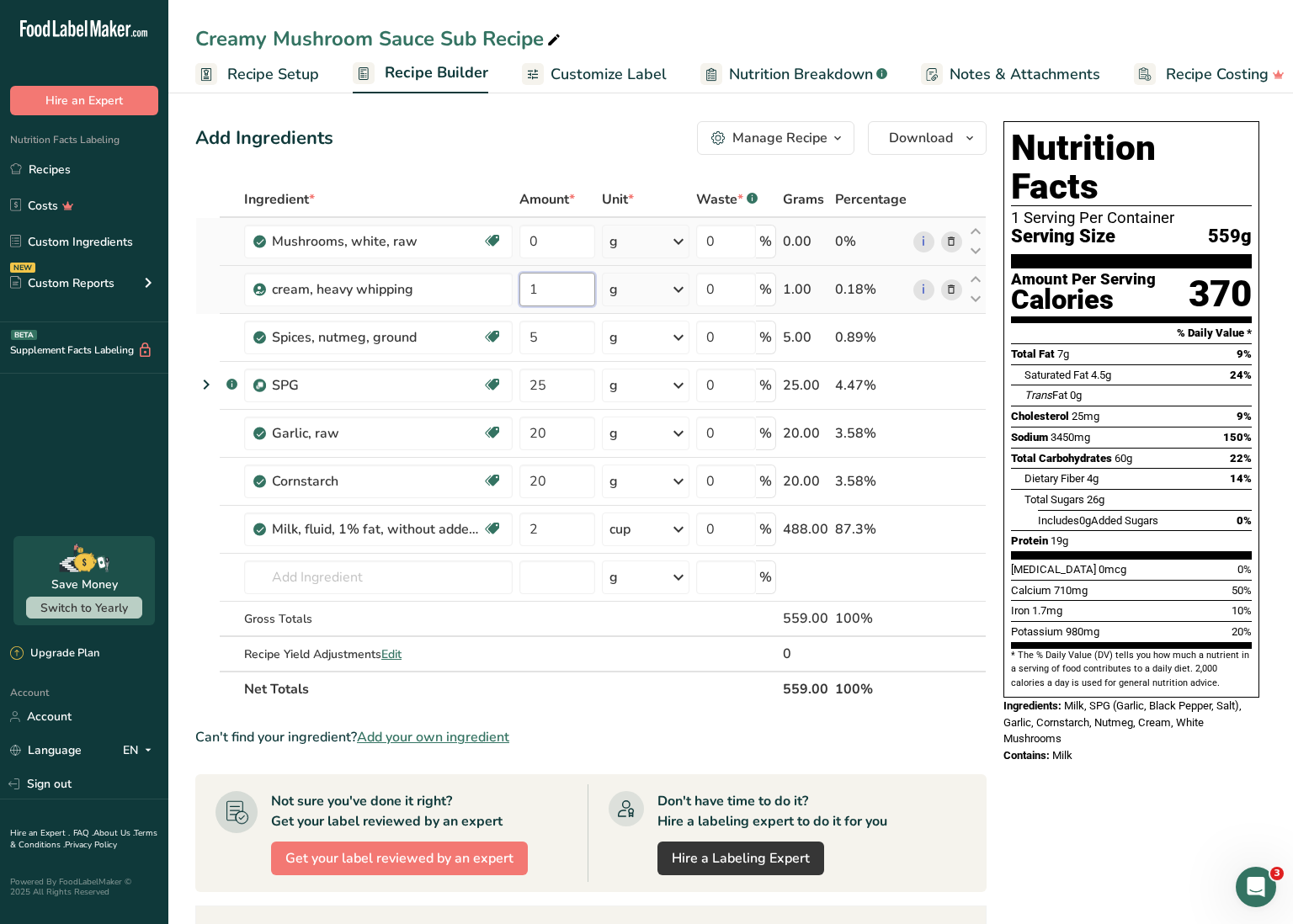
drag, startPoint x: 539, startPoint y: 287, endPoint x: 549, endPoint y: 287, distance: 10.0
click at [549, 287] on input "1" at bounding box center [557, 290] width 75 height 34
click at [555, 238] on div "Ingredient * Amount * Unit * Waste * .a-a{fill:#347362;}.b-a{fill:#fff;} Grams …" at bounding box center [590, 444] width 791 height 526
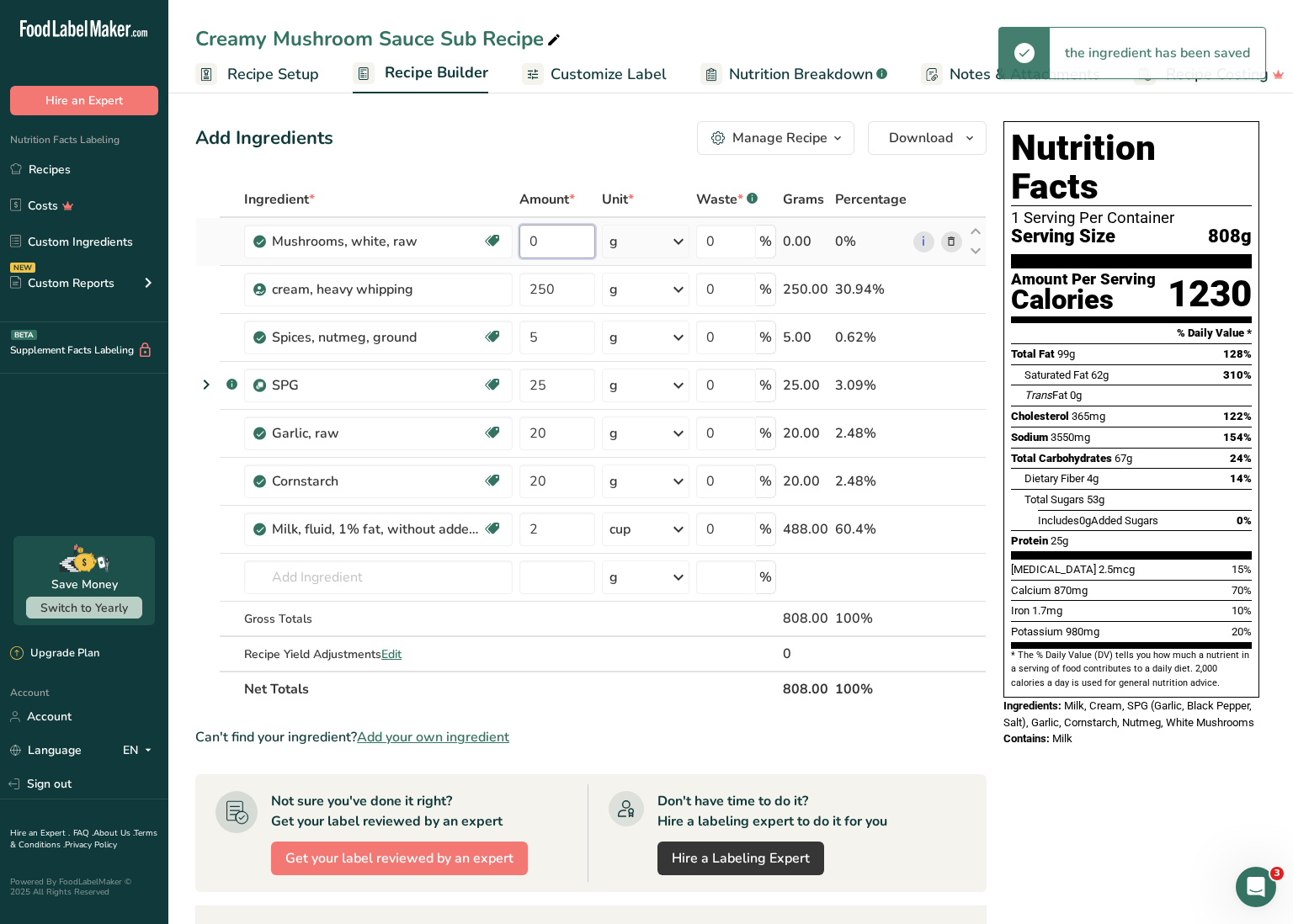
click at [528, 242] on input "0" at bounding box center [557, 242] width 75 height 34
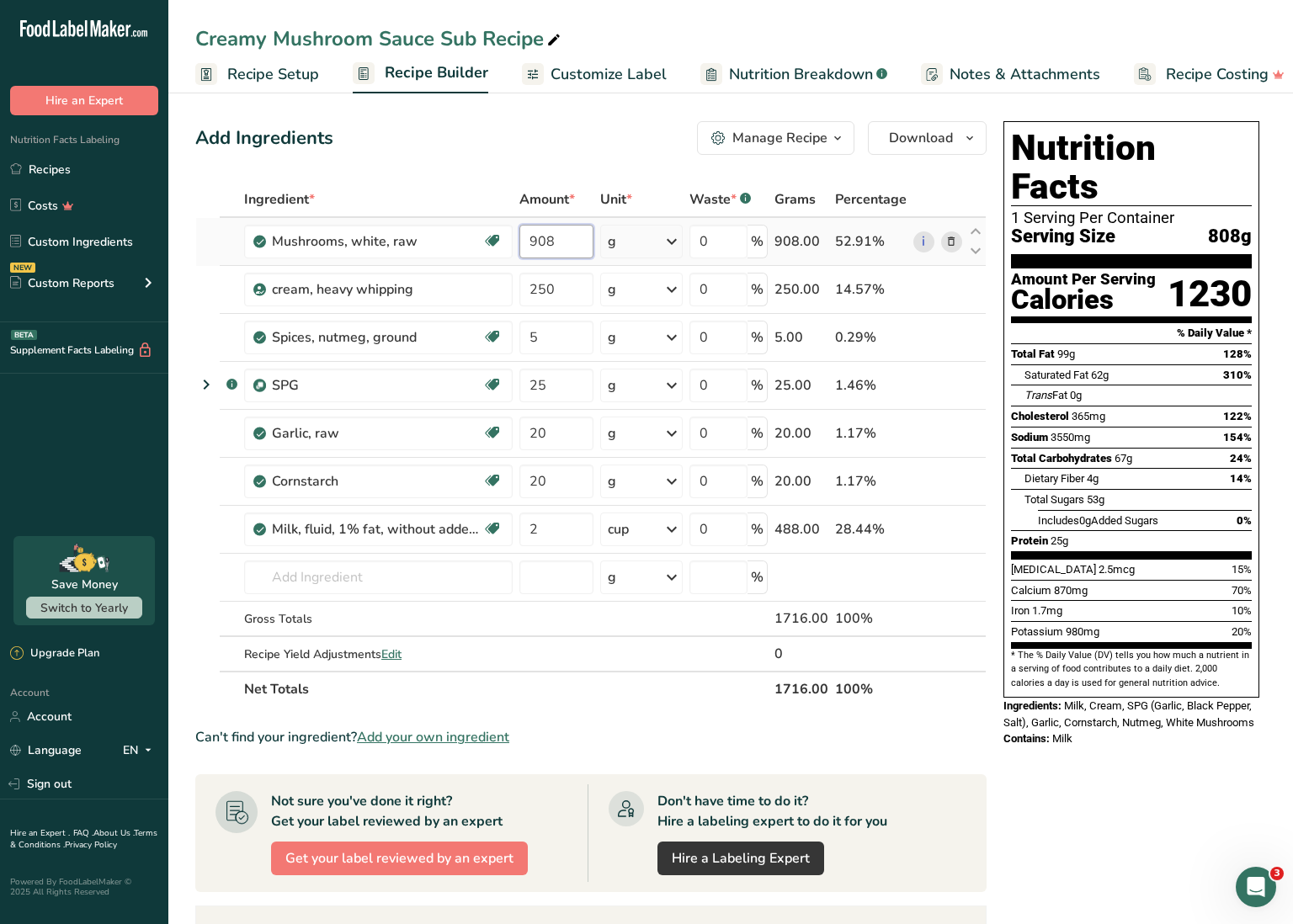
scroll to position [3, 0]
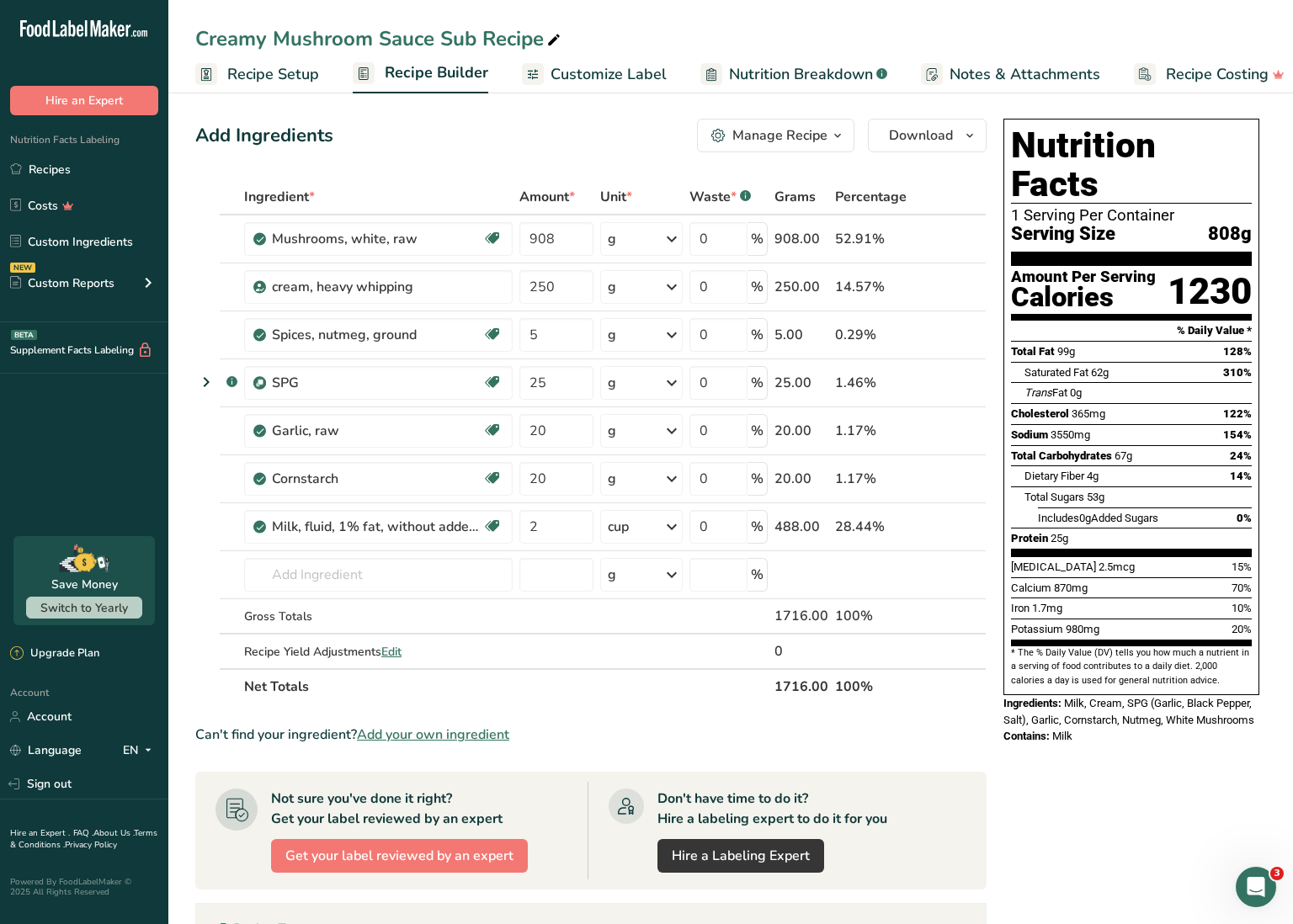
click at [672, 726] on div "Can't find your ingredient? Add your own ingredient" at bounding box center [590, 735] width 791 height 20
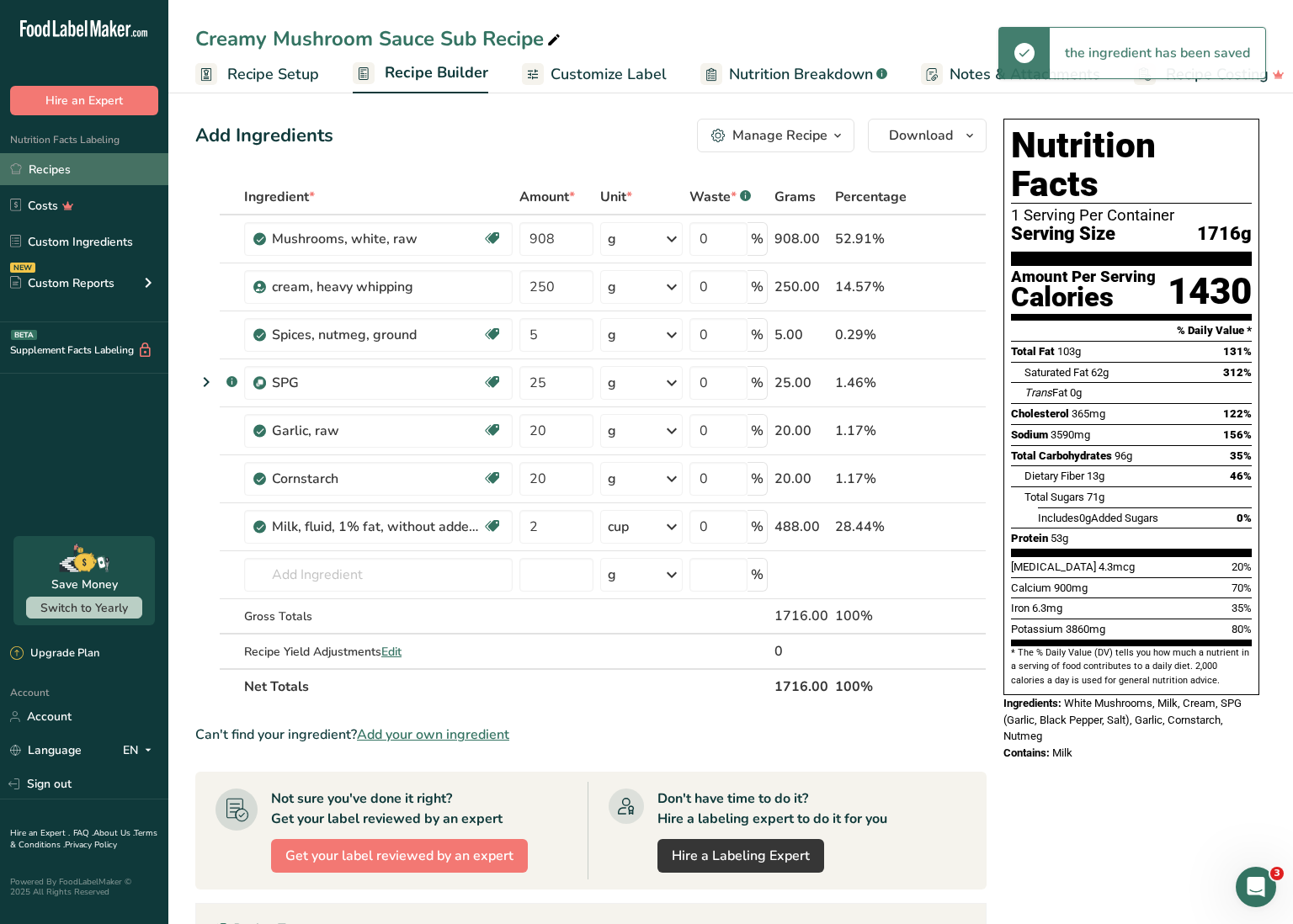
click at [122, 170] on link "Recipes" at bounding box center [84, 170] width 169 height 32
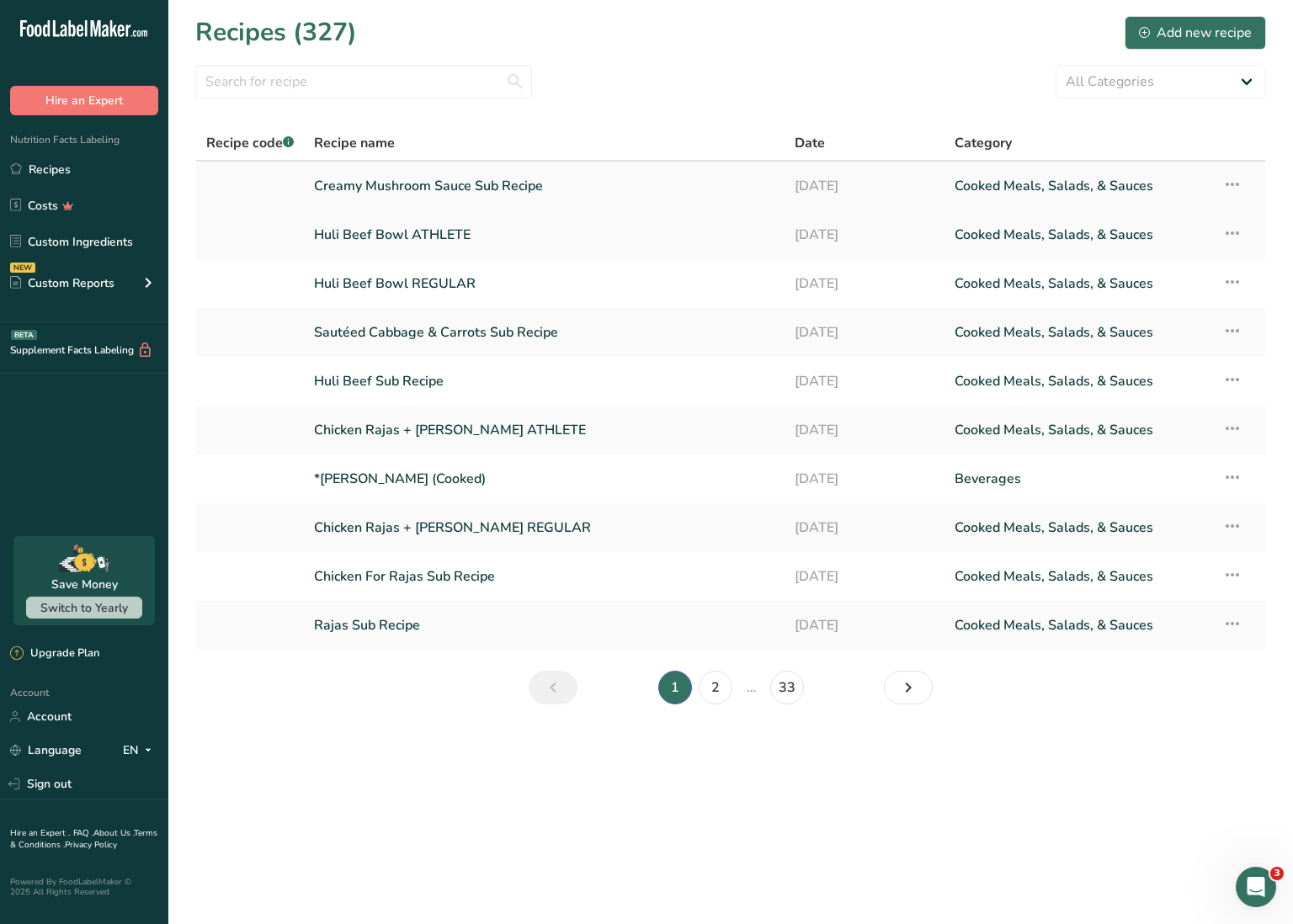
click at [1237, 183] on icon at bounding box center [1233, 185] width 20 height 31
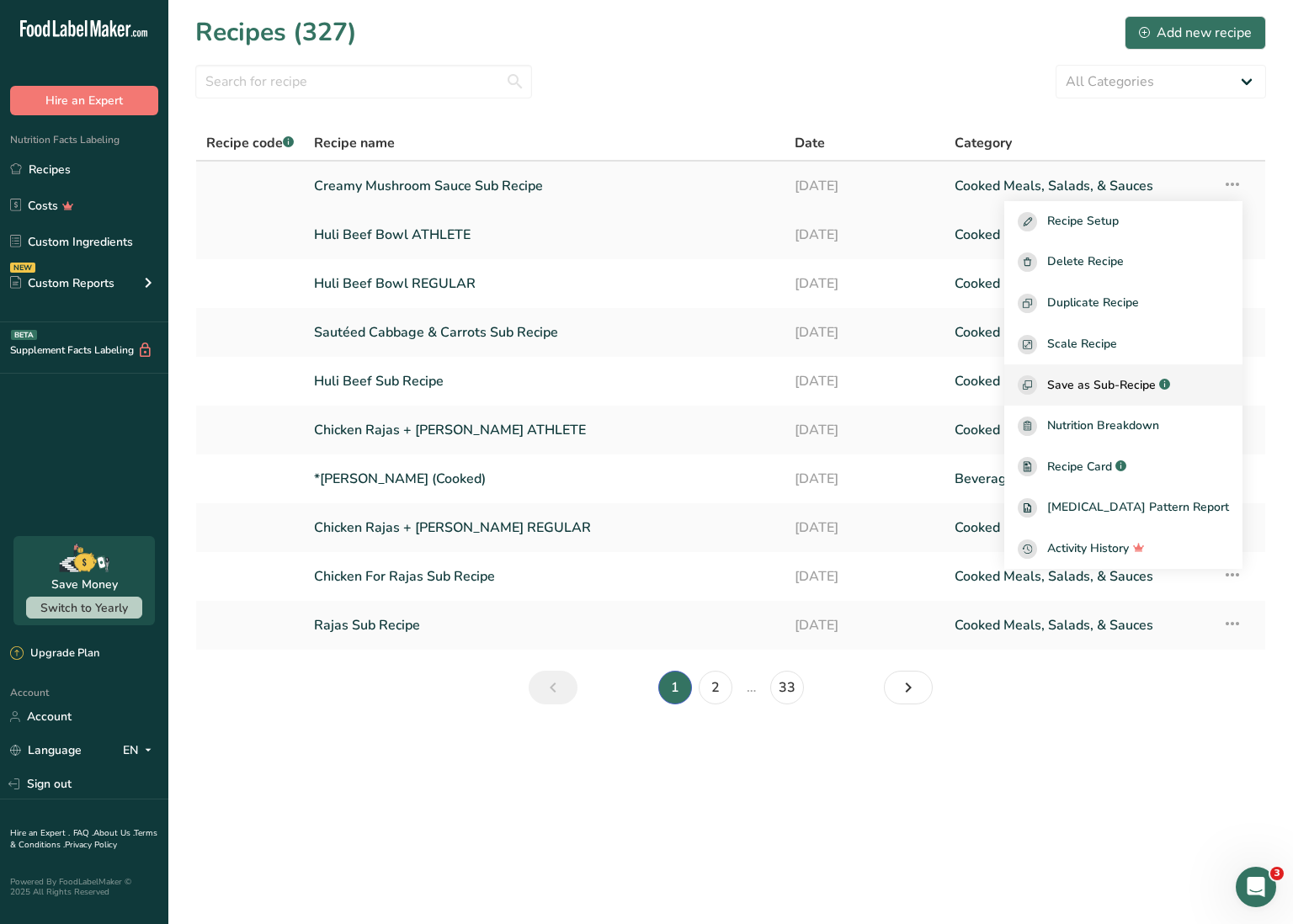
click at [1144, 383] on span "Save as Sub-Recipe" at bounding box center [1101, 385] width 109 height 18
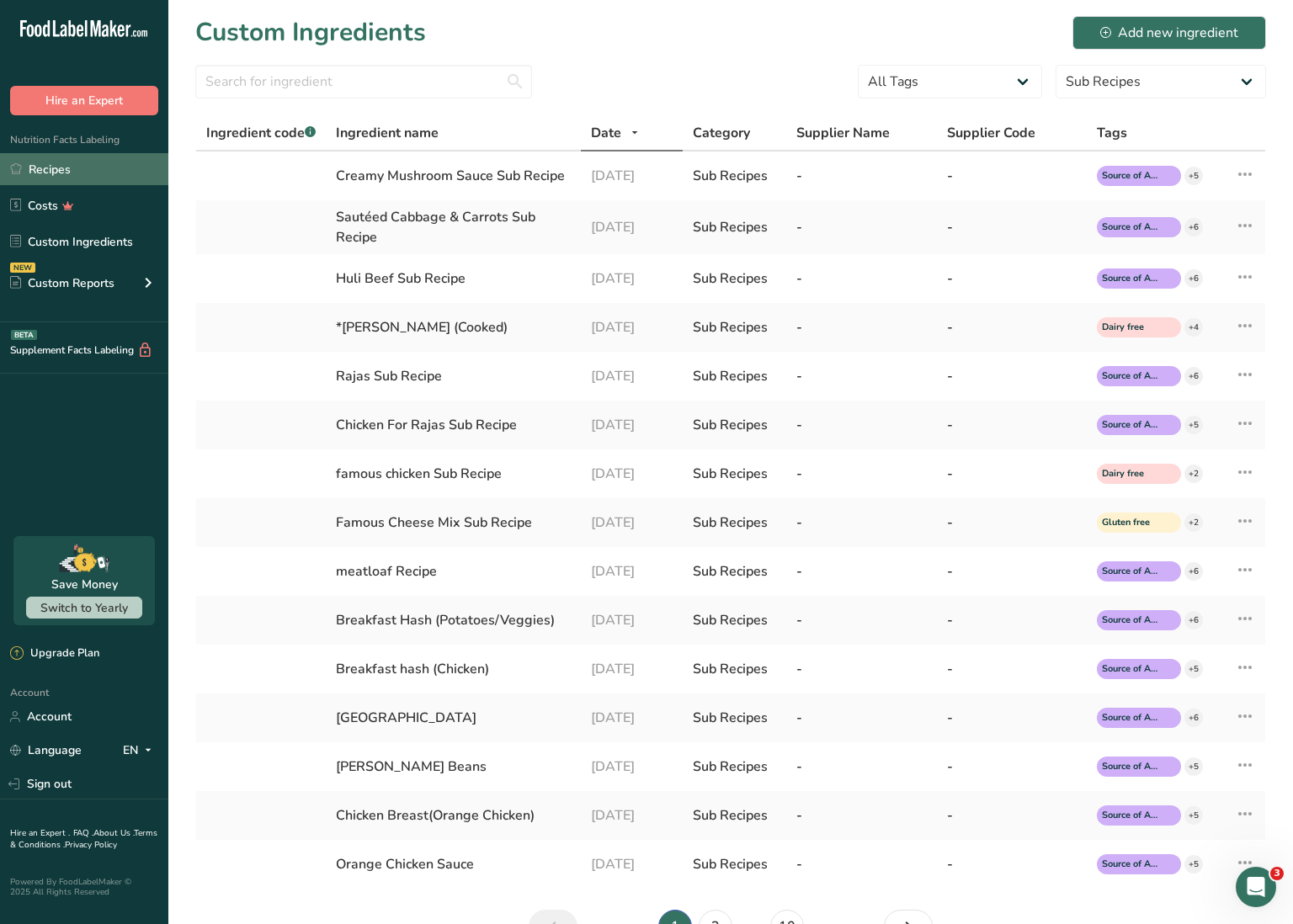
click at [116, 175] on link "Recipes" at bounding box center [84, 170] width 169 height 32
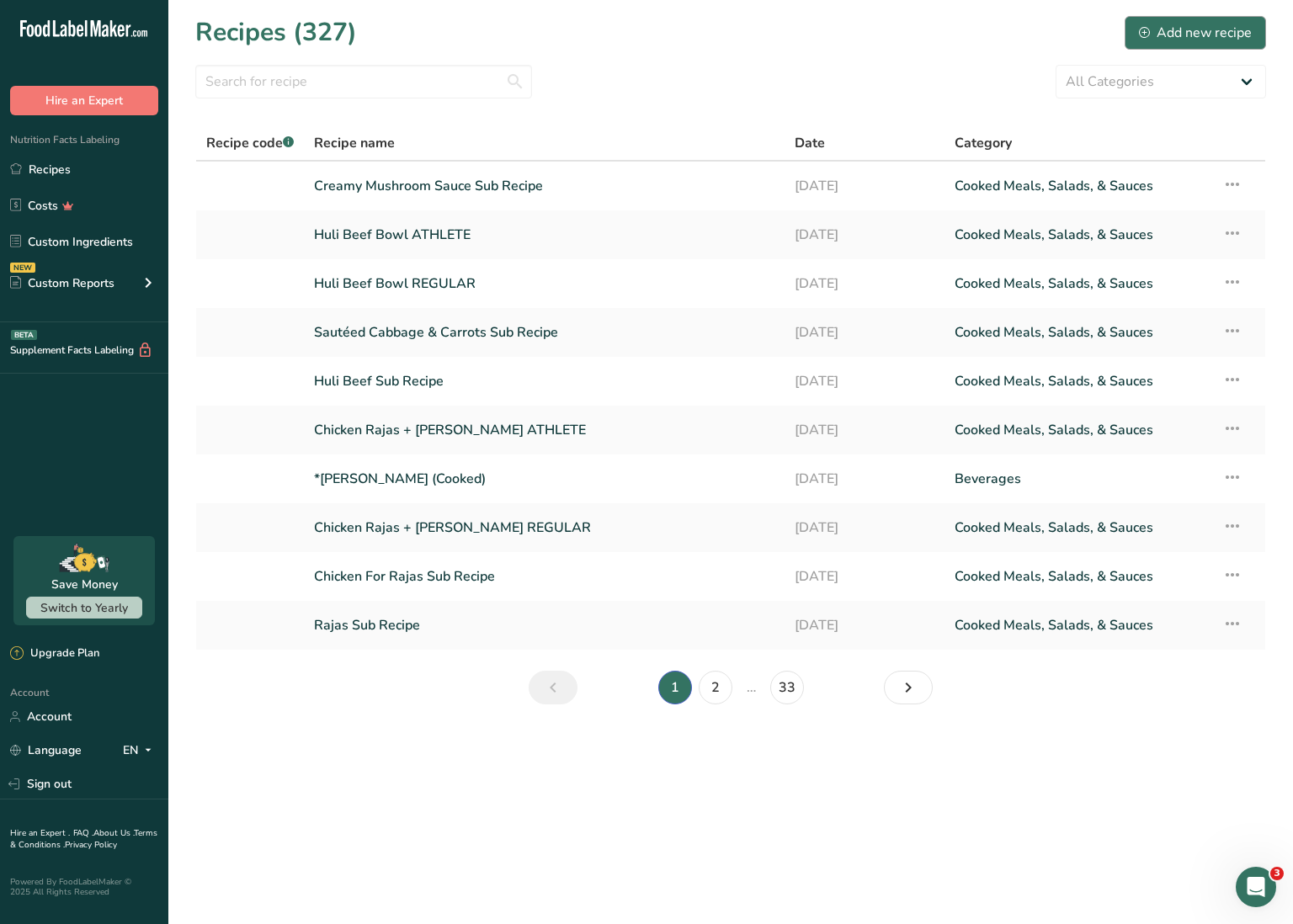
click at [1180, 37] on div "Add new recipe" at bounding box center [1195, 33] width 113 height 20
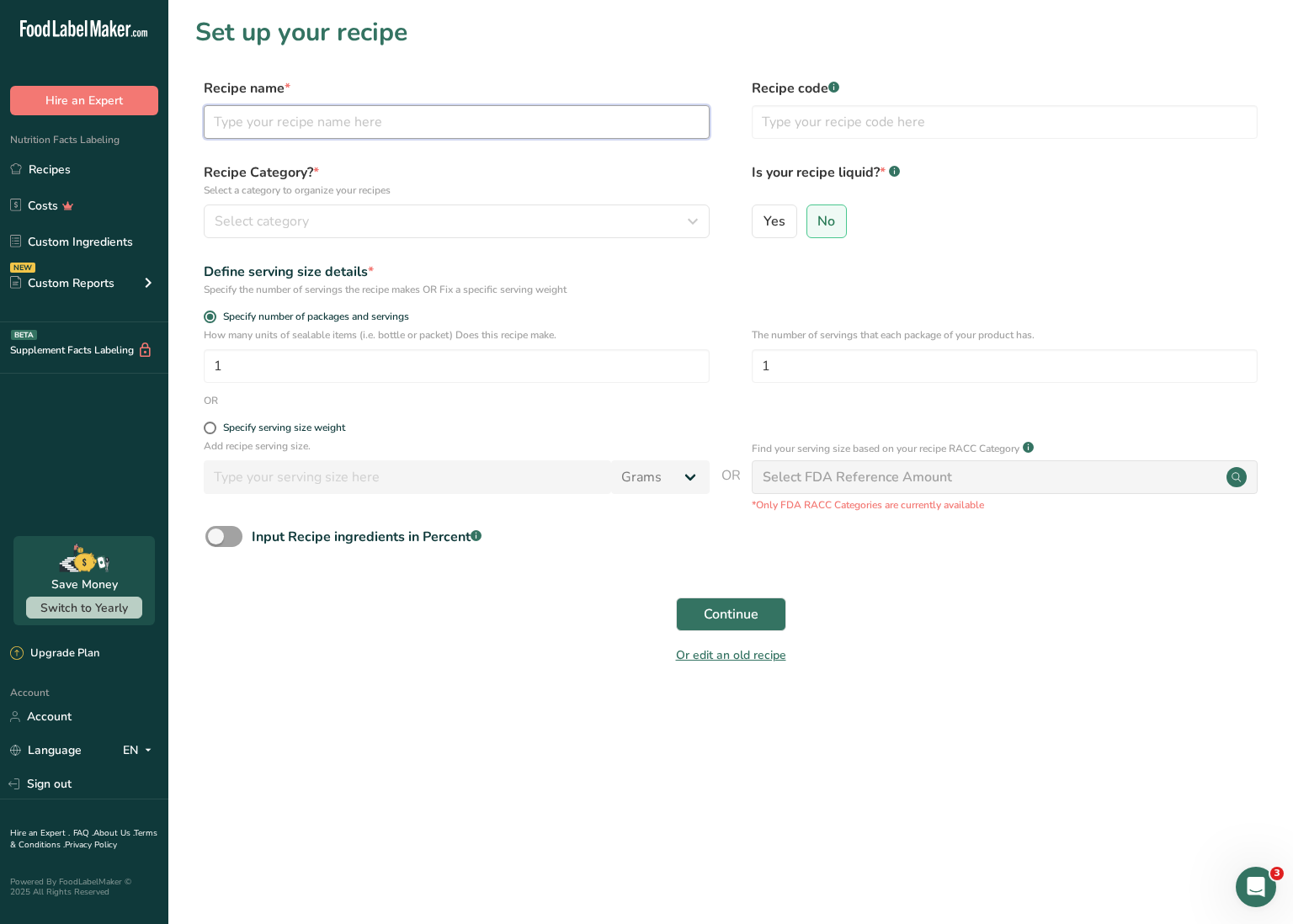
click at [444, 126] on input "text" at bounding box center [456, 122] width 506 height 34
click at [315, 223] on div "Select category" at bounding box center [451, 221] width 474 height 20
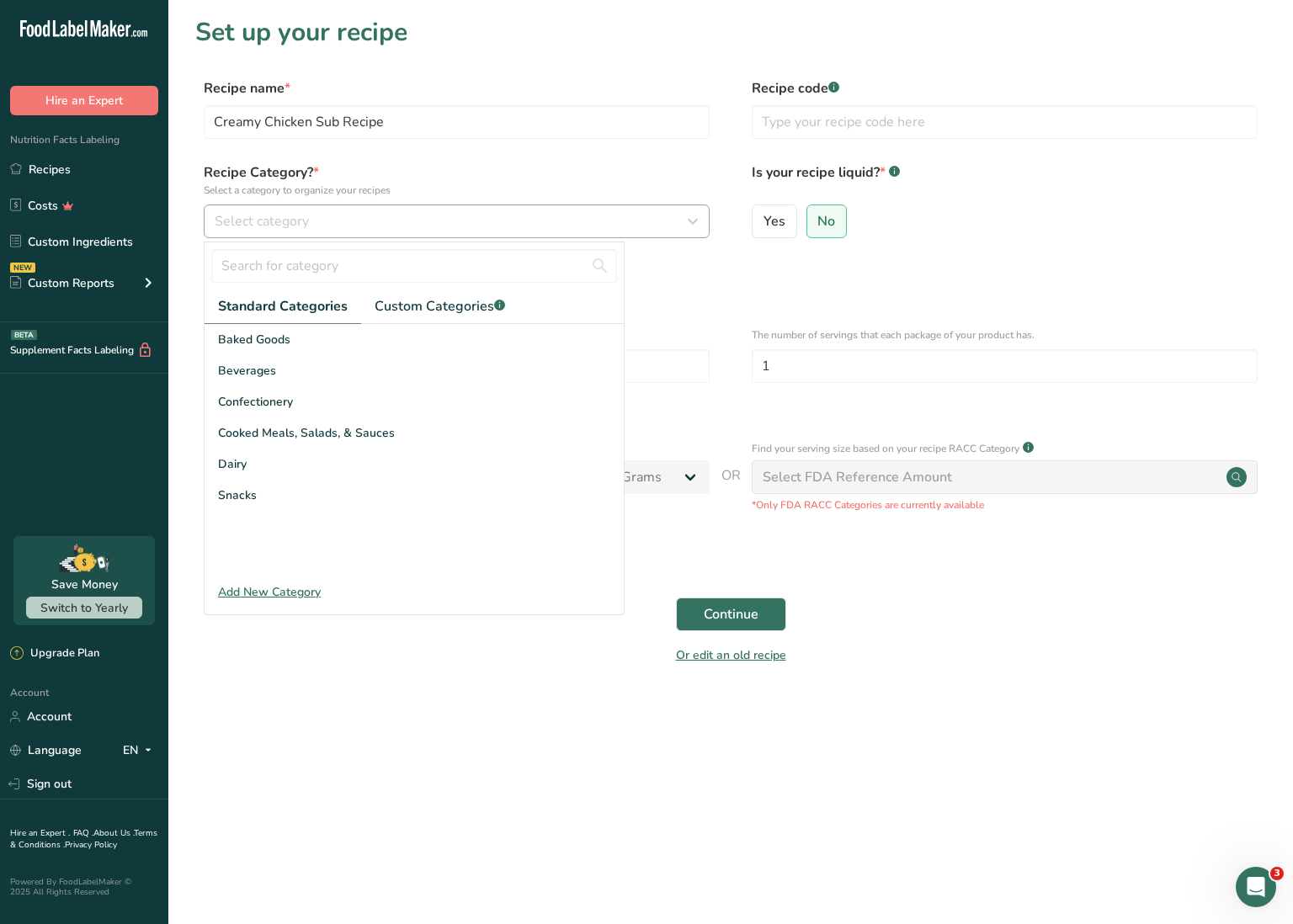
click at [315, 223] on div "Select category" at bounding box center [451, 221] width 474 height 20
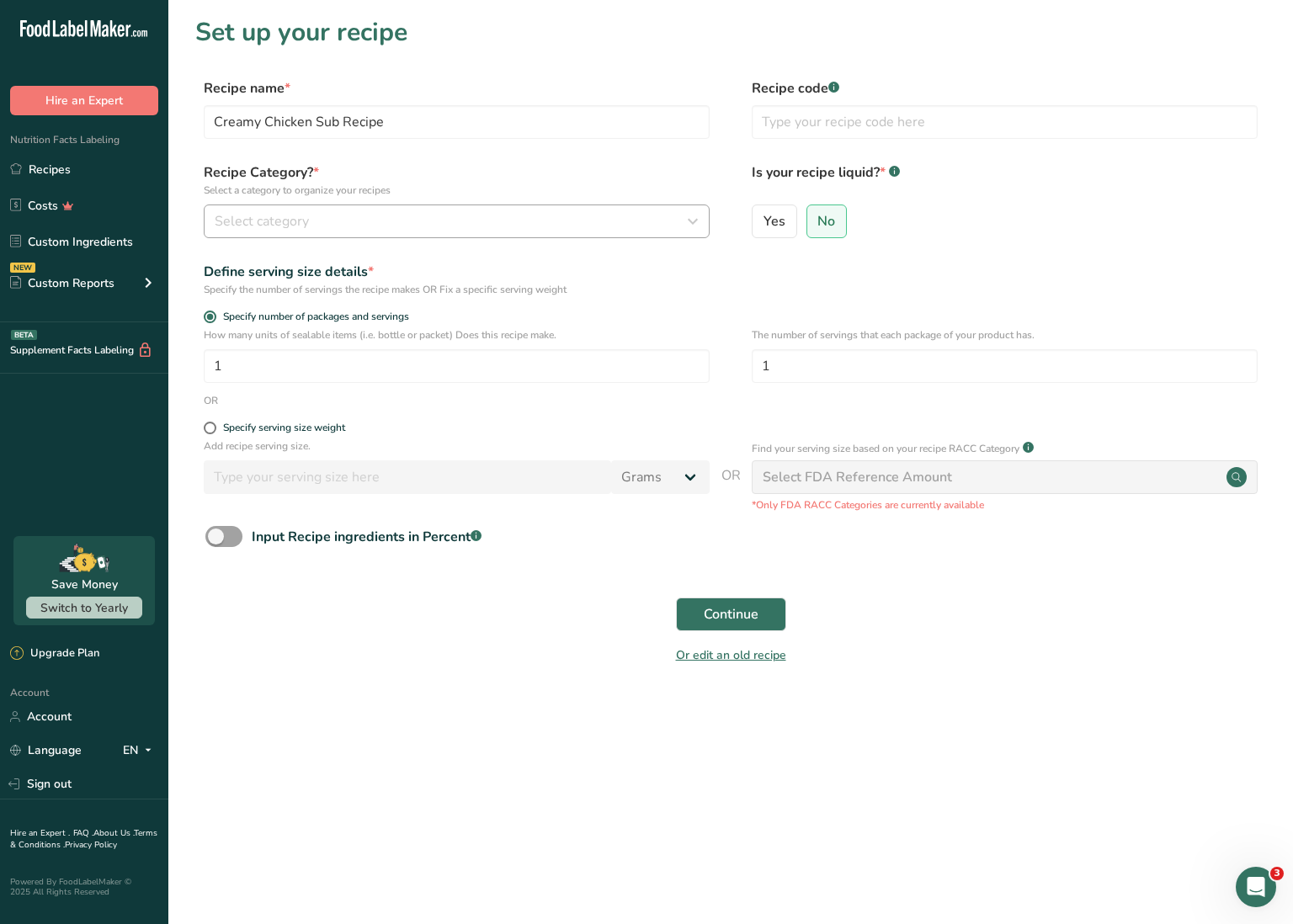
click at [316, 220] on div "Select category" at bounding box center [451, 221] width 474 height 20
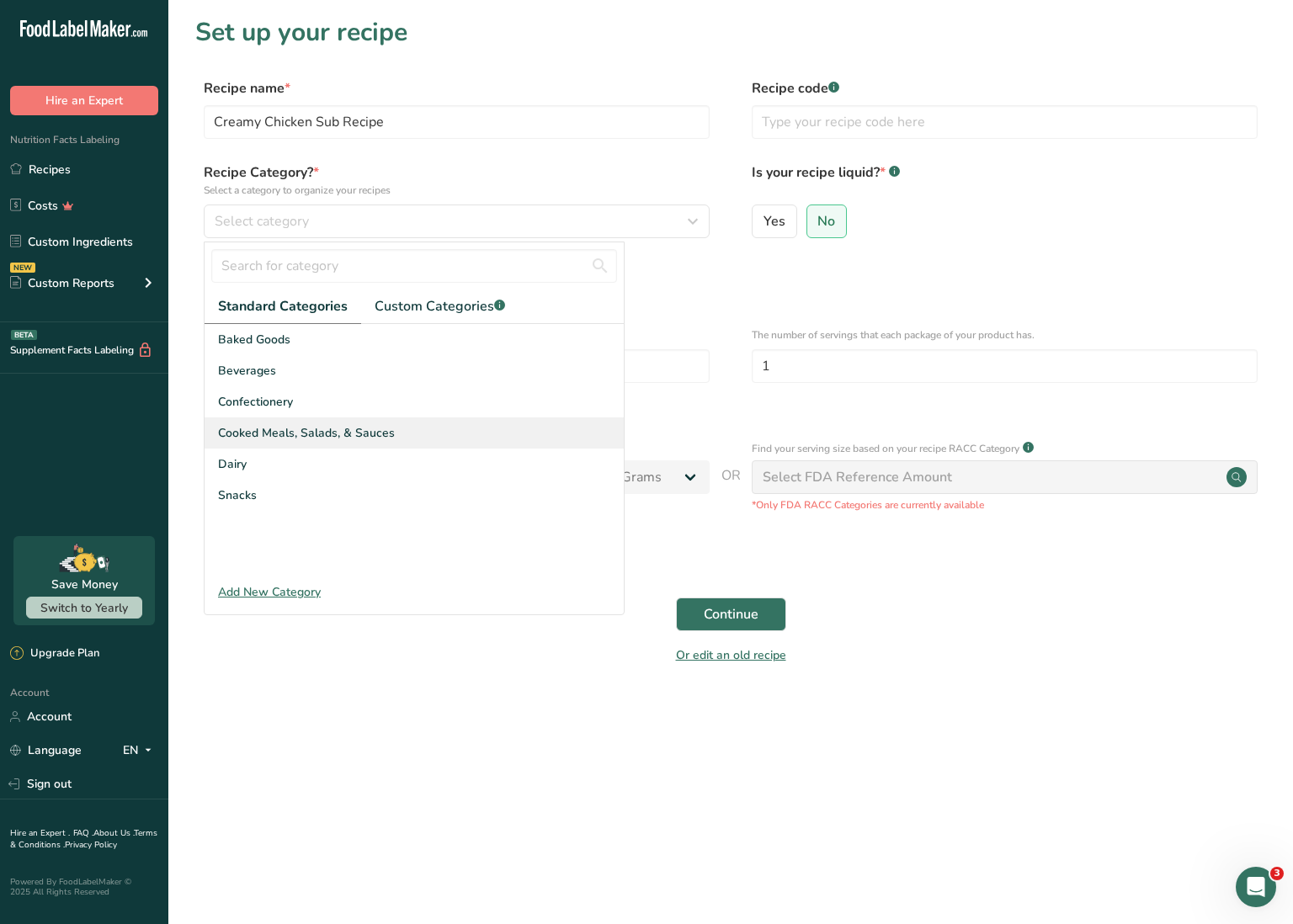
click at [337, 437] on span "Cooked Meals, Salads, & Sauces" at bounding box center [306, 432] width 177 height 18
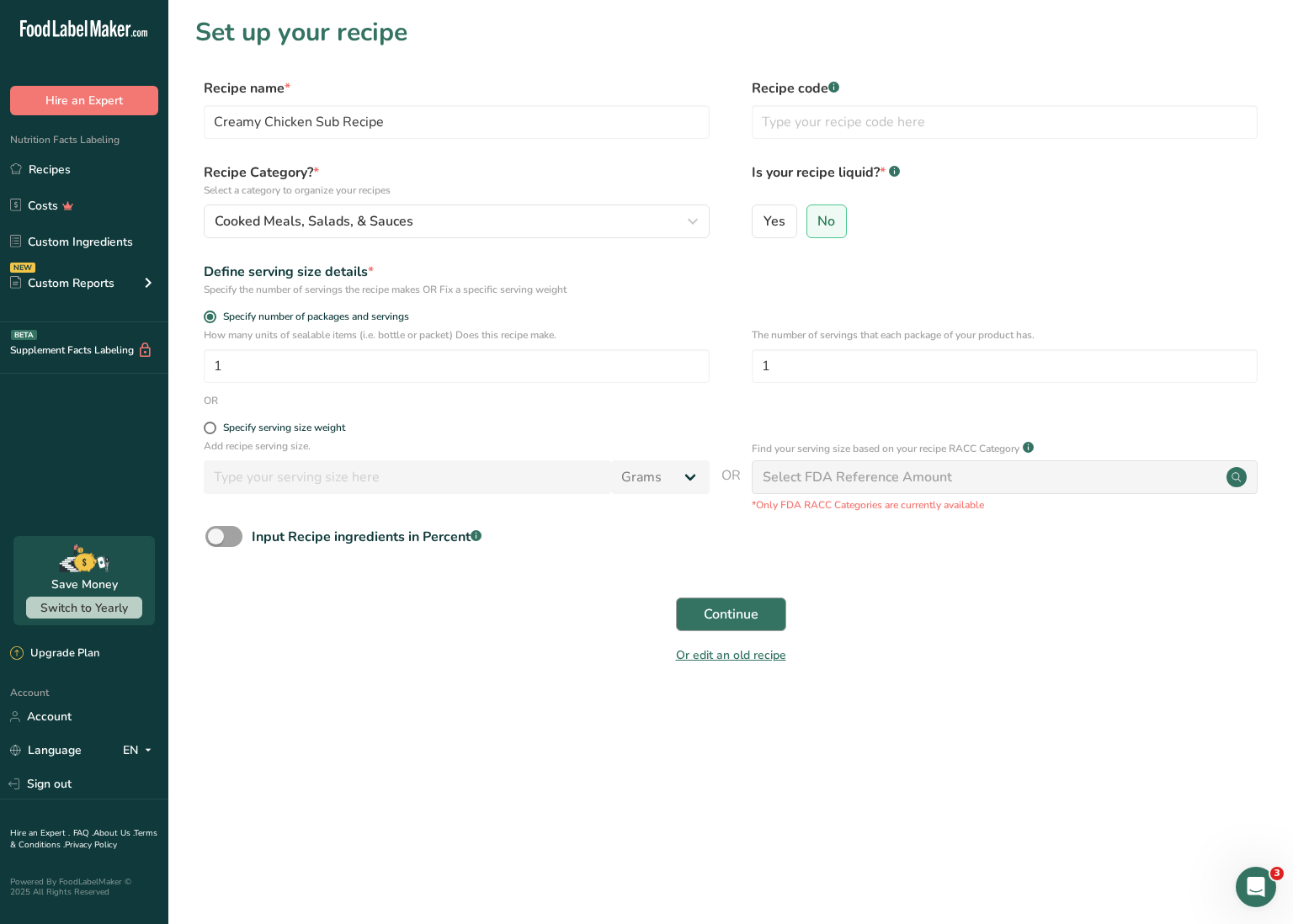
click at [752, 613] on span "Continue" at bounding box center [731, 615] width 55 height 20
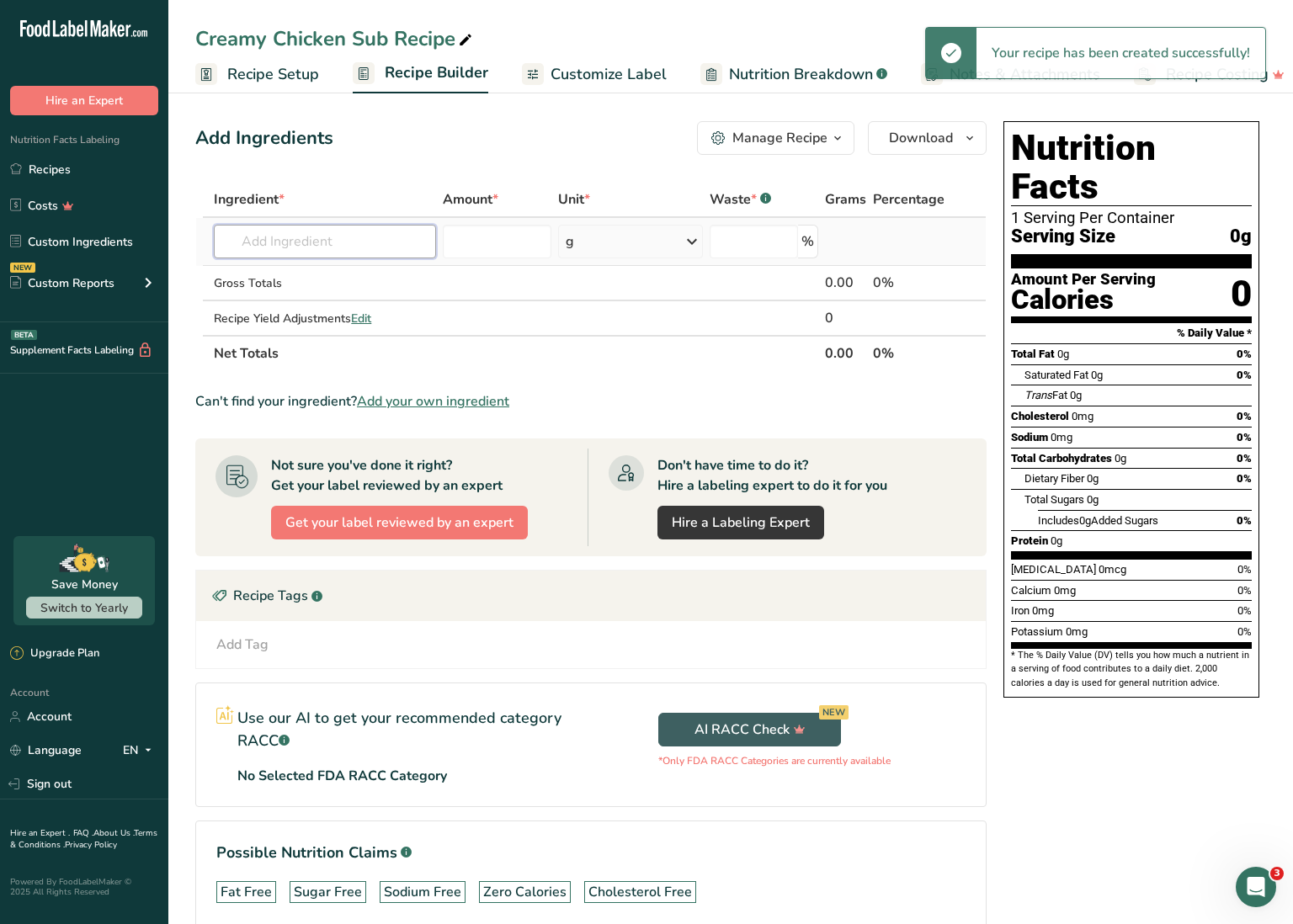
click at [369, 245] on input "text" at bounding box center [325, 242] width 222 height 34
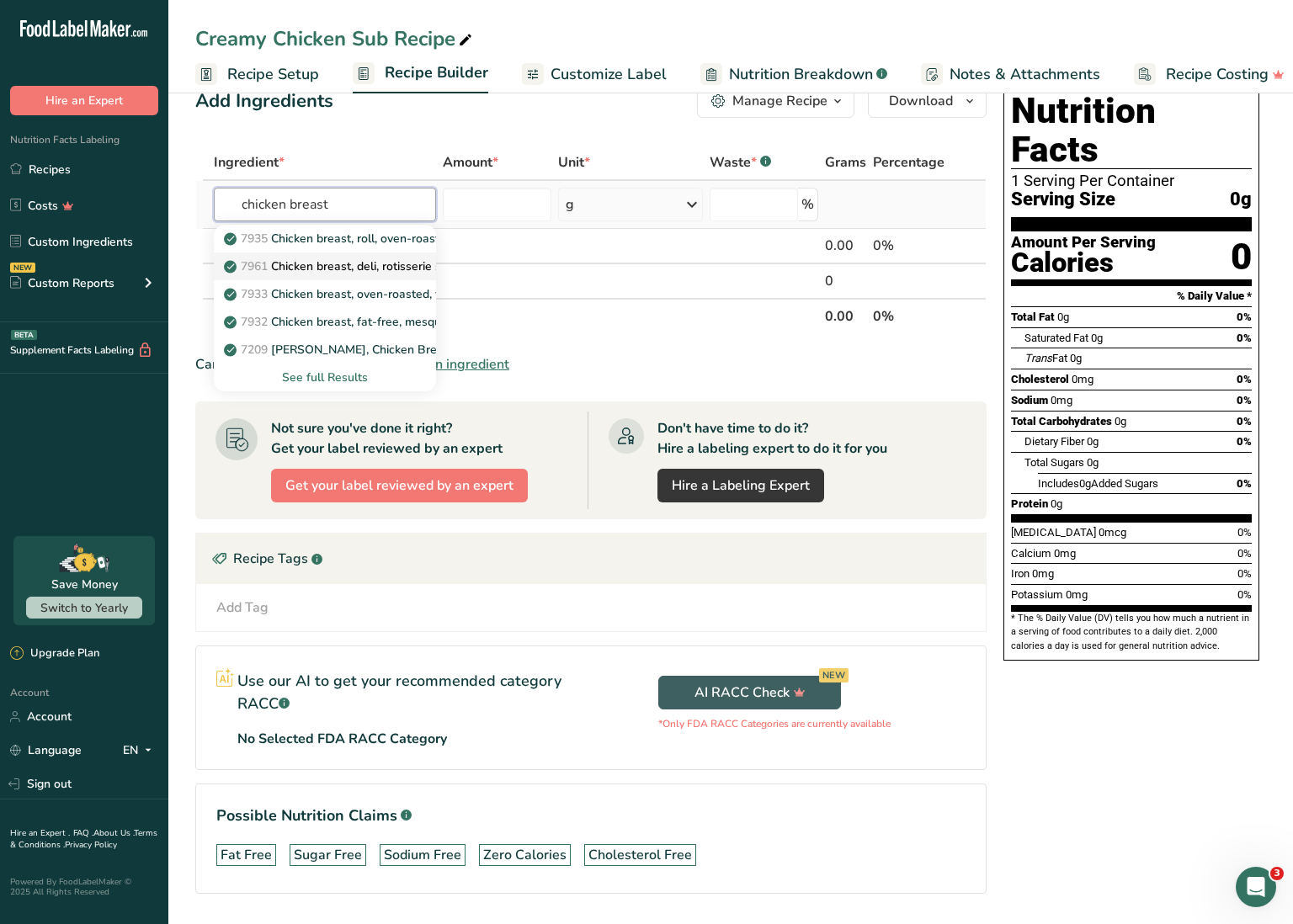
scroll to position [36, 0]
click at [341, 378] on div "See full Results" at bounding box center [325, 378] width 195 height 18
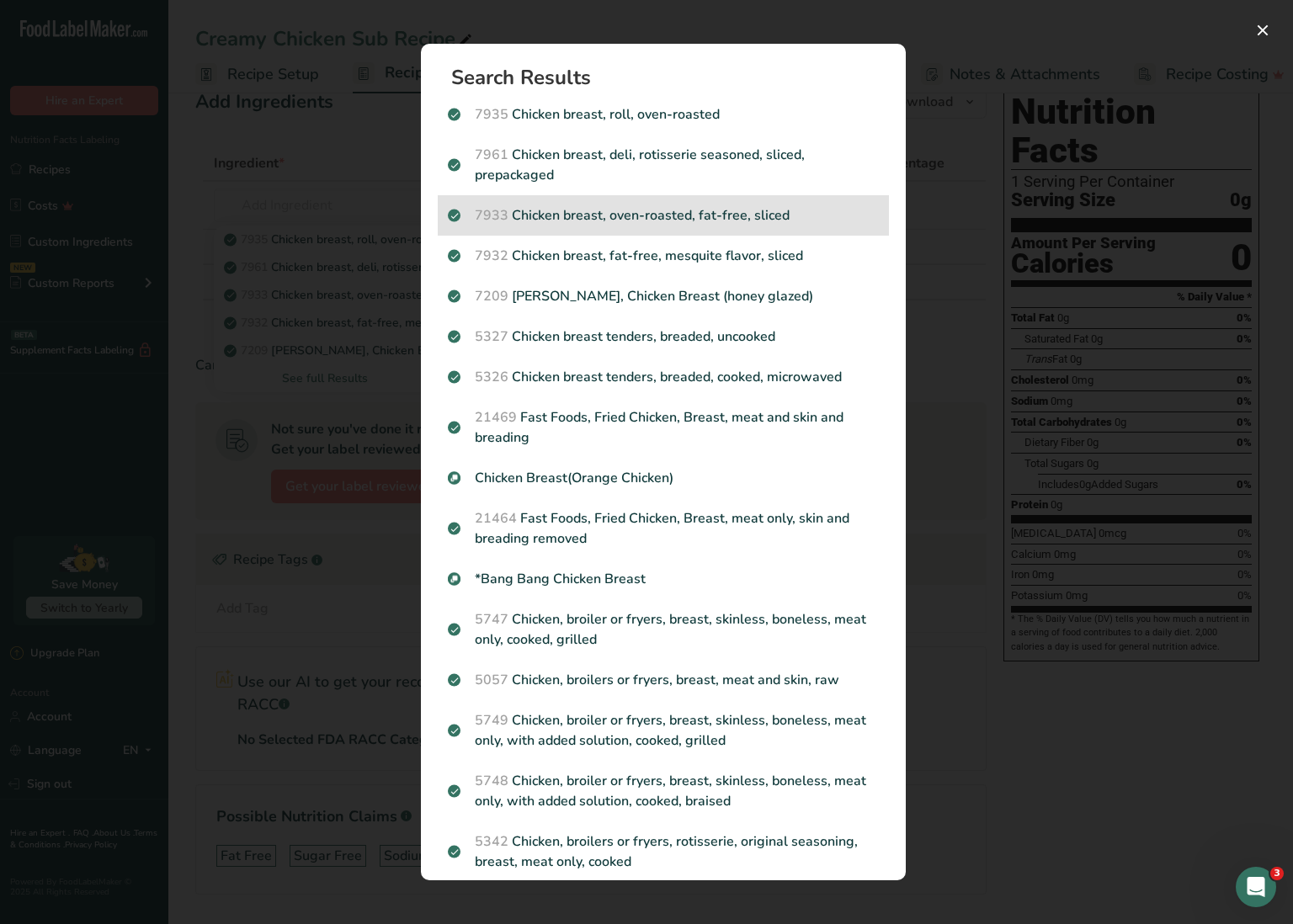
click at [716, 218] on p "7933 Chicken breast, oven-roasted, fat-free, sliced" at bounding box center [663, 215] width 431 height 20
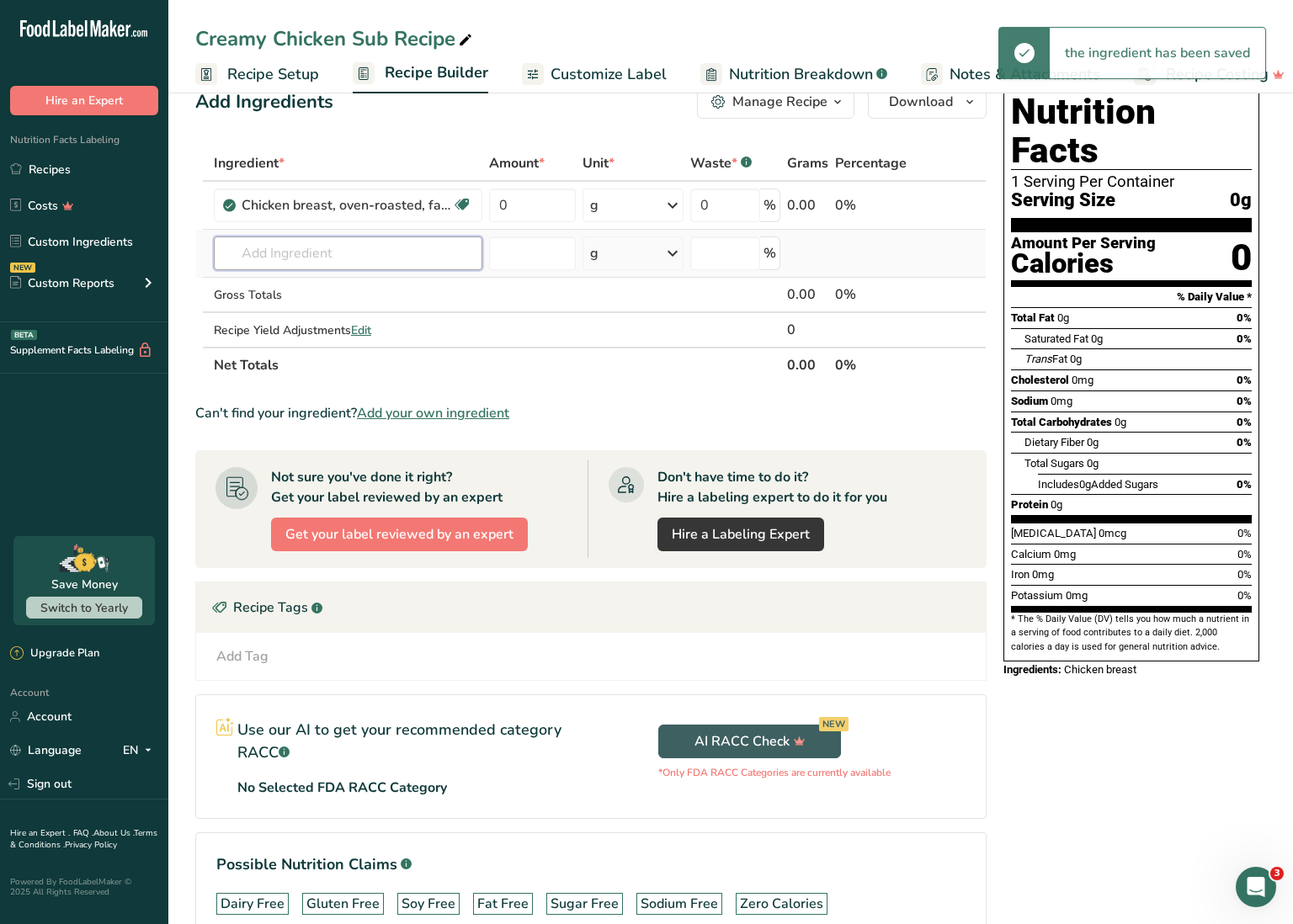
click at [442, 249] on input "text" at bounding box center [348, 253] width 269 height 34
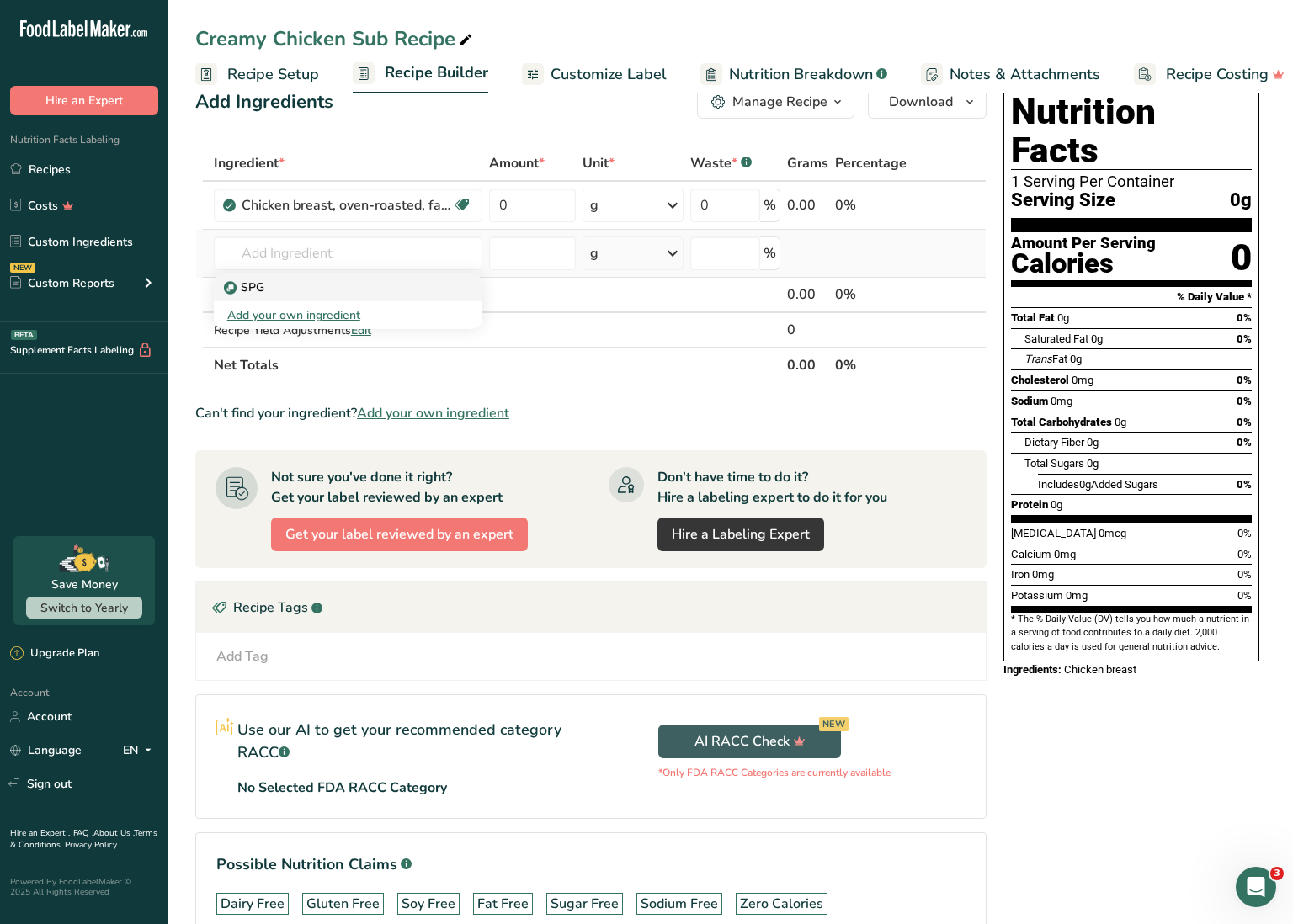
click at [290, 291] on div "SPG" at bounding box center [334, 287] width 215 height 18
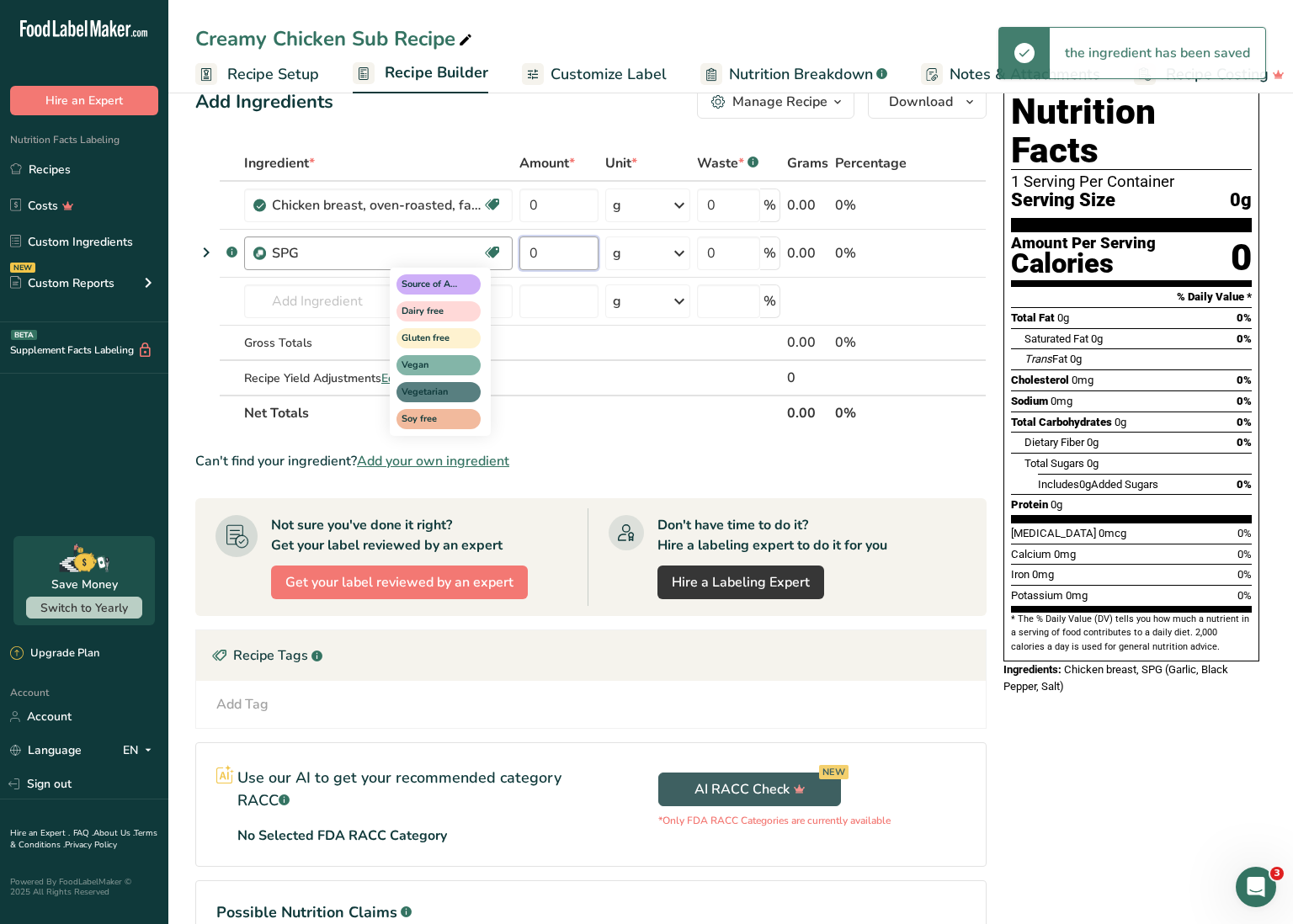
drag, startPoint x: 554, startPoint y: 259, endPoint x: 491, endPoint y: 249, distance: 63.8
click at [487, 250] on tr ".a-a{fill:#347362;}.b-a{fill:#fff;} SPG Source of Antioxidants Dairy free Glute…" at bounding box center [590, 253] width 789 height 48
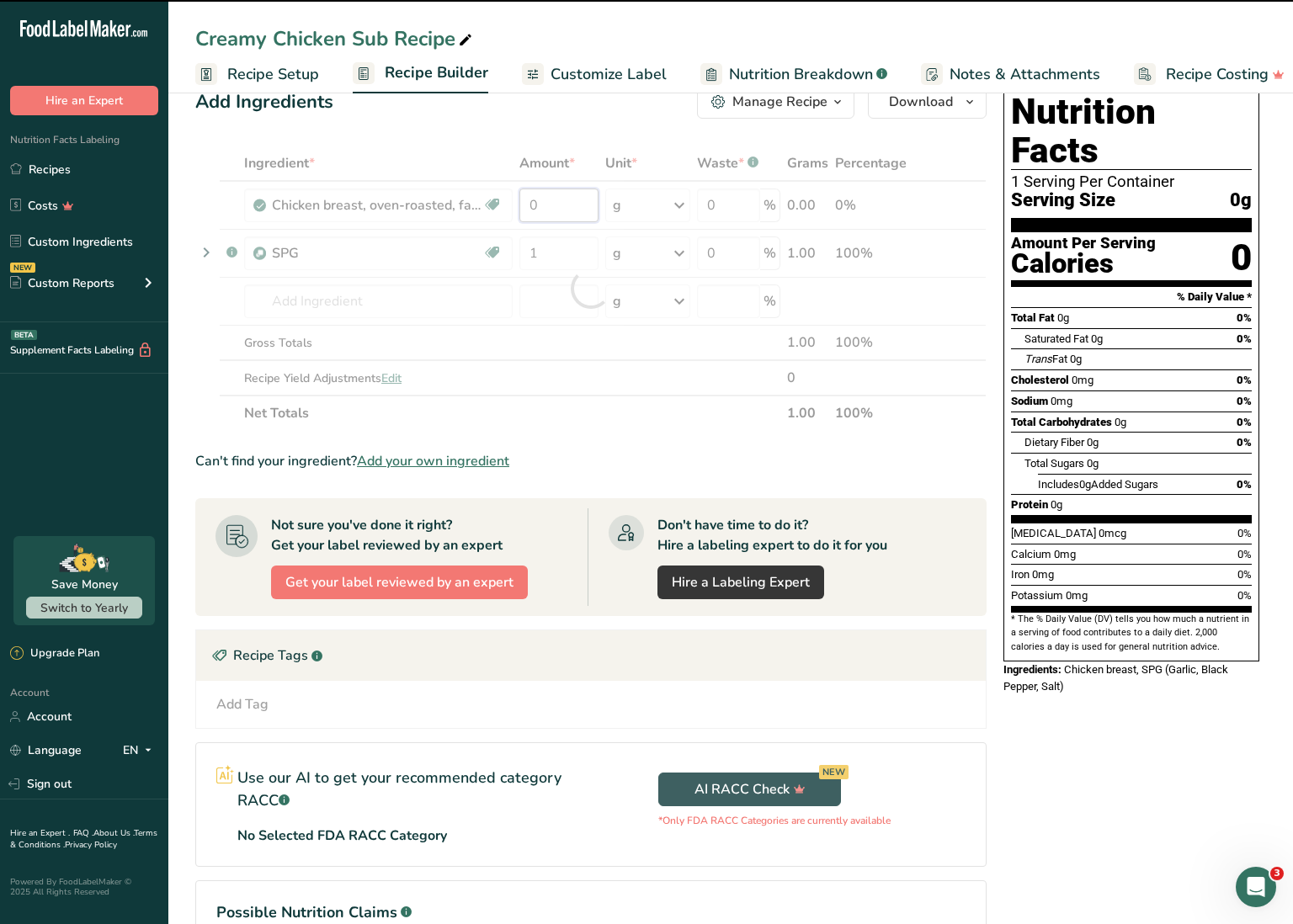
drag, startPoint x: 555, startPoint y: 204, endPoint x: 470, endPoint y: 201, distance: 85.1
click at [470, 201] on div "Ingredient * Amount * Unit * Waste * .a-a{fill:#347362;}.b-a{fill:#fff;} Grams …" at bounding box center [590, 288] width 791 height 286
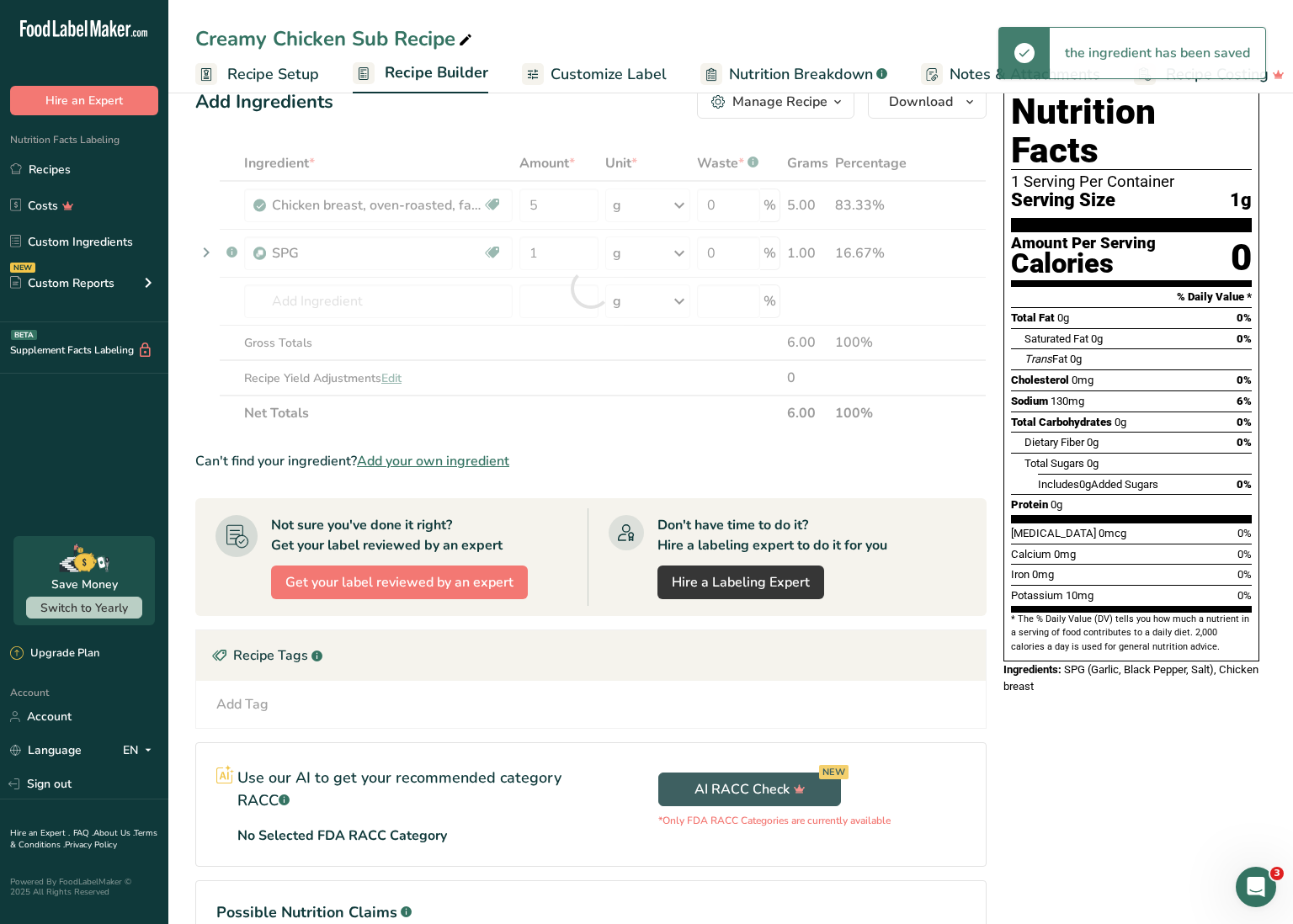
drag, startPoint x: 624, startPoint y: 204, endPoint x: 635, endPoint y: 208, distance: 11.7
click at [625, 204] on div "Ingredient * Amount * Unit * Waste * .a-a{fill:#347362;}.b-a{fill:#fff;} Grams …" at bounding box center [590, 288] width 791 height 286
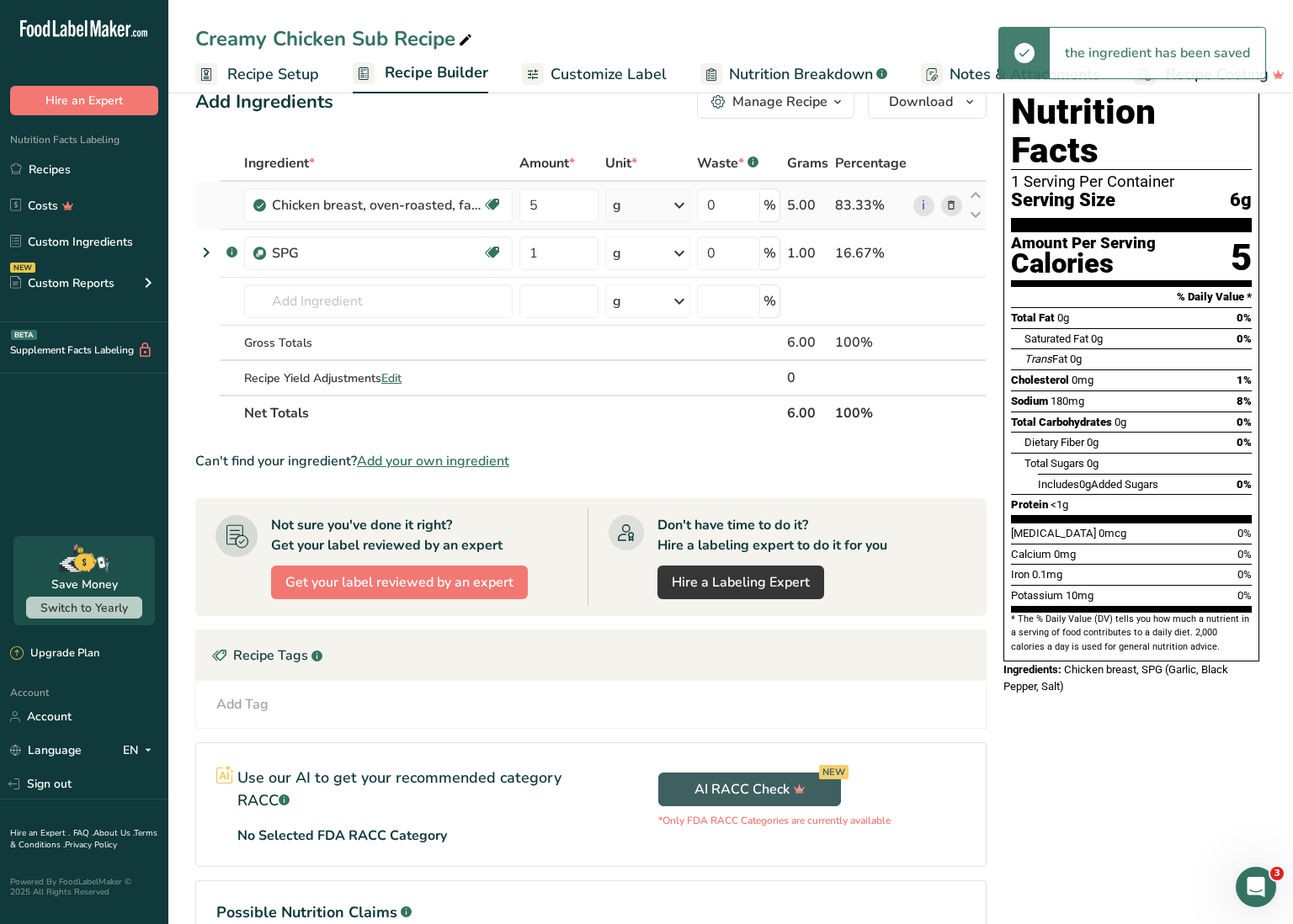
click at [662, 208] on div "g" at bounding box center [648, 205] width 85 height 34
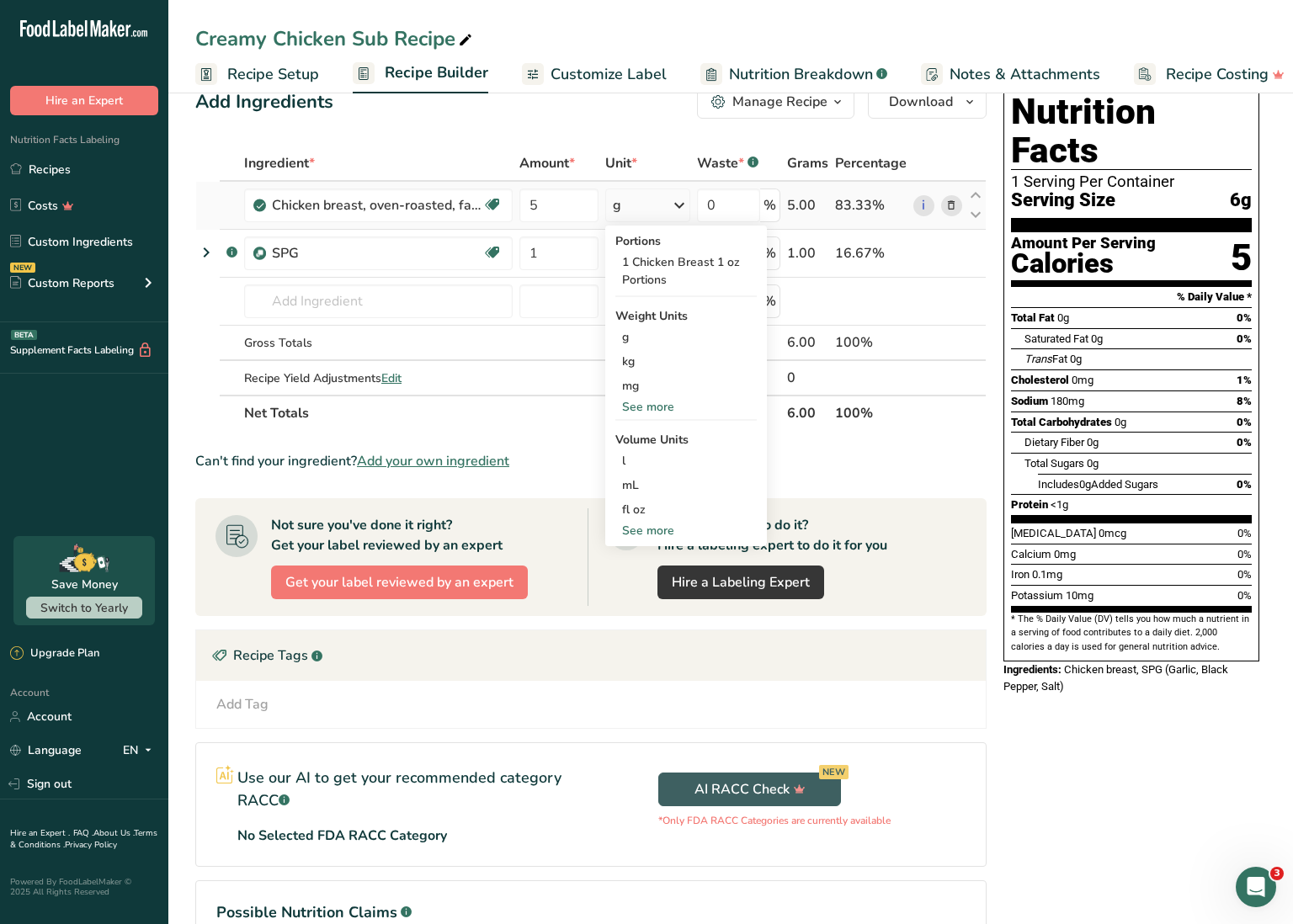
click at [655, 406] on div "See more" at bounding box center [686, 407] width 142 height 18
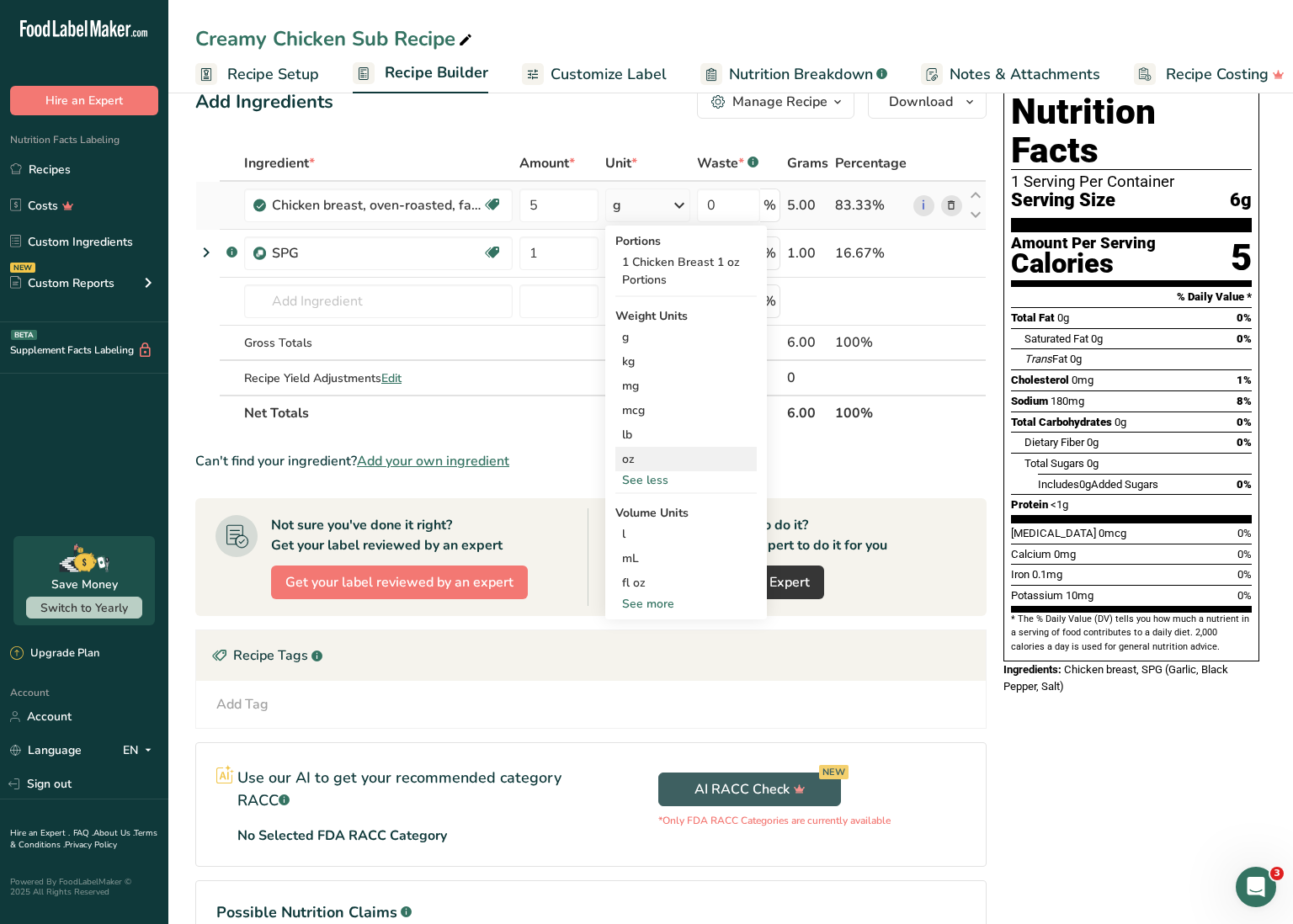
click at [649, 454] on div "oz" at bounding box center [686, 459] width 142 height 25
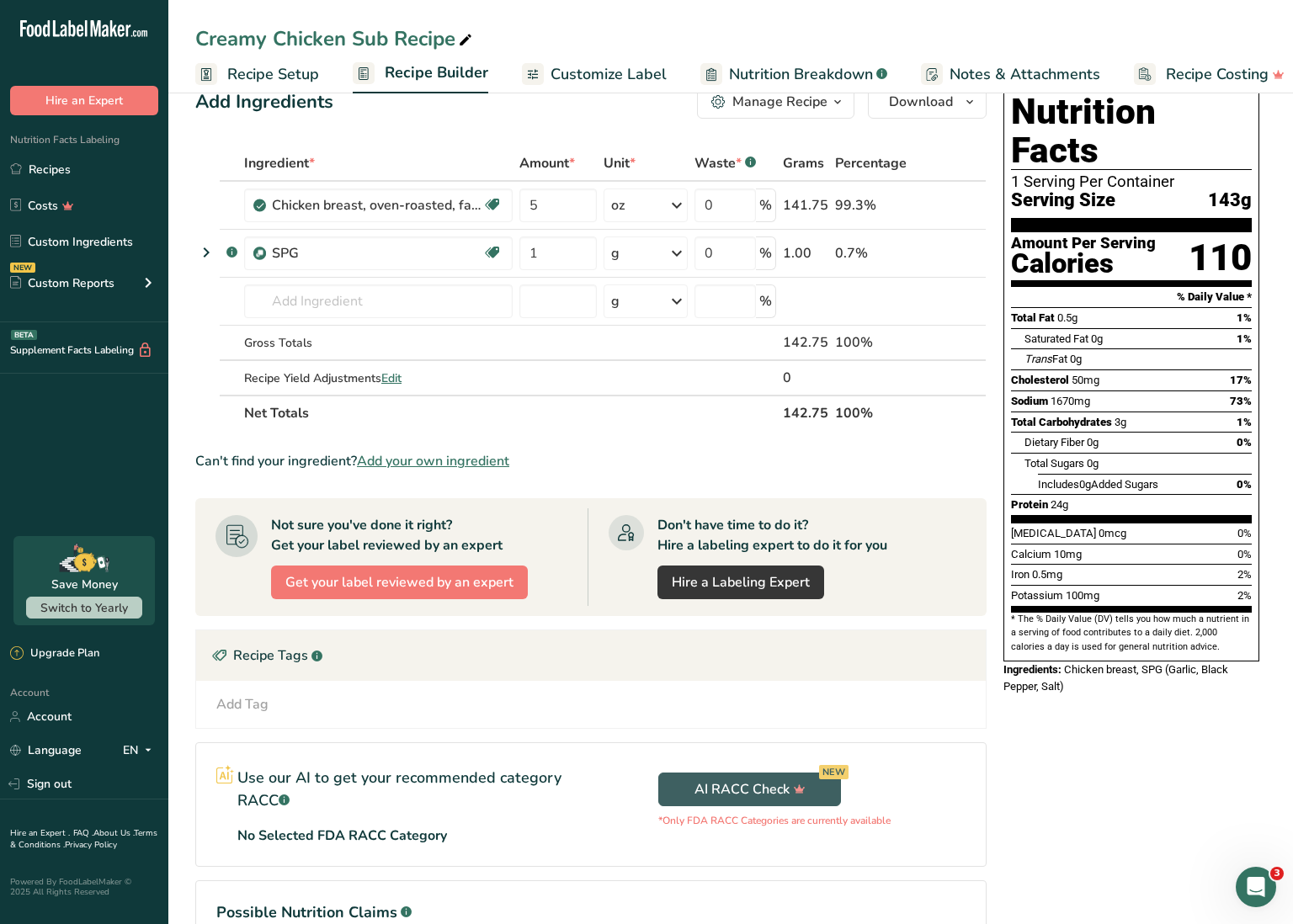
click at [191, 149] on section "Add Ingredients Manage Recipe Delete Recipe Duplicate Recipe Scale Recipe Save …" at bounding box center [731, 562] width 1125 height 1021
click at [79, 164] on link "Recipes" at bounding box center [84, 170] width 169 height 32
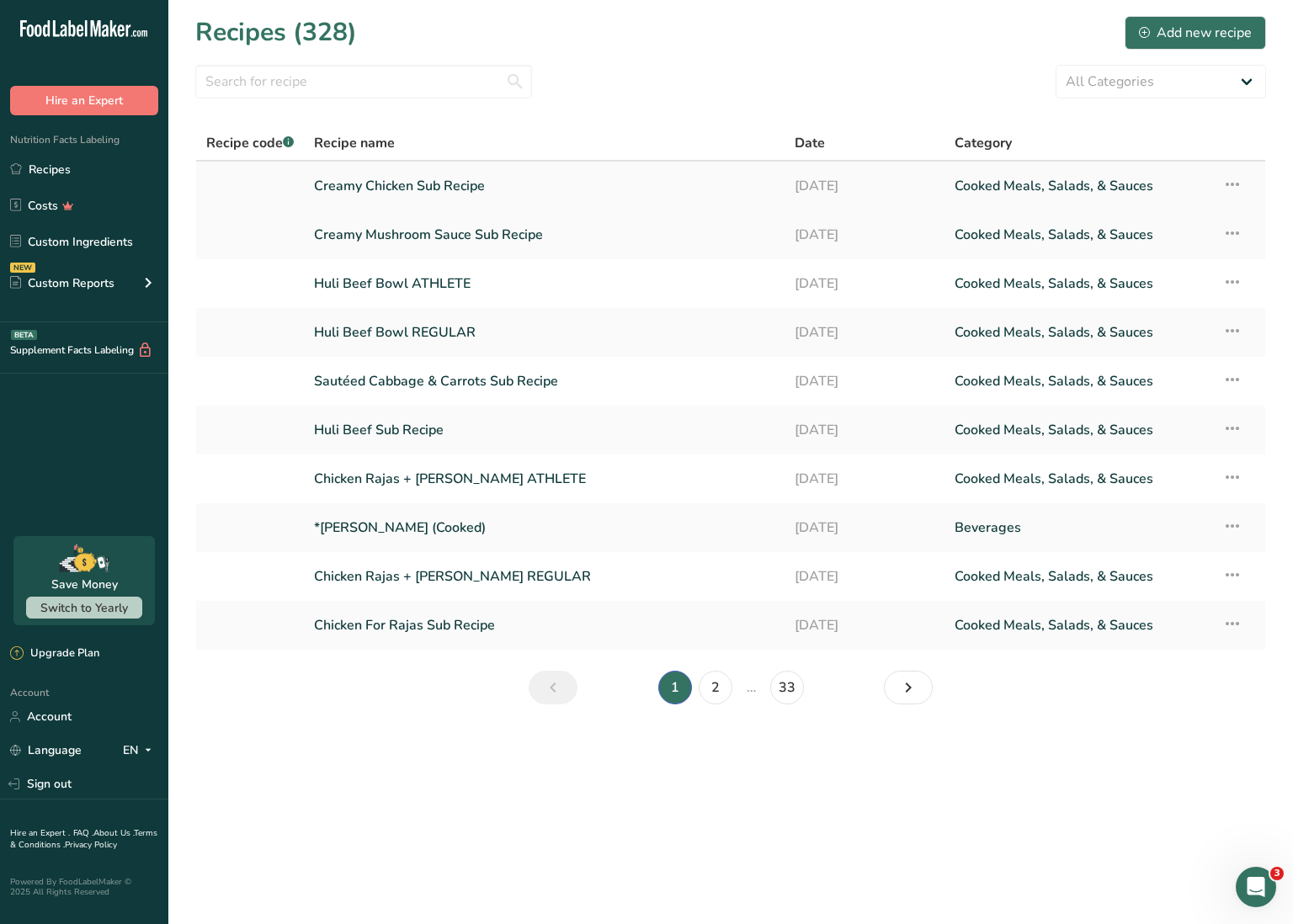
click at [1233, 182] on icon at bounding box center [1233, 185] width 20 height 31
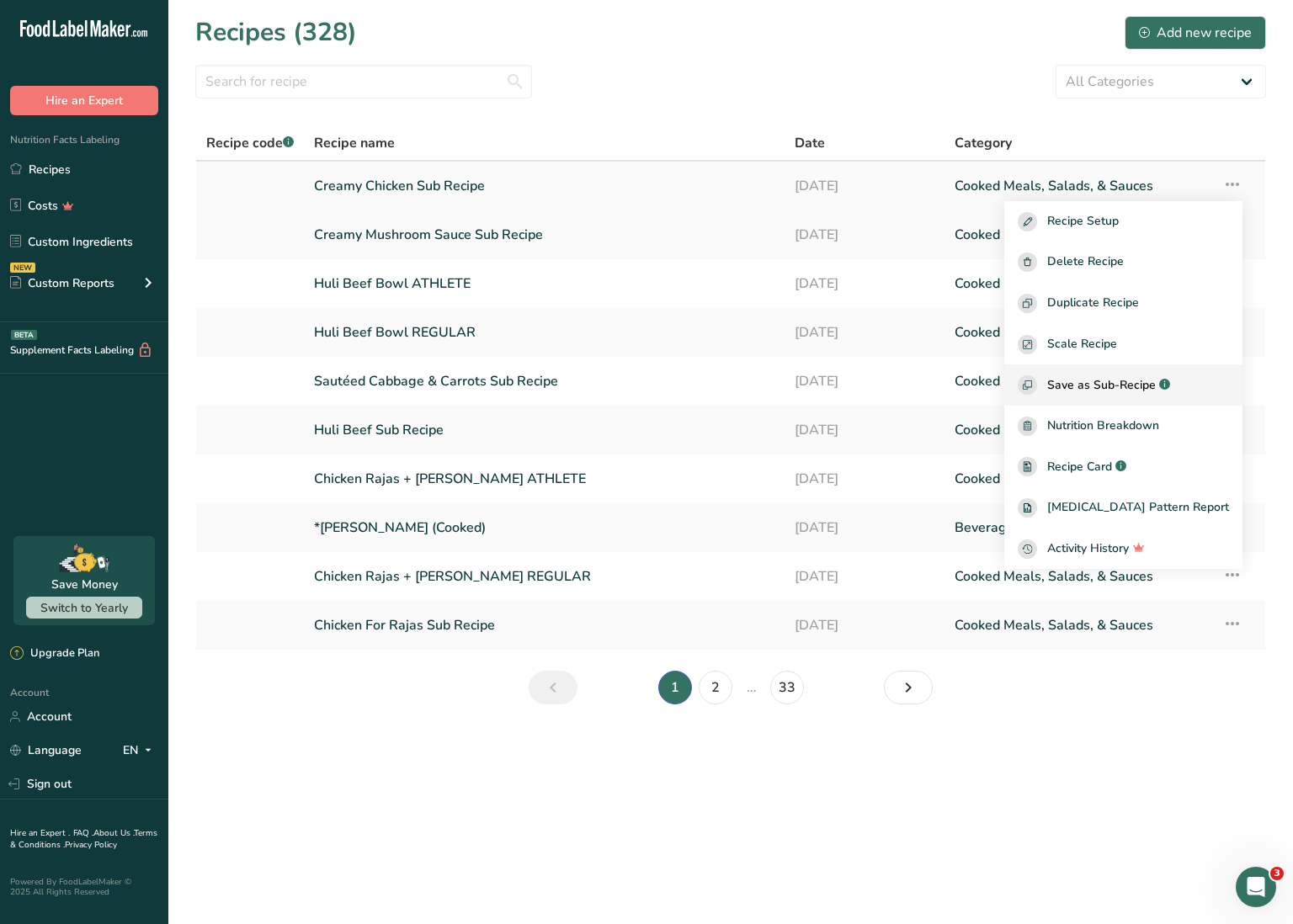
click at [1149, 381] on span "Save as Sub-Recipe" at bounding box center [1101, 385] width 109 height 18
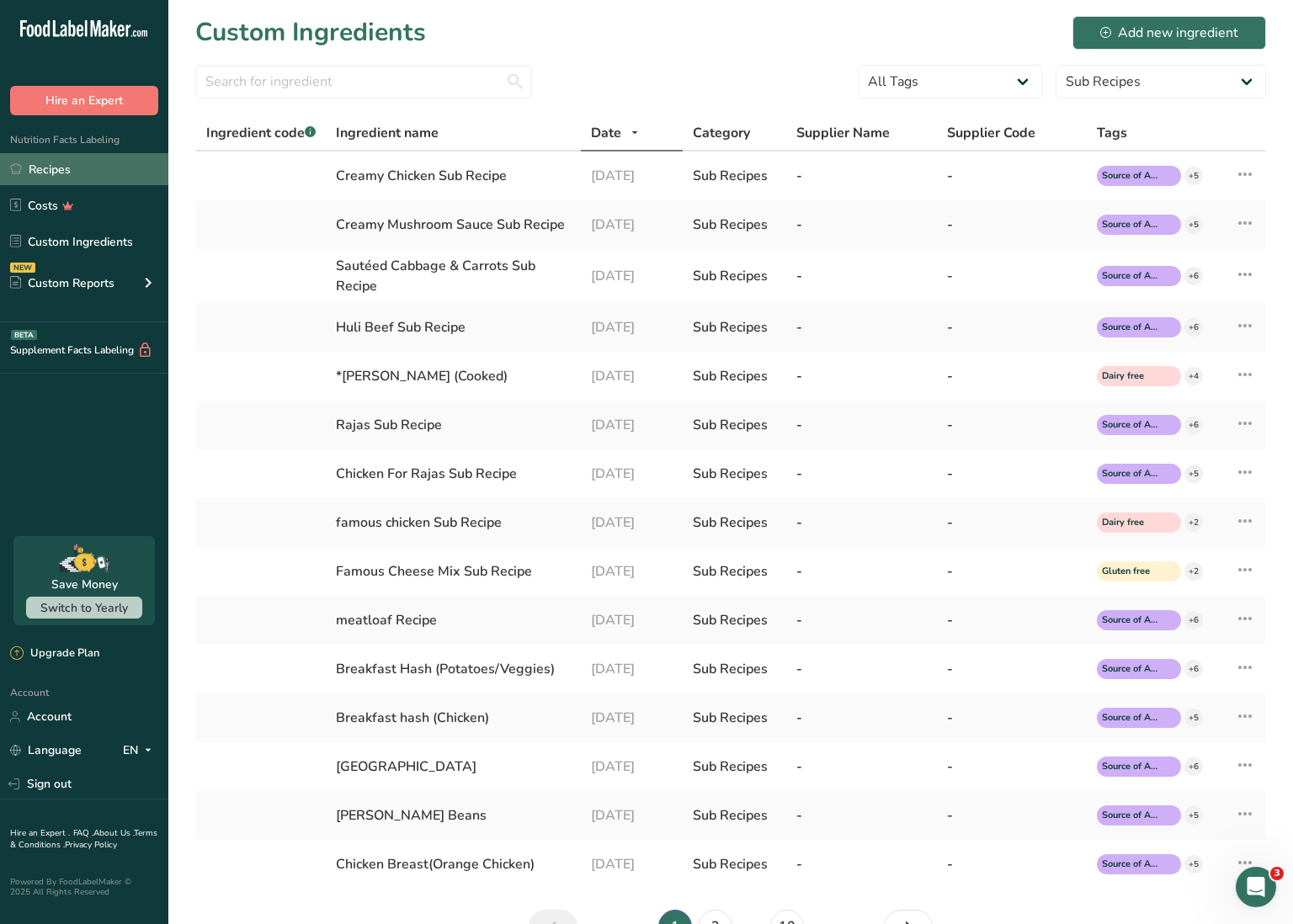
click at [86, 168] on link "Recipes" at bounding box center [84, 170] width 169 height 32
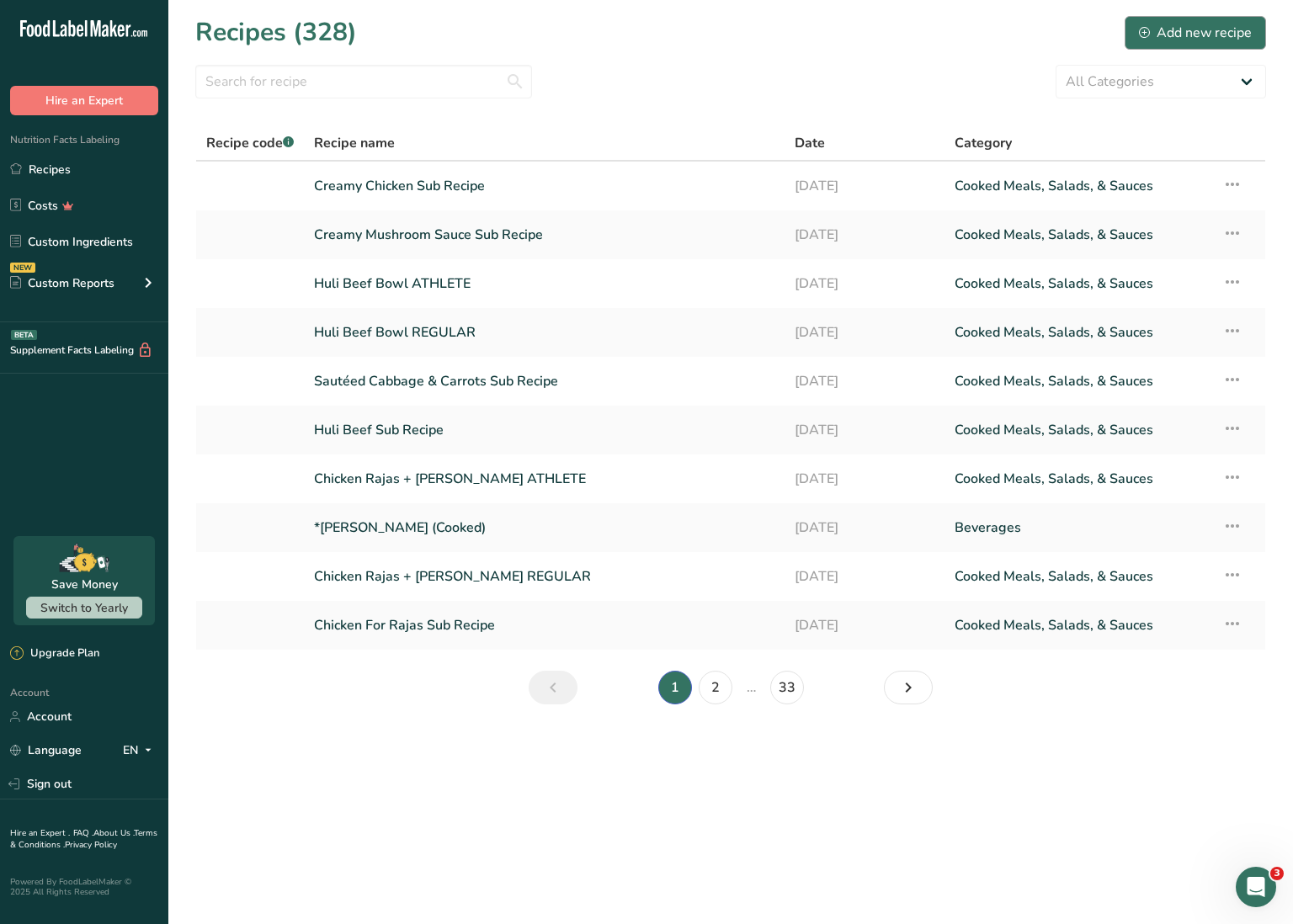
click at [1238, 31] on div "Add new recipe" at bounding box center [1195, 33] width 113 height 20
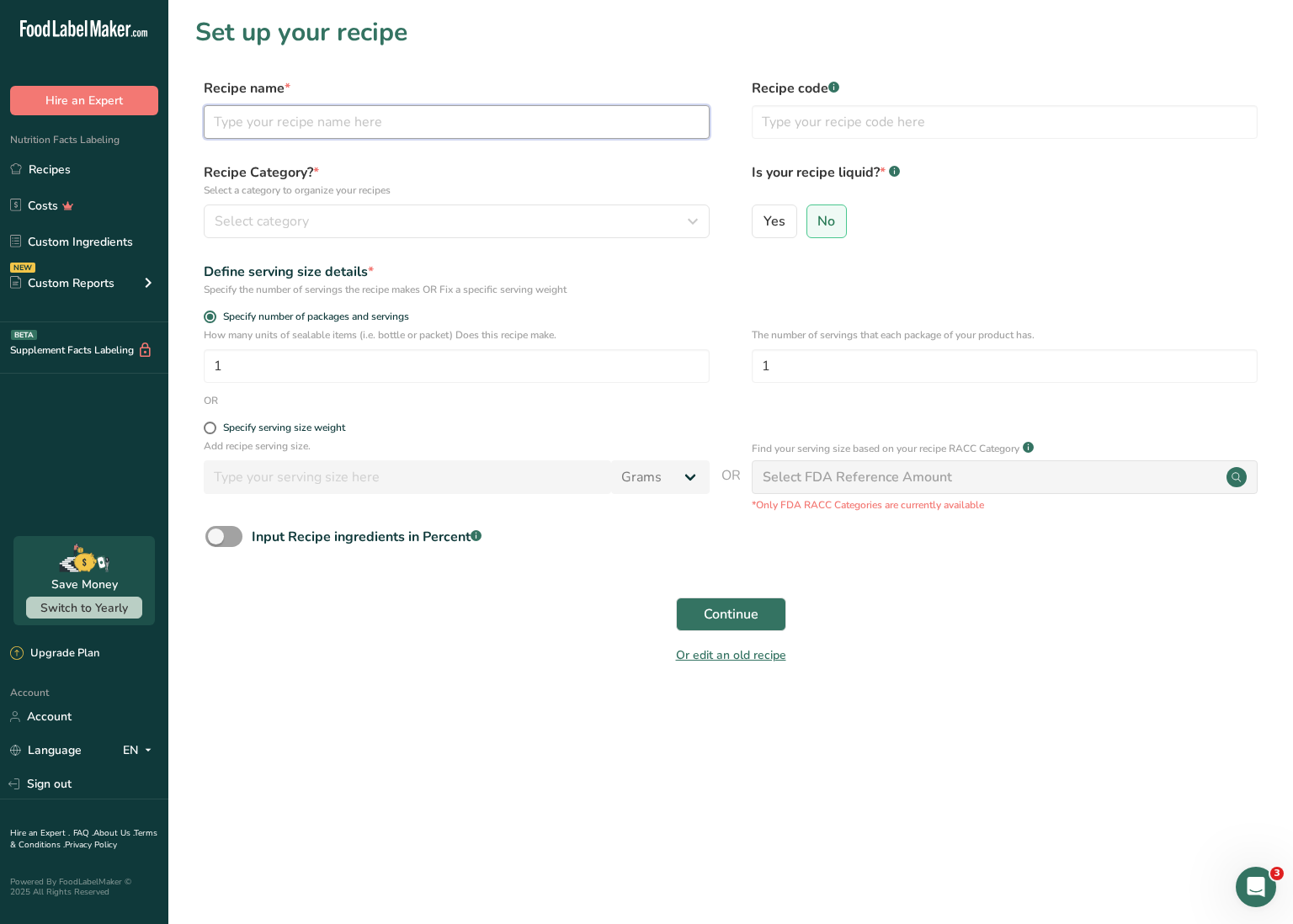
click at [272, 131] on input "text" at bounding box center [456, 122] width 506 height 34
click at [265, 120] on input "Creamy Mushroom" at bounding box center [456, 122] width 506 height 34
click at [214, 117] on input "Creamy Mushroom" at bounding box center [456, 122] width 506 height 34
click at [400, 123] on input "Chicken & Creamy Mushroom" at bounding box center [456, 122] width 506 height 34
drag, startPoint x: 400, startPoint y: 123, endPoint x: 504, endPoint y: 115, distance: 104.3
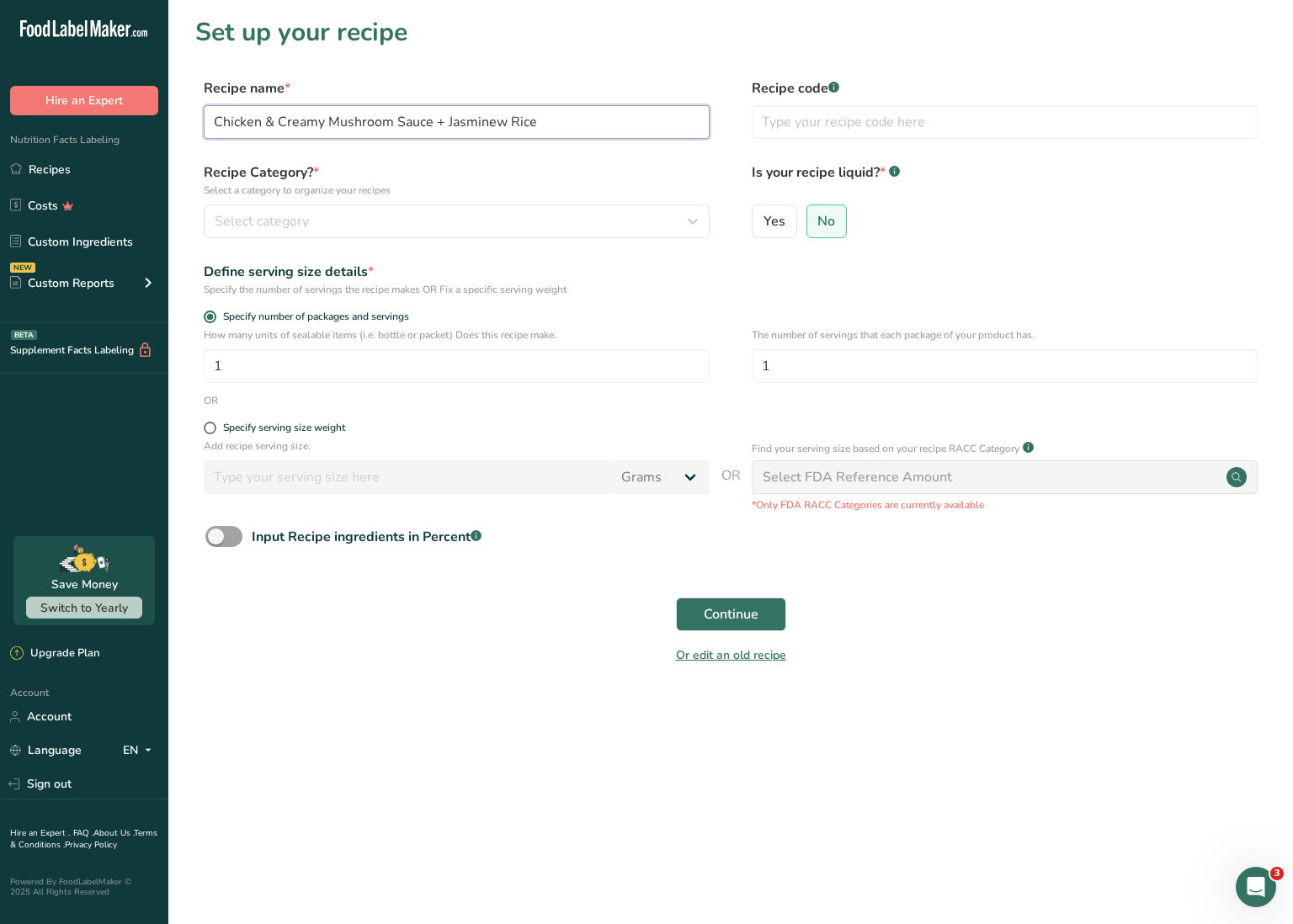
click at [504, 114] on input "Chicken & Creamy Mushroom Sauce + Jasminew Rice" at bounding box center [456, 122] width 506 height 34
click at [410, 228] on div "Select category" at bounding box center [451, 221] width 474 height 20
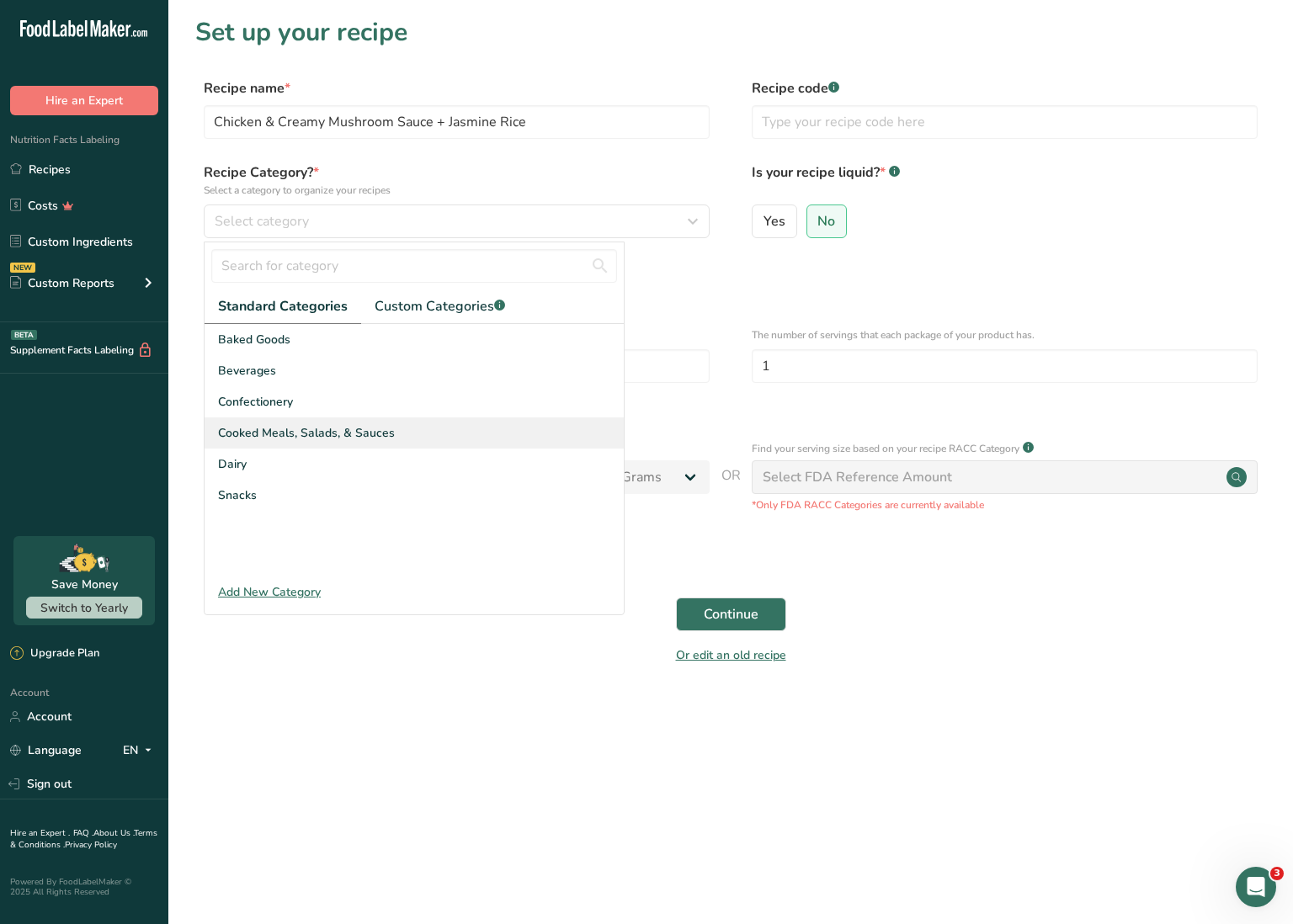
click at [354, 435] on span "Cooked Meals, Salads, & Sauces" at bounding box center [306, 432] width 177 height 18
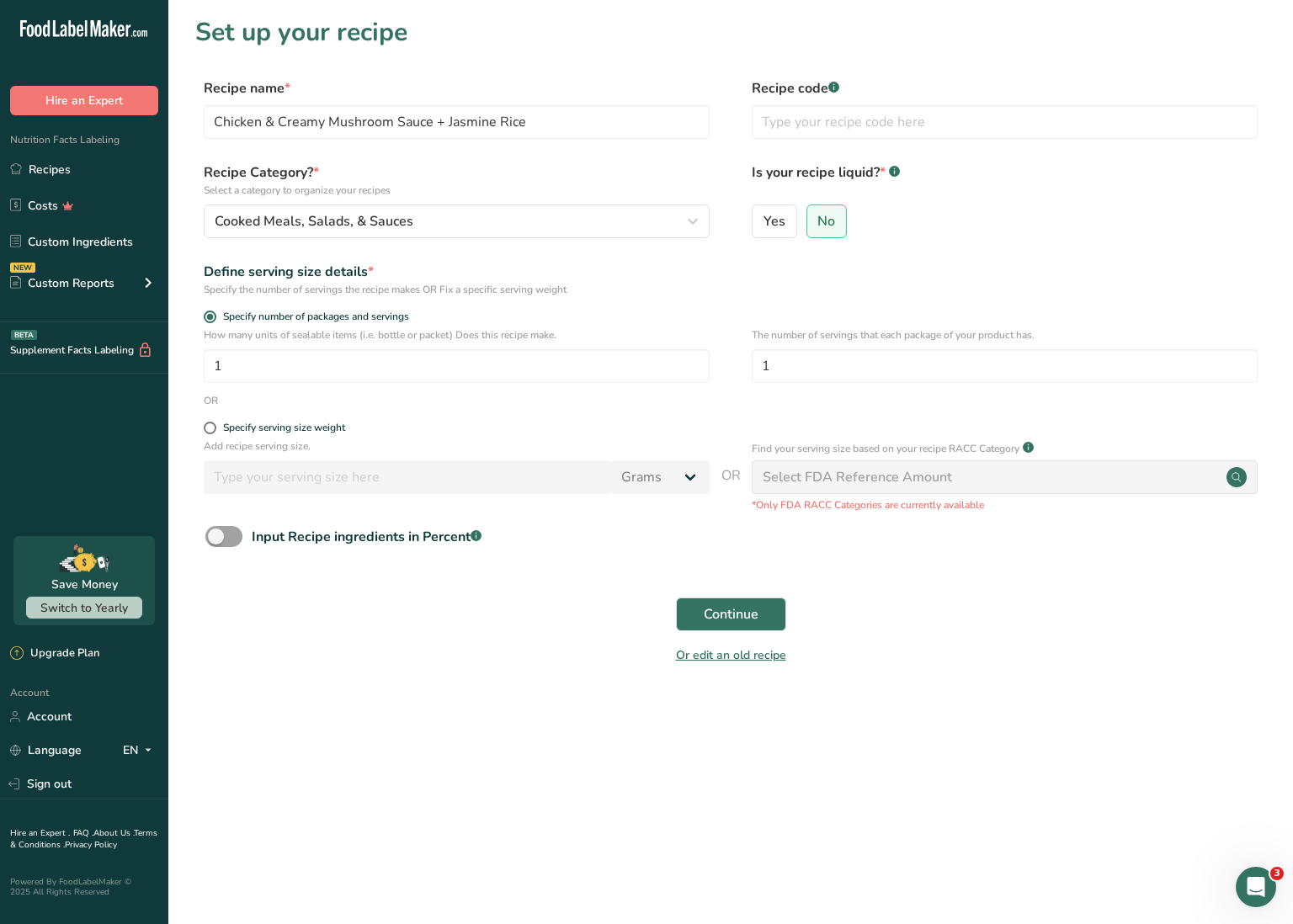
click at [716, 604] on span "Continue" at bounding box center [731, 615] width 55 height 20
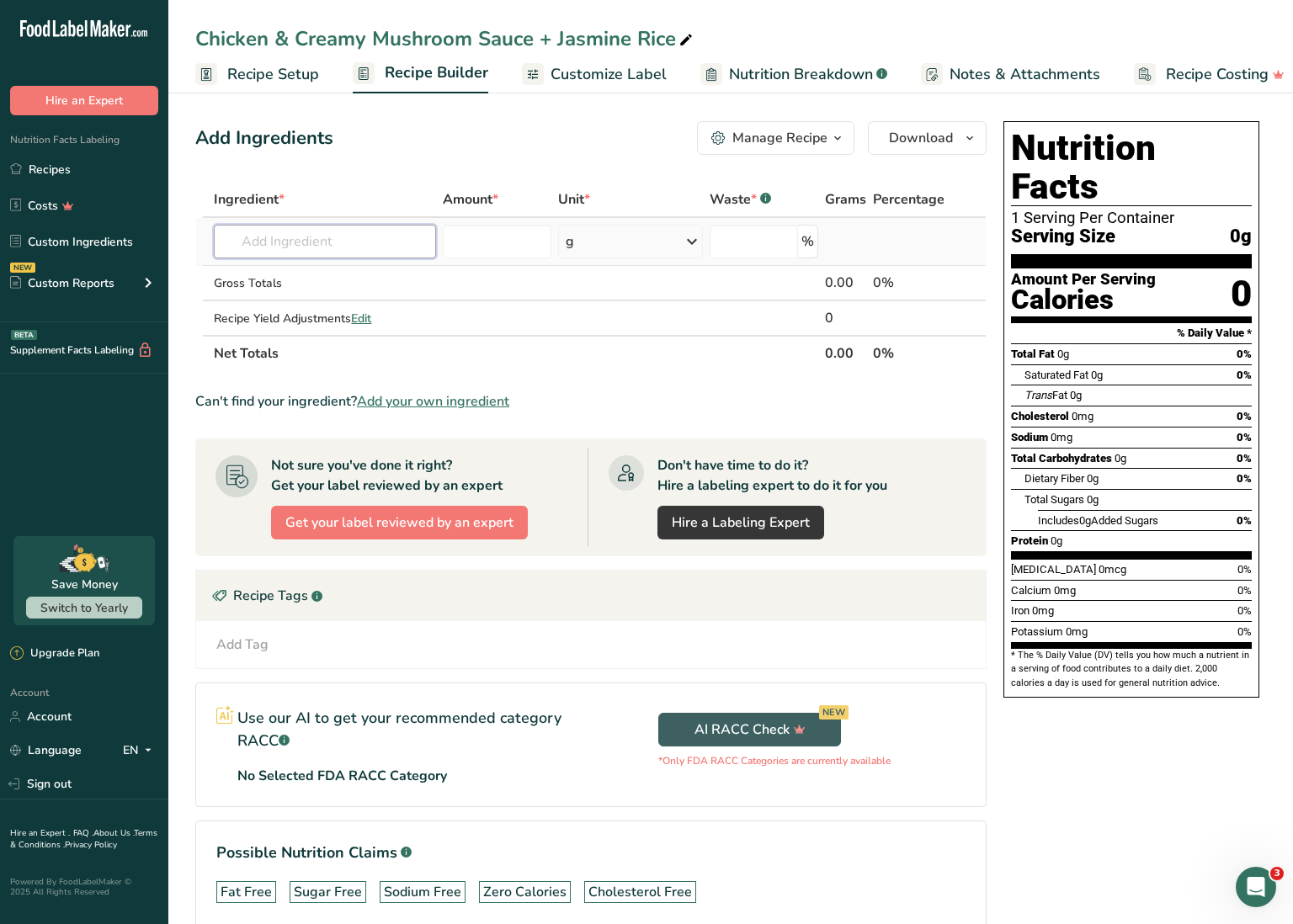
click at [343, 247] on input "text" at bounding box center [325, 242] width 222 height 34
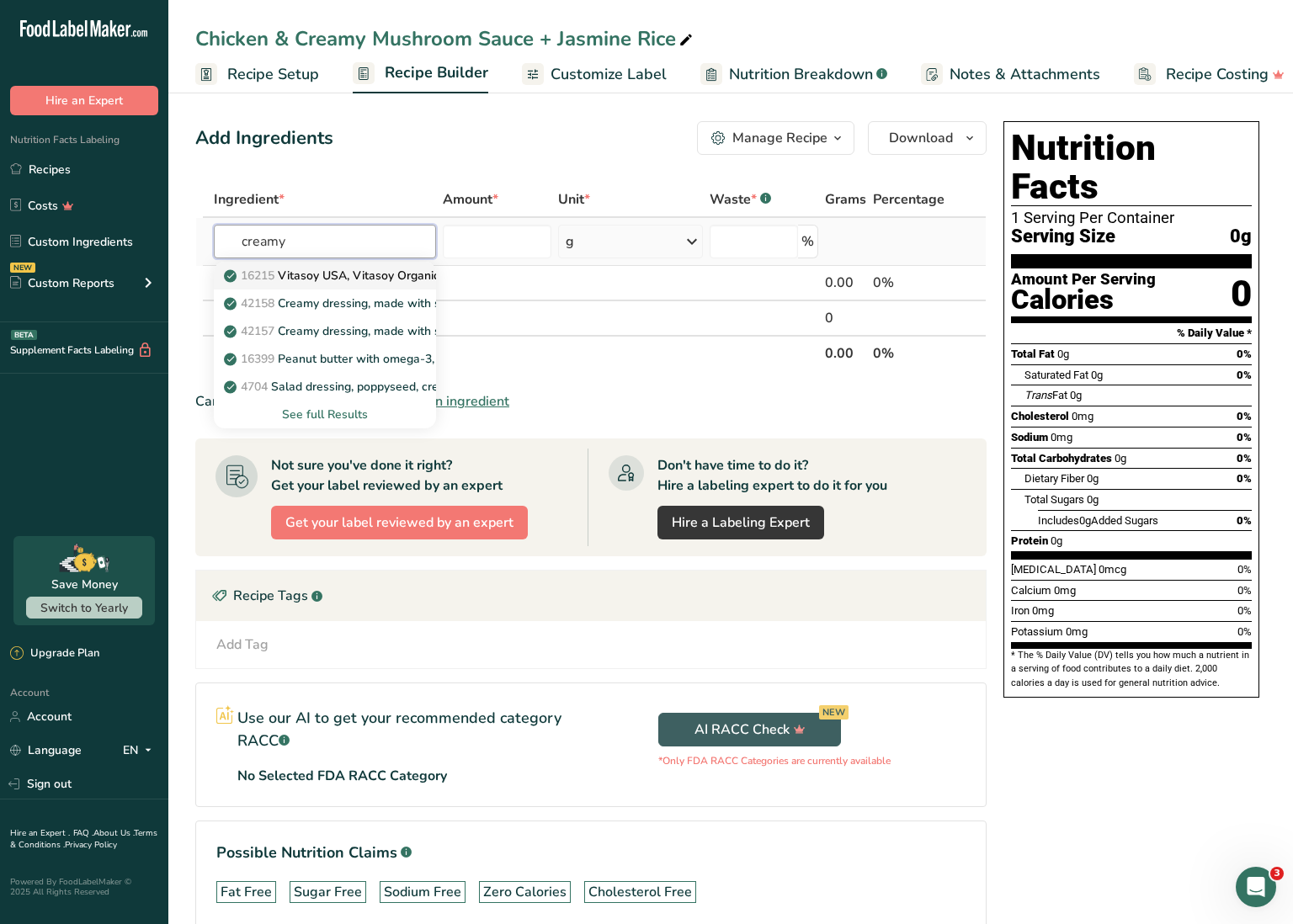
scroll to position [3, 0]
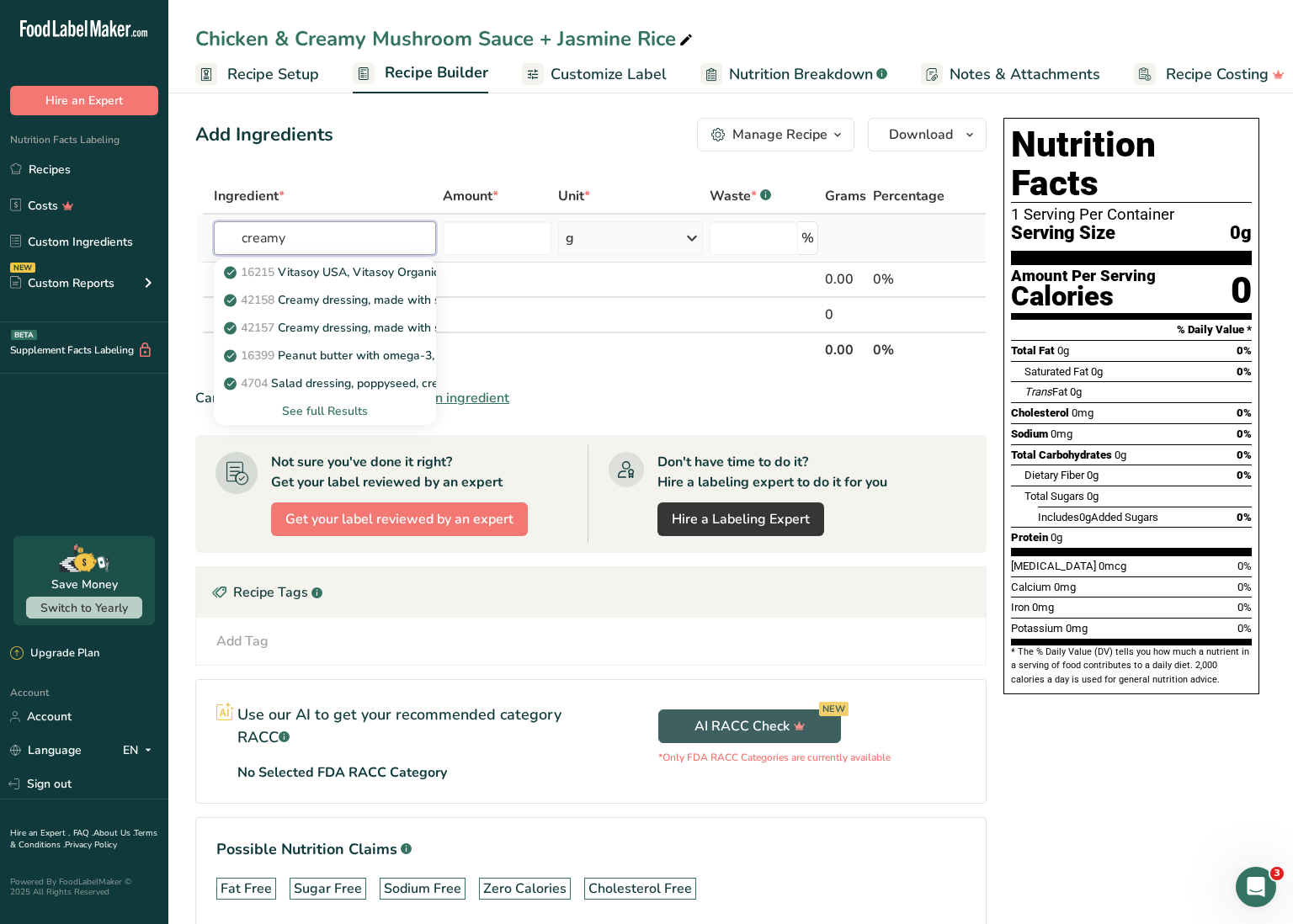
drag, startPoint x: 254, startPoint y: 234, endPoint x: 353, endPoint y: 246, distance: 99.7
click at [354, 246] on input "creamy" at bounding box center [325, 238] width 222 height 34
click at [337, 406] on div "See full Results" at bounding box center [325, 411] width 195 height 18
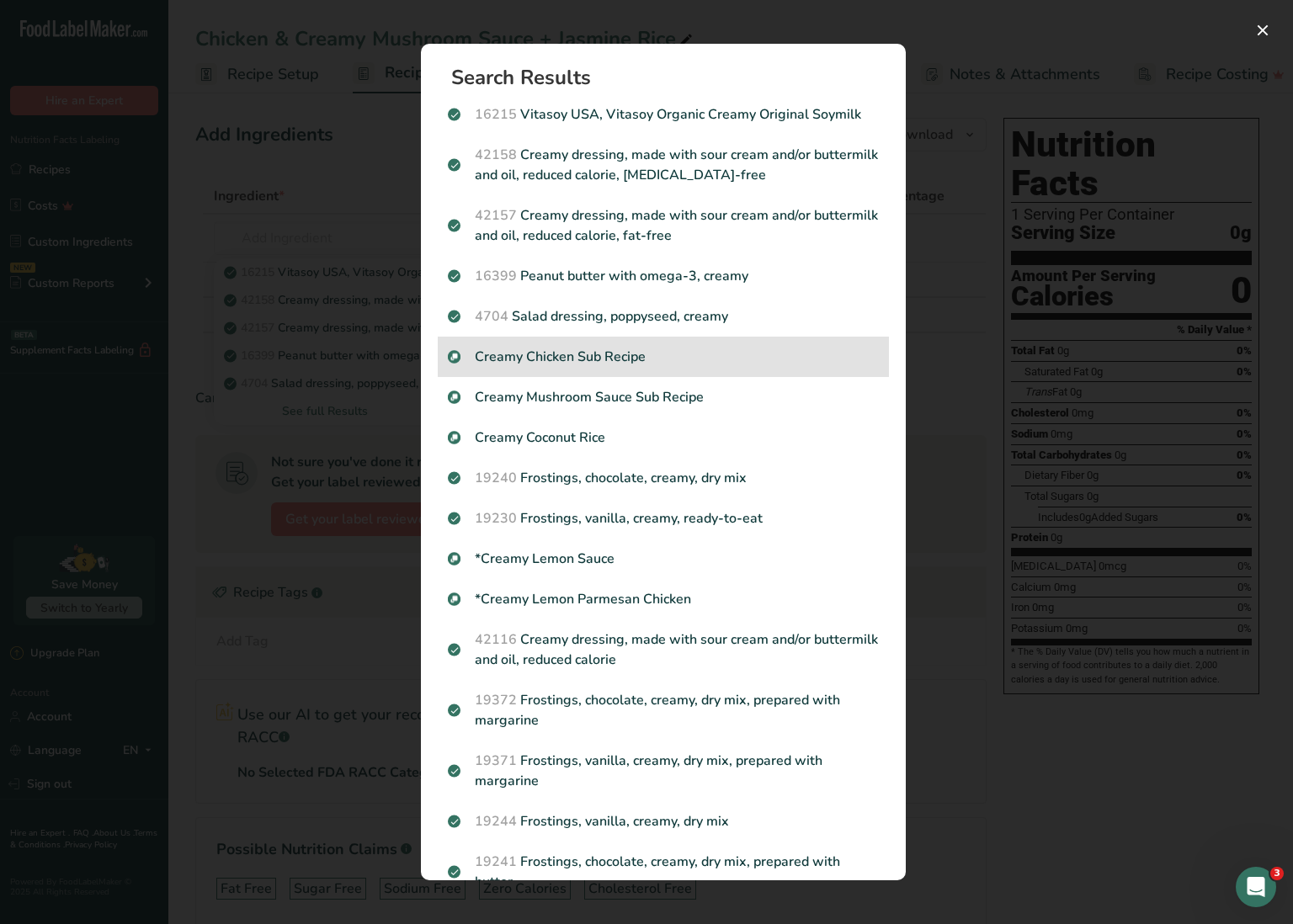
click at [568, 355] on p "Creamy Chicken Sub Recipe" at bounding box center [663, 357] width 431 height 20
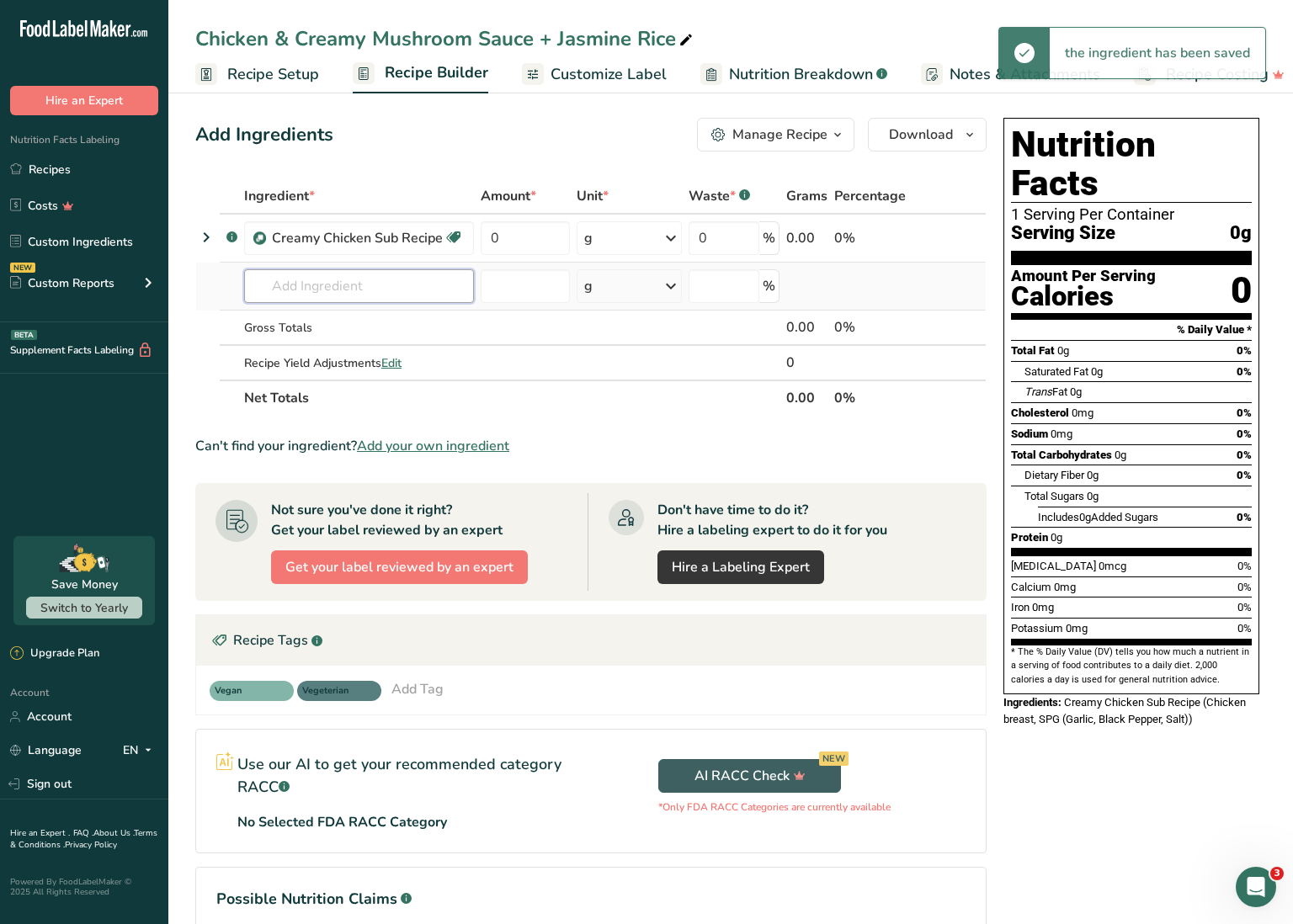
click at [361, 292] on input "text" at bounding box center [359, 287] width 230 height 34
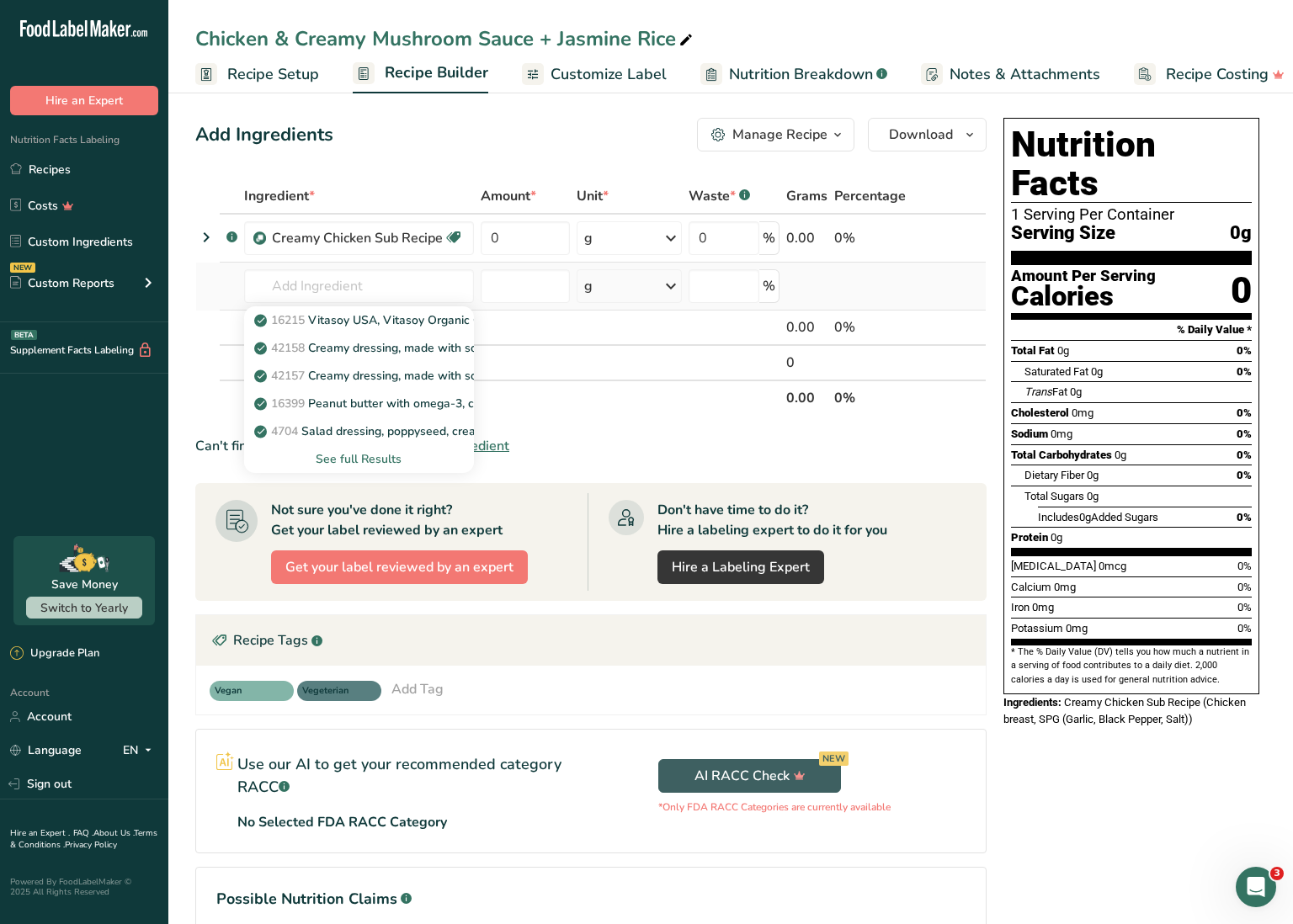
click at [380, 456] on div "See full Results" at bounding box center [359, 459] width 203 height 18
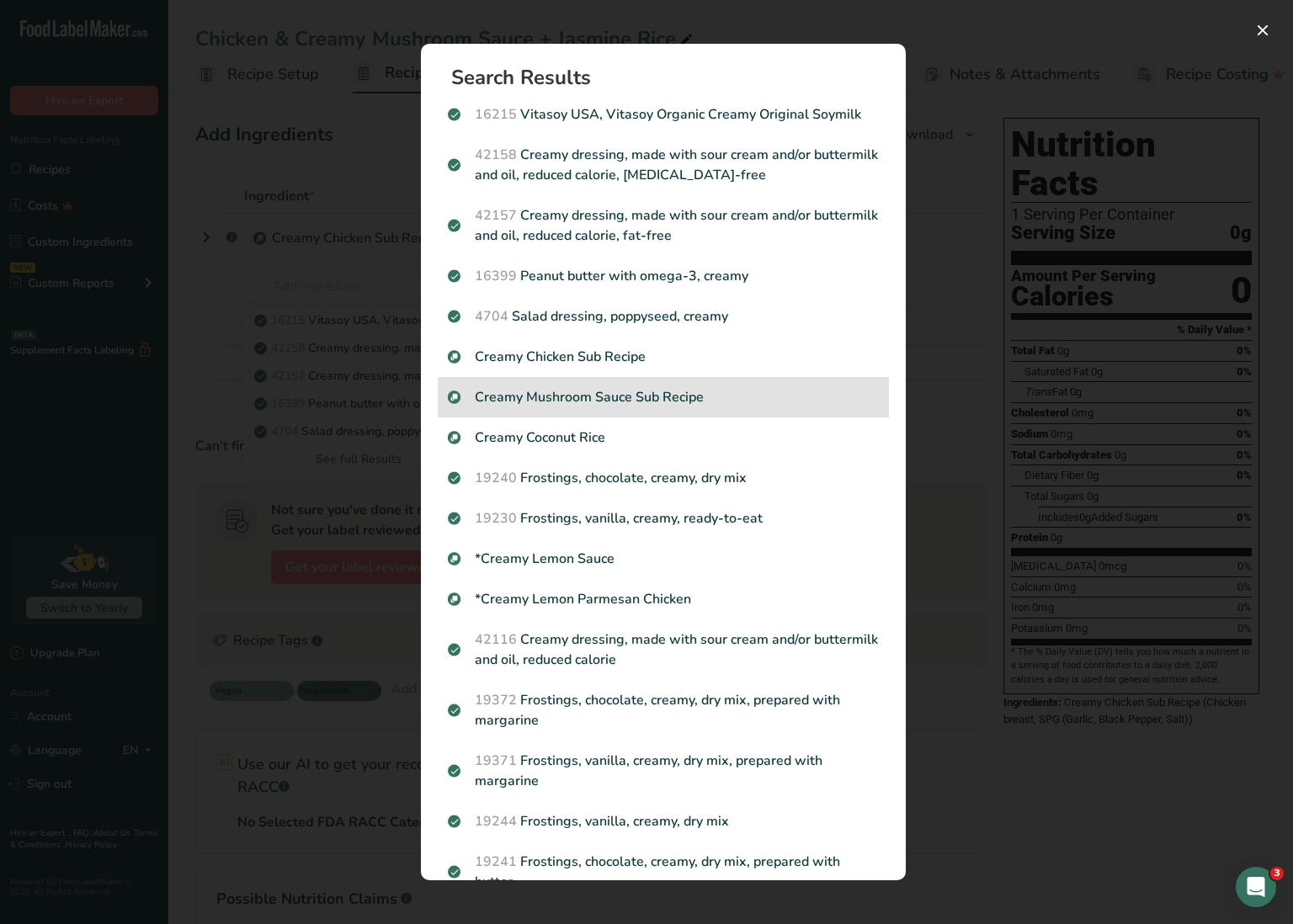
click at [610, 392] on p "Creamy Mushroom Sauce Sub Recipe" at bounding box center [663, 398] width 431 height 20
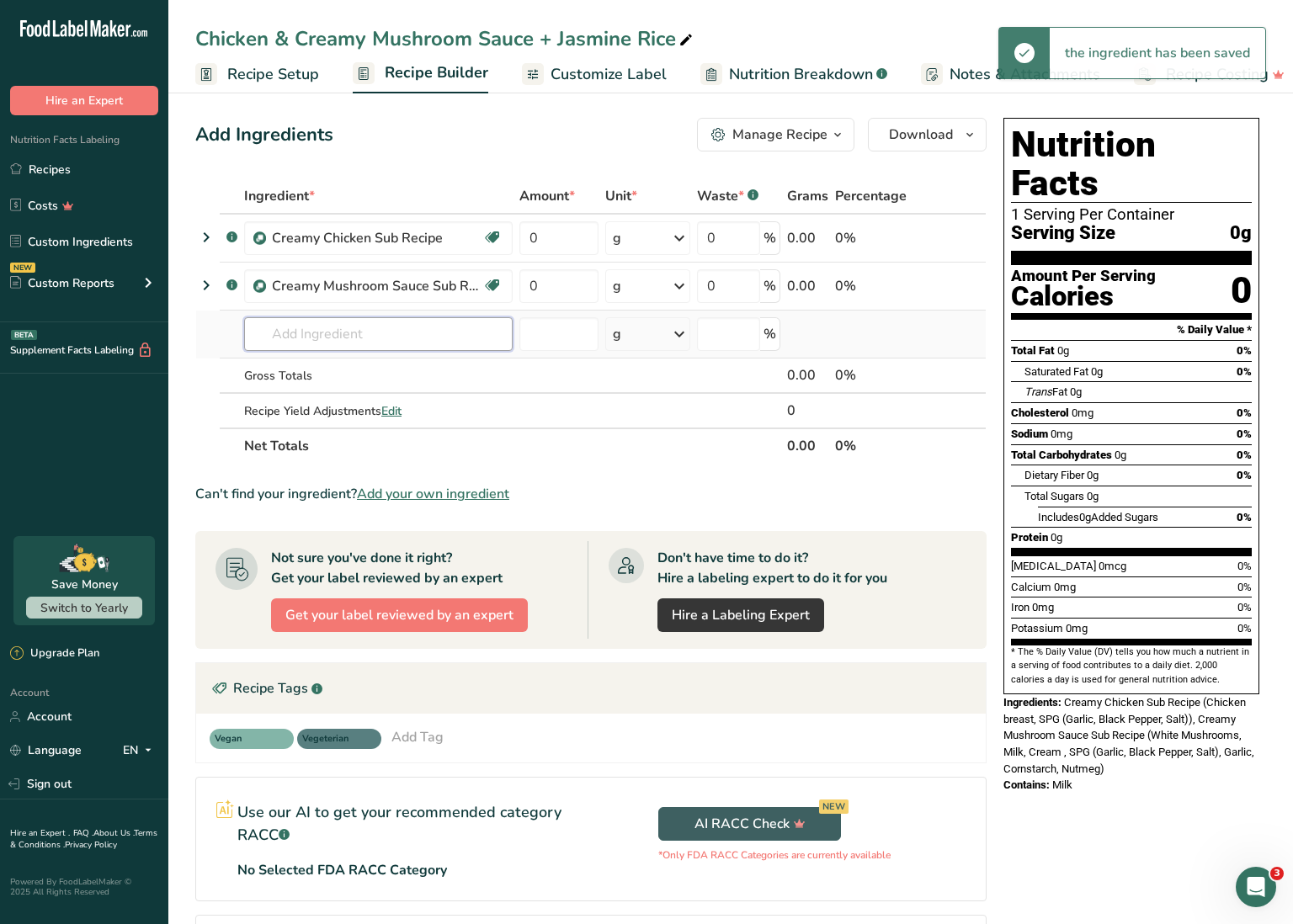
click at [387, 326] on input "text" at bounding box center [378, 334] width 269 height 34
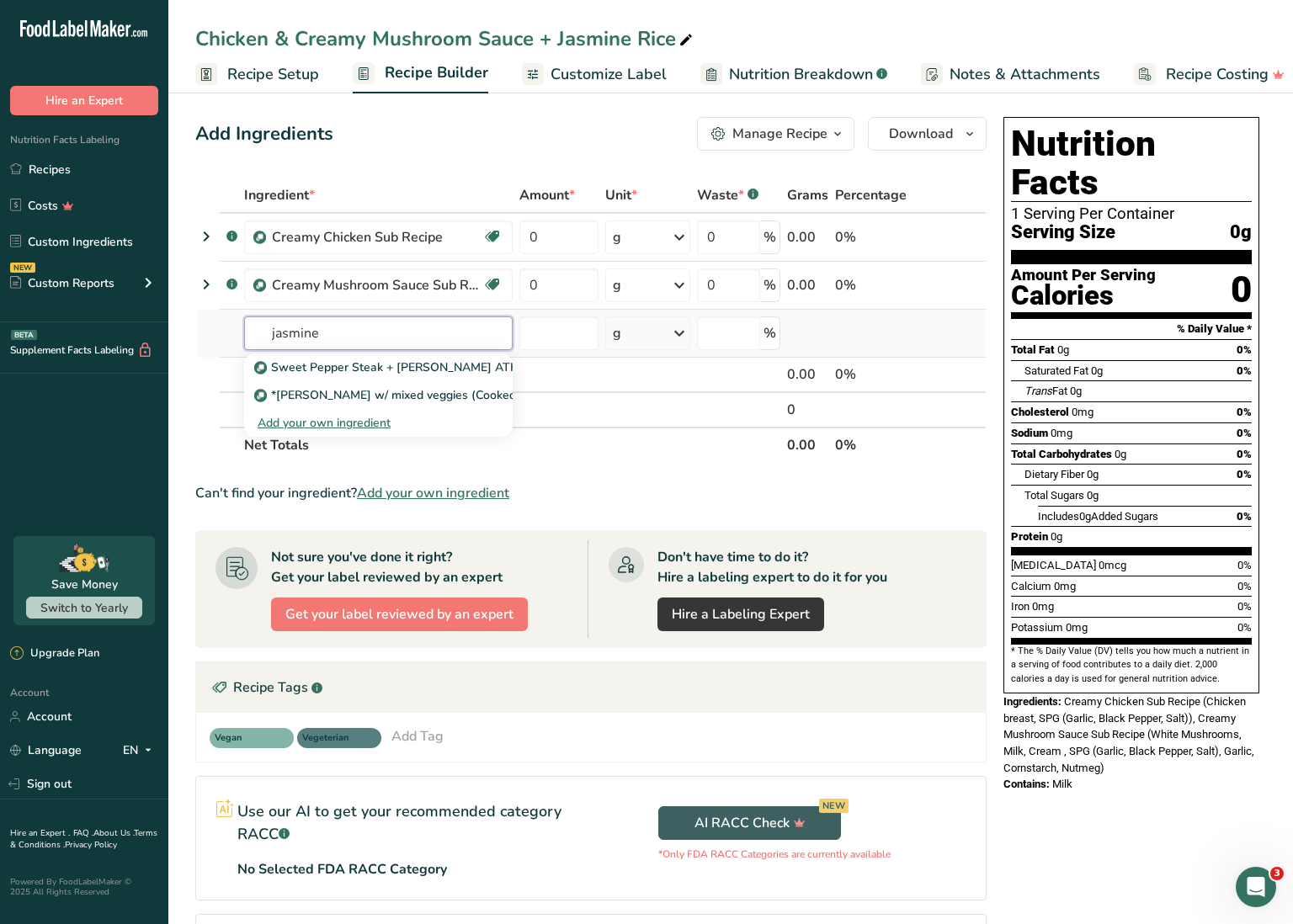
scroll to position [1, 0]
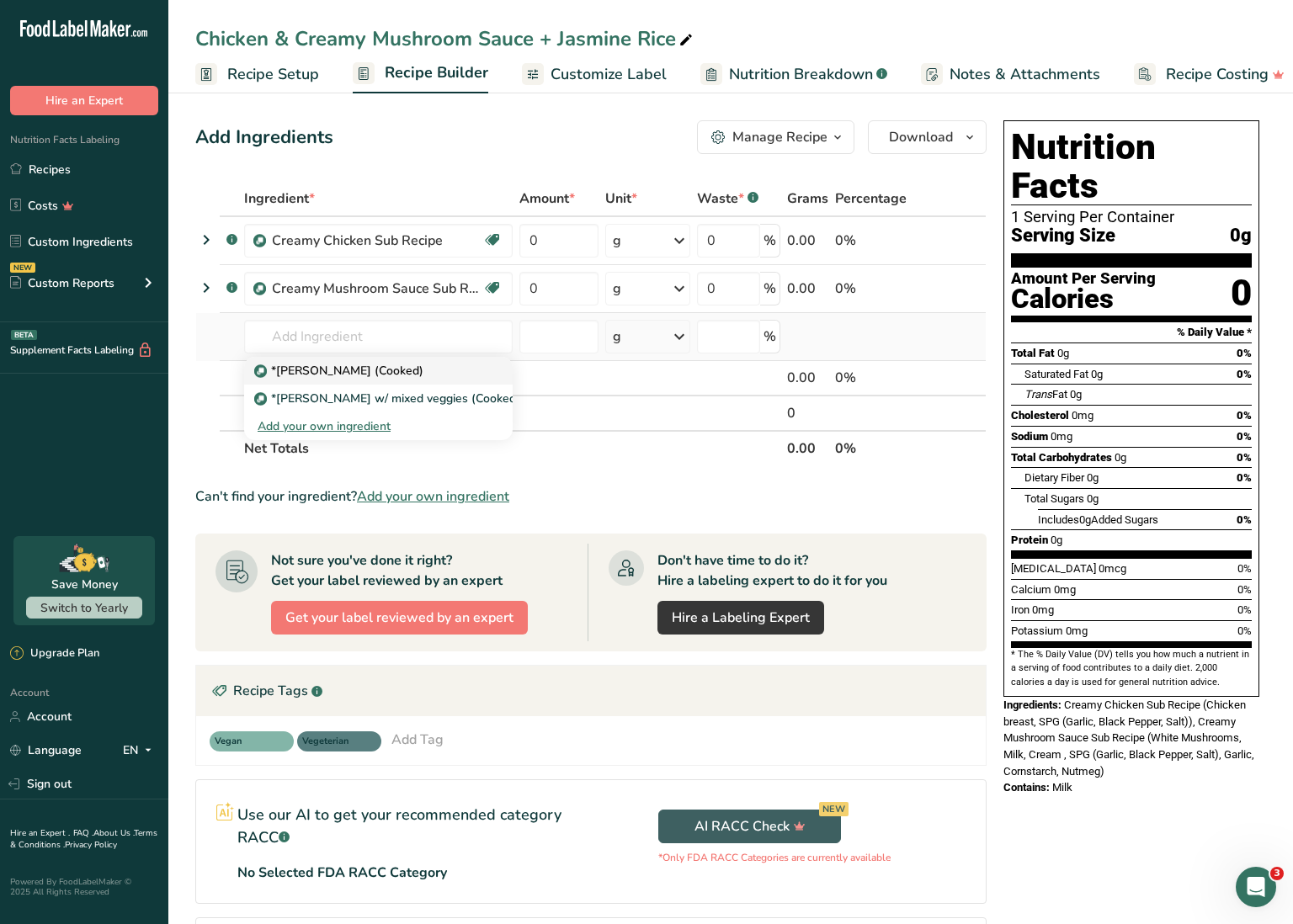
click at [359, 368] on p "*[PERSON_NAME] (Cooked)" at bounding box center [341, 370] width 166 height 18
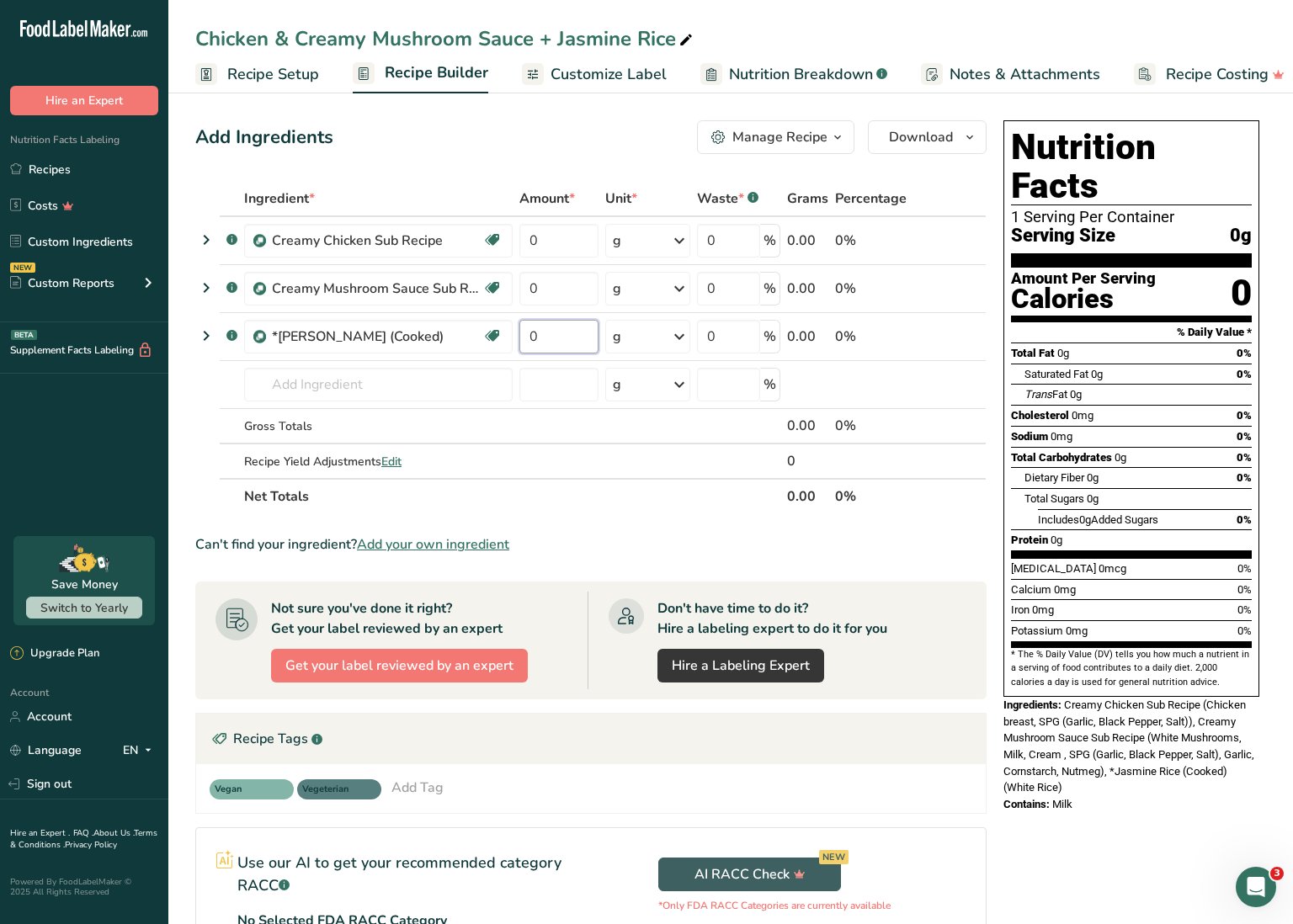
drag, startPoint x: 549, startPoint y: 337, endPoint x: 104, endPoint y: 342, distance: 445.0
click at [104, 342] on div ".a-20{fill:#fff;} Hire an Expert Nutrition Facts Labeling Recipes Costs Custom …" at bounding box center [646, 595] width 1293 height 1193
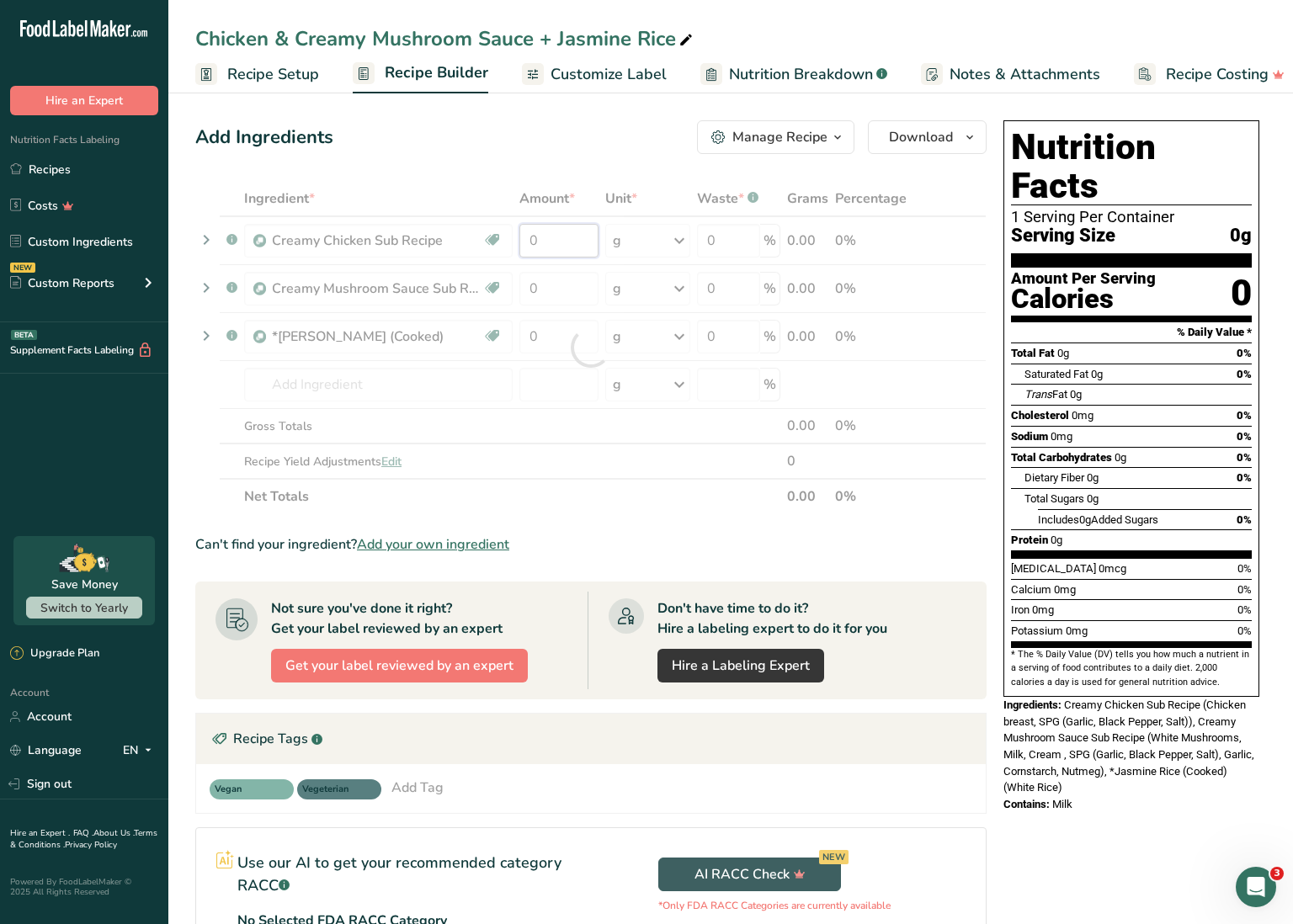
drag, startPoint x: 529, startPoint y: 240, endPoint x: 554, endPoint y: 241, distance: 25.0
click at [554, 241] on div "Ingredient * Amount * Unit * Waste * .a-a{fill:#347362;}.b-a{fill:#fff;} Grams …" at bounding box center [590, 348] width 791 height 333
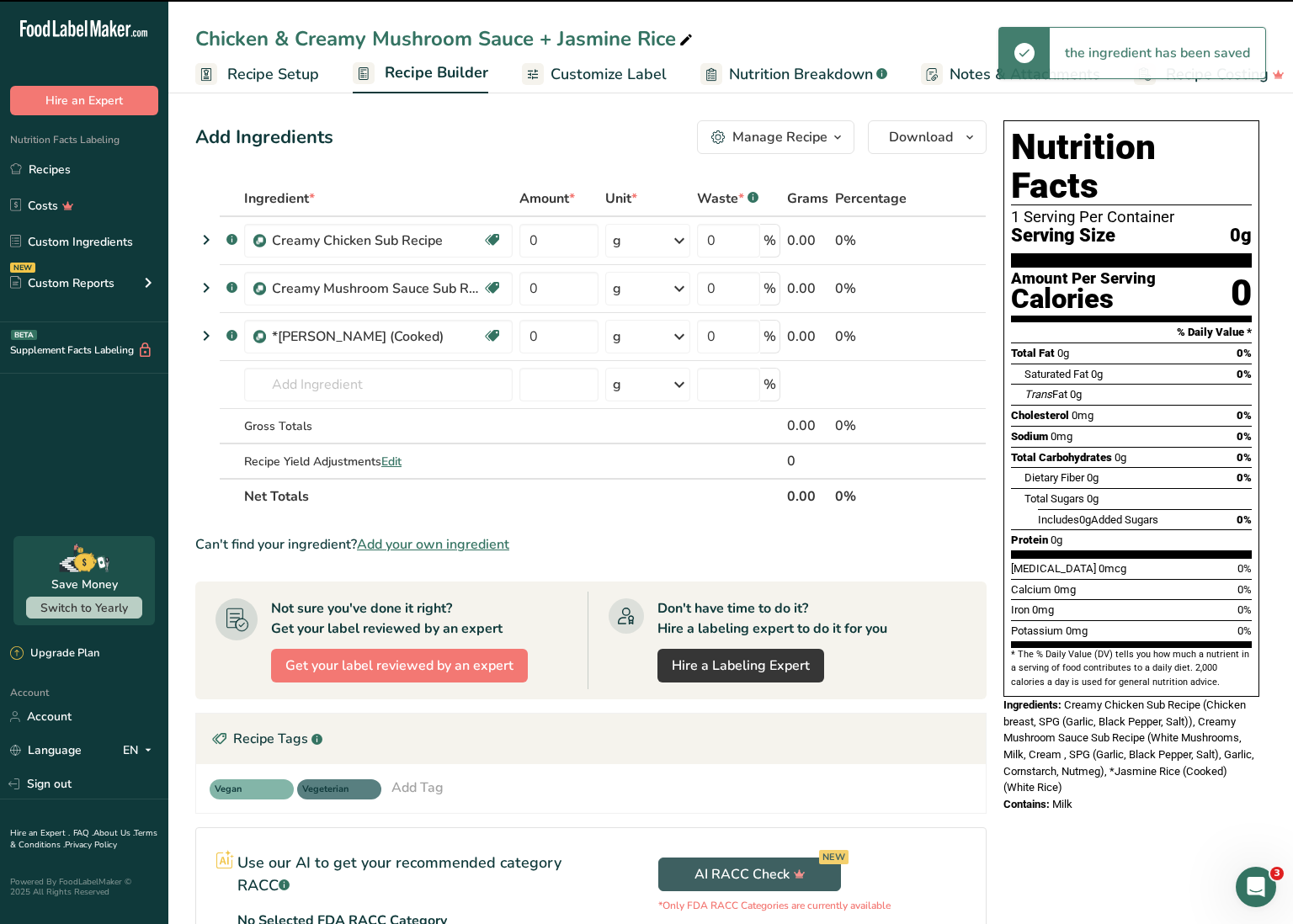
click at [685, 38] on icon at bounding box center [686, 41] width 15 height 24
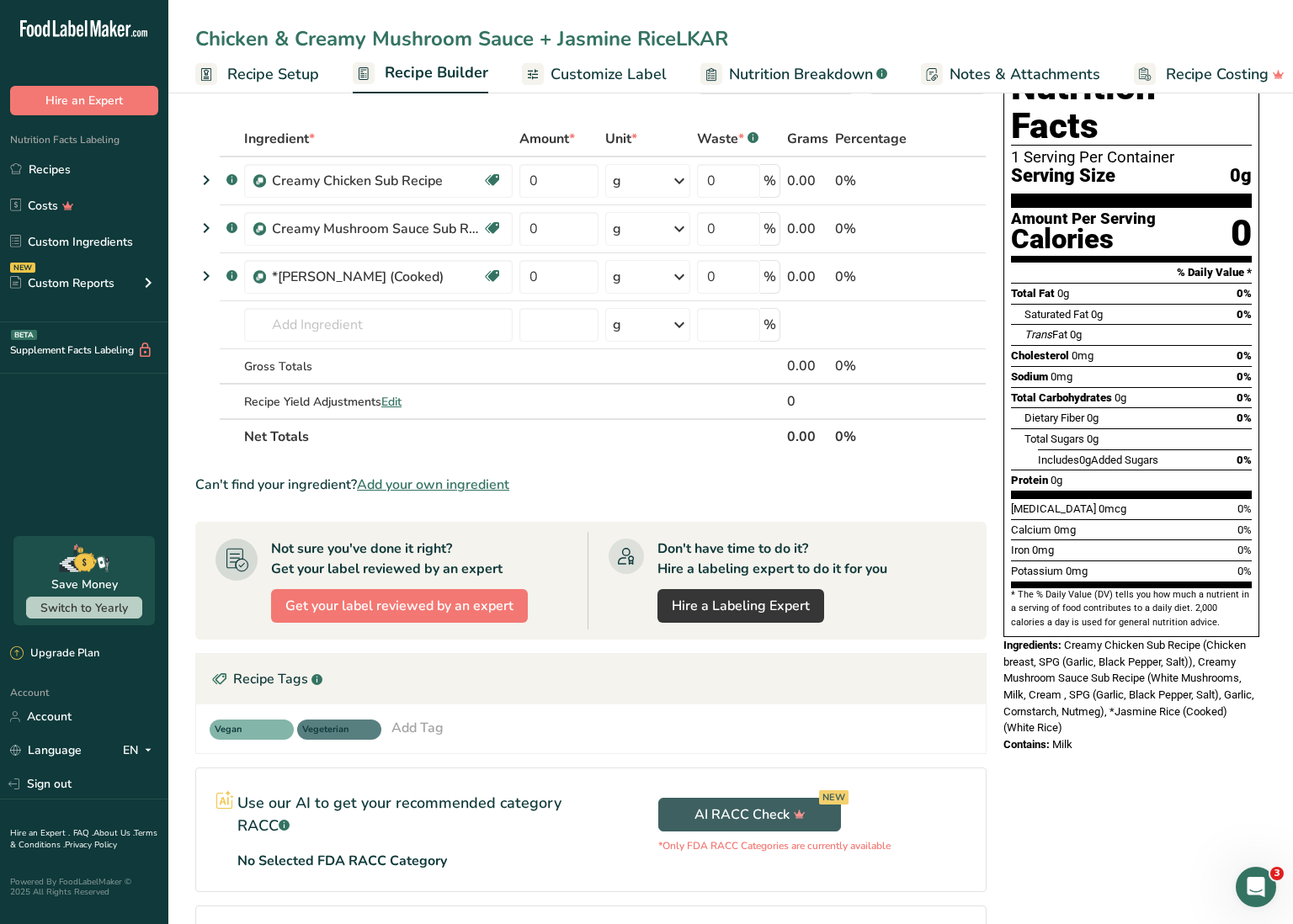
scroll to position [59, 0]
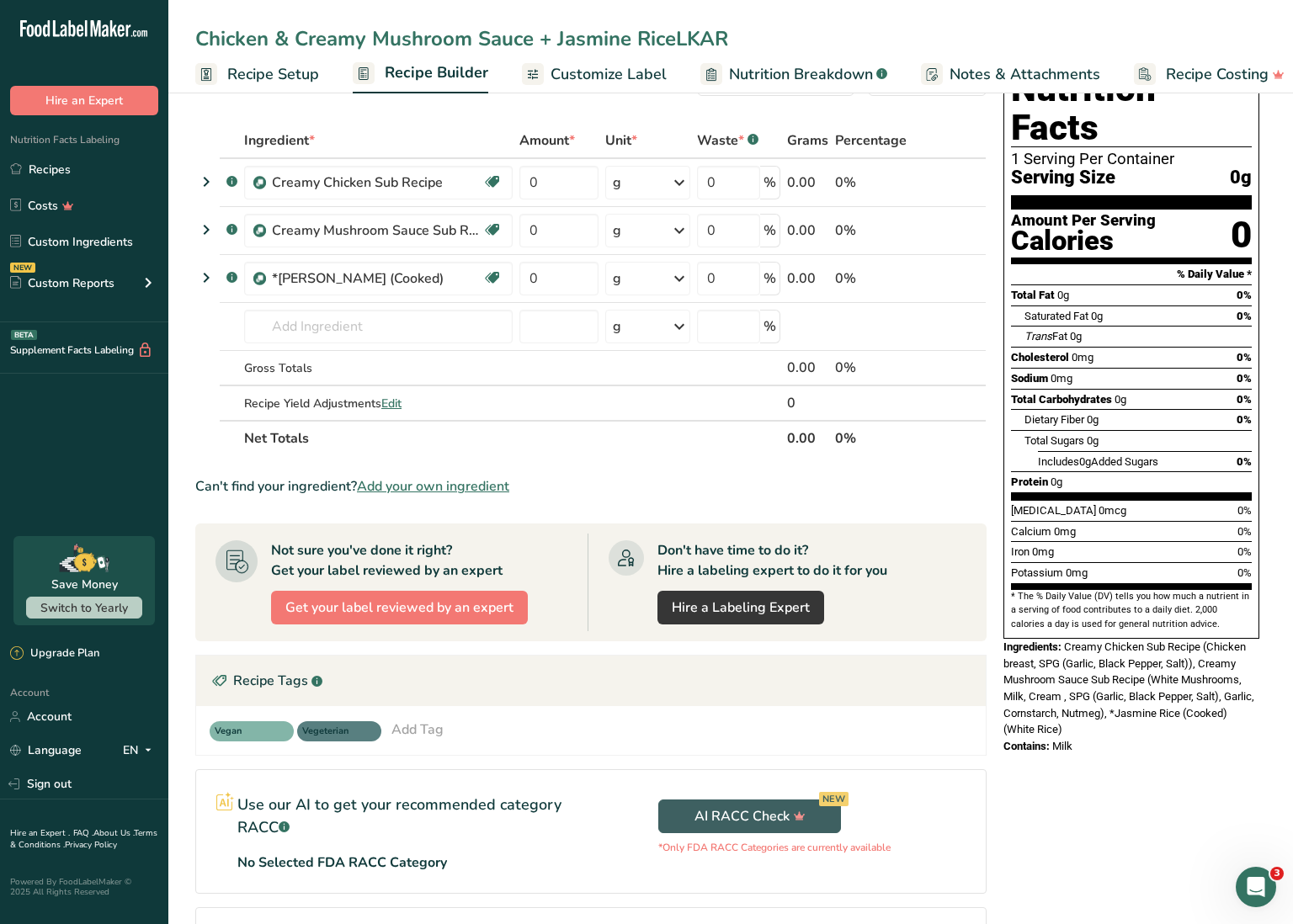
drag, startPoint x: 677, startPoint y: 38, endPoint x: 730, endPoint y: 39, distance: 53.0
click at [730, 39] on input "Chicken & Creamy Mushroom Sauce + Jasmine RiceLKAR" at bounding box center [730, 39] width 1071 height 31
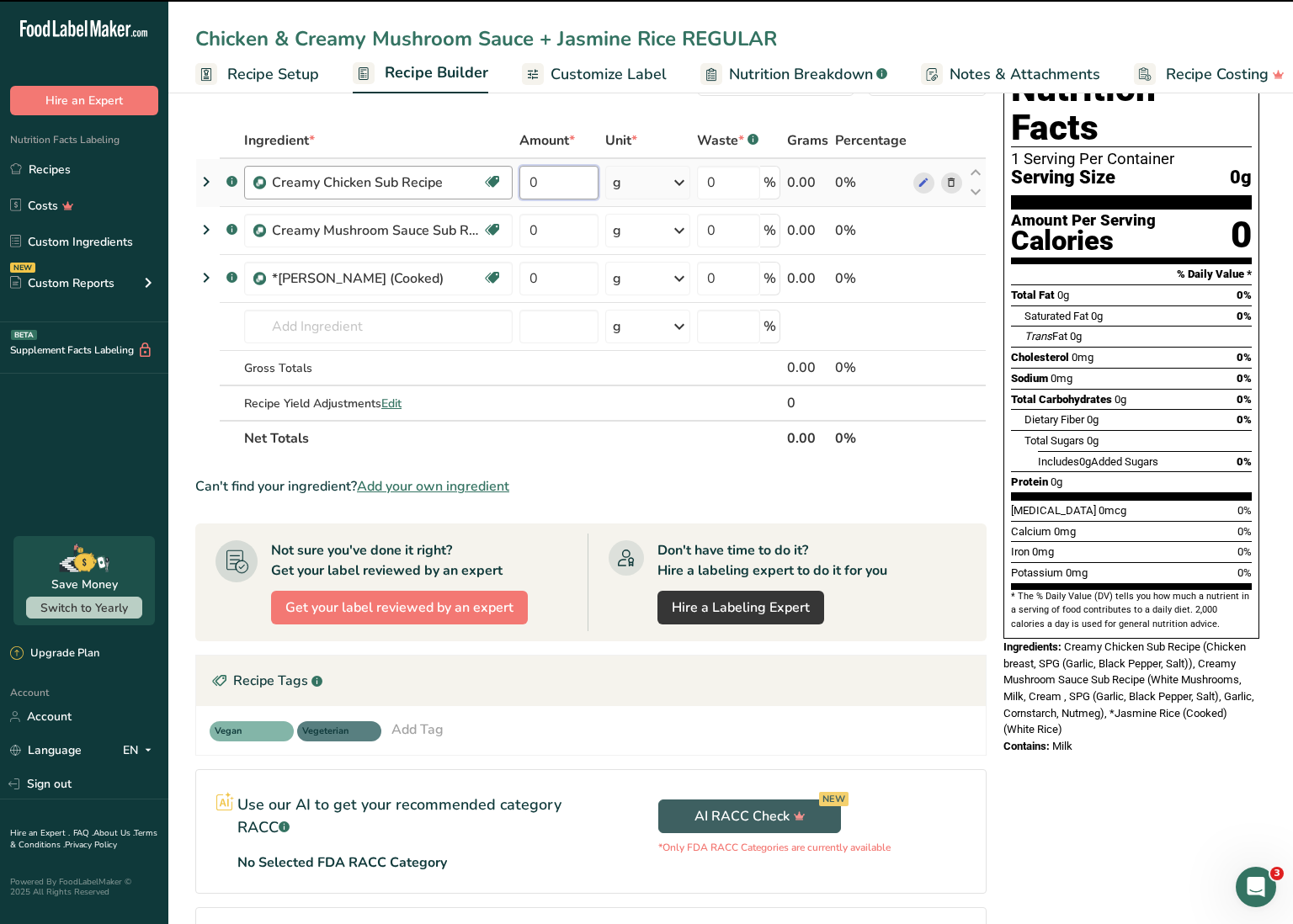
drag, startPoint x: 546, startPoint y: 187, endPoint x: 502, endPoint y: 184, distance: 44.1
click at [503, 184] on tr ".a-a{fill:#347362;}.b-a{fill:#fff;} Creamy Chicken Sub Recipe Source of Antioxi…" at bounding box center [590, 183] width 789 height 48
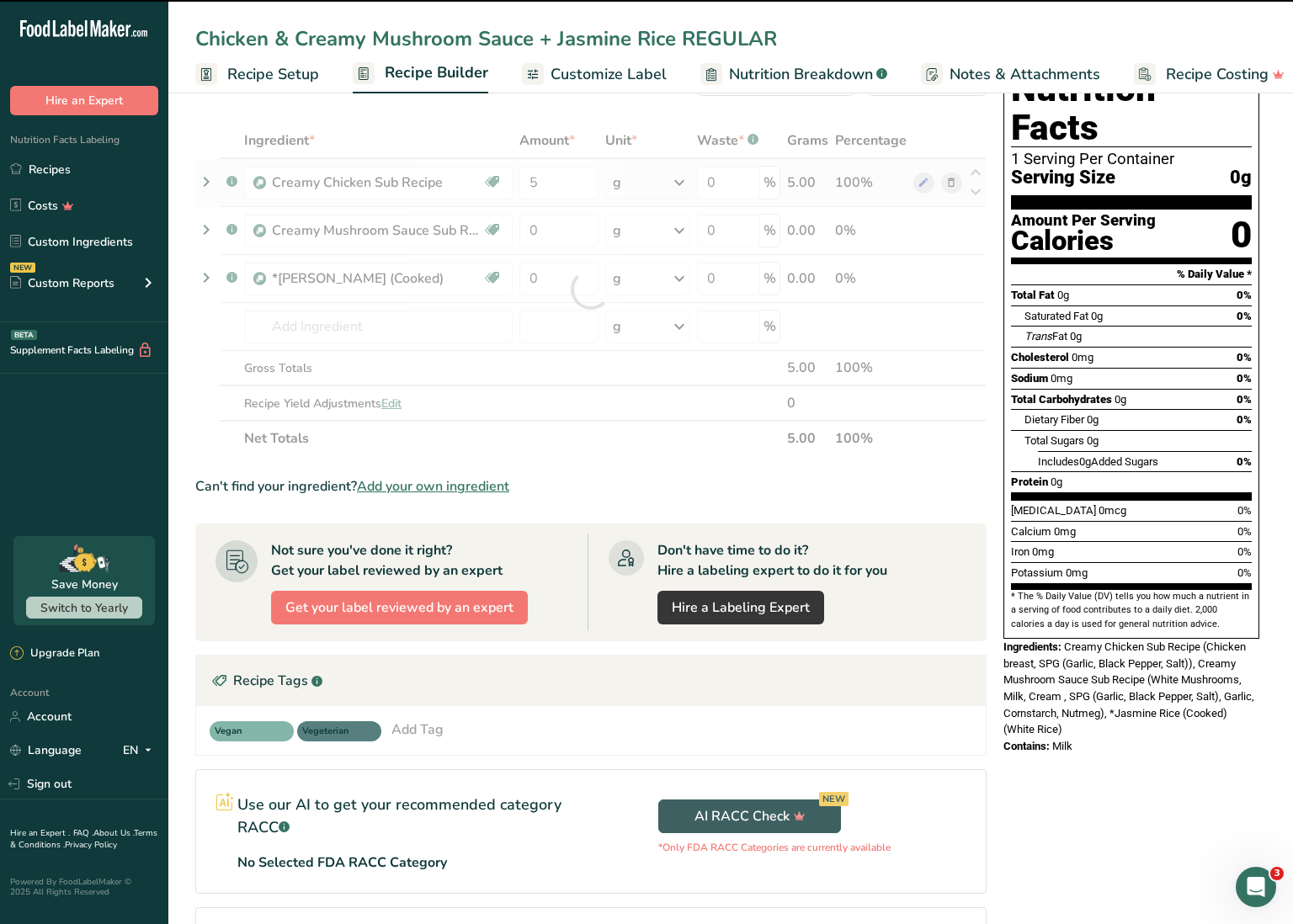
scroll to position [62, 1]
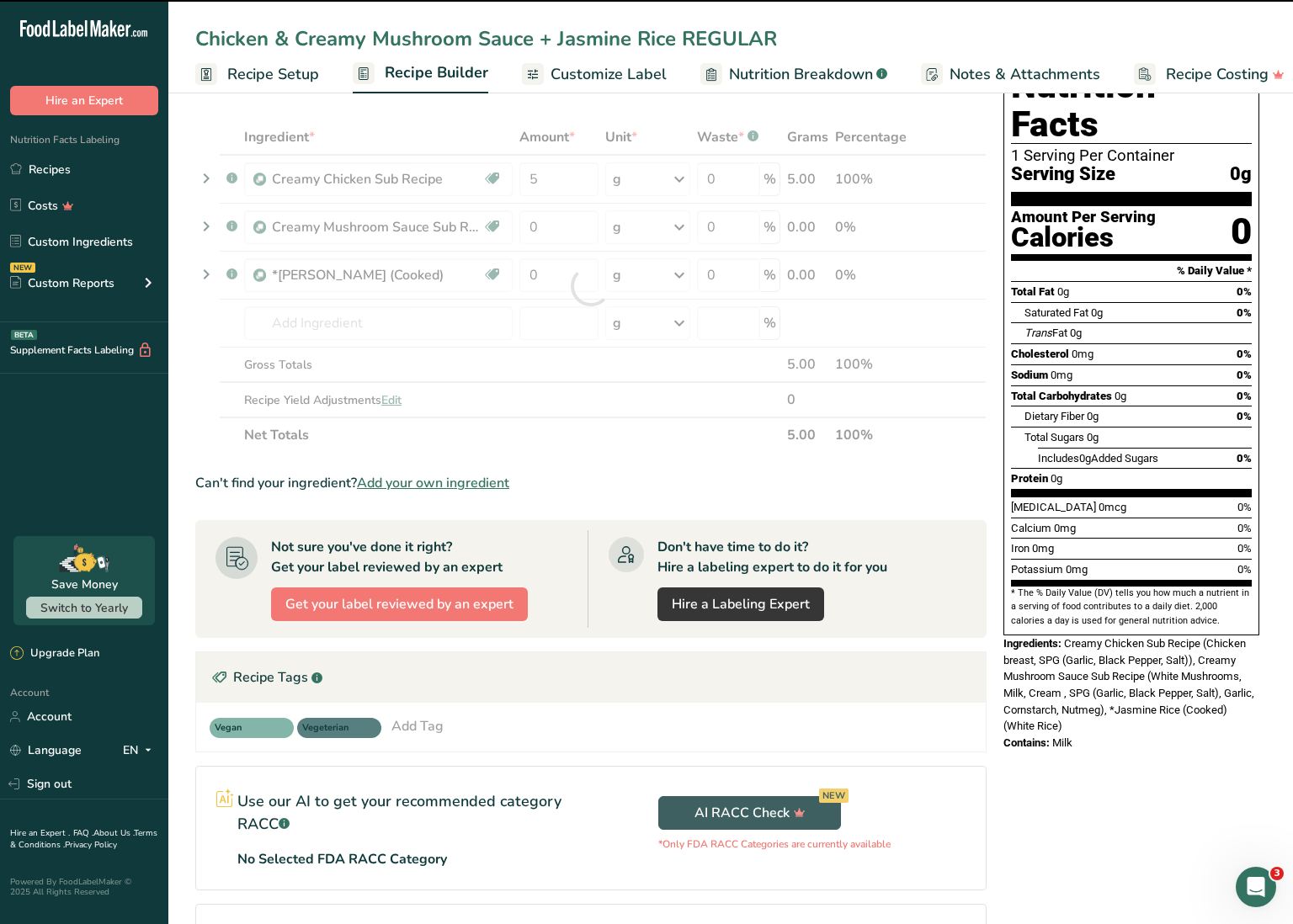
click at [617, 181] on div "Ingredient * Amount * Unit * Waste * .a-a{fill:#347362;}.b-a{fill:#fff;} Grams …" at bounding box center [590, 286] width 791 height 333
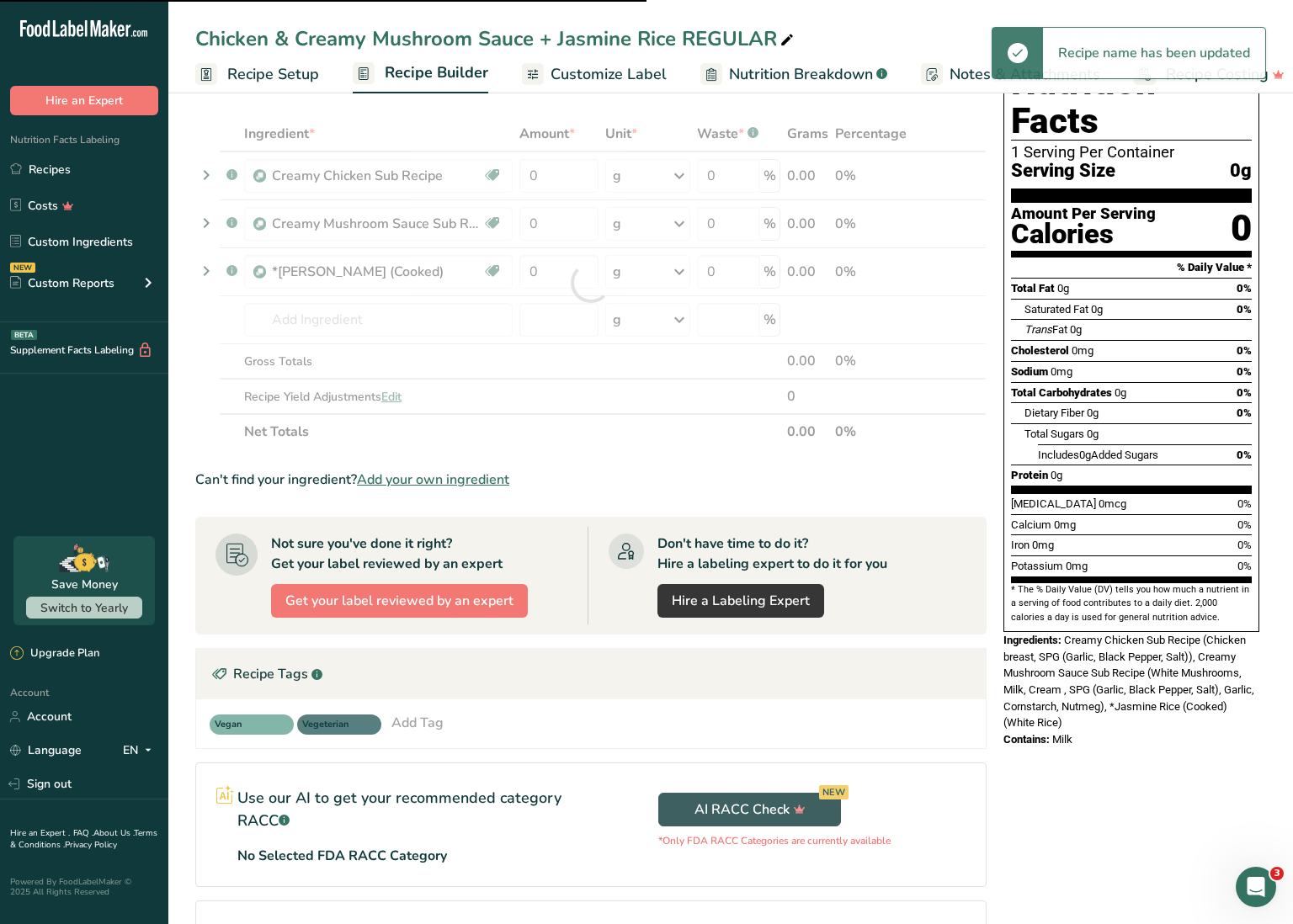
click at [646, 182] on div at bounding box center [590, 282] width 791 height 333
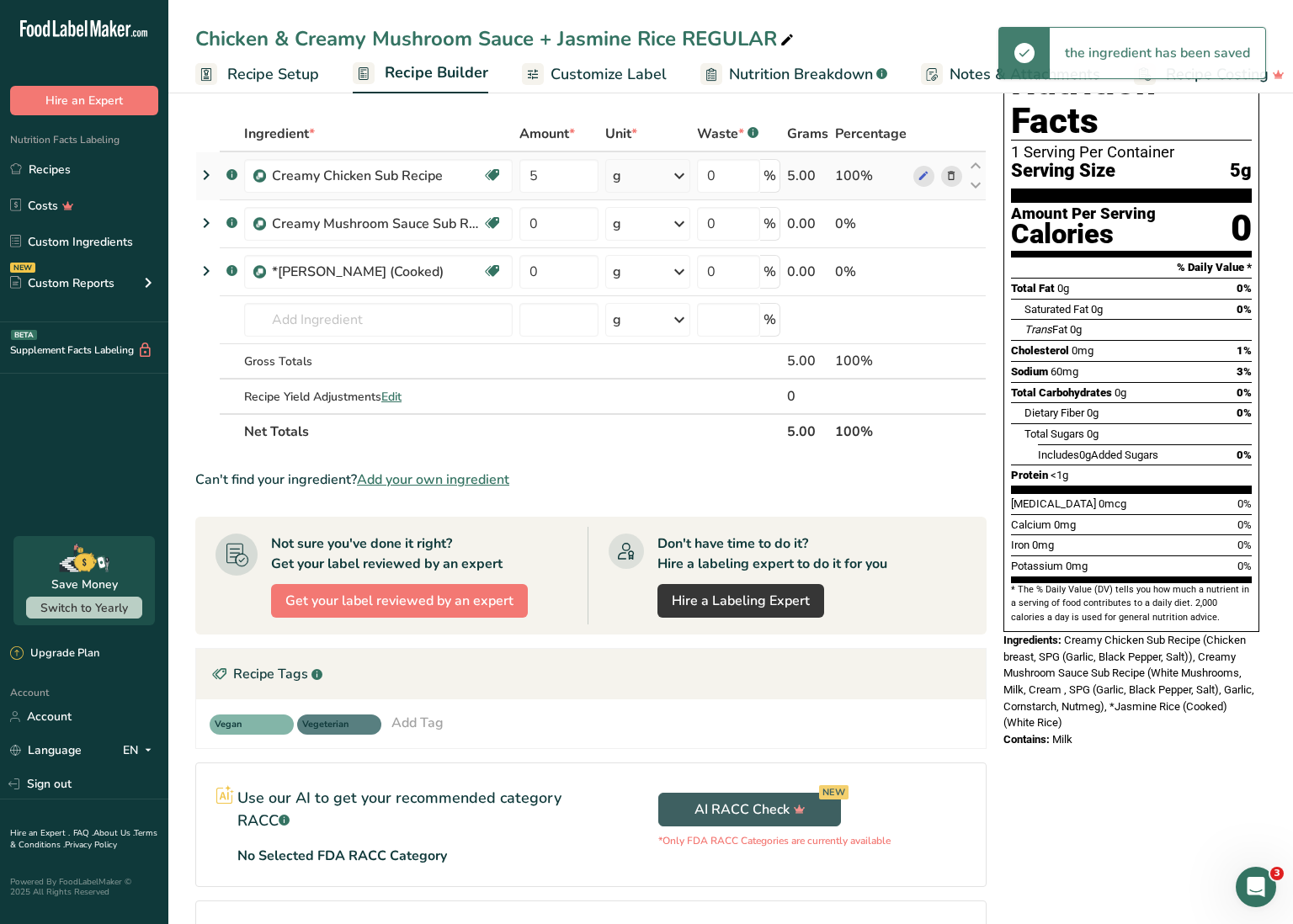
click at [682, 175] on icon at bounding box center [679, 176] width 20 height 31
click at [651, 437] on div "See more" at bounding box center [686, 432] width 142 height 18
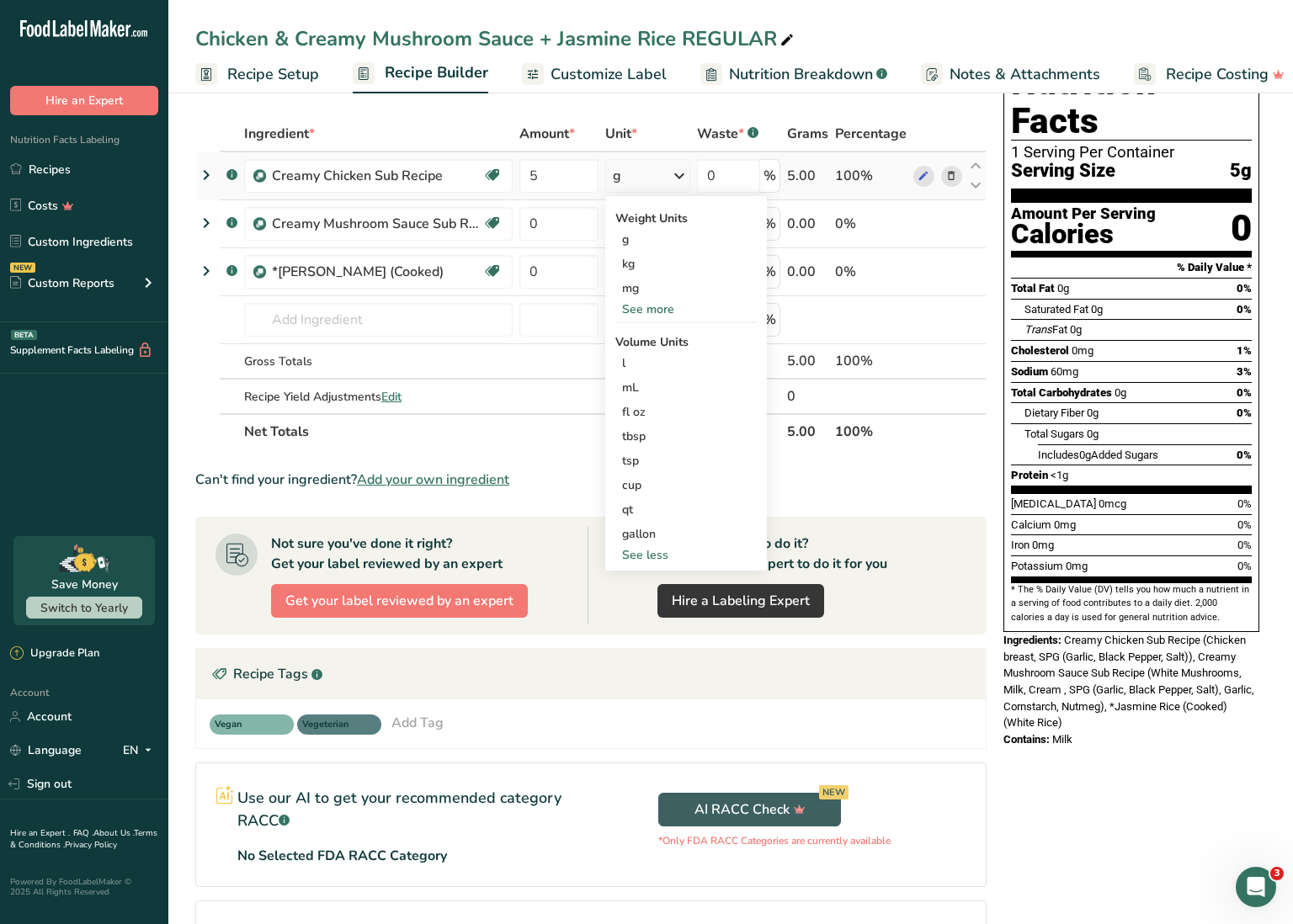
click at [650, 308] on div "See more" at bounding box center [686, 309] width 142 height 18
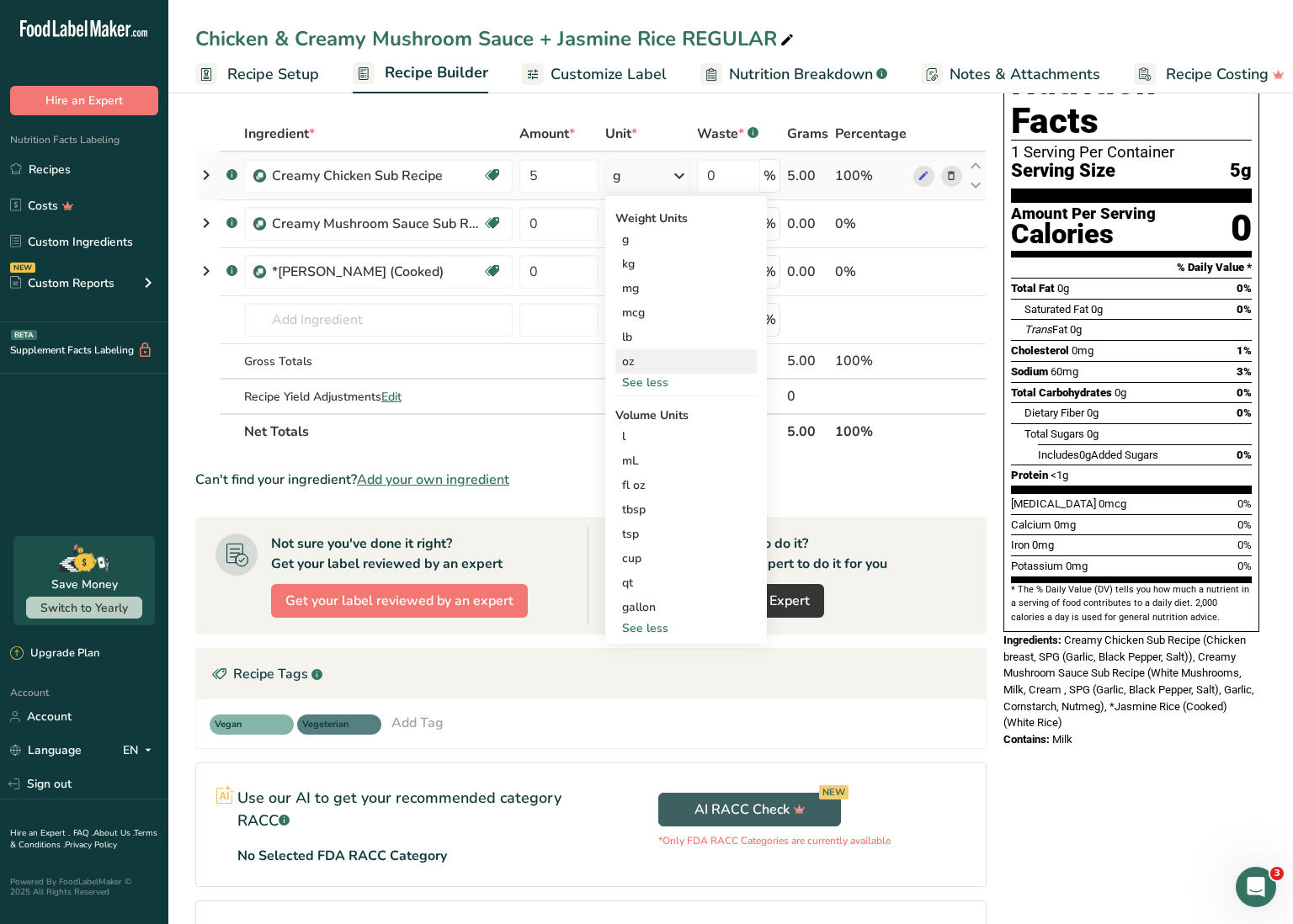
click at [647, 362] on div "oz" at bounding box center [686, 361] width 142 height 25
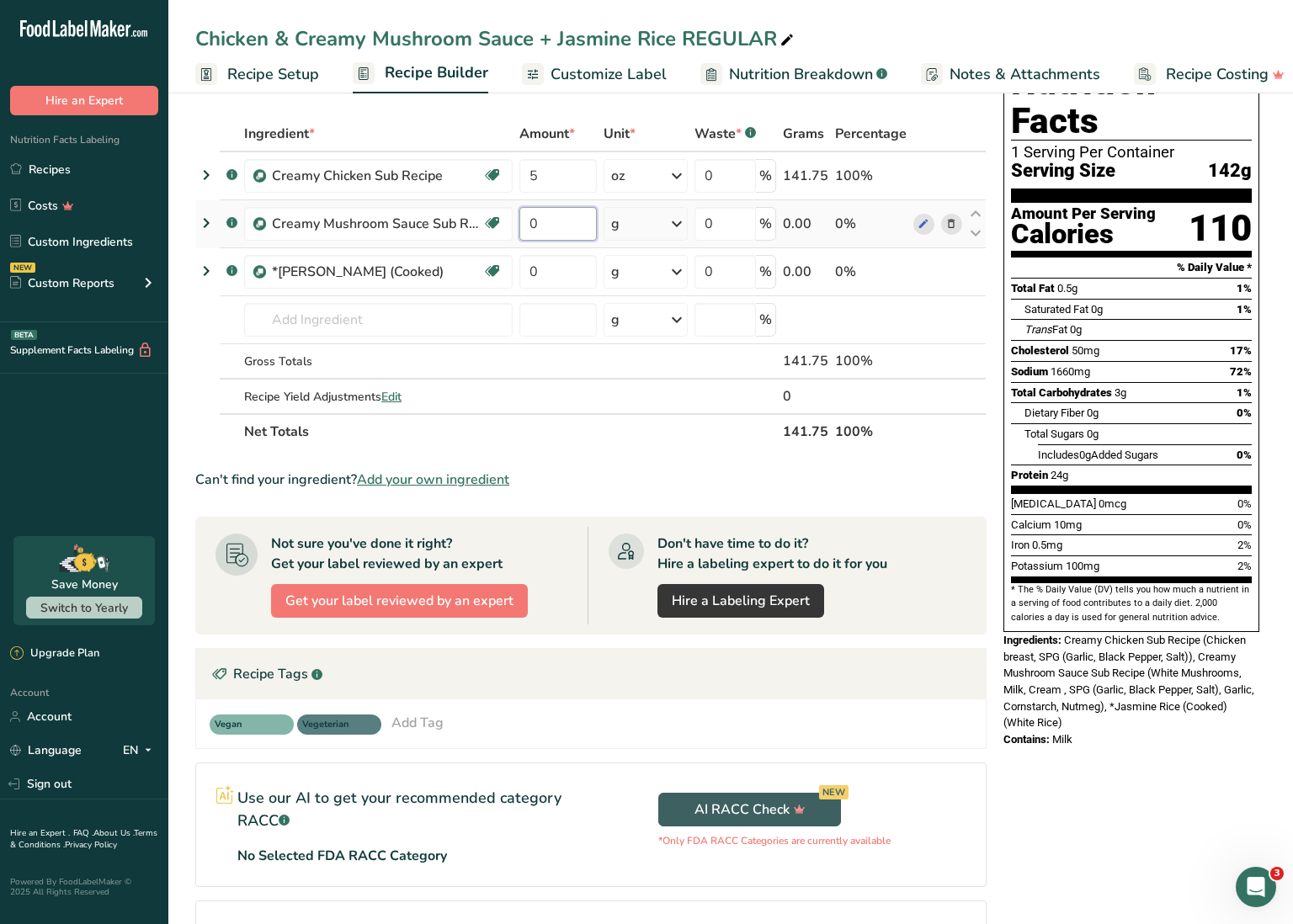
drag, startPoint x: 528, startPoint y: 222, endPoint x: 551, endPoint y: 223, distance: 23.0
click at [551, 223] on input "0" at bounding box center [558, 224] width 77 height 34
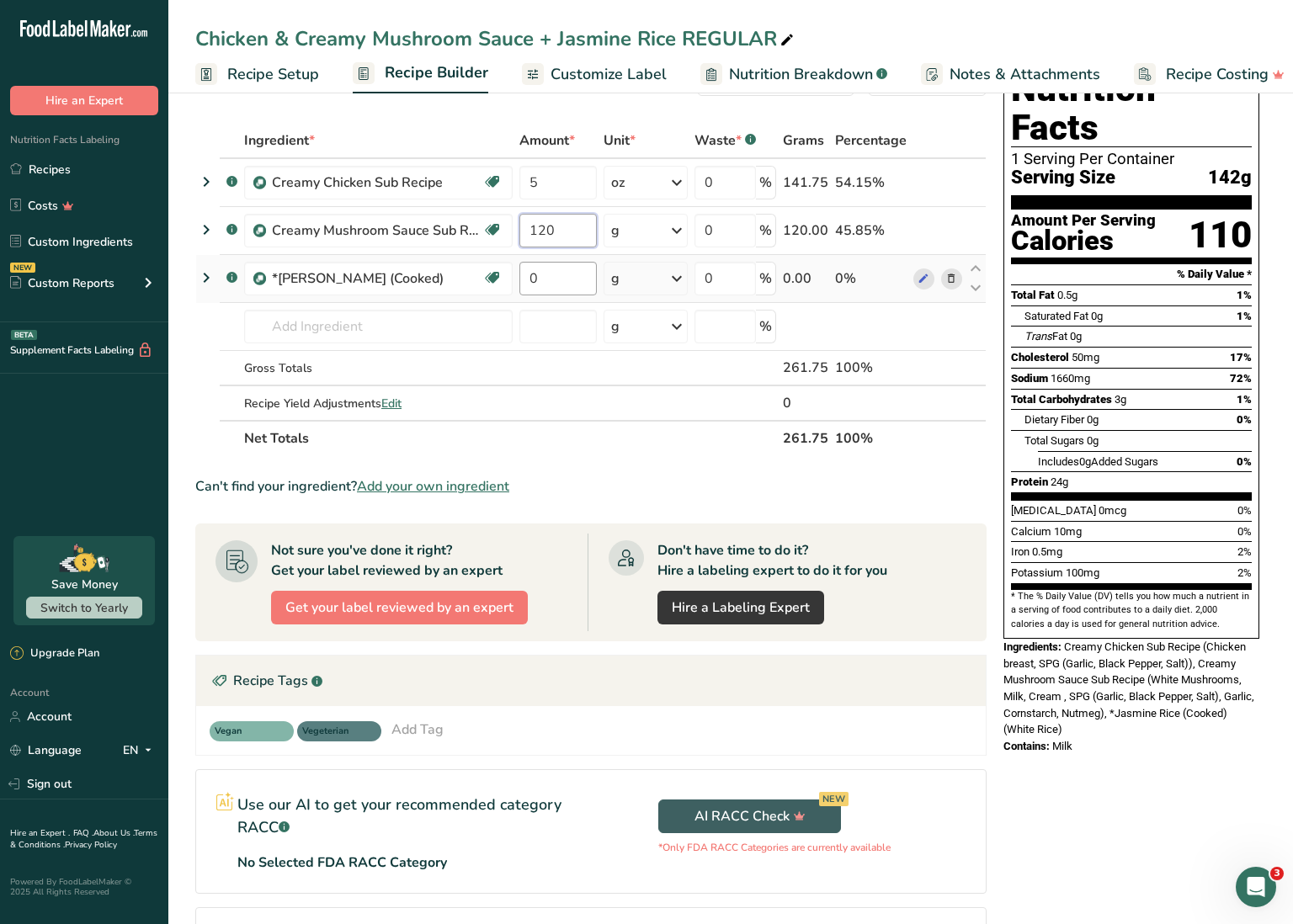
scroll to position [56, 0]
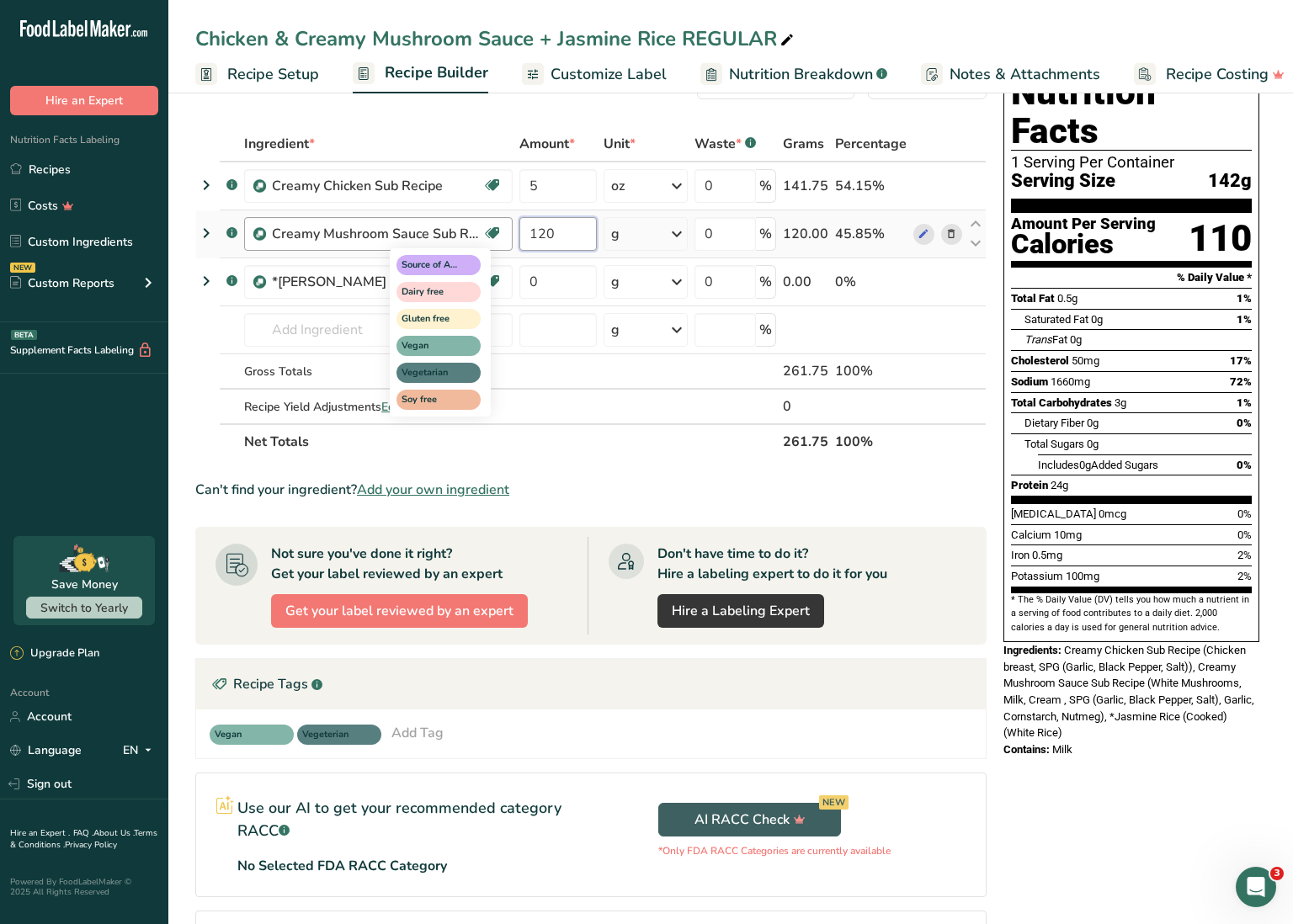
drag, startPoint x: 575, startPoint y: 236, endPoint x: 485, endPoint y: 232, distance: 90.1
click at [485, 232] on tr ".a-a{fill:#347362;}.b-a{fill:#fff;} Creamy Mushroom Sauce Sub Recipe Source of …" at bounding box center [590, 234] width 789 height 48
click at [654, 237] on div "Ingredient * Amount * Unit * Waste * .a-a{fill:#347362;}.b-a{fill:#fff;} Grams …" at bounding box center [590, 292] width 791 height 333
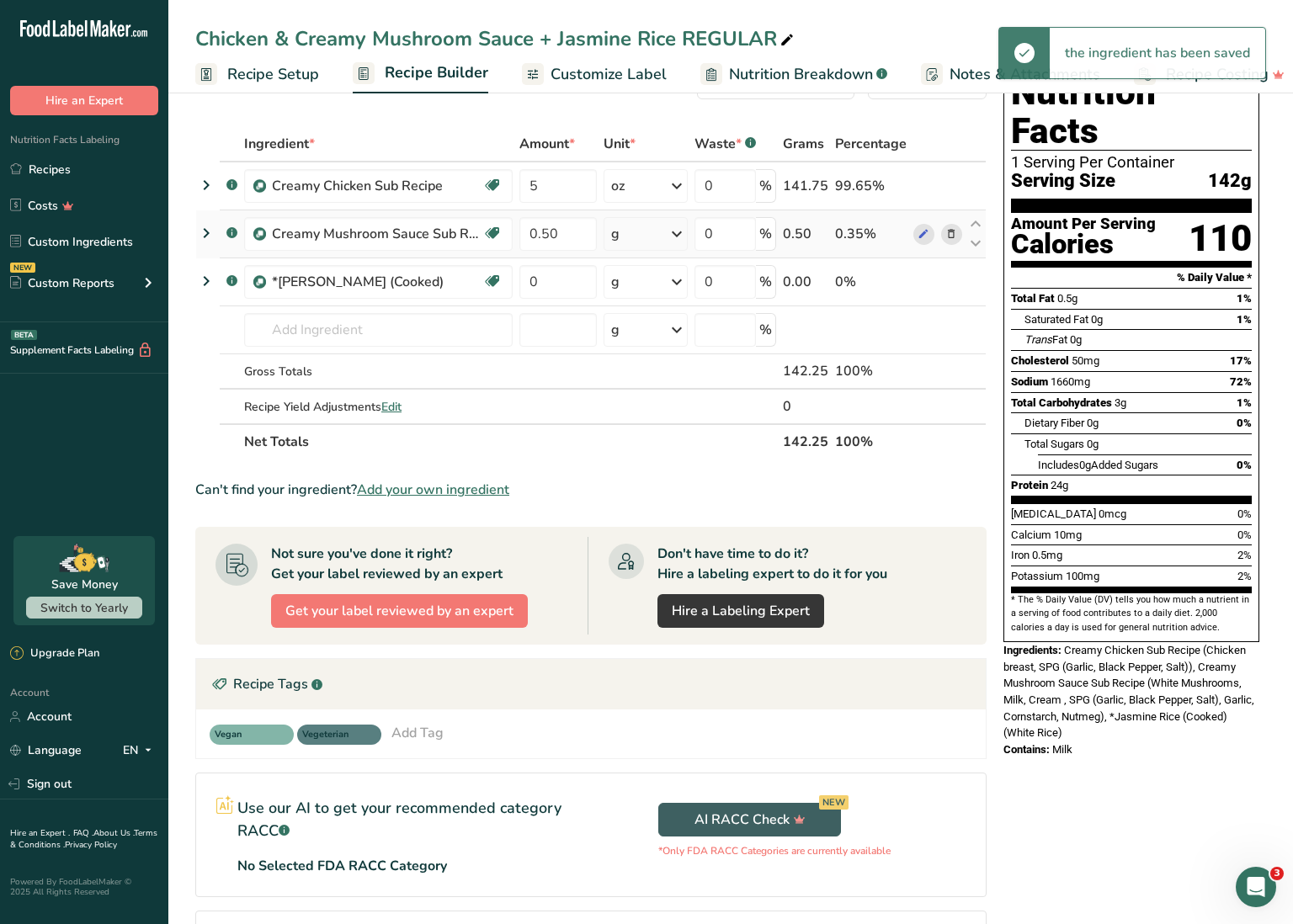
click at [655, 237] on div "g" at bounding box center [645, 234] width 84 height 34
click at [649, 492] on div "See more" at bounding box center [684, 491] width 142 height 18
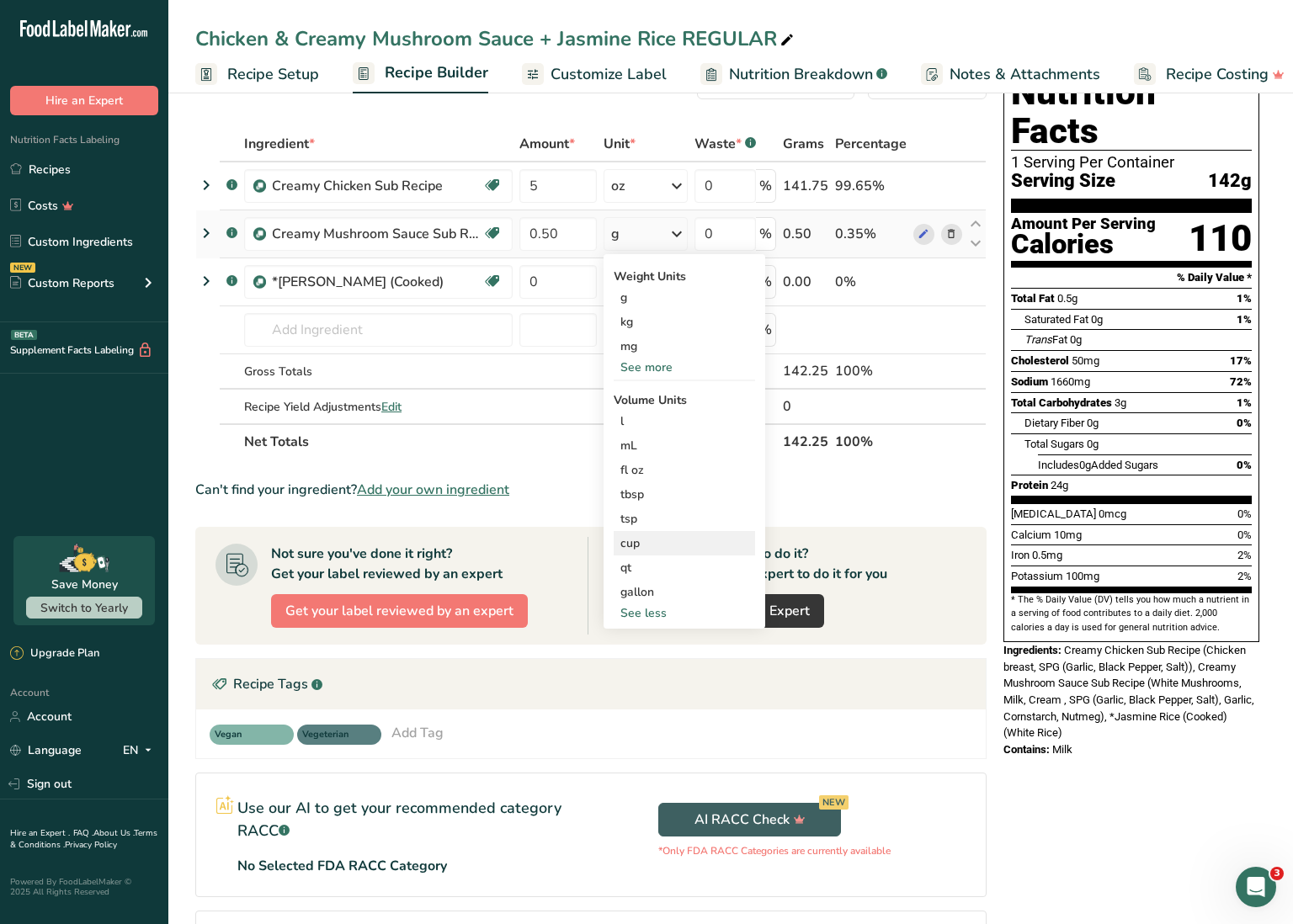
click at [649, 543] on div "cup" at bounding box center [684, 543] width 128 height 18
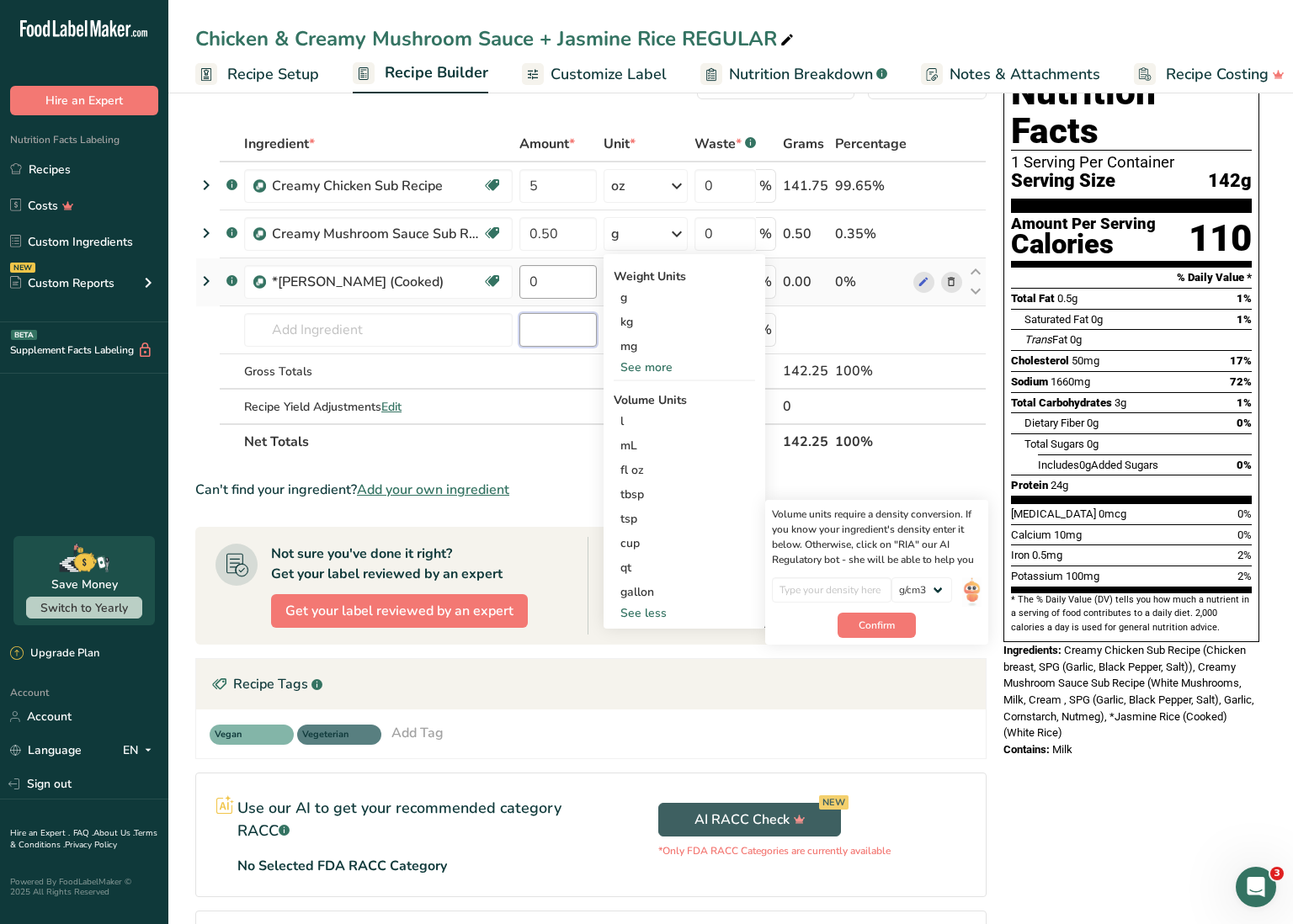
drag, startPoint x: 549, startPoint y: 320, endPoint x: 551, endPoint y: 285, distance: 35.1
click at [549, 320] on input "number" at bounding box center [558, 330] width 77 height 34
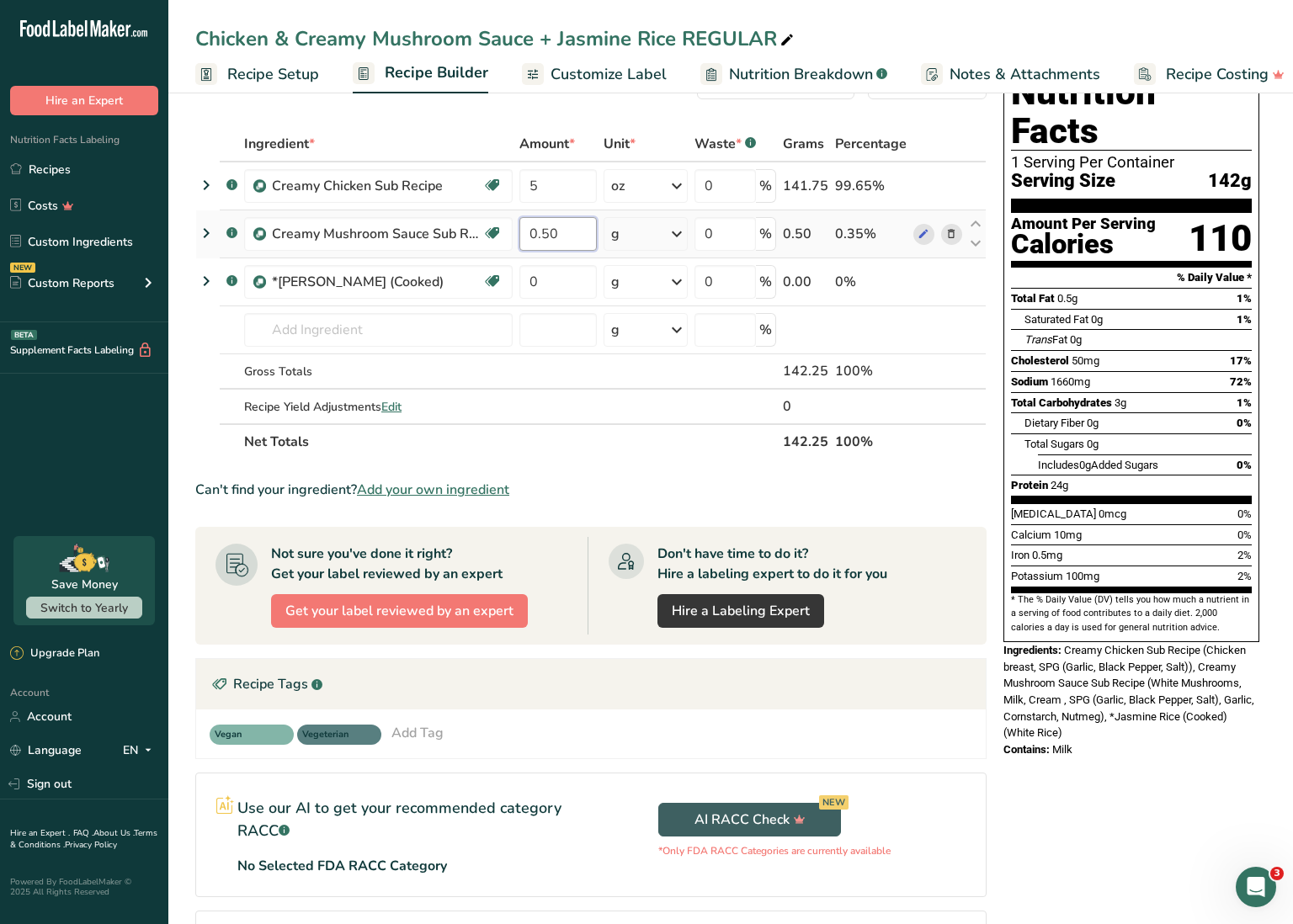
drag, startPoint x: 549, startPoint y: 228, endPoint x: 514, endPoint y: 226, distance: 35.1
click at [514, 226] on tr ".a-a{fill:#347362;}.b-a{fill:#fff;} Creamy Mushroom Sauce Sub Recipe Source of …" at bounding box center [590, 234] width 789 height 48
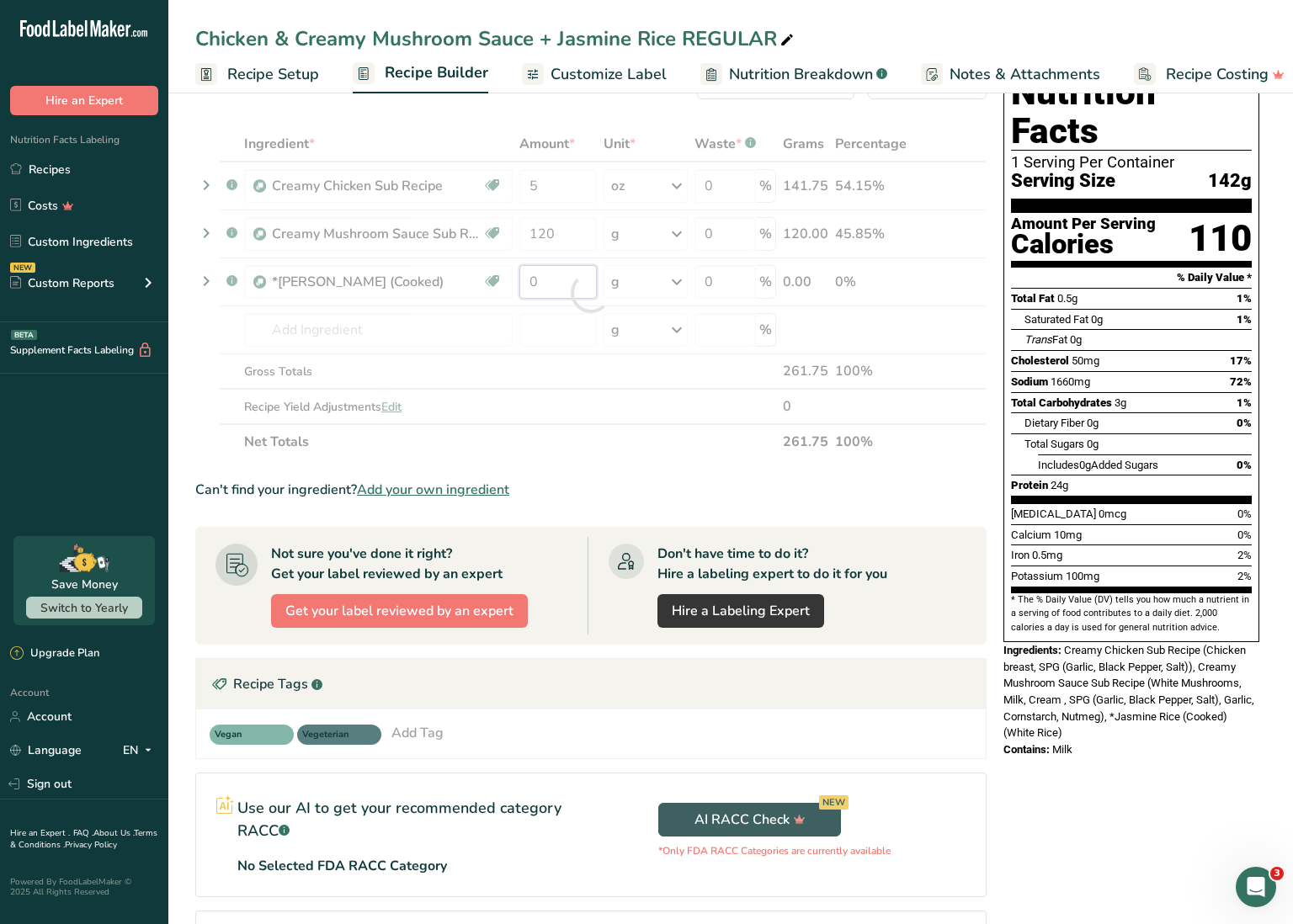
click at [542, 292] on div "Ingredient * Amount * Unit * Waste * .a-a{fill:#347362;}.b-a{fill:#fff;} Grams …" at bounding box center [590, 292] width 791 height 333
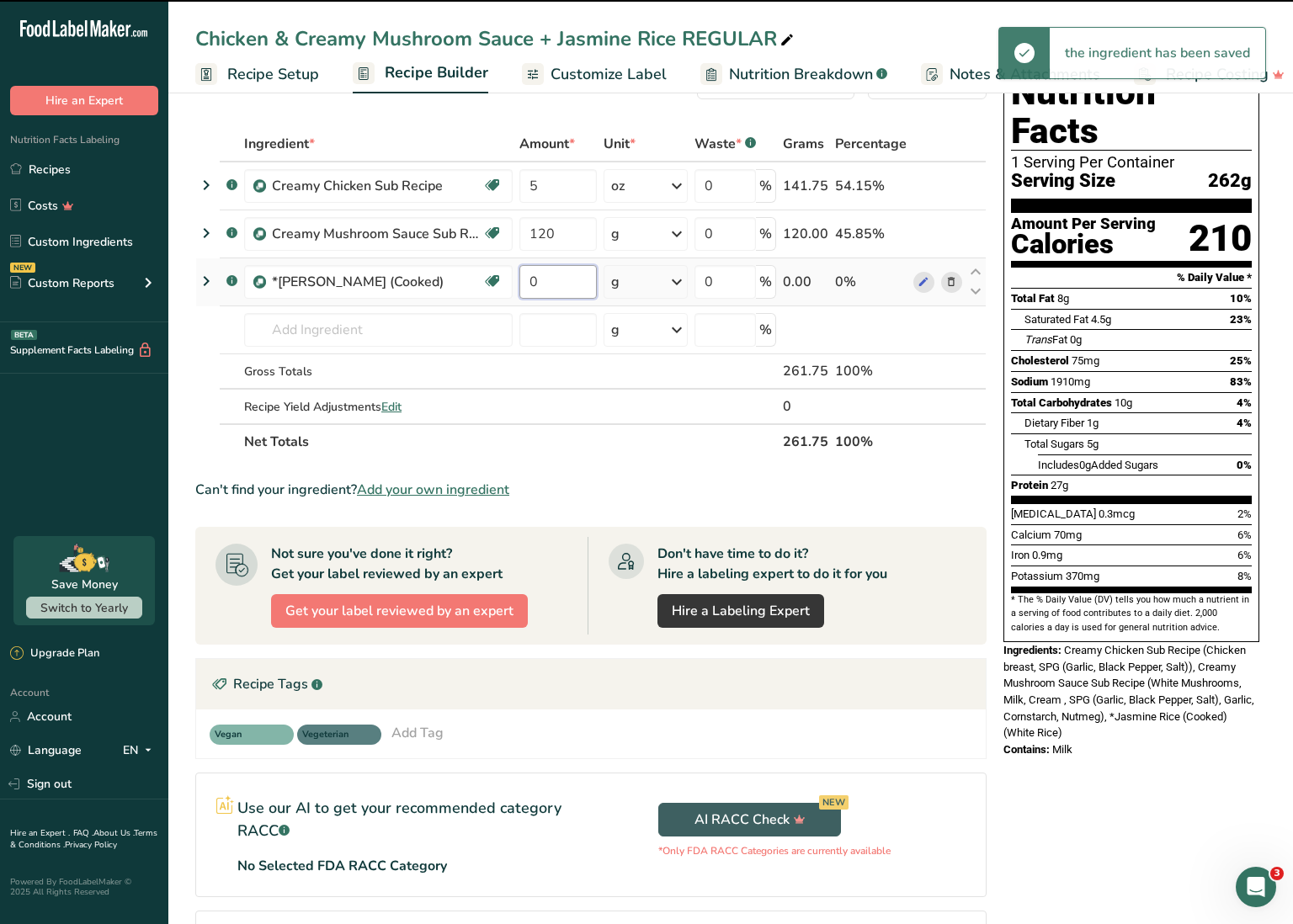
click at [513, 273] on tr ".a-a{fill:#347362;}.b-a{fill:#fff;} *[PERSON_NAME] (Cooked) Dairy free Gluten f…" at bounding box center [590, 282] width 789 height 48
click at [524, 273] on input "0" at bounding box center [558, 282] width 77 height 34
drag, startPoint x: 547, startPoint y: 283, endPoint x: 558, endPoint y: 284, distance: 11.0
click at [558, 284] on input "0" at bounding box center [558, 282] width 77 height 34
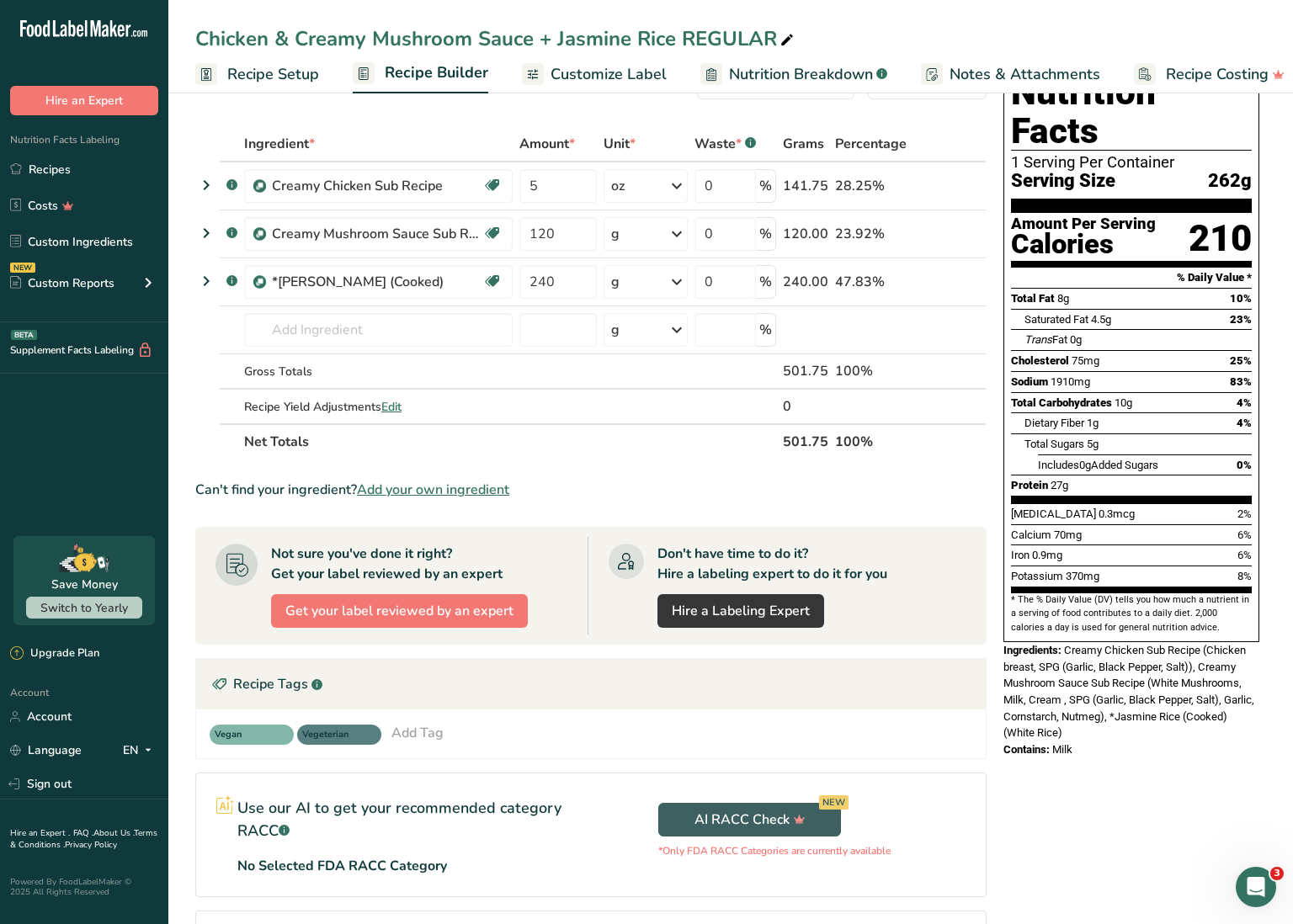
click at [586, 467] on section "Ingredient * Amount * Unit * Waste * .a-a{fill:#347362;}.b-a{fill:#fff;} Grams …" at bounding box center [590, 604] width 791 height 957
click at [599, 481] on div "Can't find your ingredient? Add your own ingredient" at bounding box center [590, 490] width 791 height 20
click at [86, 160] on link "Recipes" at bounding box center [84, 170] width 169 height 32
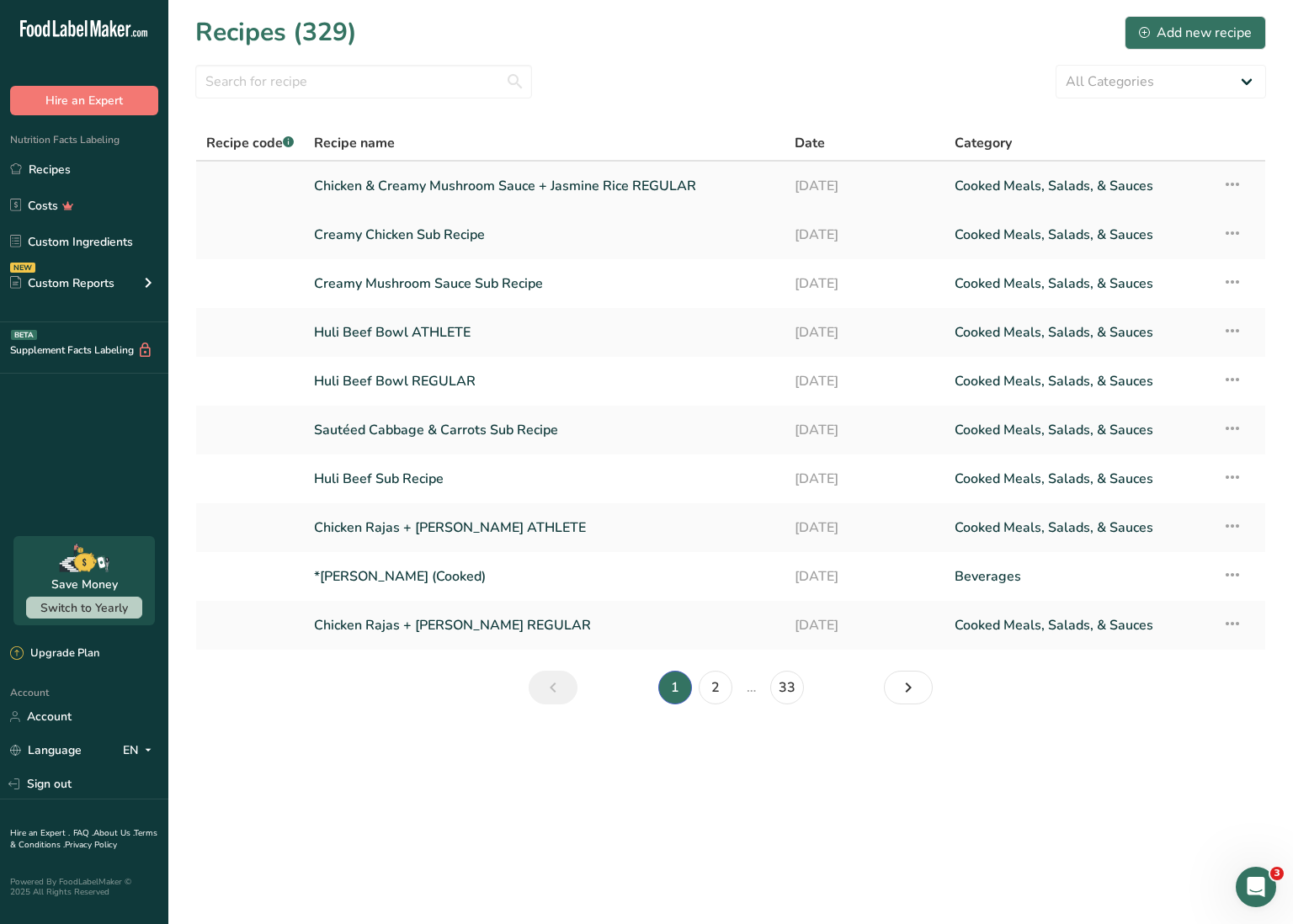
click at [1234, 186] on icon at bounding box center [1233, 185] width 20 height 31
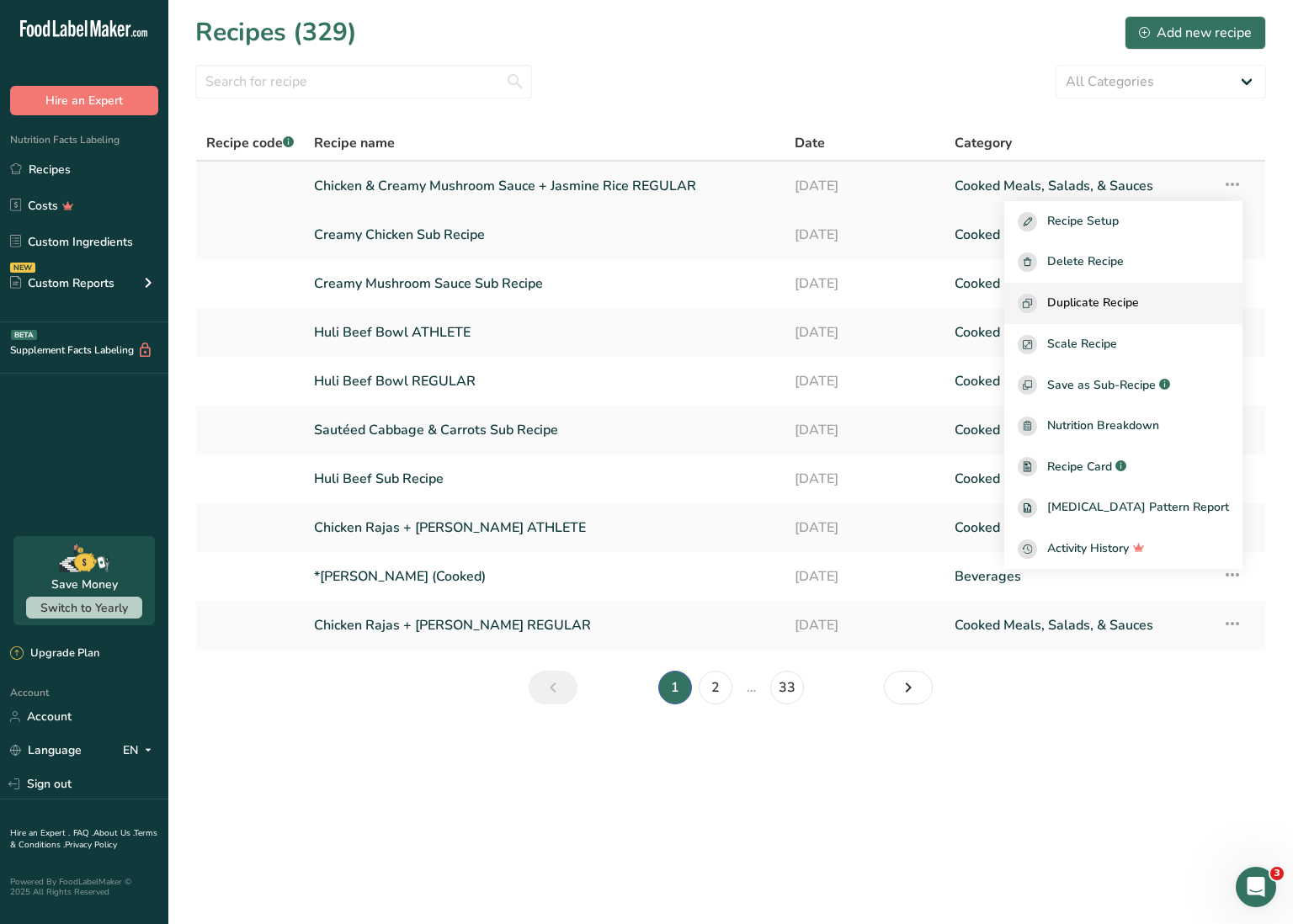
click at [1138, 314] on button "Duplicate Recipe" at bounding box center [1123, 303] width 238 height 42
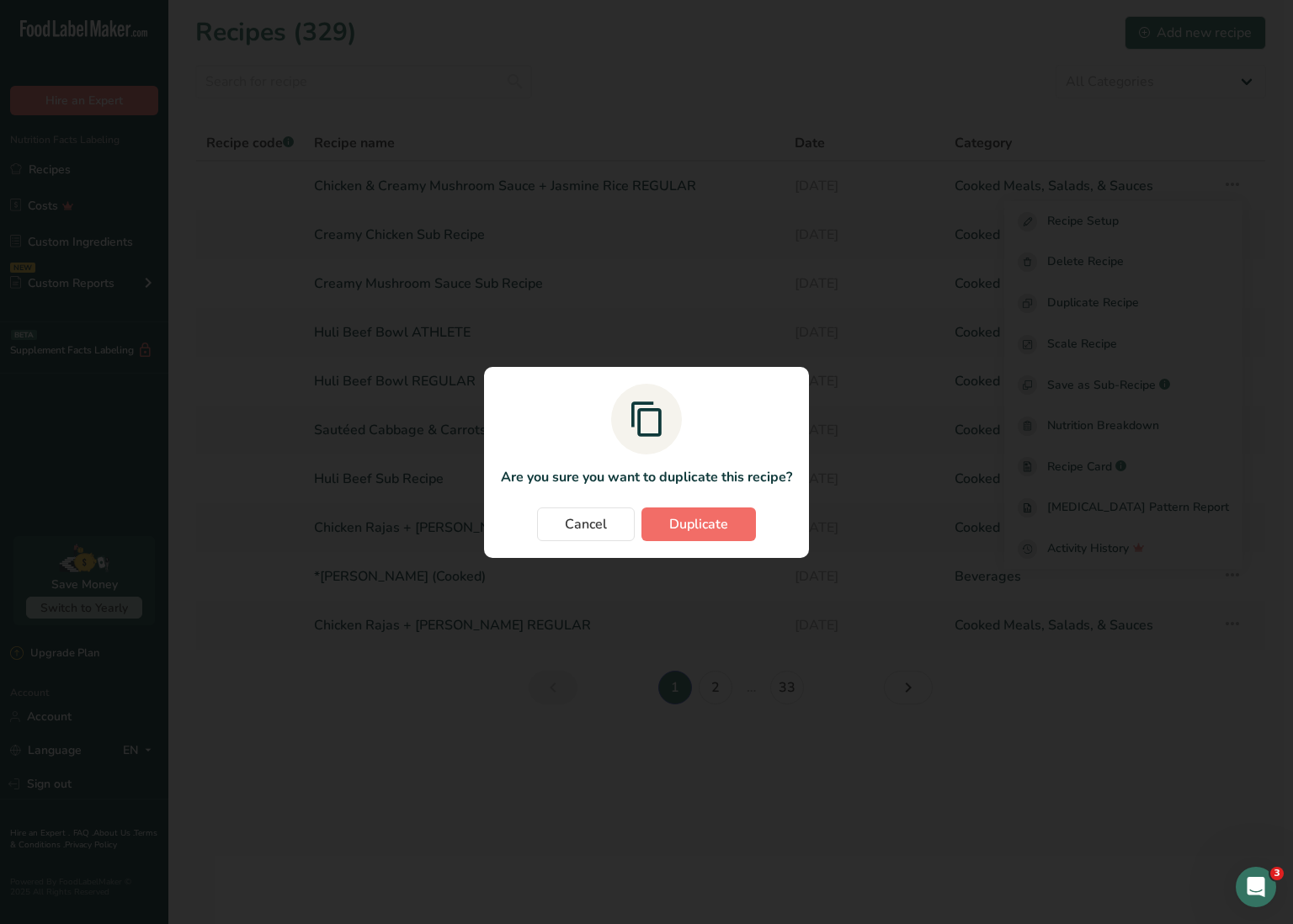
click at [739, 522] on button "Duplicate" at bounding box center [699, 525] width 114 height 34
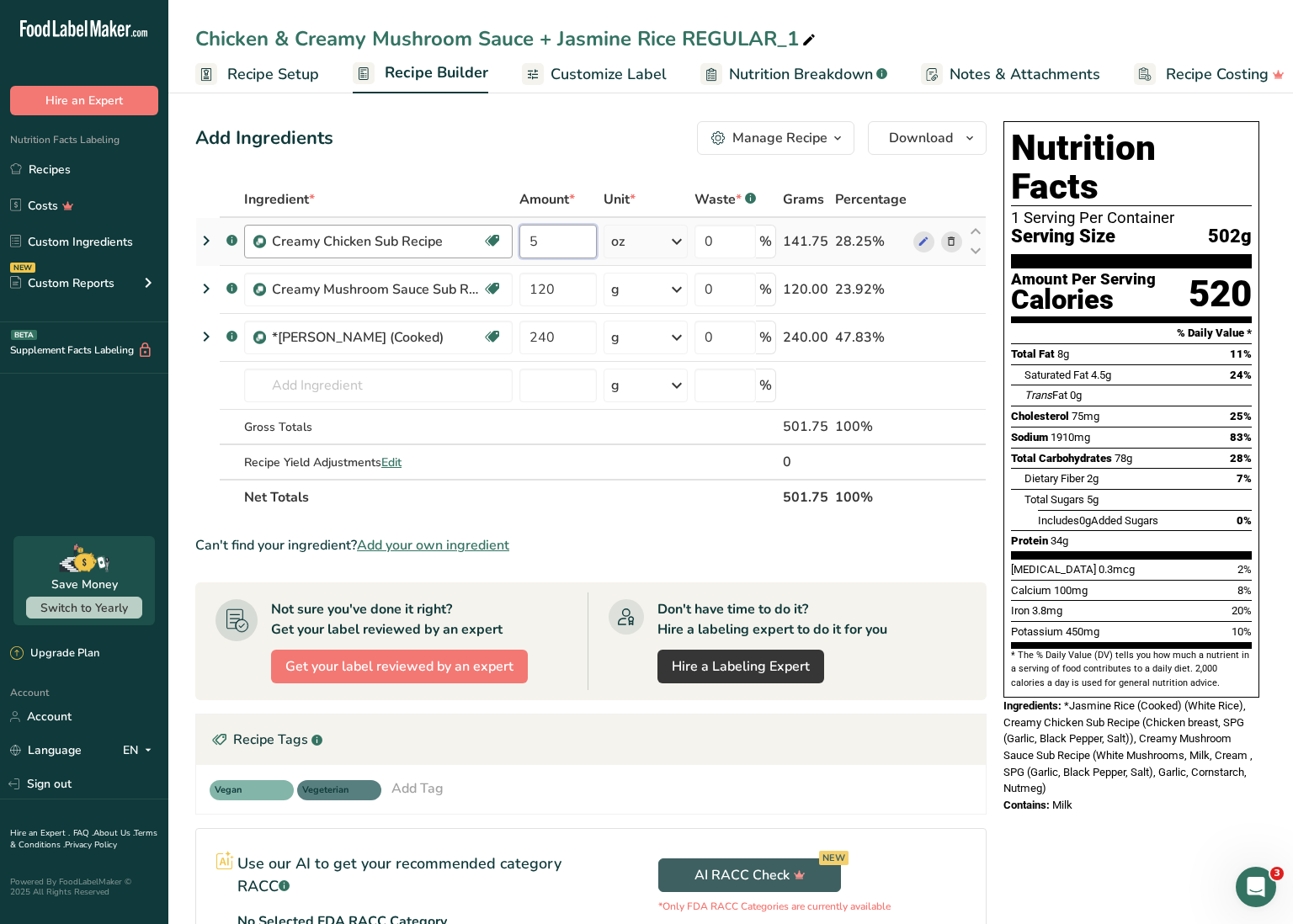
drag, startPoint x: 555, startPoint y: 245, endPoint x: 509, endPoint y: 242, distance: 46.1
click at [509, 242] on tr ".a-a{fill:#347362;}.b-a{fill:#fff;} Creamy Chicken Sub Recipe Source of Antioxi…" at bounding box center [590, 242] width 789 height 48
click at [599, 487] on div "Ingredient * Amount * Unit * Waste * .a-a{fill:#347362;}.b-a{fill:#fff;} Grams …" at bounding box center [590, 348] width 791 height 333
drag, startPoint x: 528, startPoint y: 288, endPoint x: 570, endPoint y: 292, distance: 42.2
click at [570, 292] on input "120" at bounding box center [558, 290] width 77 height 34
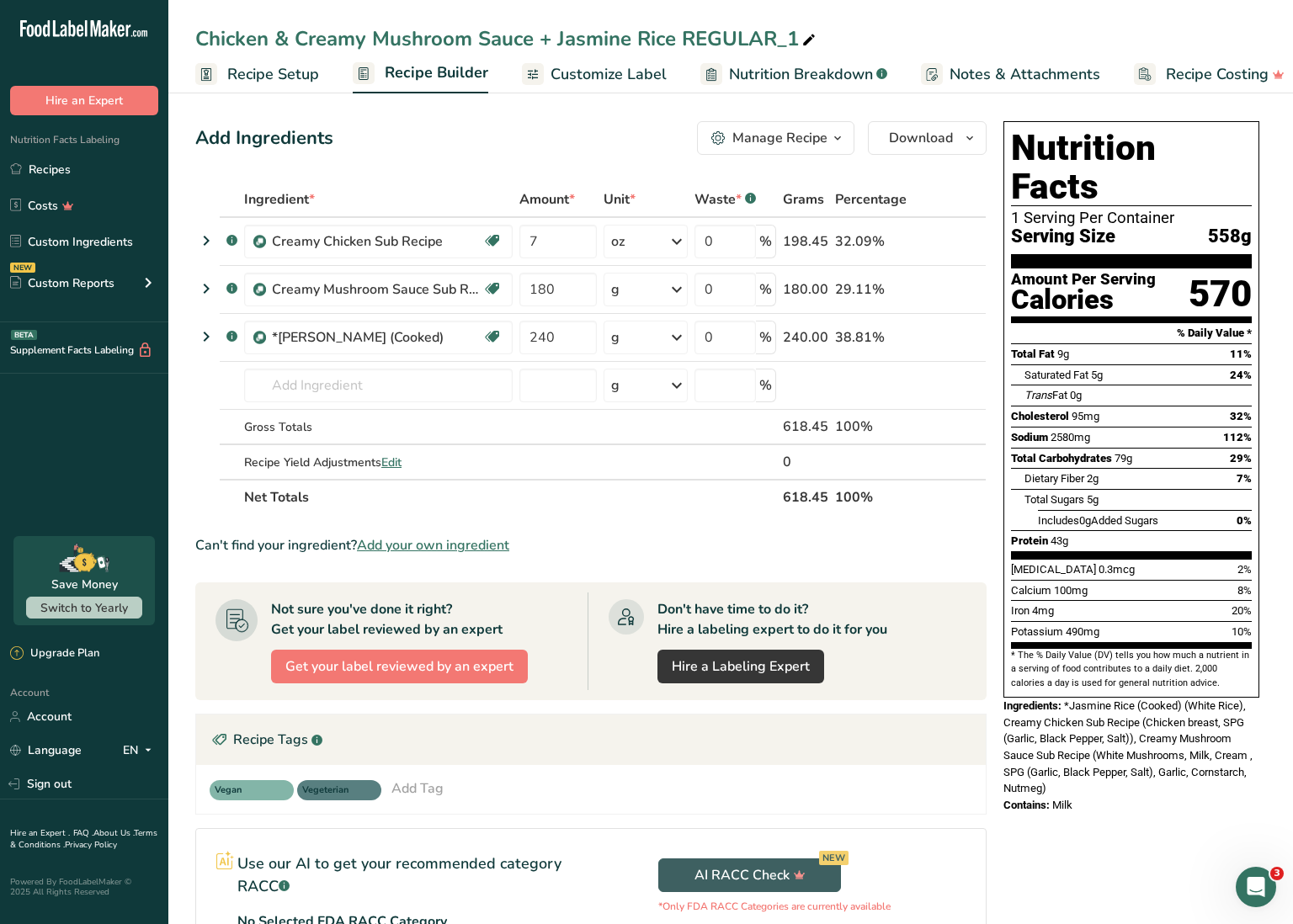
click at [604, 487] on div "Ingredient * Amount * Unit * Waste * .a-a{fill:#347362;}.b-a{fill:#fff;} Grams …" at bounding box center [590, 348] width 791 height 333
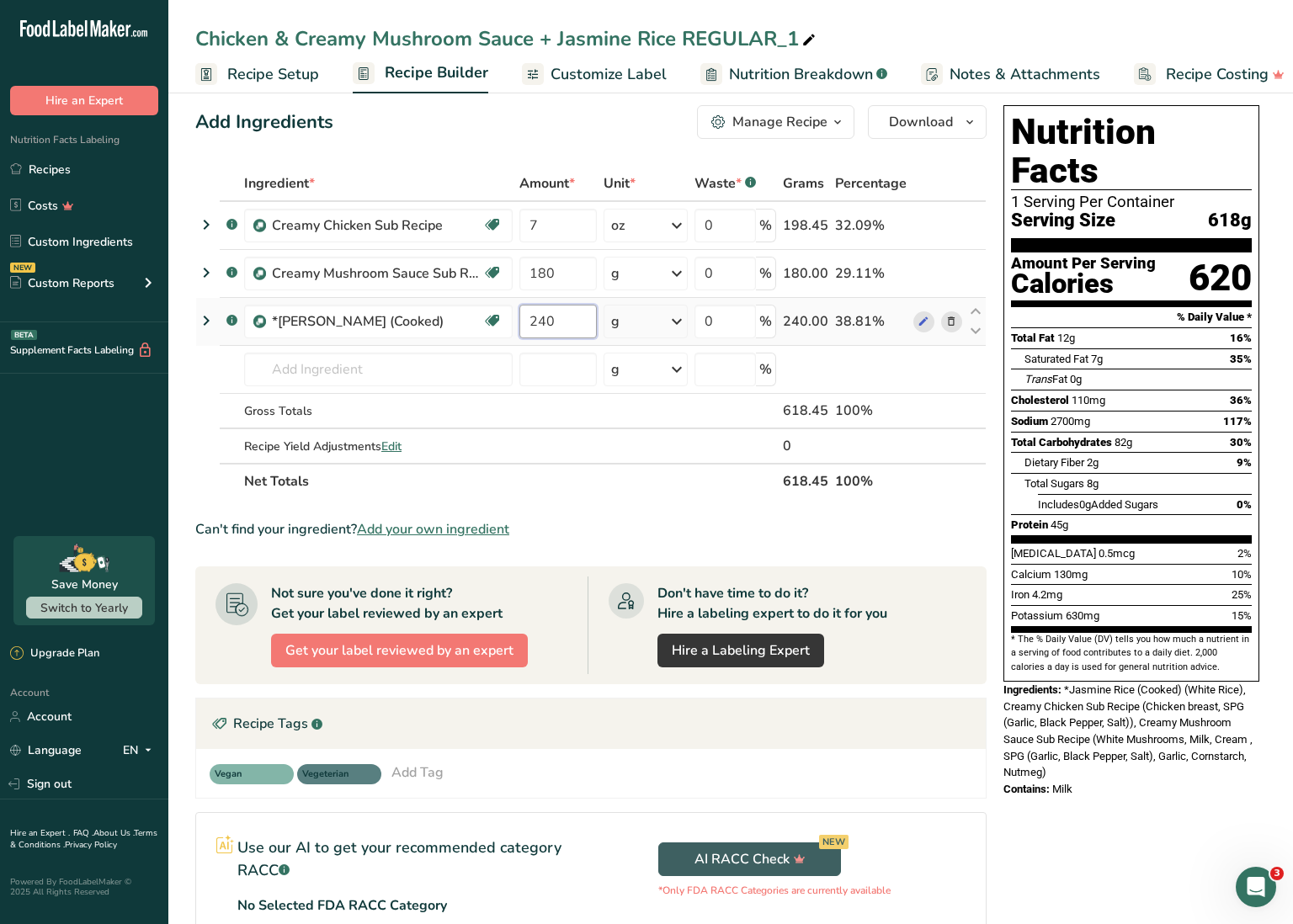
scroll to position [19, 1]
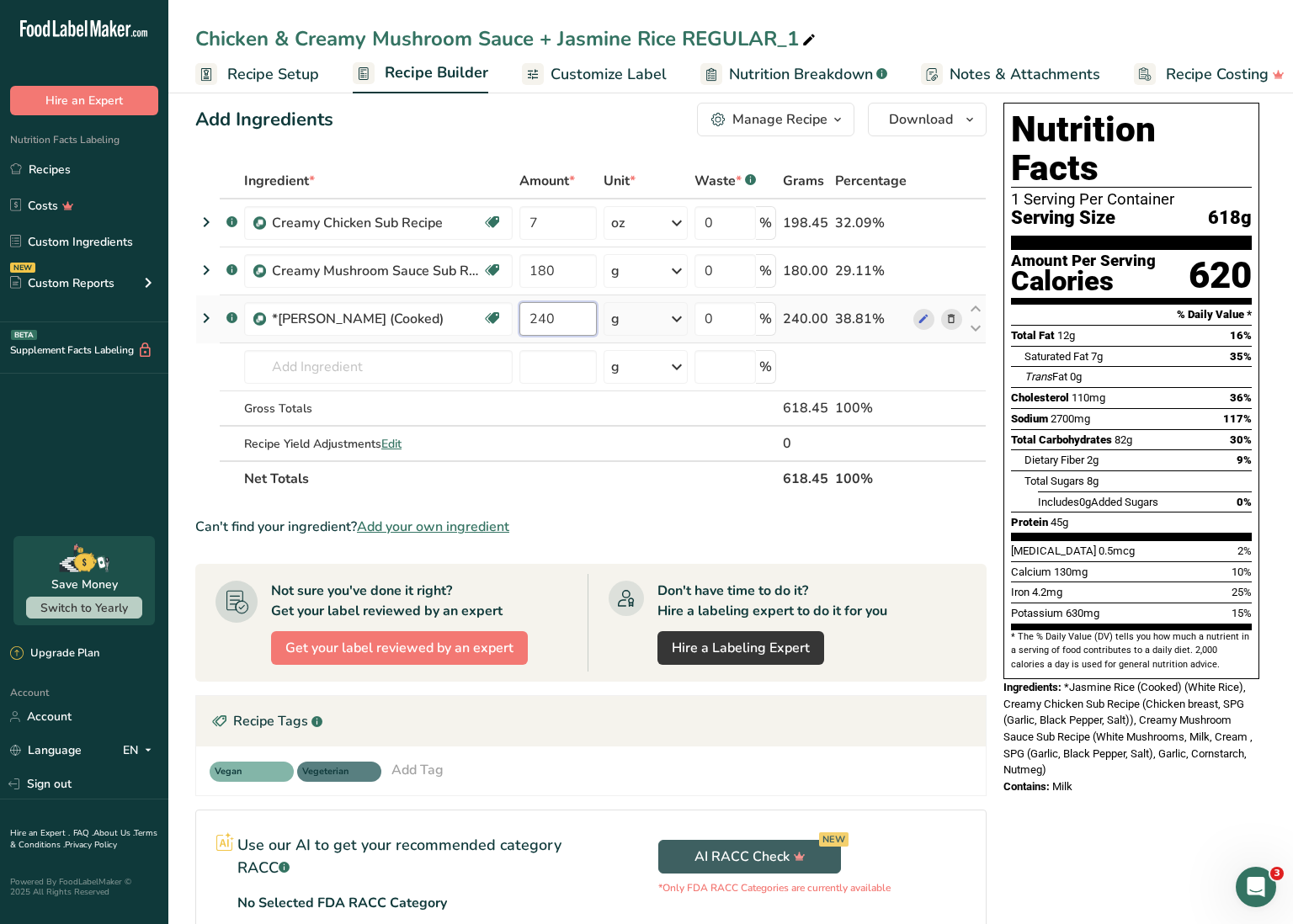
drag, startPoint x: 530, startPoint y: 323, endPoint x: 566, endPoint y: 322, distance: 36.0
click at [566, 322] on input "240" at bounding box center [558, 319] width 77 height 34
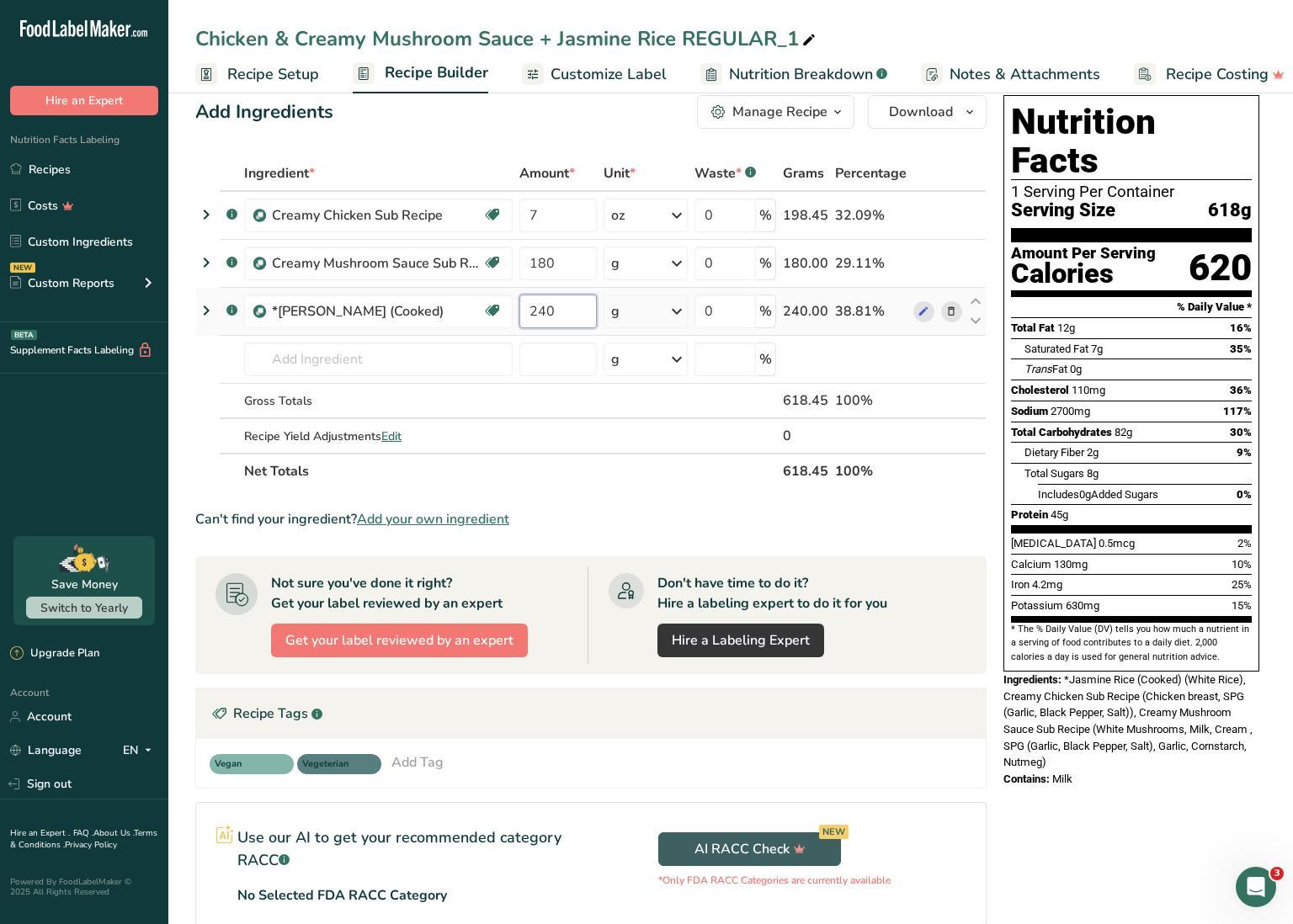
scroll to position [26, 0]
click at [640, 480] on div "Ingredient * Amount * Unit * Waste * .a-a{fill:#347362;}.b-a{fill:#fff;} Grams …" at bounding box center [590, 322] width 791 height 333
drag, startPoint x: 540, startPoint y: 313, endPoint x: 553, endPoint y: 310, distance: 13.3
click at [553, 310] on input "360" at bounding box center [558, 312] width 77 height 34
click at [619, 469] on div "Ingredient * Amount * Unit * Waste * .a-a{fill:#347362;}.b-a{fill:#fff;} Grams …" at bounding box center [590, 322] width 791 height 333
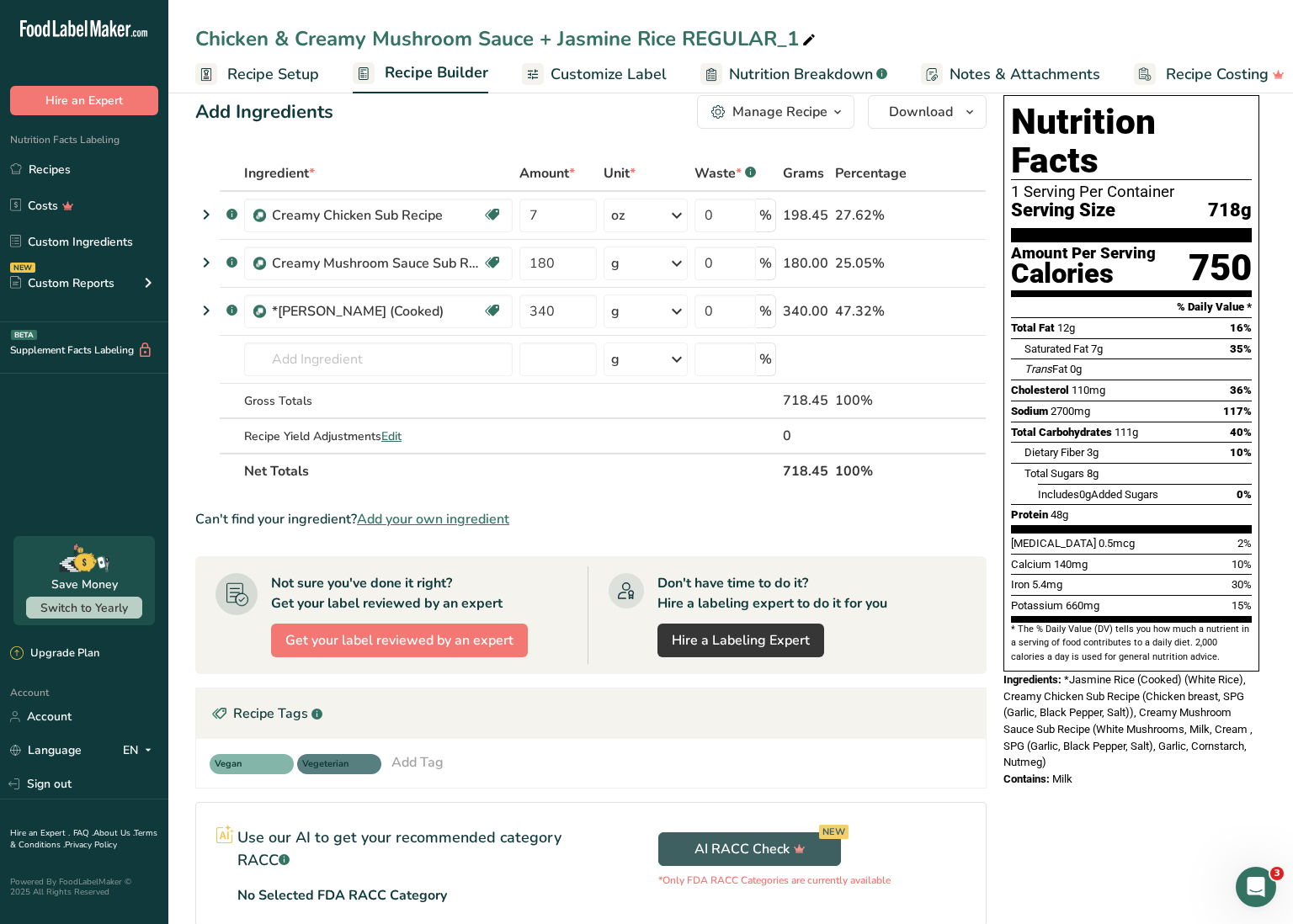
click at [620, 498] on section "Ingredient * Amount * Unit * Waste * .a-a{fill:#347362;}.b-a{fill:#fff;} Grams …" at bounding box center [590, 652] width 791 height 993
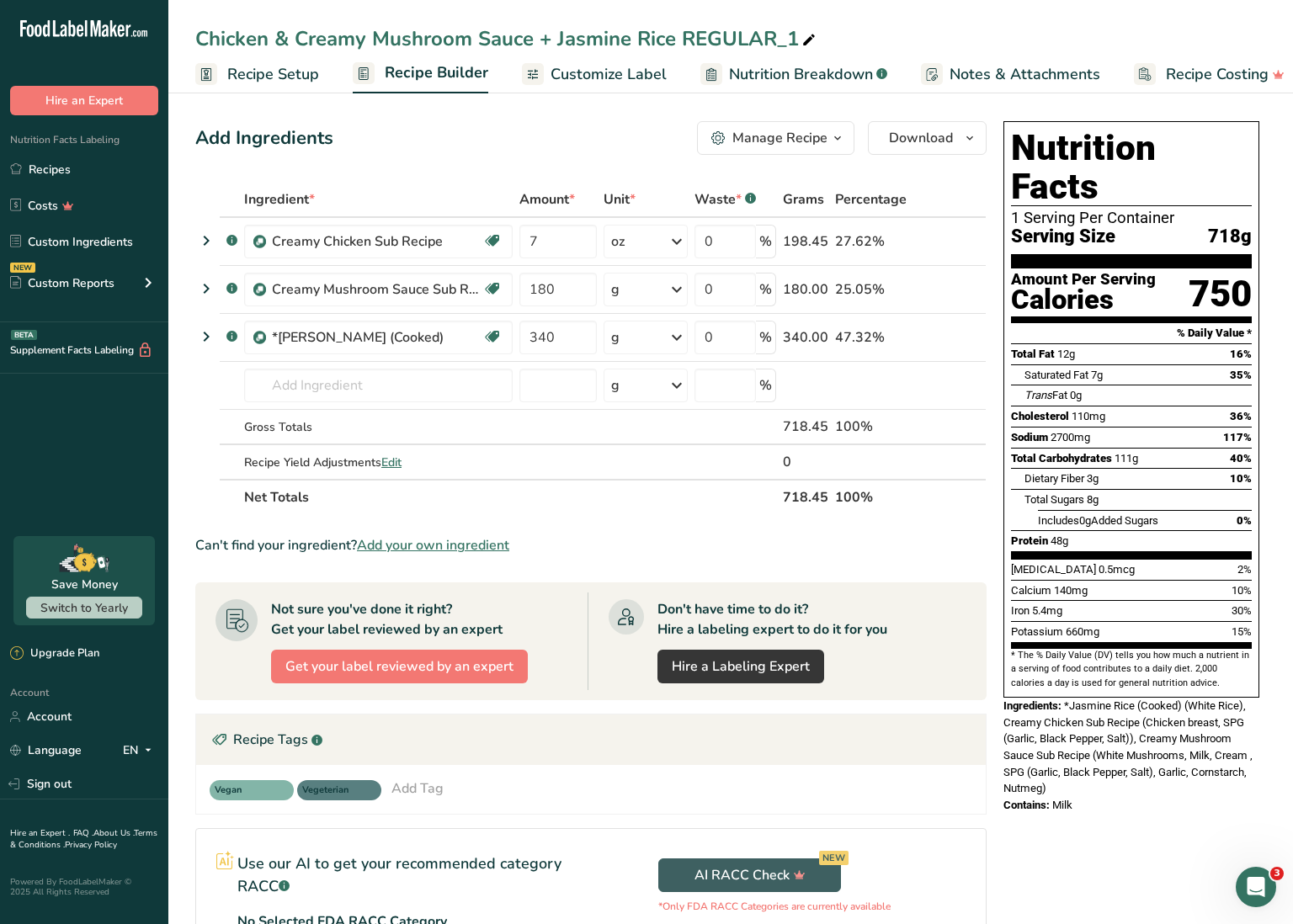
scroll to position [0, 0]
click at [98, 168] on link "Recipes" at bounding box center [84, 170] width 169 height 32
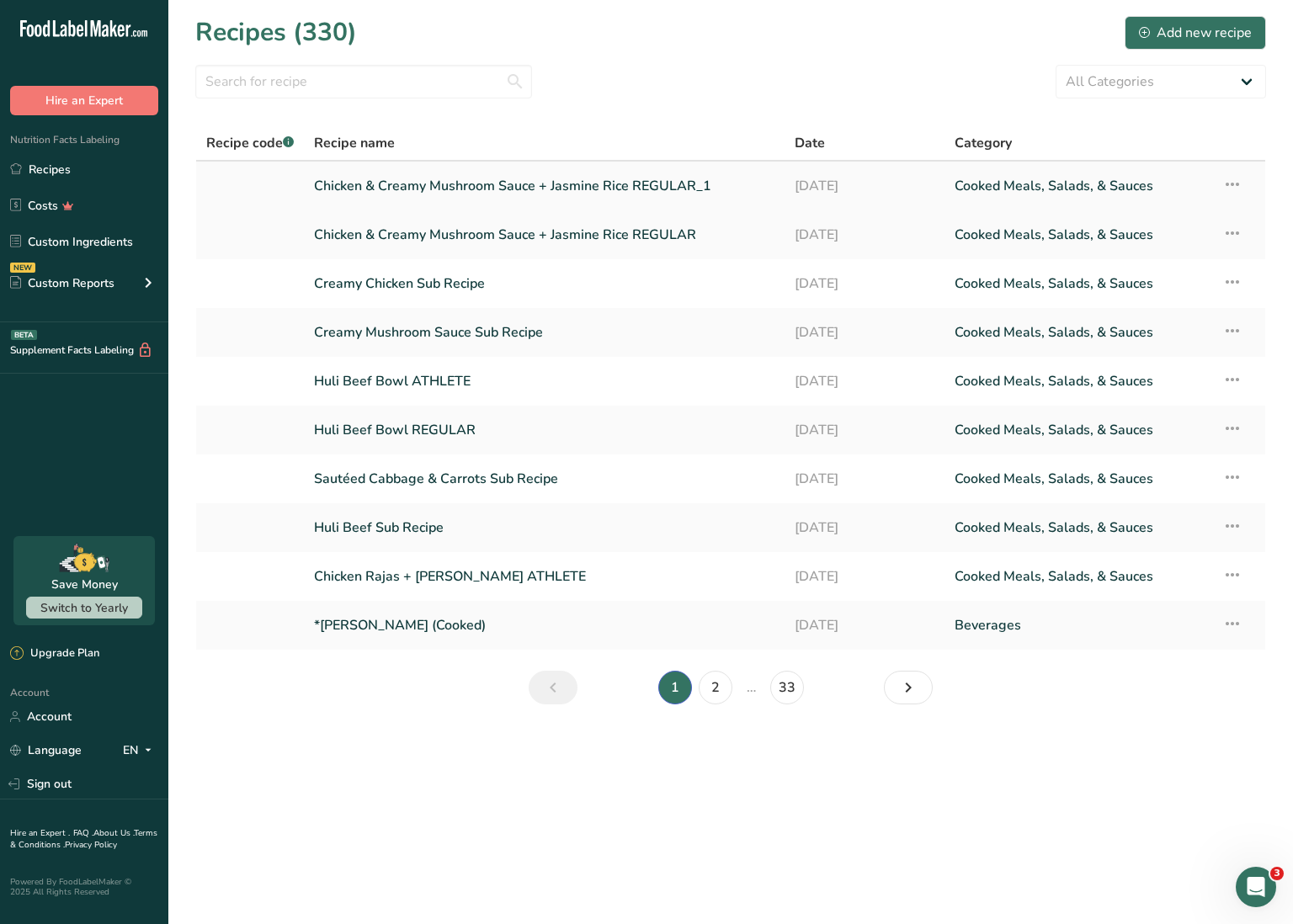
click at [549, 183] on link "Chicken & Creamy Mushroom Sauce + Jasmine Rice REGULAR_1" at bounding box center [543, 186] width 460 height 36
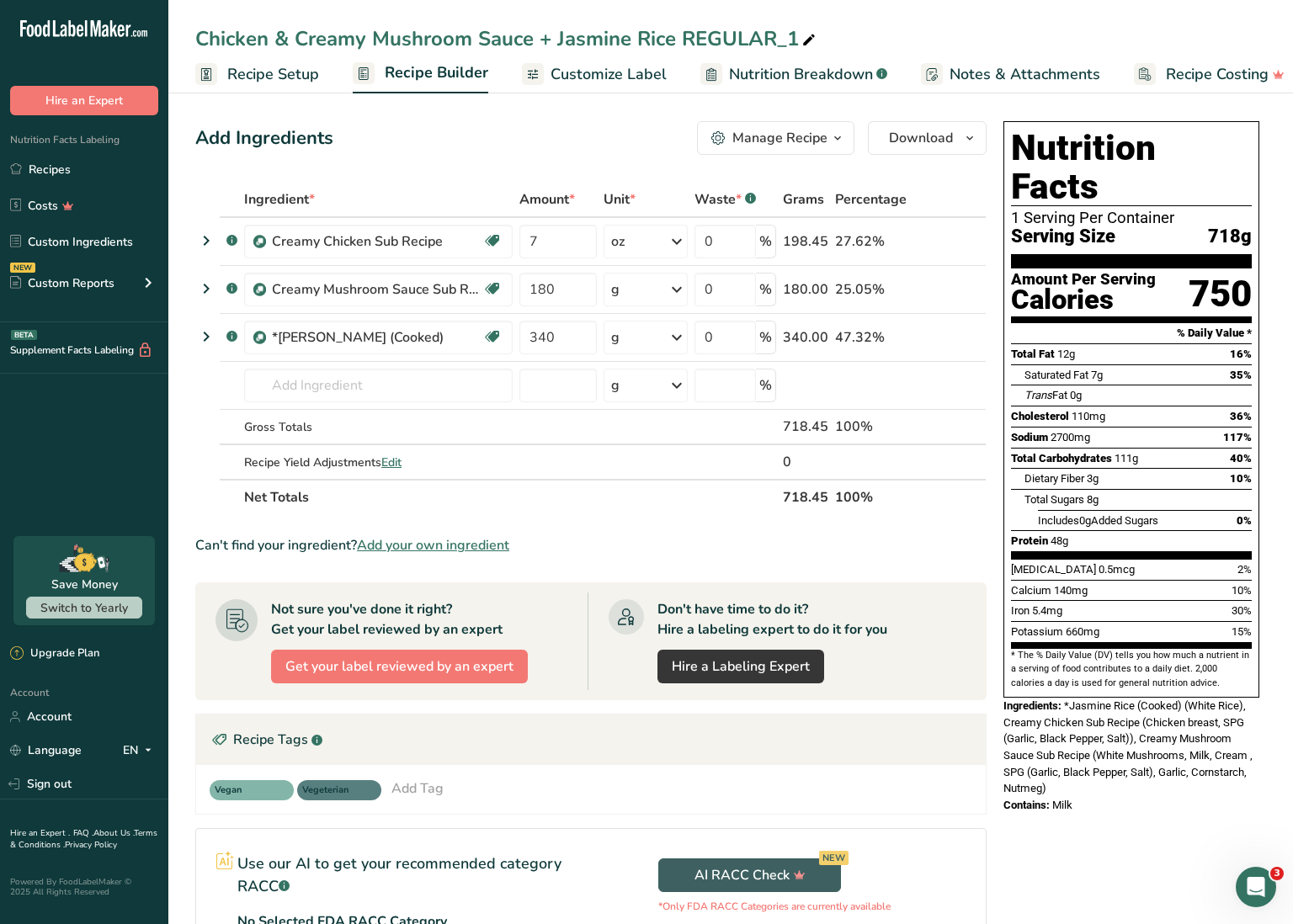
click at [647, 42] on div "Chicken & Creamy Mushroom Sauce + Jasmine Rice REGULAR_1" at bounding box center [507, 39] width 624 height 31
drag, startPoint x: 682, startPoint y: 38, endPoint x: 804, endPoint y: 39, distance: 122.0
click at [804, 39] on input "Chicken & Creamy Mushroom Sauce + Jasmine Rice REGULAR_1" at bounding box center [730, 39] width 1071 height 31
click at [679, 506] on th "Net Totals" at bounding box center [510, 497] width 539 height 36
click at [63, 170] on link "Recipes" at bounding box center [84, 170] width 169 height 32
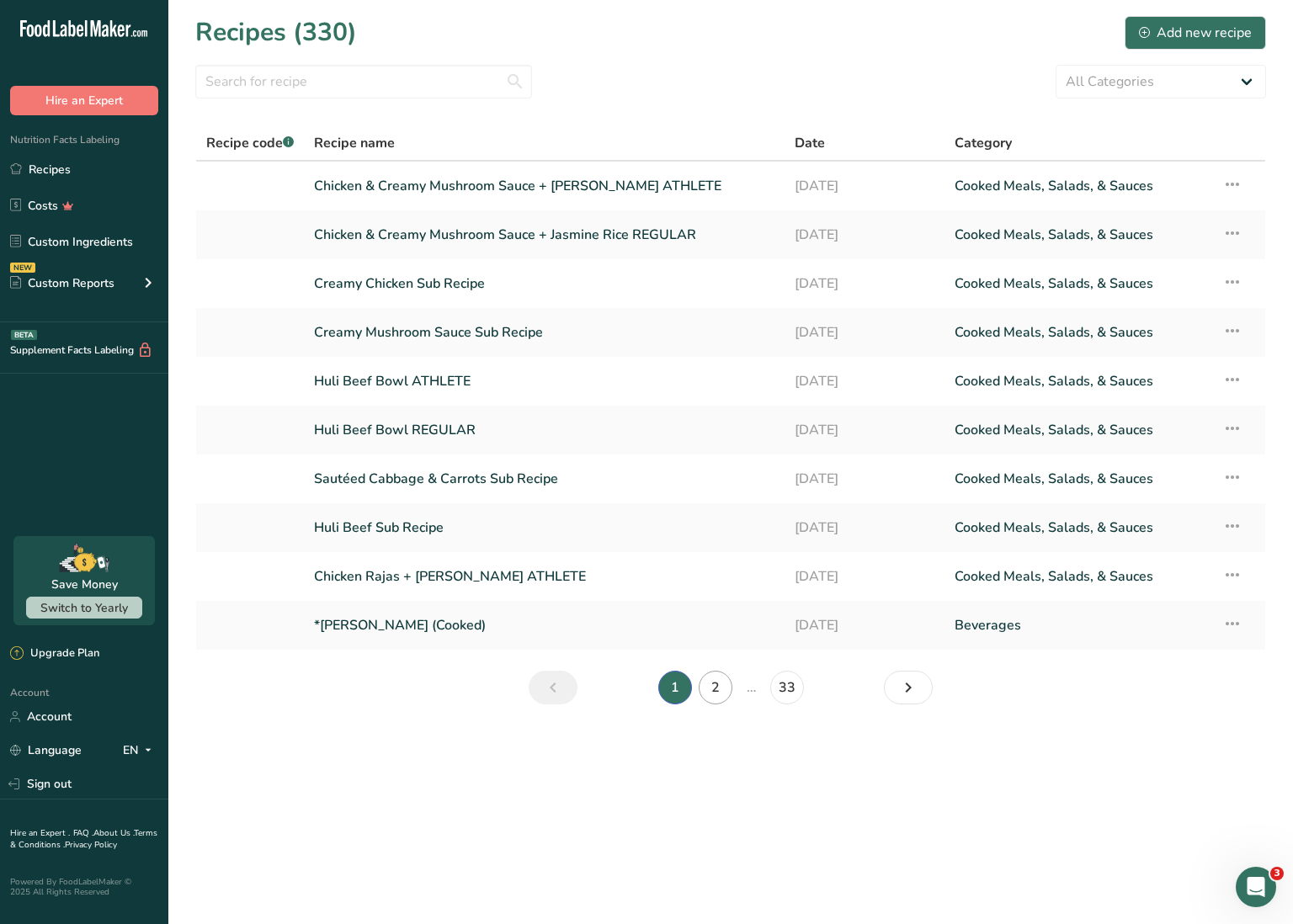
click at [717, 687] on link "2" at bounding box center [716, 687] width 34 height 34
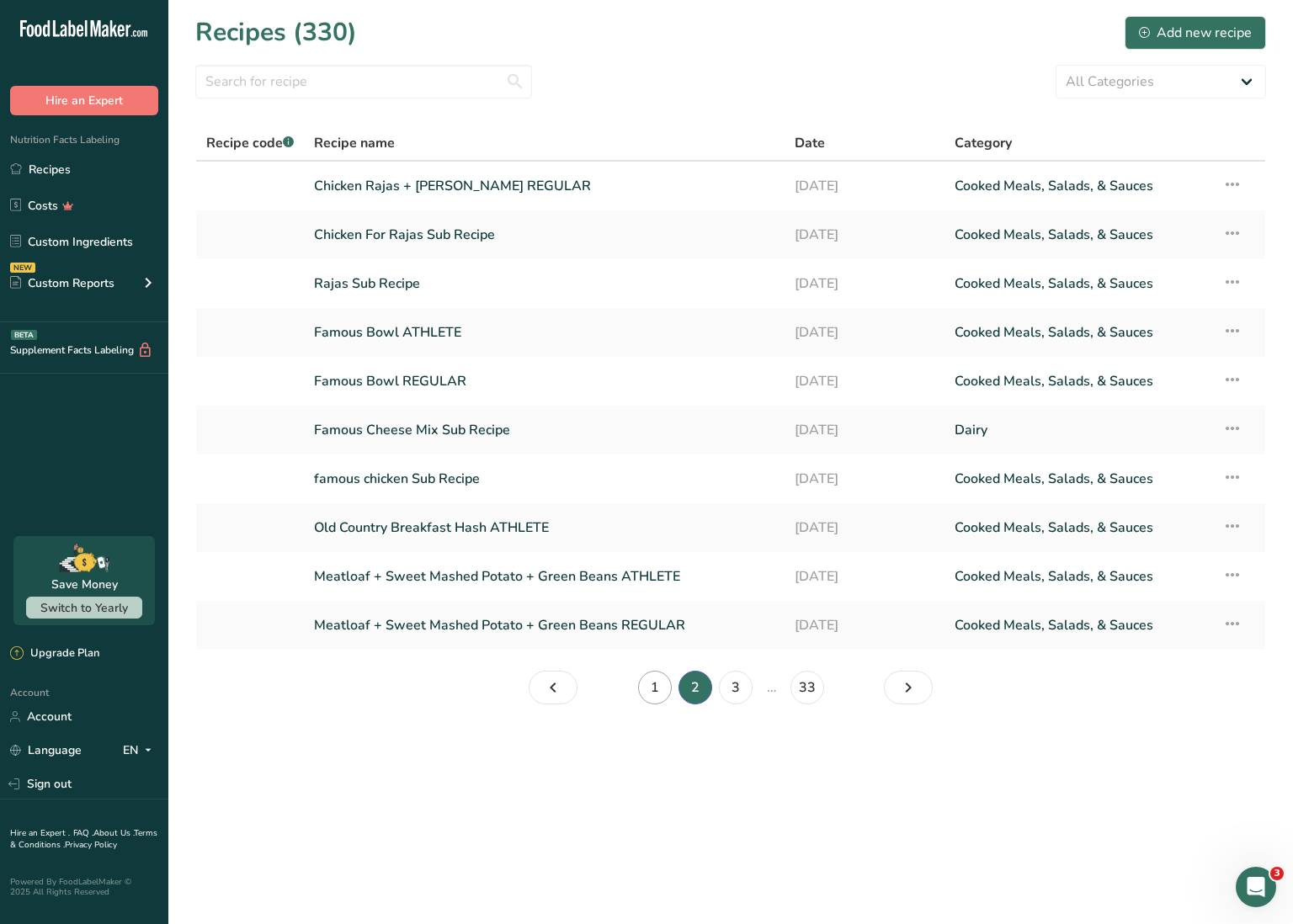
click at [656, 687] on link "1" at bounding box center [655, 687] width 34 height 34
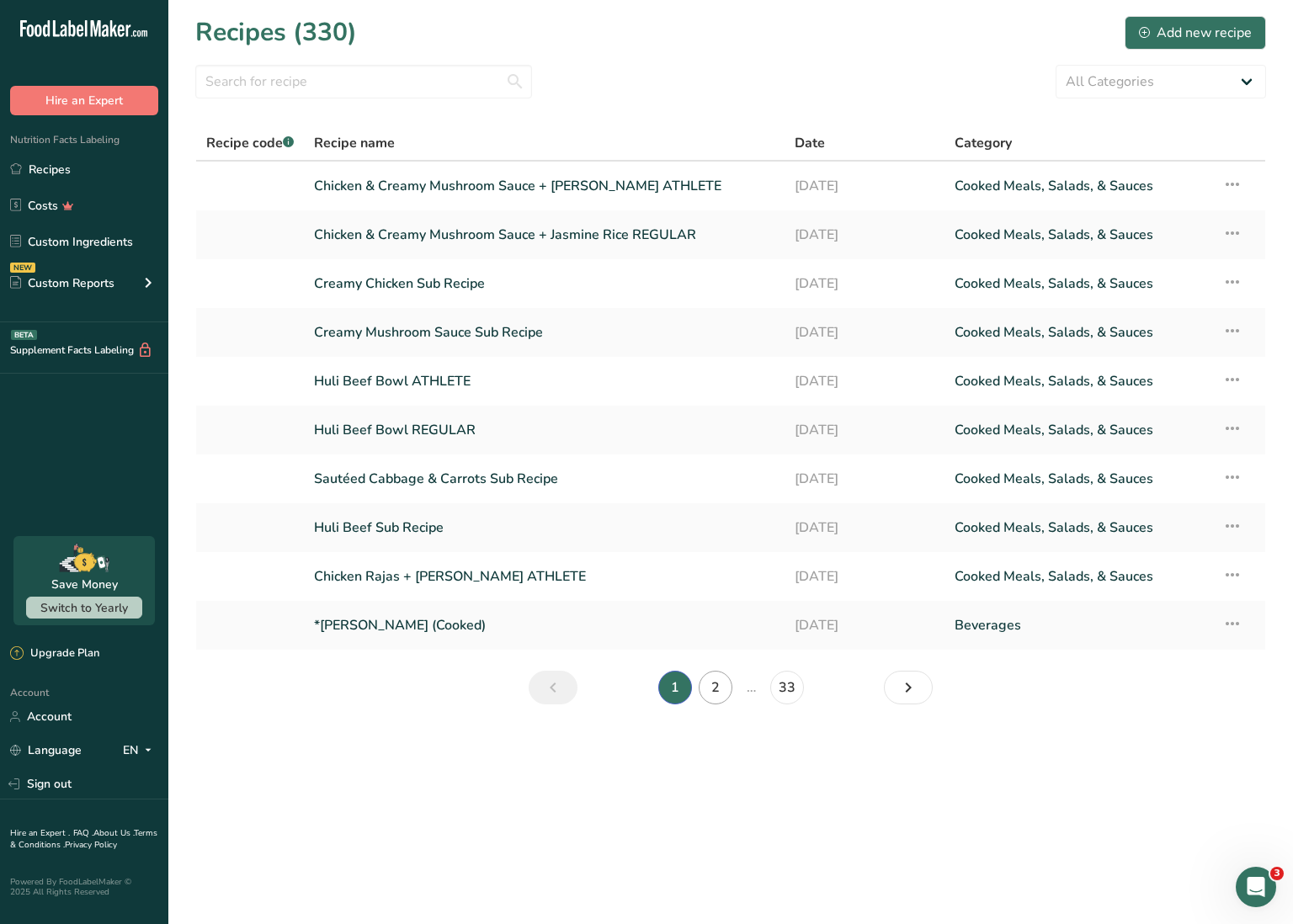
click at [721, 688] on link "2" at bounding box center [716, 687] width 34 height 34
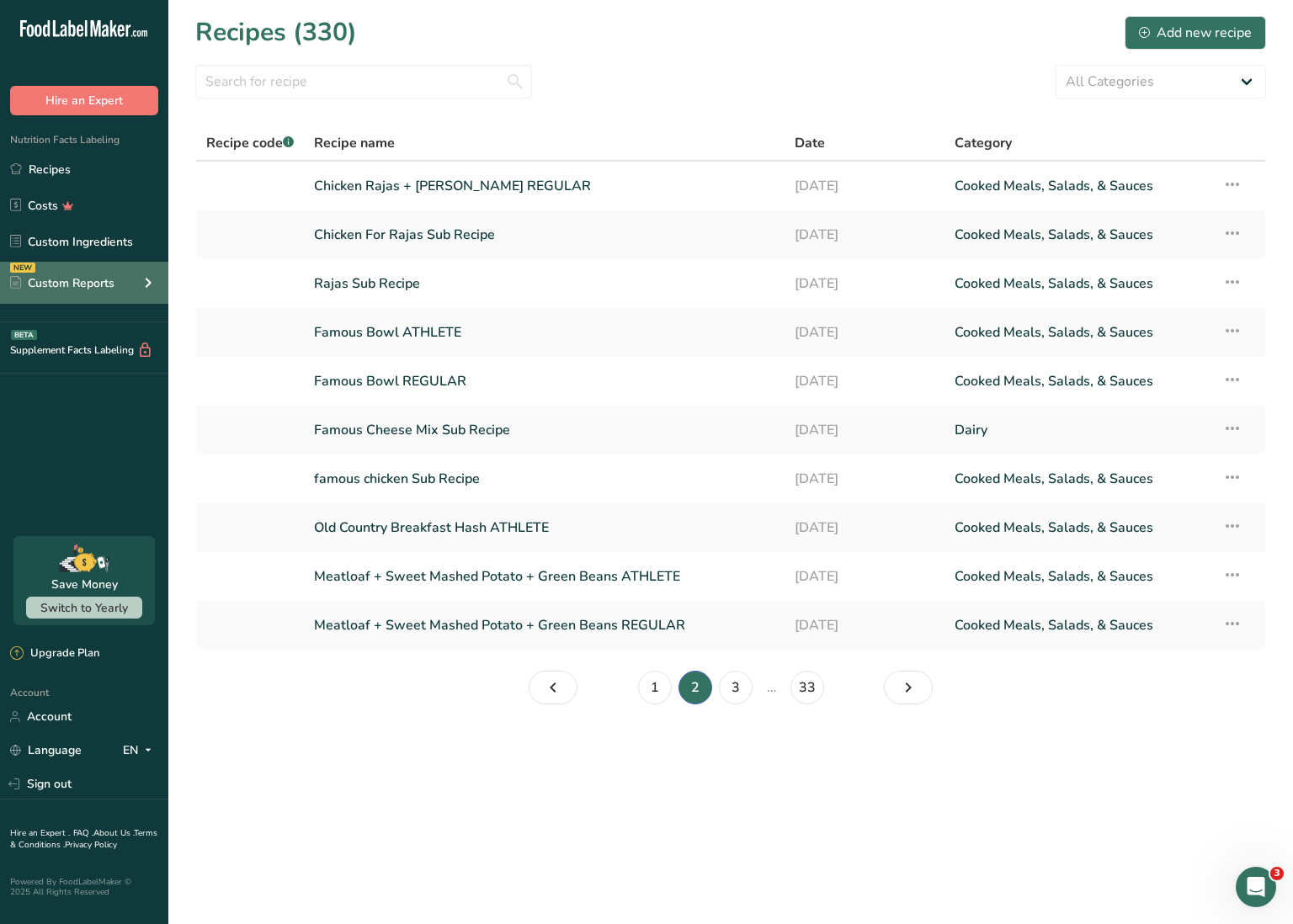
drag, startPoint x: 141, startPoint y: 283, endPoint x: 39, endPoint y: 292, distance: 102.4
click at [137, 283] on div ".a-20{fill:#fff;} Hire an Expert Nutrition Facts Labeling Recipes Costs Custom …" at bounding box center [646, 462] width 1293 height 924
drag, startPoint x: 39, startPoint y: 292, endPoint x: 1190, endPoint y: 25, distance: 1181.6
click at [1190, 25] on div "Add new recipe" at bounding box center [1195, 33] width 113 height 20
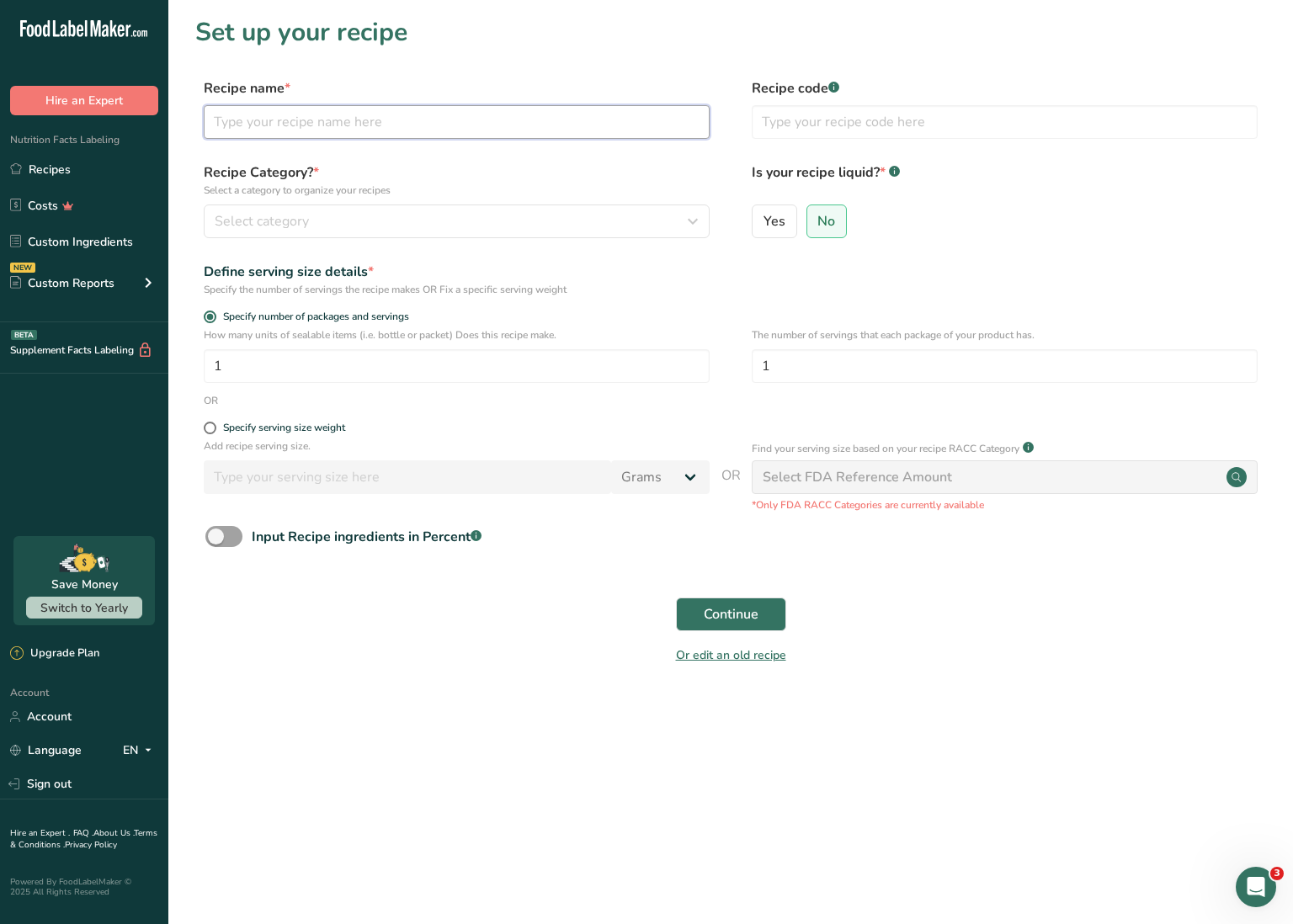
click at [506, 119] on input "text" at bounding box center [456, 122] width 506 height 34
click at [390, 115] on input "Hollandaise" at bounding box center [456, 122] width 506 height 34
click at [325, 202] on div "Recipe Category? * Select a category to organize your recipes Select category S…" at bounding box center [456, 200] width 506 height 75
click at [324, 211] on div "Select category" at bounding box center [451, 221] width 474 height 20
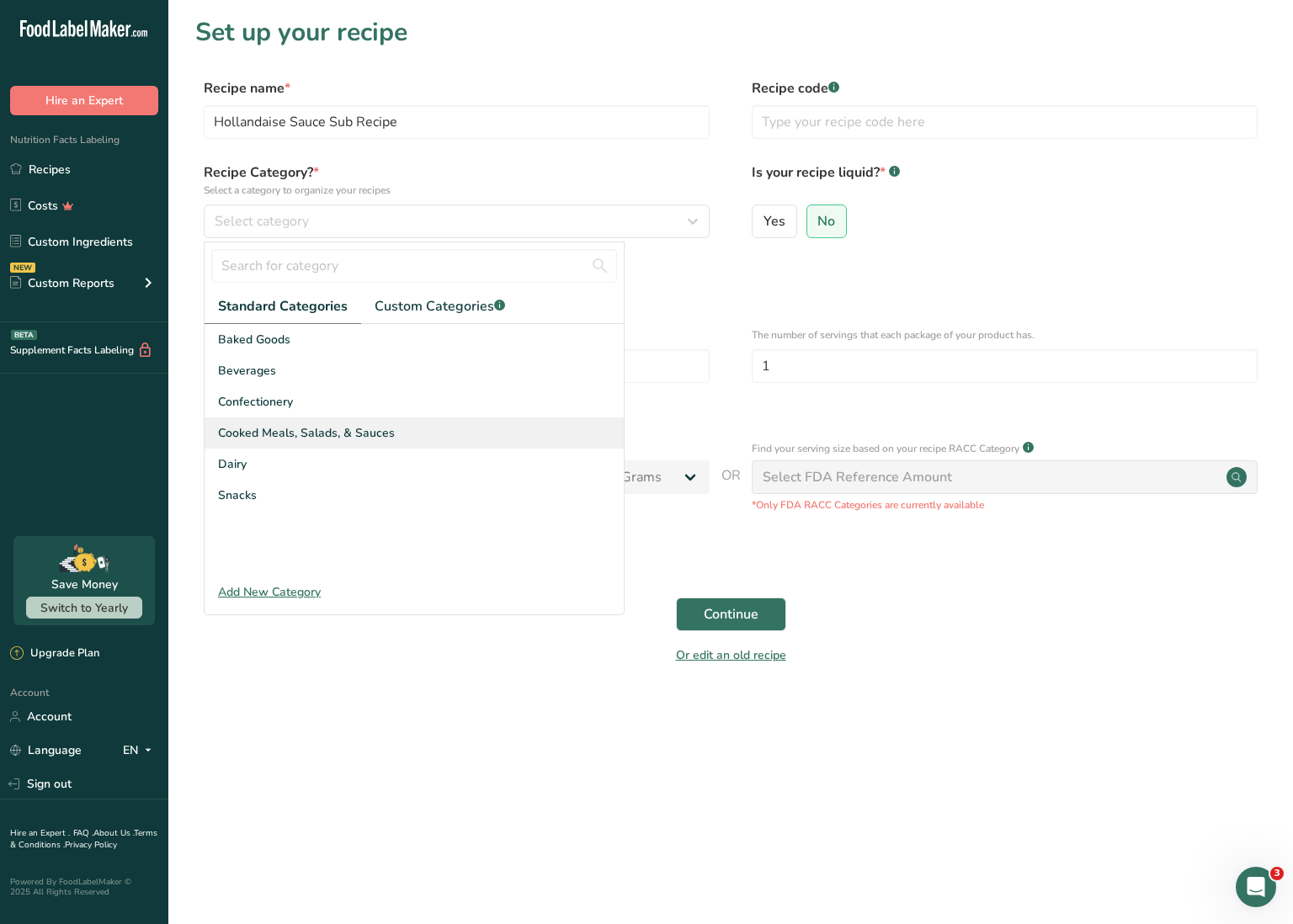
click at [337, 439] on span "Cooked Meals, Salads, & Sauces" at bounding box center [306, 432] width 177 height 18
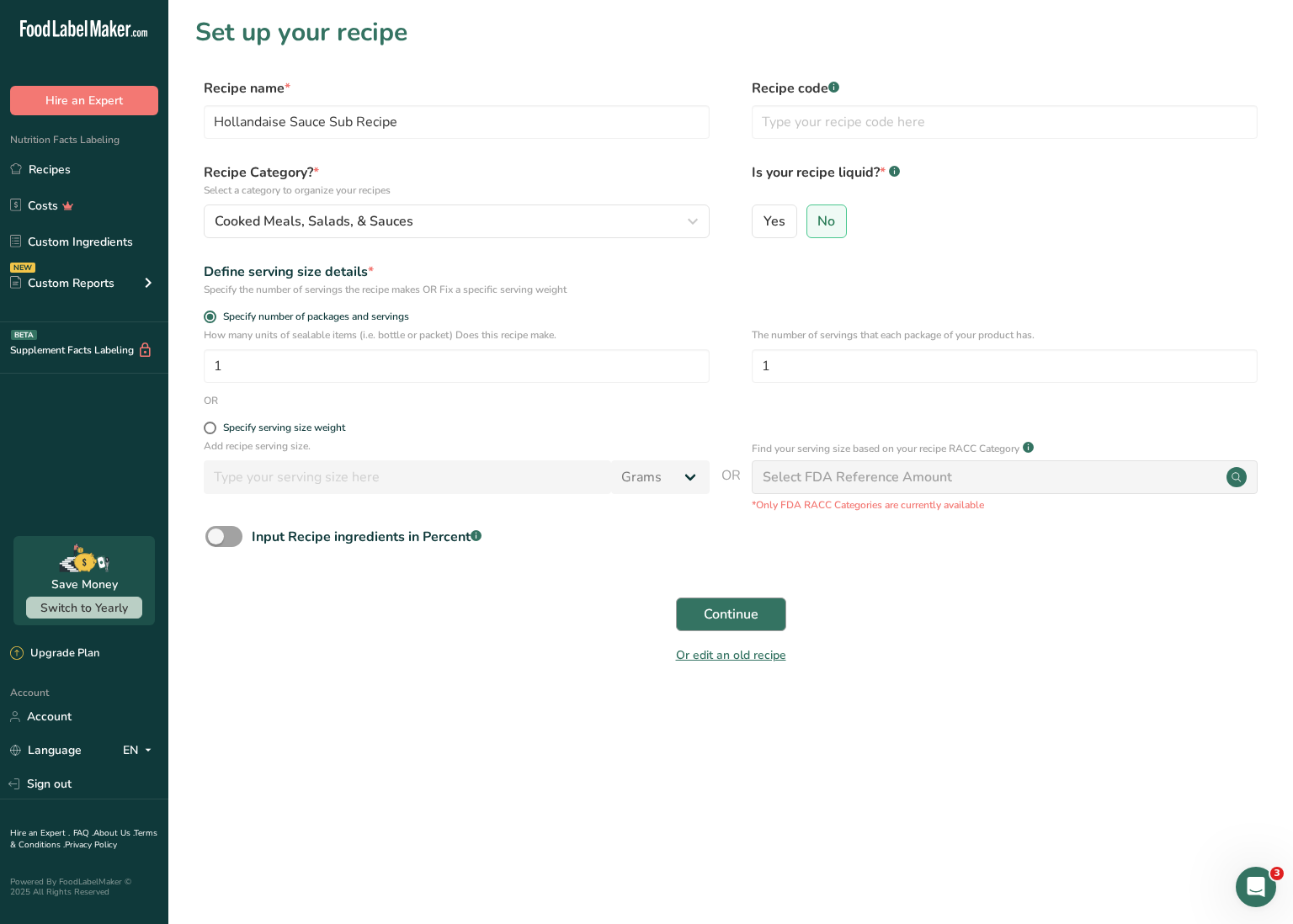
click at [744, 614] on span "Continue" at bounding box center [731, 615] width 55 height 20
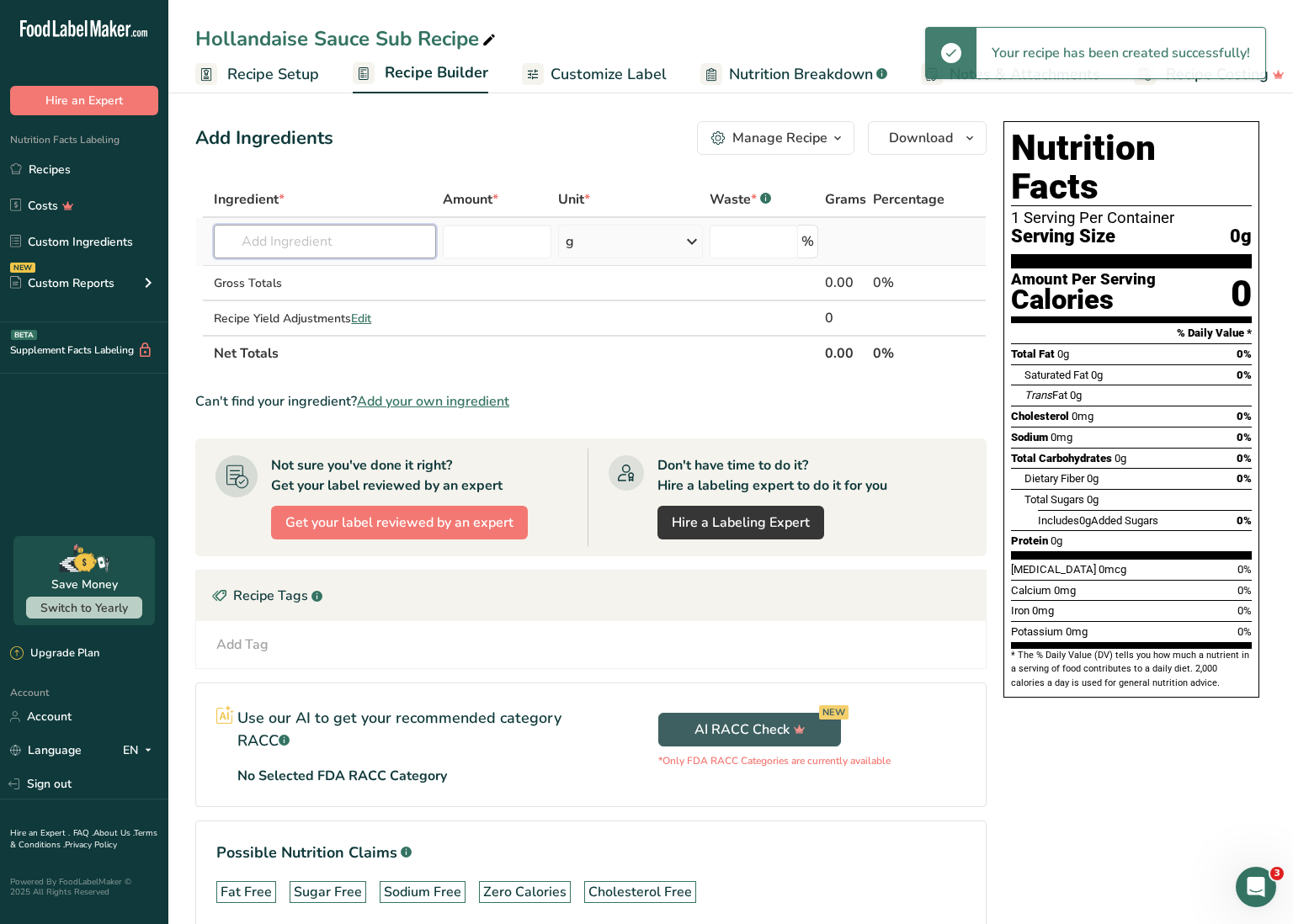
click at [376, 248] on input "text" at bounding box center [325, 242] width 222 height 34
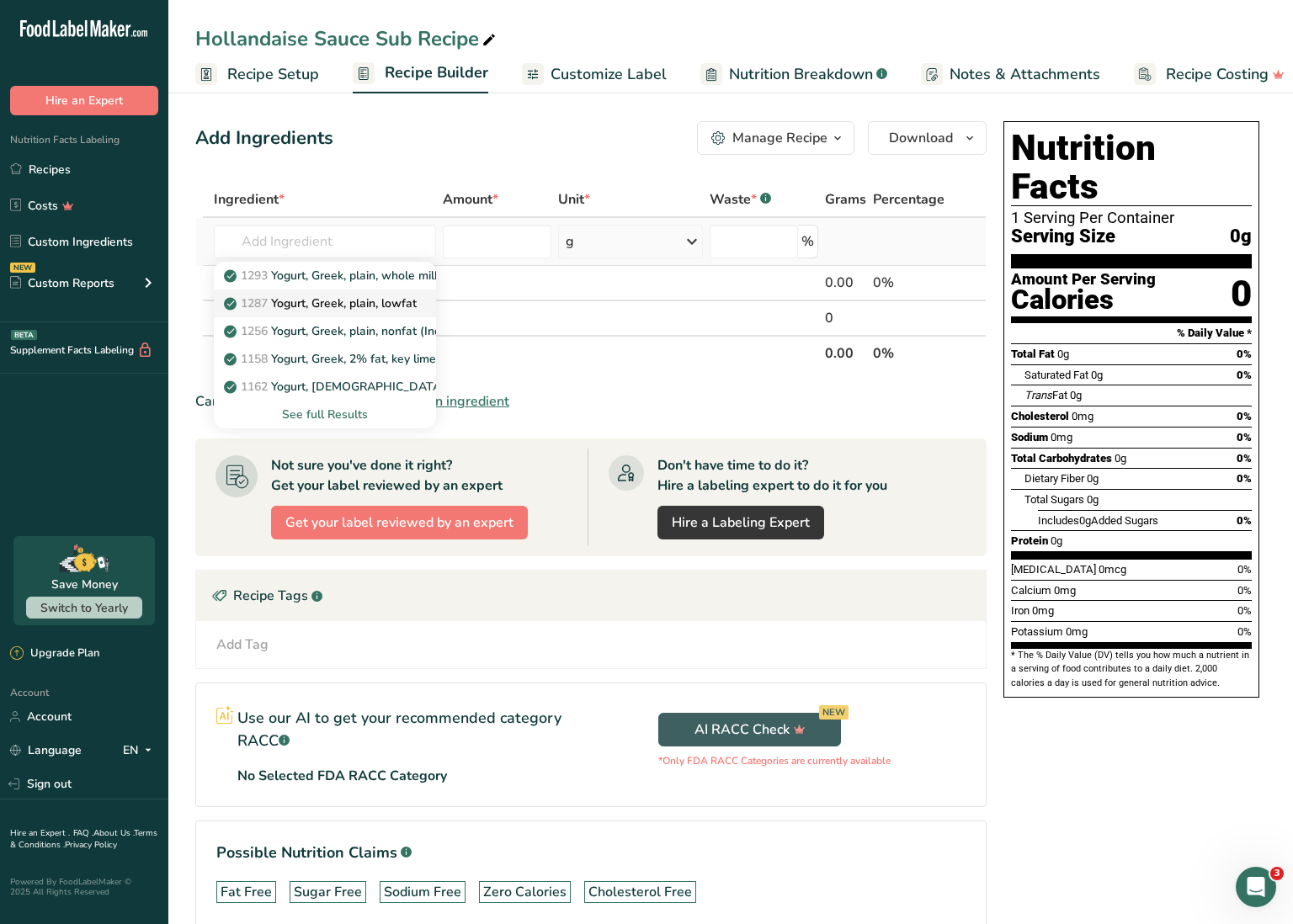
click at [374, 301] on p "1287 Yogurt, Greek, plain, lowfat" at bounding box center [321, 303] width 189 height 18
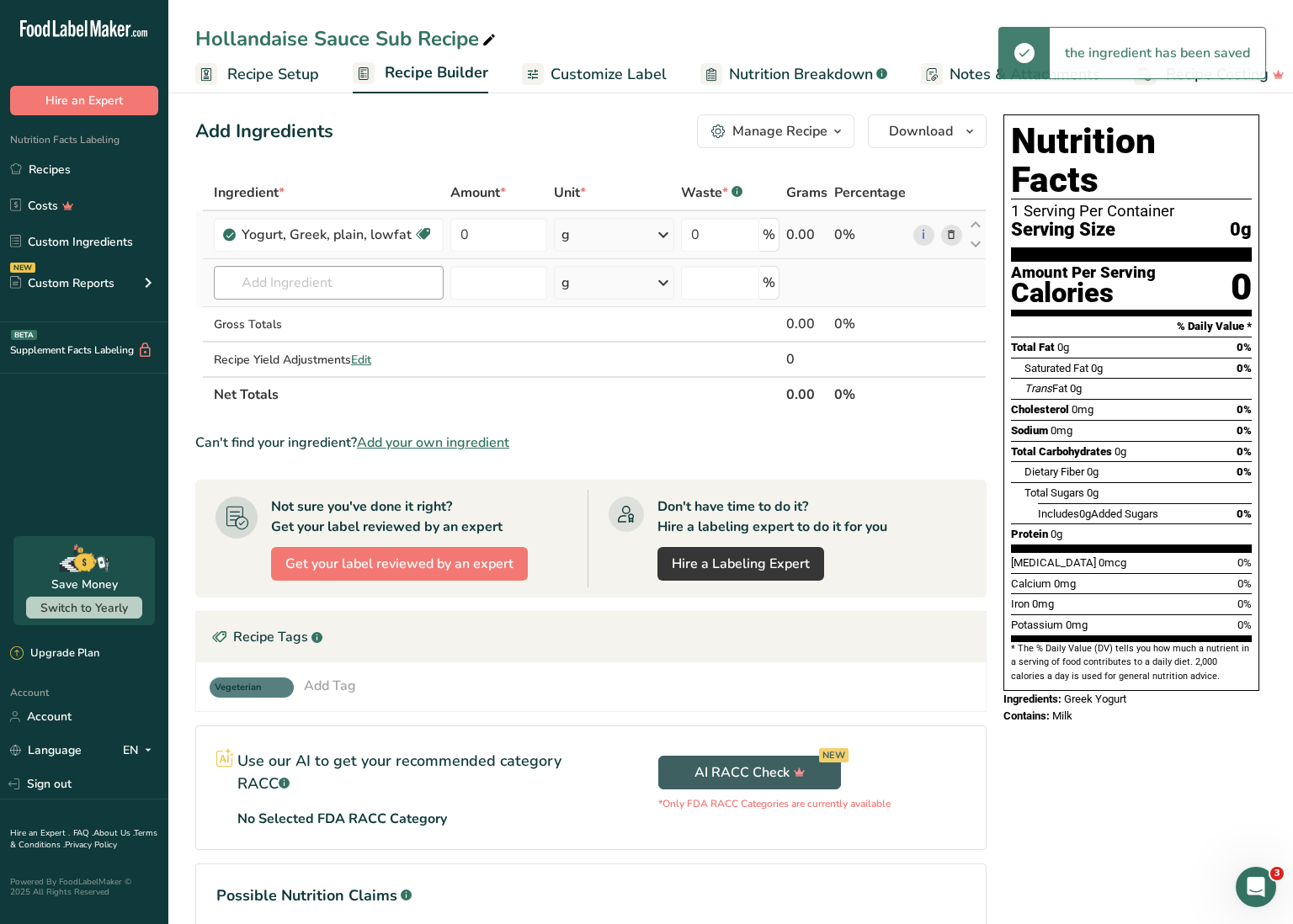
scroll to position [7, 0]
click at [328, 288] on input "text" at bounding box center [328, 283] width 230 height 34
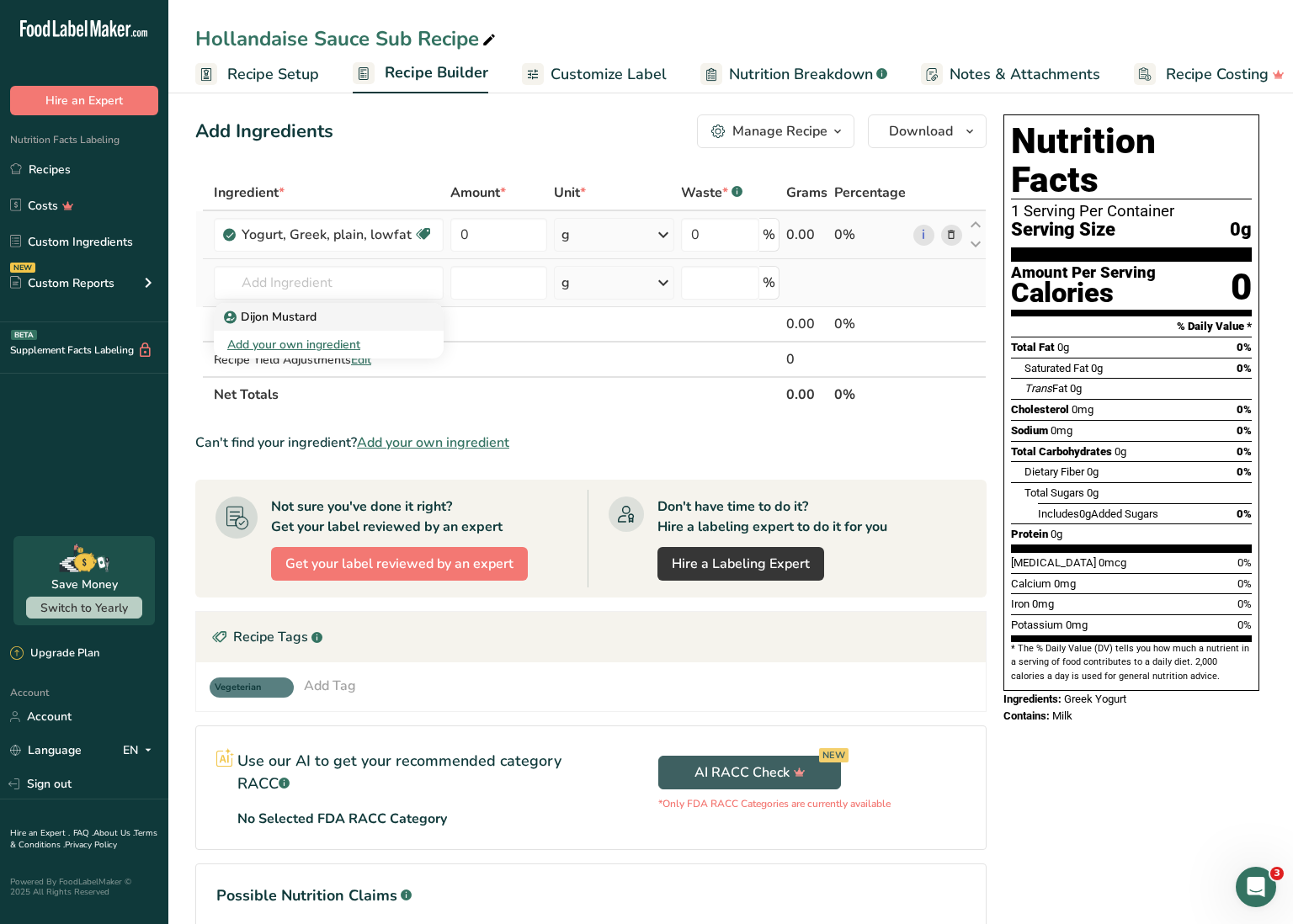
click at [312, 321] on p "Dijon Mustard" at bounding box center [271, 316] width 89 height 18
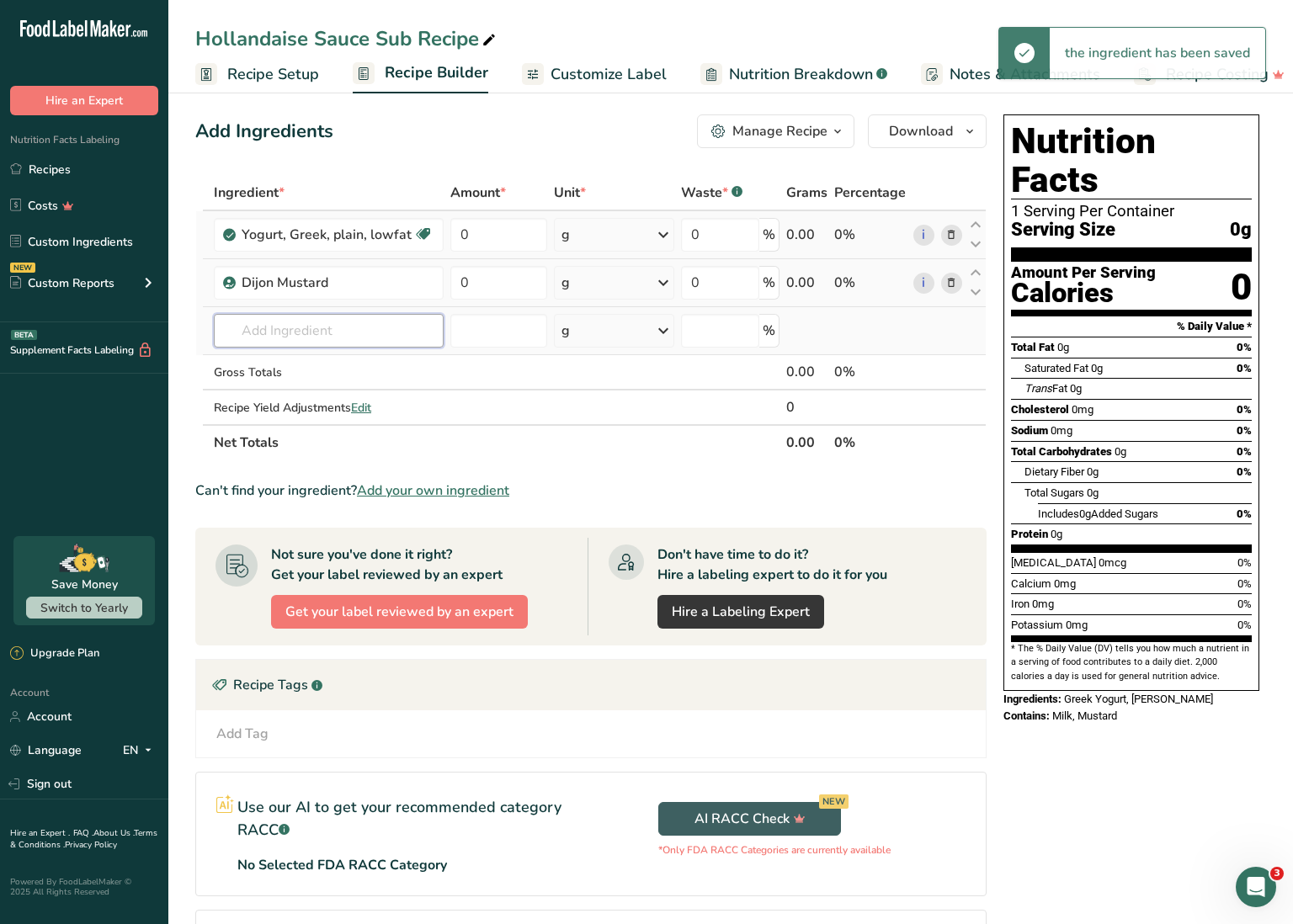
scroll to position [8, 1]
click at [361, 328] on input "text" at bounding box center [328, 330] width 230 height 34
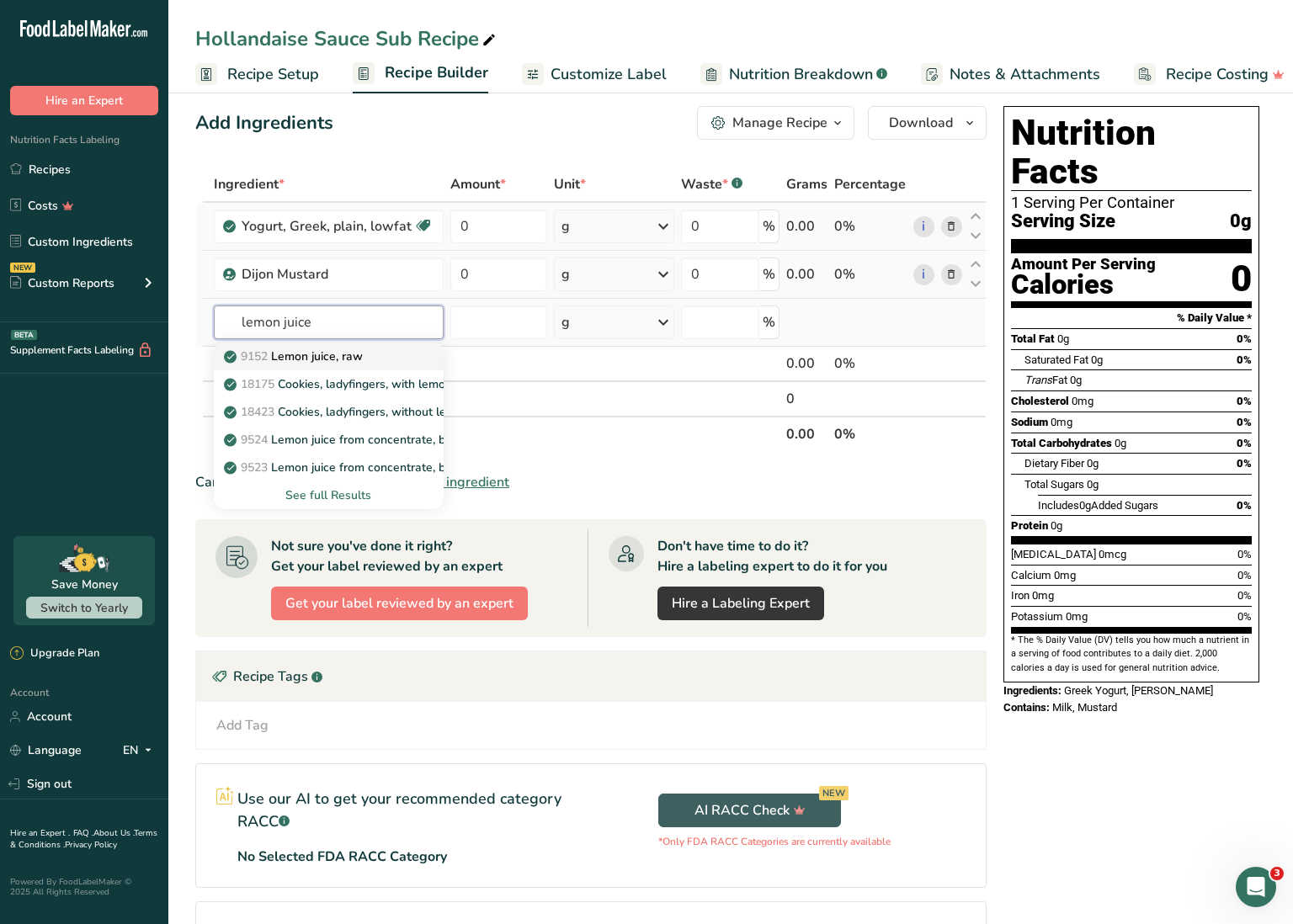
scroll to position [15, 0]
click at [368, 355] on div "9152 Lemon juice, raw" at bounding box center [315, 356] width 176 height 18
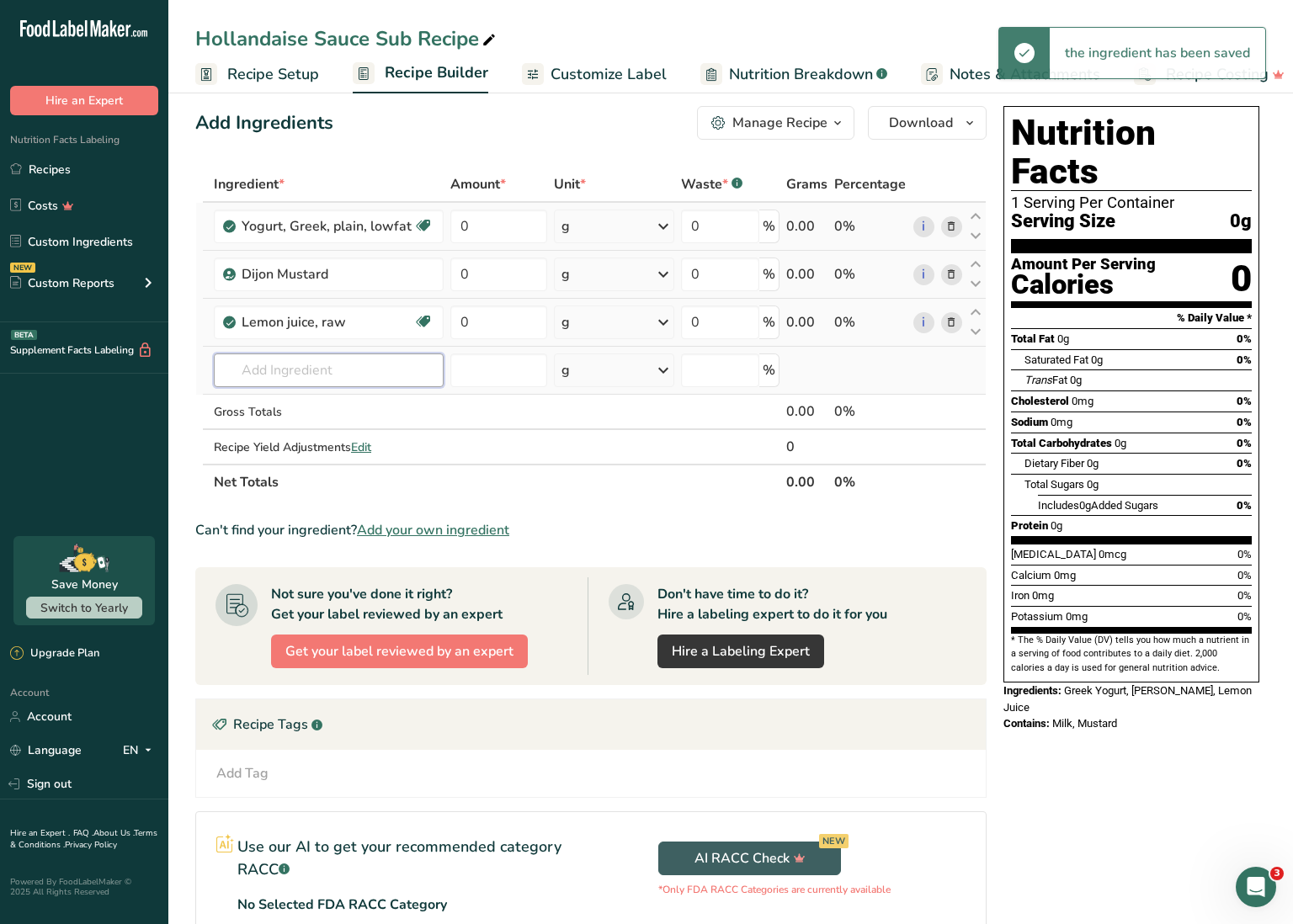
click at [313, 374] on input "text" at bounding box center [328, 370] width 230 height 34
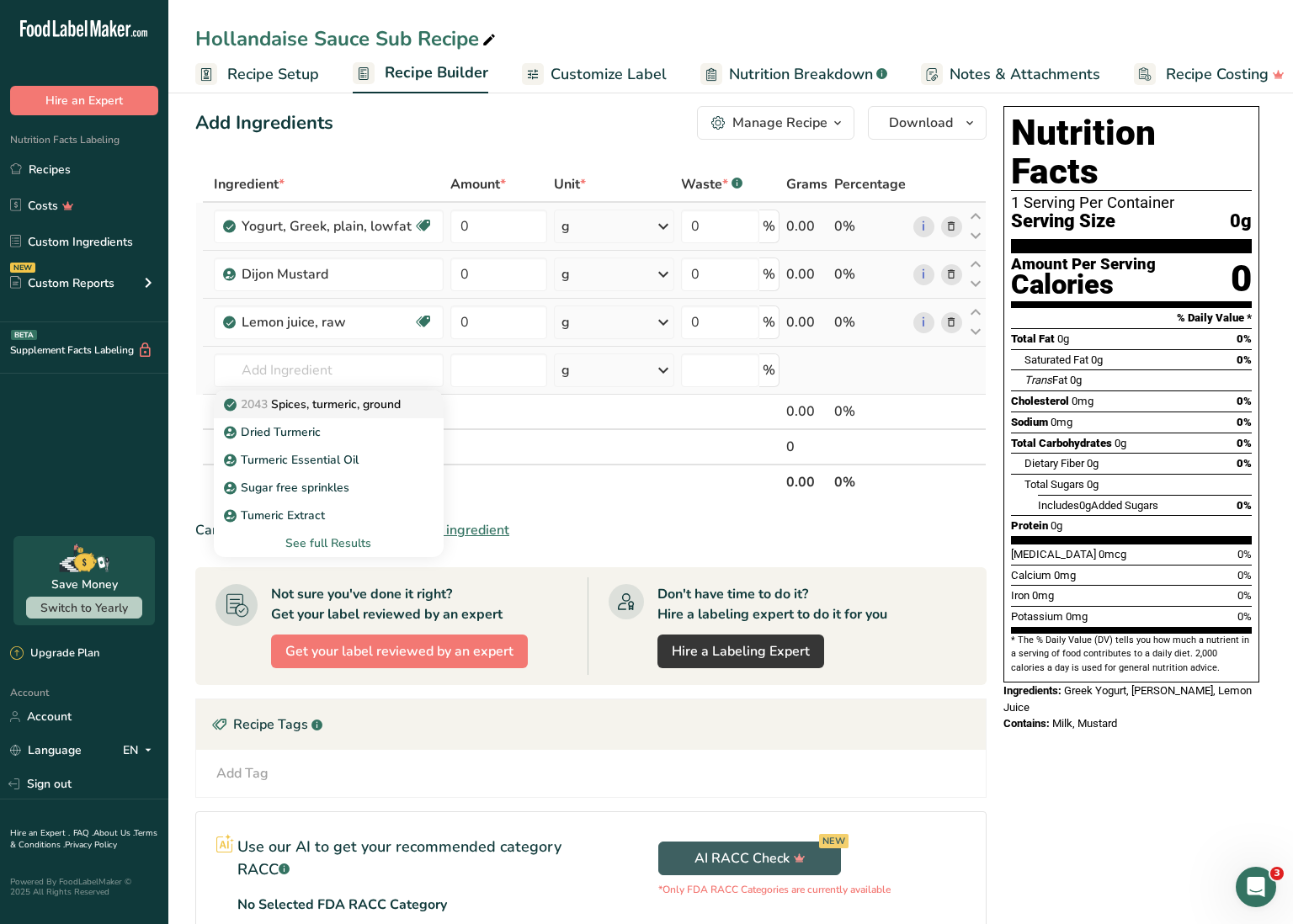
click at [336, 400] on p "2043 Spices, turmeric, ground" at bounding box center [314, 404] width 174 height 18
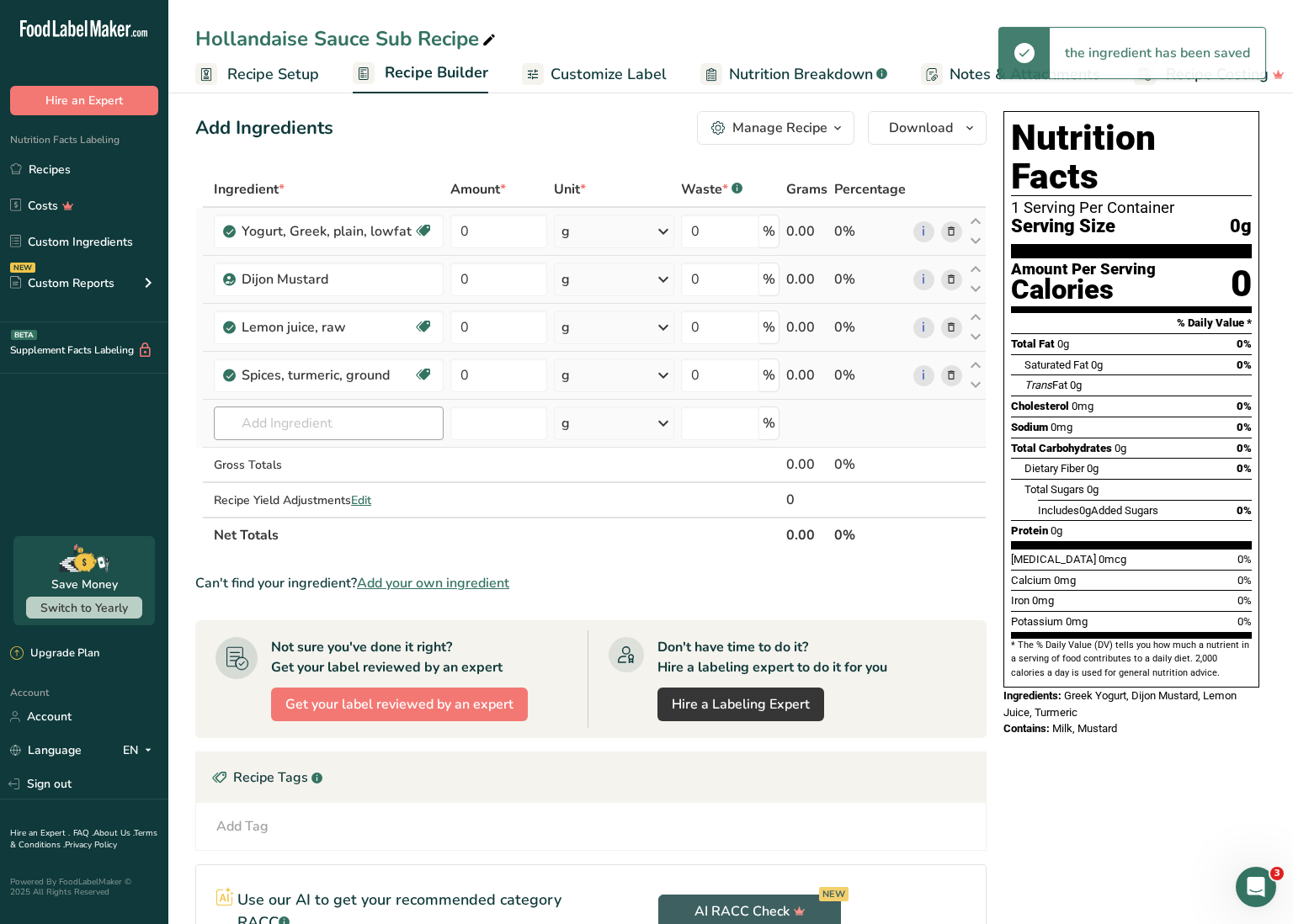
scroll to position [8, 2]
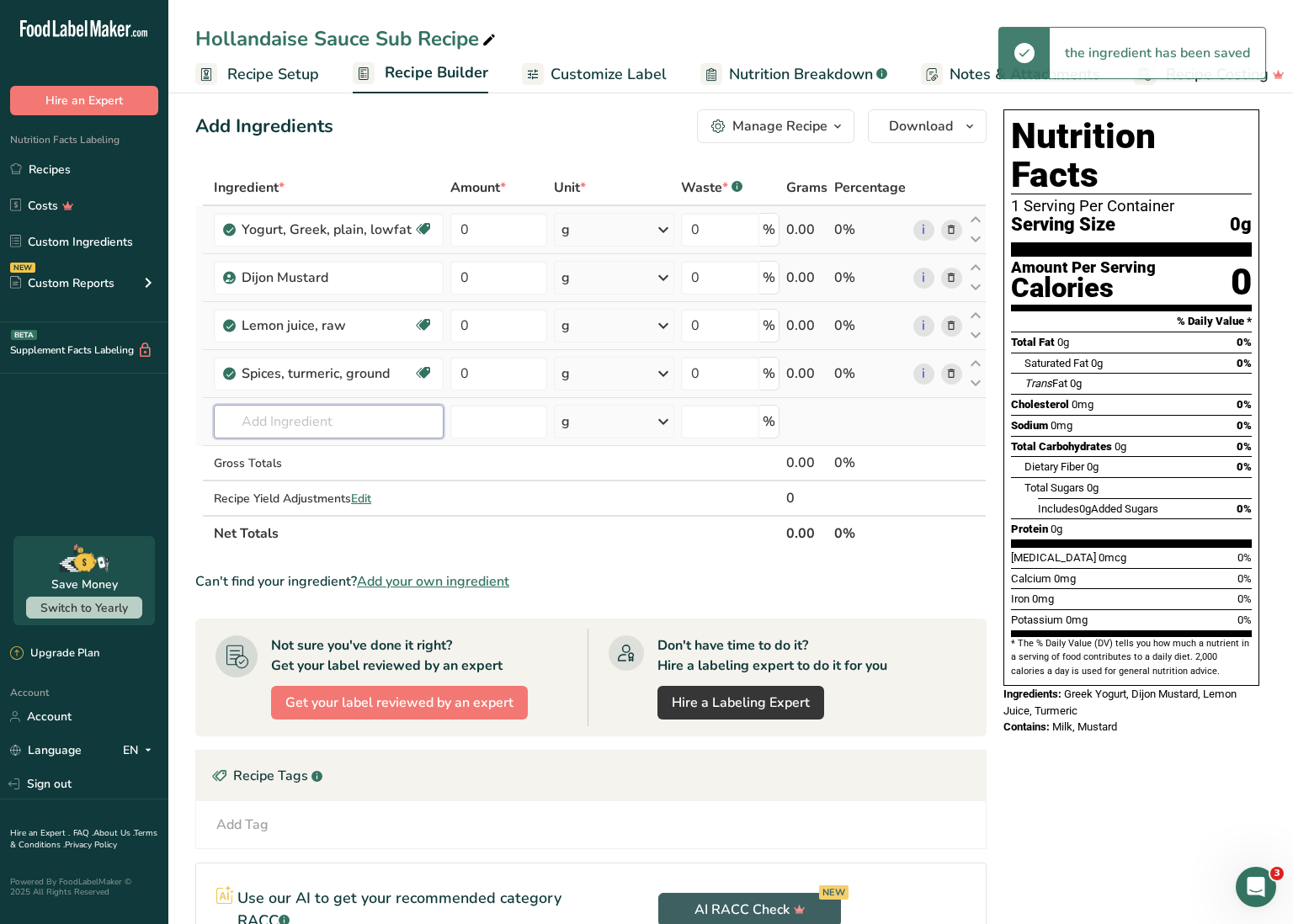
click at [300, 416] on input "text" at bounding box center [328, 422] width 230 height 34
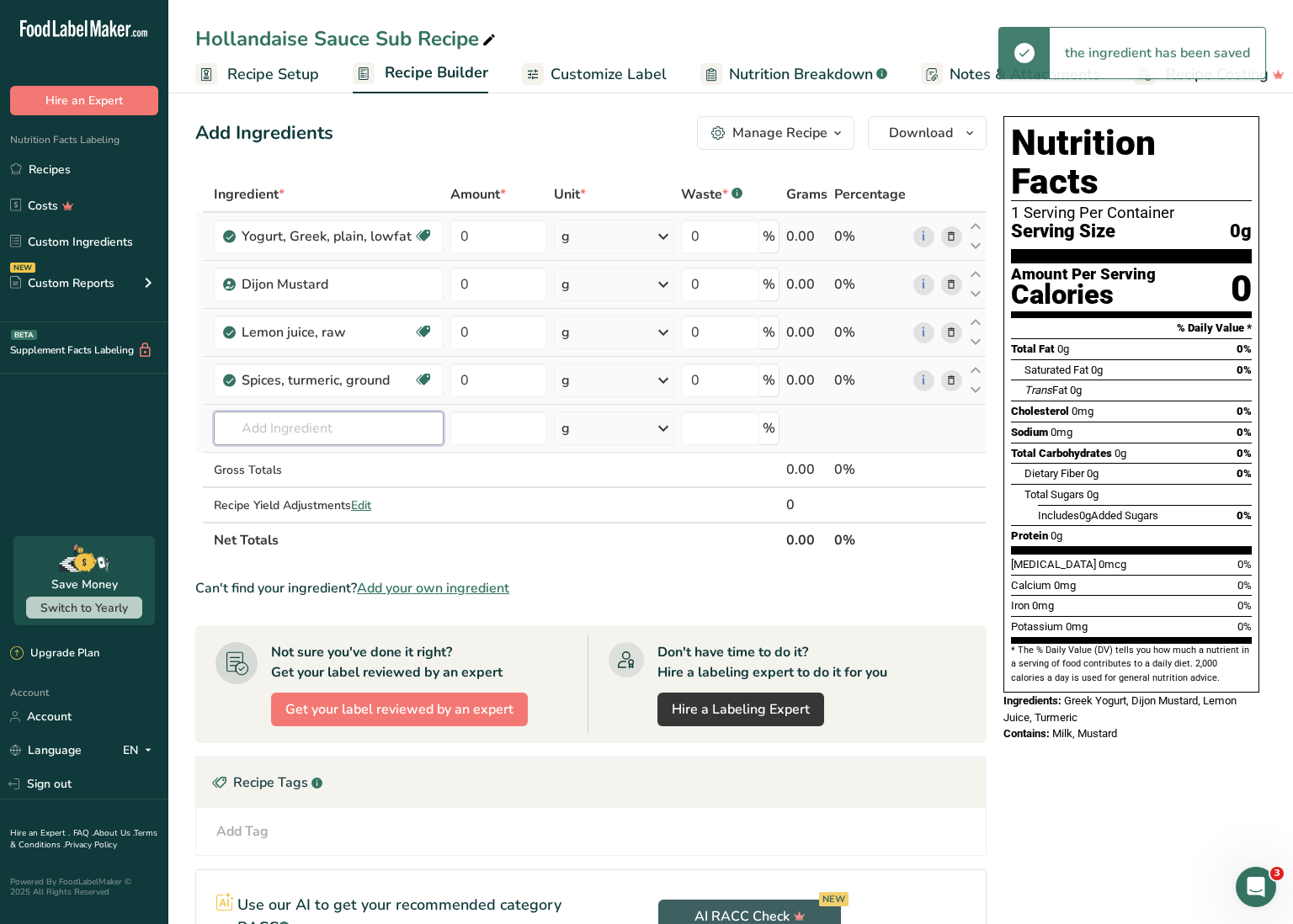
scroll to position [3, 0]
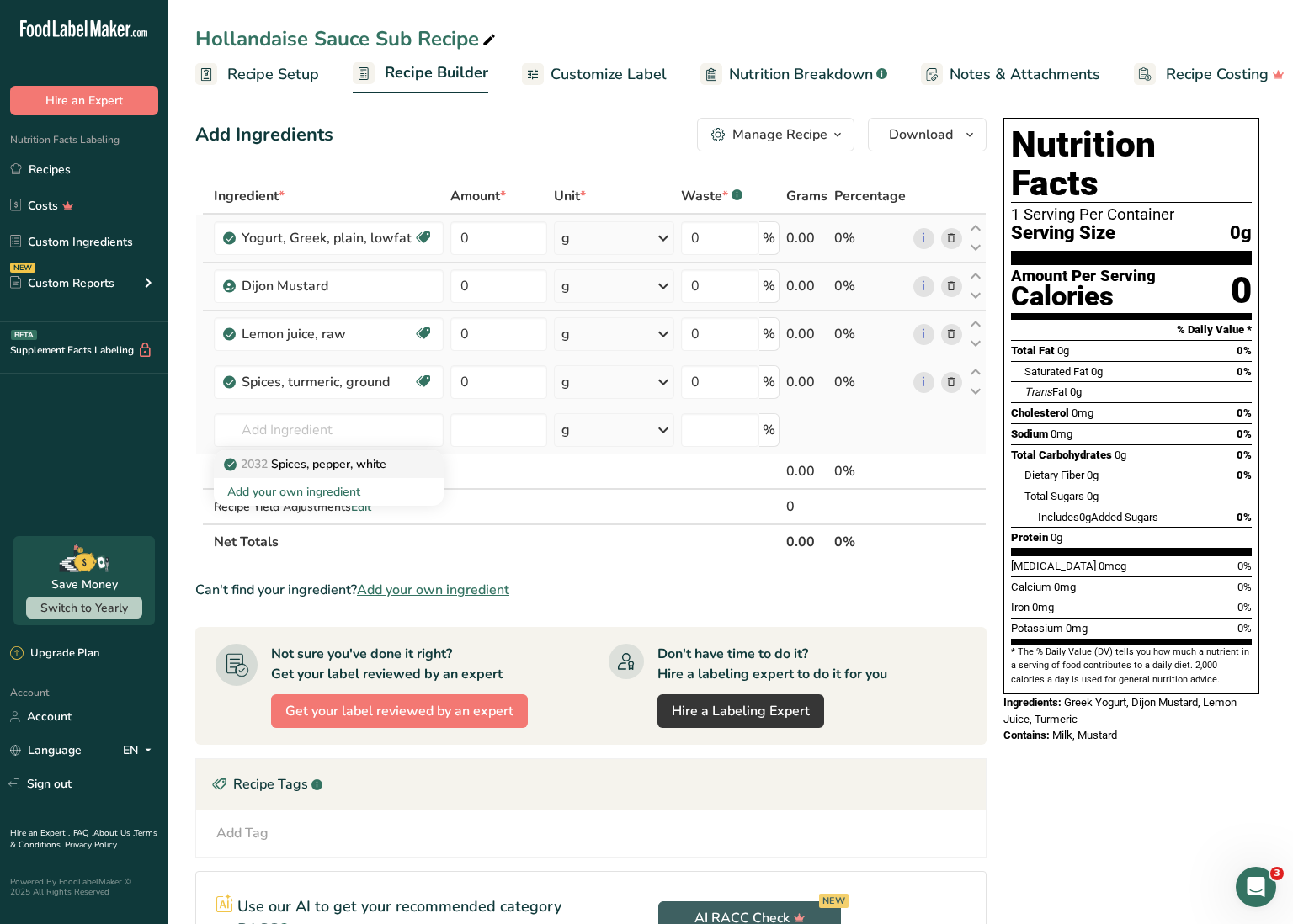
click at [350, 460] on p "2032 Spices, pepper, white" at bounding box center [307, 464] width 159 height 18
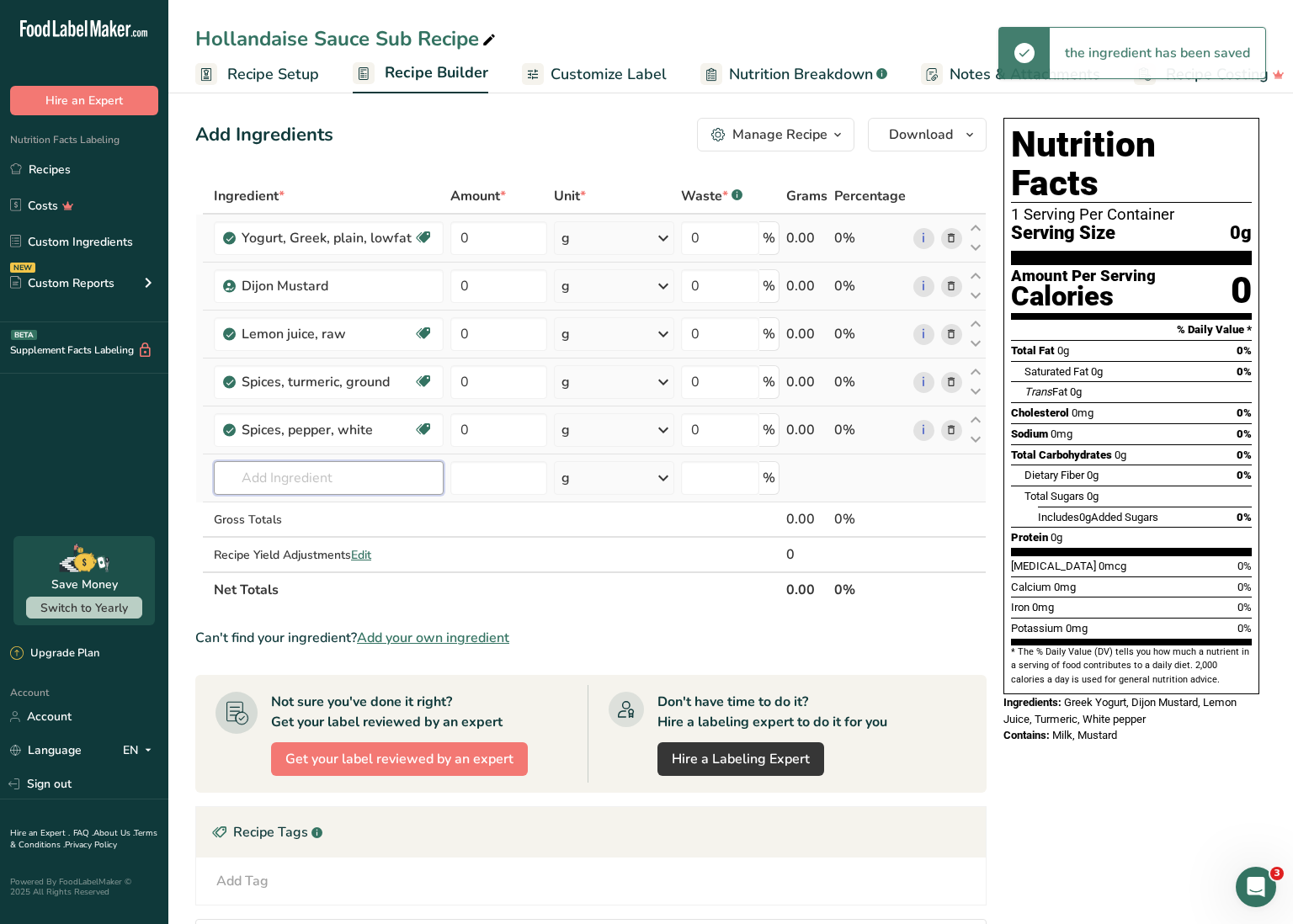
click at [341, 479] on input "text" at bounding box center [328, 478] width 230 height 34
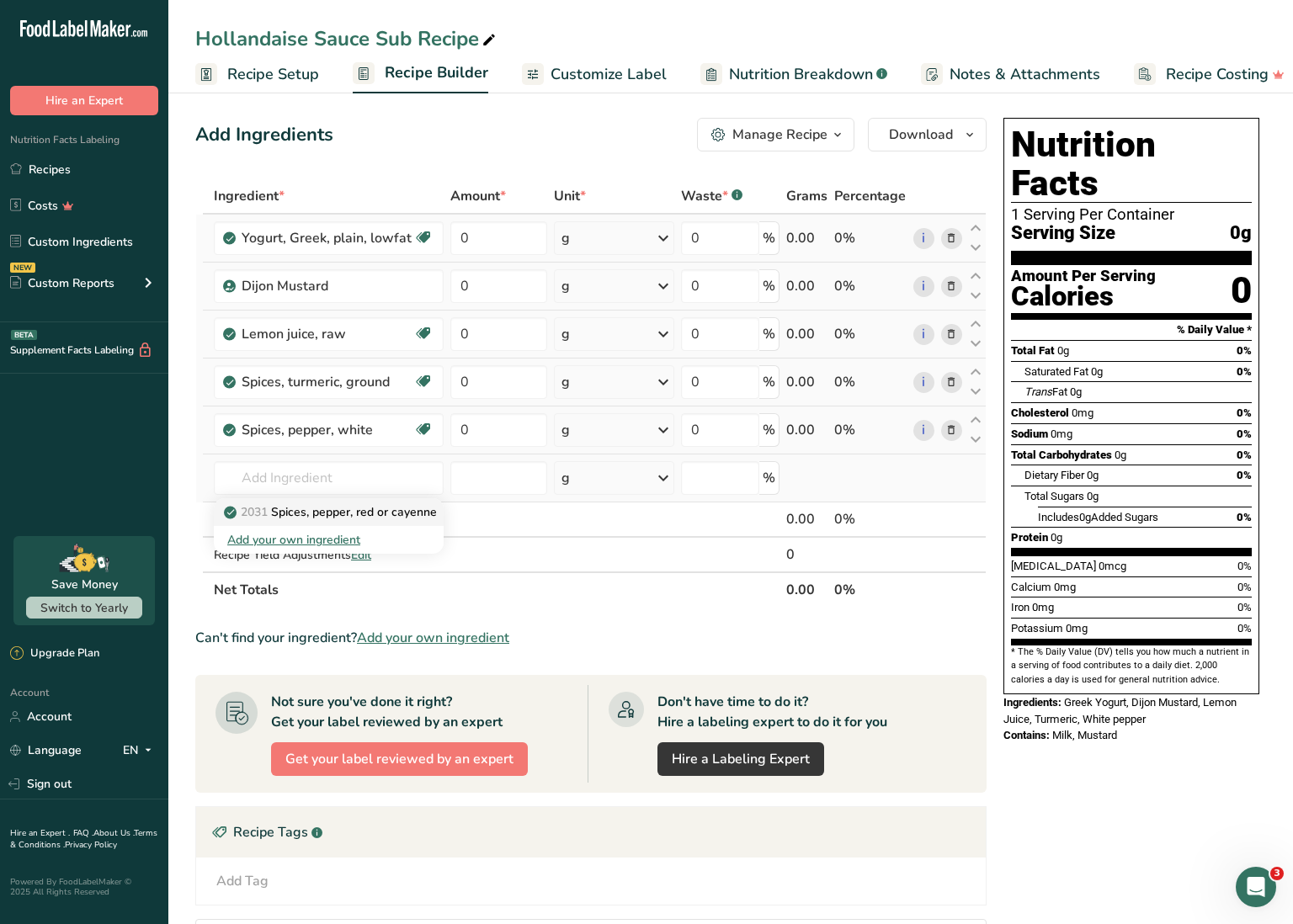
click at [365, 510] on p "2031 Spices, pepper, red or cayenne" at bounding box center [332, 512] width 209 height 18
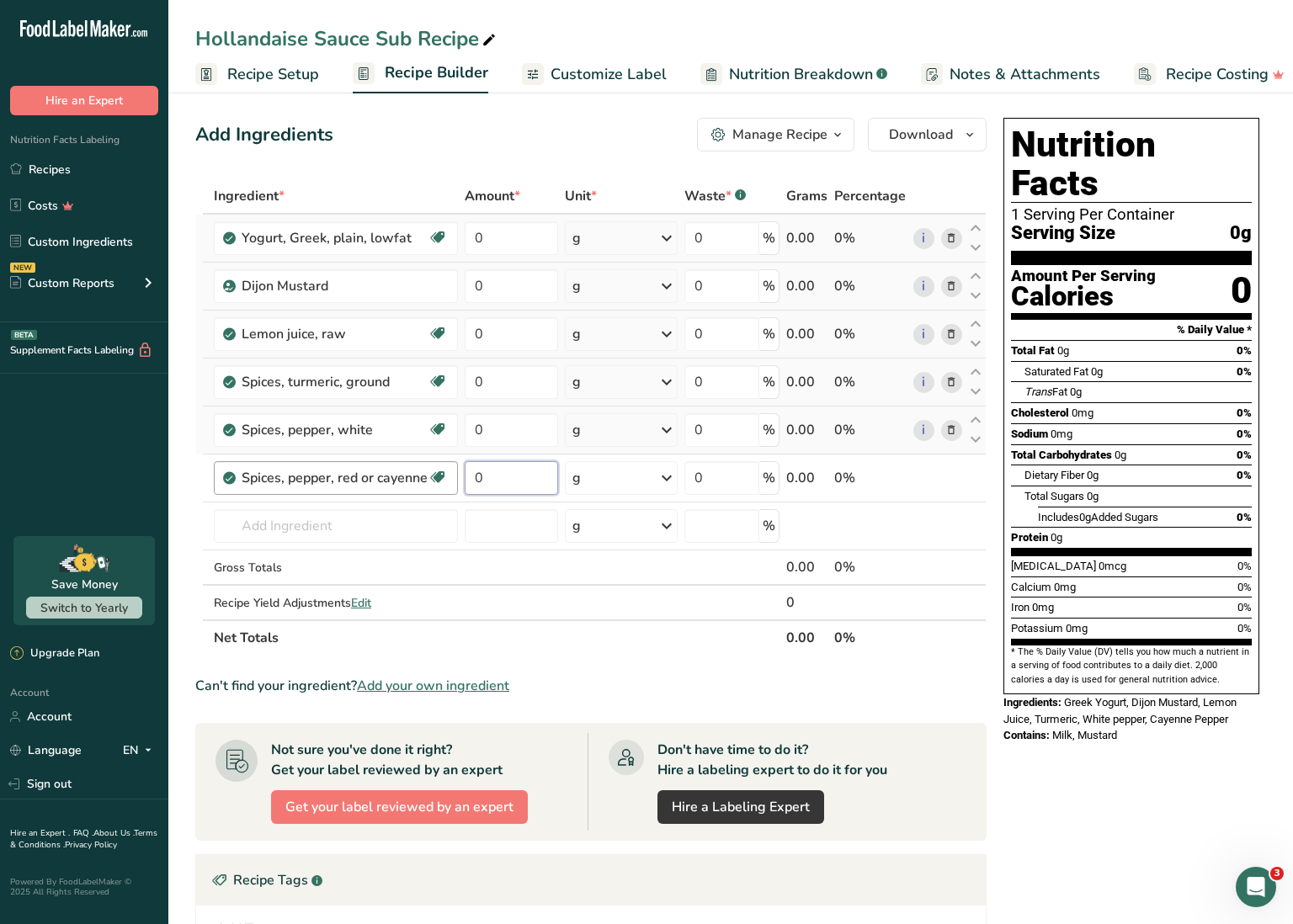
drag, startPoint x: 499, startPoint y: 476, endPoint x: 456, endPoint y: 474, distance: 43.0
click at [456, 474] on tr "Spices, pepper, red or cayenne Dairy free Gluten free Vegan Vegetarian Soy free…" at bounding box center [590, 478] width 789 height 48
click at [950, 475] on div "Ingredient * Amount * Unit * Waste * .a-a{fill:#347362;}.b-a{fill:#fff;} Grams …" at bounding box center [590, 417] width 791 height 477
drag, startPoint x: 510, startPoint y: 481, endPoint x: 454, endPoint y: 476, distance: 56.2
click at [454, 476] on tr "Spices, pepper, red or cayenne Dairy free Gluten free Vegan Vegetarian Soy free…" at bounding box center [590, 478] width 789 height 48
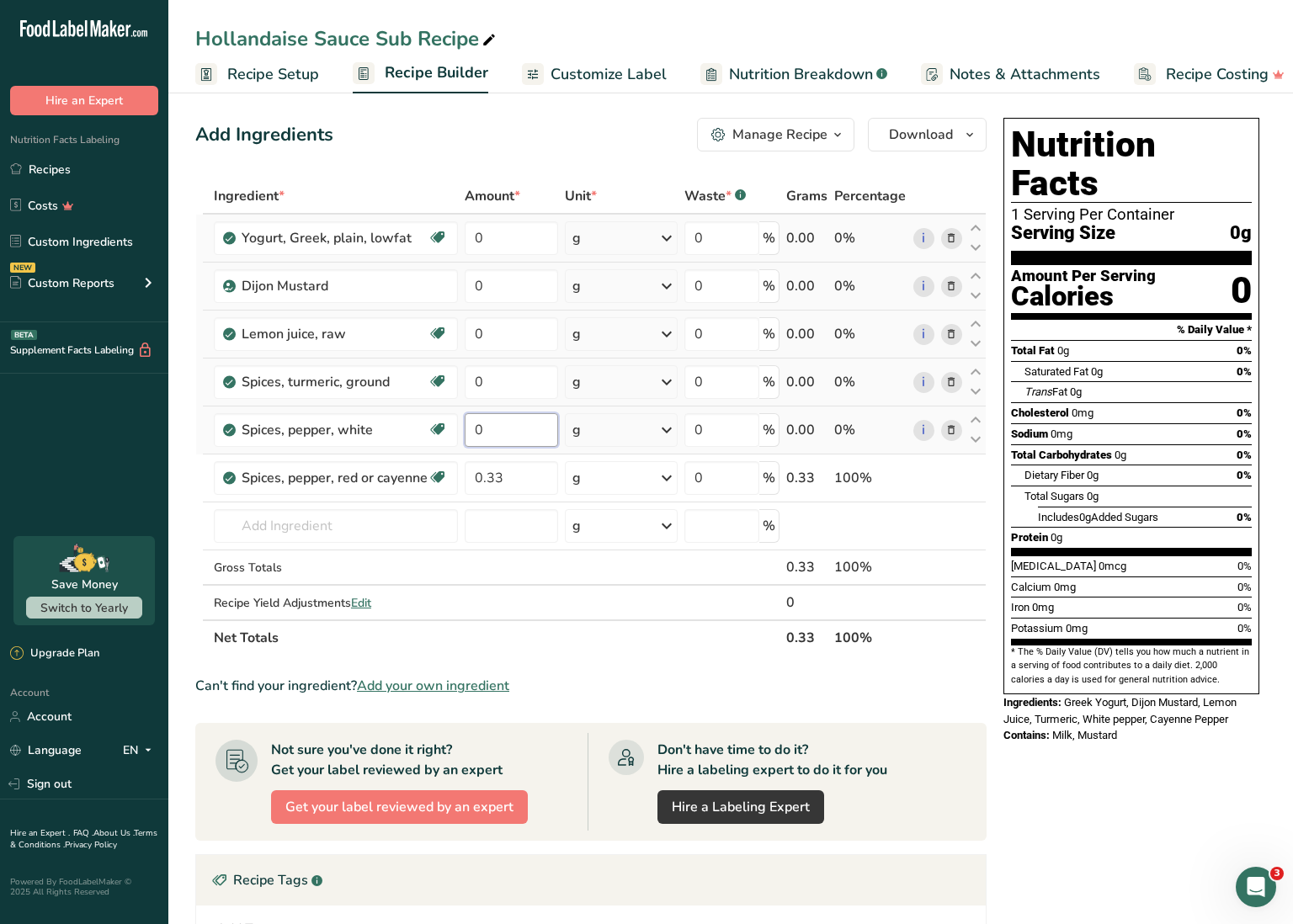
click at [493, 435] on div "Ingredient * Amount * Unit * Waste * .a-a{fill:#347362;}.b-a{fill:#fff;} Grams …" at bounding box center [590, 417] width 791 height 477
click at [496, 387] on div "Ingredient * Amount * Unit * Waste * .a-a{fill:#347362;}.b-a{fill:#fff;} Grams …" at bounding box center [590, 417] width 791 height 477
click at [952, 475] on div "Ingredient * Amount * Unit * Waste * .a-a{fill:#347362;}.b-a{fill:#fff;} Grams …" at bounding box center [590, 417] width 791 height 477
click at [946, 476] on icon at bounding box center [951, 478] width 12 height 18
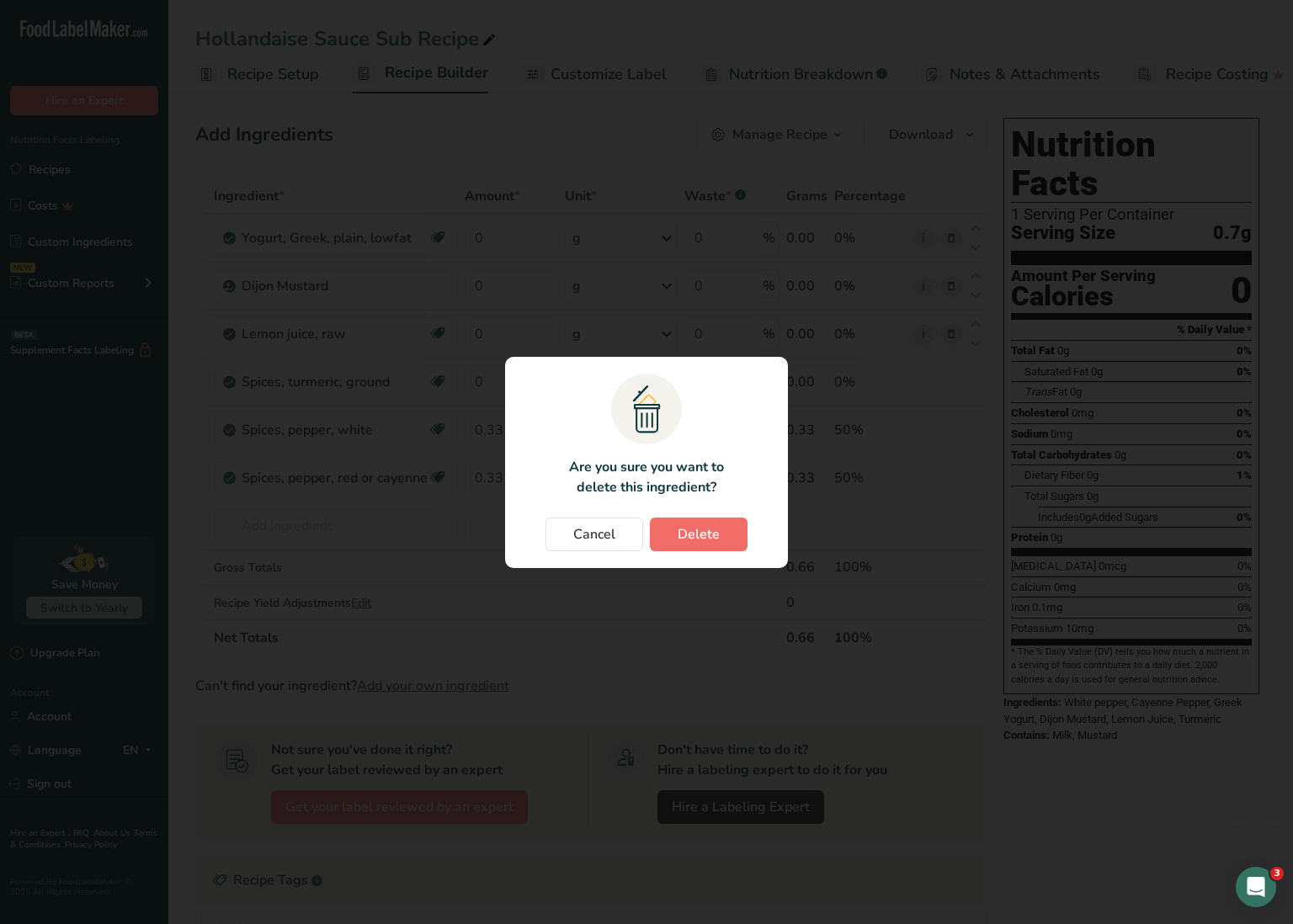
click at [690, 528] on span "Delete" at bounding box center [699, 535] width 42 height 20
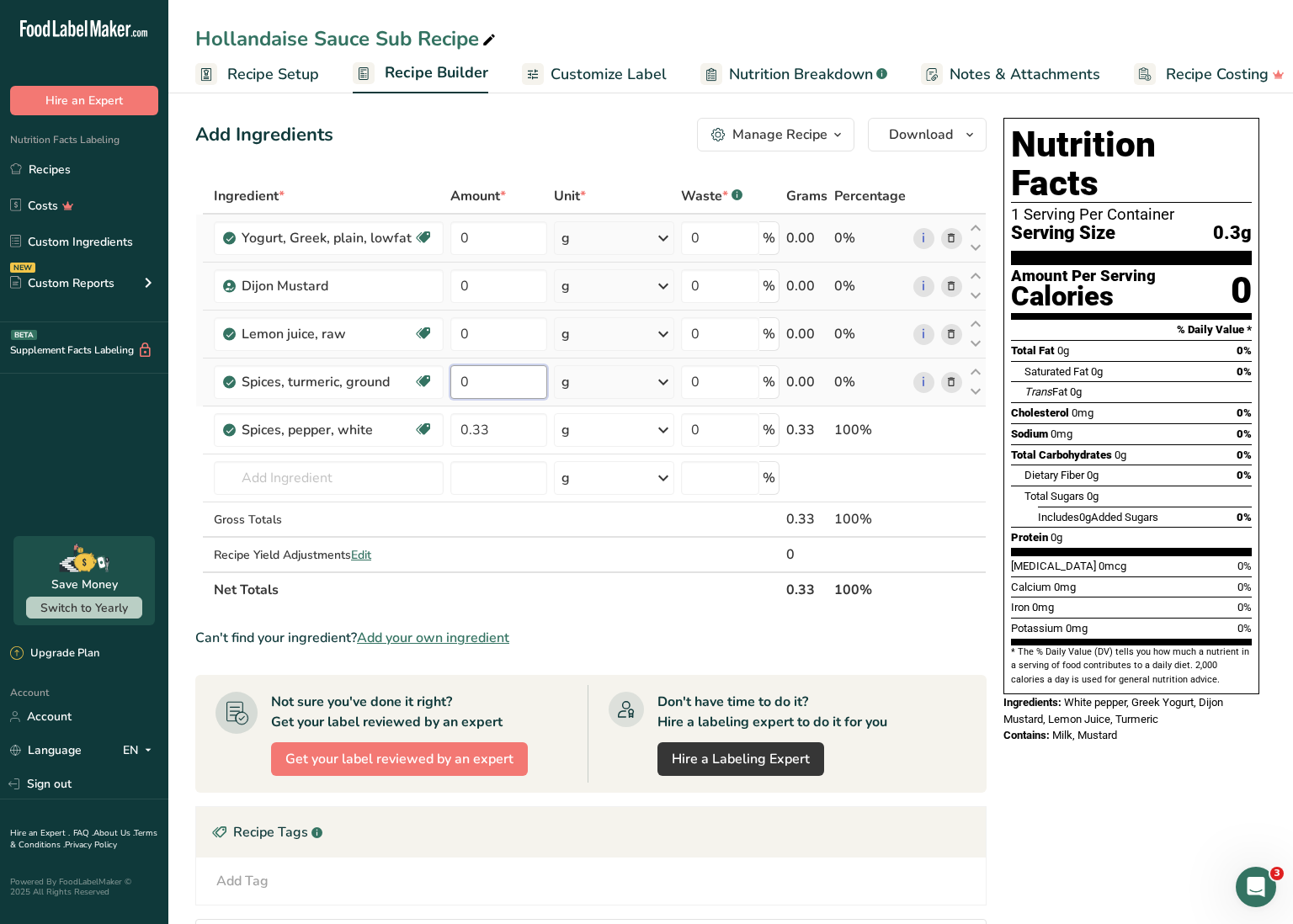
drag, startPoint x: 461, startPoint y: 384, endPoint x: 472, endPoint y: 383, distance: 11.0
click at [472, 383] on input "0" at bounding box center [499, 382] width 97 height 34
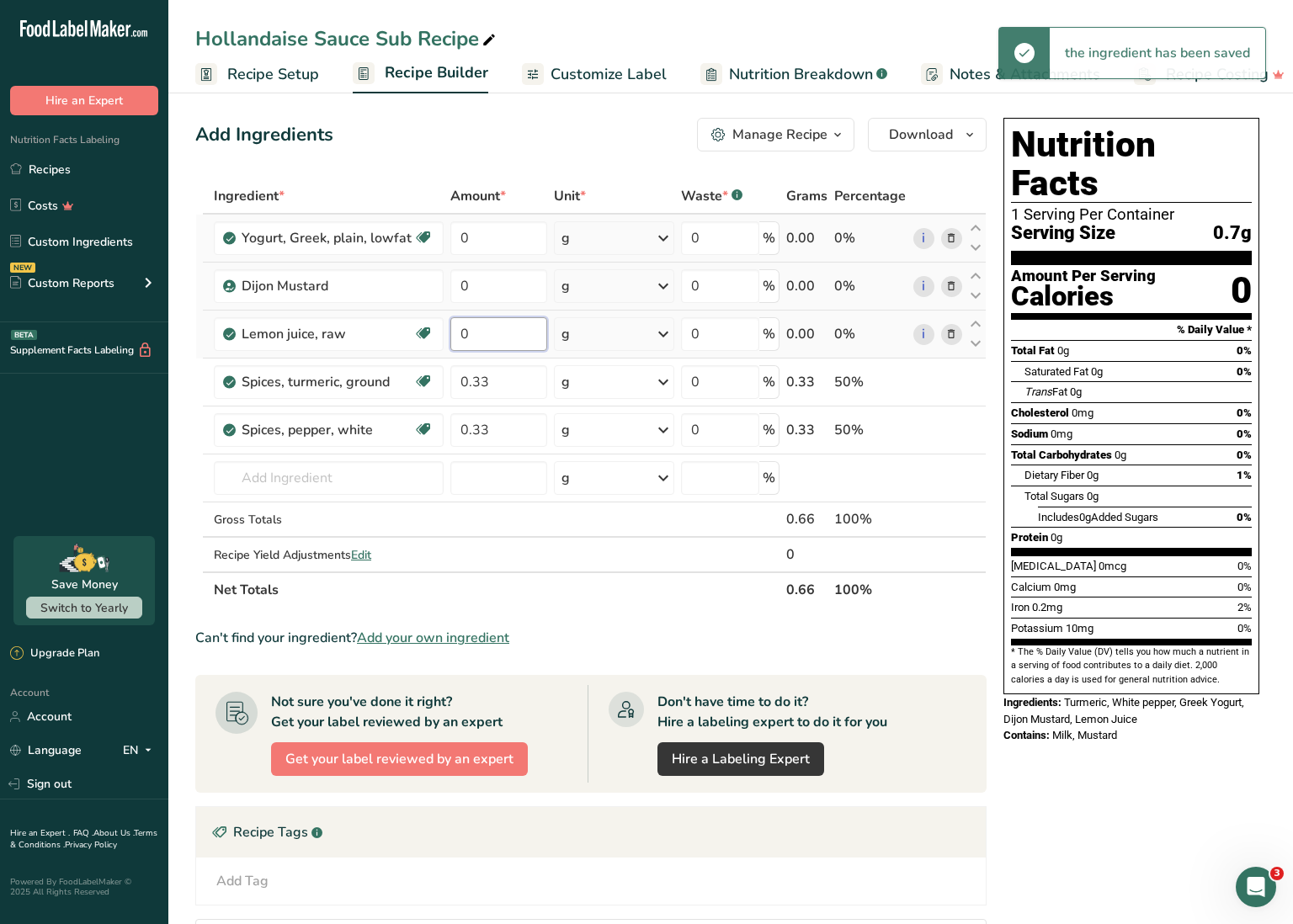
click at [480, 332] on div "Ingredient * Amount * Unit * Waste * .a-a{fill:#347362;}.b-a{fill:#fff;} Grams …" at bounding box center [590, 393] width 791 height 429
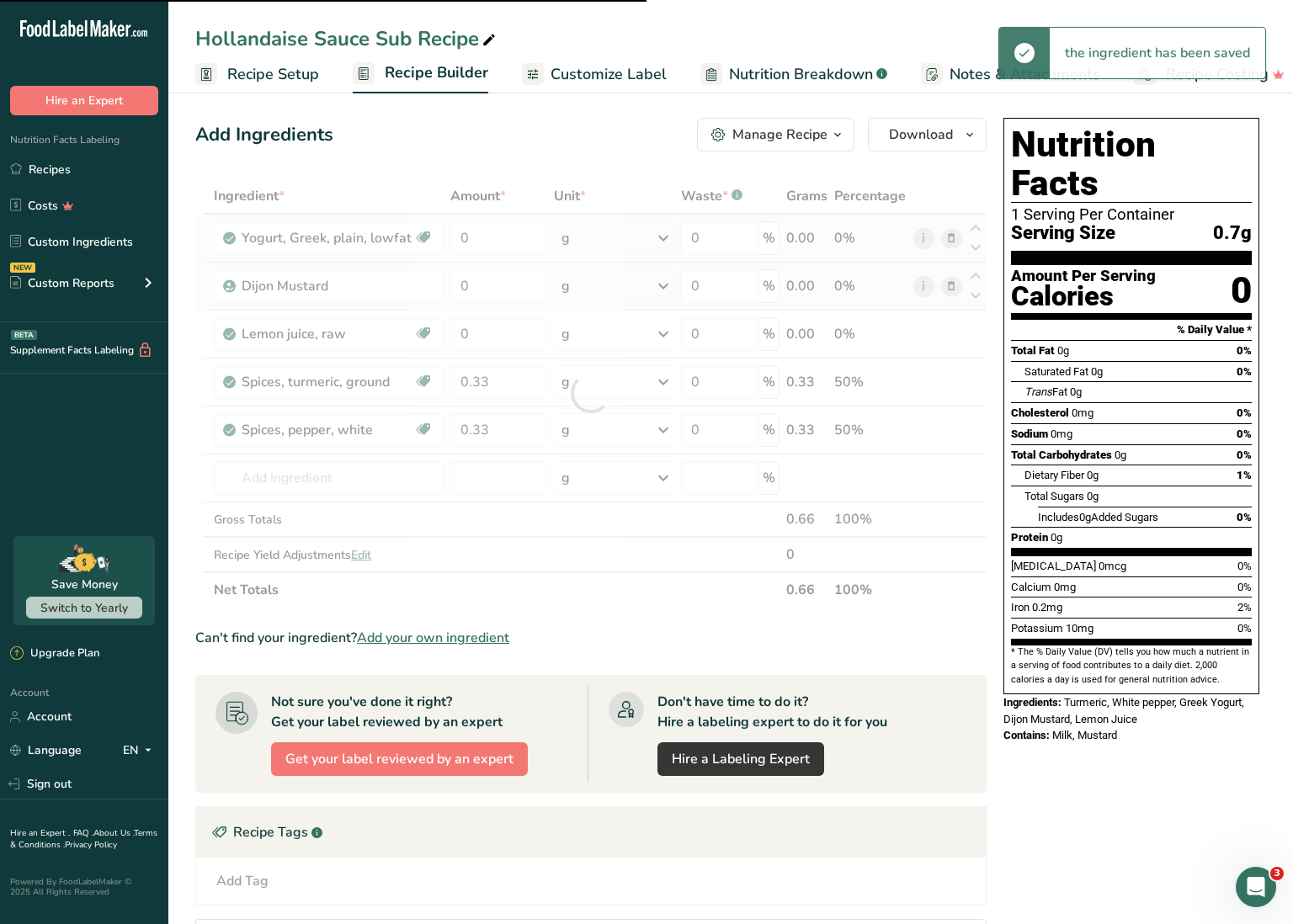
drag, startPoint x: 480, startPoint y: 332, endPoint x: 434, endPoint y: 332, distance: 46.0
click at [435, 332] on div at bounding box center [590, 393] width 791 height 429
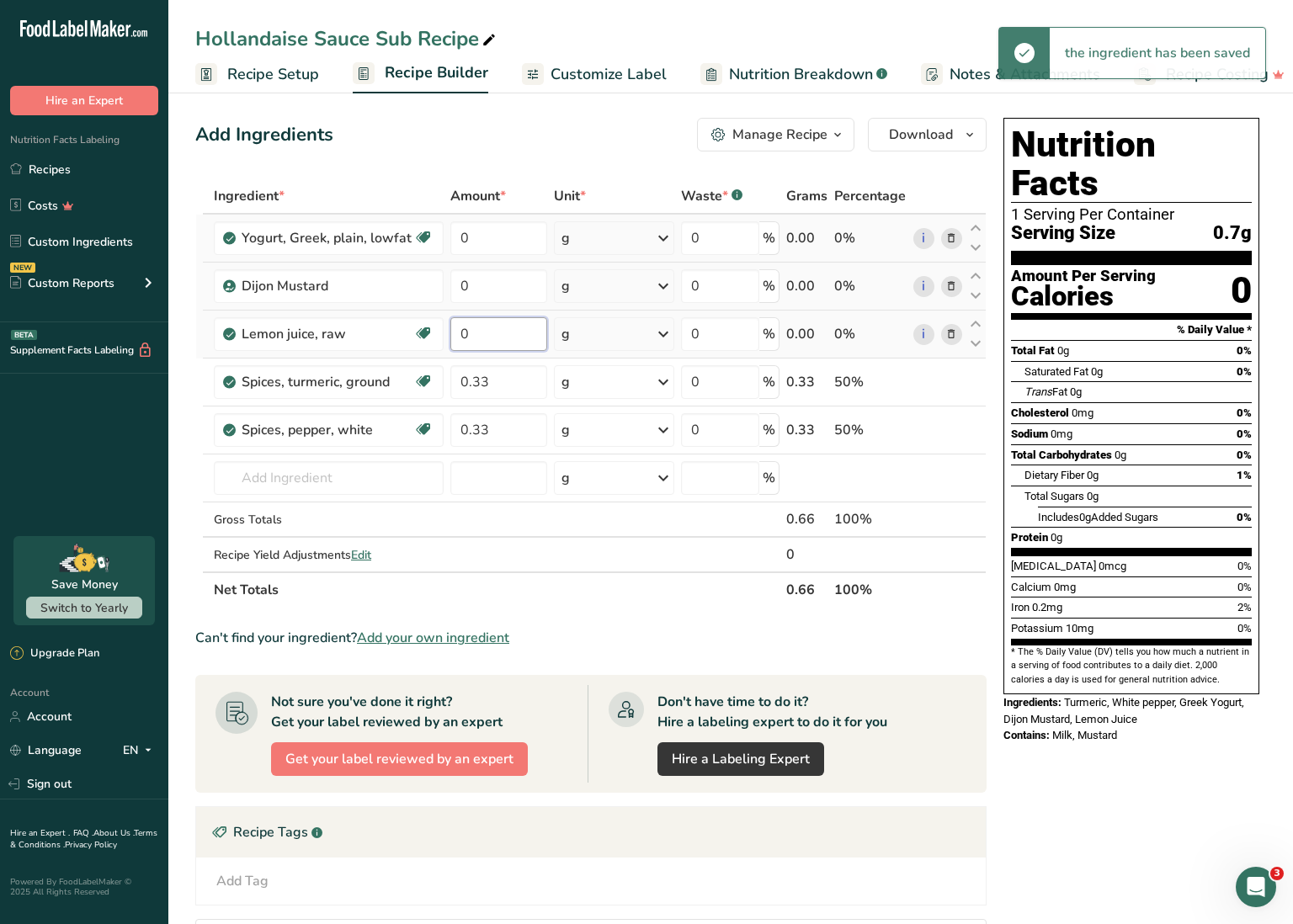
drag, startPoint x: 473, startPoint y: 334, endPoint x: 451, endPoint y: 333, distance: 22.0
click at [451, 333] on input "0" at bounding box center [499, 334] width 97 height 34
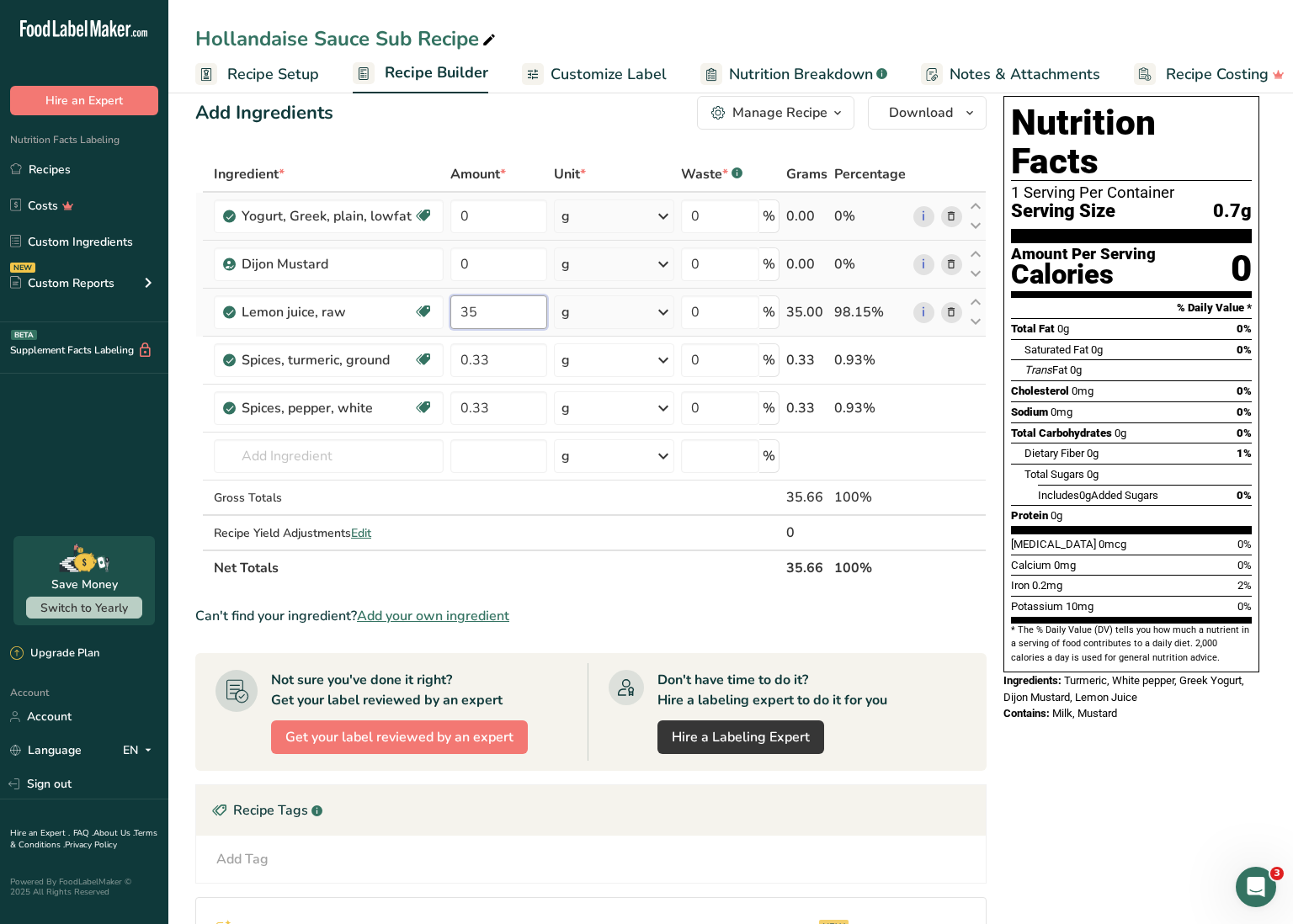
scroll to position [30, 0]
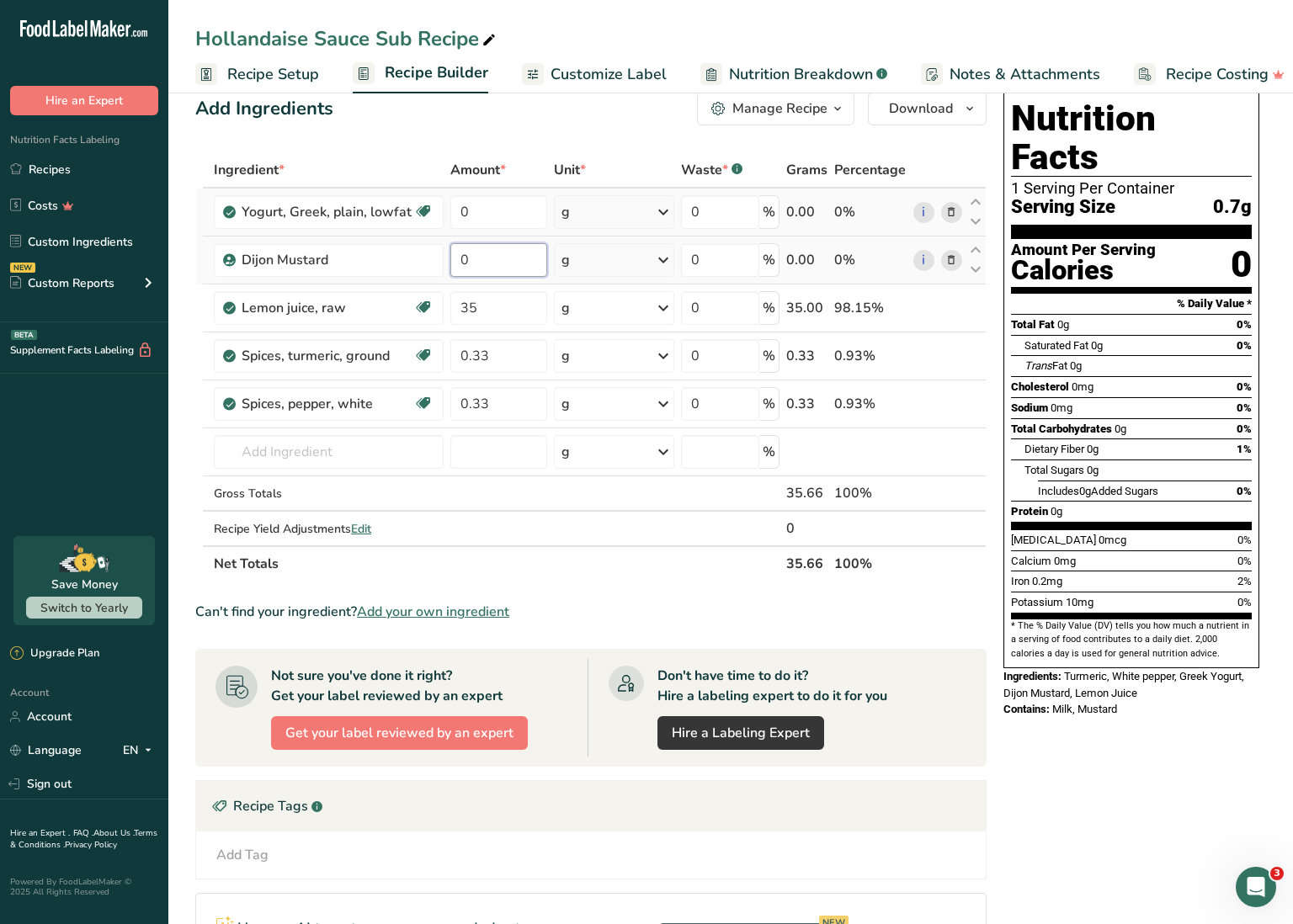
click at [482, 258] on div "Ingredient * Amount * Unit * Waste * .a-a{fill:#347362;}.b-a{fill:#fff;} Grams …" at bounding box center [590, 367] width 791 height 429
click at [461, 257] on input "0" at bounding box center [499, 260] width 97 height 34
click at [504, 226] on div "Ingredient * Amount * Unit * Waste * .a-a{fill:#347362;}.b-a{fill:#fff;} Grams …" at bounding box center [590, 367] width 791 height 429
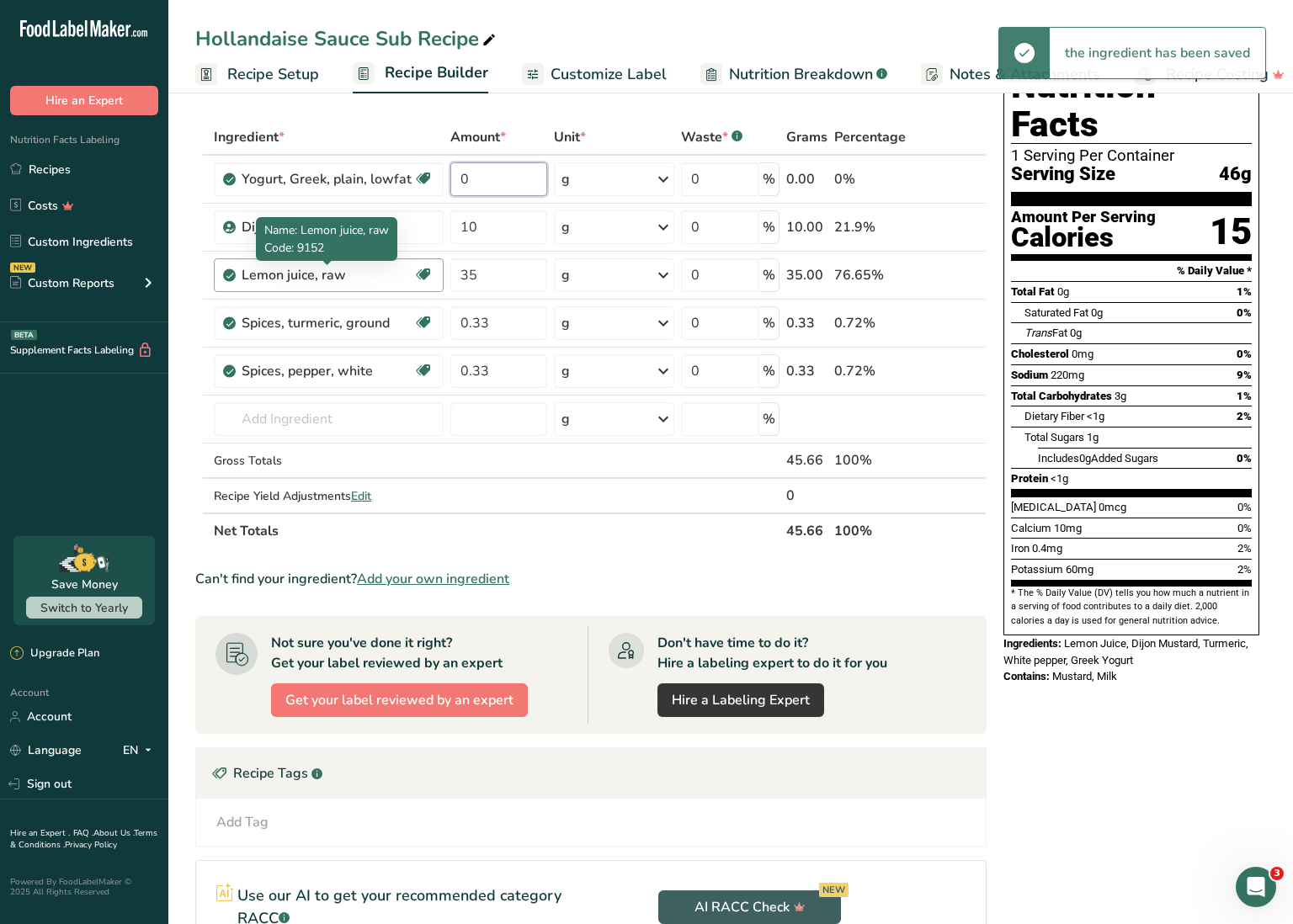
scroll to position [62, 0]
drag, startPoint x: 454, startPoint y: 177, endPoint x: 480, endPoint y: 177, distance: 26.0
click at [481, 177] on input "0" at bounding box center [499, 180] width 97 height 34
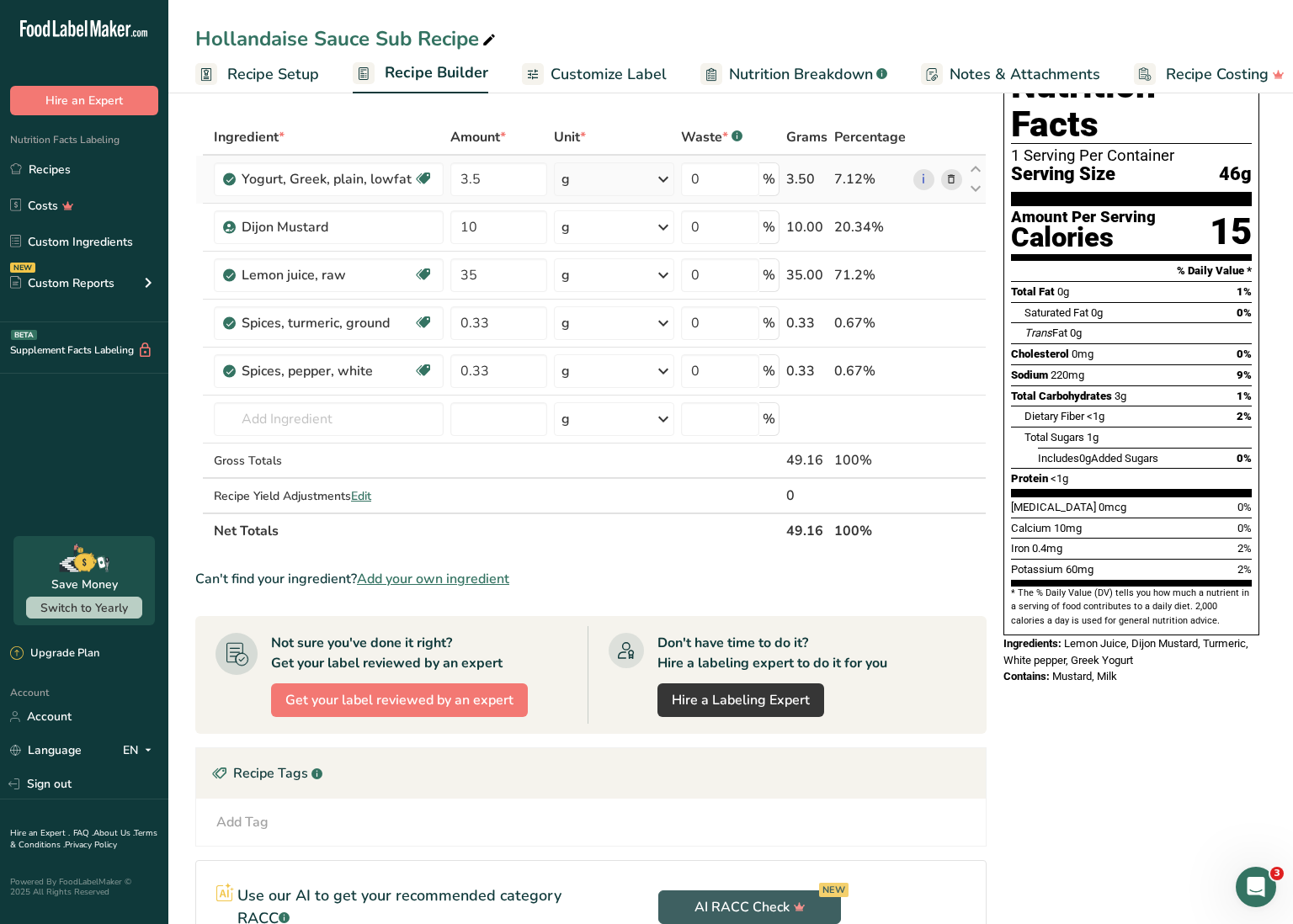
click at [588, 184] on div "Ingredient * Amount * Unit * Waste * .a-a{fill:#347362;}.b-a{fill:#fff;} Grams …" at bounding box center [590, 334] width 791 height 429
click at [588, 184] on div "g" at bounding box center [614, 180] width 121 height 34
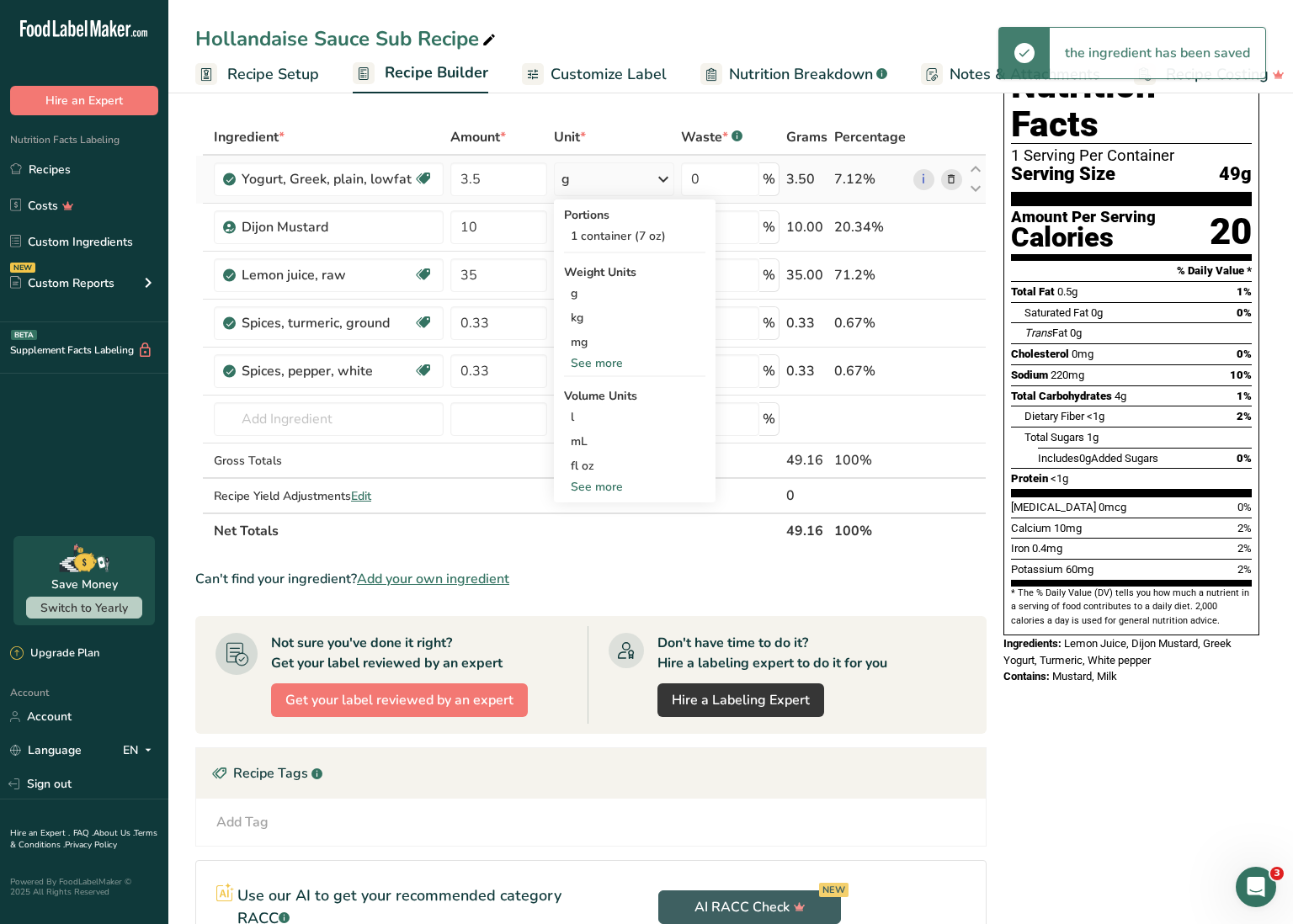
click at [598, 484] on div "See more" at bounding box center [634, 487] width 142 height 18
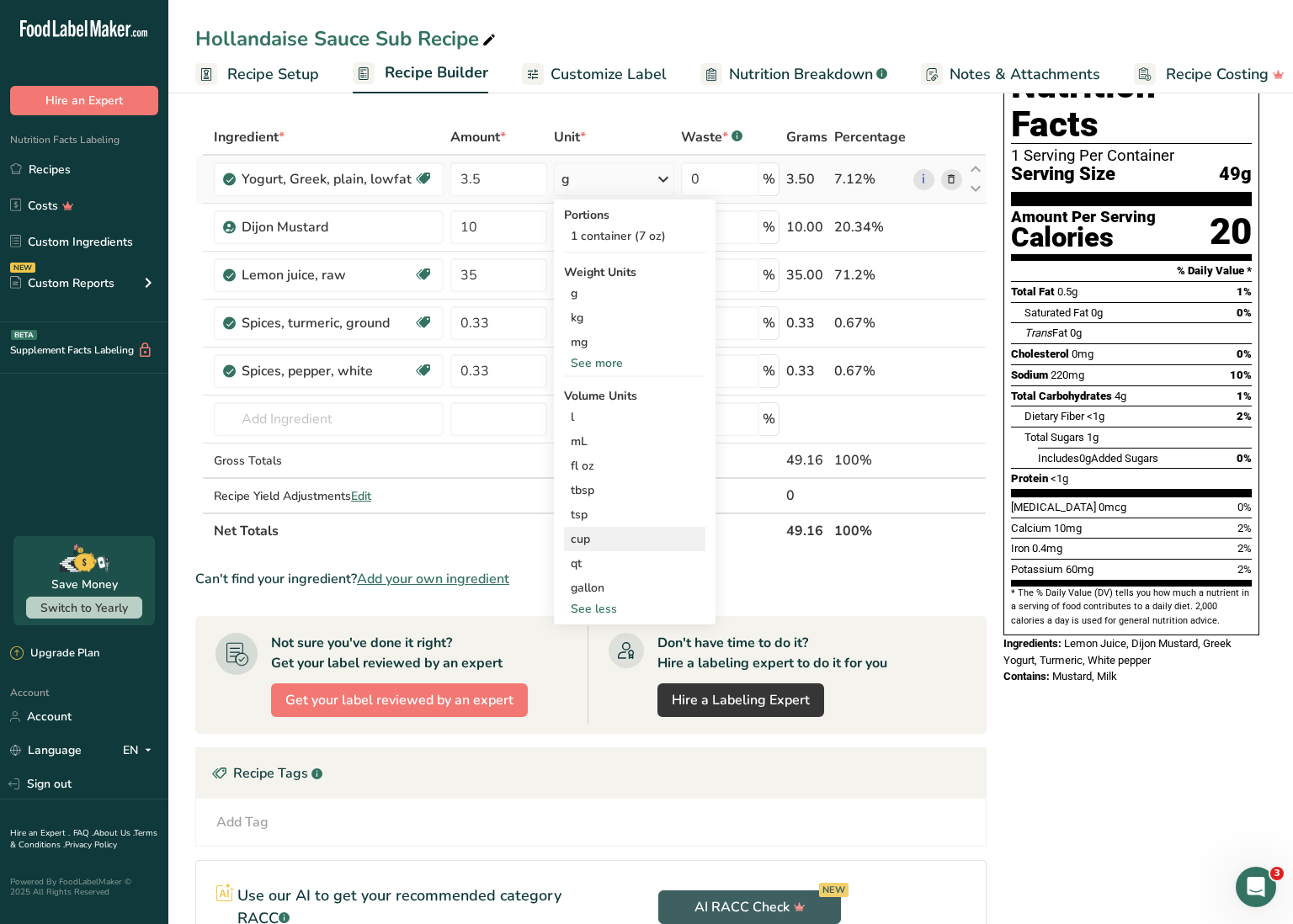
click at [585, 543] on div "cup" at bounding box center [634, 539] width 128 height 18
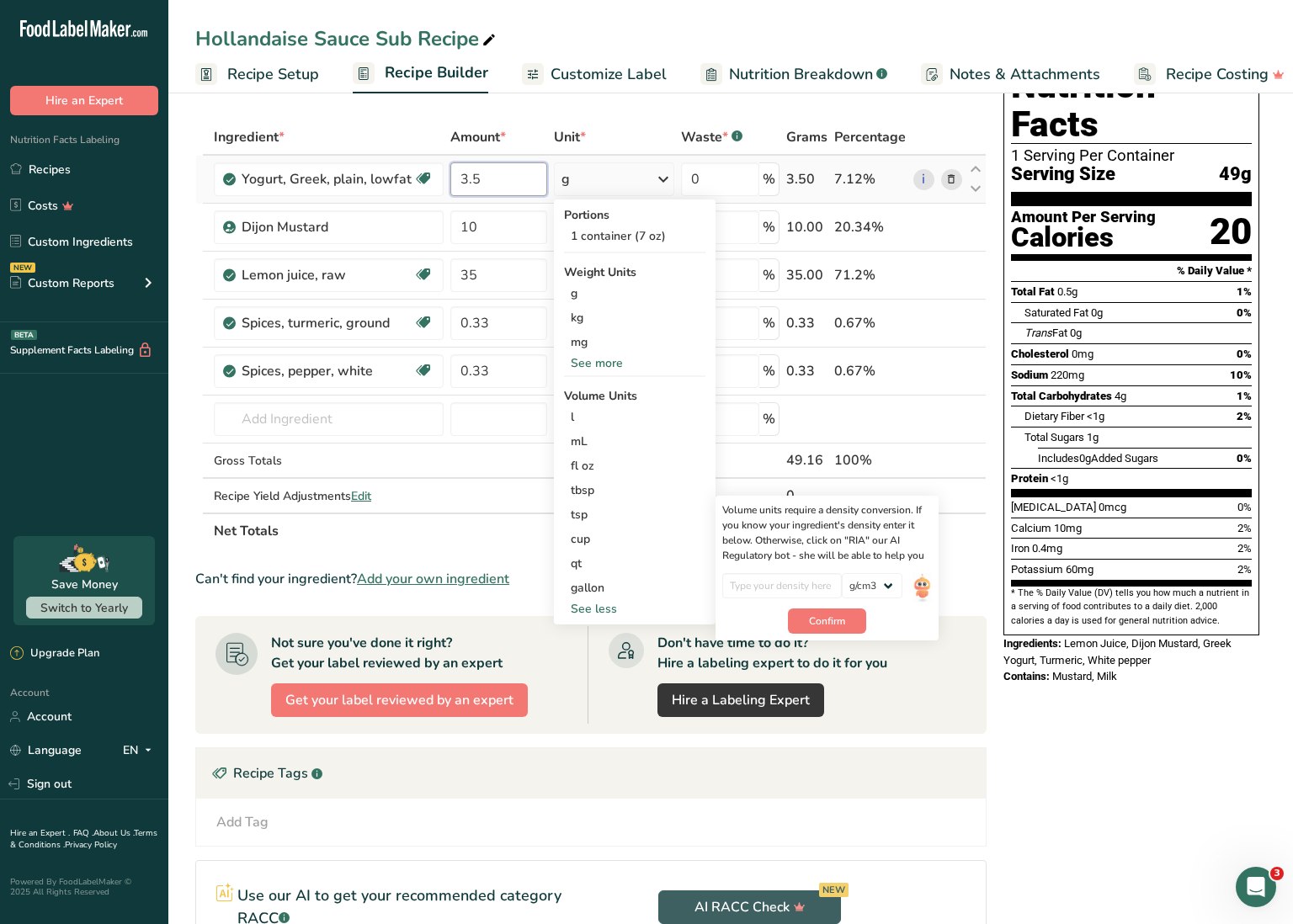
drag, startPoint x: 510, startPoint y: 181, endPoint x: 457, endPoint y: 181, distance: 53.0
click at [457, 181] on input "3.5" at bounding box center [499, 180] width 97 height 34
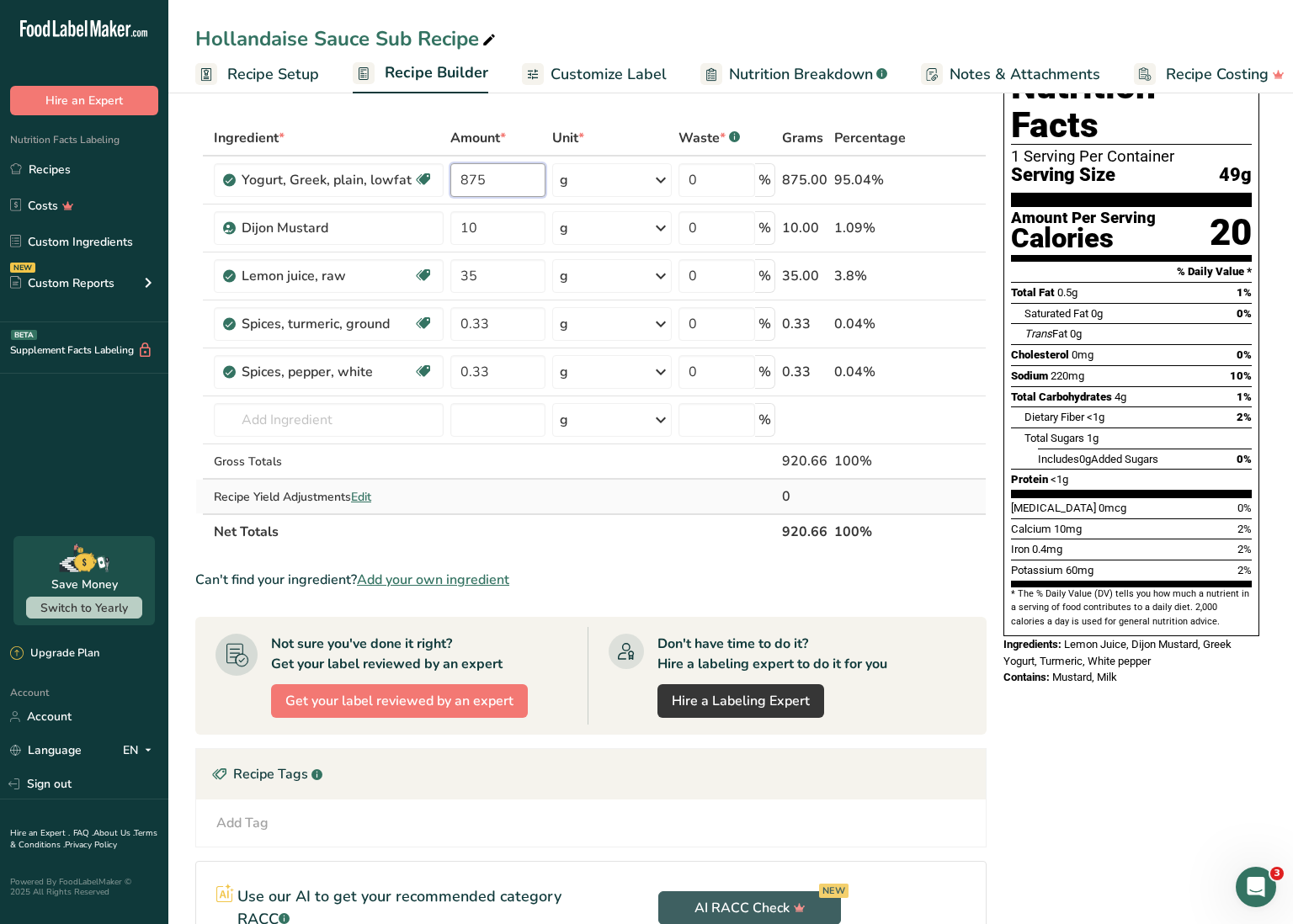
scroll to position [60, 0]
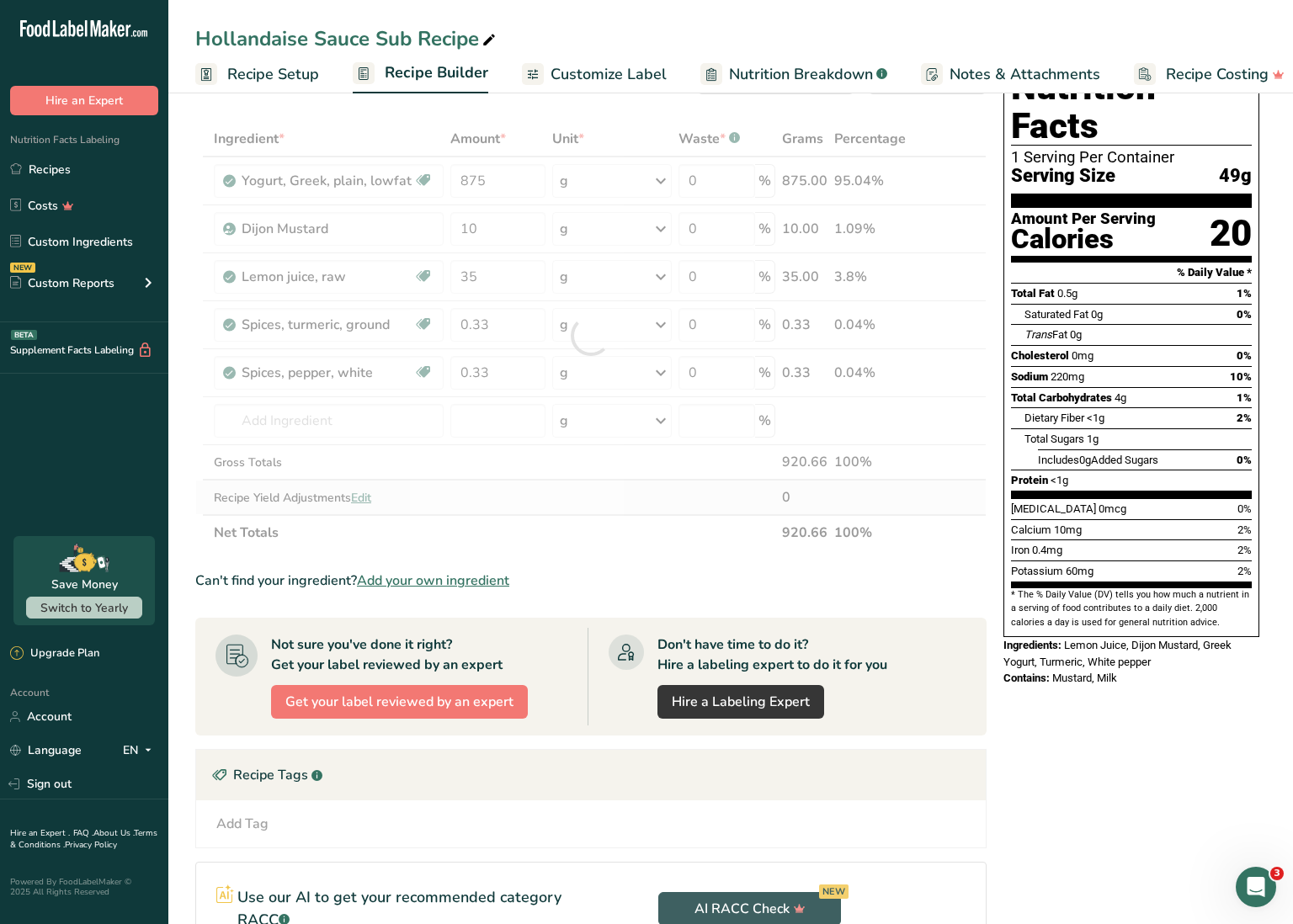
click at [641, 510] on div "Ingredient * Amount * Unit * Waste * .a-a{fill:#347362;}.b-a{fill:#fff;} Grams …" at bounding box center [590, 336] width 791 height 429
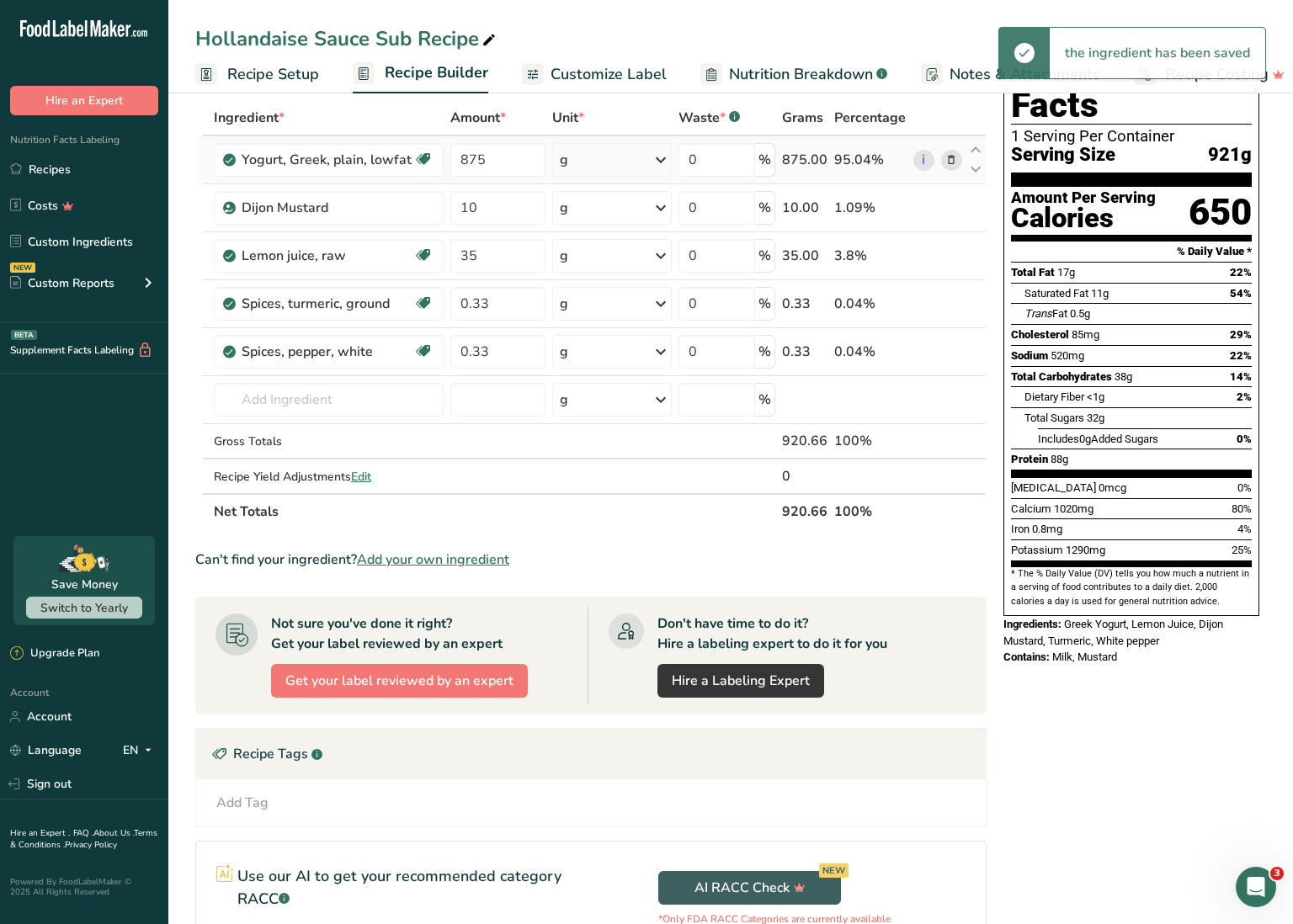
scroll to position [83, 0]
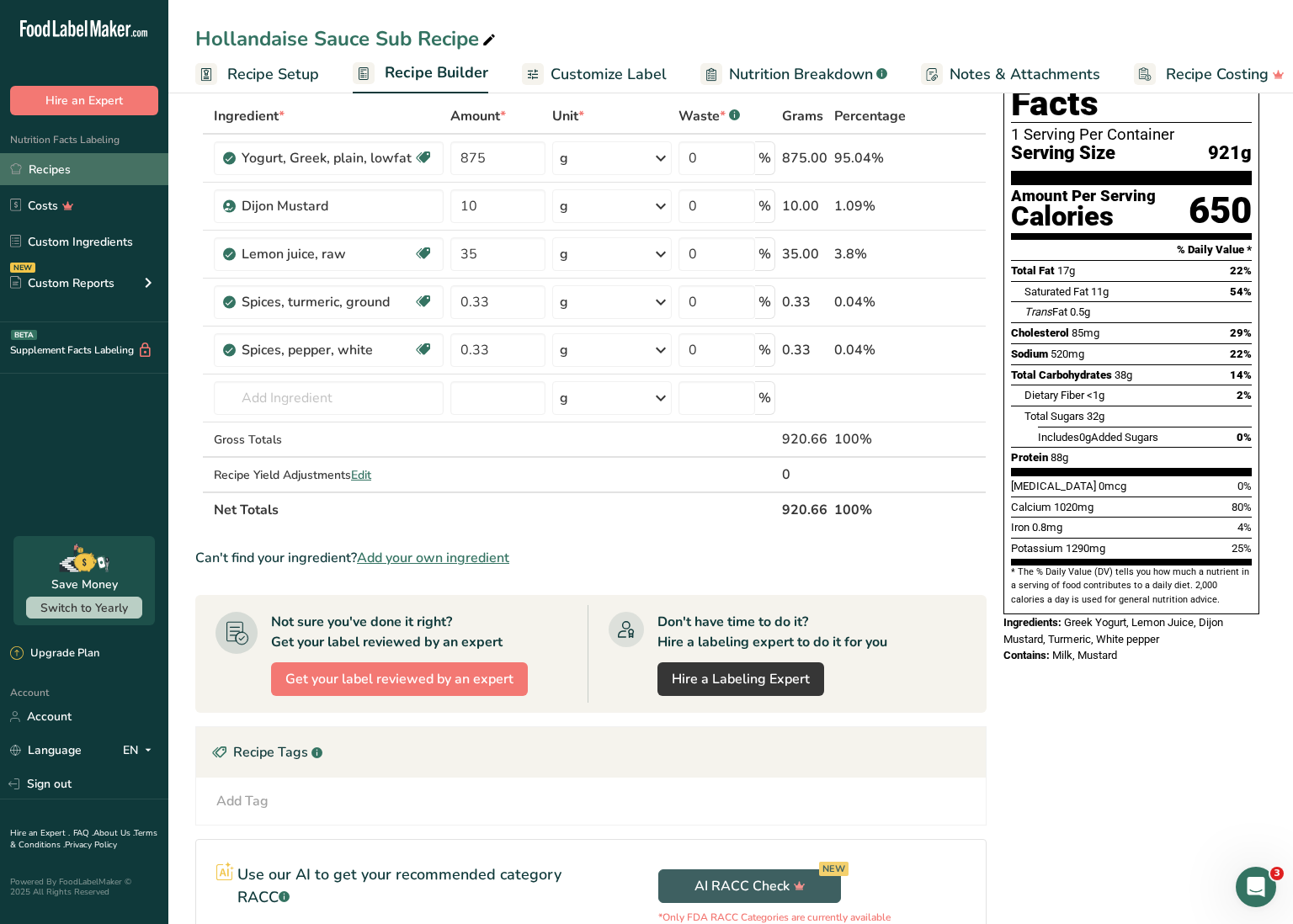
click at [98, 170] on link "Recipes" at bounding box center [84, 170] width 169 height 32
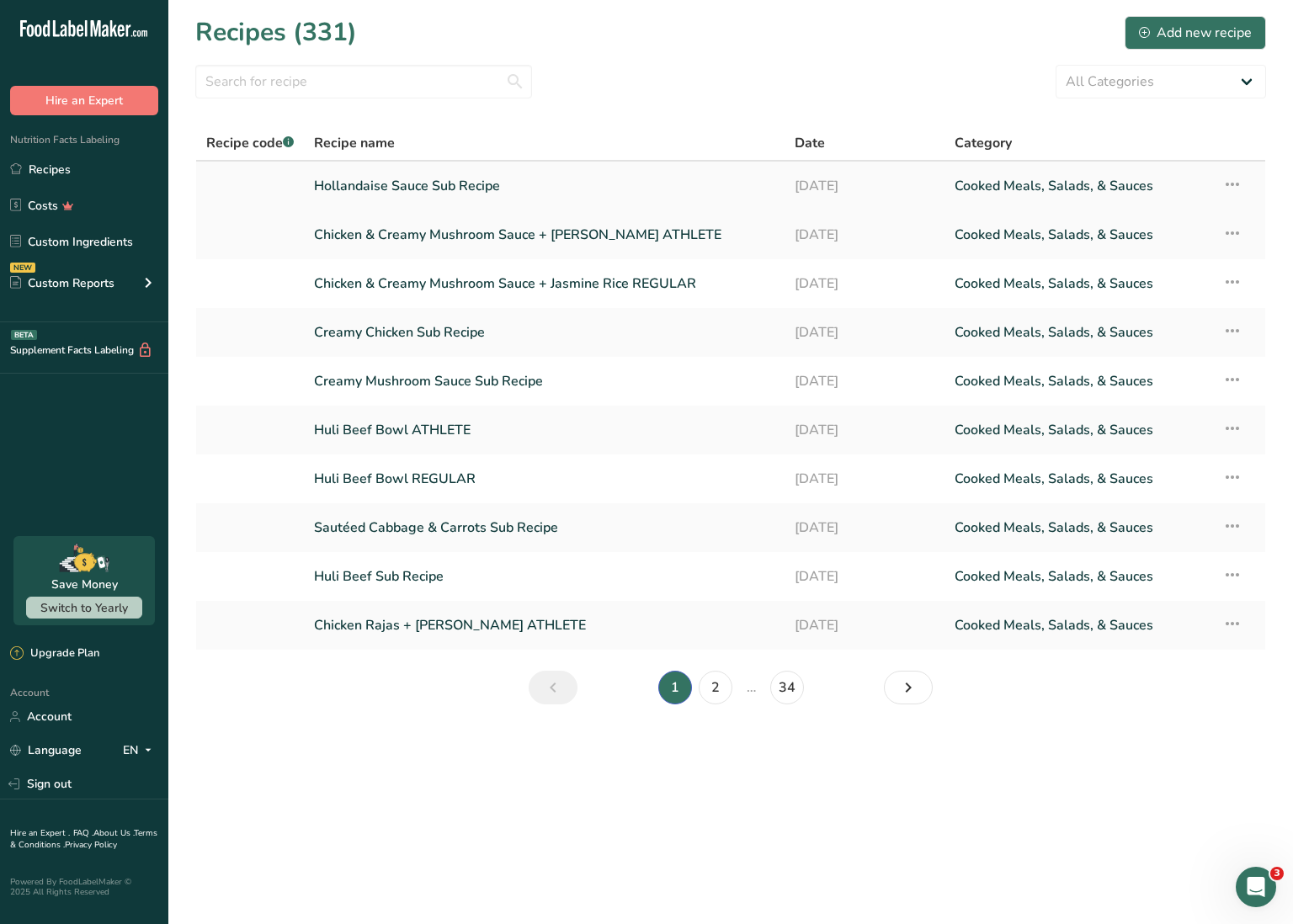
click at [1234, 185] on icon at bounding box center [1233, 185] width 20 height 31
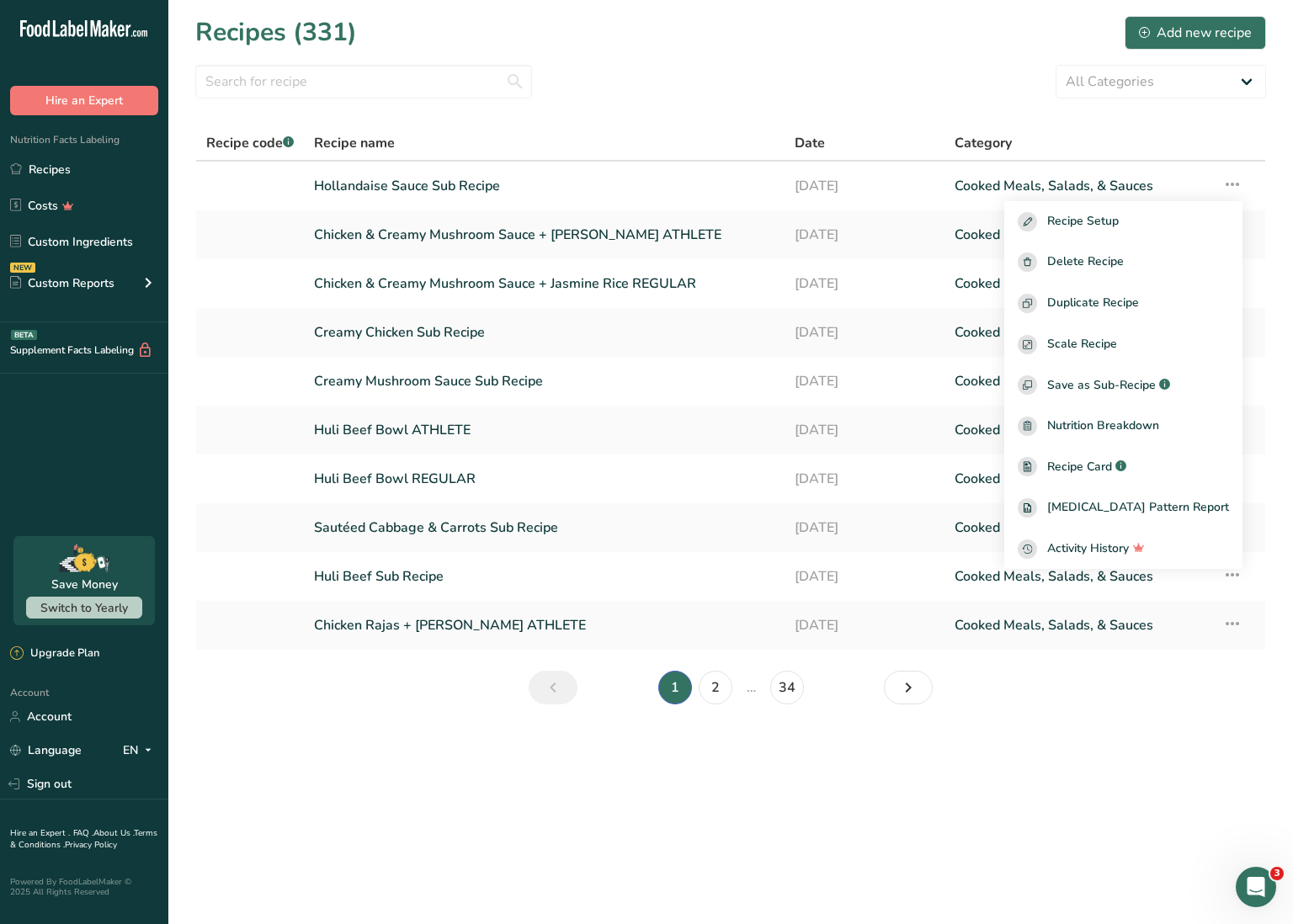
click at [1148, 380] on span "Save as Sub-Recipe" at bounding box center [1101, 385] width 109 height 18
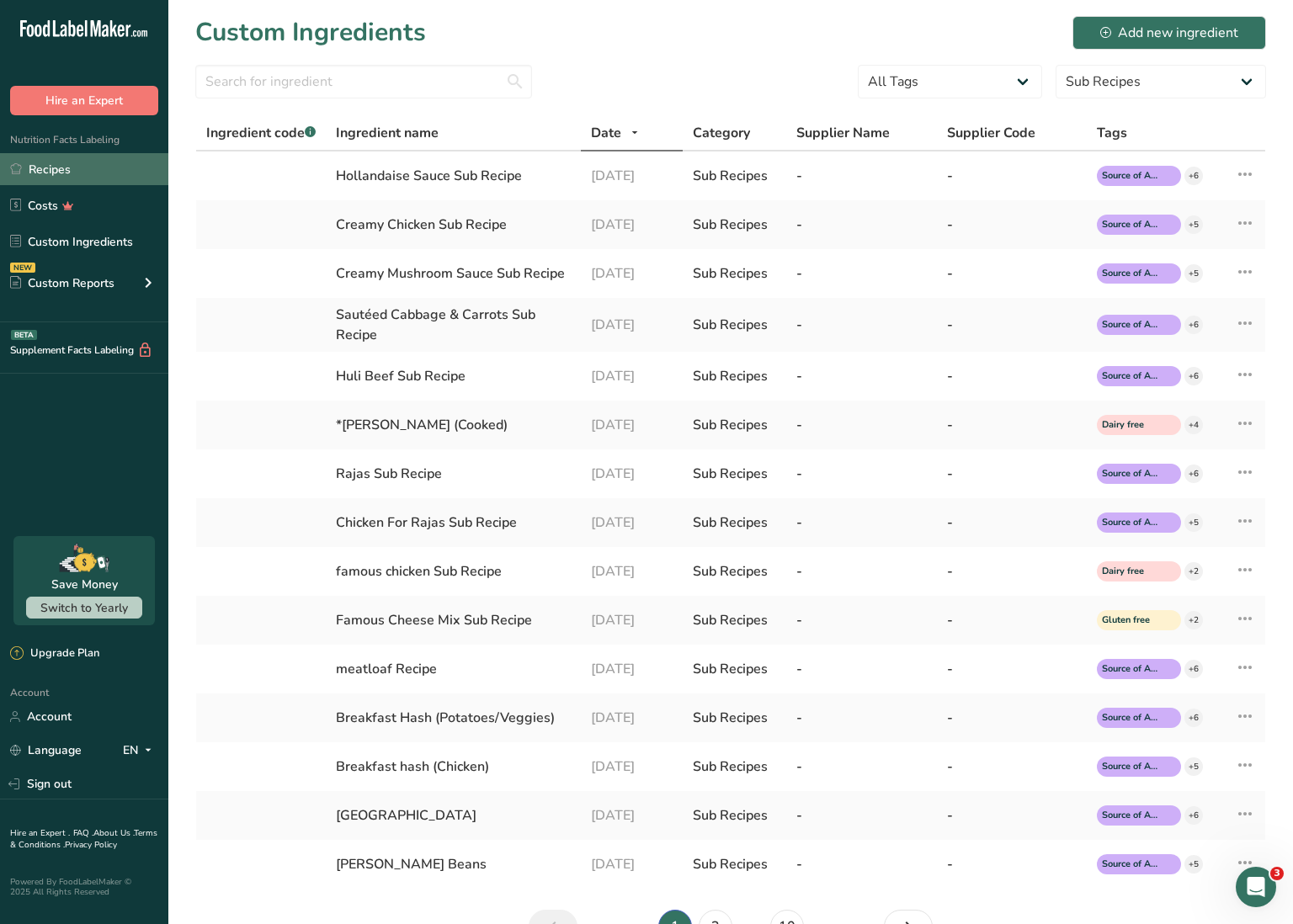
click at [65, 175] on link "Recipes" at bounding box center [84, 170] width 169 height 32
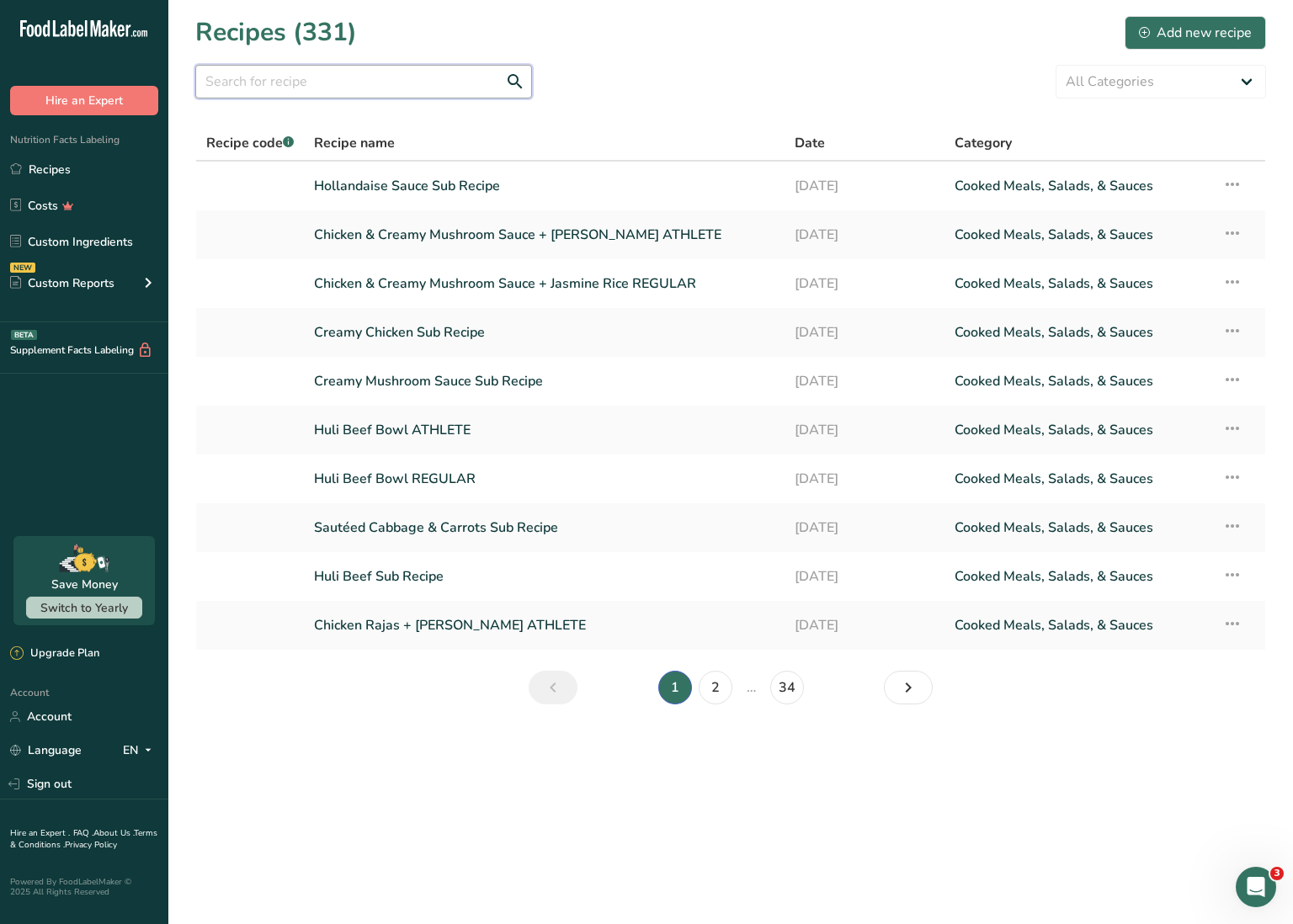
click at [477, 83] on input "text" at bounding box center [363, 81] width 337 height 34
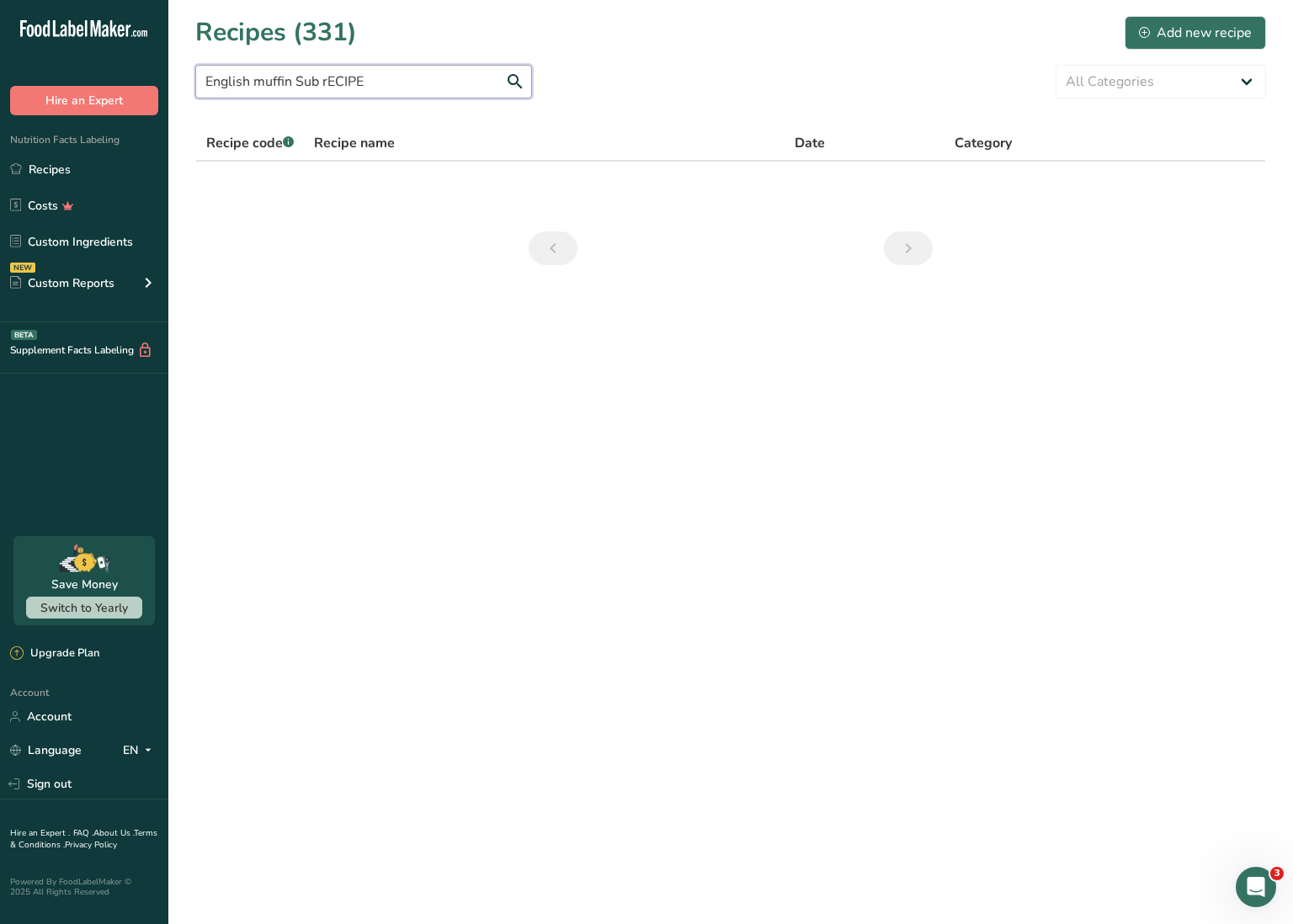
drag, startPoint x: 320, startPoint y: 83, endPoint x: 415, endPoint y: 83, distance: 95.0
click at [415, 83] on input "English muffin Sub rECIPE" at bounding box center [363, 81] width 337 height 34
click at [256, 82] on input "English muffin Sub" at bounding box center [363, 81] width 337 height 34
click at [337, 80] on input "English Muffin Sub" at bounding box center [363, 81] width 337 height 34
click at [1168, 26] on div "Add new recipe" at bounding box center [1195, 33] width 113 height 20
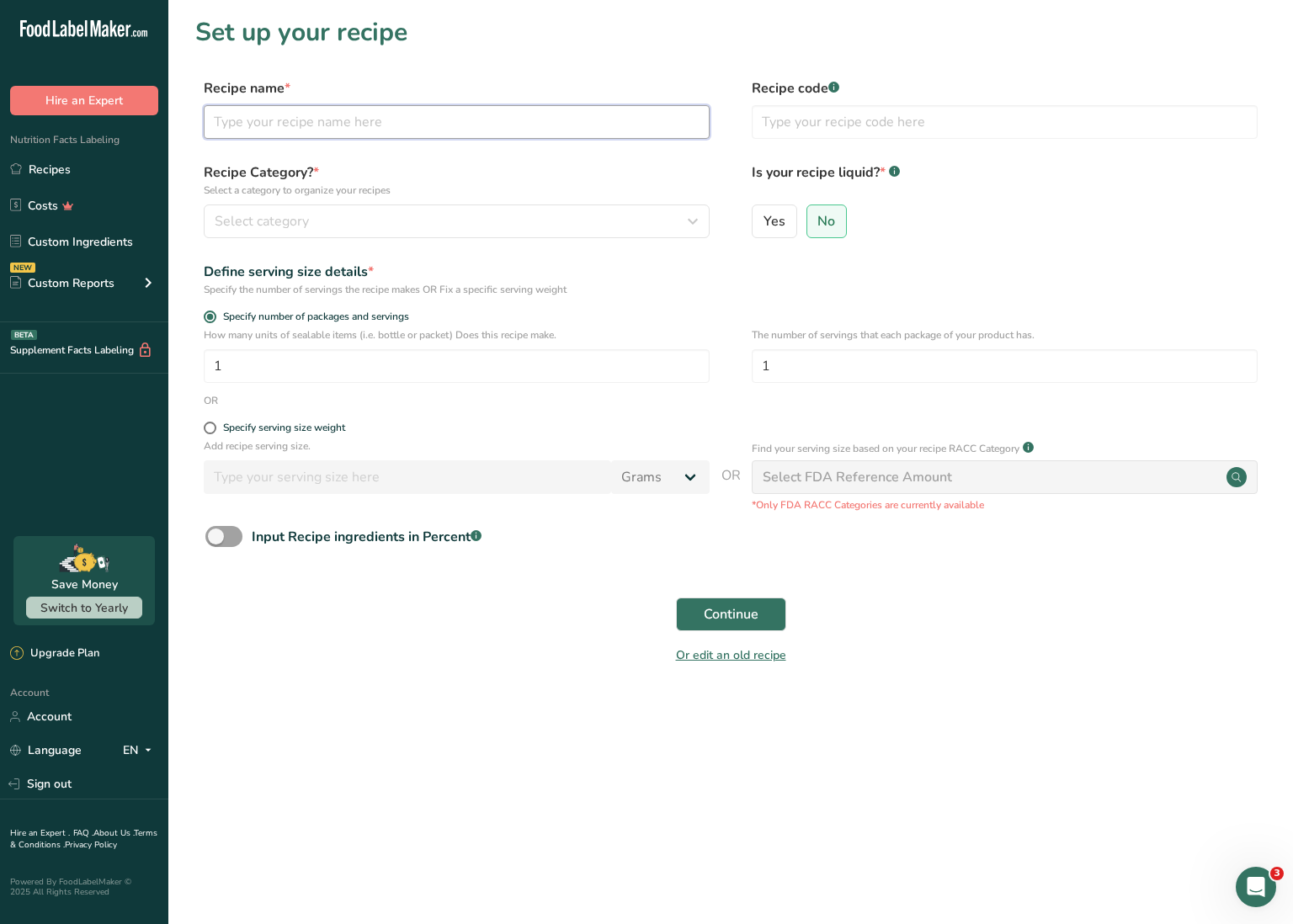
click at [436, 120] on input "text" at bounding box center [456, 122] width 506 height 34
click at [400, 225] on div "Select category" at bounding box center [451, 221] width 474 height 20
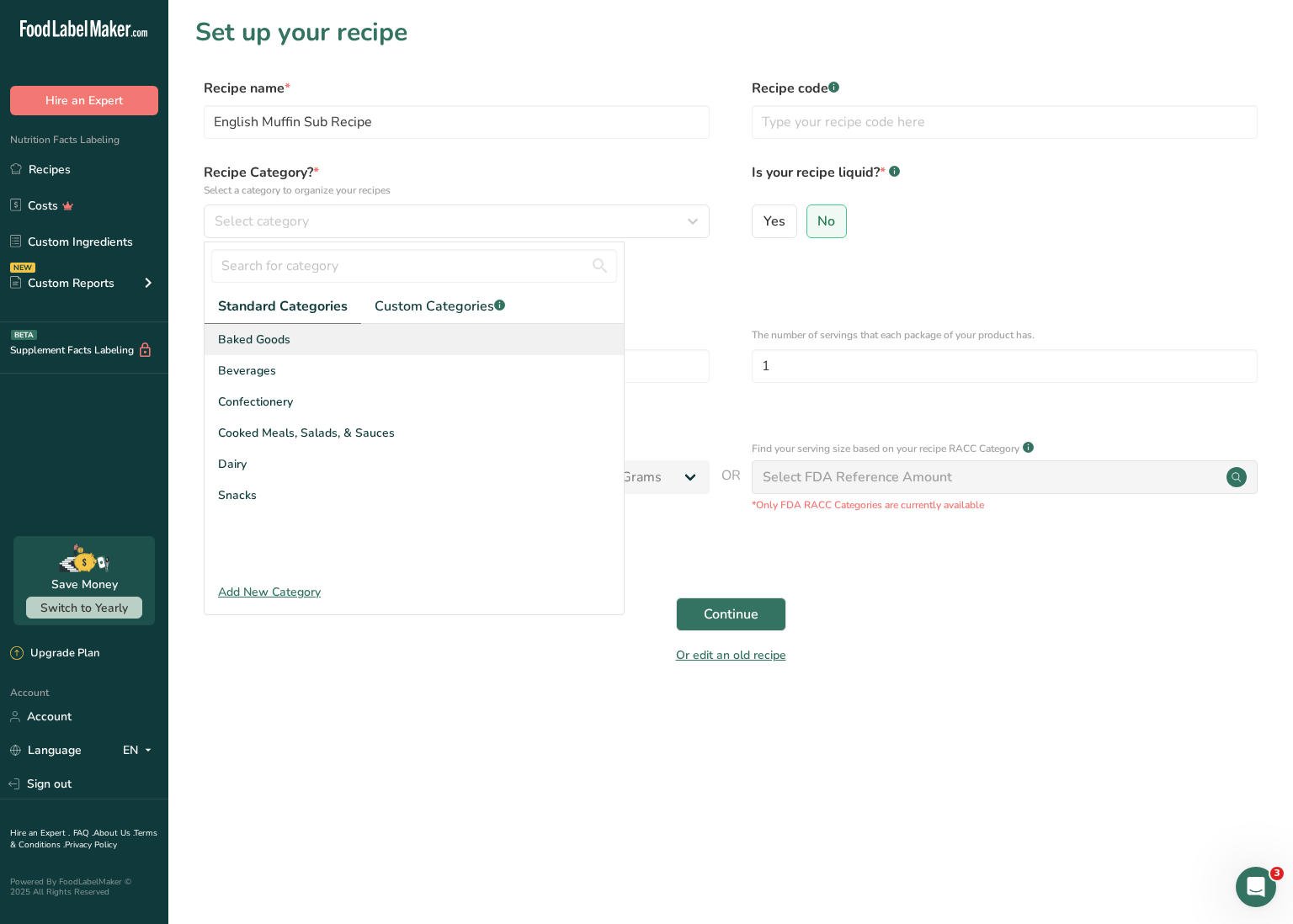
click at [320, 340] on div "Baked Goods" at bounding box center [414, 339] width 420 height 31
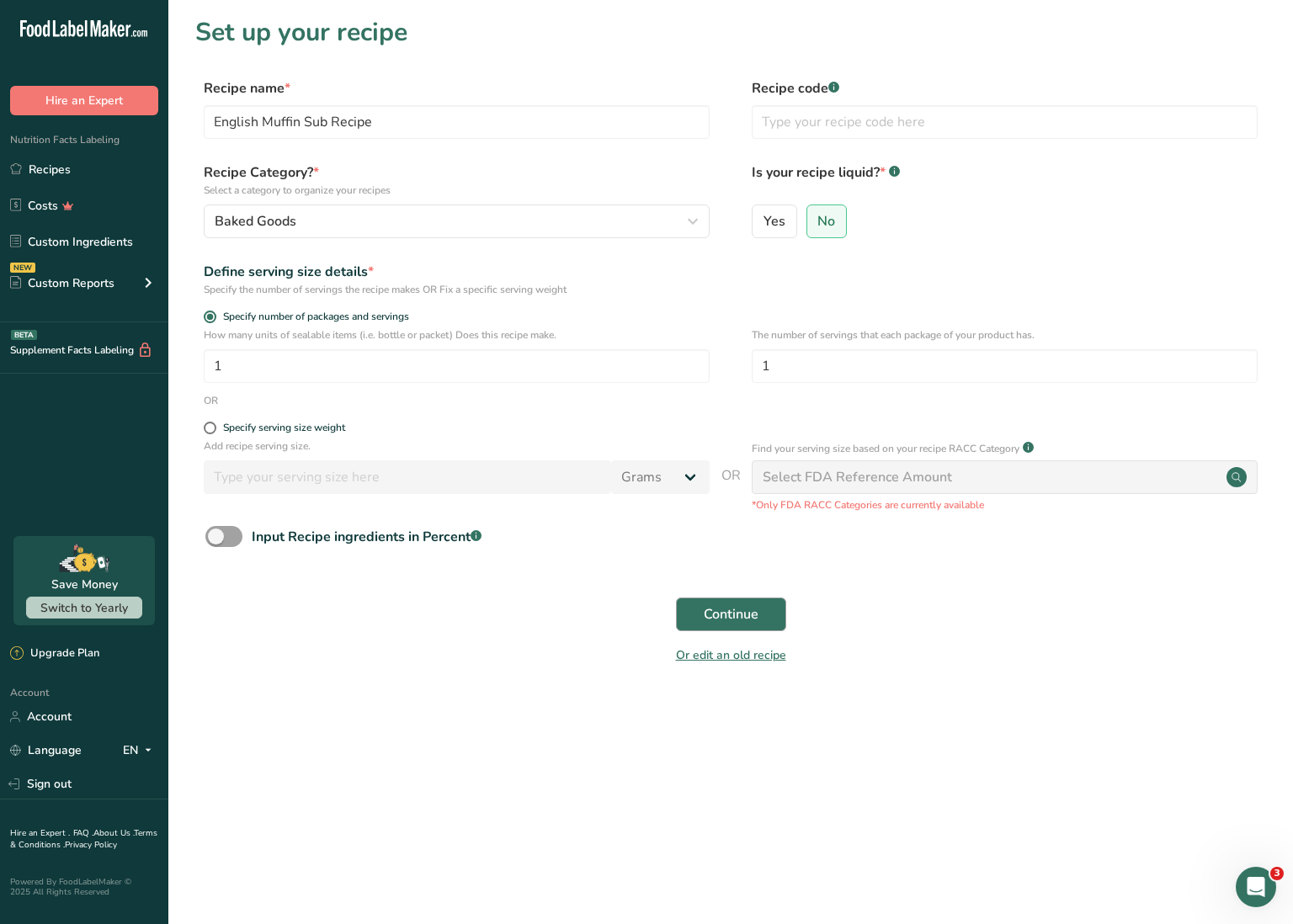
click at [734, 611] on span "Continue" at bounding box center [731, 615] width 55 height 20
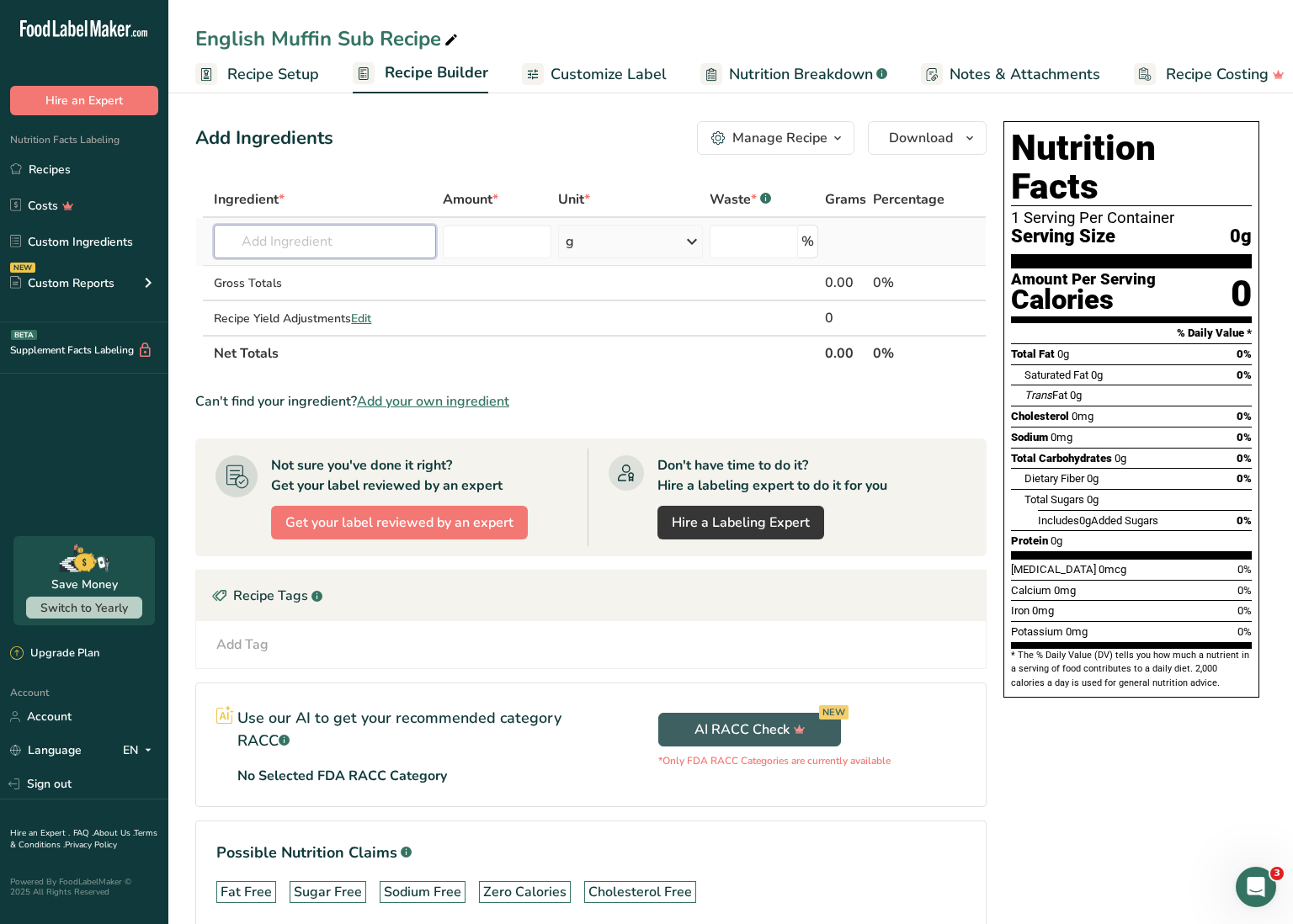
click at [344, 242] on input "text" at bounding box center [325, 242] width 222 height 34
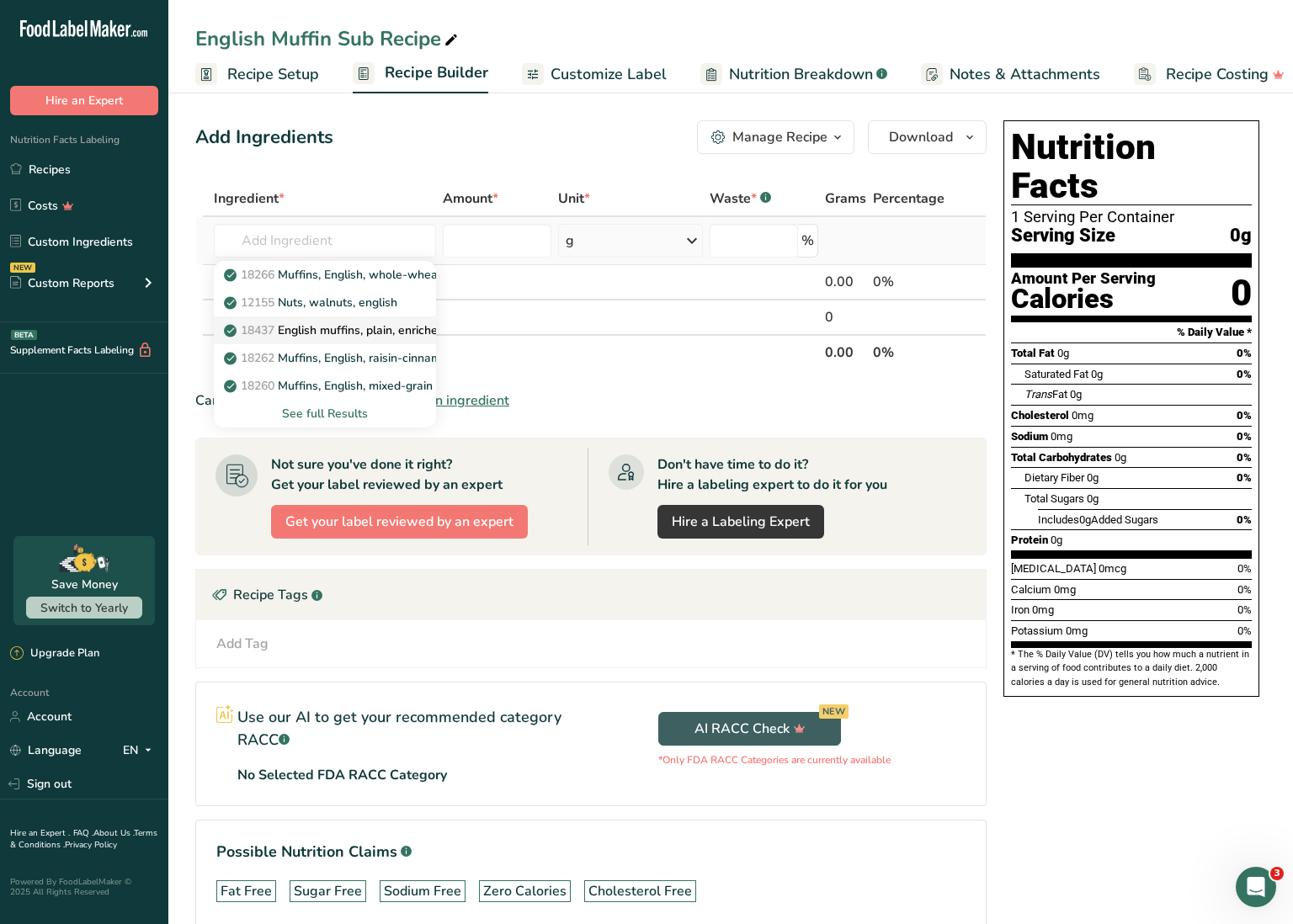
scroll to position [5, 0]
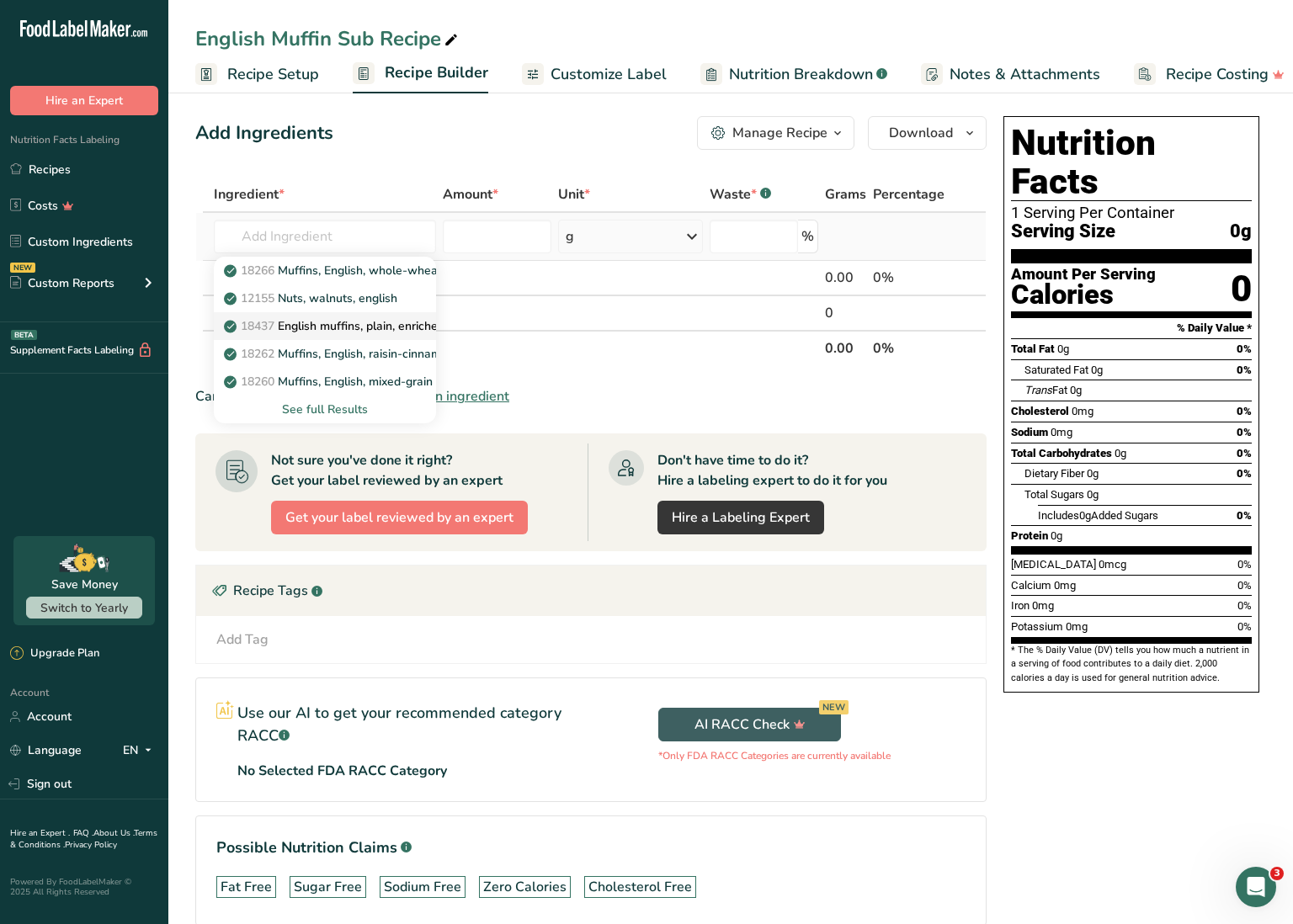
click at [394, 332] on p "18437 English muffins, plain, enriched, without calcium propionate(includes sou…" at bounding box center [469, 326] width 484 height 18
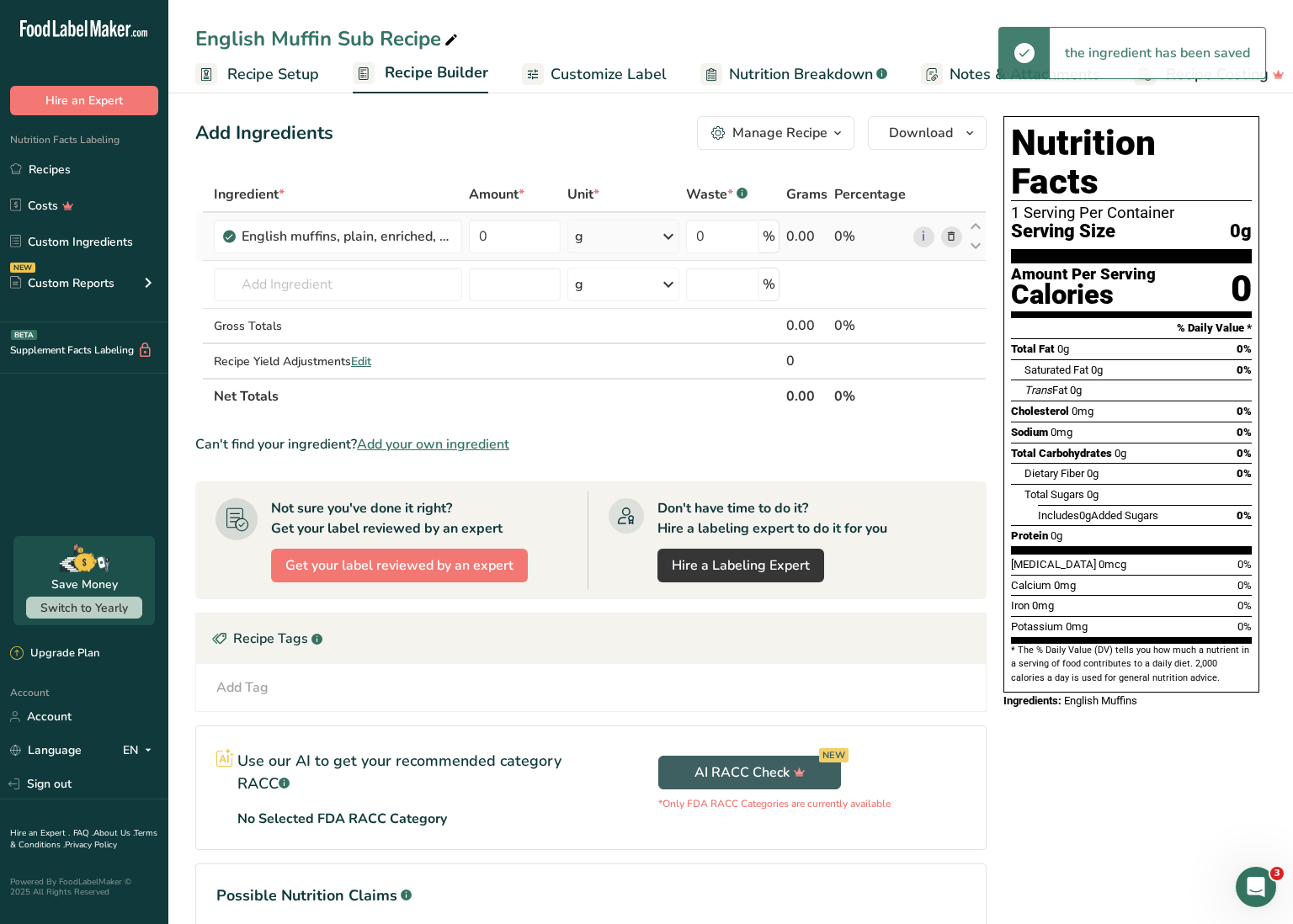
click at [621, 411] on th "Net Totals" at bounding box center [497, 396] width 573 height 36
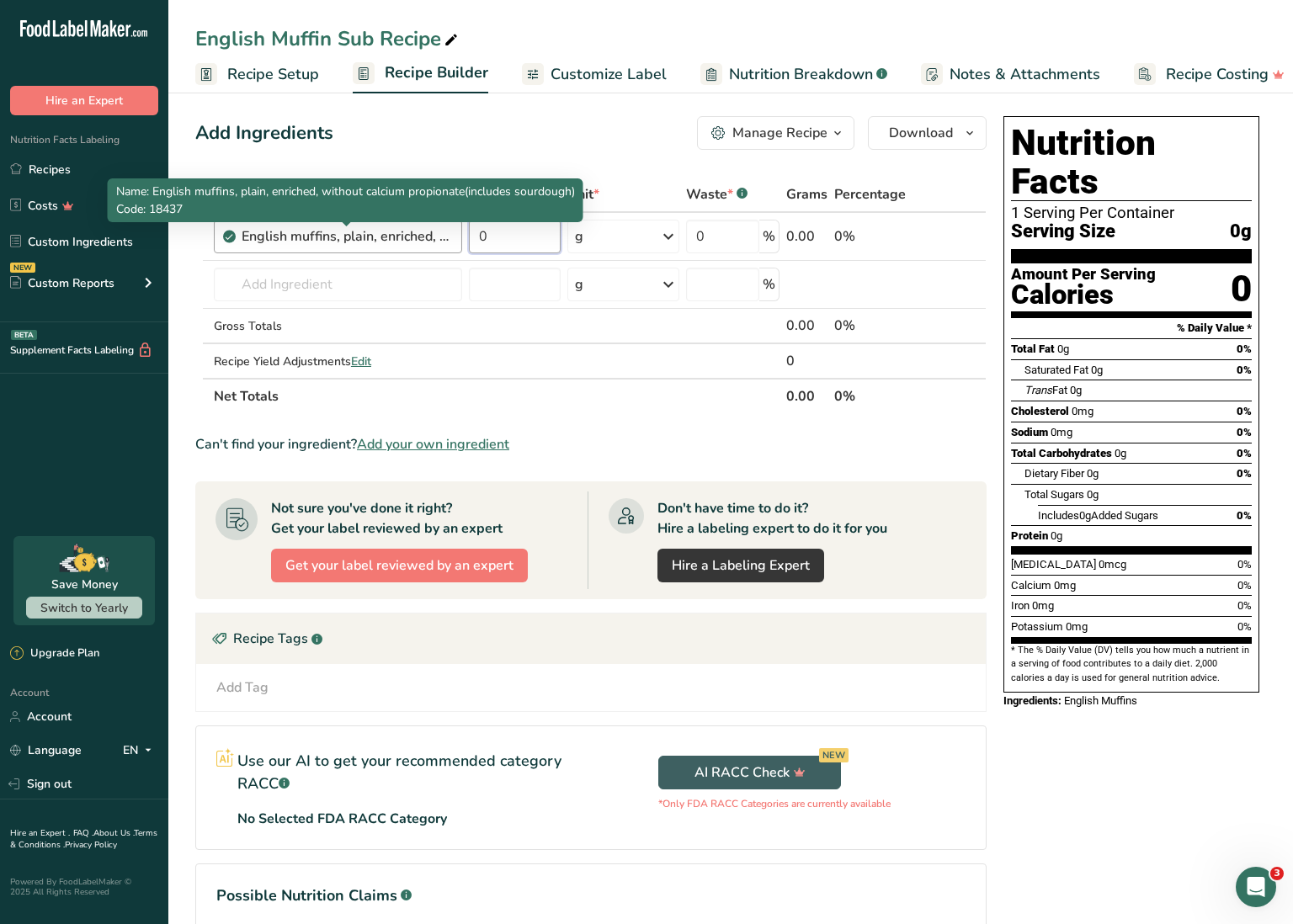
drag, startPoint x: 501, startPoint y: 234, endPoint x: 442, endPoint y: 229, distance: 59.2
click at [442, 229] on tr "English muffins, plain, enriched, without calcium propionate(includes sourdough…" at bounding box center [590, 237] width 789 height 48
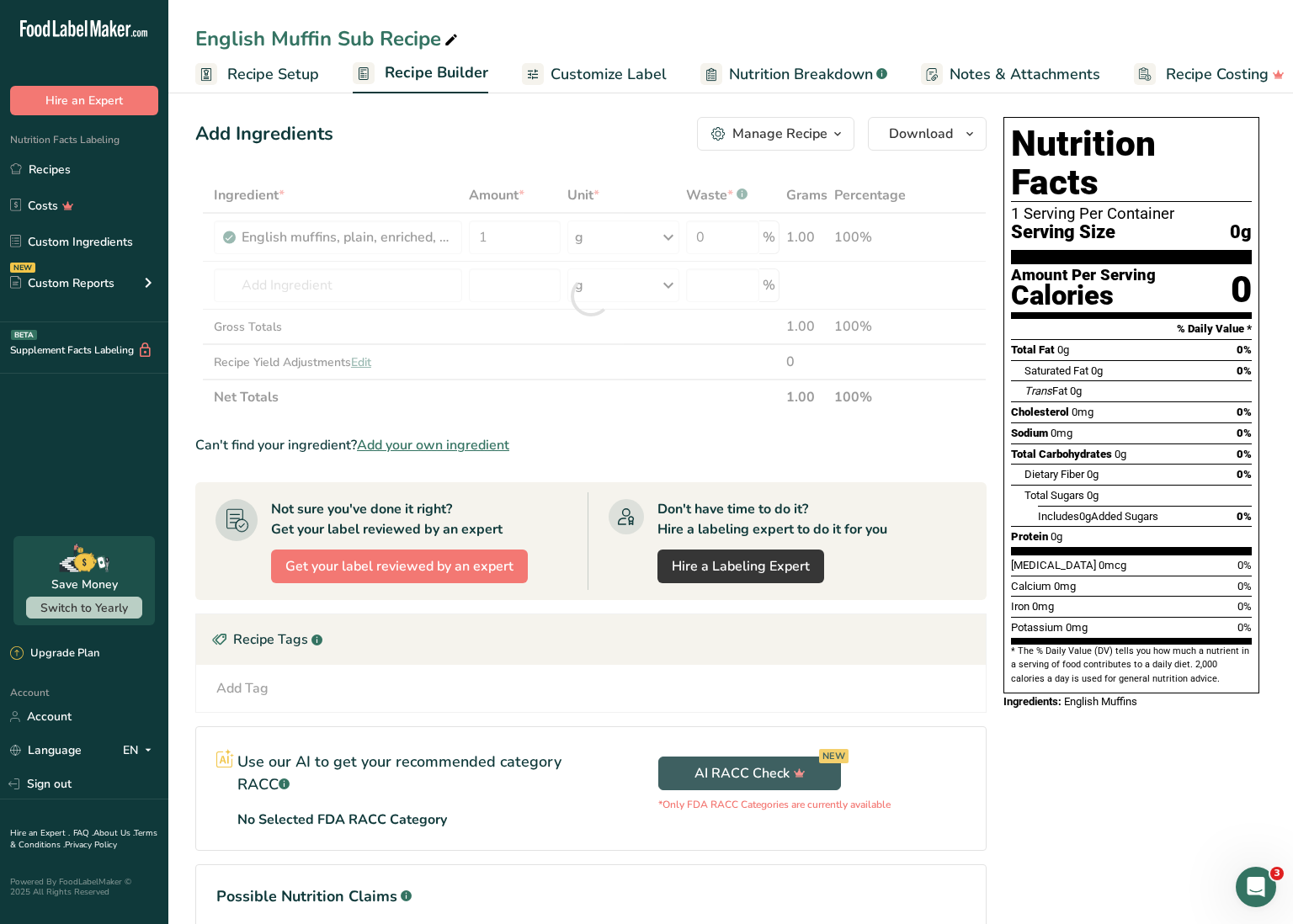
click at [609, 237] on div "Ingredient * Amount * Unit * Waste * .a-a{fill:#347362;}.b-a{fill:#fff;} Grams …" at bounding box center [590, 297] width 791 height 237
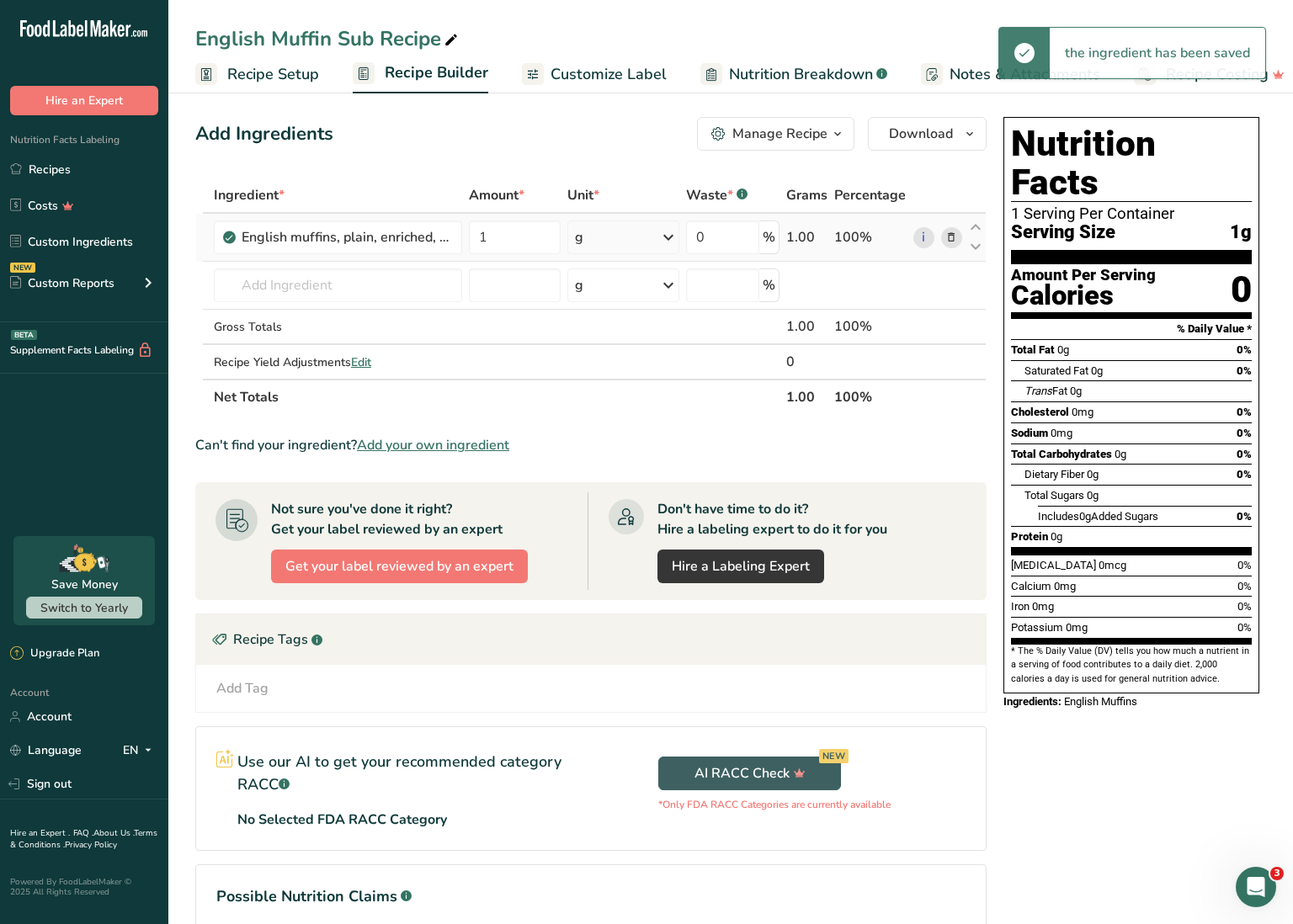
click at [633, 243] on div "g" at bounding box center [622, 237] width 111 height 34
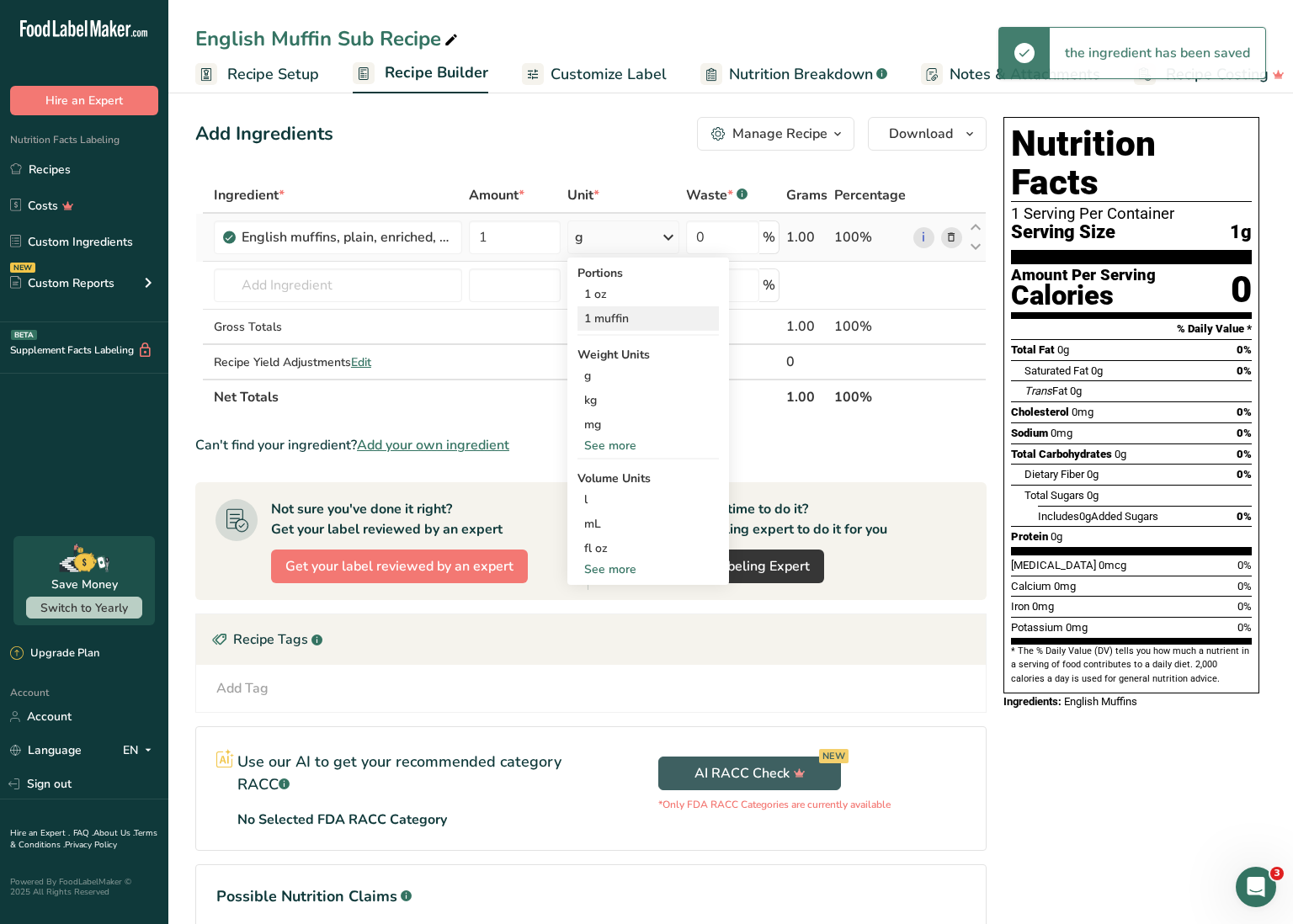
click at [619, 314] on div "1 muffin" at bounding box center [648, 318] width 142 height 25
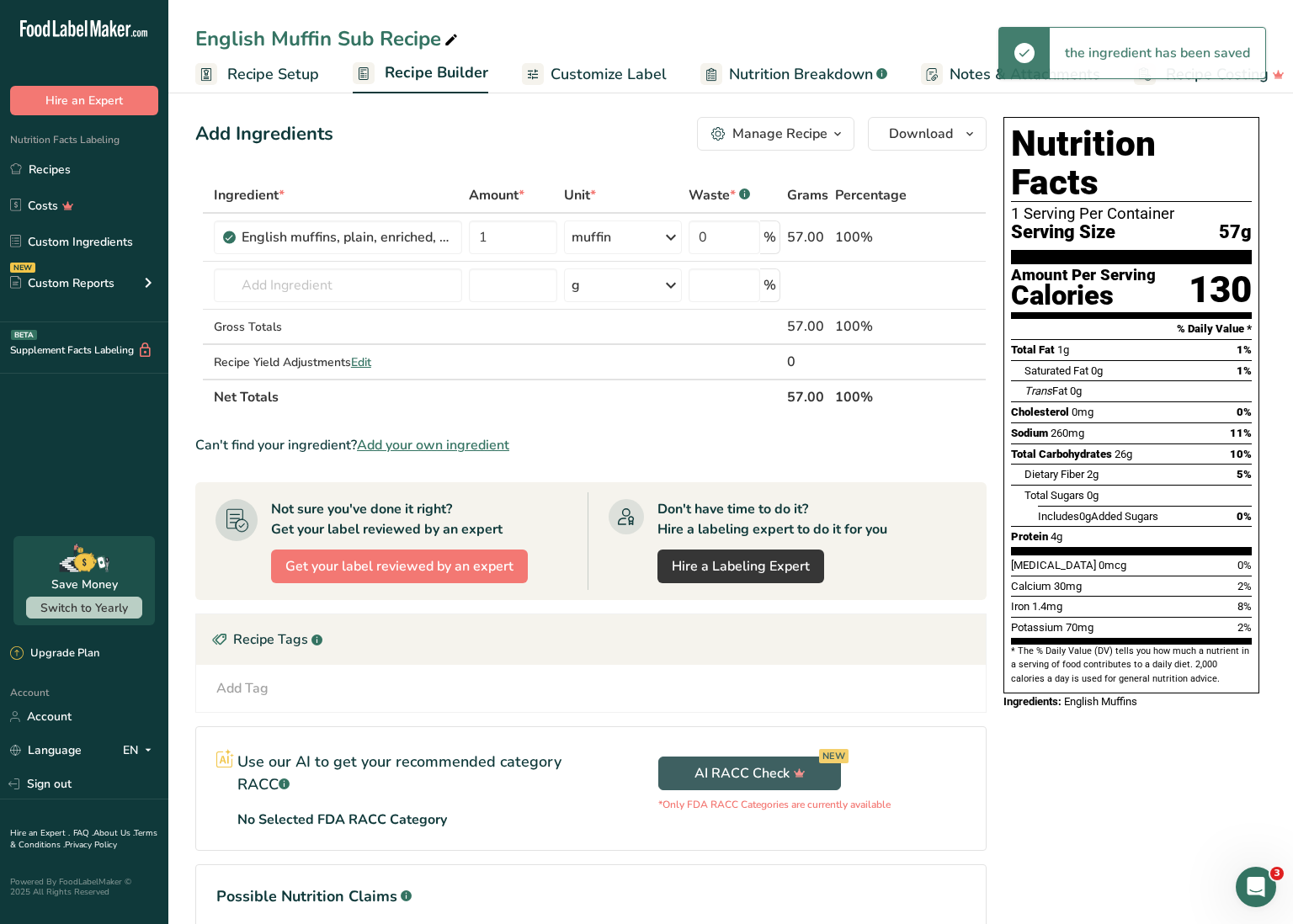
click at [660, 420] on section "Ingredient * Amount * Unit * Waste * .a-a{fill:#347362;}.b-a{fill:#fff;} Grams …" at bounding box center [590, 590] width 791 height 824
click at [79, 175] on link "Recipes" at bounding box center [84, 170] width 169 height 32
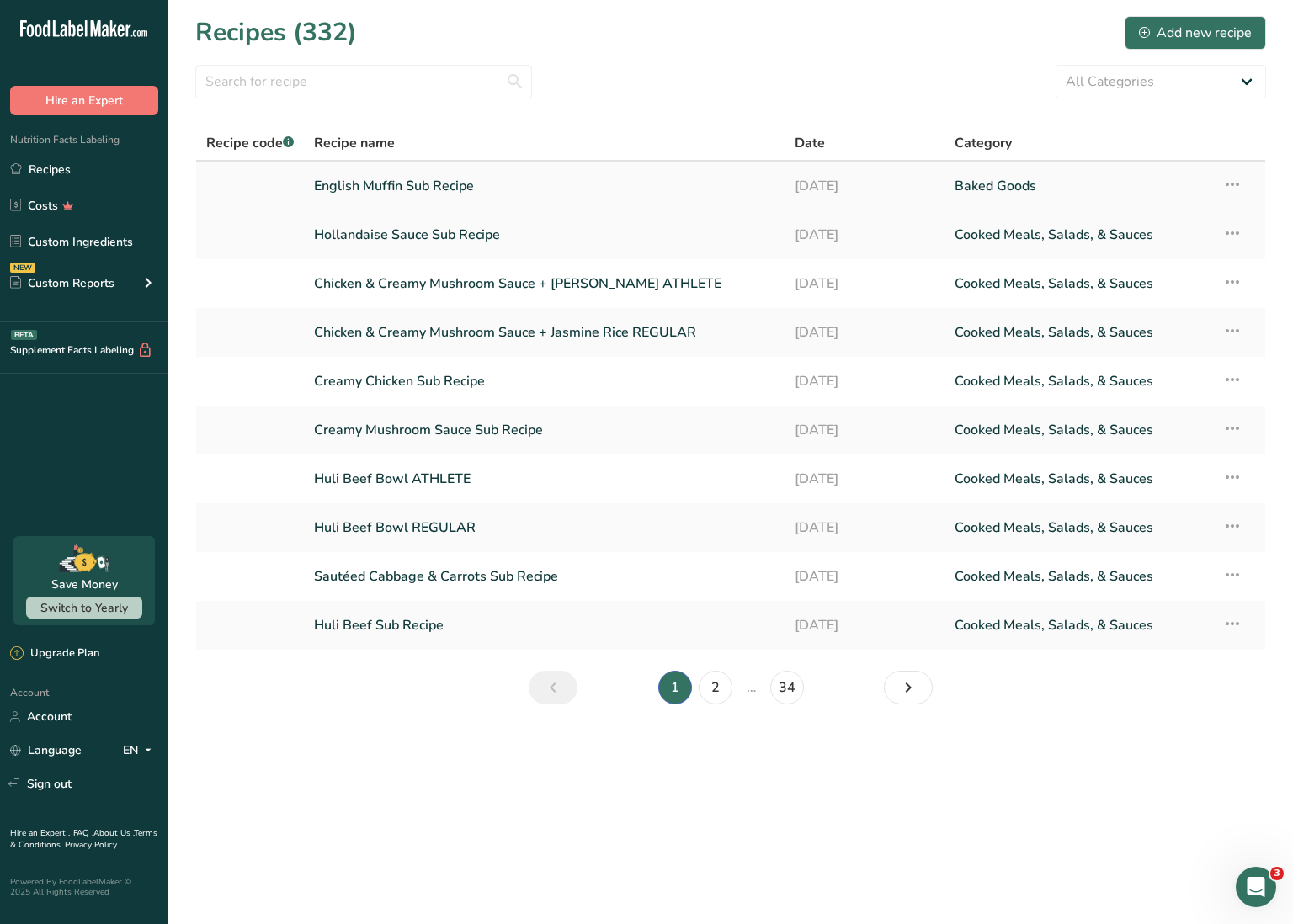
click at [1236, 181] on icon at bounding box center [1233, 185] width 20 height 31
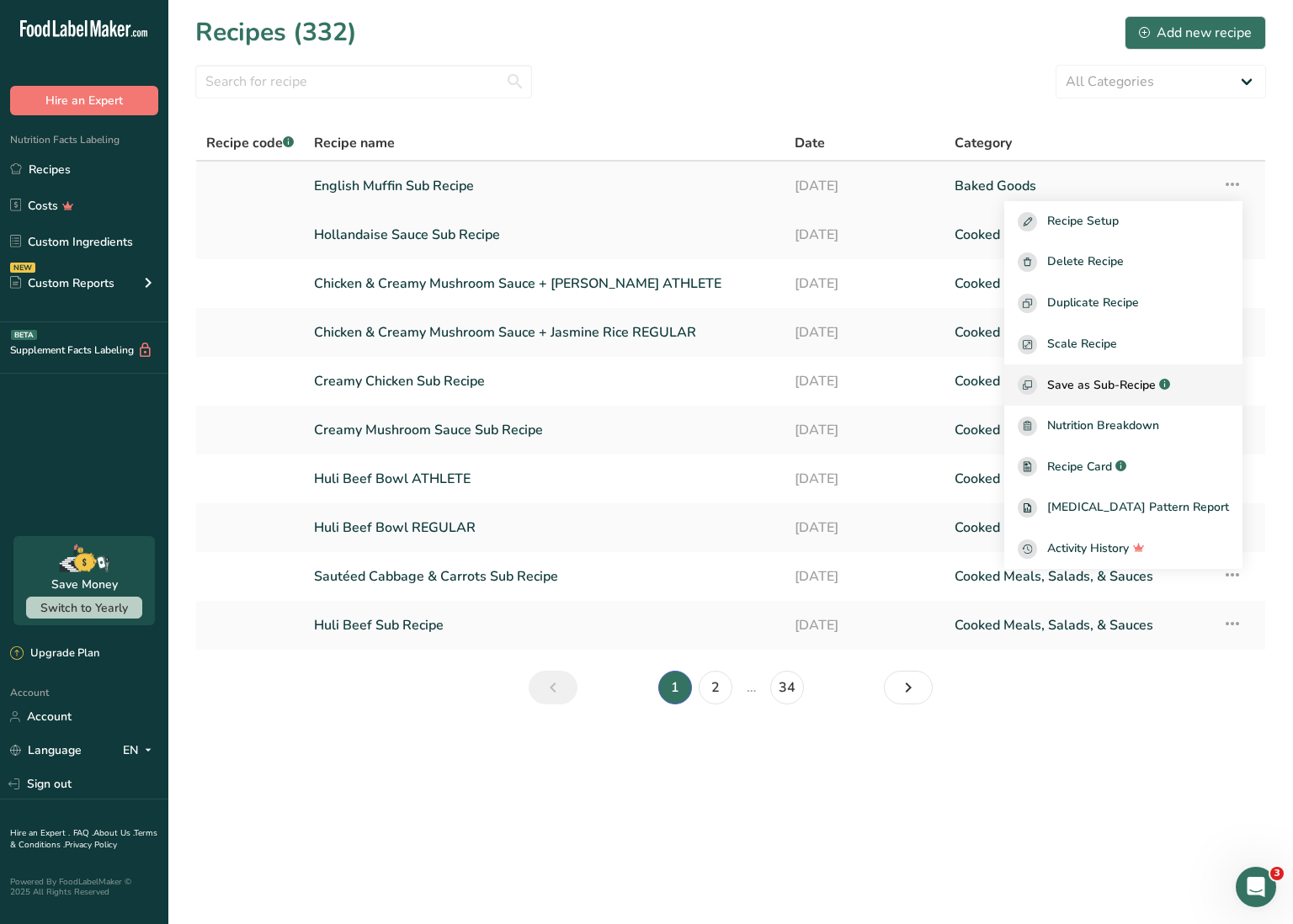
click at [1142, 382] on span "Save as Sub-Recipe" at bounding box center [1101, 385] width 109 height 18
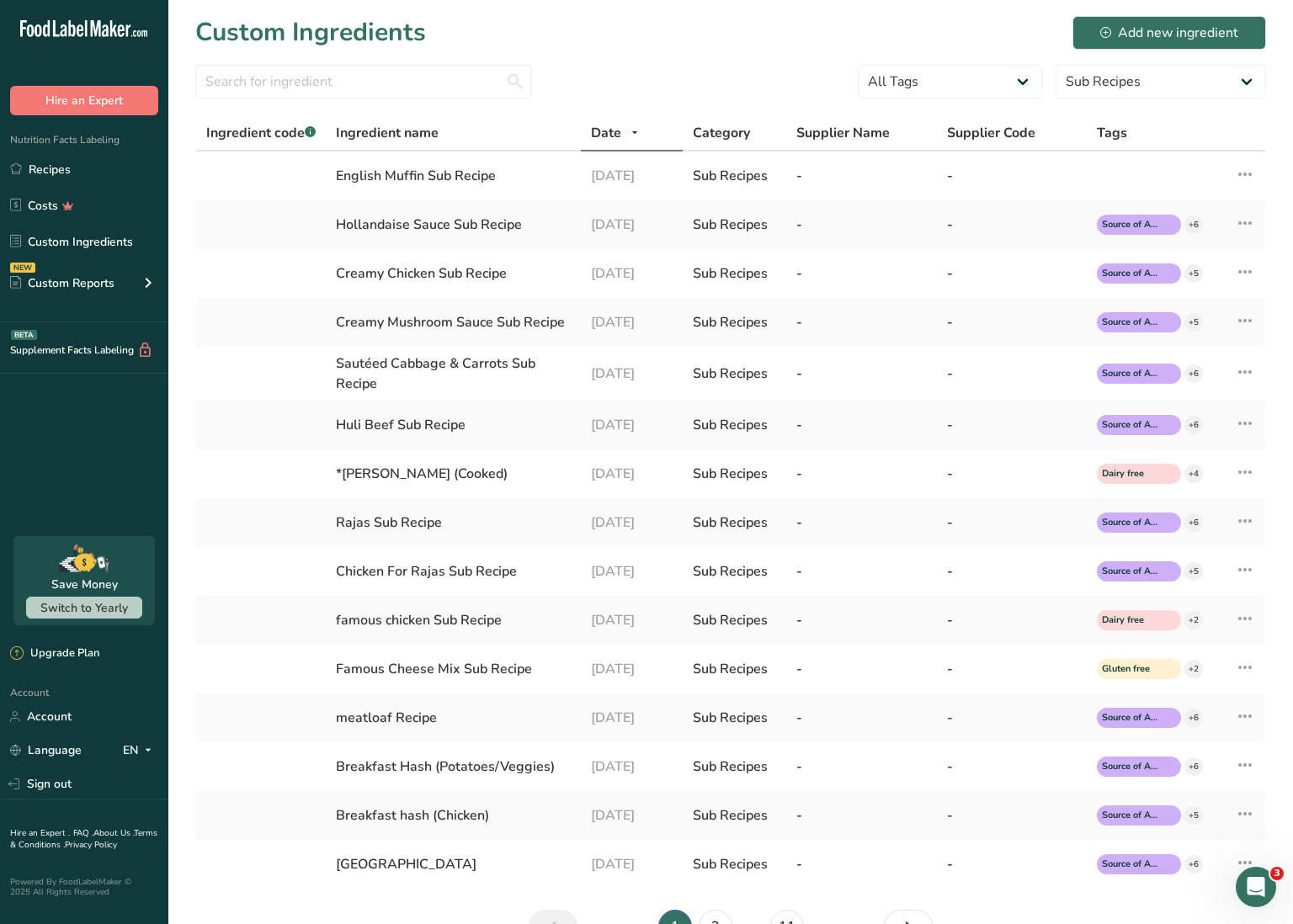
scroll to position [7, 0]
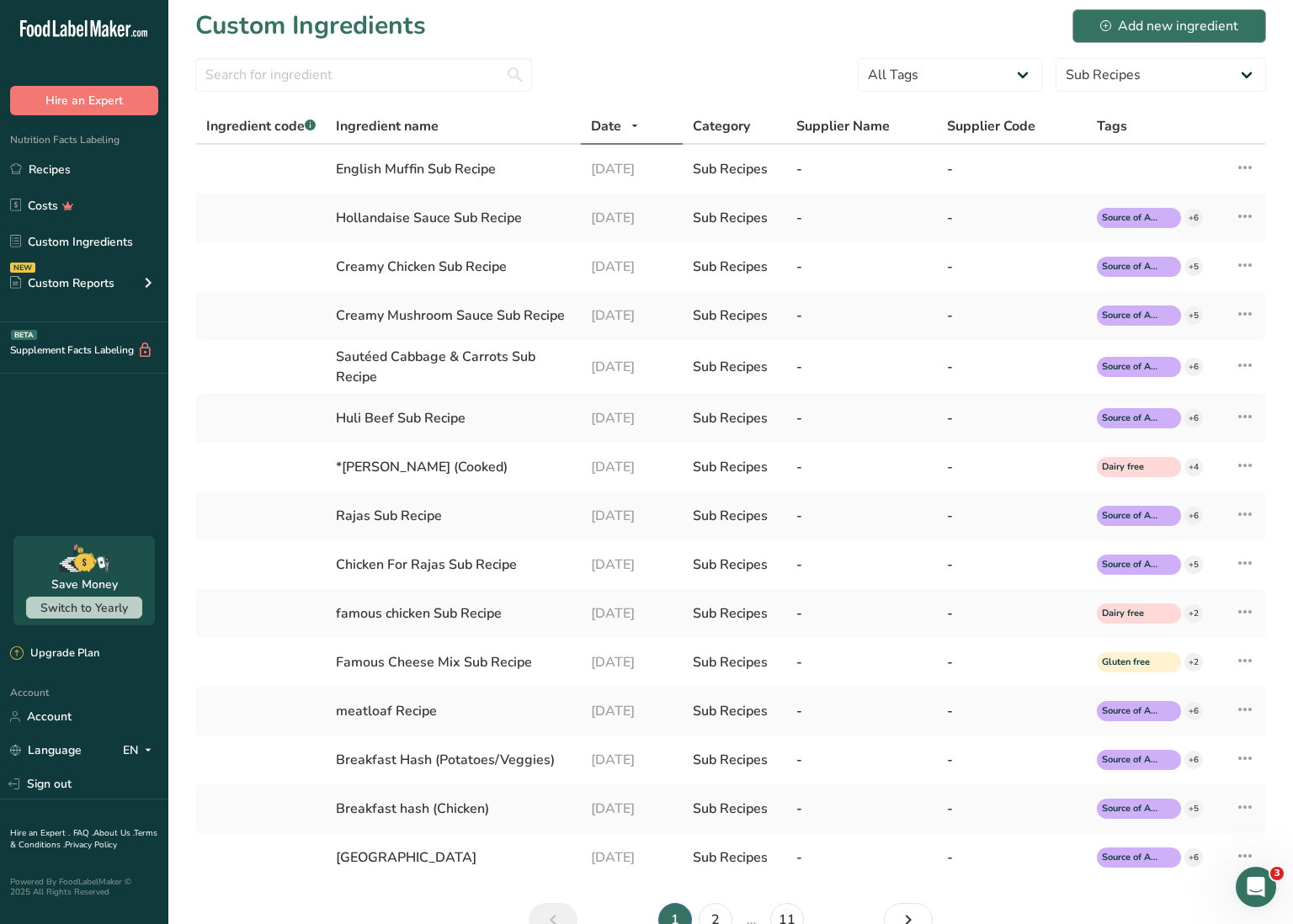
click at [1180, 25] on div "Add new ingredient" at bounding box center [1169, 26] width 138 height 20
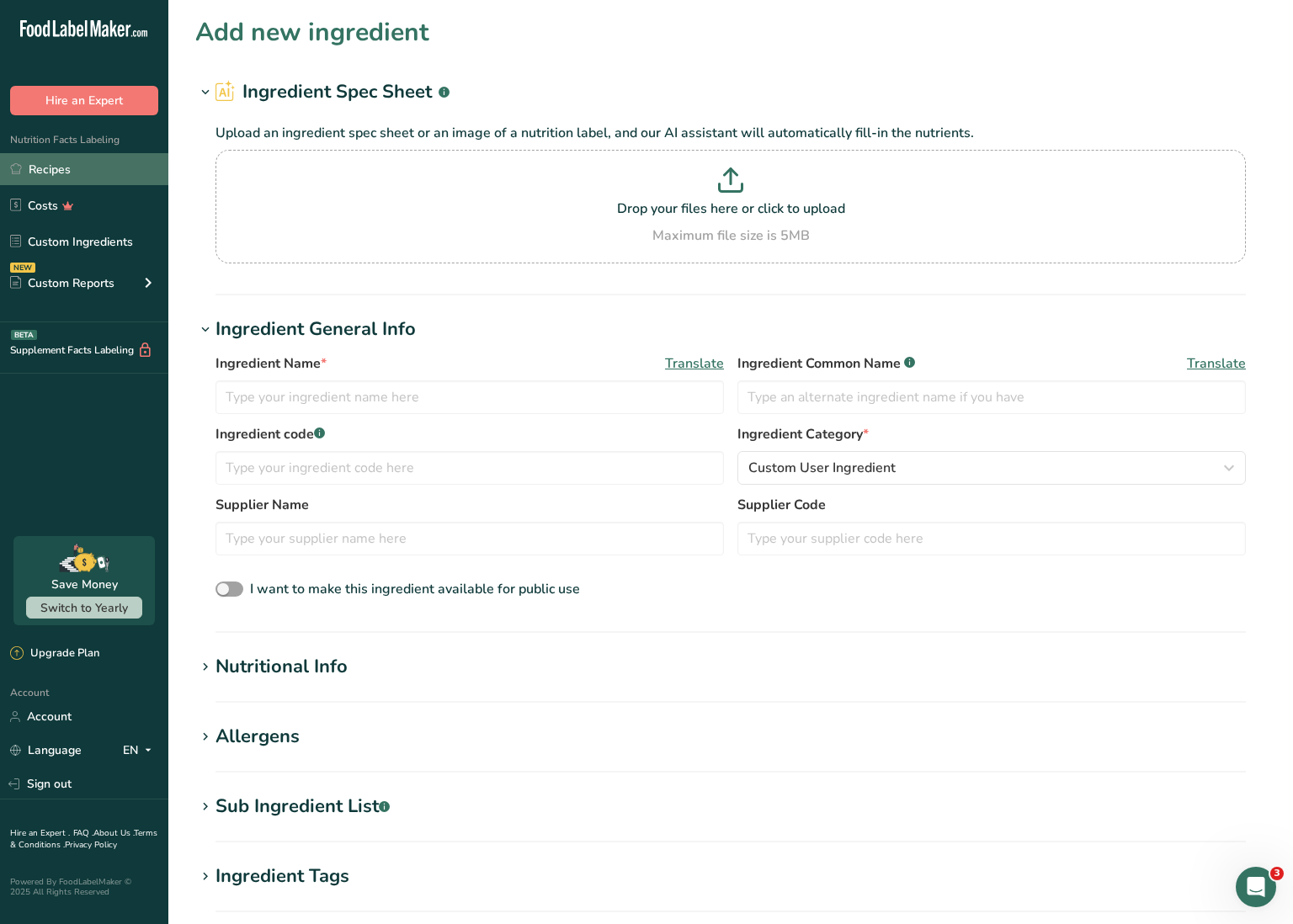
click at [97, 165] on link "Recipes" at bounding box center [84, 170] width 169 height 32
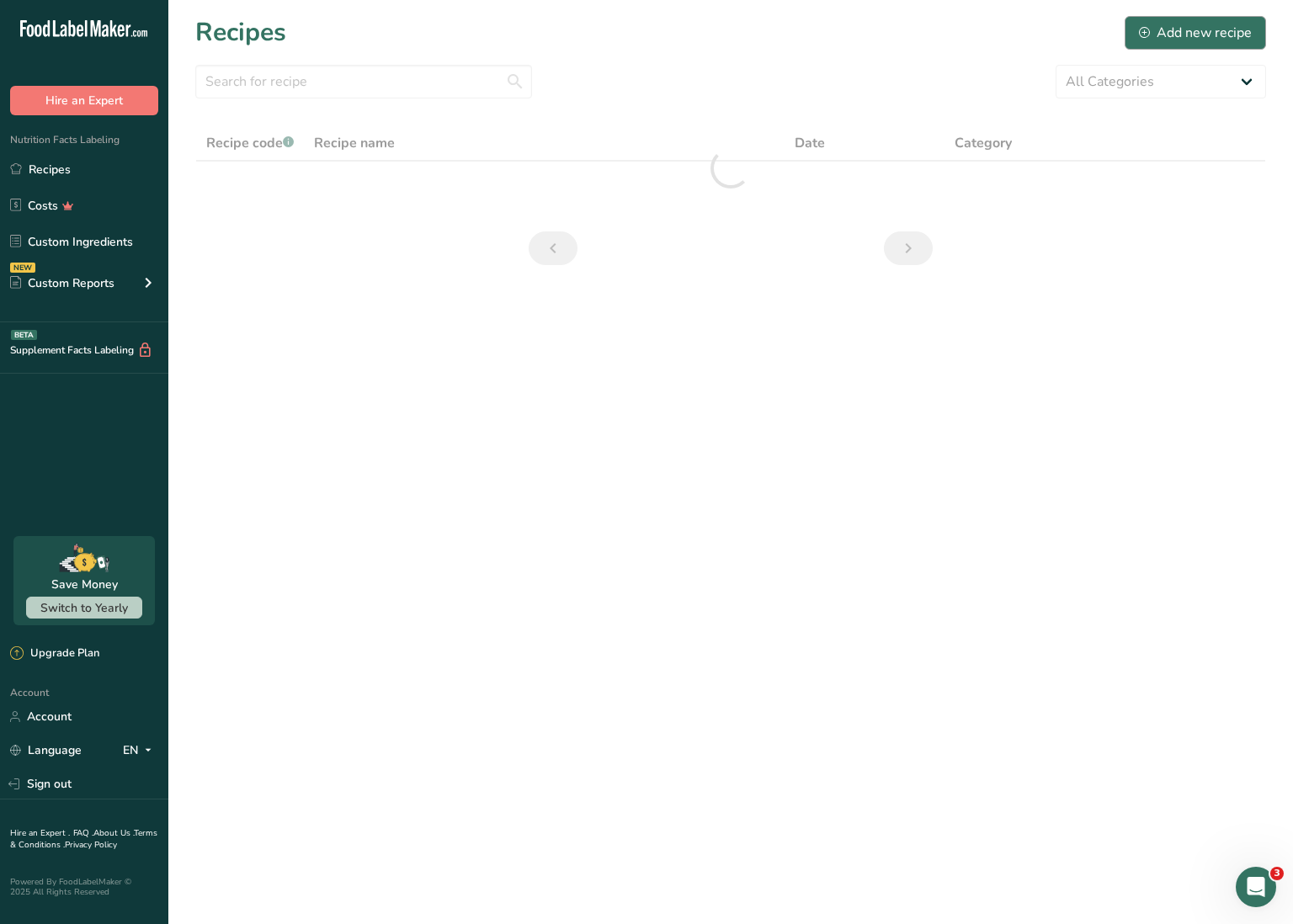
click at [1170, 31] on div "Add new recipe" at bounding box center [1195, 33] width 113 height 20
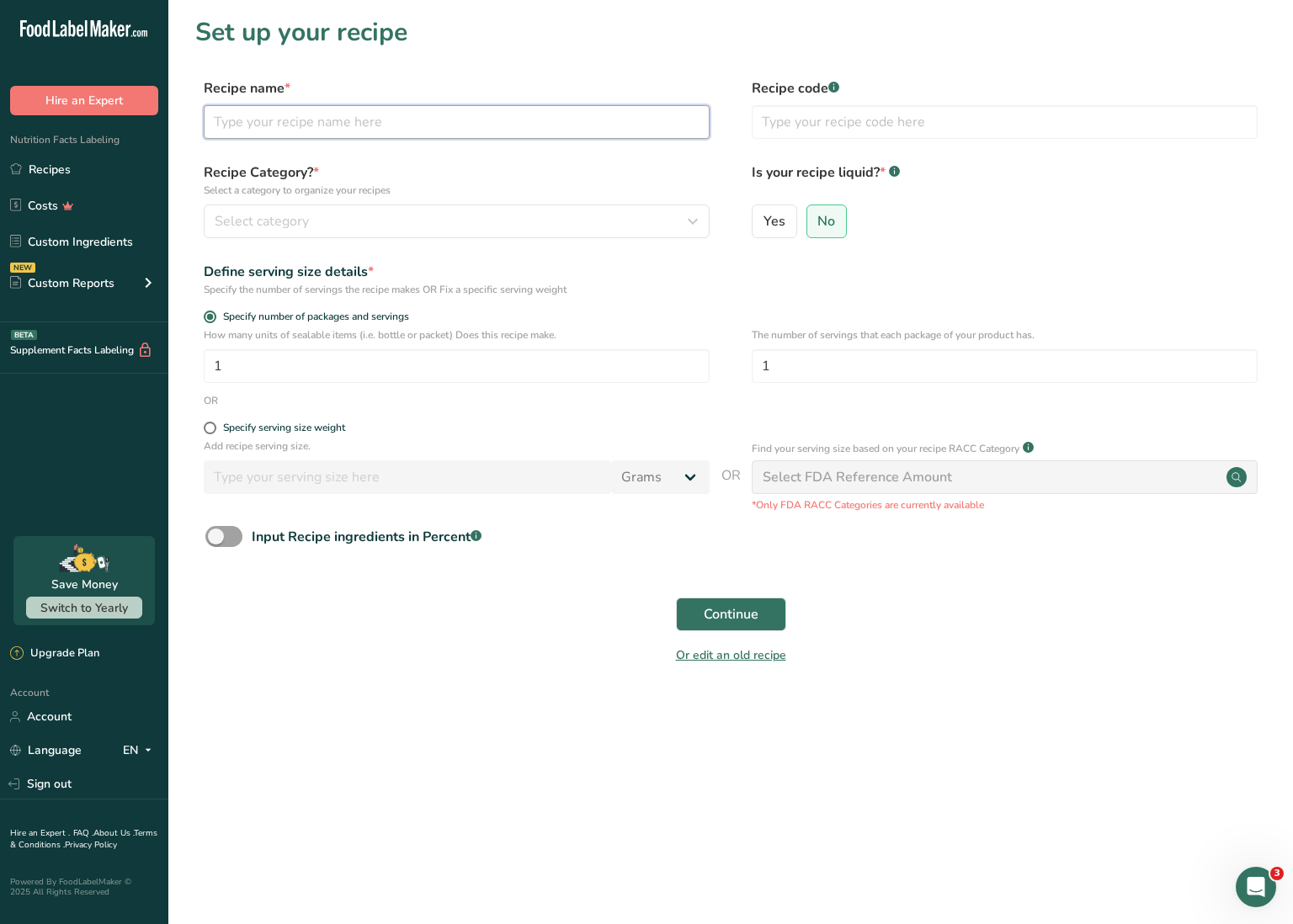
click at [406, 128] on input "text" at bounding box center [456, 122] width 506 height 34
click at [365, 216] on div "Select category" at bounding box center [451, 221] width 474 height 20
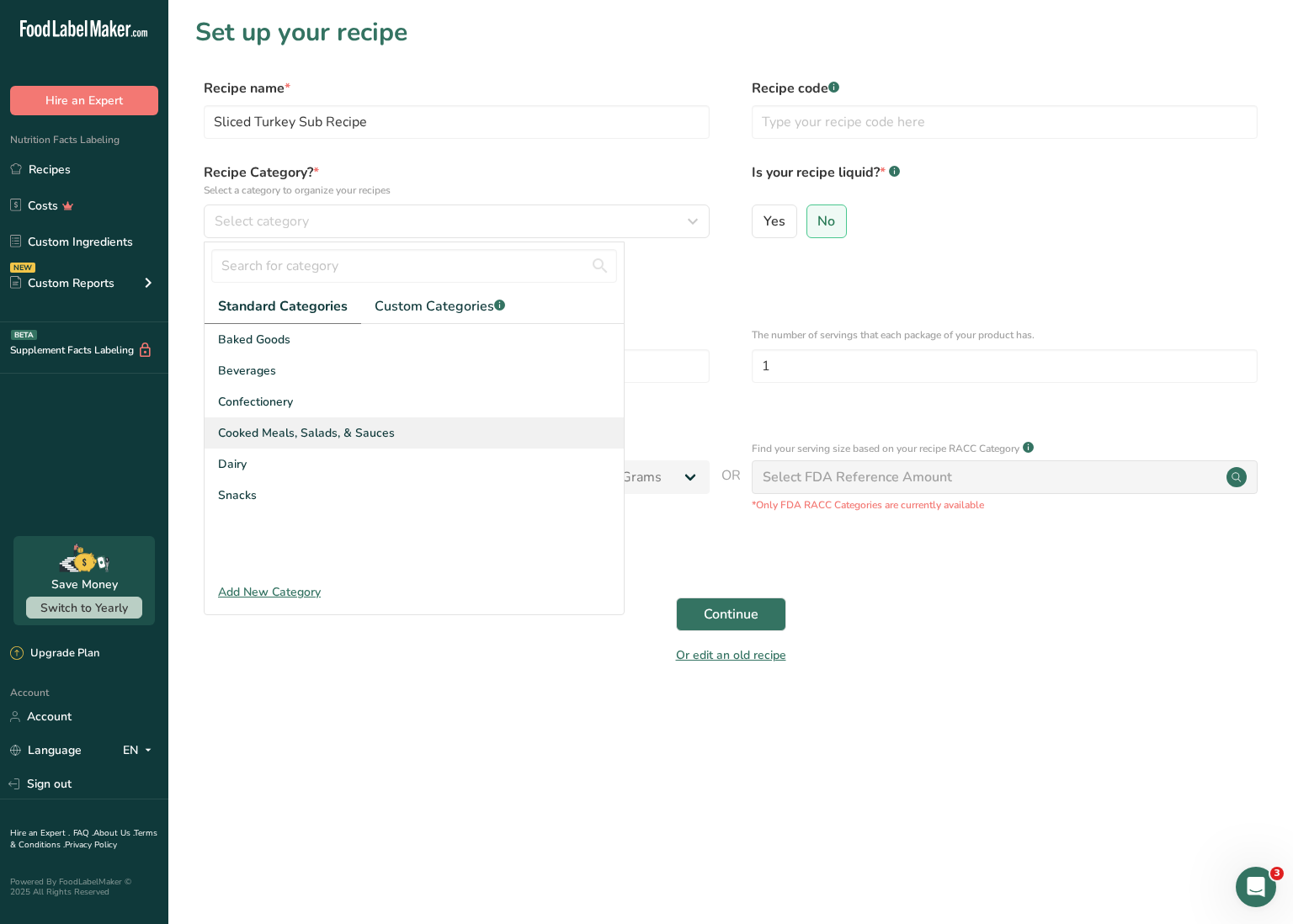
click at [271, 431] on span "Cooked Meals, Salads, & Sauces" at bounding box center [306, 432] width 177 height 18
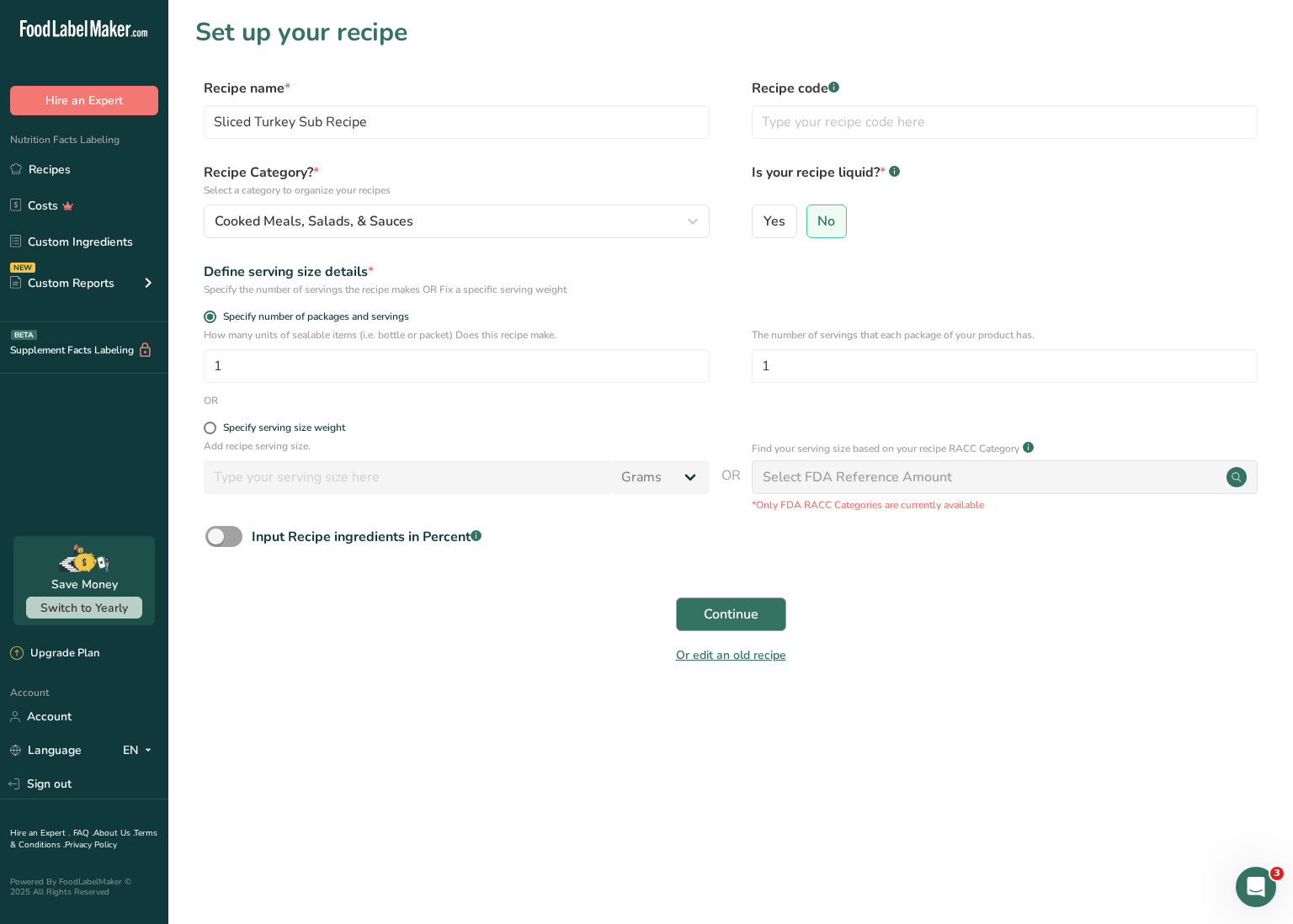
click at [762, 609] on button "Continue" at bounding box center [731, 615] width 110 height 34
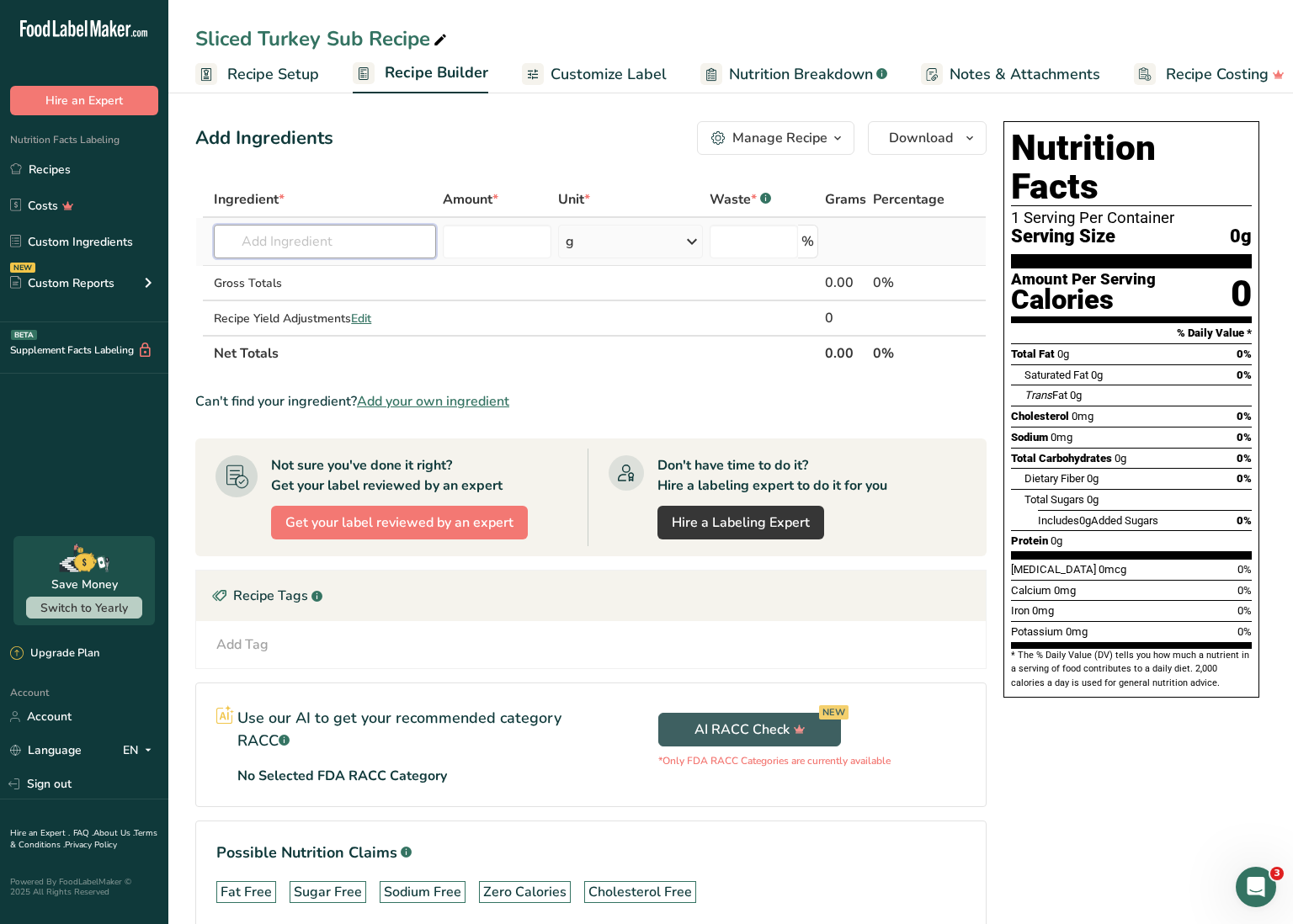
click at [374, 243] on input "text" at bounding box center [325, 242] width 222 height 34
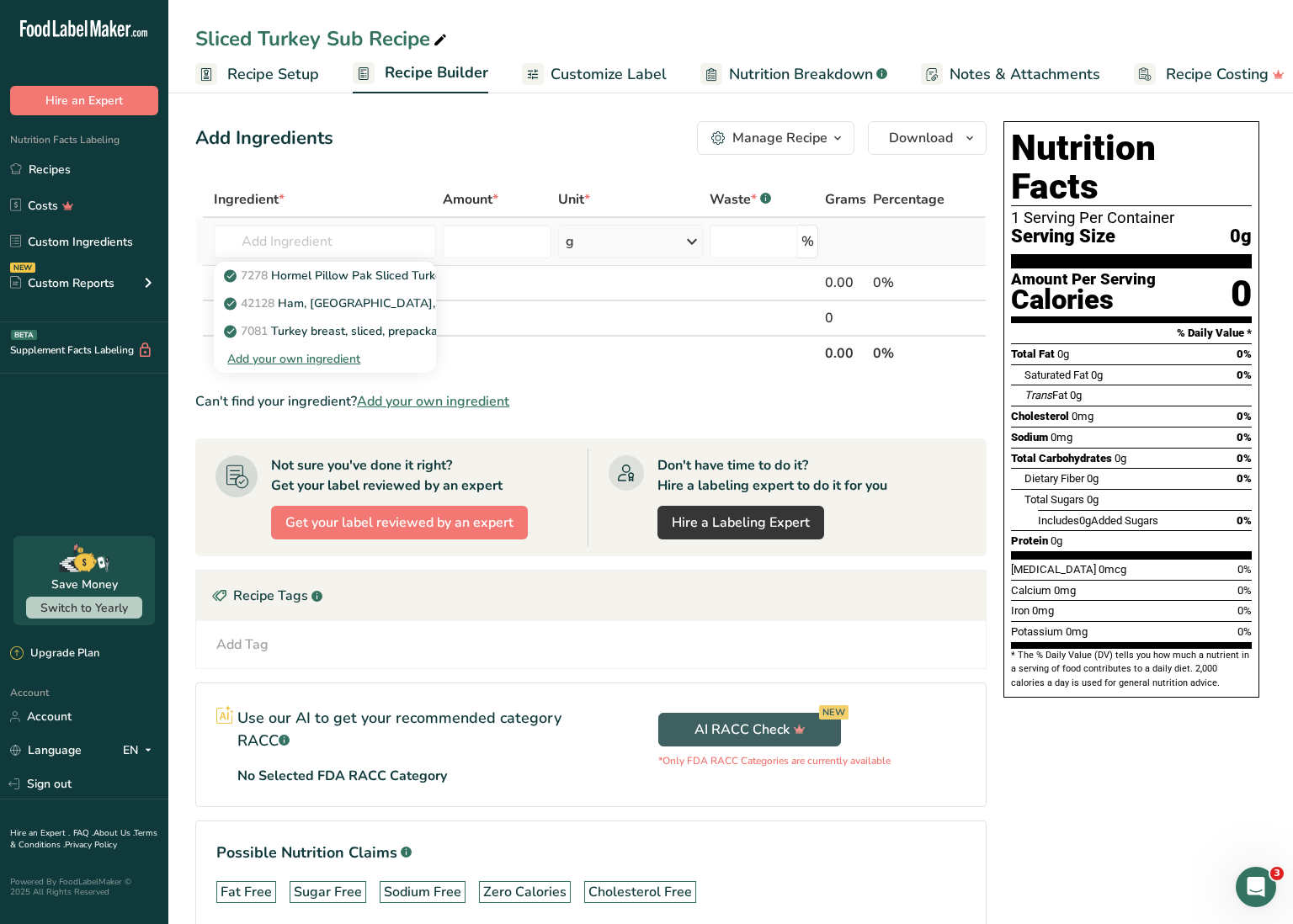
click at [329, 362] on div "Add your own ingredient" at bounding box center [325, 359] width 195 height 18
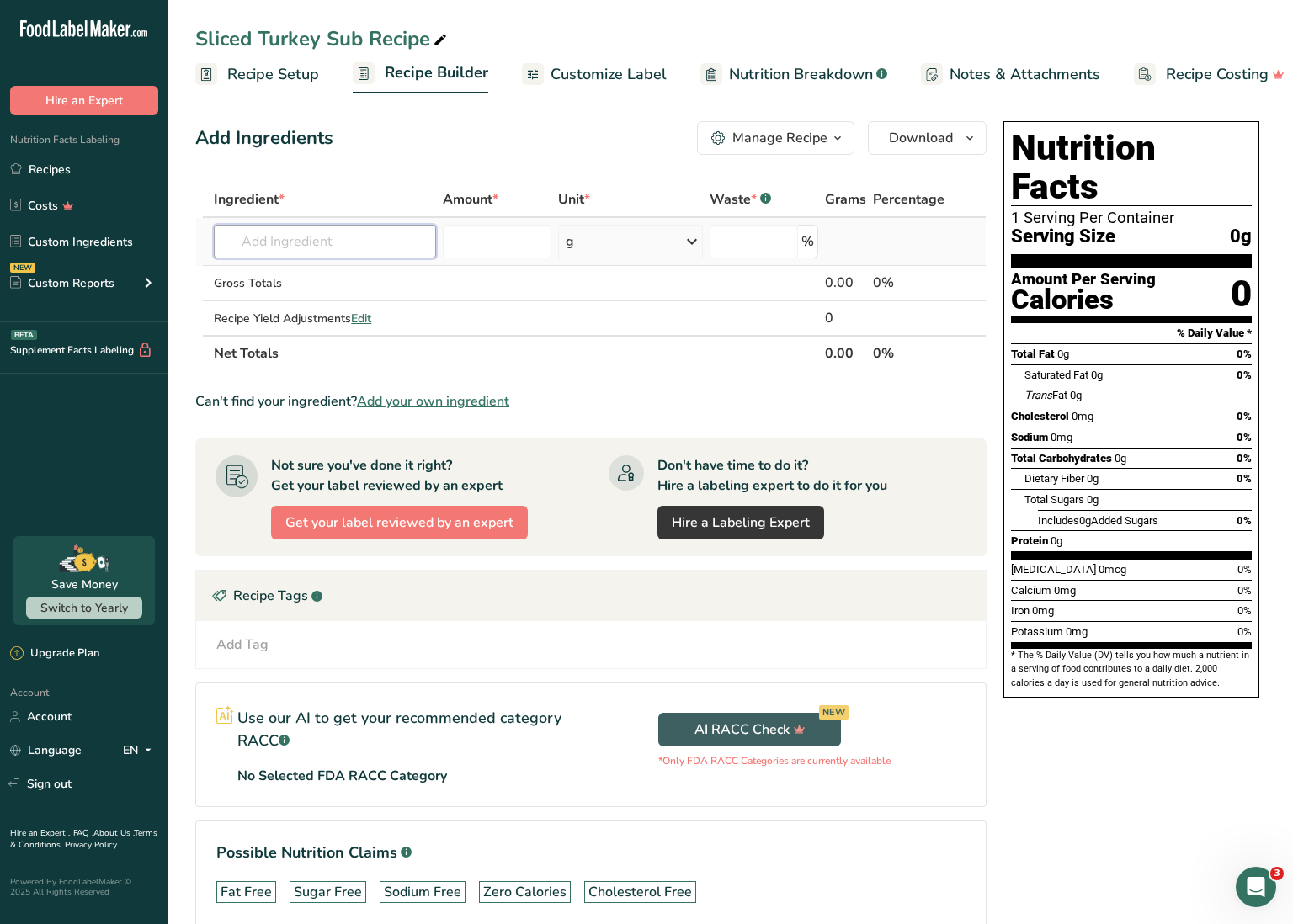
click at [354, 254] on input "text" at bounding box center [325, 242] width 222 height 34
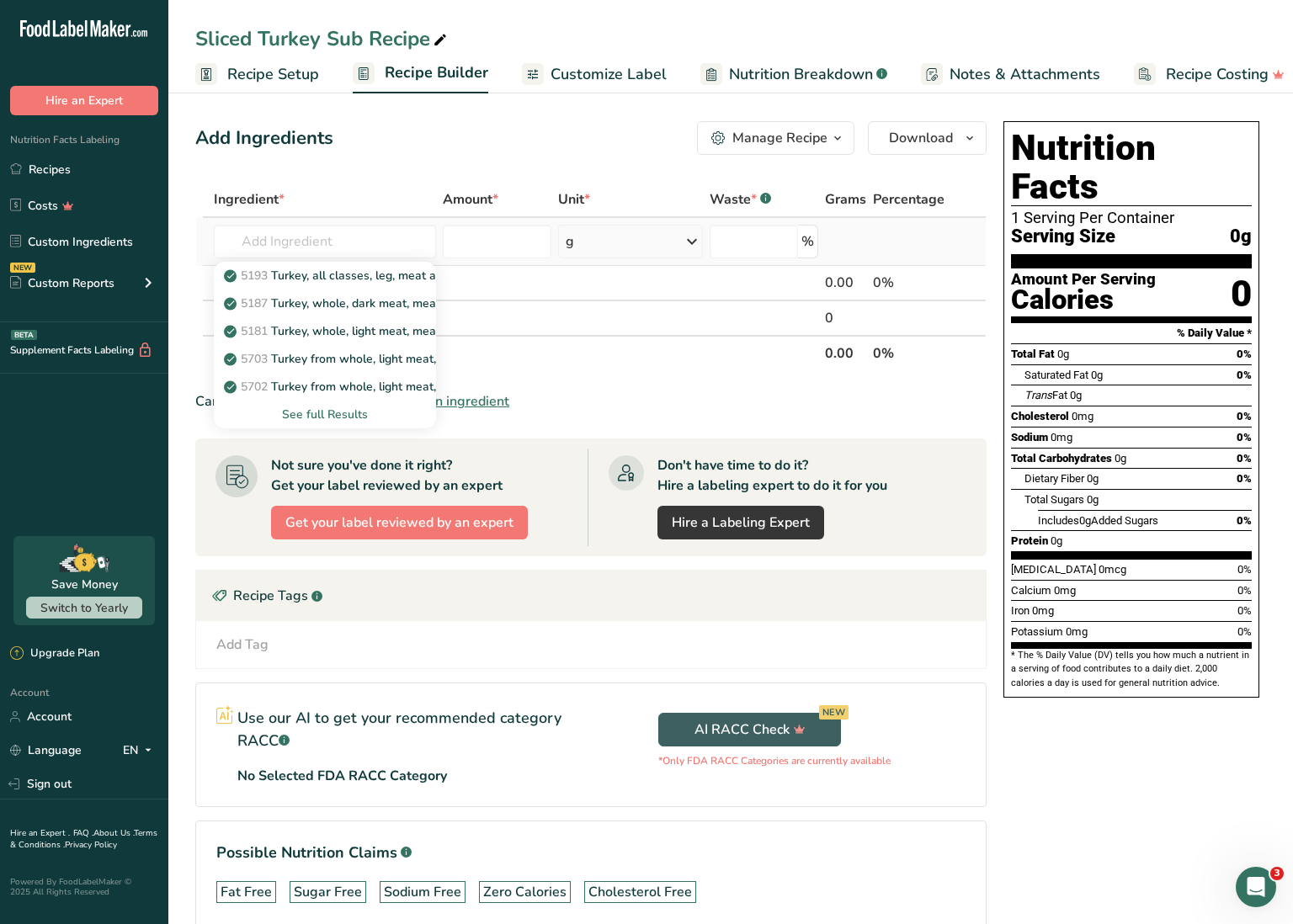
click at [342, 413] on div "See full Results" at bounding box center [325, 415] width 195 height 18
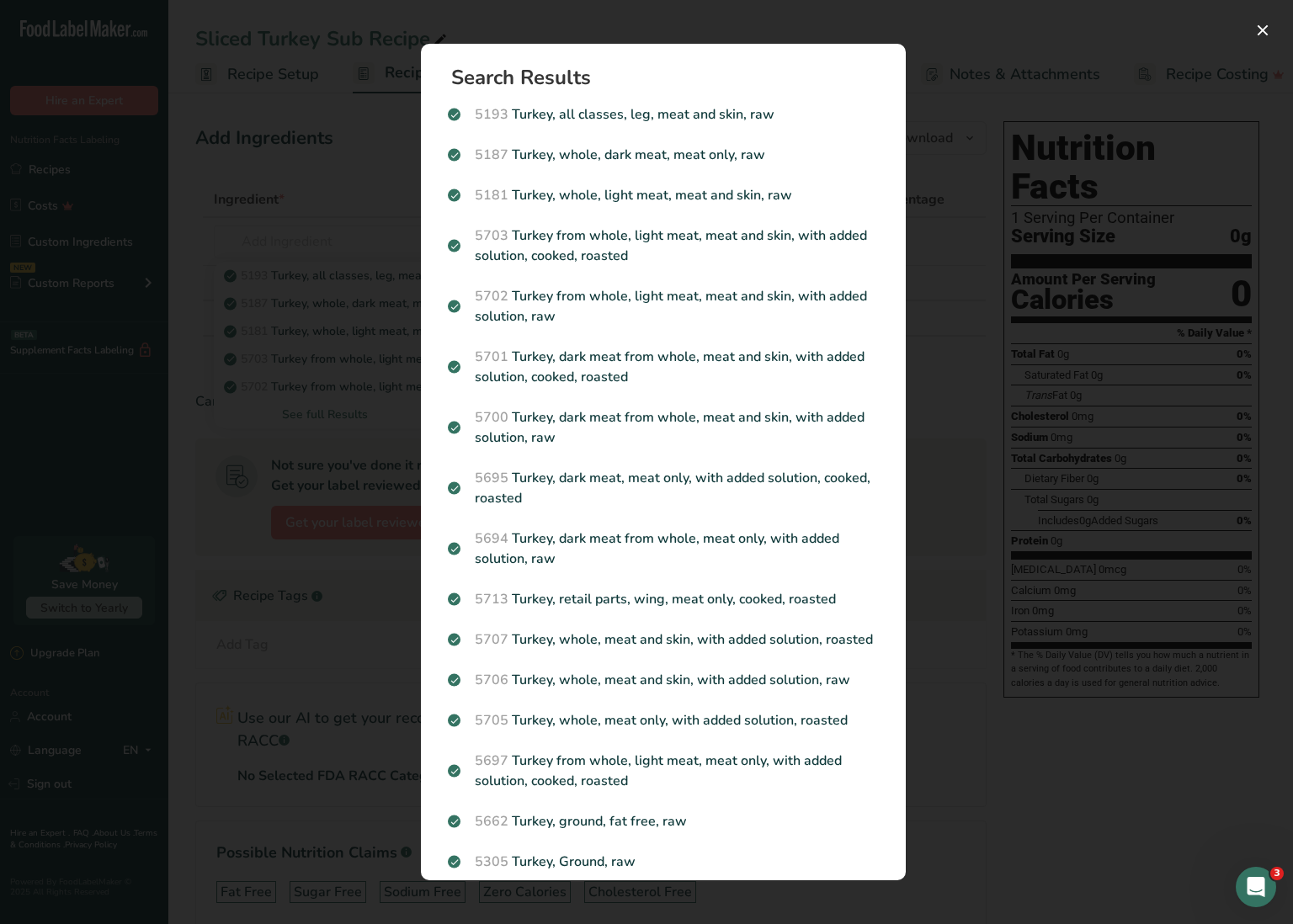
click at [318, 140] on div "Search results modal" at bounding box center [646, 462] width 1293 height 924
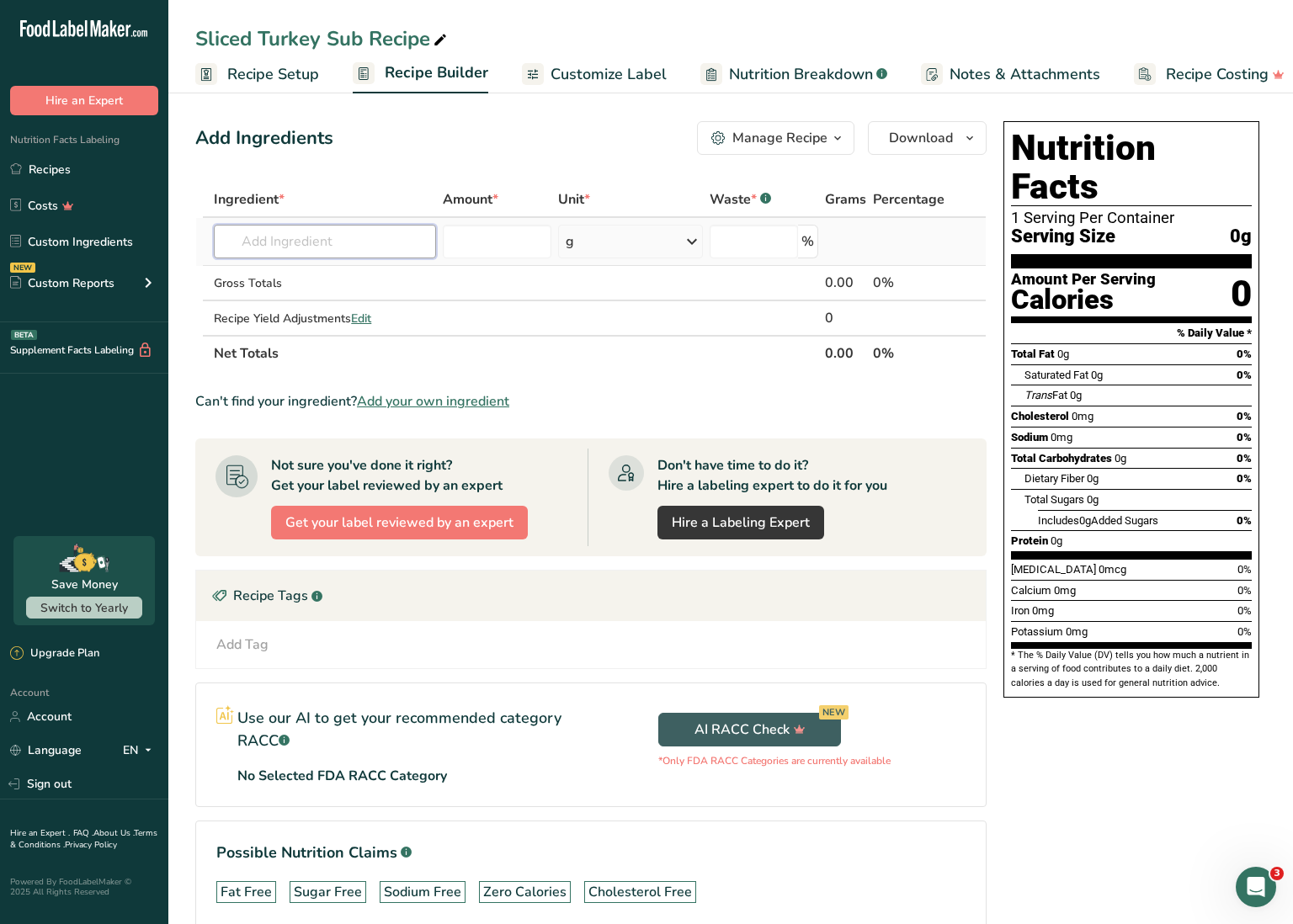
click at [320, 237] on input "text" at bounding box center [325, 242] width 222 height 34
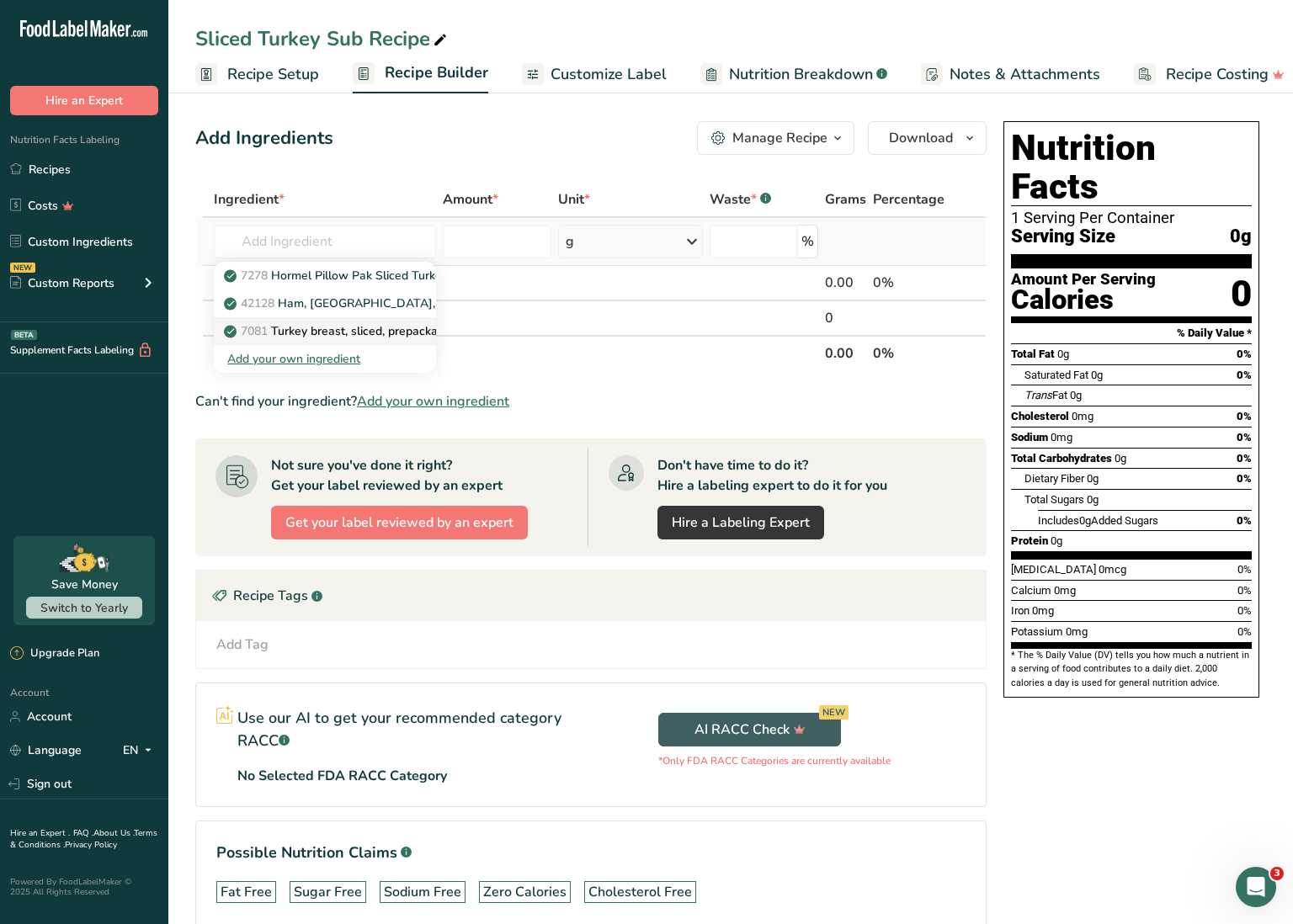
click at [369, 325] on p "7081 Turkey breast, sliced, prepackaged" at bounding box center [343, 331] width 231 height 18
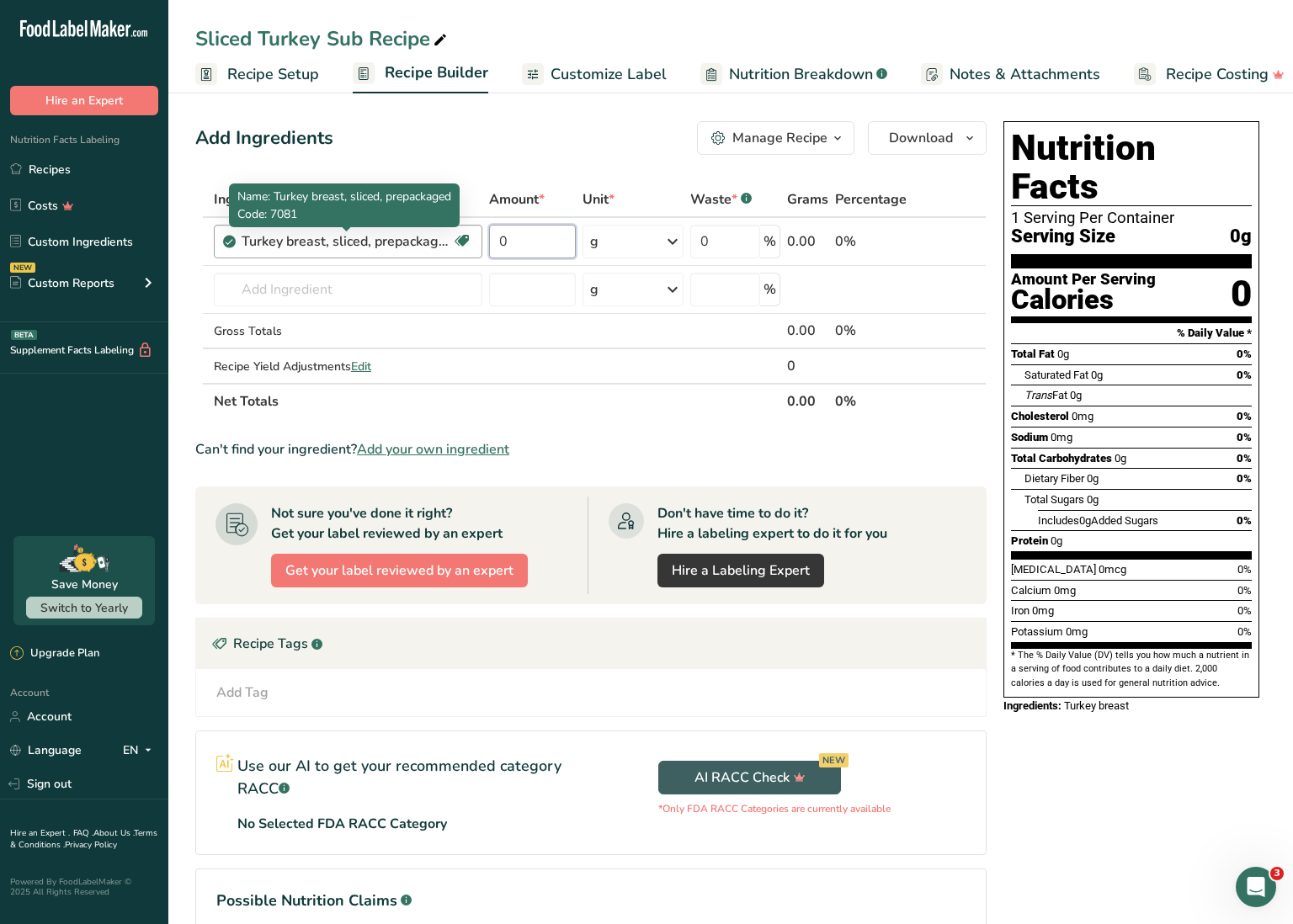
drag, startPoint x: 522, startPoint y: 250, endPoint x: 381, endPoint y: 234, distance: 141.9
click at [381, 234] on tr "Turkey breast, sliced, prepackaged Dairy free Gluten free Soy free 0 g Portions…" at bounding box center [590, 242] width 789 height 48
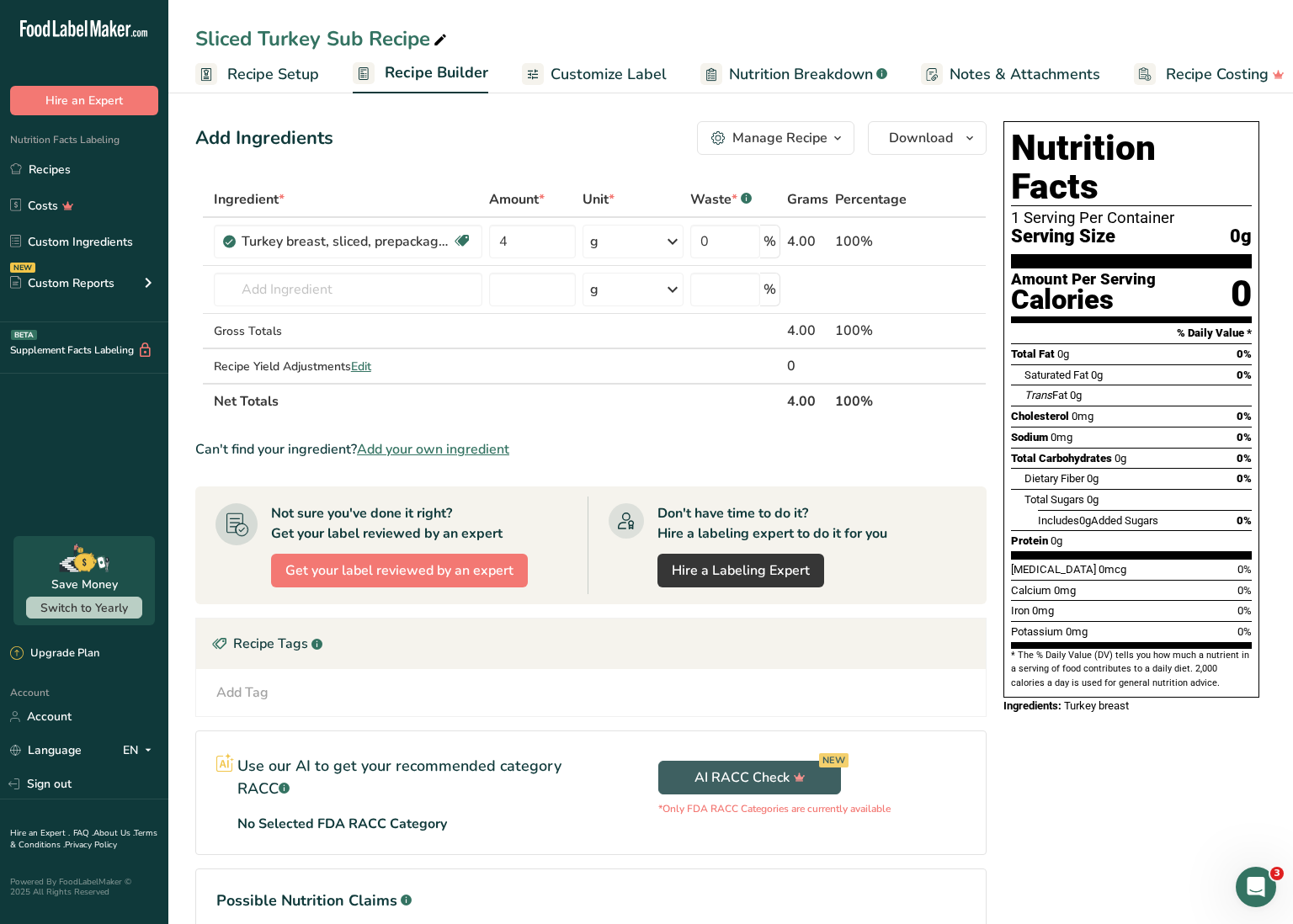
click at [634, 246] on div "Ingredient * Amount * Unit * Waste * .a-a{fill:#347362;}.b-a{fill:#fff;} Grams …" at bounding box center [590, 300] width 791 height 237
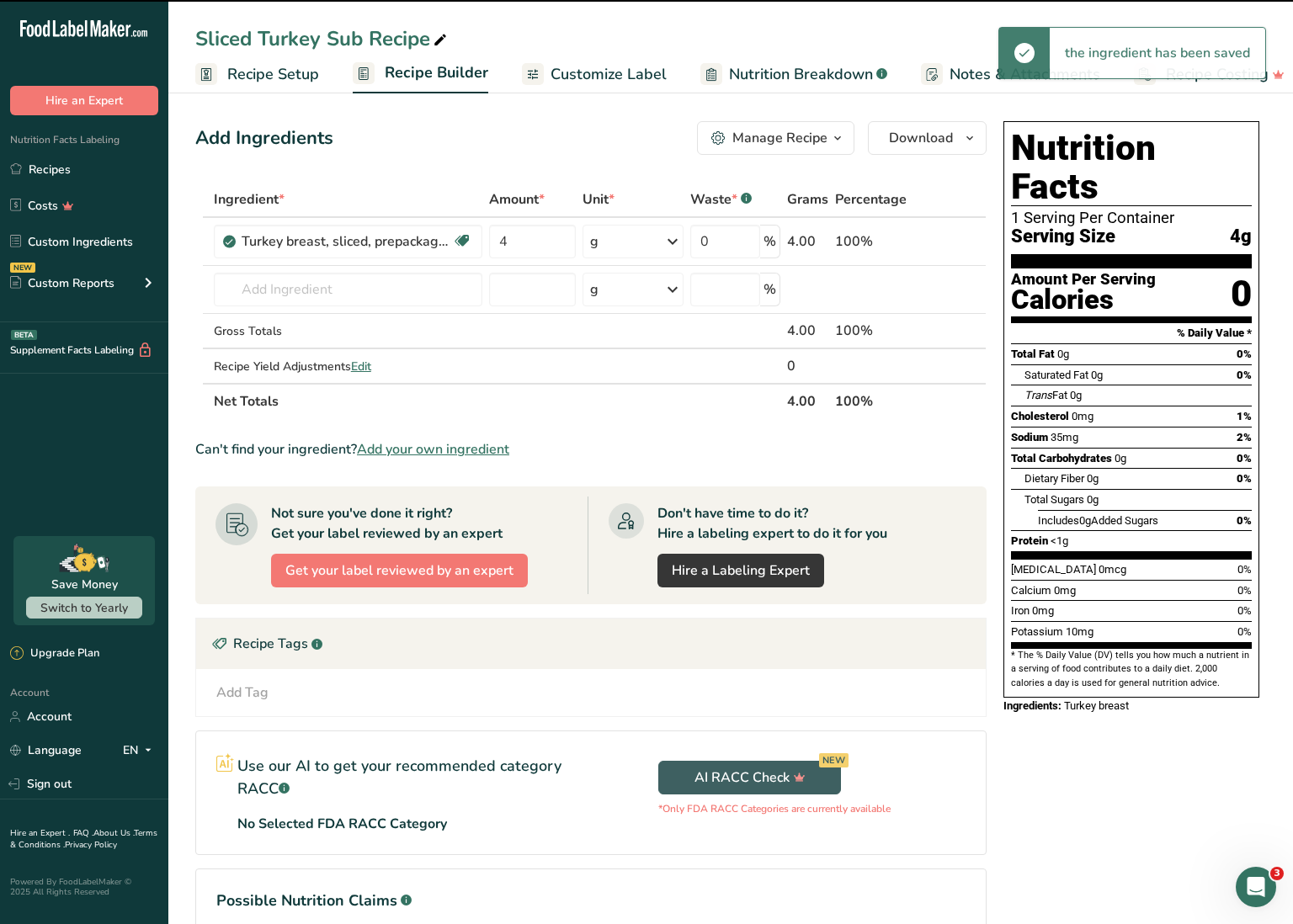
click at [631, 244] on div "g" at bounding box center [633, 242] width 101 height 34
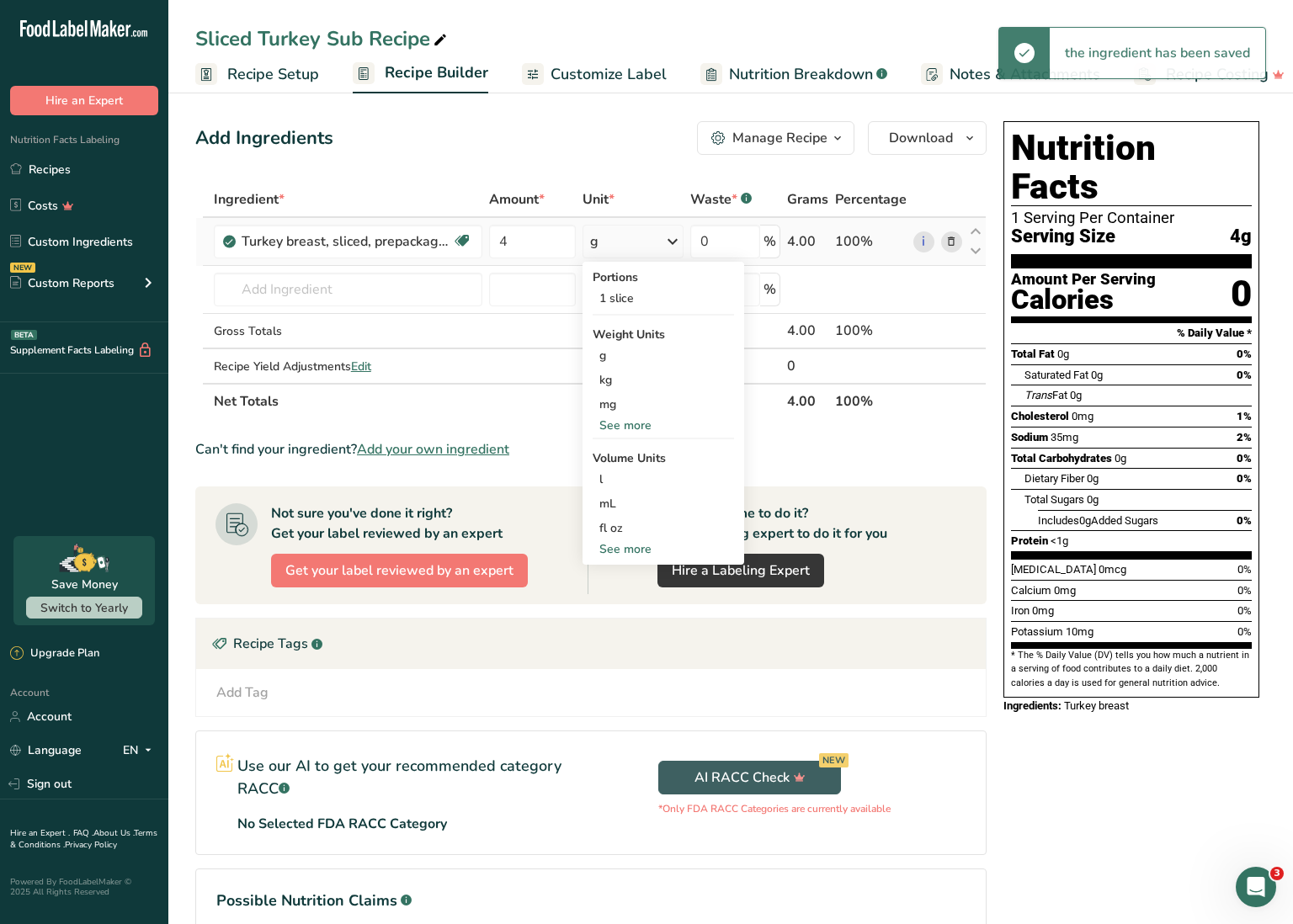
click at [627, 547] on div "See more" at bounding box center [663, 549] width 142 height 18
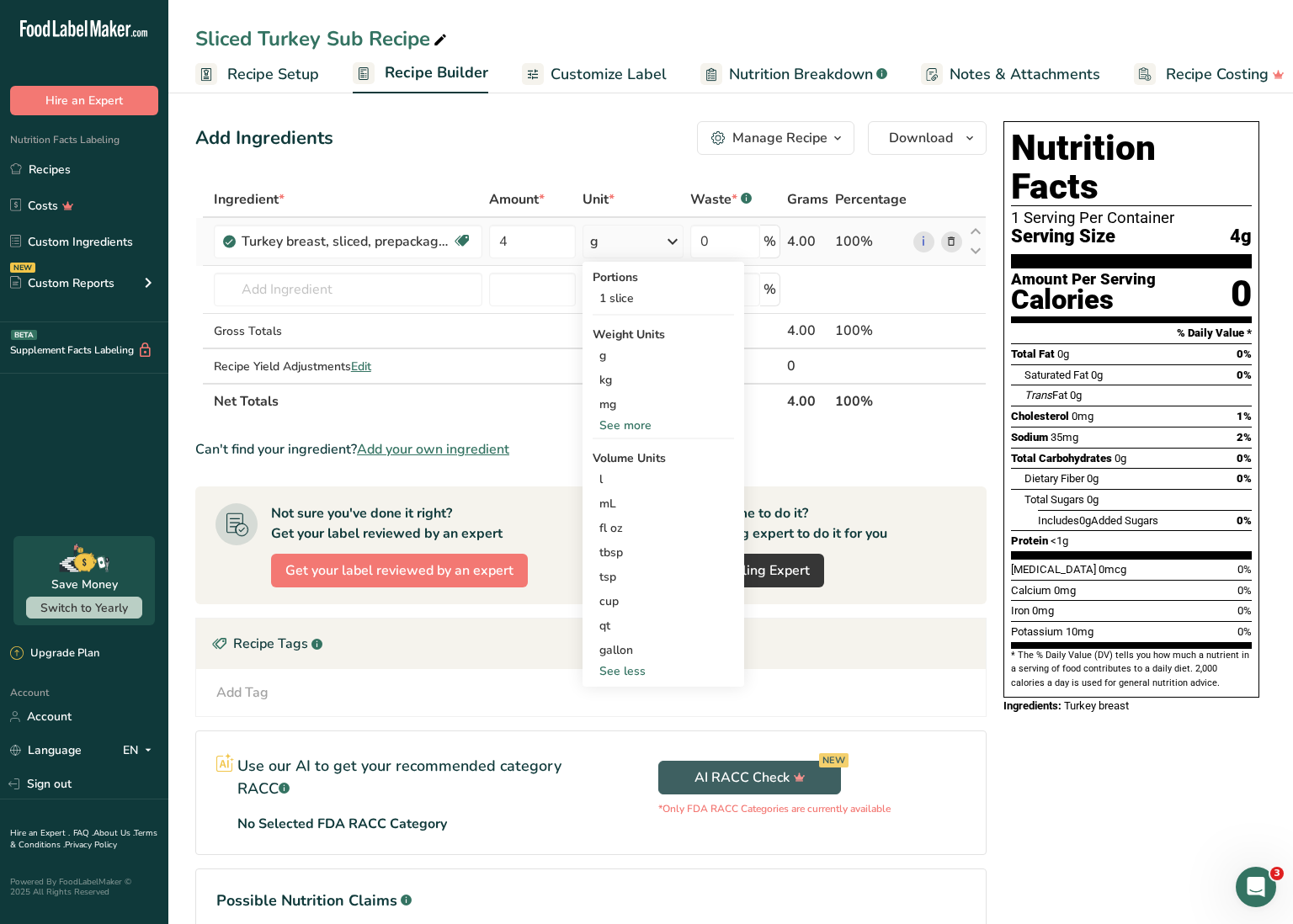
click at [638, 426] on div "See more" at bounding box center [663, 426] width 142 height 18
click at [624, 471] on div "oz" at bounding box center [663, 477] width 142 height 25
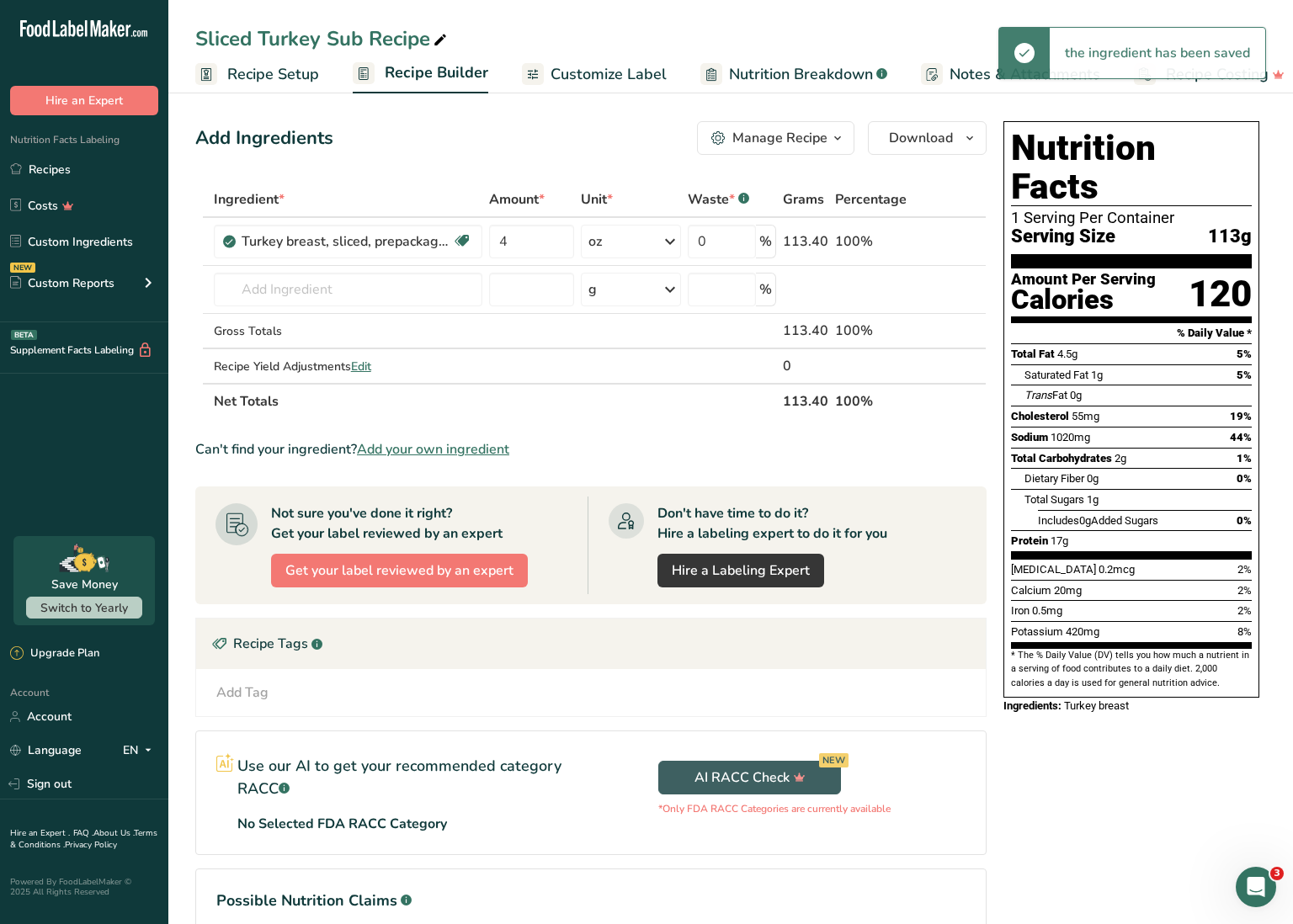
click at [618, 415] on th "Net Totals" at bounding box center [494, 401] width 569 height 36
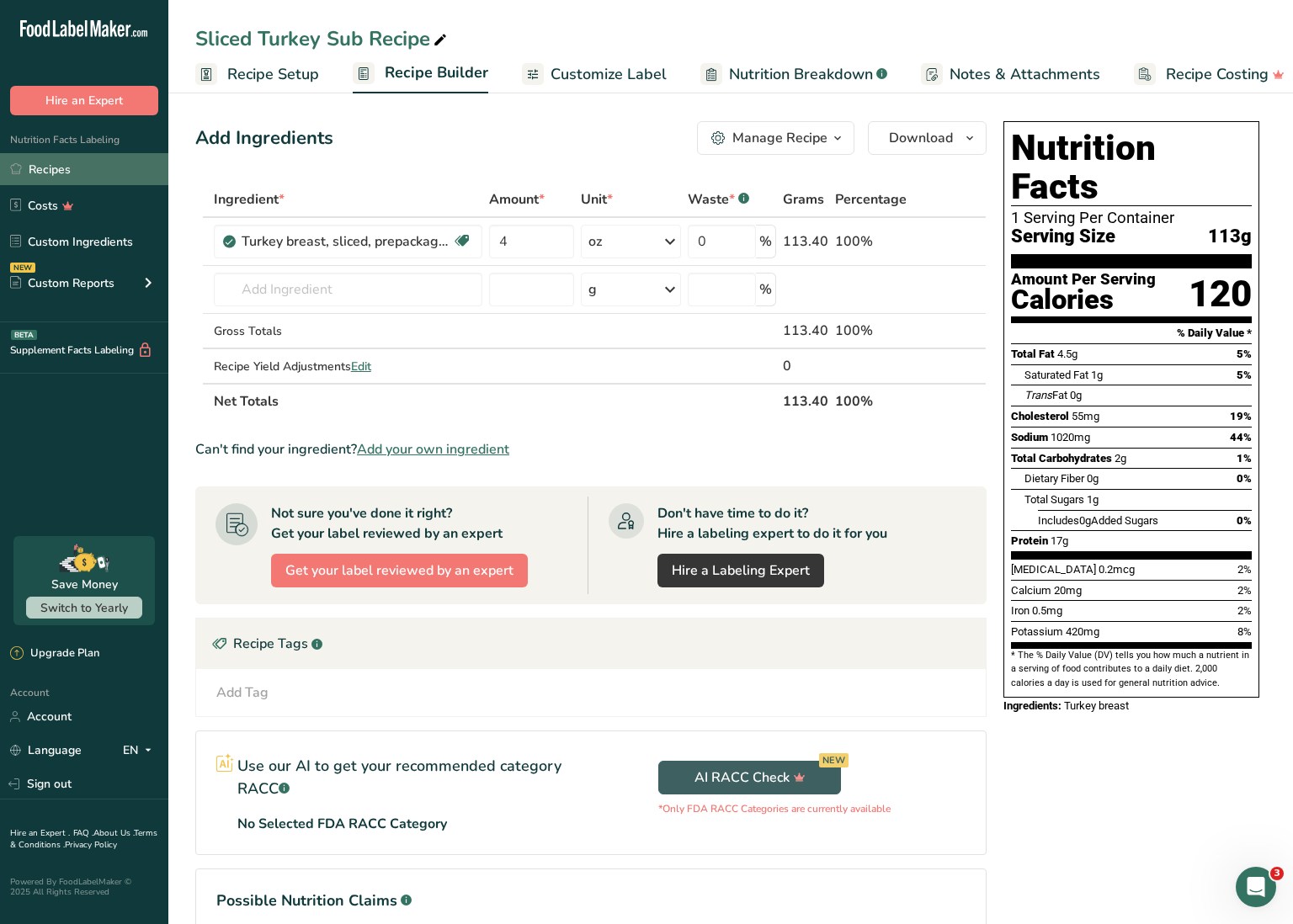
scroll to position [7, 0]
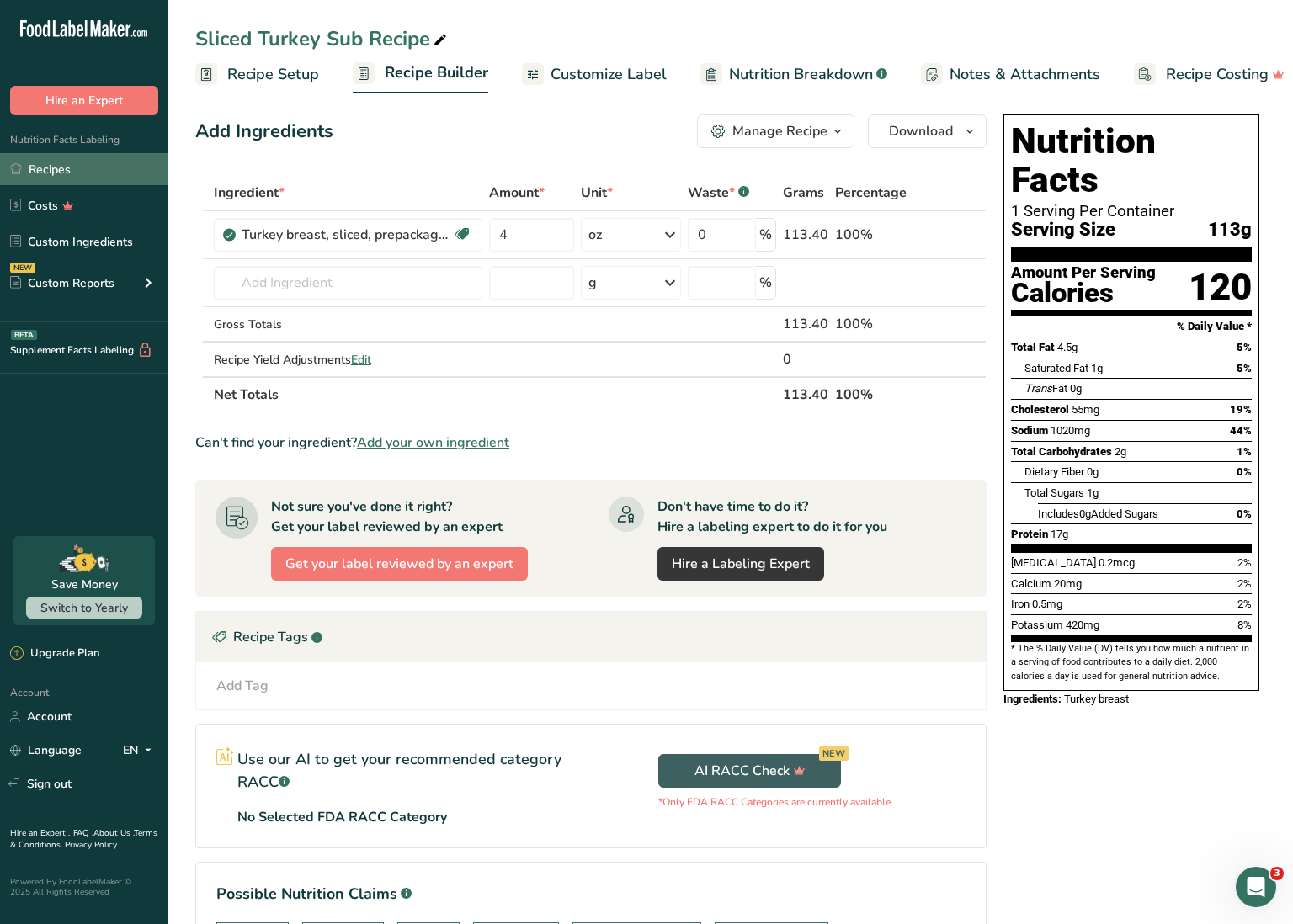
click at [114, 175] on link "Recipes" at bounding box center [84, 170] width 169 height 32
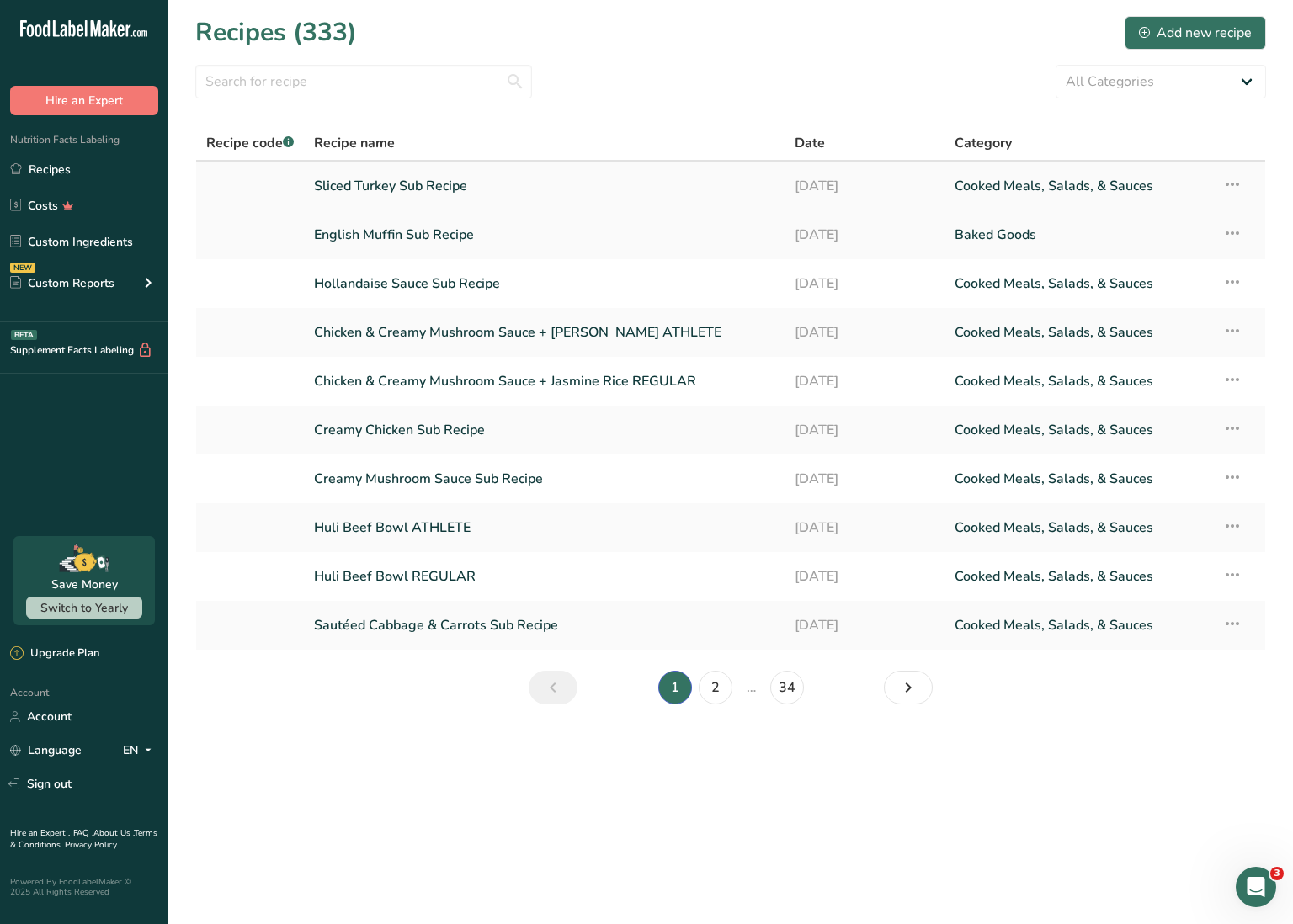
click at [1232, 181] on icon at bounding box center [1233, 185] width 20 height 31
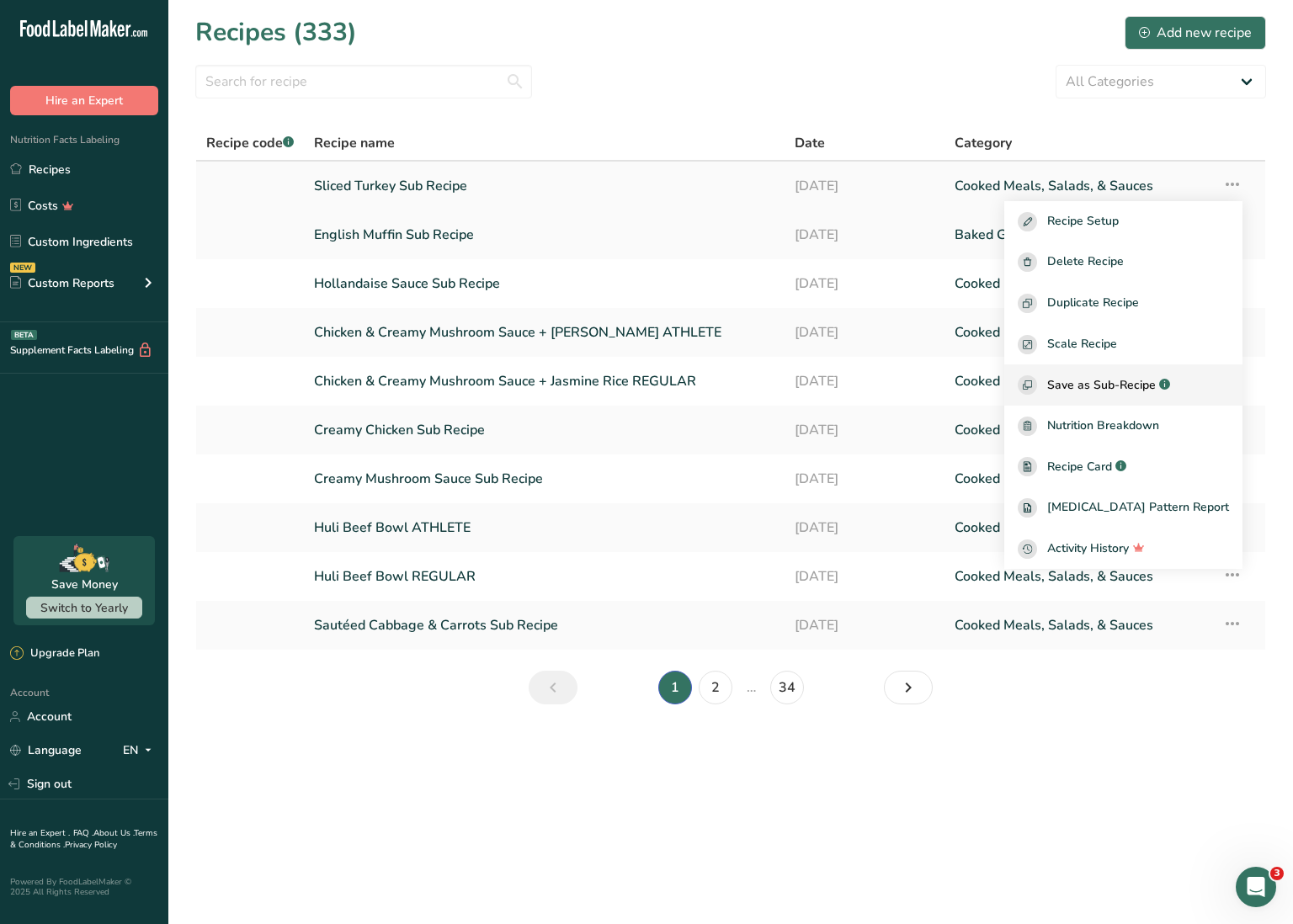
click at [1156, 380] on span "Save as Sub-Recipe" at bounding box center [1101, 385] width 109 height 18
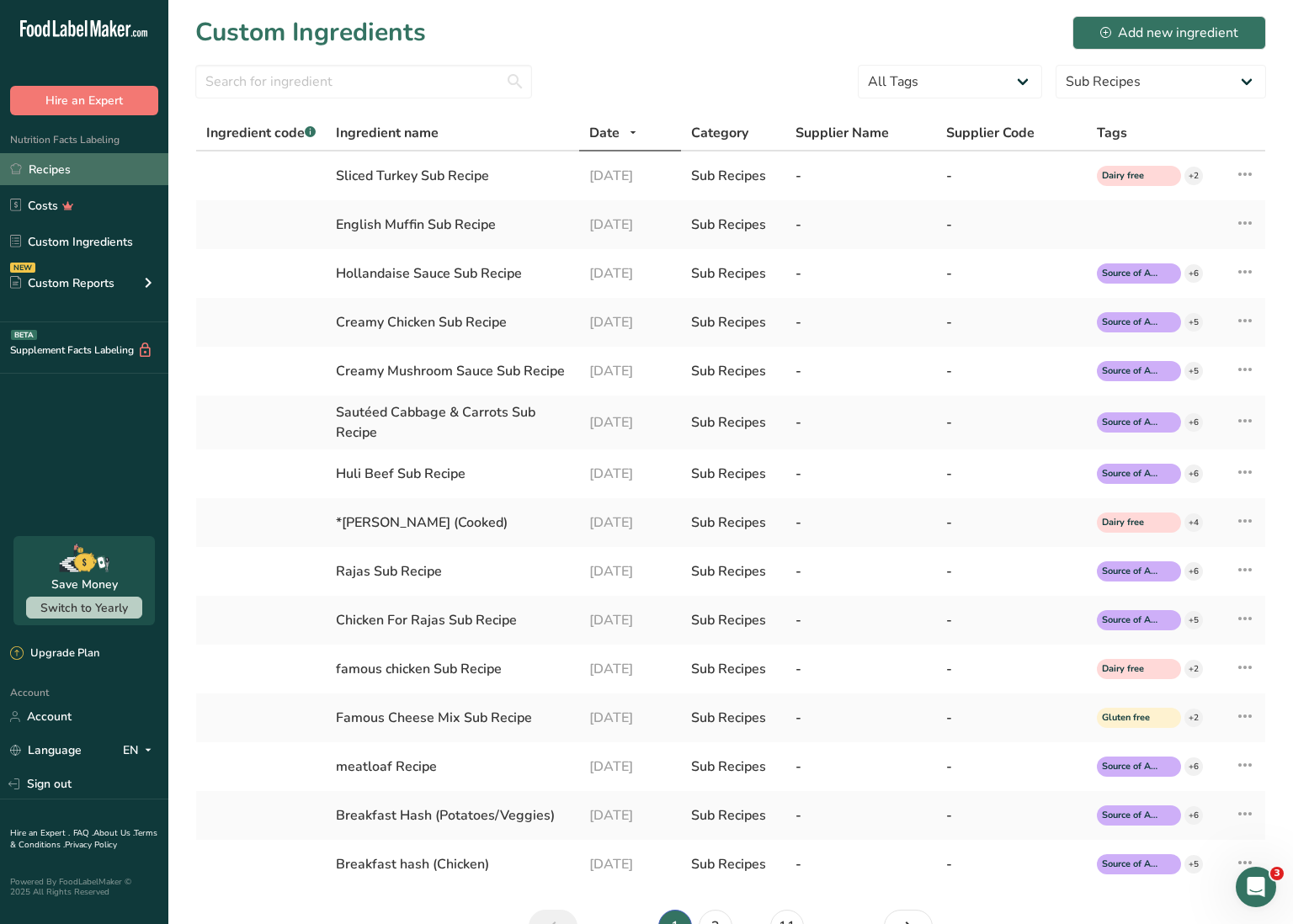
click at [93, 170] on link "Recipes" at bounding box center [84, 170] width 169 height 32
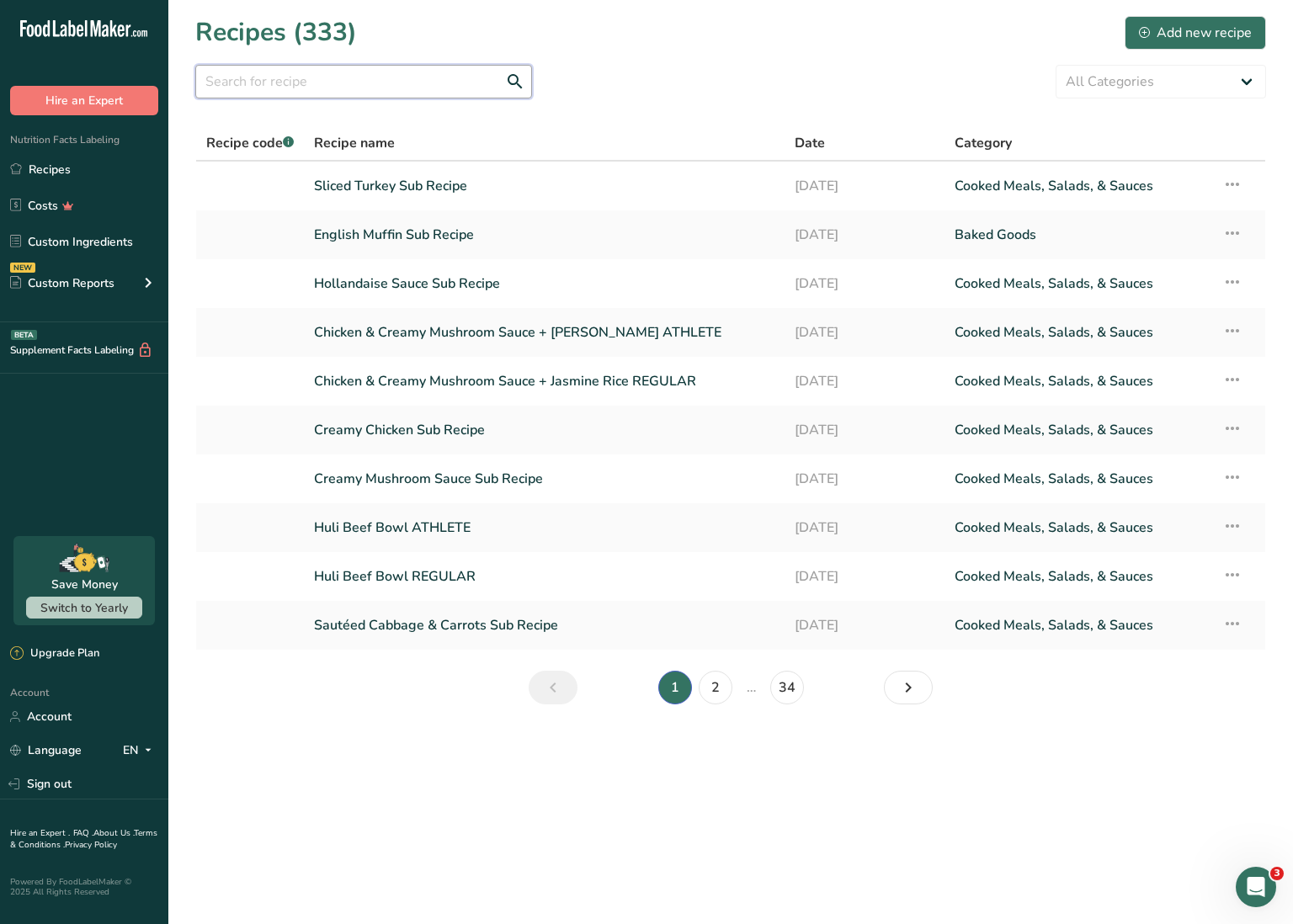
click at [384, 86] on input "text" at bounding box center [363, 81] width 337 height 34
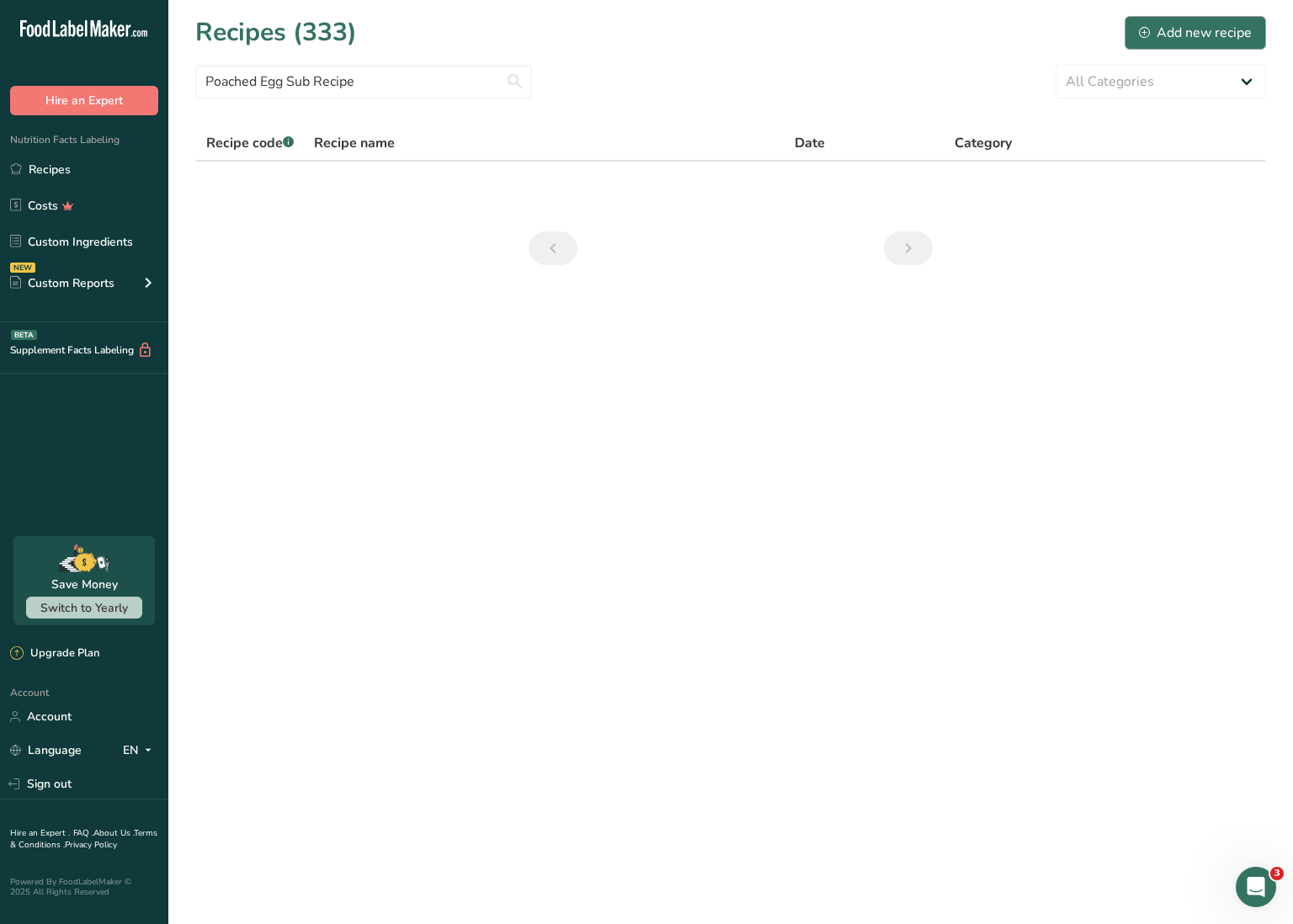
click at [1223, 35] on div "Add new recipe" at bounding box center [1195, 33] width 113 height 20
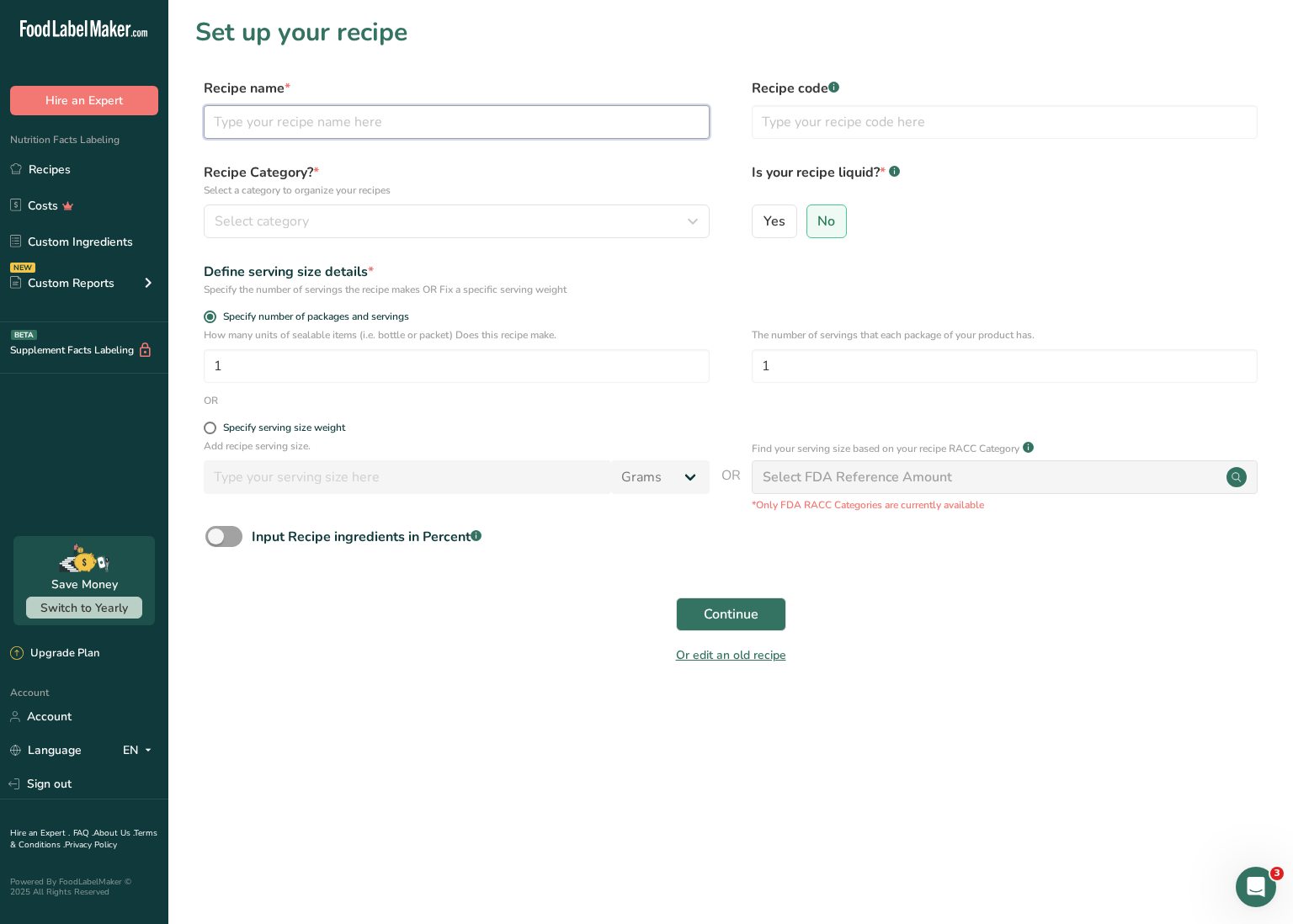
click at [477, 129] on input "text" at bounding box center [456, 122] width 506 height 34
click at [368, 226] on div "Select category" at bounding box center [451, 221] width 474 height 20
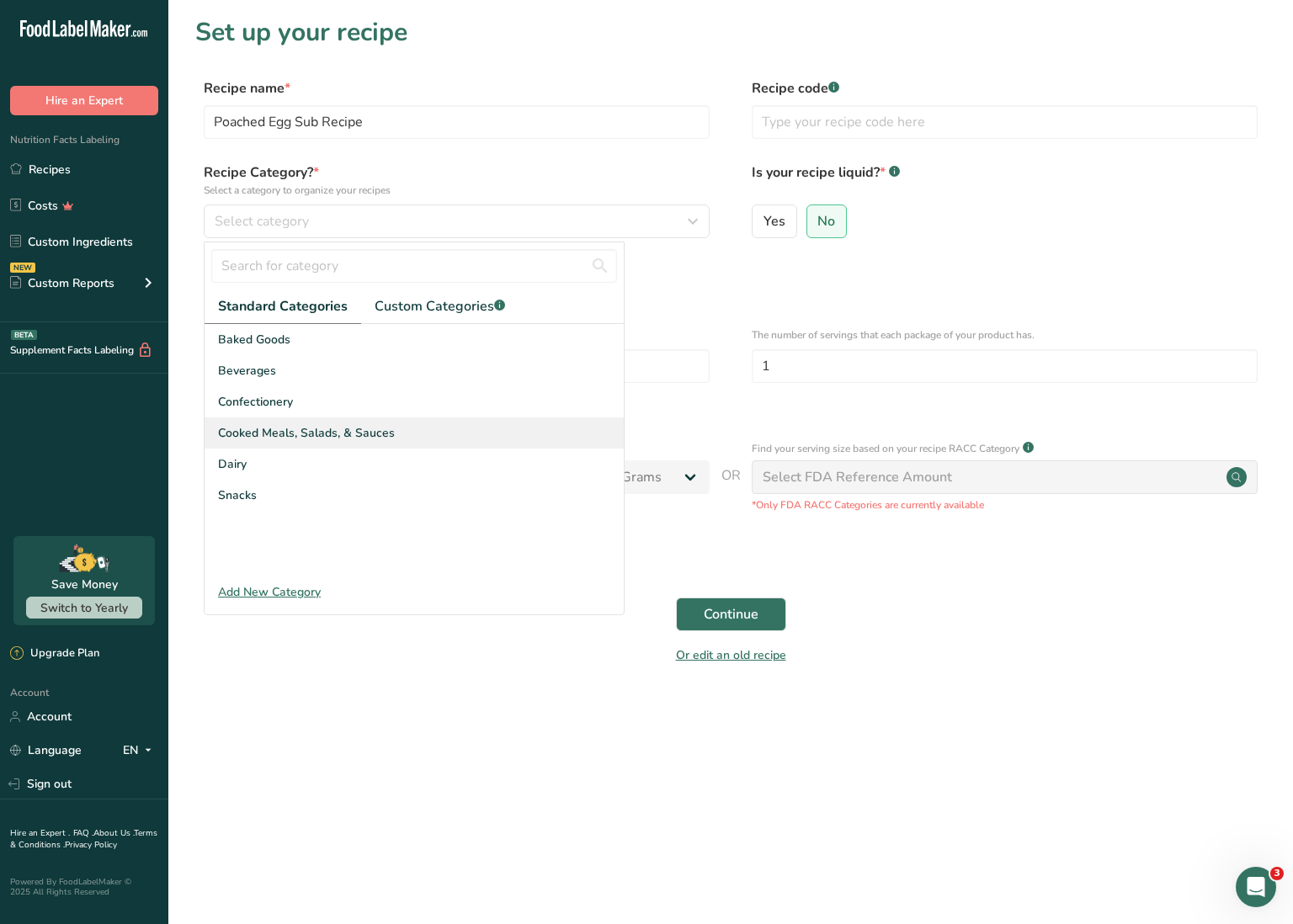
click at [326, 427] on span "Cooked Meals, Salads, & Sauces" at bounding box center [306, 432] width 177 height 18
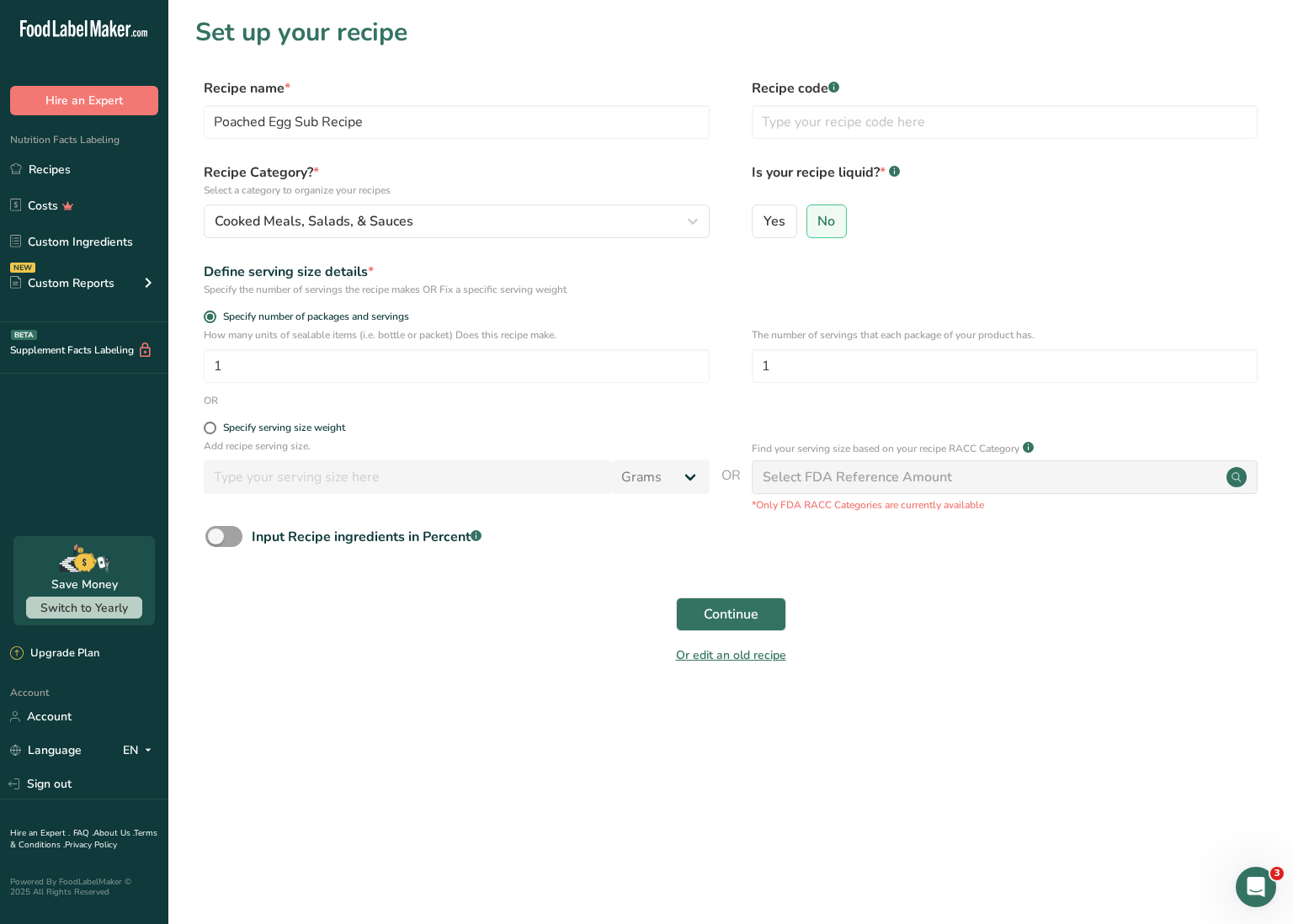
click at [711, 614] on span "Continue" at bounding box center [731, 615] width 55 height 20
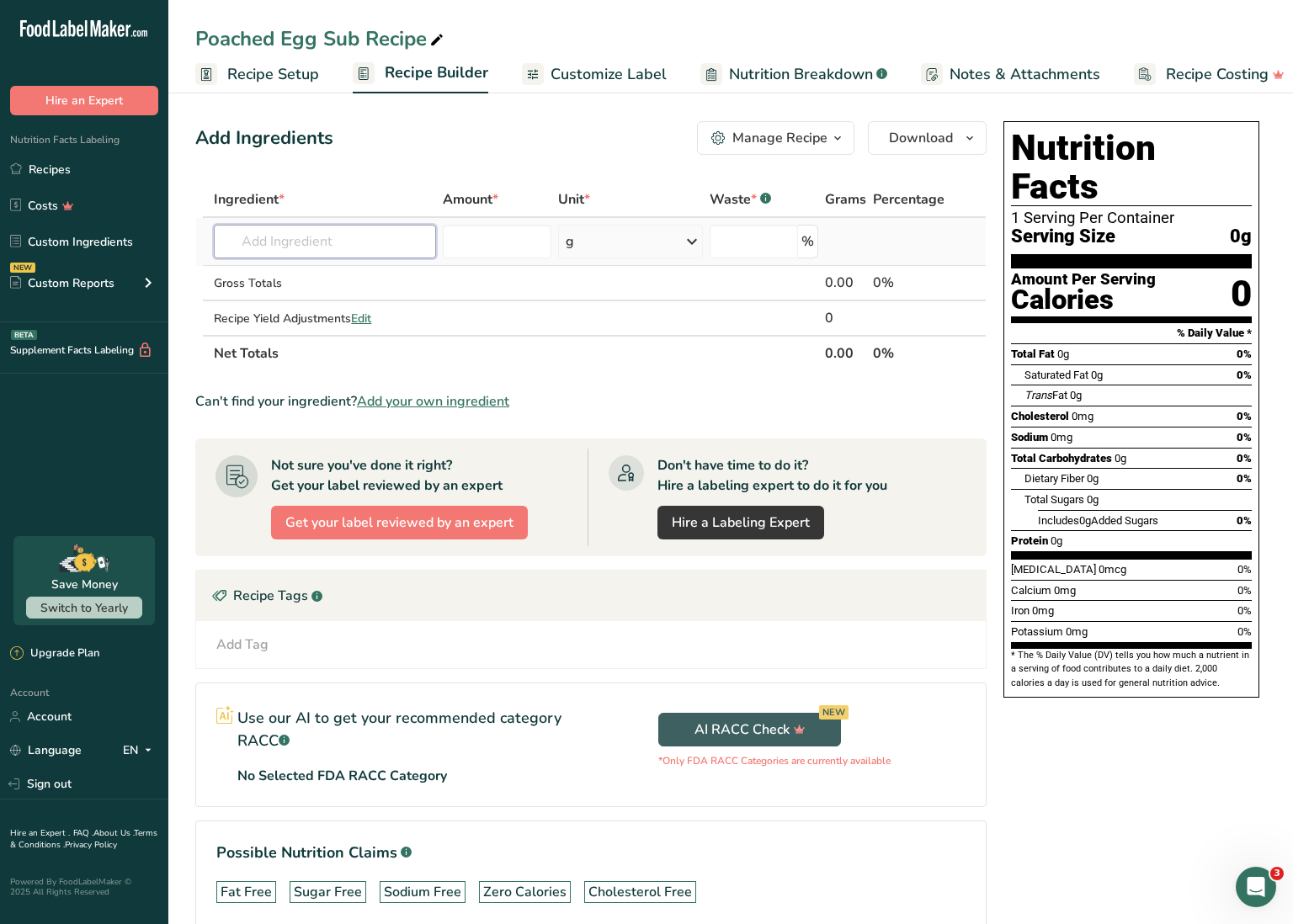
click at [370, 244] on input "text" at bounding box center [325, 242] width 222 height 34
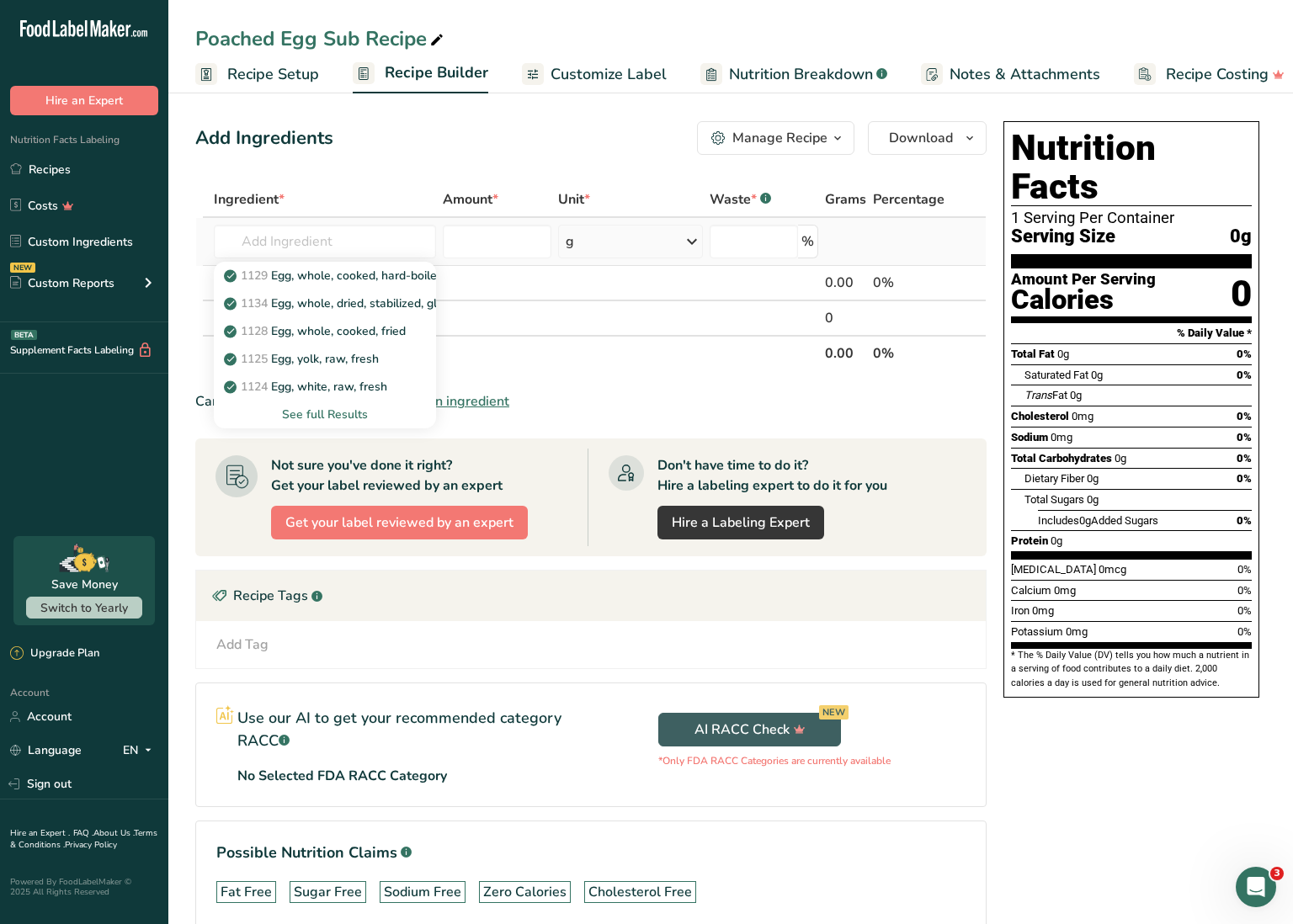
click at [346, 415] on div "See full Results" at bounding box center [325, 415] width 195 height 18
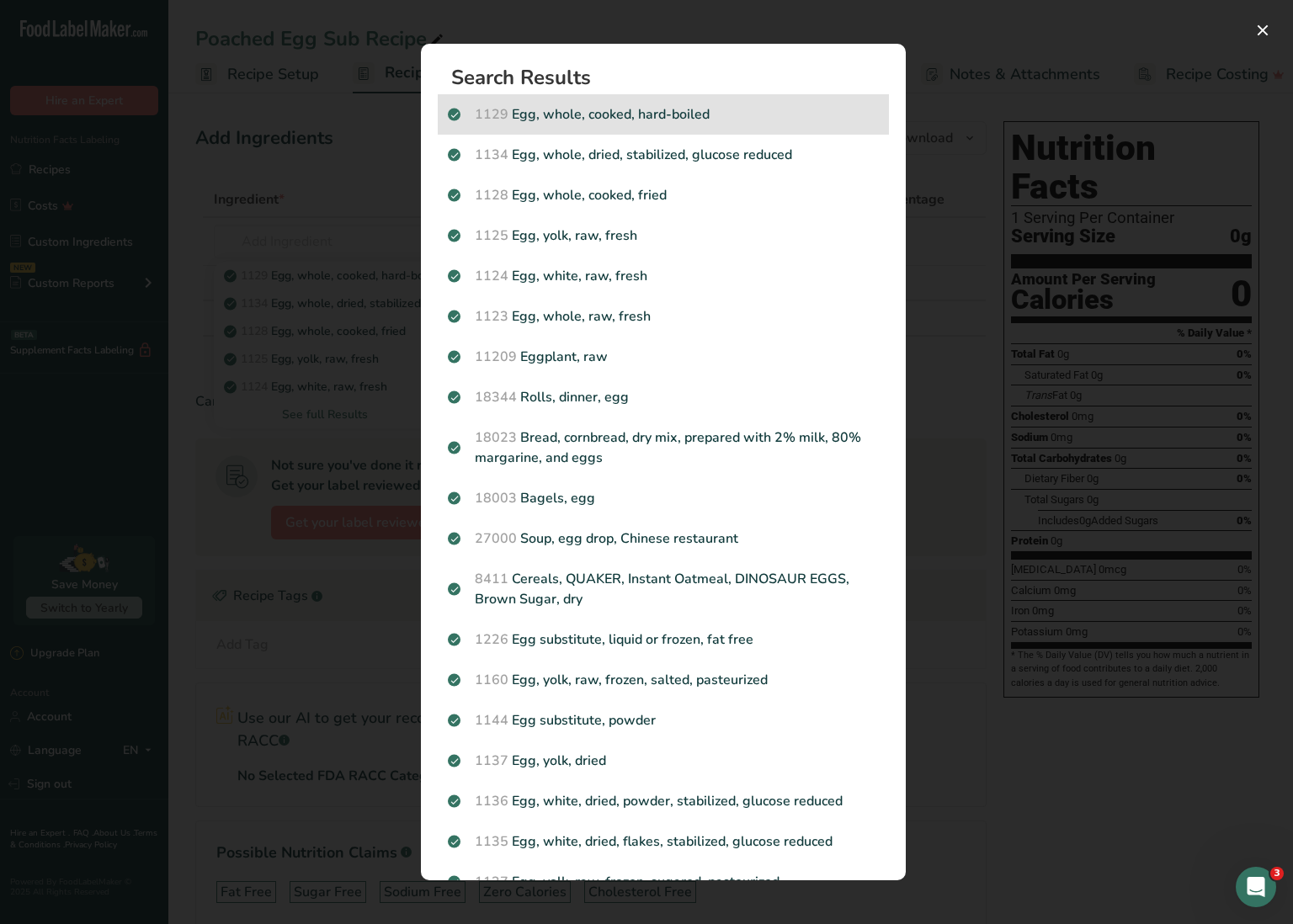
click at [714, 114] on p "1129 Egg, whole, cooked, hard-boiled" at bounding box center [663, 114] width 431 height 20
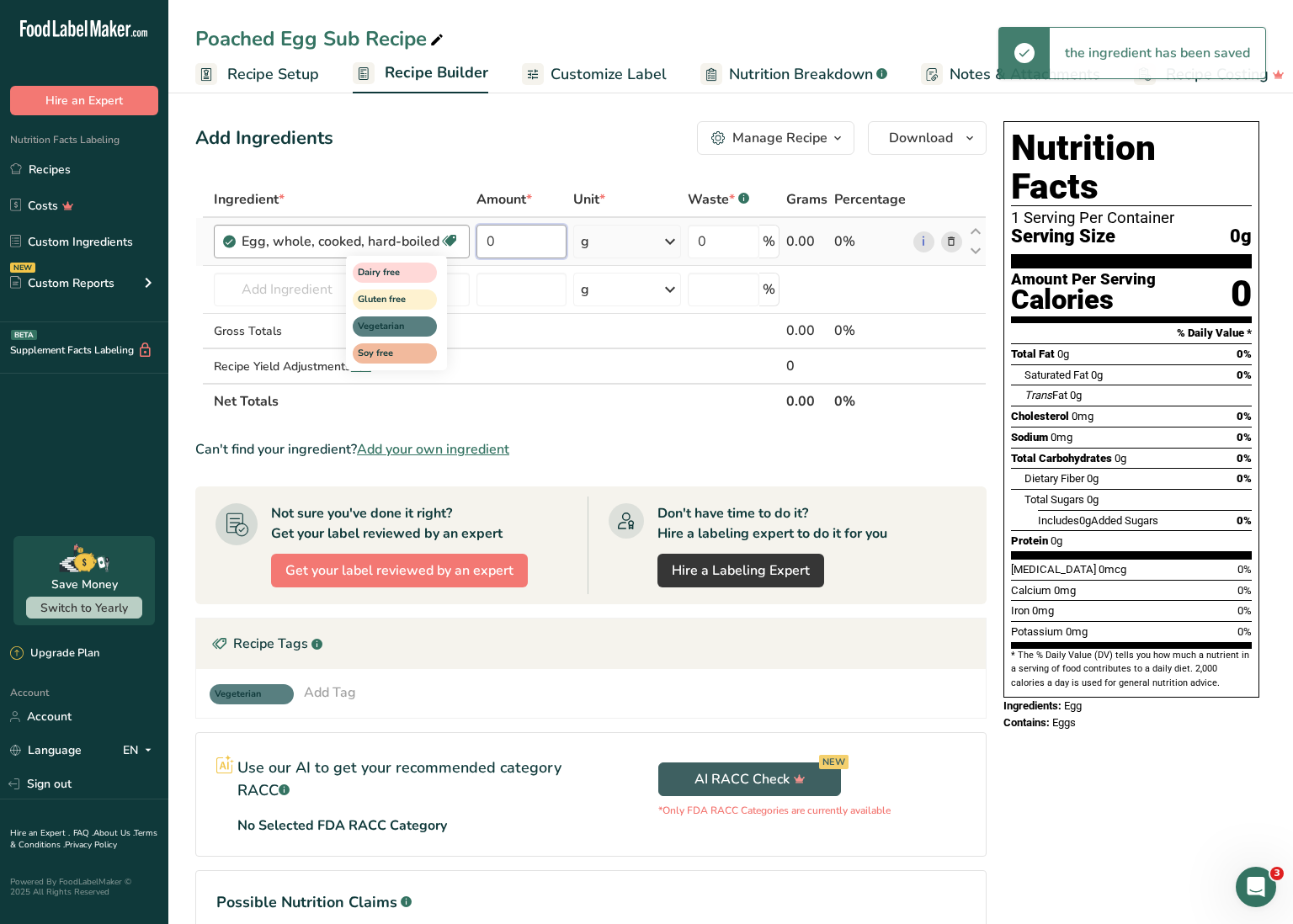
drag, startPoint x: 519, startPoint y: 241, endPoint x: 451, endPoint y: 231, distance: 68.7
click at [451, 231] on tr "Egg, whole, cooked, hard-boiled Dairy free Gluten free Vegetarian Soy free 0 g …" at bounding box center [590, 242] width 789 height 48
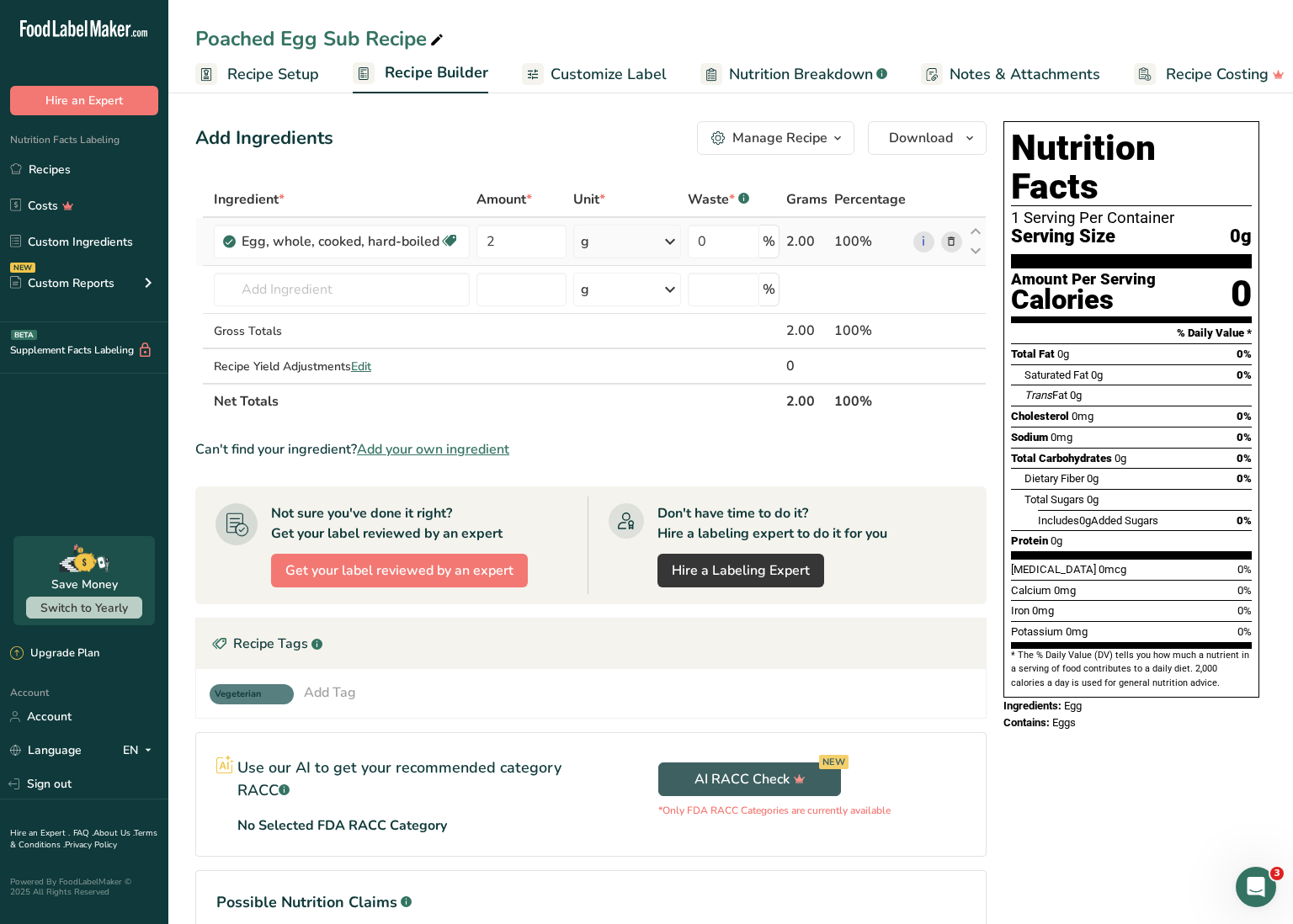
click at [607, 235] on div "Ingredient * Amount * Unit * Waste * .a-a{fill:#347362;}.b-a{fill:#fff;} Grams …" at bounding box center [590, 300] width 791 height 237
click at [607, 235] on div "g" at bounding box center [627, 242] width 108 height 34
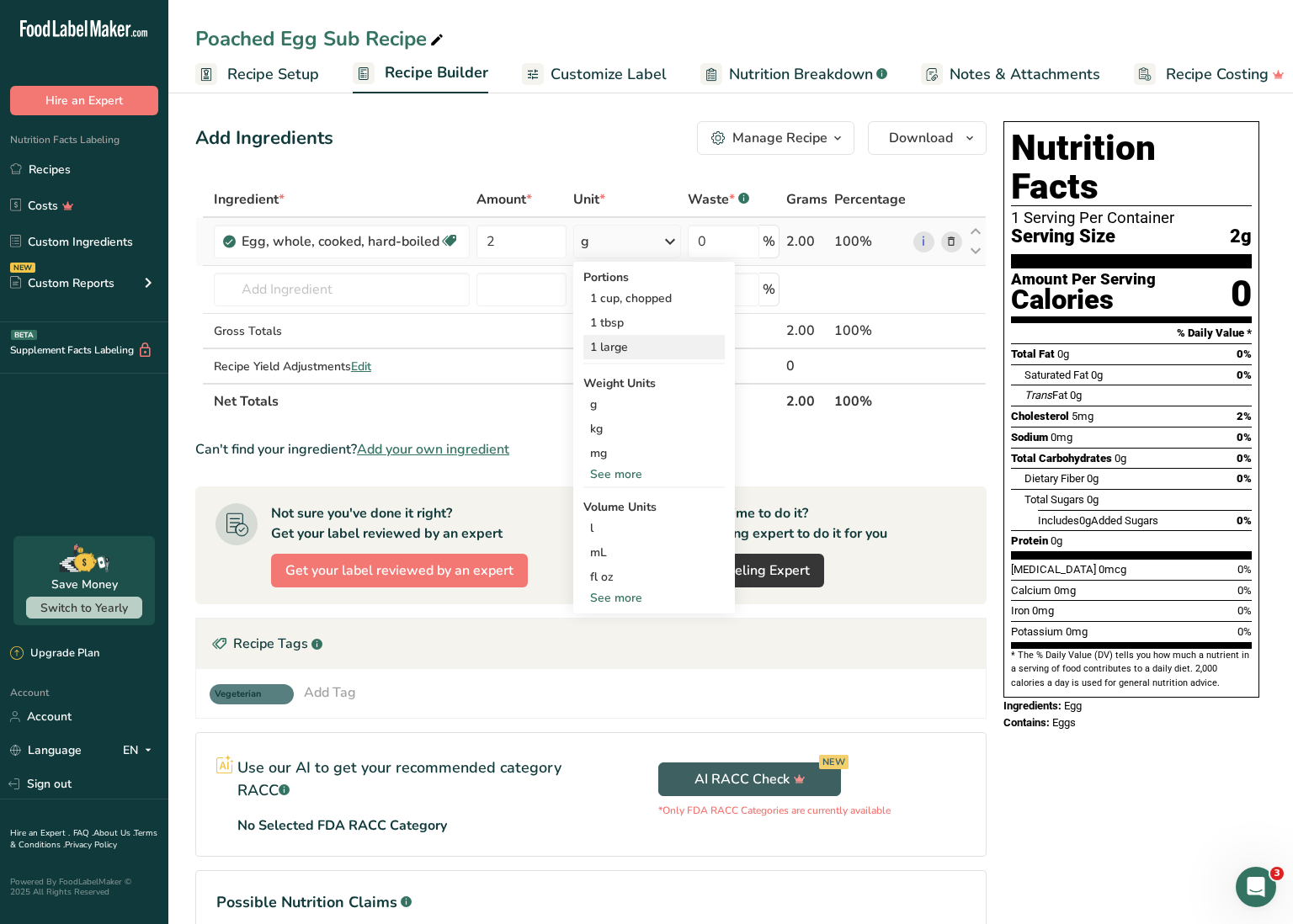
click at [621, 348] on div "1 large" at bounding box center [654, 347] width 142 height 25
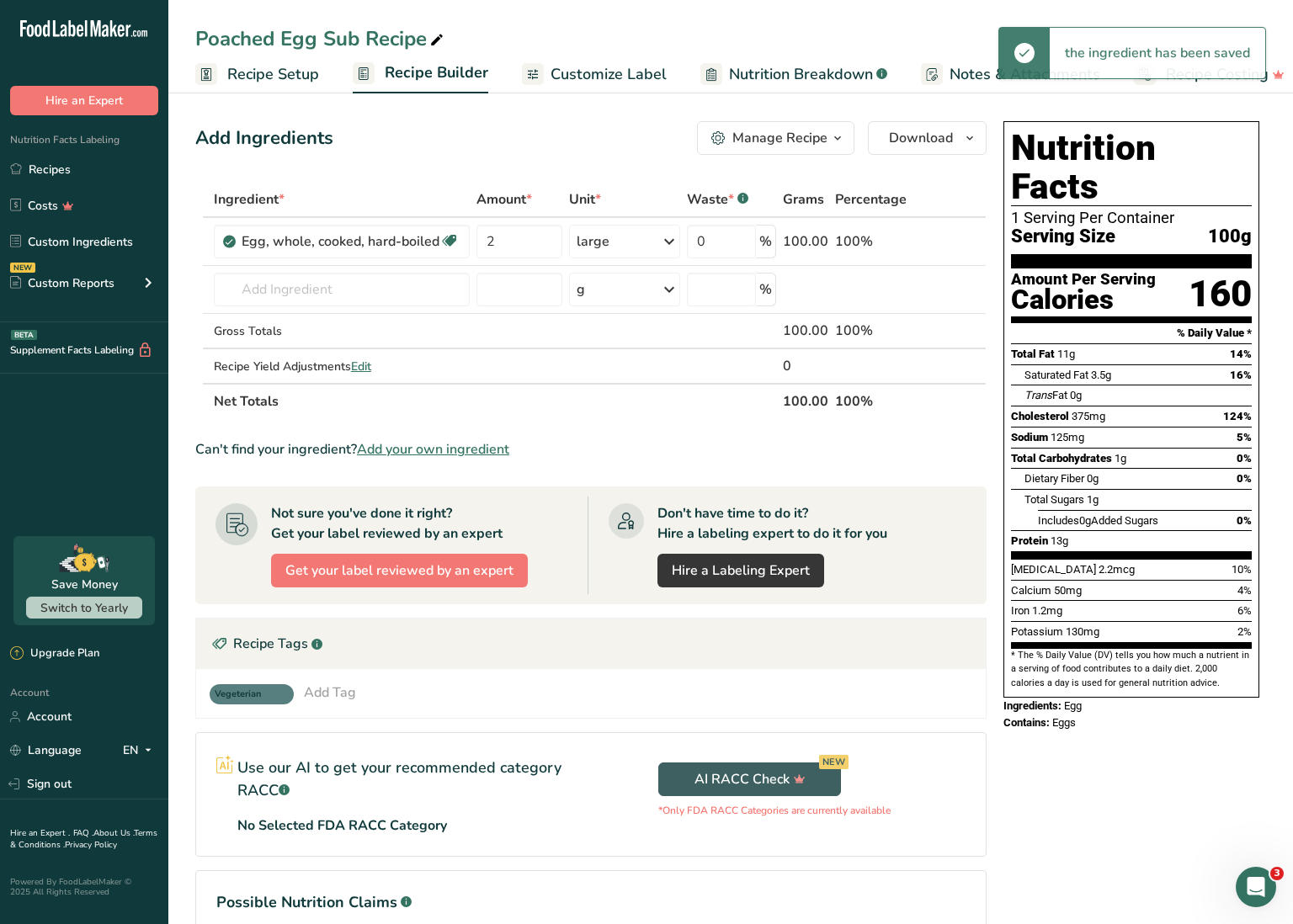
click at [687, 419] on table "Ingredient * Amount * Unit * Waste * .a-a{fill:#347362;}.b-a{fill:#fff;} Grams …" at bounding box center [590, 300] width 791 height 237
click at [84, 170] on link "Recipes" at bounding box center [84, 170] width 169 height 32
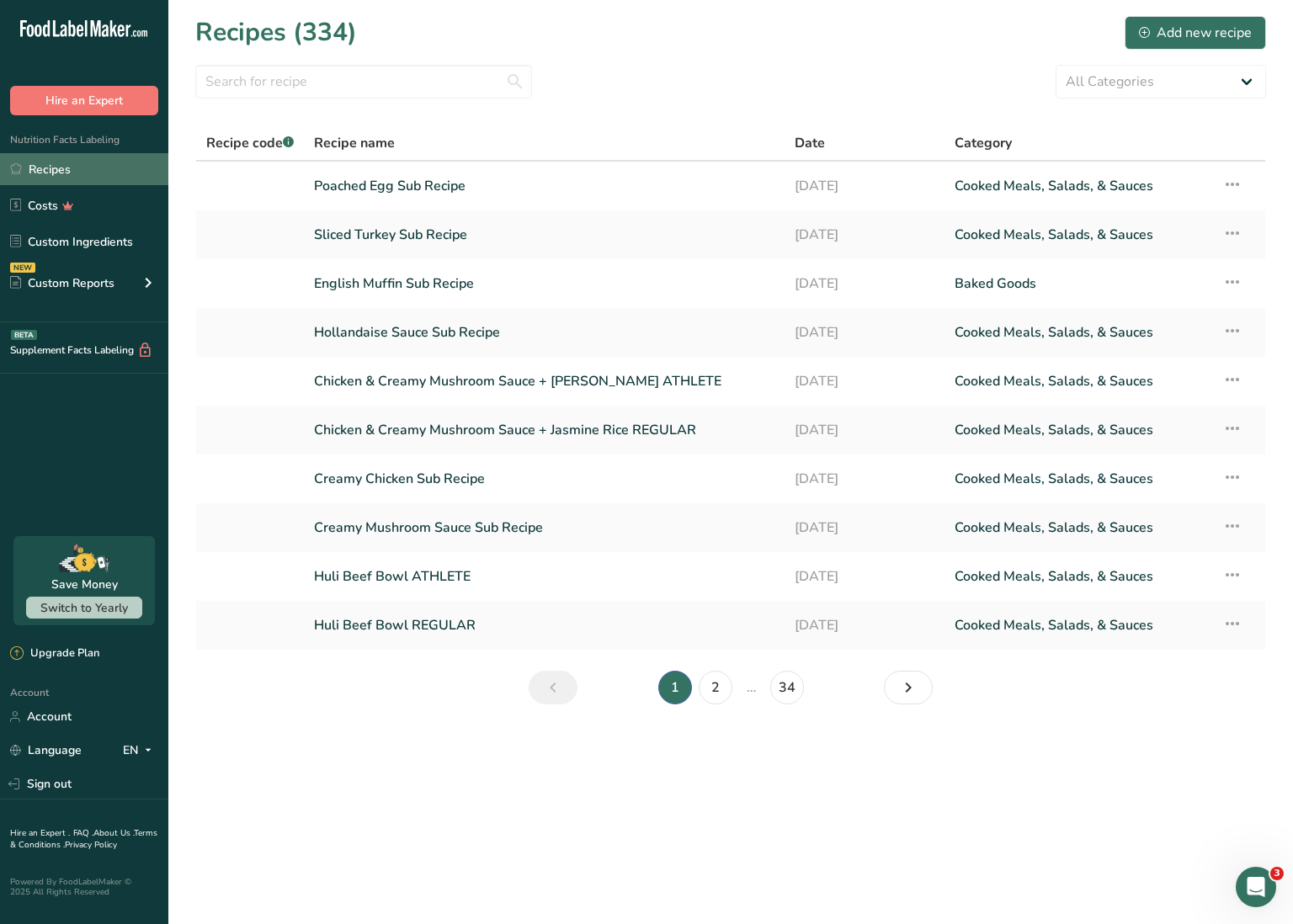
click at [123, 167] on link "Recipes" at bounding box center [84, 170] width 169 height 32
click at [95, 174] on link "Recipes" at bounding box center [84, 170] width 169 height 32
click at [1162, 31] on div "Add new recipe" at bounding box center [1195, 33] width 113 height 20
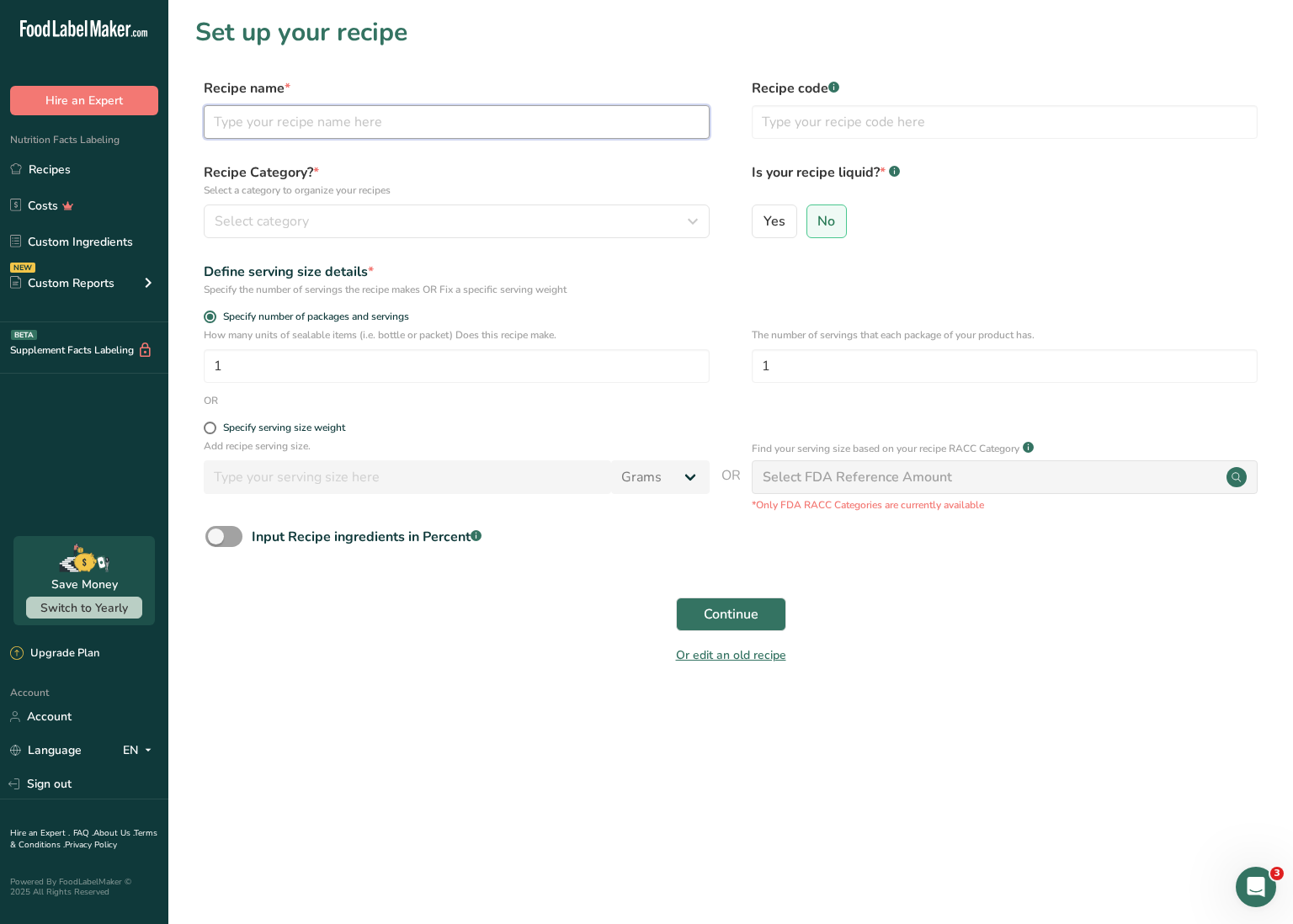
click at [326, 114] on input "text" at bounding box center [456, 122] width 506 height 34
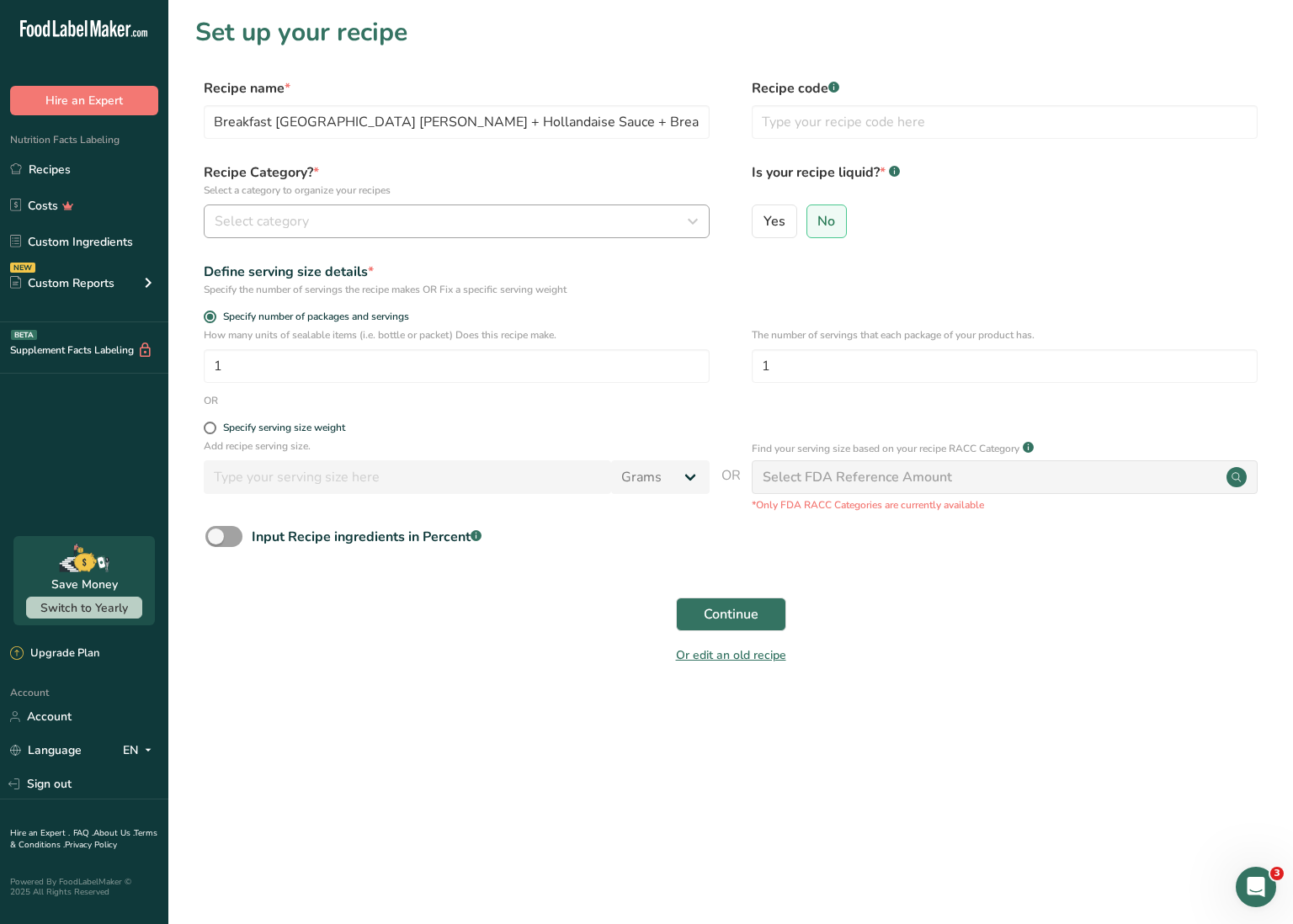
click at [296, 220] on span "Select category" at bounding box center [261, 221] width 94 height 20
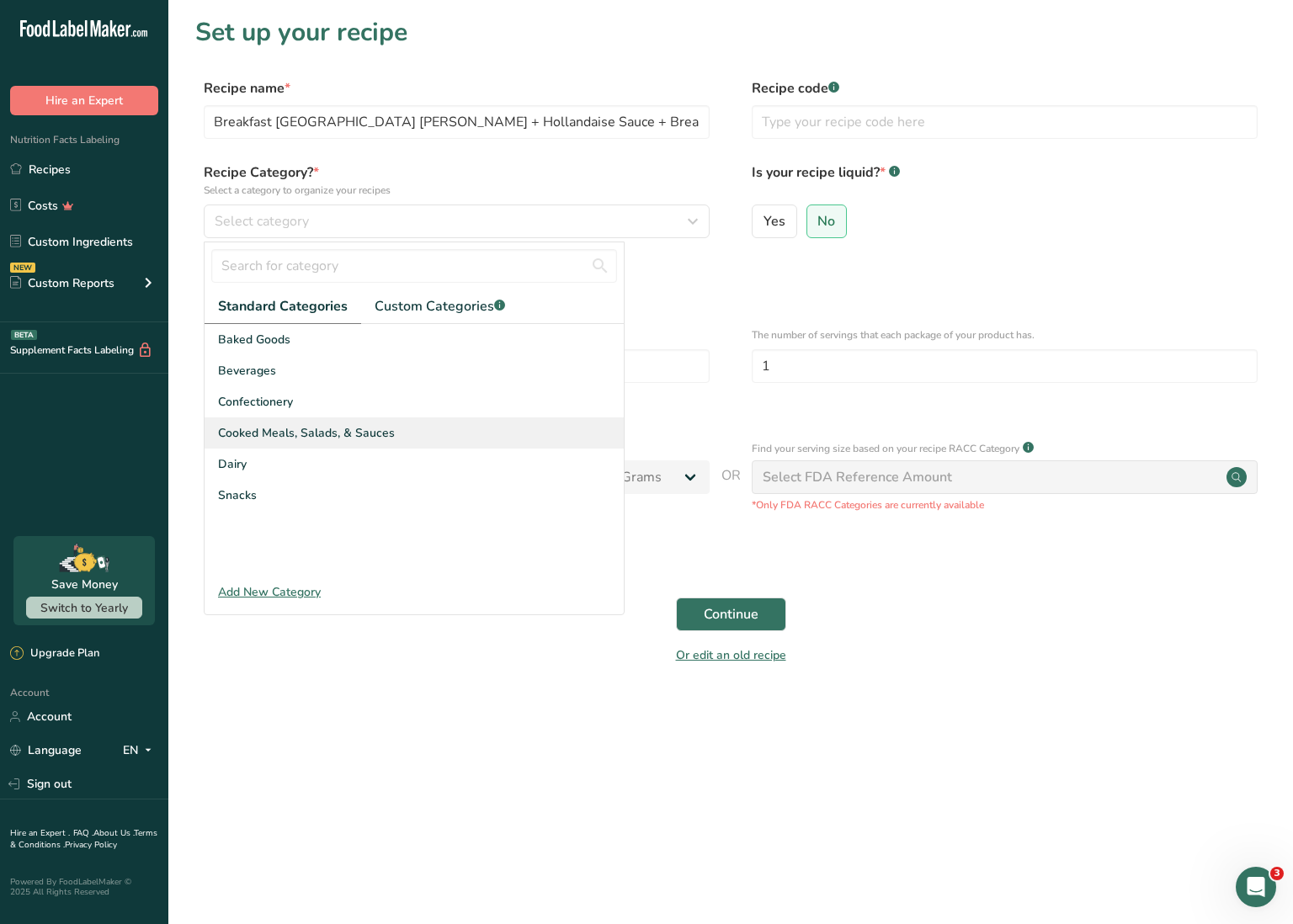
click at [344, 430] on span "Cooked Meals, Salads, & Sauces" at bounding box center [306, 432] width 177 height 18
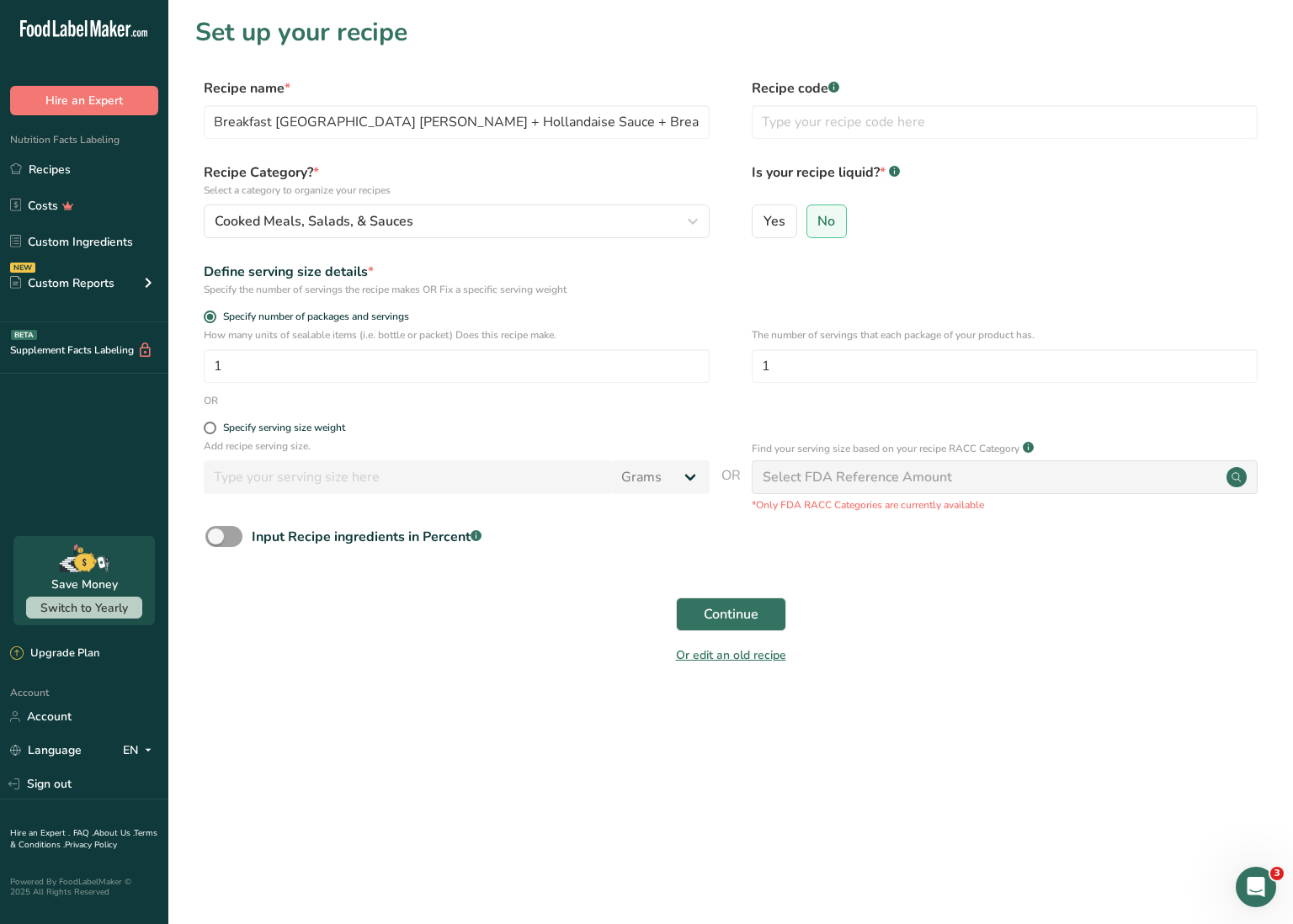
click at [752, 614] on span "Continue" at bounding box center [731, 615] width 55 height 20
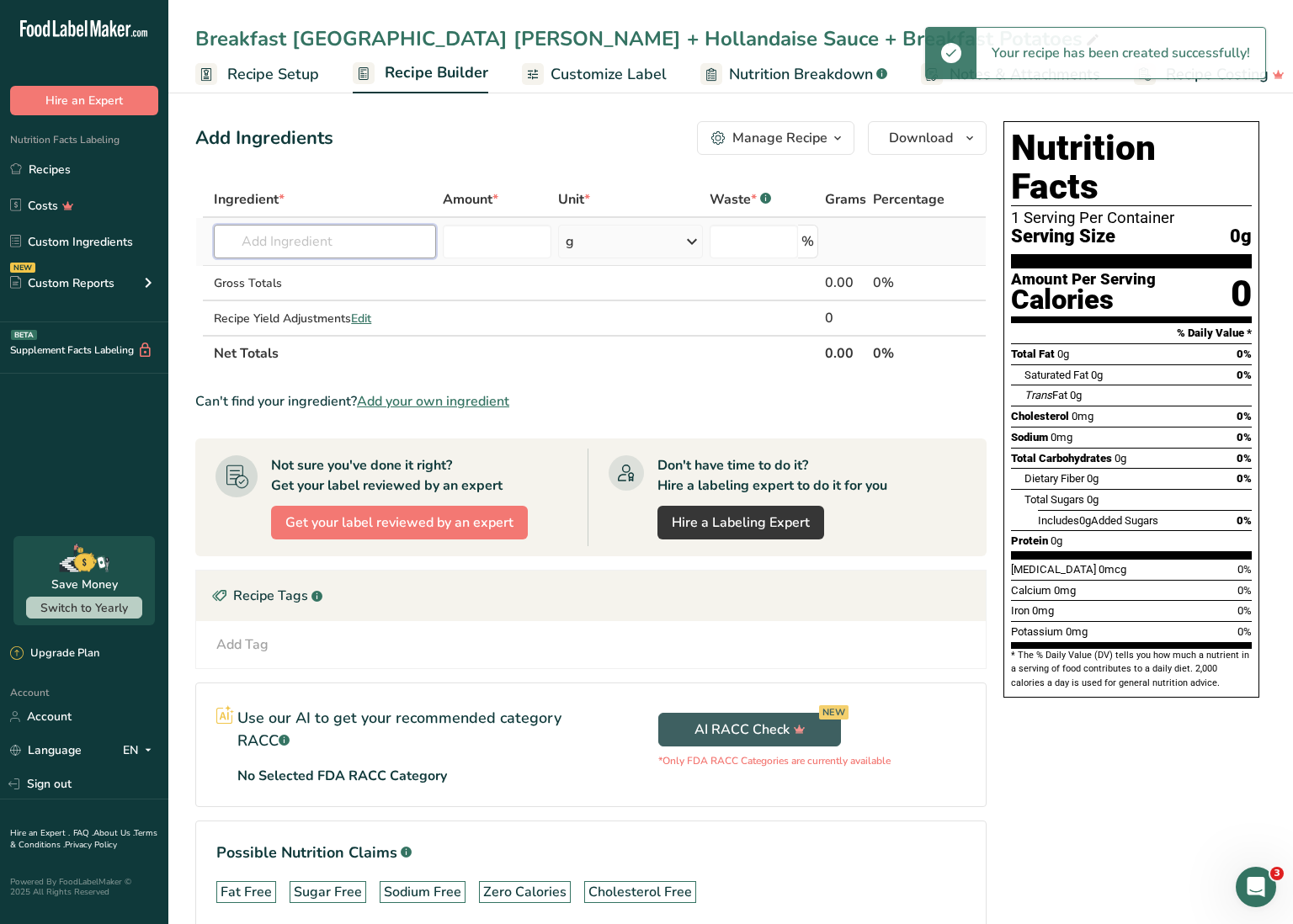
click at [326, 247] on input "text" at bounding box center [325, 242] width 222 height 34
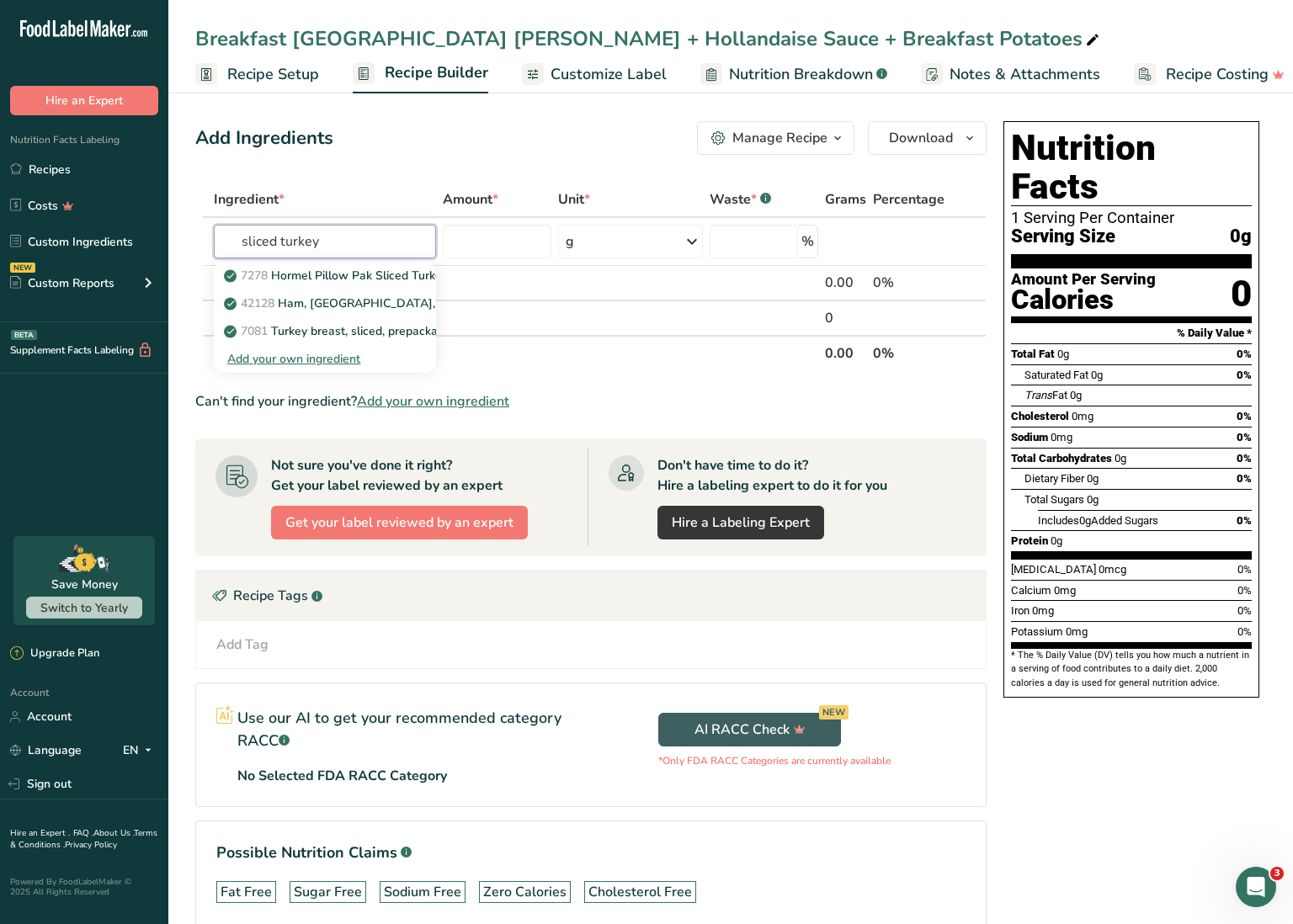
drag, startPoint x: 335, startPoint y: 239, endPoint x: 180, endPoint y: 231, distance: 155.2
click at [180, 231] on section "Add Ingredients Manage Recipe Delete Recipe Duplicate Recipe Scale Recipe Save …" at bounding box center [731, 549] width 1125 height 924
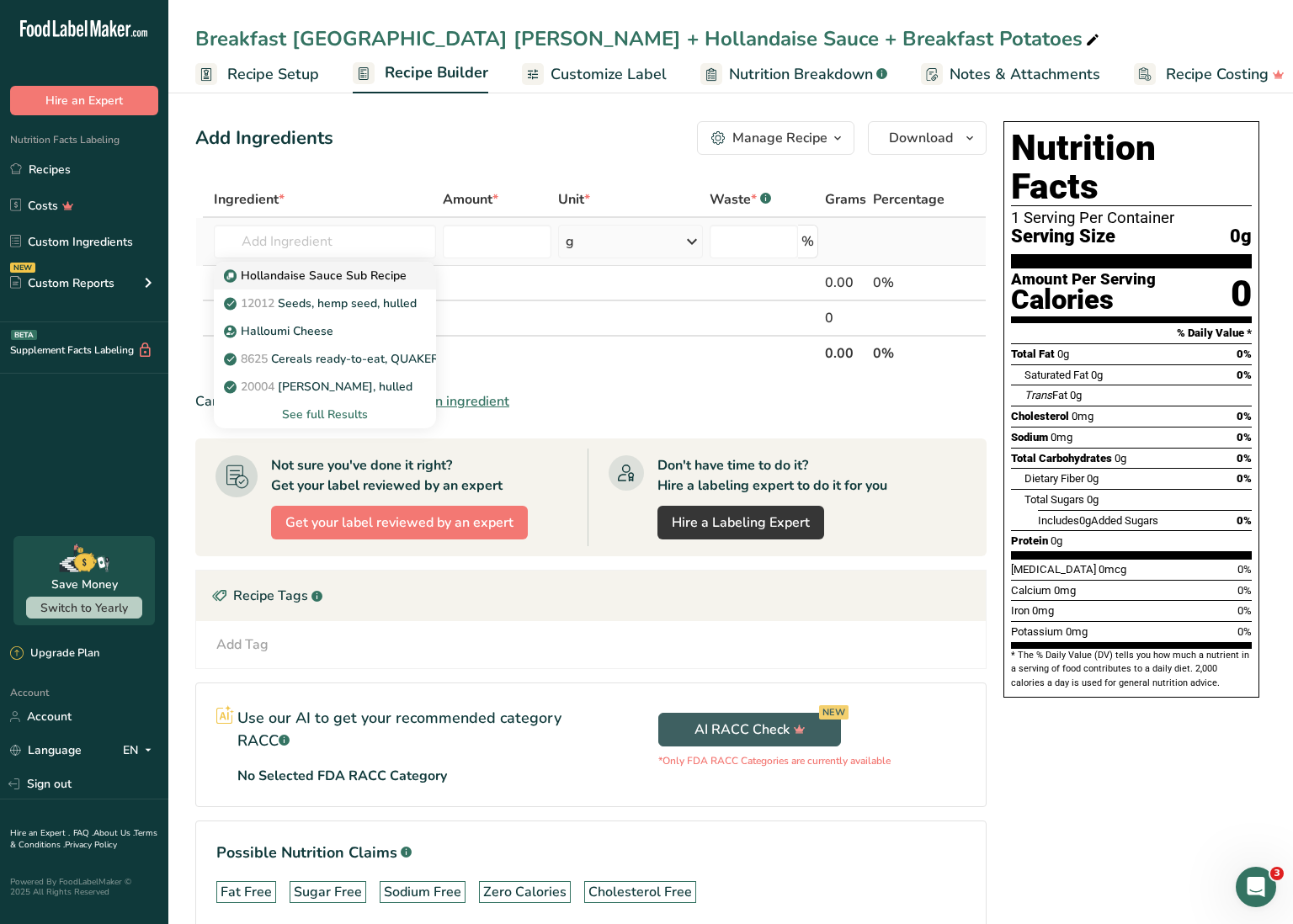
click at [310, 278] on p "Hollandaise Sauce Sub Recipe" at bounding box center [317, 276] width 180 height 18
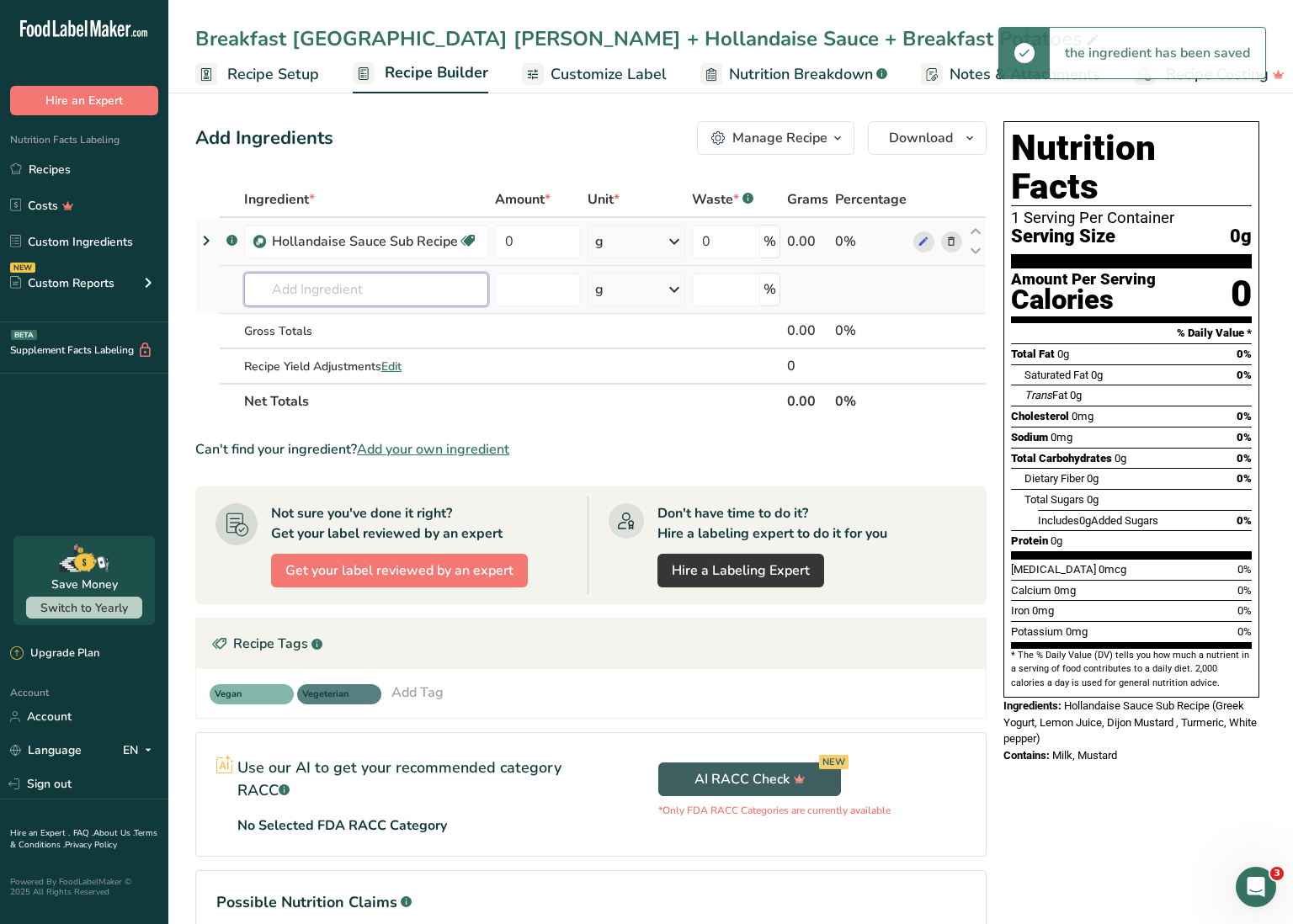
click at [300, 285] on input "text" at bounding box center [366, 290] width 244 height 34
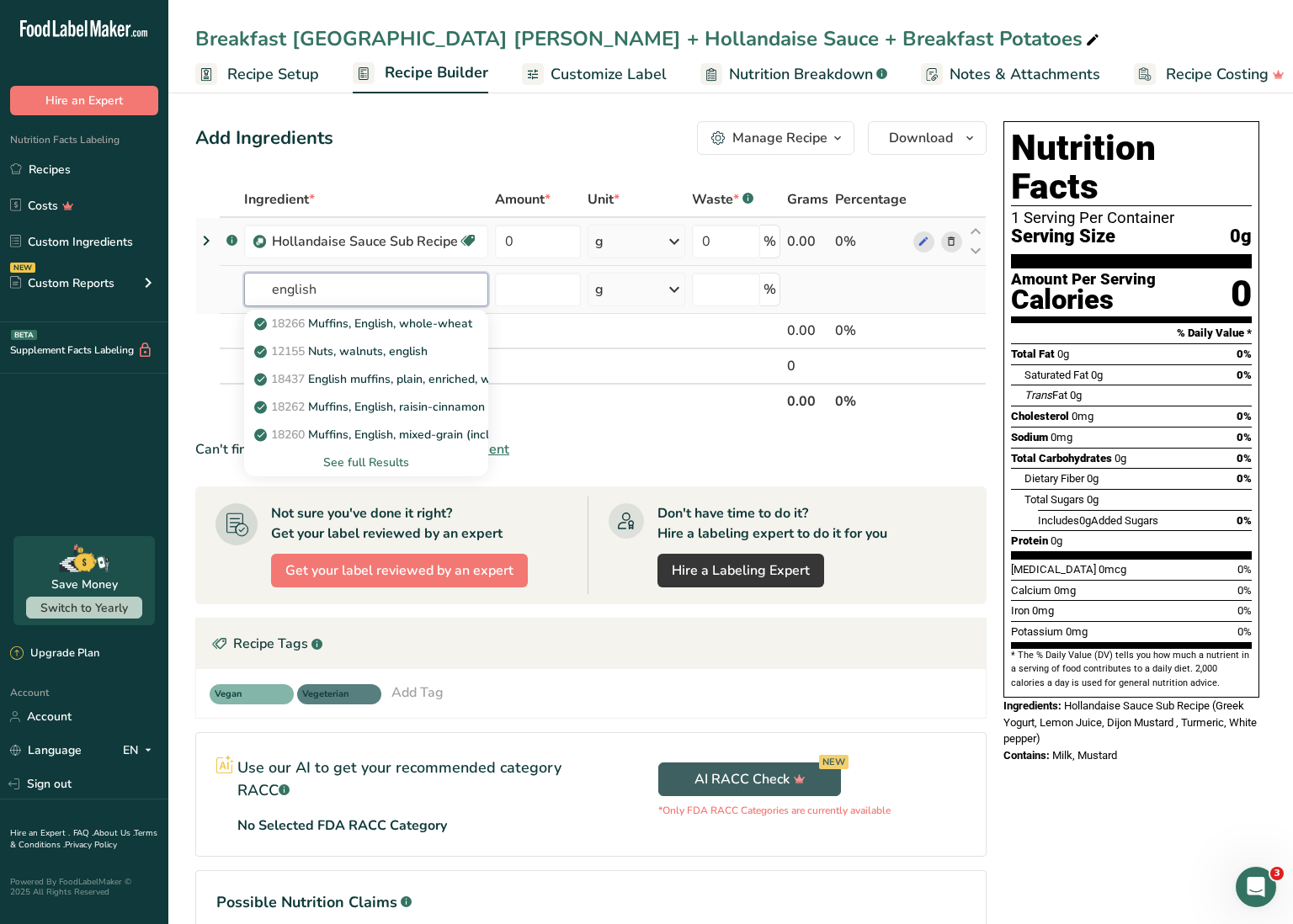
drag, startPoint x: 337, startPoint y: 292, endPoint x: 231, endPoint y: 287, distance: 106.1
click at [231, 287] on tr "english 18266 Muffins, English, whole-wheat 12155 Nuts, walnuts, english 18437 …" at bounding box center [590, 290] width 789 height 48
click at [336, 295] on input "english" at bounding box center [366, 290] width 244 height 34
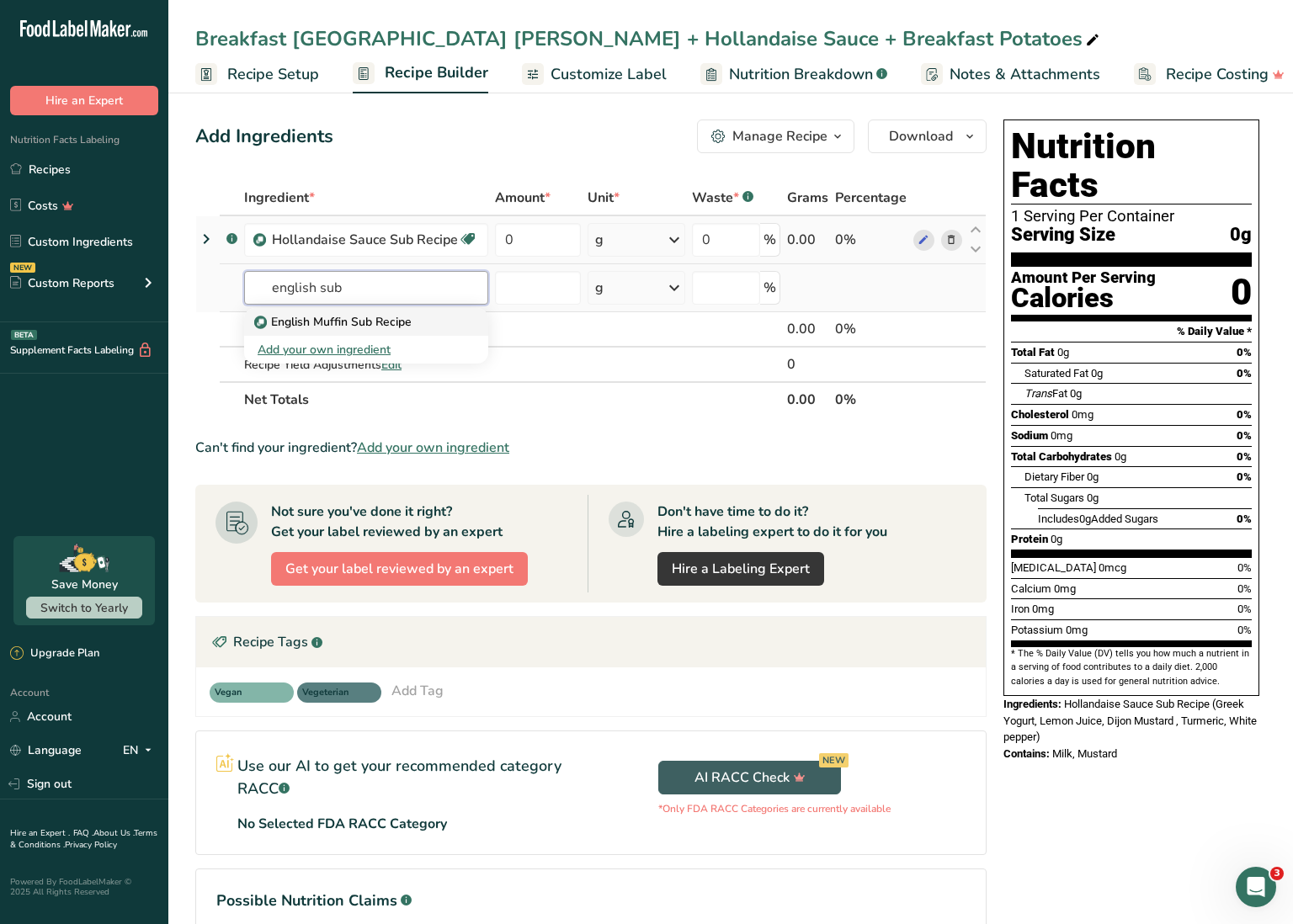
scroll to position [2, 0]
click at [330, 328] on p "English Muffin Sub Recipe" at bounding box center [335, 321] width 154 height 18
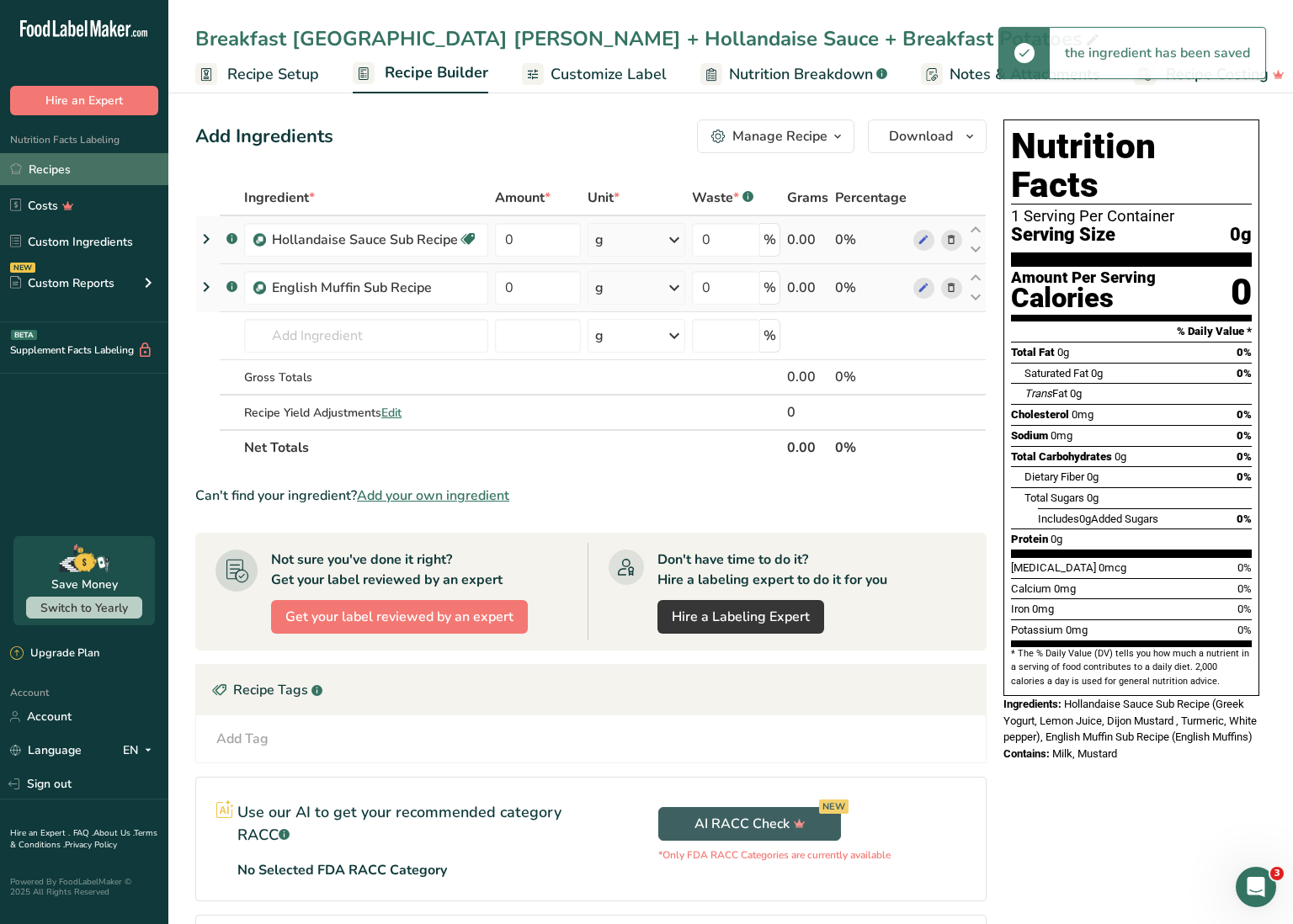
click at [115, 174] on link "Recipes" at bounding box center [84, 170] width 169 height 32
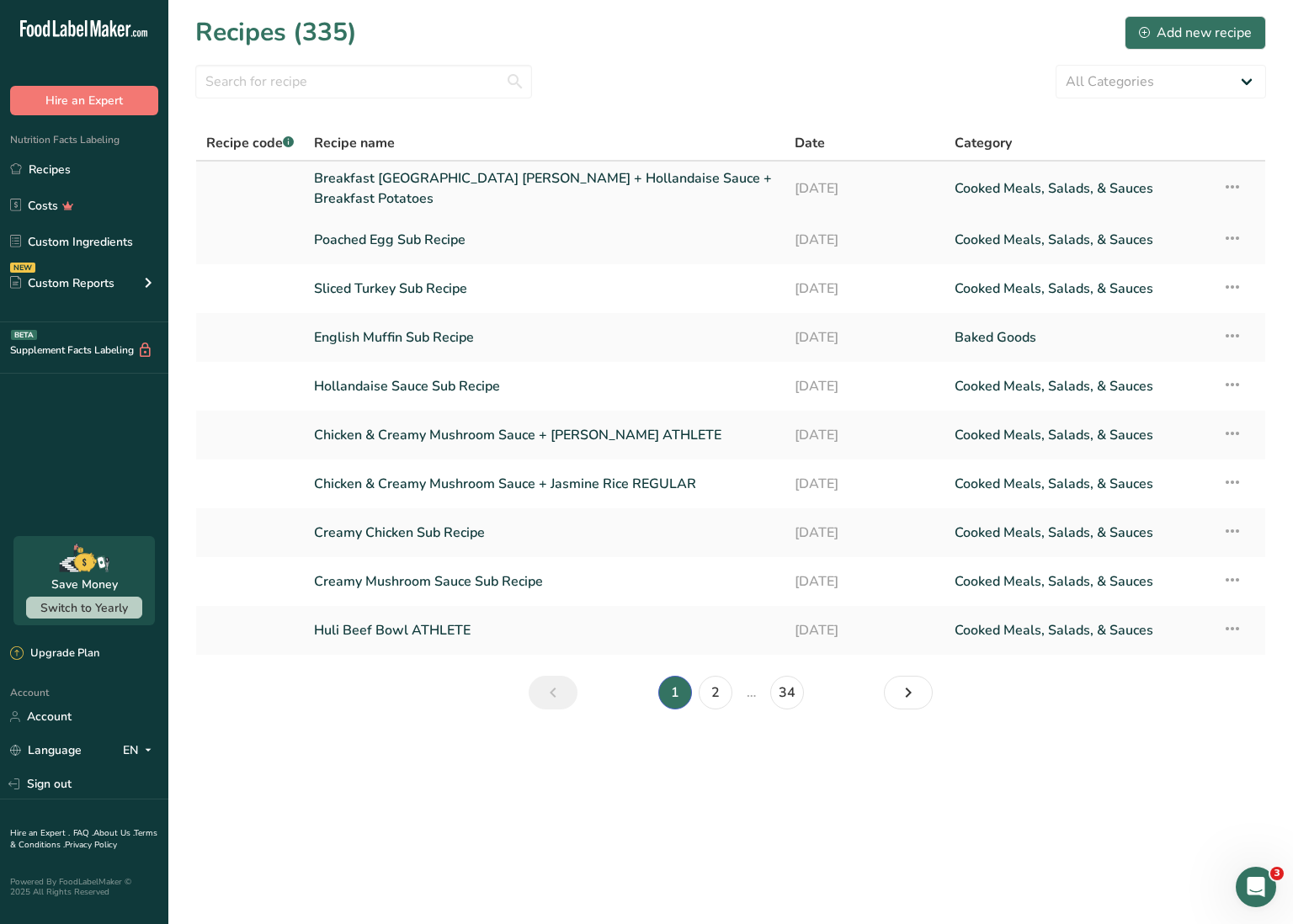
click at [409, 186] on link "Breakfast [GEOGRAPHIC_DATA] [PERSON_NAME] + Hollandaise Sauce + Breakfast Potat…" at bounding box center [543, 189] width 460 height 41
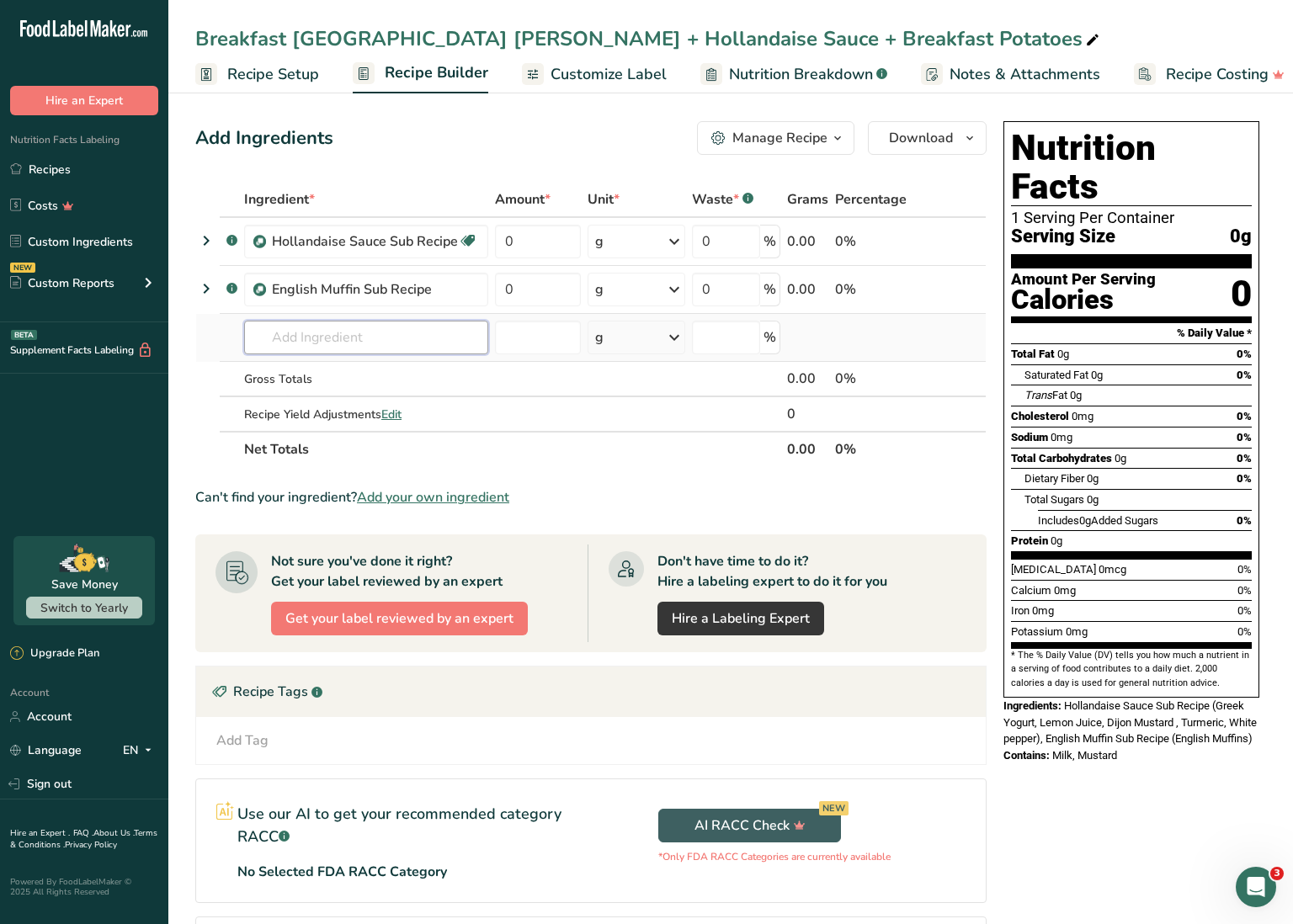
click at [351, 331] on input "text" at bounding box center [366, 337] width 244 height 34
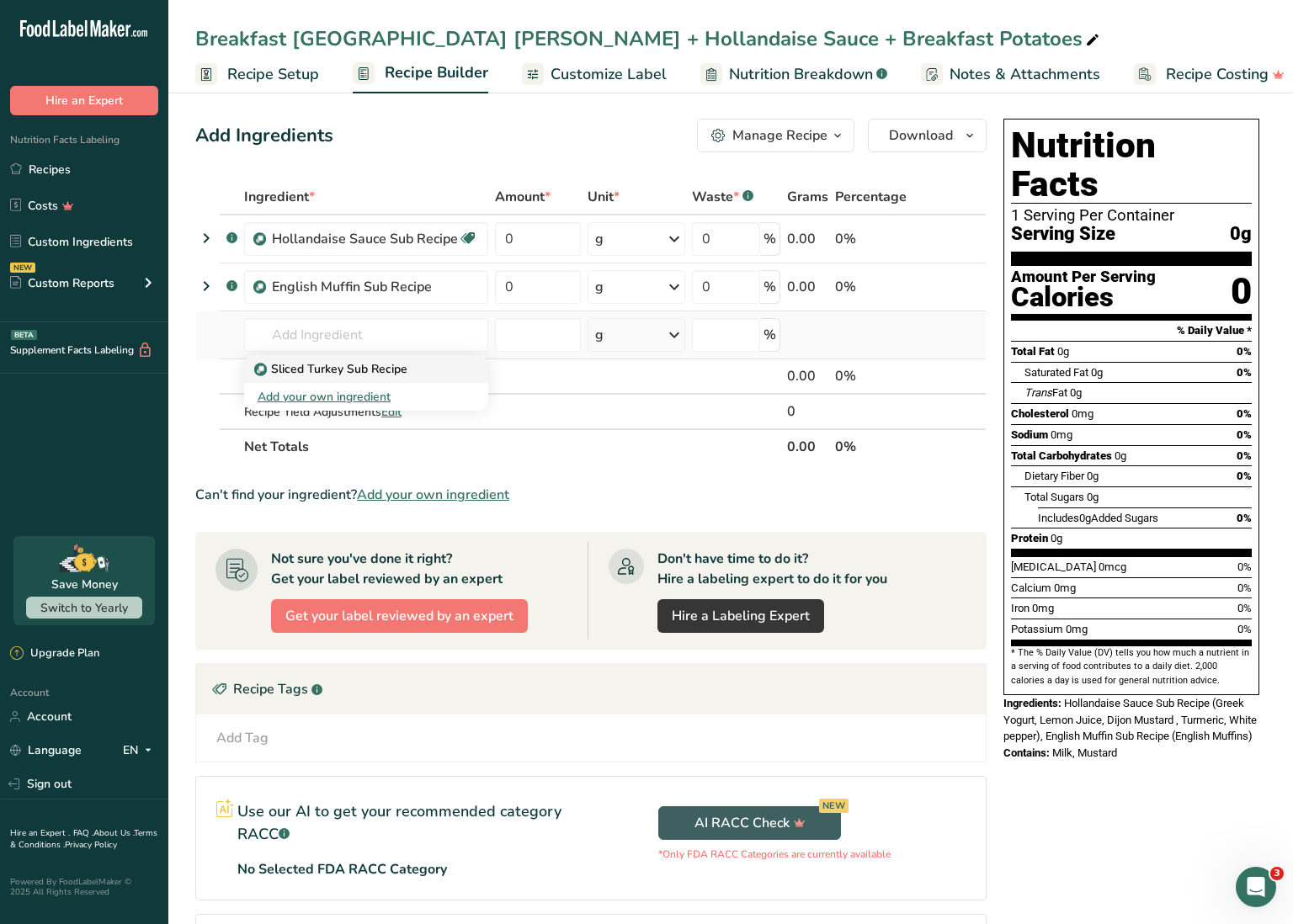
click at [331, 363] on p "Sliced Turkey Sub Recipe" at bounding box center [332, 369] width 150 height 18
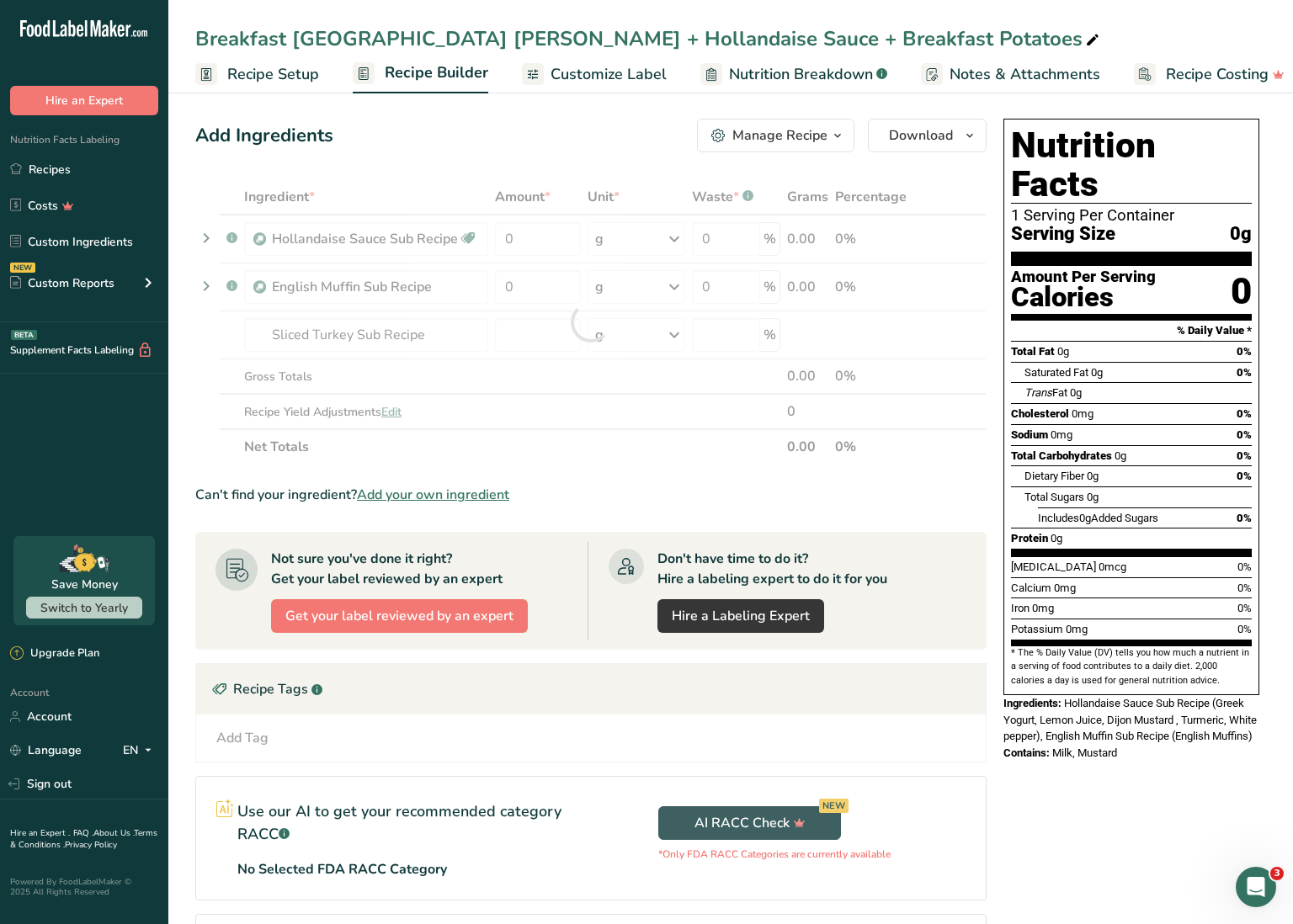
scroll to position [3, 0]
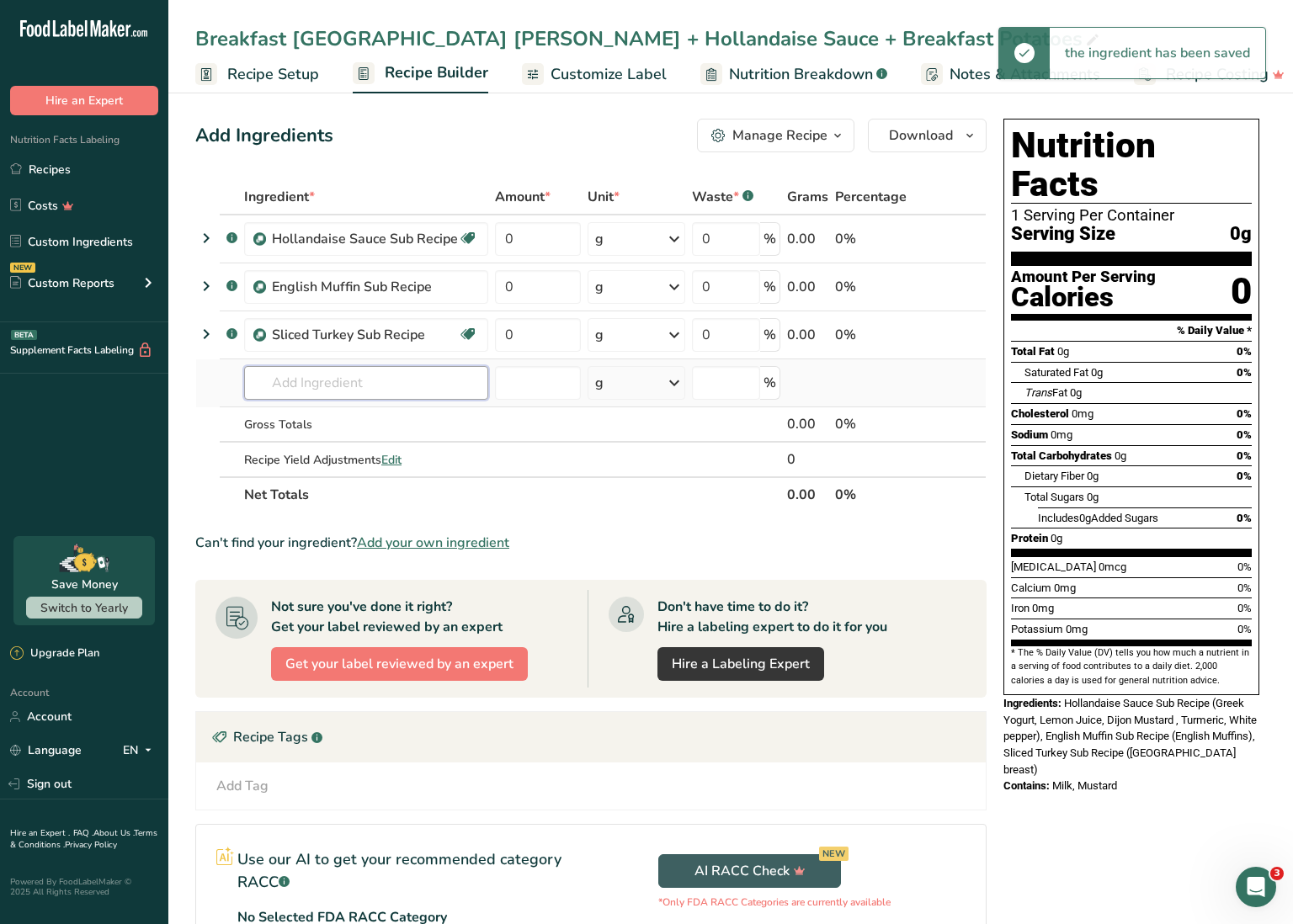
click at [357, 382] on input "text" at bounding box center [366, 383] width 244 height 34
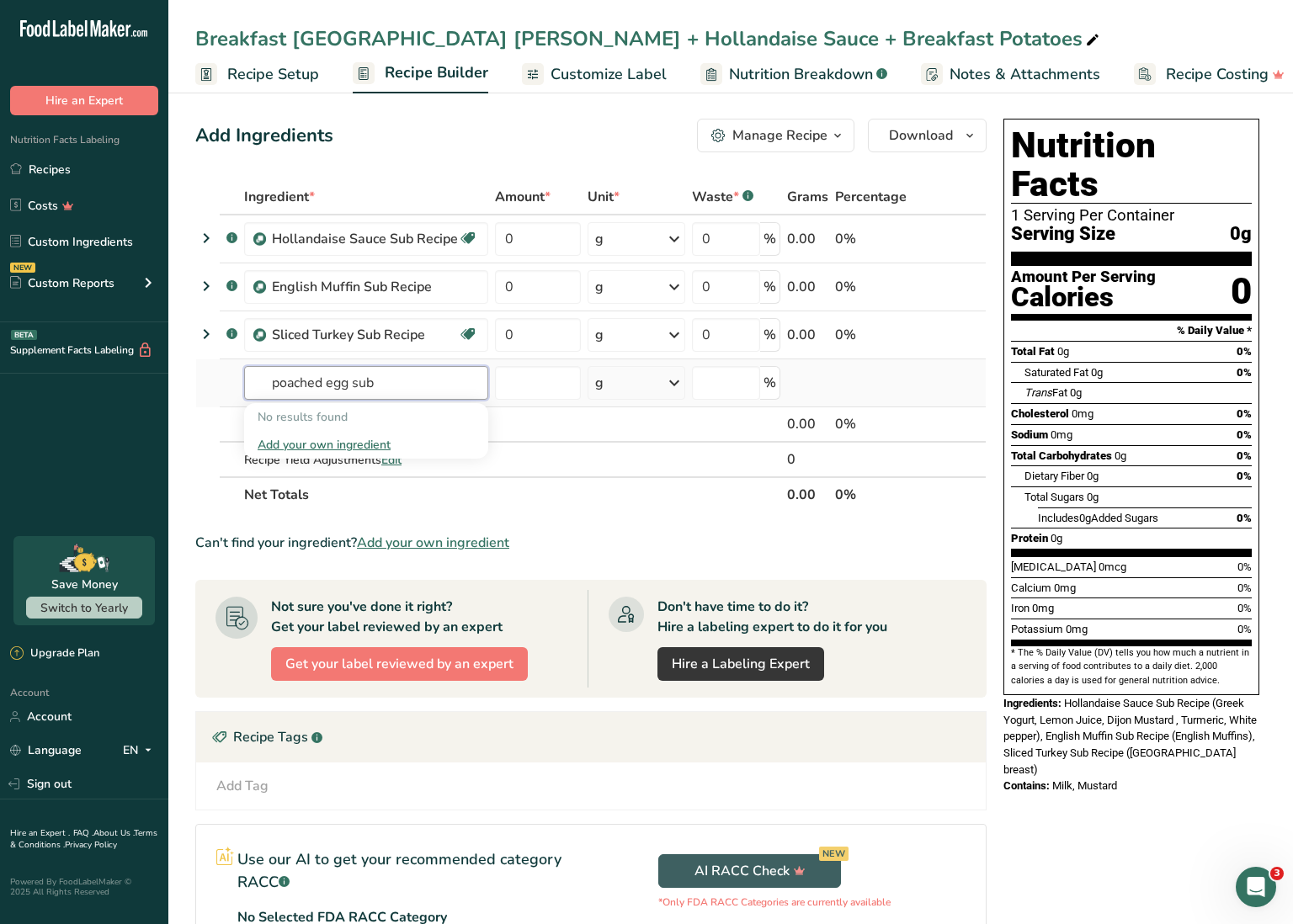
drag, startPoint x: 354, startPoint y: 384, endPoint x: 326, endPoint y: 383, distance: 28.0
click at [326, 383] on input "poached egg sub" at bounding box center [366, 383] width 244 height 34
drag, startPoint x: 356, startPoint y: 386, endPoint x: 232, endPoint y: 372, distance: 124.8
click at [232, 372] on tr "poached sub No results found Add your own ingredient g Weight Units g kg mg See…" at bounding box center [590, 383] width 789 height 48
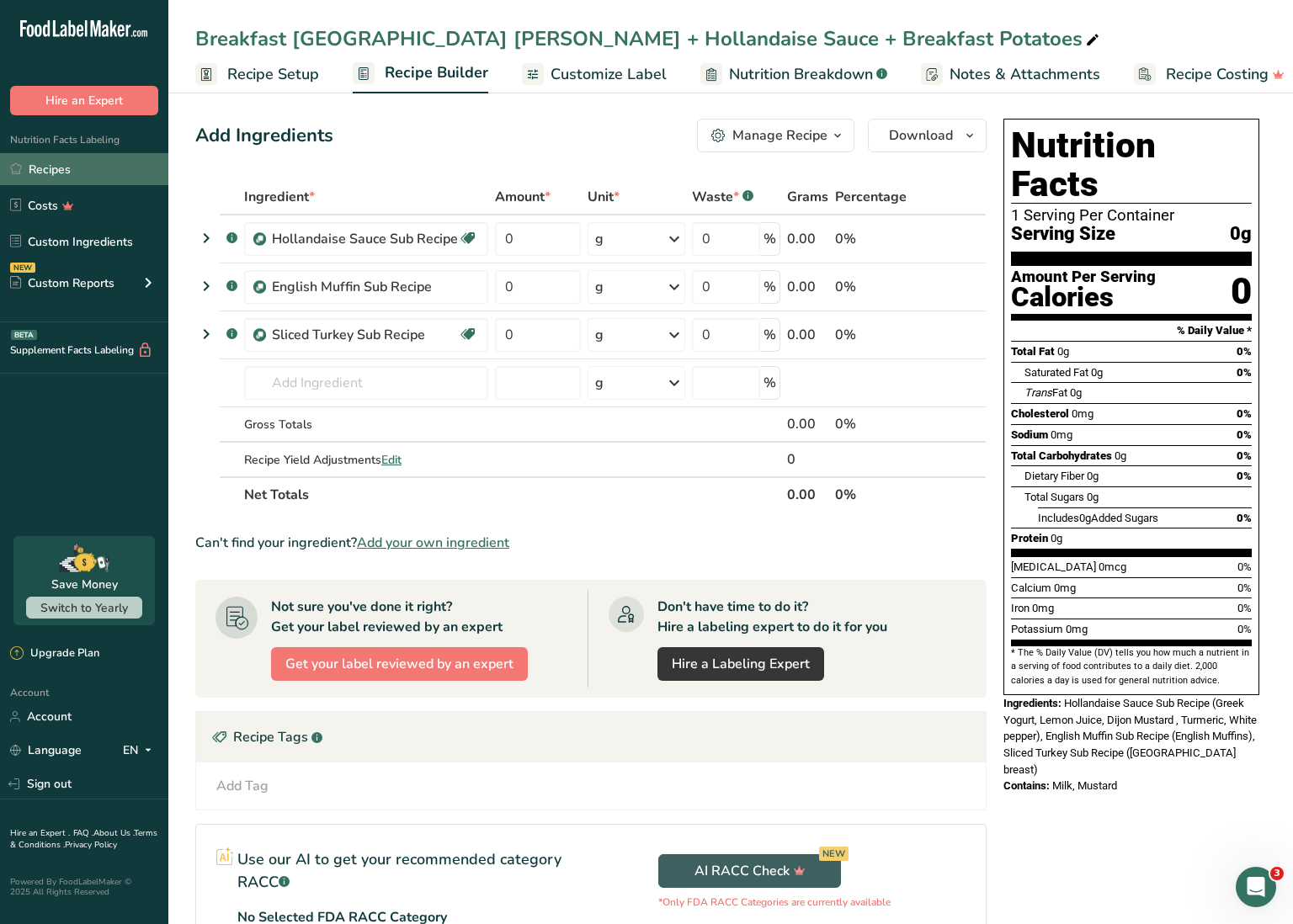
click at [124, 170] on link "Recipes" at bounding box center [84, 170] width 169 height 32
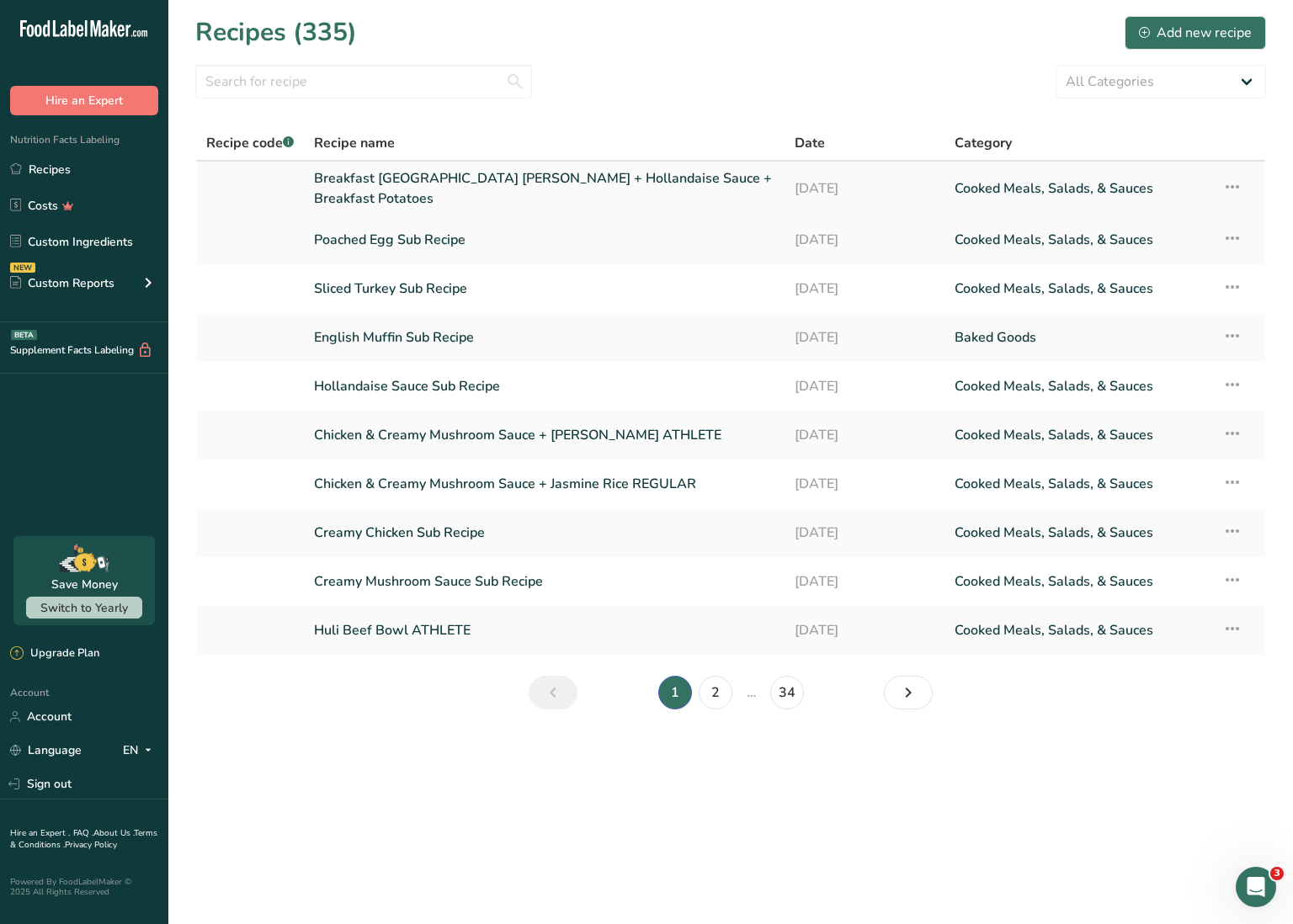
click at [425, 194] on link "Breakfast [GEOGRAPHIC_DATA] [PERSON_NAME] + Hollandaise Sauce + Breakfast Potat…" at bounding box center [543, 189] width 460 height 41
click at [425, 193] on link "Breakfast [GEOGRAPHIC_DATA] [PERSON_NAME] + Hollandaise Sauce + Breakfast Potat…" at bounding box center [543, 189] width 460 height 41
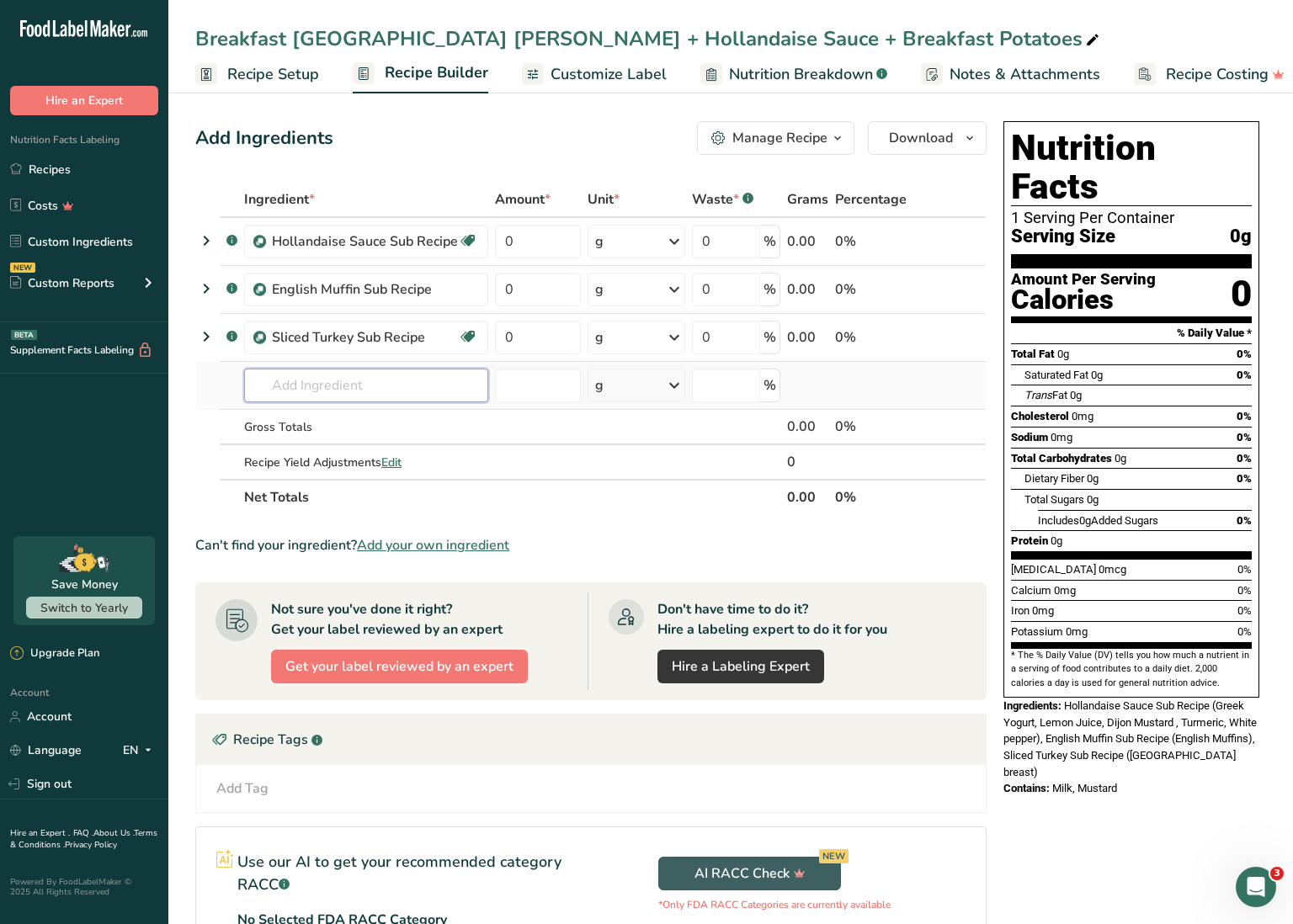
click at [341, 384] on input "text" at bounding box center [366, 386] width 244 height 34
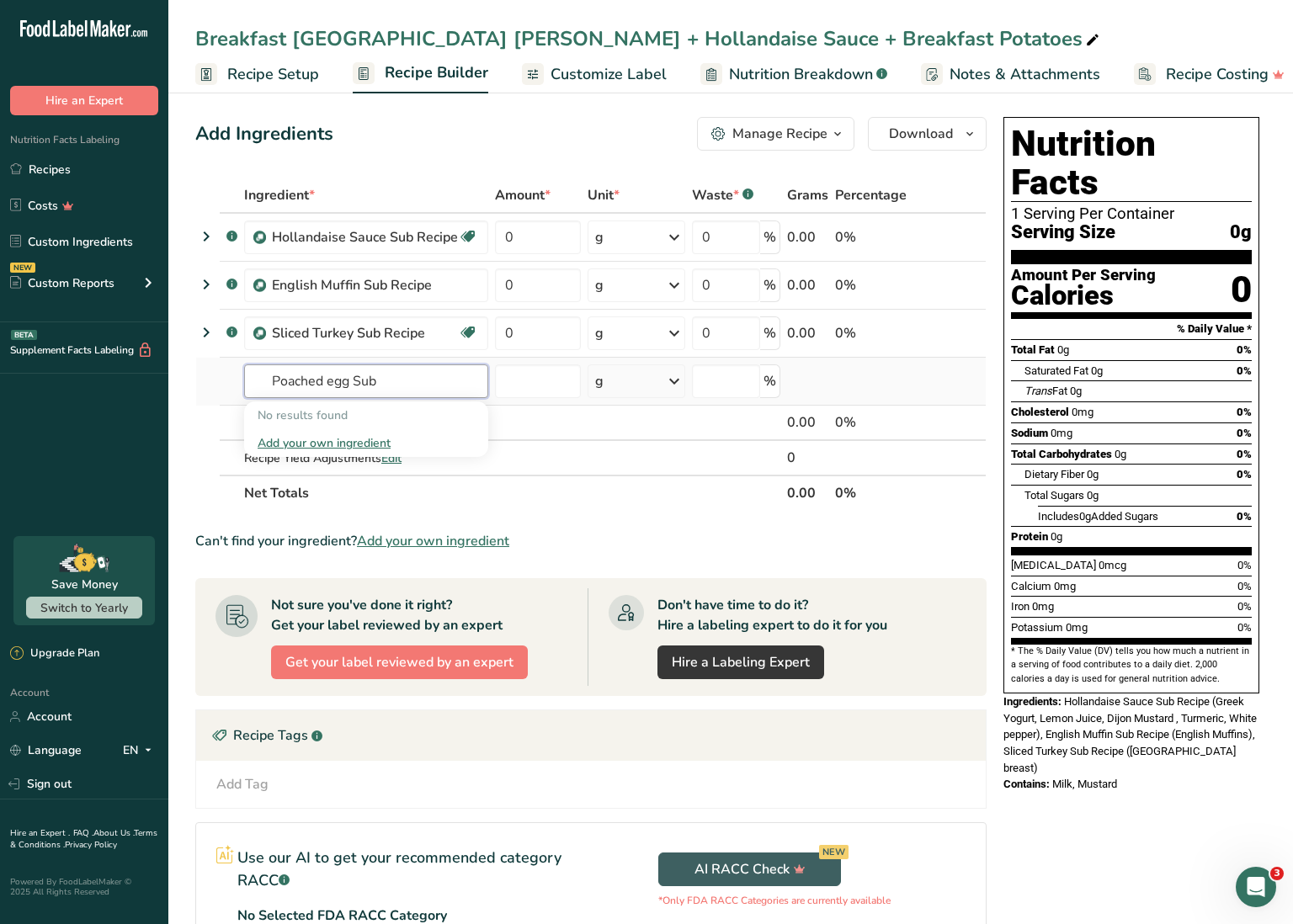
click at [328, 385] on input "Poached egg Sub" at bounding box center [366, 381] width 244 height 34
click at [387, 386] on input "Poached Egg Sub" at bounding box center [366, 381] width 244 height 34
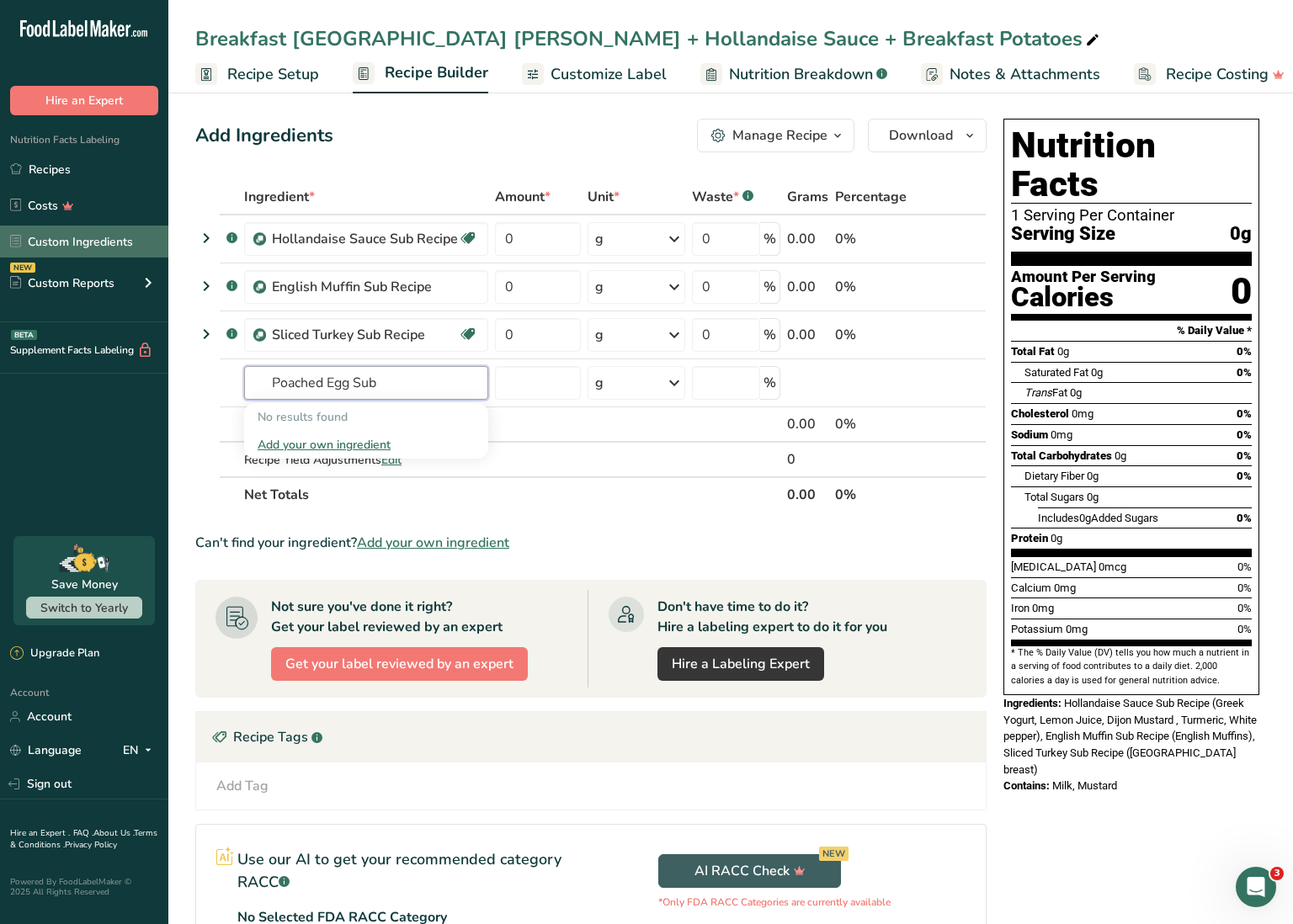
scroll to position [3, 0]
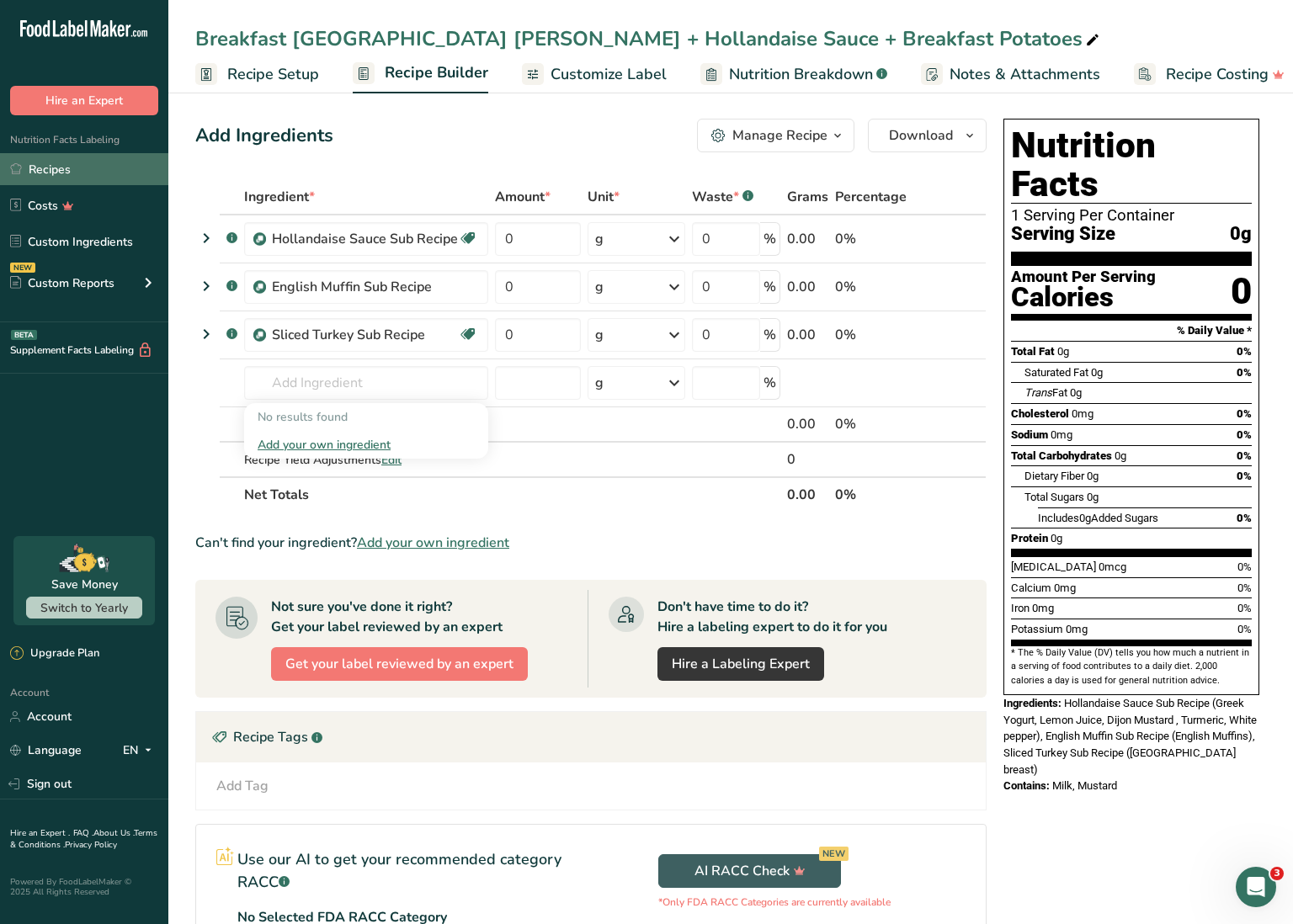
click at [101, 177] on link "Recipes" at bounding box center [84, 170] width 169 height 32
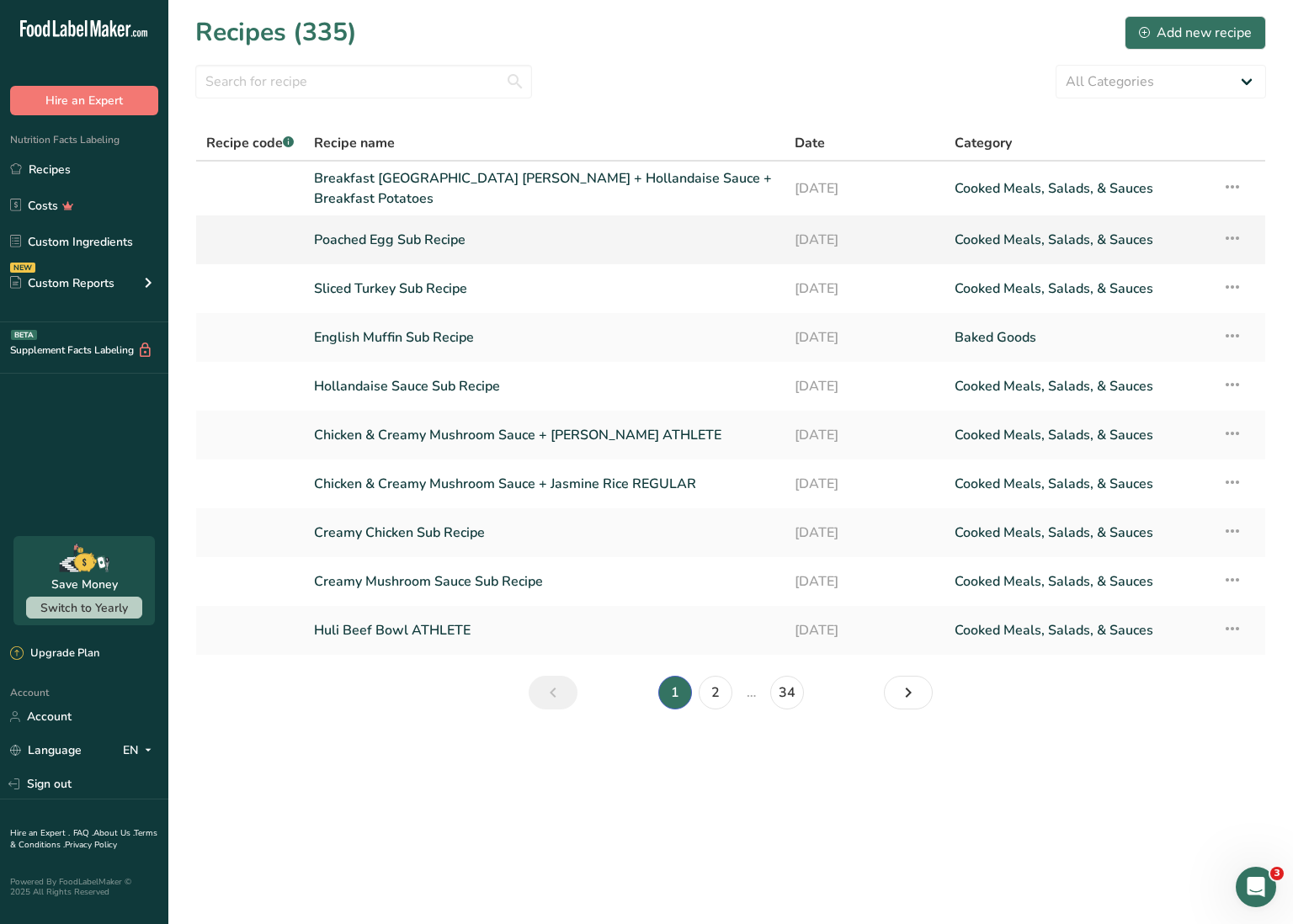
click at [1229, 231] on icon at bounding box center [1233, 238] width 20 height 31
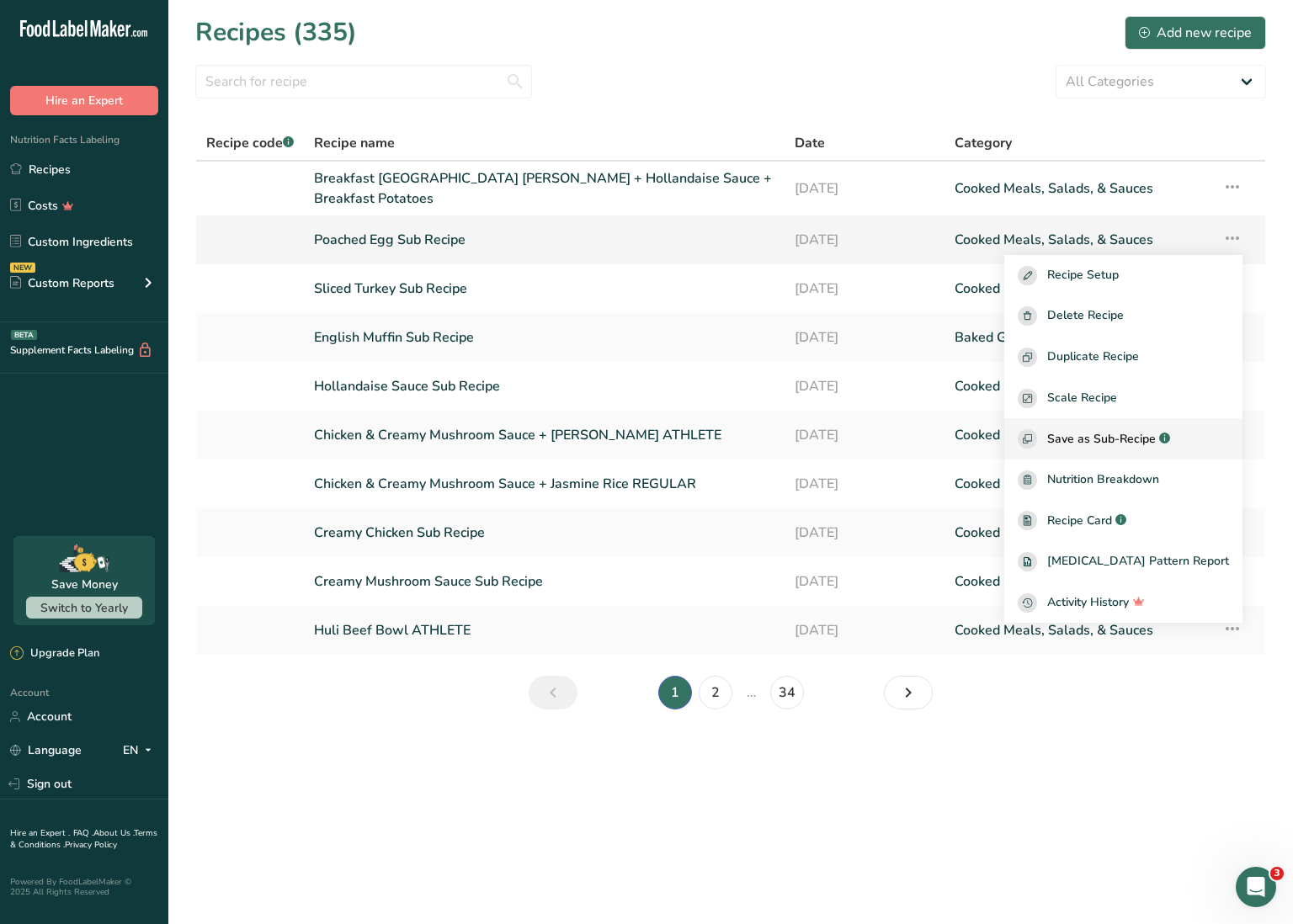
click at [1156, 430] on span "Save as Sub-Recipe" at bounding box center [1101, 438] width 109 height 18
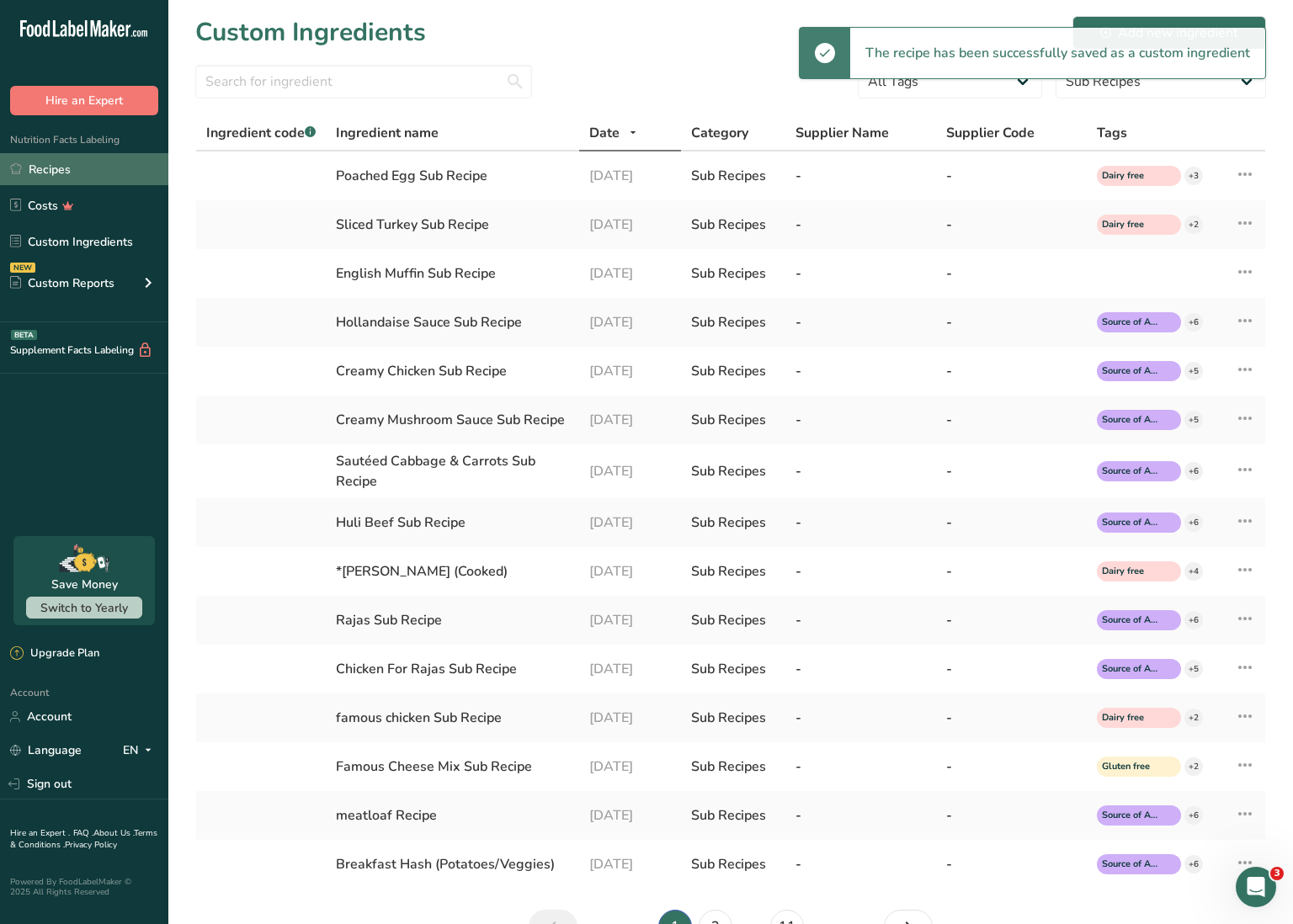
click at [58, 175] on link "Recipes" at bounding box center [84, 170] width 169 height 32
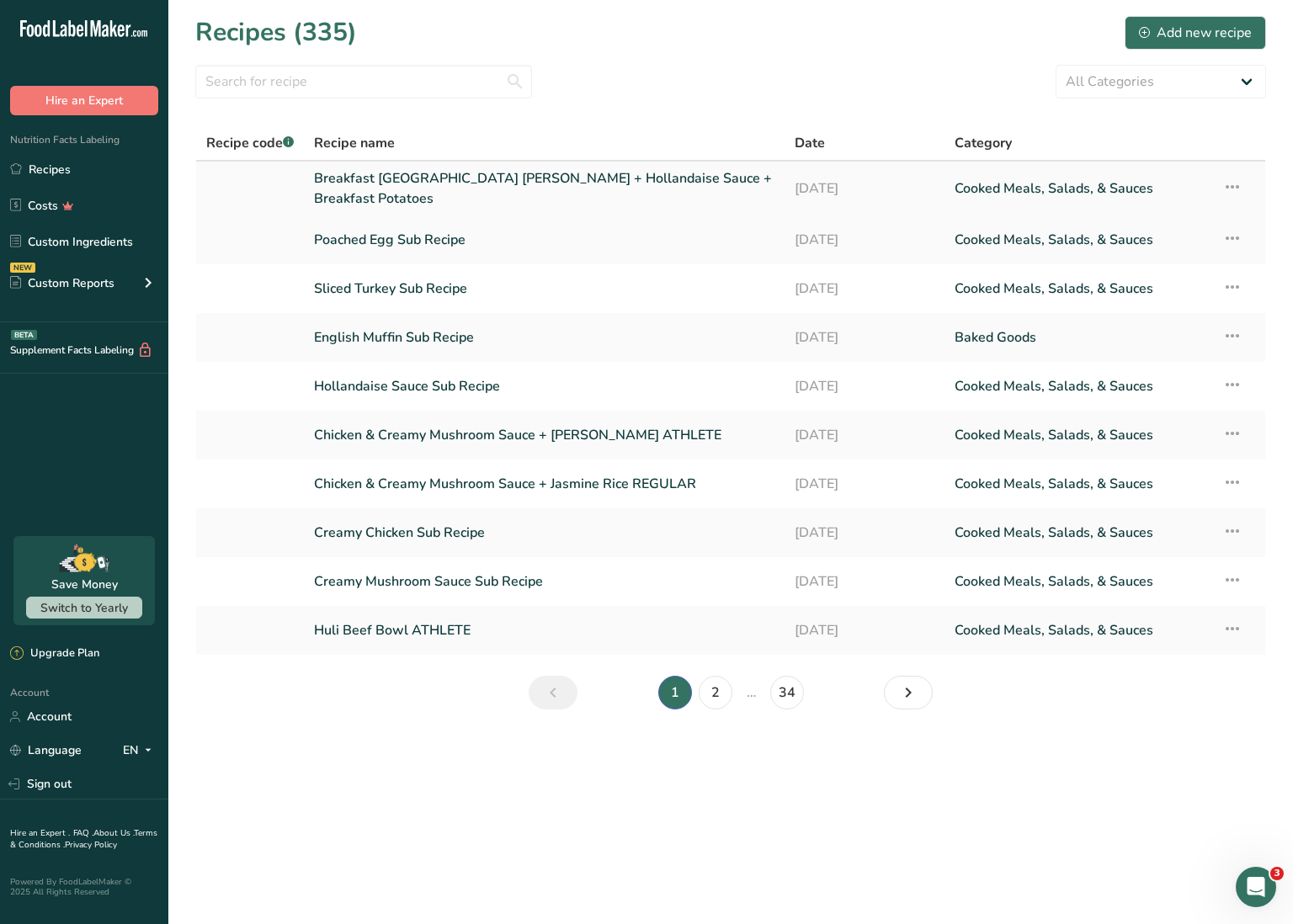
click at [489, 184] on link "Breakfast [GEOGRAPHIC_DATA] [PERSON_NAME] + Hollandaise Sauce + Breakfast Potat…" at bounding box center [543, 189] width 460 height 41
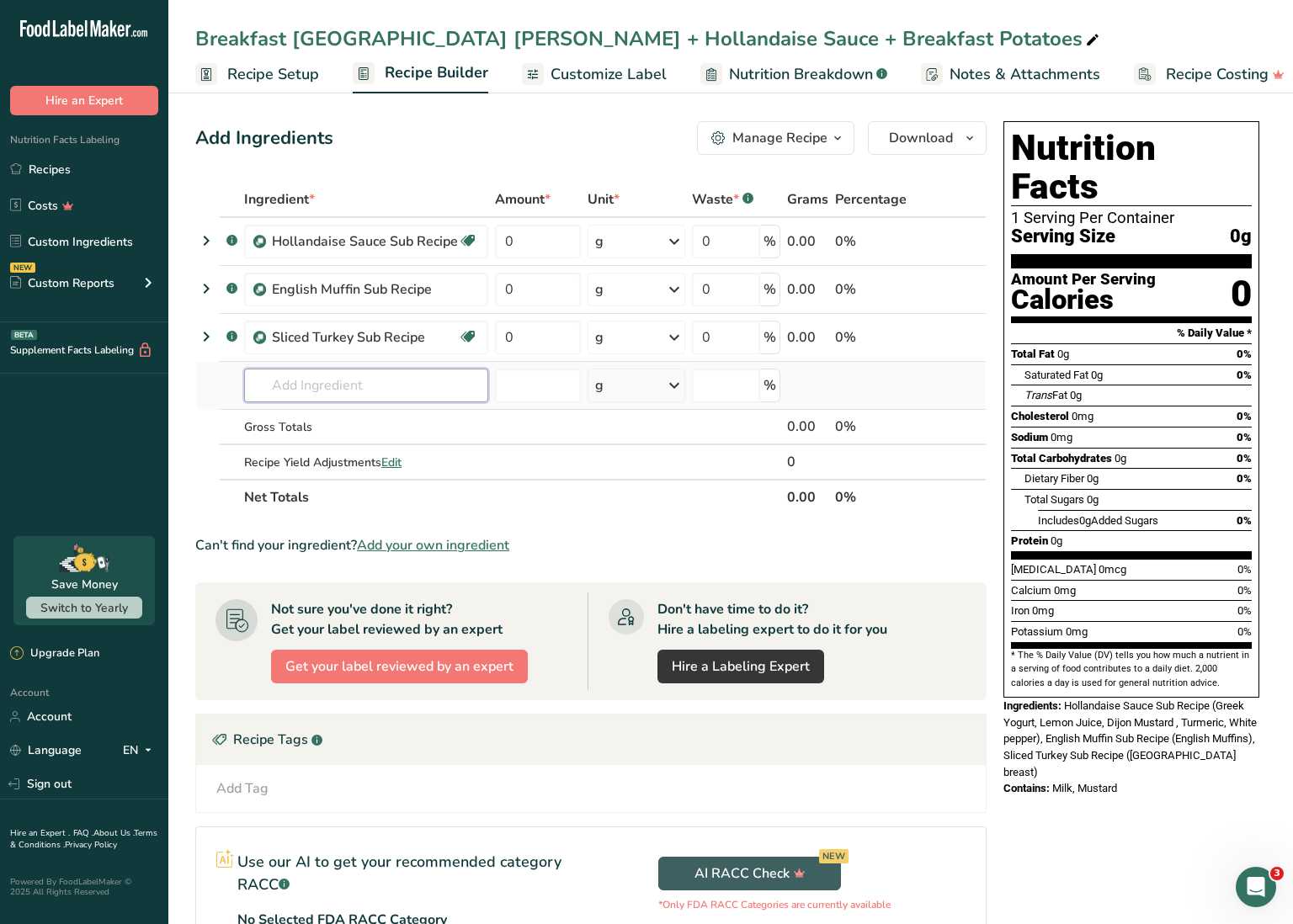
click at [354, 386] on input "text" at bounding box center [366, 386] width 244 height 34
click at [363, 422] on p "Poached Egg Sub Recipe" at bounding box center [332, 420] width 148 height 18
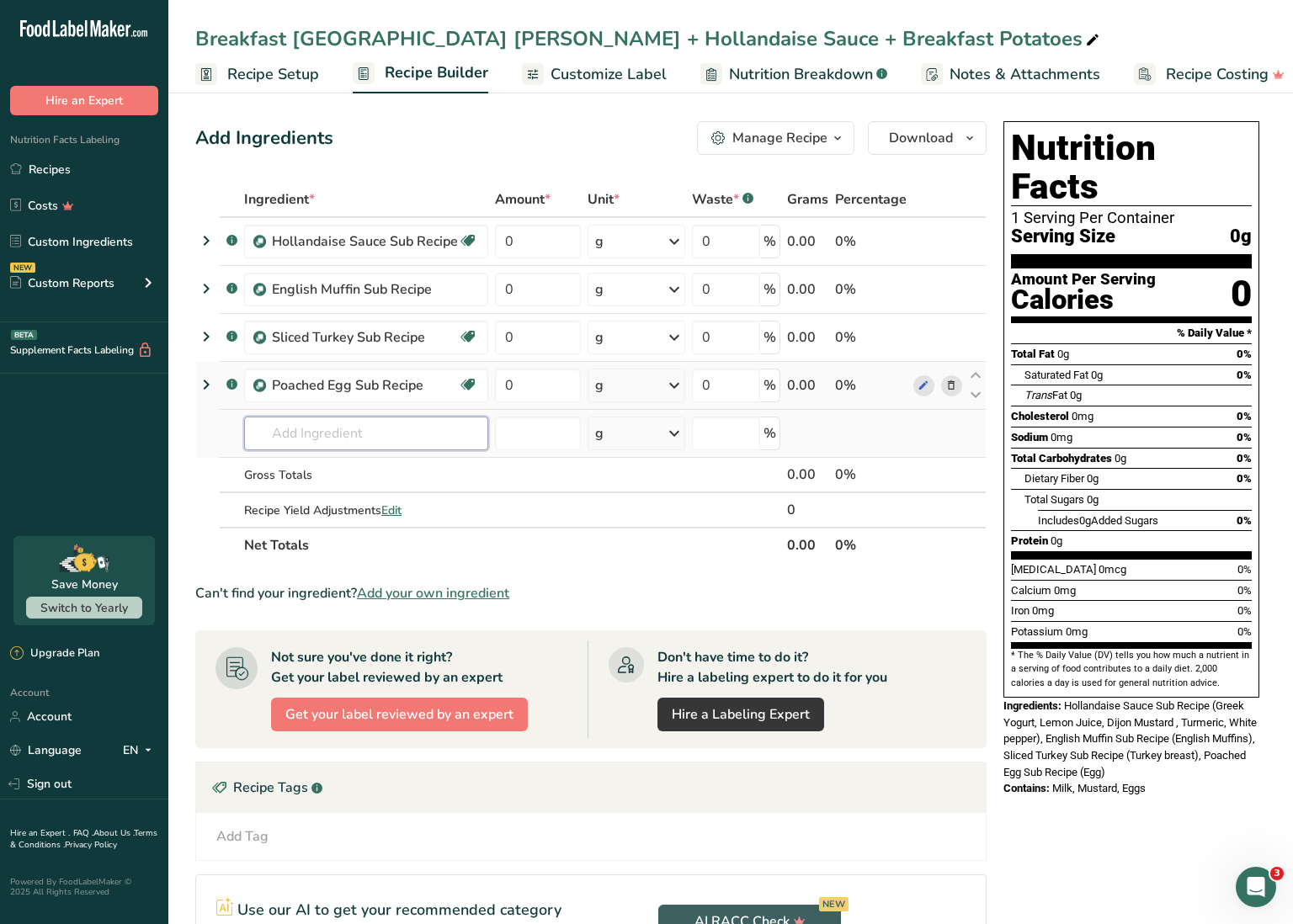
click at [349, 427] on input "text" at bounding box center [366, 434] width 244 height 34
click at [351, 474] on p "Breakfast Hash (Potatoes/Veggies)" at bounding box center [360, 467] width 206 height 18
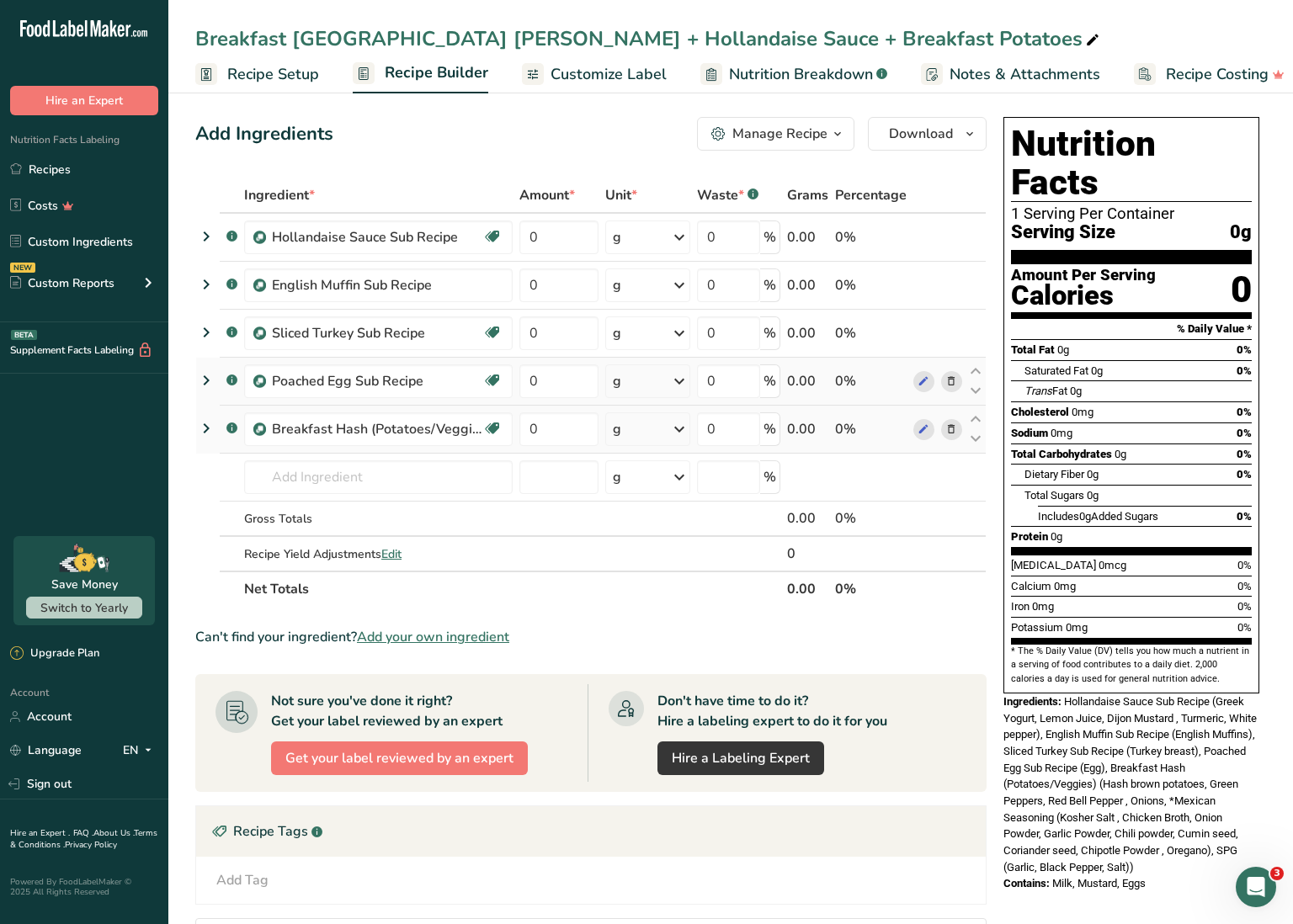
scroll to position [3, 0]
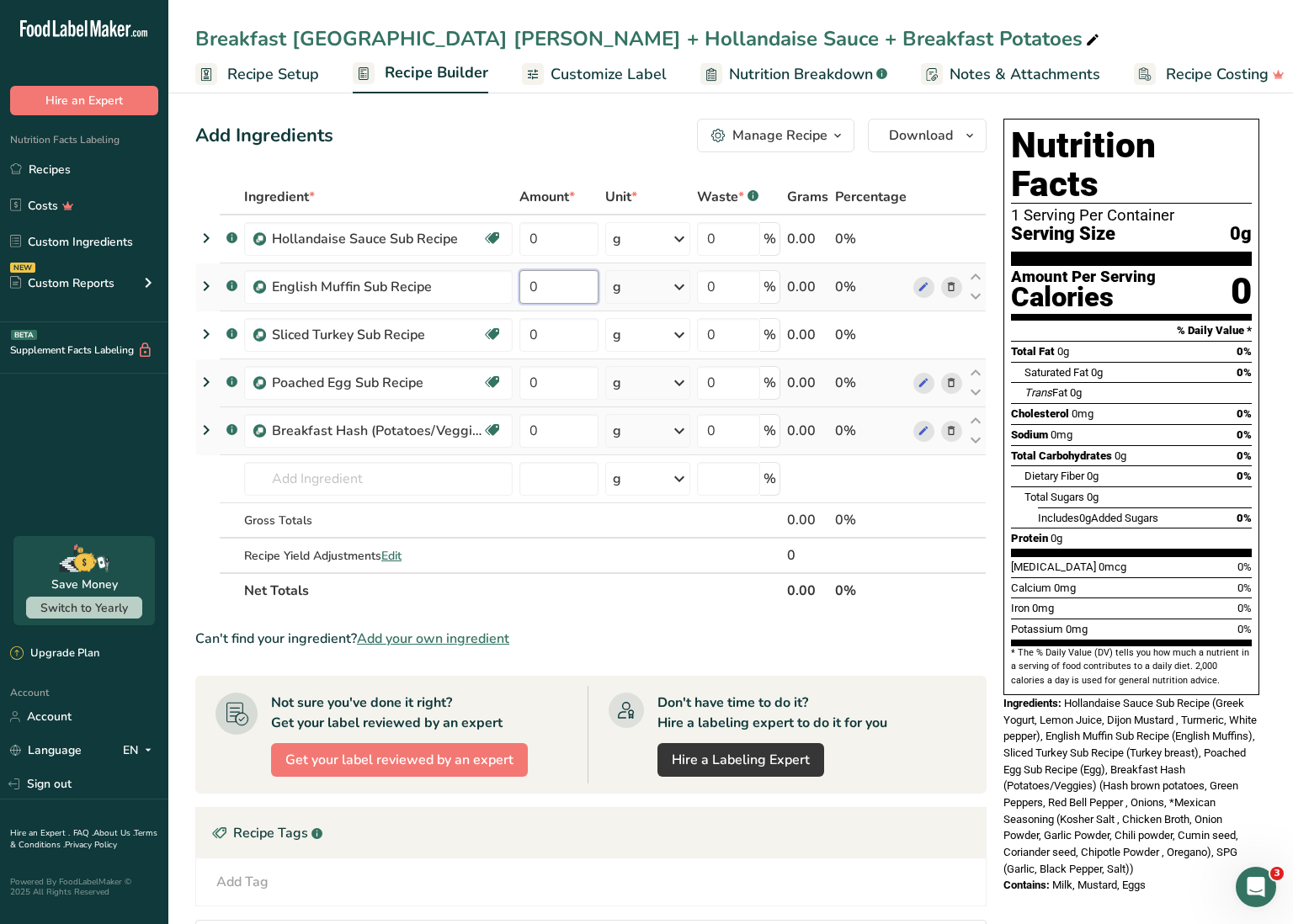
click at [541, 287] on input "0" at bounding box center [559, 287] width 79 height 34
click at [643, 291] on div "Ingredient * Amount * Unit * Waste * .a-a{fill:#347362;}.b-a{fill:#fff;} Grams …" at bounding box center [590, 394] width 791 height 429
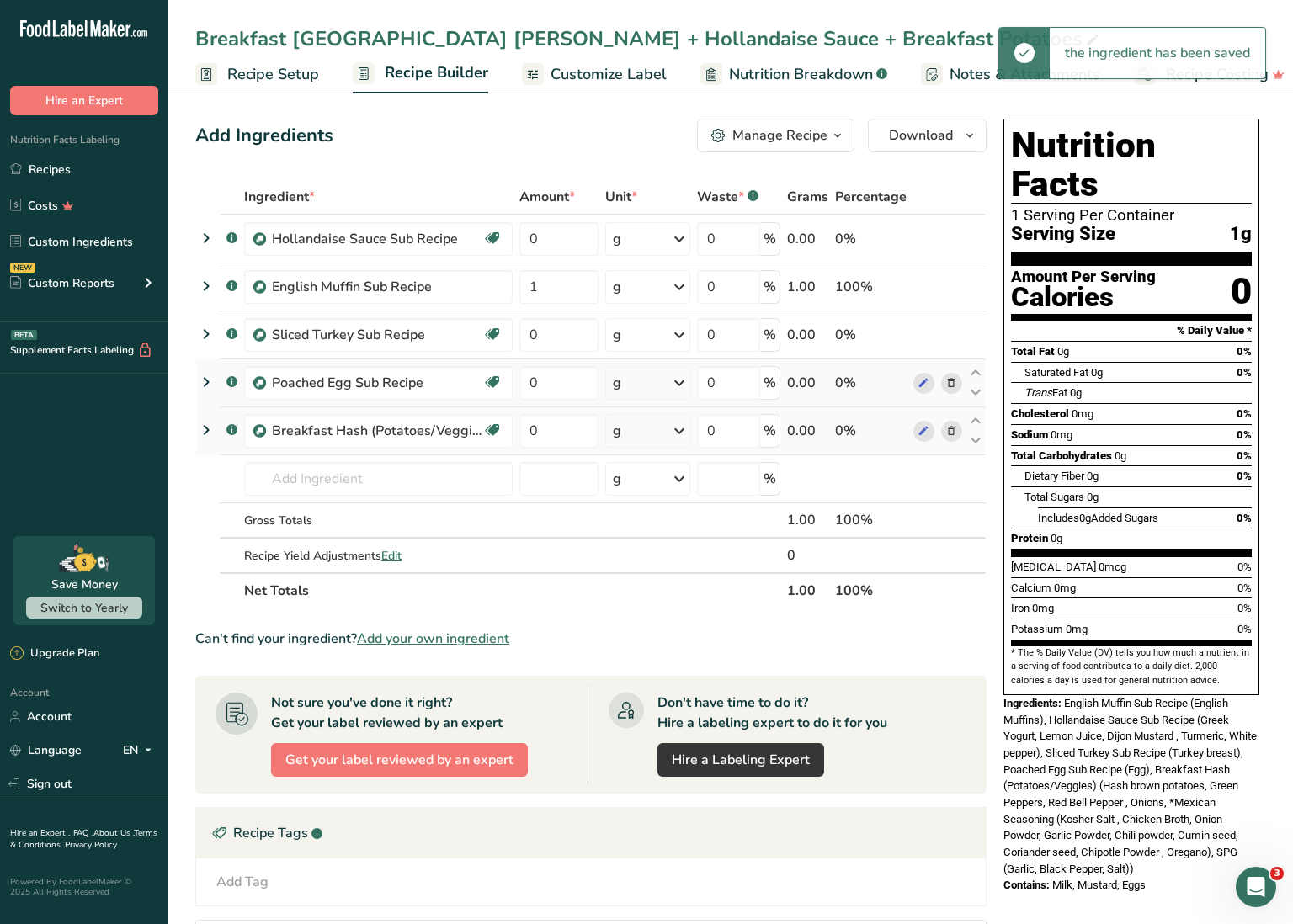
click at [643, 291] on div "g" at bounding box center [648, 287] width 85 height 34
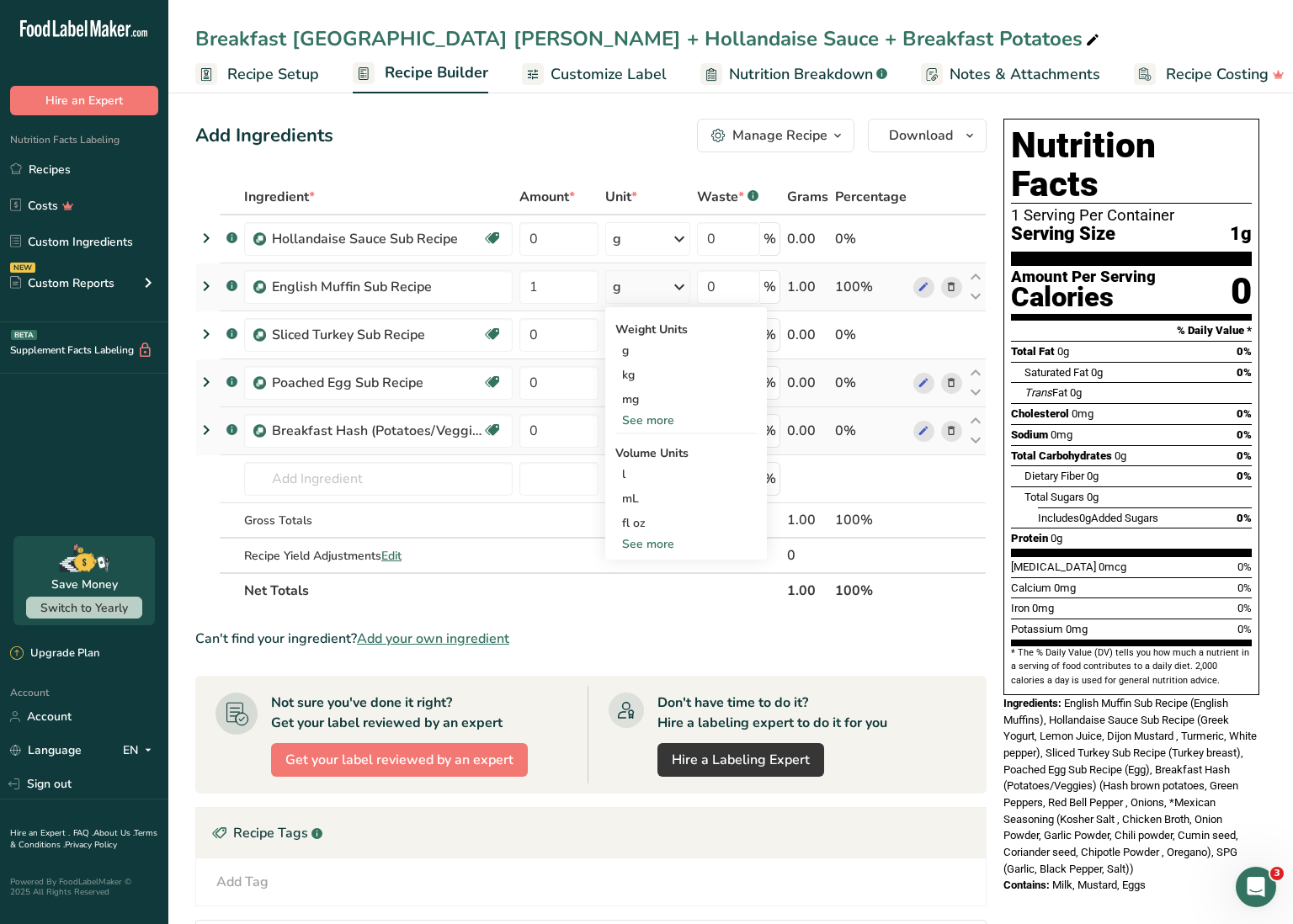
click at [657, 420] on div "See more" at bounding box center [686, 420] width 142 height 18
click at [660, 621] on div "See more" at bounding box center [686, 617] width 142 height 18
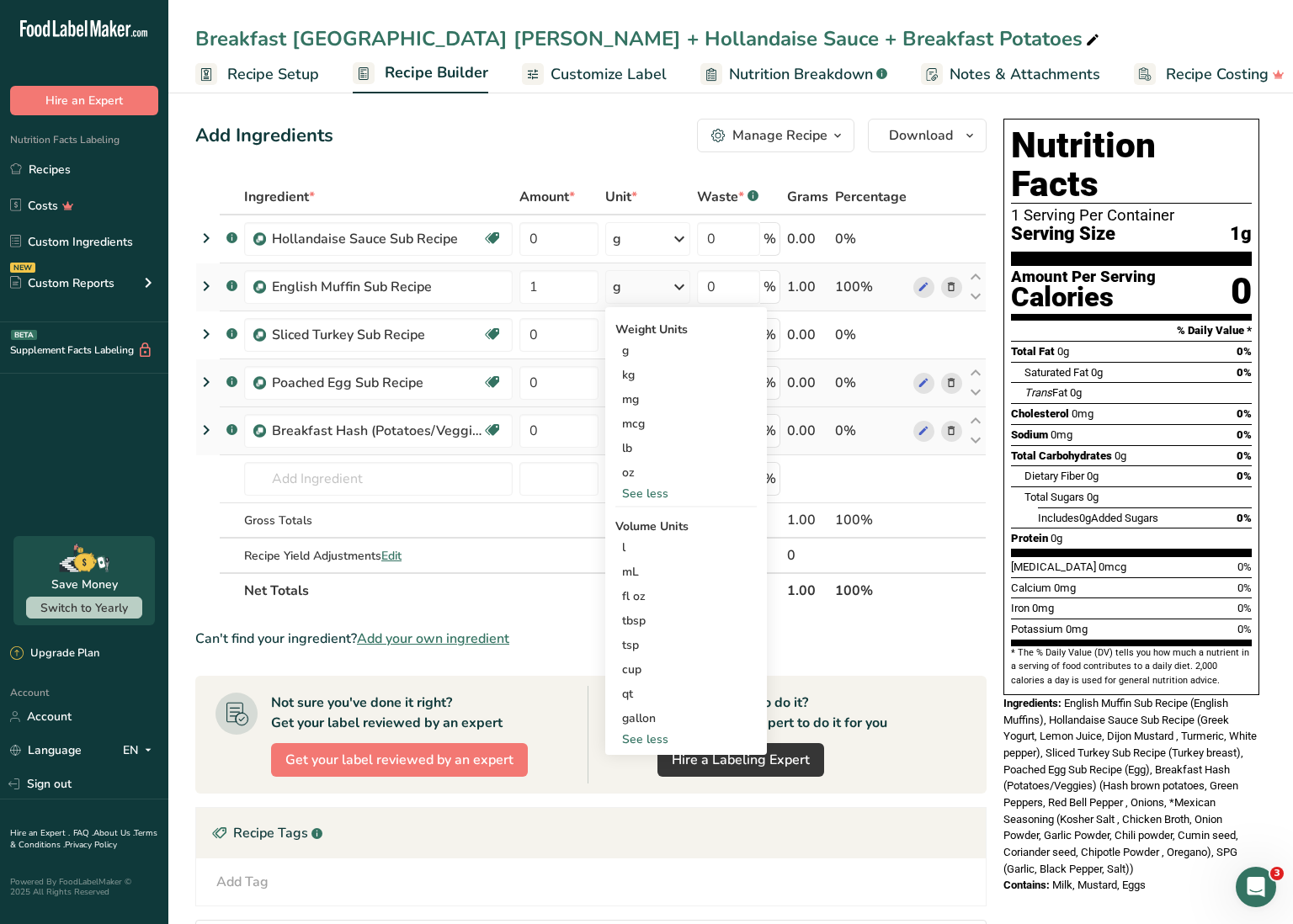
click at [652, 490] on div "See less" at bounding box center [686, 493] width 142 height 18
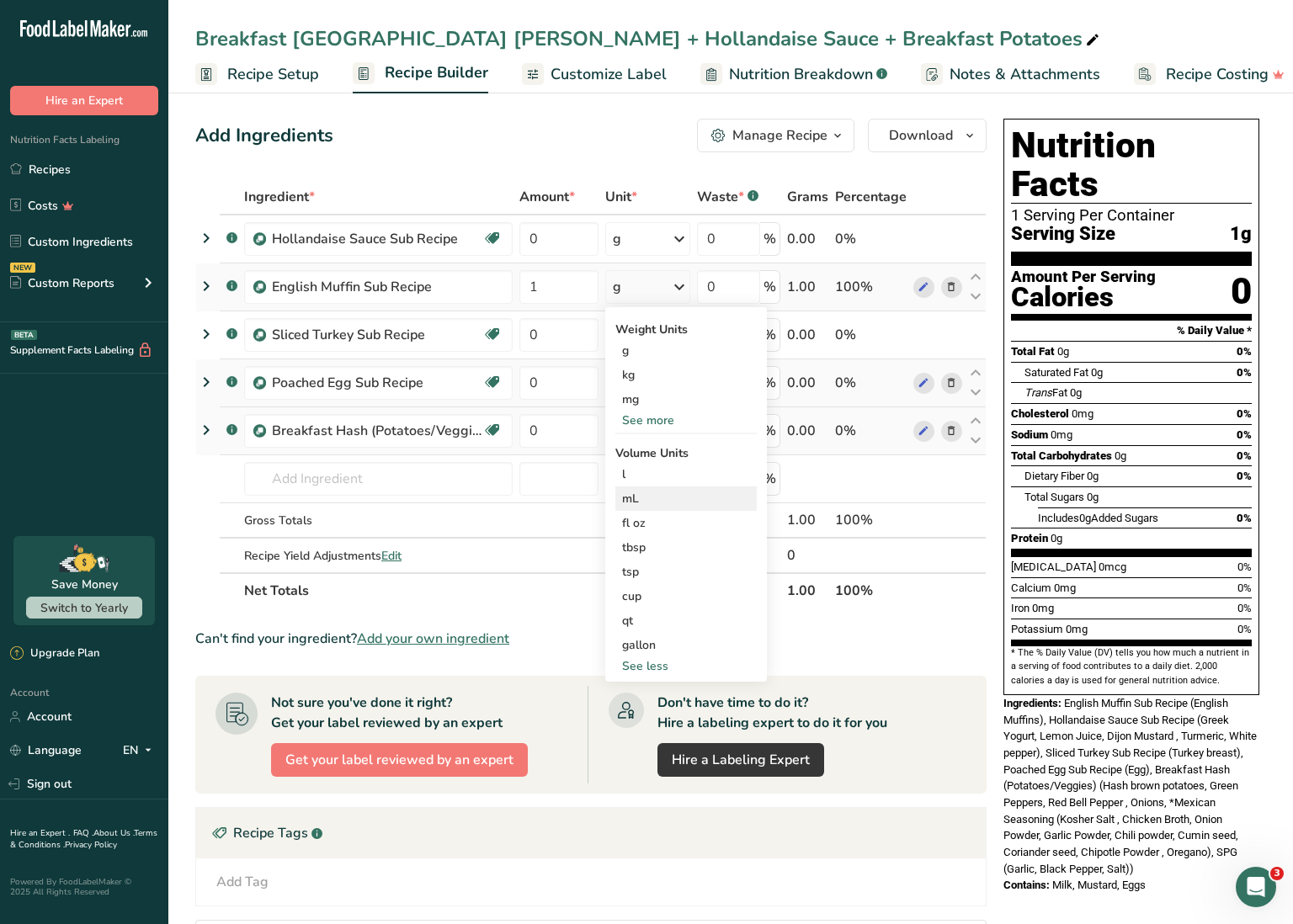
scroll to position [5, 0]
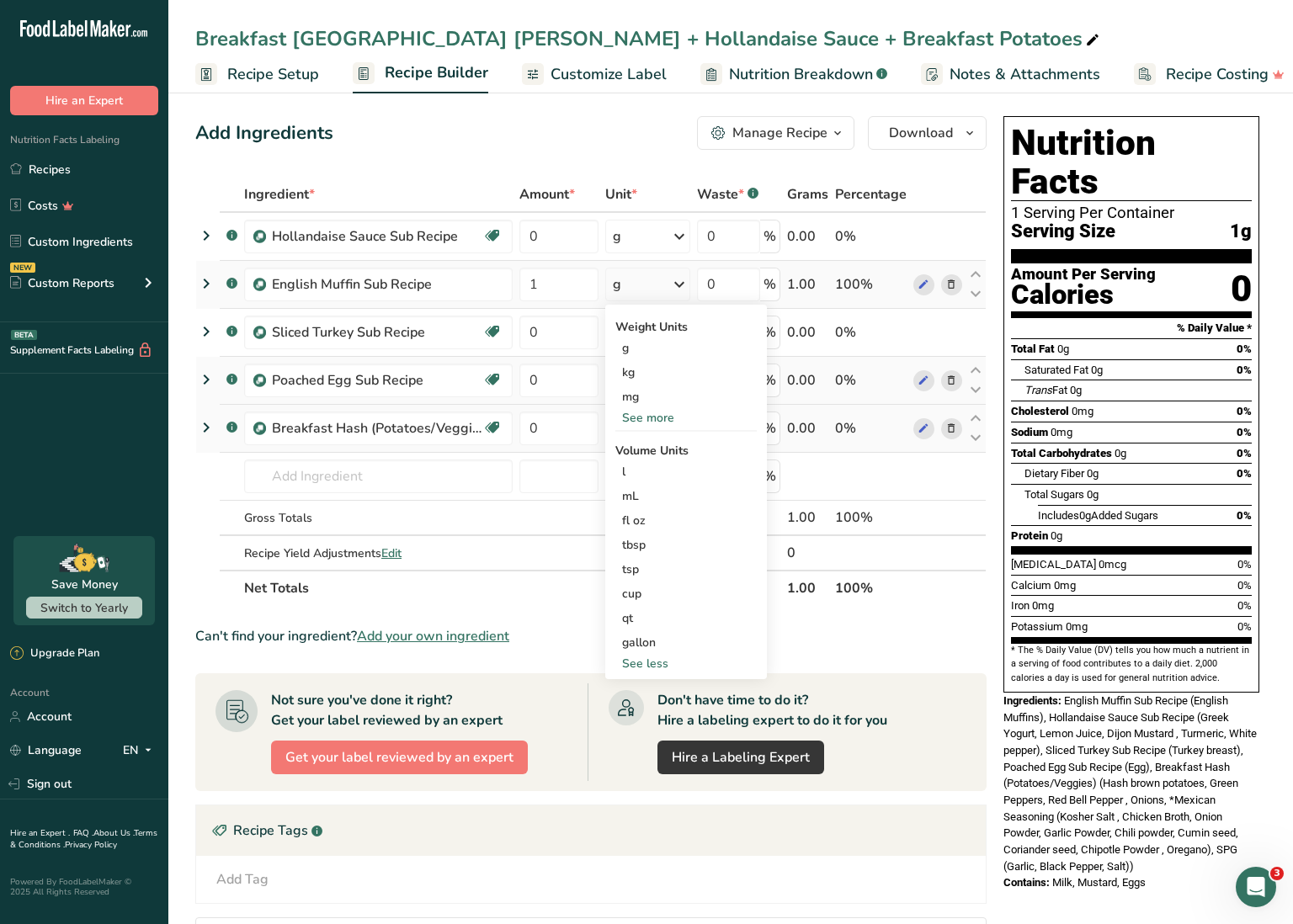
click at [655, 420] on div "See more" at bounding box center [686, 418] width 142 height 18
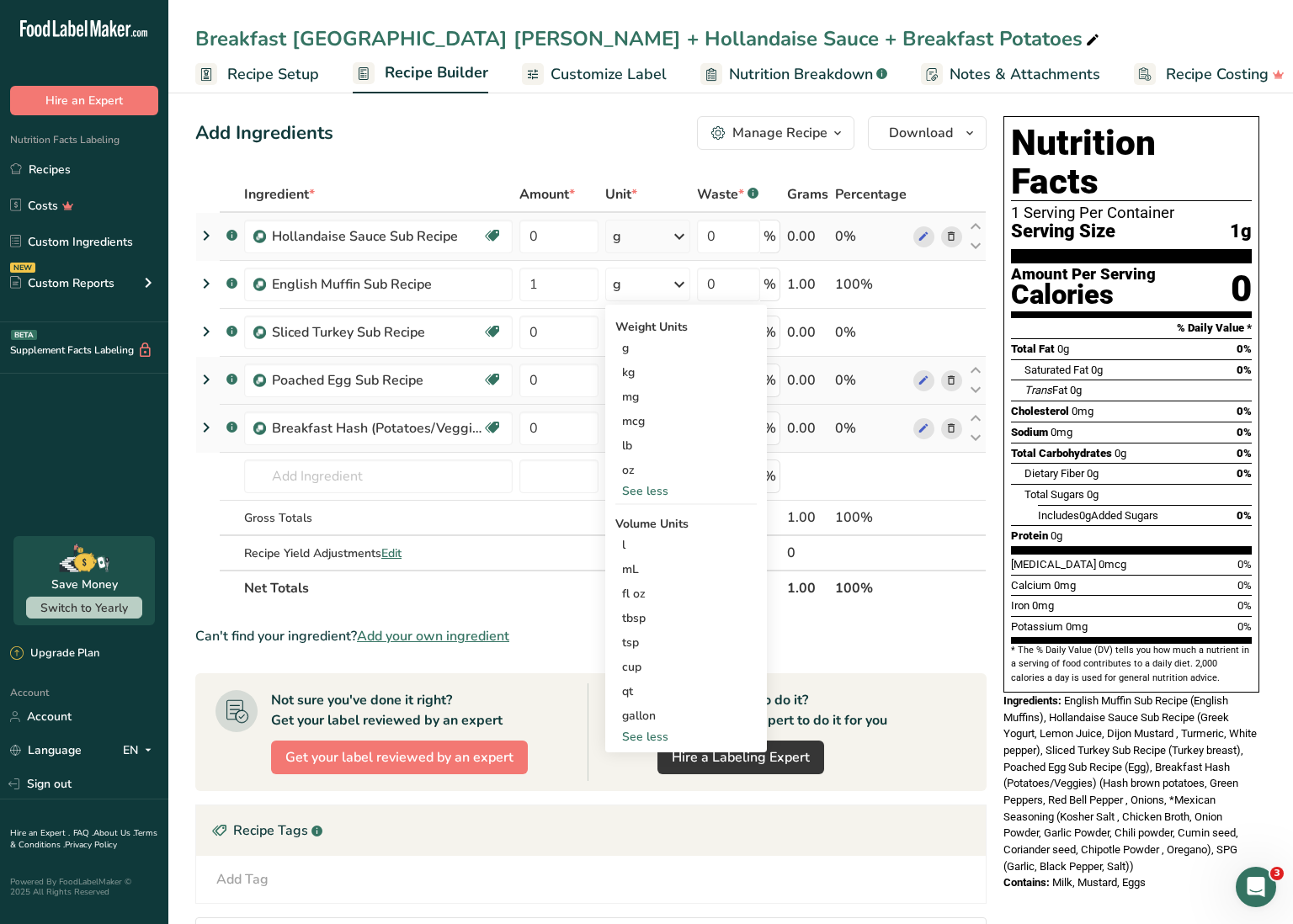
scroll to position [9, 0]
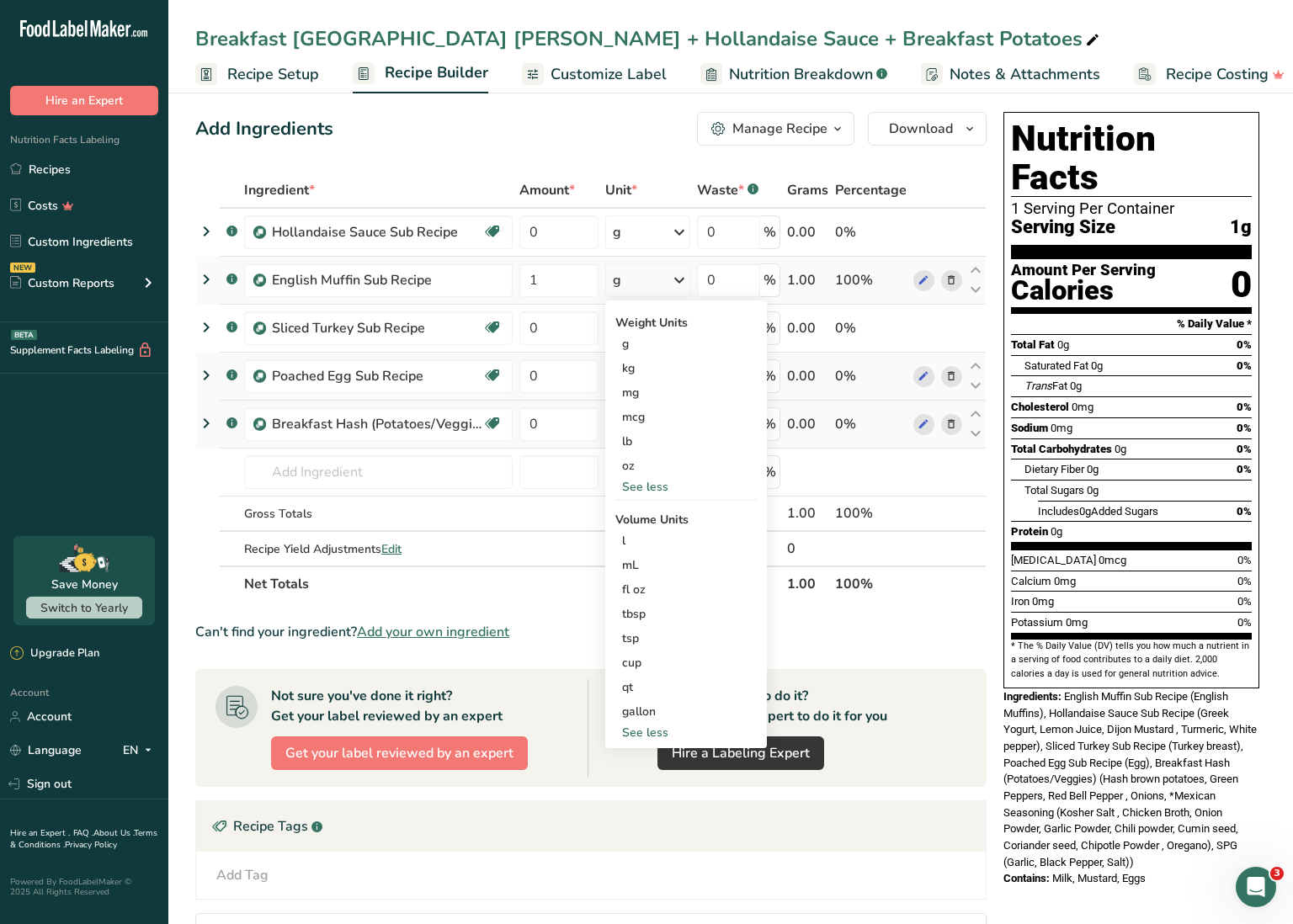
click at [675, 275] on icon at bounding box center [679, 281] width 20 height 31
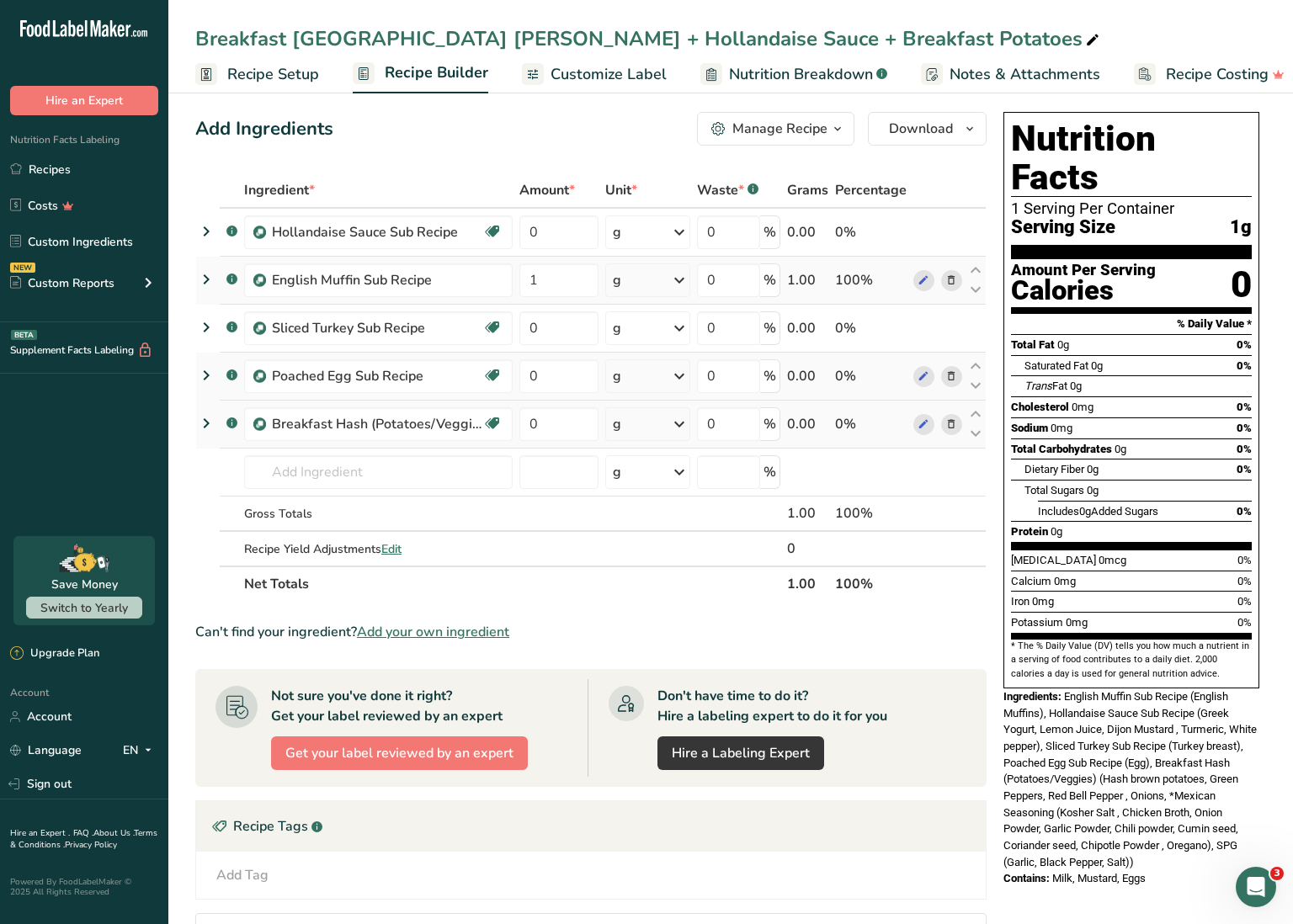
click at [683, 278] on icon at bounding box center [679, 281] width 20 height 31
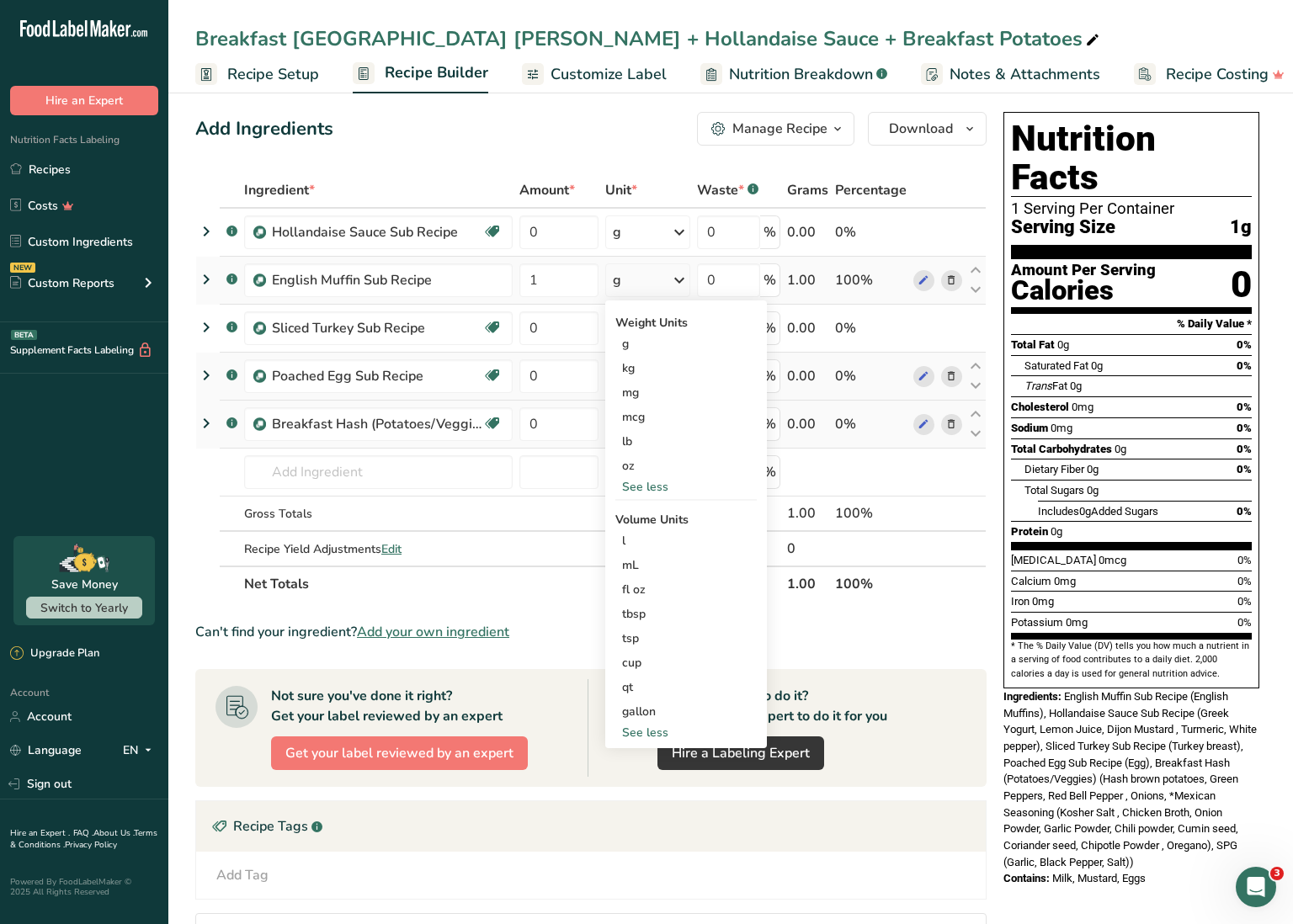
click at [659, 321] on div "Weight Units" at bounding box center [686, 322] width 142 height 18
click at [664, 487] on div "See less" at bounding box center [686, 487] width 142 height 18
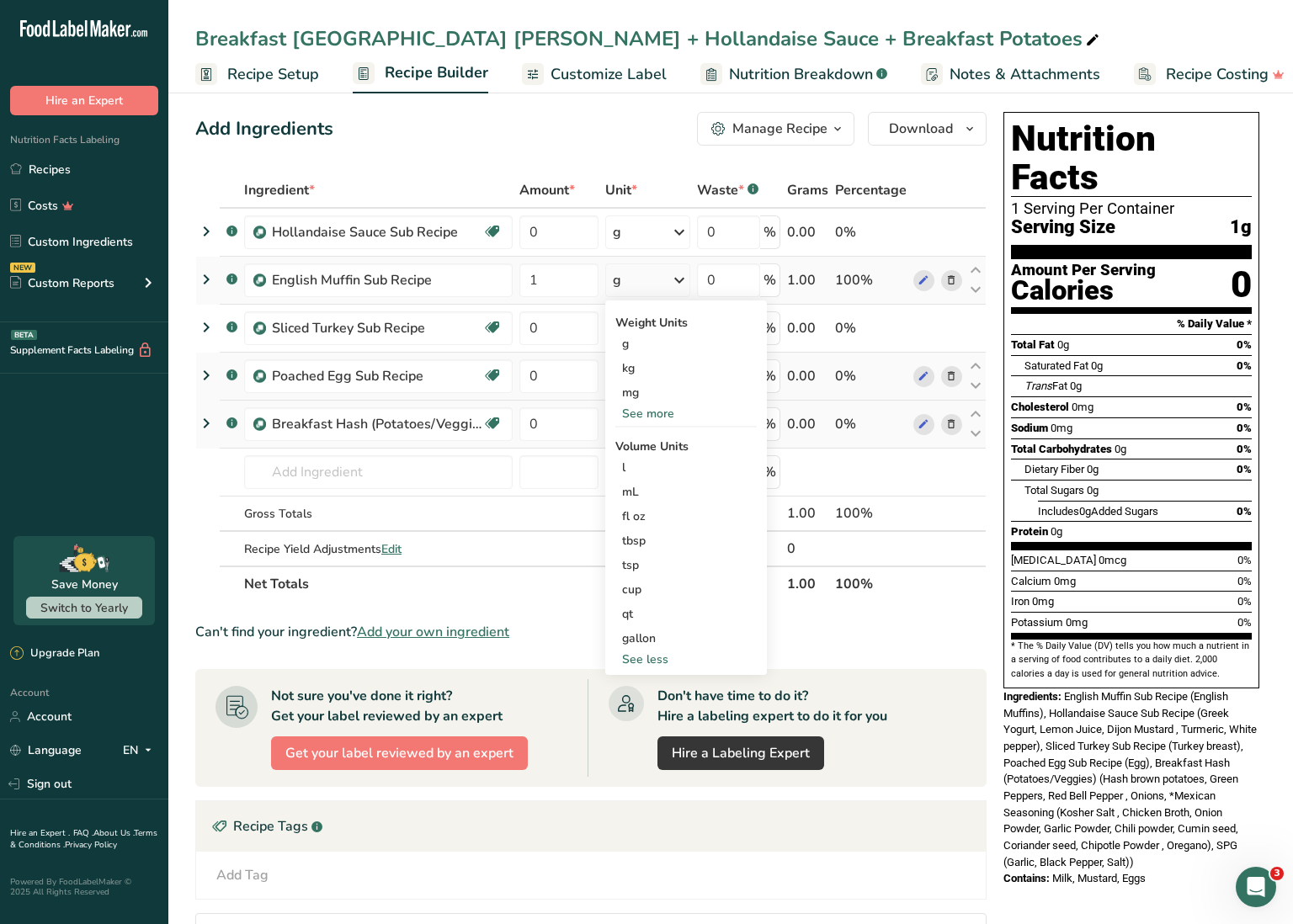
click at [644, 415] on div "See more" at bounding box center [686, 414] width 142 height 18
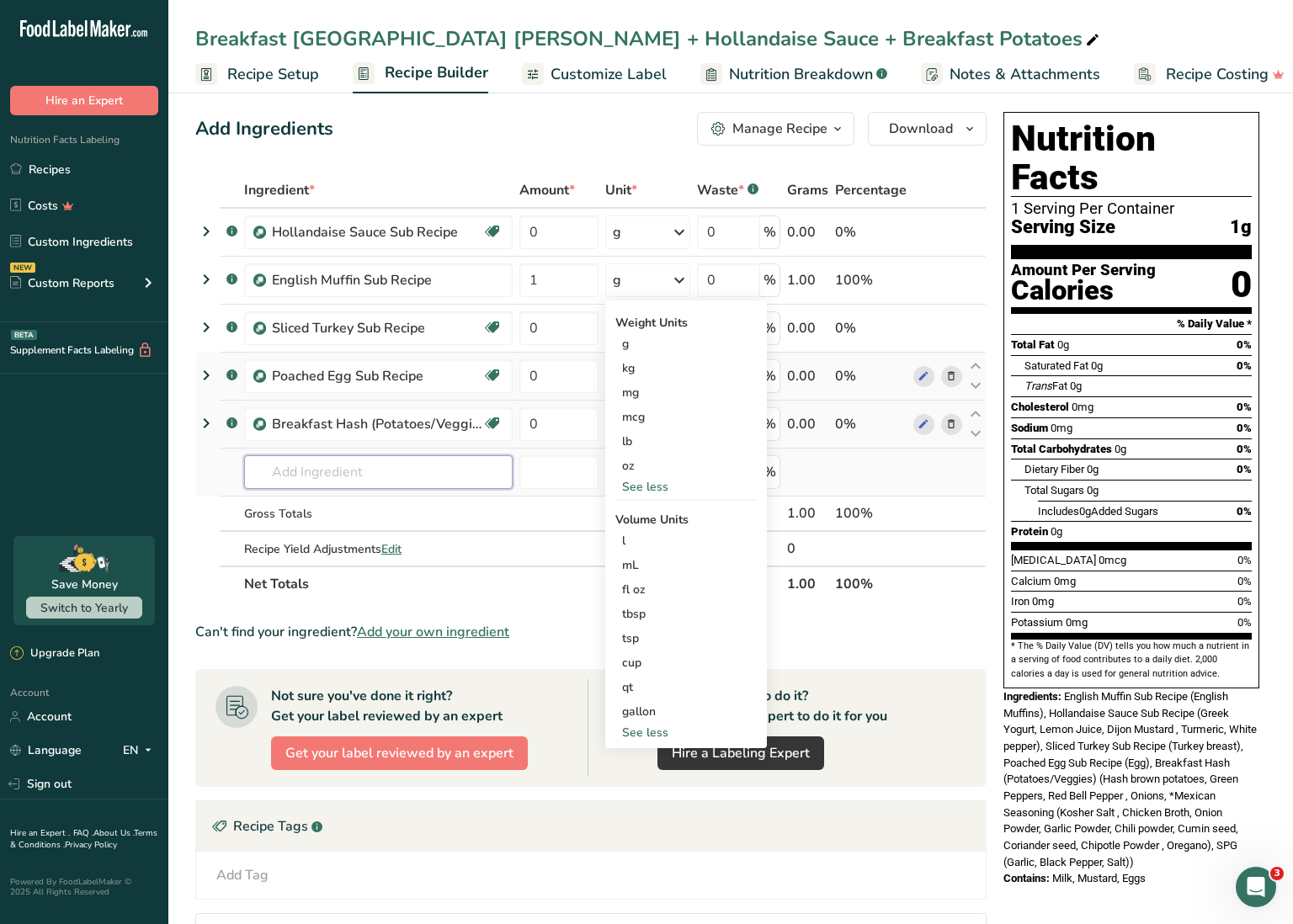
click at [320, 477] on input "text" at bounding box center [378, 472] width 269 height 34
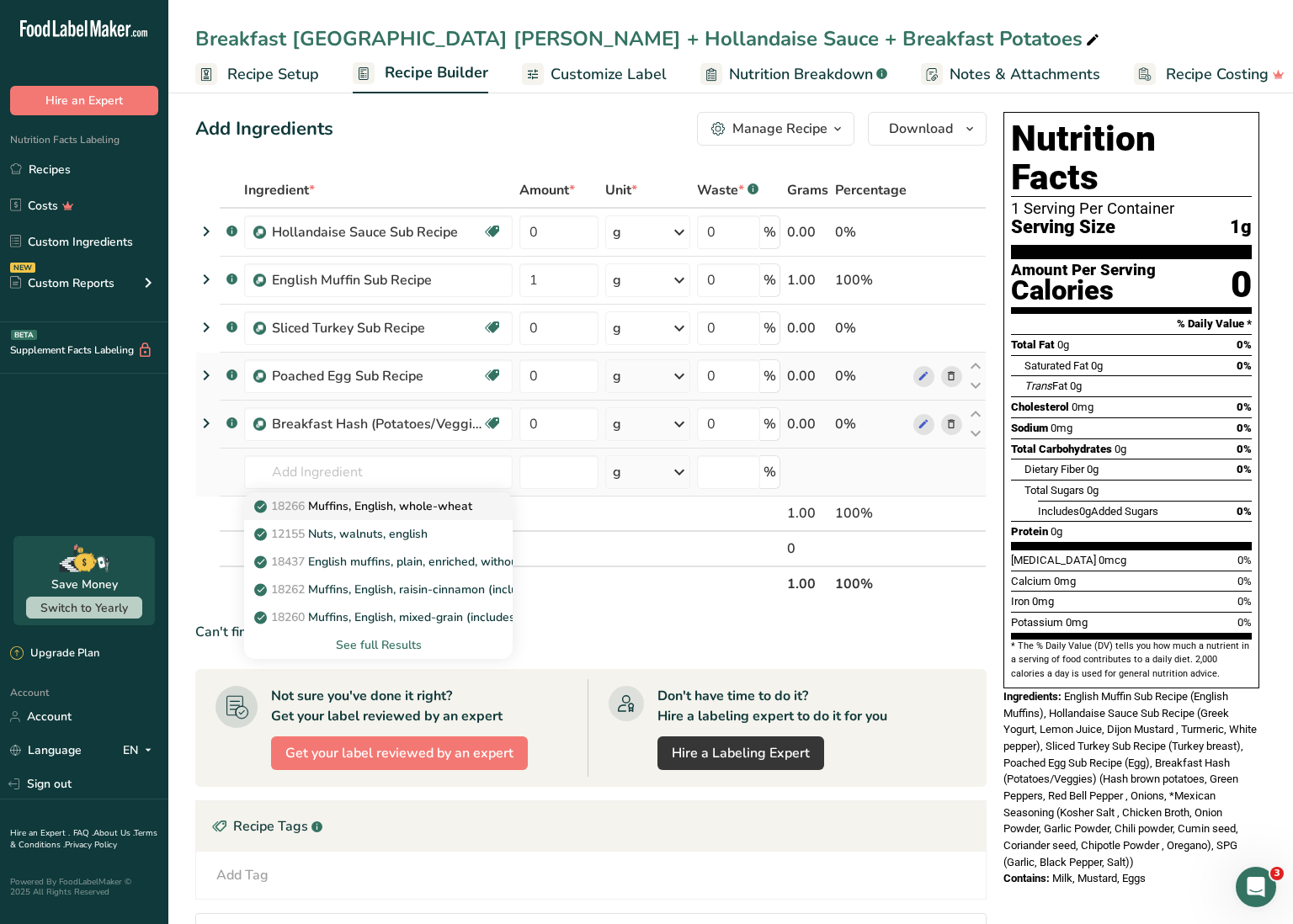
click at [413, 508] on p "18266 Muffins, English, whole-wheat" at bounding box center [365, 506] width 215 height 18
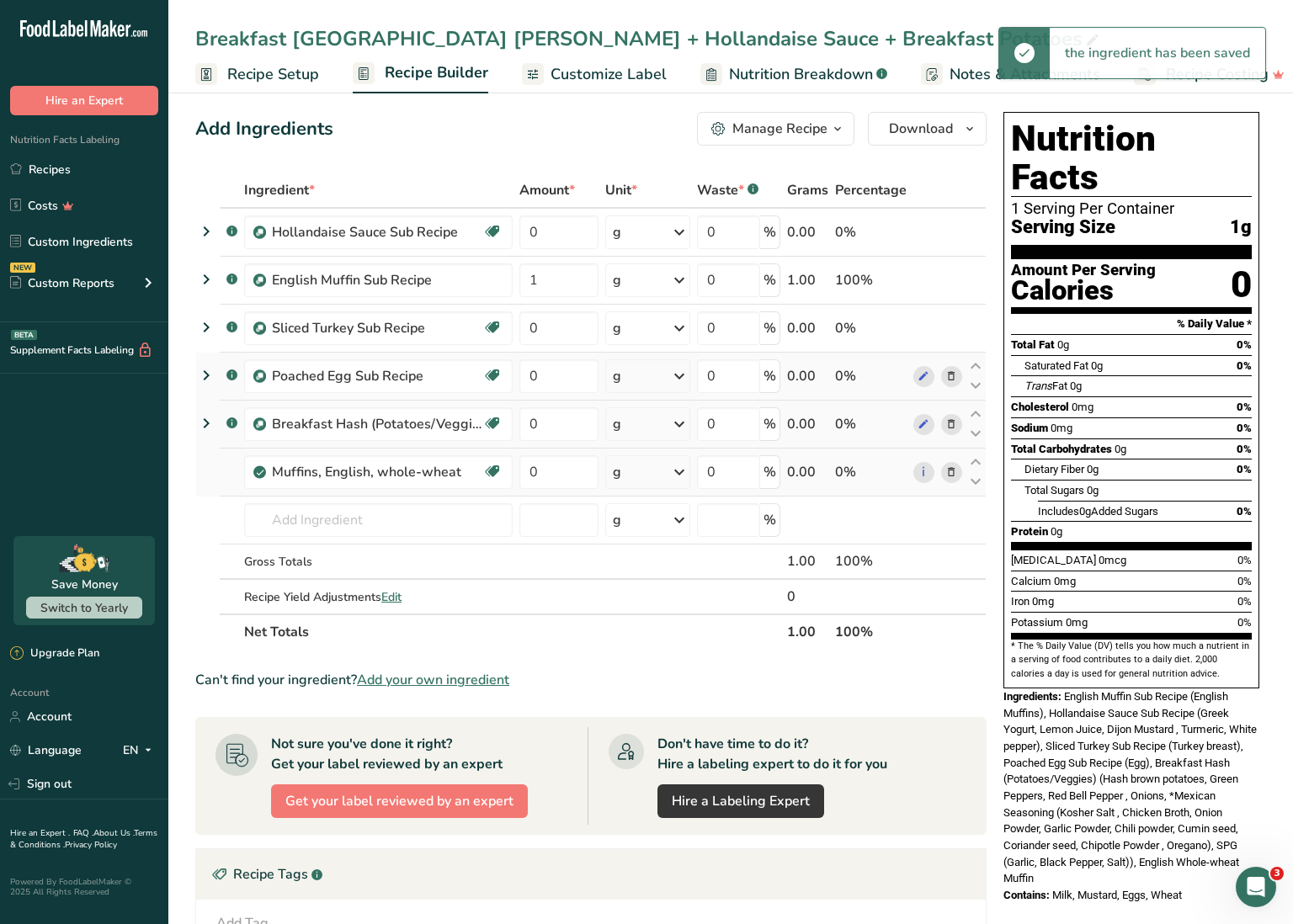
click at [671, 474] on icon at bounding box center [679, 472] width 20 height 31
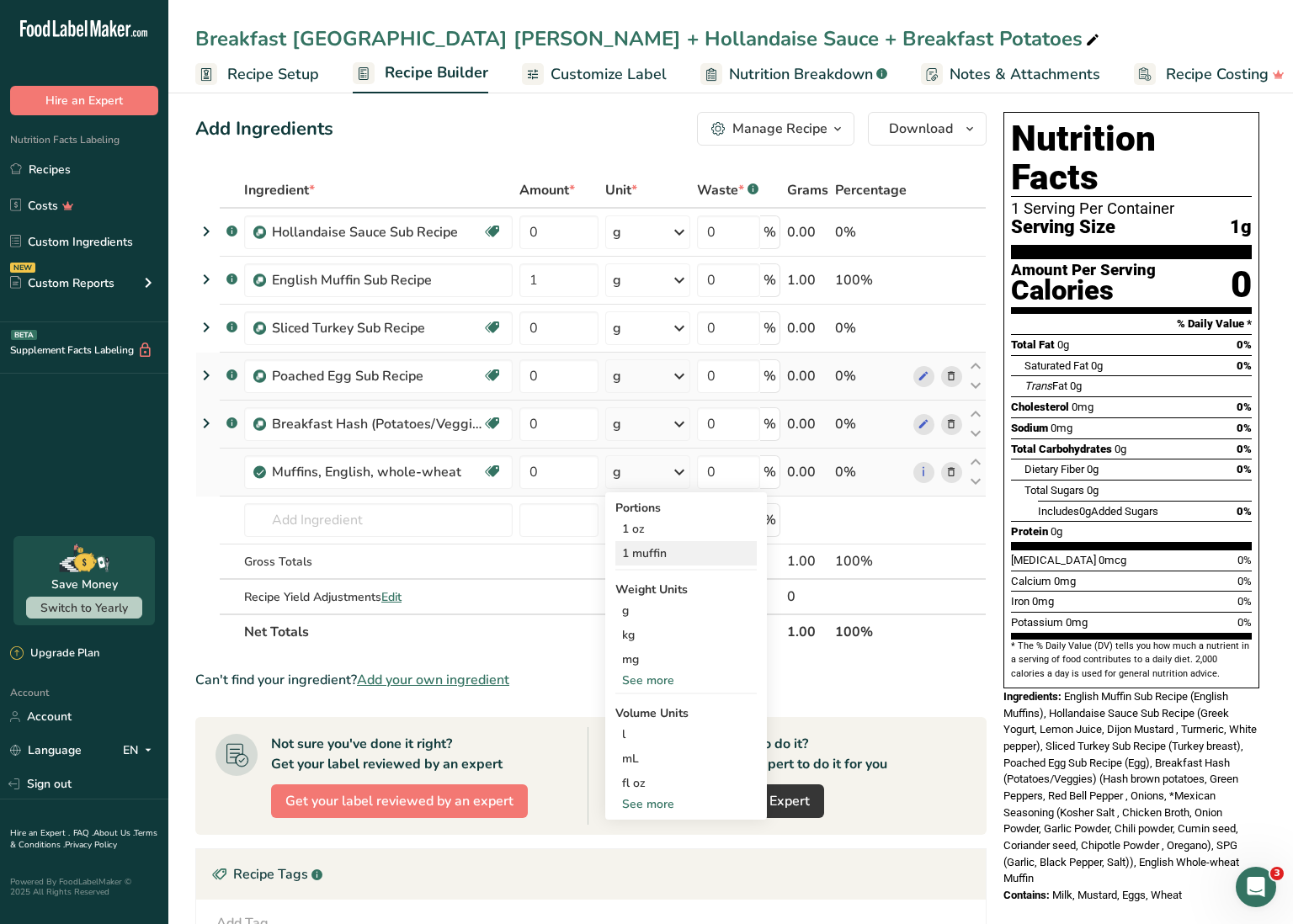
click at [651, 549] on div "1 muffin" at bounding box center [686, 554] width 142 height 25
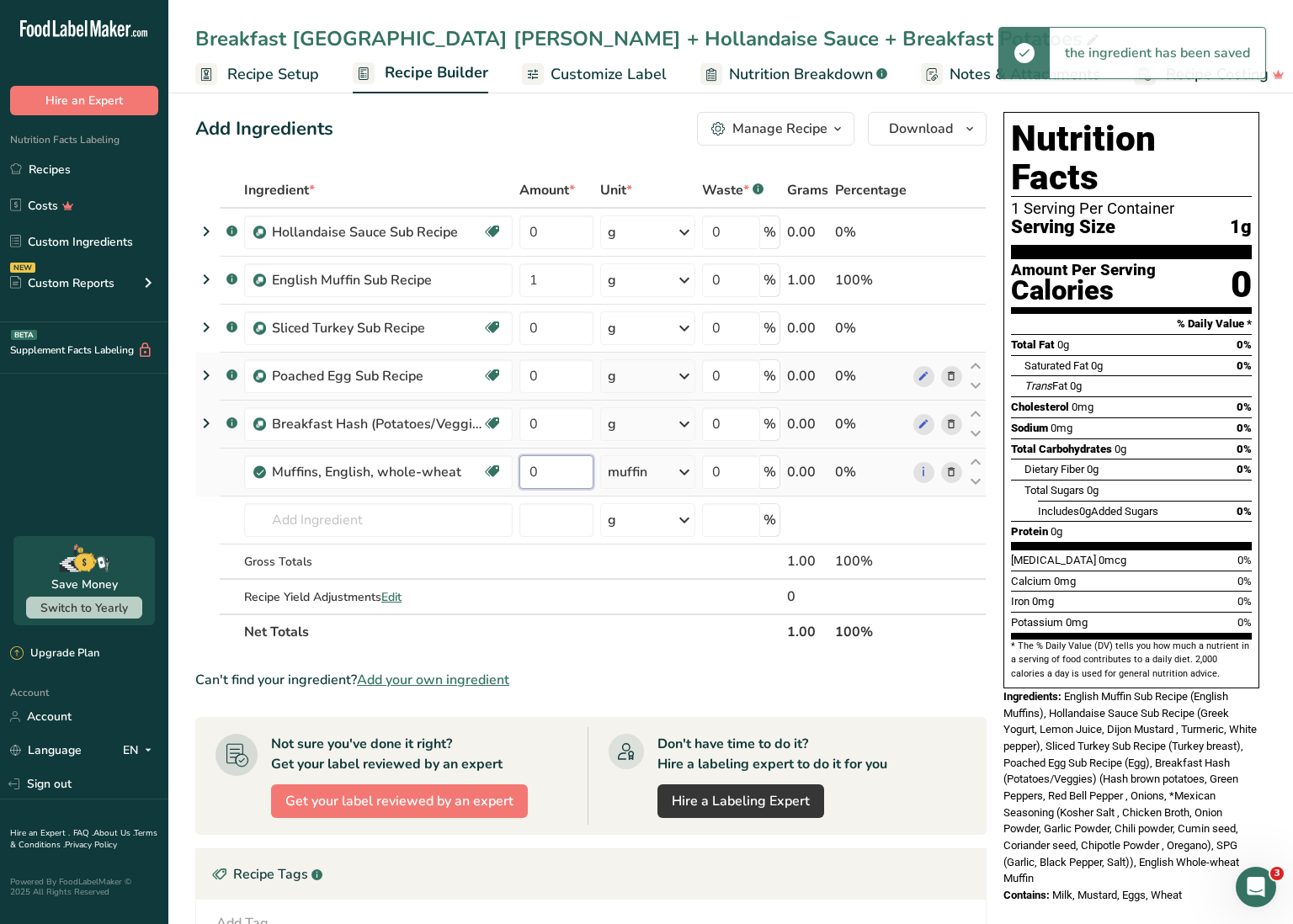
click at [561, 476] on input "0" at bounding box center [556, 472] width 74 height 34
drag, startPoint x: 554, startPoint y: 475, endPoint x: 516, endPoint y: 466, distance: 39.1
click at [516, 467] on tr "Muffins, English, whole-wheat Vegetarian Soy free 0 muffin Portions 1 oz 1 muff…" at bounding box center [590, 472] width 789 height 48
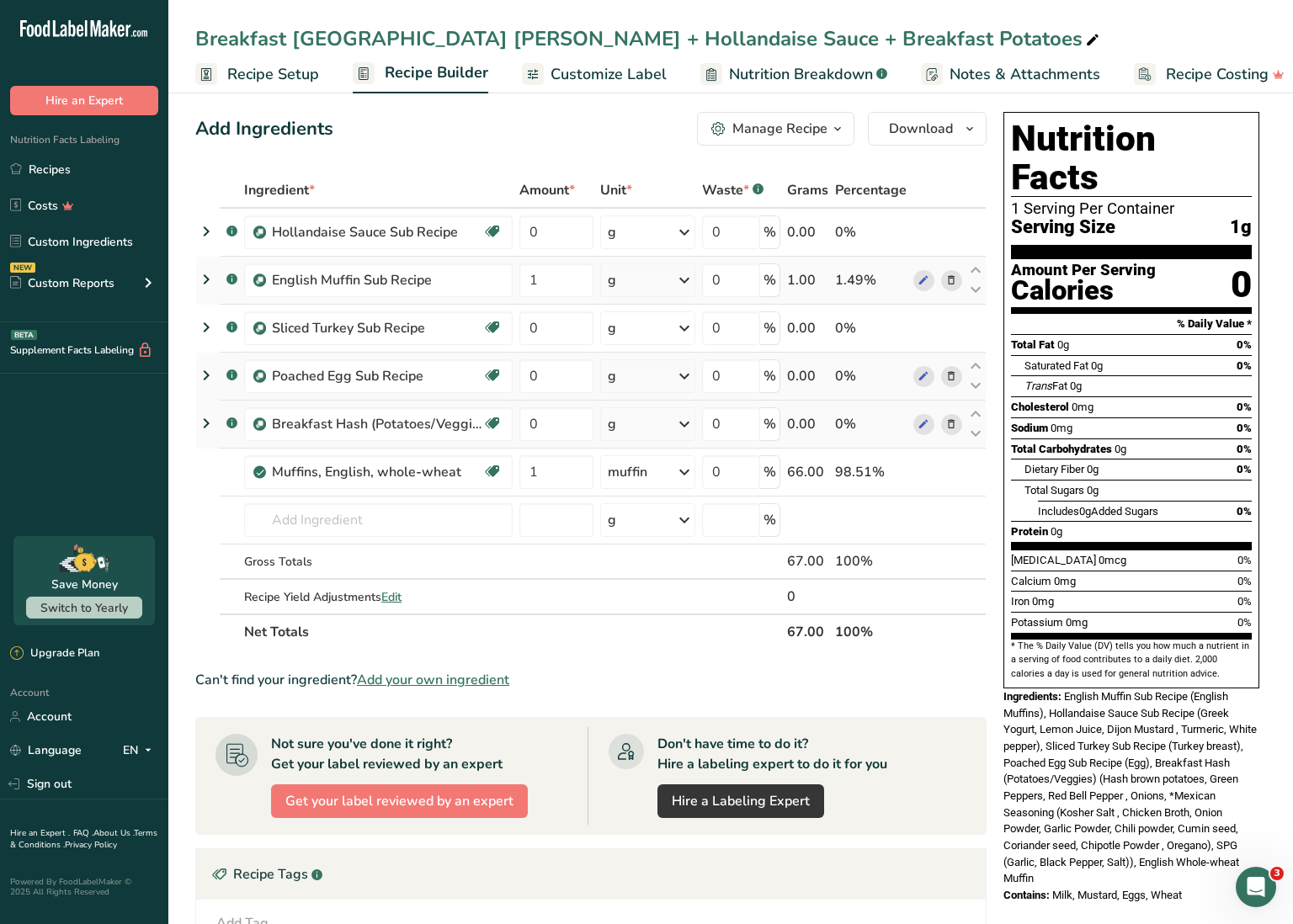
click at [955, 278] on div "Ingredient * Amount * Unit * Waste * .a-a{fill:#347362;}.b-a{fill:#fff;} Grams …" at bounding box center [590, 411] width 791 height 477
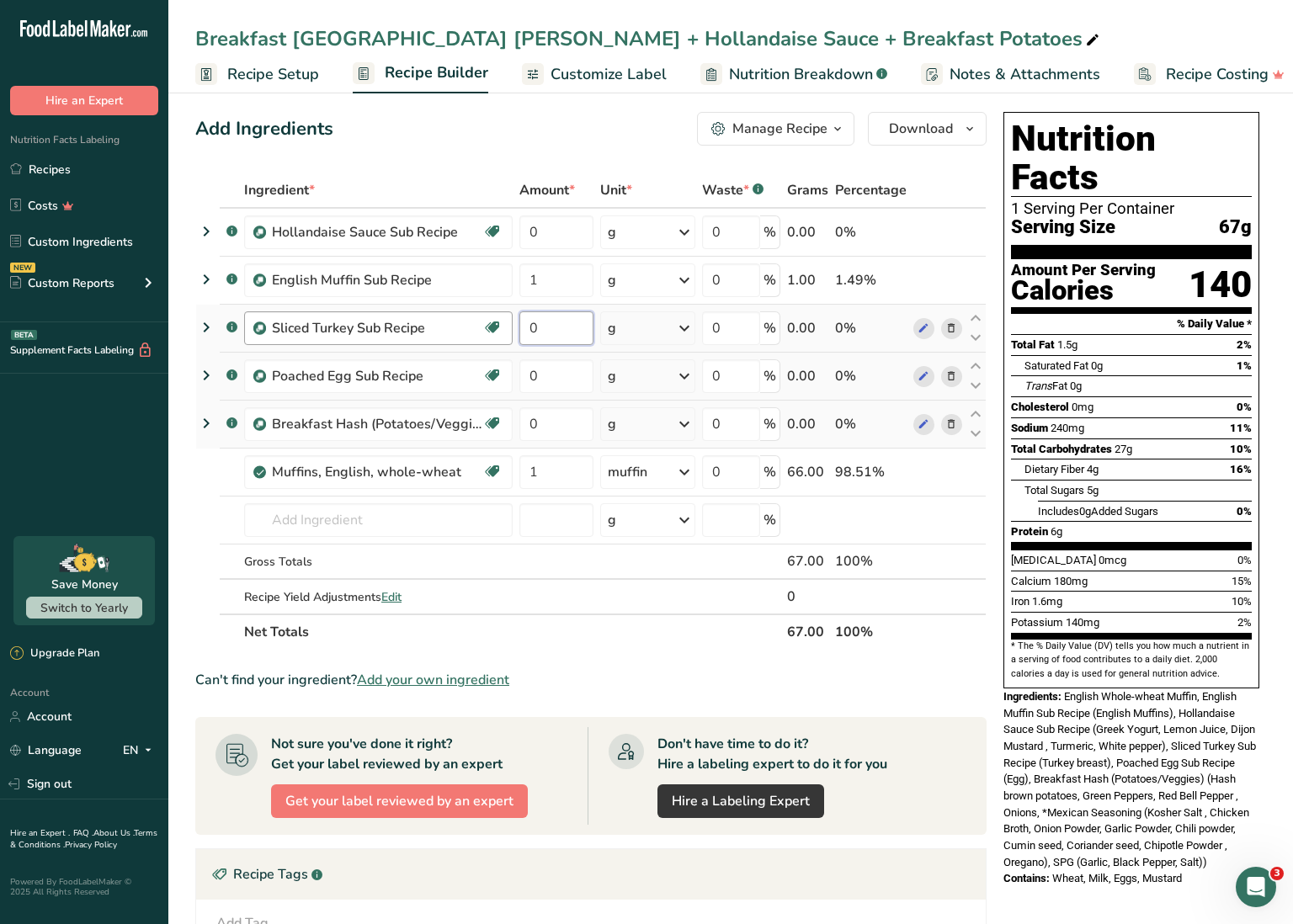
drag, startPoint x: 546, startPoint y: 324, endPoint x: 507, endPoint y: 322, distance: 39.1
click at [514, 324] on tr ".a-a{fill:#347362;}.b-a{fill:#fff;} Sliced Turkey Sub Recipe Dairy free Gluten …" at bounding box center [590, 328] width 789 height 48
click at [531, 326] on input "0" at bounding box center [556, 328] width 74 height 34
drag, startPoint x: 567, startPoint y: 326, endPoint x: 528, endPoint y: 324, distance: 39.1
click at [528, 324] on input "40" at bounding box center [555, 328] width 72 height 34
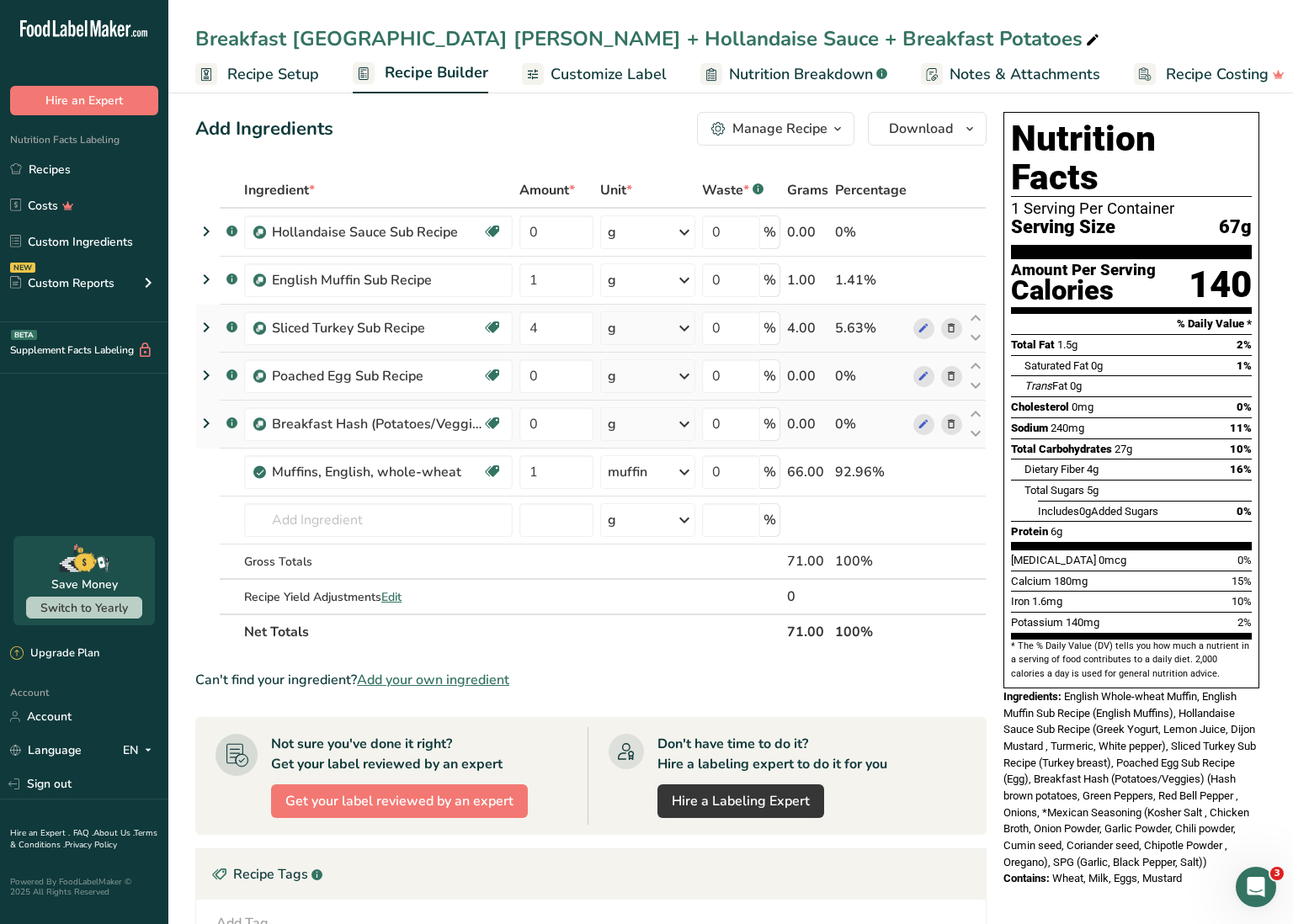
click at [627, 325] on div "Ingredient * Amount * Unit * Waste * .a-a{fill:#347362;}.b-a{fill:#fff;} Grams …" at bounding box center [590, 411] width 791 height 477
click at [627, 326] on div "g" at bounding box center [648, 328] width 95 height 34
click at [650, 461] on div "See more" at bounding box center [681, 461] width 142 height 18
click at [644, 511] on div "oz" at bounding box center [681, 514] width 142 height 25
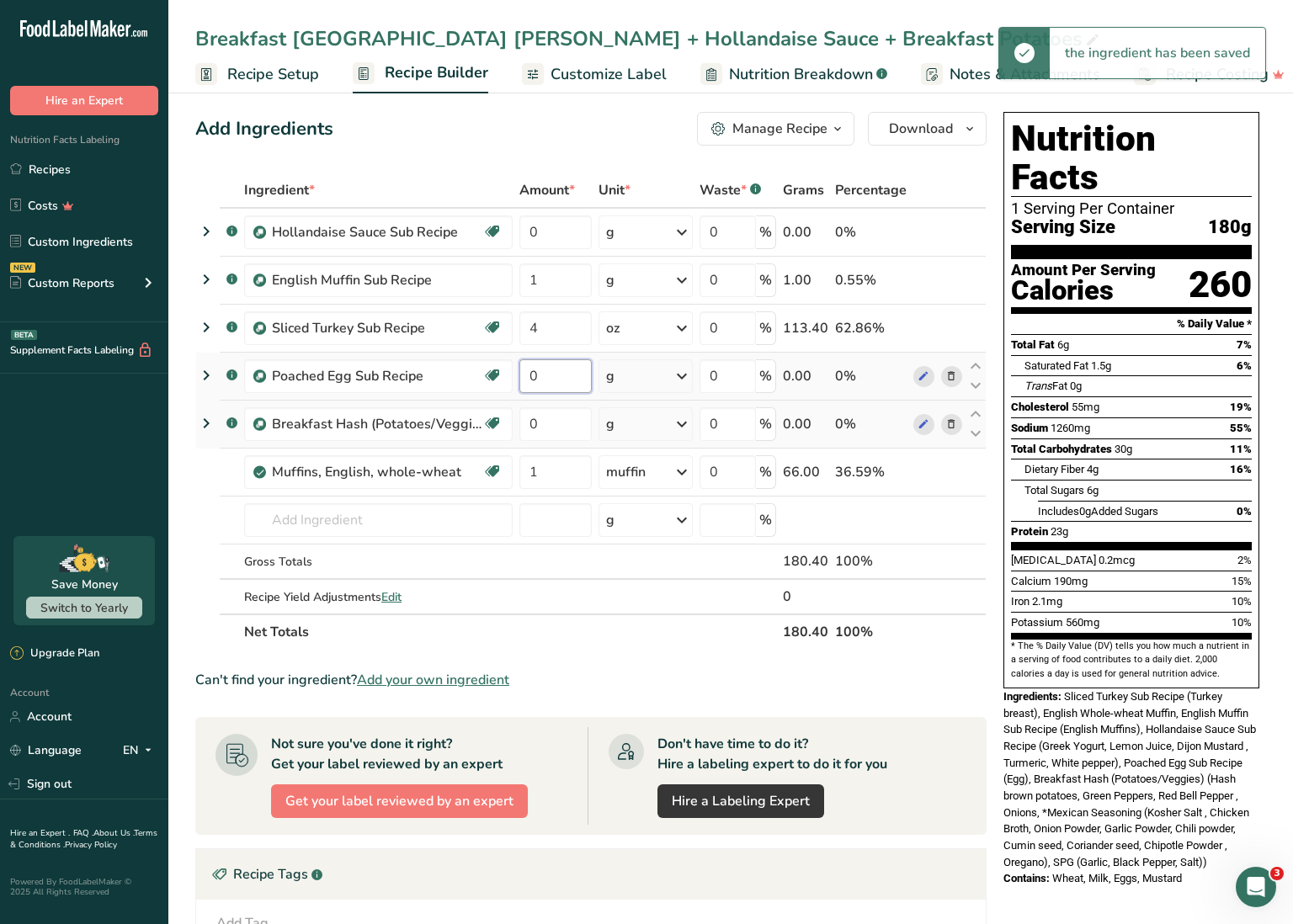
click at [496, 378] on tr ".a-a{fill:#347362;}.b-a{fill:#fff;} Poached Egg Sub Recipe Dairy free Gluten fr…" at bounding box center [590, 376] width 789 height 48
click at [621, 375] on div "Ingredient * Amount * Unit * Waste * .a-a{fill:#347362;}.b-a{fill:#fff;} Grams …" at bounding box center [590, 411] width 791 height 477
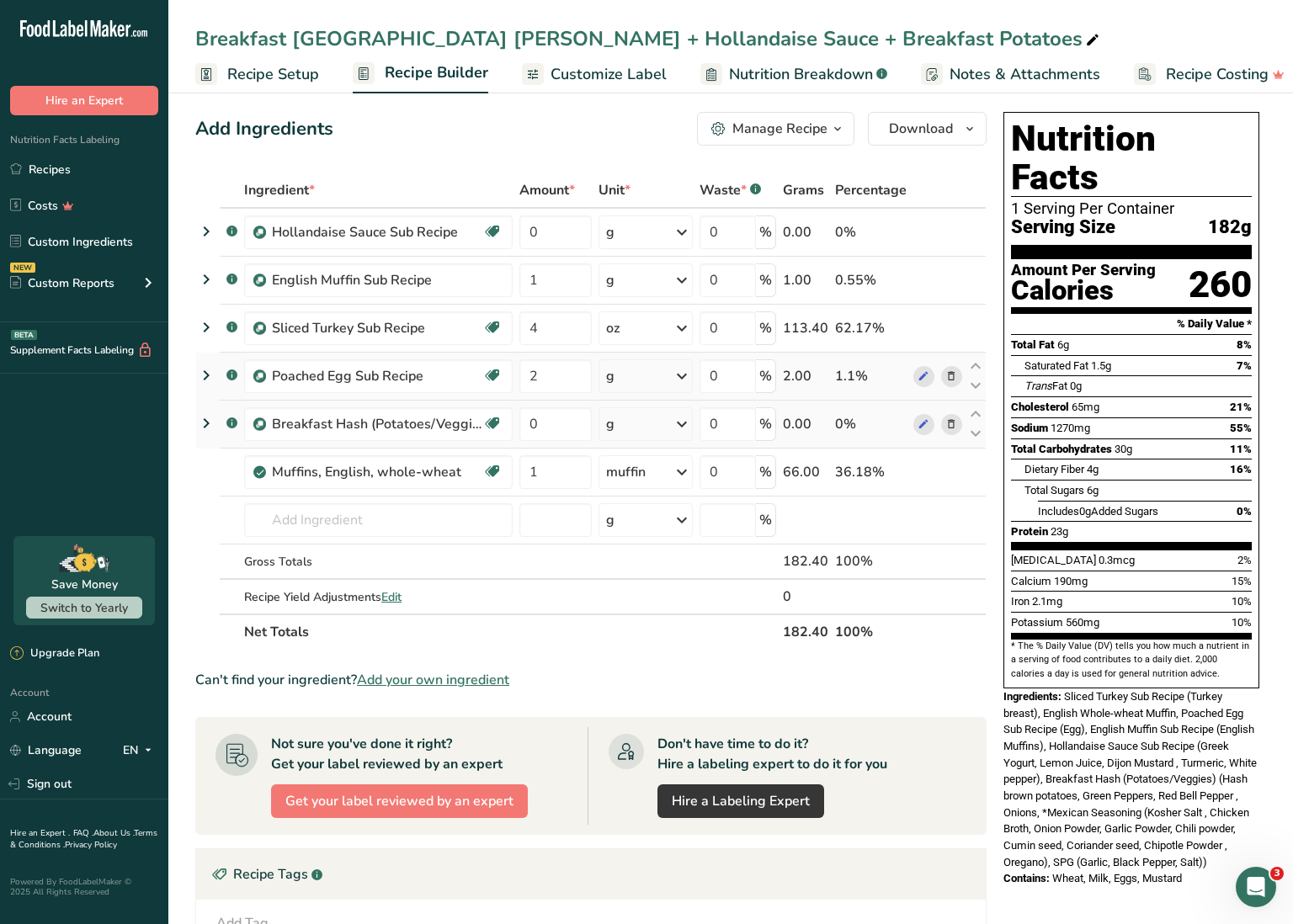
click at [629, 372] on div "g" at bounding box center [645, 376] width 93 height 34
click at [658, 508] on div "See more" at bounding box center [679, 509] width 142 height 18
click at [662, 582] on div "See less" at bounding box center [679, 582] width 142 height 18
click at [660, 635] on div "See more" at bounding box center [679, 633] width 142 height 18
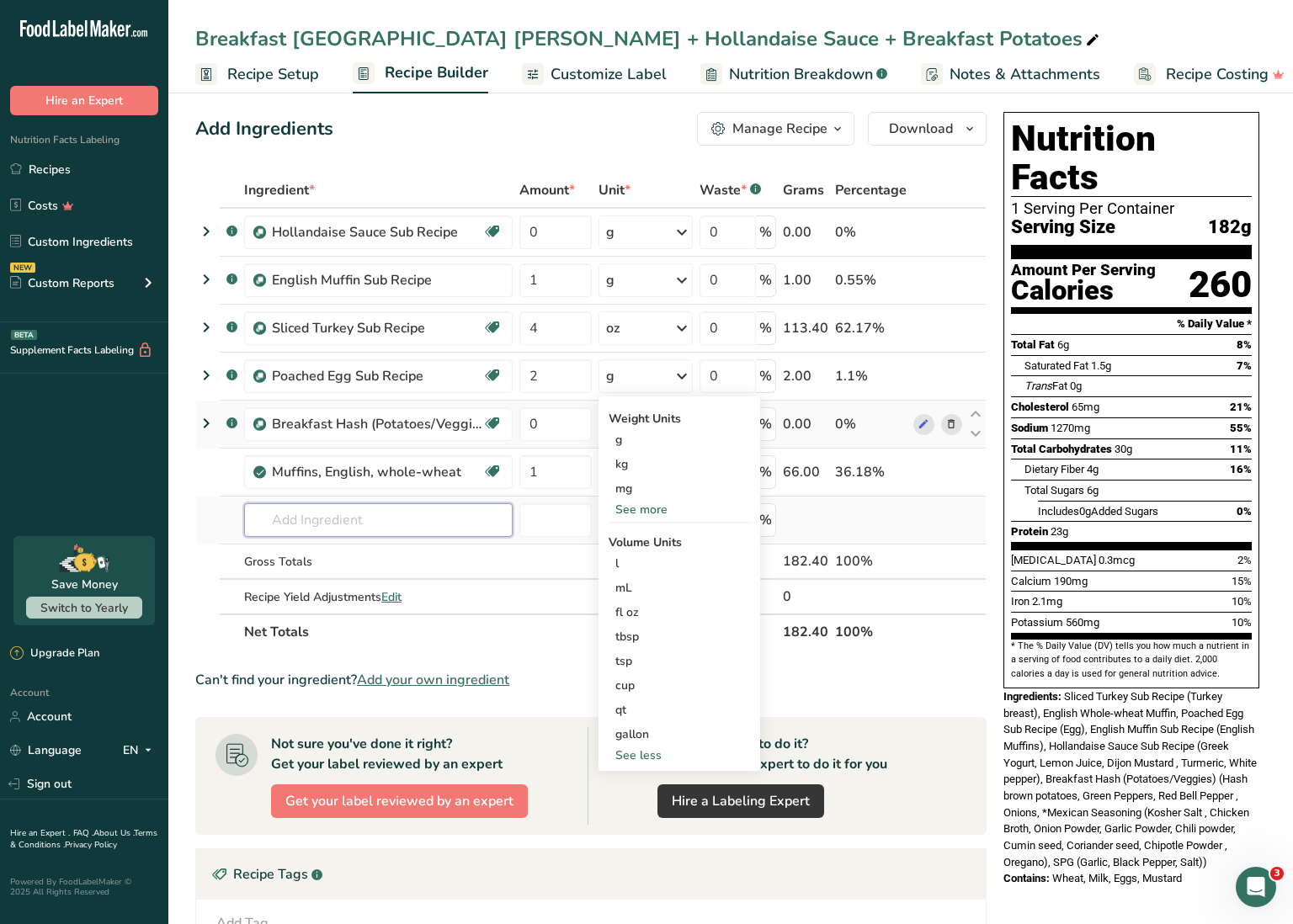
click at [312, 526] on input "text" at bounding box center [378, 520] width 269 height 34
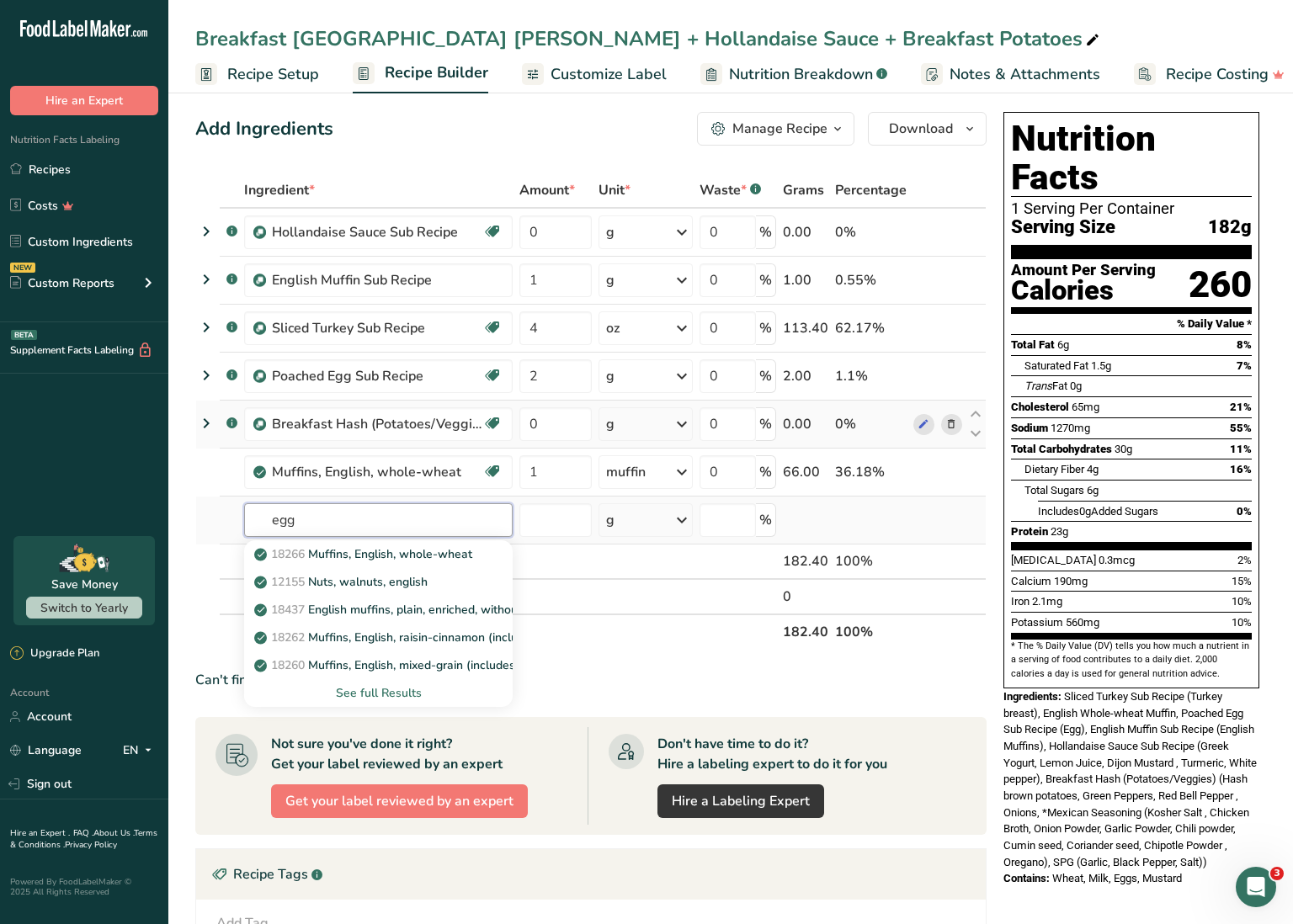
scroll to position [0, 0]
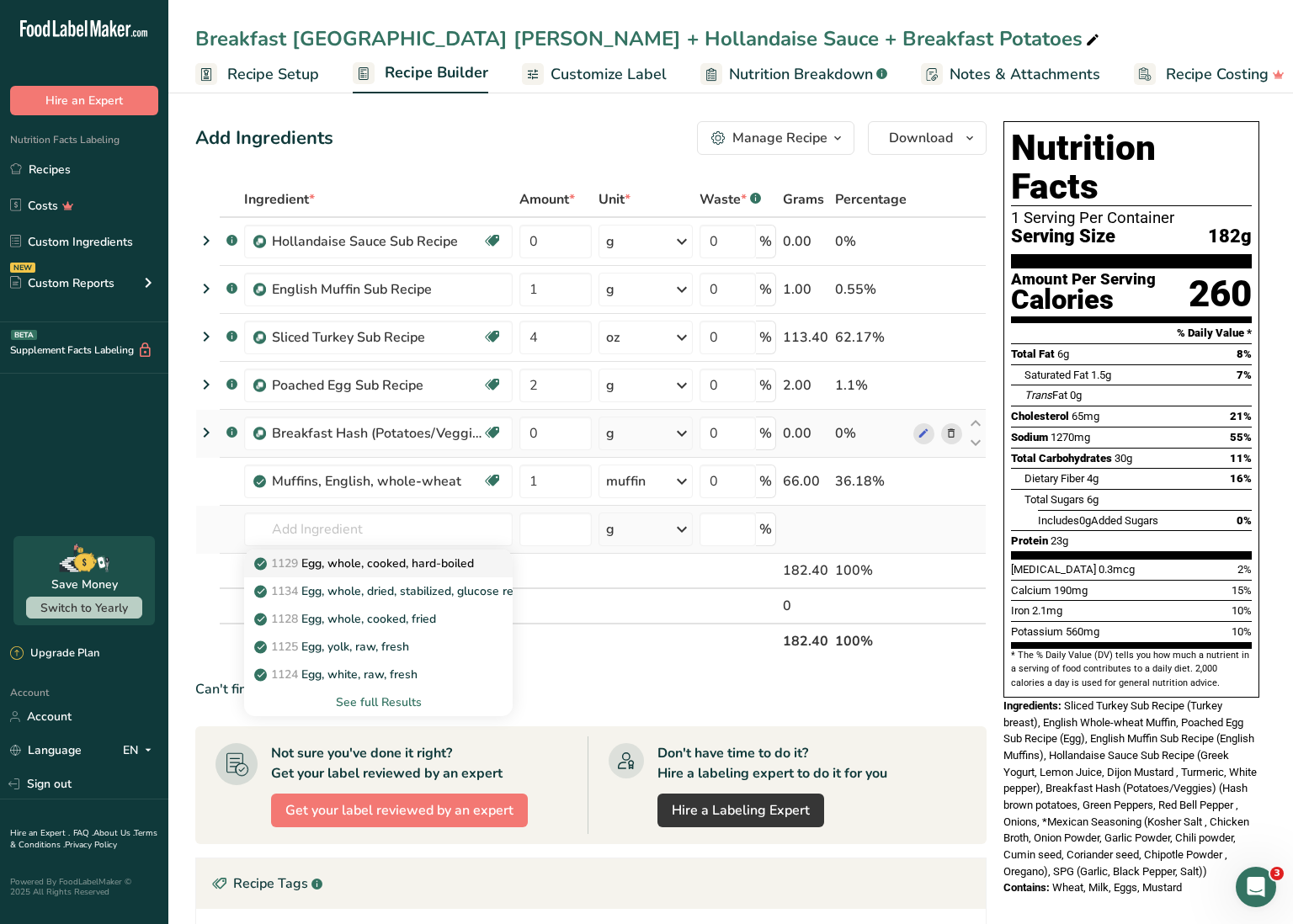
click at [419, 560] on p "1129 Egg, whole, cooked, hard-boiled" at bounding box center [365, 563] width 216 height 18
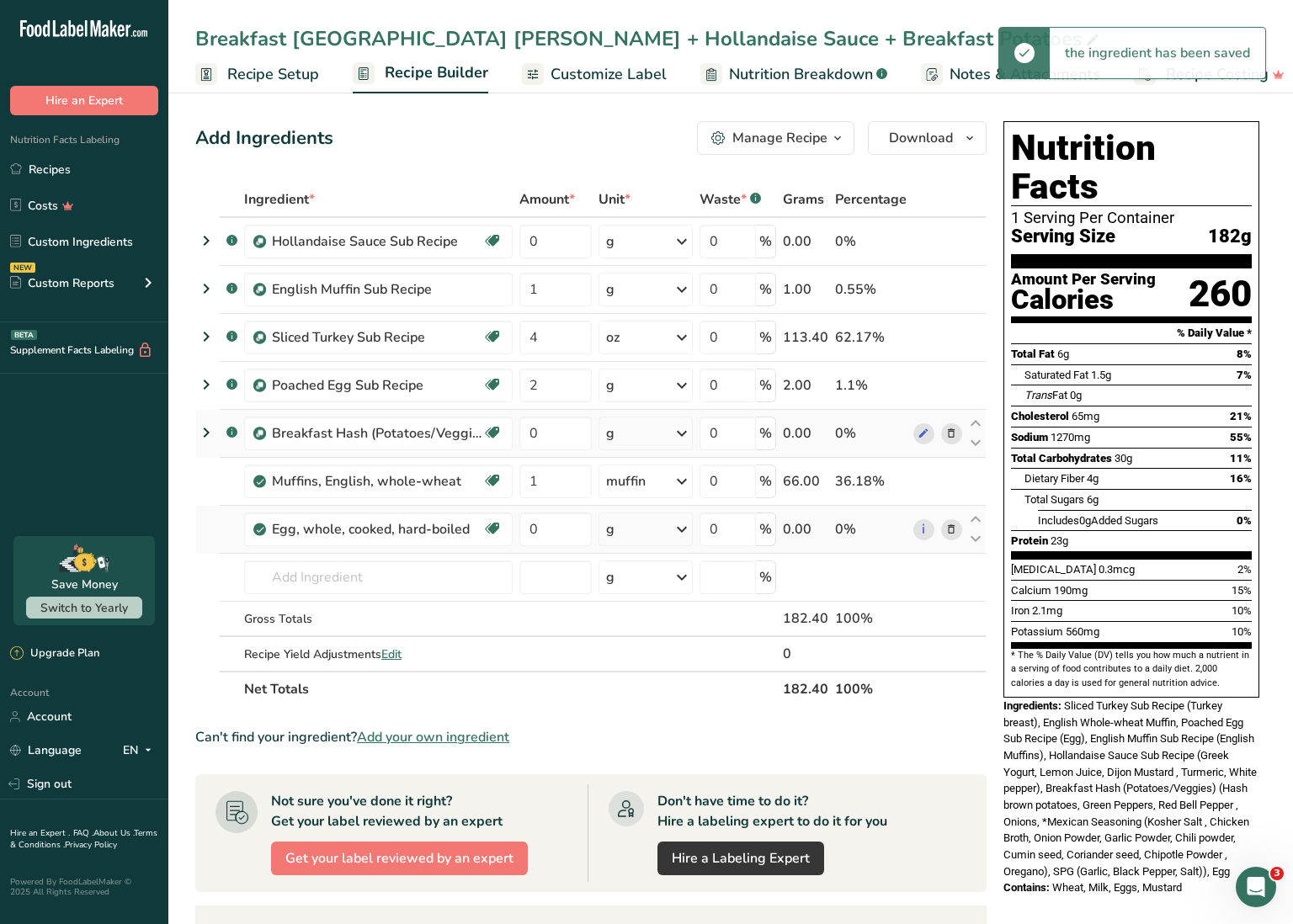
click at [670, 527] on div "g" at bounding box center [645, 530] width 93 height 34
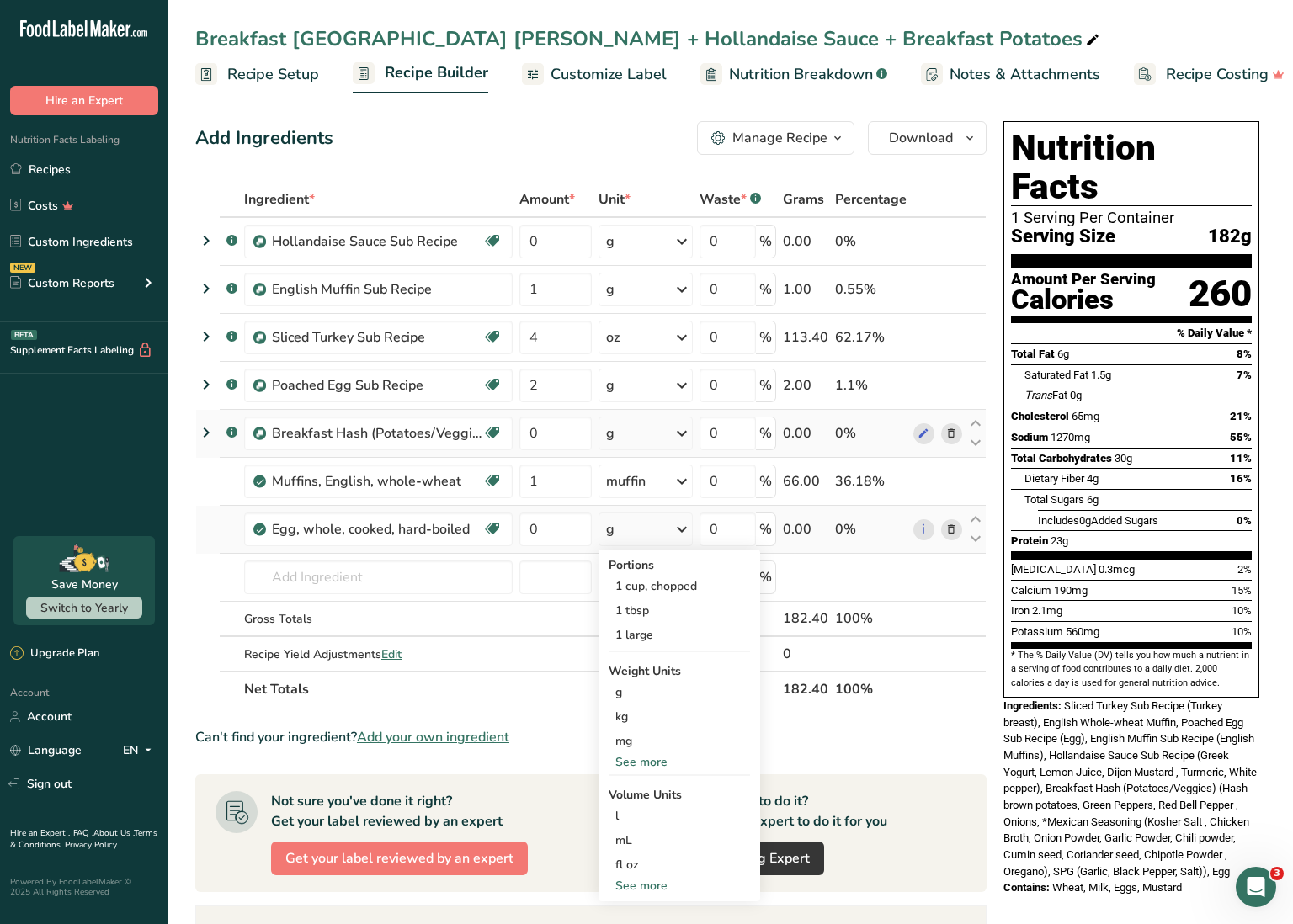
click at [675, 528] on icon at bounding box center [682, 530] width 20 height 31
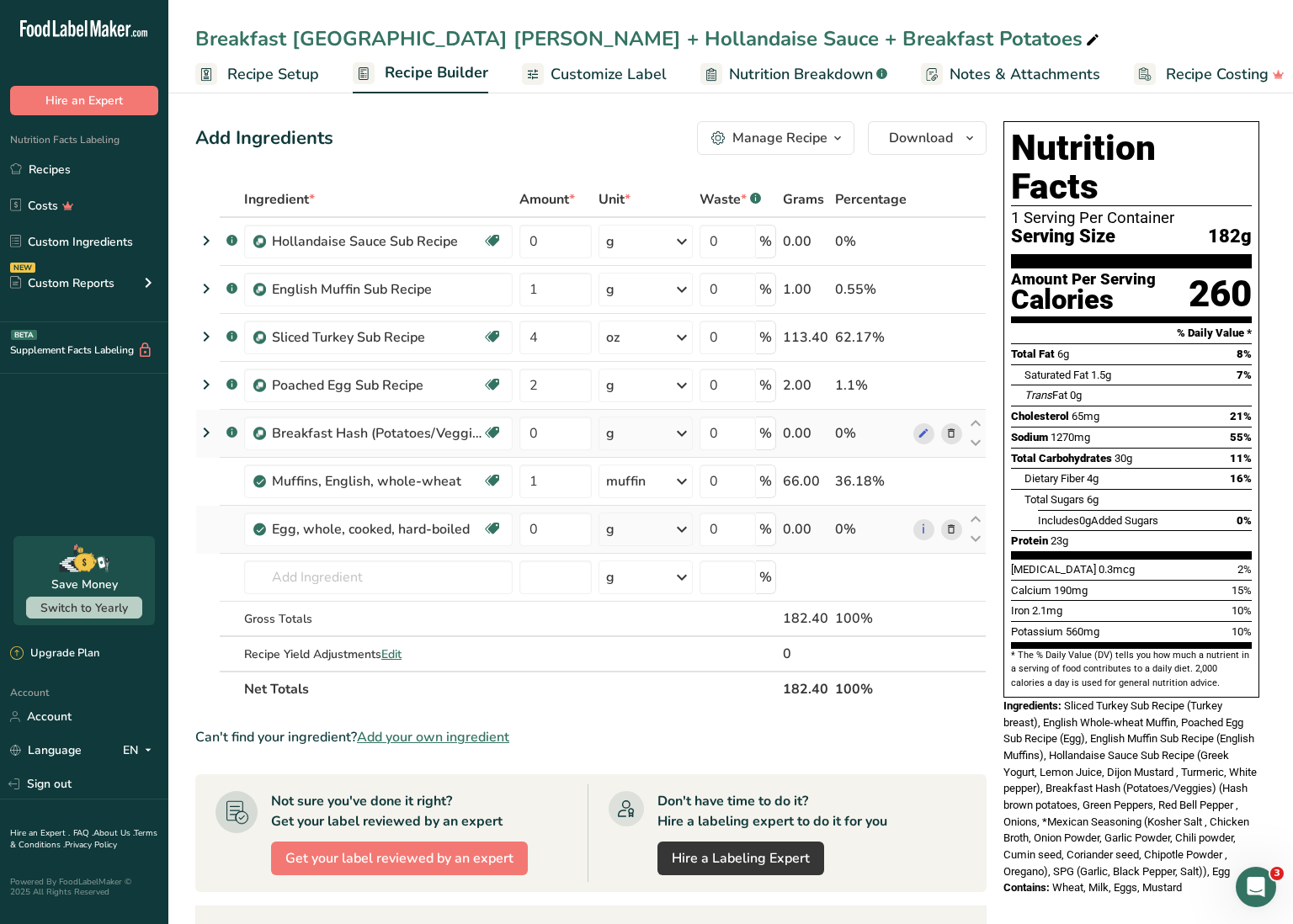
click at [675, 528] on icon at bounding box center [682, 530] width 20 height 31
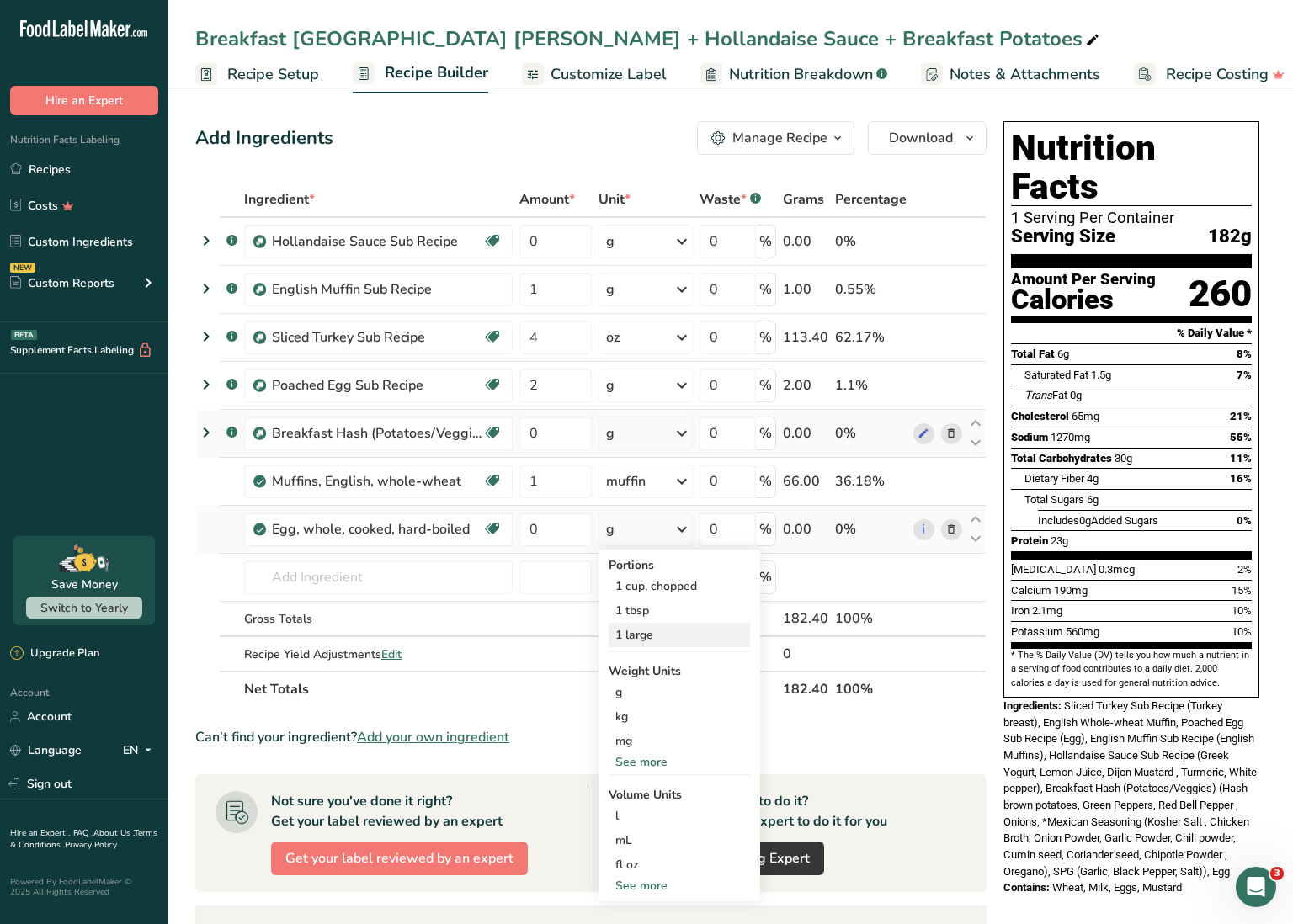
click at [664, 632] on div "1 large" at bounding box center [679, 635] width 142 height 25
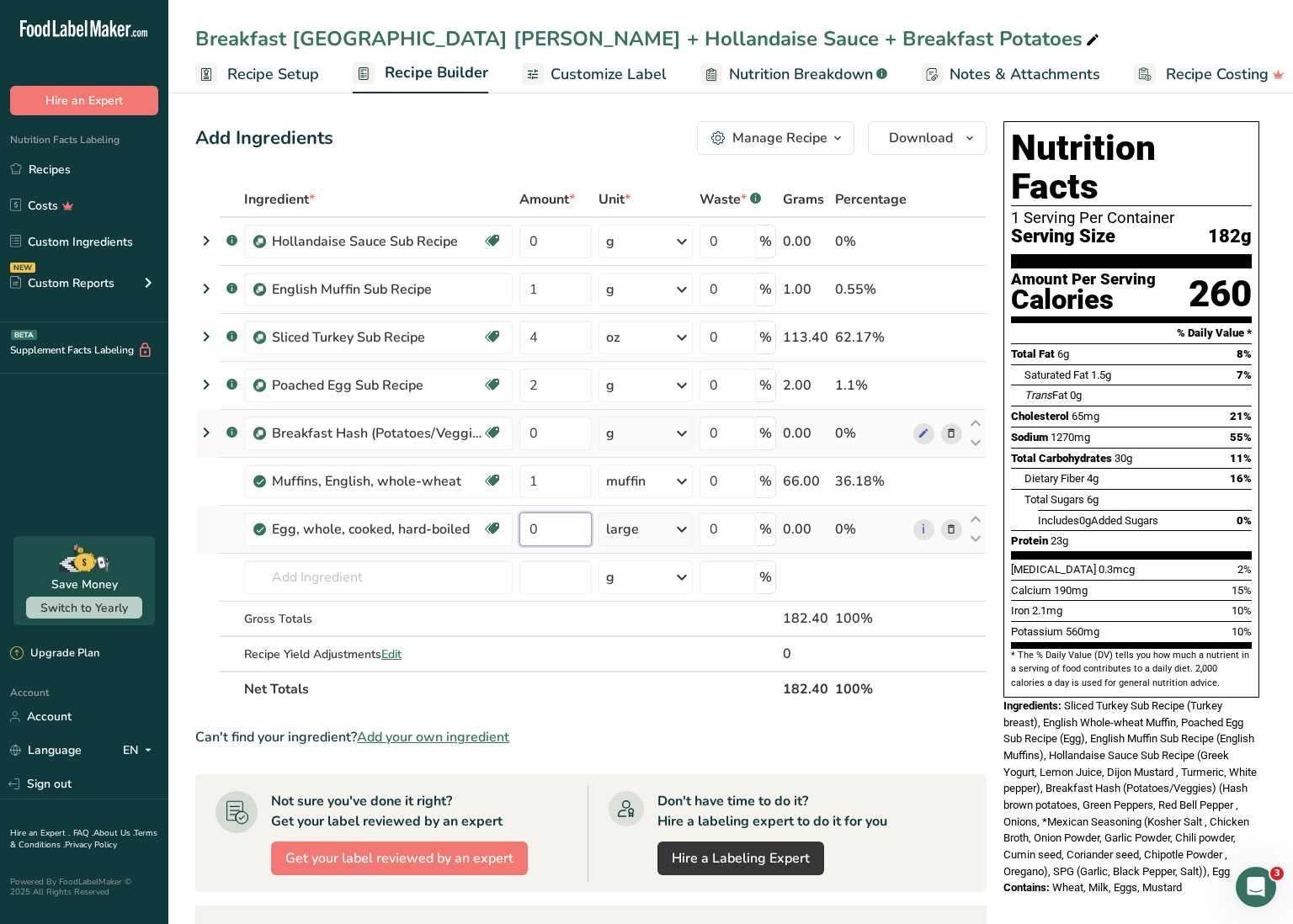
drag, startPoint x: 561, startPoint y: 528, endPoint x: 523, endPoint y: 527, distance: 38.0
click at [523, 528] on input "0" at bounding box center [555, 530] width 72 height 34
click at [952, 384] on div "Ingredient * Amount * Unit * Waste * .a-a{fill:#347362;}.b-a{fill:#fff;} Grams …" at bounding box center [590, 444] width 791 height 526
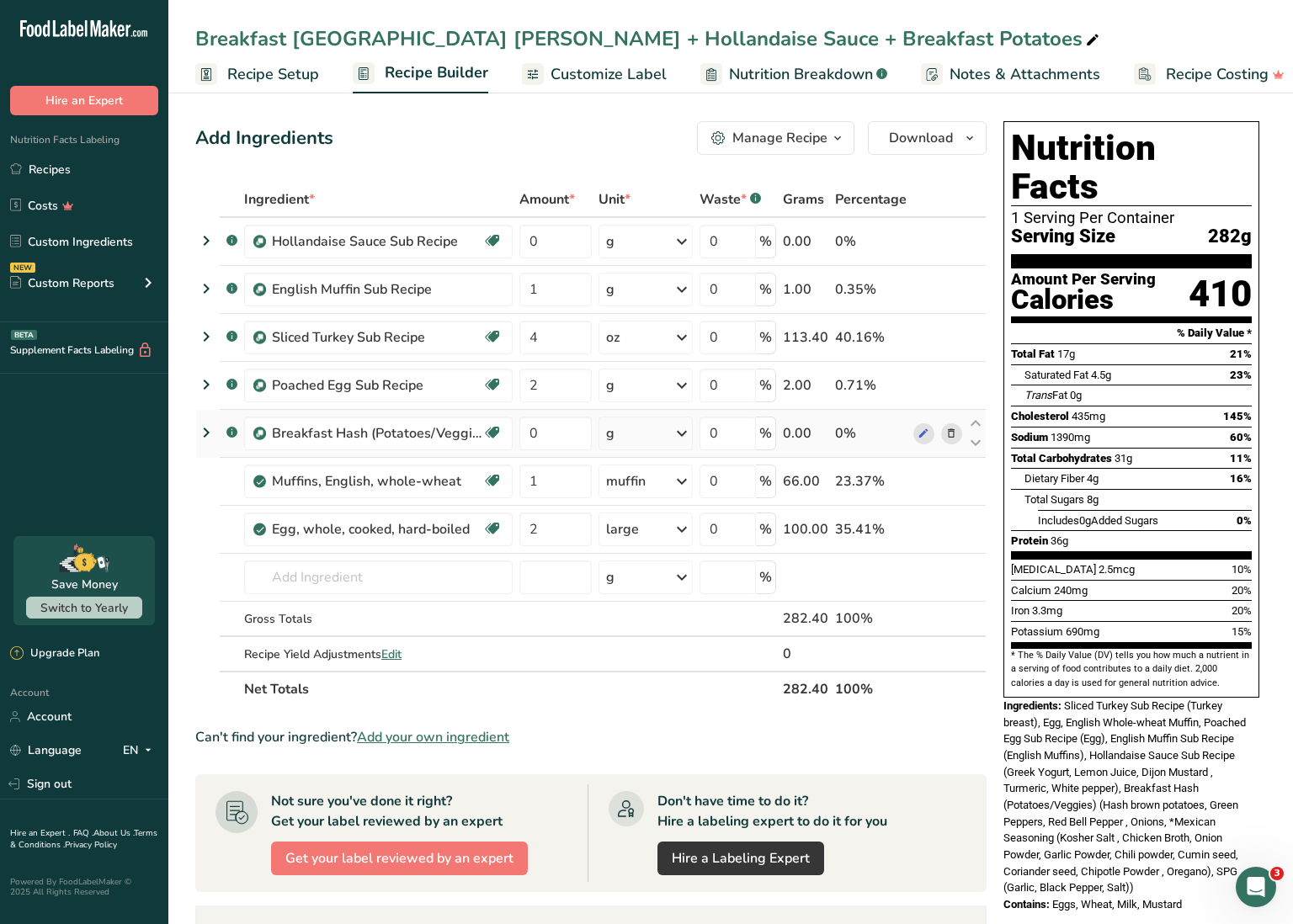
click at [956, 430] on icon at bounding box center [951, 433] width 12 height 18
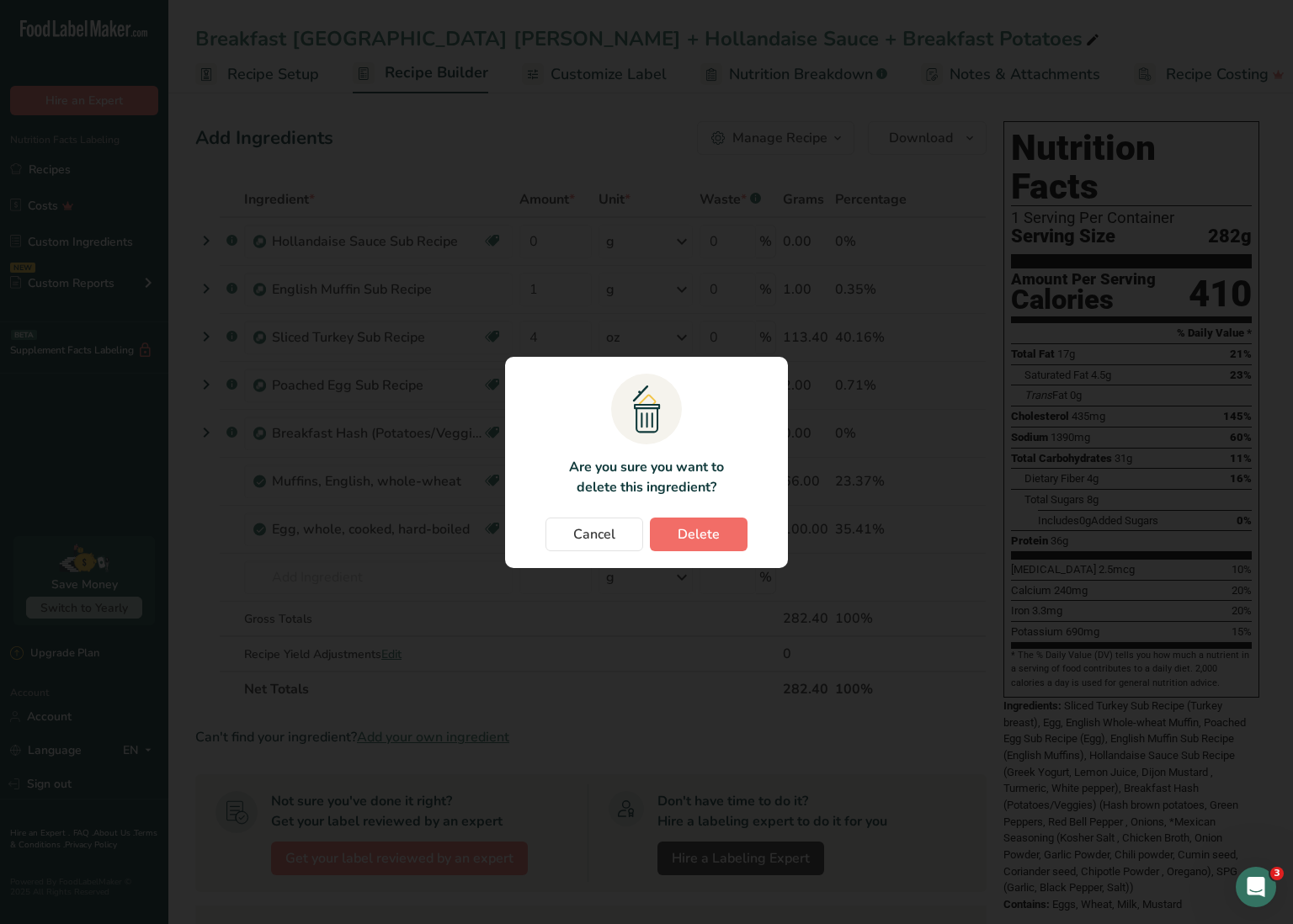
click at [712, 527] on span "Delete" at bounding box center [699, 535] width 42 height 20
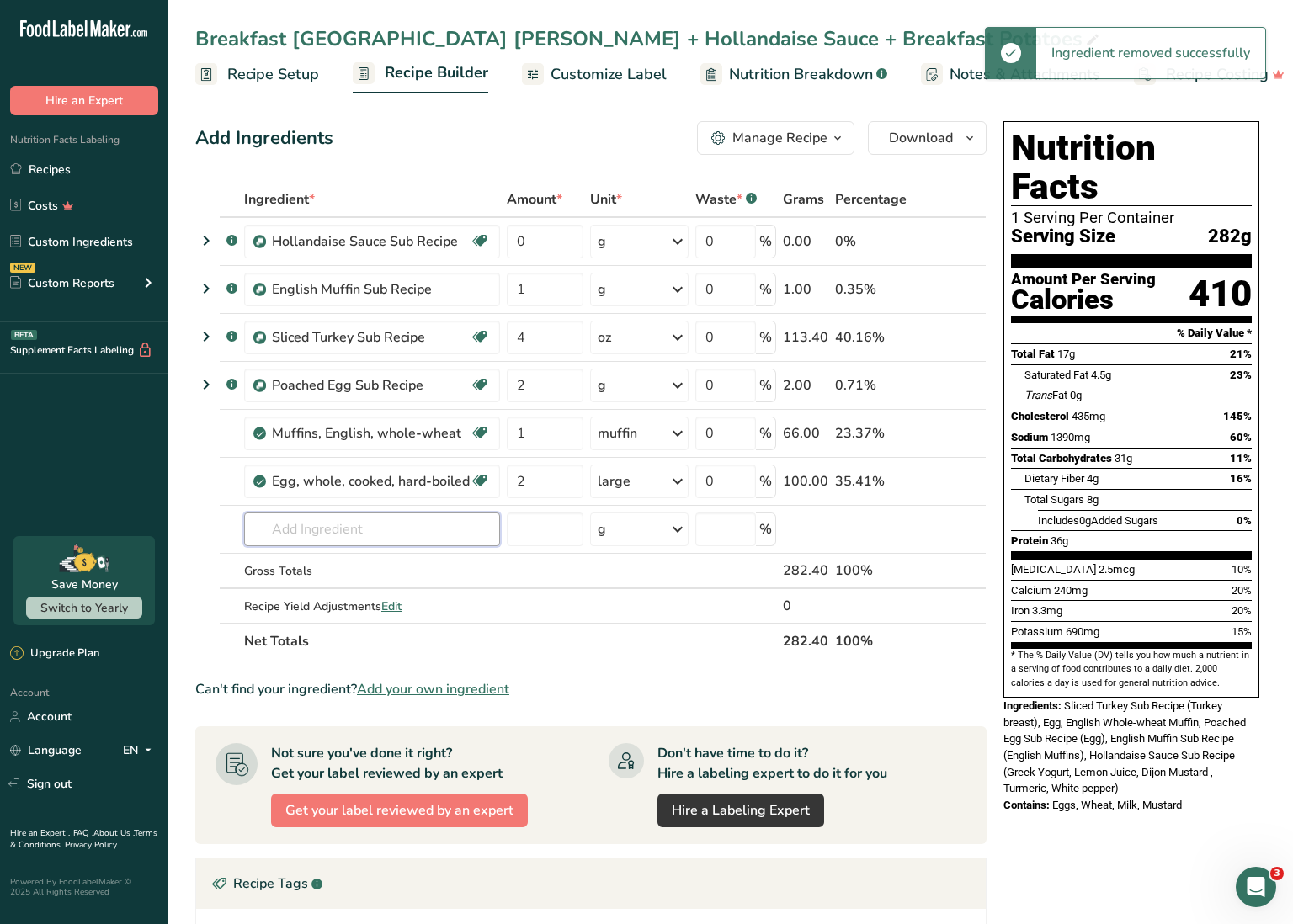
click at [403, 537] on input "text" at bounding box center [372, 530] width 256 height 34
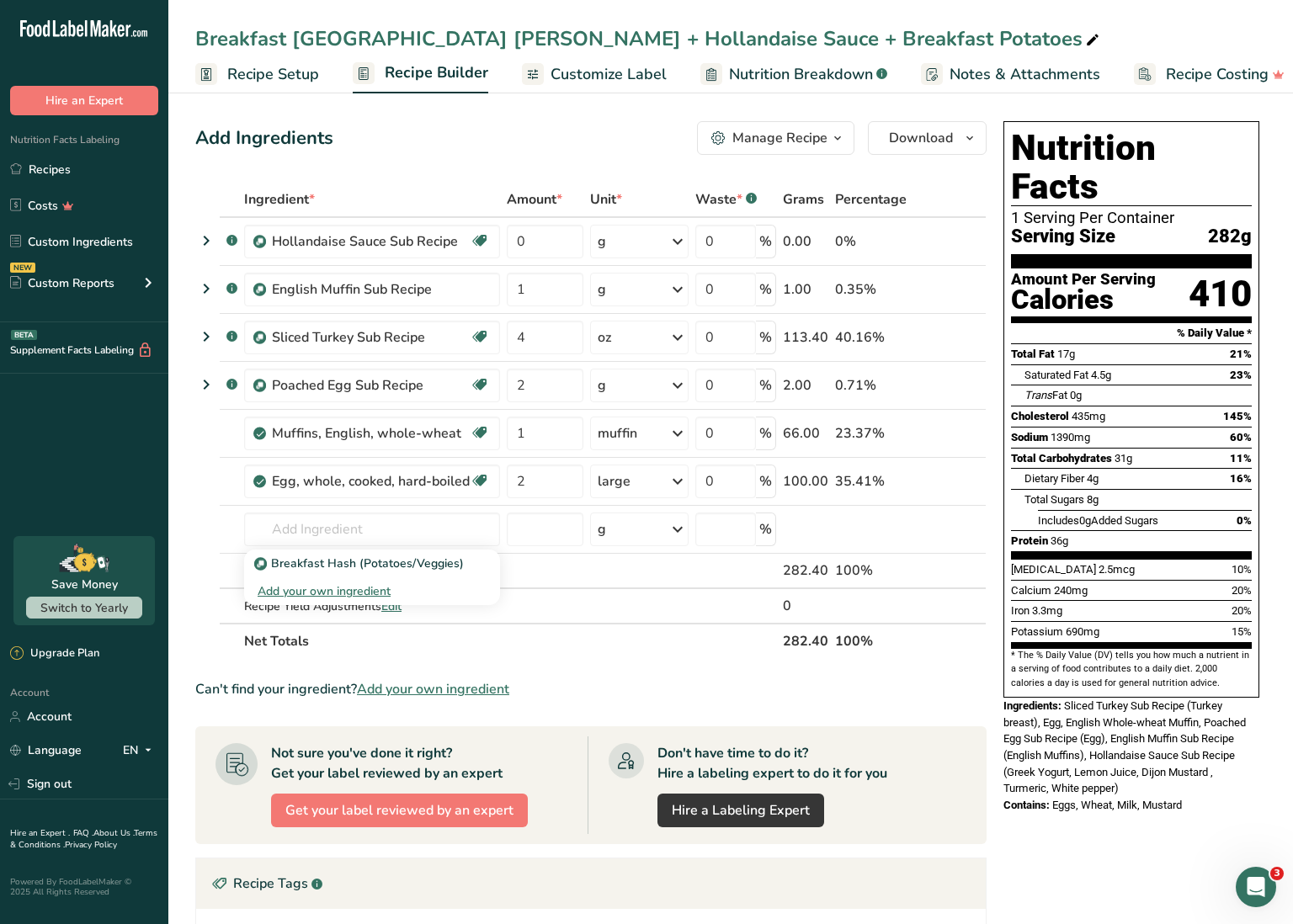
click at [378, 593] on div "Add your own ingredient" at bounding box center [372, 591] width 229 height 18
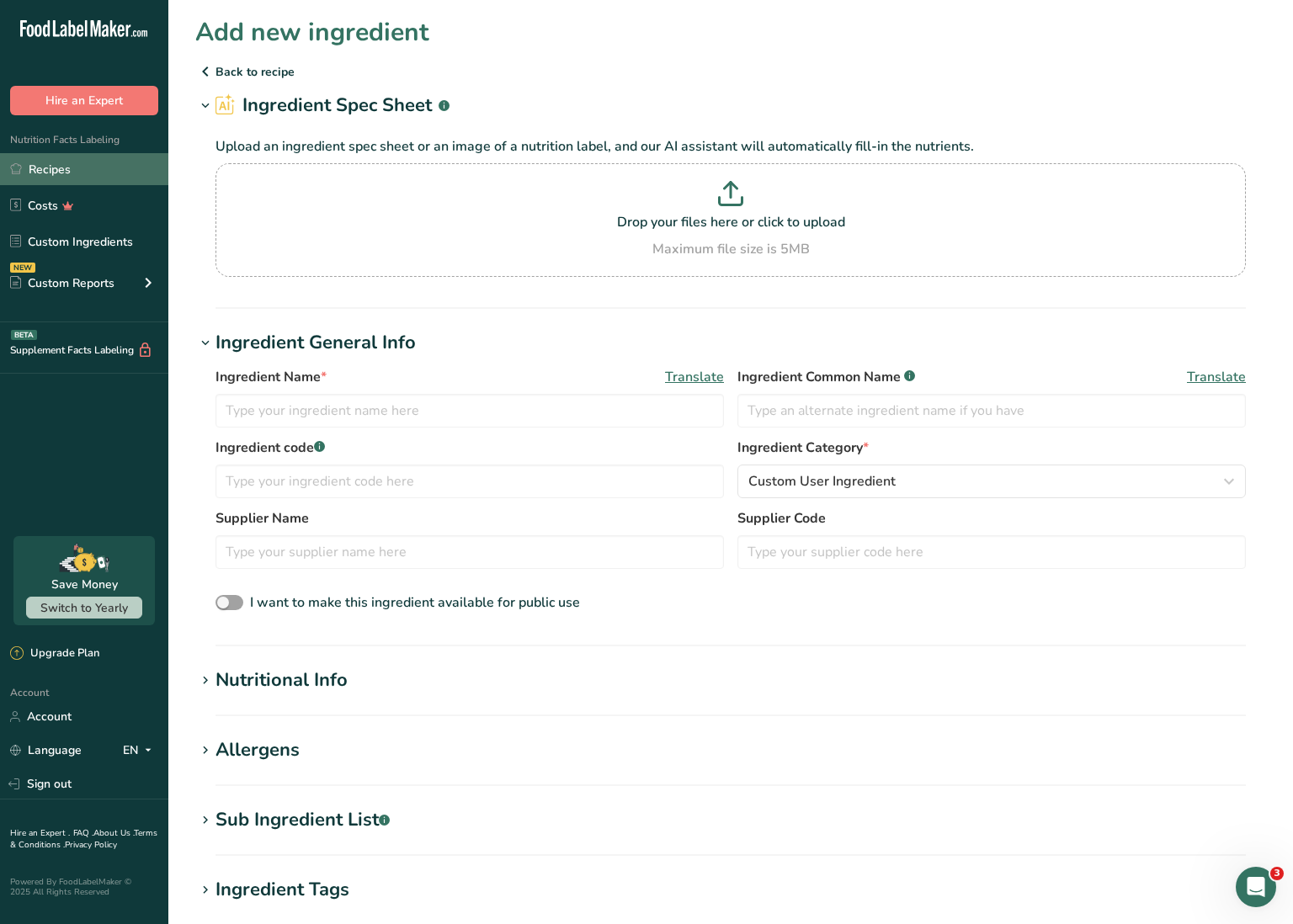
click at [98, 164] on link "Recipes" at bounding box center [84, 170] width 169 height 32
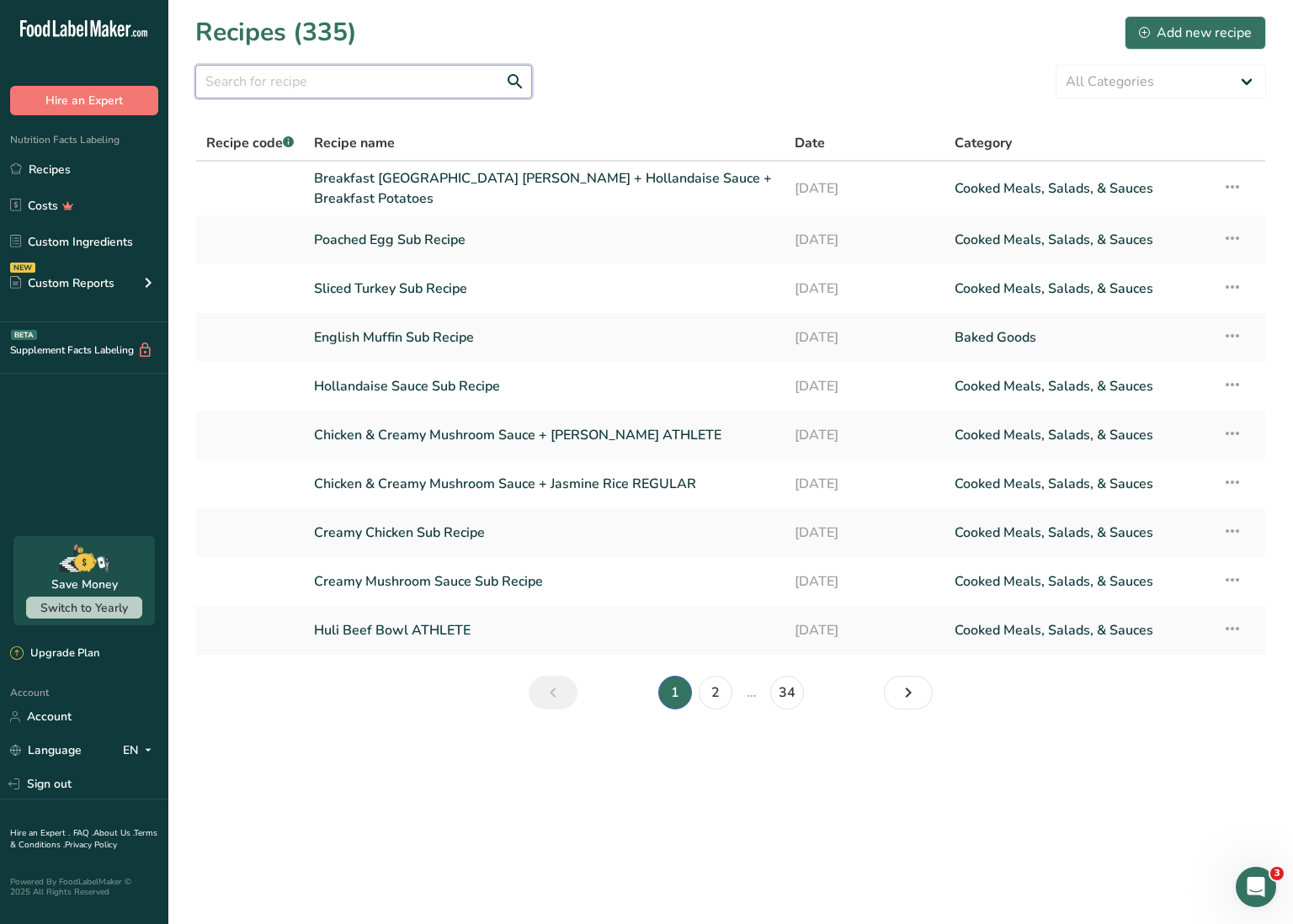
click at [384, 91] on input "text" at bounding box center [363, 81] width 337 height 34
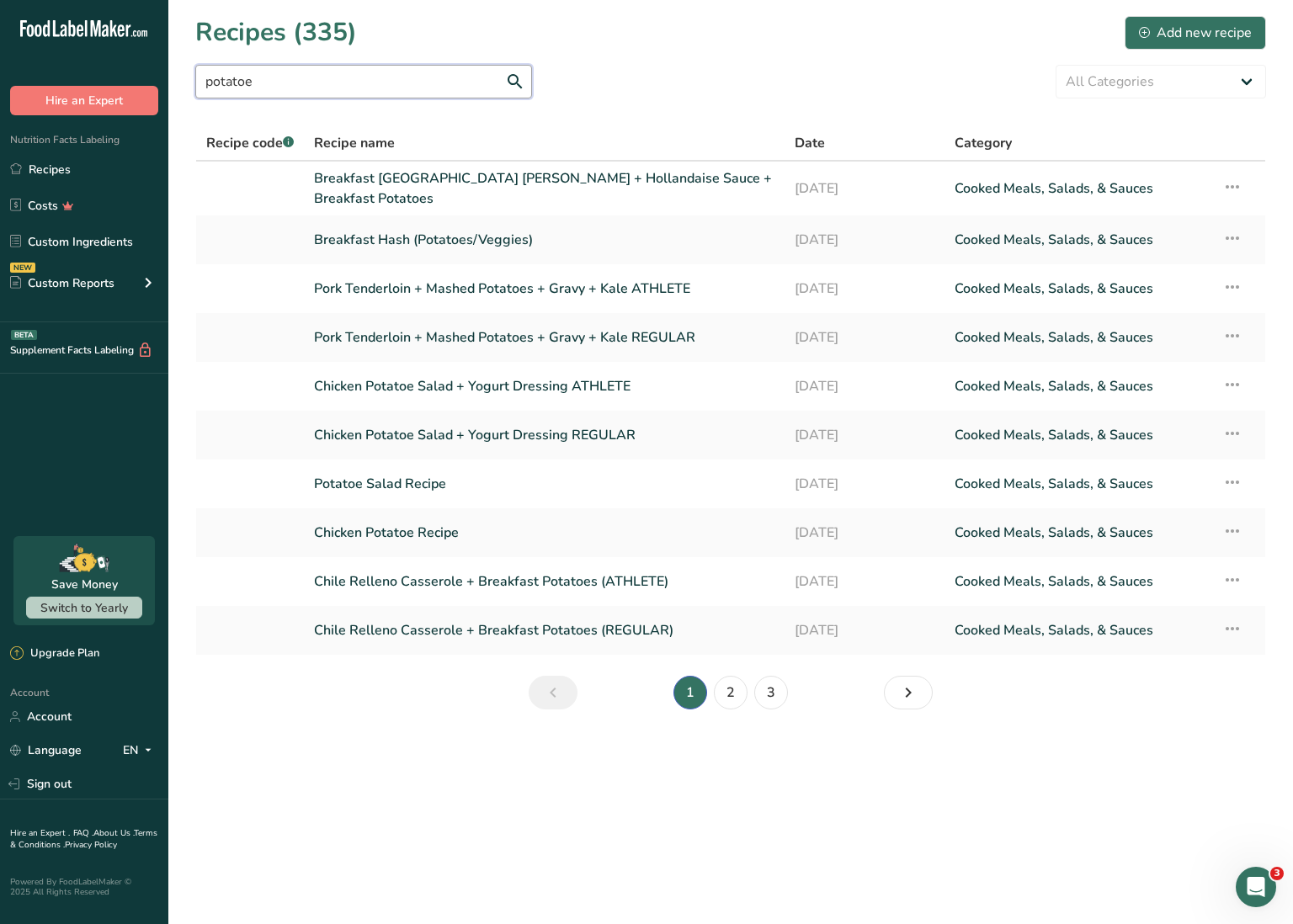
drag, startPoint x: 318, startPoint y: 83, endPoint x: 153, endPoint y: 72, distance: 165.4
click at [153, 72] on div ".a-20{fill:#fff;} Hire an Expert Nutrition Facts Labeling Recipes Costs Custom …" at bounding box center [646, 462] width 1293 height 924
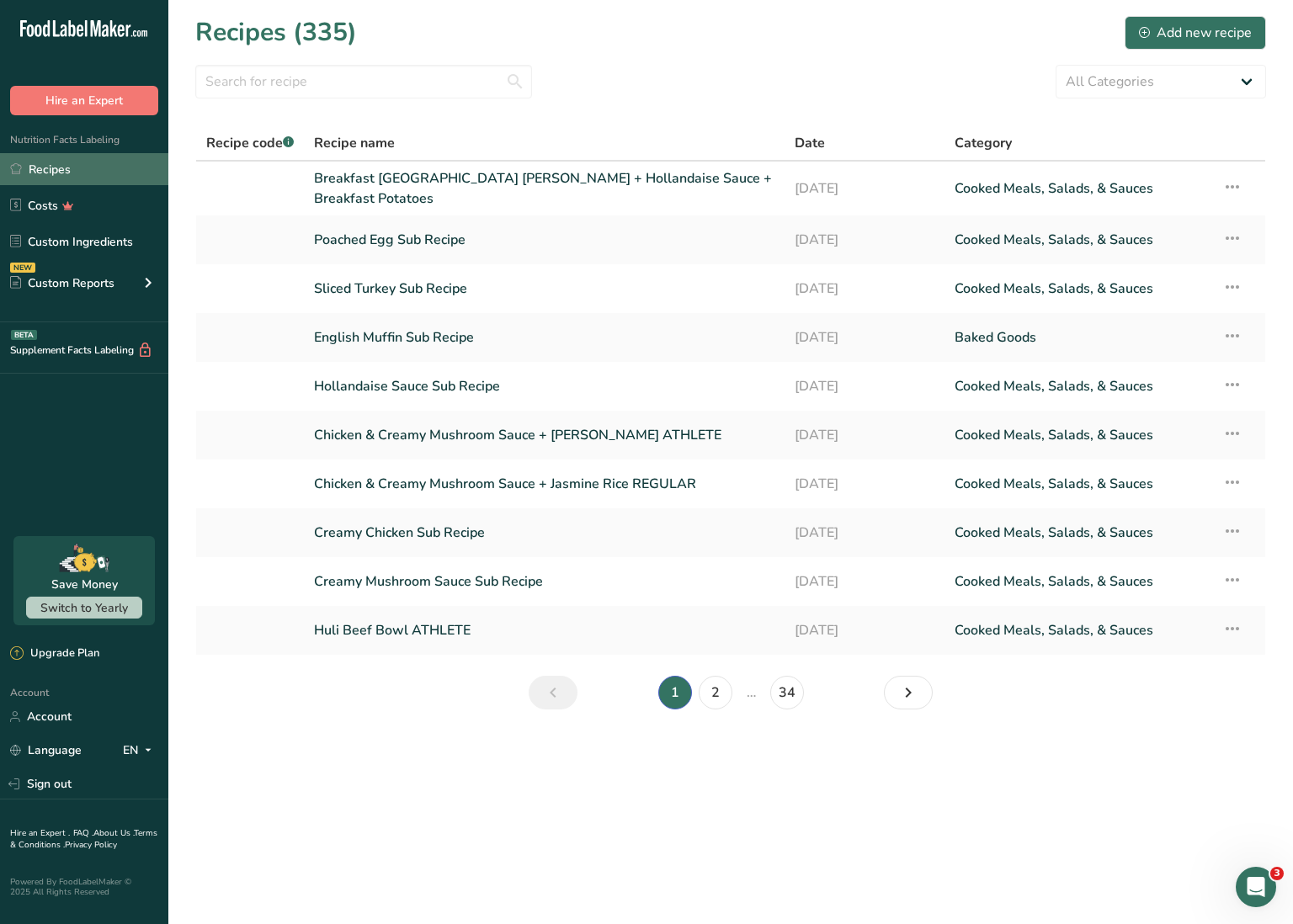
click at [55, 166] on link "Recipes" at bounding box center [84, 170] width 169 height 32
click at [425, 190] on link "Breakfast [GEOGRAPHIC_DATA] [PERSON_NAME] + Hollandaise Sauce + Breakfast Potat…" at bounding box center [543, 189] width 460 height 41
click at [424, 190] on link "Breakfast [GEOGRAPHIC_DATA] [PERSON_NAME] + Hollandaise Sauce + Breakfast Potat…" at bounding box center [543, 189] width 460 height 41
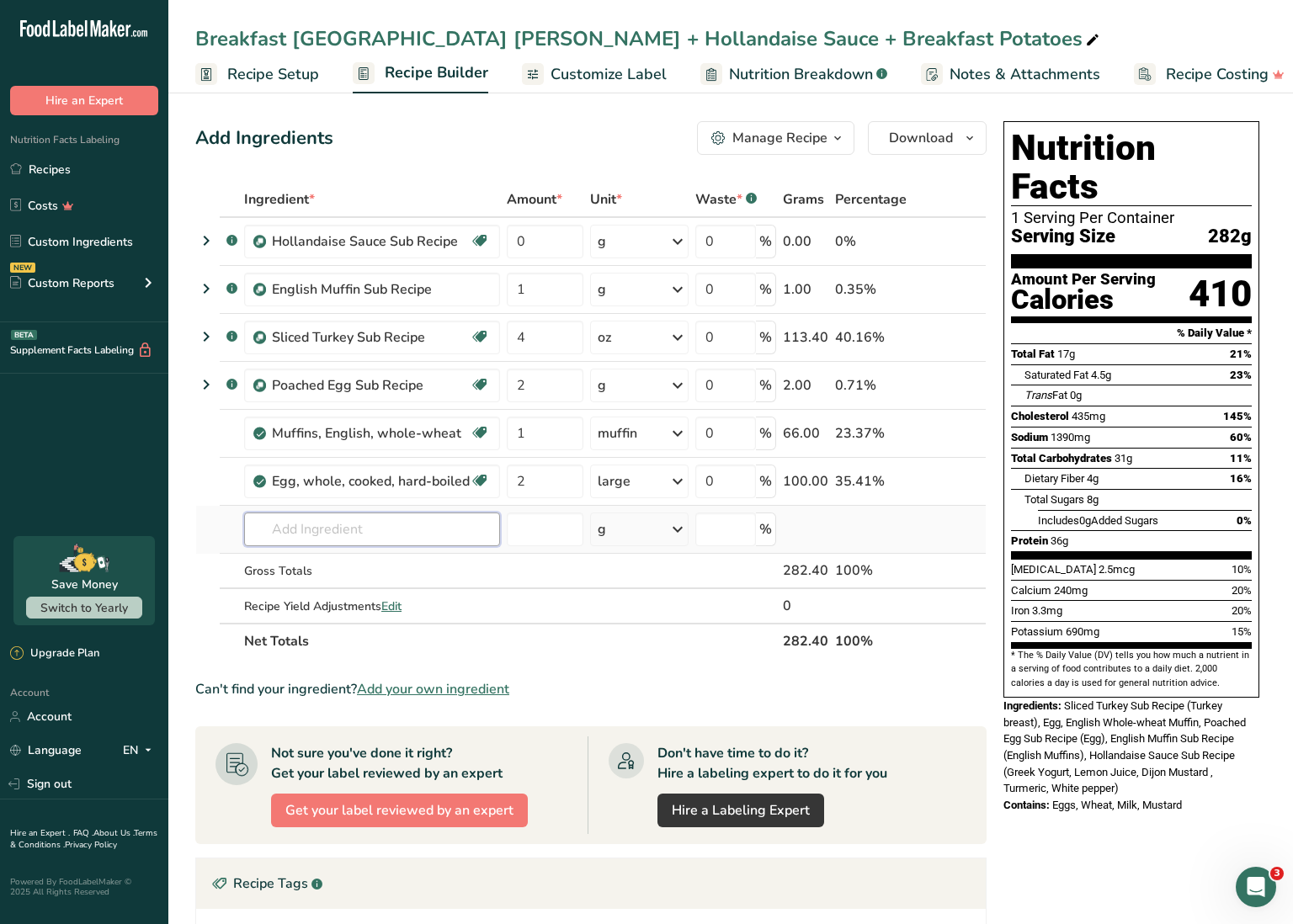
click at [350, 527] on input "text" at bounding box center [372, 530] width 256 height 34
click at [354, 562] on p "Breakfast Hash (Potatoes/Veggies)" at bounding box center [360, 563] width 206 height 18
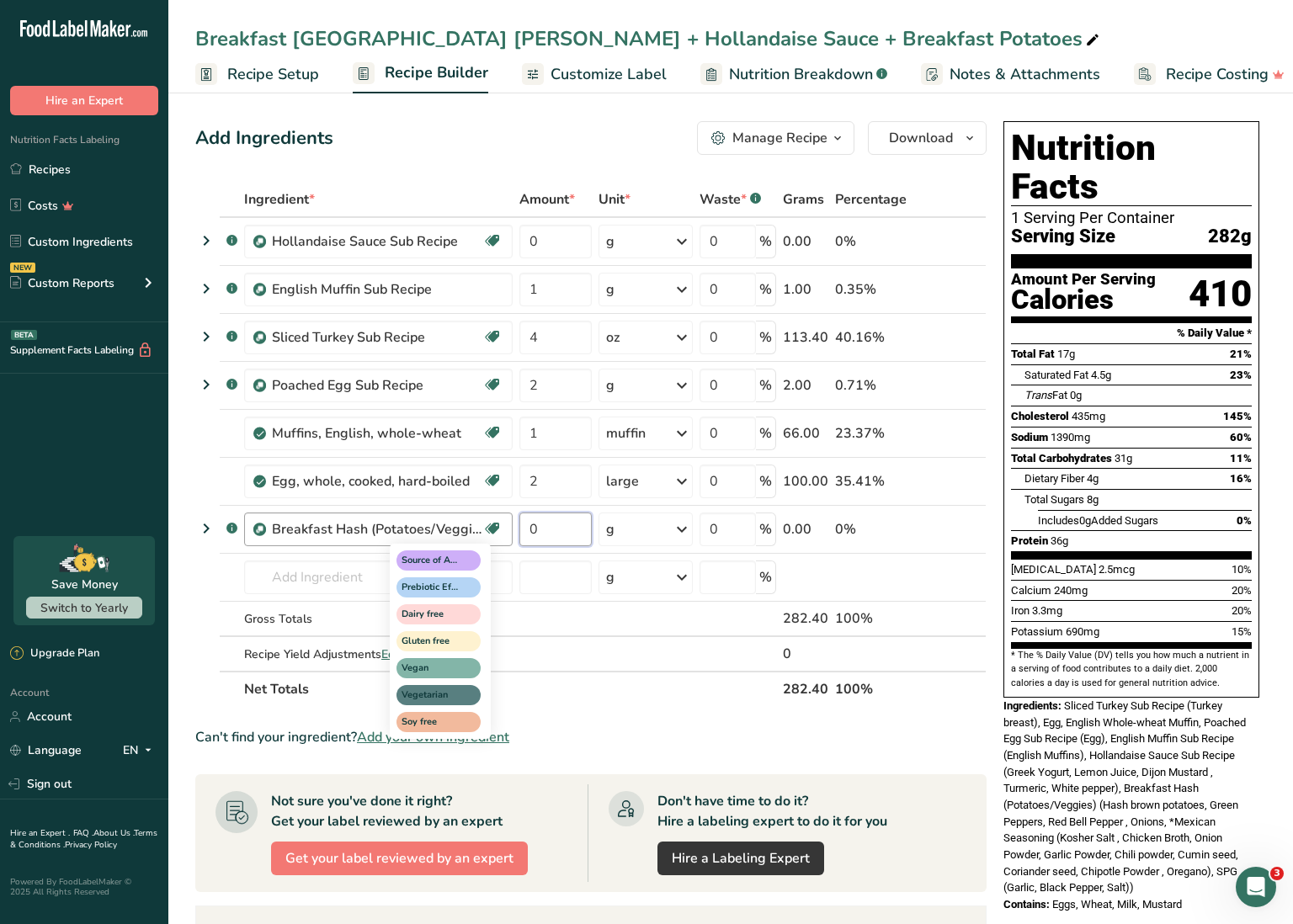
drag, startPoint x: 555, startPoint y: 531, endPoint x: 498, endPoint y: 531, distance: 57.0
click at [498, 531] on tr ".a-a{fill:#347362;}.b-a{fill:#fff;} Breakfast Hash (Potatoes/Veggies) Source of…" at bounding box center [590, 530] width 789 height 48
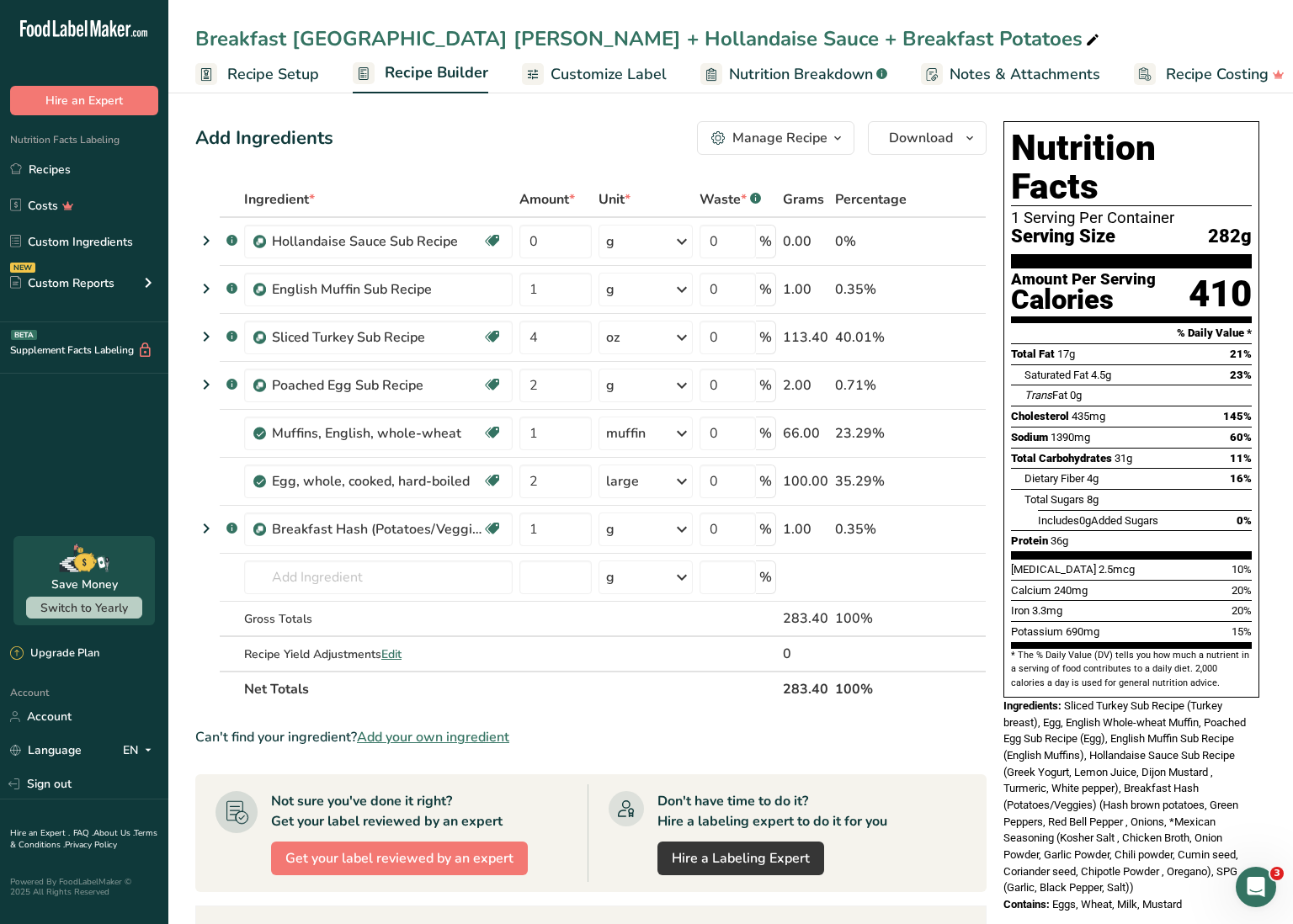
click at [650, 530] on div "Ingredient * Amount * Unit * Waste * .a-a{fill:#347362;}.b-a{fill:#fff;} Grams …" at bounding box center [590, 444] width 791 height 526
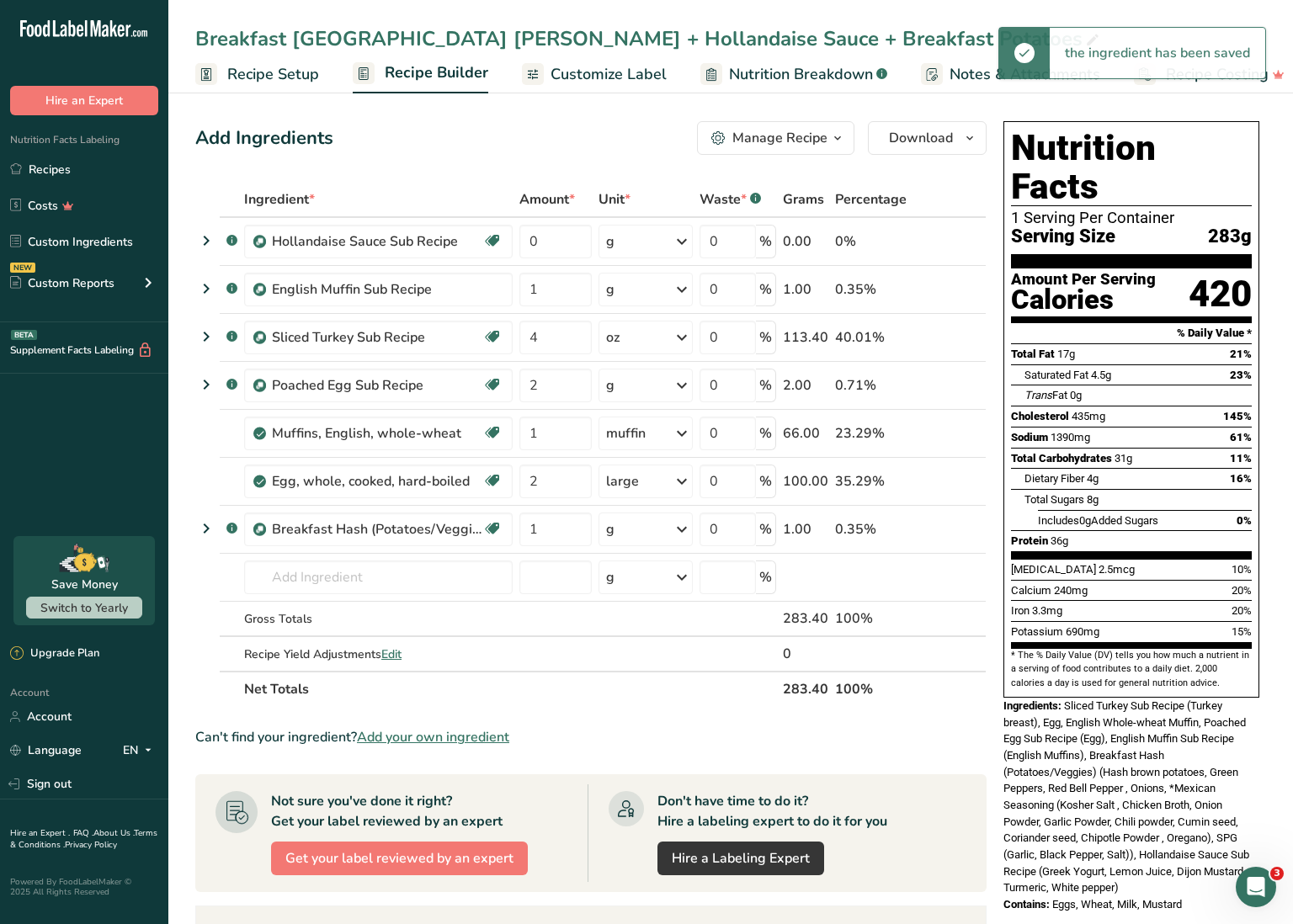
click at [650, 531] on div "g" at bounding box center [645, 530] width 93 height 34
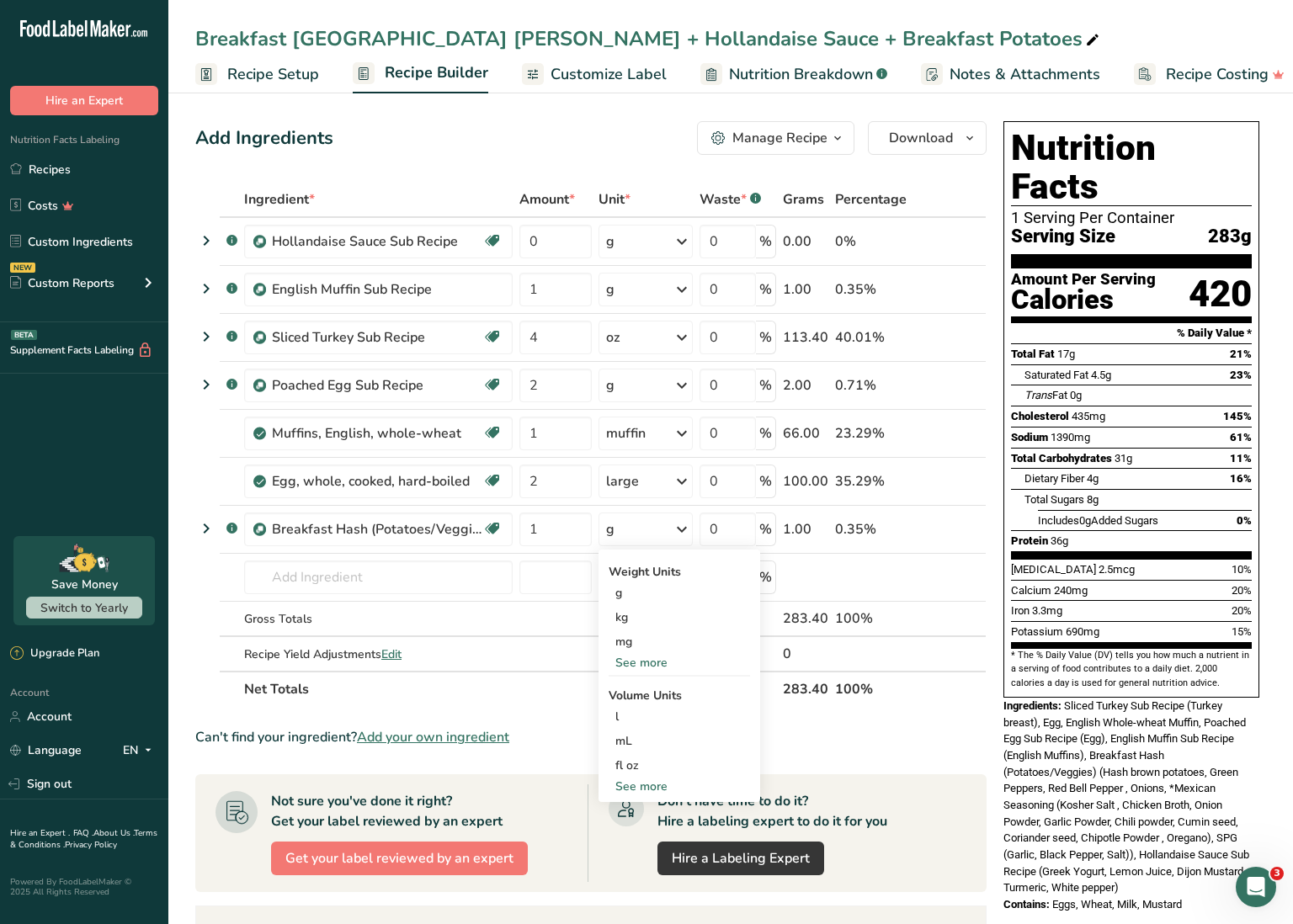
click at [646, 789] on div "See more" at bounding box center [679, 787] width 142 height 18
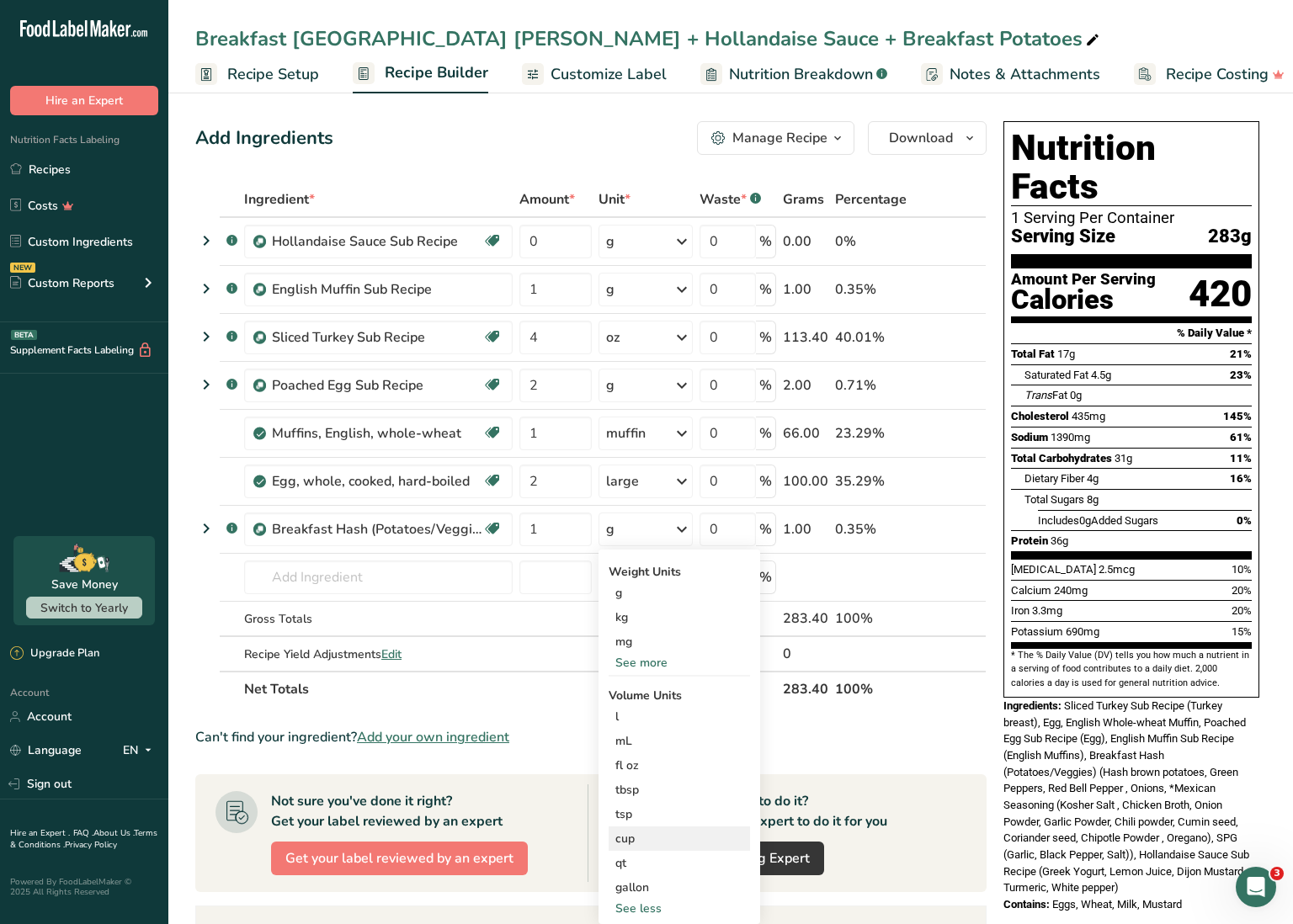
click at [638, 832] on div "cup" at bounding box center [679, 838] width 128 height 18
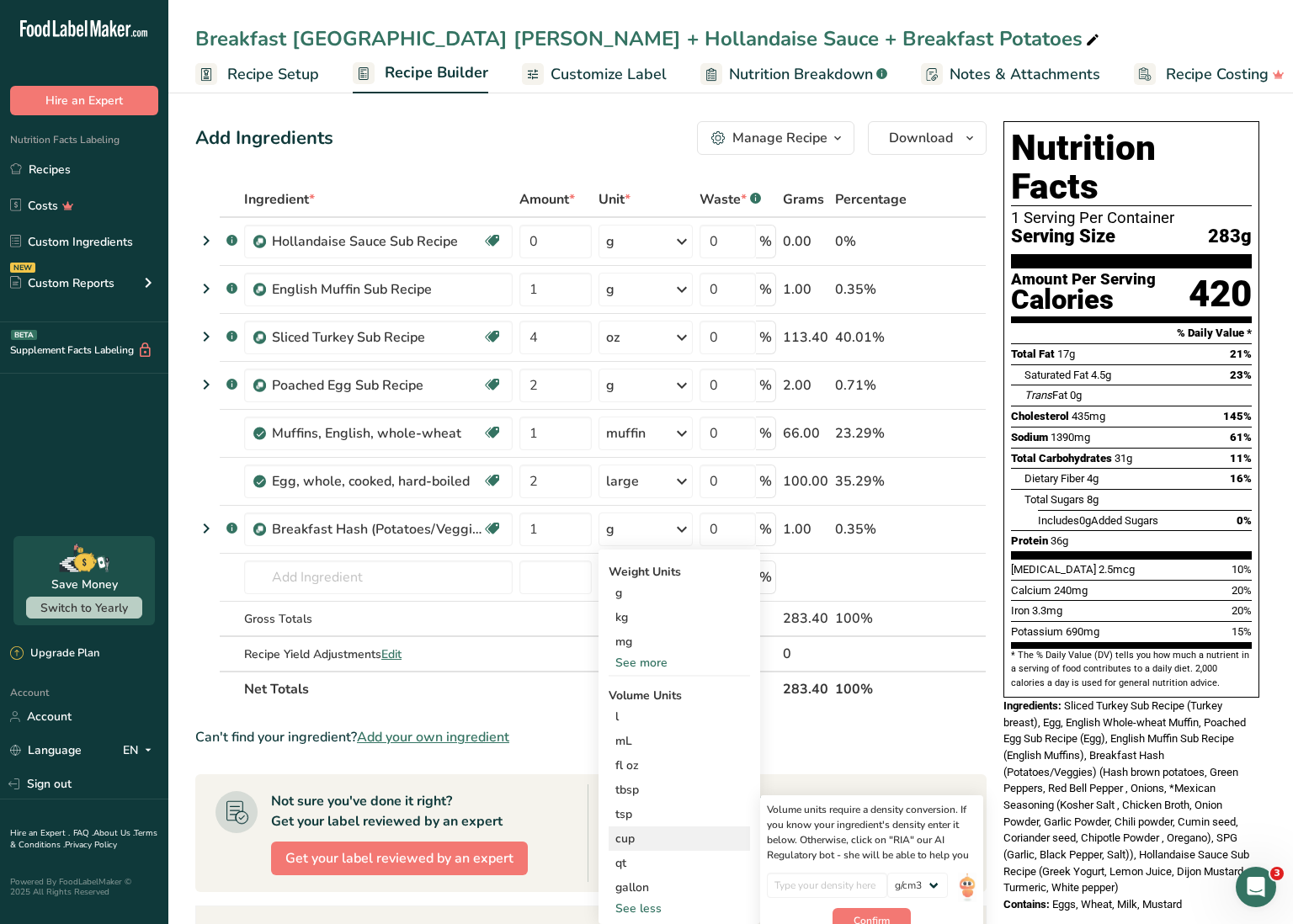
click at [637, 839] on div "cup" at bounding box center [679, 838] width 128 height 18
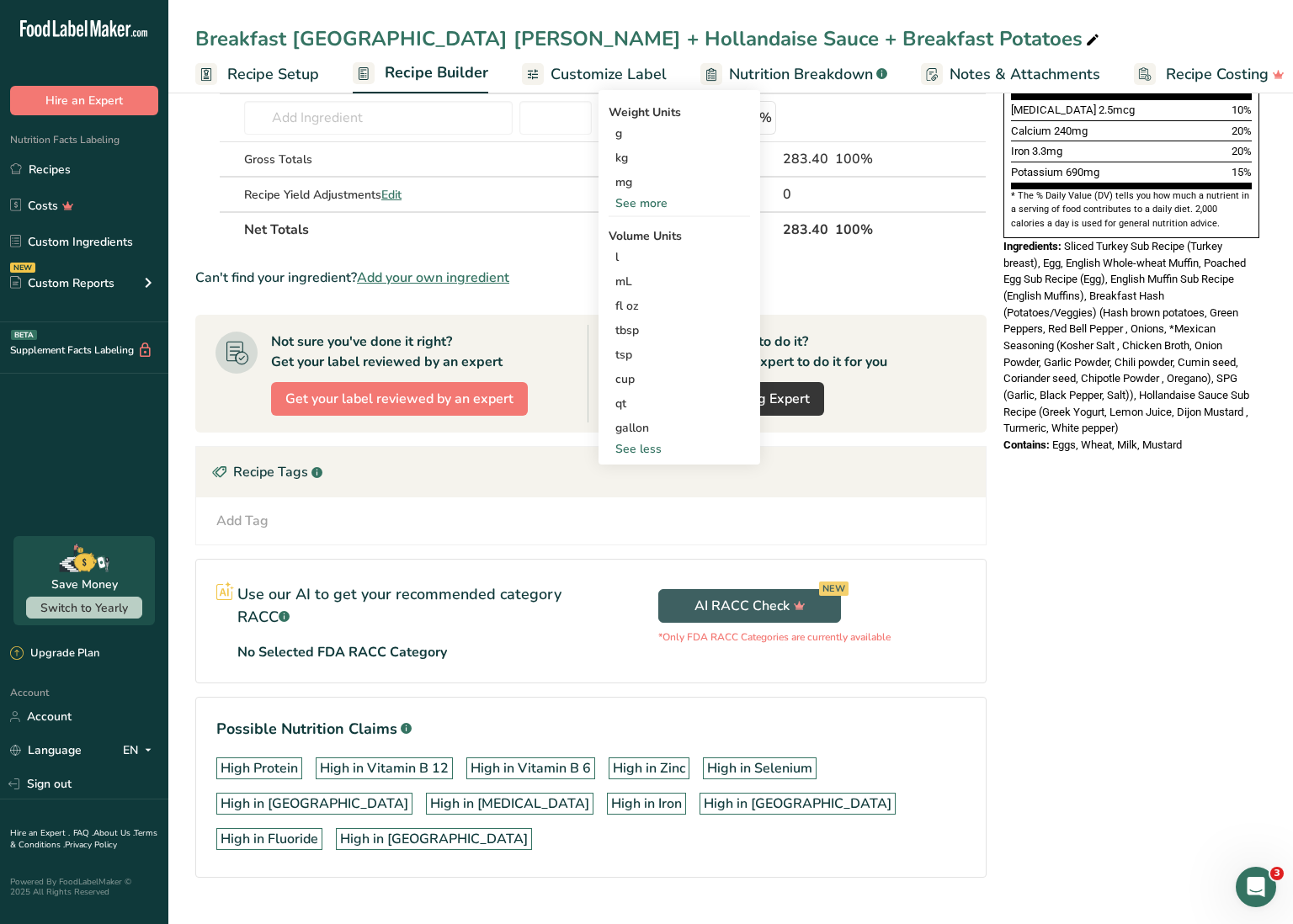
scroll to position [459, 0]
click at [638, 380] on div "cup" at bounding box center [679, 380] width 128 height 18
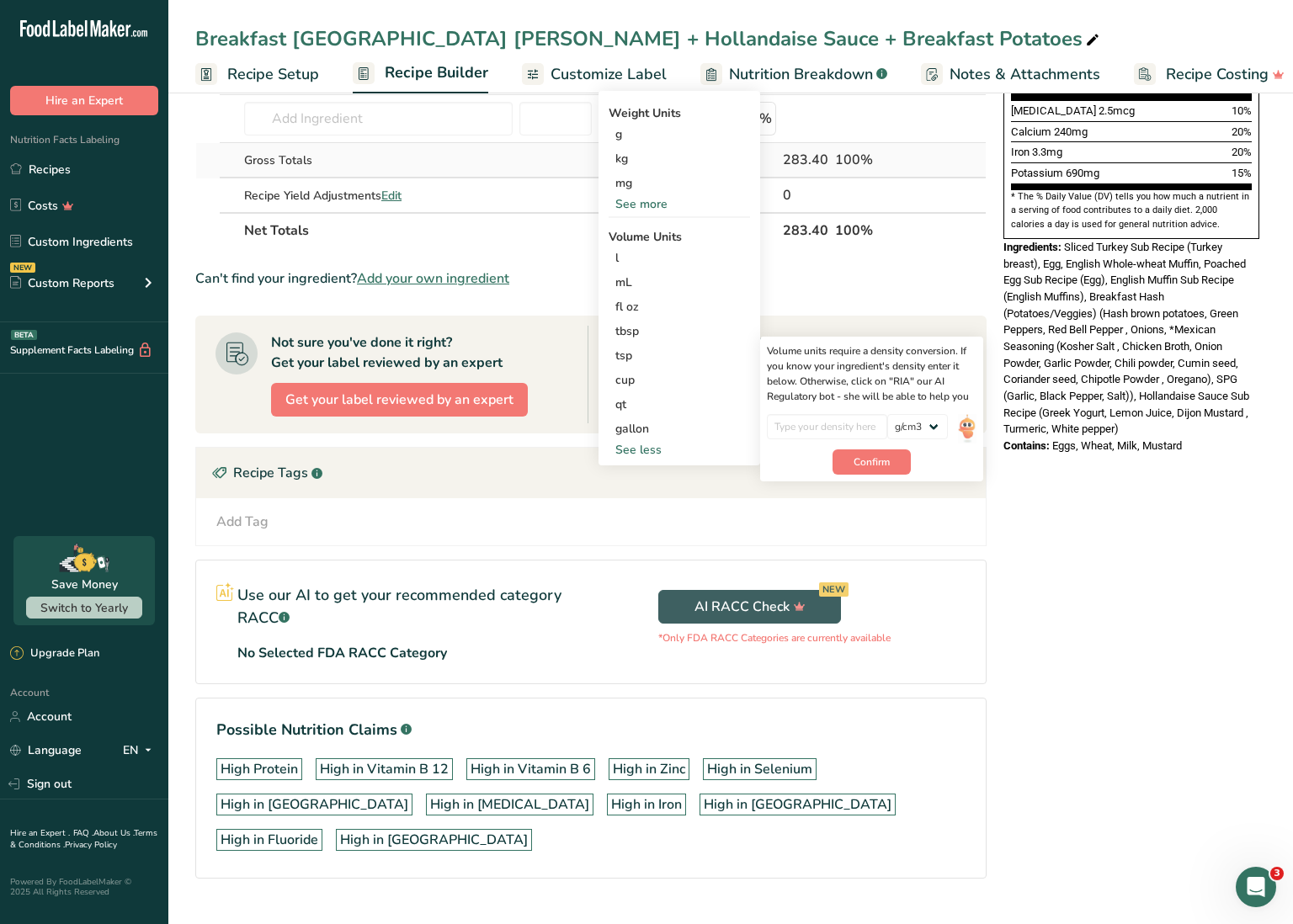
click at [519, 165] on td at bounding box center [555, 161] width 79 height 36
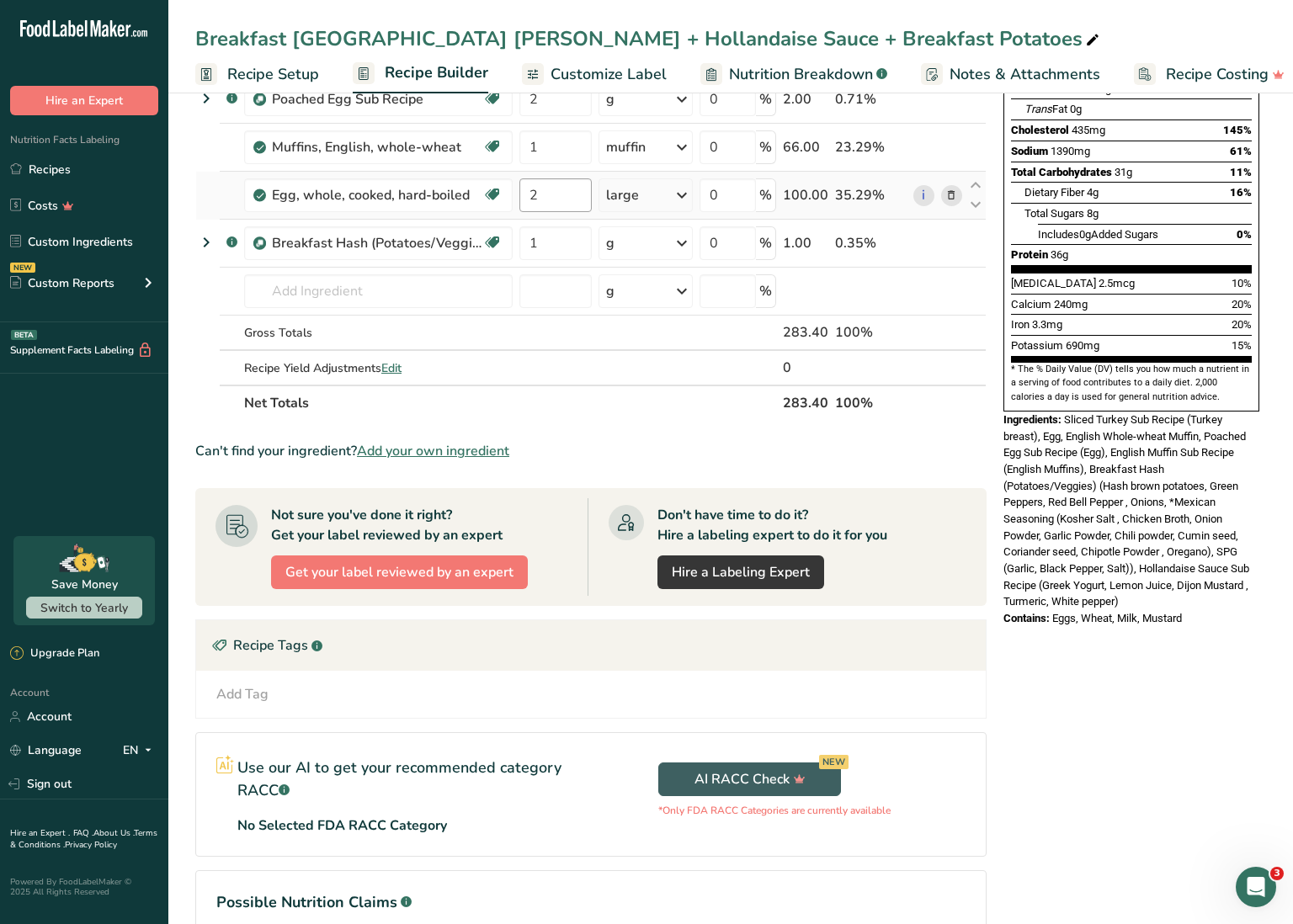
scroll to position [286, 0]
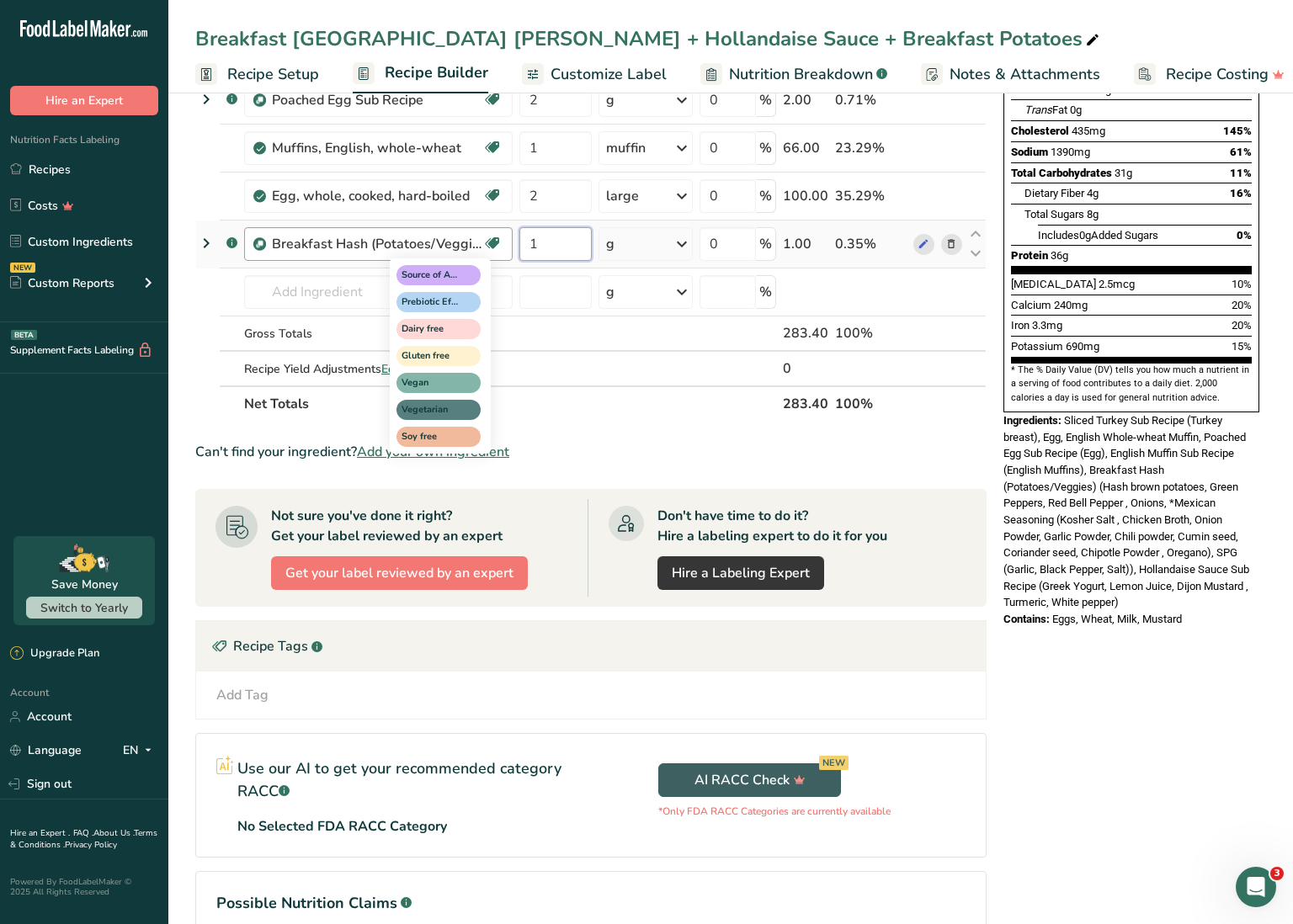
drag, startPoint x: 560, startPoint y: 247, endPoint x: 499, endPoint y: 241, distance: 61.3
click at [499, 241] on tr ".a-a{fill:#347362;}.b-a{fill:#fff;} Breakfast Hash (Potatoes/Veggies) Source of…" at bounding box center [590, 244] width 789 height 48
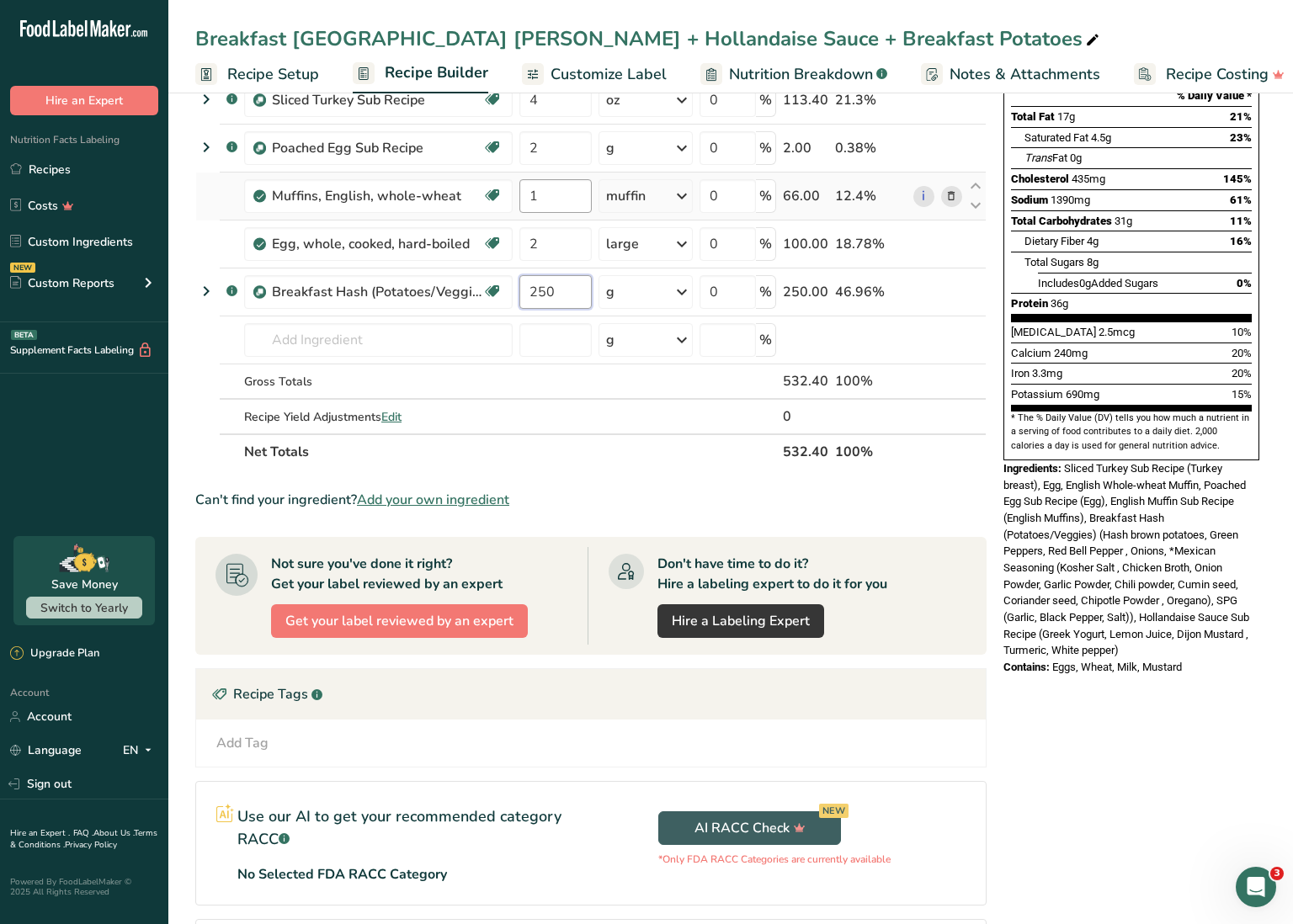
scroll to position [200, 0]
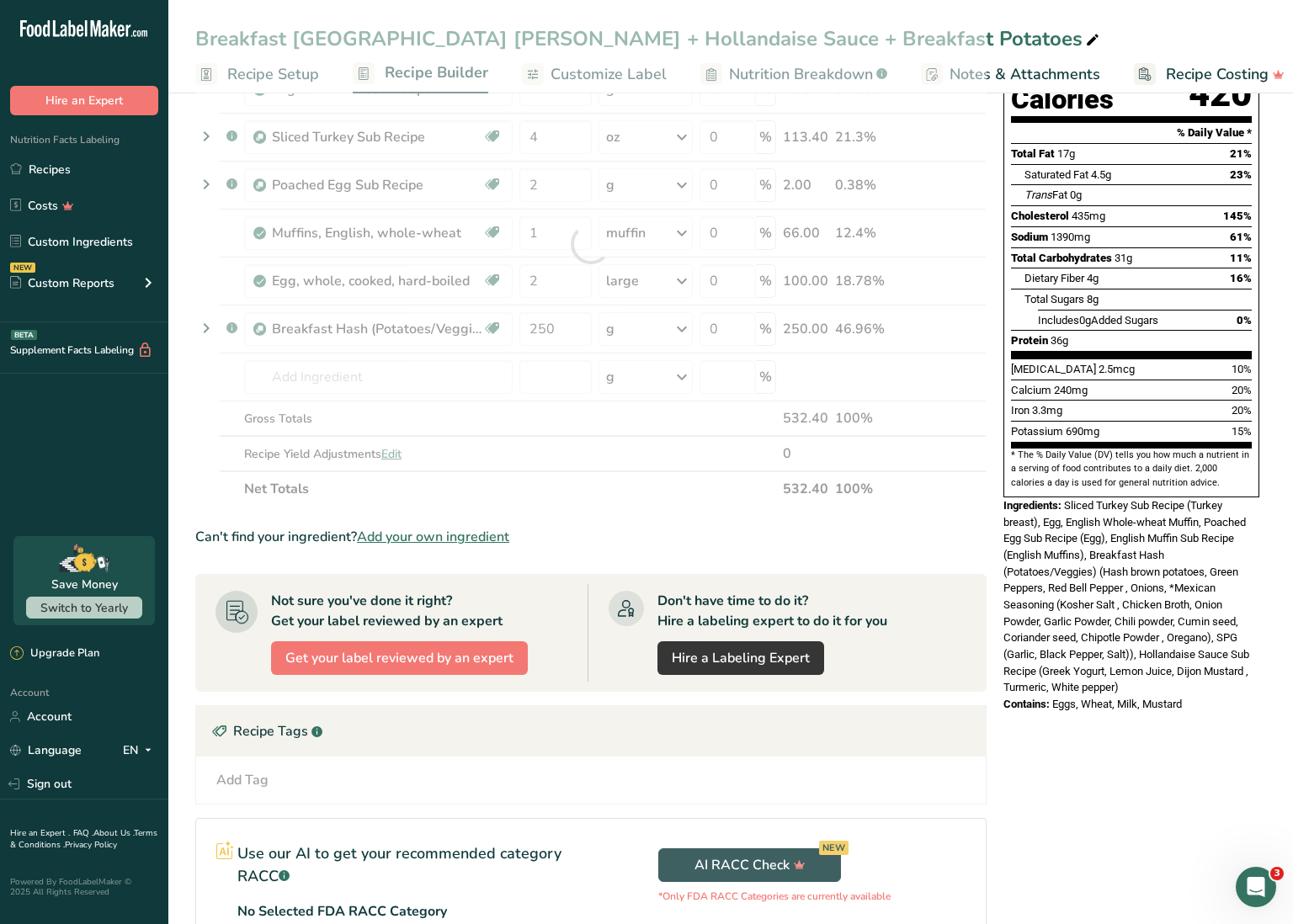
drag, startPoint x: 585, startPoint y: 493, endPoint x: 575, endPoint y: 483, distance: 14.1
click at [584, 493] on div "Ingredient * Amount * Unit * Waste * .a-a{fill:#347362;}.b-a{fill:#fff;} Grams …" at bounding box center [590, 244] width 791 height 526
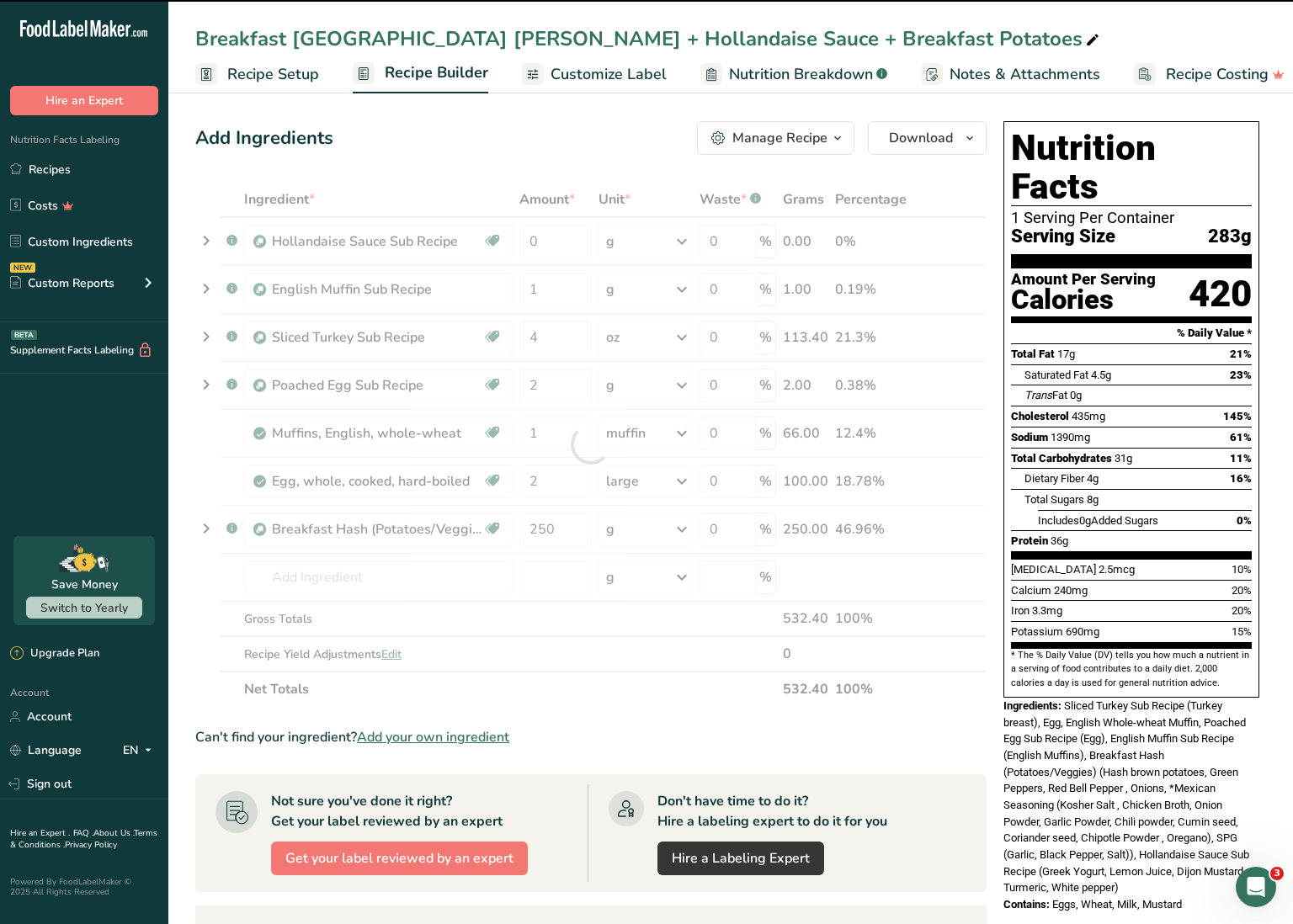
scroll to position [1, 0]
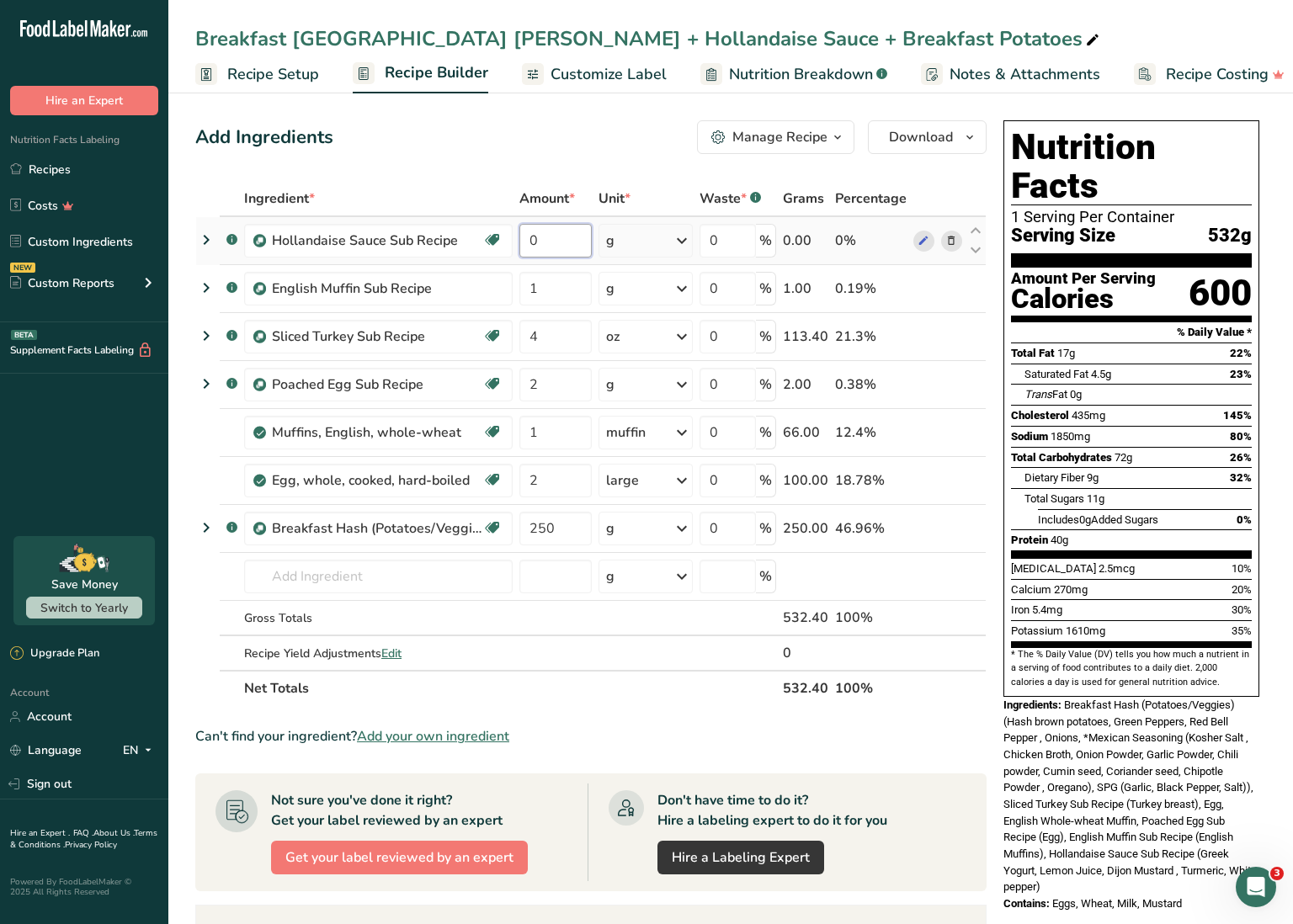
drag, startPoint x: 543, startPoint y: 240, endPoint x: 518, endPoint y: 240, distance: 25.0
click at [518, 240] on td "0" at bounding box center [555, 241] width 79 height 48
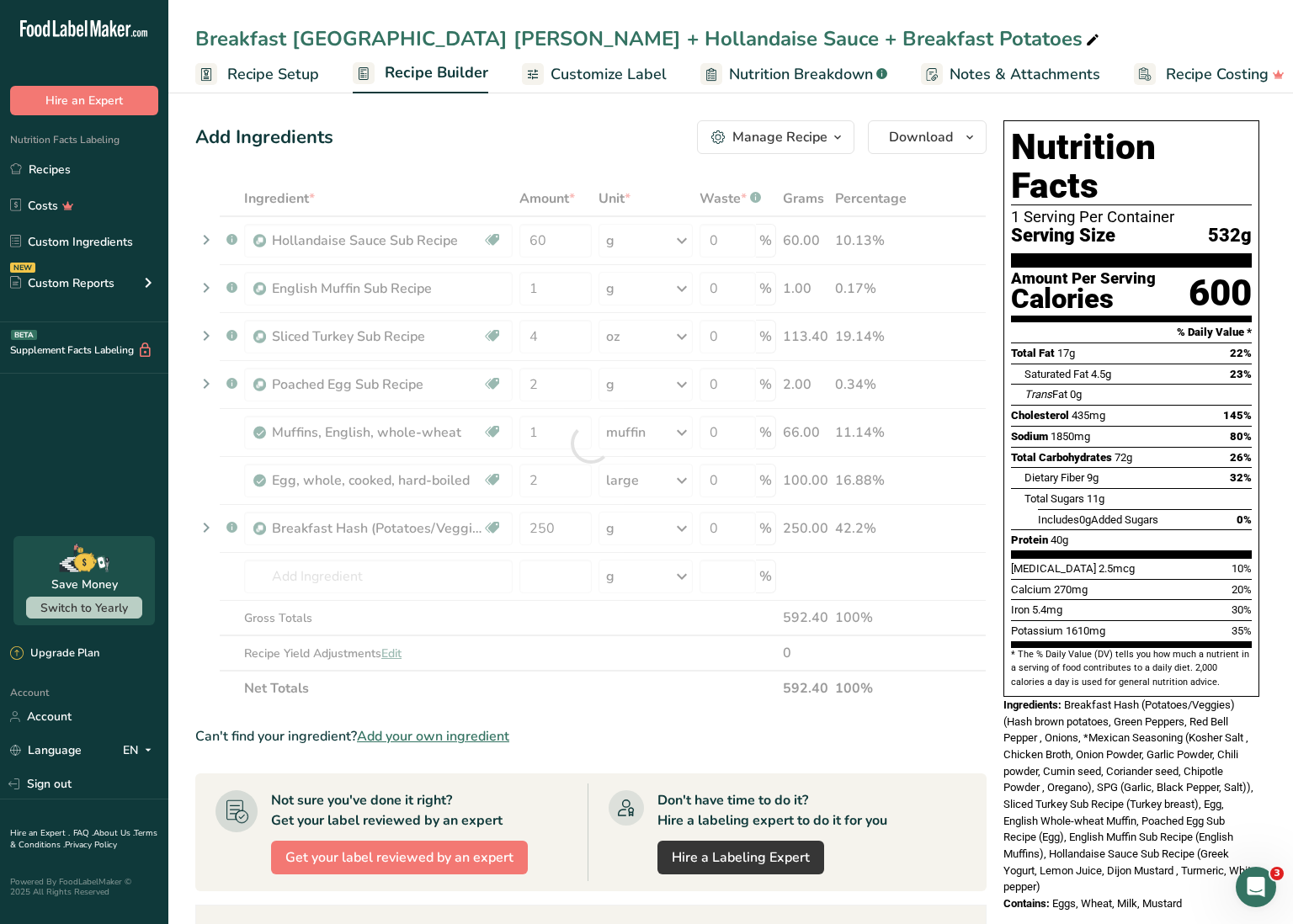
click at [605, 711] on section "Ingredient * Amount * Unit * Waste * .a-a{fill:#347362;}.b-a{fill:#fff;} Grams …" at bounding box center [590, 772] width 791 height 1183
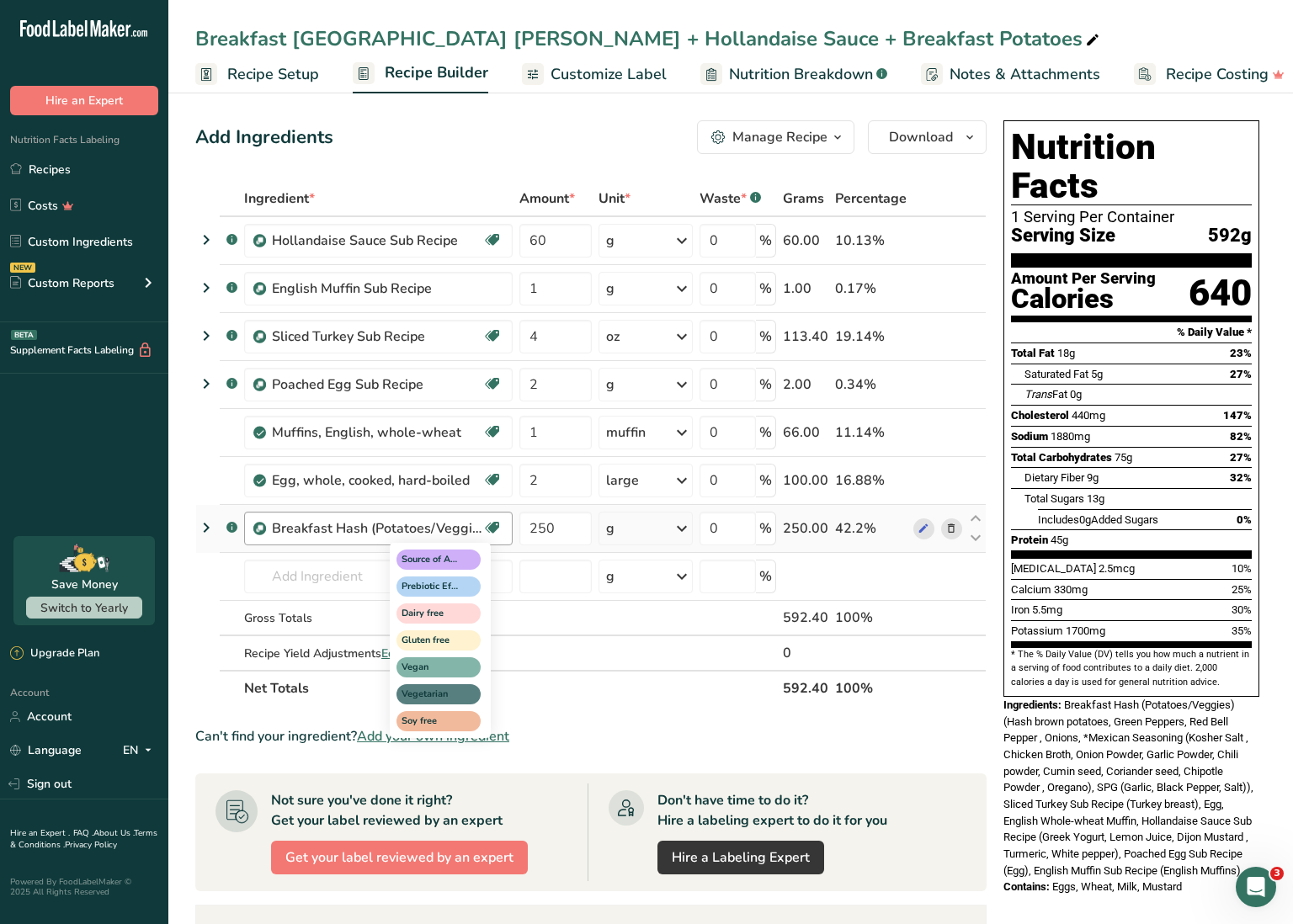
scroll to position [0, 0]
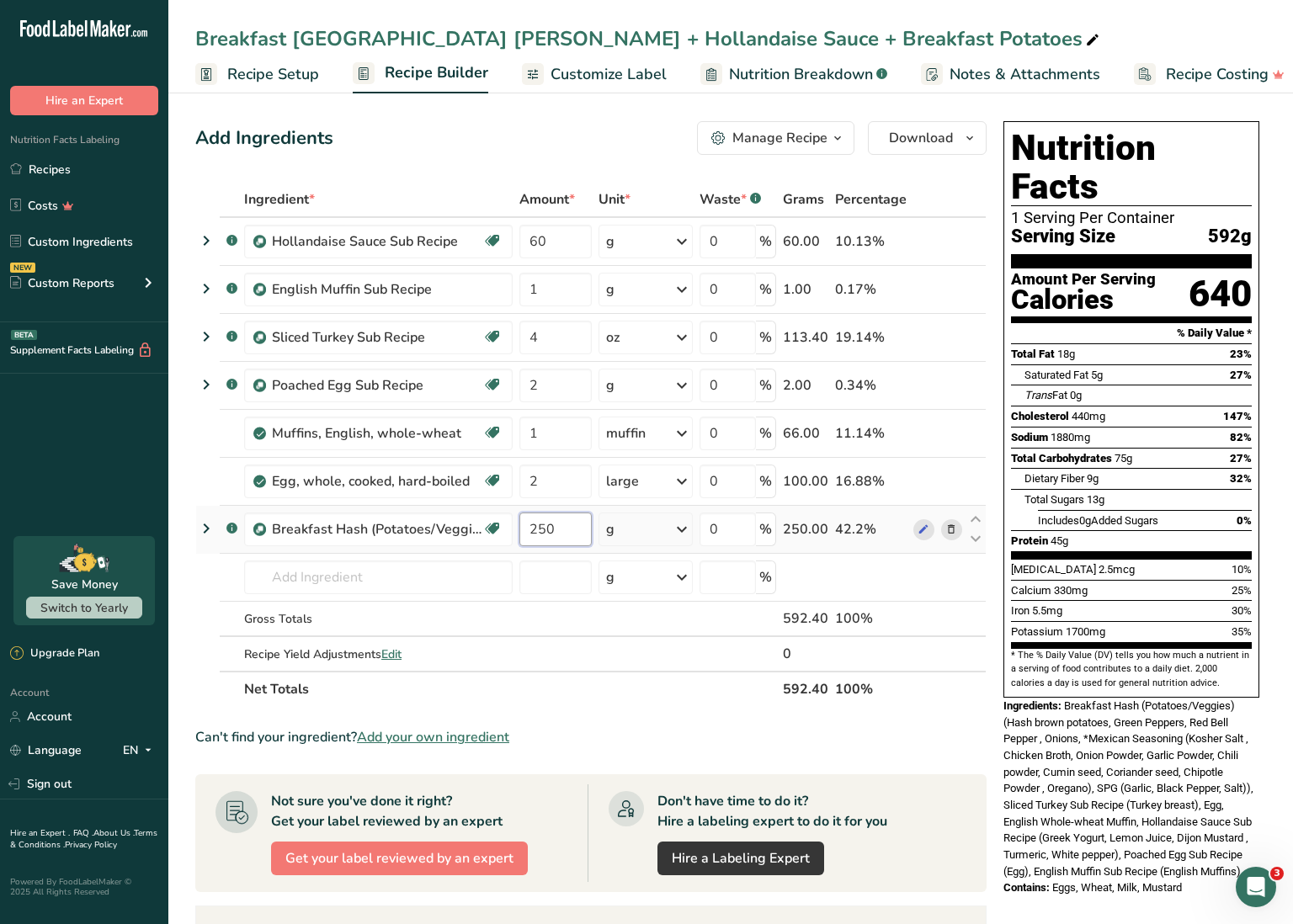
drag, startPoint x: 541, startPoint y: 531, endPoint x: 565, endPoint y: 526, distance: 24.5
click at [565, 526] on input "250" at bounding box center [555, 530] width 72 height 34
click at [648, 705] on div "Ingredient * Amount * Unit * Waste * .a-a{fill:#347362;}.b-a{fill:#fff;} Grams …" at bounding box center [590, 444] width 791 height 526
click at [862, 728] on div "Can't find your ingredient? Add your own ingredient" at bounding box center [590, 738] width 791 height 20
click at [112, 164] on link "Recipes" at bounding box center [84, 170] width 169 height 32
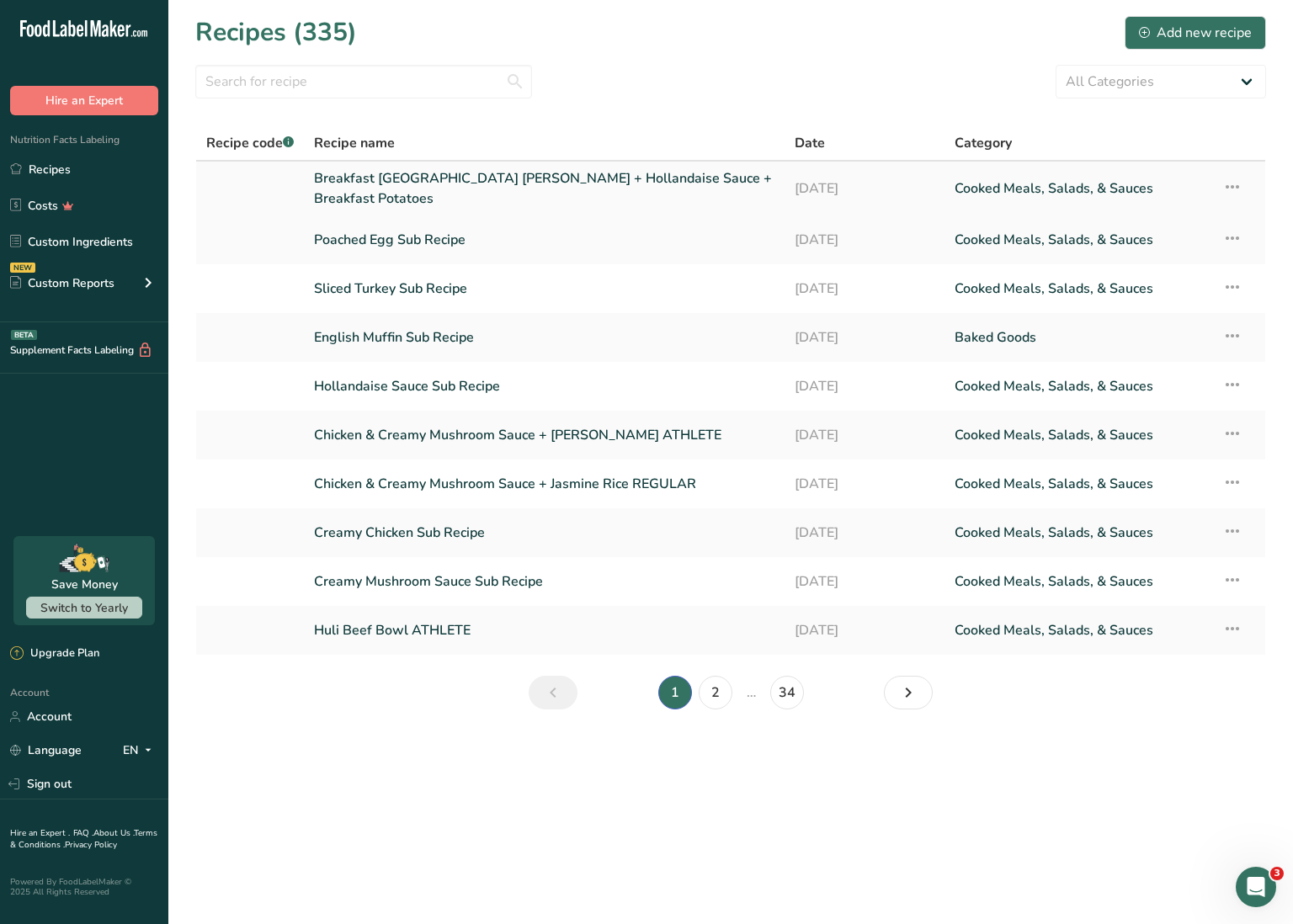
click at [1227, 184] on icon at bounding box center [1233, 187] width 20 height 31
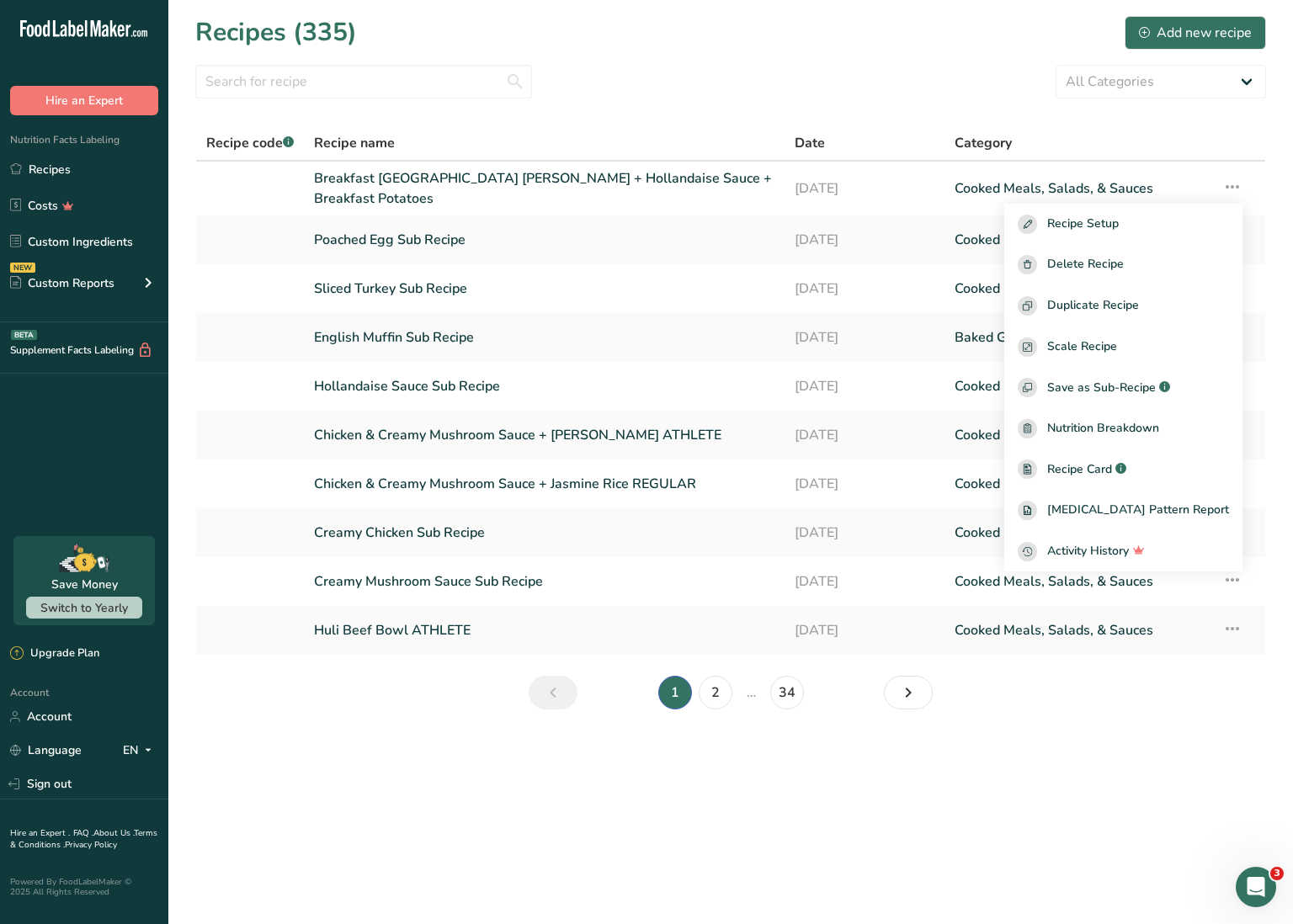
click at [839, 829] on main "Recipes (335) Add new recipe All Categories Baked Goods [GEOGRAPHIC_DATA] Confe…" at bounding box center [646, 462] width 1293 height 924
